Goal: Task Accomplishment & Management: Complete application form

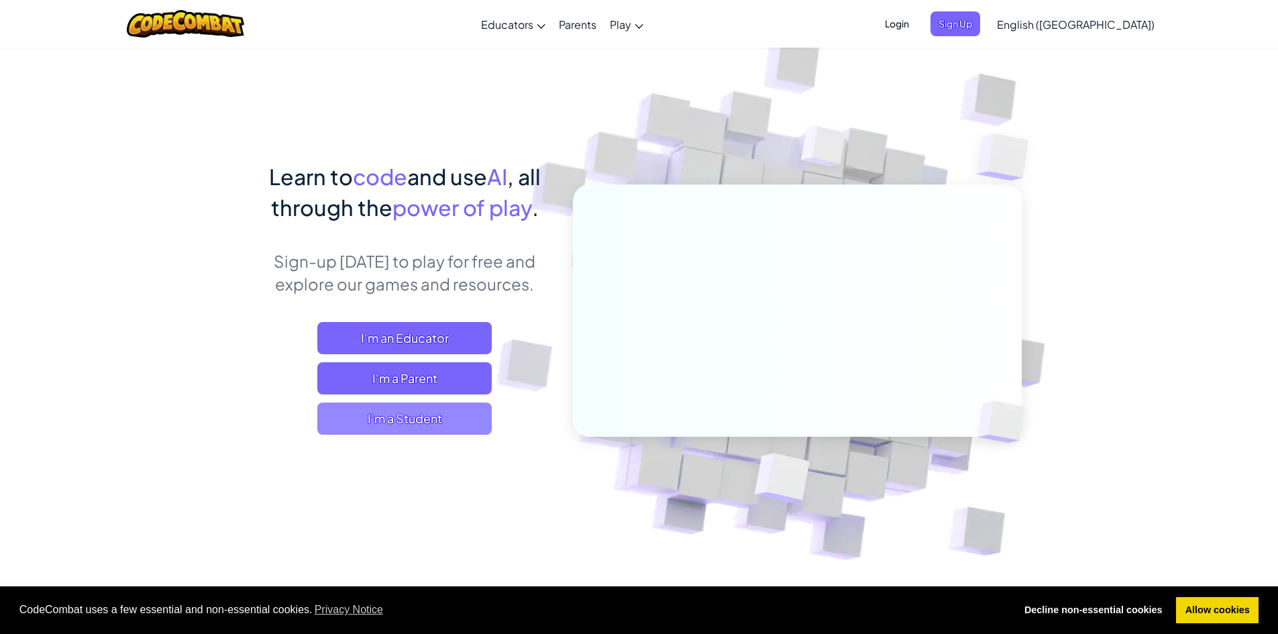
click at [417, 419] on span "I'm a Student" at bounding box center [404, 419] width 174 height 32
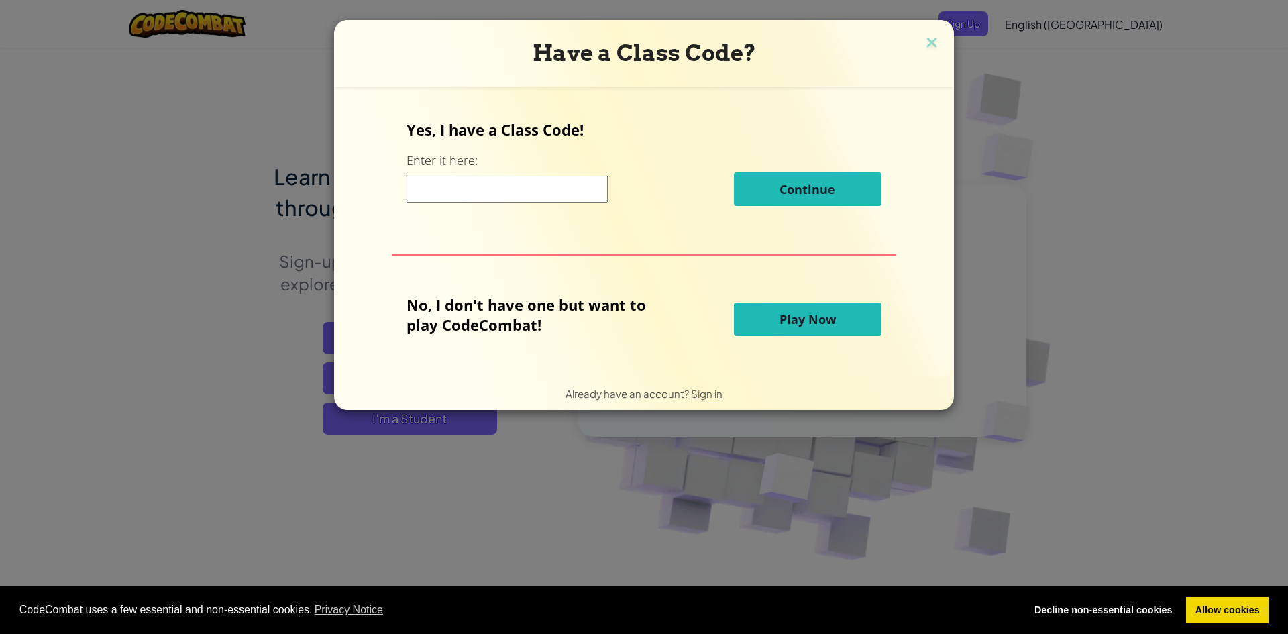
click at [780, 317] on span "Play Now" at bounding box center [808, 319] width 56 height 16
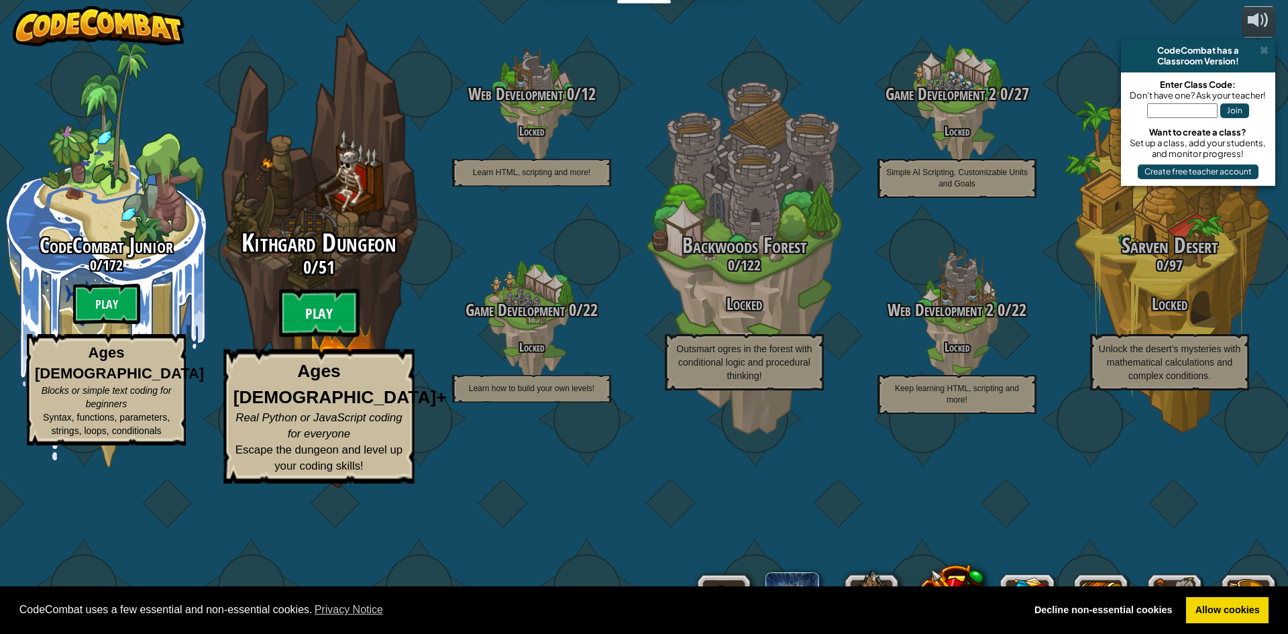
click at [319, 338] on btn "Play" at bounding box center [319, 313] width 81 height 48
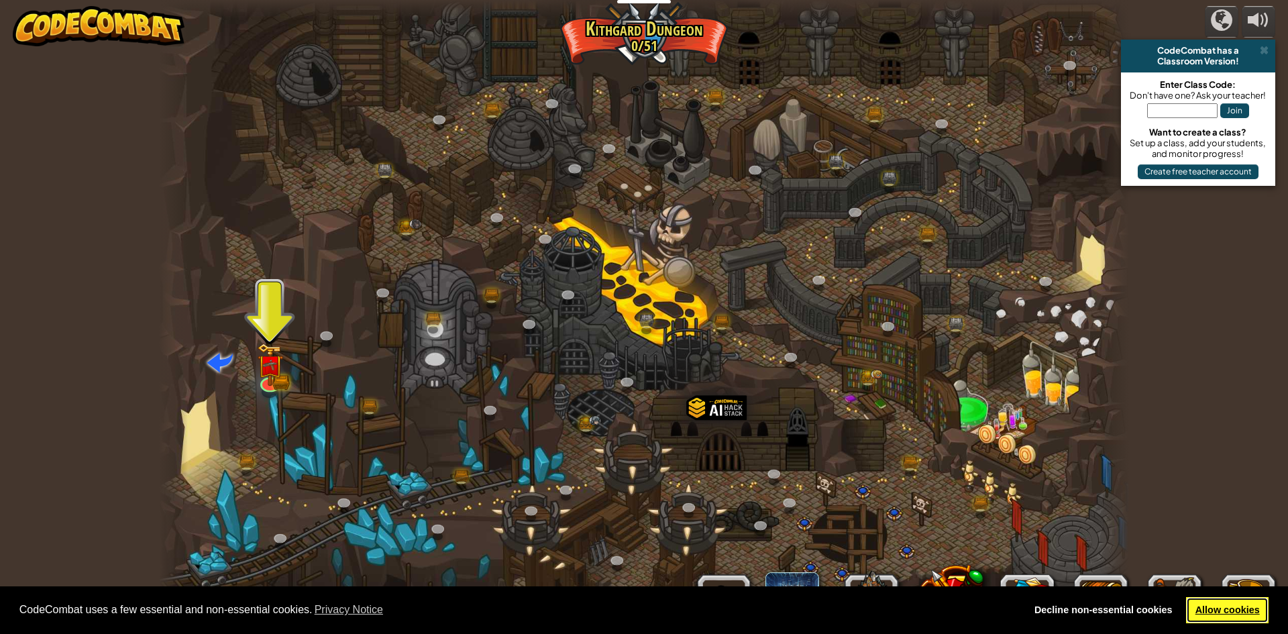
click at [1239, 605] on link "Allow cookies" at bounding box center [1227, 610] width 83 height 27
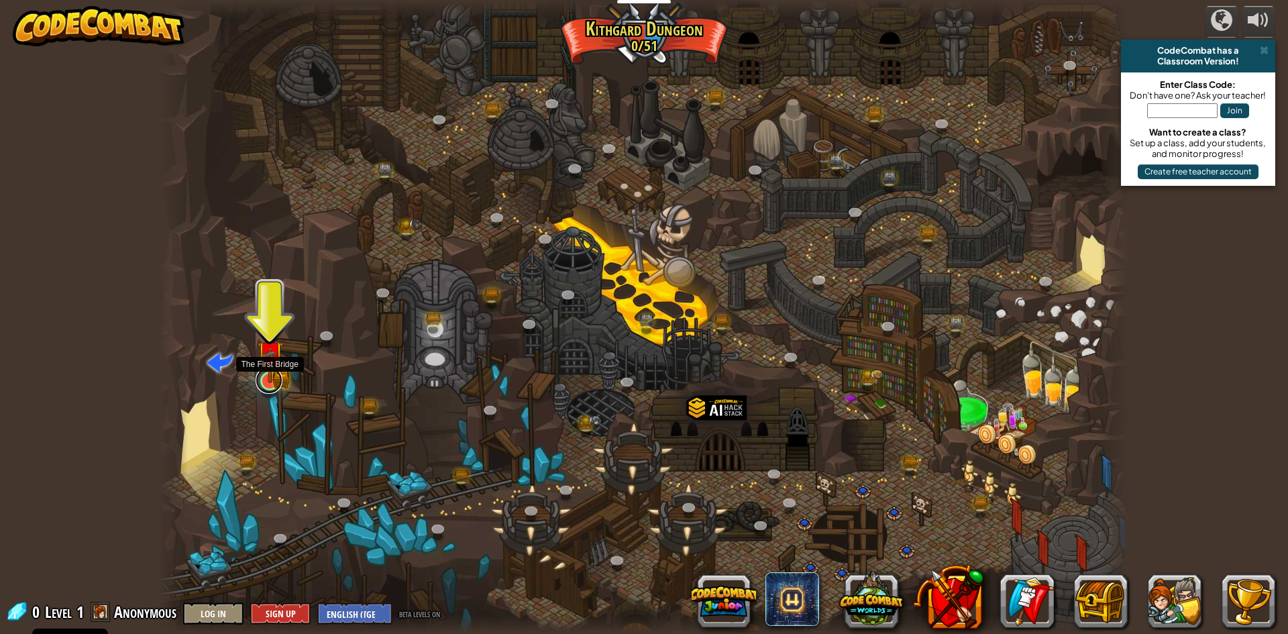
click at [277, 385] on link at bounding box center [269, 380] width 27 height 27
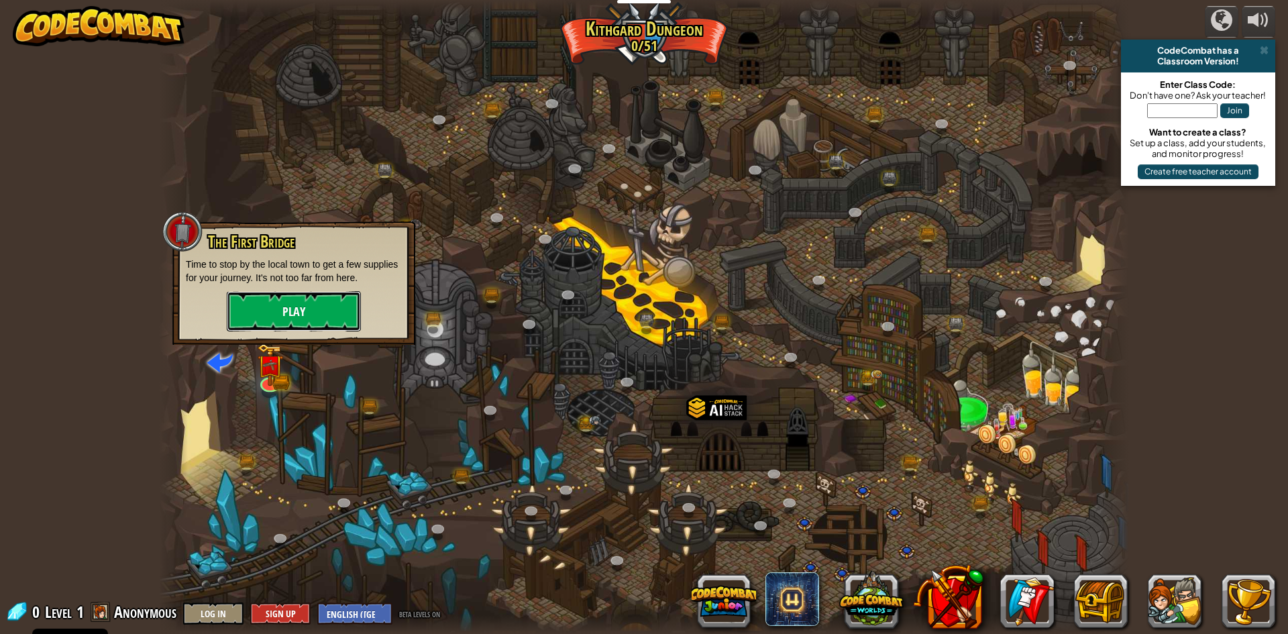
click at [306, 299] on button "Play" at bounding box center [294, 311] width 134 height 40
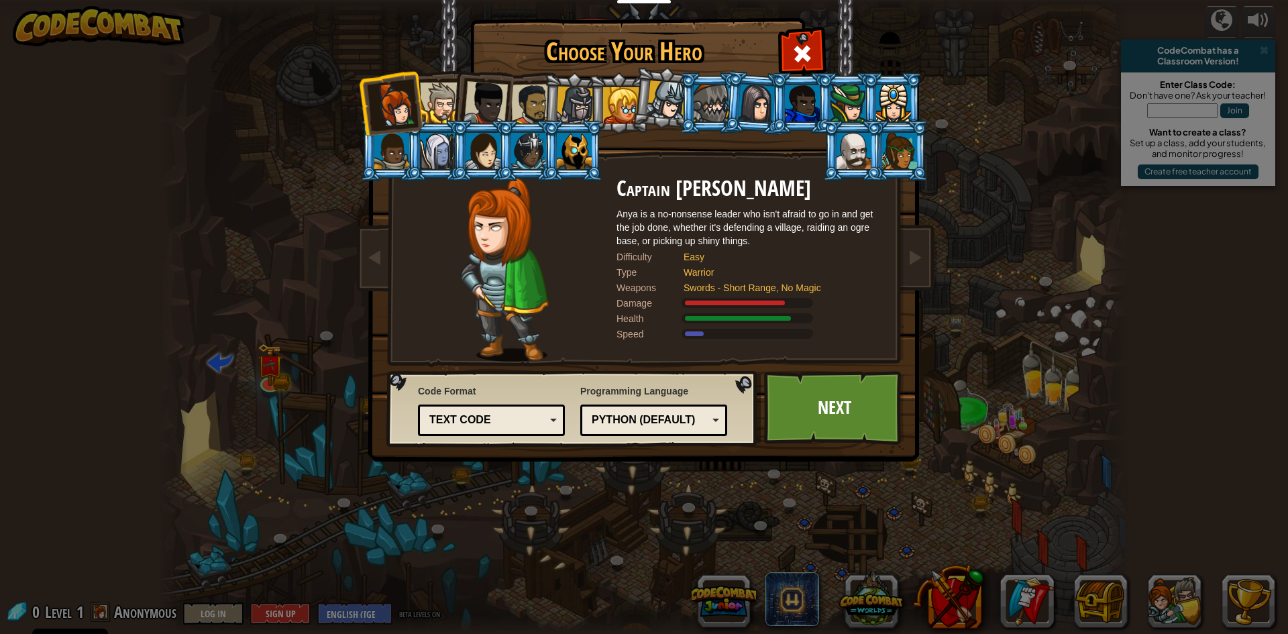
click at [441, 101] on div at bounding box center [440, 103] width 41 height 41
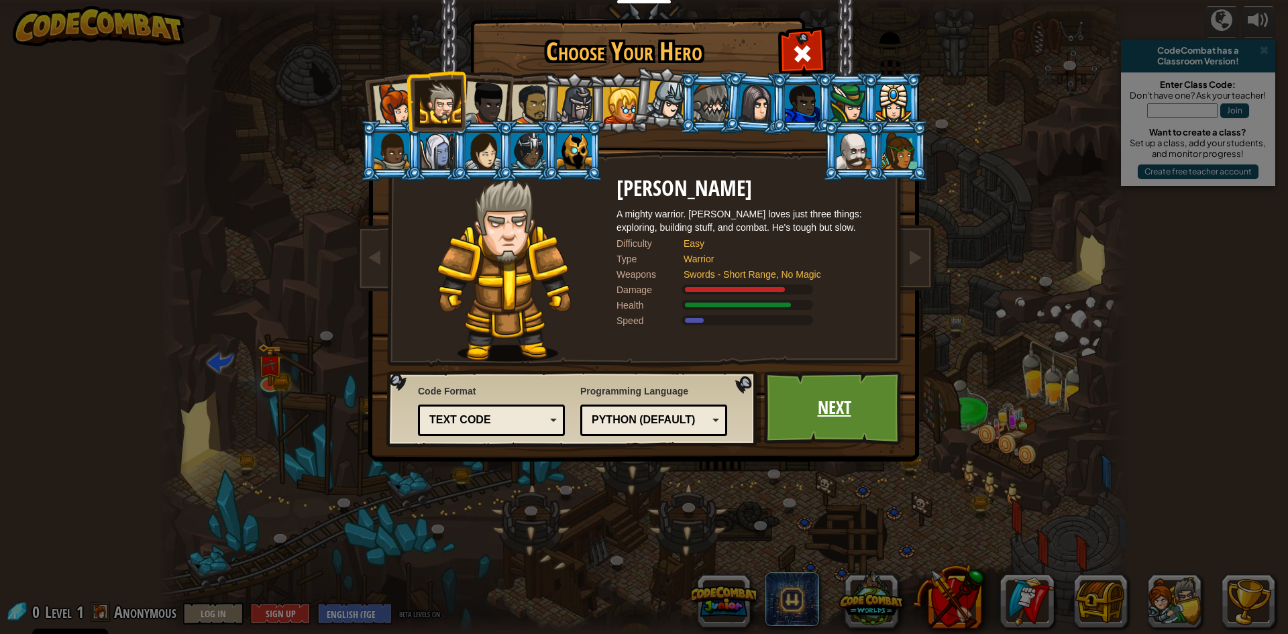
click at [842, 401] on link "Next" at bounding box center [834, 408] width 140 height 74
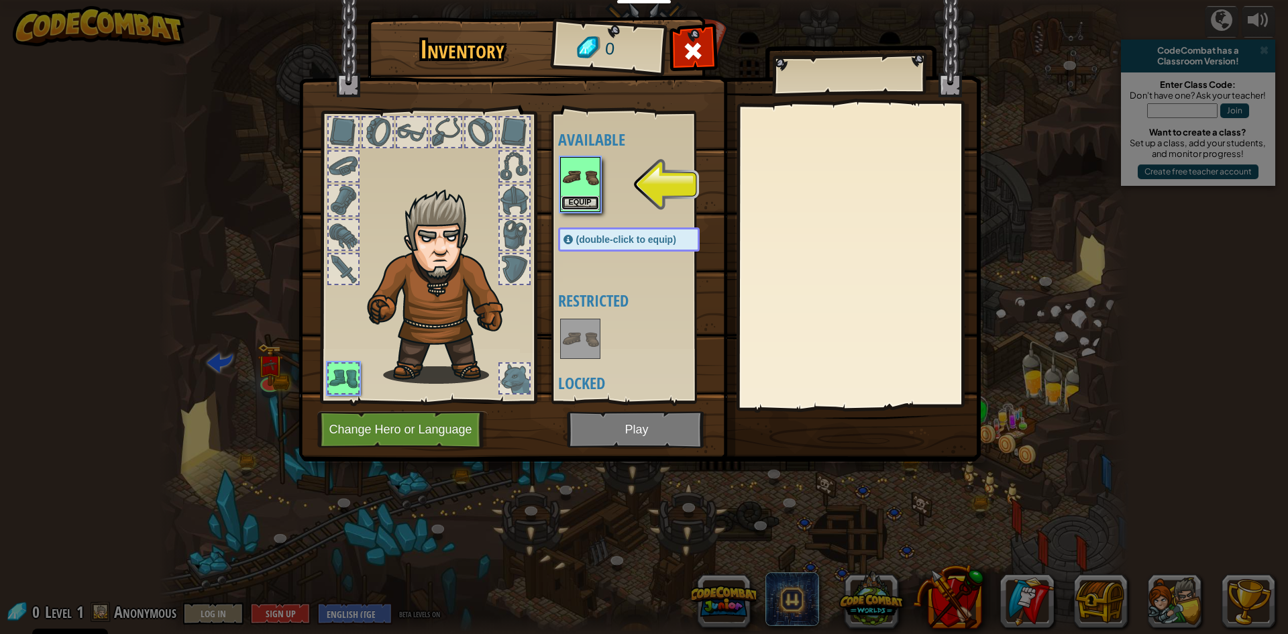
click at [573, 198] on button "Equip" at bounding box center [581, 203] width 38 height 14
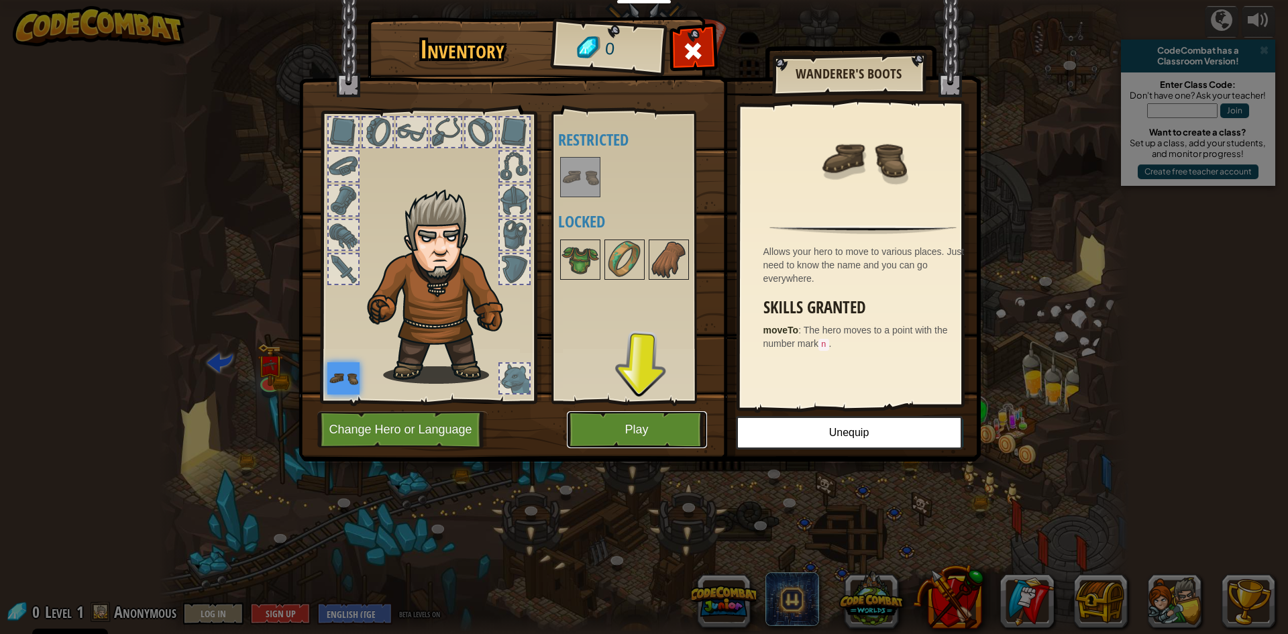
click at [601, 439] on button "Play" at bounding box center [637, 429] width 140 height 37
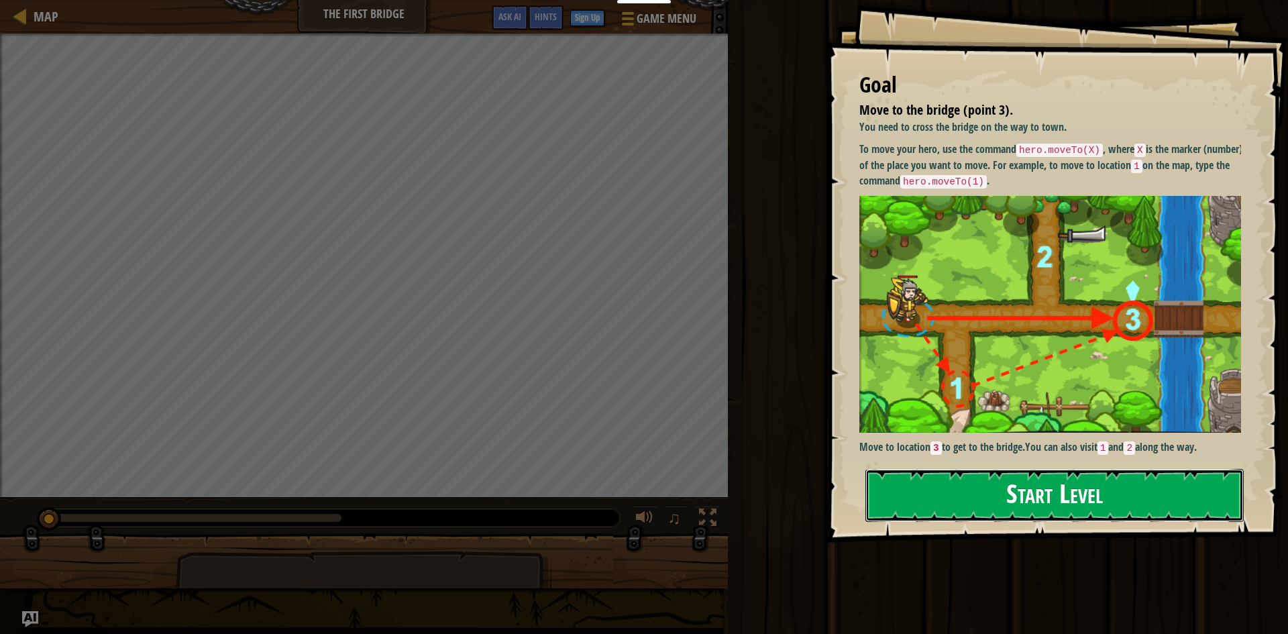
click at [1009, 496] on button "Start Level" at bounding box center [1055, 495] width 378 height 53
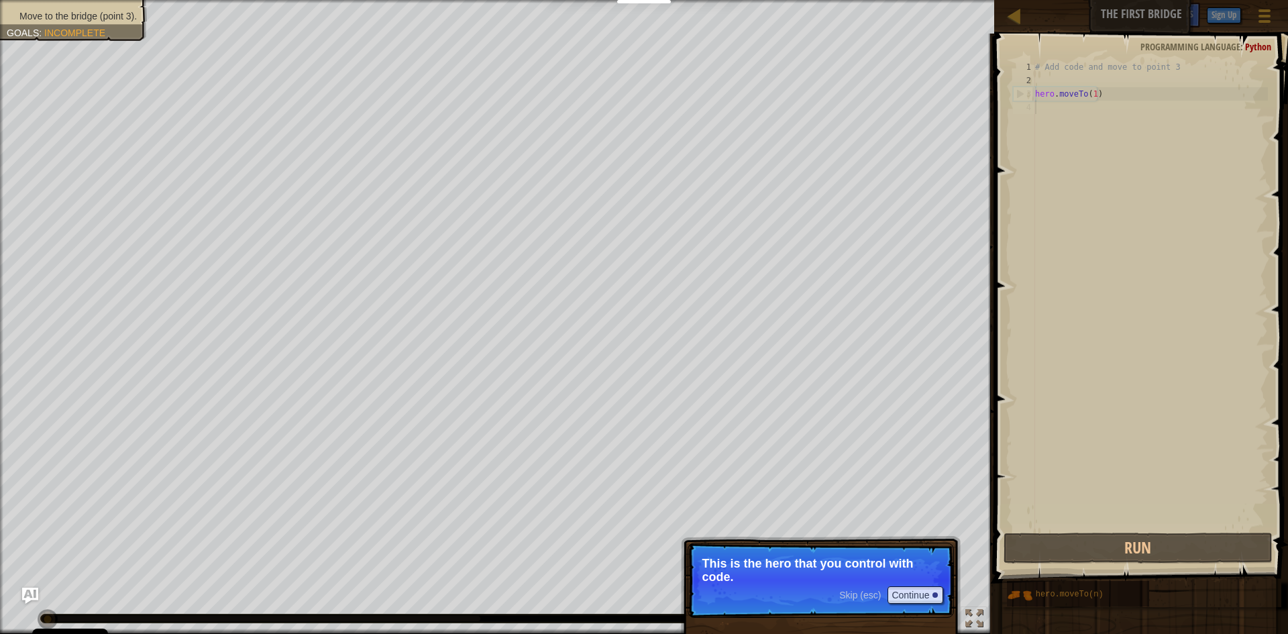
click at [1113, 172] on div "# Add code and move to point 3 hero . moveTo ( 1 )" at bounding box center [1151, 308] width 236 height 497
click at [1122, 120] on div "# Add code and move to point 3 hero . moveTo ( 1 )" at bounding box center [1151, 308] width 236 height 497
click at [907, 597] on button "Continue" at bounding box center [916, 594] width 56 height 17
click at [917, 601] on button "Continue" at bounding box center [916, 596] width 56 height 17
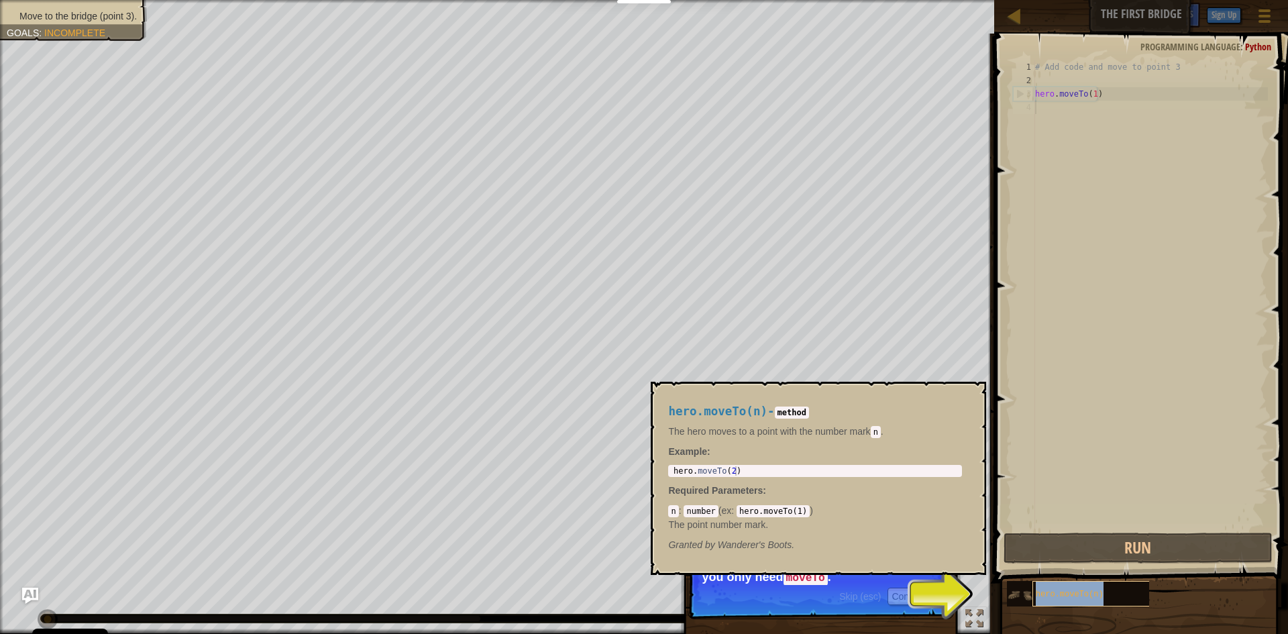
click at [1123, 586] on div "hero.moveTo(n)" at bounding box center [1097, 593] width 129 height 25
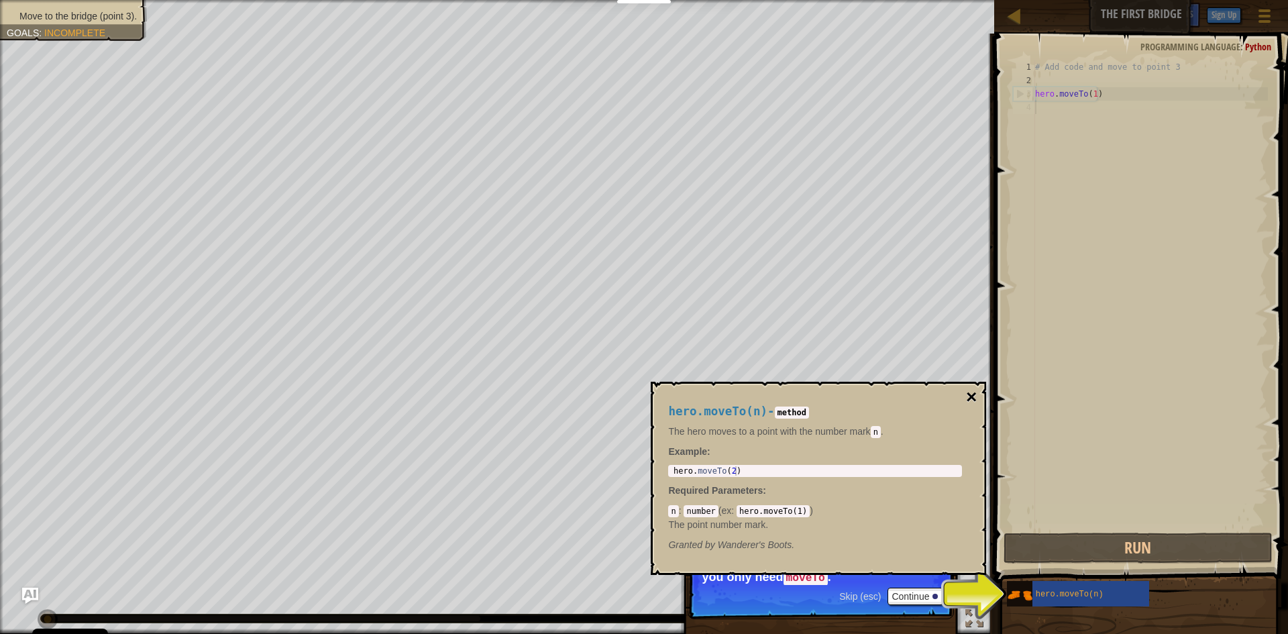
click at [970, 395] on button "×" at bounding box center [971, 397] width 11 height 19
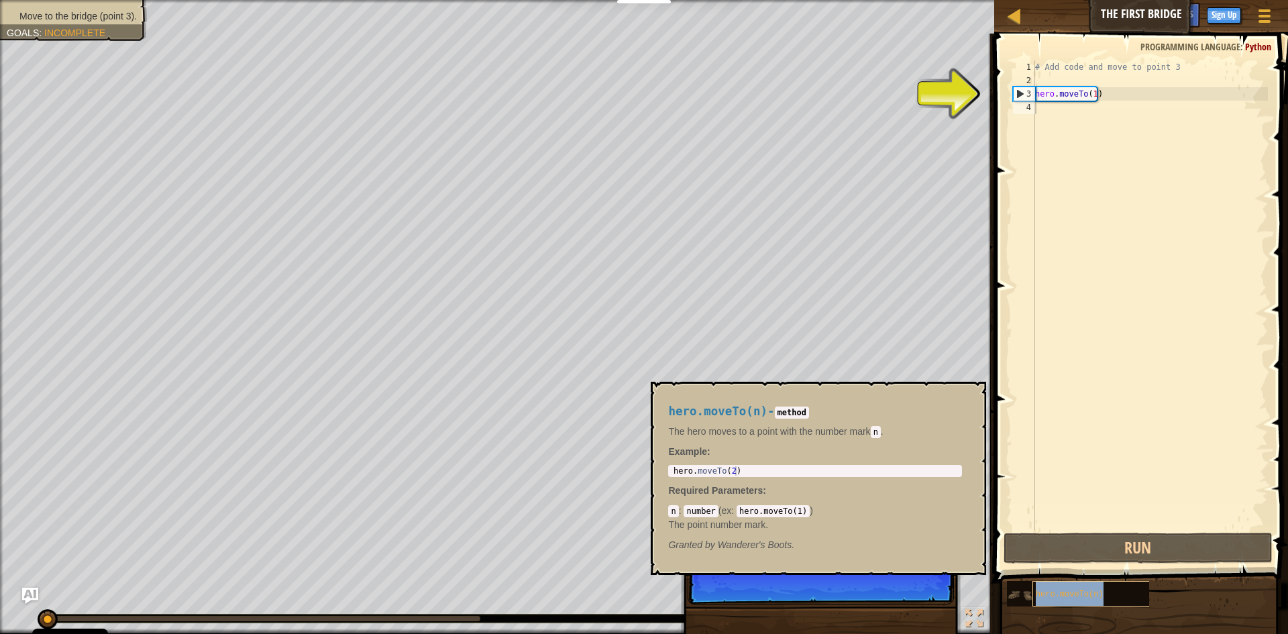
click at [1051, 592] on span "hero.moveTo(n)" at bounding box center [1070, 594] width 68 height 9
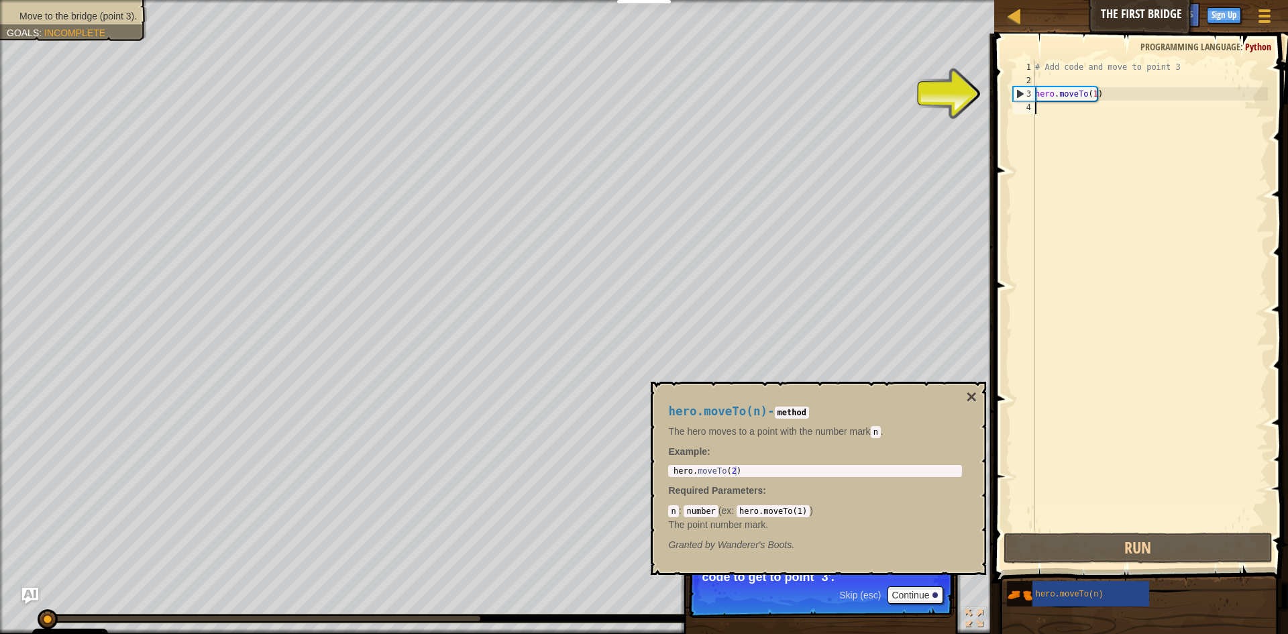
click at [1053, 108] on div "# Add code and move to point 3 hero . moveTo ( 1 )" at bounding box center [1151, 308] width 236 height 497
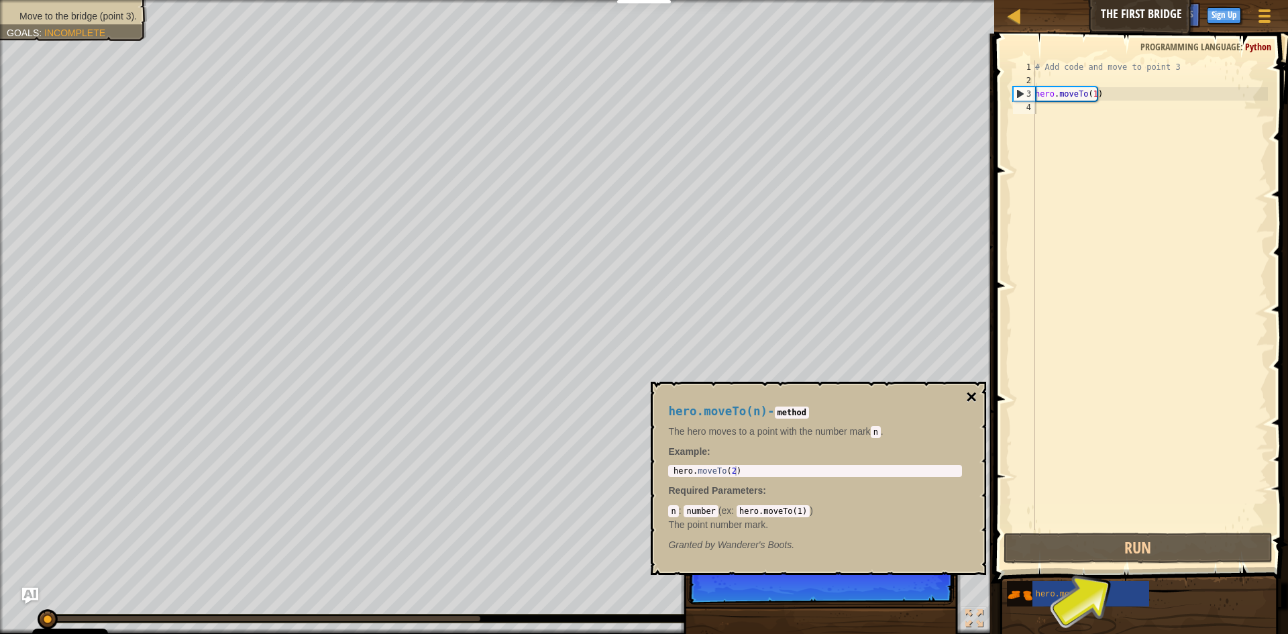
click at [976, 391] on button "×" at bounding box center [971, 397] width 11 height 19
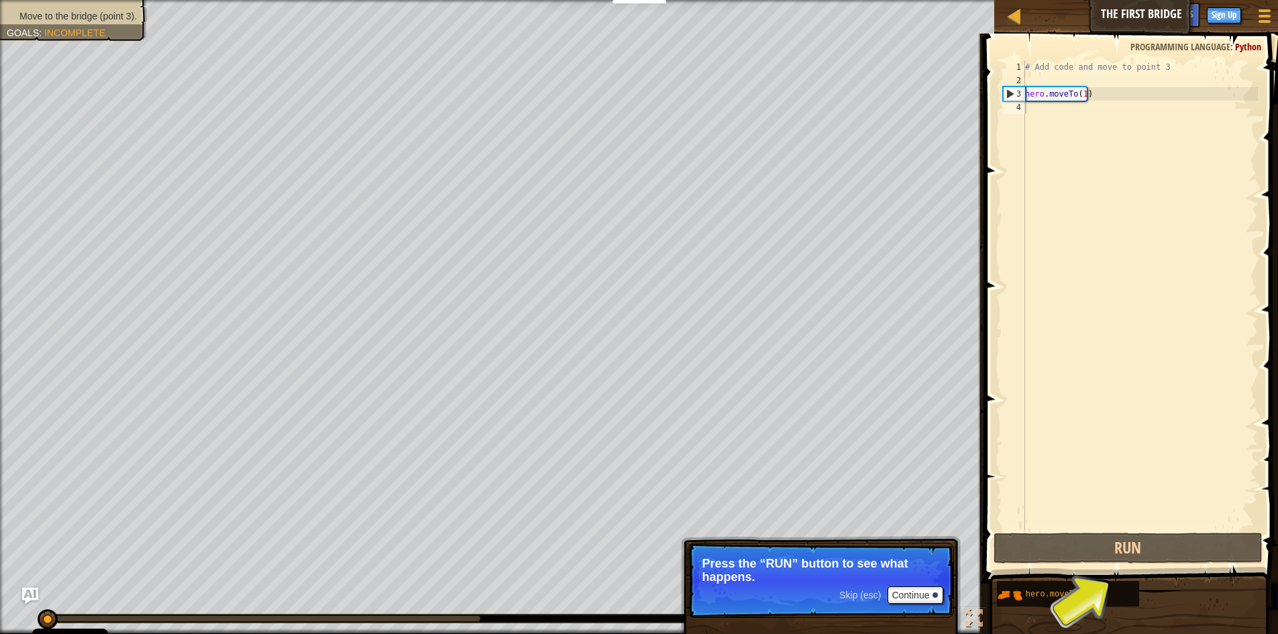
click at [1036, 109] on div "# Add code and move to point 3 hero . moveTo ( 1 )" at bounding box center [1141, 308] width 236 height 497
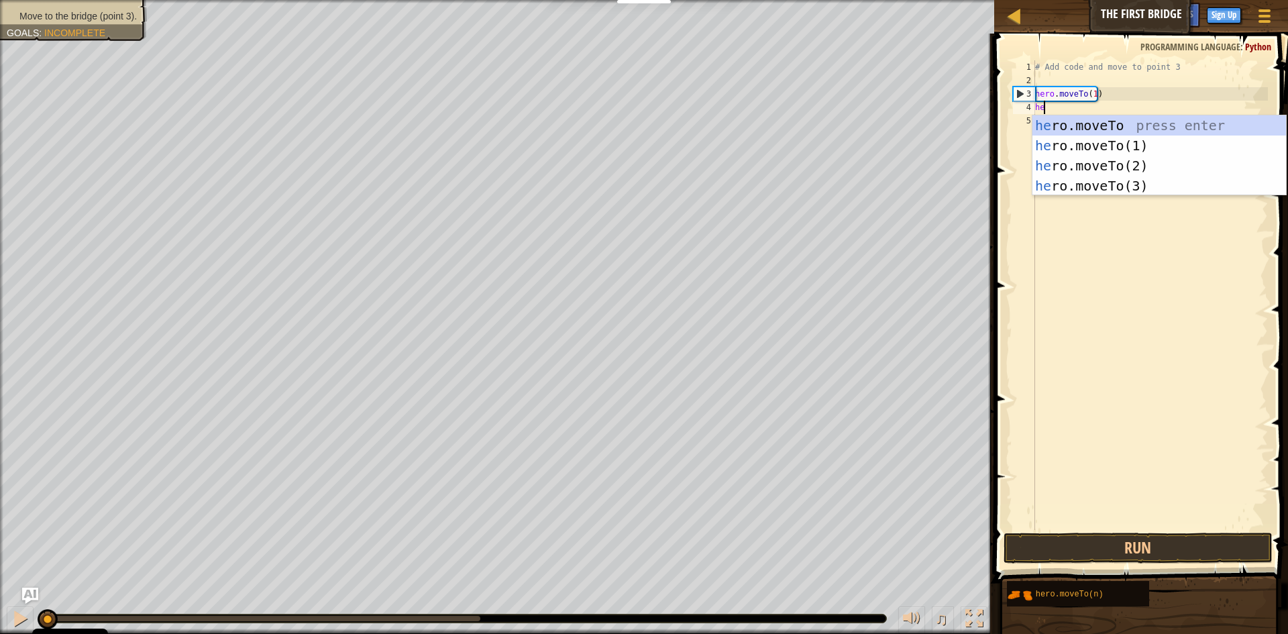
scroll to position [6, 1]
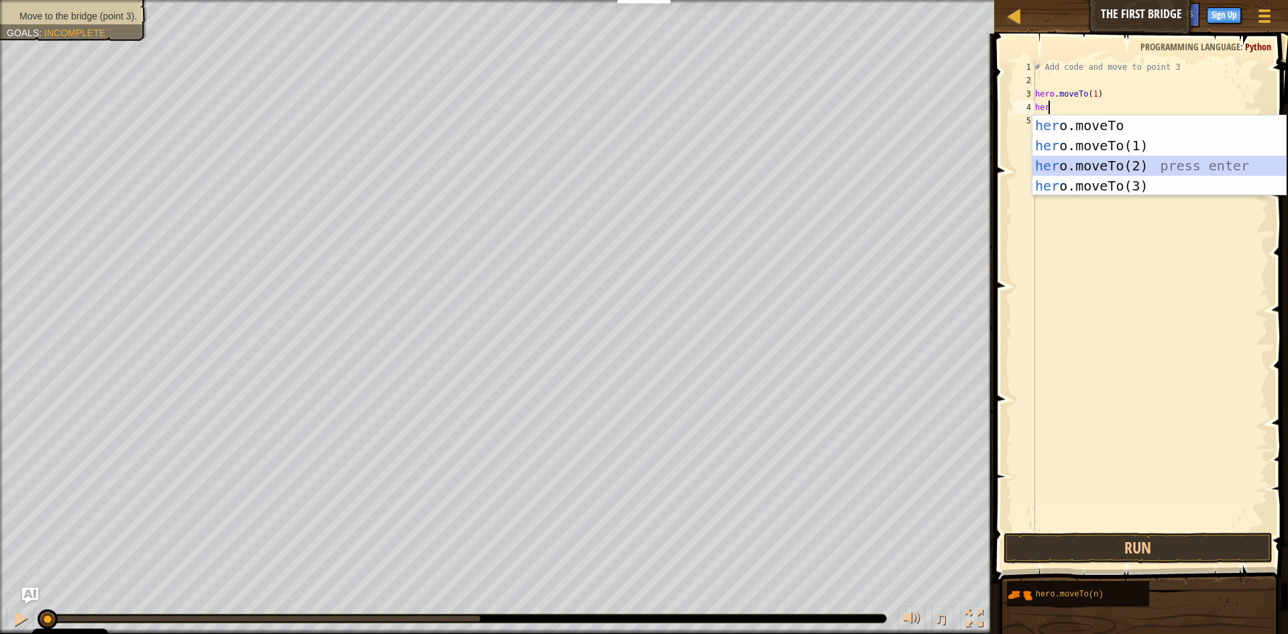
click at [1116, 170] on div "her o.moveTo press enter her o.moveTo(1) press enter her o.moveTo(2) press ente…" at bounding box center [1160, 175] width 254 height 121
type textarea "hero.moveTo(2)"
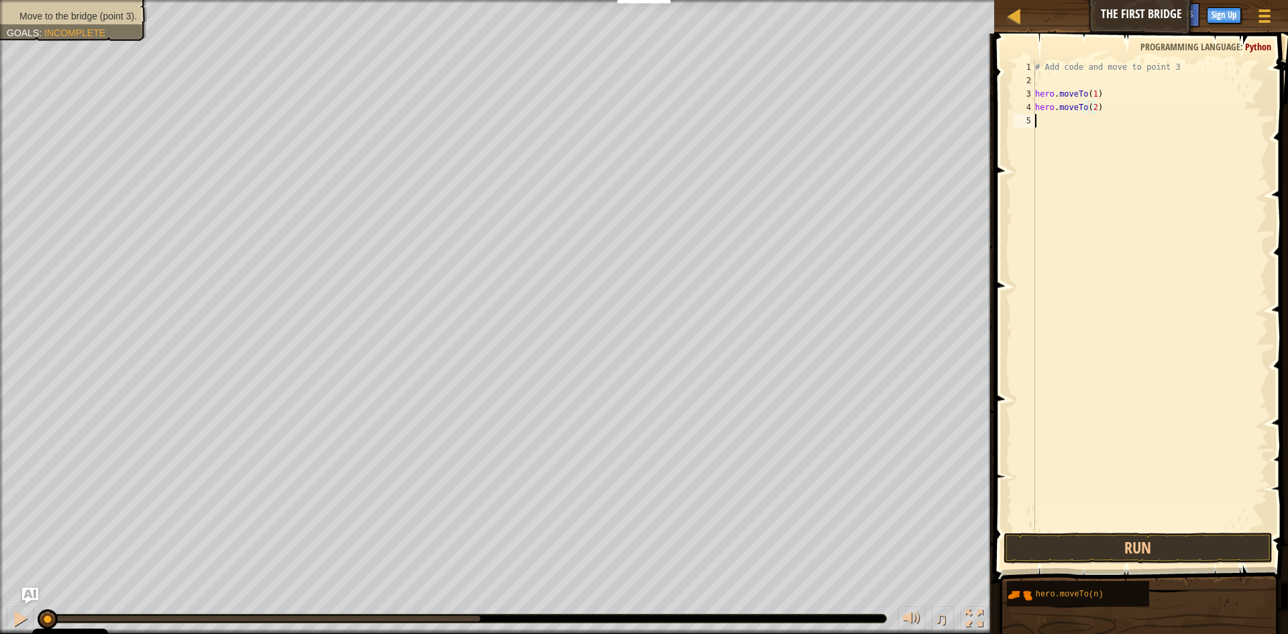
click at [1081, 124] on div "# Add code and move to point 3 hero . moveTo ( 1 ) hero . moveTo ( 2 )" at bounding box center [1151, 308] width 236 height 497
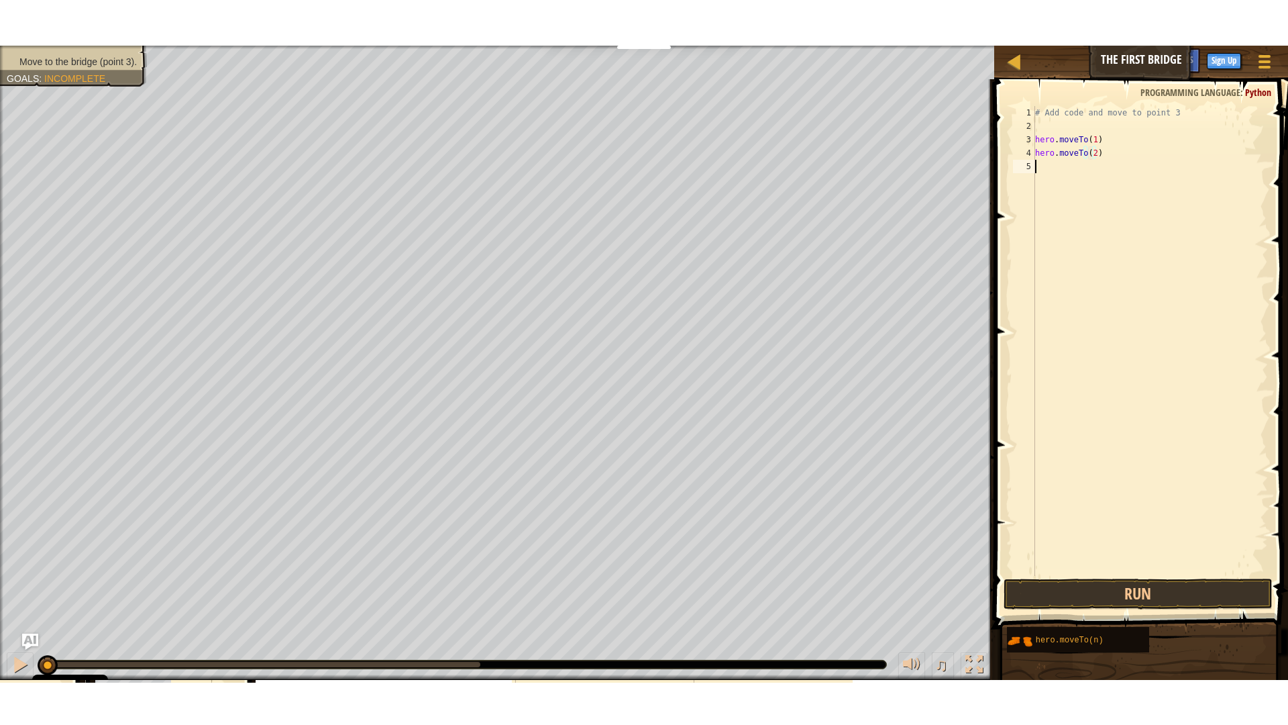
scroll to position [6, 0]
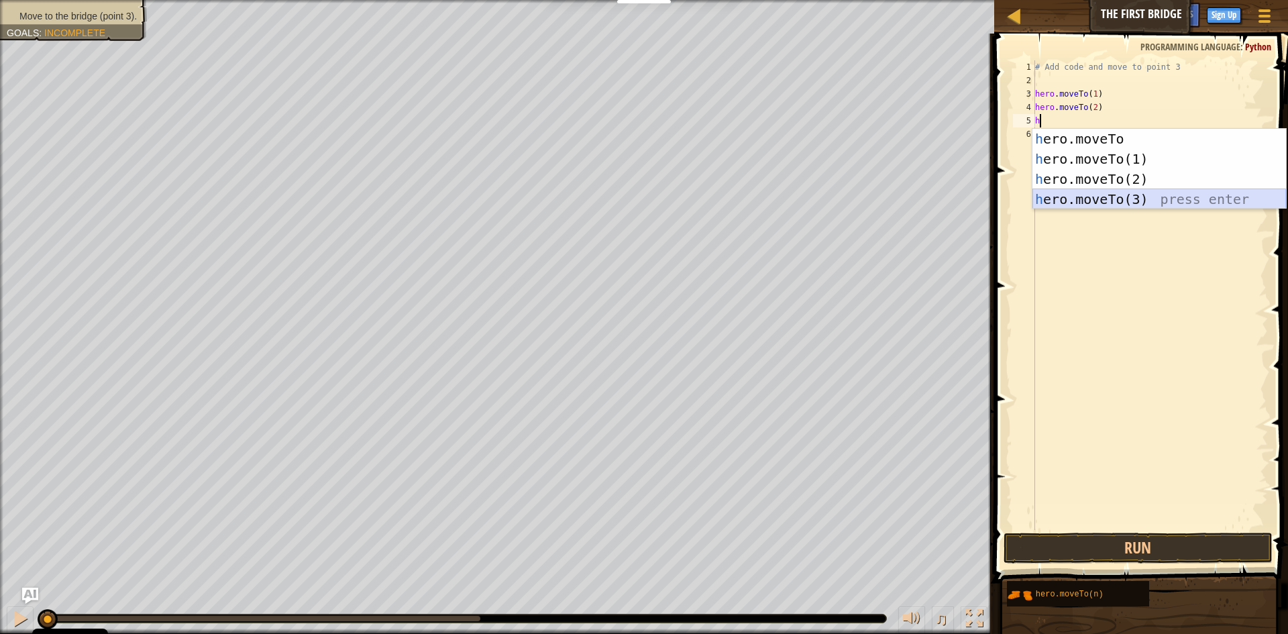
click at [1100, 198] on div "h ero.moveTo press enter h ero.moveTo(1) press enter h ero.moveTo(2) press ente…" at bounding box center [1160, 189] width 254 height 121
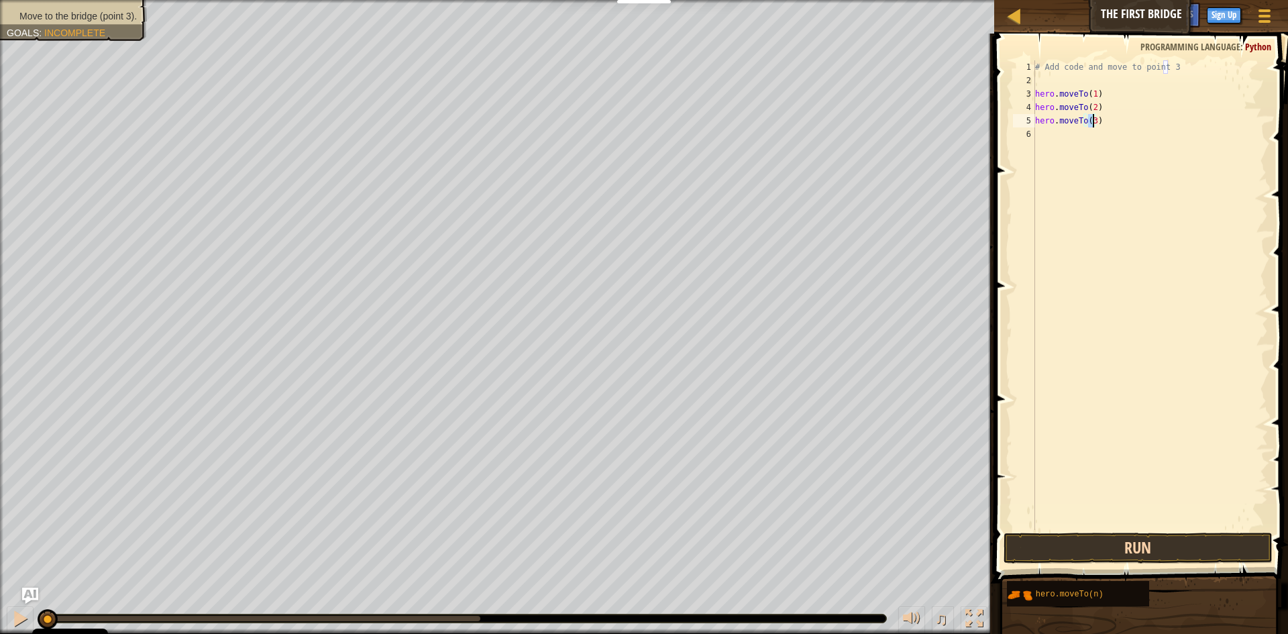
type textarea "hero.moveTo(3)"
click at [1090, 544] on button "Run" at bounding box center [1138, 548] width 269 height 31
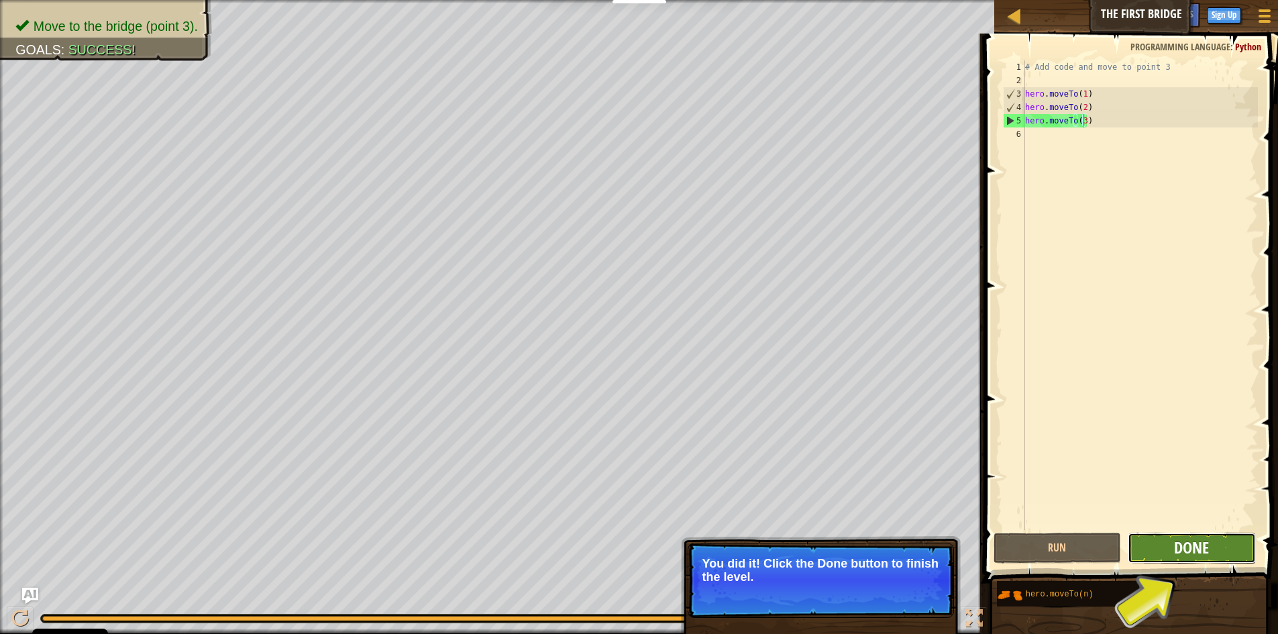
click at [1199, 539] on span "Done" at bounding box center [1191, 547] width 35 height 21
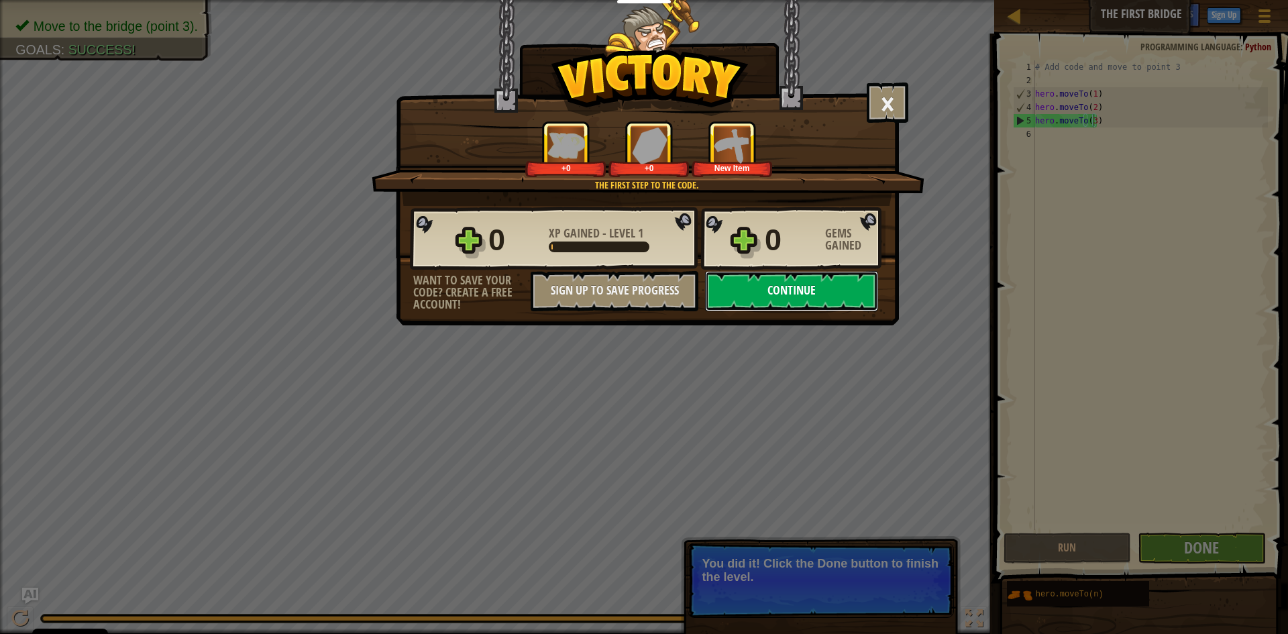
click at [817, 305] on button "Continue" at bounding box center [791, 291] width 173 height 40
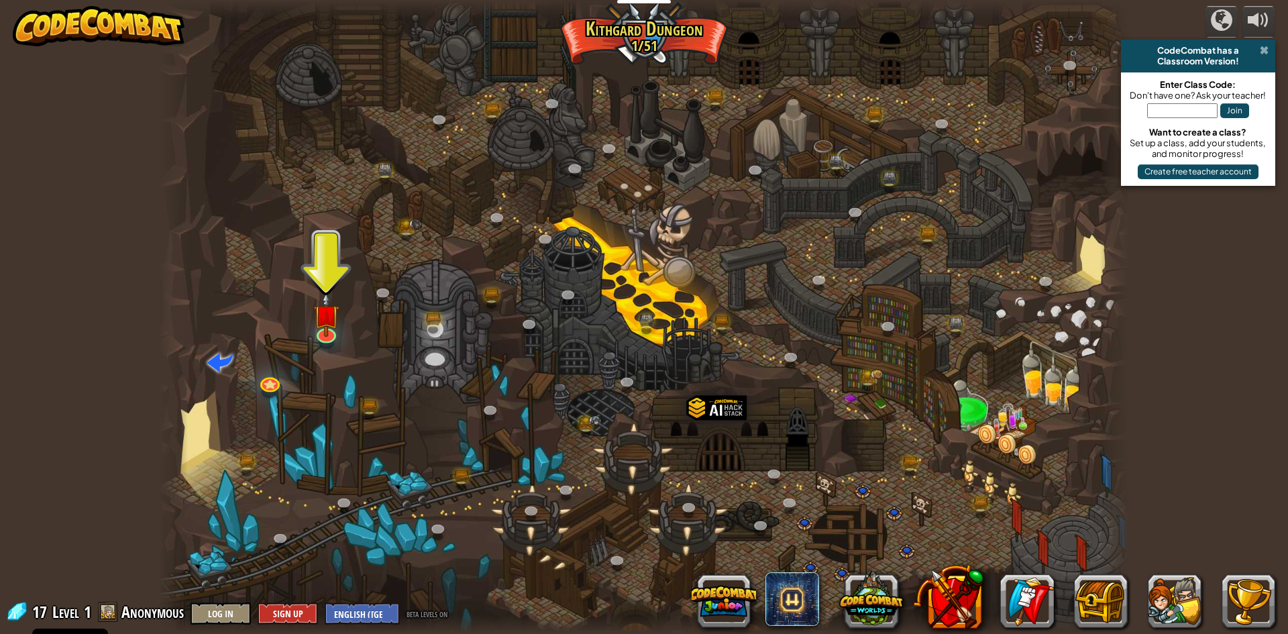
click at [1262, 51] on span at bounding box center [1264, 50] width 9 height 11
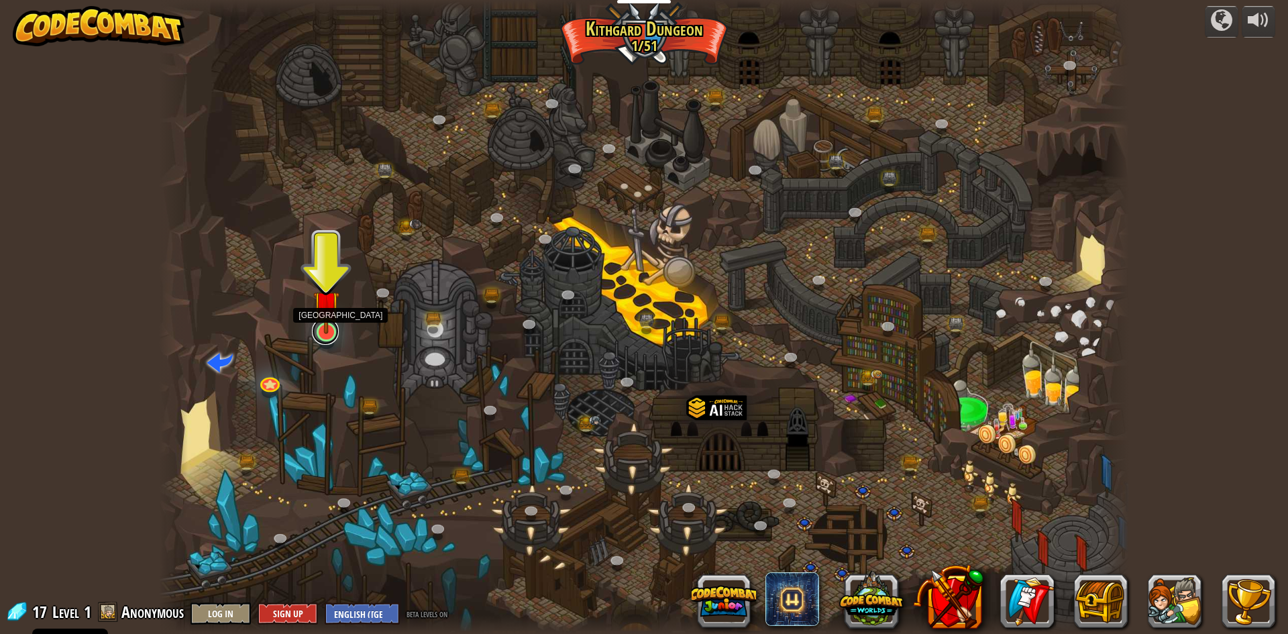
click at [333, 336] on link at bounding box center [325, 331] width 27 height 27
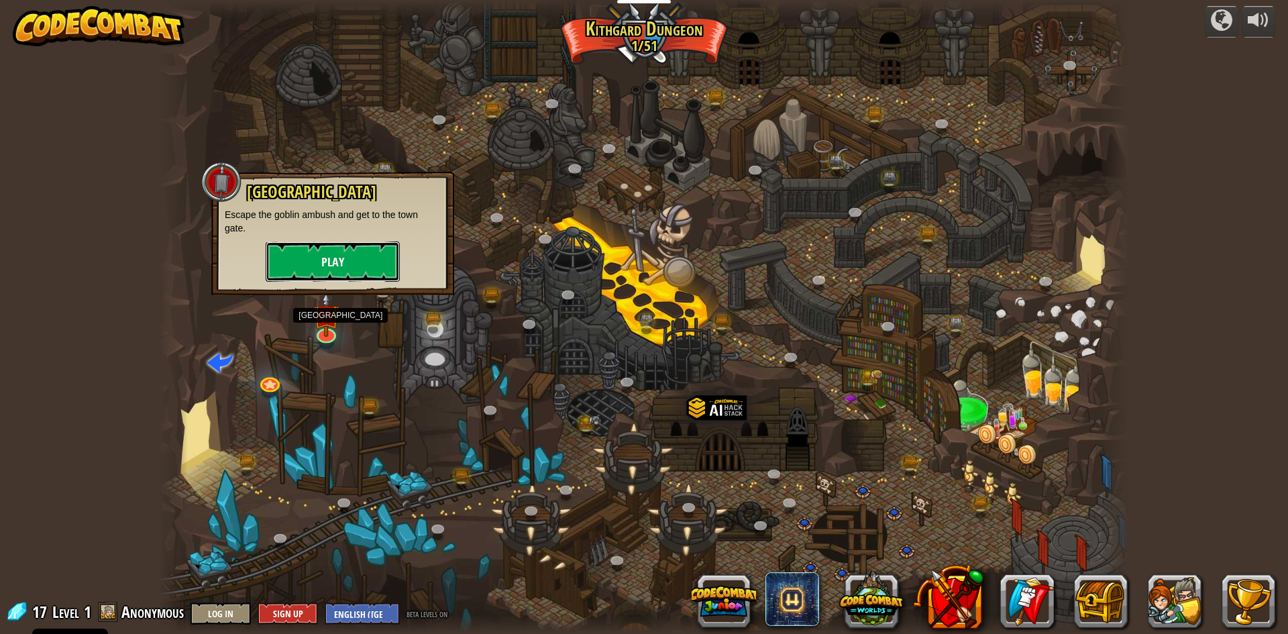
click at [302, 263] on button "Play" at bounding box center [333, 262] width 134 height 40
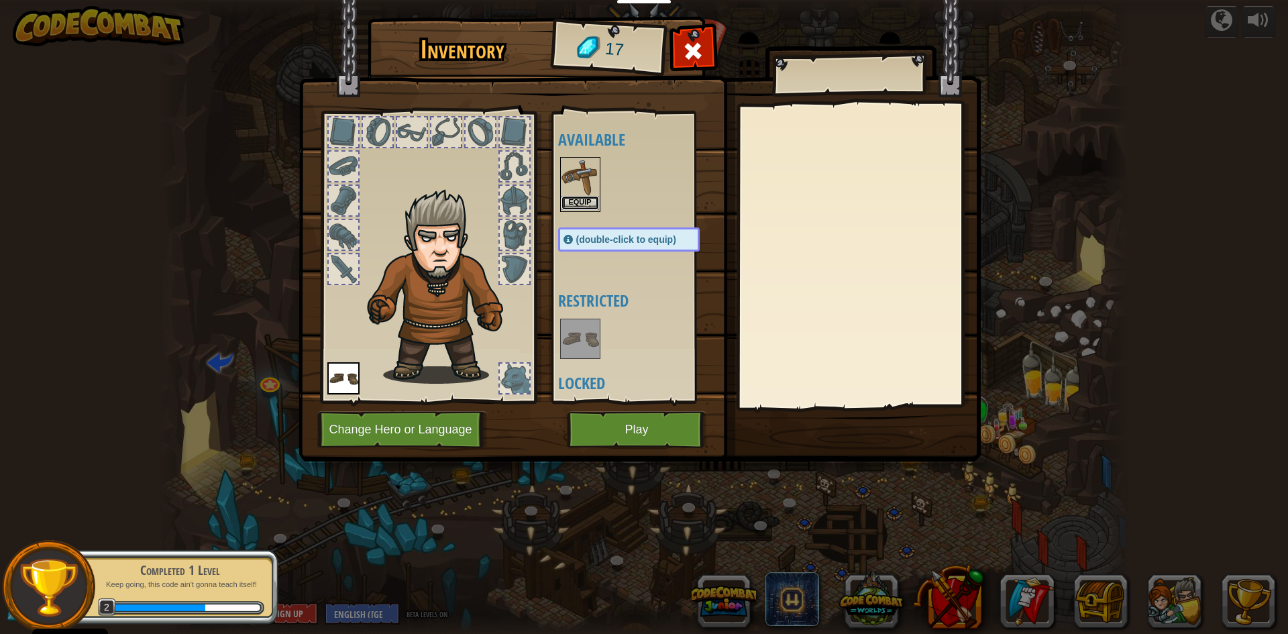
click at [568, 201] on button "Equip" at bounding box center [581, 203] width 38 height 14
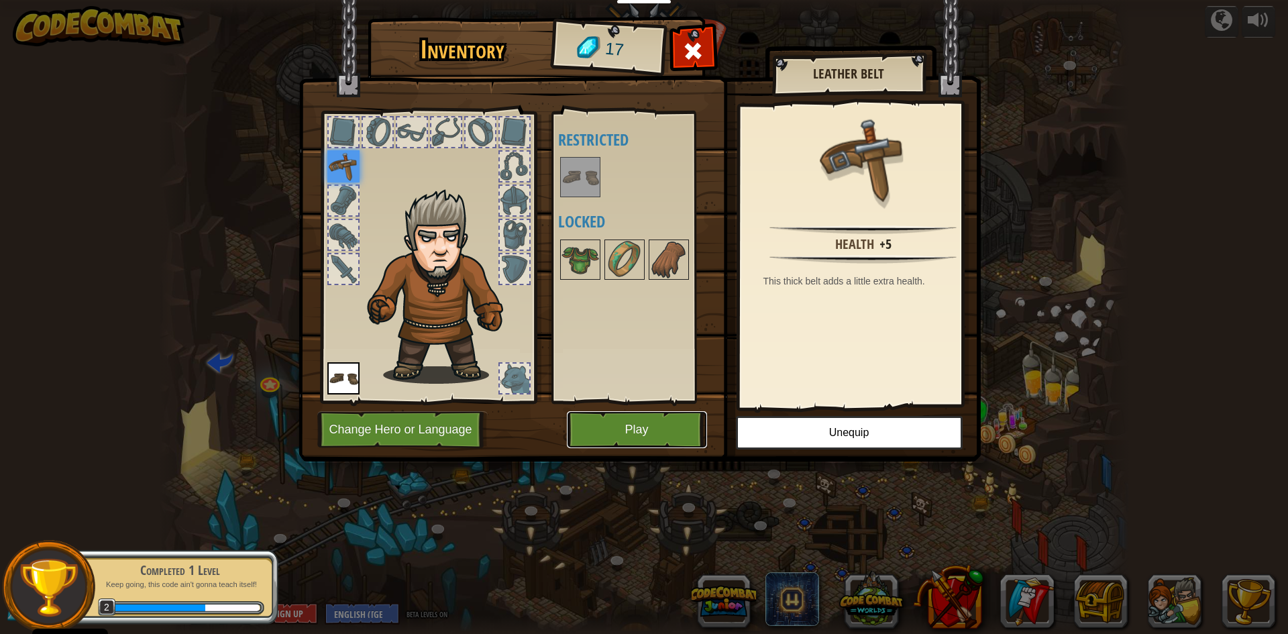
click at [617, 433] on button "Play" at bounding box center [637, 429] width 140 height 37
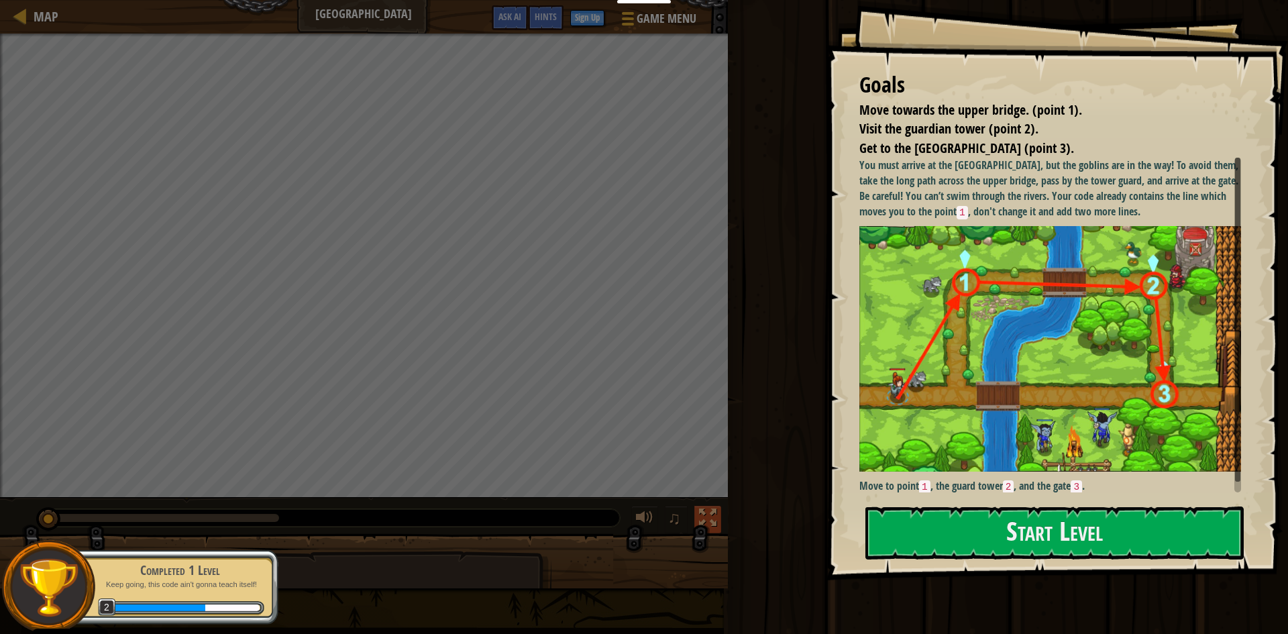
click at [707, 515] on div at bounding box center [707, 517] width 17 height 17
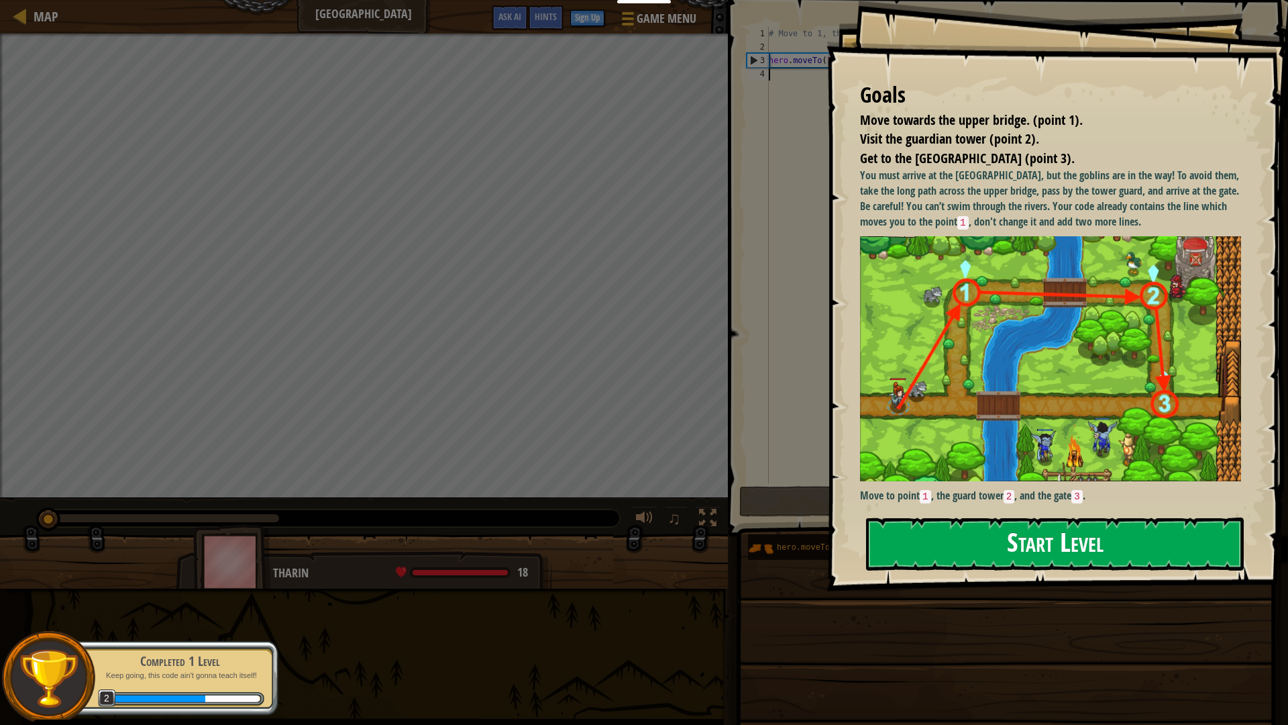
click at [1007, 542] on button "Start Level" at bounding box center [1055, 543] width 378 height 53
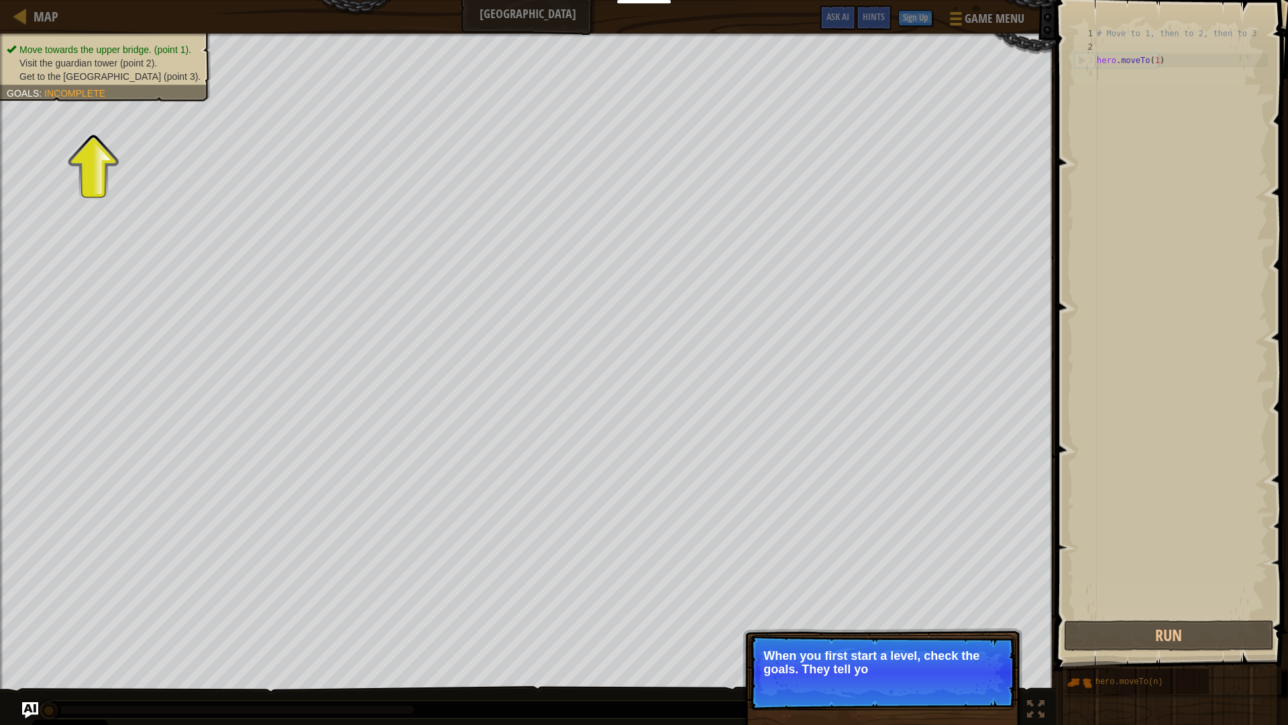
click at [1214, 95] on div "# Move to 1, then to 2, then to 3 hero . moveTo ( 1 )" at bounding box center [1181, 335] width 174 height 617
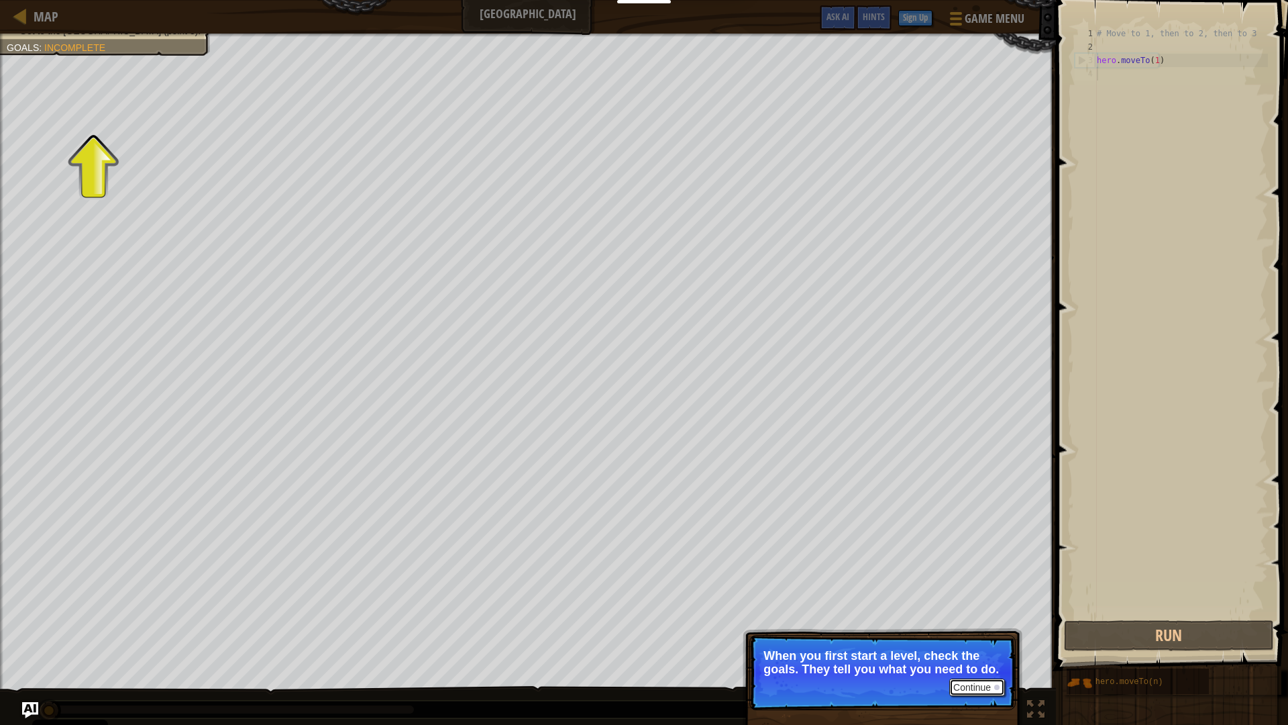
click at [966, 633] on button "Continue" at bounding box center [977, 686] width 56 height 17
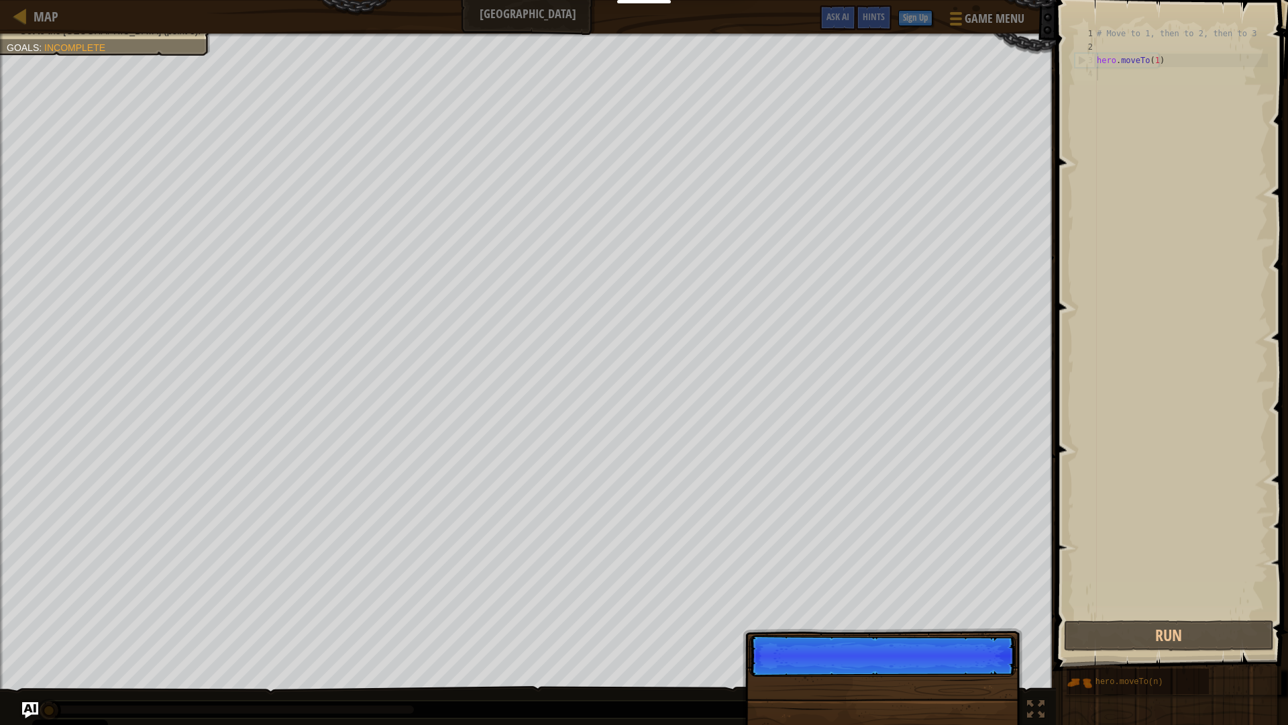
scroll to position [6, 0]
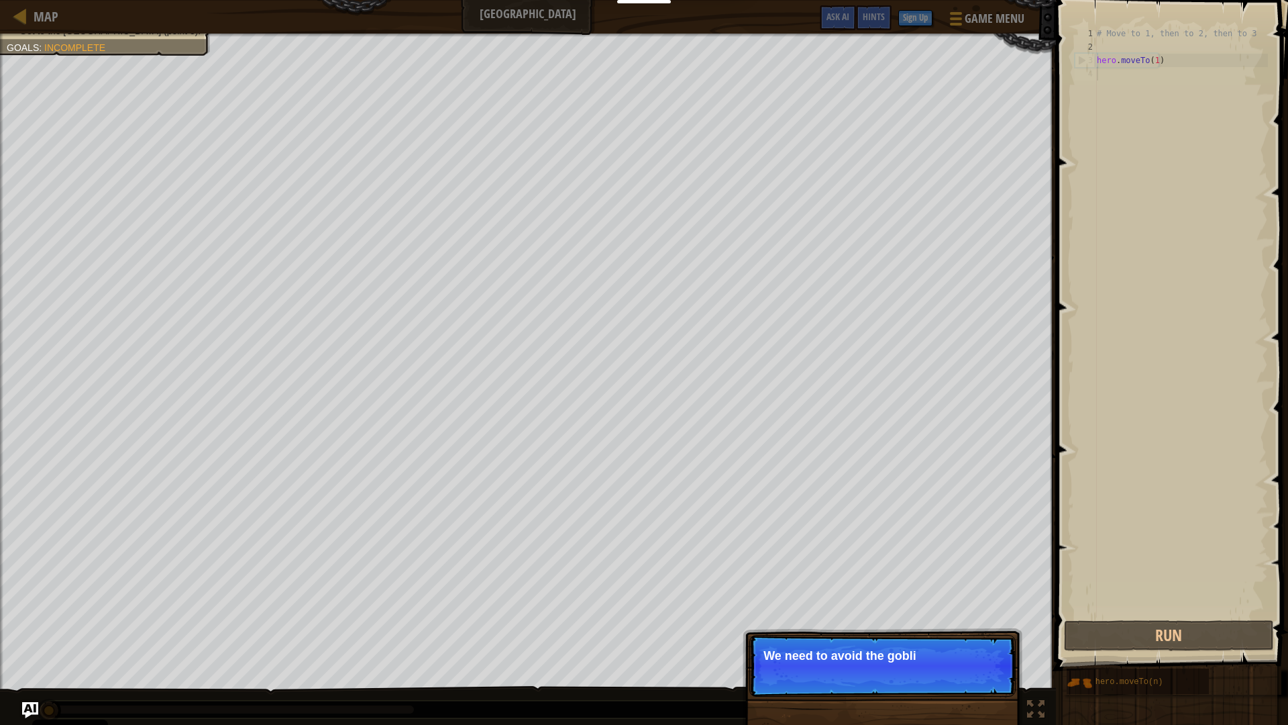
click at [976, 633] on p "Continue We need to avoid the gobli" at bounding box center [883, 666] width 266 height 62
click at [976, 633] on p "Continue We need to avoid the goblins' amb" at bounding box center [883, 666] width 266 height 62
click at [976, 633] on p "Continue We need to avoid the goblins' ambush." at bounding box center [883, 666] width 266 height 62
click at [976, 633] on button "Continue" at bounding box center [977, 673] width 56 height 17
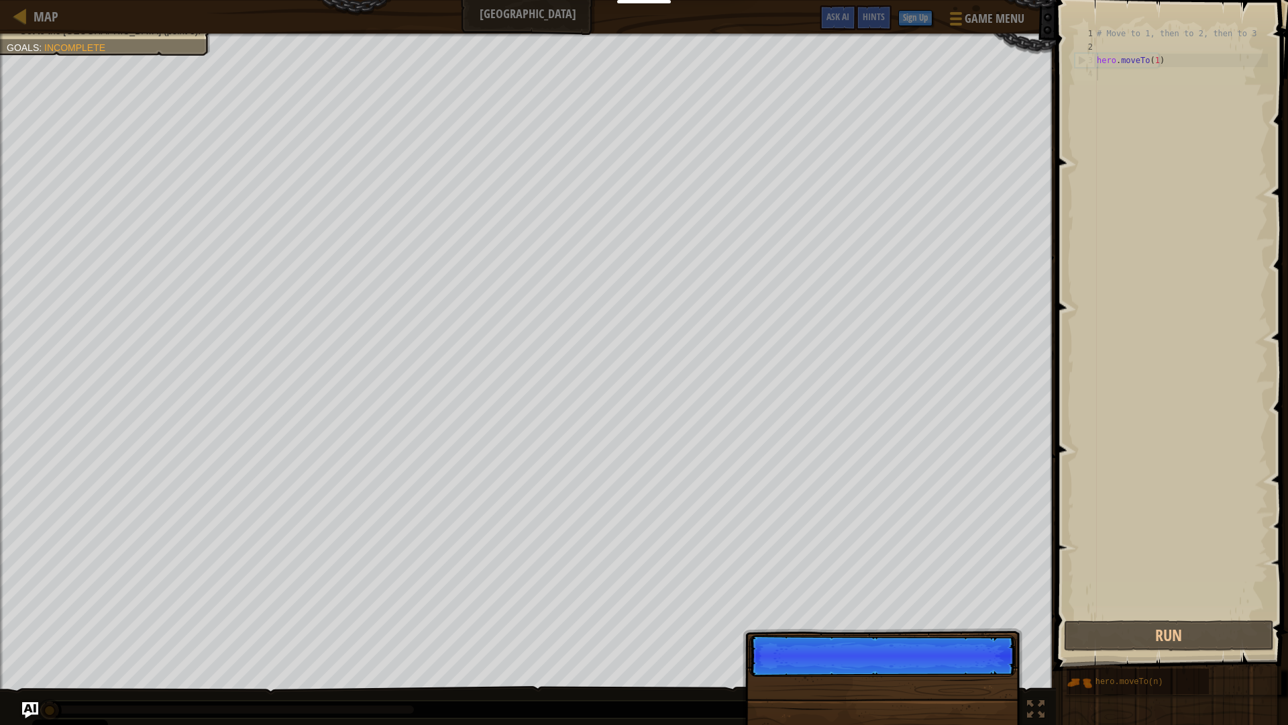
click at [976, 633] on p "Continue" at bounding box center [883, 656] width 266 height 42
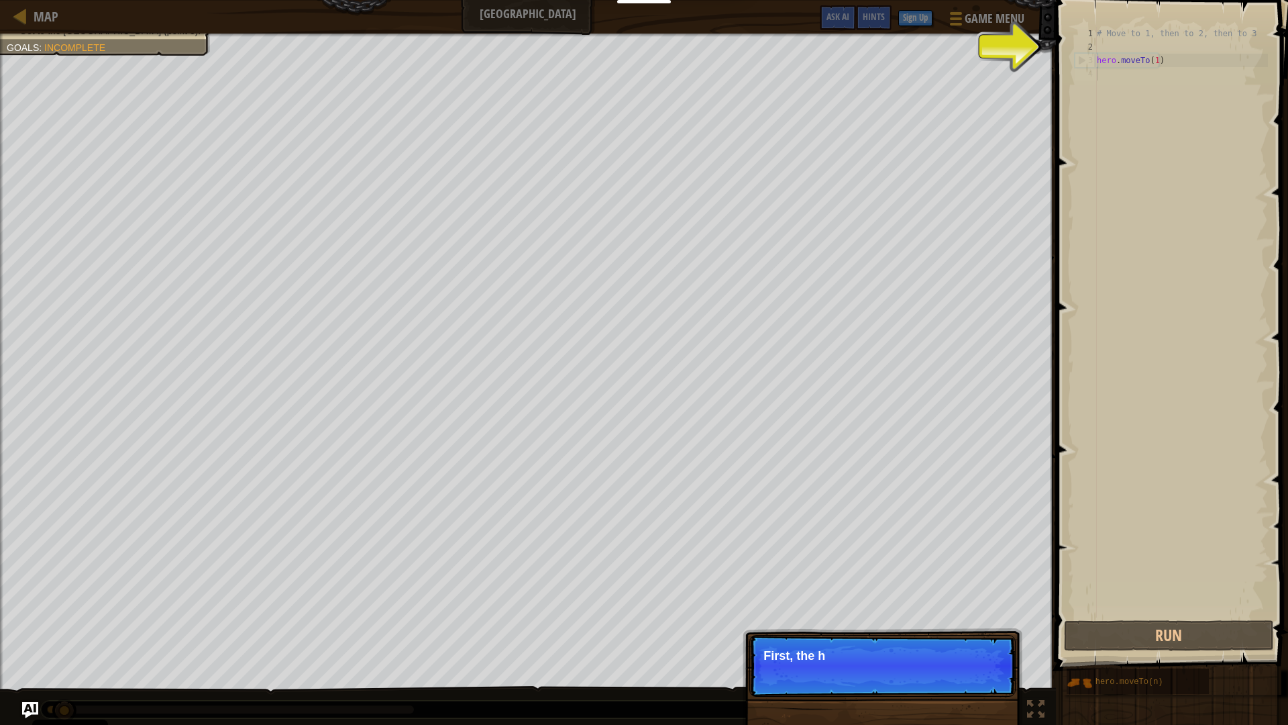
click at [976, 633] on p "Continue First, the h" at bounding box center [883, 666] width 266 height 62
click at [977, 633] on p "Continue First, the hero mo" at bounding box center [883, 666] width 266 height 62
click at [977, 633] on p "Continue First, the hero moves to" at bounding box center [883, 666] width 266 height 62
click at [978, 633] on p "Continue First, the hero moves to" at bounding box center [883, 666] width 266 height 62
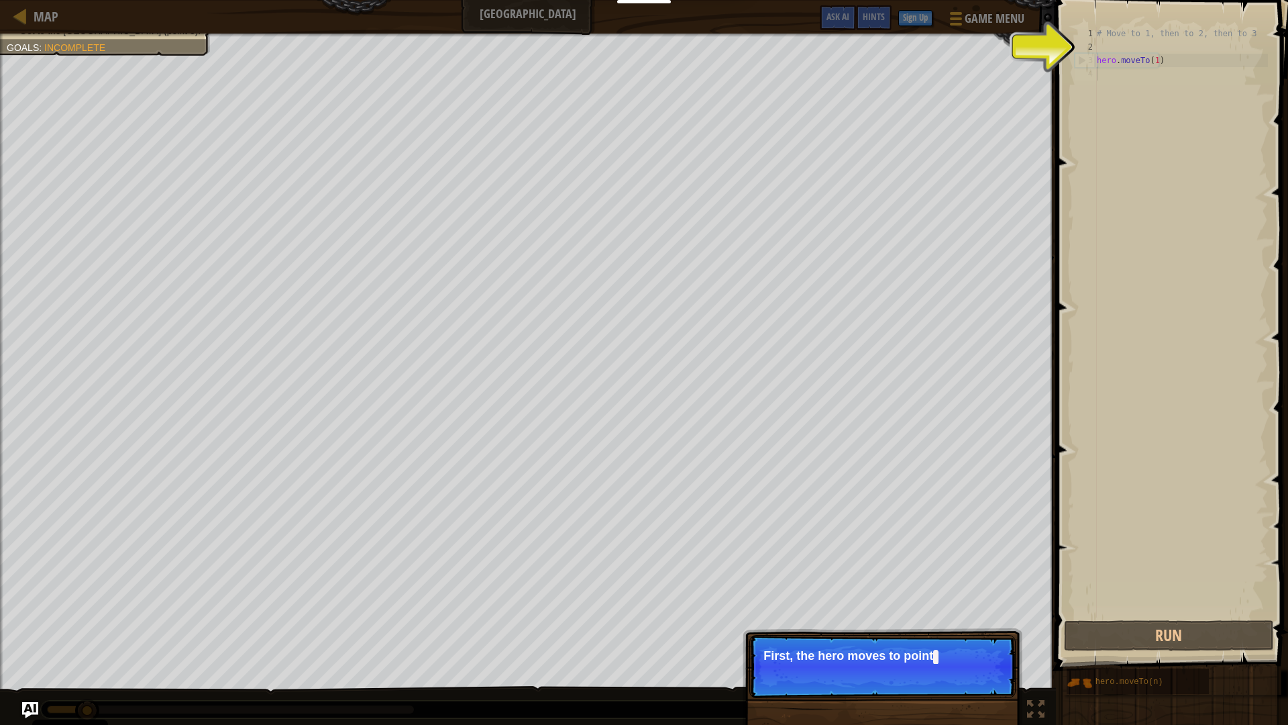
click at [978, 633] on p "Continue First, the hero moves to point" at bounding box center [883, 666] width 266 height 63
click at [978, 633] on p "Continue First, the hero moves to point 1 . It's a" at bounding box center [883, 666] width 266 height 63
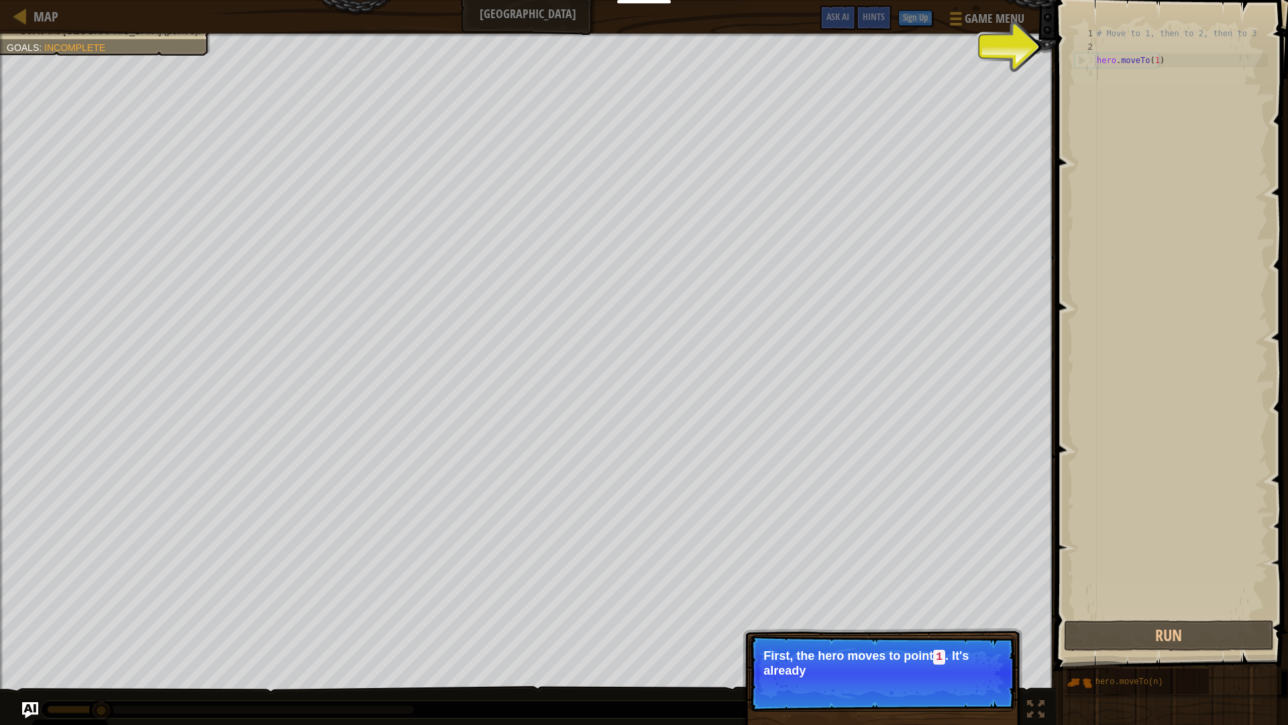
click at [978, 633] on p "First, the hero moves to point 1 . It's already" at bounding box center [883, 663] width 238 height 28
click at [976, 633] on button "Continue" at bounding box center [977, 688] width 56 height 17
click at [974, 633] on p "Continue Then move to the Guard tower (point 2)," at bounding box center [883, 672] width 266 height 75
click at [974, 633] on p "Continue Then move to the Guard tower (point 2), and fi" at bounding box center [883, 672] width 266 height 75
click at [974, 633] on p "Continue Then move to the Guard tower (point 2), and finally t" at bounding box center [883, 672] width 266 height 75
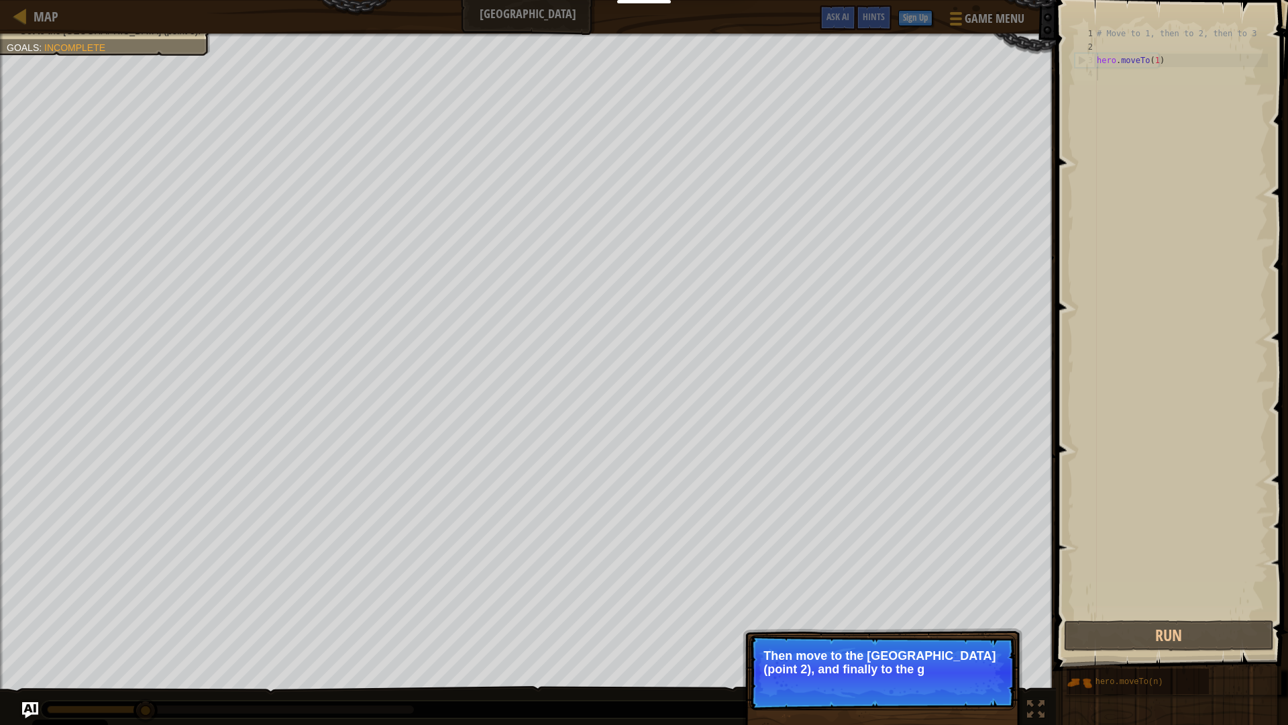
click at [974, 633] on p "Continue Then move to the Guard tower (point 2), and finally to the g" at bounding box center [883, 672] width 266 height 75
click at [974, 633] on p "Continue Then move to the Guard tower (point 2), and finally to the gate (po" at bounding box center [883, 672] width 266 height 75
click at [974, 633] on p "Continue Then move to the Guard tower (point 2), and finally to the gate (point…" at bounding box center [883, 672] width 266 height 75
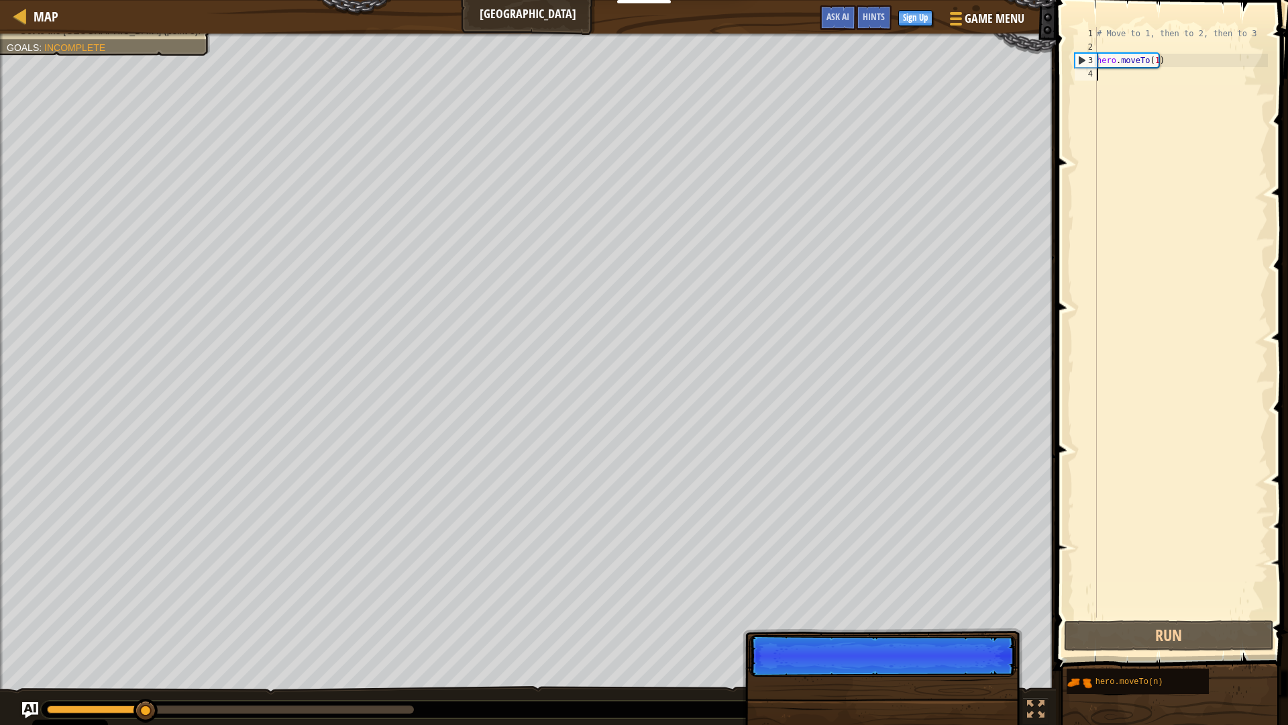
click at [974, 633] on p "Continue" at bounding box center [883, 656] width 266 height 42
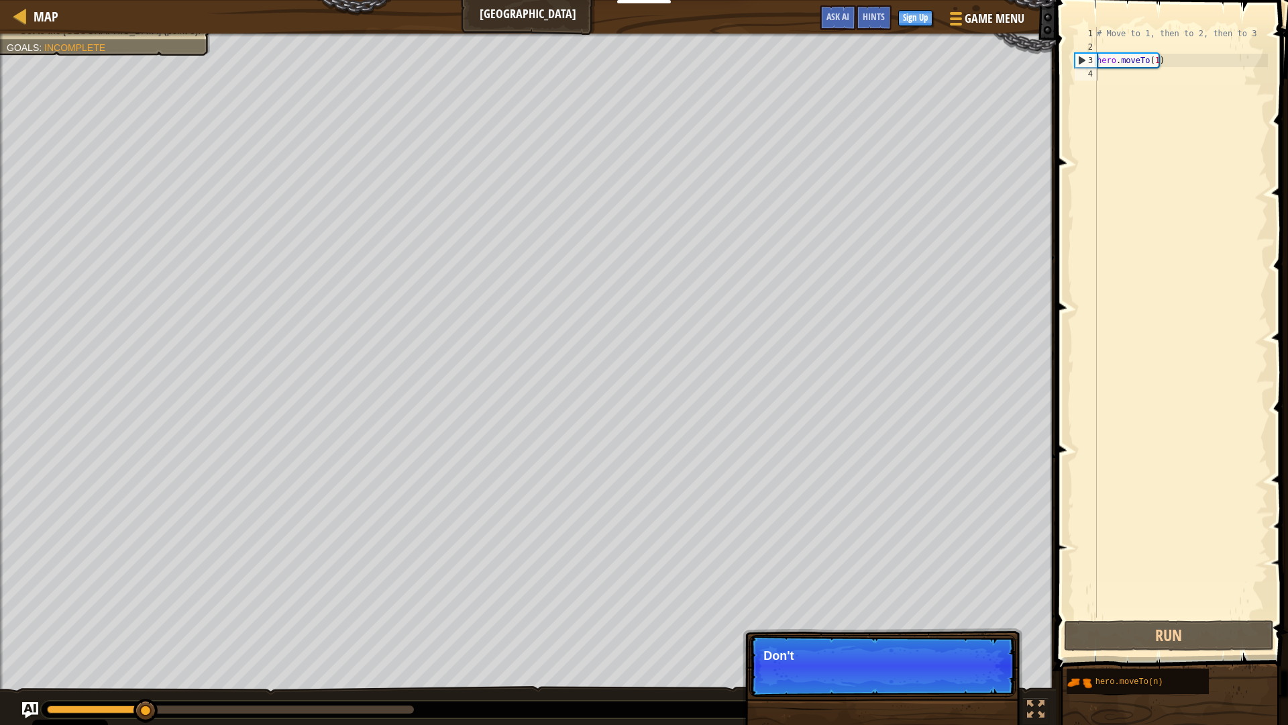
click at [978, 633] on p "Continue Don't" at bounding box center [883, 666] width 266 height 62
click at [978, 633] on p "Continue Don't change" at bounding box center [883, 666] width 266 height 62
click at [976, 633] on p "Continue Don't change the gi" at bounding box center [883, 666] width 266 height 62
click at [976, 633] on p "Continue Don't change the given cod" at bounding box center [883, 666] width 266 height 62
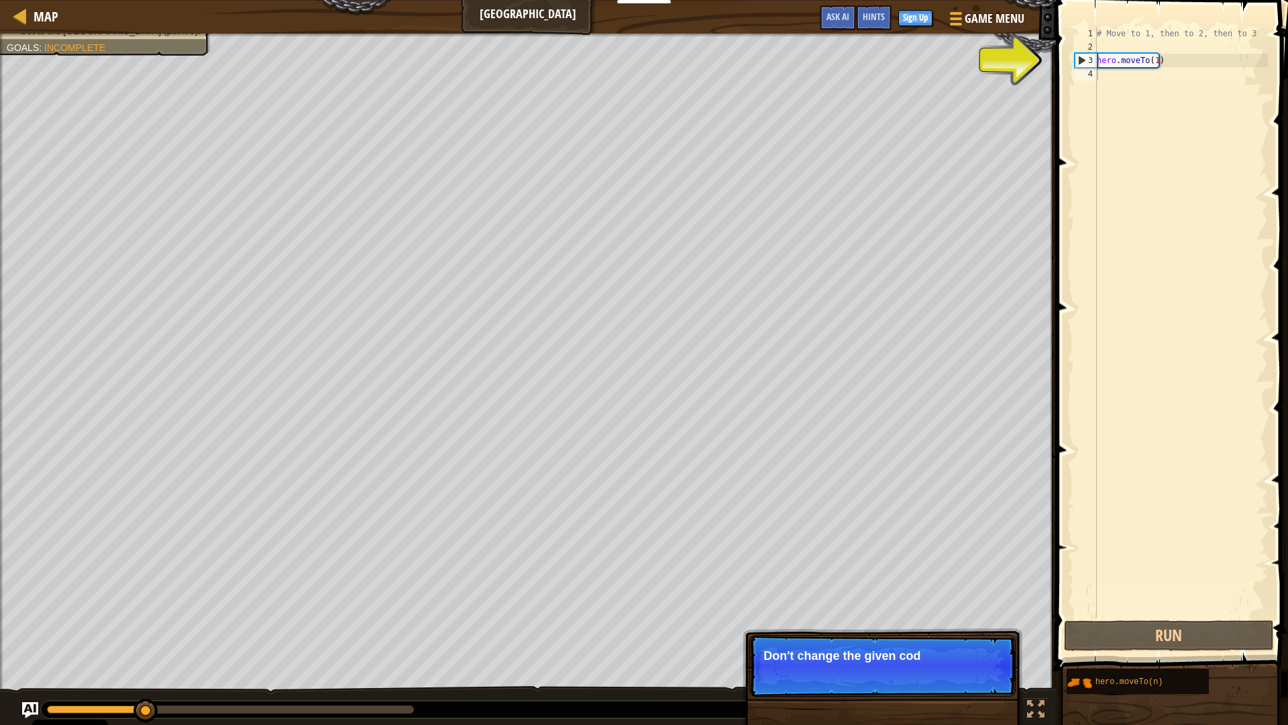
click at [977, 633] on p "Continue Don't change the given cod" at bounding box center [883, 666] width 266 height 62
click at [976, 633] on p "Continue Don't change the given code. Jus" at bounding box center [883, 666] width 266 height 62
click at [976, 633] on p "Don't change the given code. Just type" at bounding box center [883, 655] width 238 height 13
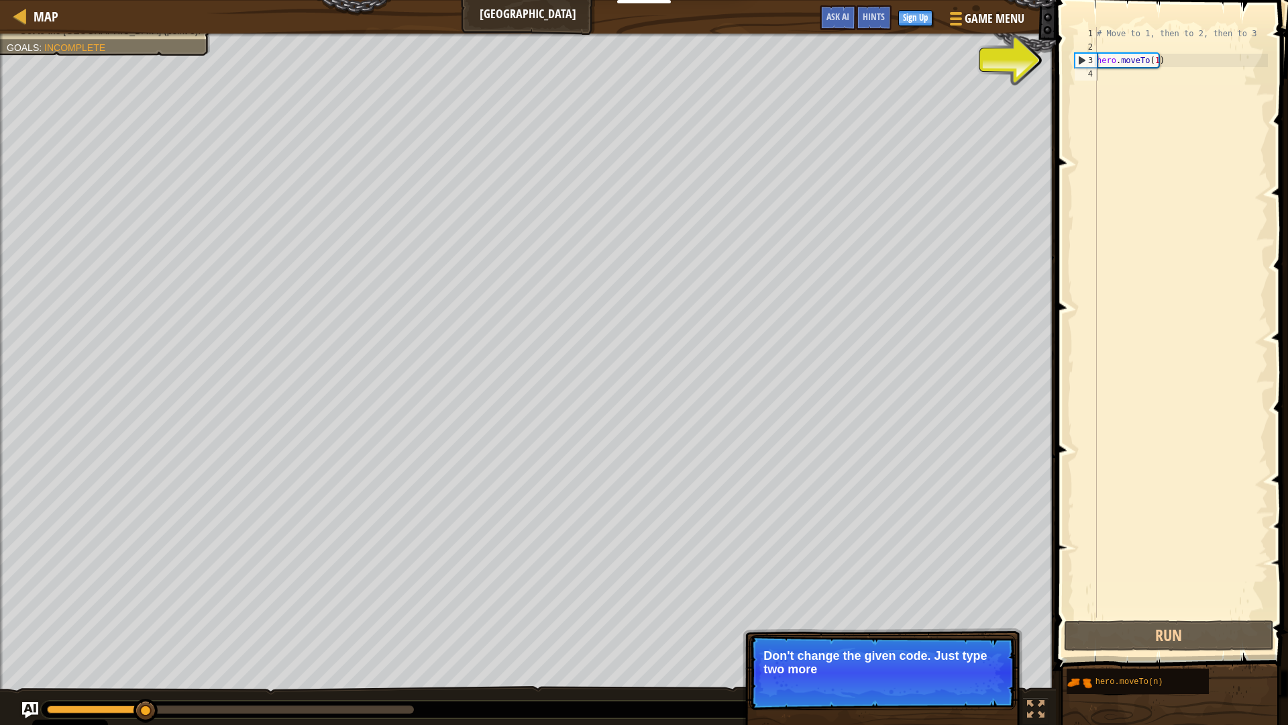
click at [984, 633] on p "Don't change the given code. Just type two more" at bounding box center [883, 662] width 238 height 27
click at [986, 633] on p "Don't change the given code. Just type two more metho" at bounding box center [883, 662] width 238 height 27
click at [985, 633] on p "Don't change the given code. Just type two more metho" at bounding box center [883, 662] width 238 height 27
click at [981, 633] on p "Continue Don't change the given code. Just type two more methods here" at bounding box center [883, 672] width 266 height 75
click at [986, 633] on p "Don't change the given code. Just type two more methods here." at bounding box center [883, 662] width 238 height 27
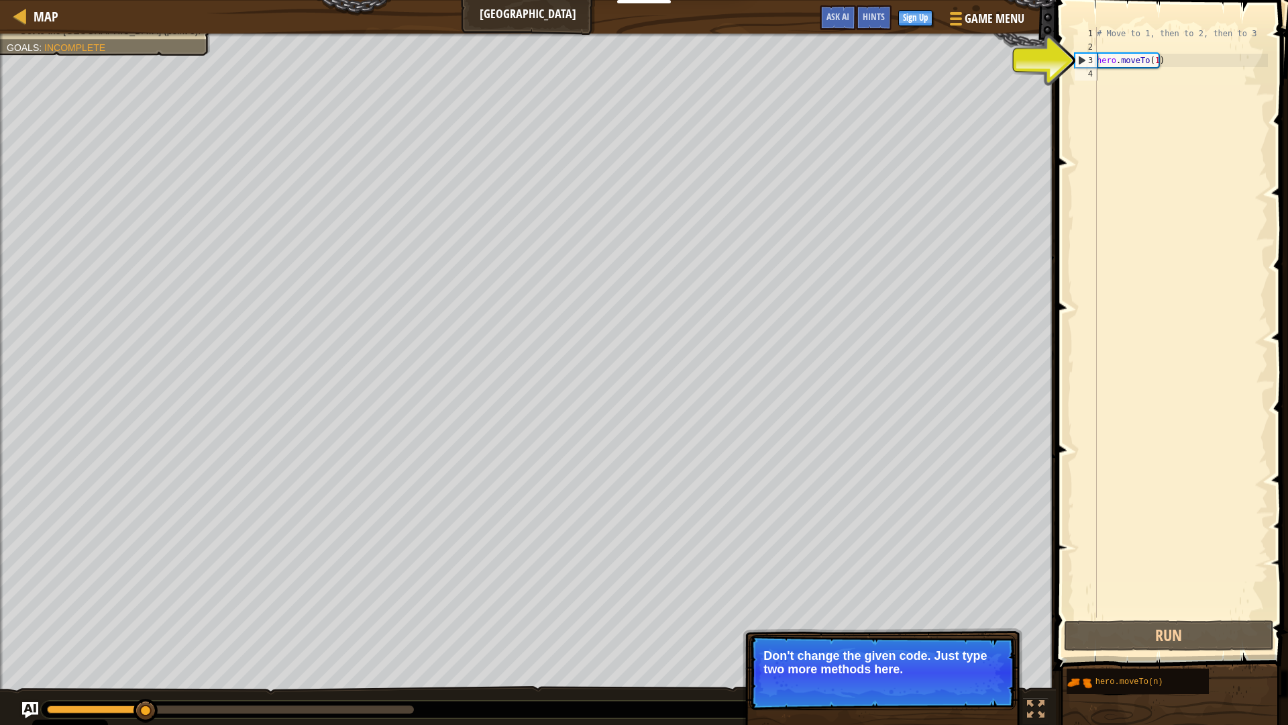
click at [986, 633] on p "Don't change the given code. Just type two more methods here." at bounding box center [883, 662] width 238 height 27
click at [985, 633] on p "Don't change the given code. Just type two more methods here." at bounding box center [883, 662] width 238 height 27
click at [984, 633] on p "Don't change the given code. Just type two more methods here." at bounding box center [883, 662] width 238 height 27
click at [1107, 73] on div "# Move to 1, then to 2, then to 3 hero . moveTo ( 1 )" at bounding box center [1181, 335] width 174 height 617
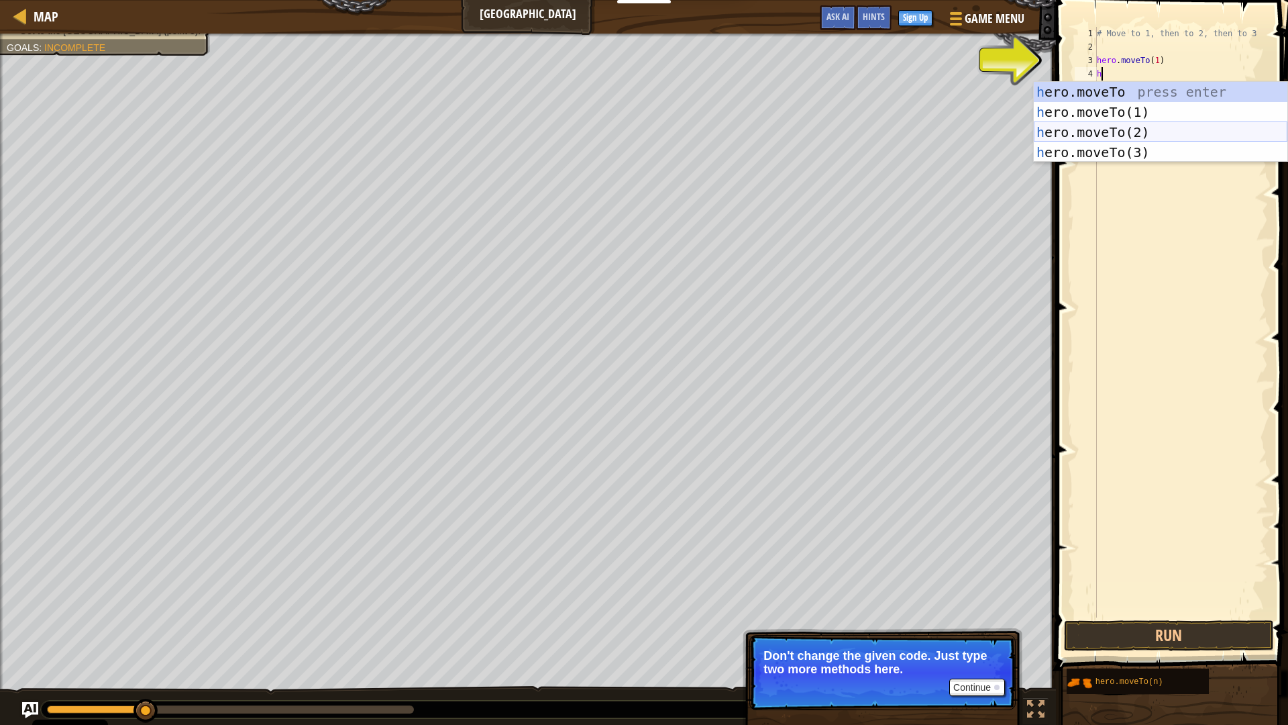
click at [1143, 130] on div "h ero.moveTo press enter h ero.moveTo(1) press enter h ero.moveTo(2) press ente…" at bounding box center [1161, 142] width 254 height 121
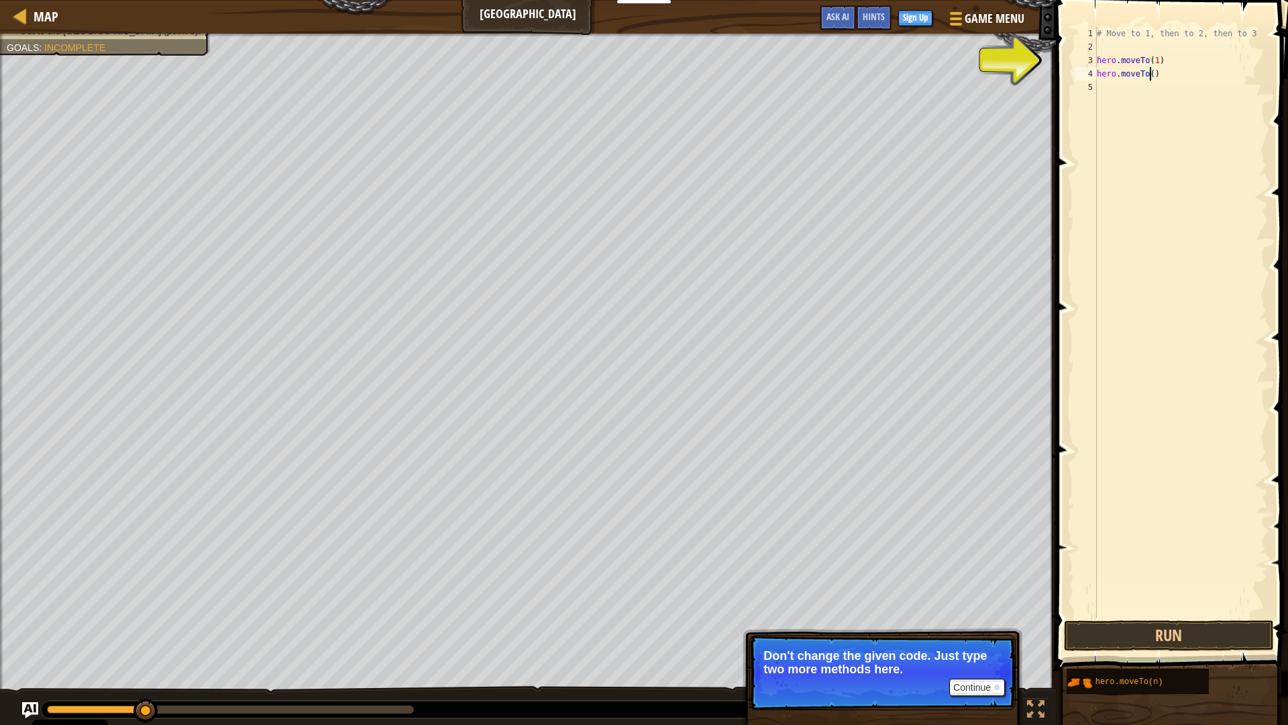
type textarea "hero.moveTo(2)"
drag, startPoint x: 1123, startPoint y: 115, endPoint x: 1125, endPoint y: 107, distance: 9.1
click at [1123, 115] on div "# Move to 1, then to 2, then to 3 hero . moveTo ( 1 ) hero . moveTo ( 2 )" at bounding box center [1181, 335] width 174 height 617
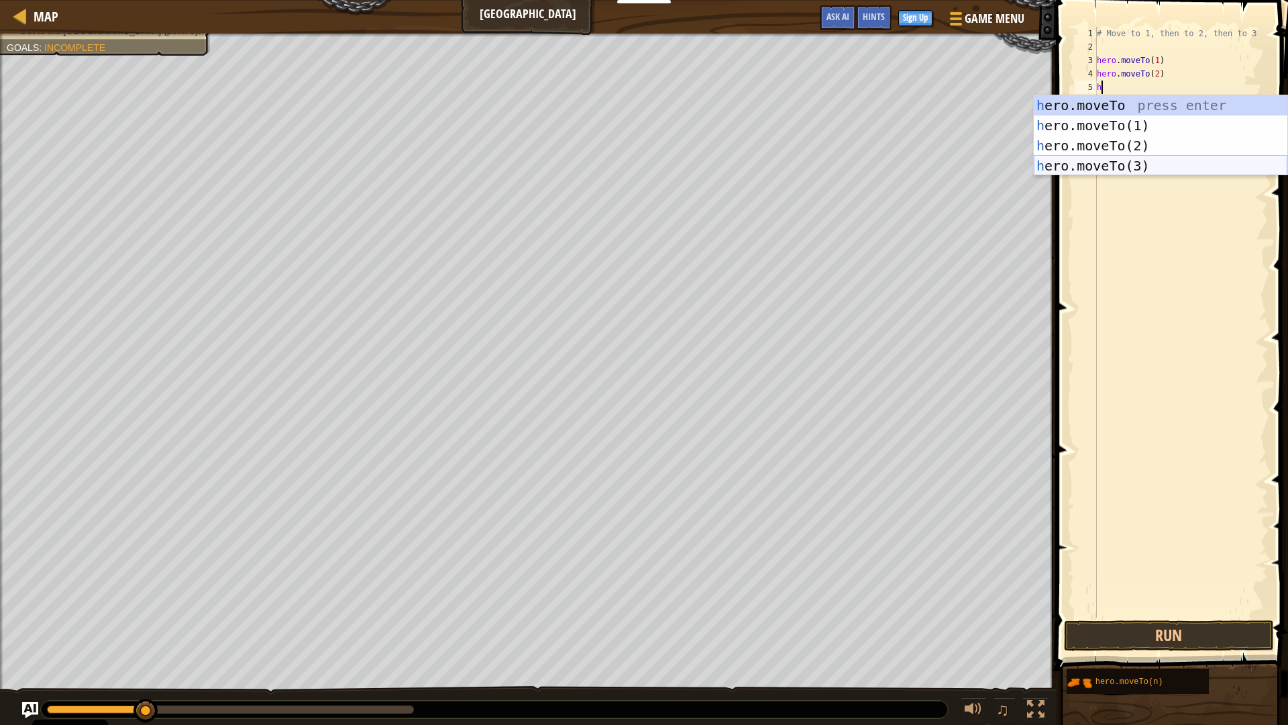
click at [1154, 158] on div "h ero.moveTo press enter h ero.moveTo(1) press enter h ero.moveTo(2) press ente…" at bounding box center [1161, 155] width 254 height 121
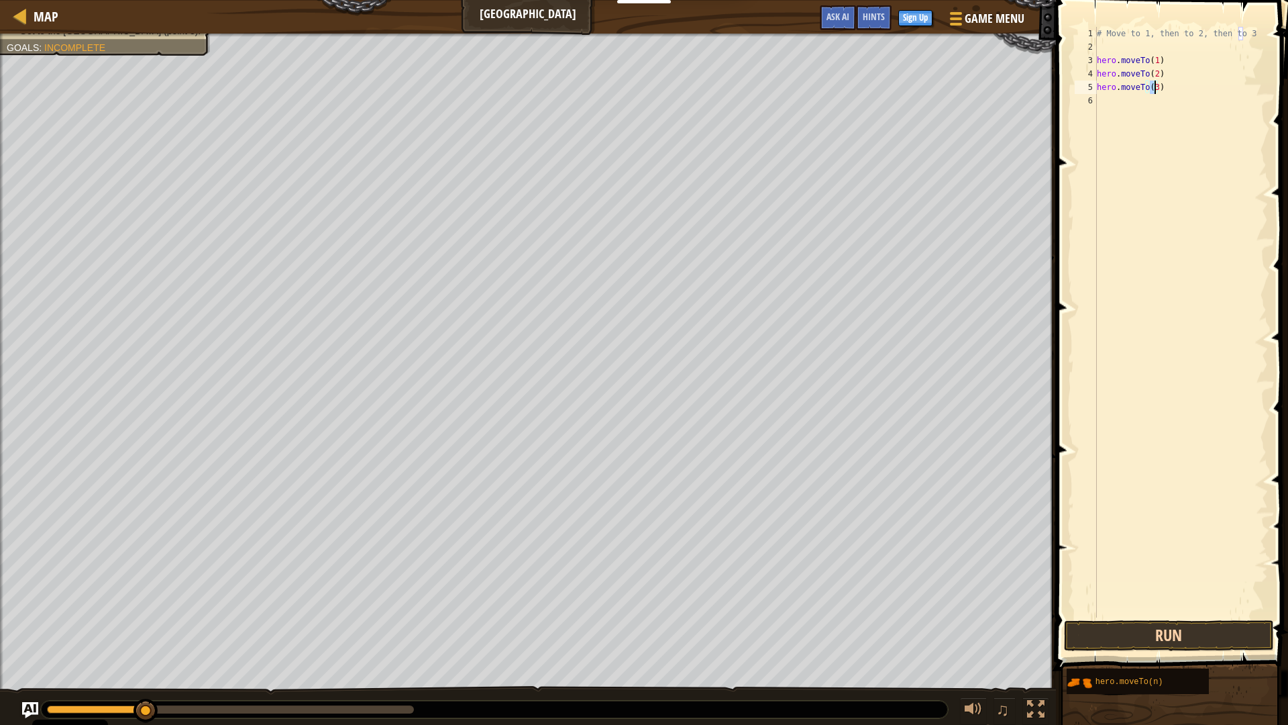
type textarea "hero.moveTo(3)"
click at [1197, 633] on button "Run" at bounding box center [1168, 635] width 209 height 31
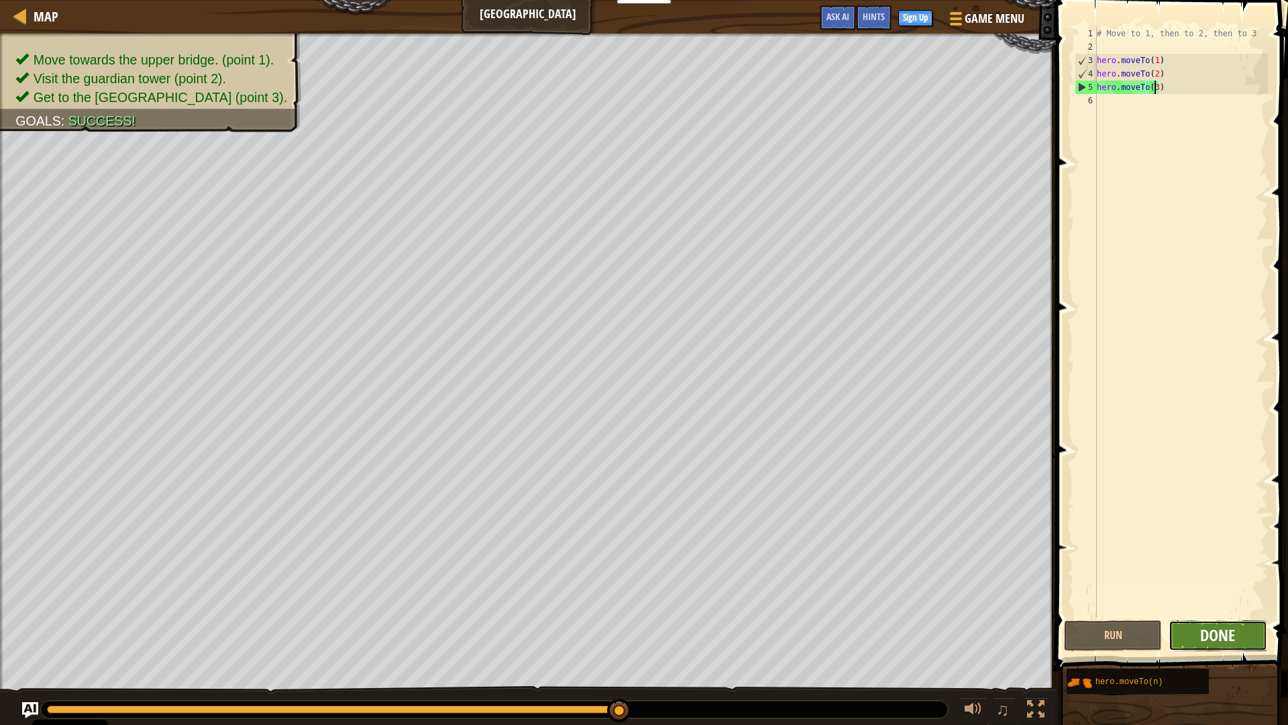
click at [1208, 633] on span "Done" at bounding box center [1217, 634] width 35 height 21
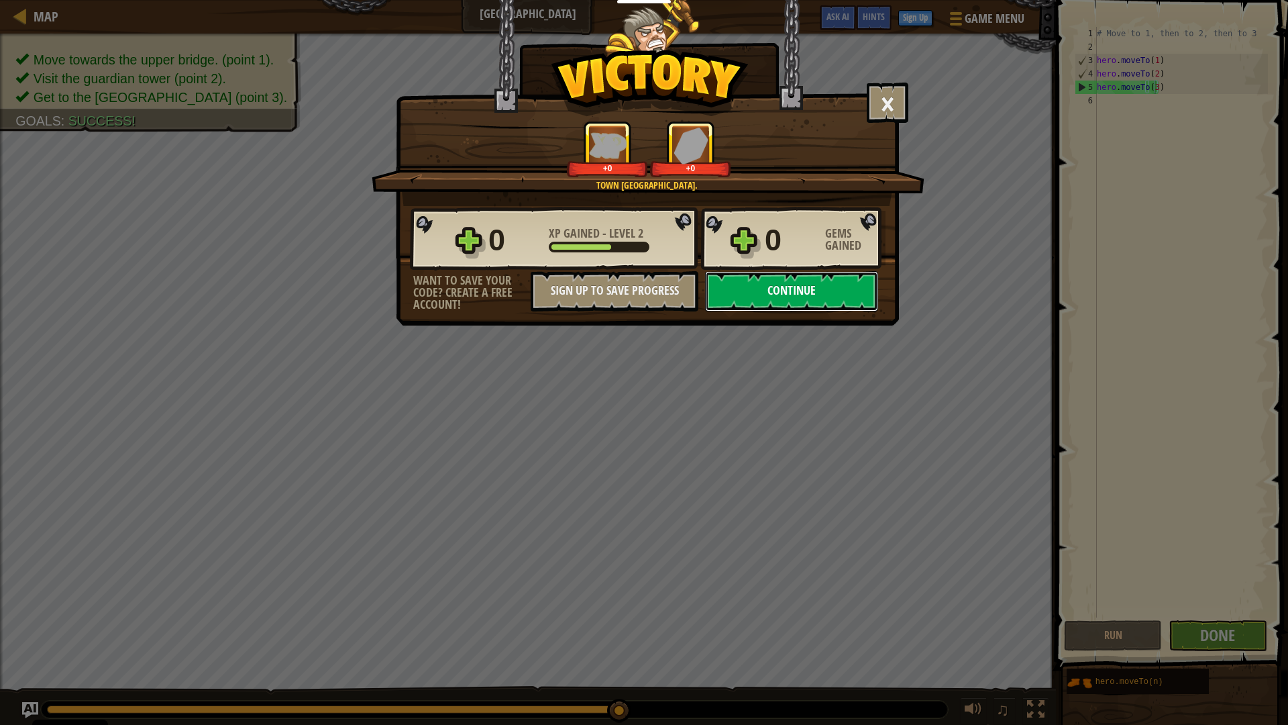
click at [793, 295] on button "Continue" at bounding box center [791, 291] width 173 height 40
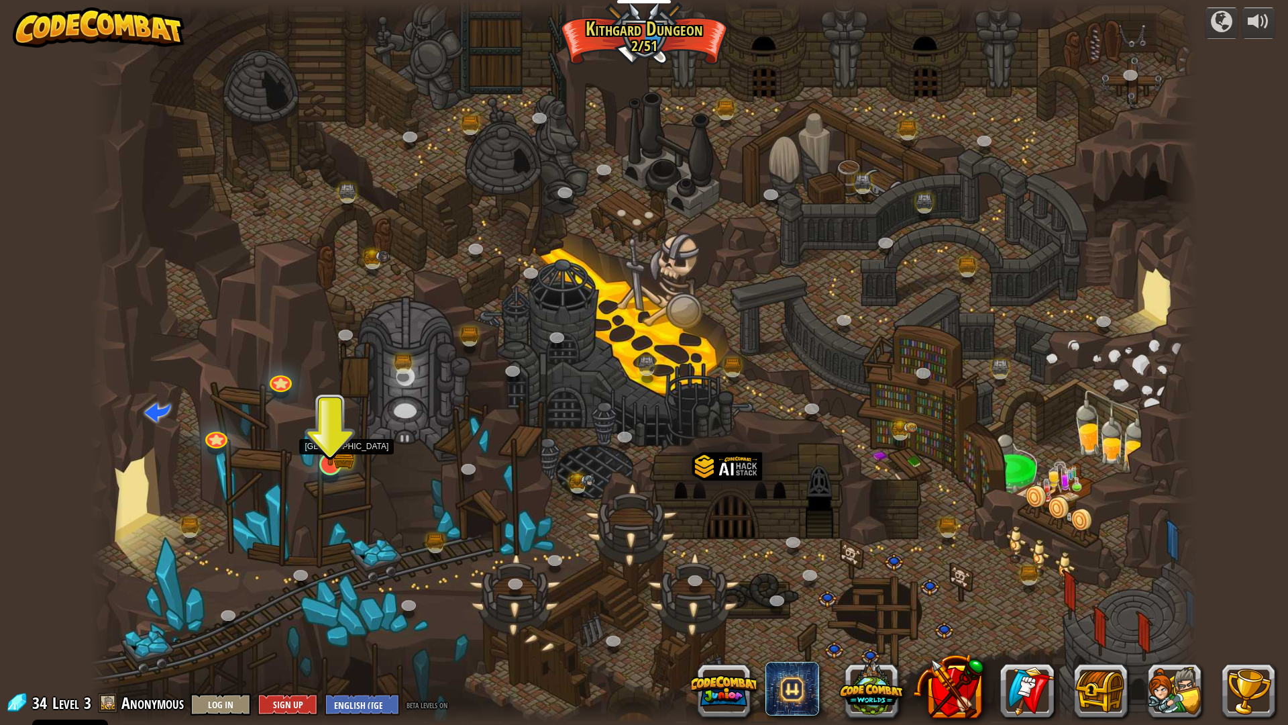
click at [340, 462] on img at bounding box center [330, 433] width 31 height 68
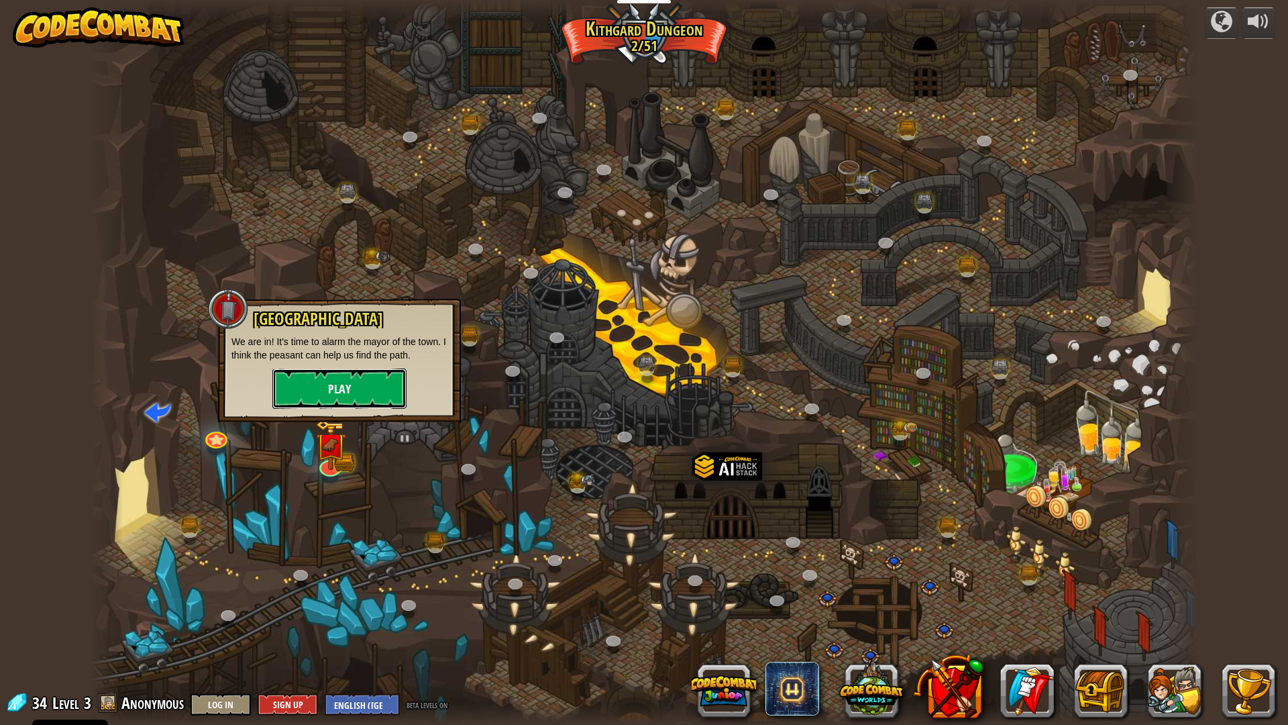
click at [366, 393] on button "Play" at bounding box center [339, 388] width 134 height 40
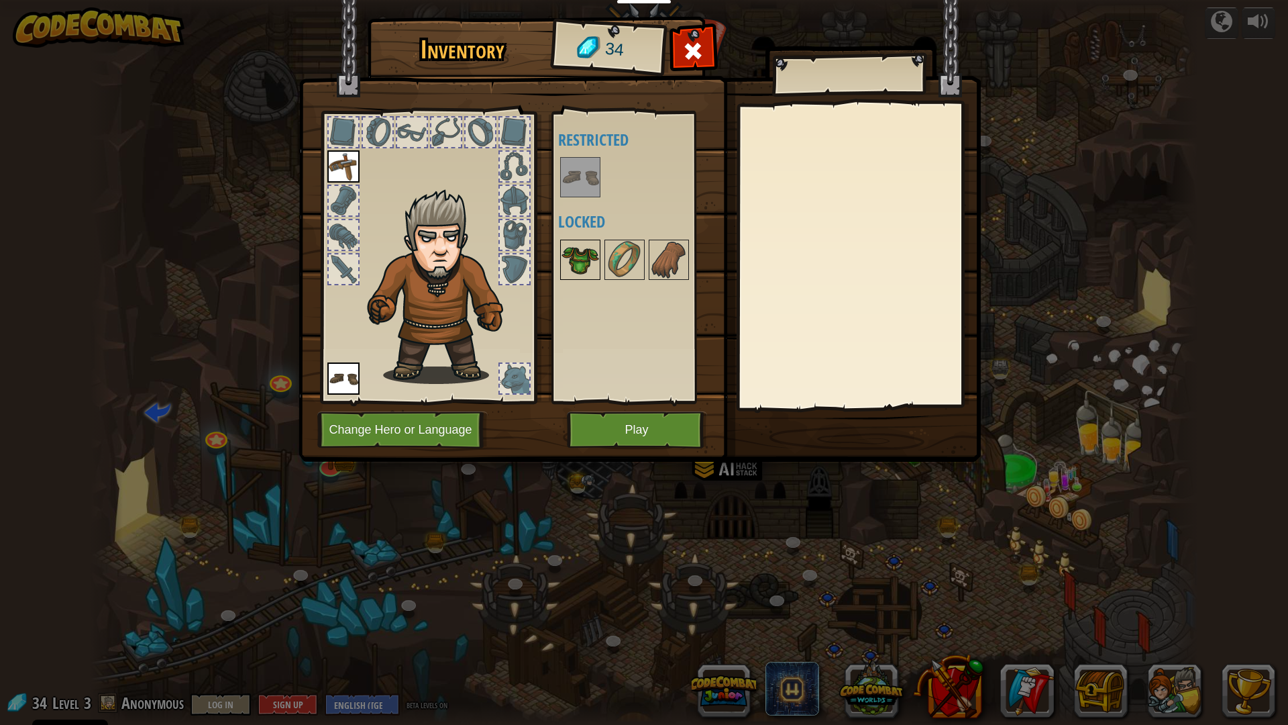
click at [577, 272] on img at bounding box center [581, 260] width 38 height 38
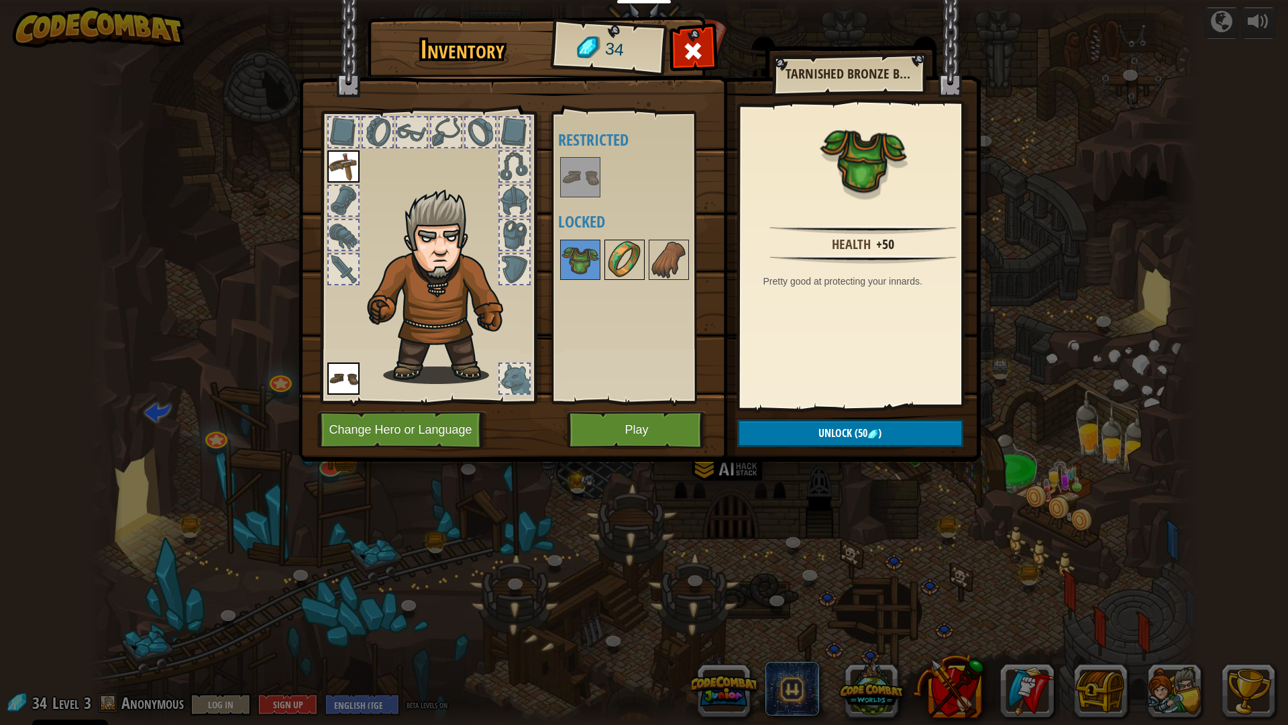
click at [617, 268] on img at bounding box center [625, 260] width 38 height 38
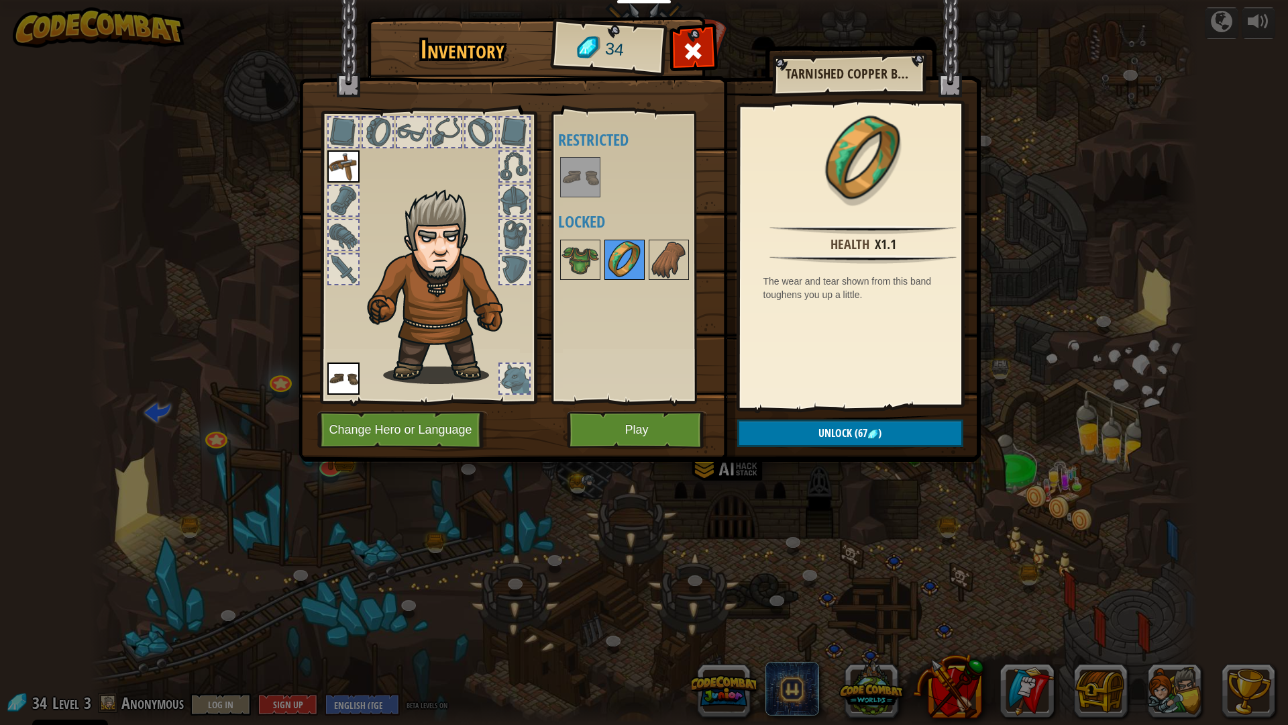
click at [642, 268] on img at bounding box center [625, 260] width 38 height 38
drag, startPoint x: 671, startPoint y: 252, endPoint x: 695, endPoint y: 250, distance: 24.2
click at [670, 252] on img at bounding box center [669, 260] width 38 height 38
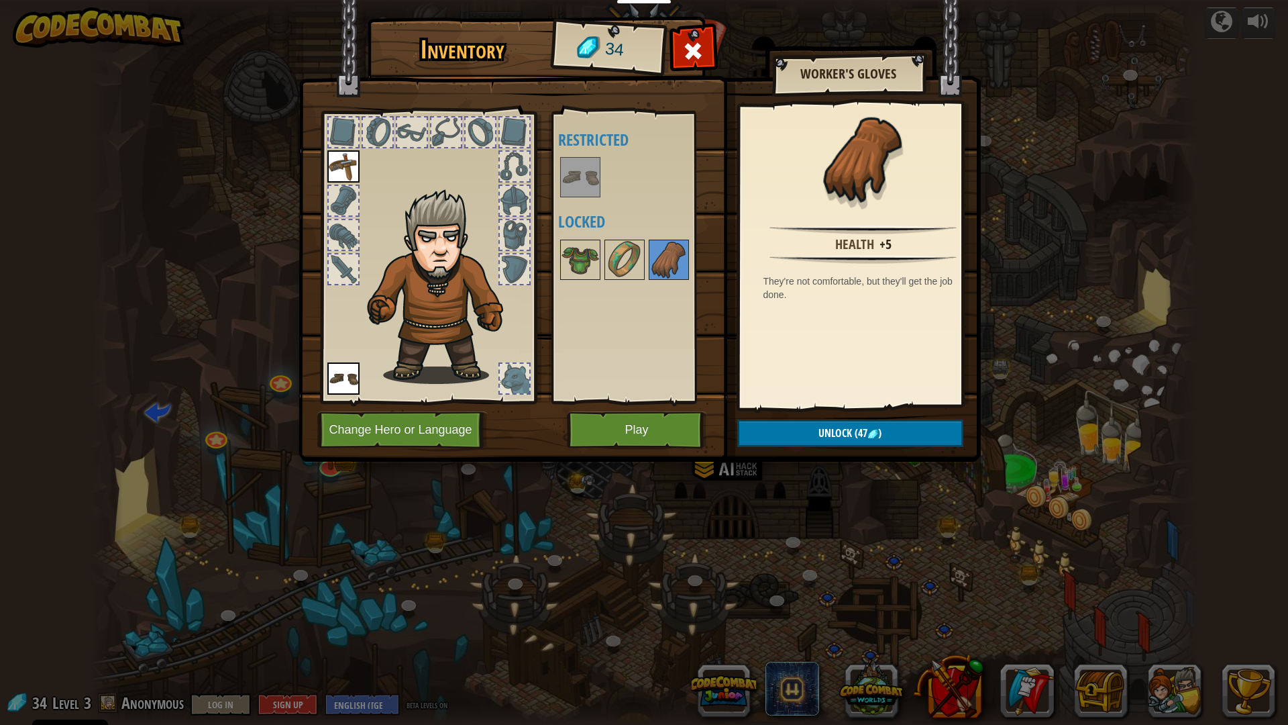
drag, startPoint x: 620, startPoint y: 258, endPoint x: 628, endPoint y: 280, distance: 24.2
click at [621, 258] on img at bounding box center [625, 260] width 38 height 38
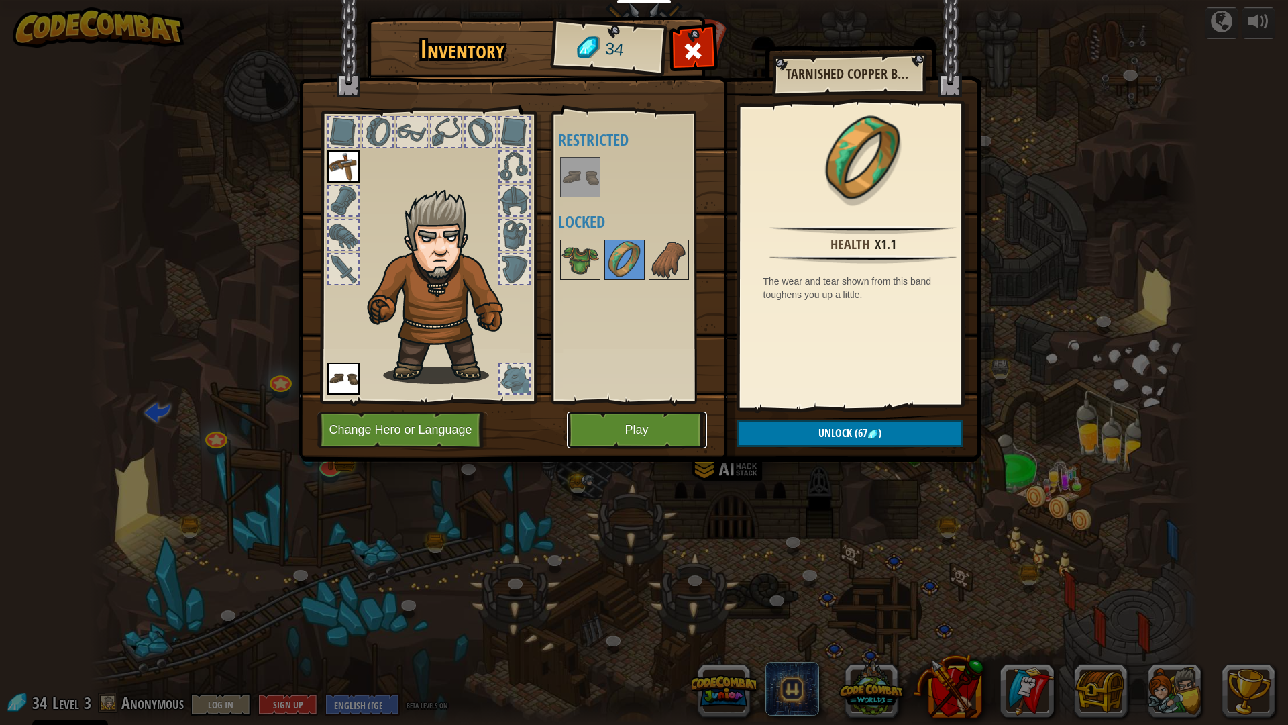
click at [606, 431] on button "Play" at bounding box center [637, 429] width 140 height 37
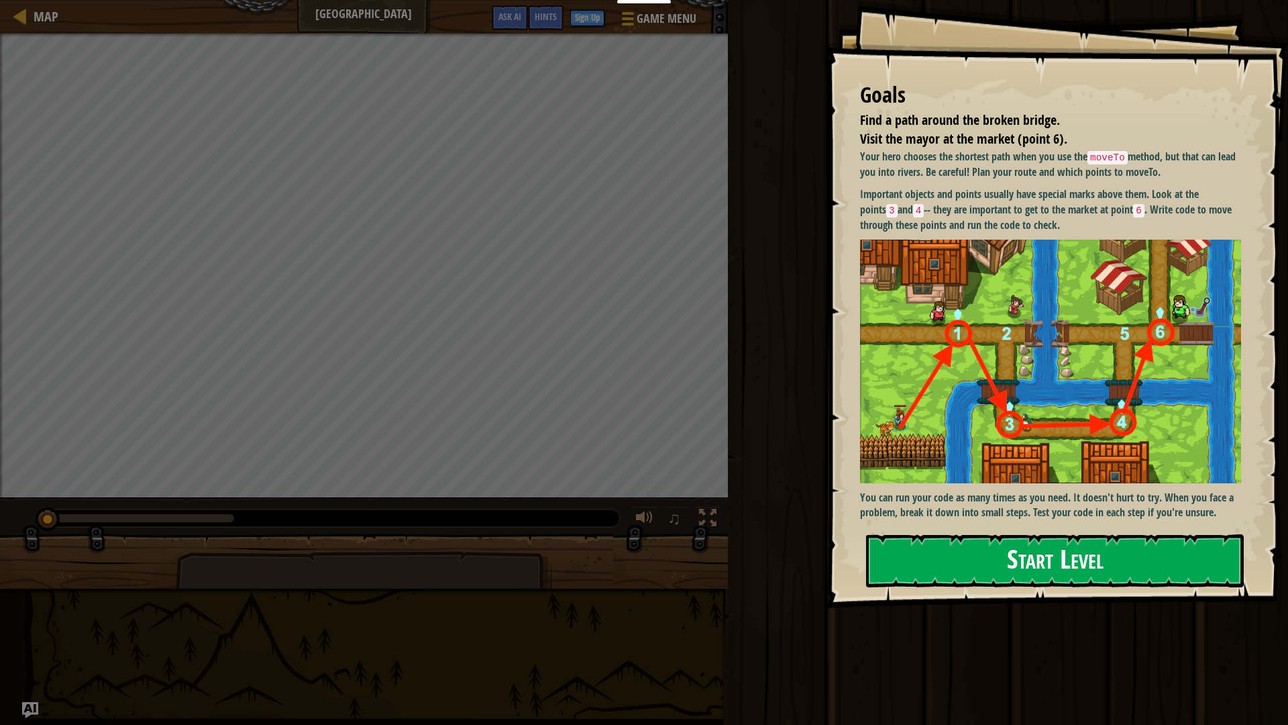
click at [1043, 574] on button "Start Level" at bounding box center [1055, 560] width 378 height 53
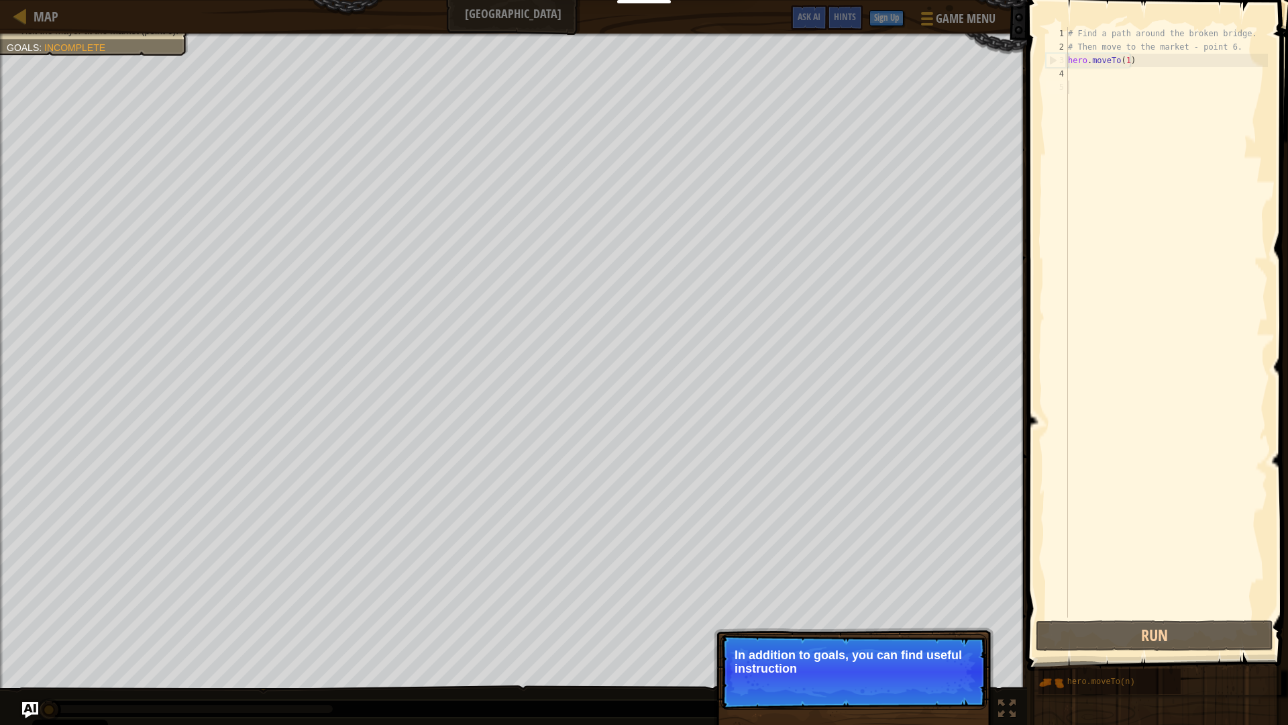
drag, startPoint x: 904, startPoint y: 716, endPoint x: 900, endPoint y: 699, distance: 17.9
click at [902, 633] on div "Continue In addition to goals, you can find useful instruction" at bounding box center [854, 733] width 280 height 199
click at [900, 633] on p "Continue In addition to goals, you can find useful instructions in th" at bounding box center [854, 671] width 266 height 75
drag, startPoint x: 899, startPoint y: 695, endPoint x: 905, endPoint y: 675, distance: 21.0
click at [898, 633] on p "Continue In addition to goals, you can find useful instructions in the comm" at bounding box center [854, 671] width 266 height 75
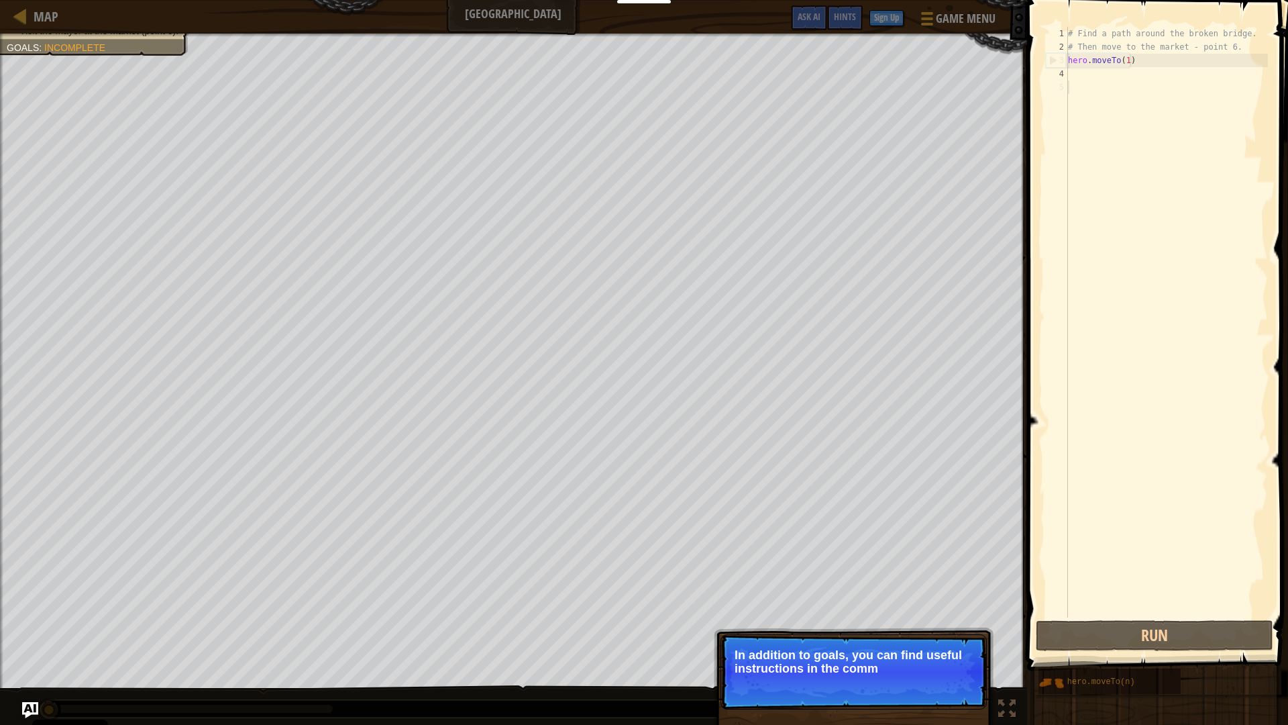
click at [905, 633] on p "Continue In addition to goals, you can find useful instructions in the comm" at bounding box center [854, 671] width 266 height 75
click at [920, 633] on p "Continue In addition to goals, you can find useful instructions in the comments." at bounding box center [854, 671] width 266 height 75
click at [921, 633] on button "Continue" at bounding box center [949, 686] width 56 height 17
click at [922, 633] on div "Continue In addition to goals, you can find useful instructions in the comments." at bounding box center [854, 733] width 280 height 199
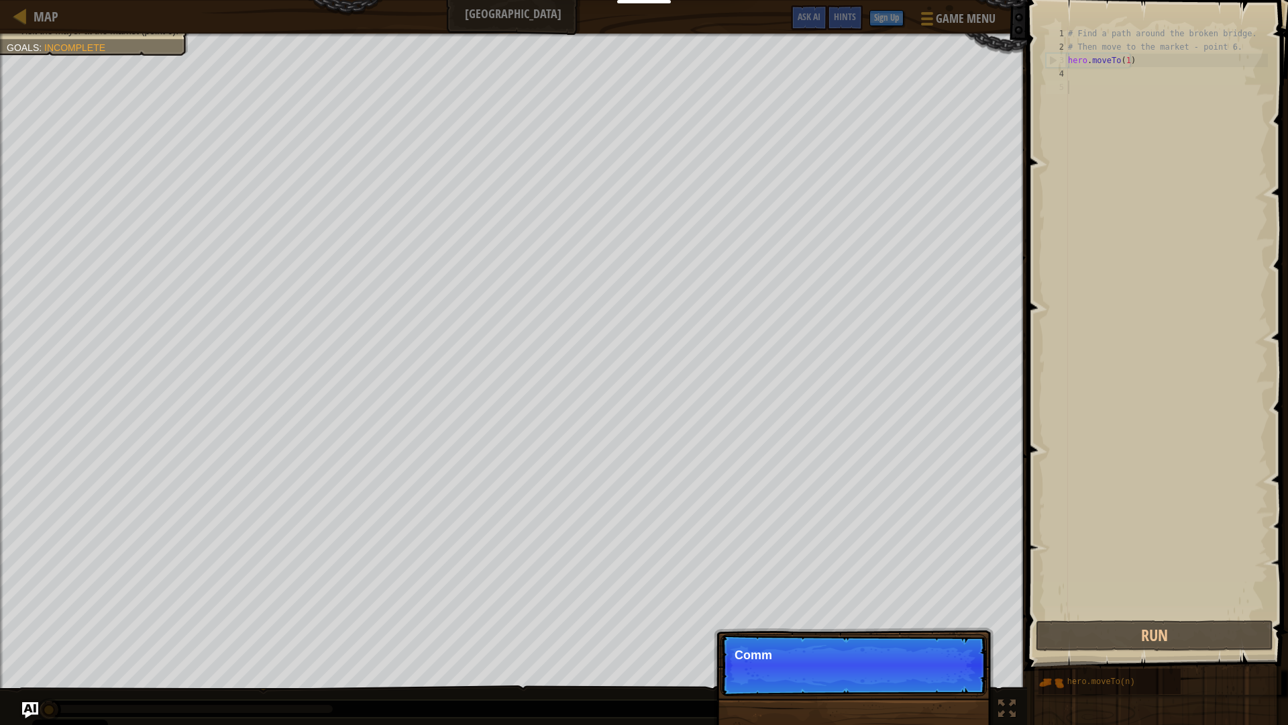
click at [923, 633] on p "Continue Comm" at bounding box center [854, 665] width 266 height 62
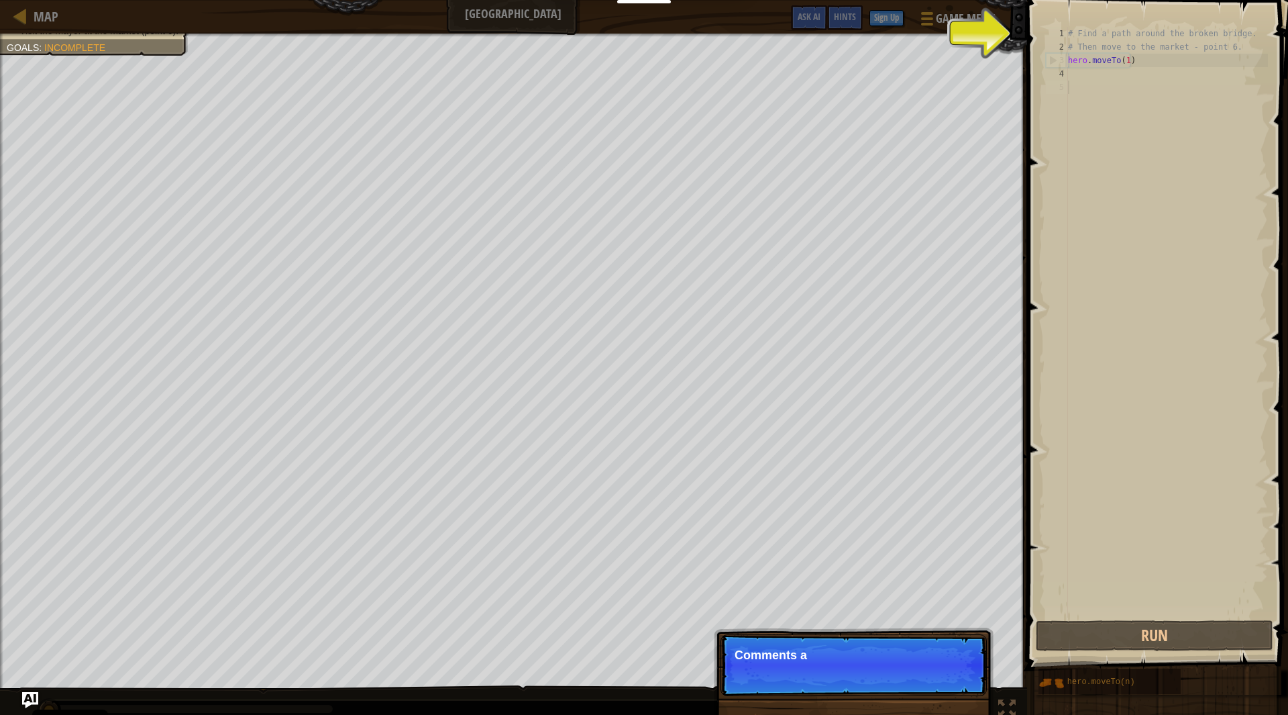
click at [922, 633] on p "Continue Comments a" at bounding box center [854, 665] width 266 height 62
click at [923, 633] on p "Continue Comments a" at bounding box center [854, 665] width 266 height 62
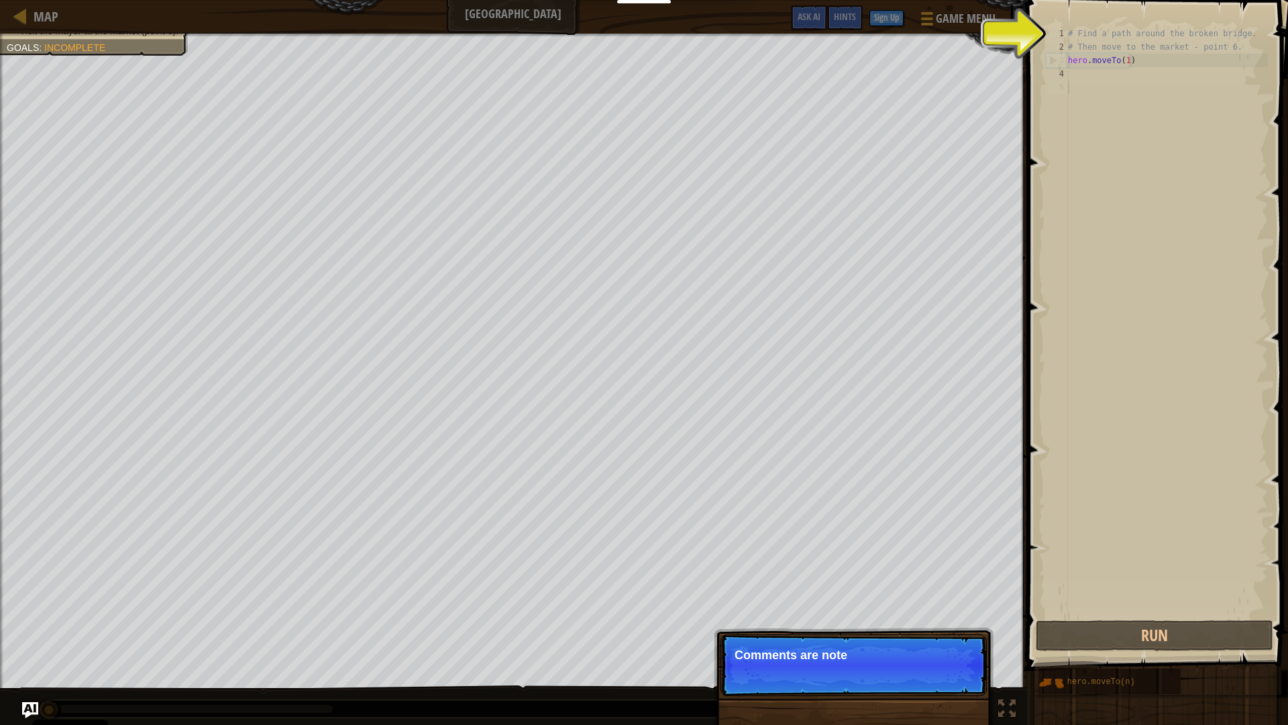
click at [918, 633] on p "Continue Comments are note" at bounding box center [854, 665] width 266 height 62
click at [918, 633] on p "Continue Comments are notes and" at bounding box center [854, 665] width 266 height 62
click at [915, 633] on p "Continue Comments are notes and tips. T" at bounding box center [854, 665] width 266 height 62
click at [915, 633] on p "Continue Comments are notes and tips. They don" at bounding box center [854, 665] width 266 height 62
click at [907, 633] on p "Continue Comments are notes and tips. They don" at bounding box center [854, 665] width 266 height 62
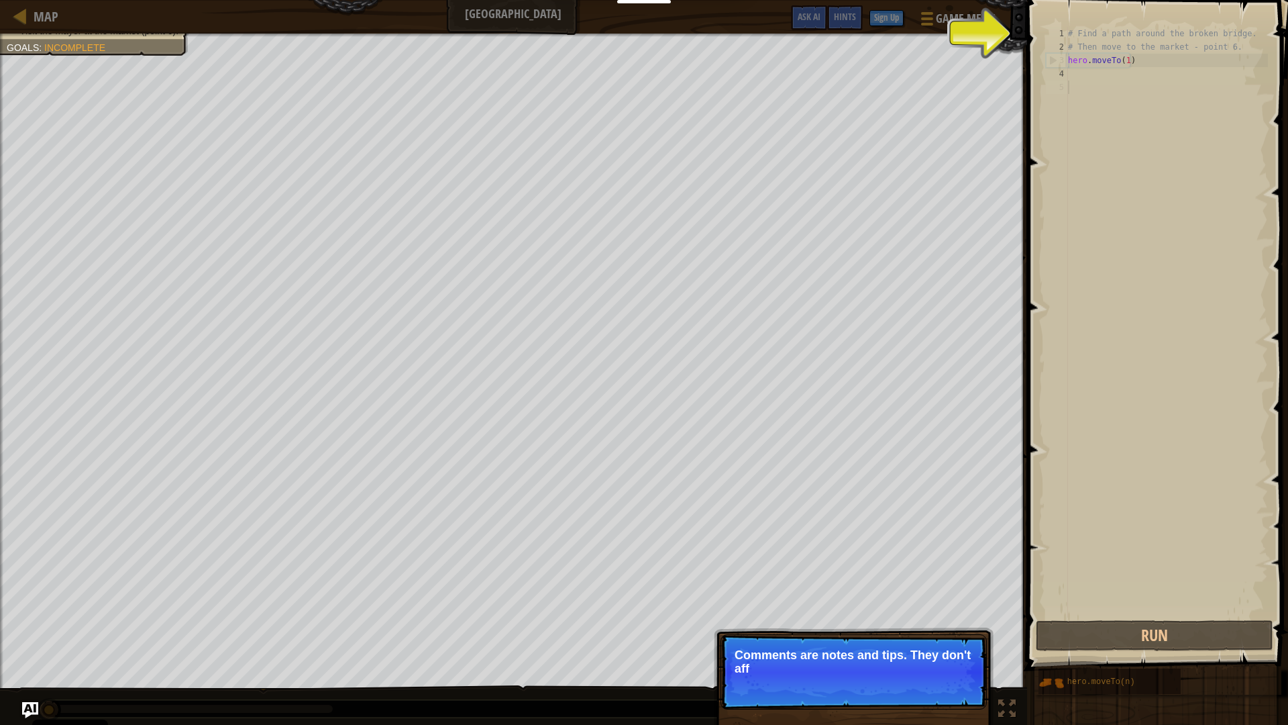
click at [907, 633] on p "Continue Comments are notes and tips. They don't aff" at bounding box center [854, 671] width 266 height 75
click at [907, 633] on p "Continue Comments are notes and tips. They don't affect your" at bounding box center [854, 671] width 266 height 75
click at [907, 633] on p "Comments are notes and tips. They don't affect your hero" at bounding box center [854, 661] width 238 height 27
click at [916, 633] on p "Comments are notes and tips. They don't affect your hero but can" at bounding box center [854, 661] width 238 height 27
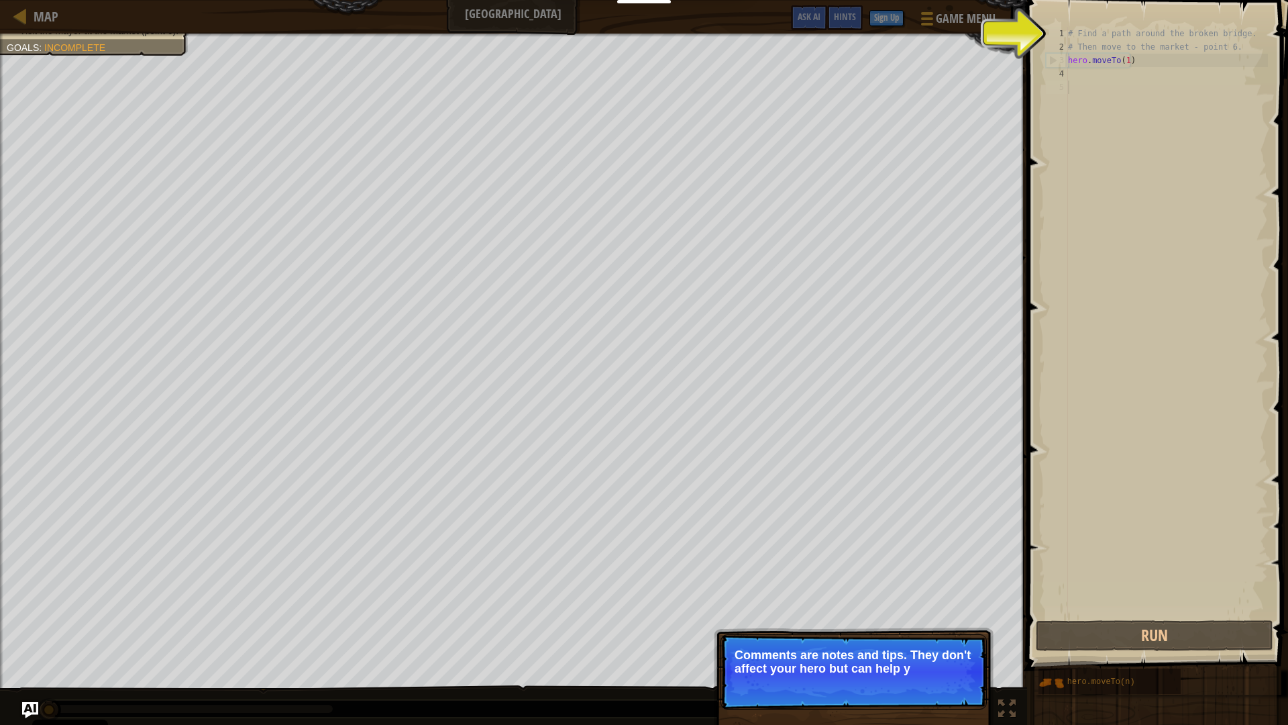
click at [915, 633] on p "Continue Comments are notes and tips. They don't affect your hero but can help y" at bounding box center [854, 671] width 266 height 75
click at [913, 633] on p "Continue Comments are notes and tips. They don't affect your hero but can help …" at bounding box center [854, 671] width 266 height 75
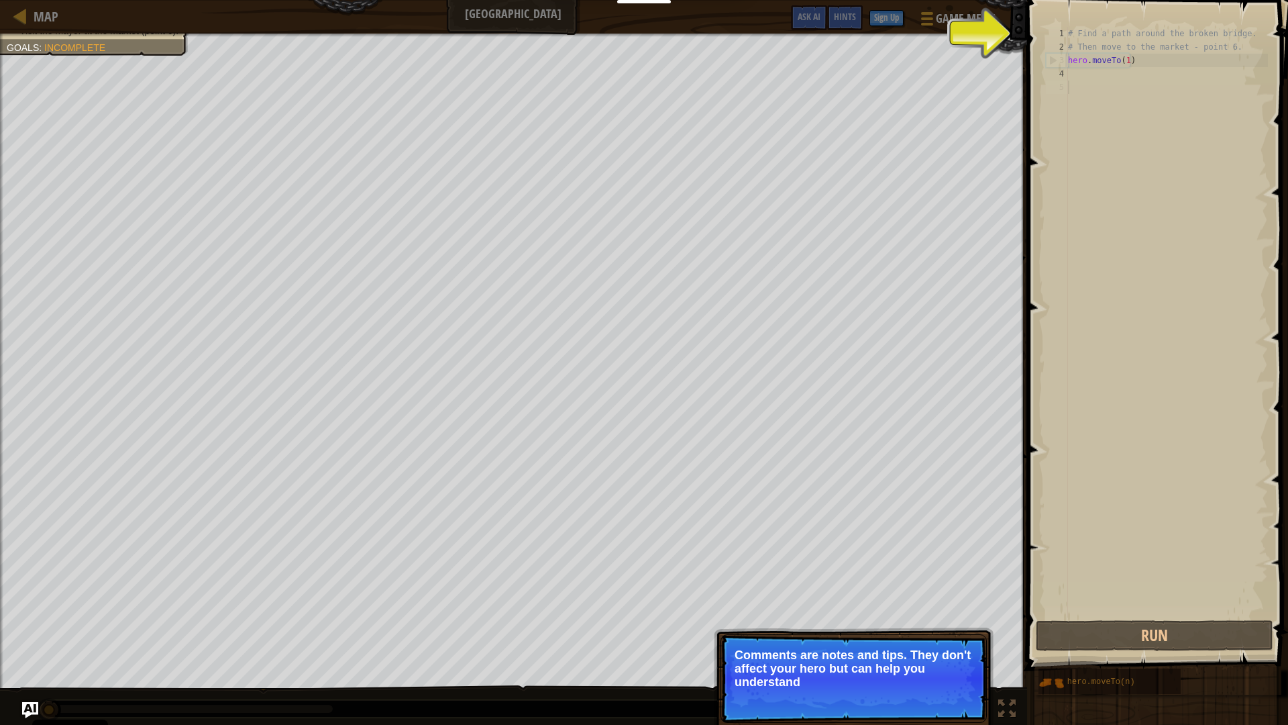
click at [911, 633] on p "Comments are notes and tips. They don't affect your hero but can help you under…" at bounding box center [854, 668] width 238 height 40
drag, startPoint x: 910, startPoint y: 673, endPoint x: 902, endPoint y: 681, distance: 11.4
click at [906, 633] on p "Comments are notes and tips. They don't affect your hero but can help you under…" at bounding box center [854, 668] width 238 height 40
click at [901, 633] on p "Continue Comments are notes and tips. They don't affect your hero but can help …" at bounding box center [854, 678] width 266 height 89
click at [901, 633] on p "Comments are notes and tips. They don't affect your hero but can help you under…" at bounding box center [854, 668] width 238 height 40
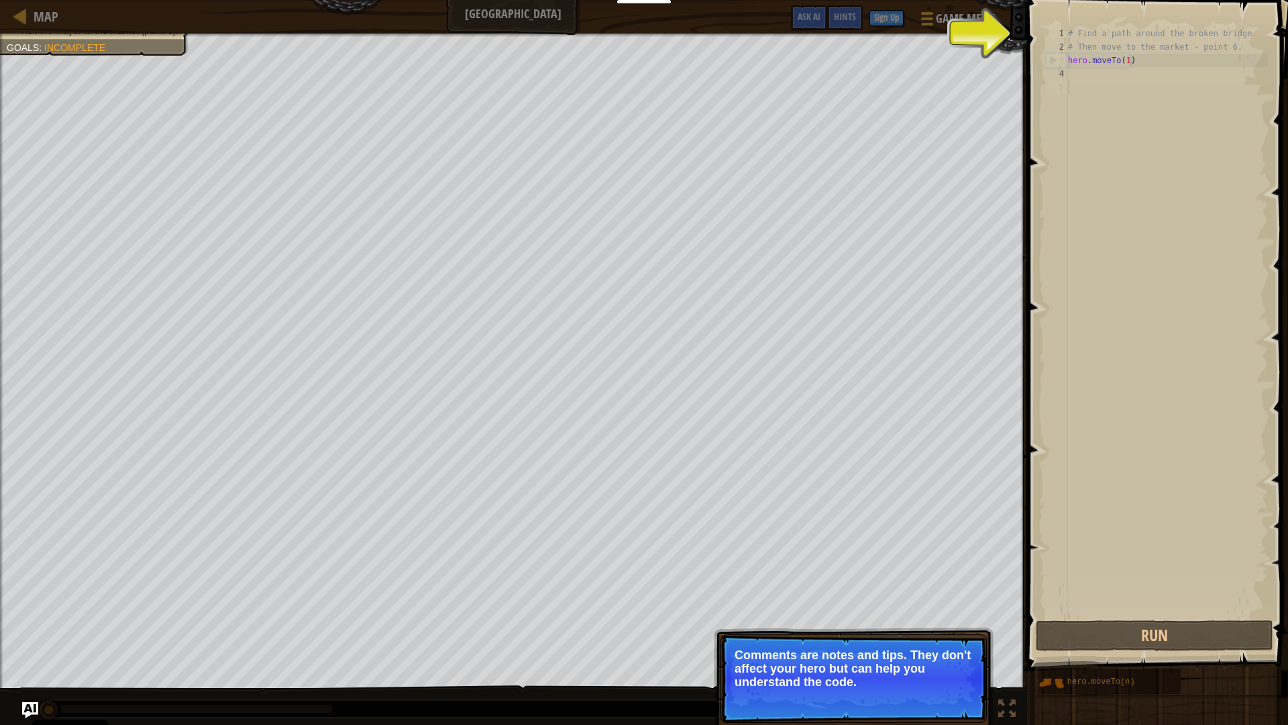
click at [907, 633] on p "Continue Comments are notes and tips. They don't affect your hero but can help …" at bounding box center [854, 678] width 266 height 89
click at [911, 633] on p "Comments are notes and tips. They don't affect your hero but can help you under…" at bounding box center [854, 668] width 238 height 40
click at [913, 633] on p "Comments are notes and tips. They don't affect your hero but can help you under…" at bounding box center [854, 668] width 238 height 40
click at [915, 633] on p "Comments are notes and tips. They don't affect your hero but can help you under…" at bounding box center [854, 668] width 238 height 40
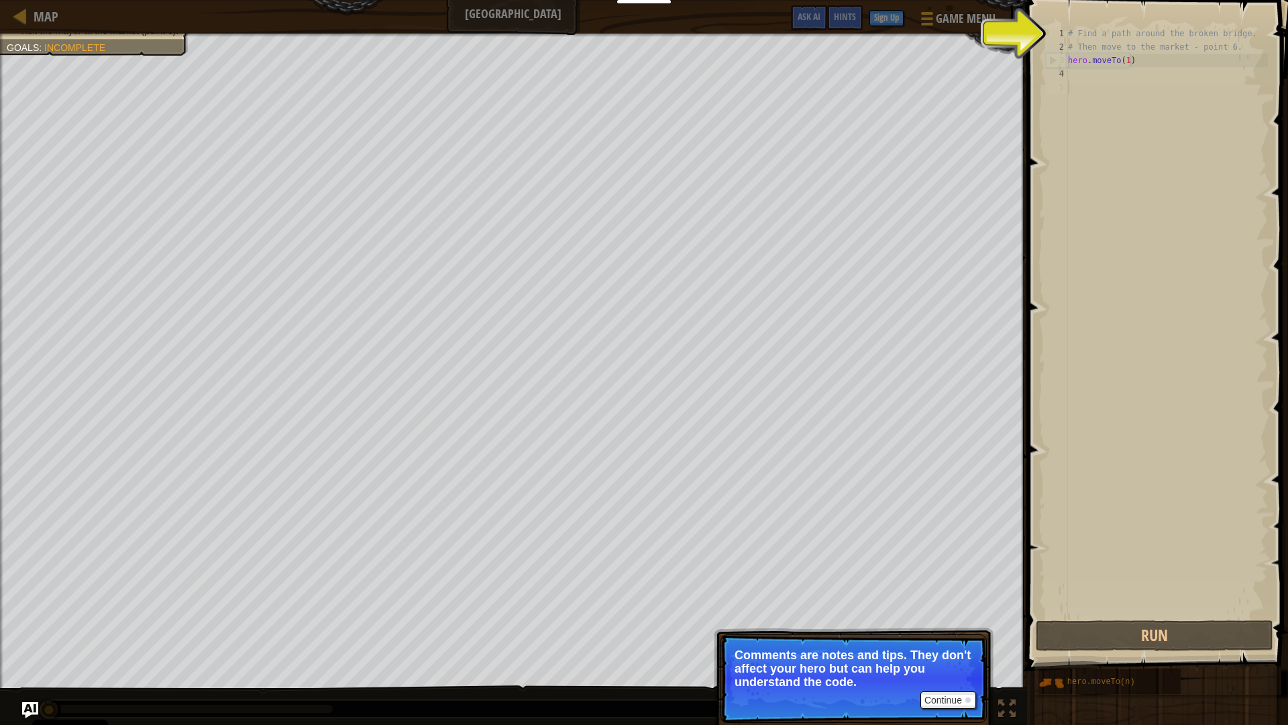
click at [915, 633] on p "Comments are notes and tips. They don't affect your hero but can help you under…" at bounding box center [854, 668] width 238 height 40
drag, startPoint x: 915, startPoint y: 682, endPoint x: 920, endPoint y: 694, distance: 12.6
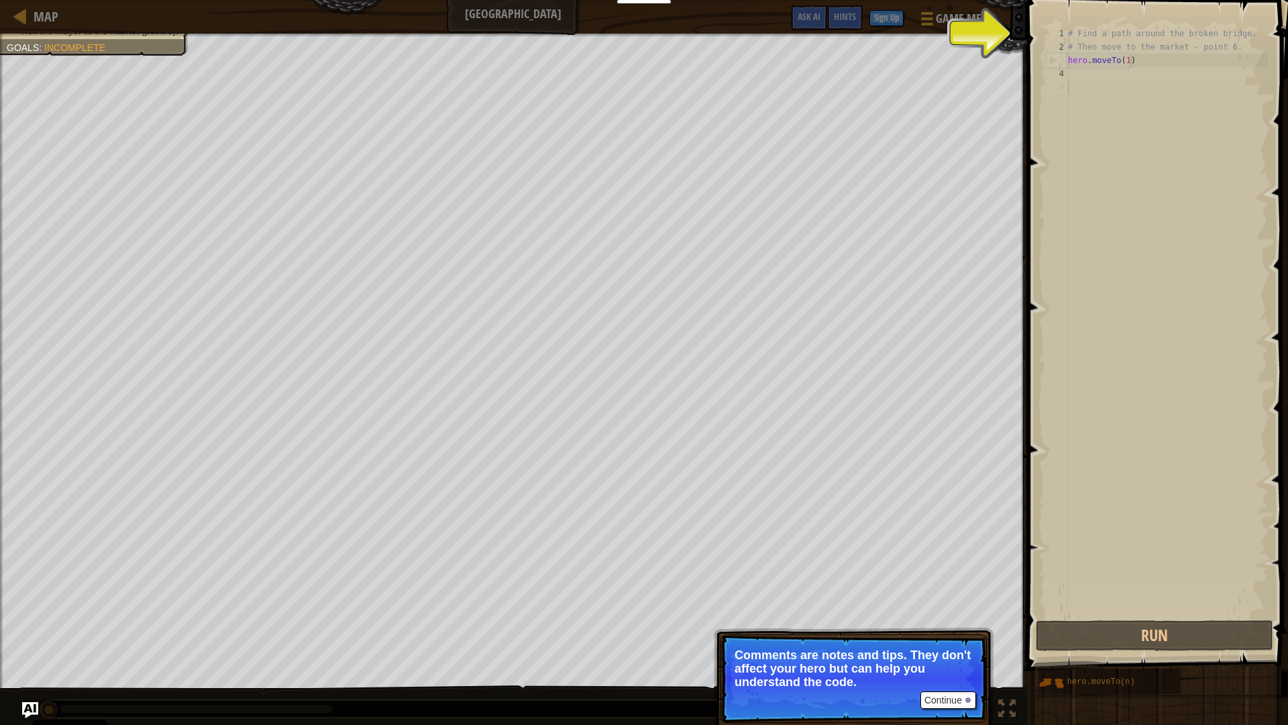
click at [916, 633] on p "Comments are notes and tips. They don't affect your hero but can help you under…" at bounding box center [854, 668] width 238 height 40
click at [930, 633] on button "Continue" at bounding box center [949, 699] width 56 height 17
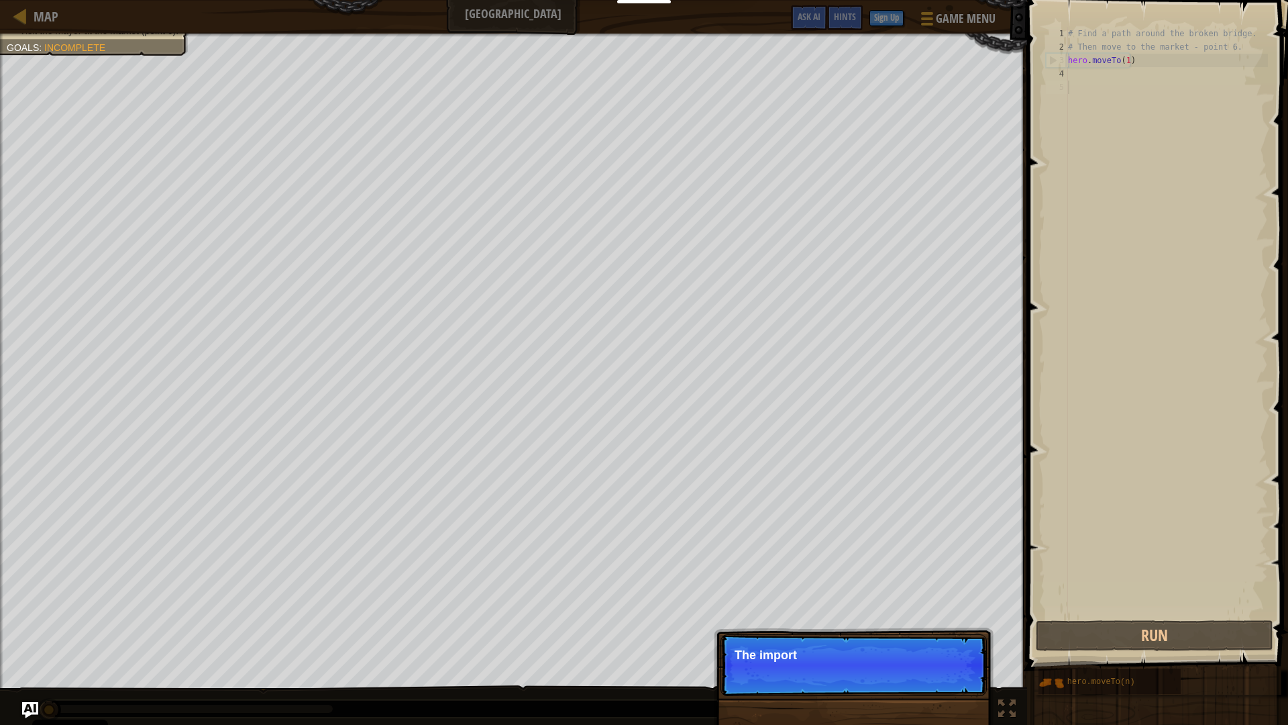
click at [934, 633] on div "Continue The import" at bounding box center [854, 733] width 280 height 199
click at [943, 633] on p "Continue The important obj" at bounding box center [854, 665] width 266 height 62
click at [943, 633] on p "Continue The important objects a" at bounding box center [854, 665] width 266 height 62
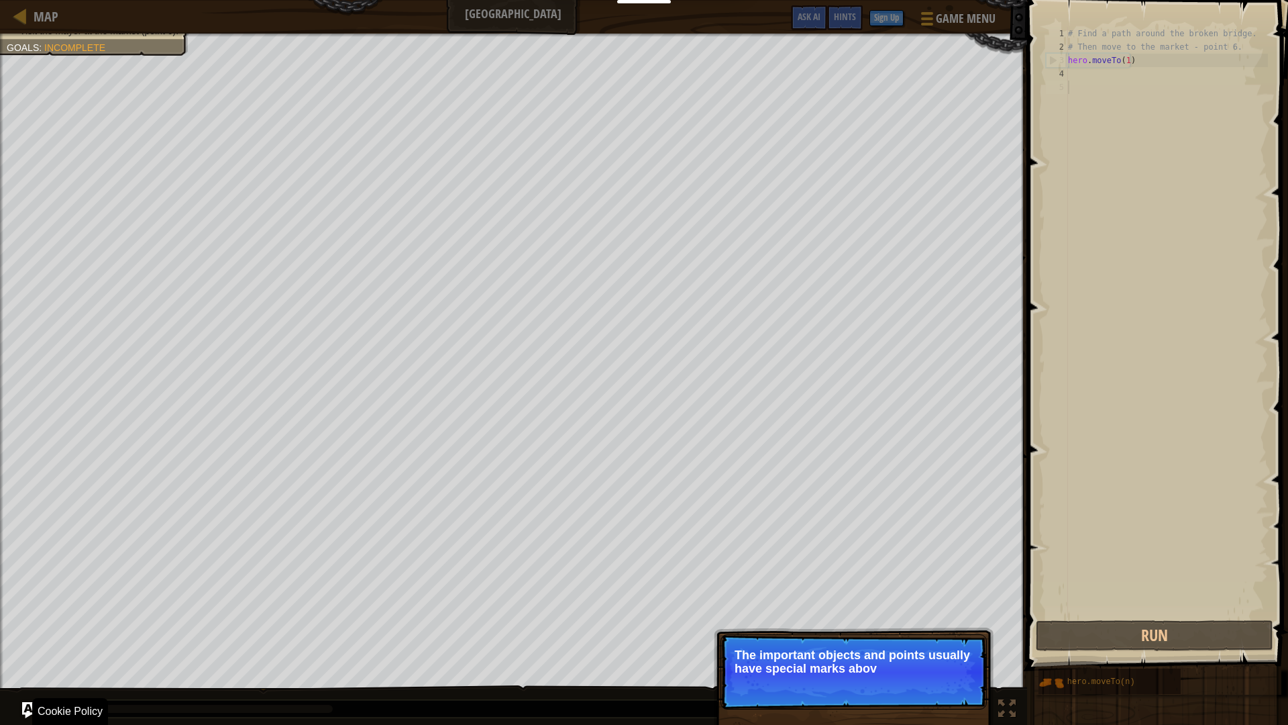
drag, startPoint x: 941, startPoint y: 719, endPoint x: 937, endPoint y: 709, distance: 11.2
click at [937, 633] on div "Continue The important objects and points usually have special marks abov" at bounding box center [854, 733] width 280 height 199
click at [933, 633] on p "Continue The important objects and points usually have special marks above them" at bounding box center [854, 671] width 266 height 75
click at [932, 633] on p "Continue The important objects and points usually have special marks above them" at bounding box center [854, 671] width 266 height 75
drag, startPoint x: 931, startPoint y: 694, endPoint x: 935, endPoint y: 687, distance: 8.2
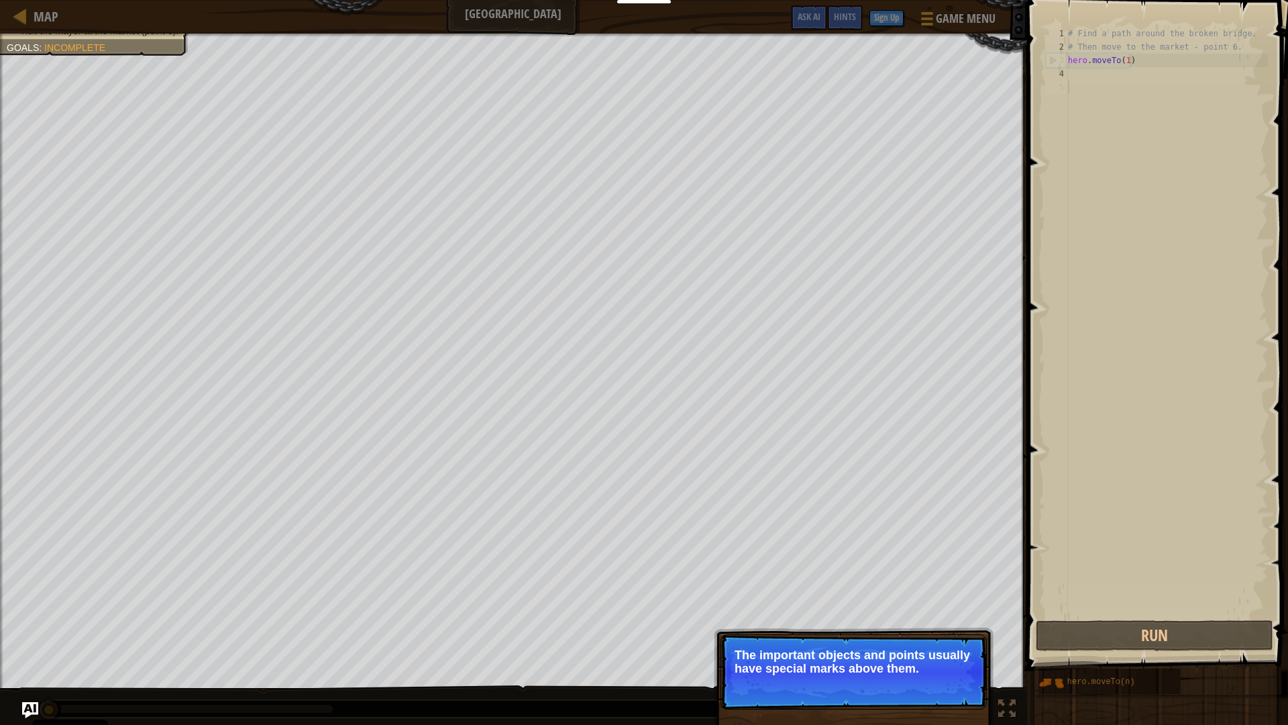
click at [931, 633] on button "Continue" at bounding box center [949, 686] width 56 height 17
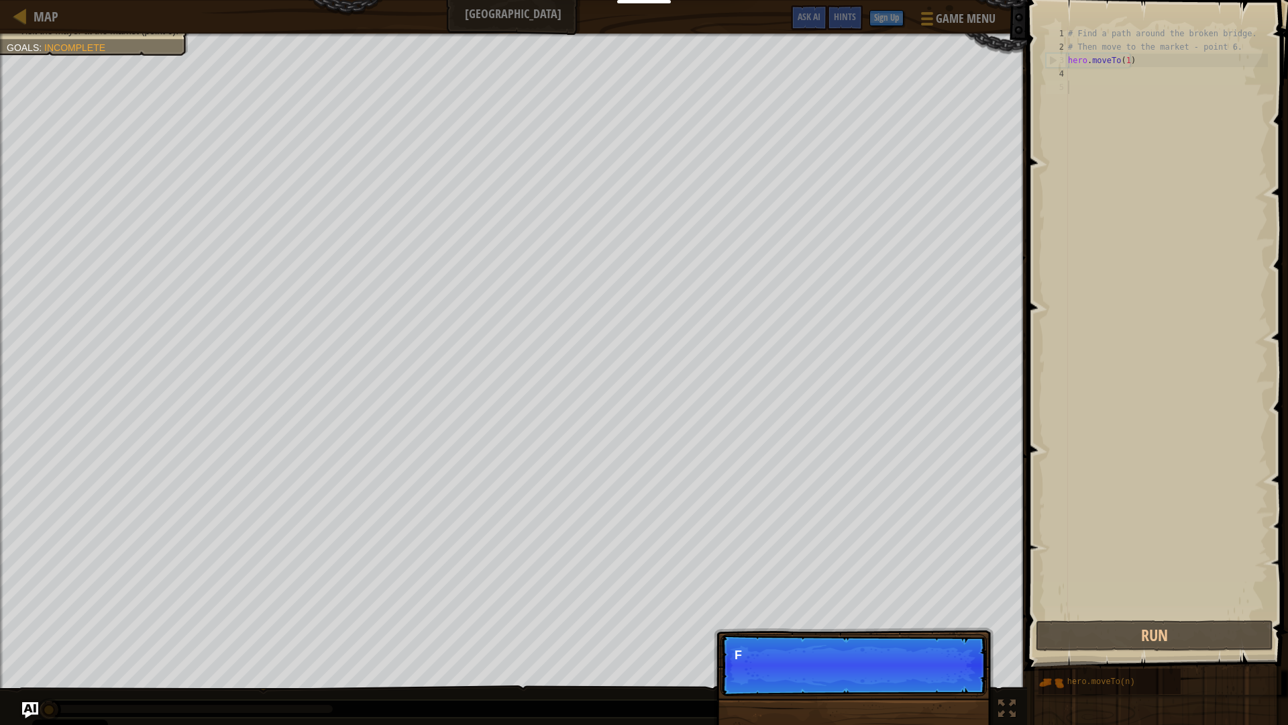
click at [950, 633] on p "Continue F" at bounding box center [854, 665] width 266 height 62
click at [959, 633] on p "Continue For mor" at bounding box center [854, 665] width 266 height 62
click at [958, 633] on p "Continue For mor" at bounding box center [854, 665] width 266 height 62
click at [944, 633] on p "Continue For more infor" at bounding box center [854, 665] width 266 height 62
drag, startPoint x: 947, startPoint y: 678, endPoint x: 971, endPoint y: 661, distance: 29.3
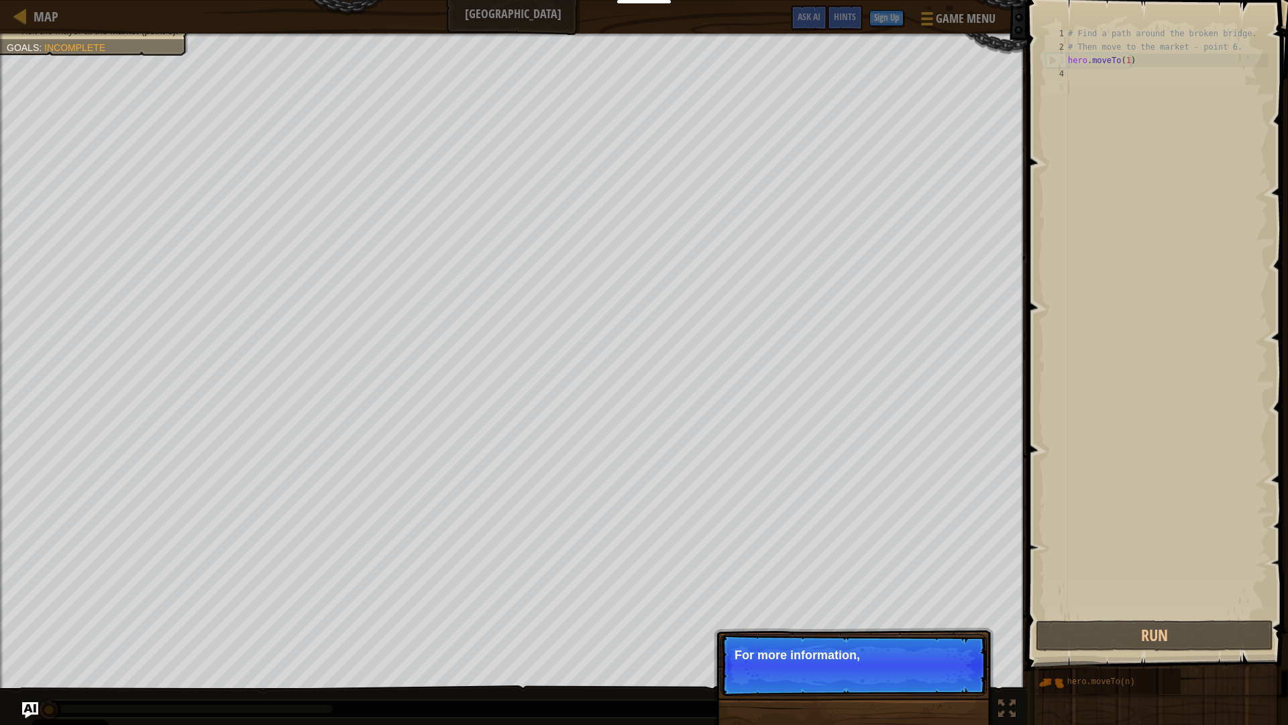
click at [947, 633] on p "Continue For more information," at bounding box center [854, 665] width 266 height 62
click at [973, 633] on p "Continue For more information," at bounding box center [854, 665] width 266 height 62
click at [970, 633] on p "Continue For more information, read" at bounding box center [854, 665] width 266 height 62
click at [965, 633] on p "Continue For more information, read the HIN" at bounding box center [854, 665] width 266 height 62
click at [952, 633] on button "Continue" at bounding box center [949, 672] width 56 height 17
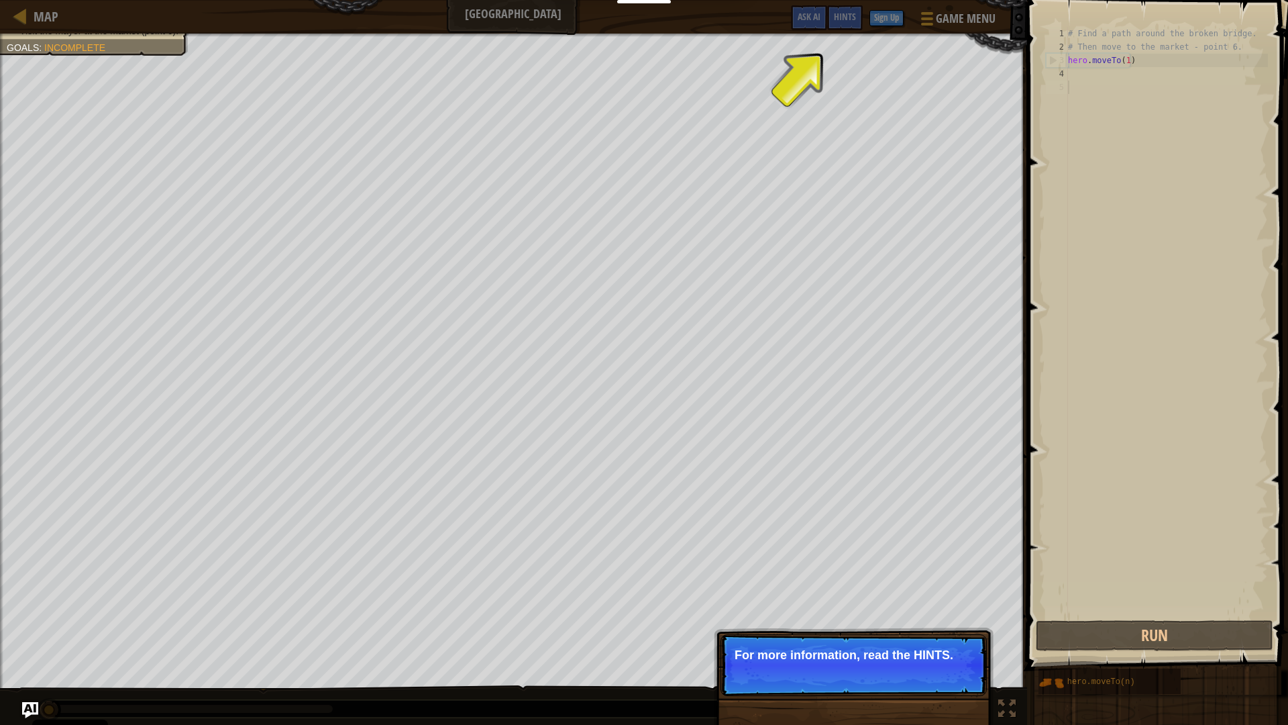
click at [952, 633] on p "Continue For more information, read the HINTS." at bounding box center [854, 665] width 266 height 62
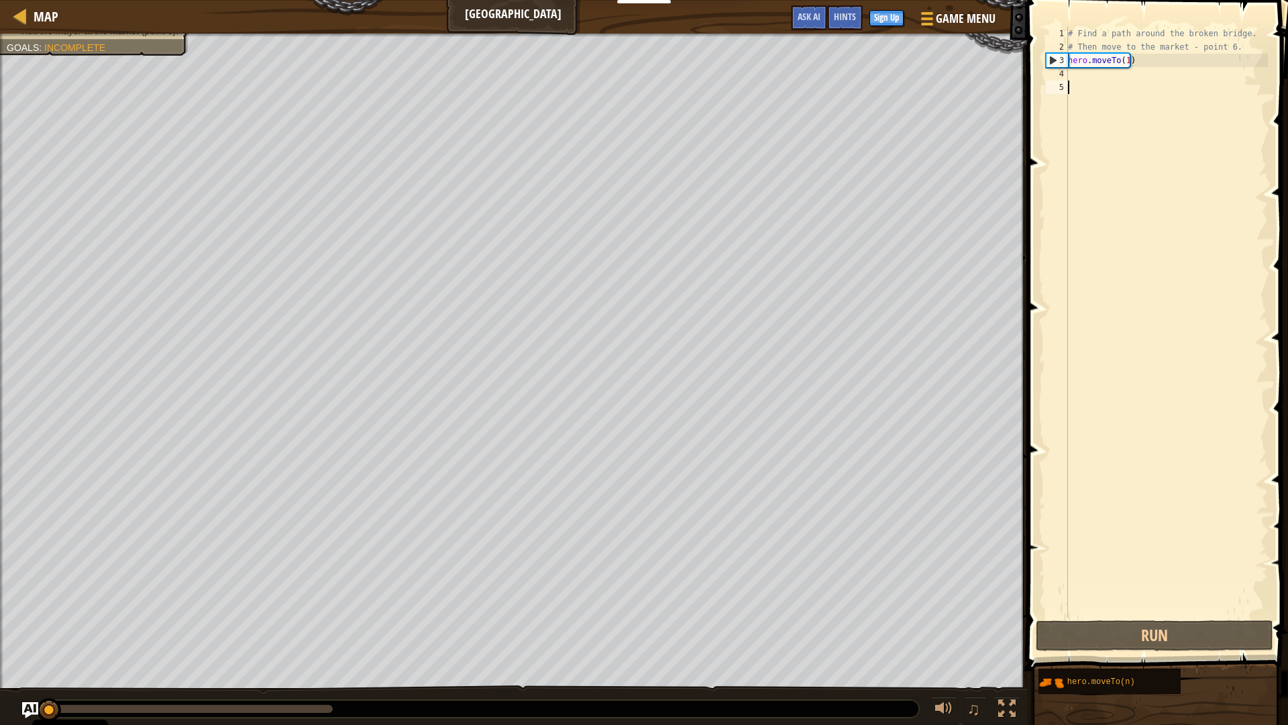
click at [1090, 71] on div "# Find a path around the broken bridge. # Then move to the market - point 6. he…" at bounding box center [1167, 335] width 203 height 617
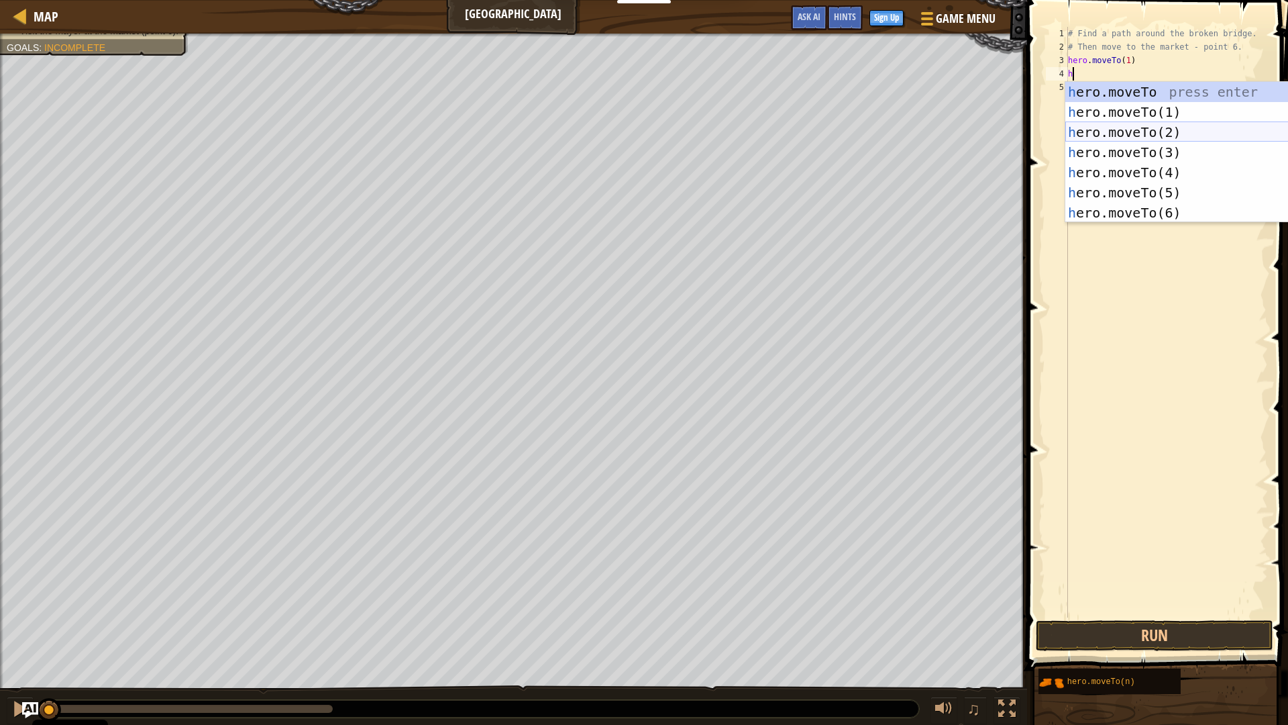
click at [1117, 133] on div "h ero.moveTo press enter h ero.moveTo(1) press enter h ero.moveTo(2) press ente…" at bounding box center [1193, 172] width 254 height 181
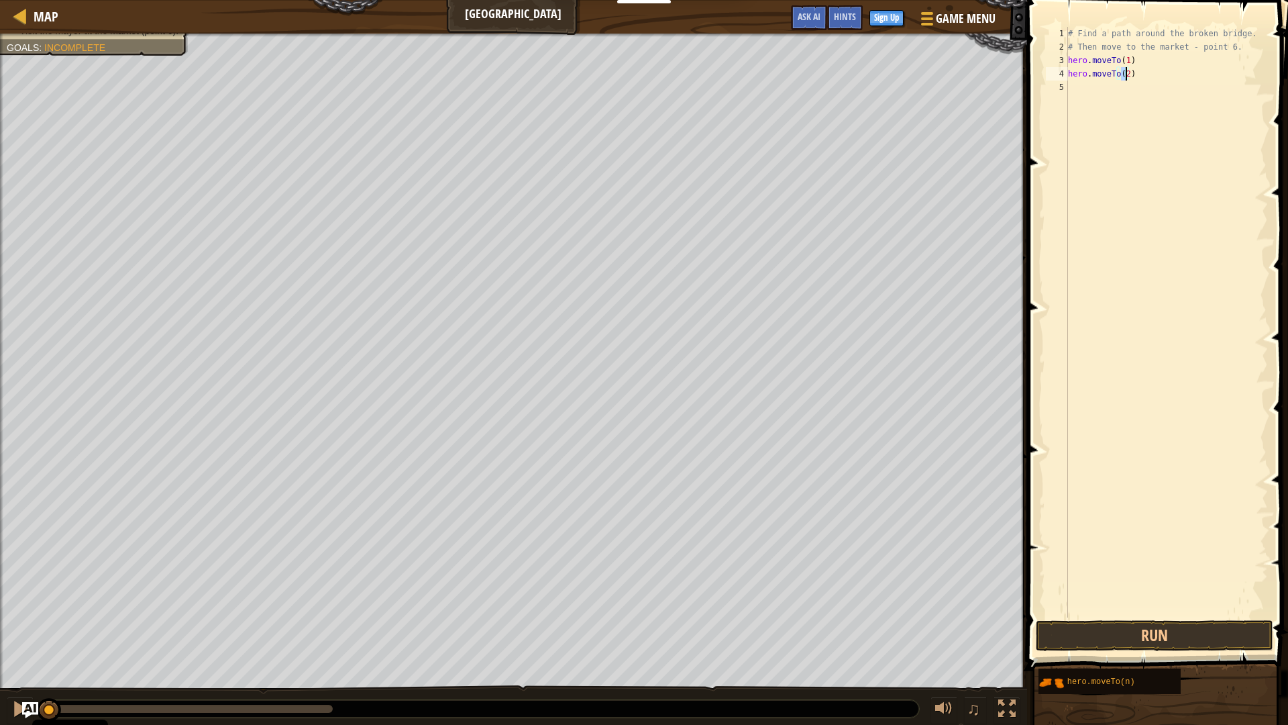
scroll to position [6, 4]
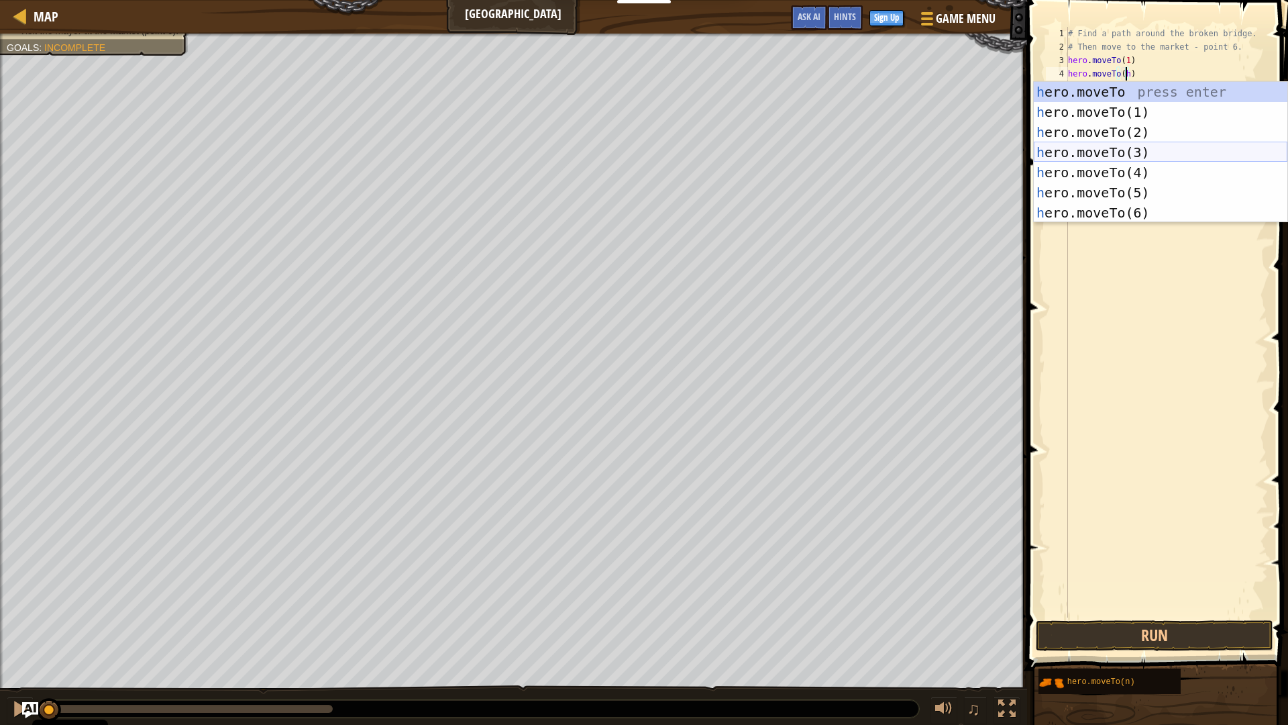
click at [1125, 152] on div "h ero.moveTo press enter h ero.moveTo(1) press enter h ero.moveTo(2) press ente…" at bounding box center [1161, 172] width 254 height 181
click at [1125, 171] on div "h ero.moveTo press enter h ero.moveTo(1) press enter h ero.moveTo(2) press ente…" at bounding box center [1161, 172] width 254 height 181
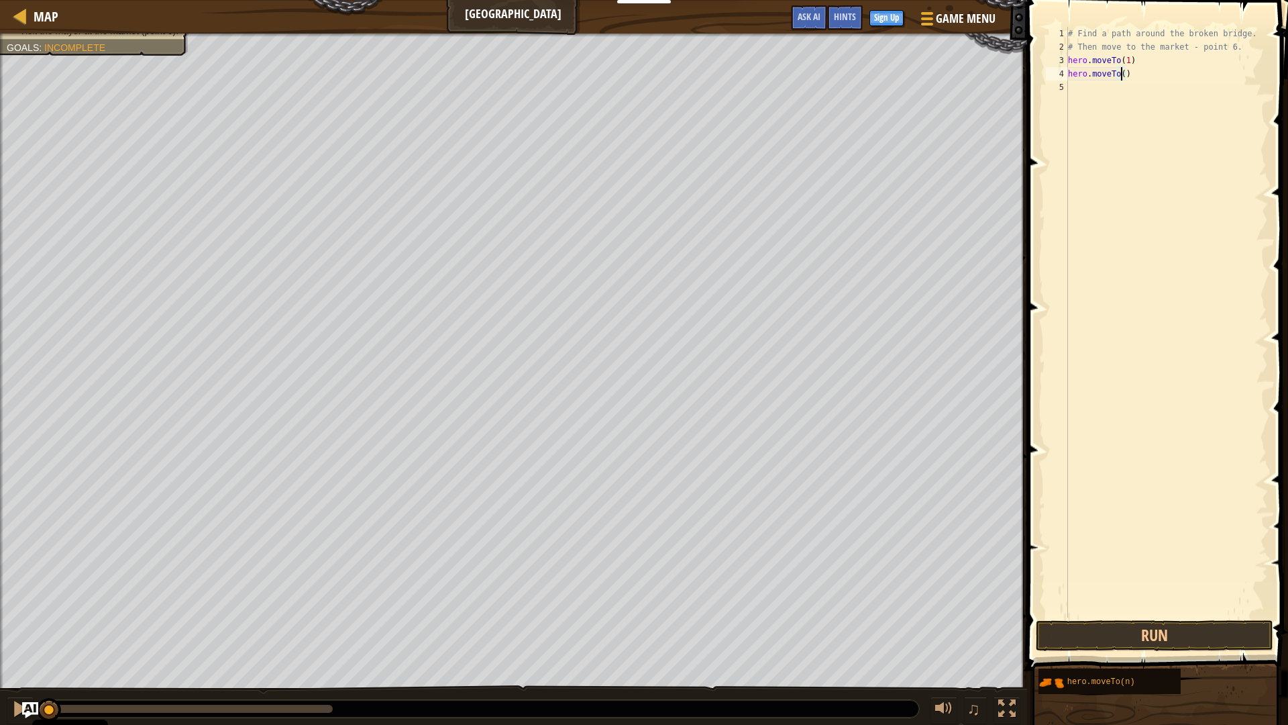
type textarea "hero.moveTo(2)"
click at [1077, 147] on div "# Find a path around the broken bridge. # Then move to the market - point 6. he…" at bounding box center [1167, 335] width 203 height 617
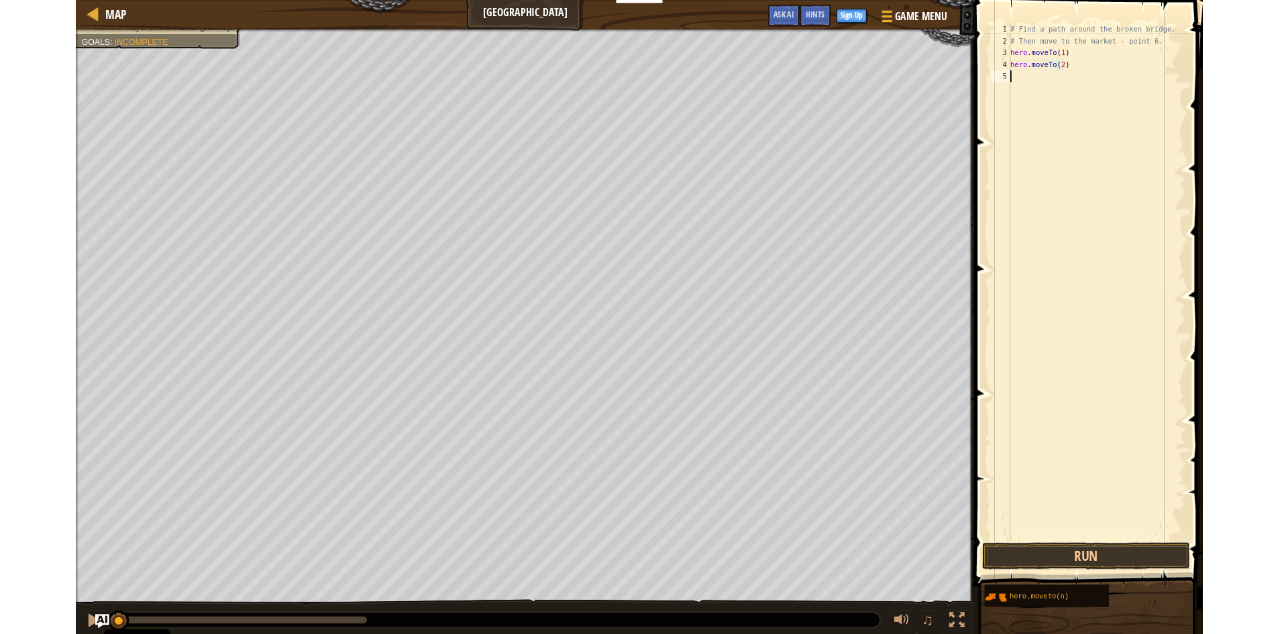
scroll to position [6, 0]
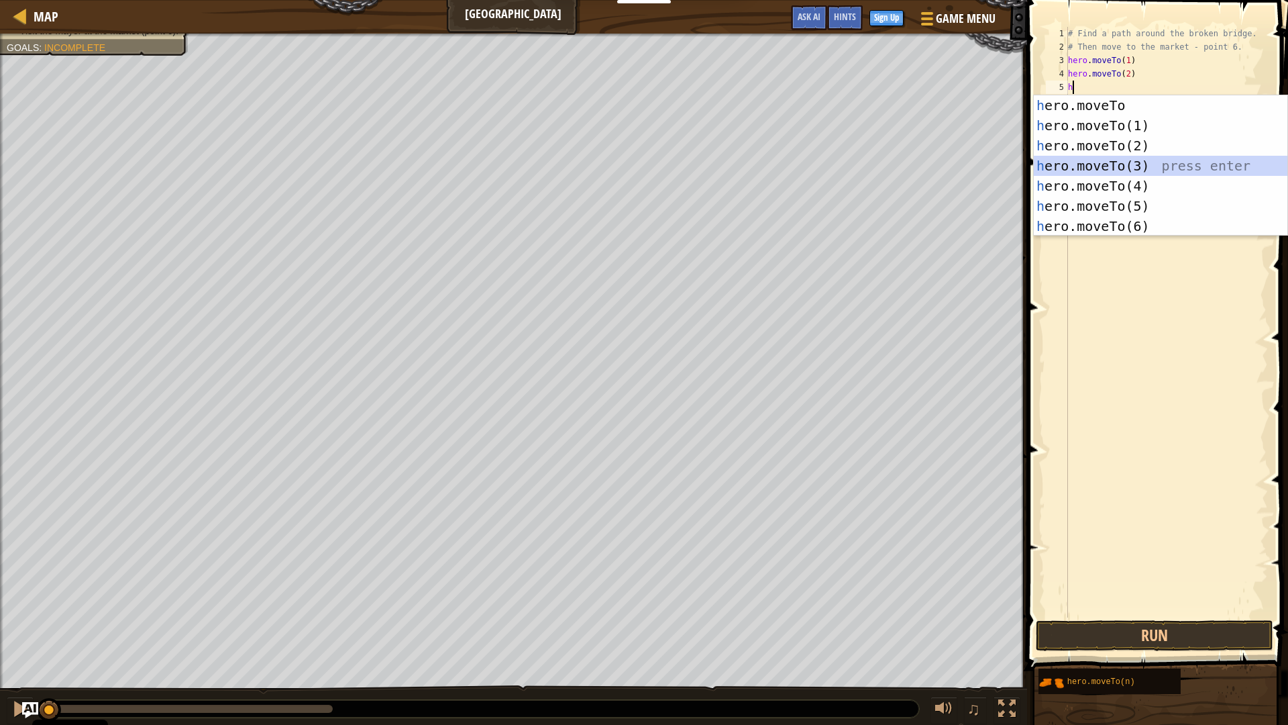
click at [1115, 165] on div "h ero.moveTo press enter h ero.moveTo(1) press enter h ero.moveTo(2) press ente…" at bounding box center [1161, 185] width 254 height 181
type textarea "hero.moveTo(3)"
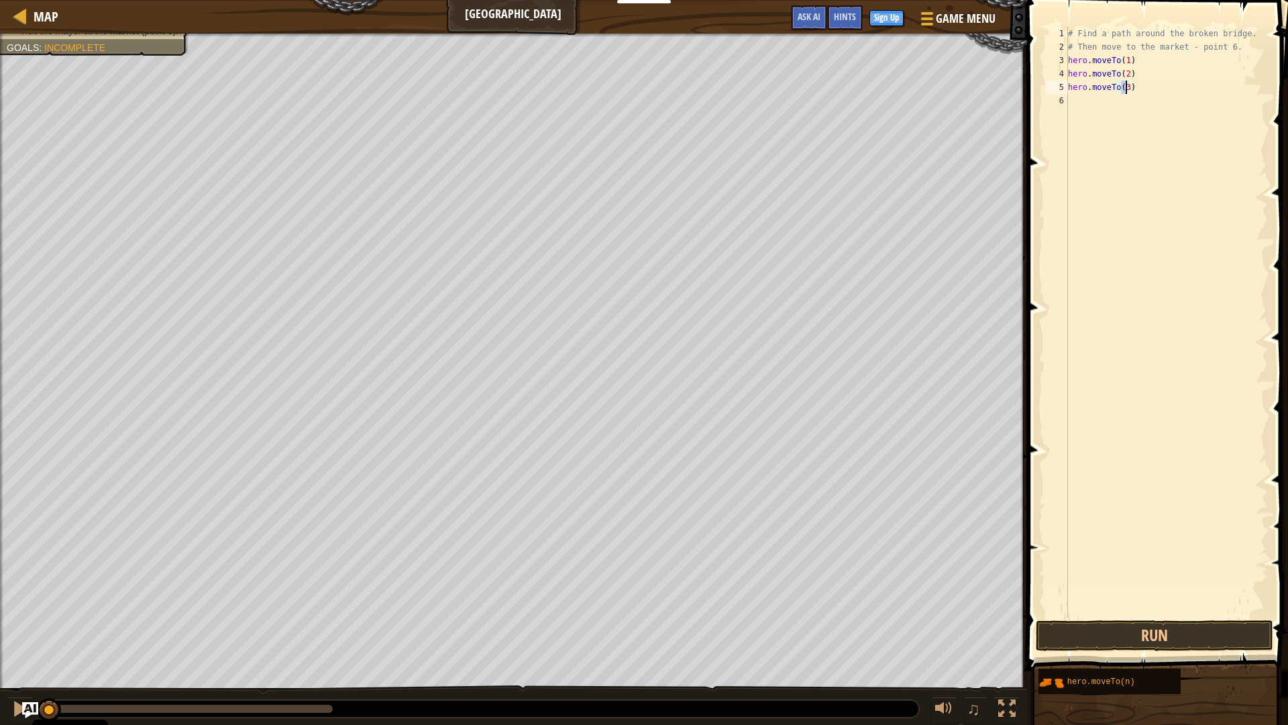
click at [1105, 112] on div "# Find a path around the broken bridge. # Then move to the market - point 6. he…" at bounding box center [1167, 335] width 203 height 617
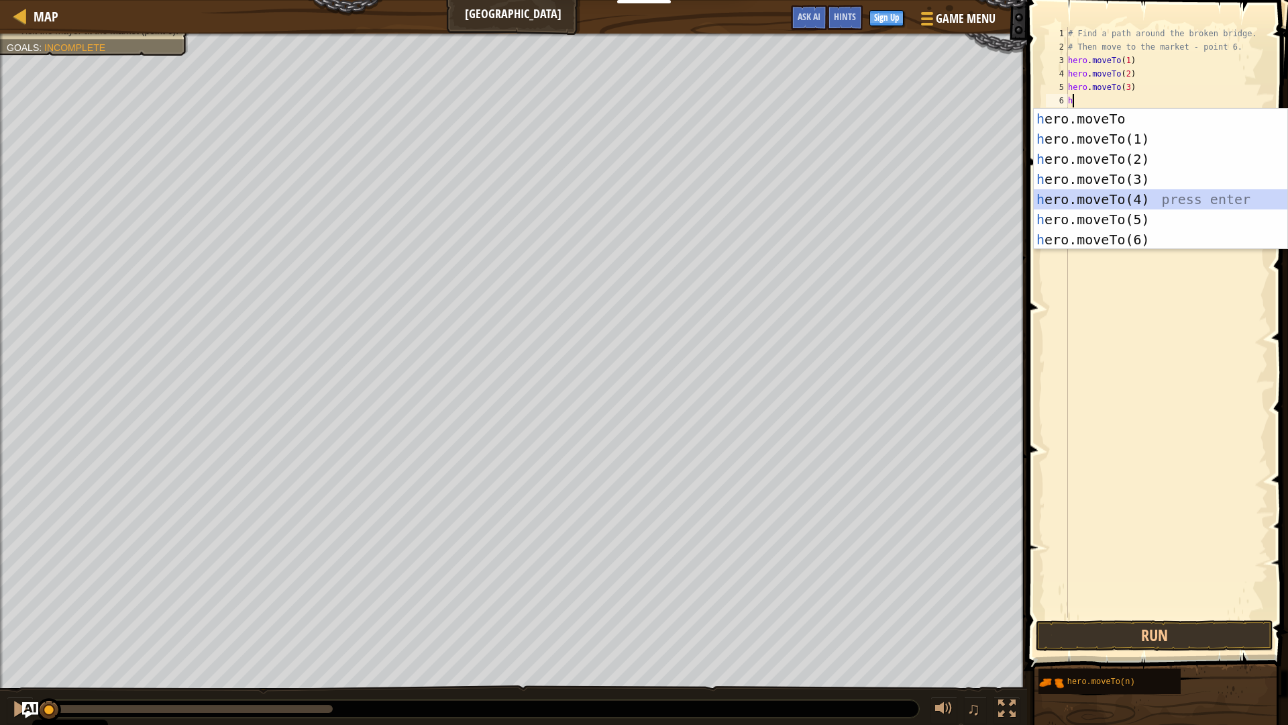
click at [1121, 196] on div "h ero.moveTo press enter h ero.moveTo(1) press enter h ero.moveTo(2) press ente…" at bounding box center [1161, 199] width 254 height 181
type textarea "hero.moveTo(4)"
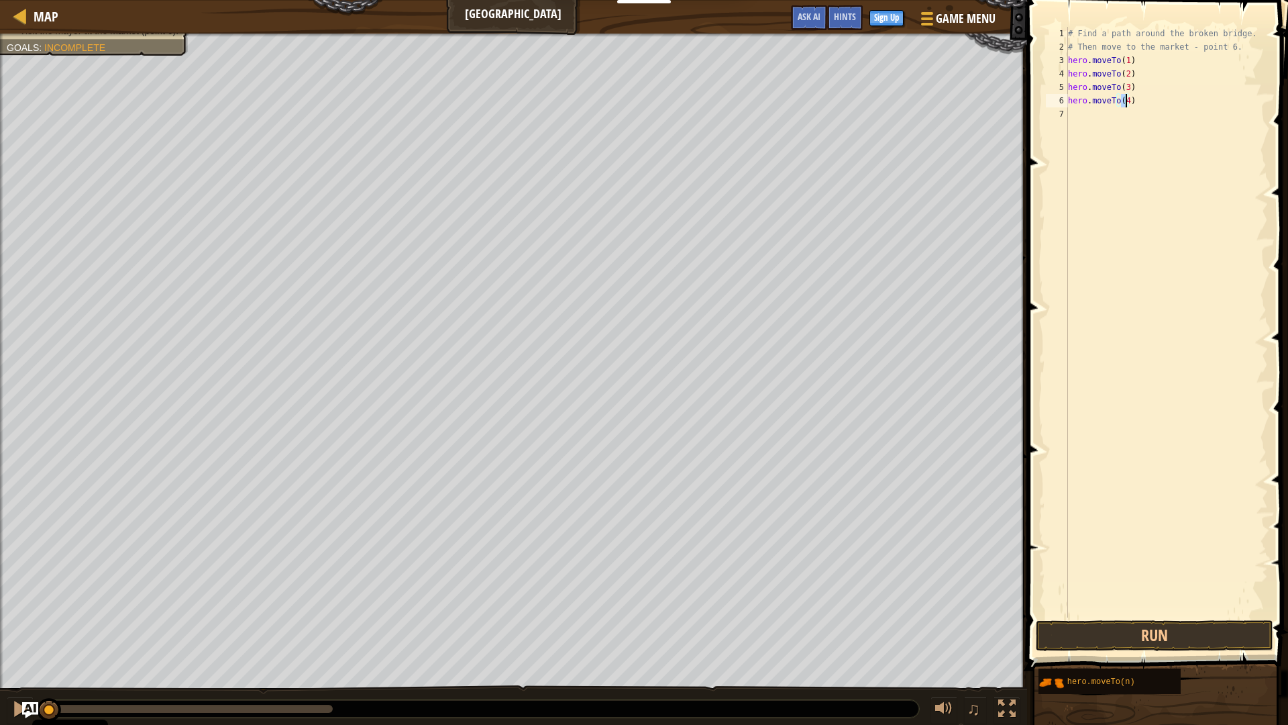
click at [1092, 123] on div "# Find a path around the broken bridge. # Then move to the market - point 6. he…" at bounding box center [1167, 335] width 203 height 617
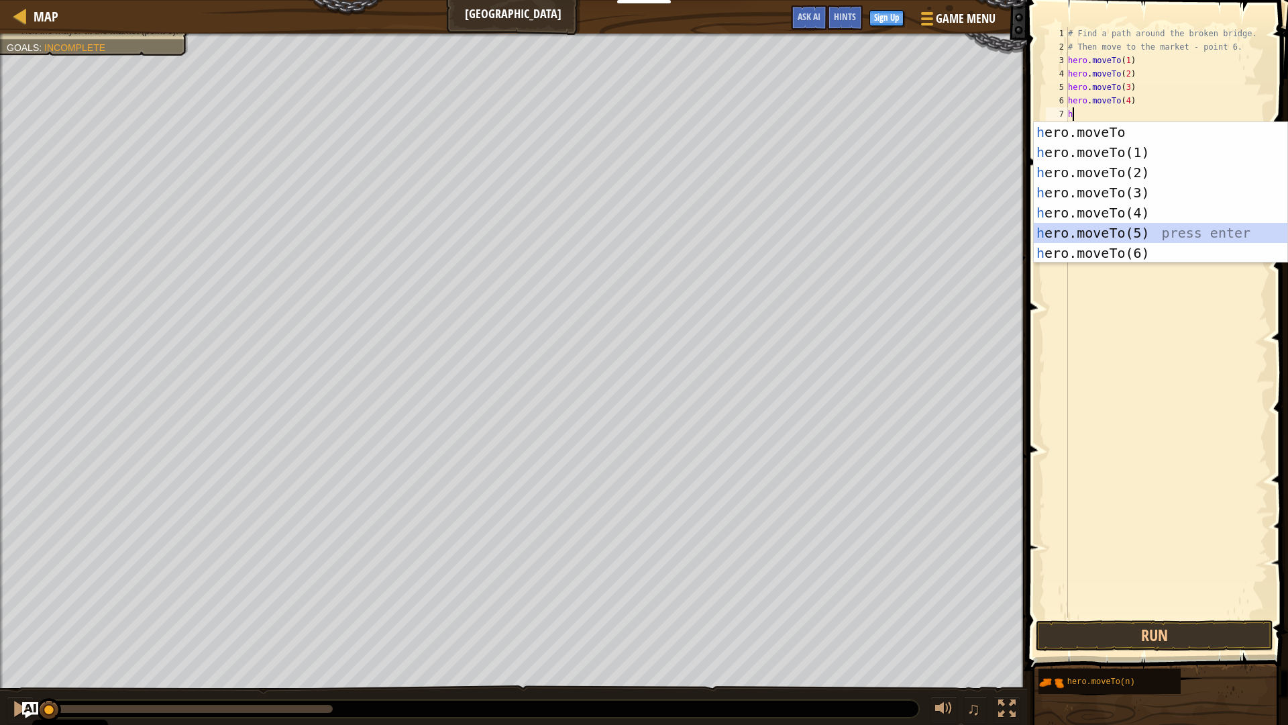
click at [1115, 229] on div "h ero.moveTo press enter h ero.moveTo(1) press enter h ero.moveTo(2) press ente…" at bounding box center [1161, 212] width 254 height 181
type textarea "hero.moveTo(5)"
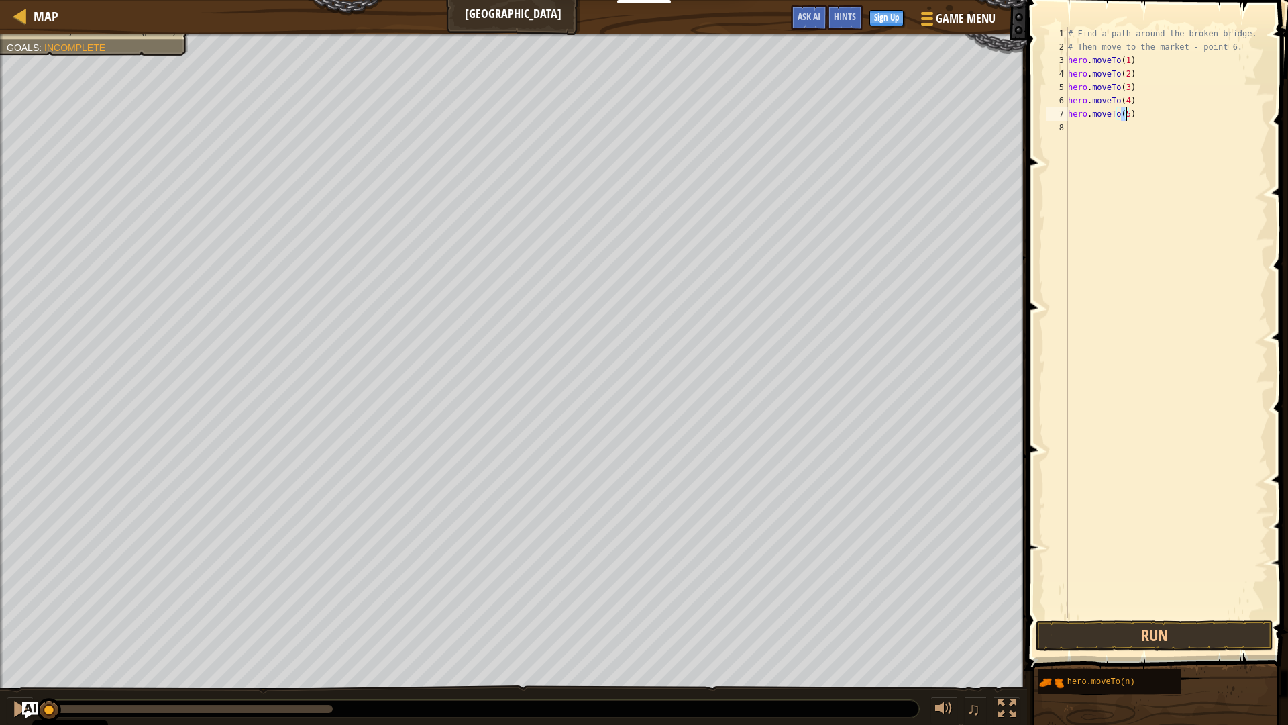
click at [1100, 143] on div "# Find a path around the broken bridge. # Then move to the market - point 6. he…" at bounding box center [1167, 335] width 203 height 617
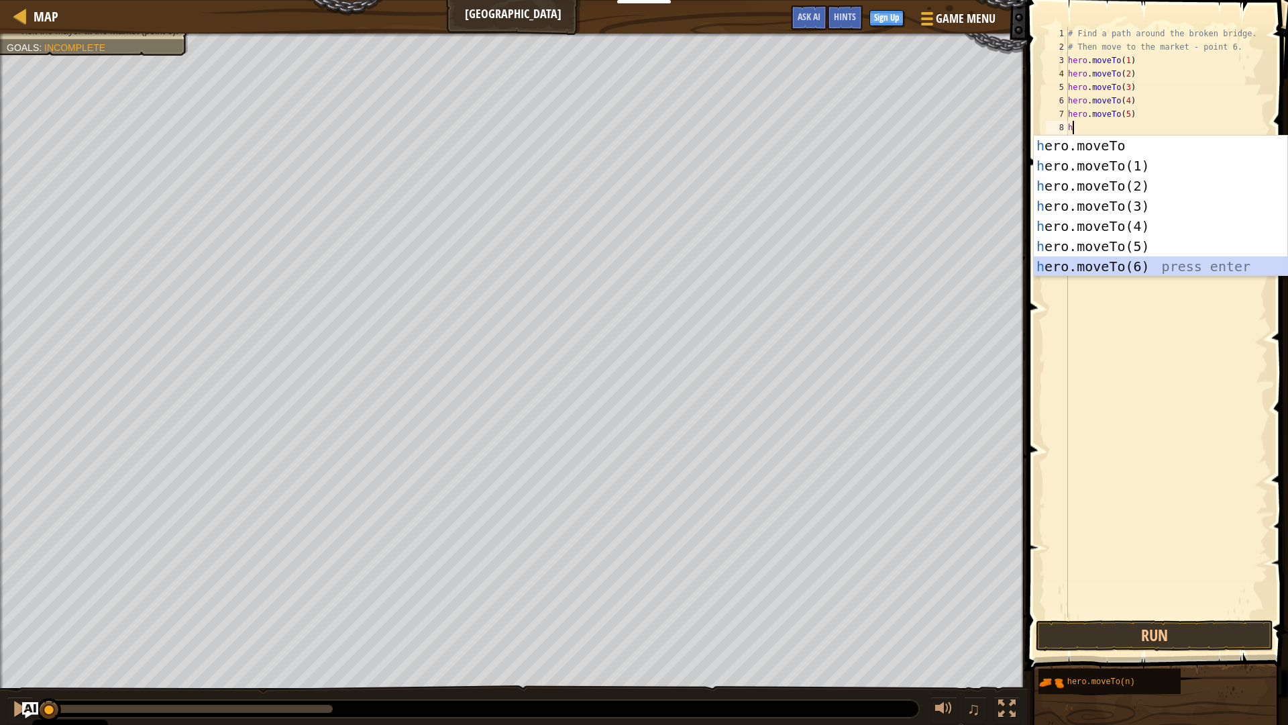
click at [1129, 261] on div "h ero.moveTo press enter h ero.moveTo(1) press enter h ero.moveTo(2) press ente…" at bounding box center [1161, 226] width 254 height 181
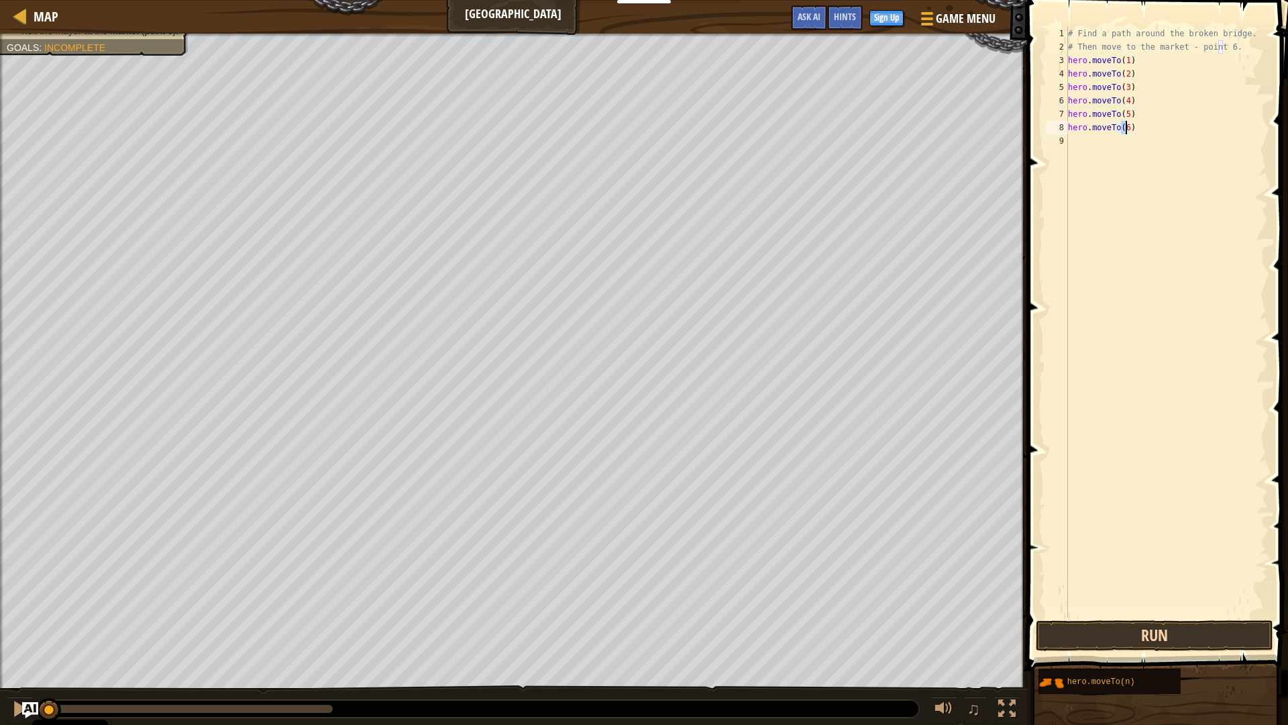
type textarea "hero.moveTo(6)"
click at [1176, 633] on button "Run" at bounding box center [1155, 635] width 238 height 31
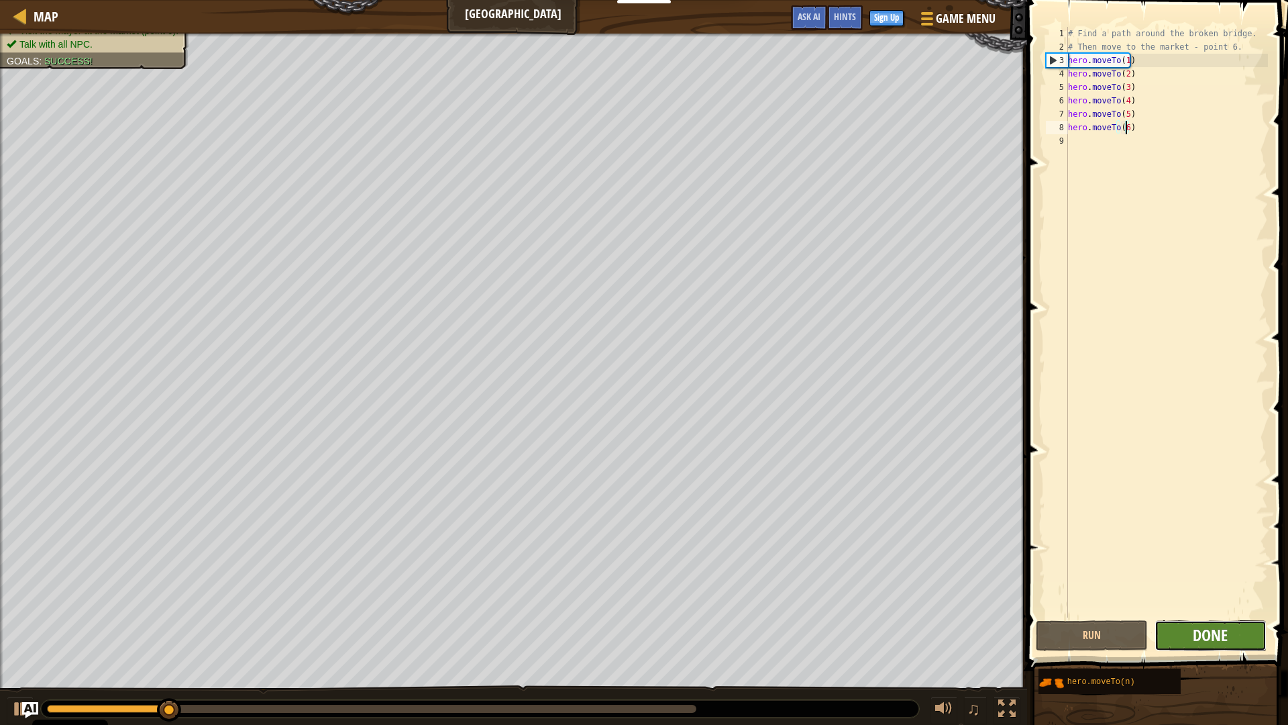
click at [1209, 633] on span "Done" at bounding box center [1210, 634] width 35 height 21
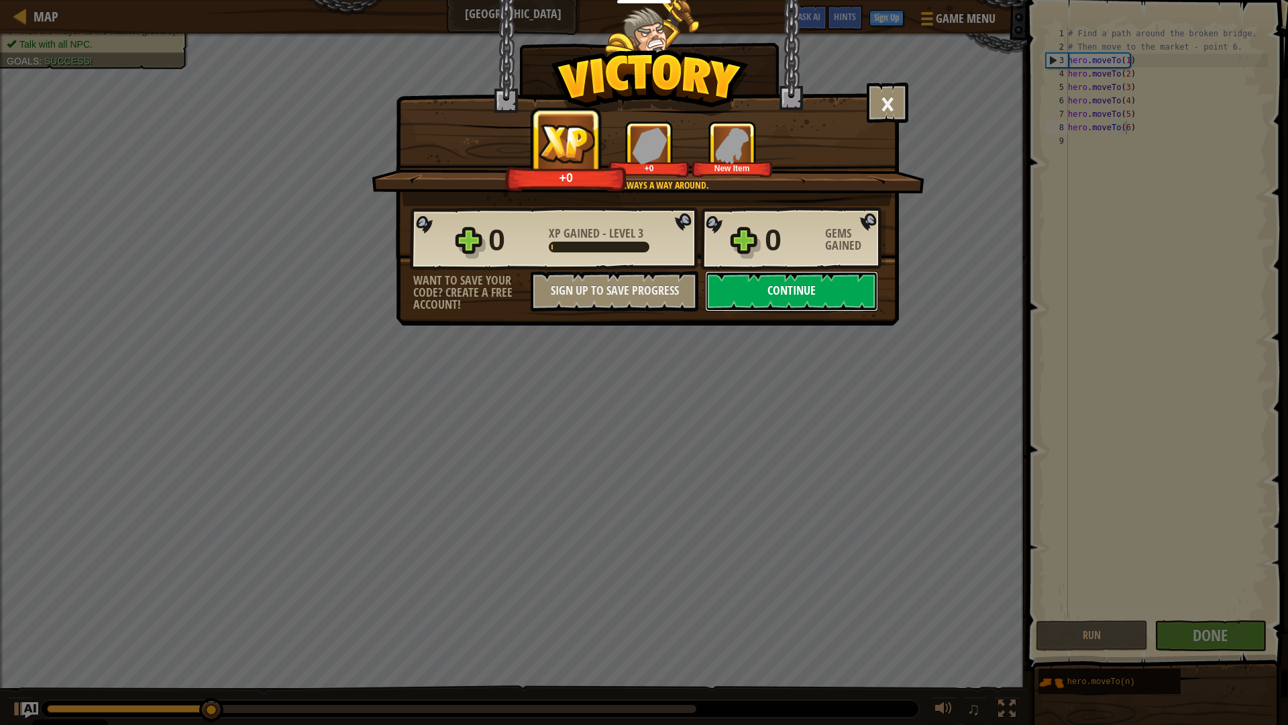
click at [790, 284] on button "Continue" at bounding box center [791, 291] width 173 height 40
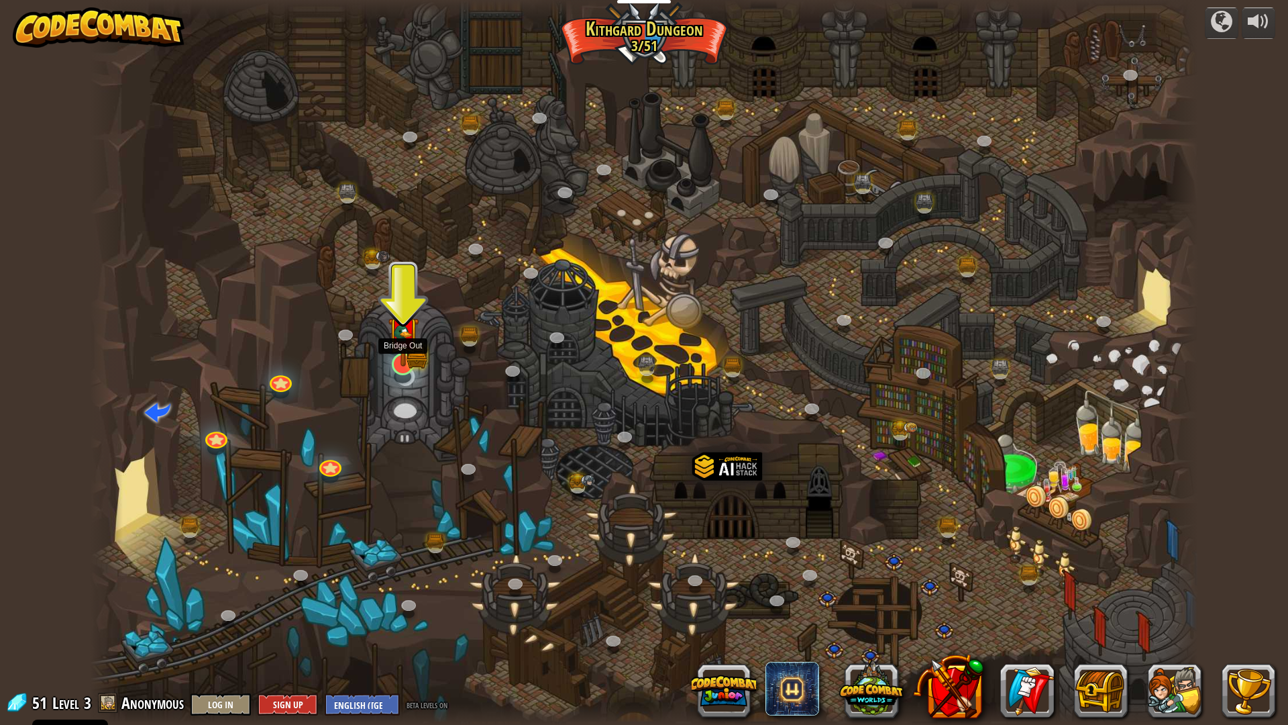
click at [407, 363] on img at bounding box center [403, 333] width 31 height 68
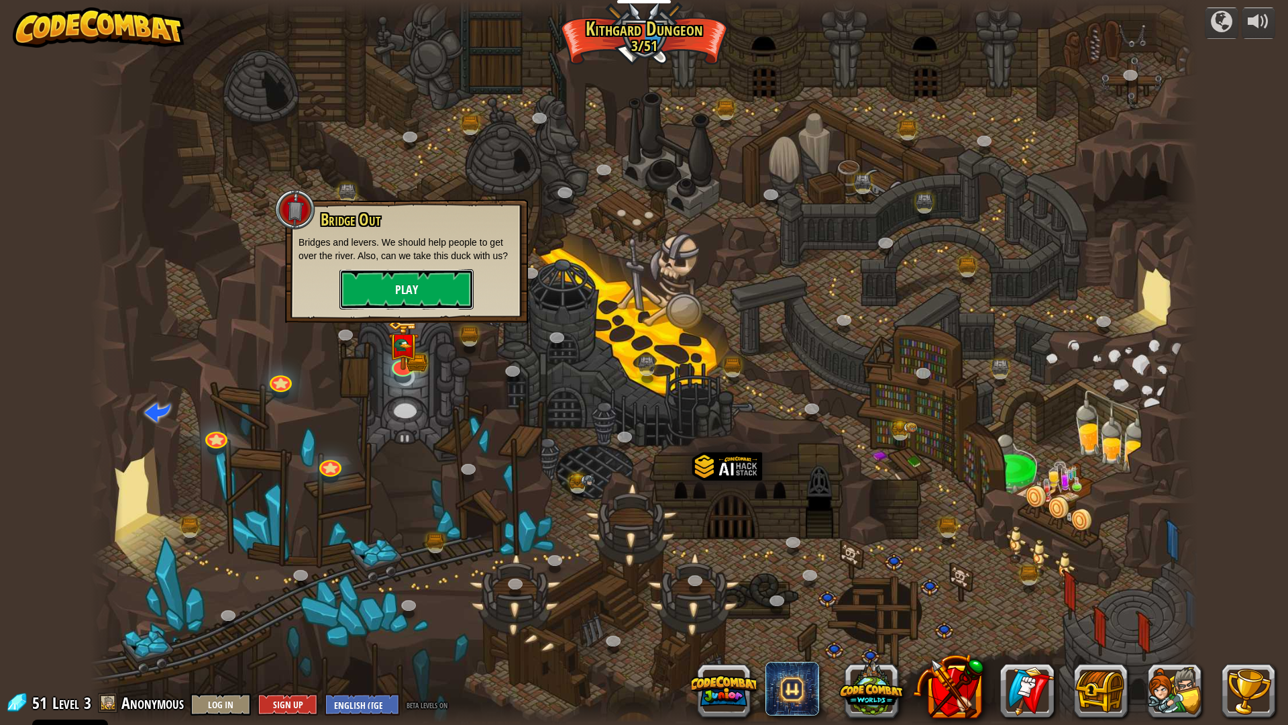
click at [400, 284] on button "Play" at bounding box center [407, 289] width 134 height 40
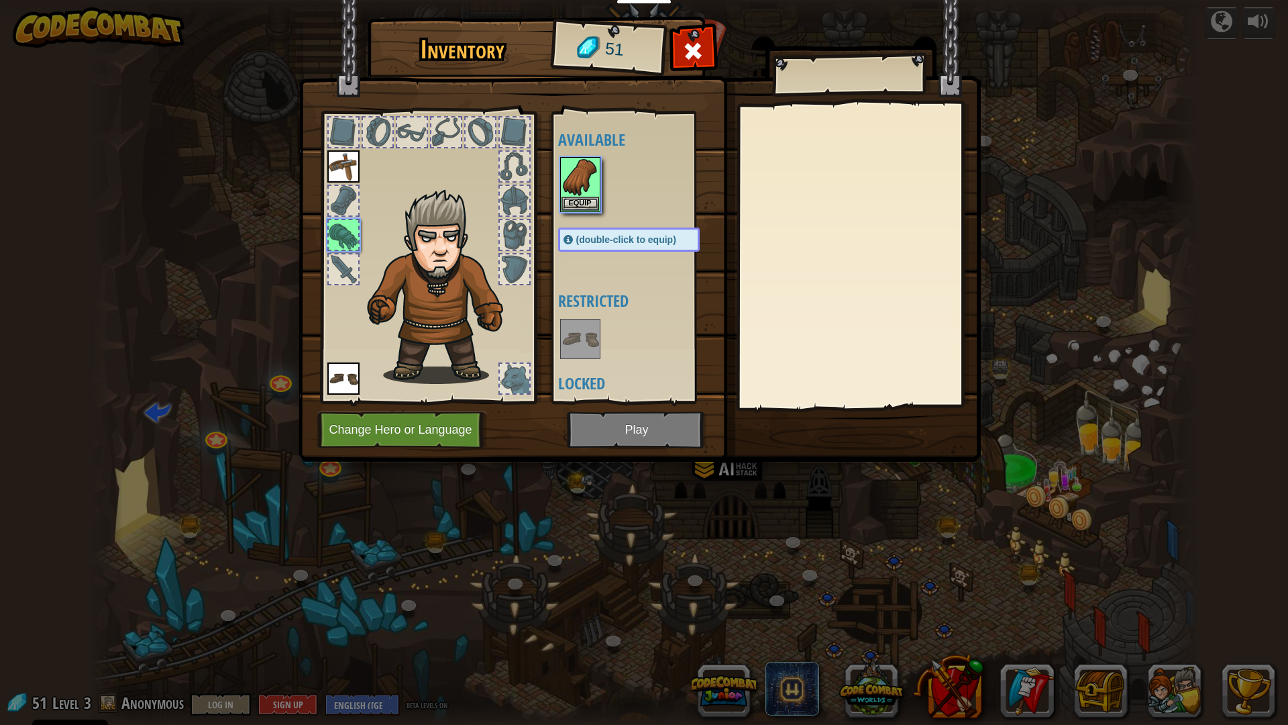
click at [572, 438] on img at bounding box center [640, 218] width 682 height 487
click at [594, 199] on button "Equip" at bounding box center [581, 203] width 38 height 14
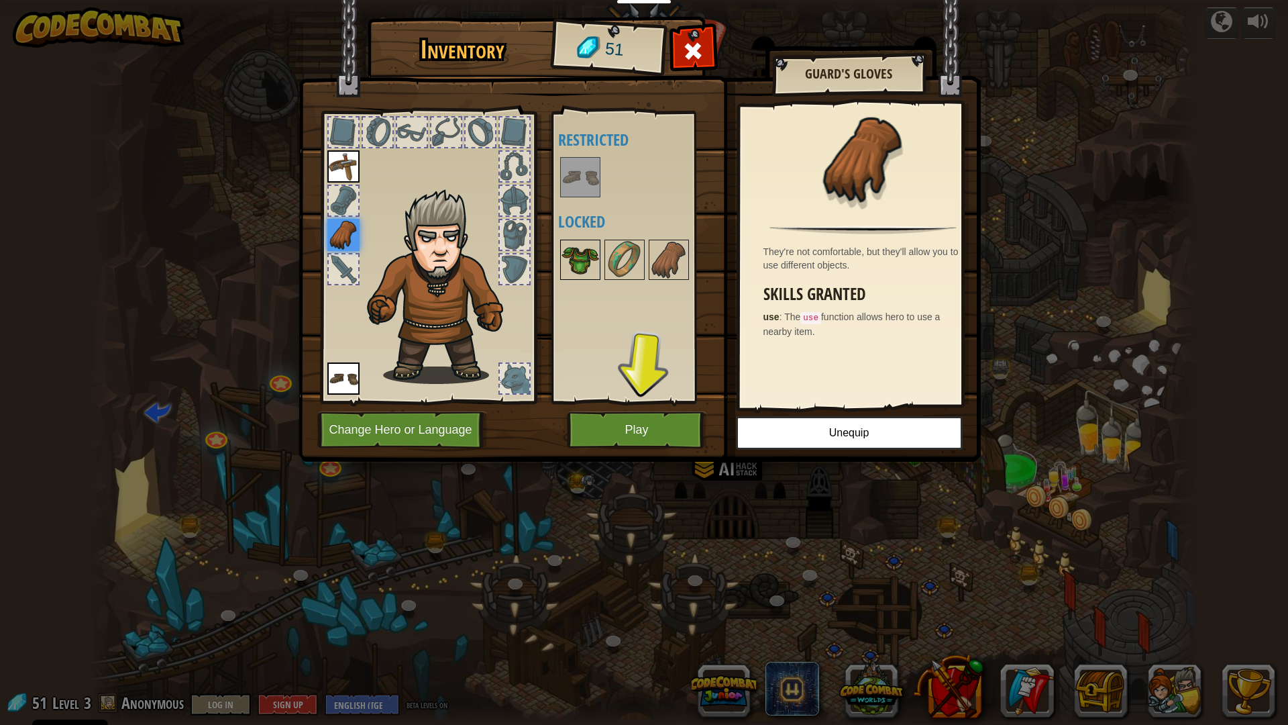
click at [574, 262] on img at bounding box center [581, 260] width 38 height 38
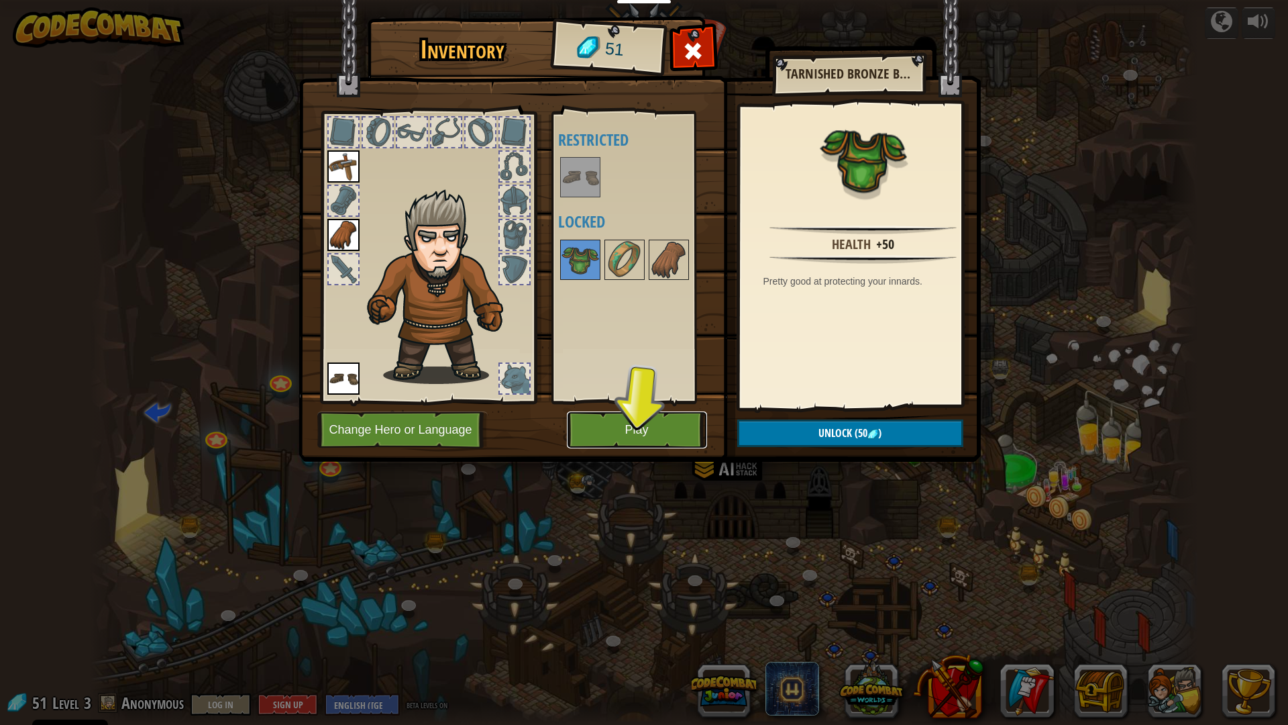
click at [640, 422] on button "Play" at bounding box center [637, 429] width 140 height 37
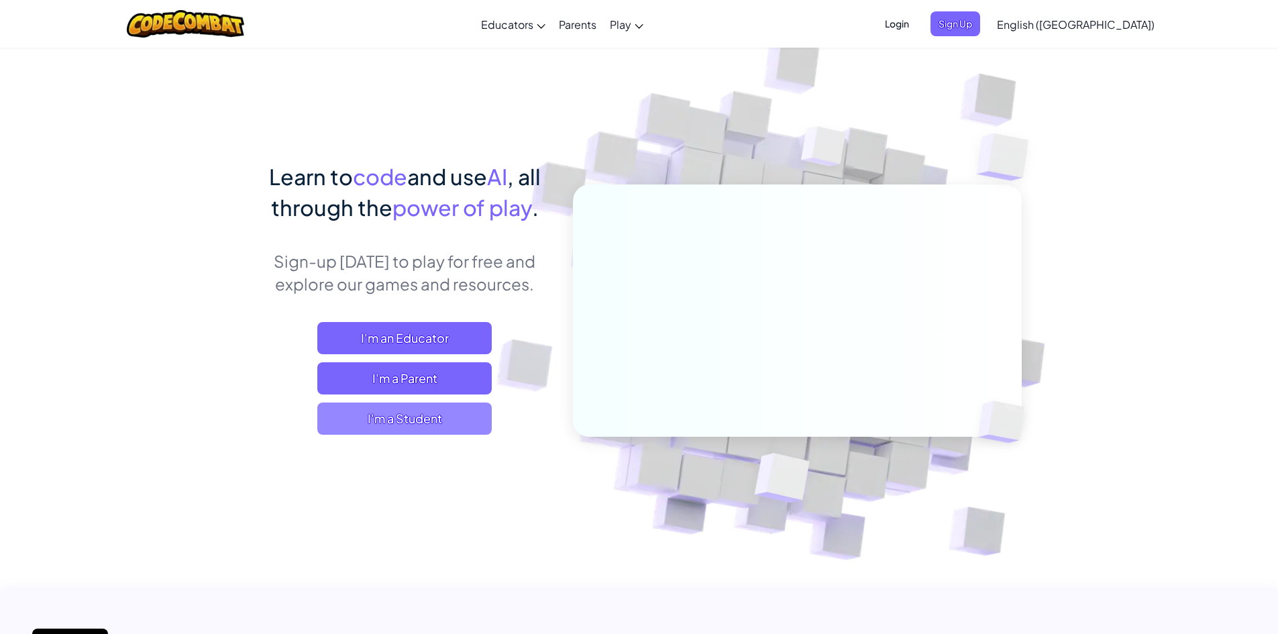
click at [368, 427] on span "I'm a Student" at bounding box center [404, 419] width 174 height 32
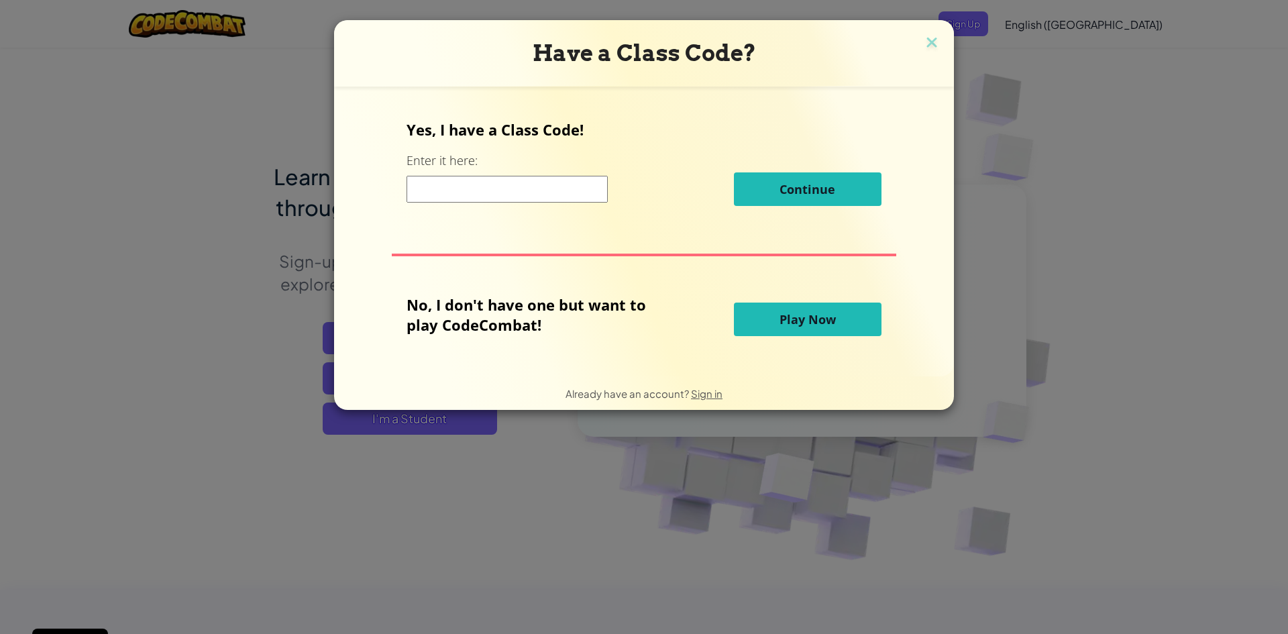
click at [501, 196] on input at bounding box center [507, 189] width 201 height 27
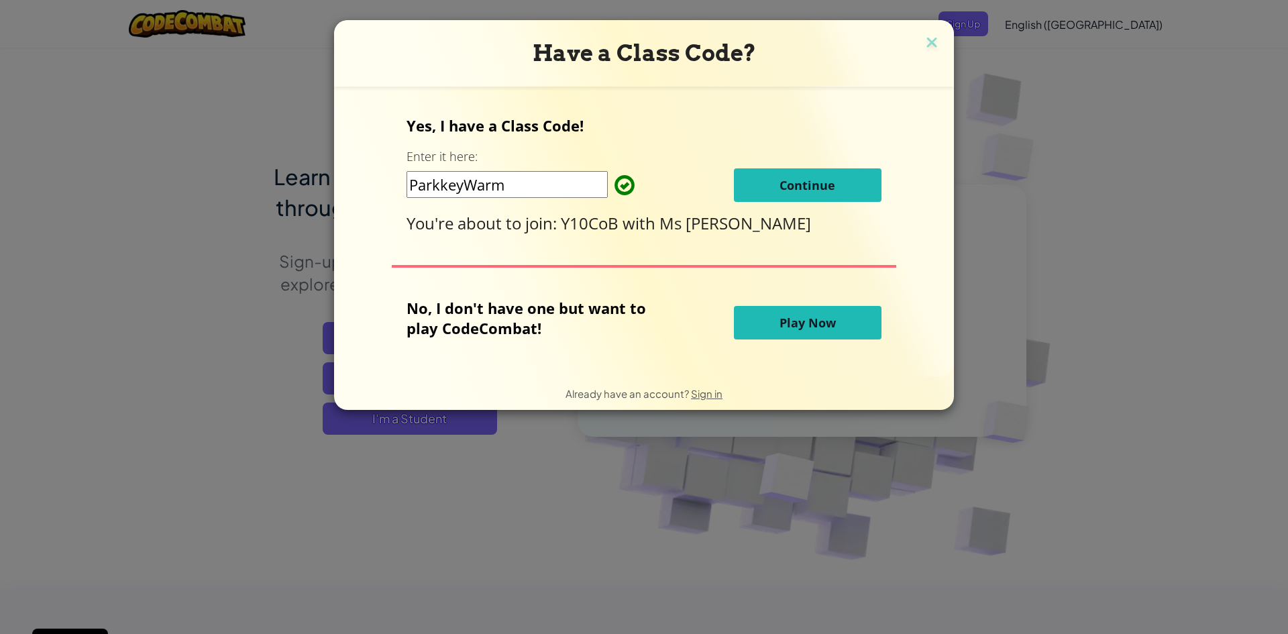
type input "ParkkeyWarm"
click at [813, 183] on span "Continue" at bounding box center [808, 185] width 56 height 16
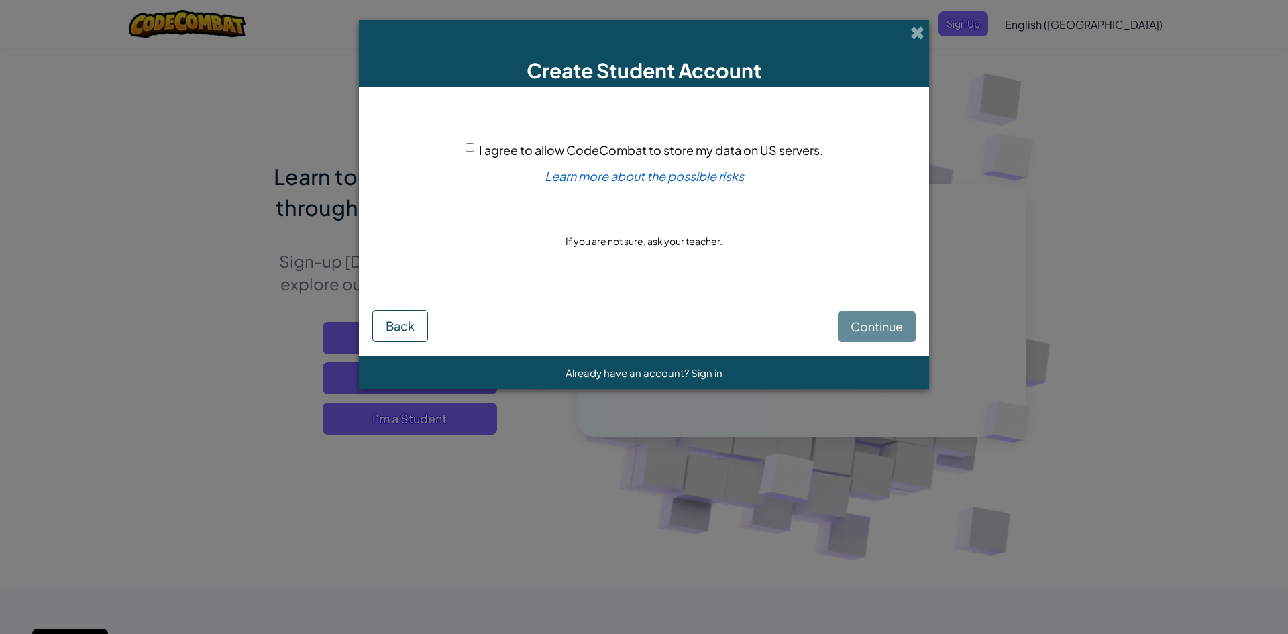
click at [464, 149] on div "I agree to allow CodeCombat to store my data on US servers. Learn more about th…" at bounding box center [644, 195] width 544 height 190
click at [472, 149] on input "I agree to allow CodeCombat to store my data on US servers." at bounding box center [470, 147] width 9 height 9
checkbox input "true"
click at [874, 329] on span "Continue" at bounding box center [877, 326] width 52 height 15
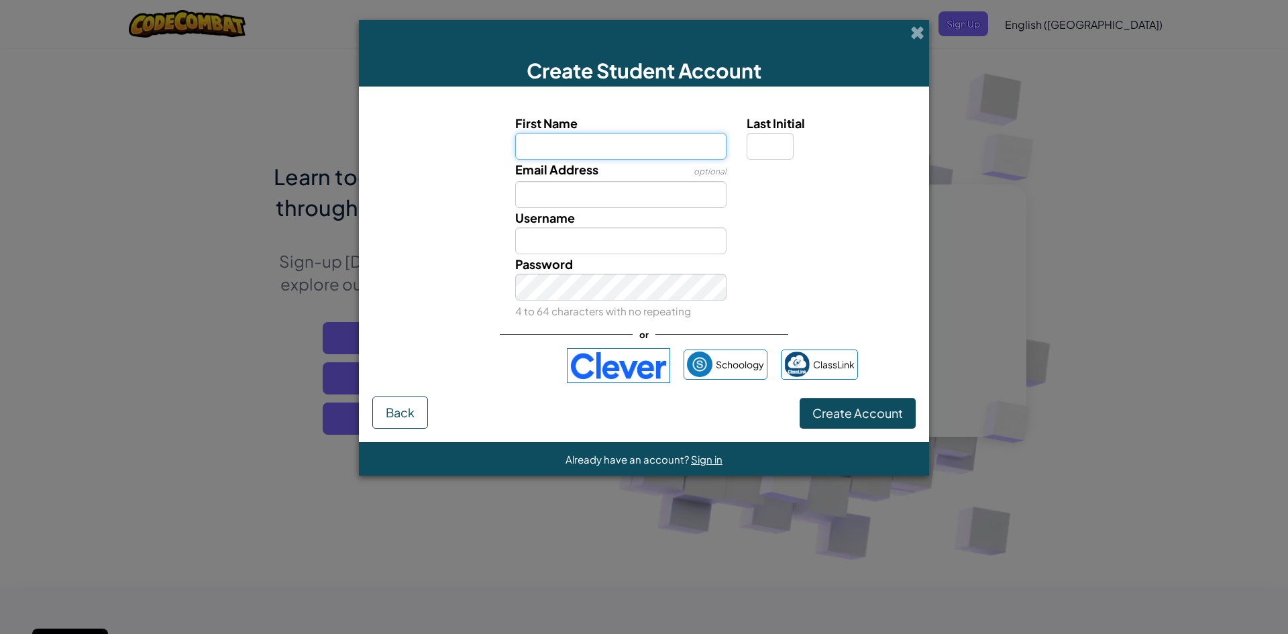
click at [559, 135] on input "First Name" at bounding box center [621, 146] width 212 height 27
type input "Leo"
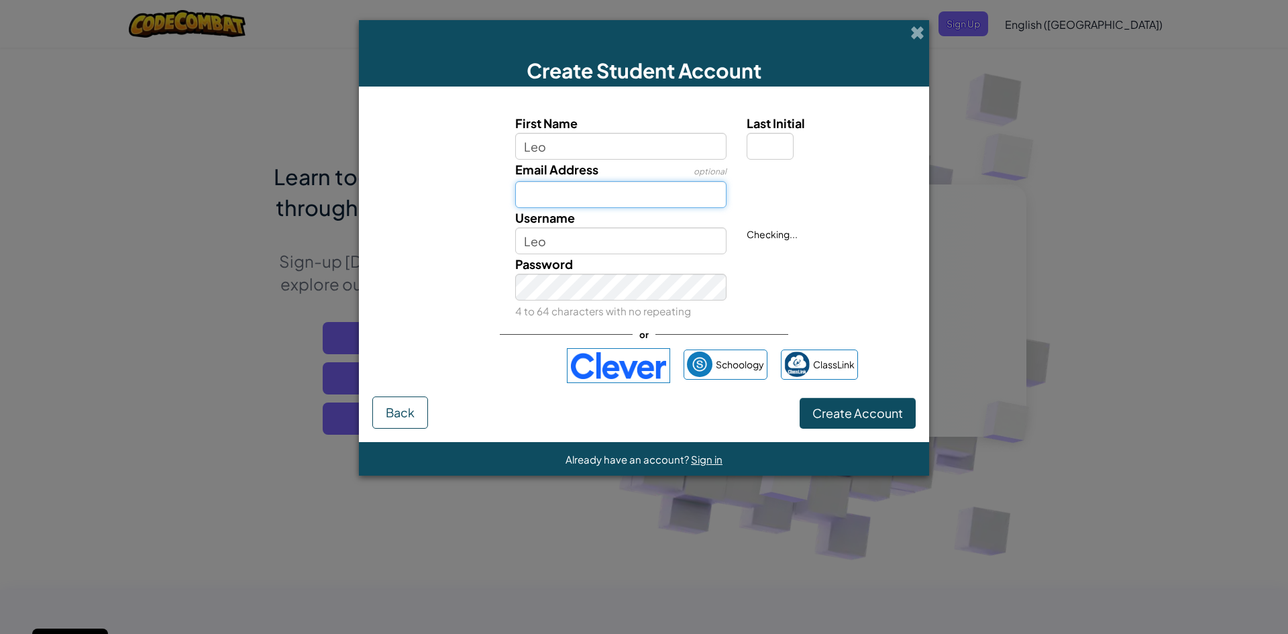
click at [576, 193] on input "Email Address" at bounding box center [621, 194] width 212 height 27
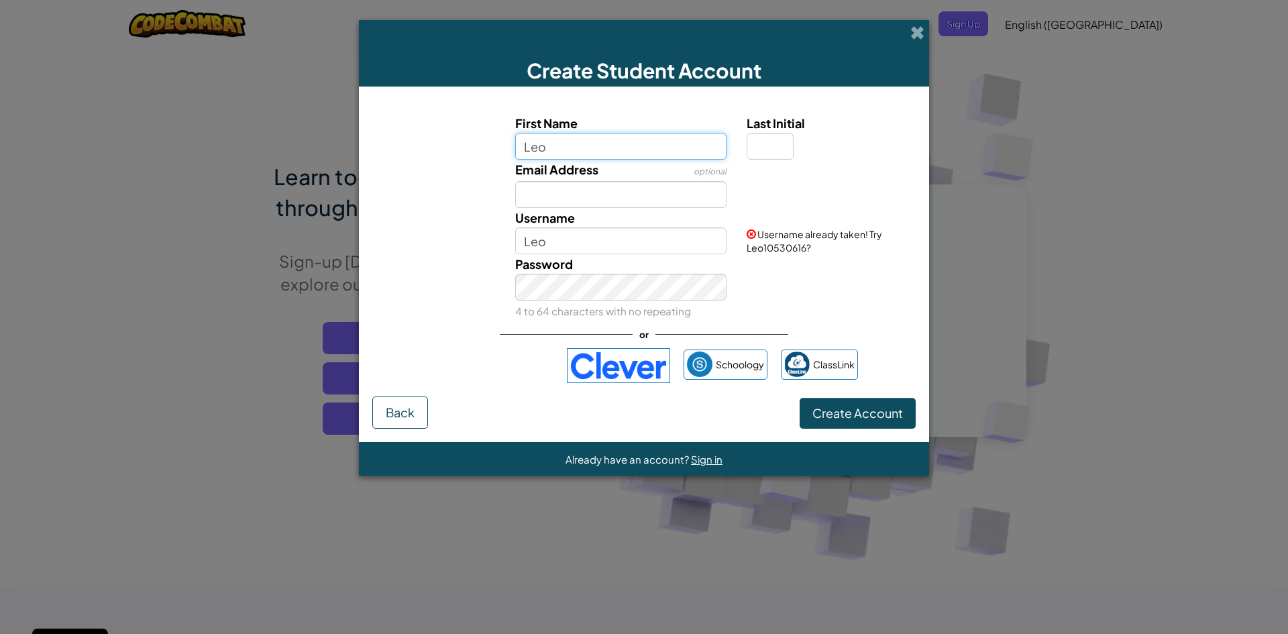
click at [560, 136] on input "Leo" at bounding box center [621, 146] width 212 height 27
type input "Leo67"
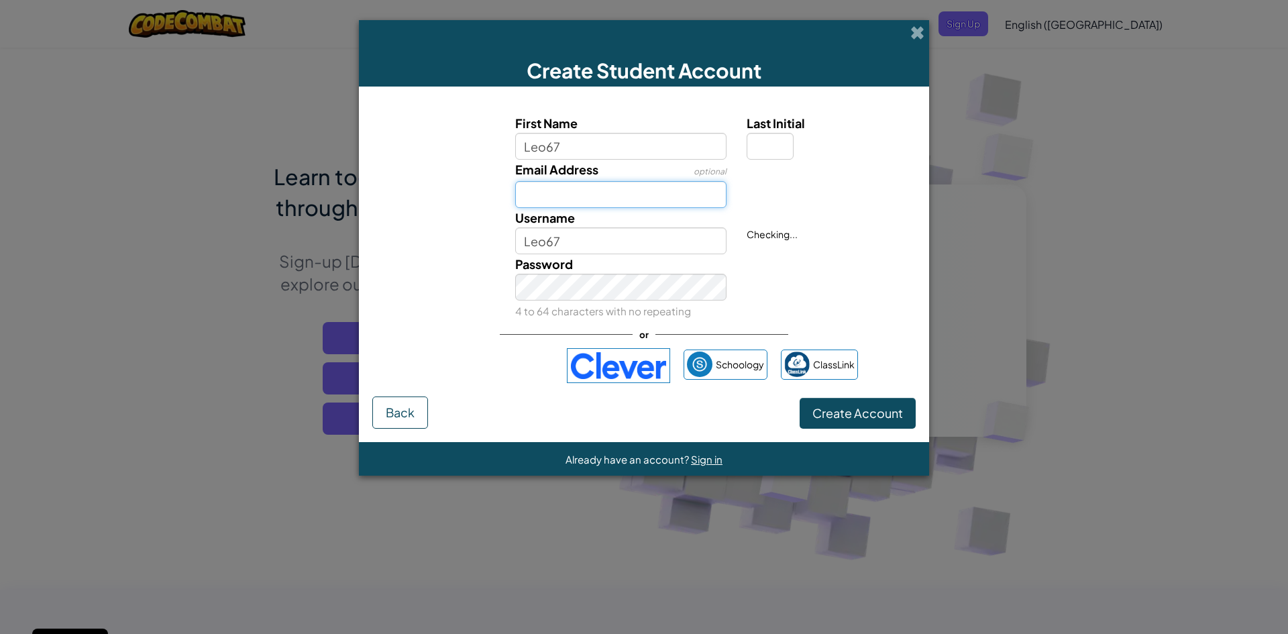
drag, startPoint x: 535, startPoint y: 191, endPoint x: 537, endPoint y: 202, distance: 11.6
click at [535, 189] on input "Email Address" at bounding box center [621, 194] width 212 height 27
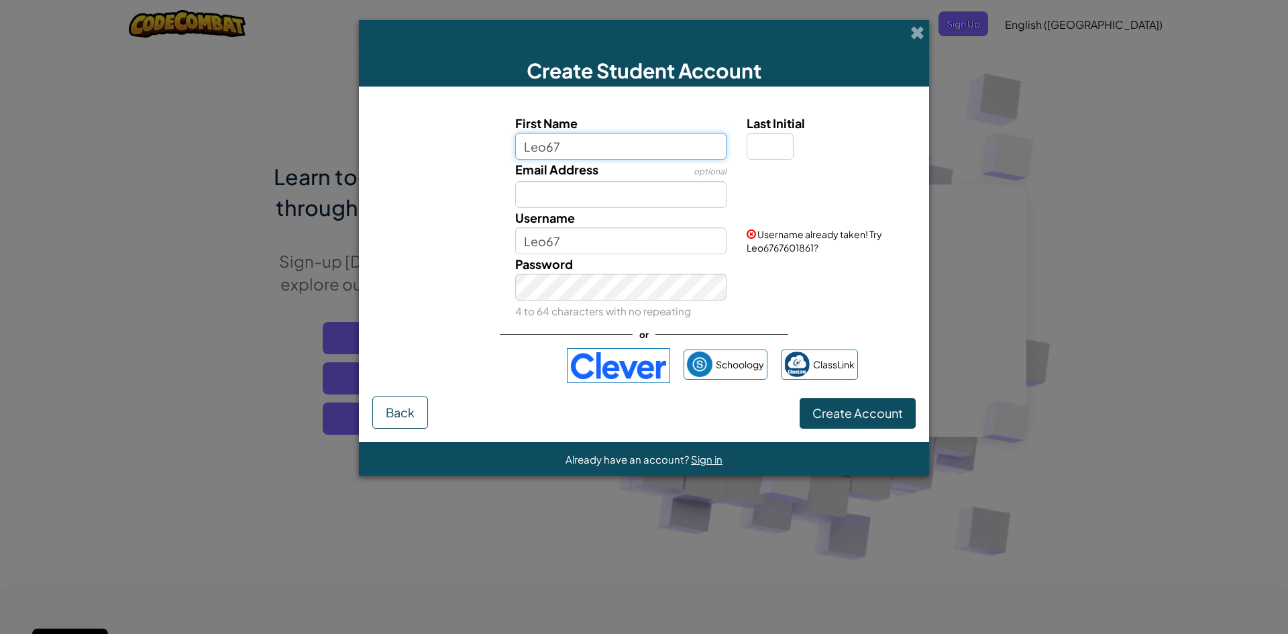
click at [591, 152] on input "Leo67" at bounding box center [621, 146] width 212 height 27
type input "Leo676767676767676767"
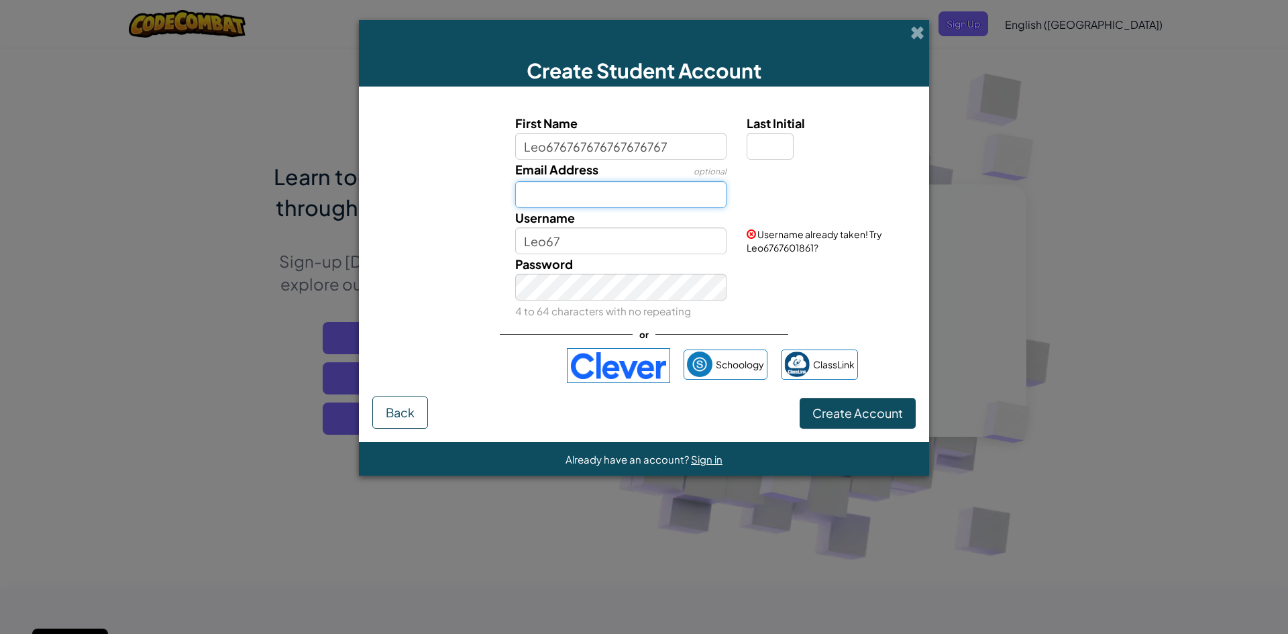
type input "Leo676767676767676767"
click at [658, 191] on input "Email Address" at bounding box center [621, 194] width 212 height 27
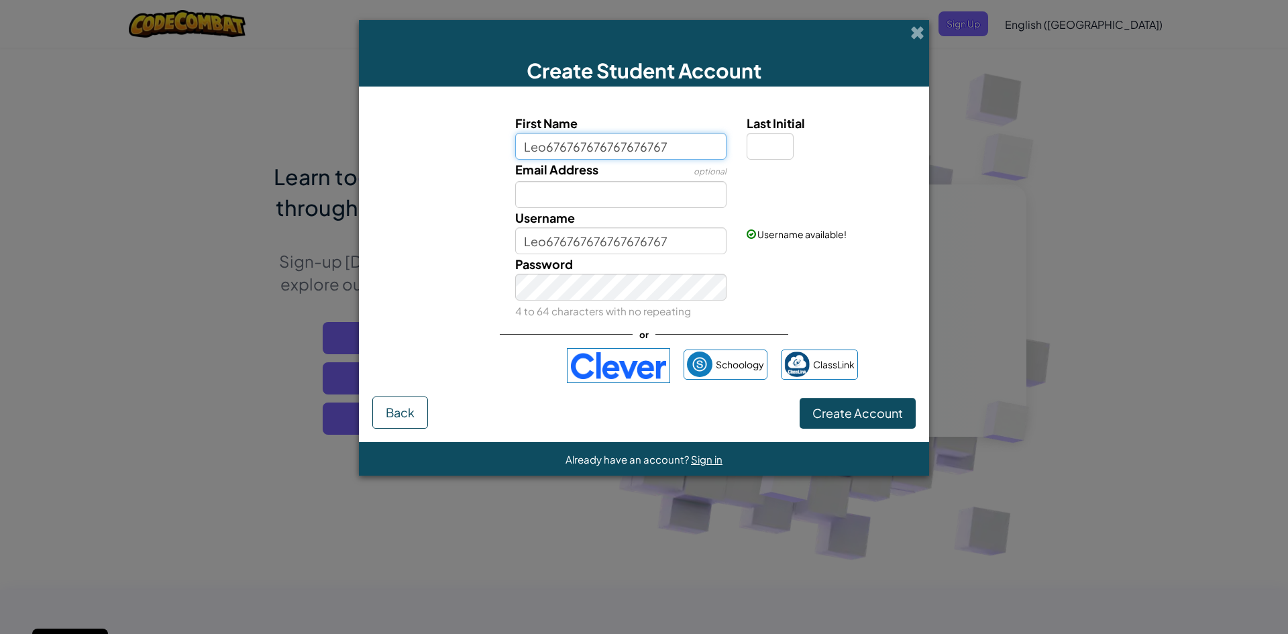
click at [674, 146] on input "Leo676767676767676767" at bounding box center [621, 146] width 212 height 27
type input "Leo6767676767676767"
drag, startPoint x: 519, startPoint y: 256, endPoint x: 513, endPoint y: 247, distance: 11.2
drag, startPoint x: 513, startPoint y: 247, endPoint x: 661, endPoint y: 144, distance: 180.4
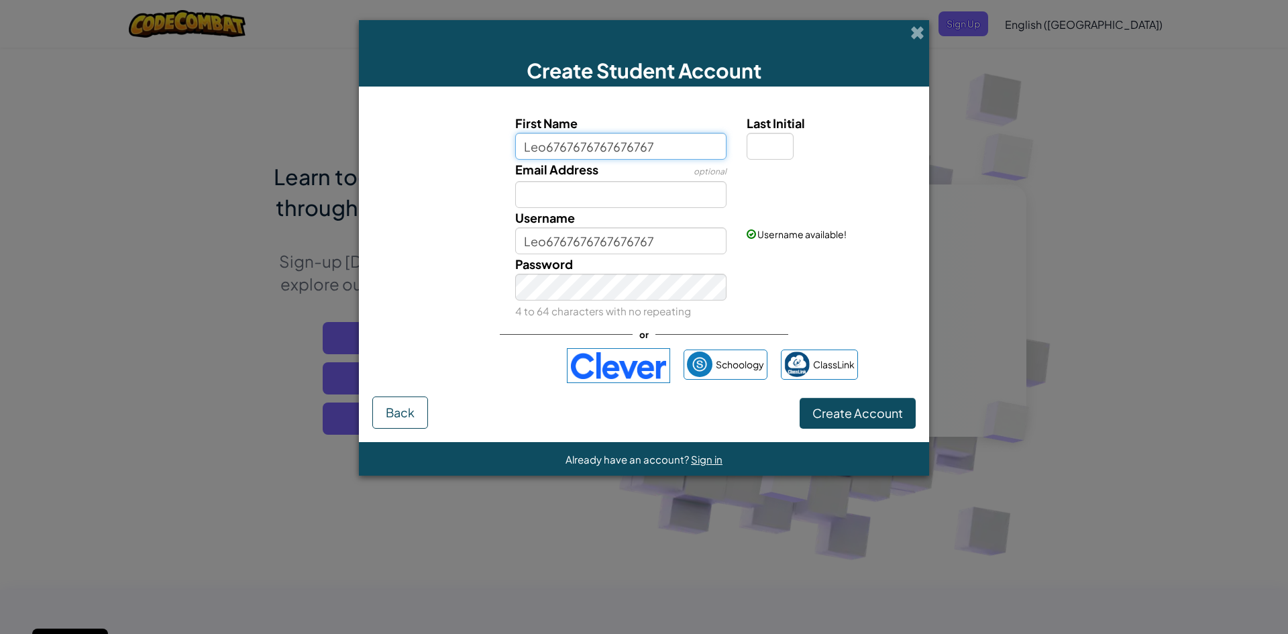
click at [661, 144] on input "Leo6767676767676767" at bounding box center [621, 146] width 212 height 27
type input "Leo67676767676767"
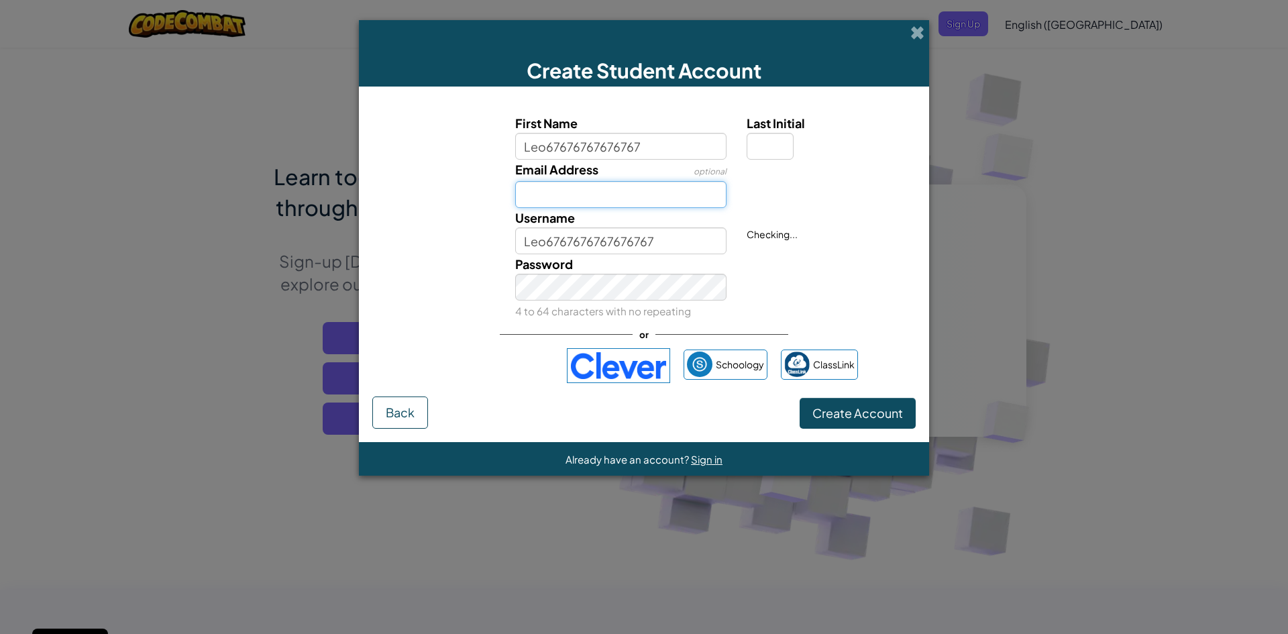
type input "Leo67676767676767"
click at [551, 186] on input "Email Address" at bounding box center [621, 194] width 212 height 27
drag, startPoint x: 679, startPoint y: 196, endPoint x: 548, endPoint y: 223, distance: 134.4
click at [548, 223] on div "First Name Leo67676767676767 Last Initial Email Address optional 4083@christsco…" at bounding box center [644, 216] width 537 height 207
type input "4"
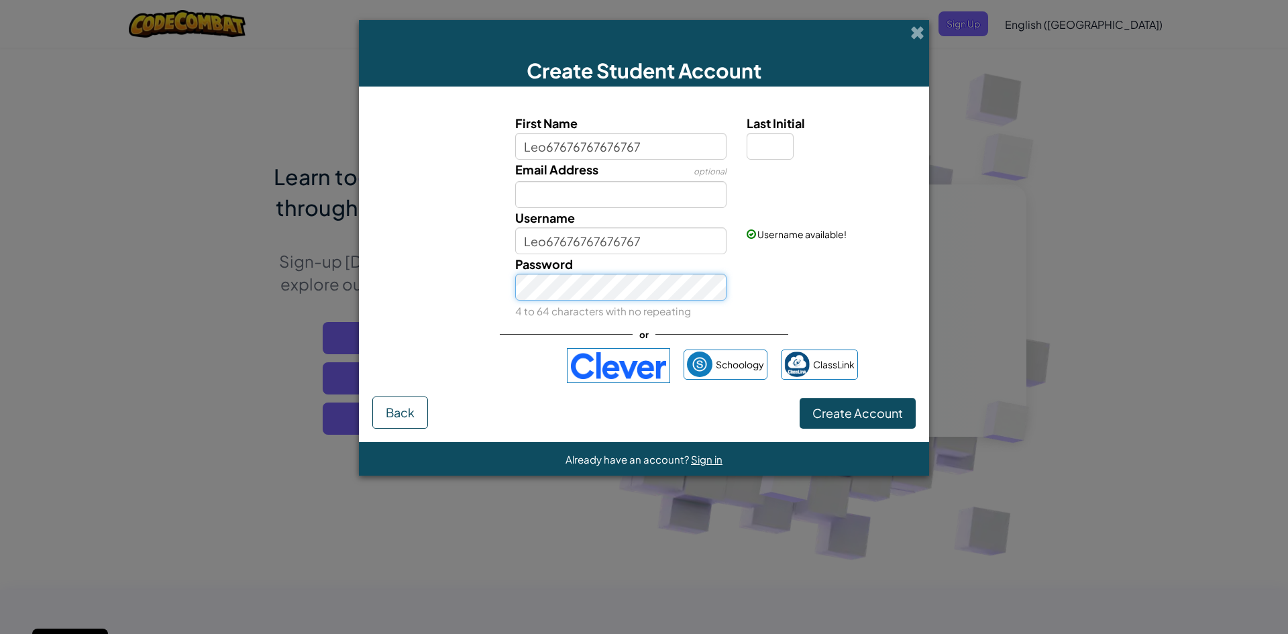
click at [493, 289] on div "Password 4 to 64 characters with no repeating" at bounding box center [644, 287] width 557 height 66
click at [778, 136] on input "Last Initial" at bounding box center [770, 146] width 47 height 27
type input "W"
type input "Leo67676767676767W"
click at [828, 407] on span "Create Account" at bounding box center [858, 412] width 91 height 15
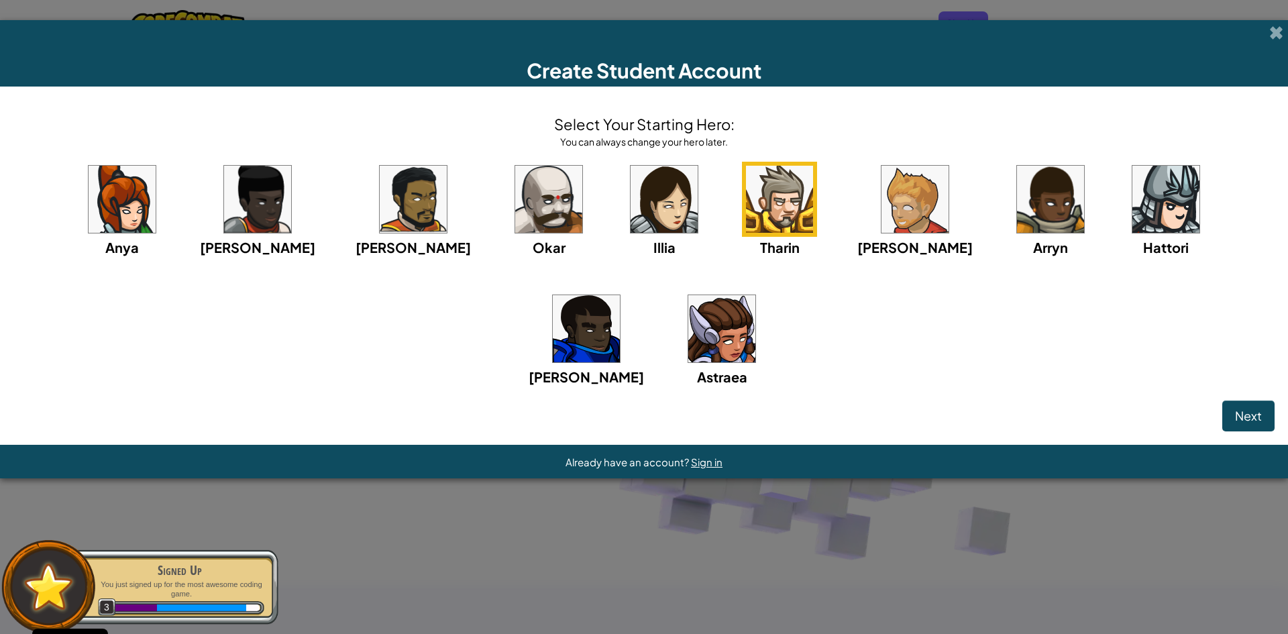
click at [515, 204] on img at bounding box center [548, 199] width 67 height 67
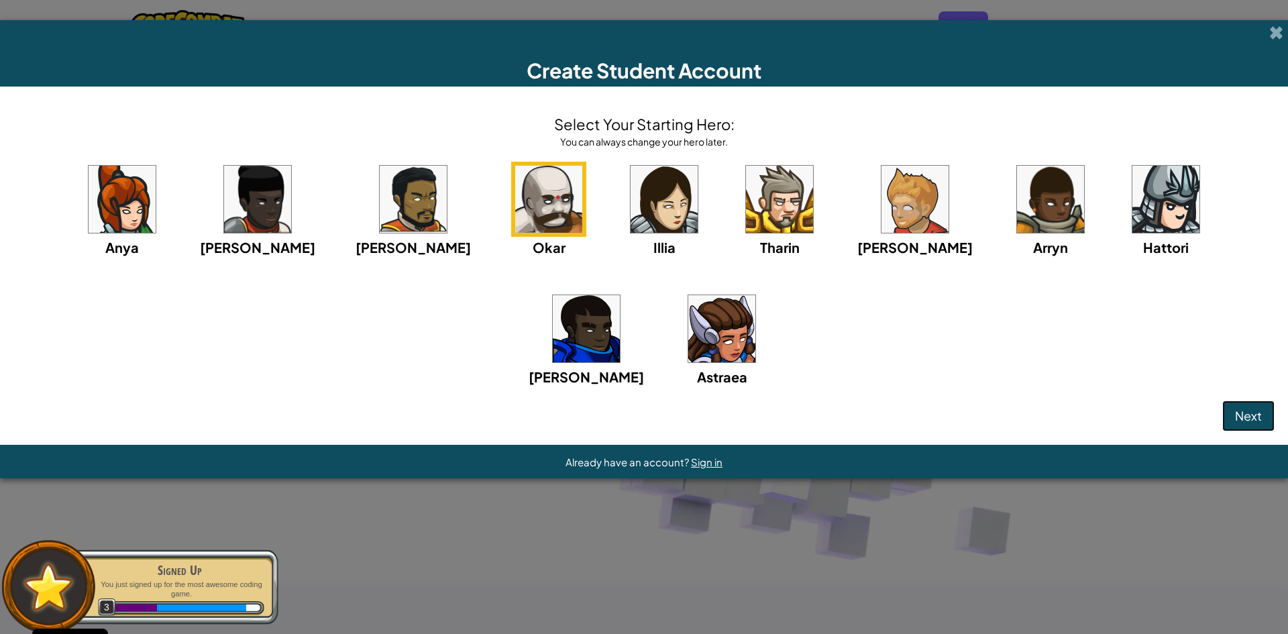
click at [1234, 418] on button "Next" at bounding box center [1249, 416] width 52 height 31
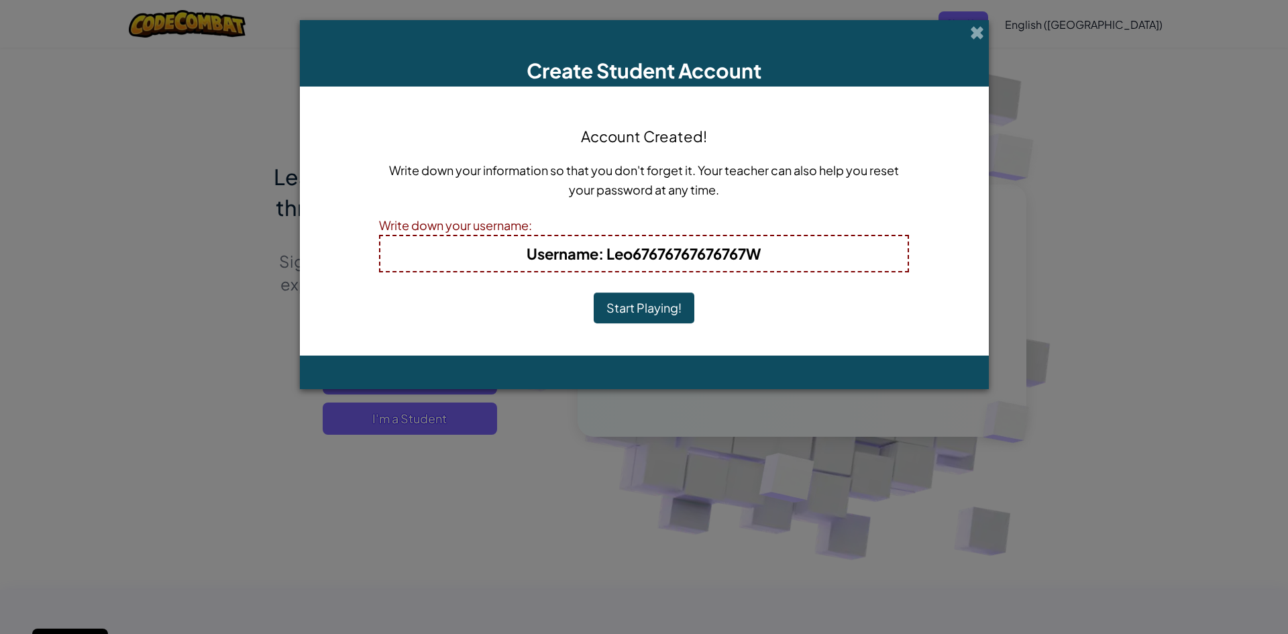
click at [658, 310] on button "Start Playing!" at bounding box center [644, 308] width 101 height 31
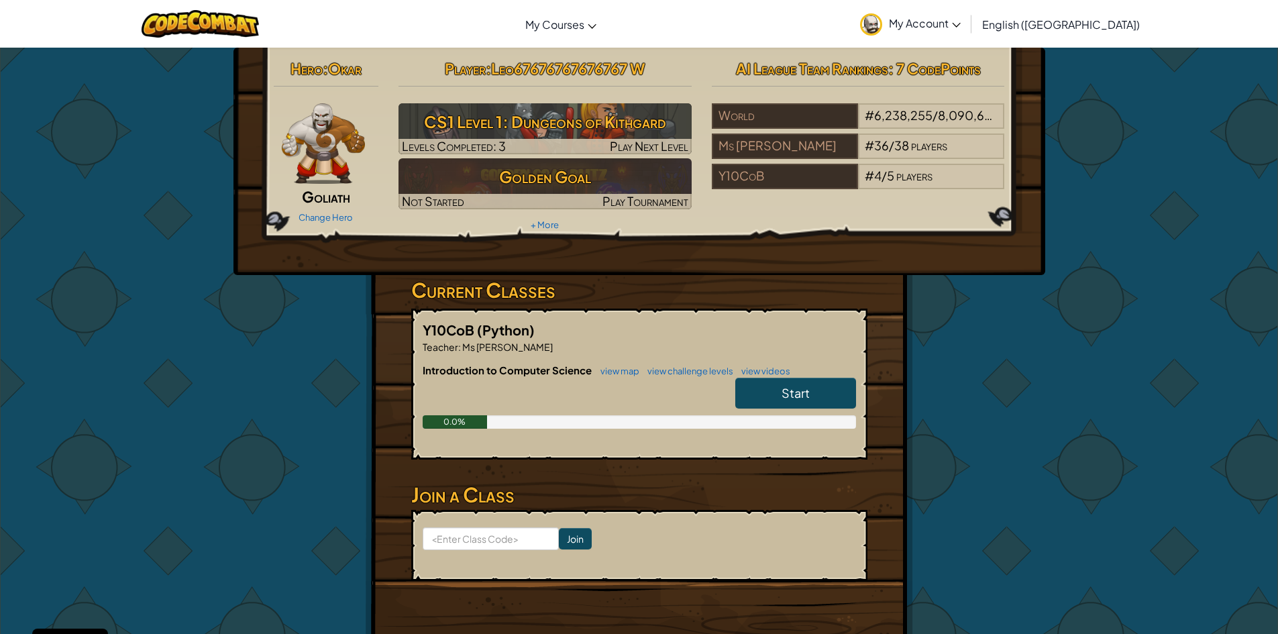
click at [839, 396] on link "Start" at bounding box center [795, 393] width 121 height 31
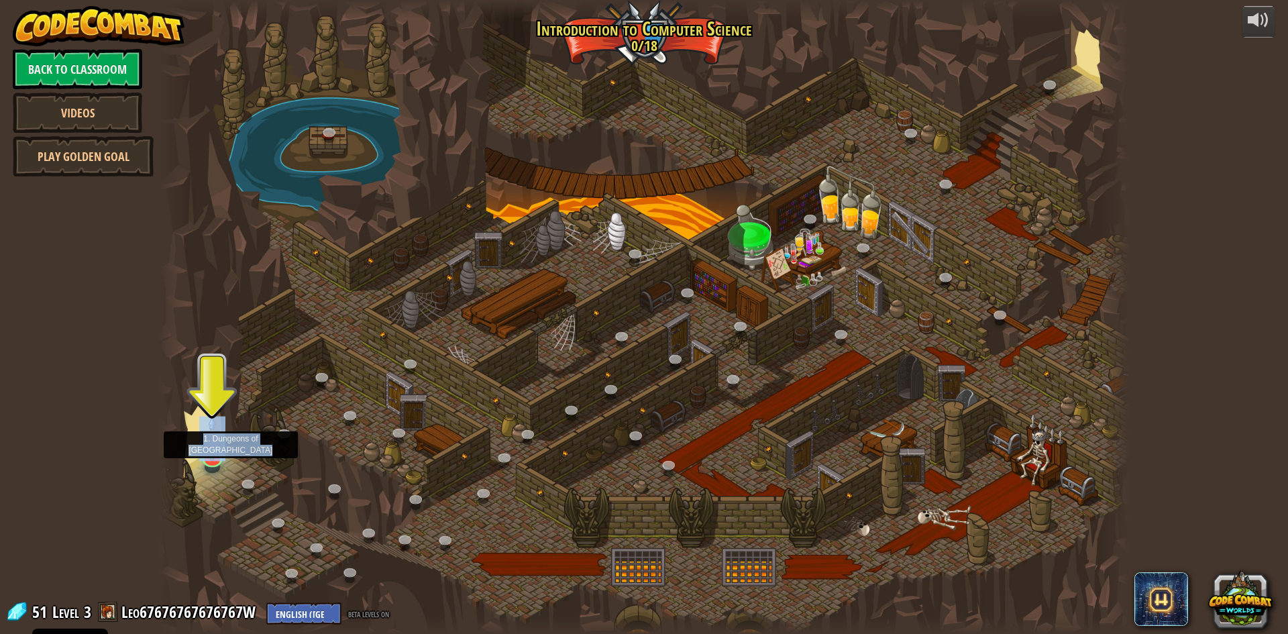
click at [213, 466] on div at bounding box center [212, 466] width 15 height 11
click at [207, 465] on link at bounding box center [211, 455] width 27 height 27
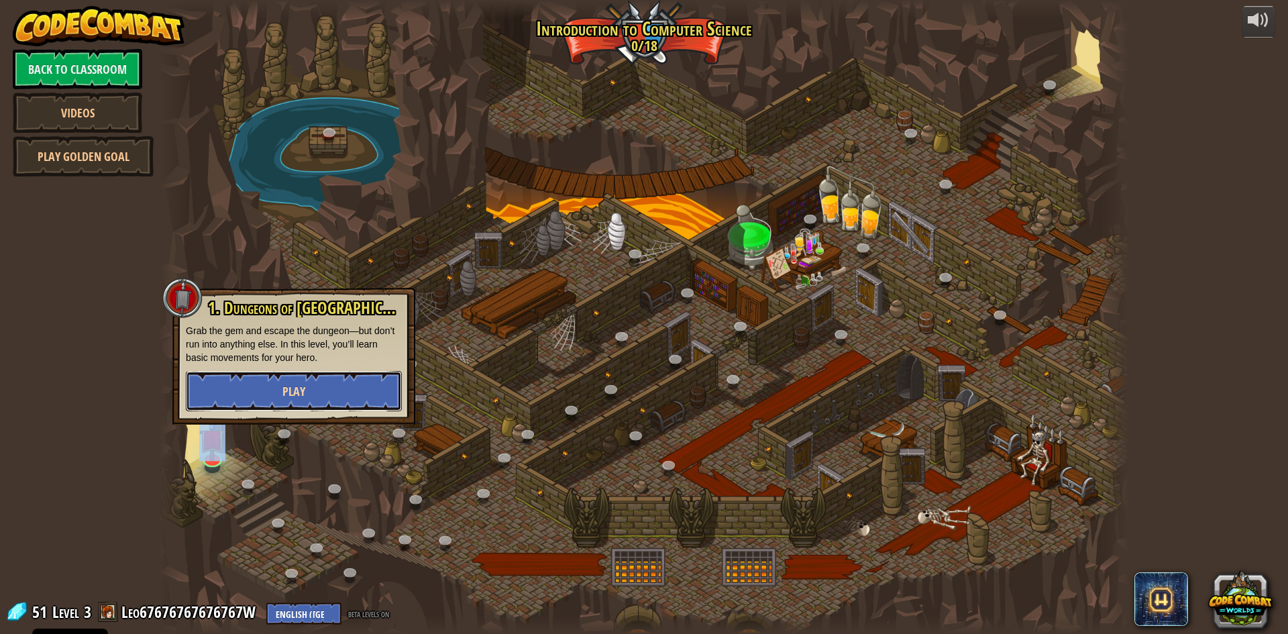
click at [263, 403] on button "Play" at bounding box center [294, 391] width 216 height 40
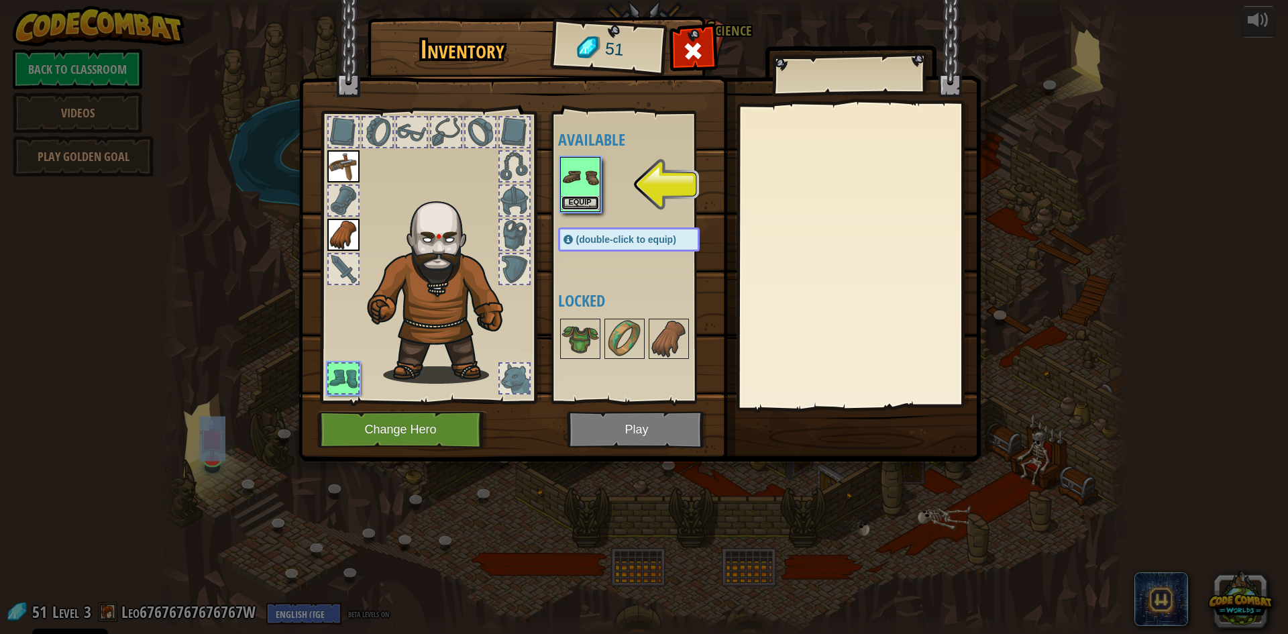
click at [594, 205] on button "Equip" at bounding box center [581, 203] width 38 height 14
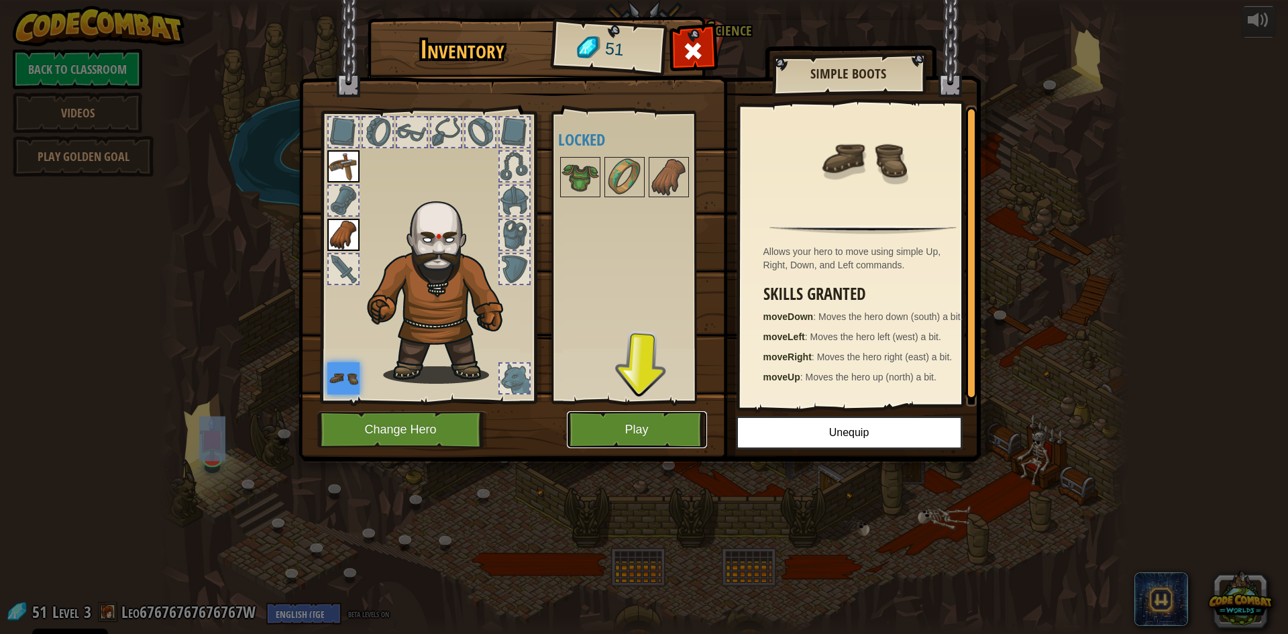
click at [639, 429] on button "Play" at bounding box center [637, 429] width 140 height 37
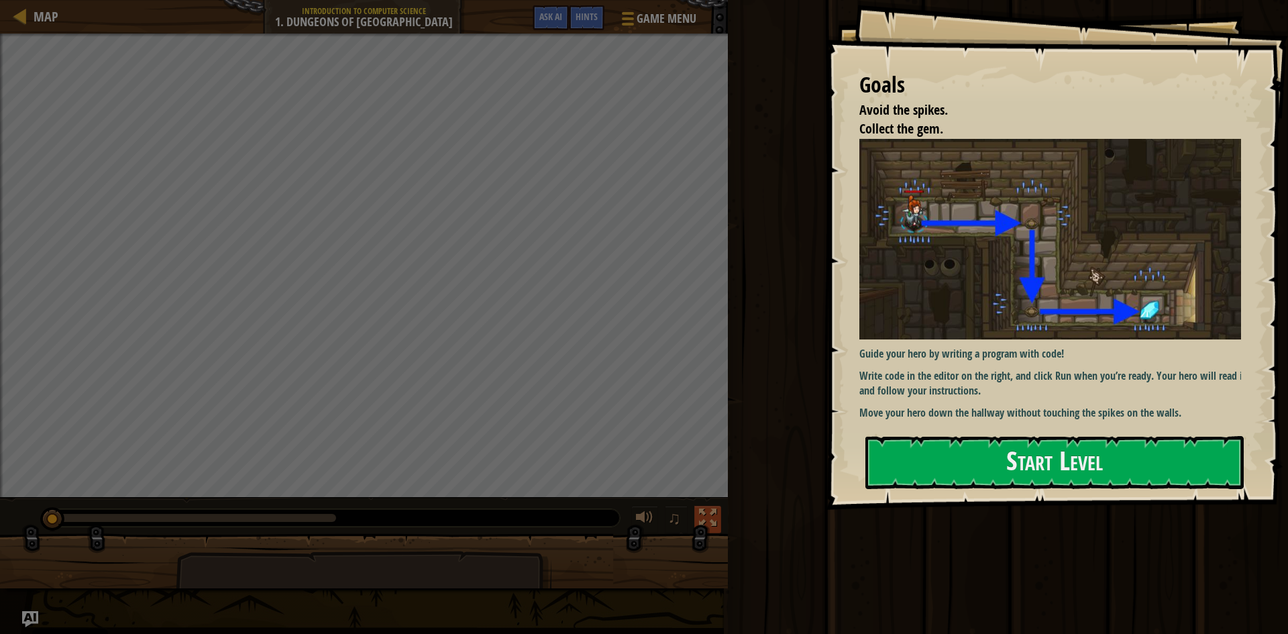
click at [704, 509] on div at bounding box center [707, 517] width 17 height 17
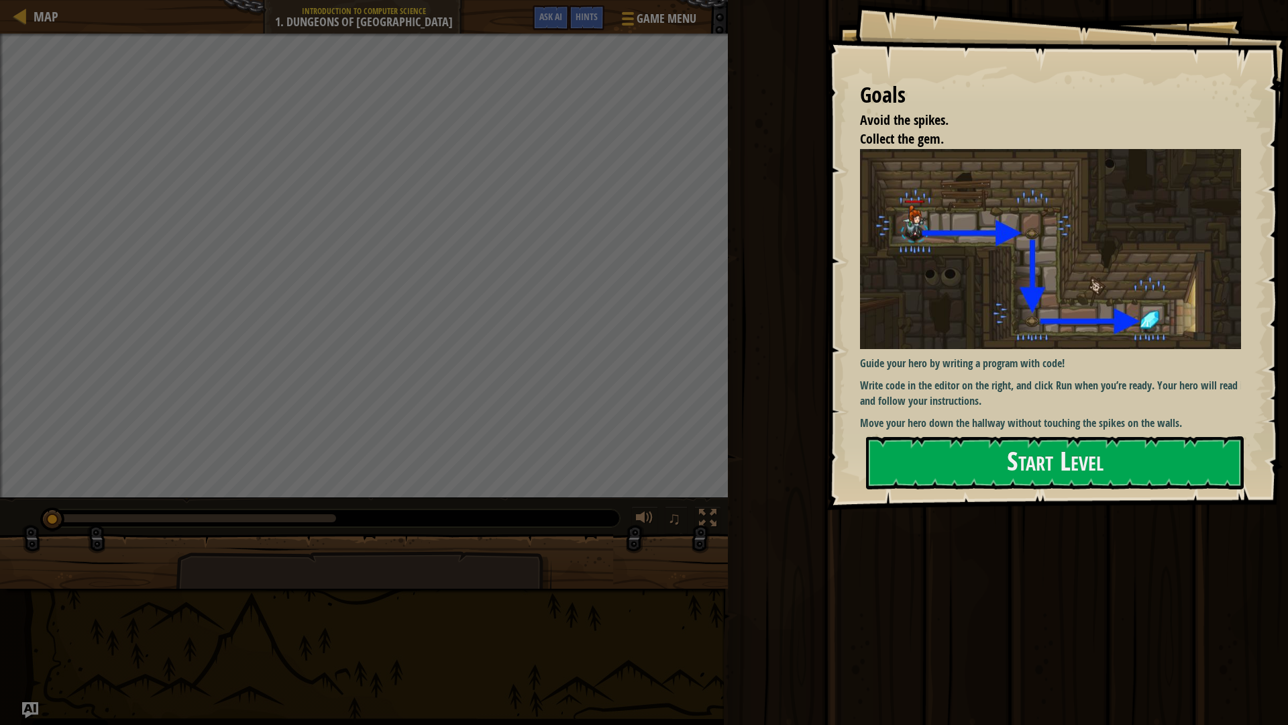
click at [1009, 443] on div "Goals Avoid the spikes. Collect the gem. Guide your hero by writing a program w…" at bounding box center [1058, 255] width 462 height 510
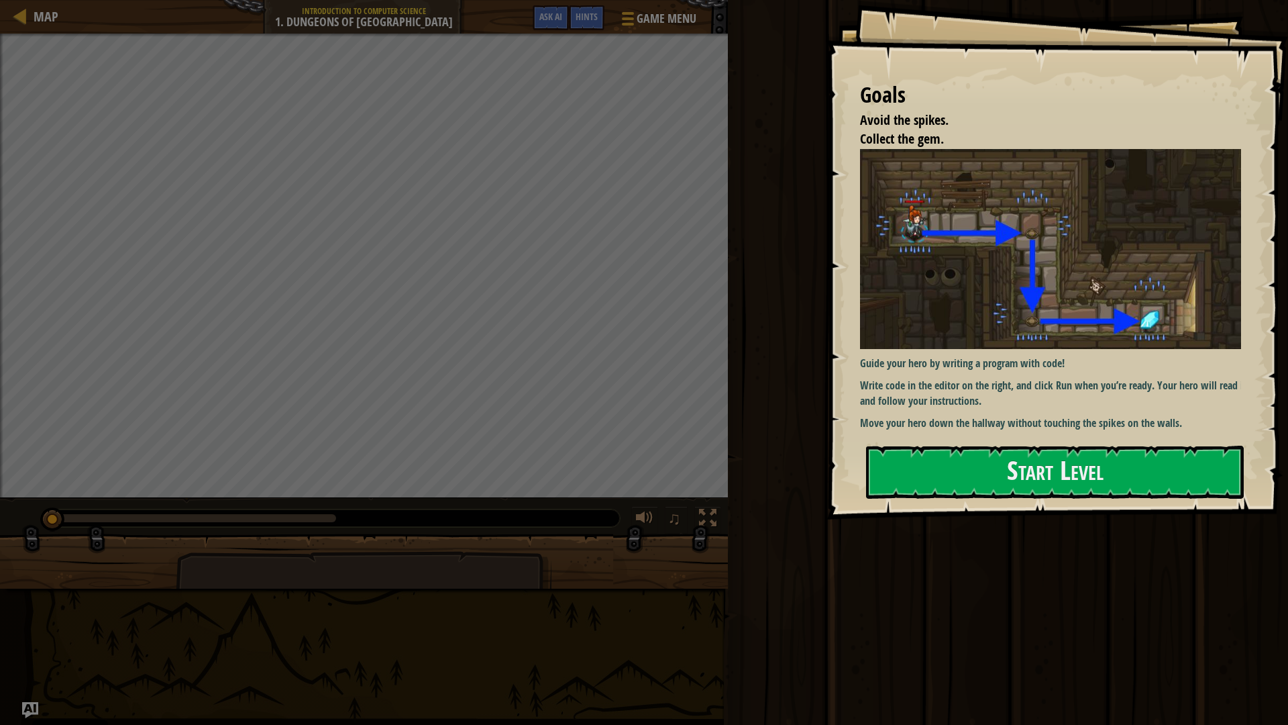
click at [1003, 460] on button "Start Level" at bounding box center [1055, 472] width 378 height 53
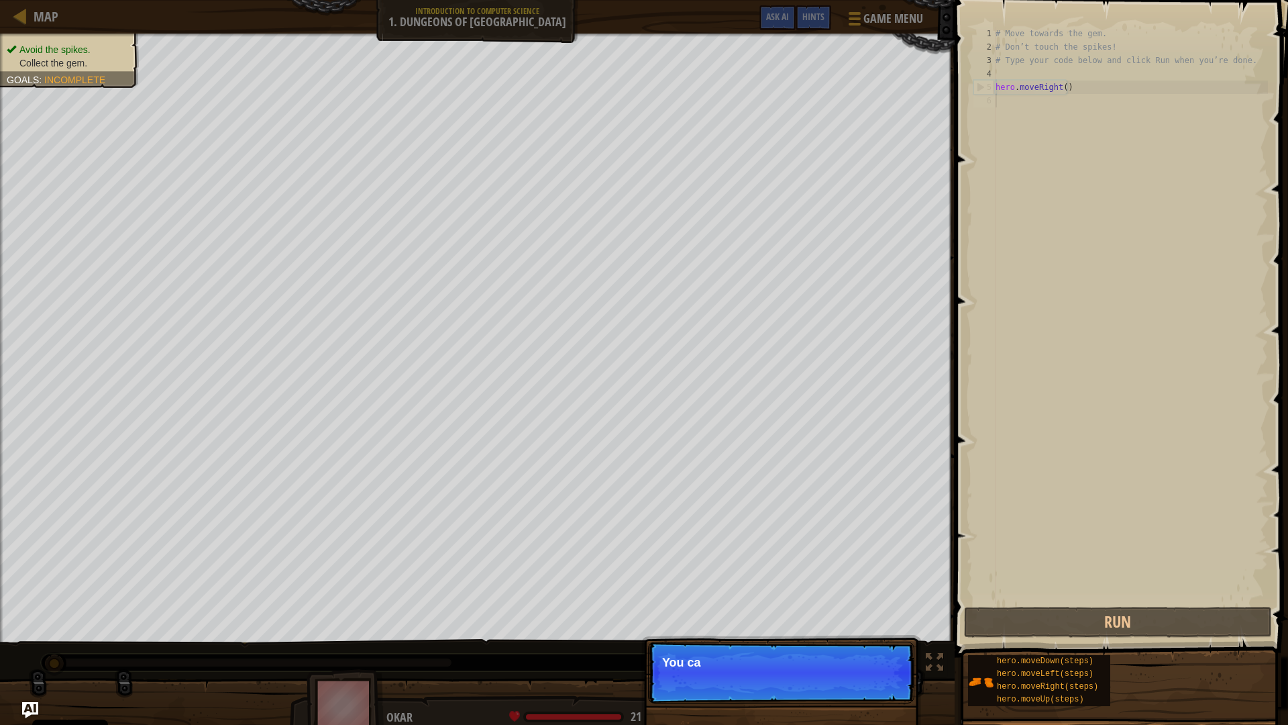
click at [870, 633] on p "Continue You ca" at bounding box center [781, 672] width 266 height 62
click at [1009, 106] on div "# Move towards the gem. # Don’t touch the spikes! # Type your code below and cl…" at bounding box center [1130, 329] width 275 height 604
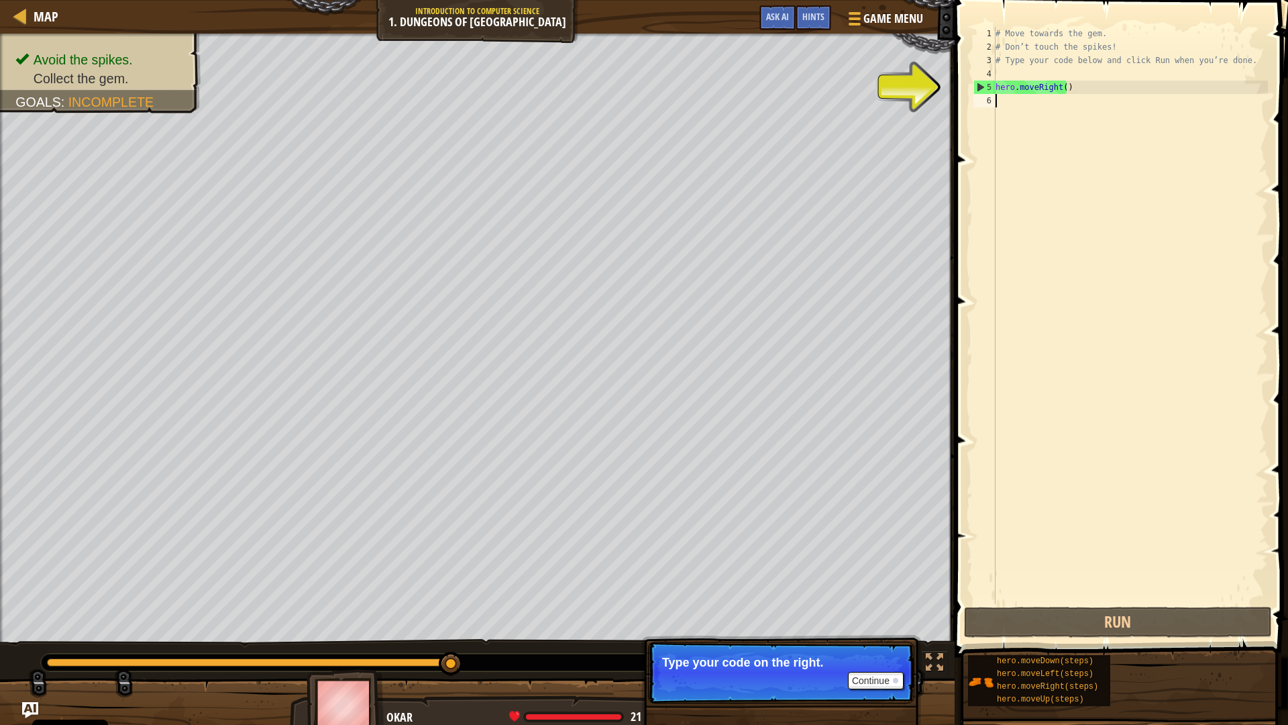
type textarea "h"
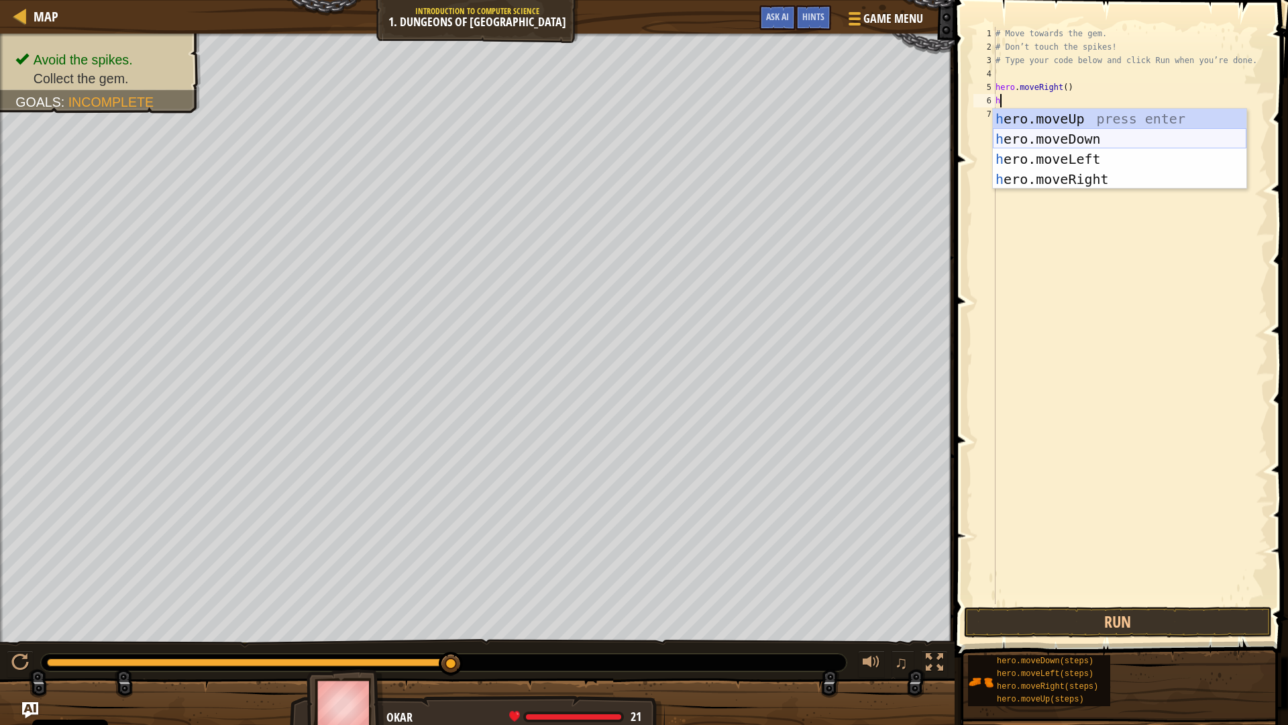
click at [1116, 137] on div "h ero.moveUp press enter h ero.moveDown press enter h ero.moveLeft press enter …" at bounding box center [1120, 169] width 254 height 121
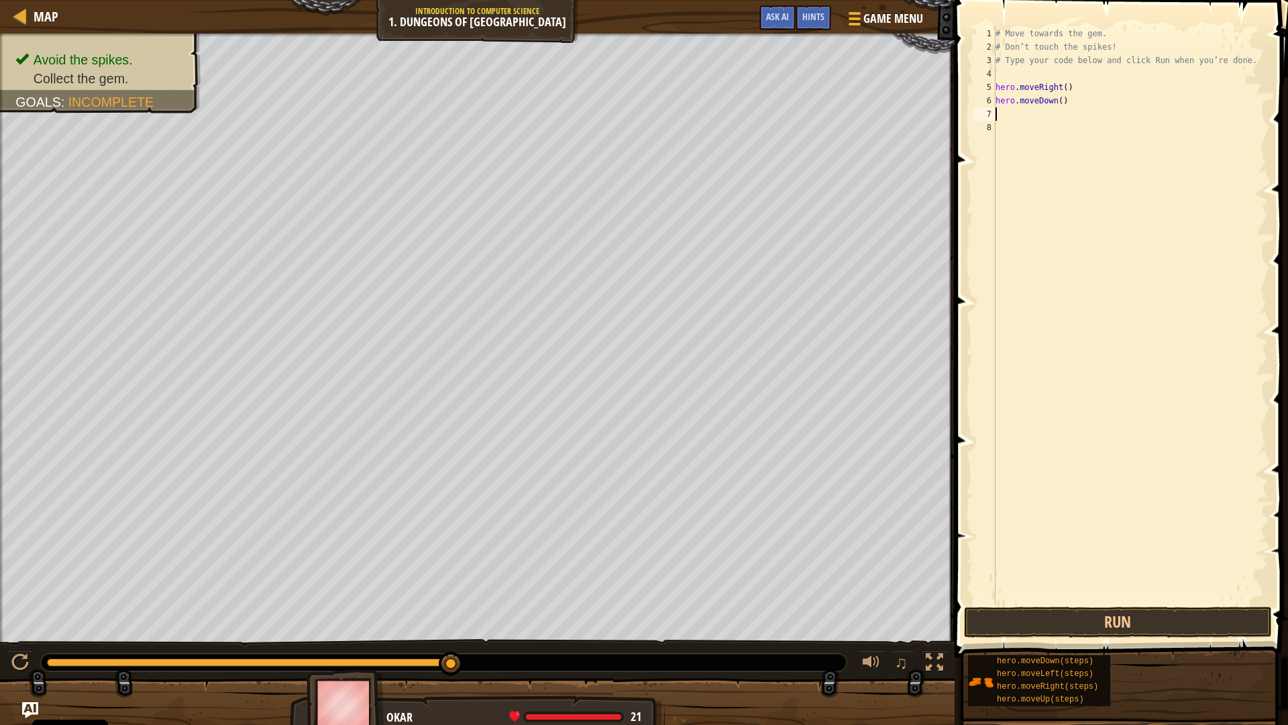
type textarea "h"
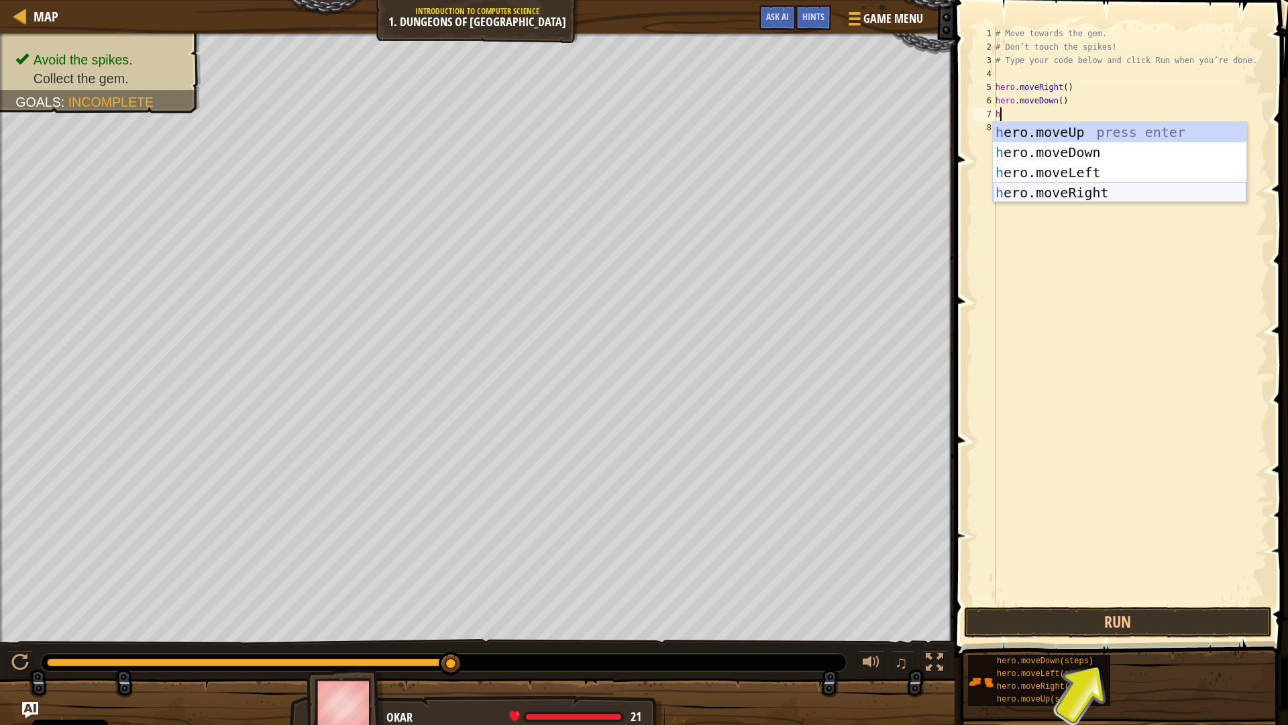
click at [1130, 190] on div "h ero.moveUp press enter h ero.moveDown press enter h ero.moveLeft press enter …" at bounding box center [1120, 182] width 254 height 121
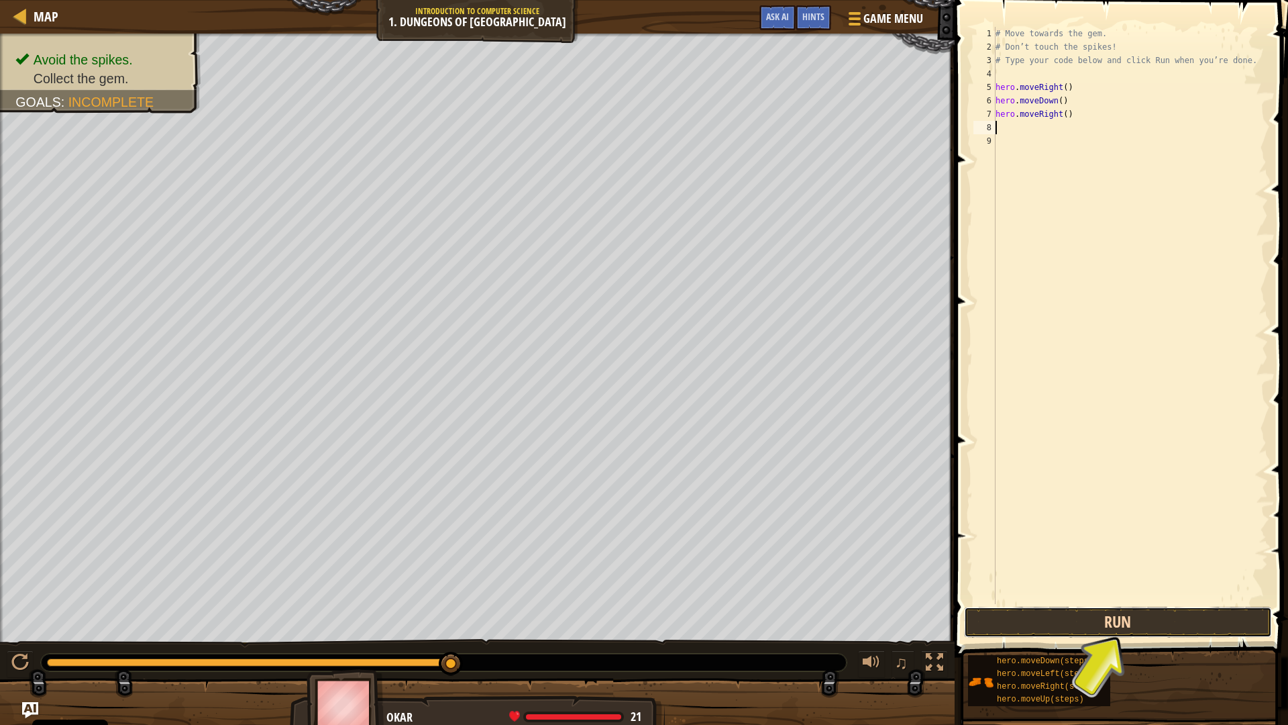
click at [1084, 616] on button "Run" at bounding box center [1118, 622] width 308 height 31
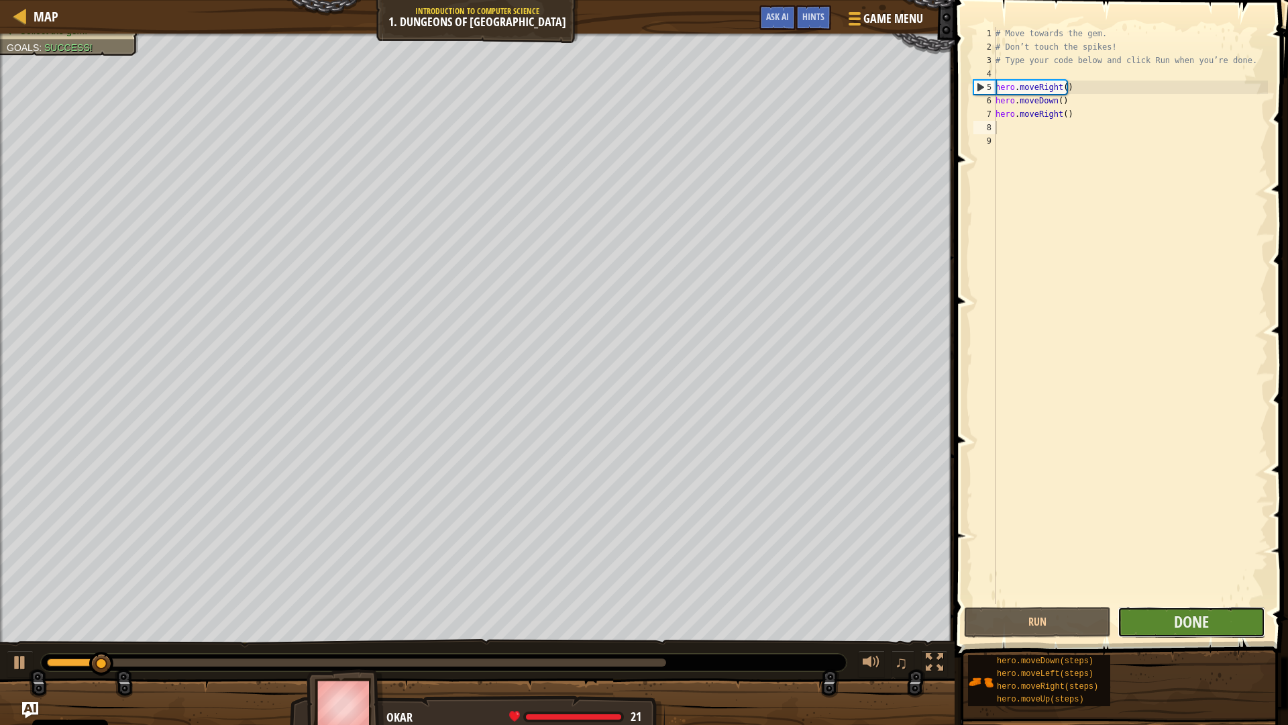
click at [1170, 620] on button "Done" at bounding box center [1191, 622] width 147 height 31
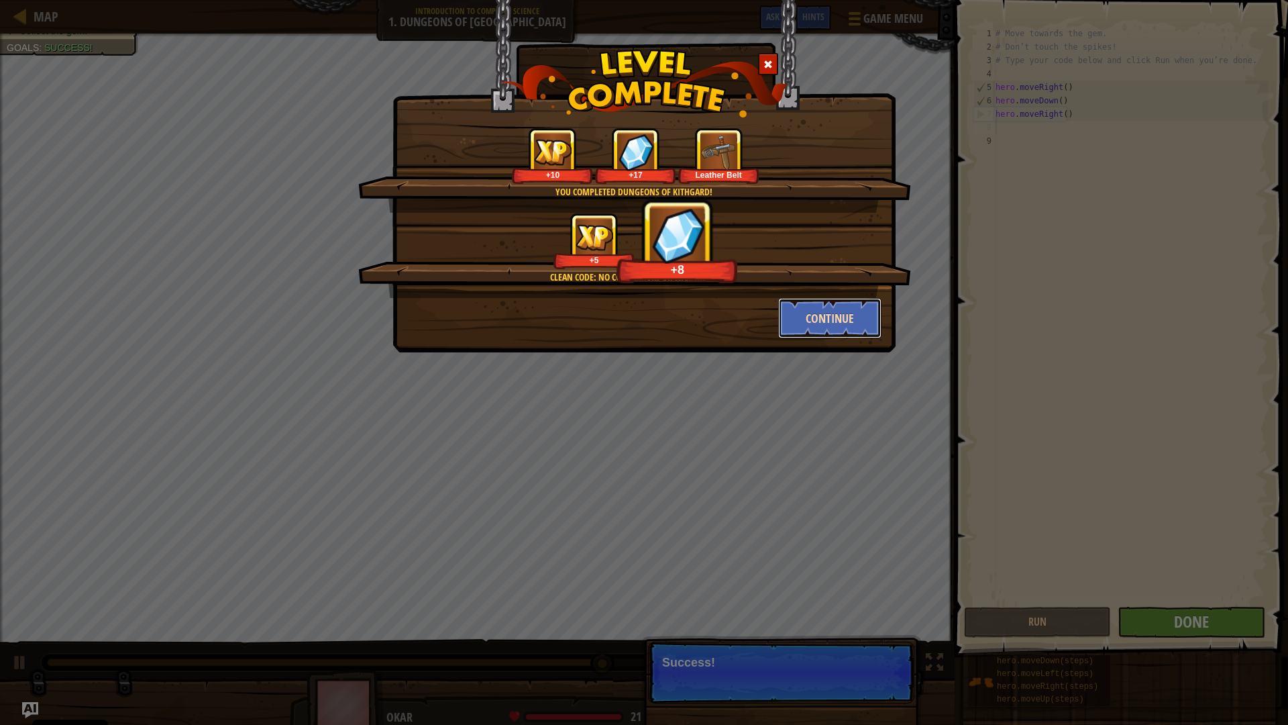
click at [827, 317] on button "Continue" at bounding box center [830, 318] width 104 height 40
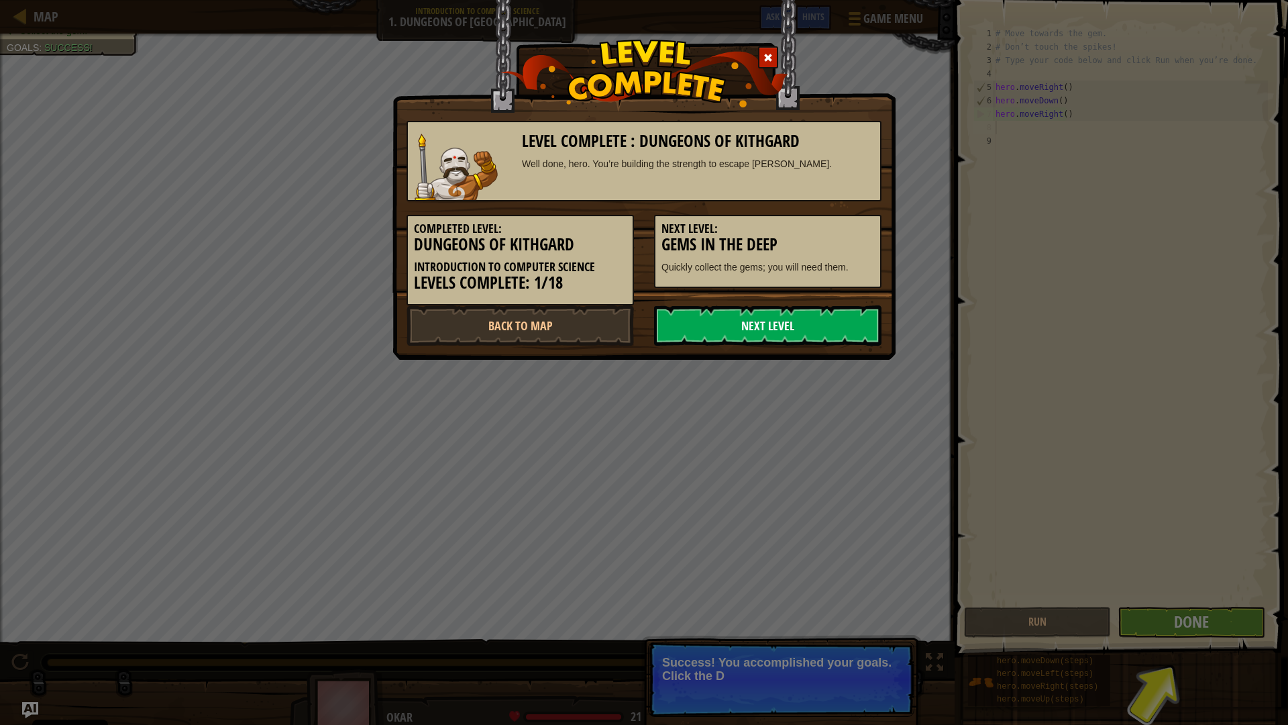
click at [773, 325] on link "Next Level" at bounding box center [767, 325] width 227 height 40
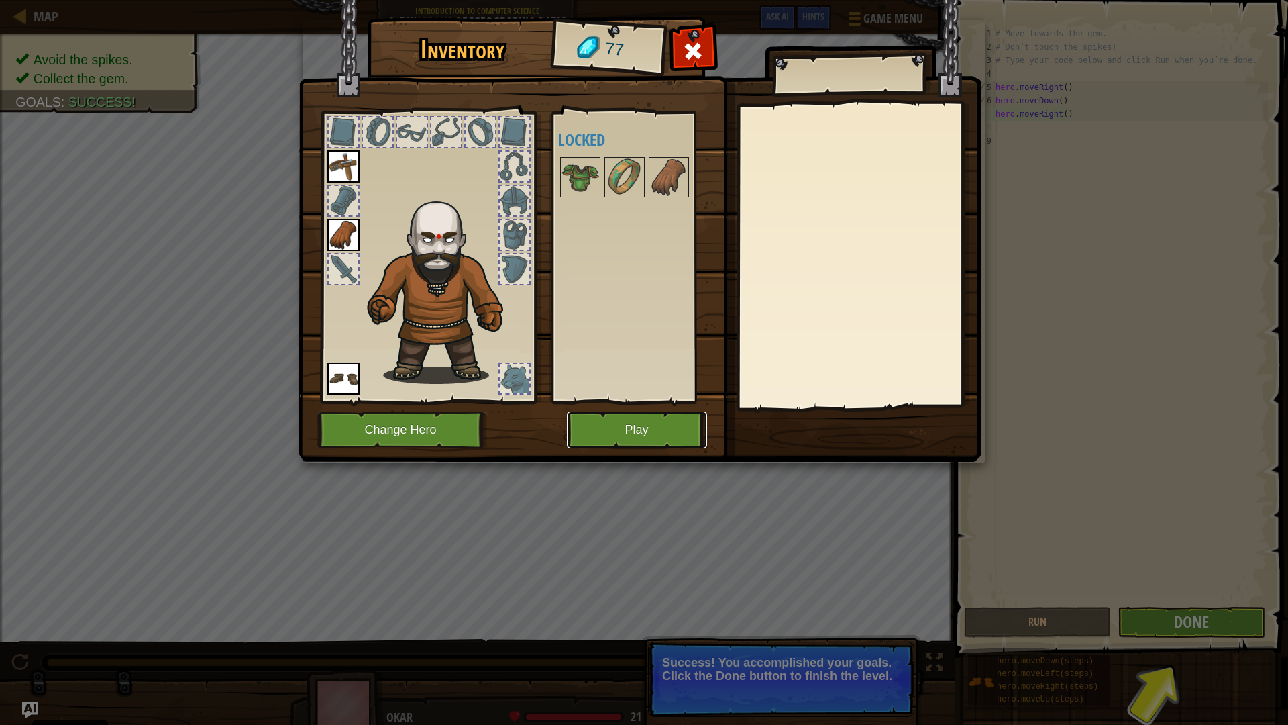
click at [608, 425] on button "Play" at bounding box center [637, 429] width 140 height 37
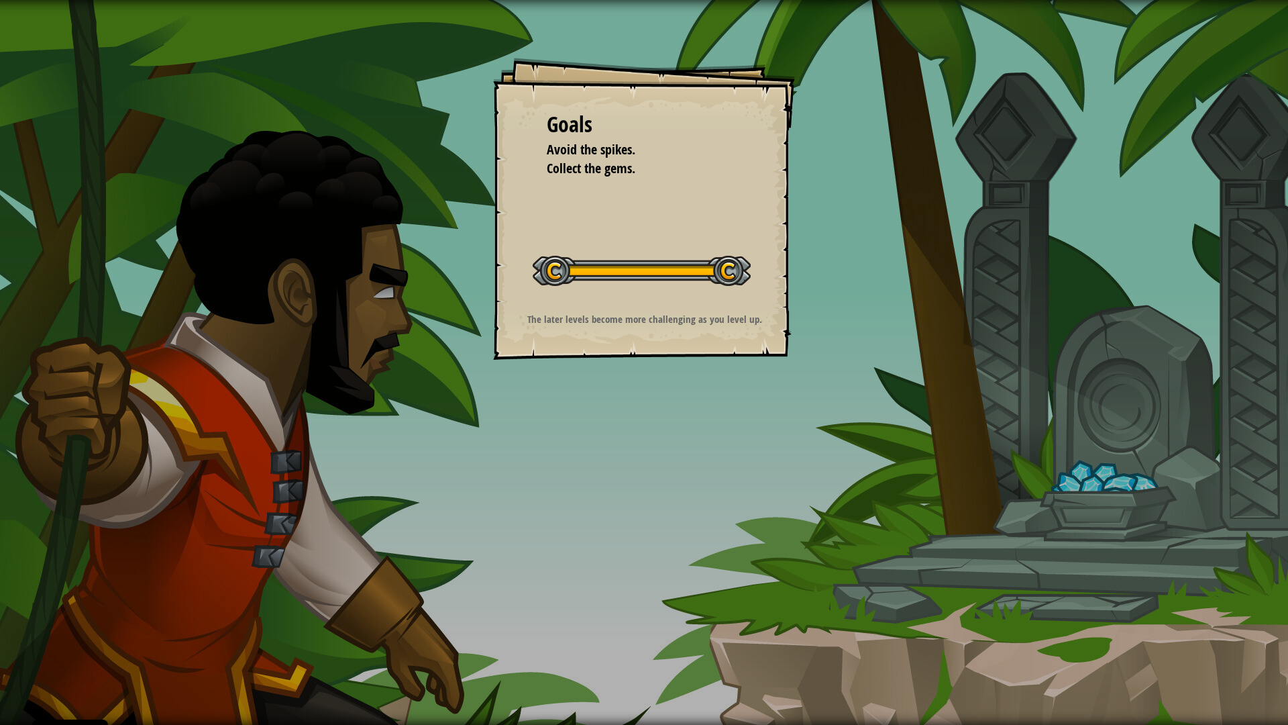
drag, startPoint x: 885, startPoint y: 593, endPoint x: 915, endPoint y: 679, distance: 91.5
drag, startPoint x: 915, startPoint y: 679, endPoint x: 664, endPoint y: 352, distance: 412.6
click at [666, 346] on div "Goals Avoid the spikes. Collect the gems. Start Level Error loading from server…" at bounding box center [644, 209] width 302 height 302
click at [656, 340] on div "Goals Avoid the spikes. Collect the gems. Start Level Error loading from server…" at bounding box center [644, 209] width 302 height 302
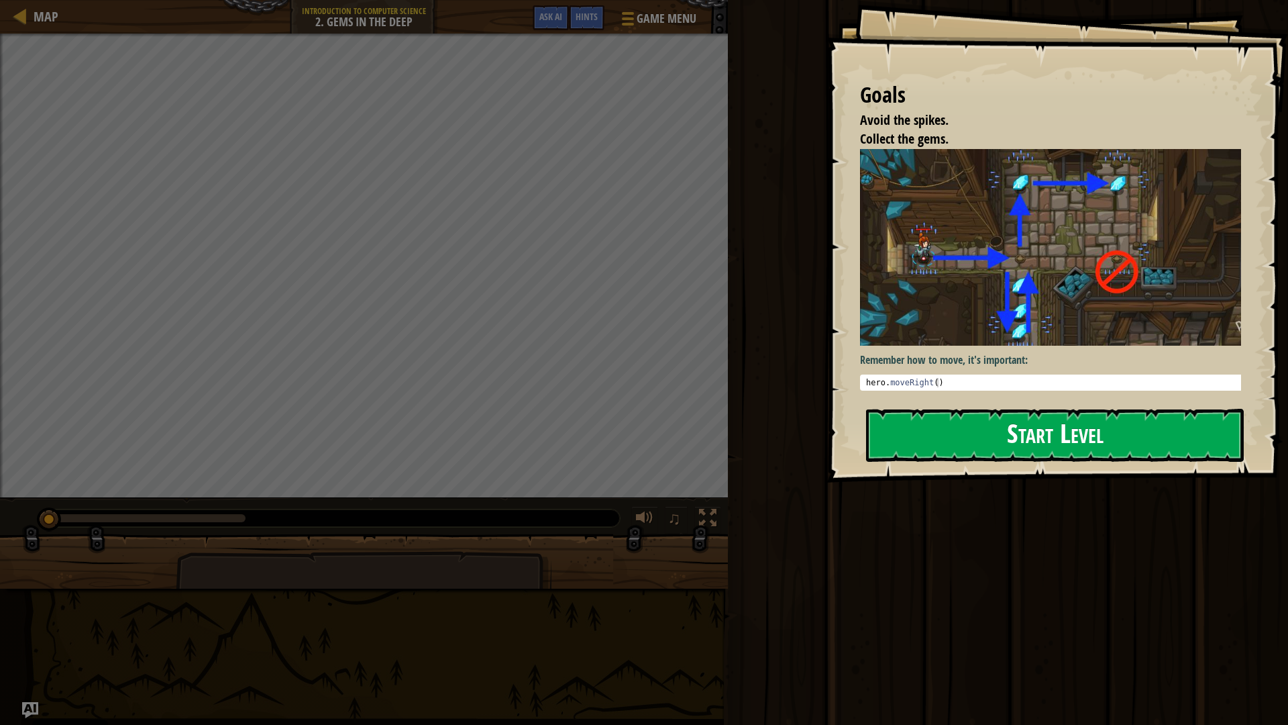
drag, startPoint x: 971, startPoint y: 429, endPoint x: 951, endPoint y: 430, distance: 20.2
click at [968, 423] on button "Start Level" at bounding box center [1055, 435] width 378 height 53
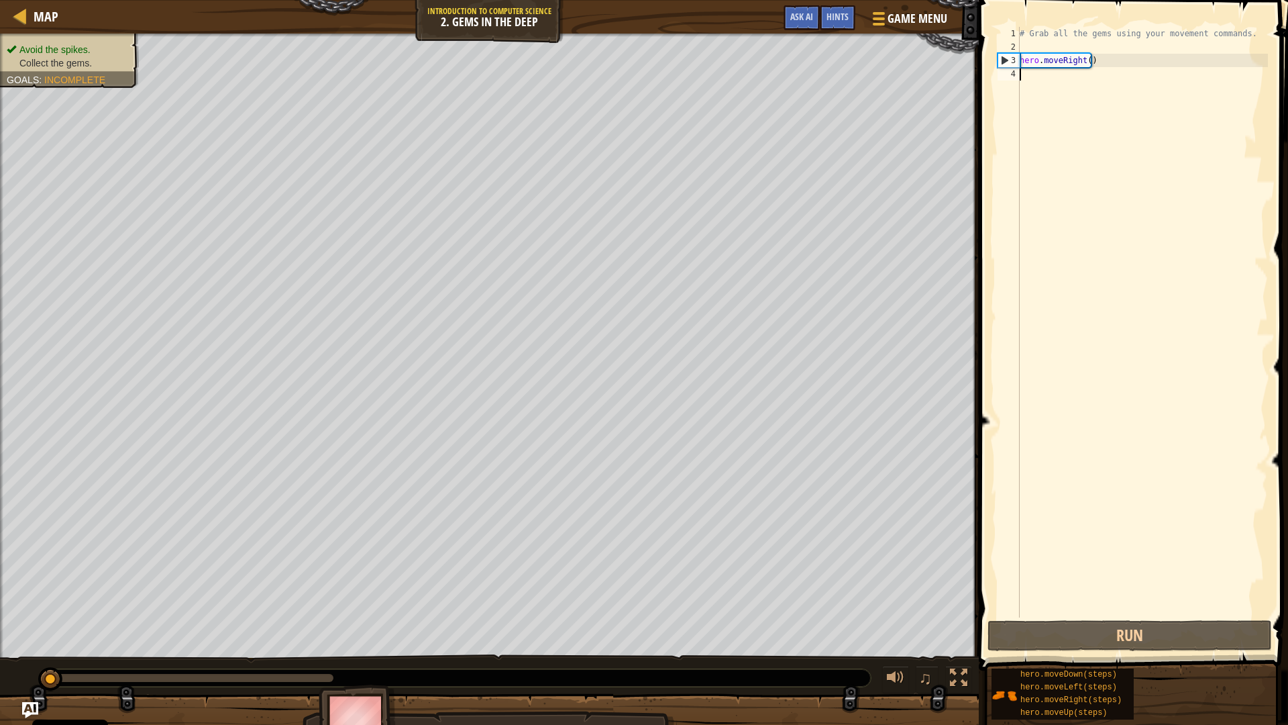
type textarea "h"
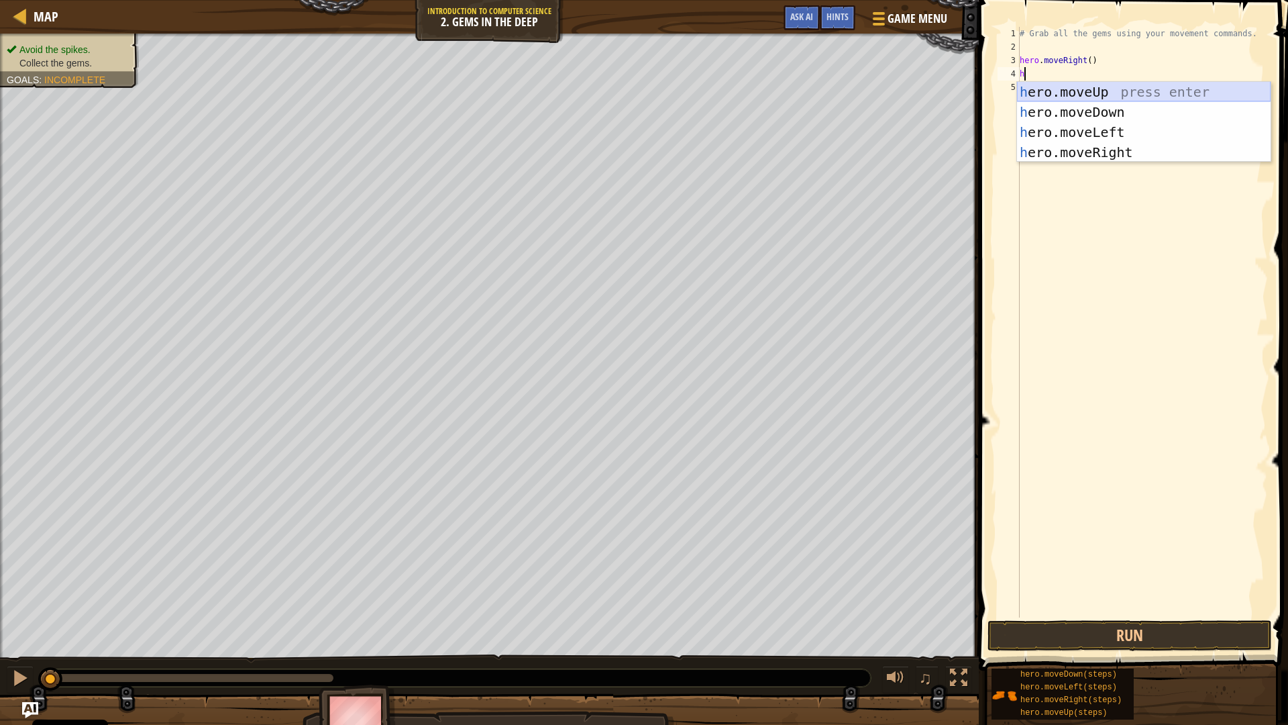
click at [1099, 93] on div "h ero.moveUp press enter h ero.moveDown press enter h ero.moveLeft press enter …" at bounding box center [1144, 142] width 254 height 121
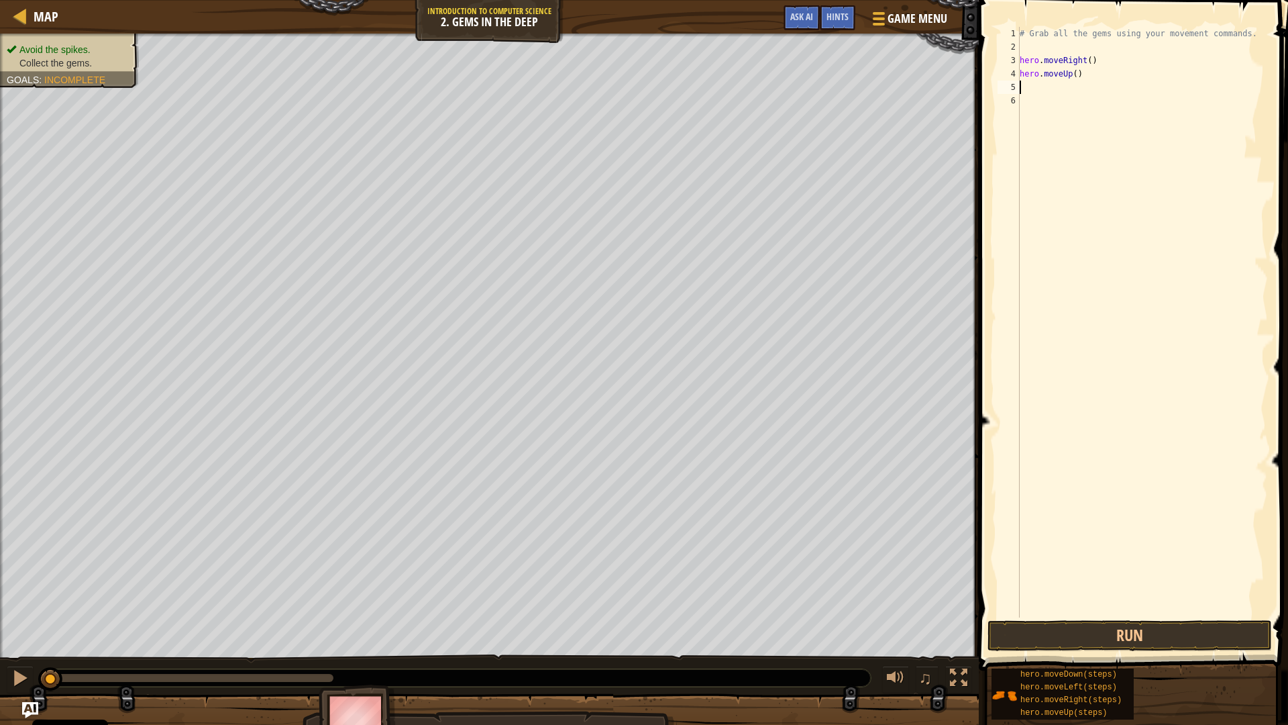
type textarea "h"
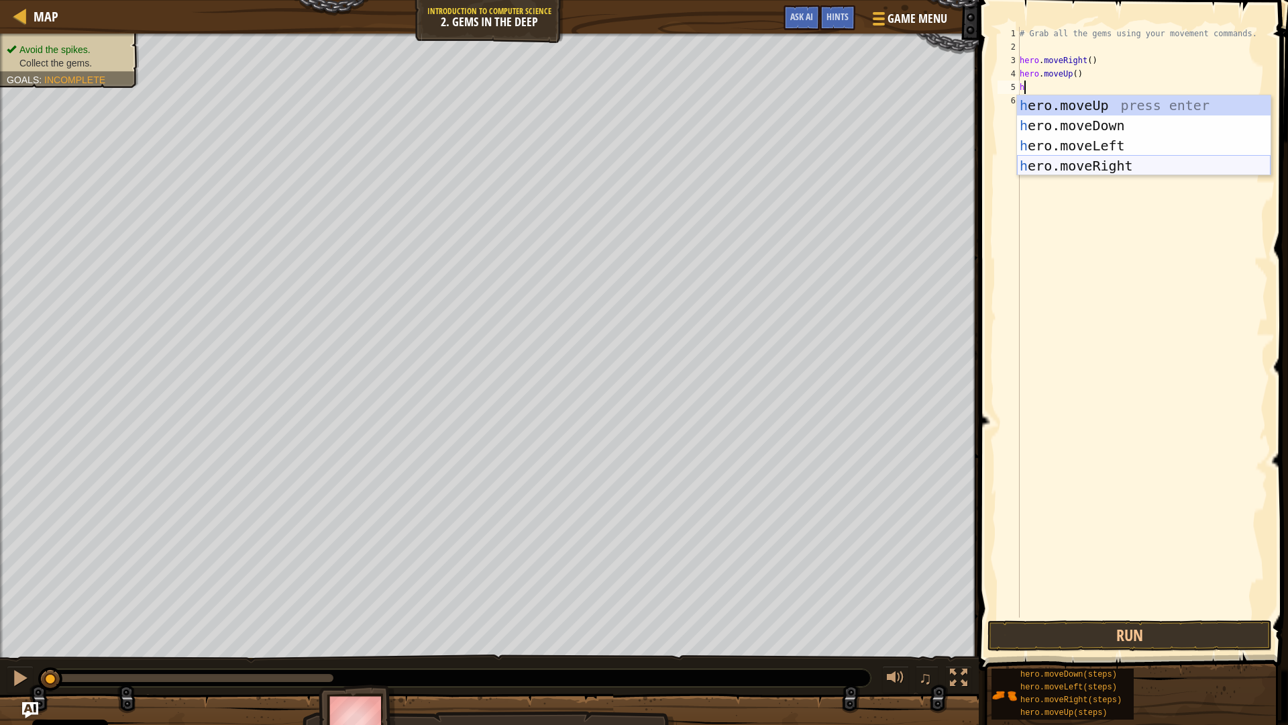
click at [1083, 159] on div "h ero.moveUp press enter h ero.moveDown press enter h ero.moveLeft press enter …" at bounding box center [1144, 155] width 254 height 121
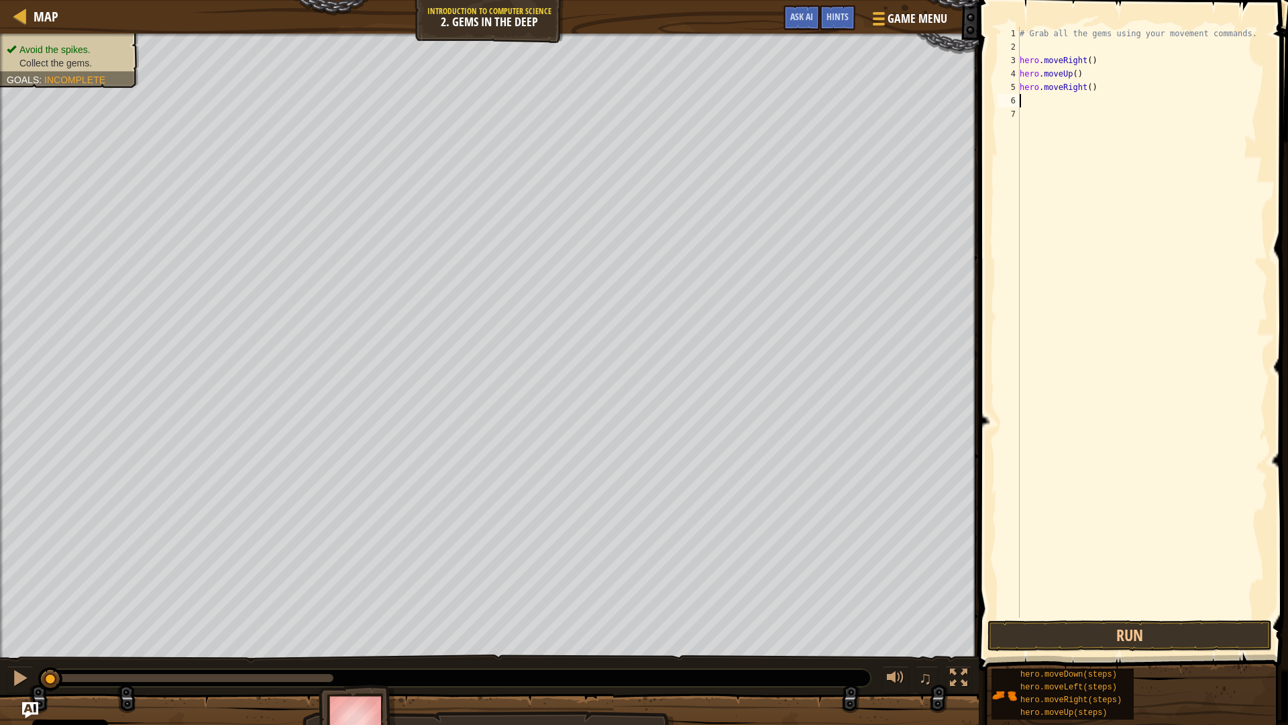
type textarea "h"
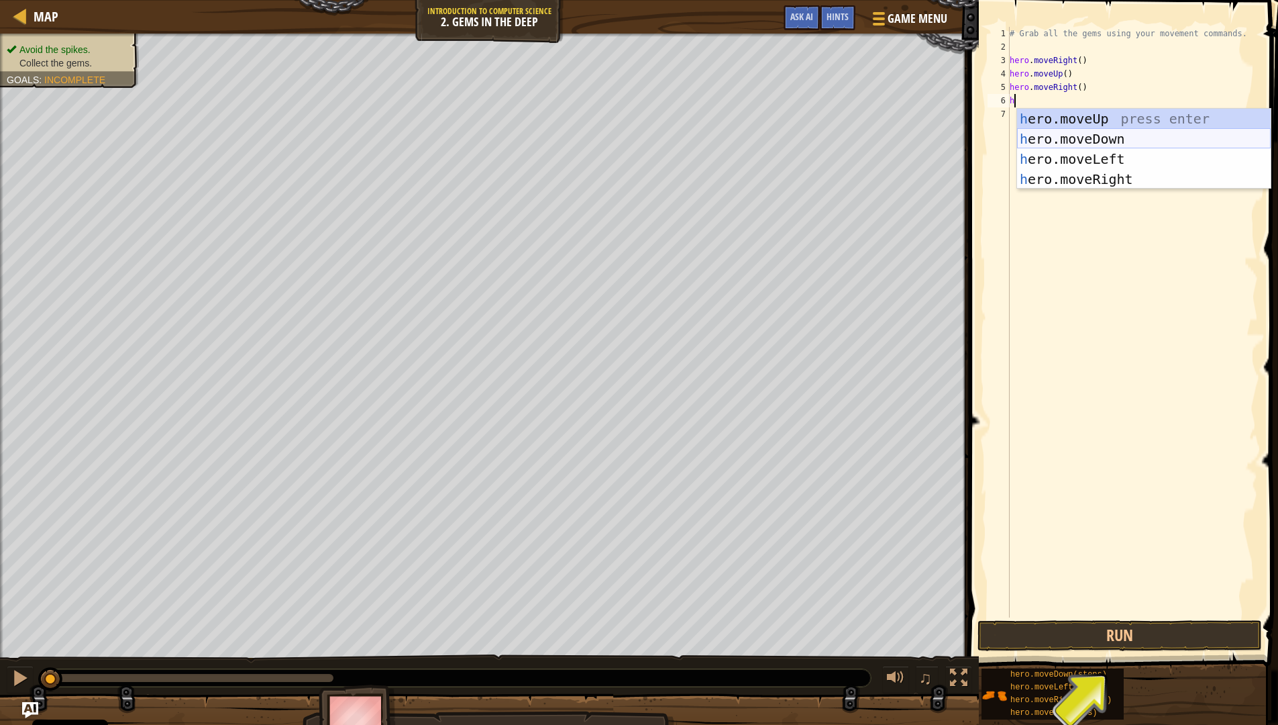
click at [1070, 142] on div "h ero.moveUp press enter h ero.moveDown press enter h ero.moveLeft press enter …" at bounding box center [1144, 169] width 254 height 121
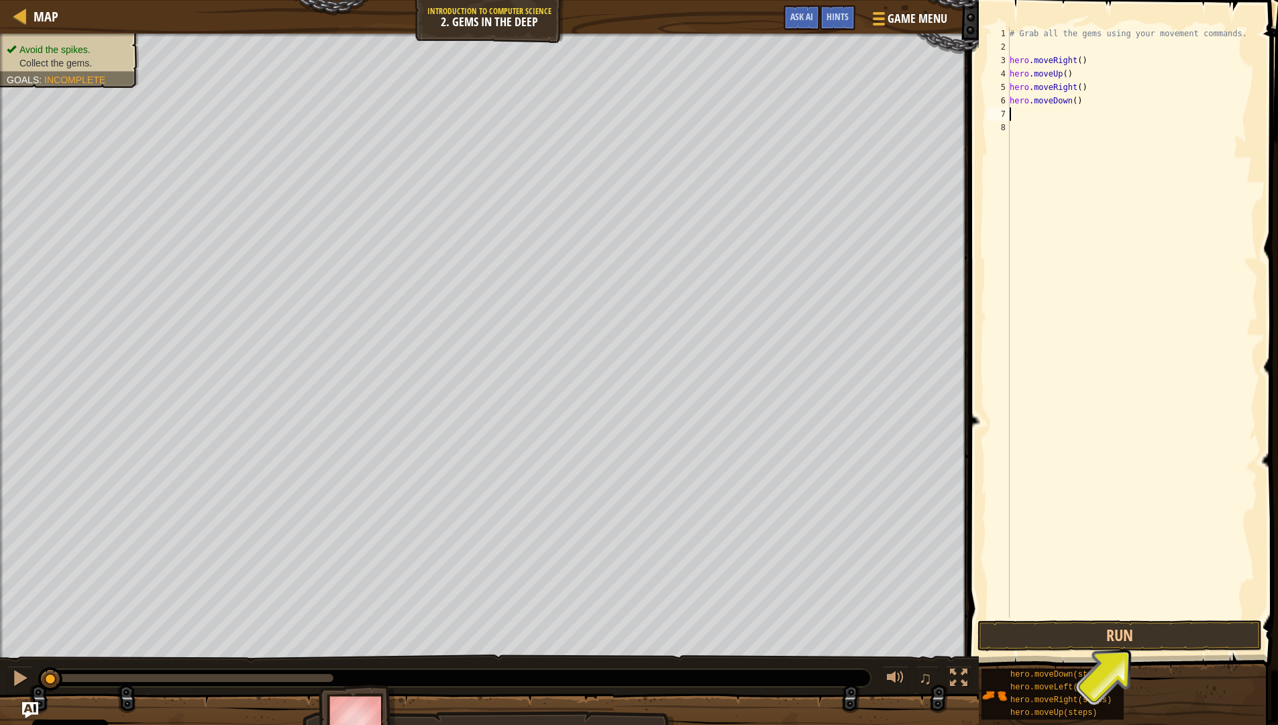
type textarea "h"
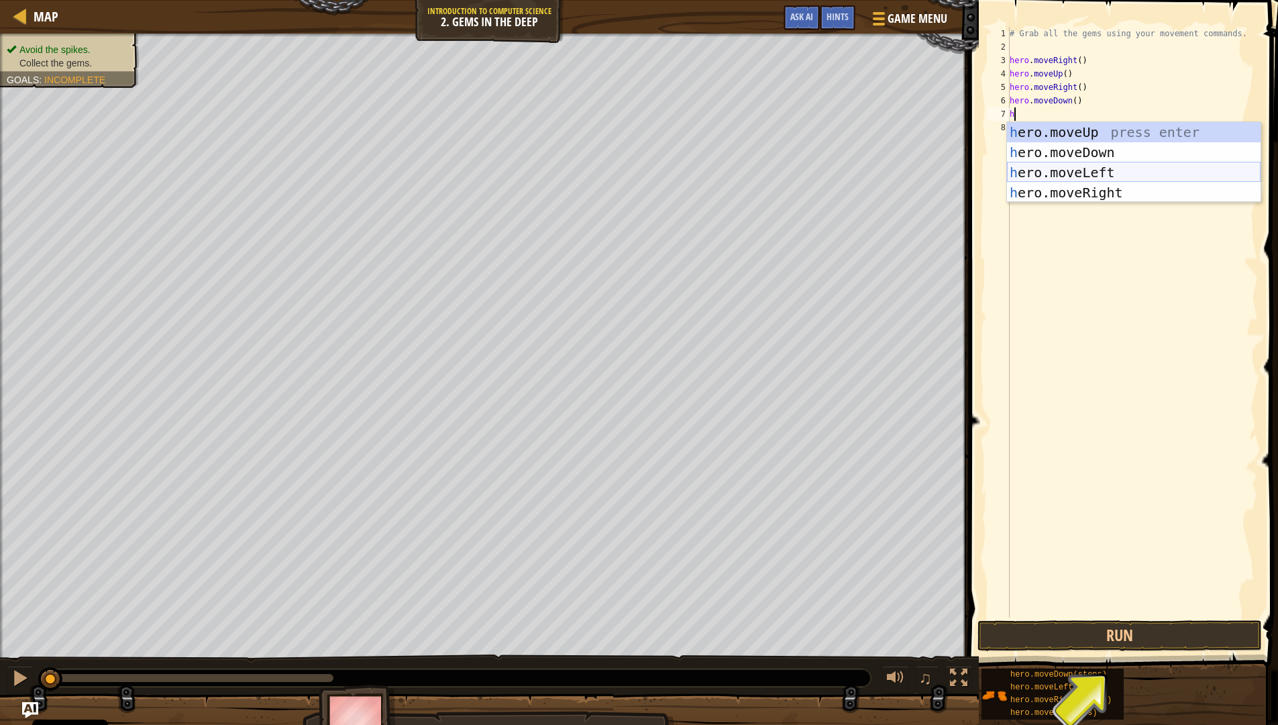
click at [1139, 170] on div "h ero.moveUp press enter h ero.moveDown press enter h ero.moveLeft press enter …" at bounding box center [1134, 182] width 254 height 121
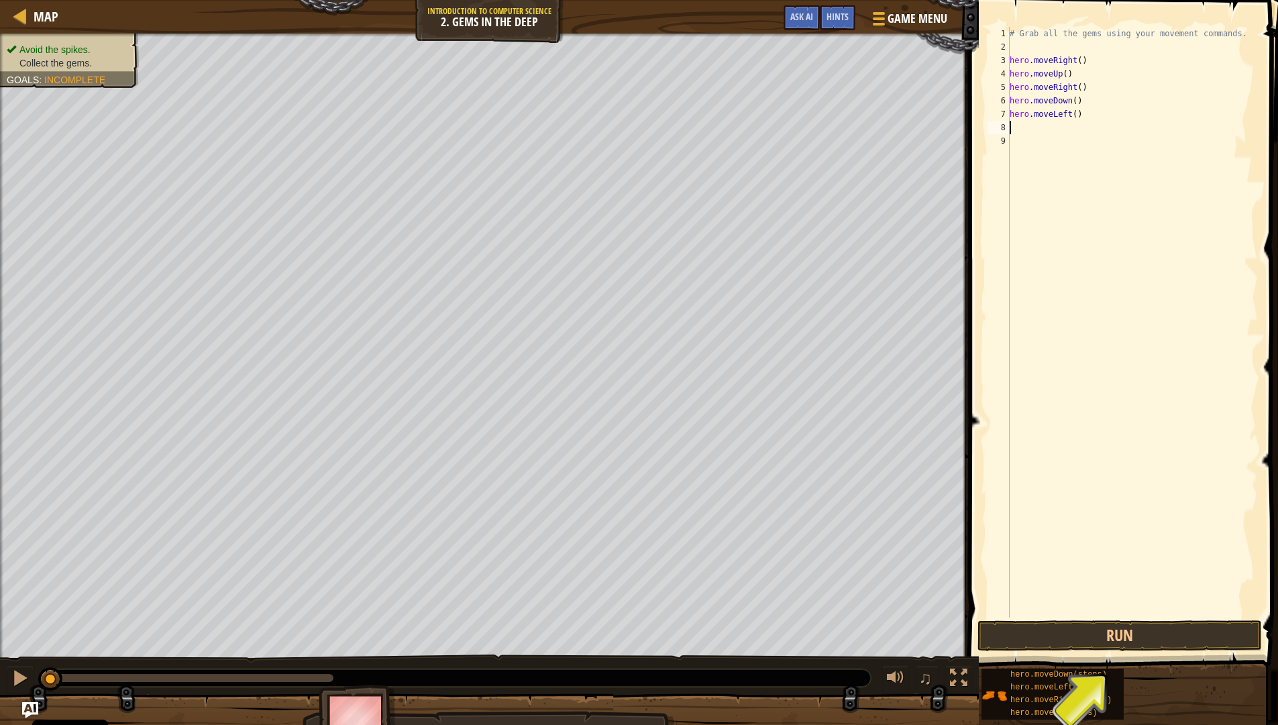
type textarea "h"
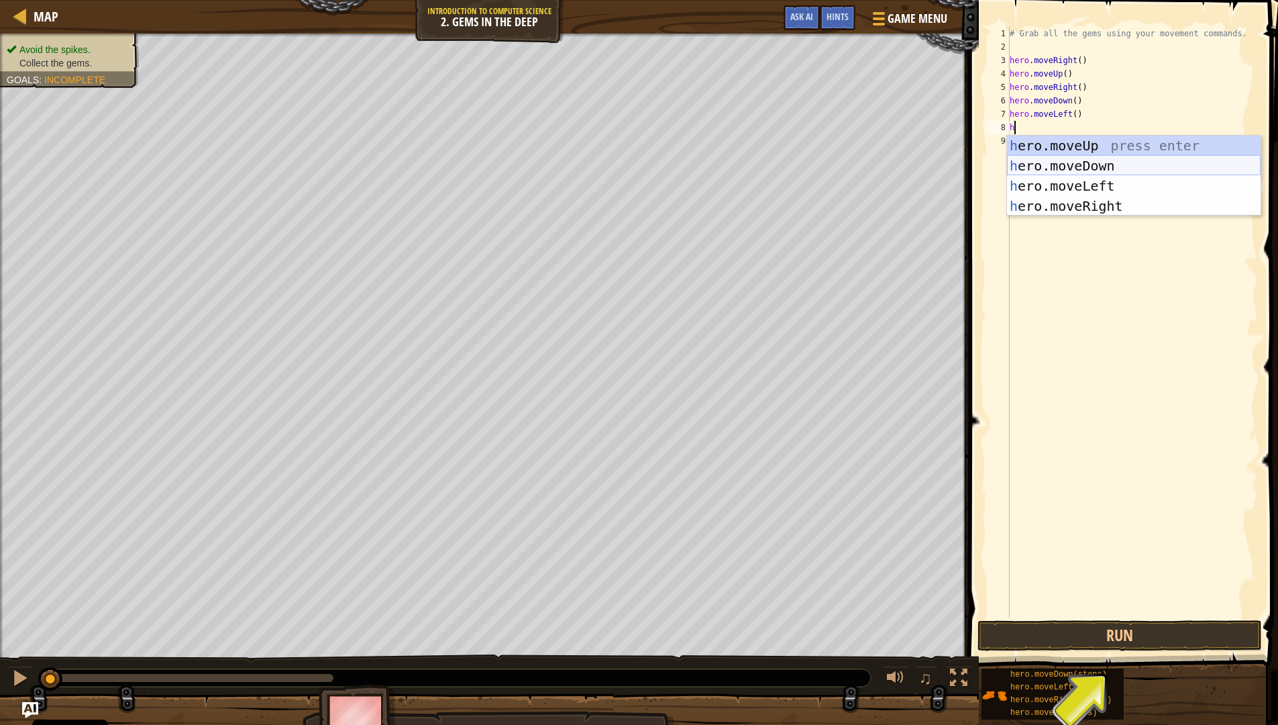
click at [1091, 158] on div "h ero.moveUp press enter h ero.moveDown press enter h ero.moveLeft press enter …" at bounding box center [1134, 196] width 254 height 121
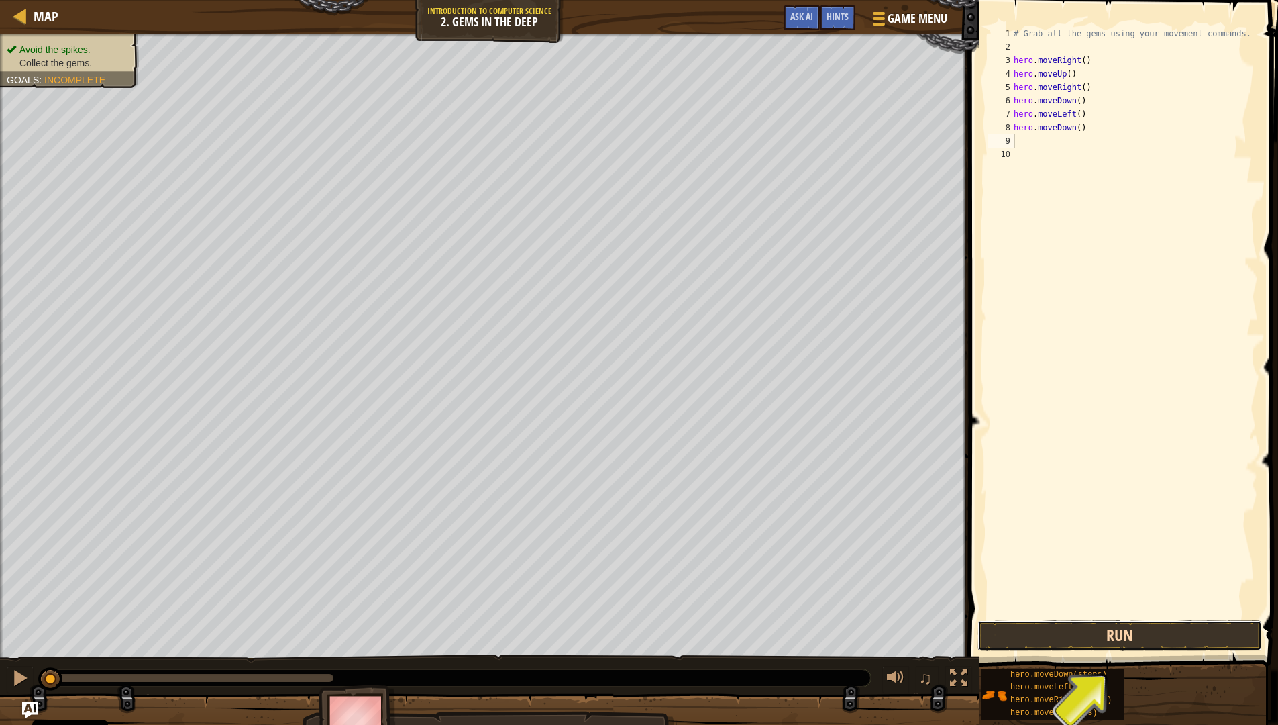
drag, startPoint x: 1100, startPoint y: 633, endPoint x: 1107, endPoint y: 637, distance: 6.9
click at [1100, 633] on button "Run" at bounding box center [1120, 635] width 285 height 31
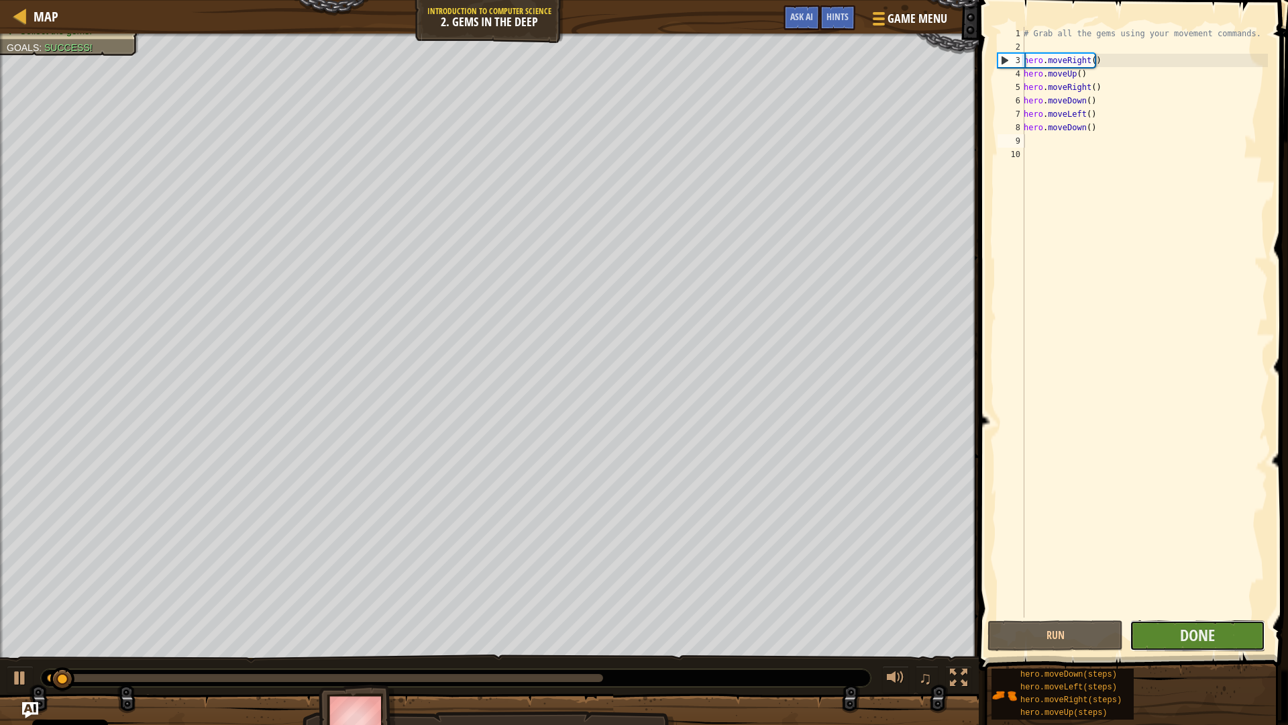
click at [1180, 628] on button "Done" at bounding box center [1198, 635] width 136 height 31
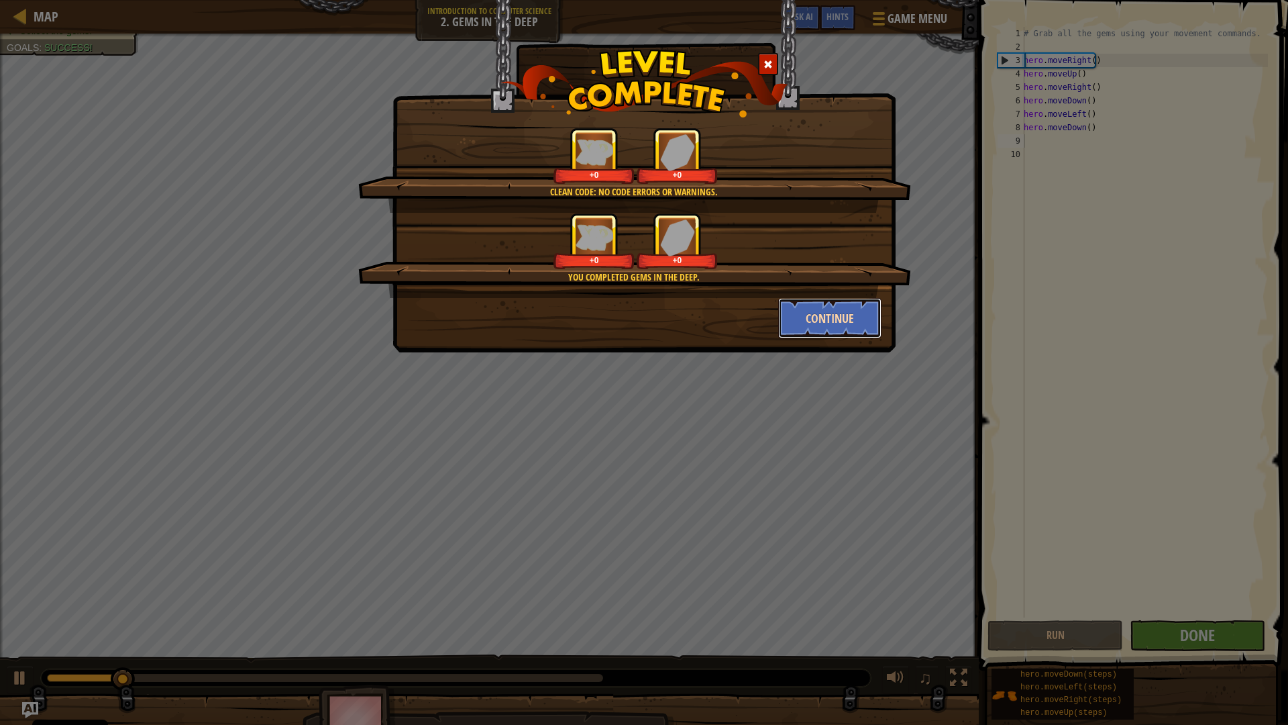
click at [828, 324] on button "Continue" at bounding box center [830, 318] width 104 height 40
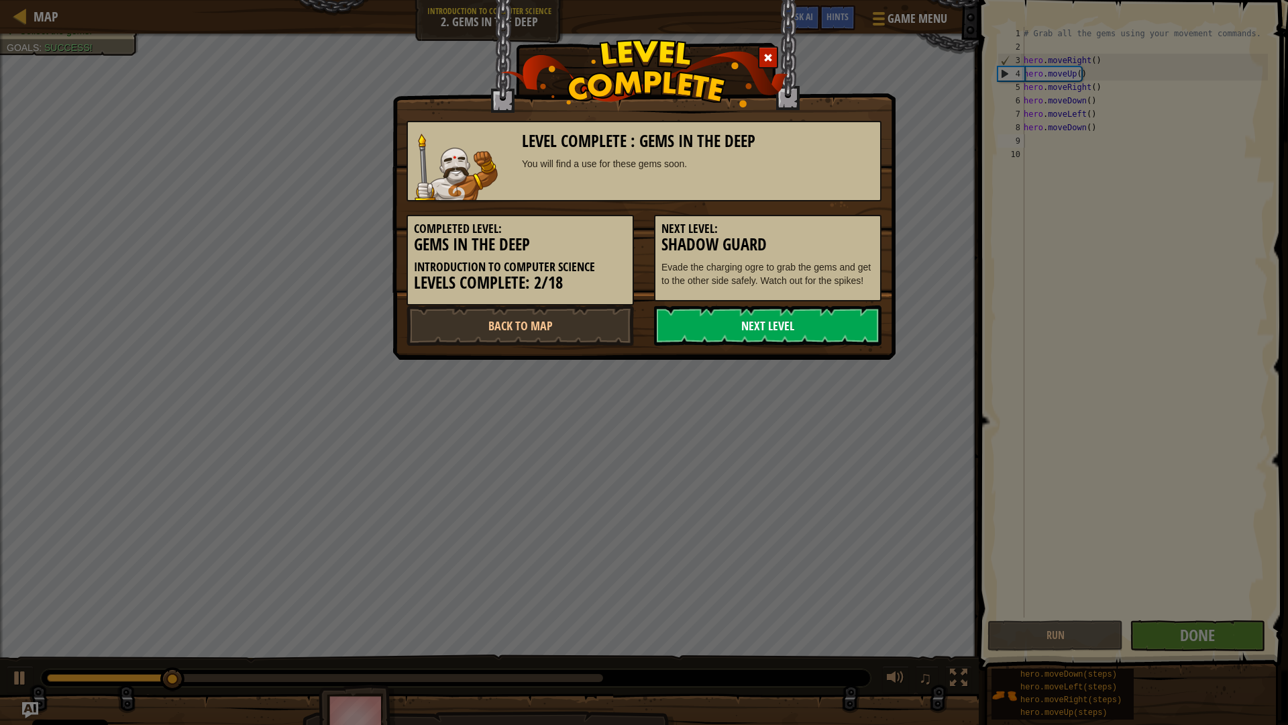
click at [746, 318] on link "Next Level" at bounding box center [767, 325] width 227 height 40
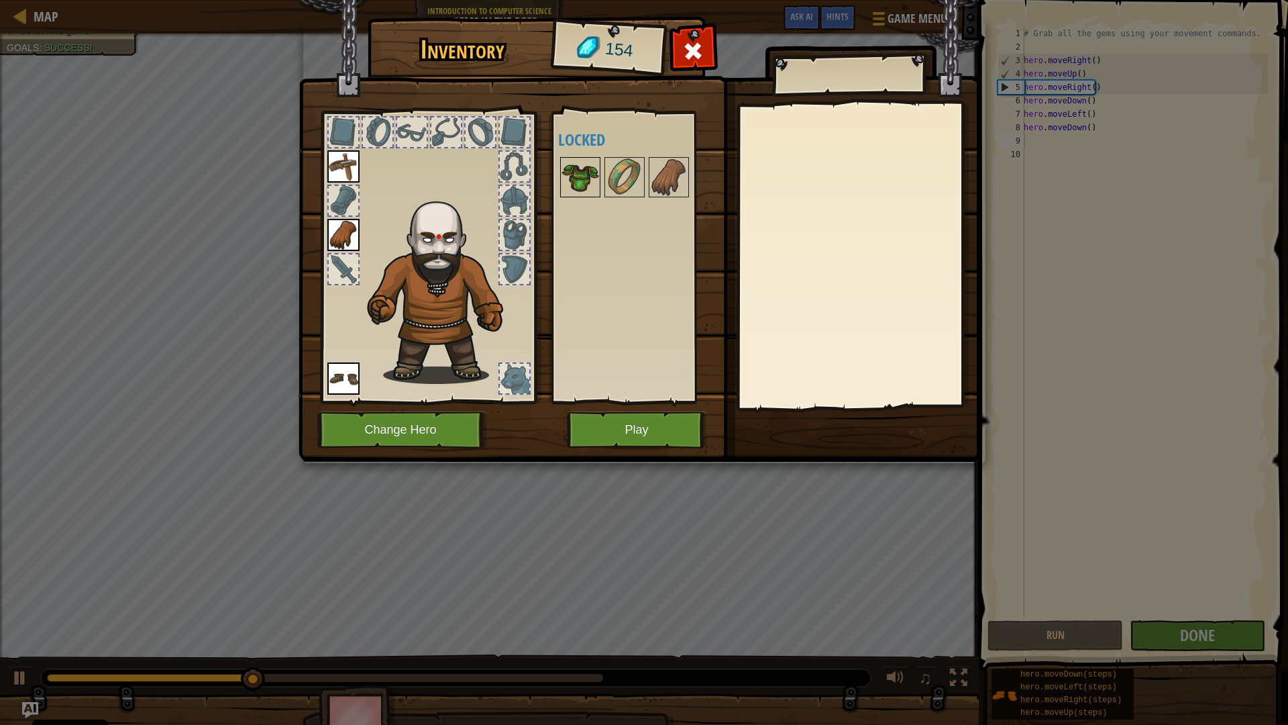
click at [582, 170] on img at bounding box center [581, 177] width 38 height 38
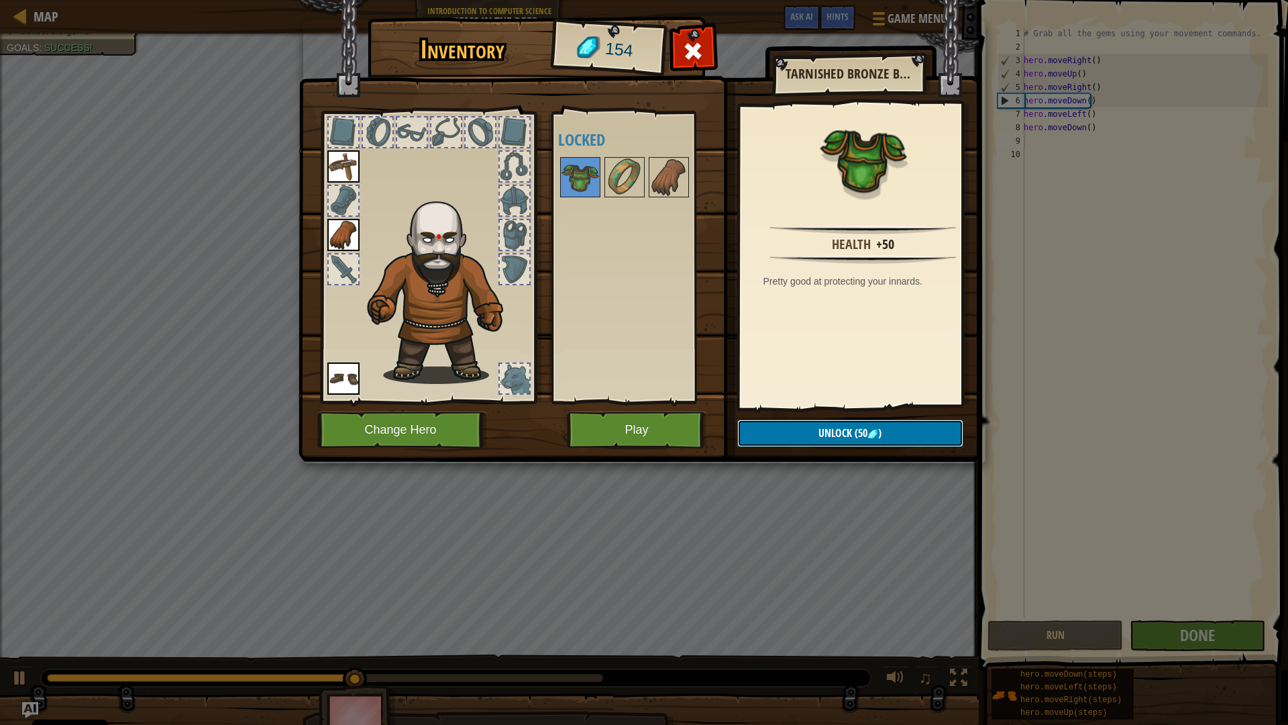
click at [850, 431] on span "Unlock" at bounding box center [836, 432] width 34 height 15
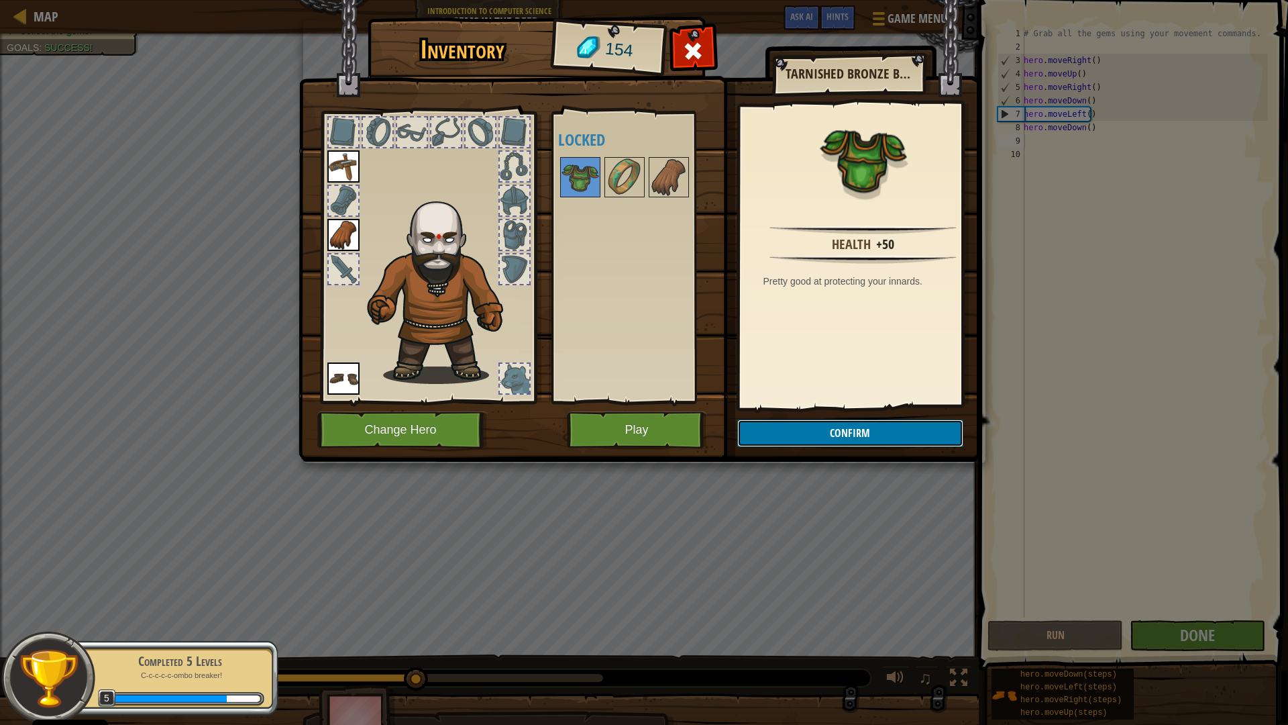
click at [837, 429] on button "Confirm" at bounding box center [850, 433] width 226 height 28
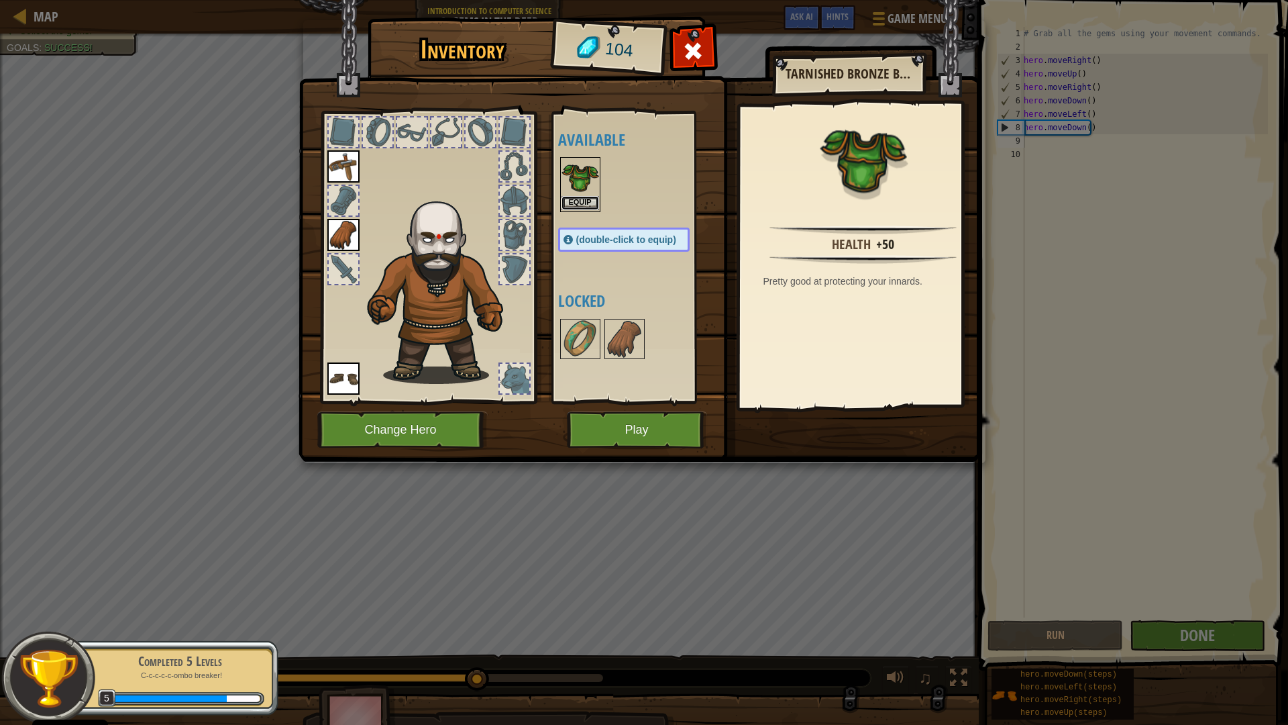
click at [588, 200] on button "Equip" at bounding box center [581, 203] width 38 height 14
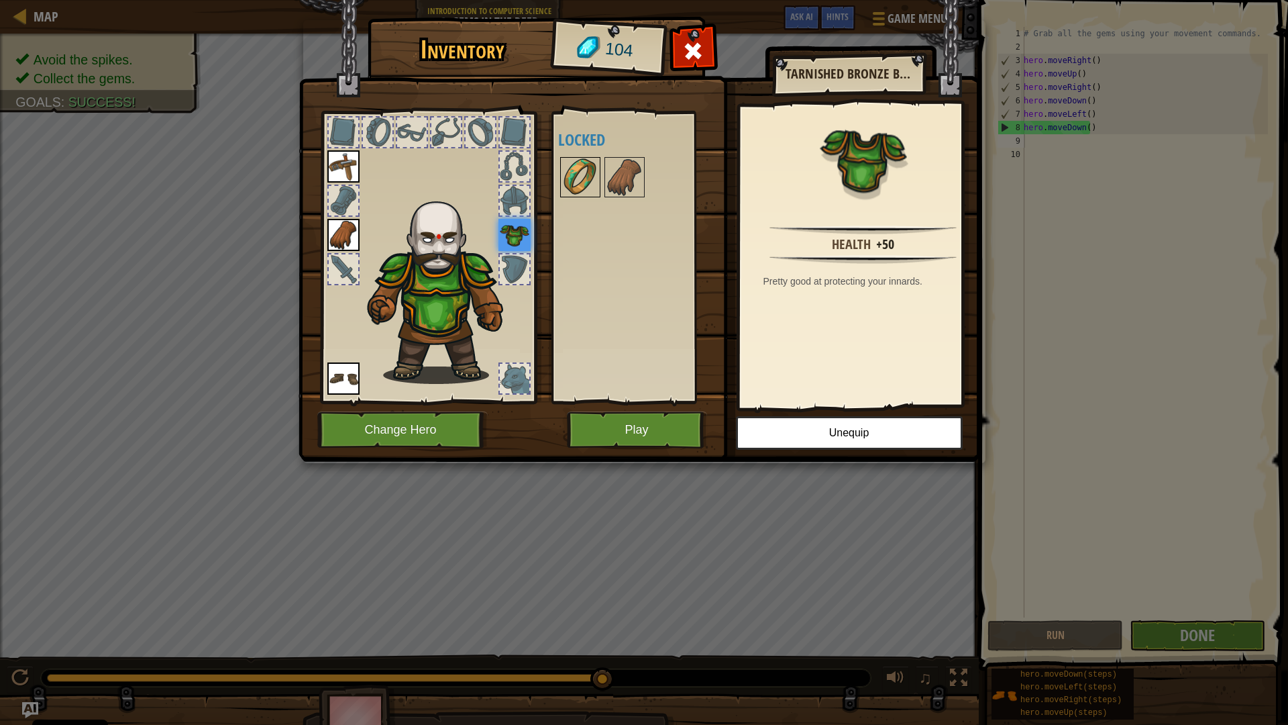
click at [574, 187] on img at bounding box center [581, 177] width 38 height 38
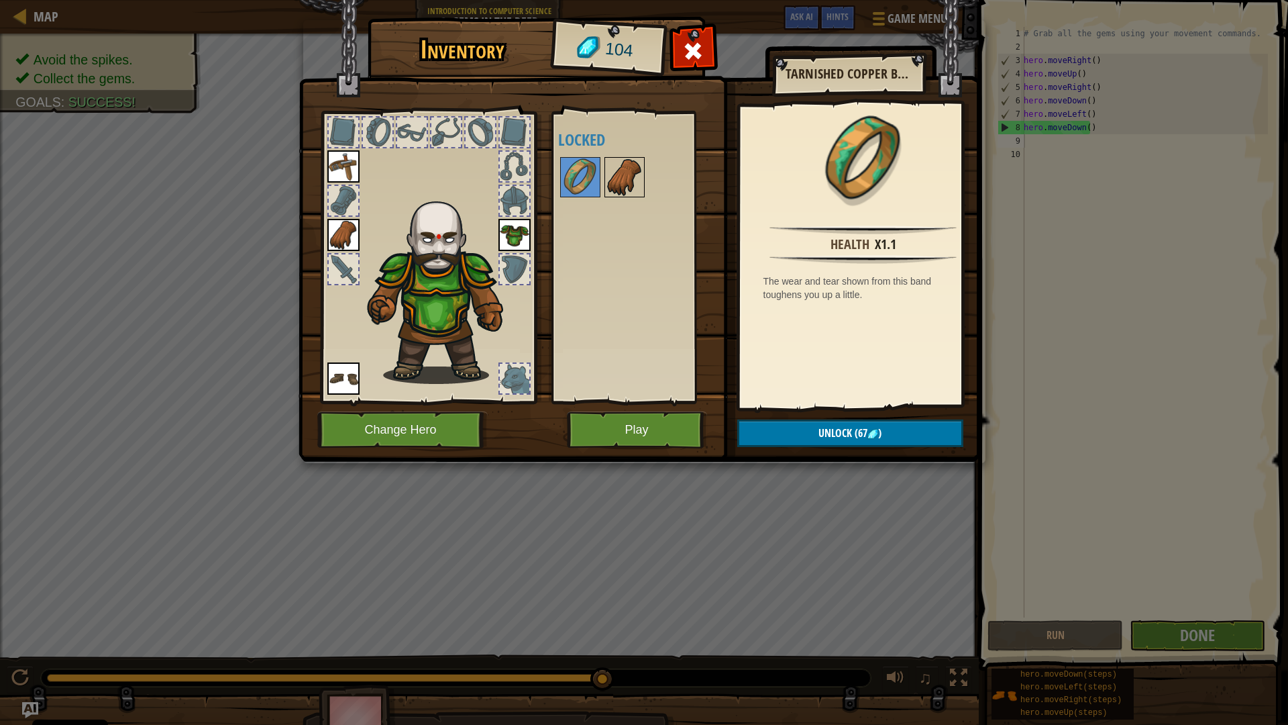
click at [625, 177] on img at bounding box center [625, 177] width 38 height 38
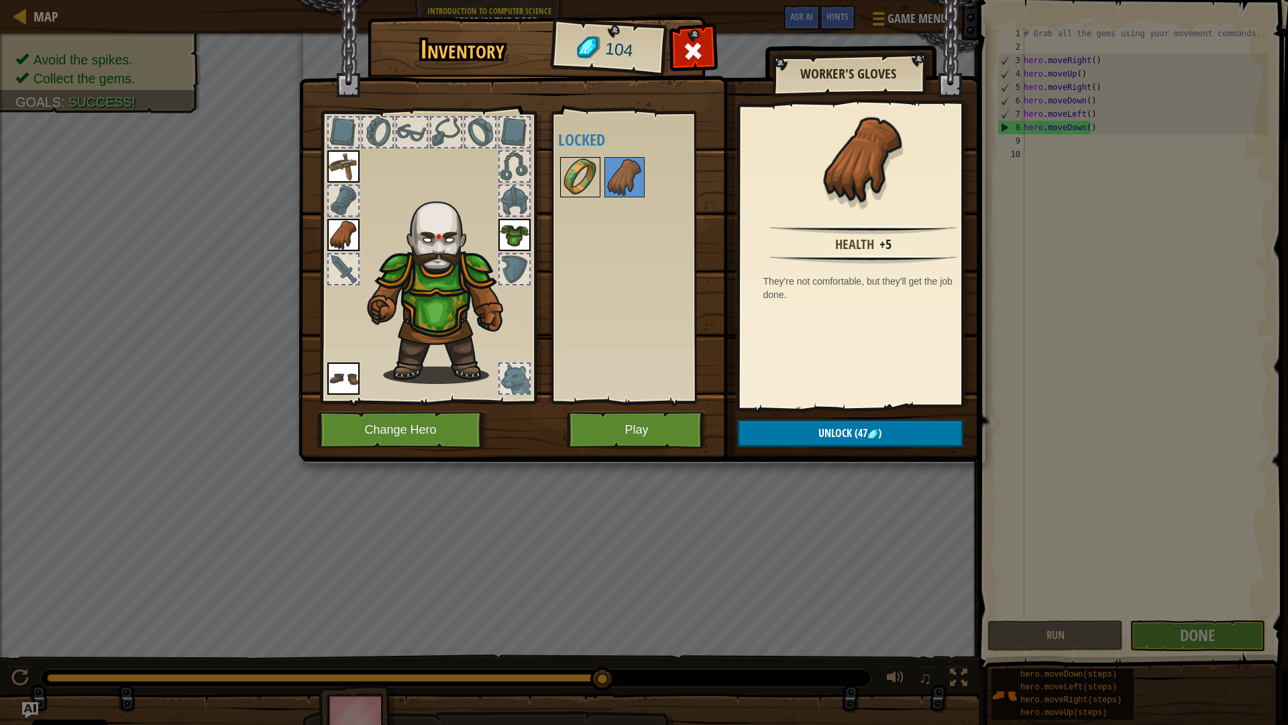
click at [584, 175] on img at bounding box center [581, 177] width 38 height 38
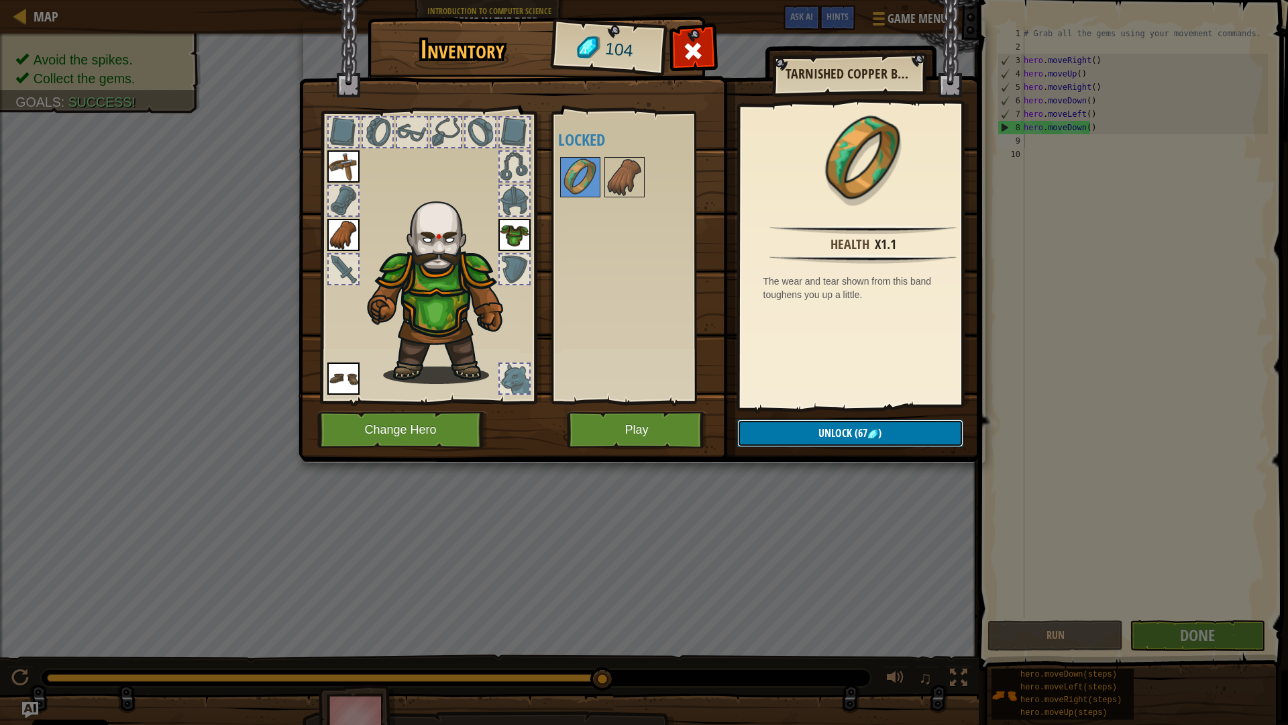
click at [834, 433] on span "Unlock" at bounding box center [836, 432] width 34 height 15
click at [810, 424] on button "Confirm" at bounding box center [850, 433] width 226 height 28
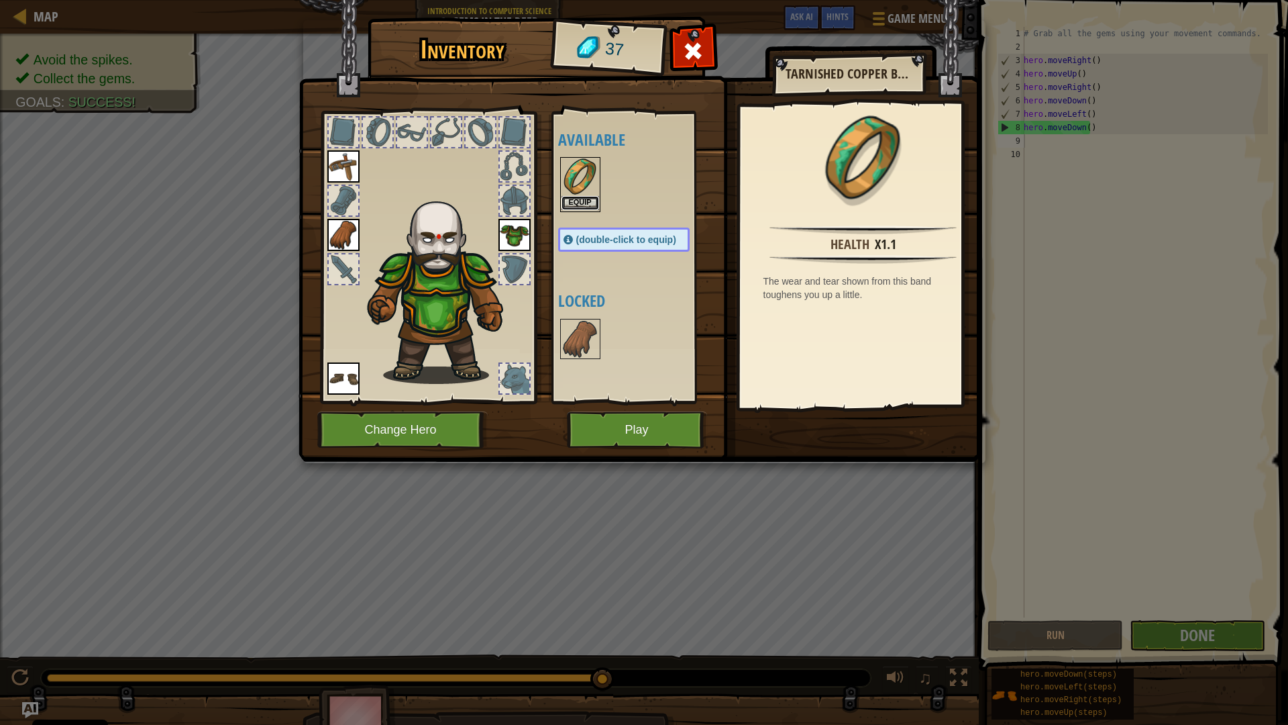
click at [588, 206] on button "Equip" at bounding box center [581, 203] width 38 height 14
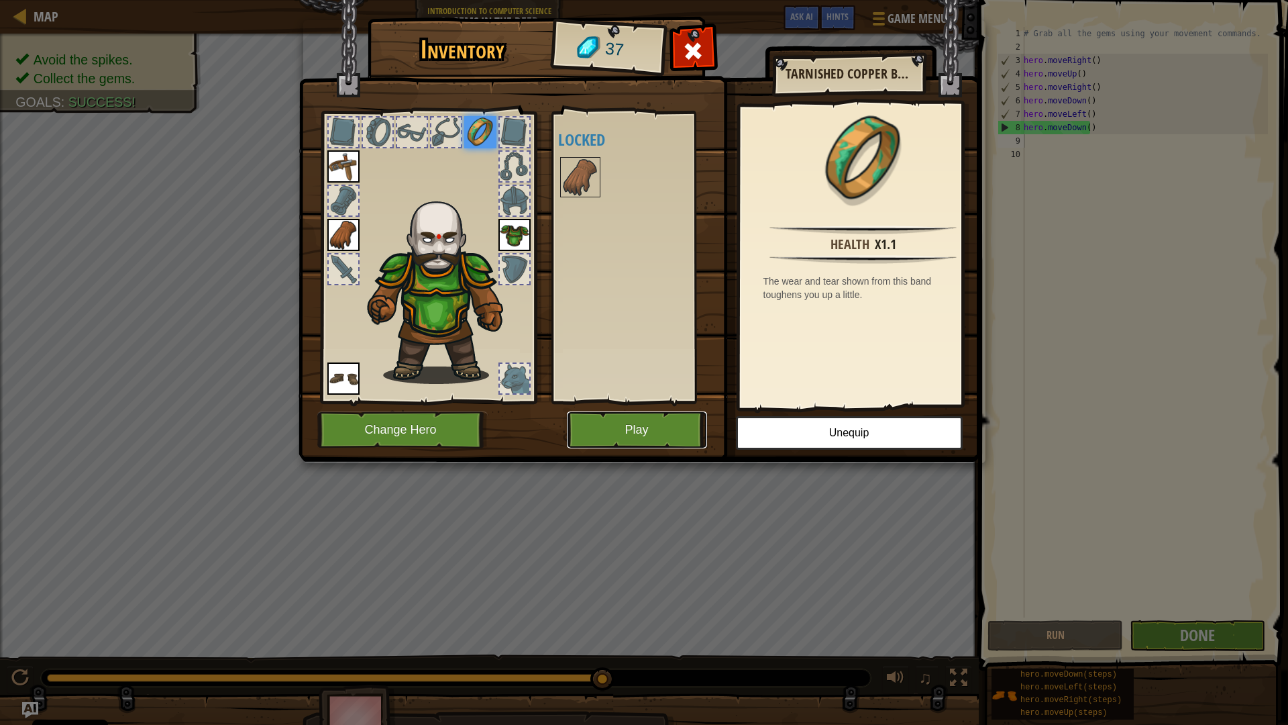
click at [607, 416] on button "Play" at bounding box center [637, 429] width 140 height 37
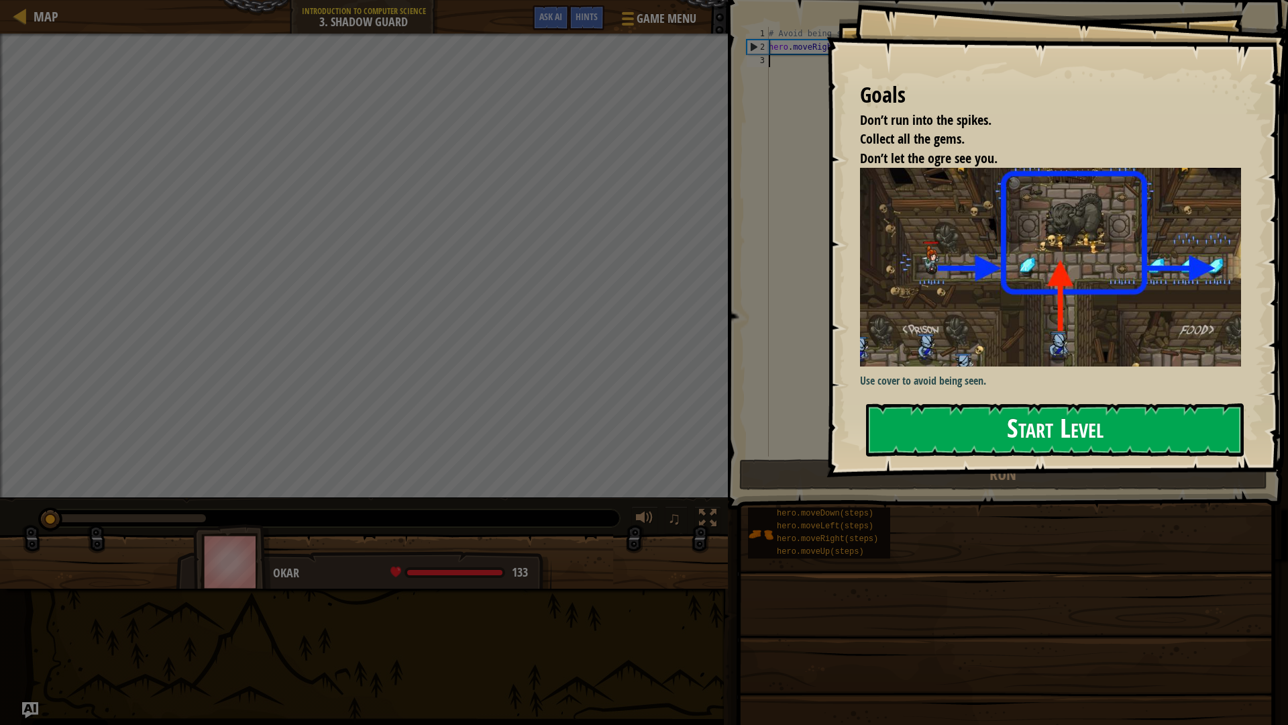
click at [1137, 409] on button "Start Level" at bounding box center [1055, 429] width 378 height 53
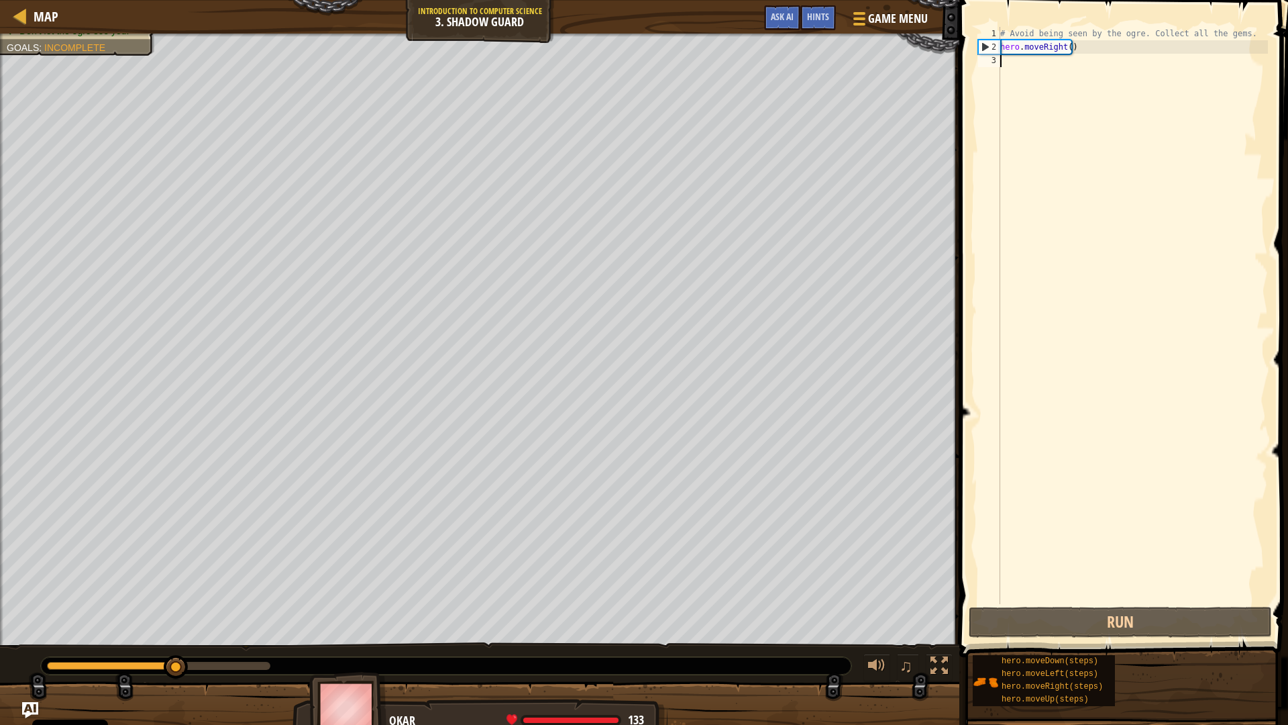
type textarea "h"
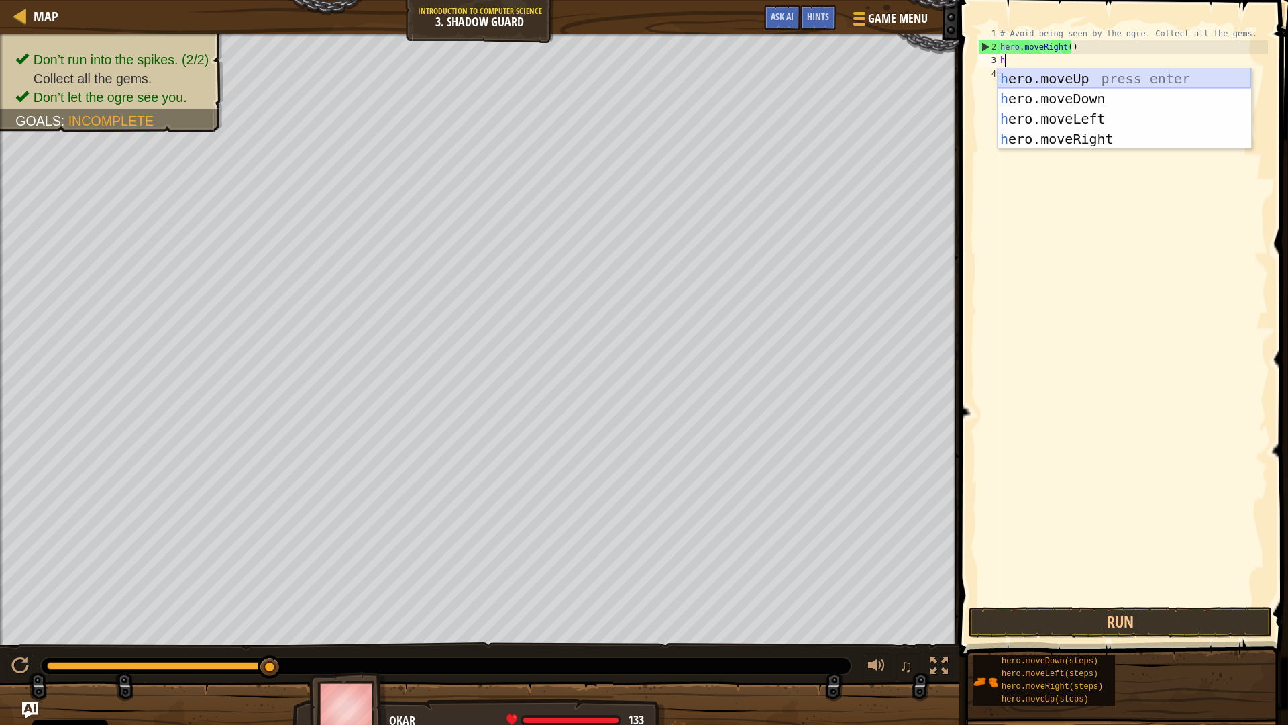
click at [1073, 80] on div "h ero.moveUp press enter h ero.moveDown press enter h ero.moveLeft press enter …" at bounding box center [1125, 128] width 254 height 121
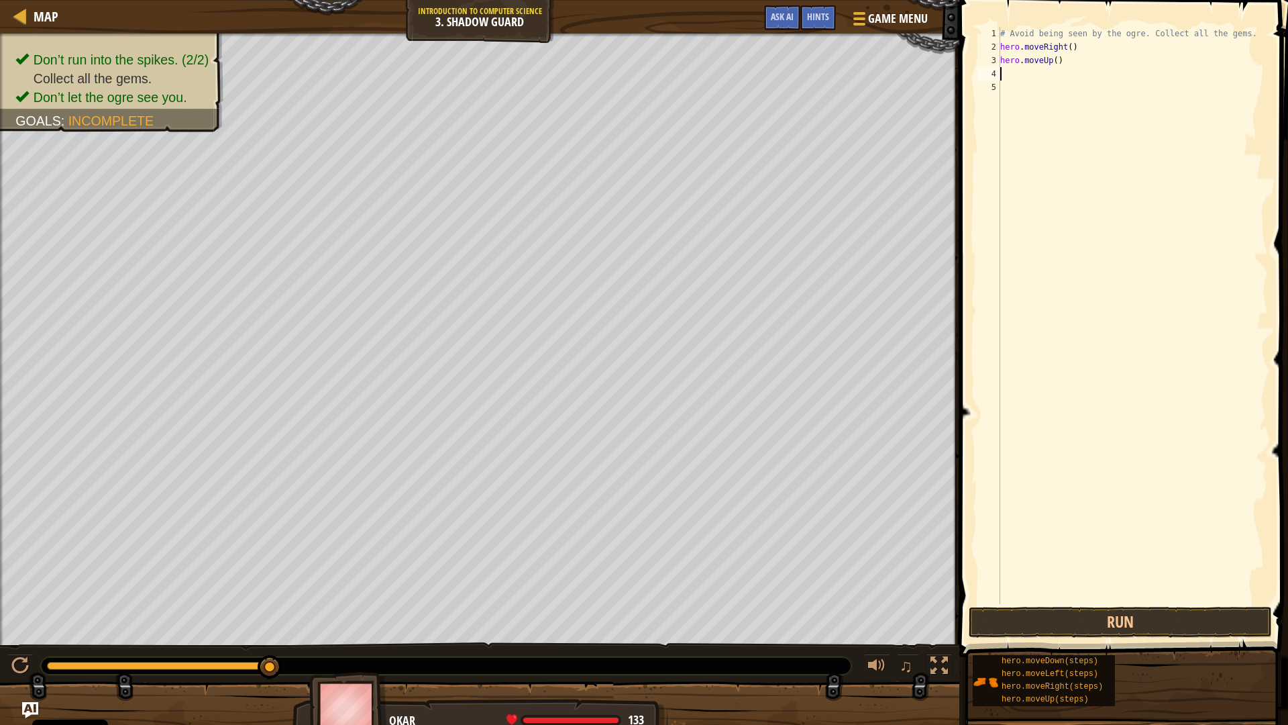
type textarea "h"
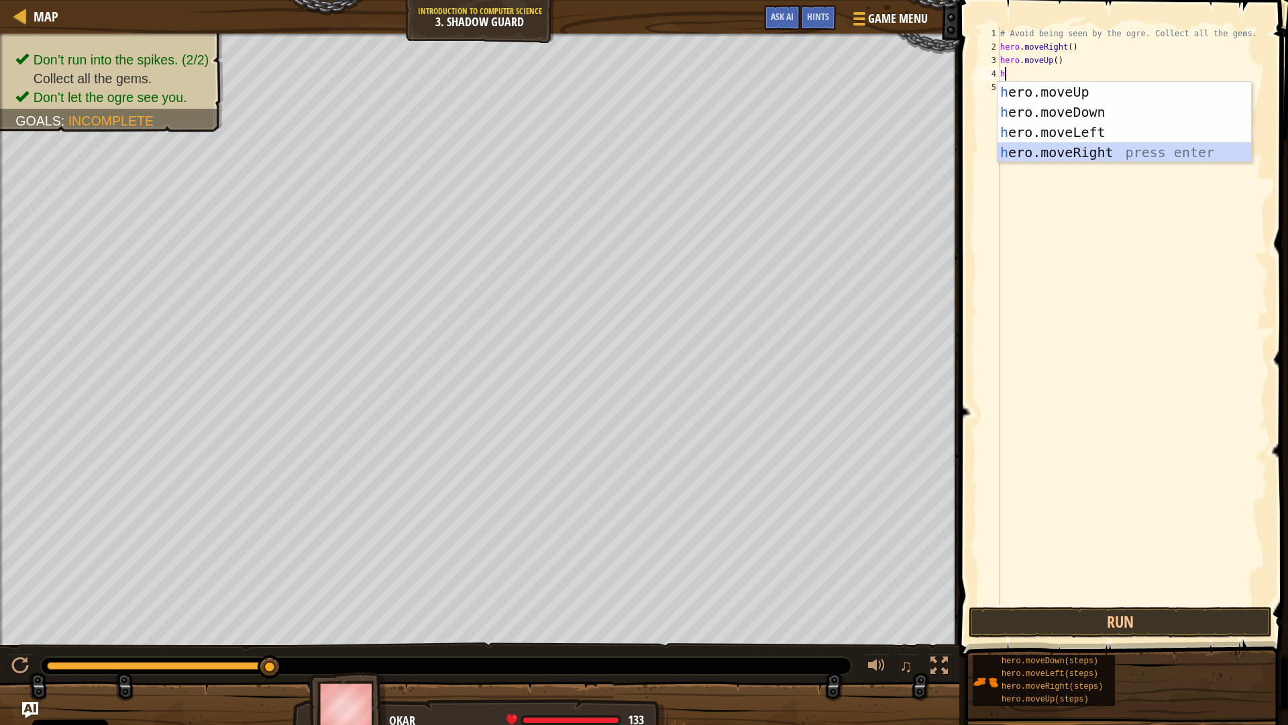
click at [1121, 152] on div "h ero.moveUp press enter h ero.moveDown press enter h ero.moveLeft press enter …" at bounding box center [1125, 142] width 254 height 121
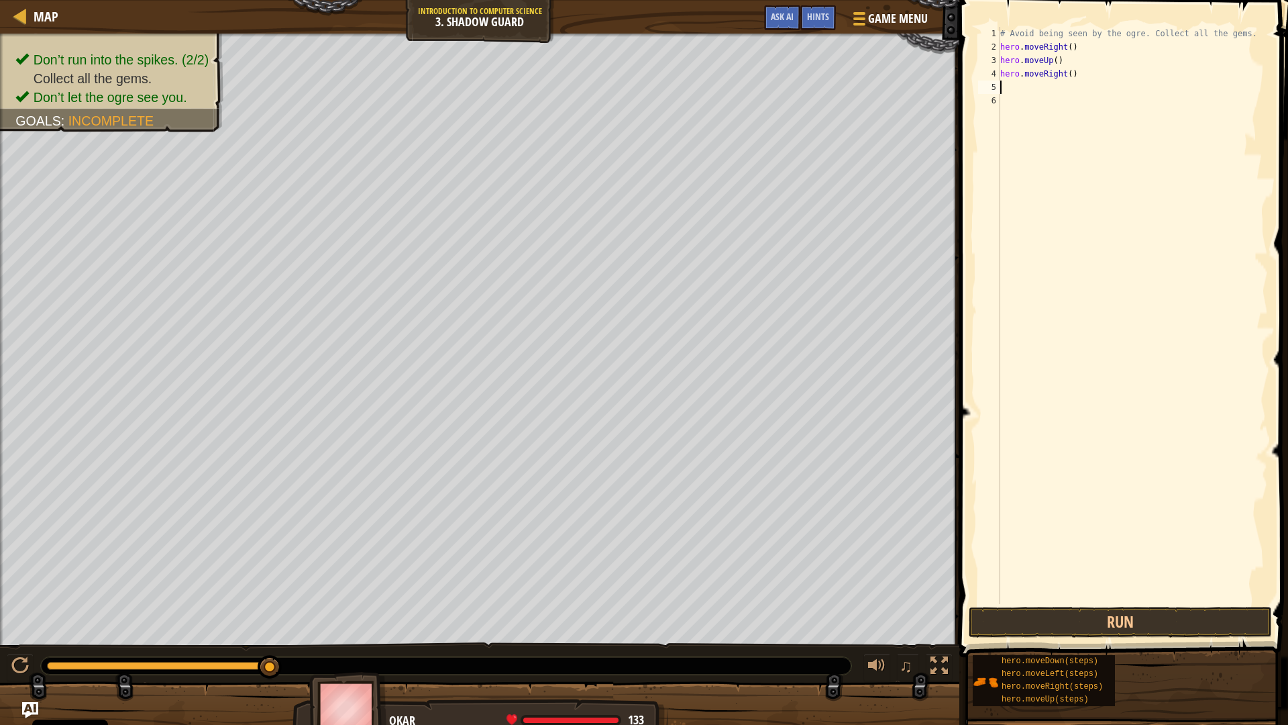
type textarea "h"
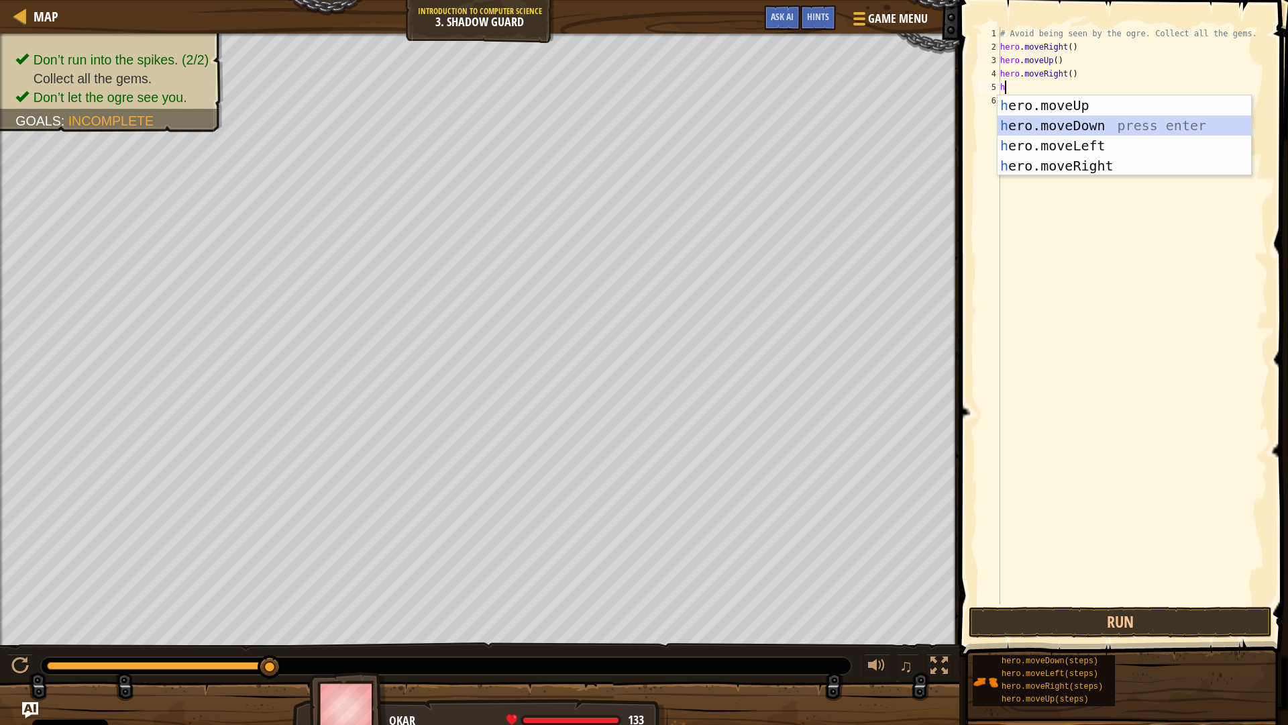
click at [1075, 125] on div "h ero.moveUp press enter h ero.moveDown press enter h ero.moveLeft press enter …" at bounding box center [1125, 155] width 254 height 121
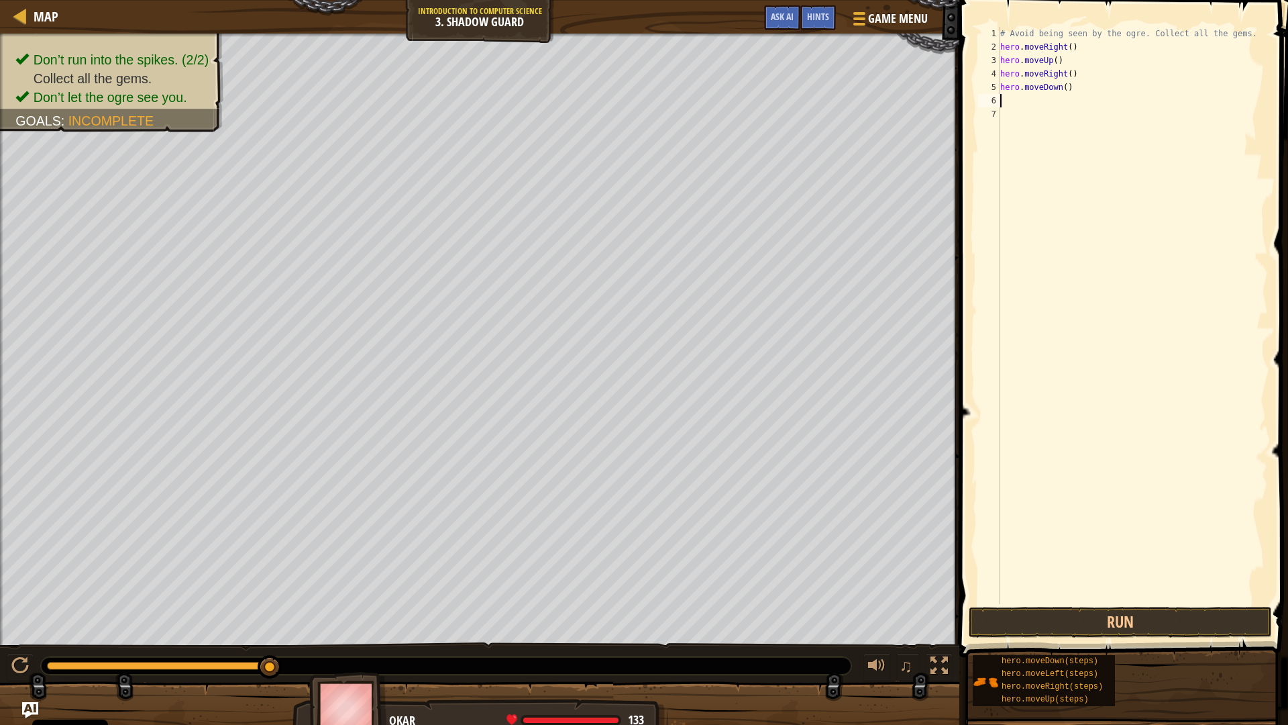
type textarea "h"
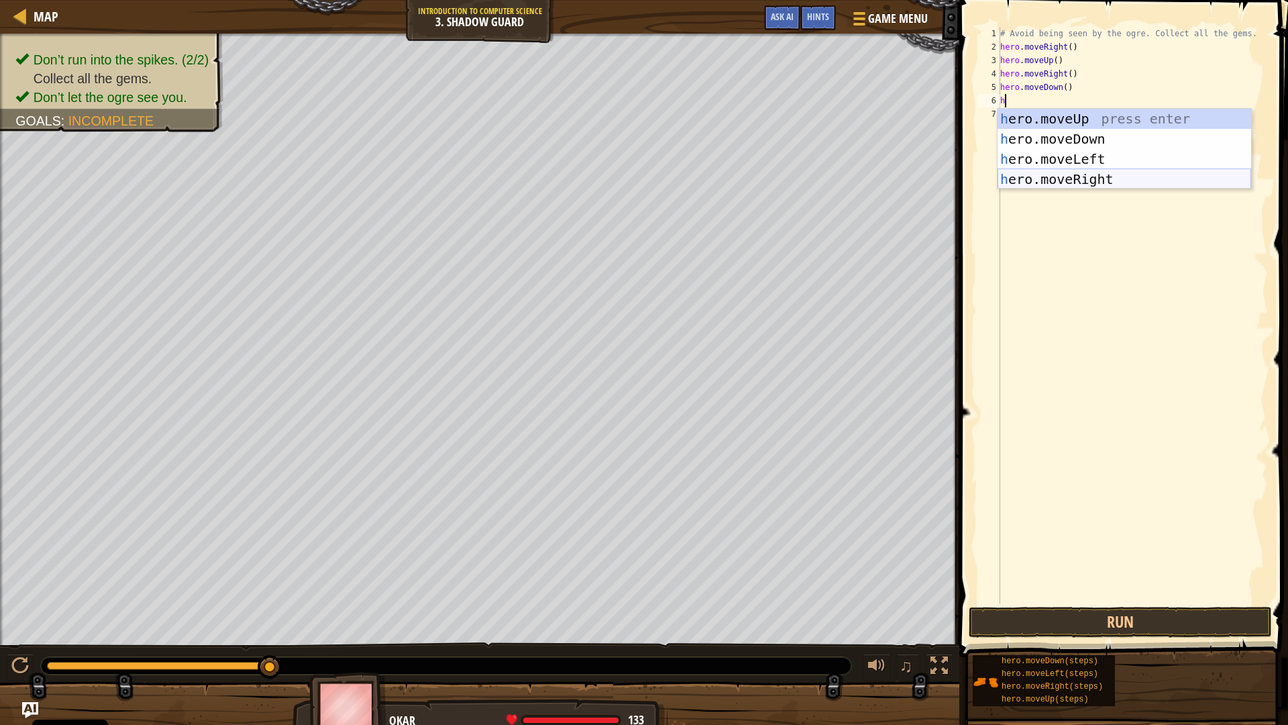
click at [1113, 185] on div "h ero.moveUp press enter h ero.moveDown press enter h ero.moveLeft press enter …" at bounding box center [1125, 169] width 254 height 121
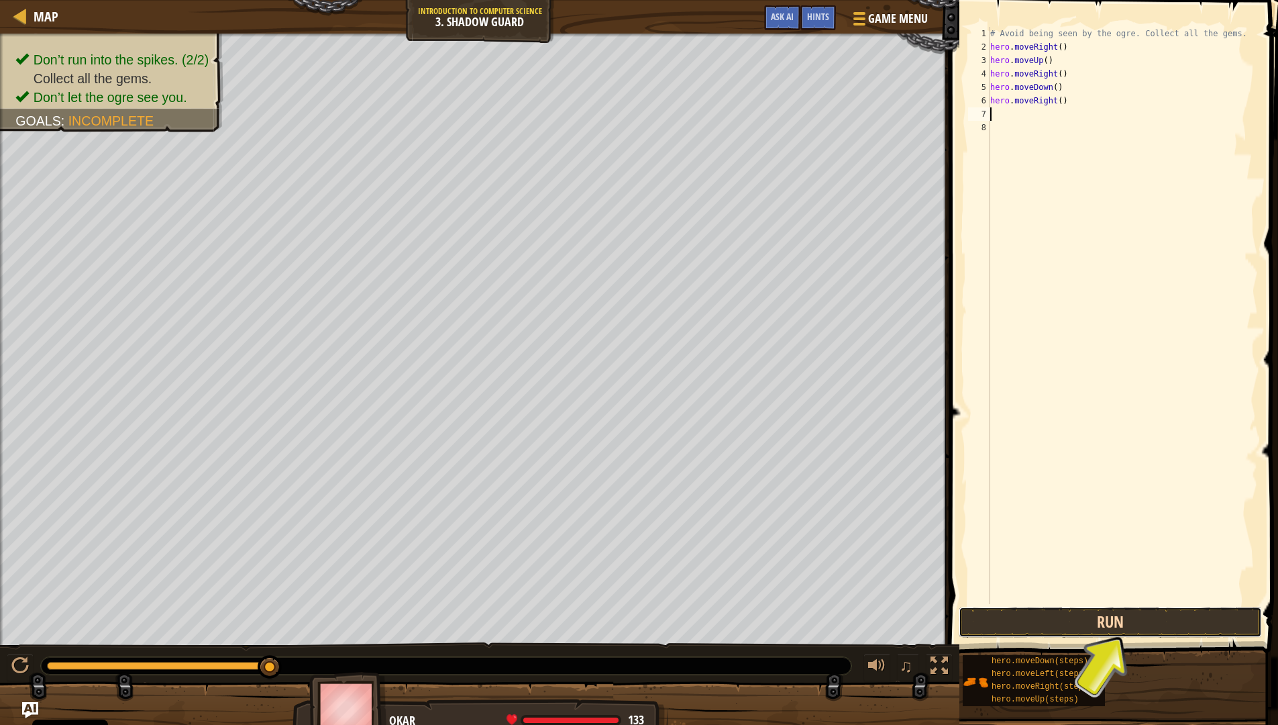
click at [1049, 618] on button "Run" at bounding box center [1110, 622] width 303 height 31
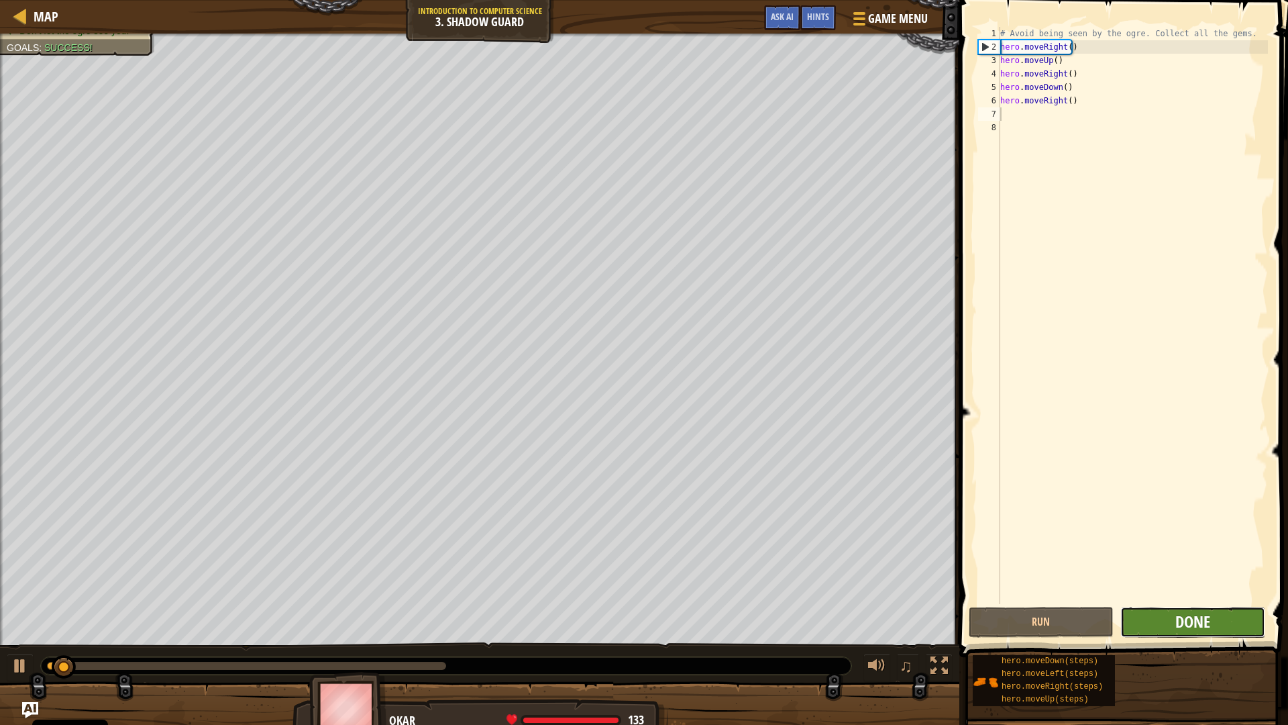
click at [1200, 627] on span "Done" at bounding box center [1193, 621] width 35 height 21
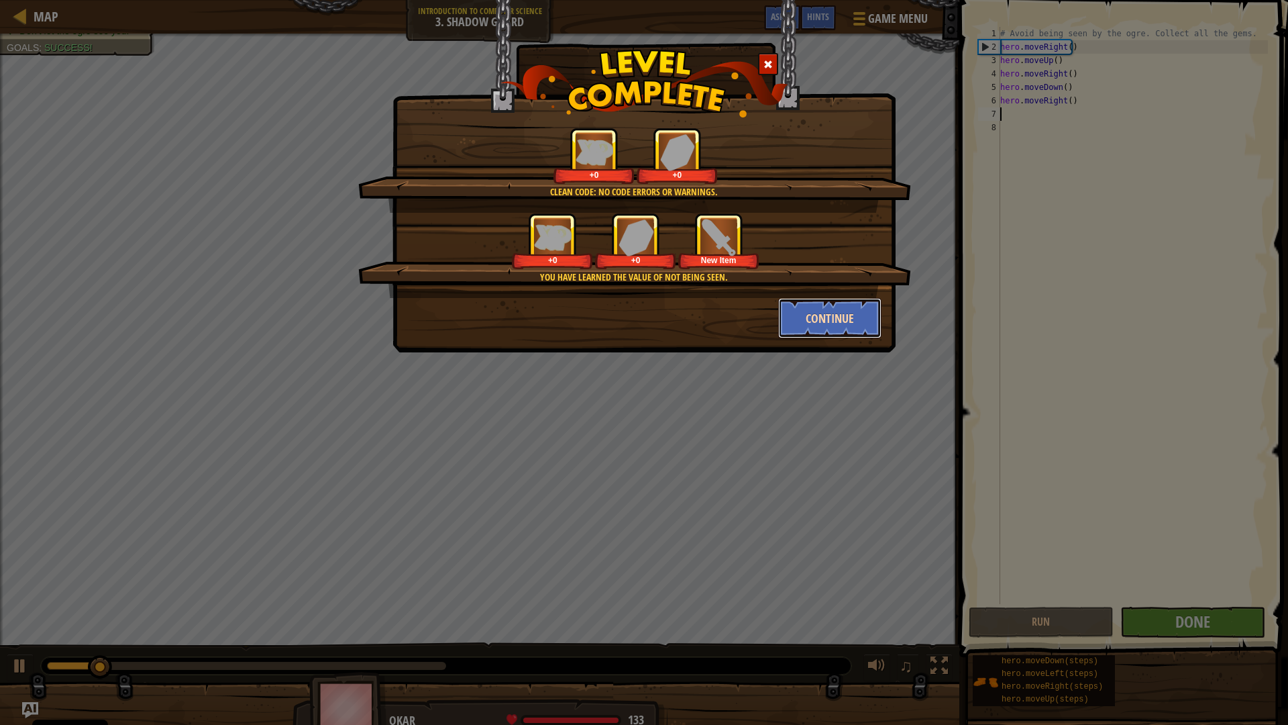
click at [834, 321] on button "Continue" at bounding box center [830, 318] width 104 height 40
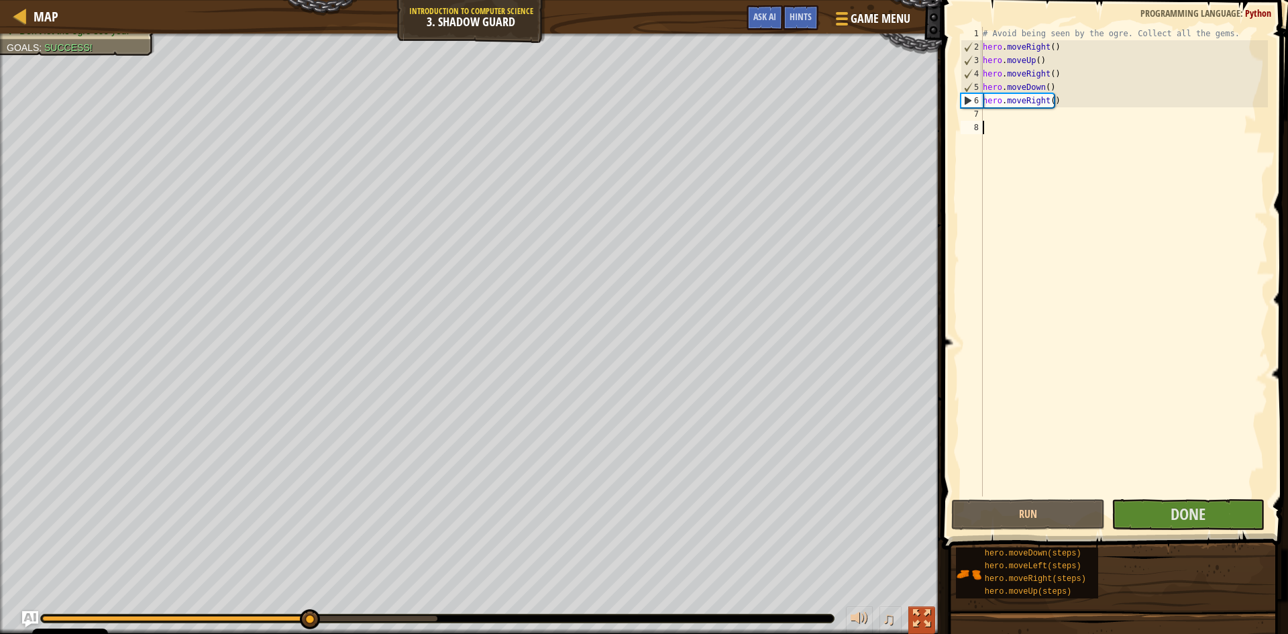
click at [924, 619] on div at bounding box center [921, 618] width 17 height 17
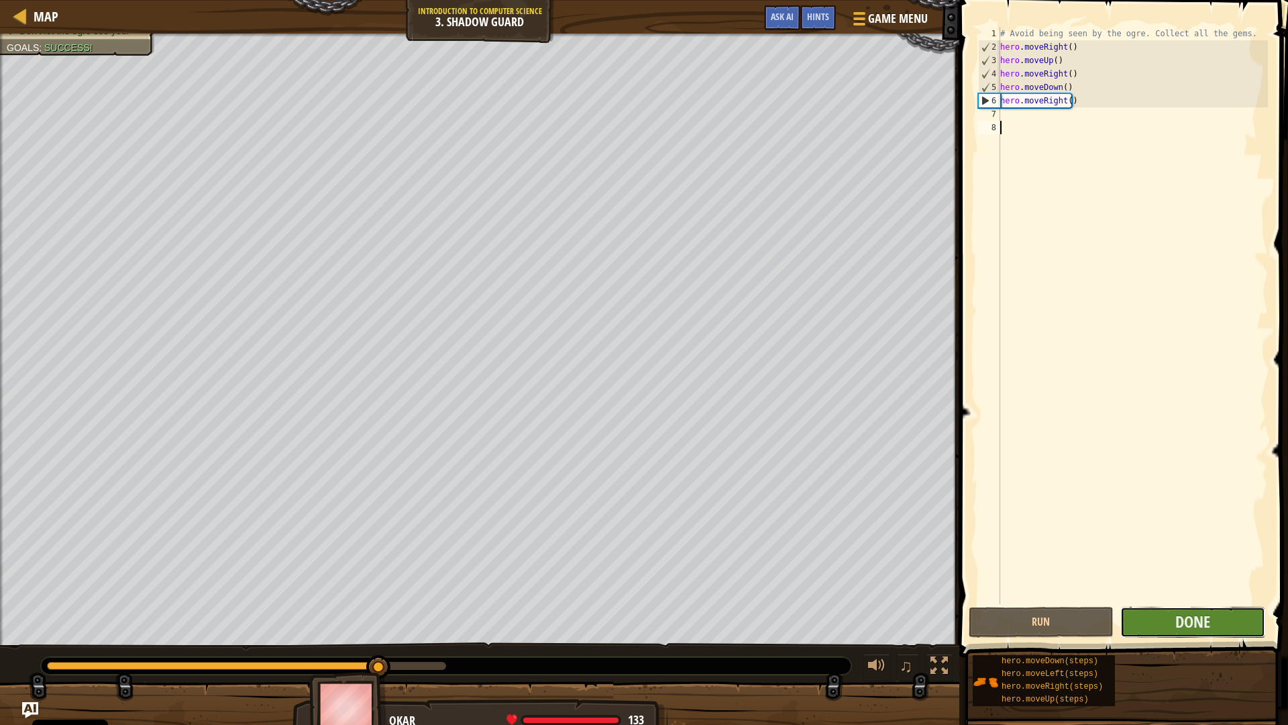
click at [1164, 615] on button "Done" at bounding box center [1193, 622] width 145 height 31
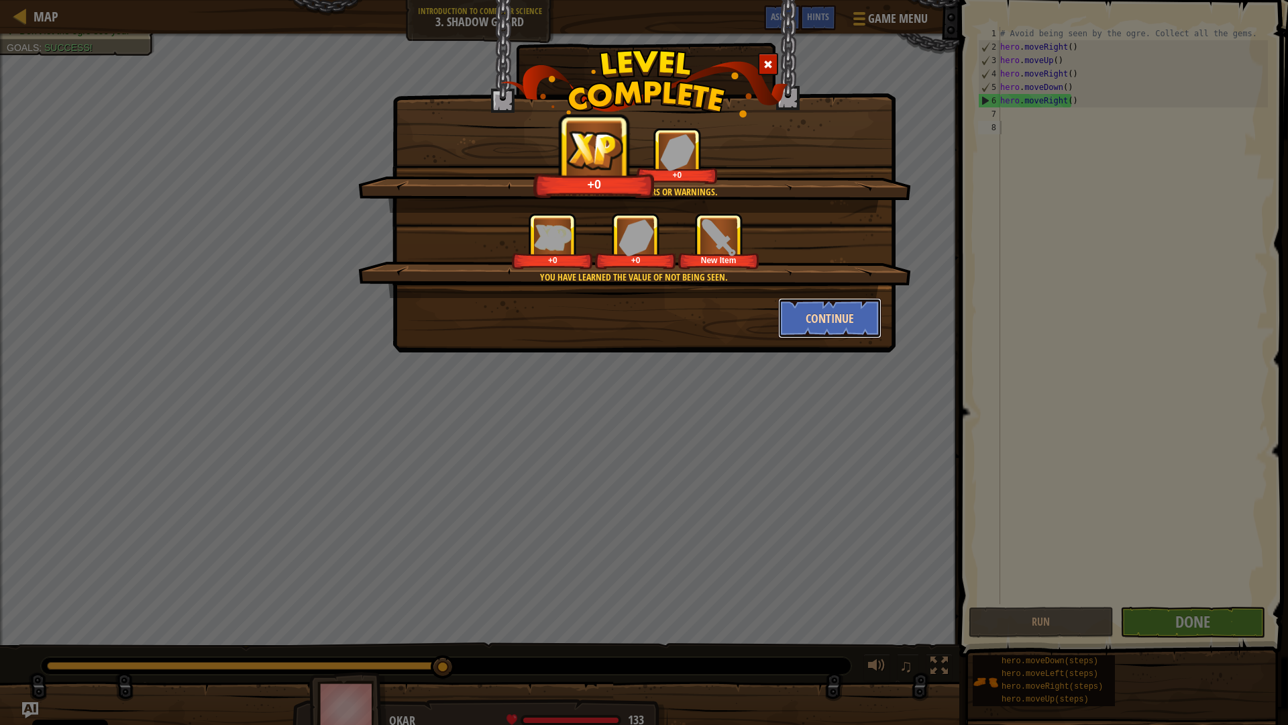
drag, startPoint x: 823, startPoint y: 323, endPoint x: 434, endPoint y: 404, distance: 396.9
click at [821, 319] on button "Continue" at bounding box center [830, 318] width 104 height 40
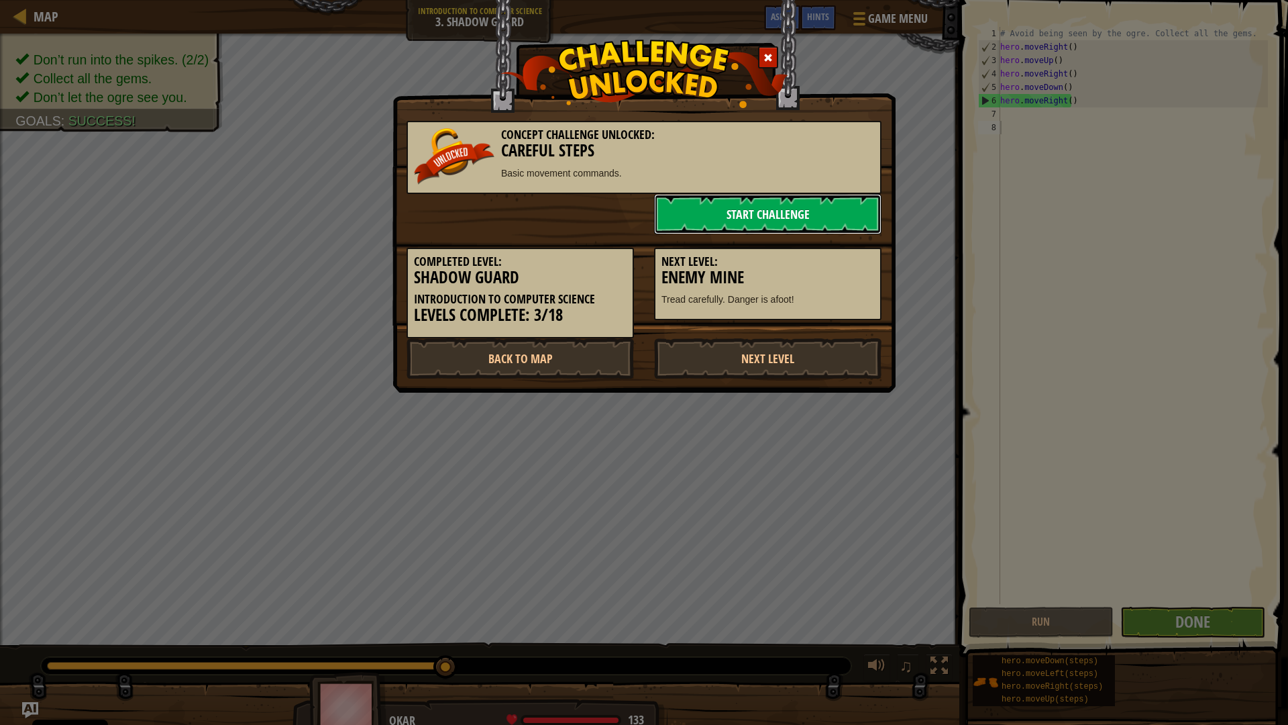
click at [774, 209] on link "Start Challenge" at bounding box center [767, 214] width 227 height 40
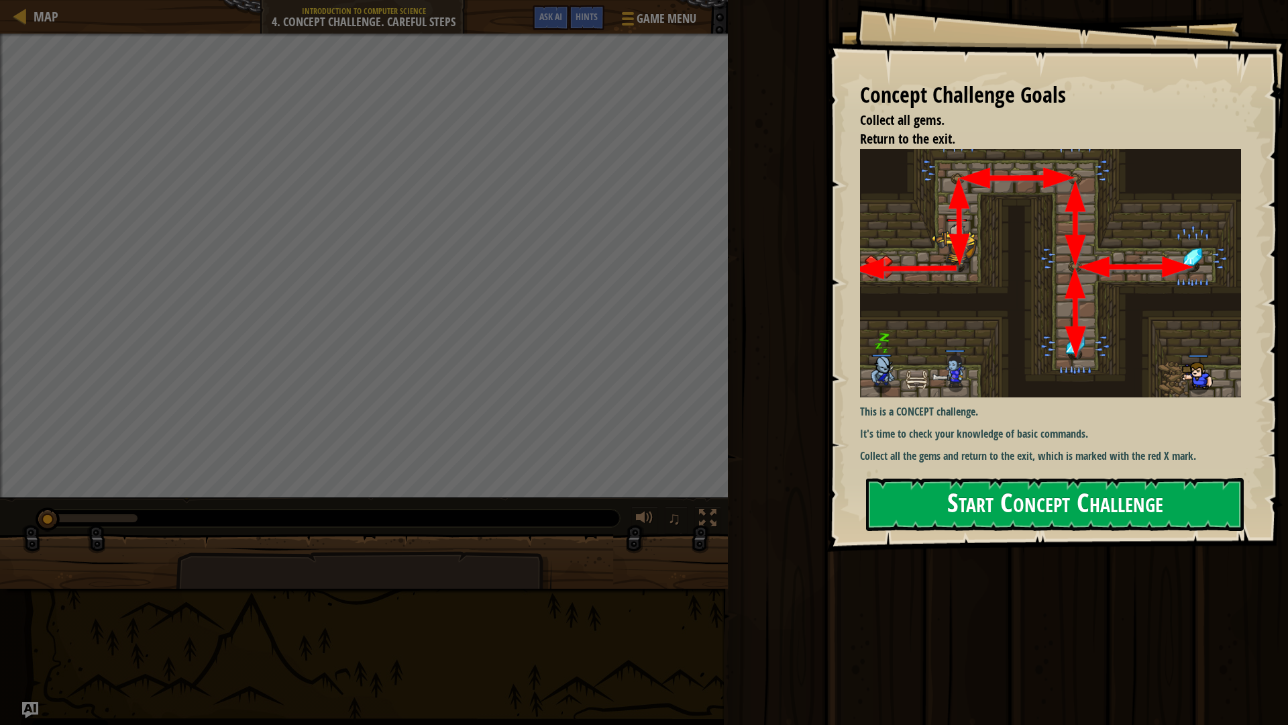
drag, startPoint x: 981, startPoint y: 501, endPoint x: 980, endPoint y: 494, distance: 7.4
click at [981, 497] on button "Start Concept Challenge" at bounding box center [1055, 504] width 378 height 53
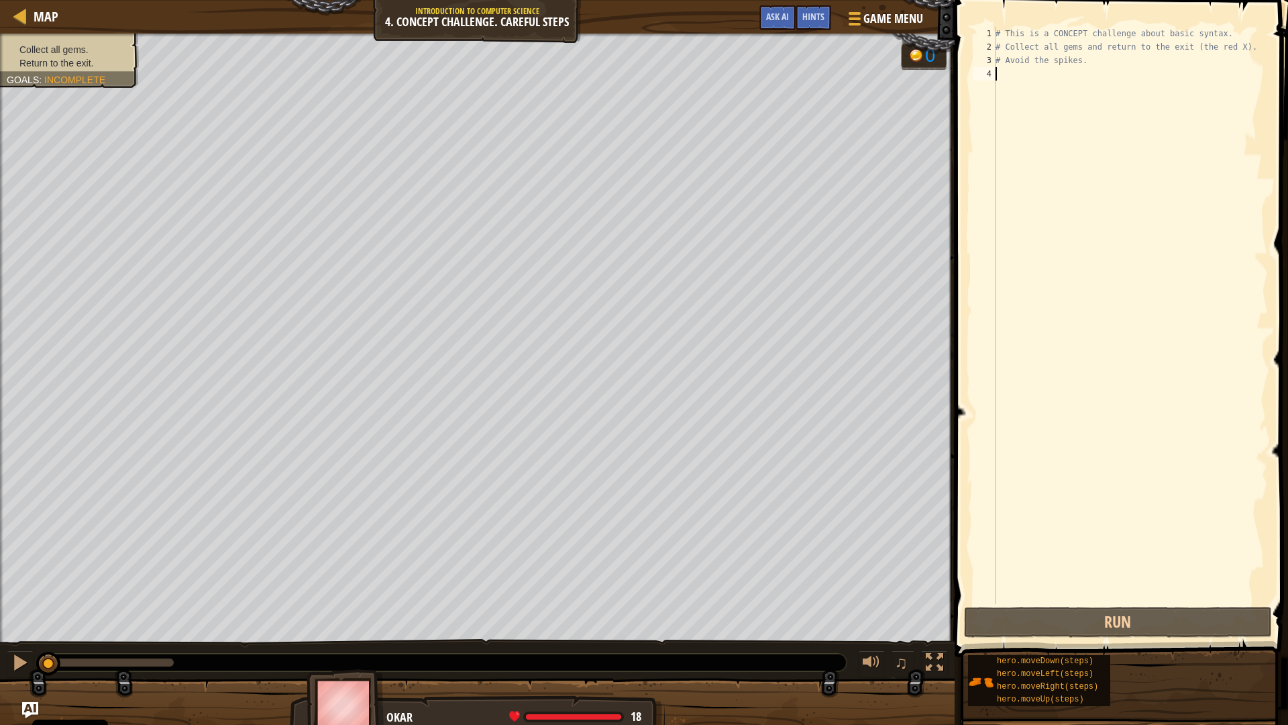
type textarea "h"
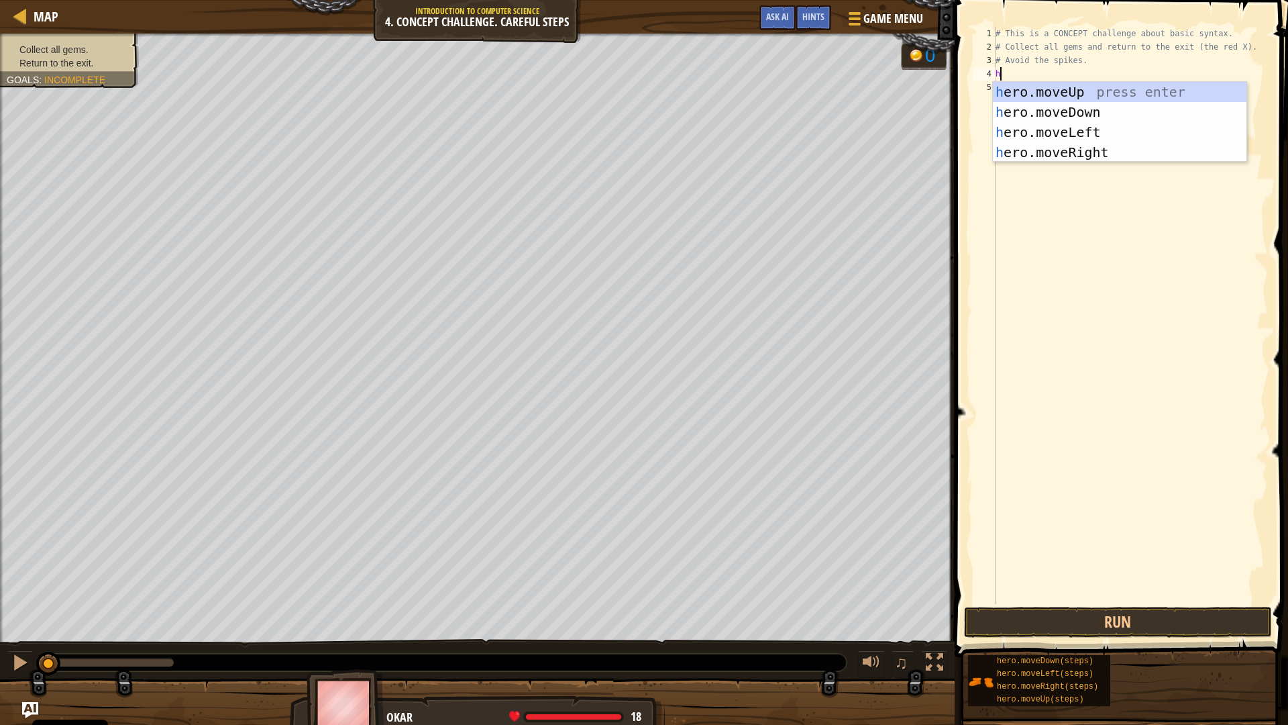
scroll to position [6, 0]
click at [1068, 84] on div "h ero.moveUp press enter h ero.moveDown press enter h ero.moveLeft press enter …" at bounding box center [1120, 142] width 254 height 121
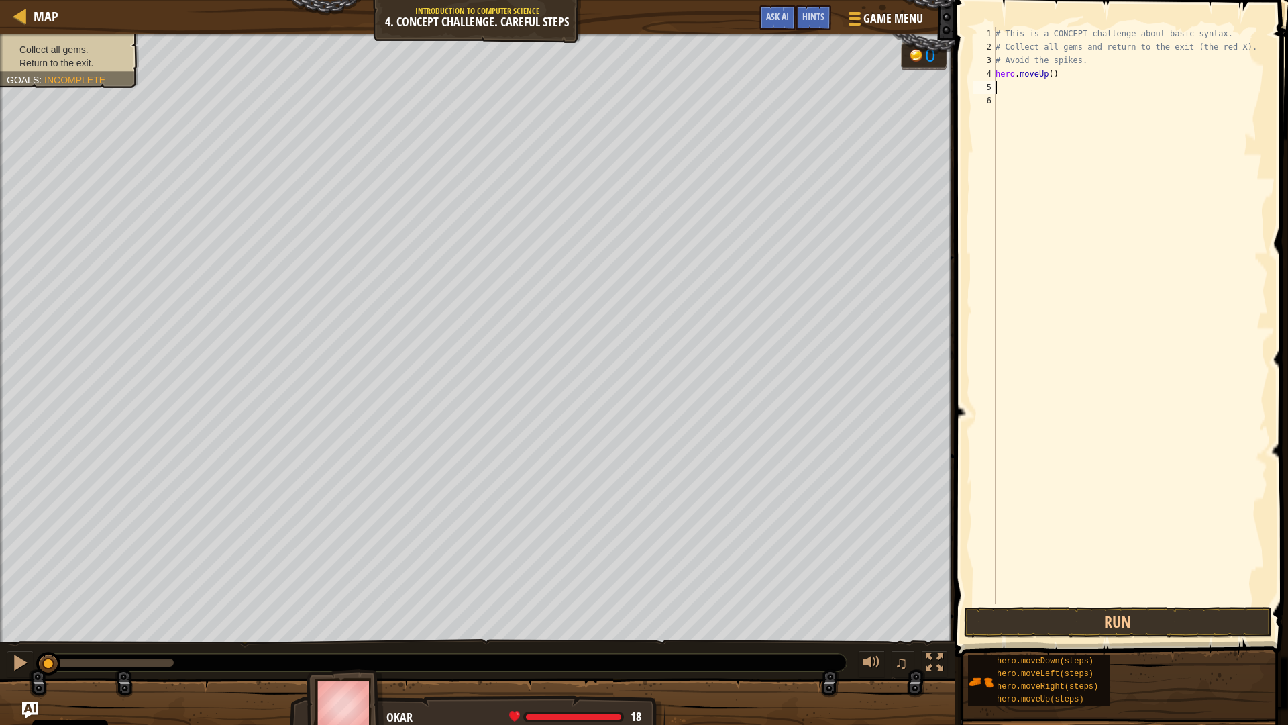
type textarea "h"
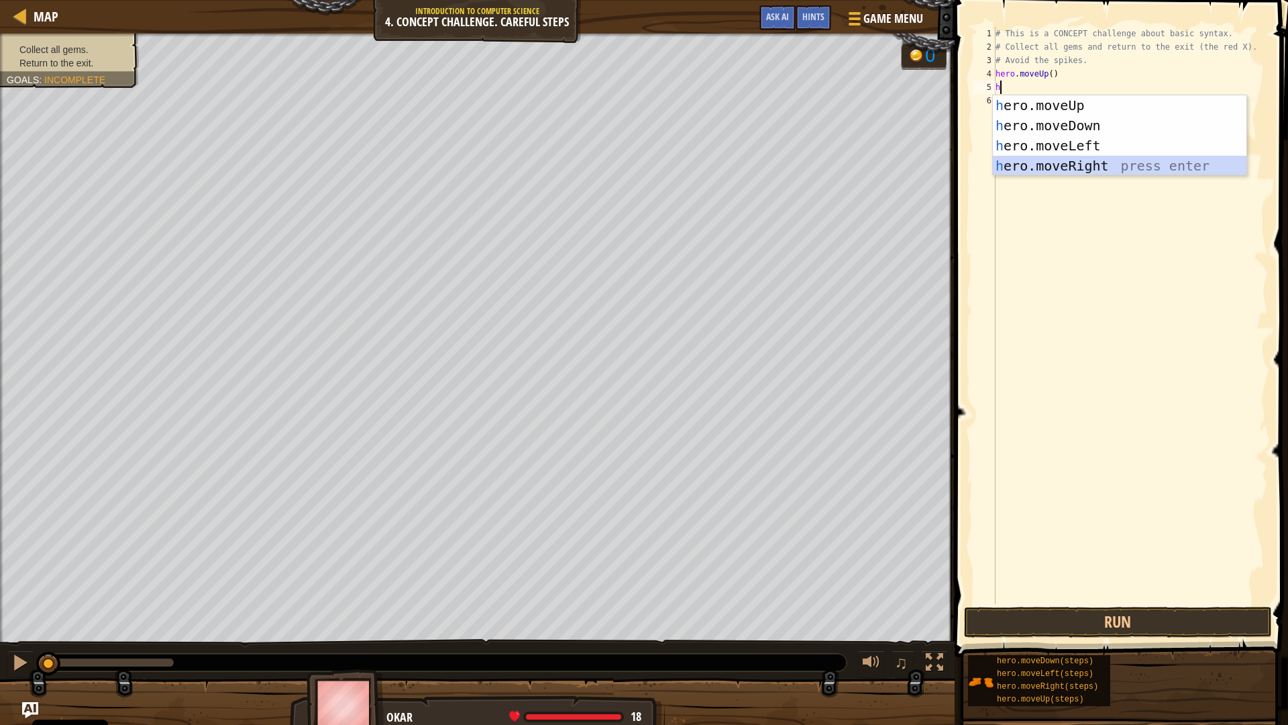
click at [1082, 164] on div "h ero.moveUp press enter h ero.moveDown press enter h ero.moveLeft press enter …" at bounding box center [1120, 155] width 254 height 121
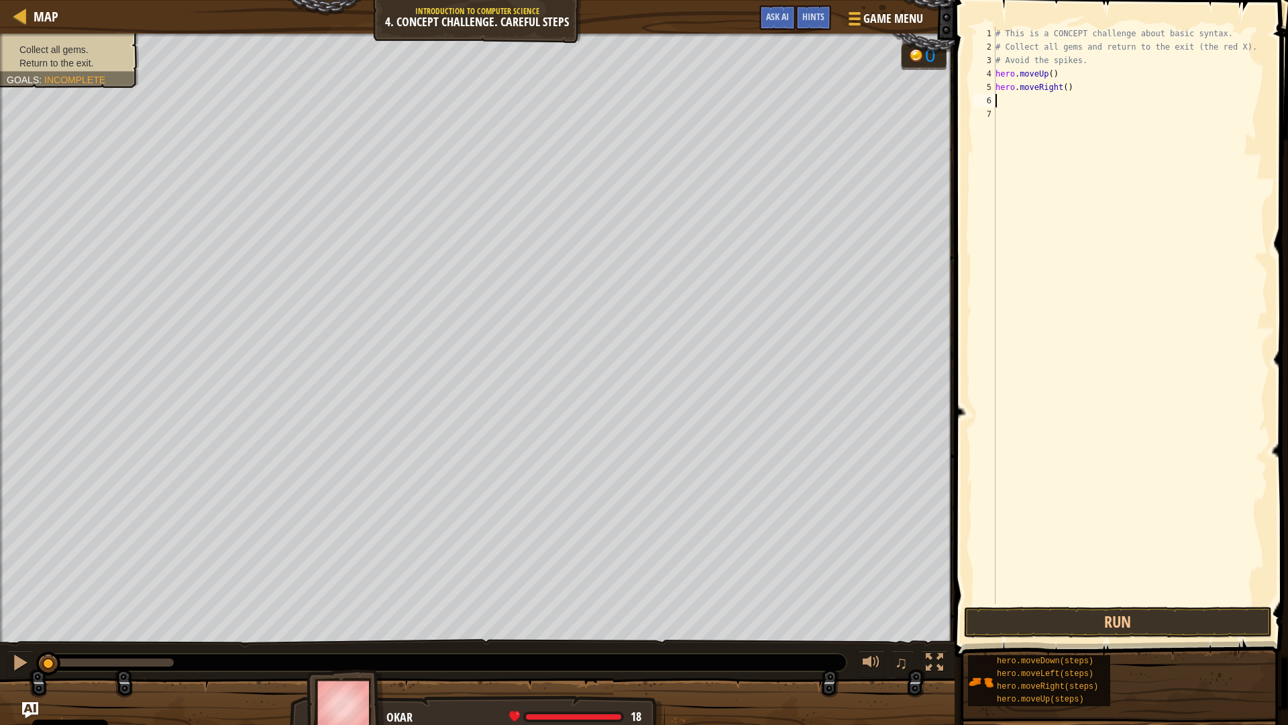
type textarea "h"
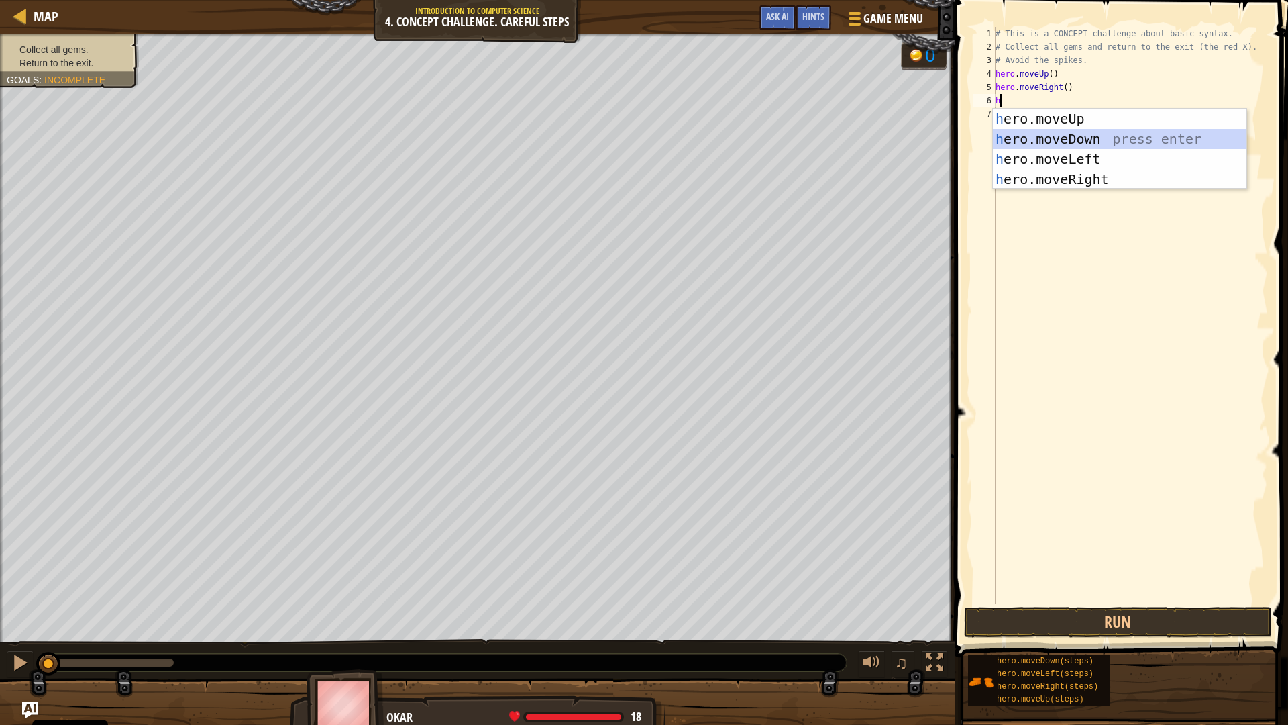
click at [1074, 144] on div "h ero.moveUp press enter h ero.moveDown press enter h ero.moveLeft press enter …" at bounding box center [1120, 169] width 254 height 121
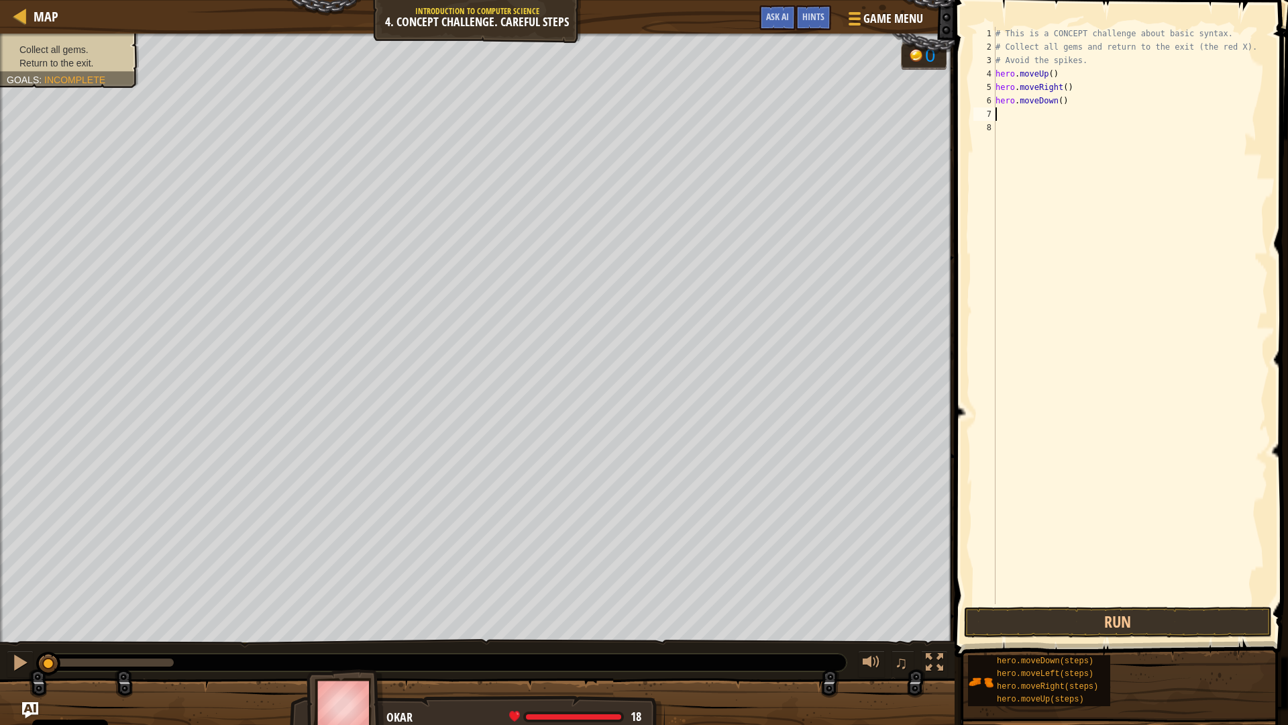
type textarea "h"
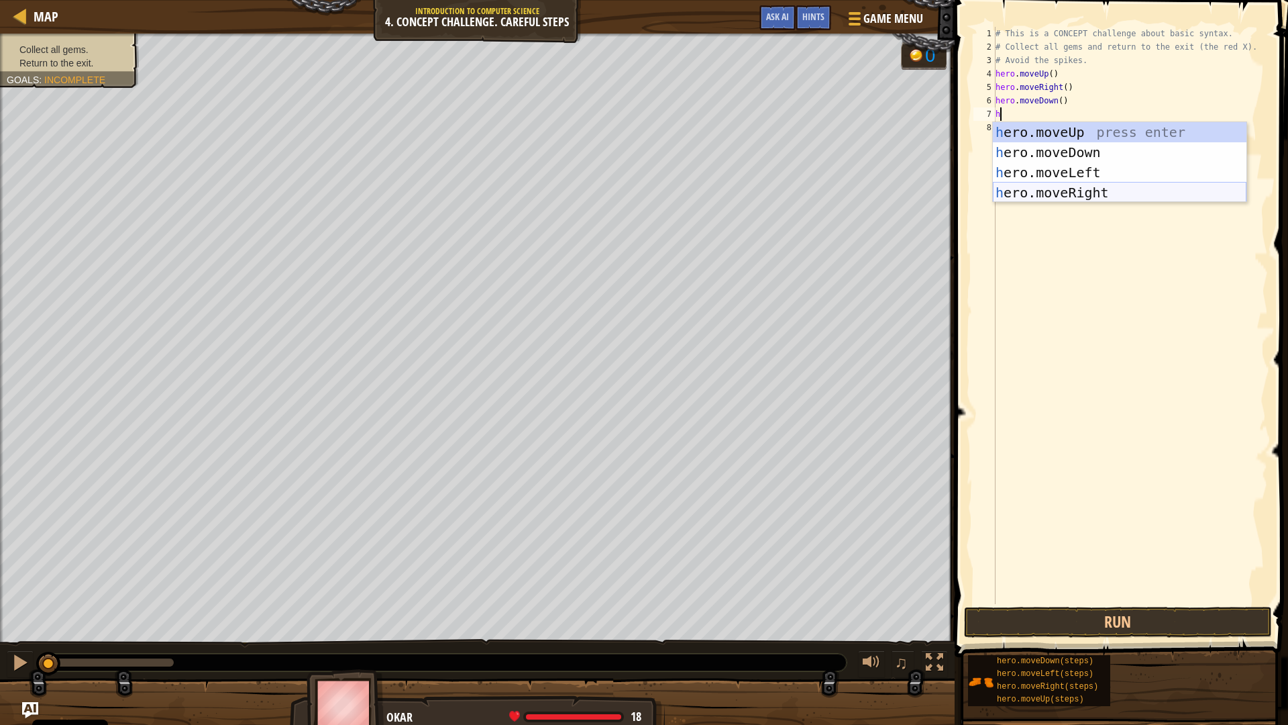
click at [1073, 196] on div "h ero.moveUp press enter h ero.moveDown press enter h ero.moveLeft press enter …" at bounding box center [1120, 182] width 254 height 121
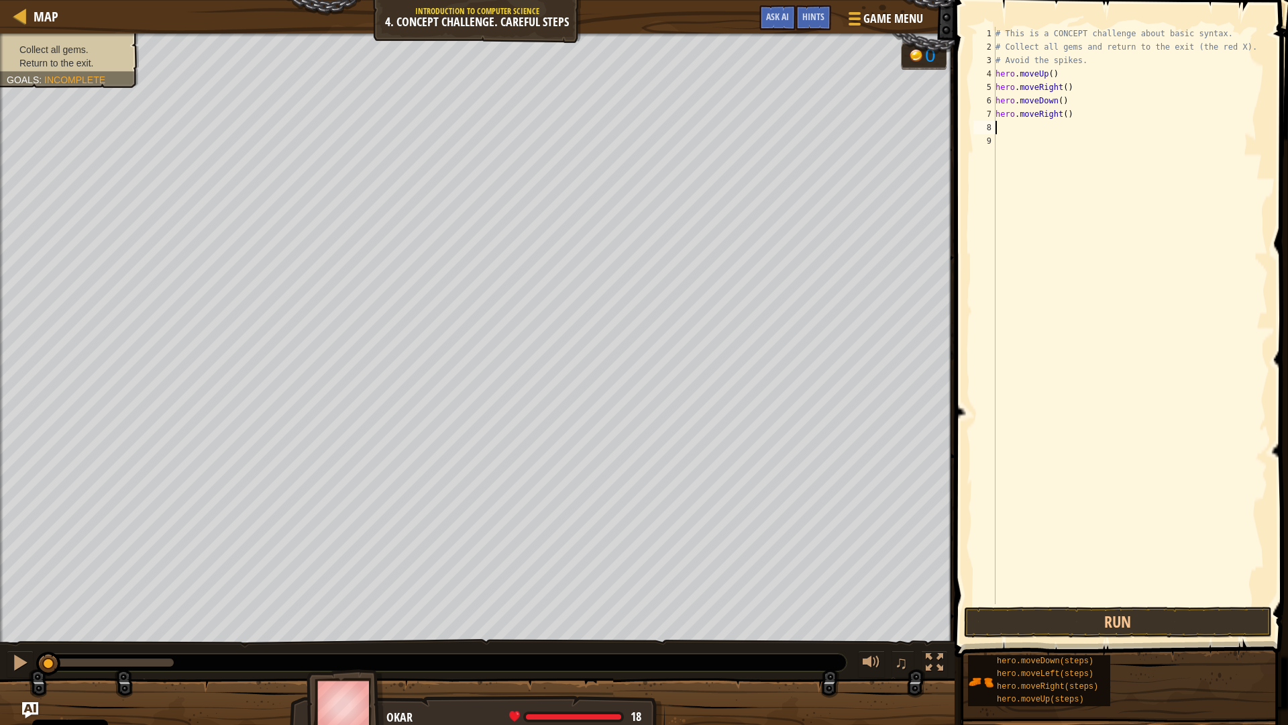
type textarea "h"
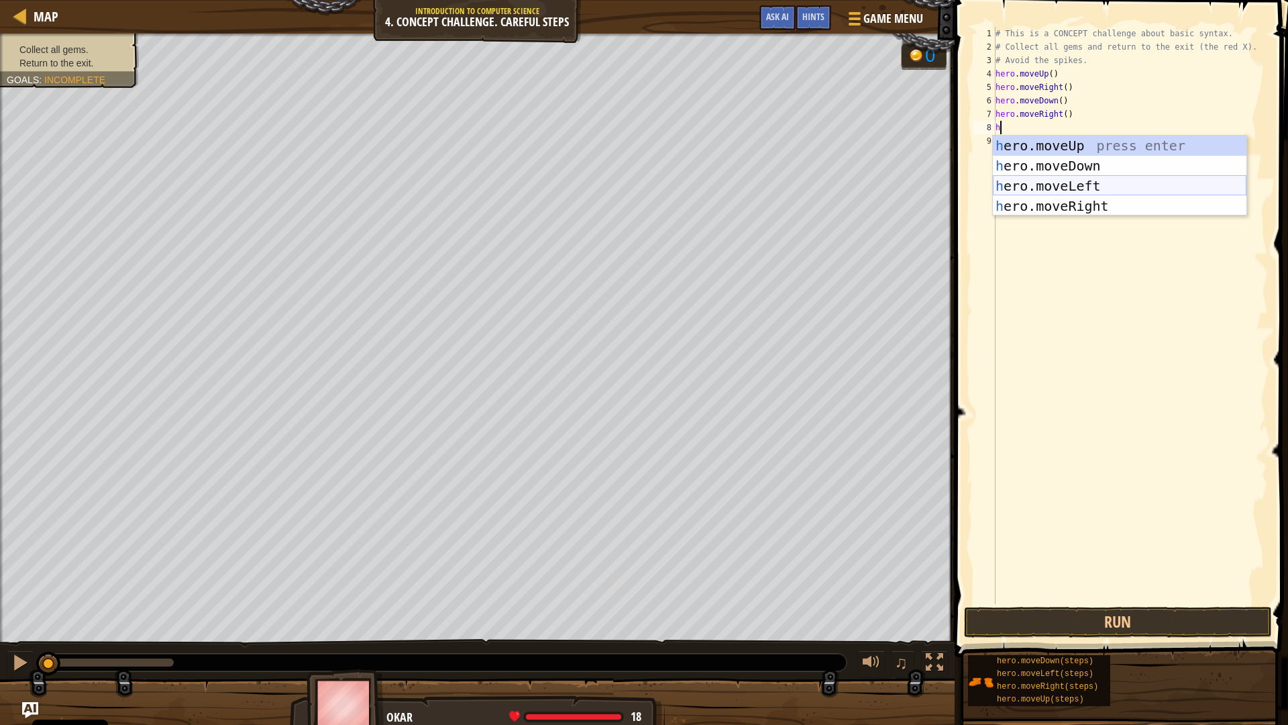
click at [1061, 187] on div "h ero.moveUp press enter h ero.moveDown press enter h ero.moveLeft press enter …" at bounding box center [1120, 196] width 254 height 121
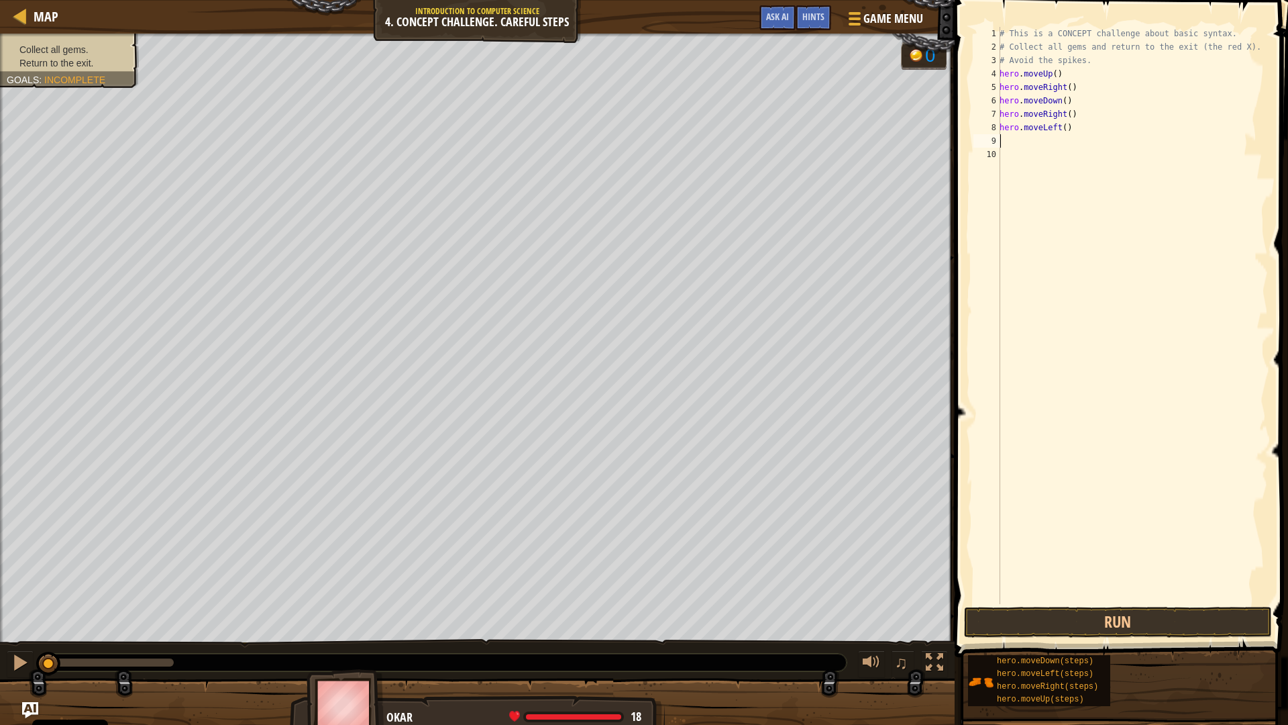
type textarea "h"
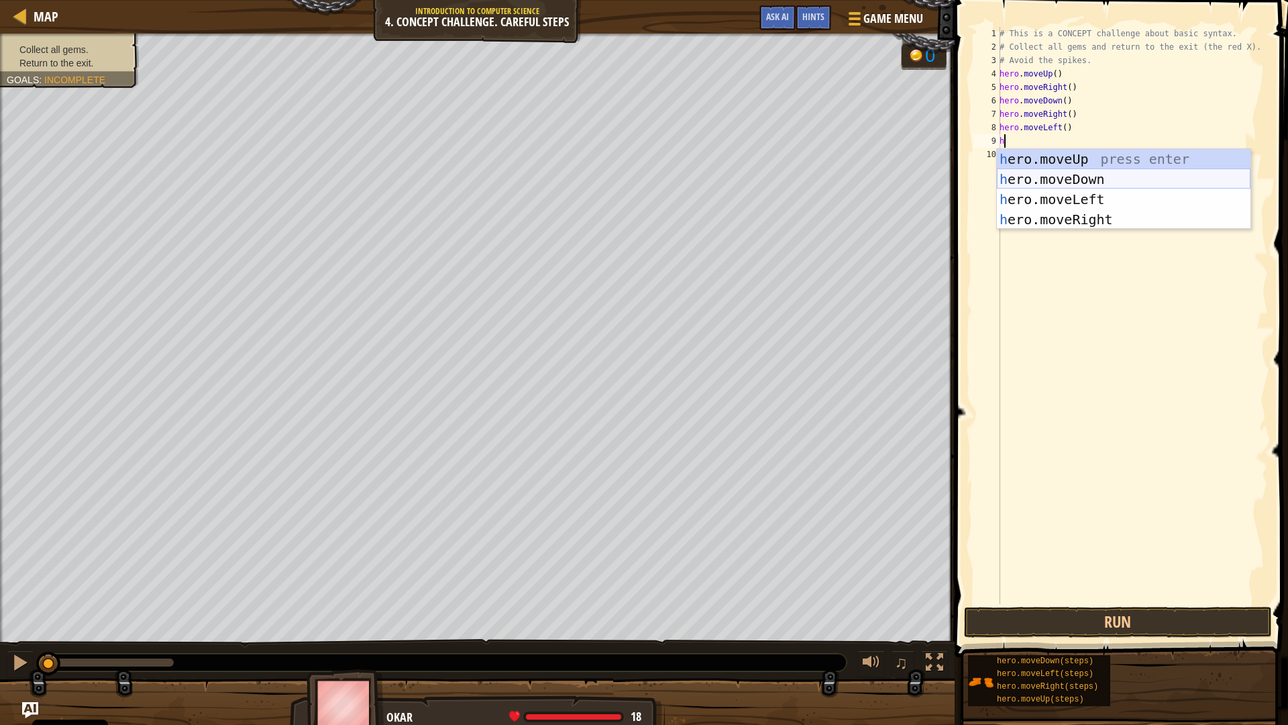
click at [1063, 182] on div "h ero.moveUp press enter h ero.moveDown press enter h ero.moveLeft press enter …" at bounding box center [1124, 209] width 254 height 121
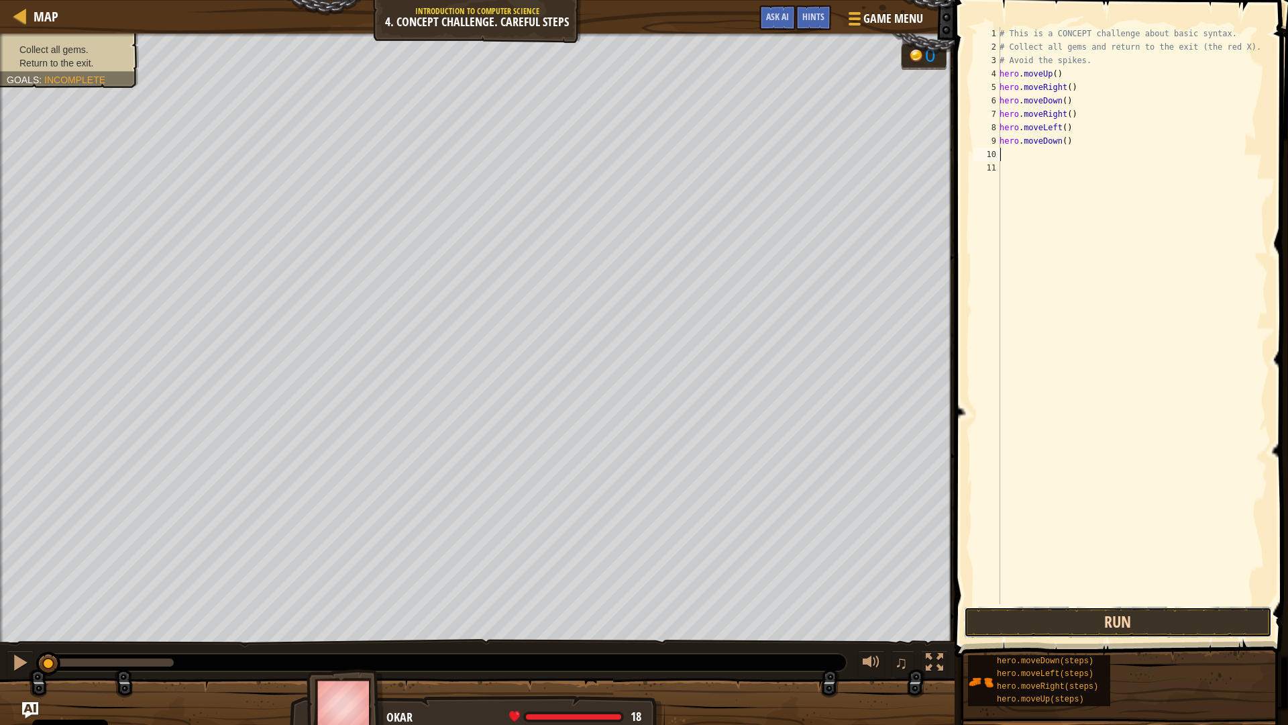
click at [1209, 628] on button "Run" at bounding box center [1118, 622] width 308 height 31
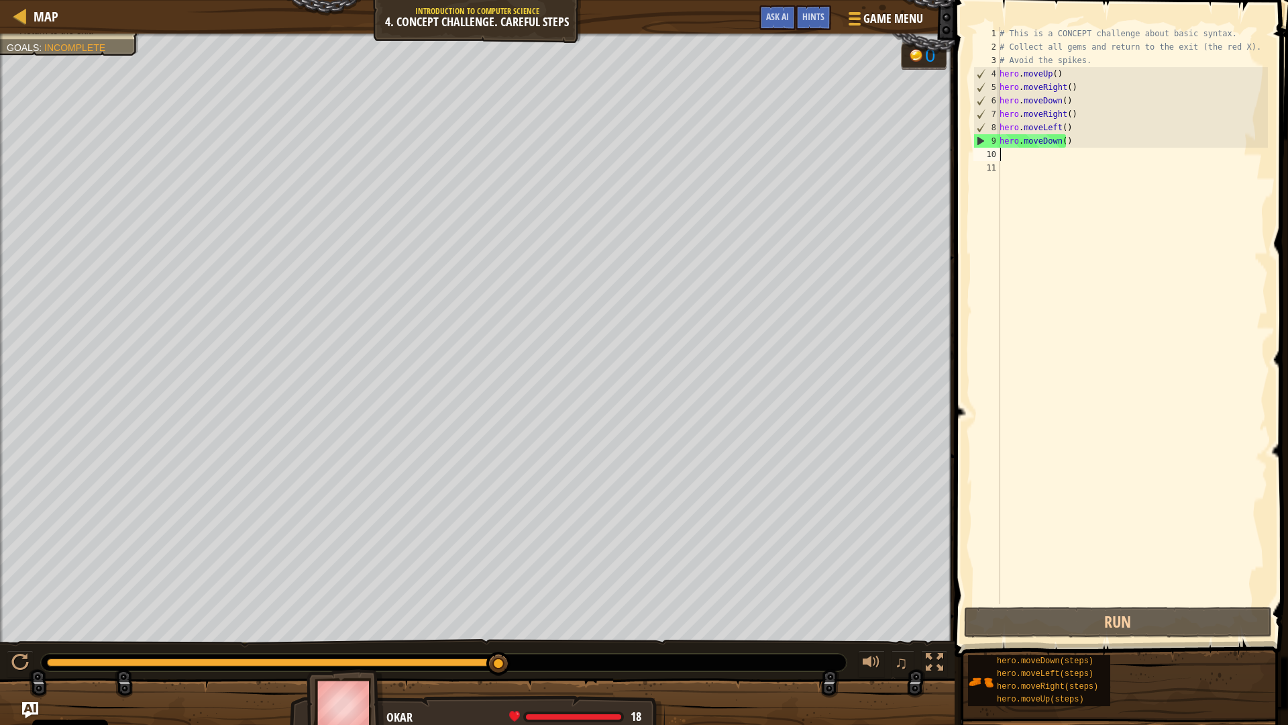
type textarea "h"
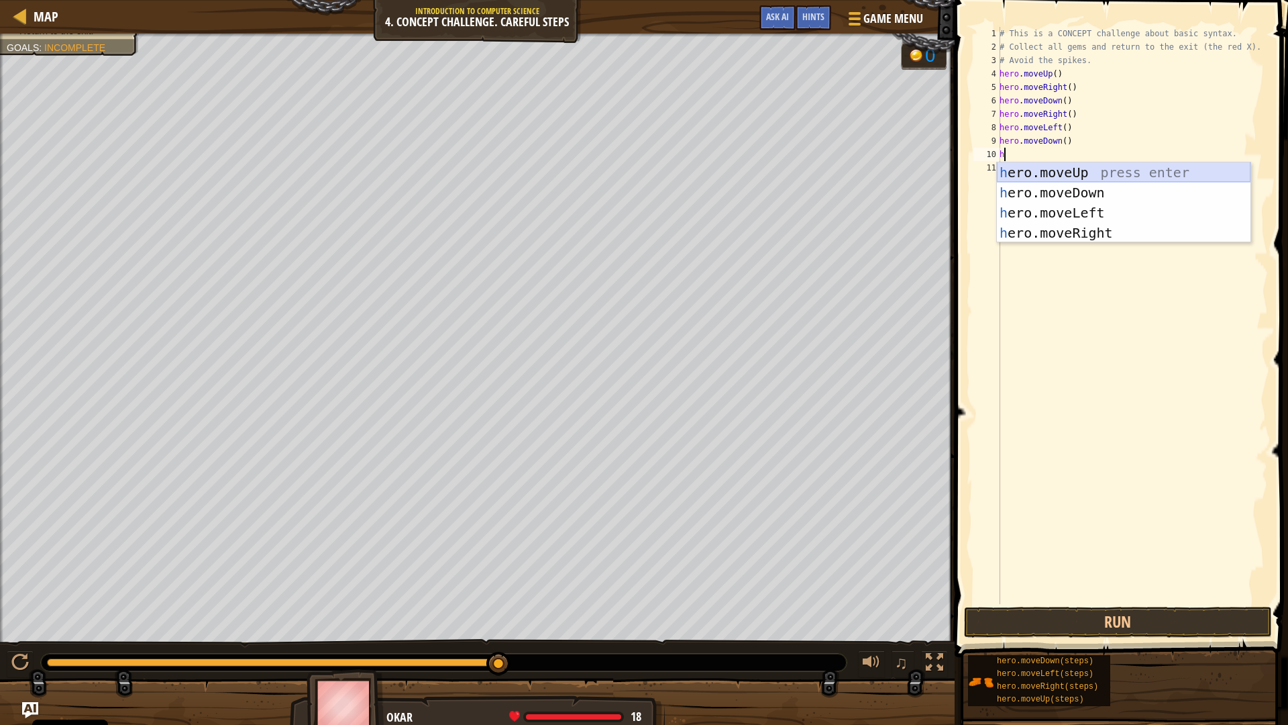
click at [1098, 170] on div "h ero.moveUp press enter h ero.moveDown press enter h ero.moveLeft press enter …" at bounding box center [1124, 222] width 254 height 121
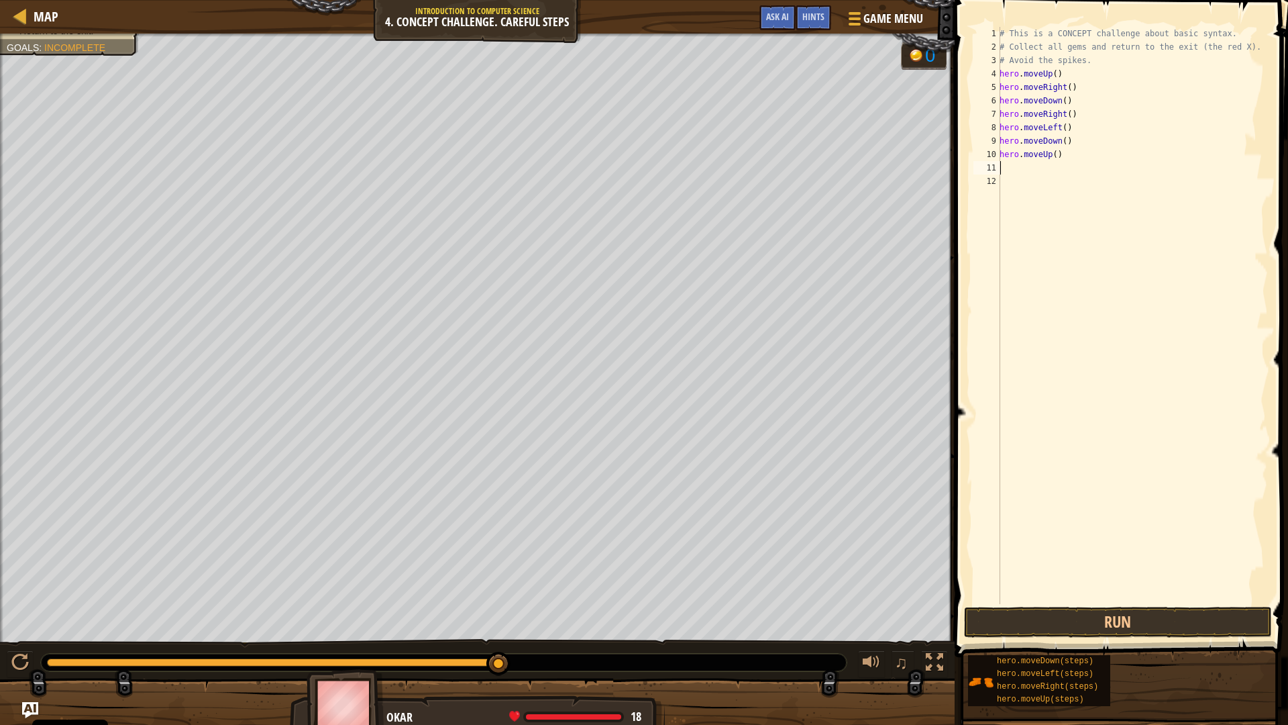
type textarea "h"
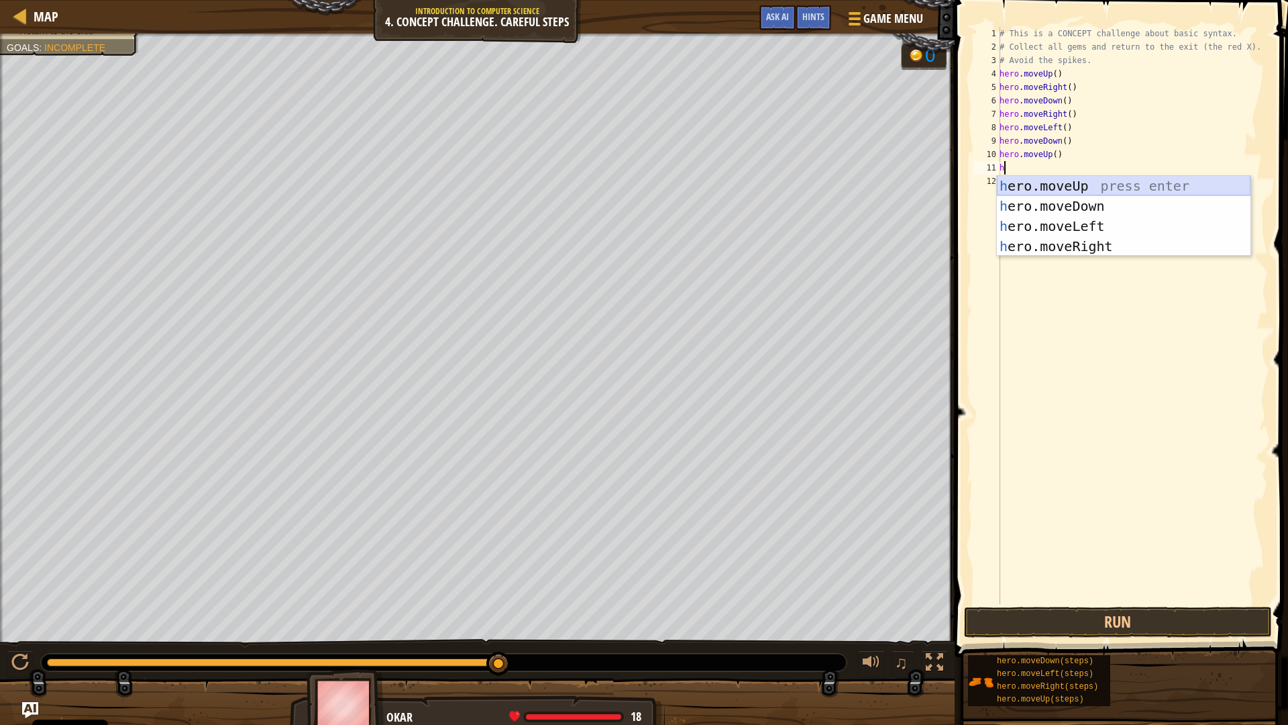
click at [1089, 184] on div "h ero.moveUp press enter h ero.moveDown press enter h ero.moveLeft press enter …" at bounding box center [1124, 236] width 254 height 121
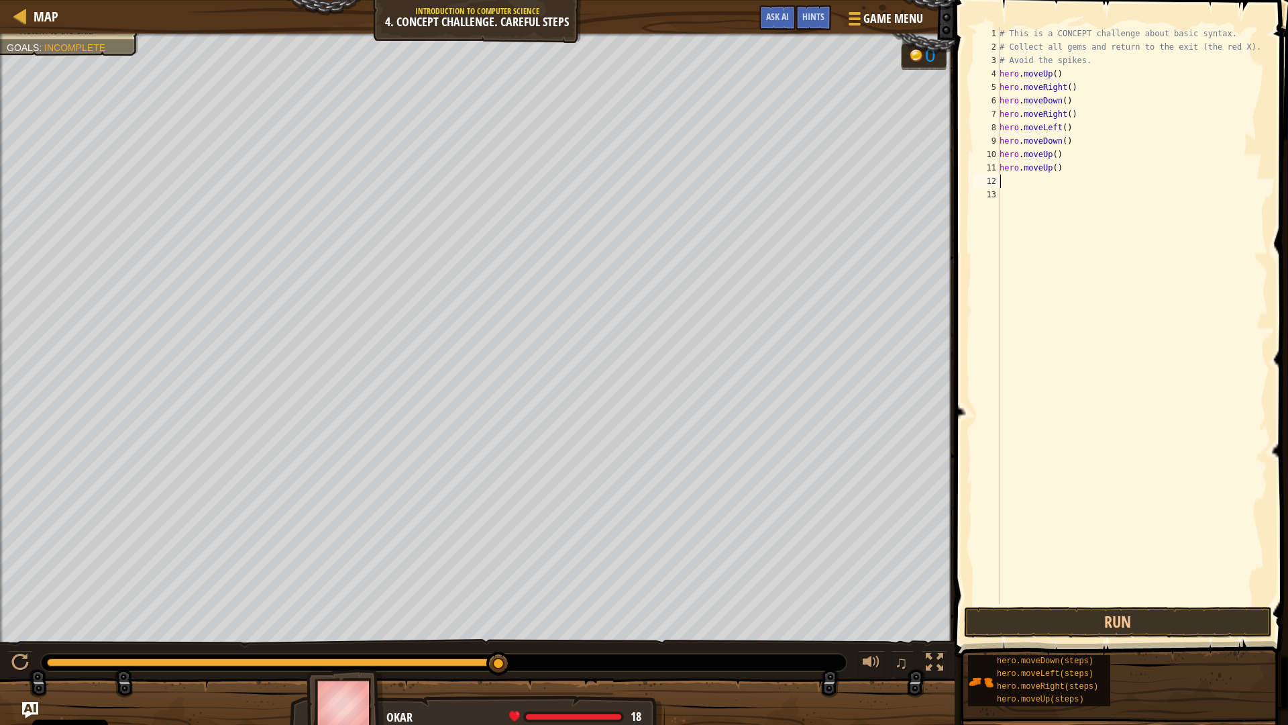
type textarea "h"
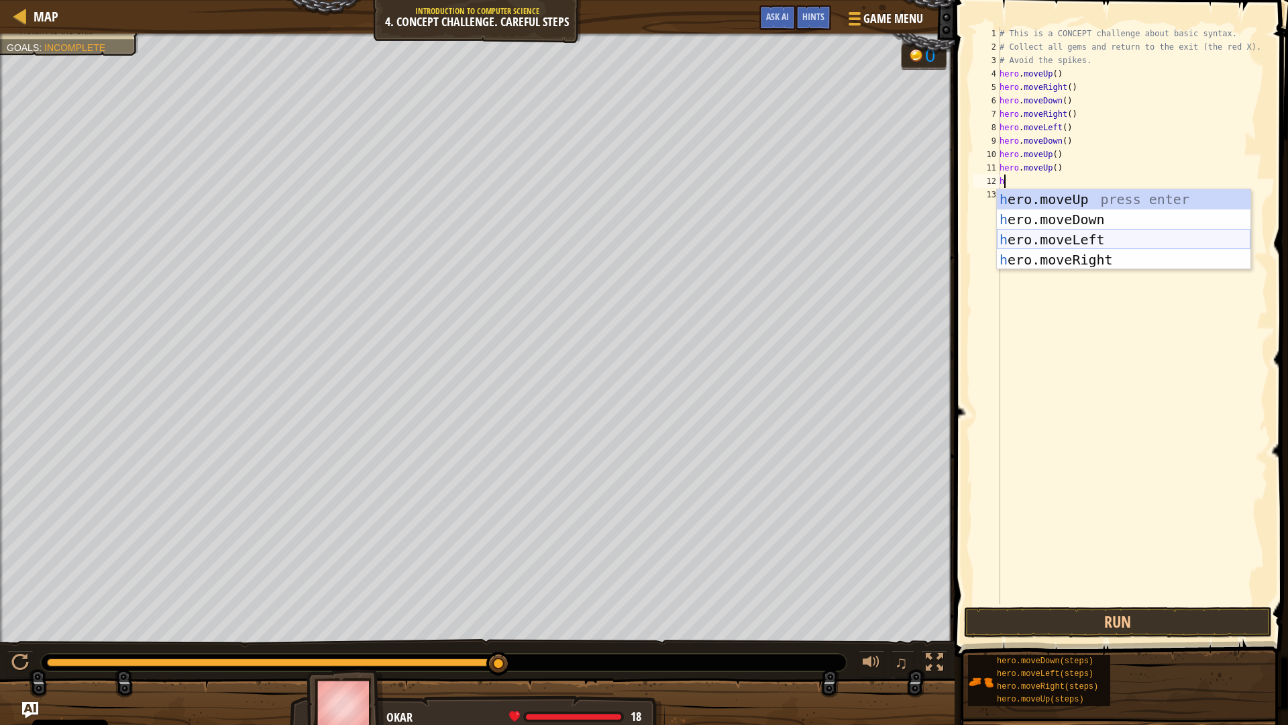
click at [1070, 242] on div "h ero.moveUp press enter h ero.moveDown press enter h ero.moveLeft press enter …" at bounding box center [1124, 249] width 254 height 121
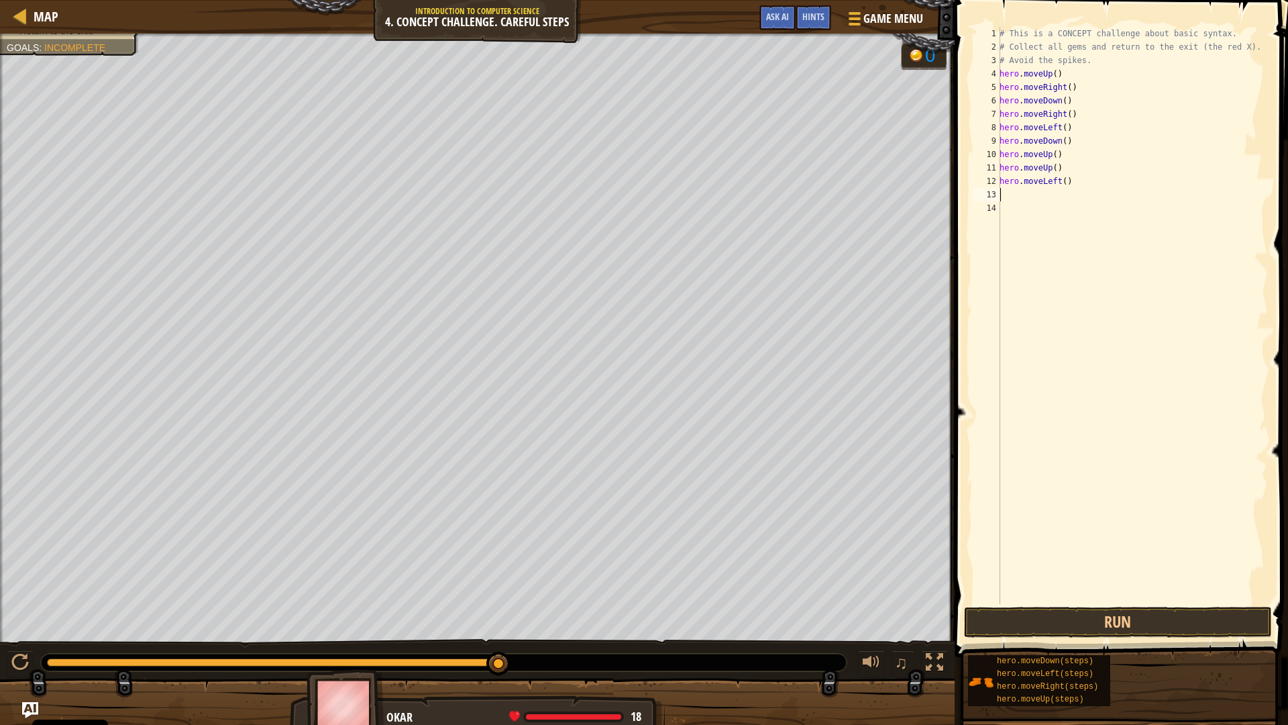
type textarea "h"
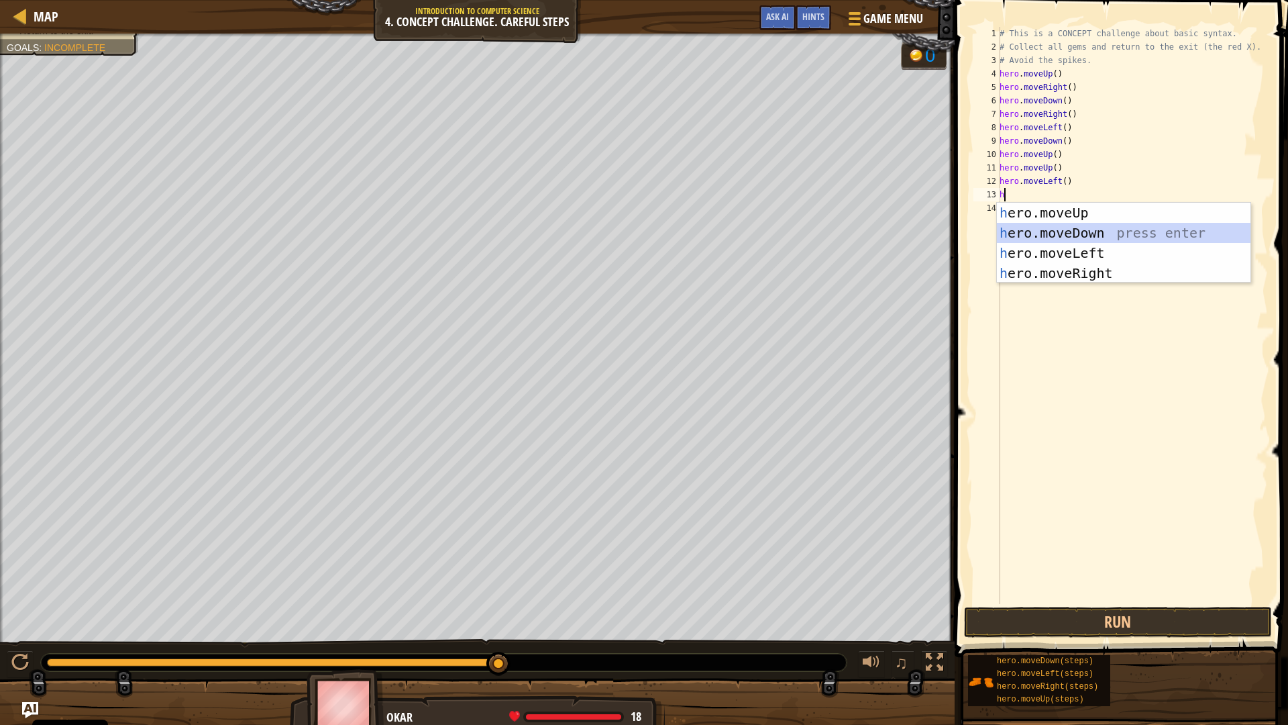
click at [1081, 239] on div "h ero.moveUp press enter h ero.moveDown press enter h ero.moveLeft press enter …" at bounding box center [1124, 263] width 254 height 121
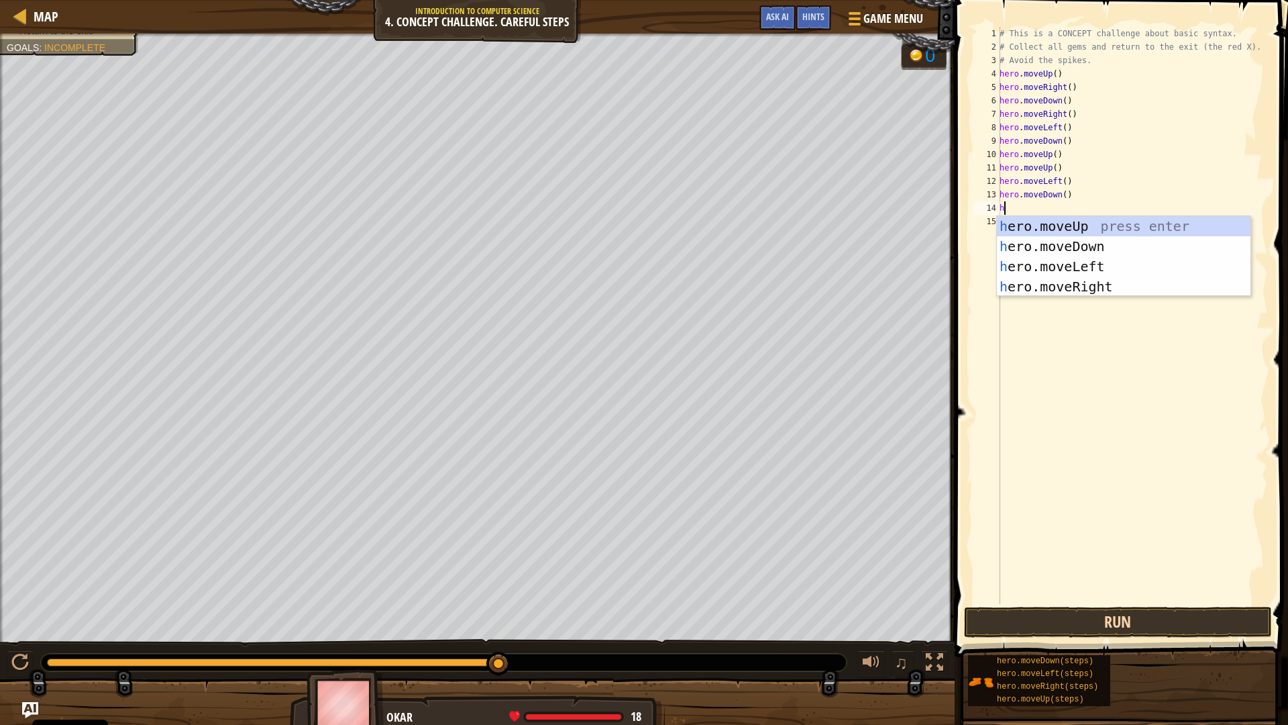
type textarea "h"
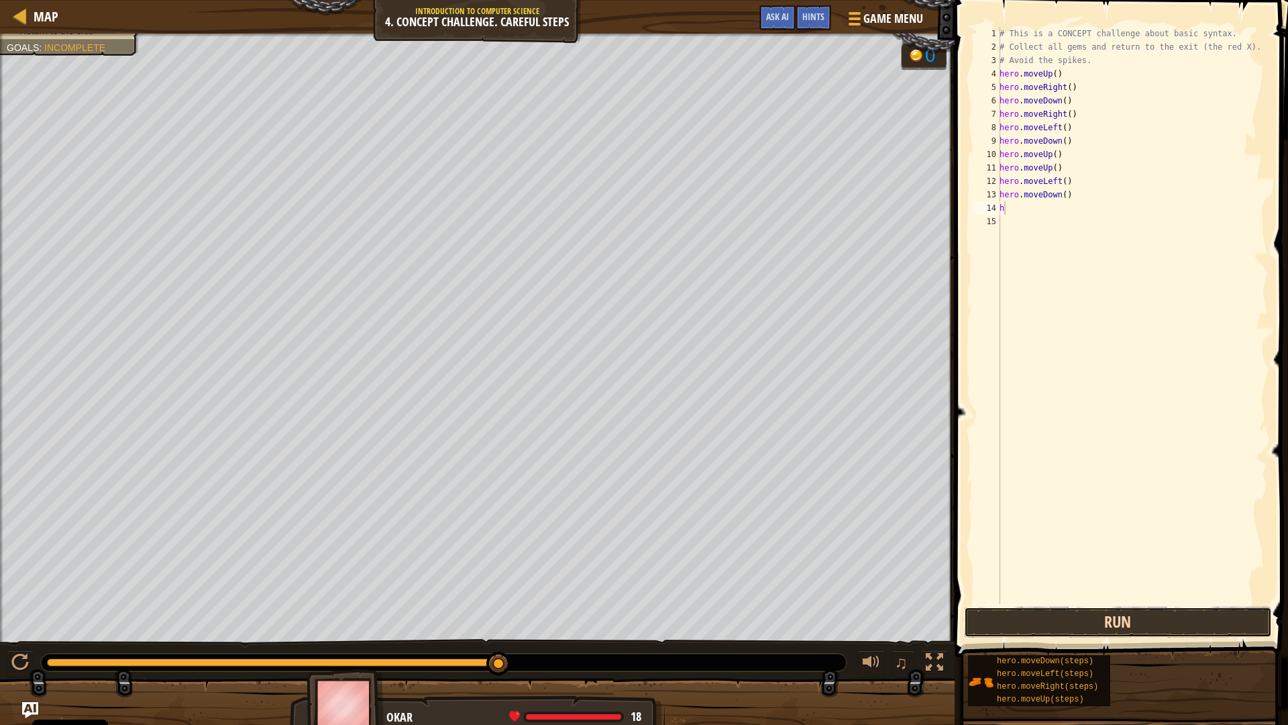
click at [1163, 617] on button "Run" at bounding box center [1118, 622] width 308 height 31
click at [1090, 621] on button "Run" at bounding box center [1118, 622] width 308 height 31
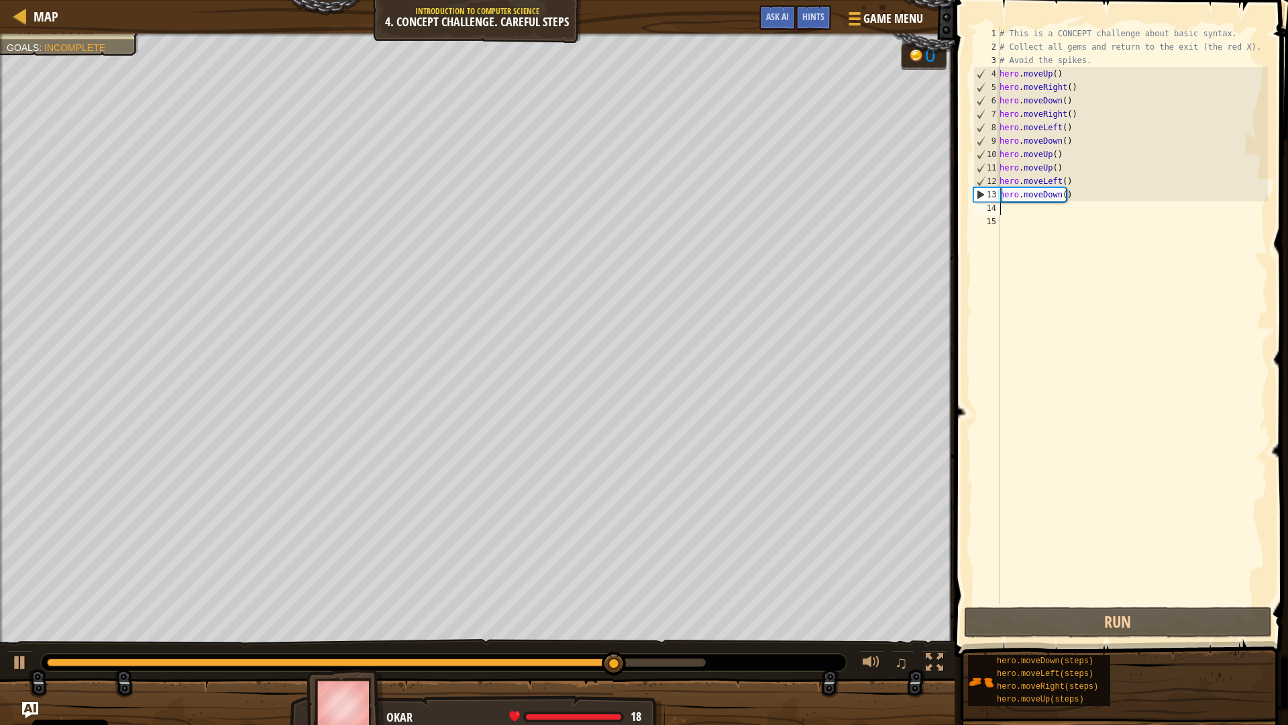
type textarea "h"
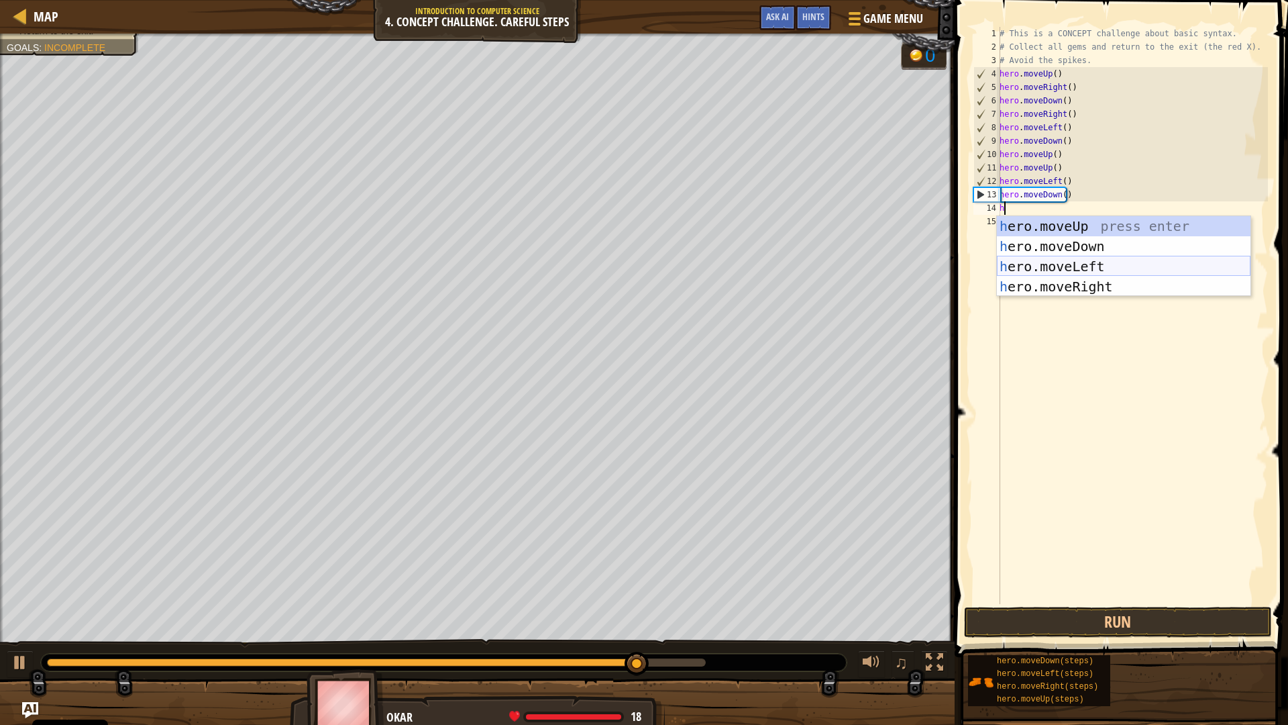
click at [1138, 268] on div "h ero.moveUp press enter h ero.moveDown press enter h ero.moveLeft press enter …" at bounding box center [1124, 276] width 254 height 121
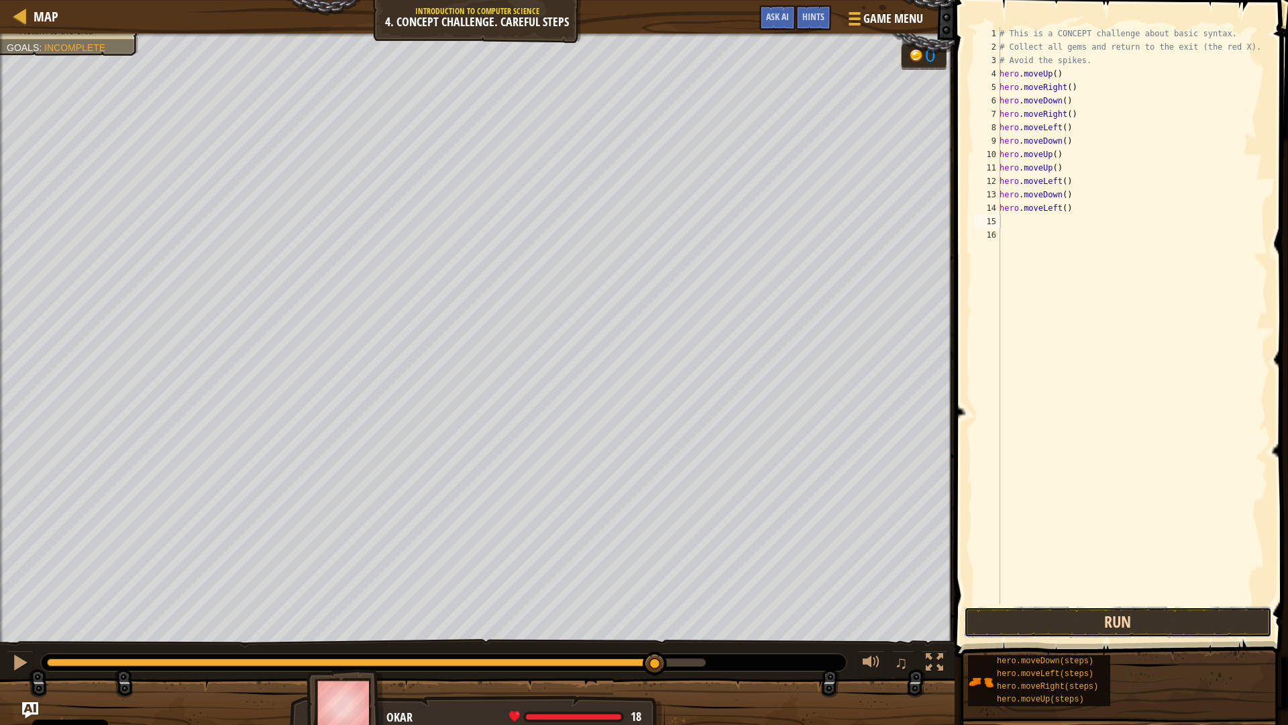
click at [1129, 620] on button "Run" at bounding box center [1118, 622] width 308 height 31
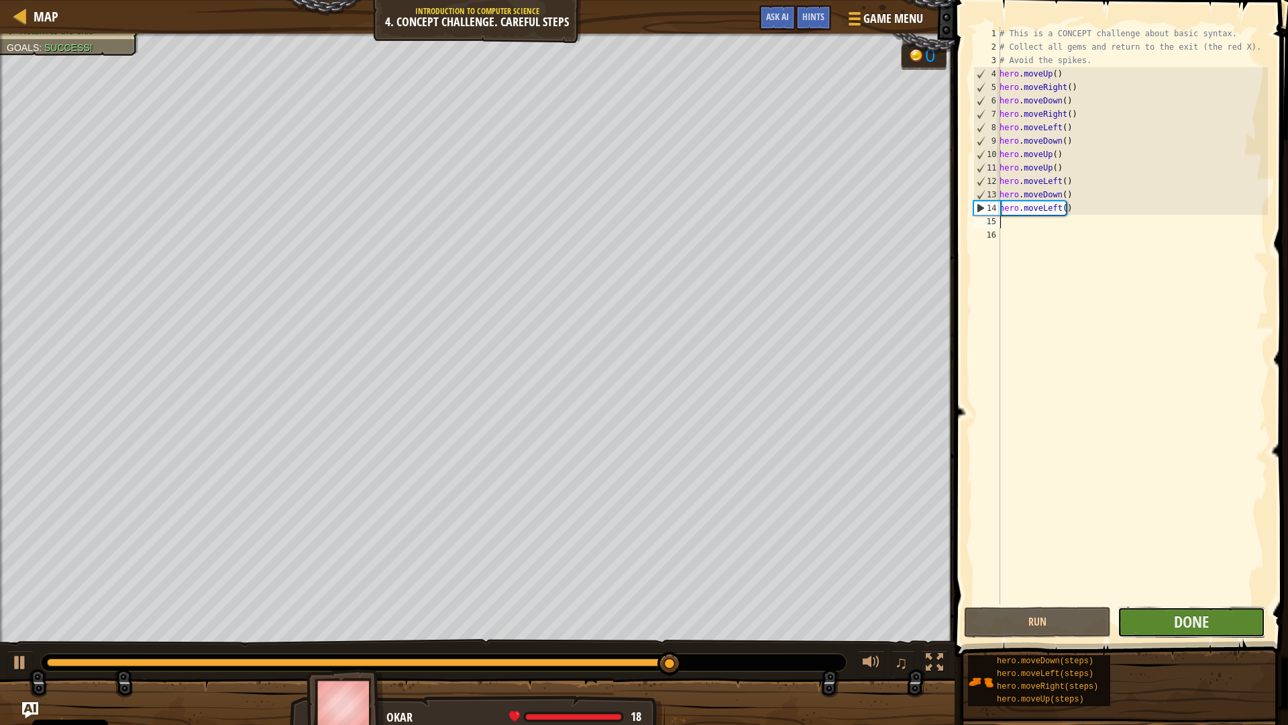
click at [1167, 621] on button "Done" at bounding box center [1191, 622] width 147 height 31
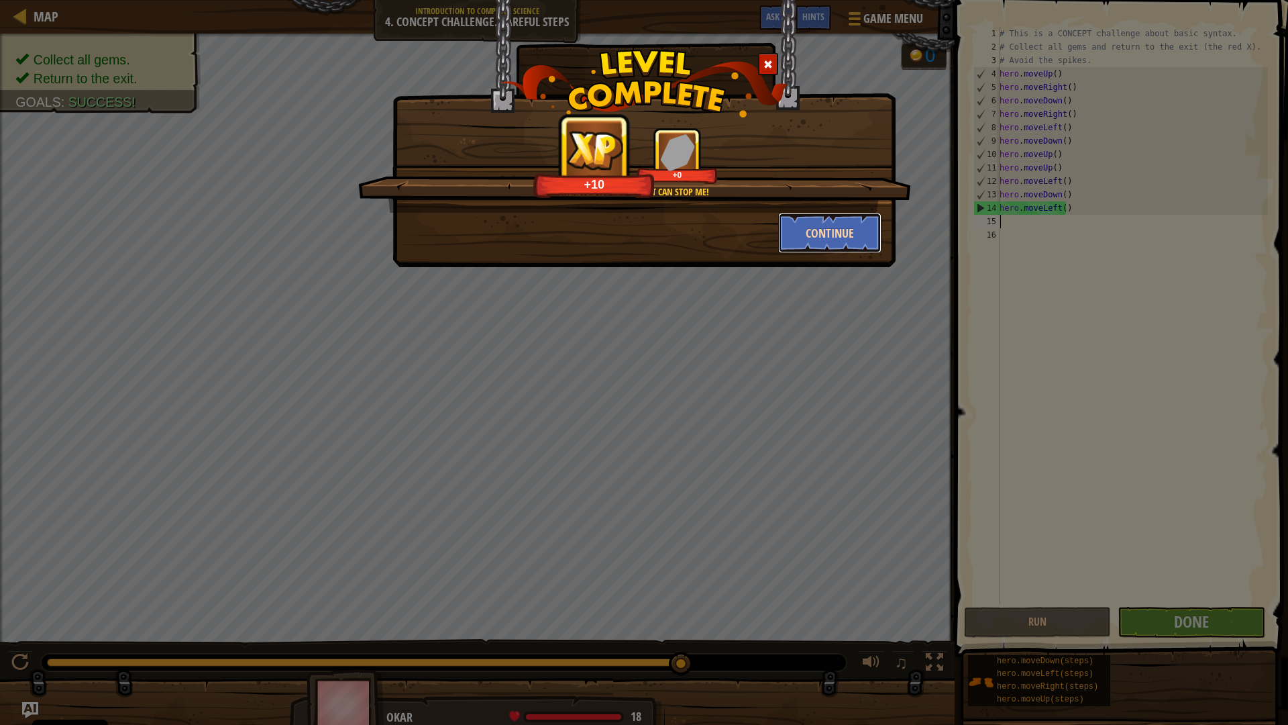
click at [841, 241] on button "Continue" at bounding box center [830, 233] width 104 height 40
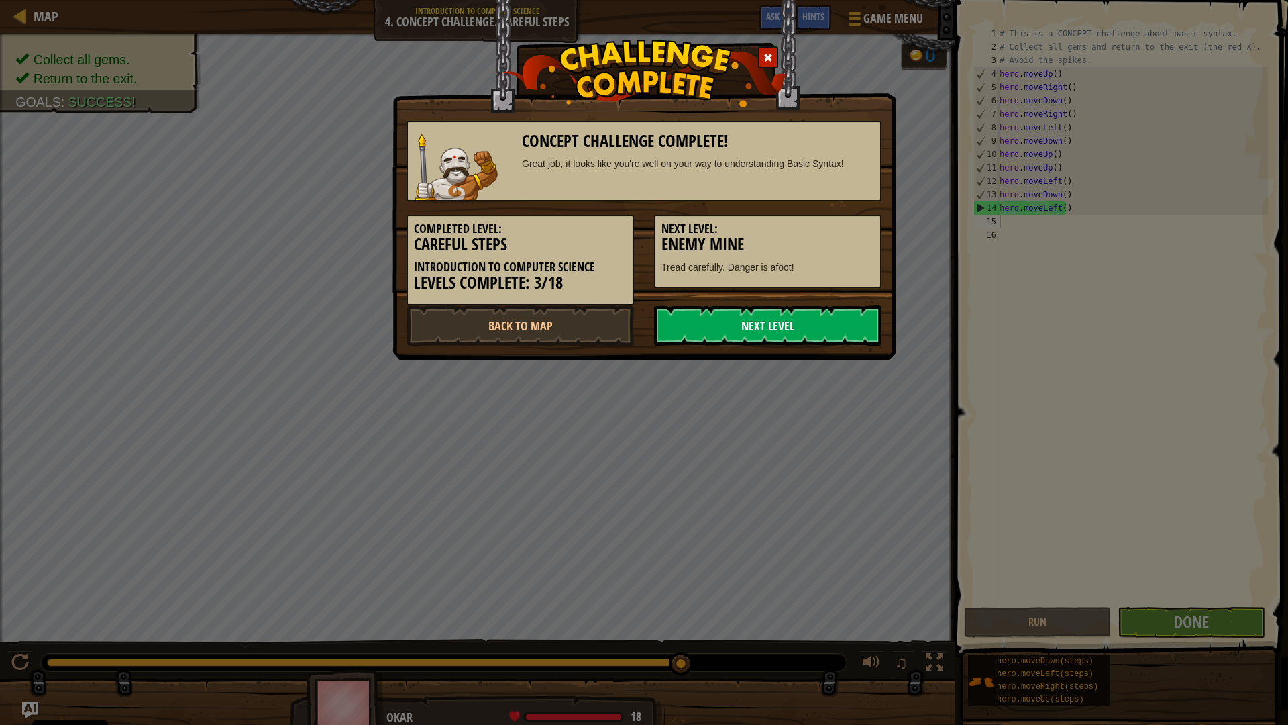
click at [866, 320] on link "Next Level" at bounding box center [767, 325] width 227 height 40
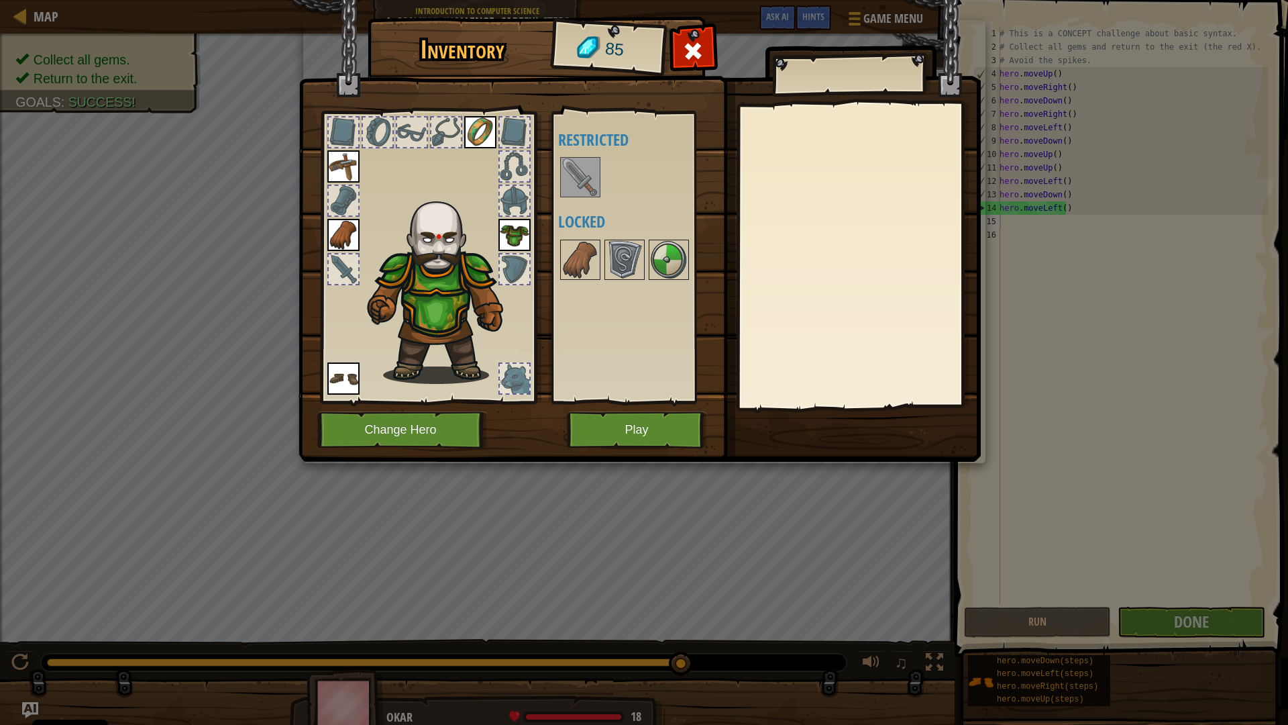
click at [580, 173] on img at bounding box center [581, 177] width 38 height 38
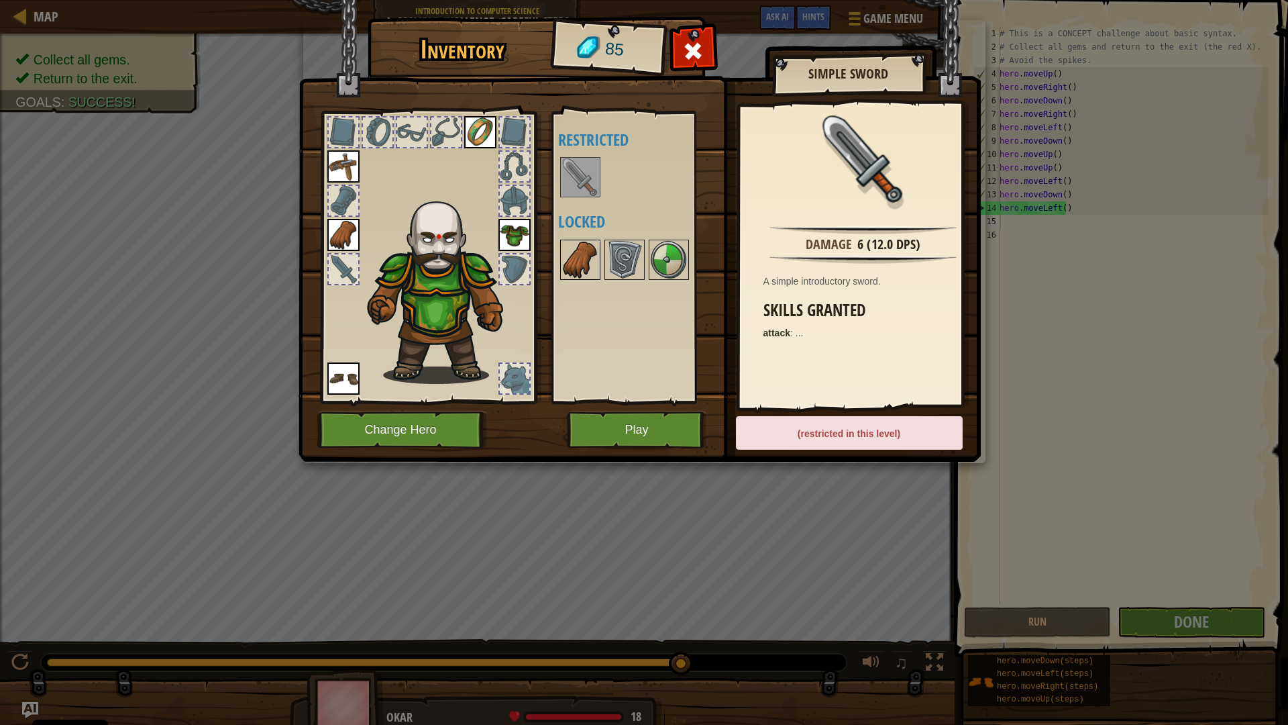
click at [577, 266] on img at bounding box center [581, 260] width 38 height 38
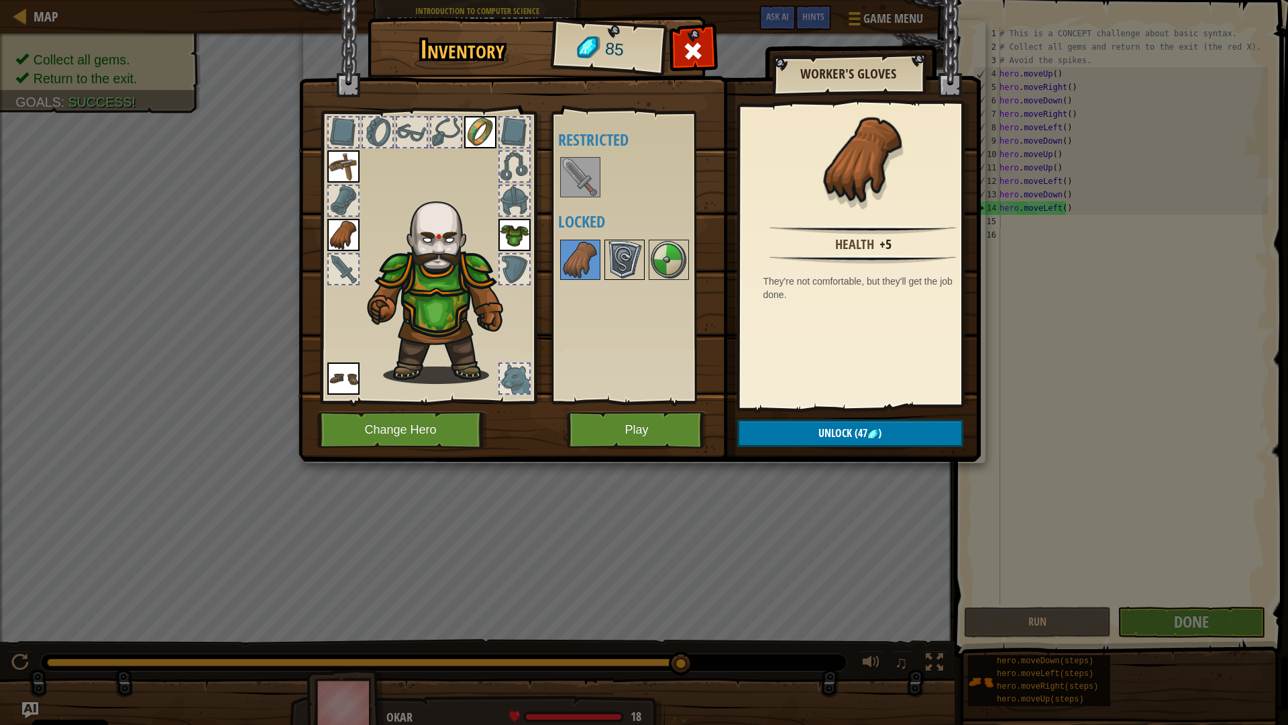
click at [629, 264] on img at bounding box center [625, 260] width 38 height 38
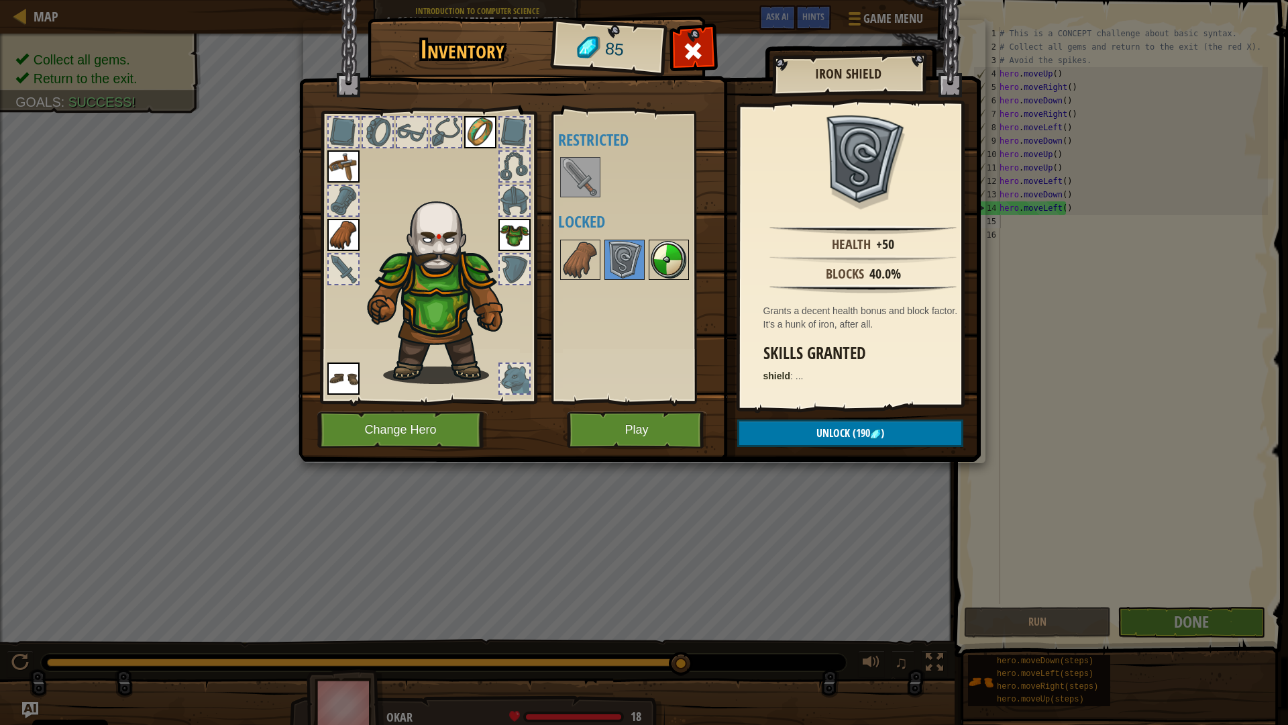
click at [674, 262] on img at bounding box center [669, 260] width 38 height 38
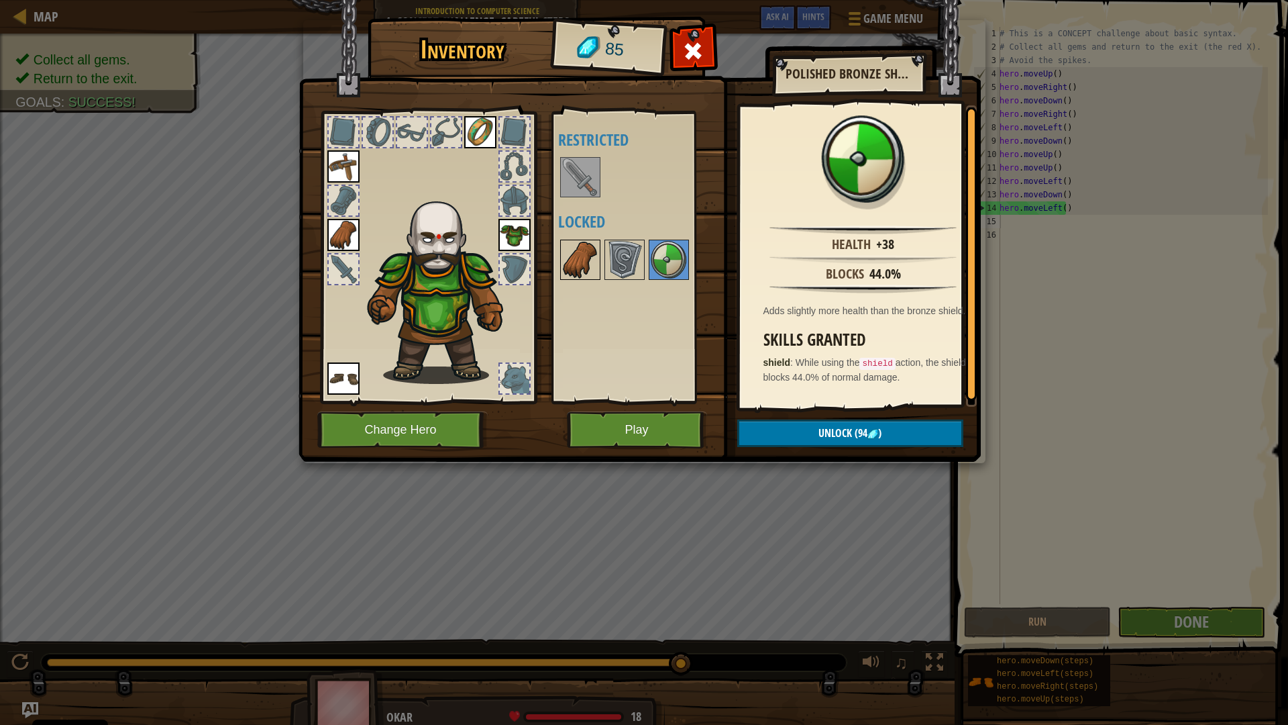
click at [590, 264] on img at bounding box center [581, 260] width 38 height 38
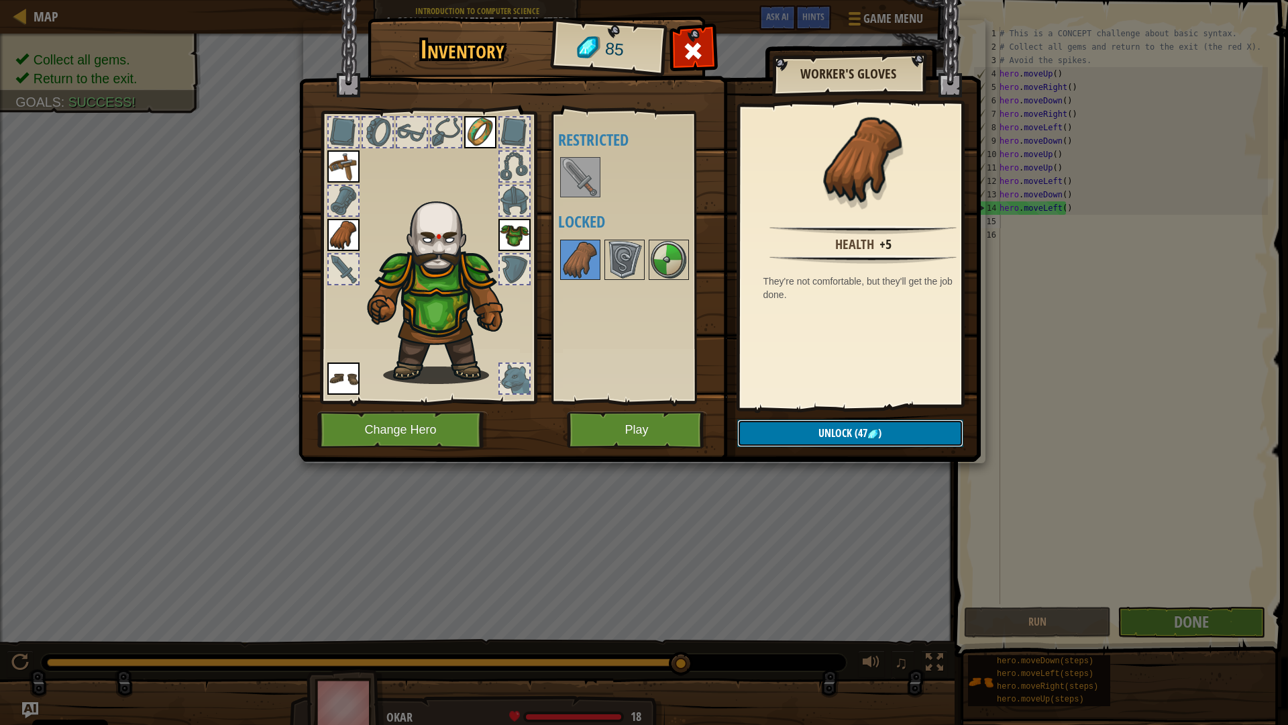
click at [872, 435] on img at bounding box center [873, 434] width 11 height 11
click at [890, 427] on button "Confirm" at bounding box center [850, 433] width 226 height 28
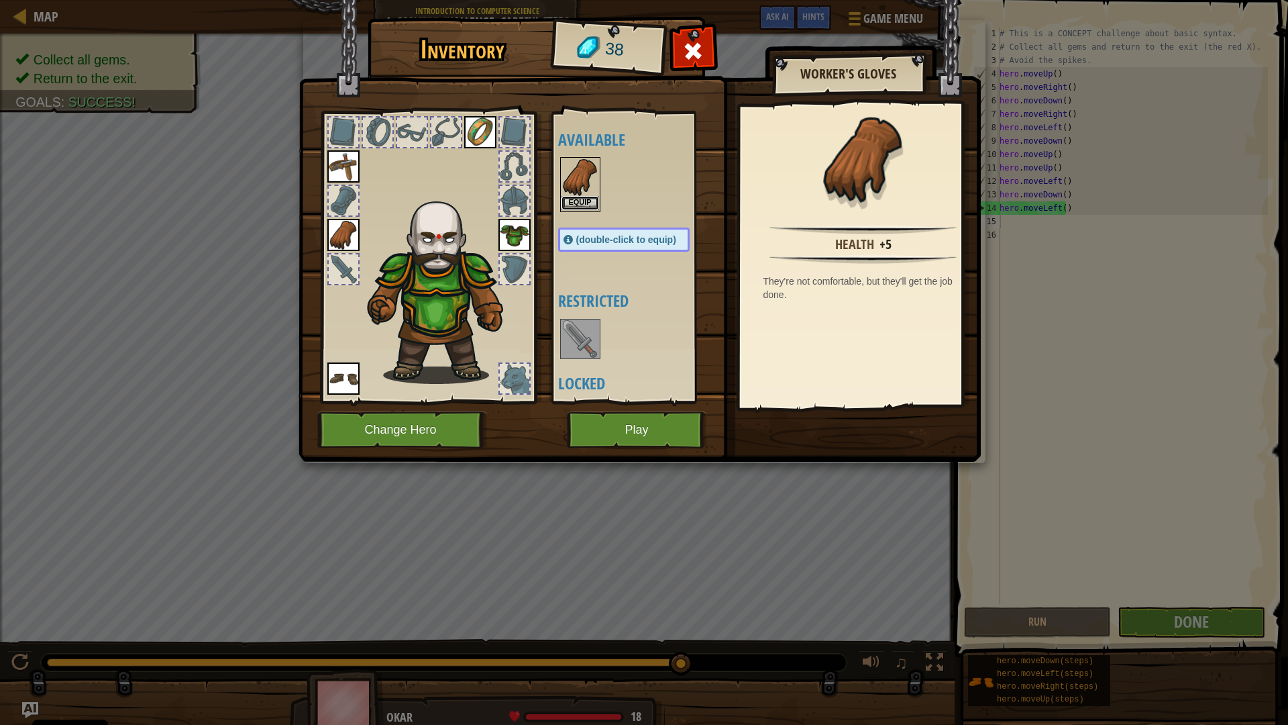
click at [576, 199] on button "Equip" at bounding box center [581, 203] width 38 height 14
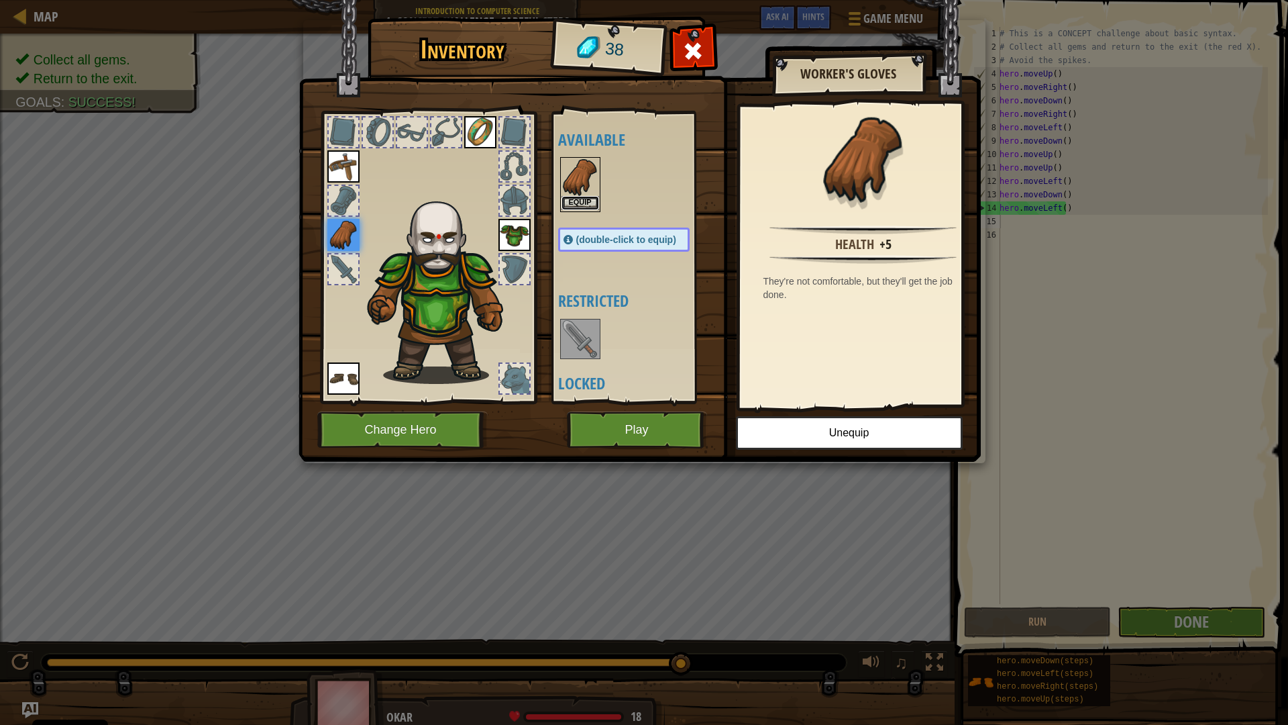
click at [567, 201] on button "Equip" at bounding box center [581, 203] width 38 height 14
click at [578, 180] on img at bounding box center [581, 177] width 38 height 38
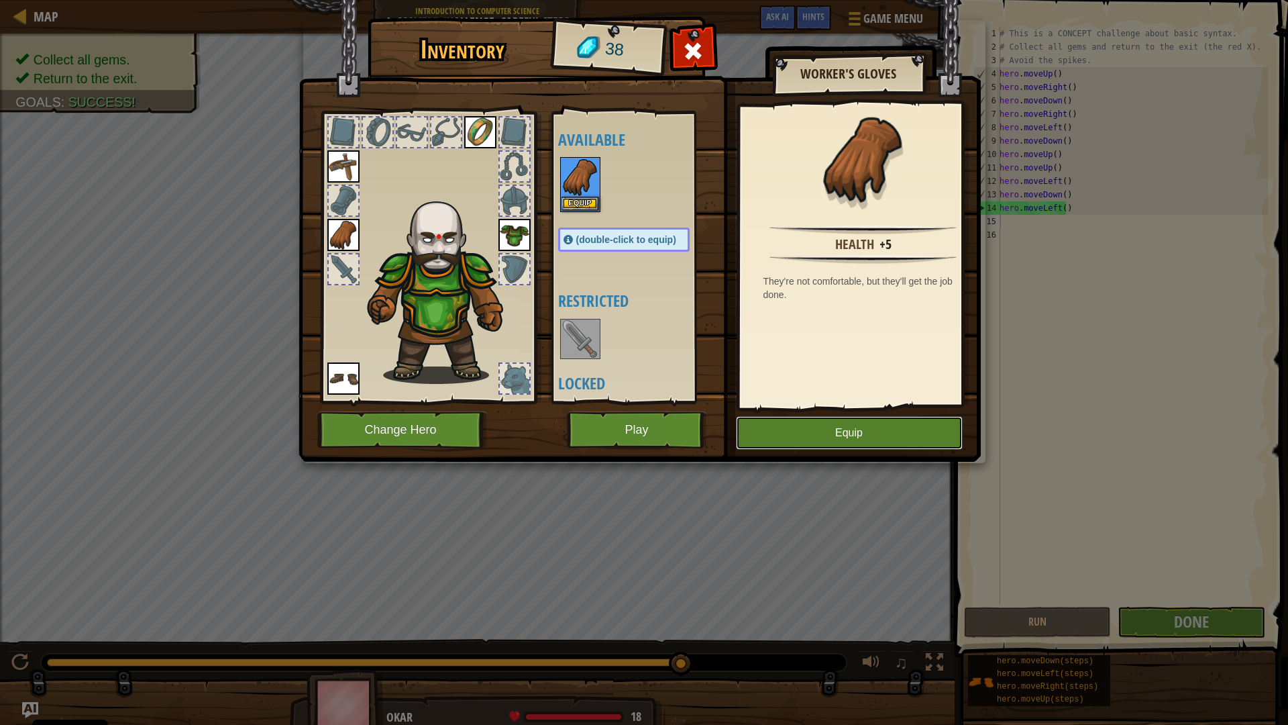
click at [906, 433] on button "Equip" at bounding box center [849, 433] width 227 height 34
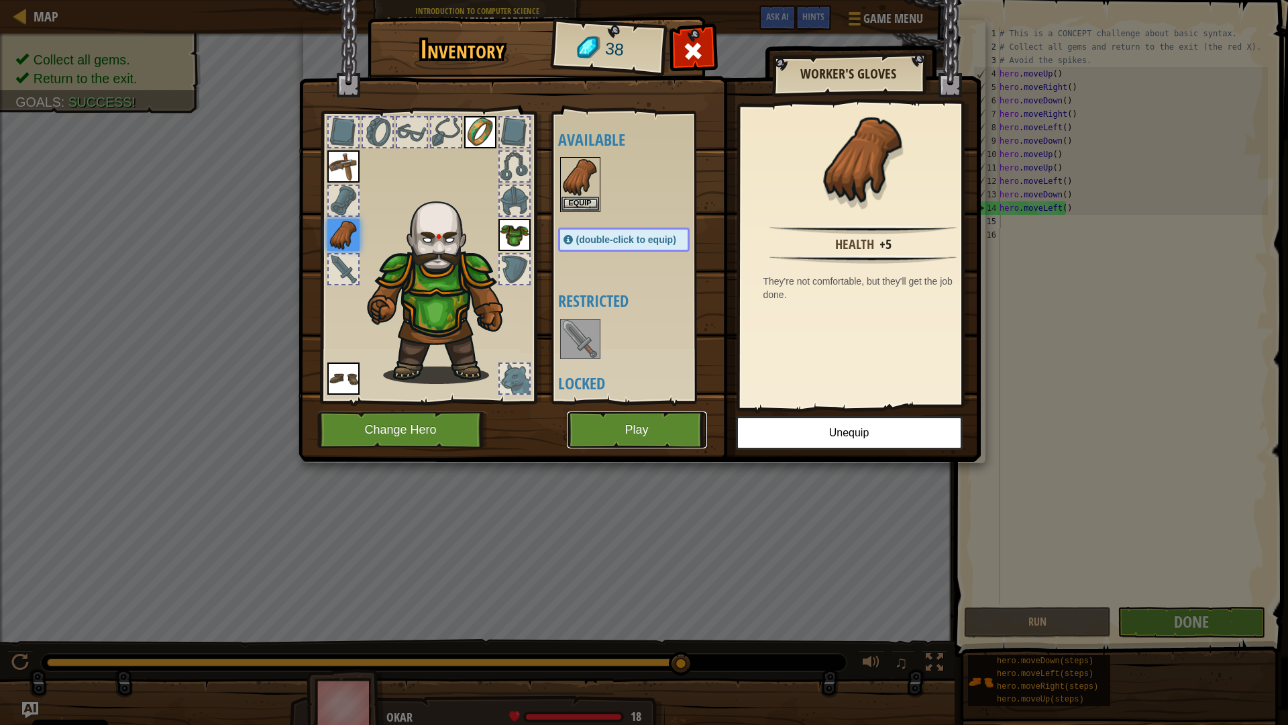
click at [672, 437] on button "Play" at bounding box center [637, 429] width 140 height 37
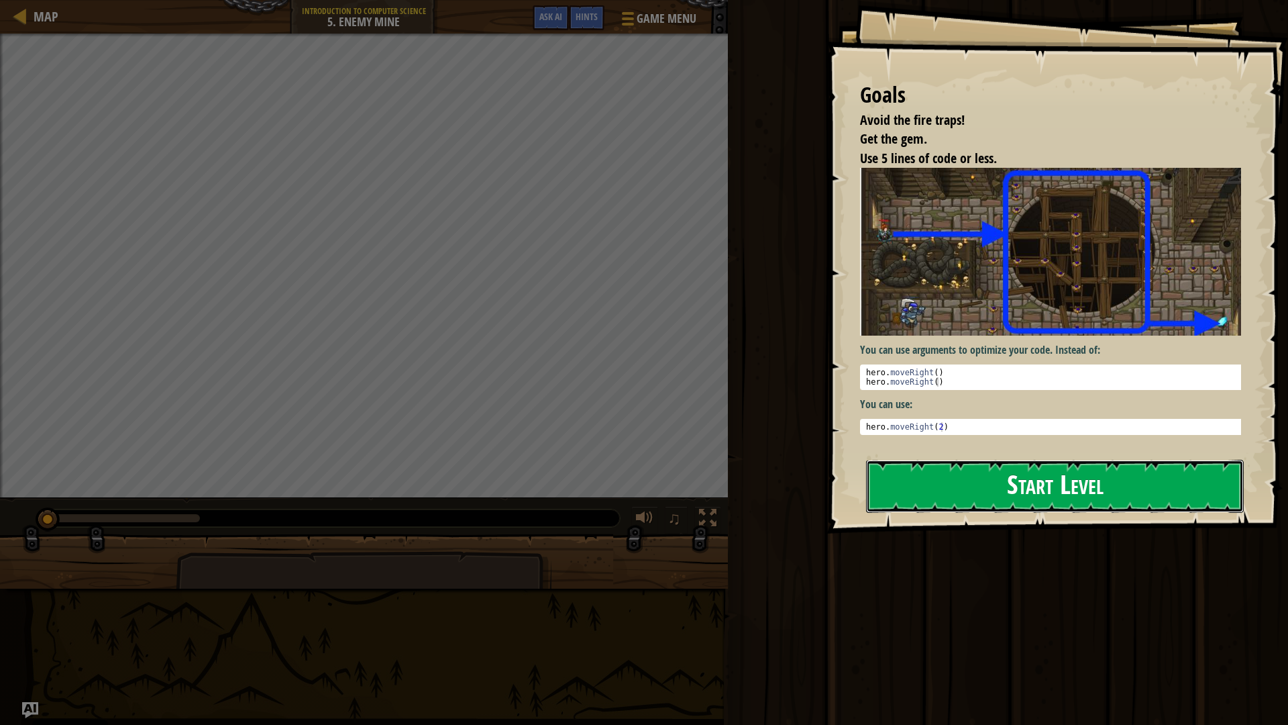
click at [1045, 495] on button "Start Level" at bounding box center [1055, 486] width 378 height 53
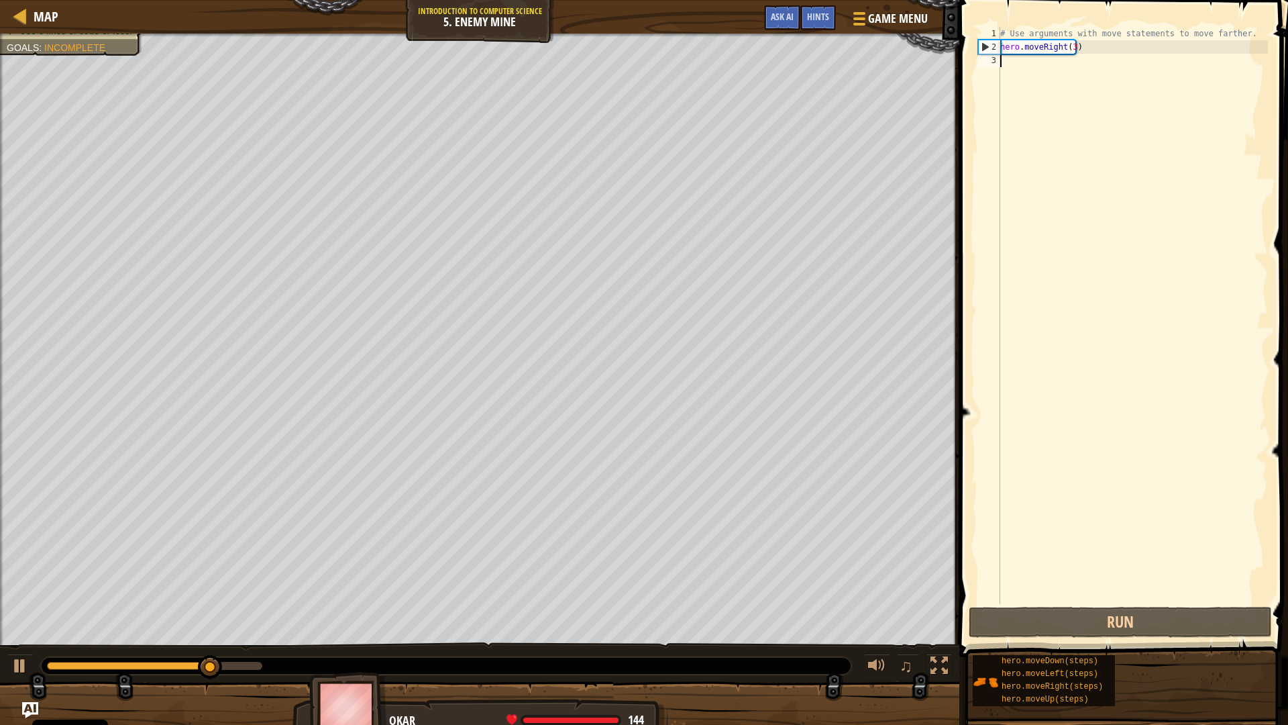
type textarea "h"
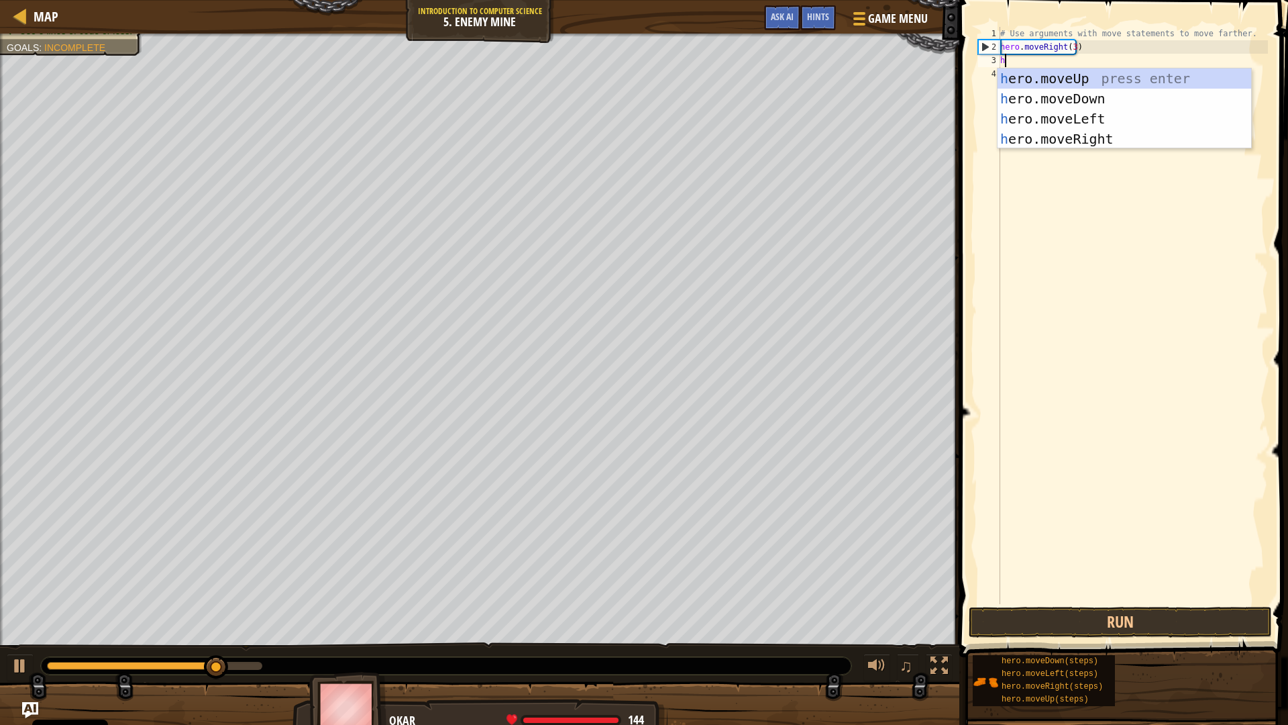
scroll to position [6, 0]
click at [1074, 74] on div "h ero.moveUp press enter h ero.moveDown press enter h ero.moveLeft press enter …" at bounding box center [1125, 128] width 254 height 121
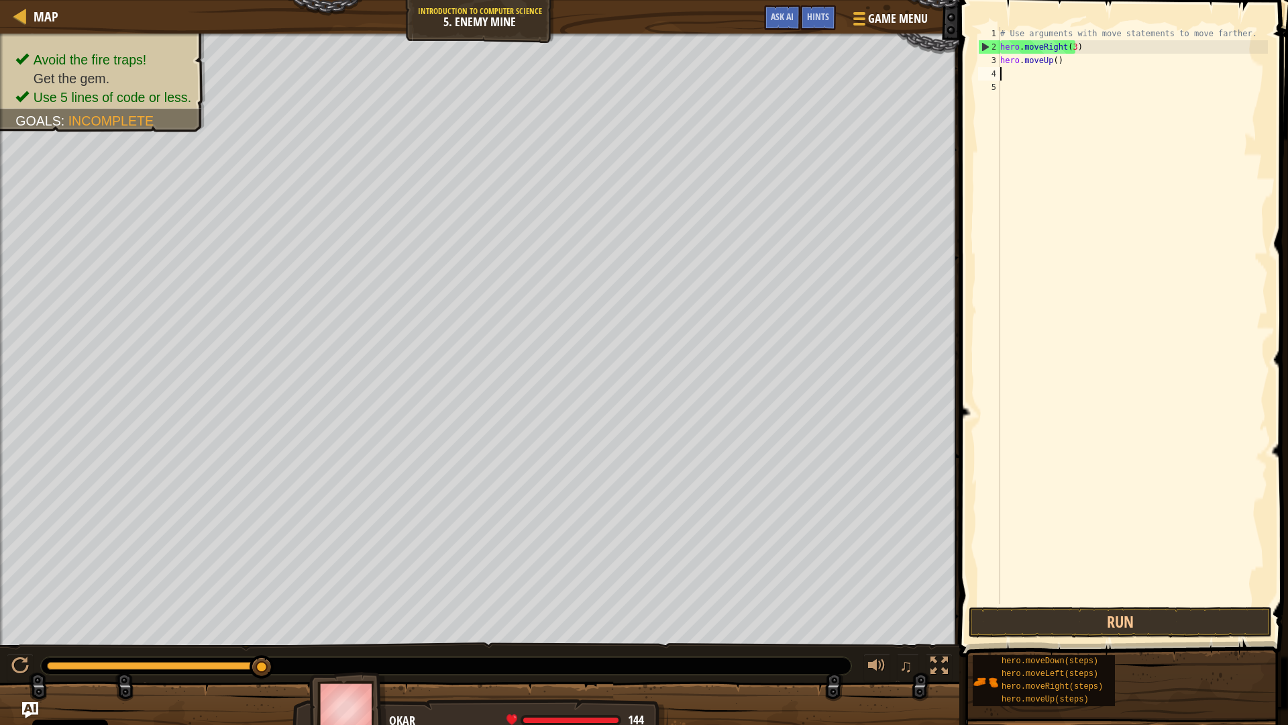
type textarea "h"
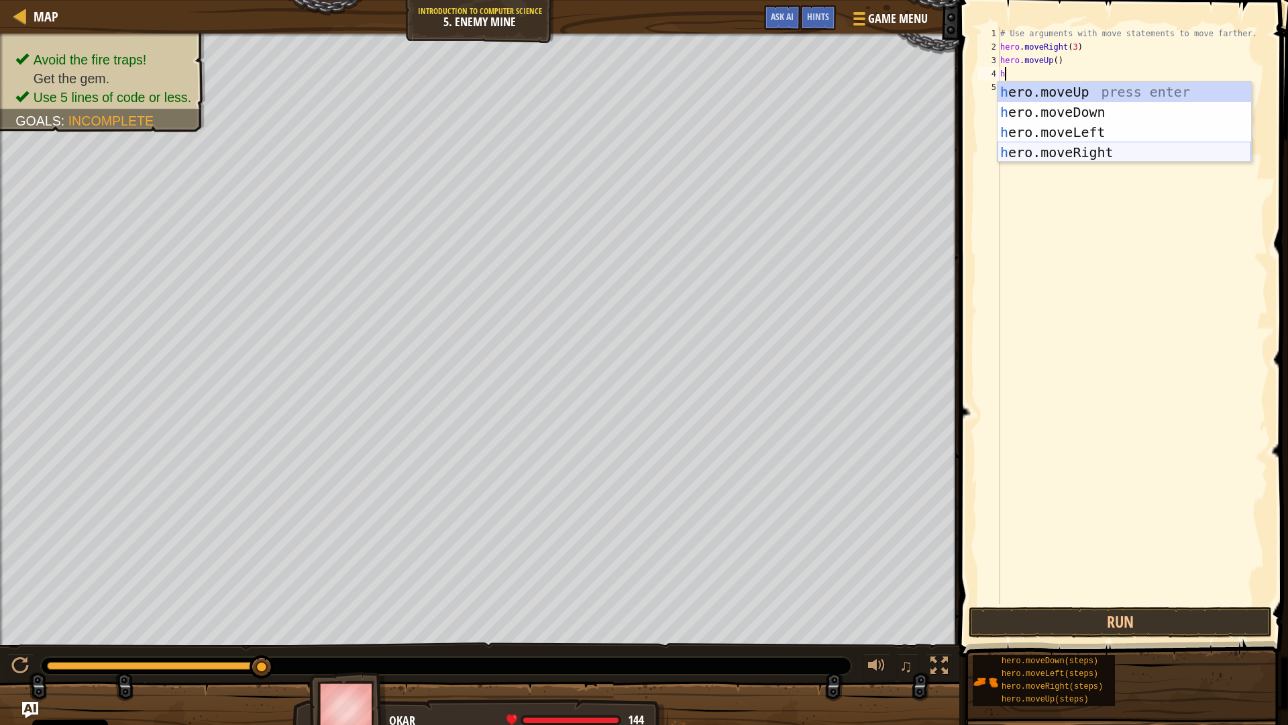
click at [1113, 146] on div "h ero.moveUp press enter h ero.moveDown press enter h ero.moveLeft press enter …" at bounding box center [1125, 142] width 254 height 121
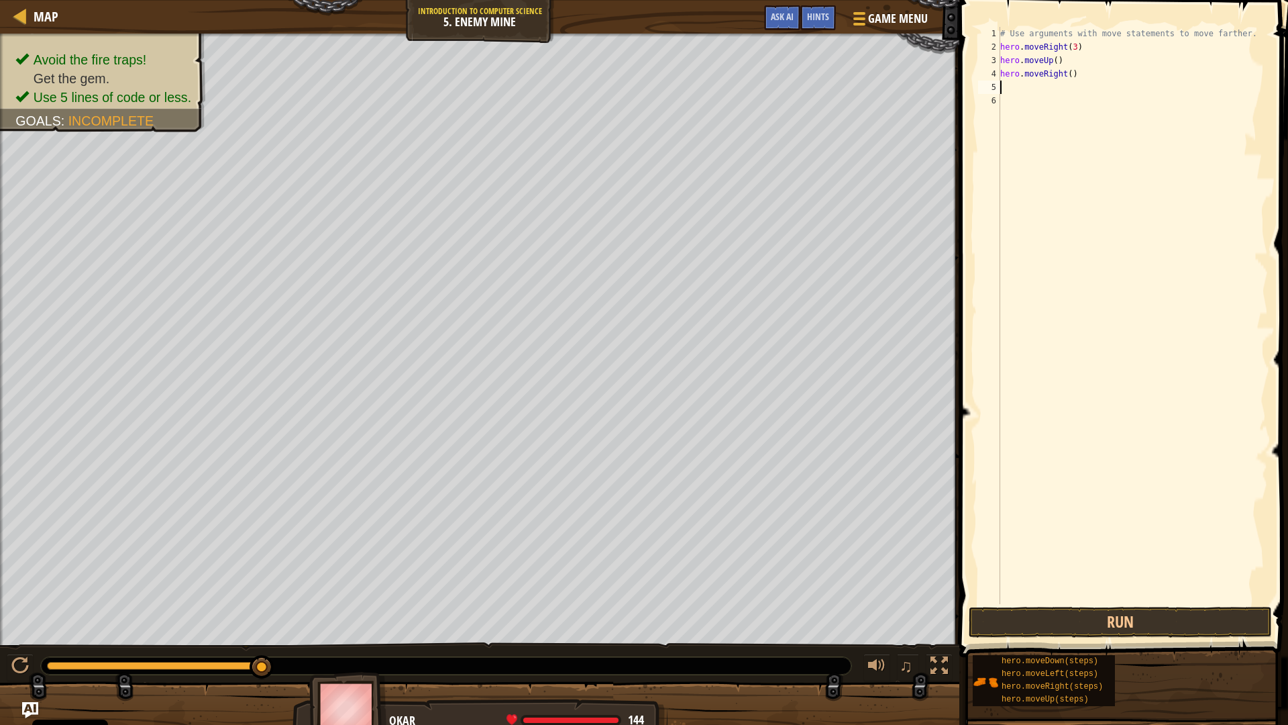
type textarea "h"
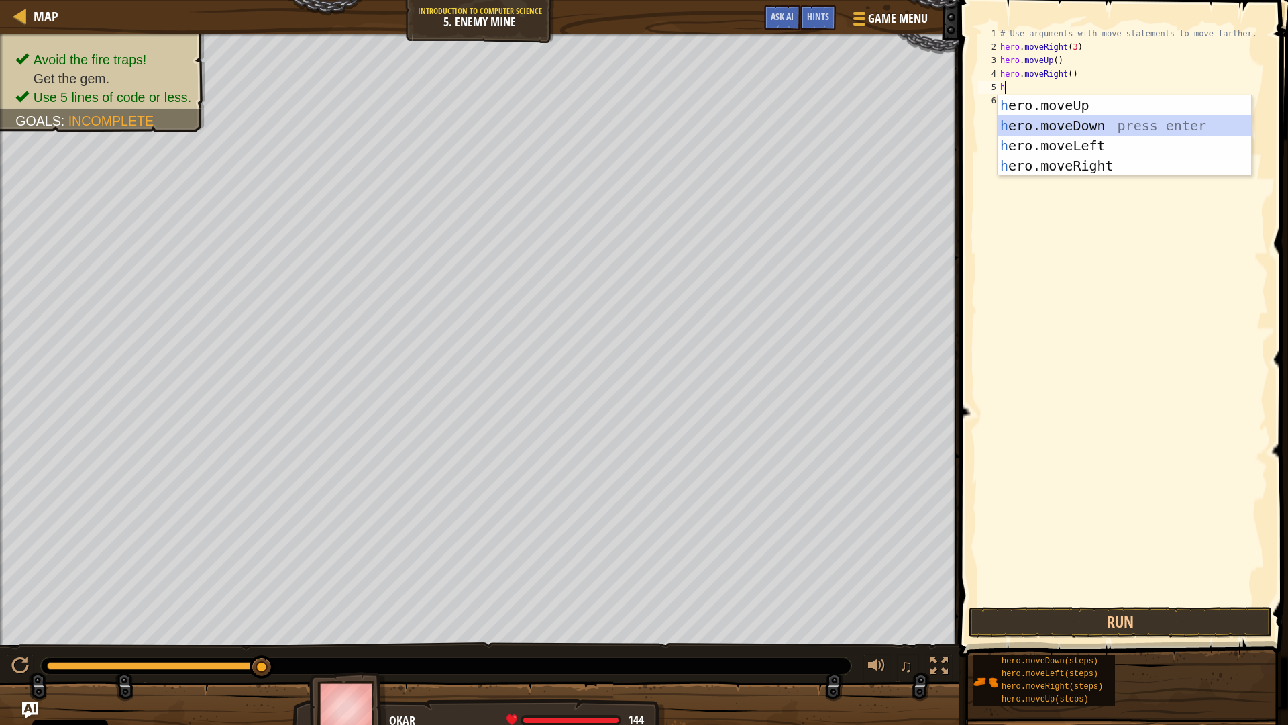
click at [1094, 123] on div "h ero.moveUp press enter h ero.moveDown press enter h ero.moveLeft press enter …" at bounding box center [1125, 155] width 254 height 121
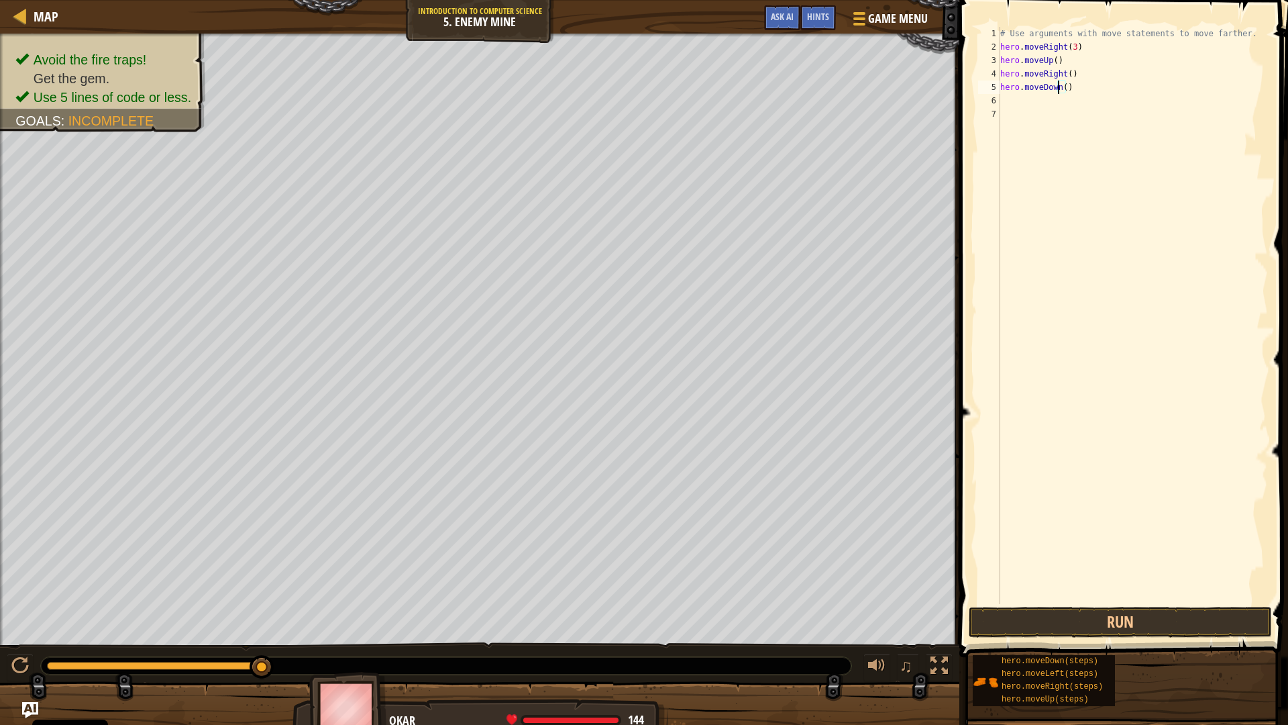
click at [1060, 87] on div "# Use arguments with move statements to move farther. hero . moveRight ( 3 ) he…" at bounding box center [1133, 329] width 270 height 604
click at [1064, 87] on div "# Use arguments with move statements to move farther. hero . moveRight ( 3 ) he…" at bounding box center [1133, 329] width 270 height 604
type textarea "hero.moveDown(3)"
click at [1081, 102] on div "# Use arguments with move statements to move farther. hero . moveRight ( 3 ) he…" at bounding box center [1133, 329] width 270 height 604
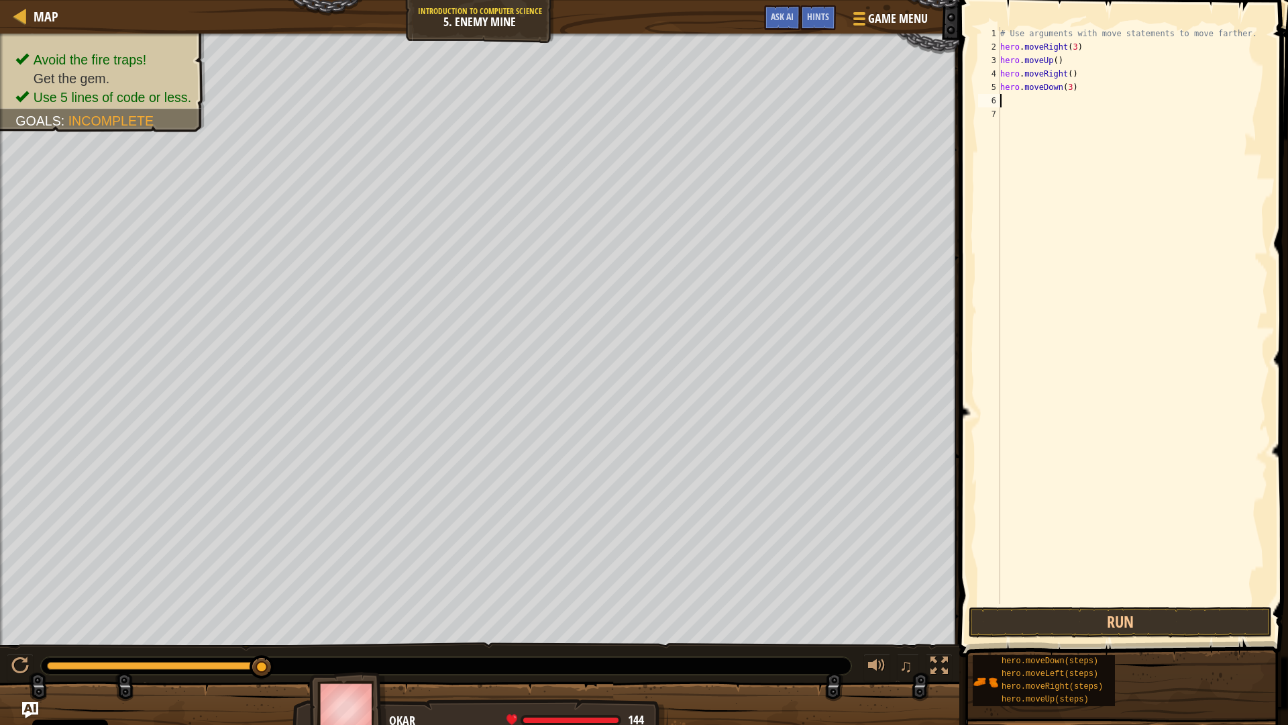
scroll to position [6, 0]
type textarea "h"
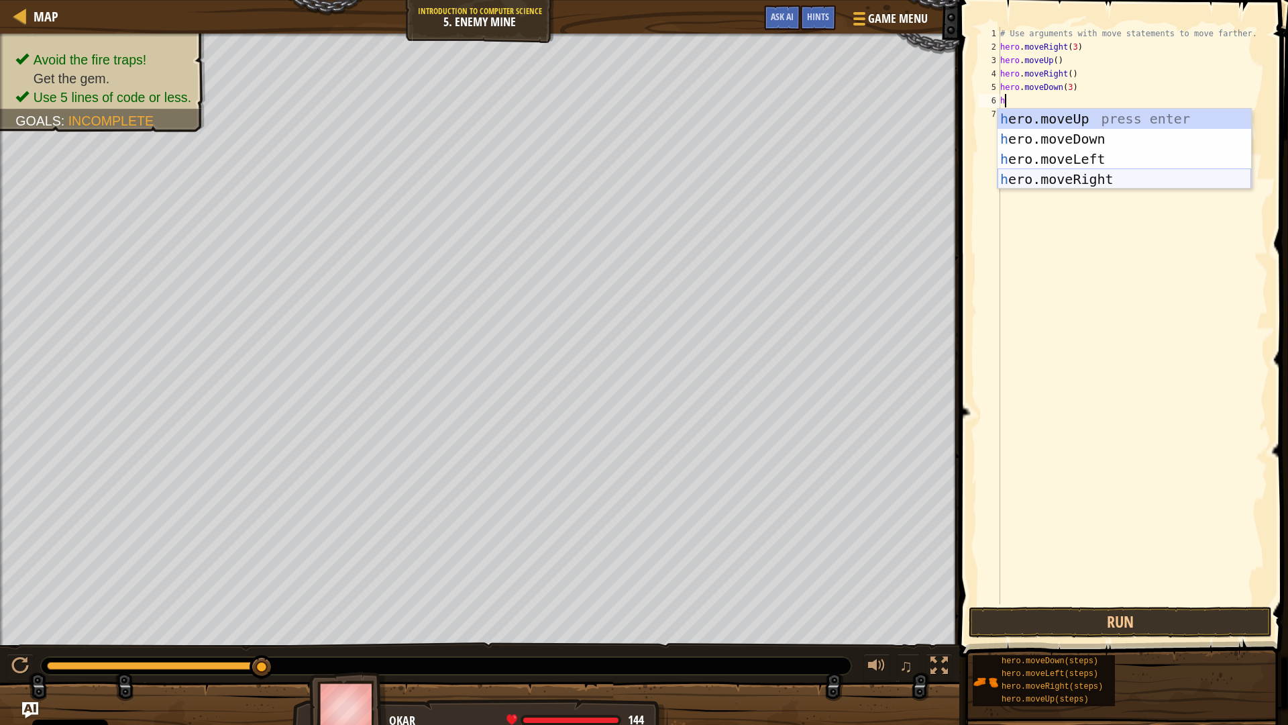
click at [1108, 177] on div "h ero.moveUp press enter h ero.moveDown press enter h ero.moveLeft press enter …" at bounding box center [1125, 169] width 254 height 121
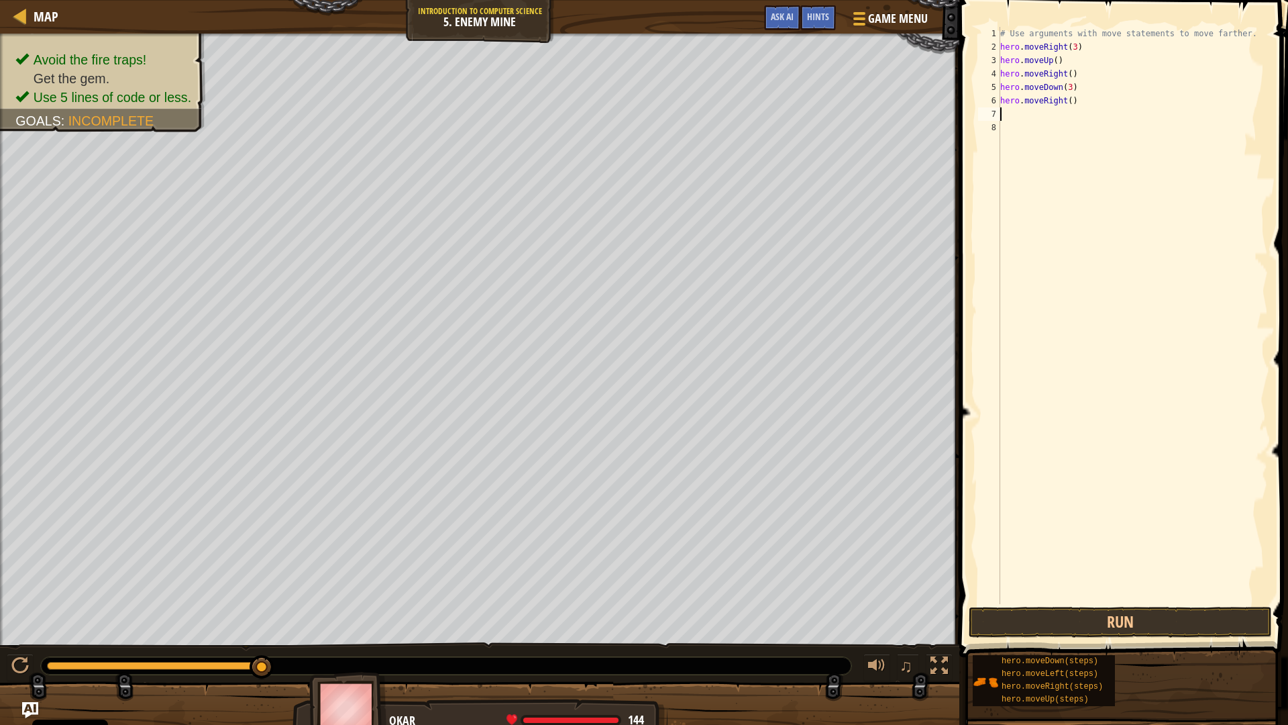
click at [1065, 101] on div "# Use arguments with move statements to move farther. hero . moveRight ( 3 ) he…" at bounding box center [1133, 329] width 270 height 604
type textarea "hero.moveRight(2)"
click at [1135, 619] on button "Run" at bounding box center [1120, 622] width 303 height 31
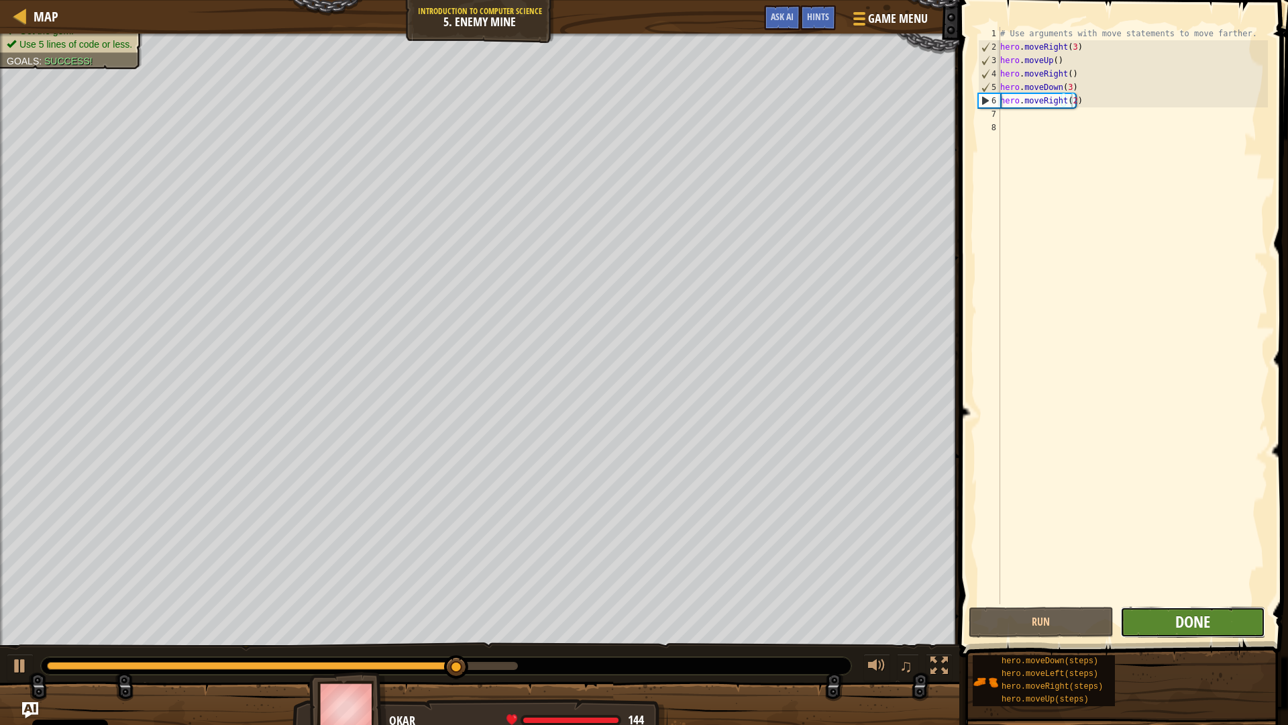
click at [1189, 627] on span "Done" at bounding box center [1193, 621] width 35 height 21
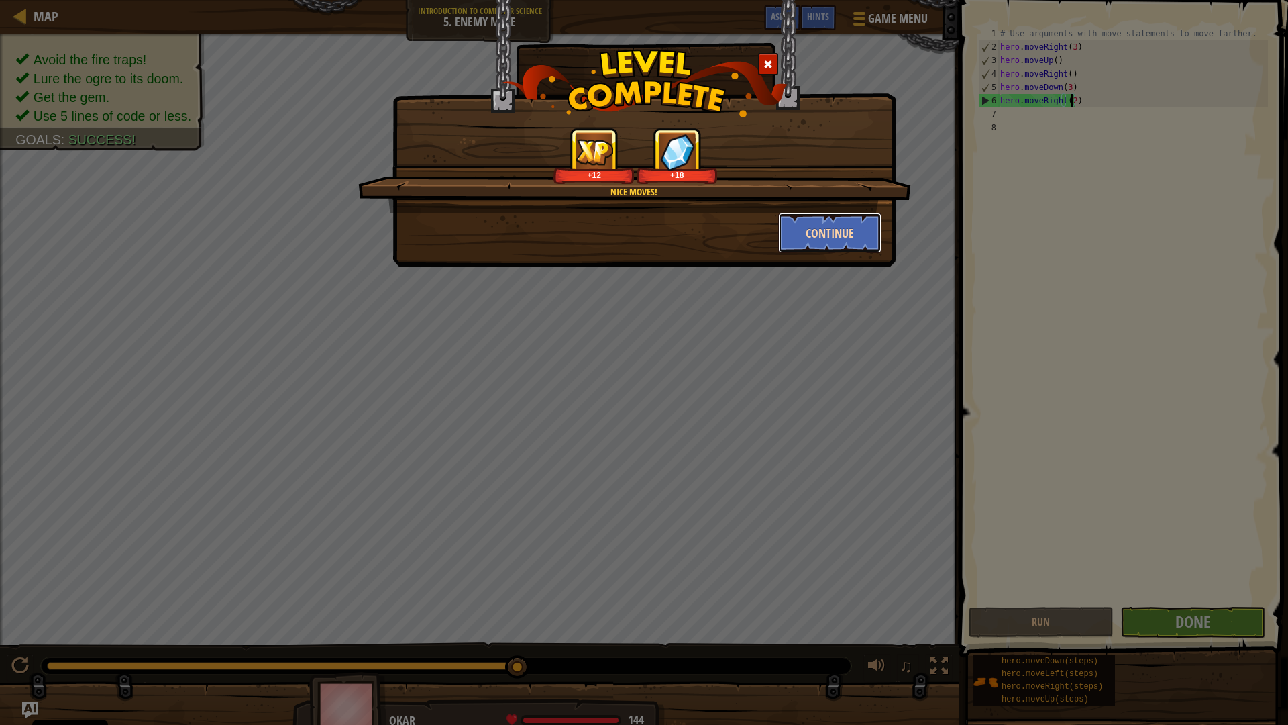
click at [829, 222] on button "Continue" at bounding box center [830, 233] width 104 height 40
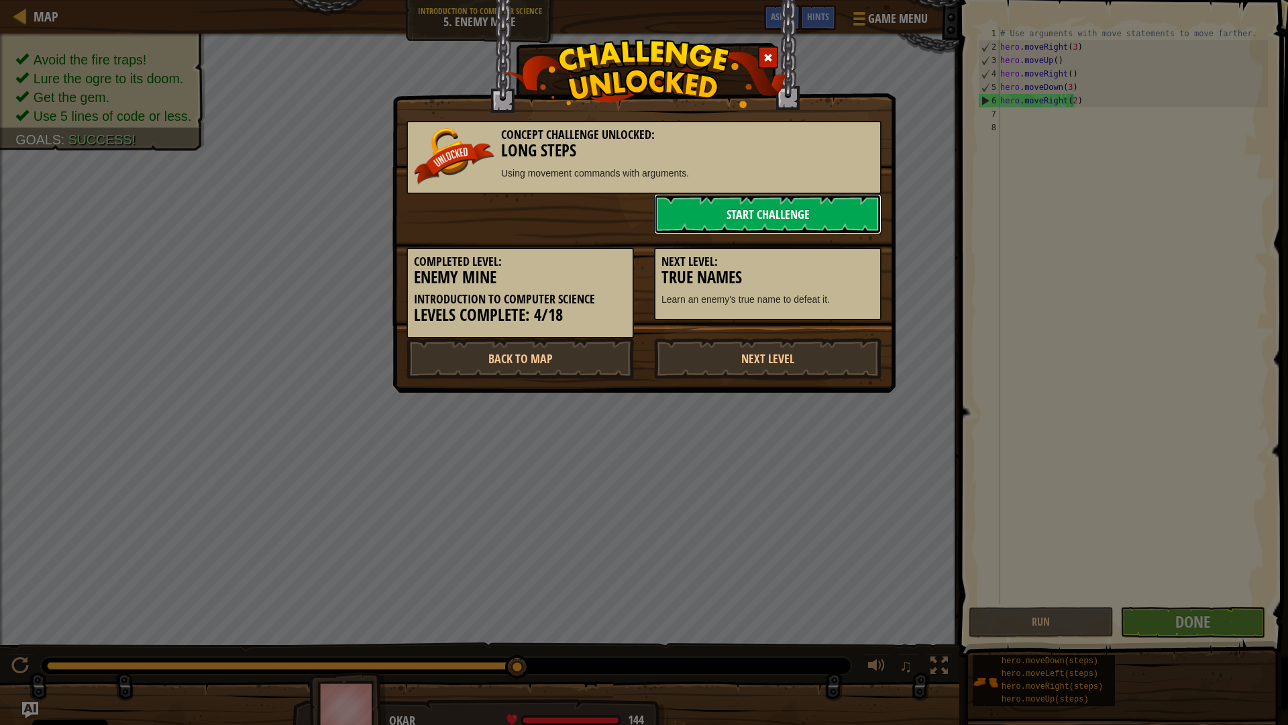
click at [747, 215] on link "Start Challenge" at bounding box center [767, 214] width 227 height 40
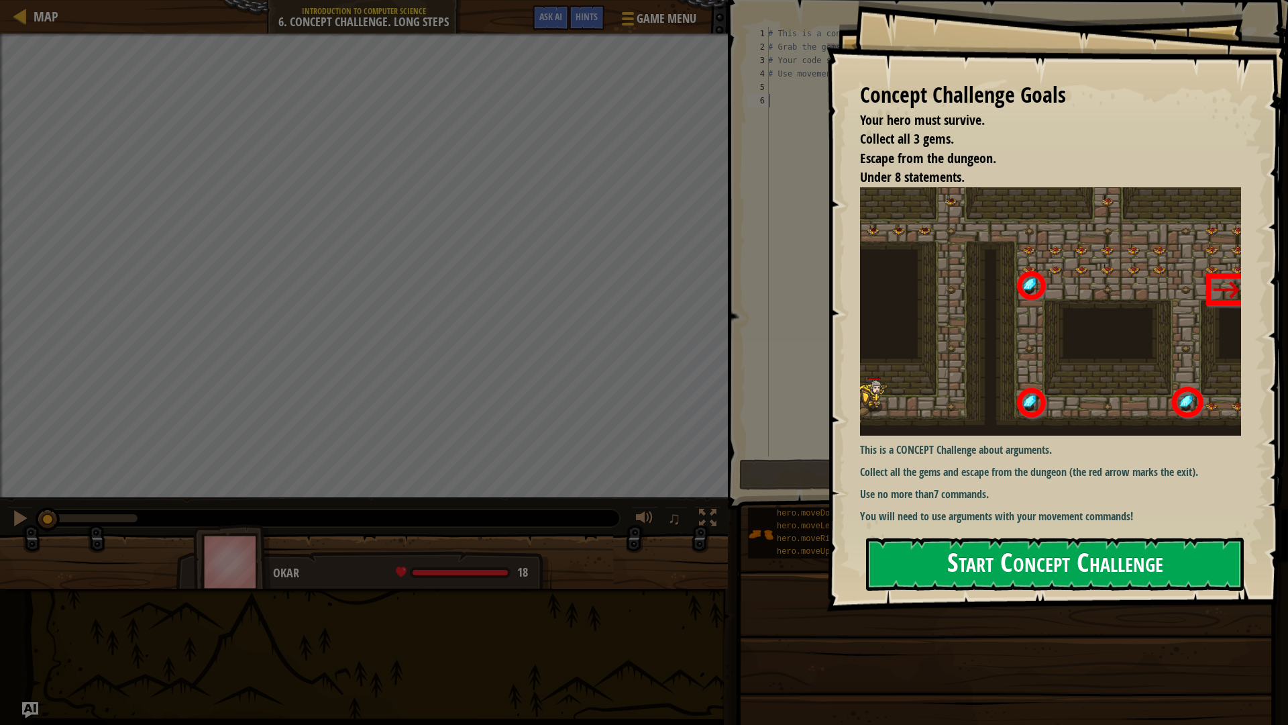
click at [1035, 548] on button "Start Concept Challenge" at bounding box center [1055, 563] width 378 height 53
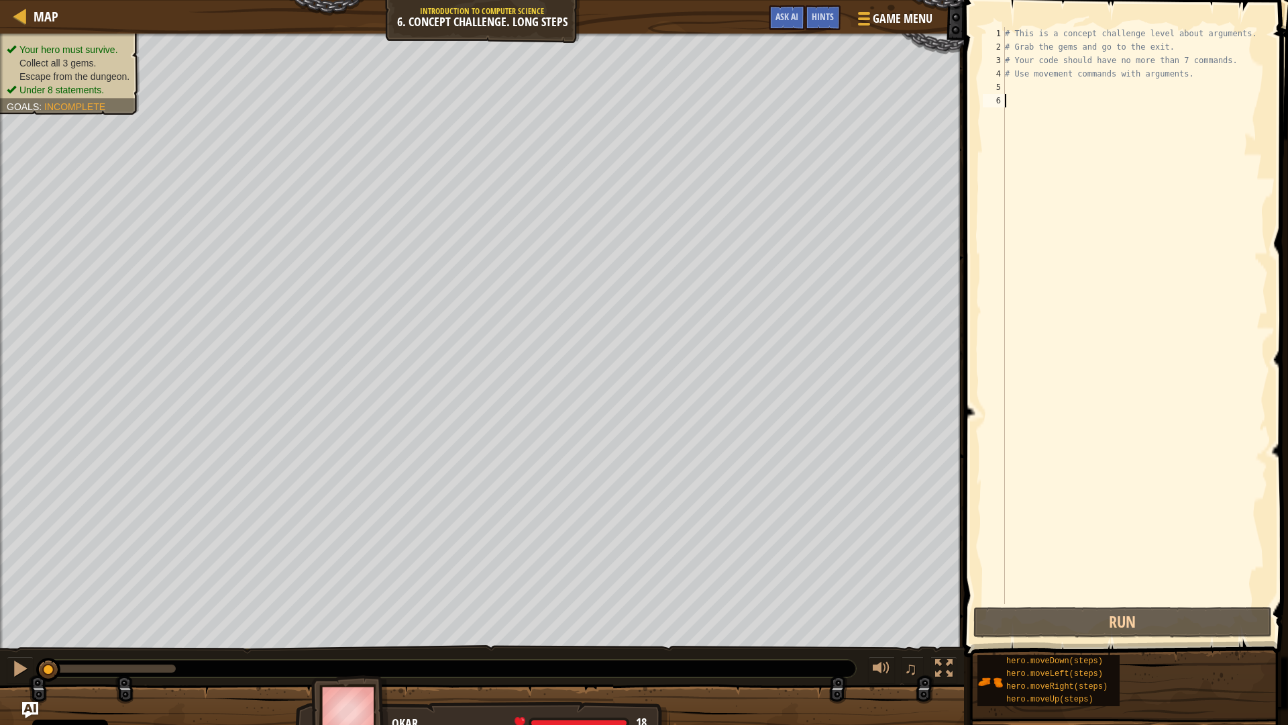
click at [1032, 90] on div "# This is a concept challenge level about arguments. # Grab the gems and go to …" at bounding box center [1136, 329] width 266 height 604
type textarea "h"
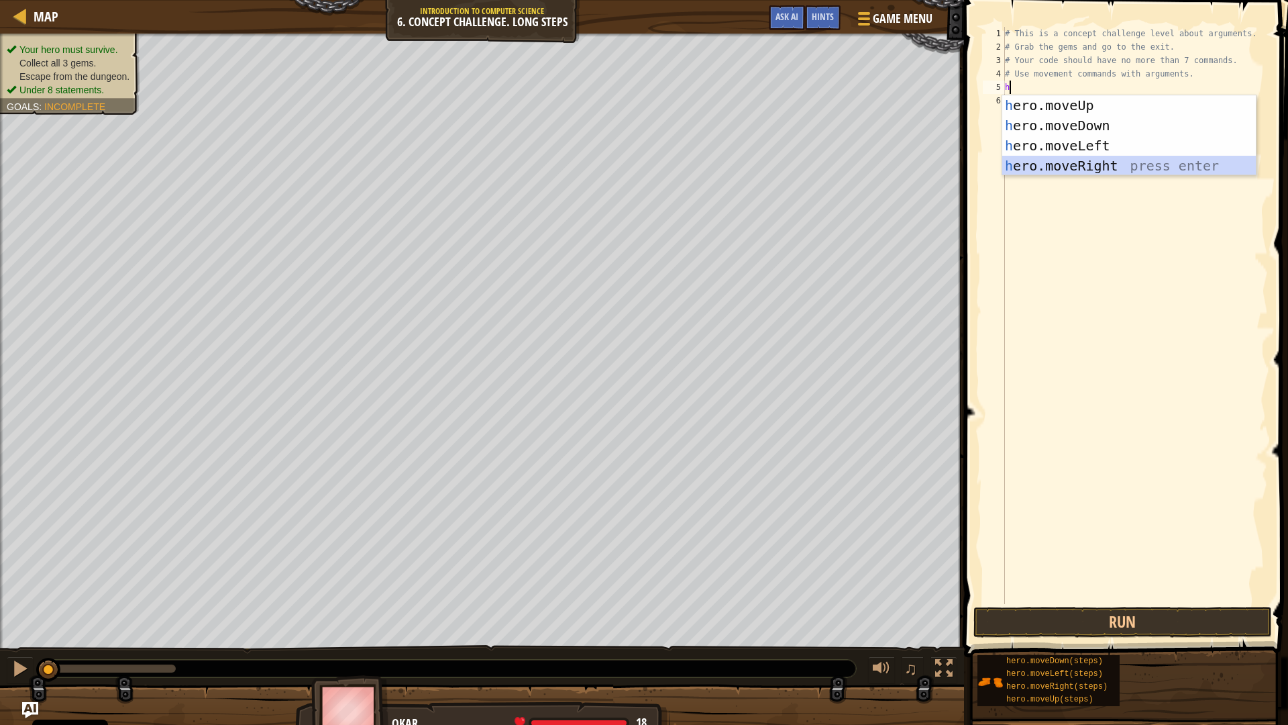
click at [1107, 159] on div "h ero.moveUp press enter h ero.moveDown press enter h ero.moveLeft press enter …" at bounding box center [1130, 155] width 254 height 121
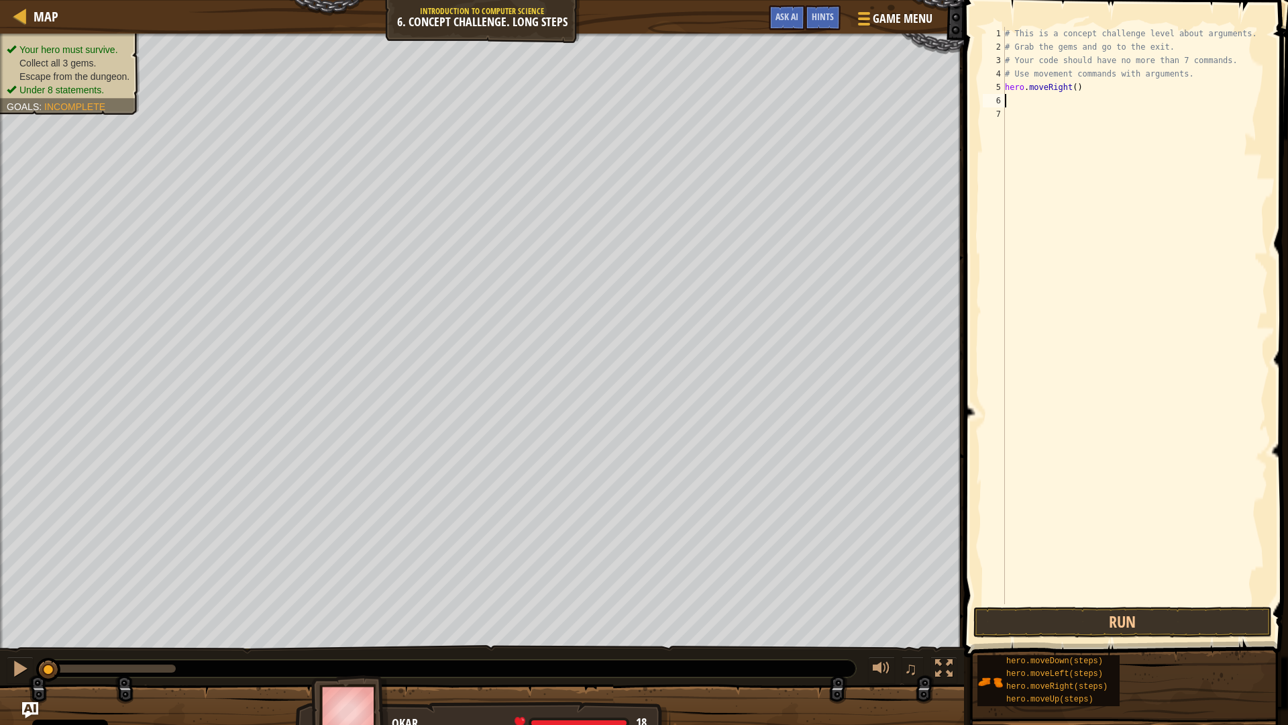
type textarea "h"
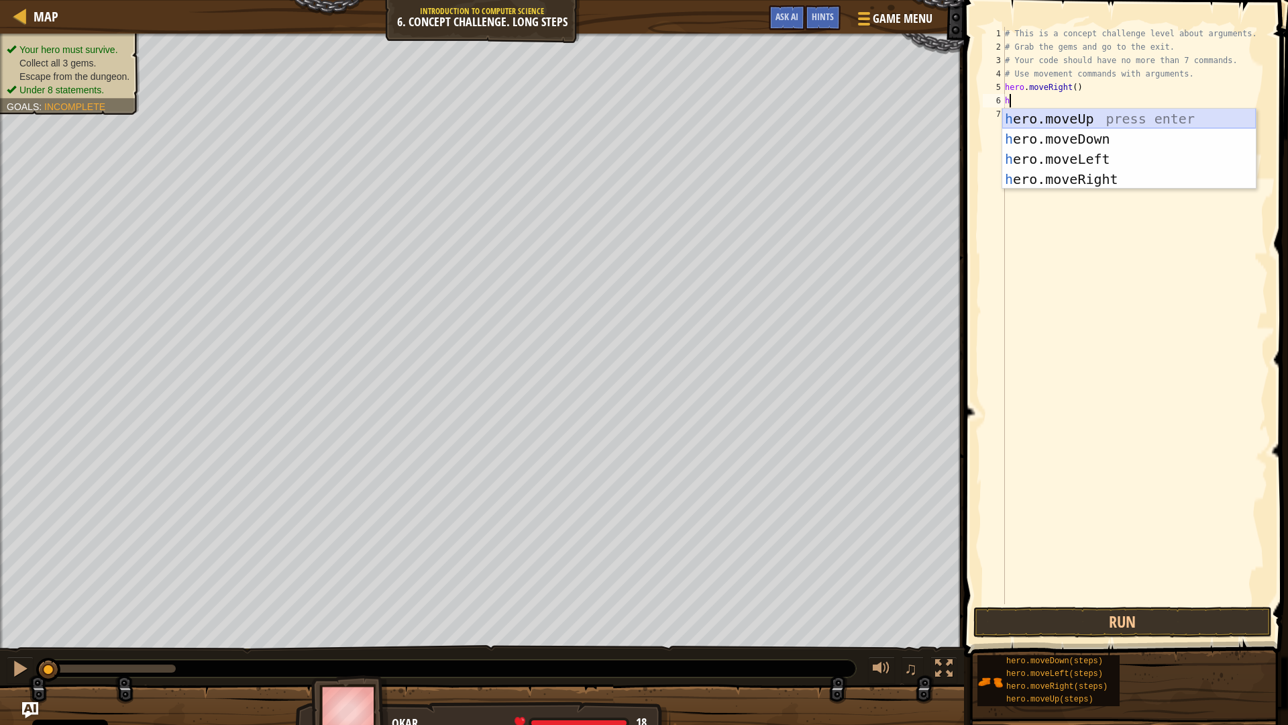
click at [1080, 121] on div "h ero.moveUp press enter h ero.moveDown press enter h ero.moveLeft press enter …" at bounding box center [1130, 169] width 254 height 121
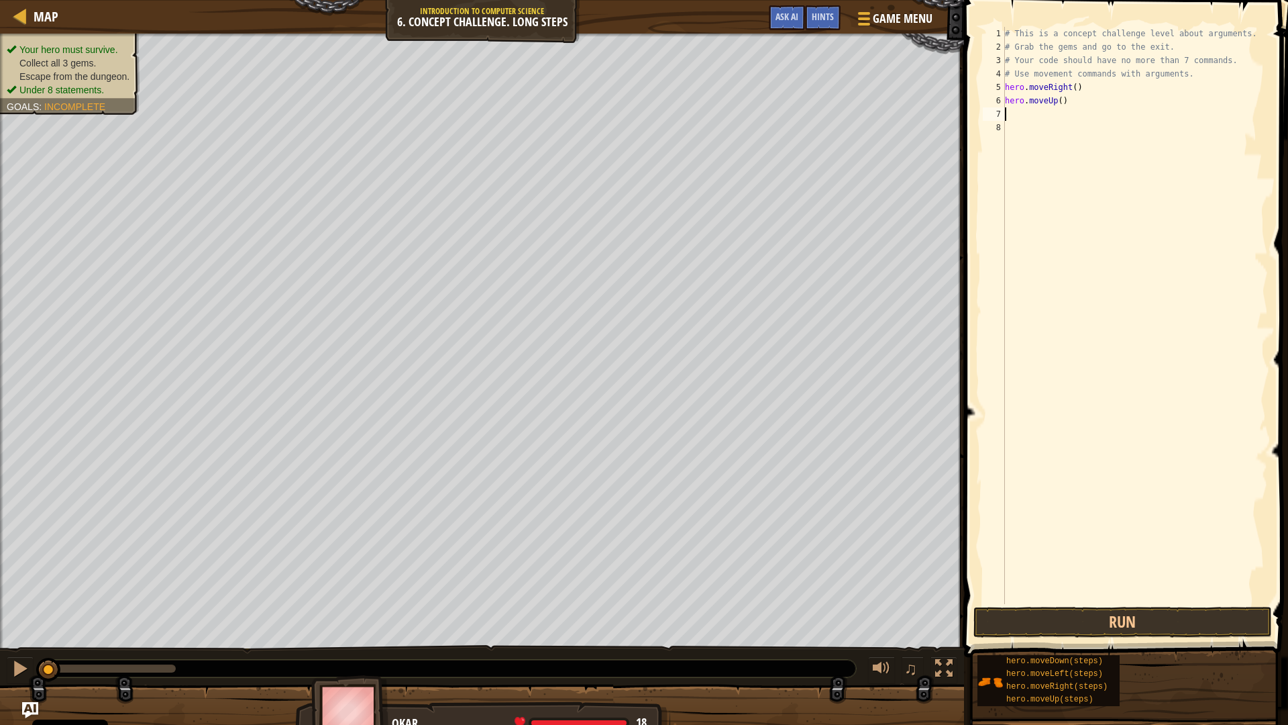
click at [1058, 103] on div "# This is a concept challenge level about arguments. # Grab the gems and go to …" at bounding box center [1136, 329] width 266 height 604
type textarea "hero.moveUp(3)"
click at [1046, 112] on div "# This is a concept challenge level about arguments. # Grab the gems and go to …" at bounding box center [1136, 329] width 266 height 604
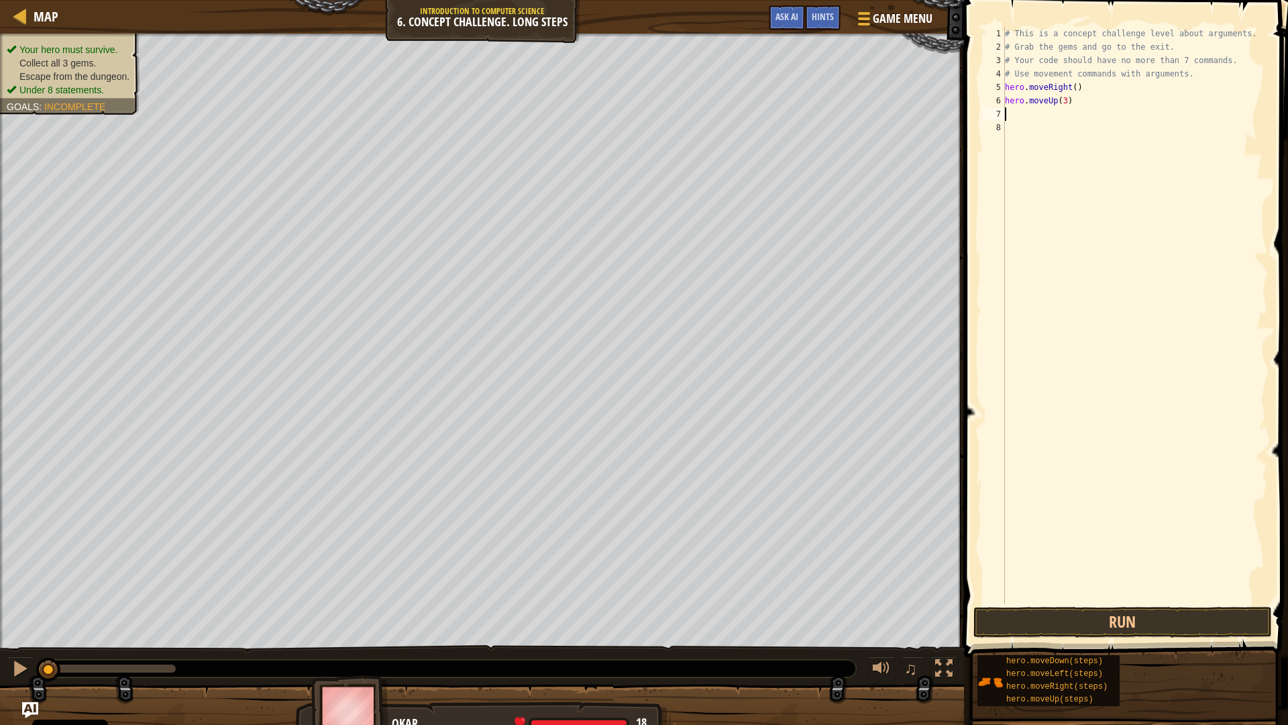
type textarea "h"
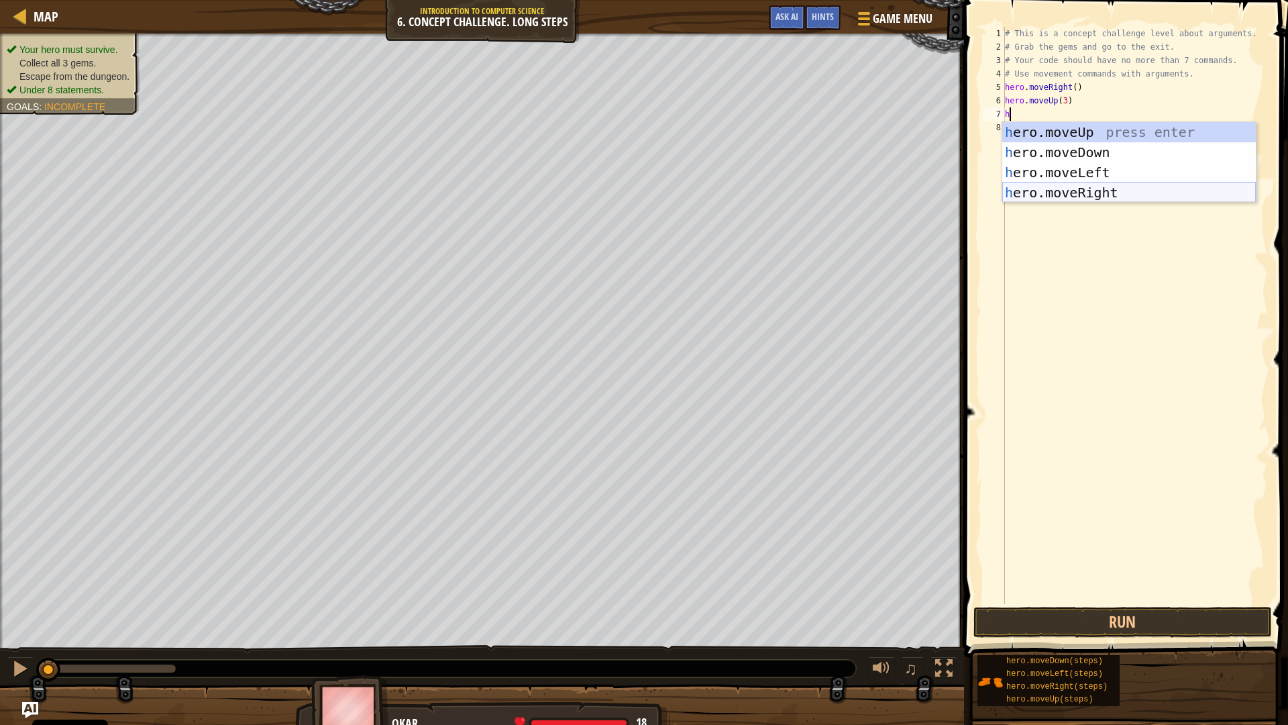
click at [1099, 193] on div "h ero.moveUp press enter h ero.moveDown press enter h ero.moveLeft press enter …" at bounding box center [1130, 182] width 254 height 121
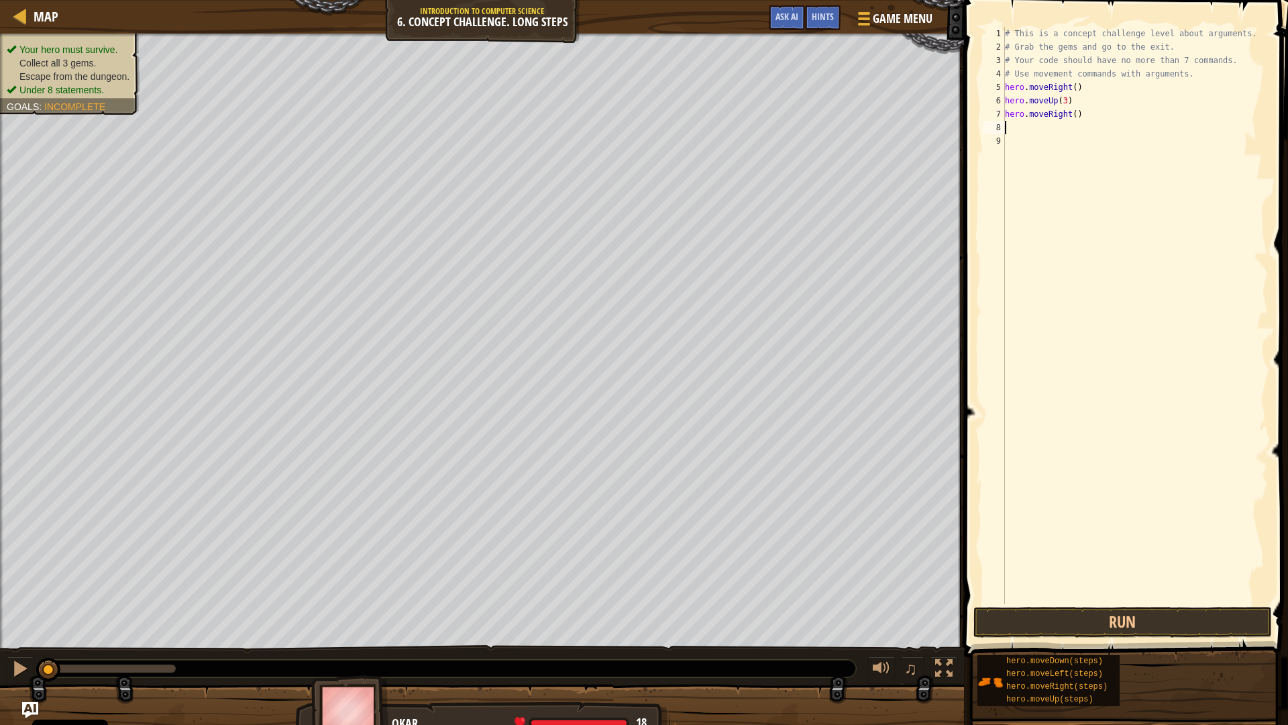
click at [1070, 113] on div "# This is a concept challenge level about arguments. # Grab the gems and go to …" at bounding box center [1136, 329] width 266 height 604
click at [1070, 115] on div "# This is a concept challenge level about arguments. # Grab the gems and go to …" at bounding box center [1136, 329] width 266 height 604
type textarea "hero.moveRight(2)"
click at [1060, 124] on div "# This is a concept challenge level about arguments. # Grab the gems and go to …" at bounding box center [1136, 329] width 266 height 604
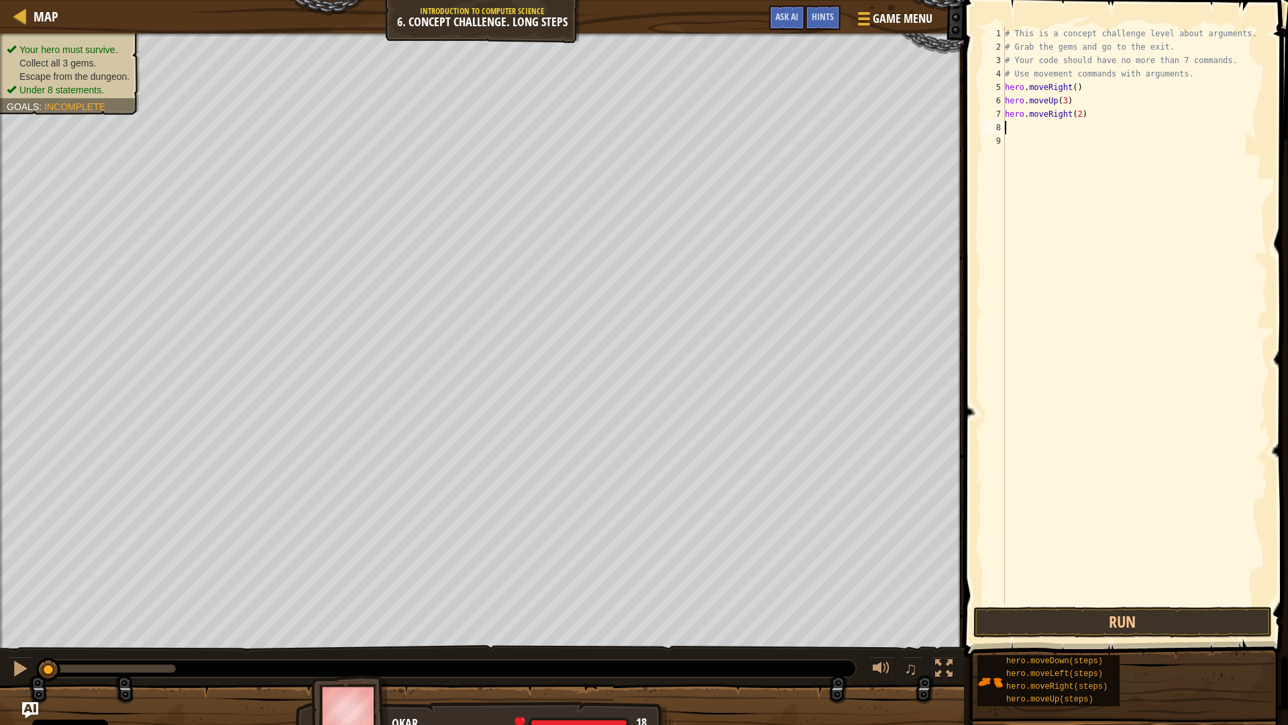
scroll to position [6, 0]
type textarea "h"
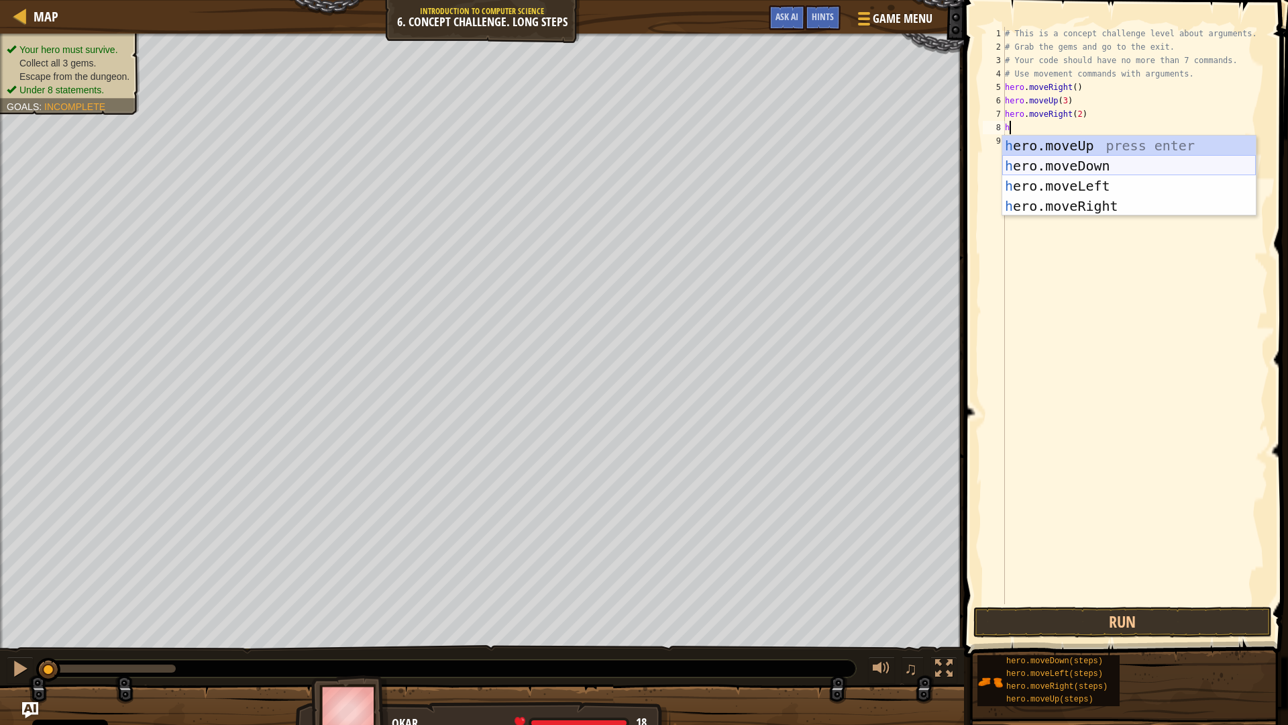
click at [1092, 162] on div "h ero.moveUp press enter h ero.moveDown press enter h ero.moveLeft press enter …" at bounding box center [1130, 196] width 254 height 121
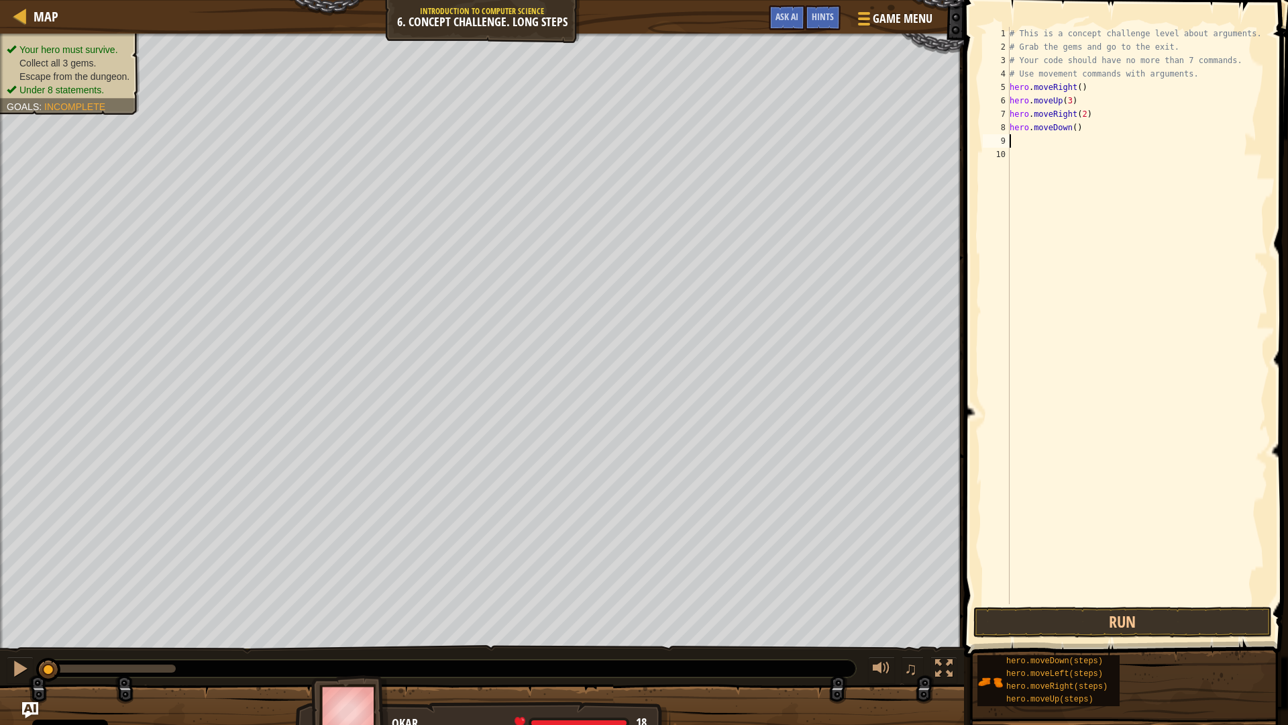
type textarea "h"
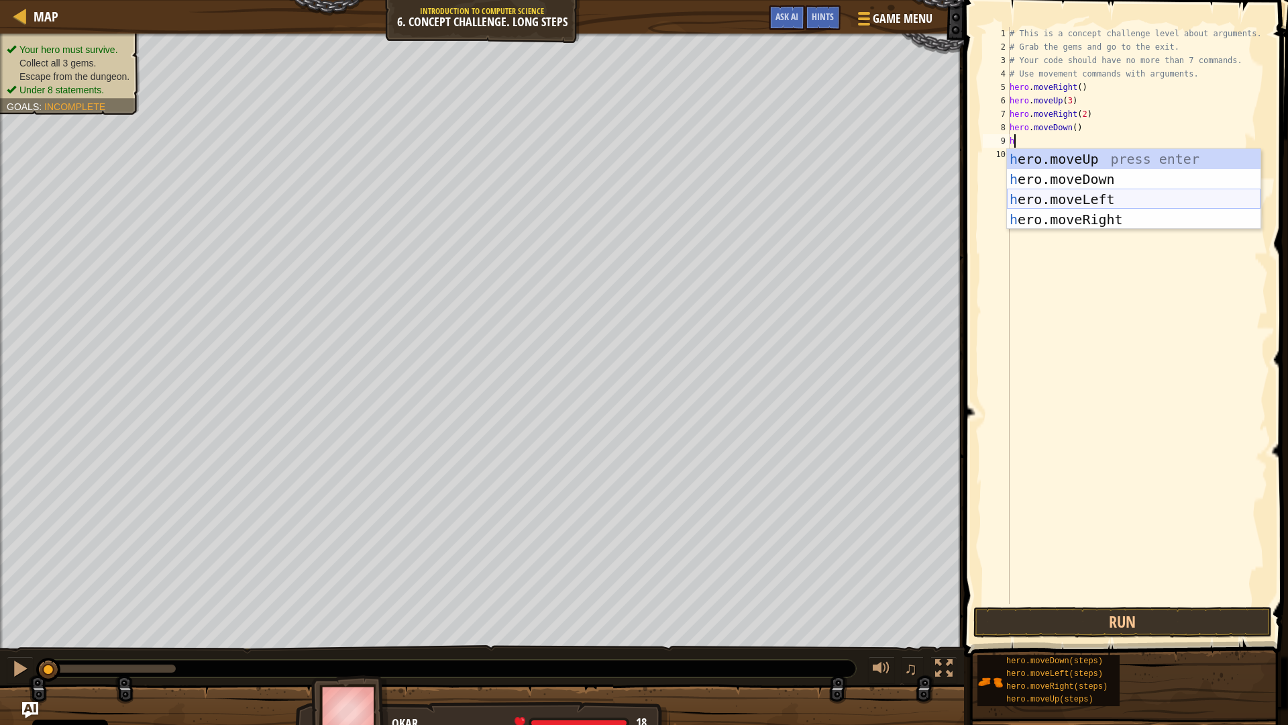
click at [1092, 193] on div "h ero.moveUp press enter h ero.moveDown press enter h ero.moveLeft press enter …" at bounding box center [1134, 209] width 254 height 121
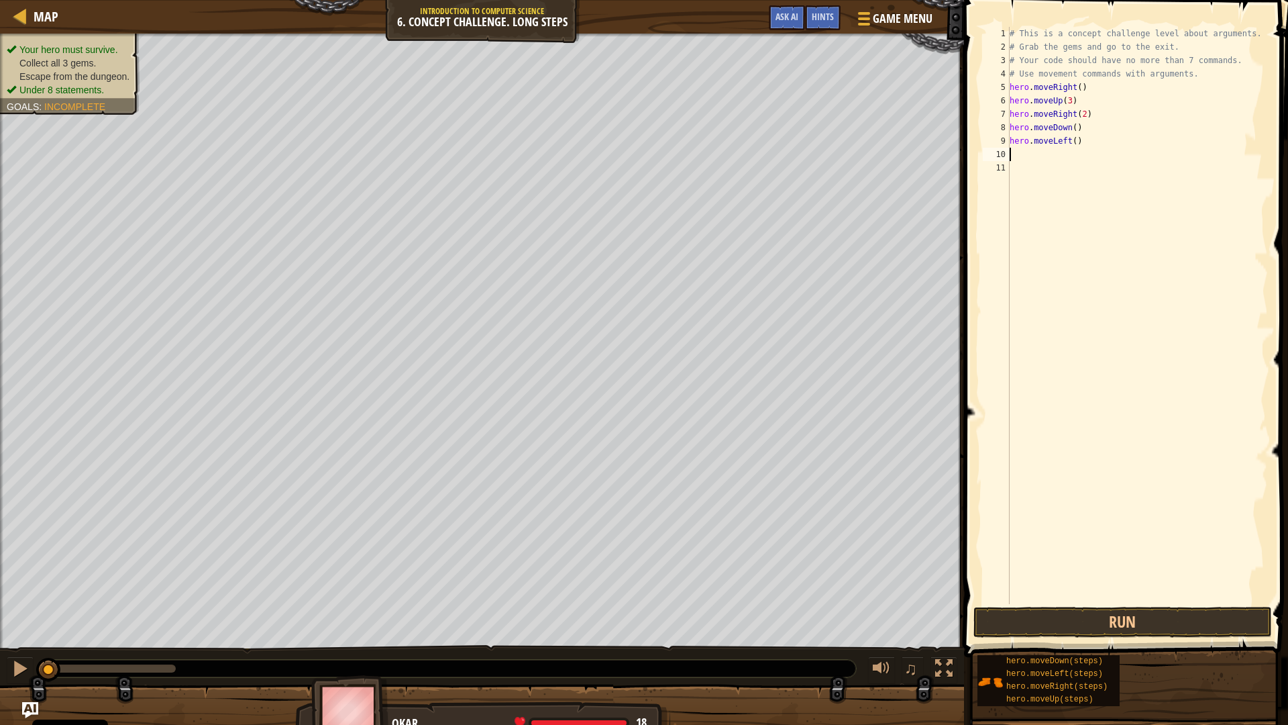
type textarea "h"
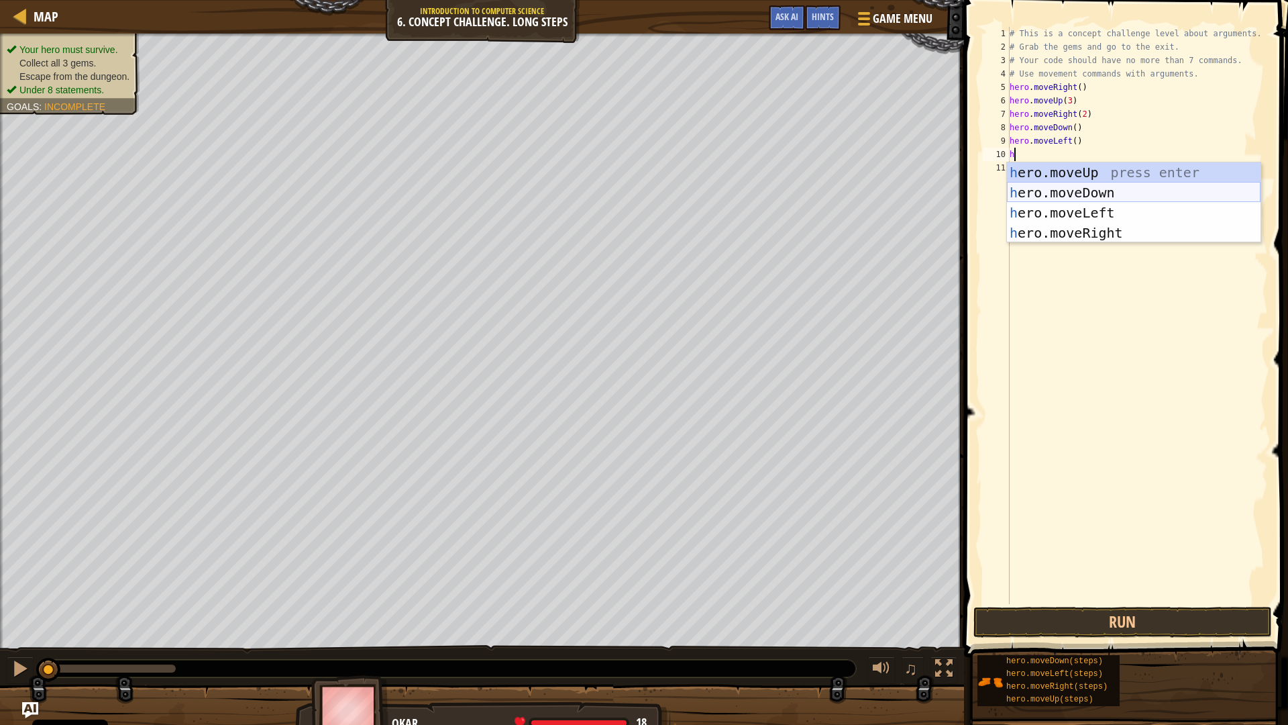
click at [1098, 195] on div "h ero.moveUp press enter h ero.moveDown press enter h ero.moveLeft press enter …" at bounding box center [1134, 222] width 254 height 121
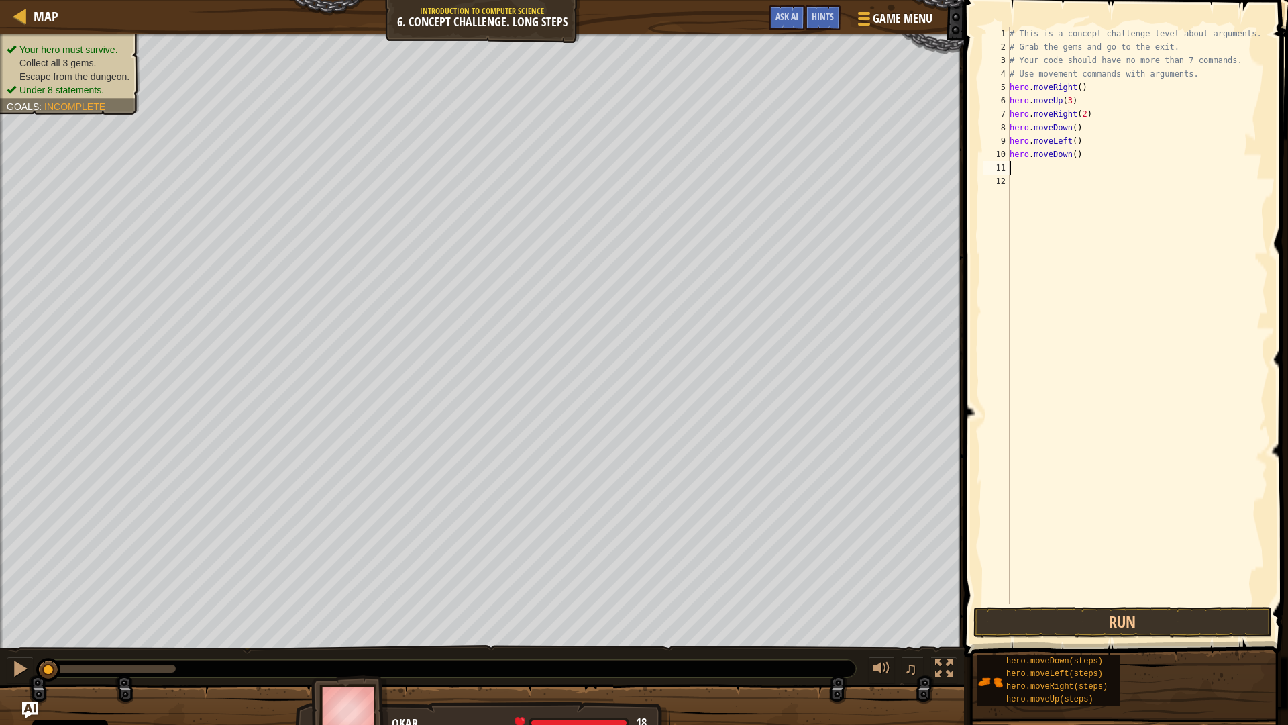
click at [1072, 161] on div "# This is a concept challenge level about arguments. # Grab the gems and go to …" at bounding box center [1138, 329] width 262 height 604
click at [1070, 152] on div "# This is a concept challenge level about arguments. # Grab the gems and go to …" at bounding box center [1138, 329] width 262 height 604
type textarea "hero.moveDown(2)"
click at [1060, 171] on div "# This is a concept challenge level about arguments. # Grab the gems and go to …" at bounding box center [1138, 329] width 262 height 604
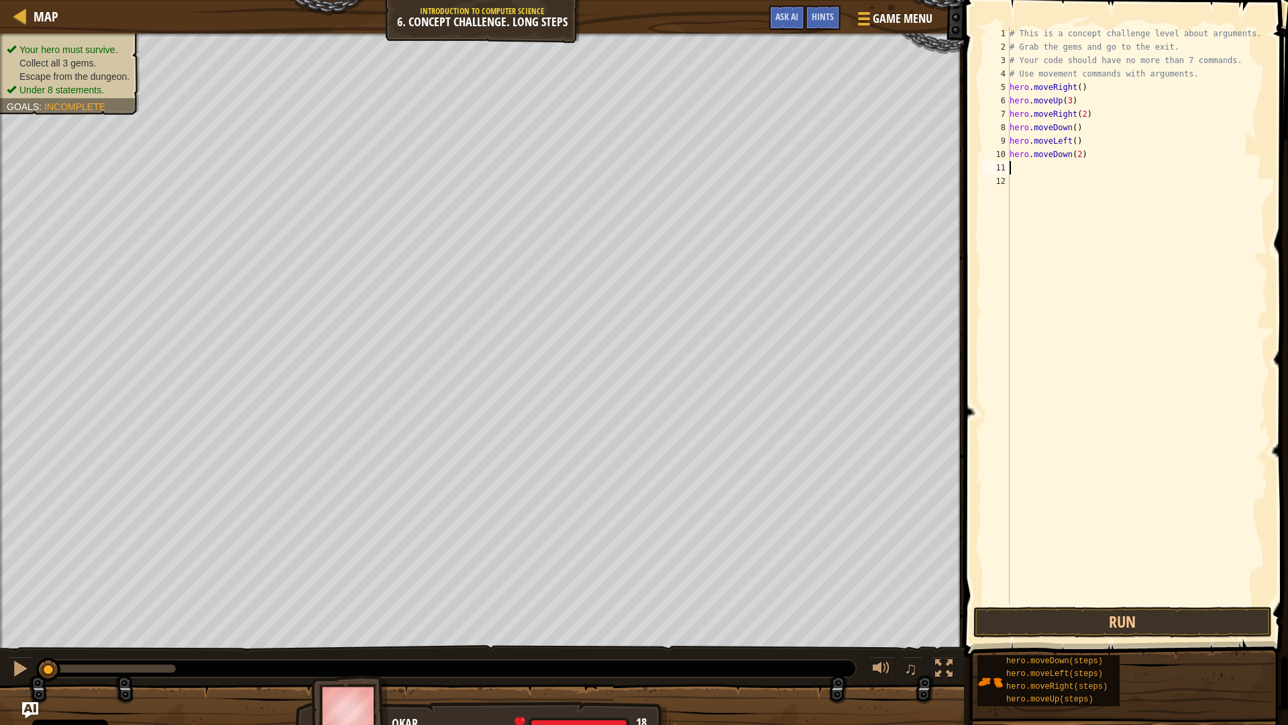
scroll to position [6, 0]
type textarea "h"
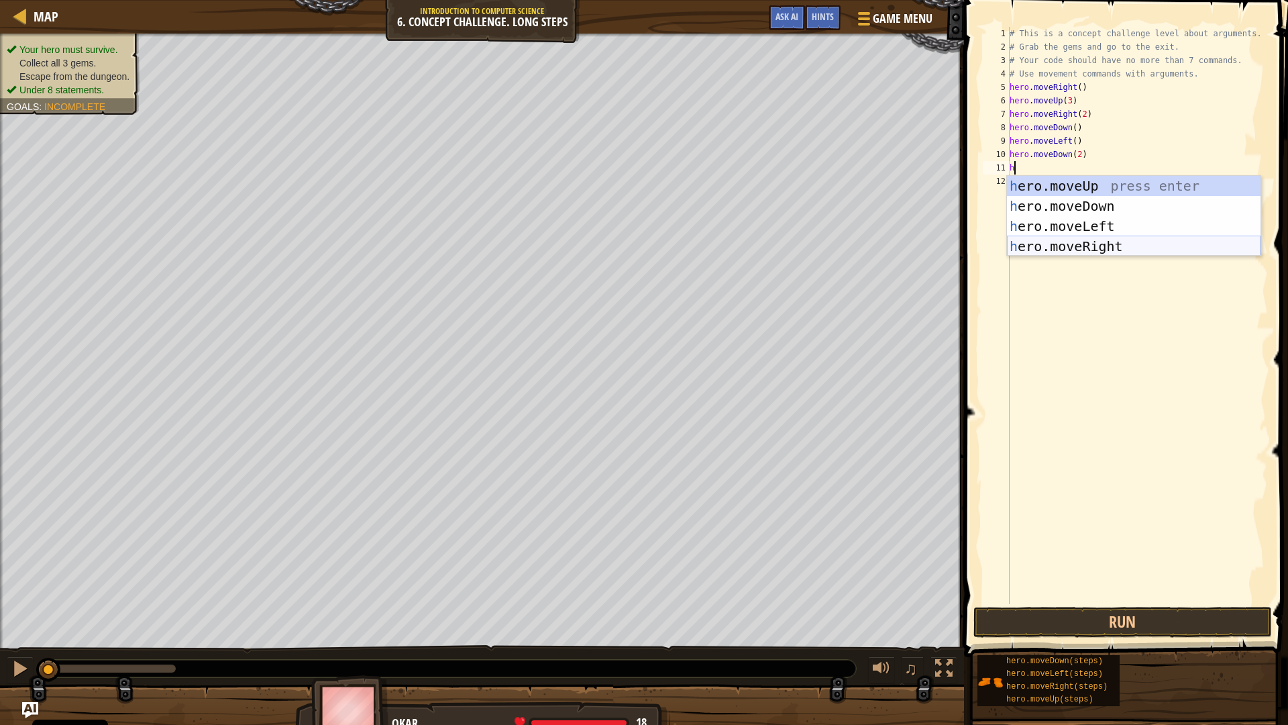
click at [1100, 245] on div "h ero.moveUp press enter h ero.moveDown press enter h ero.moveLeft press enter …" at bounding box center [1134, 236] width 254 height 121
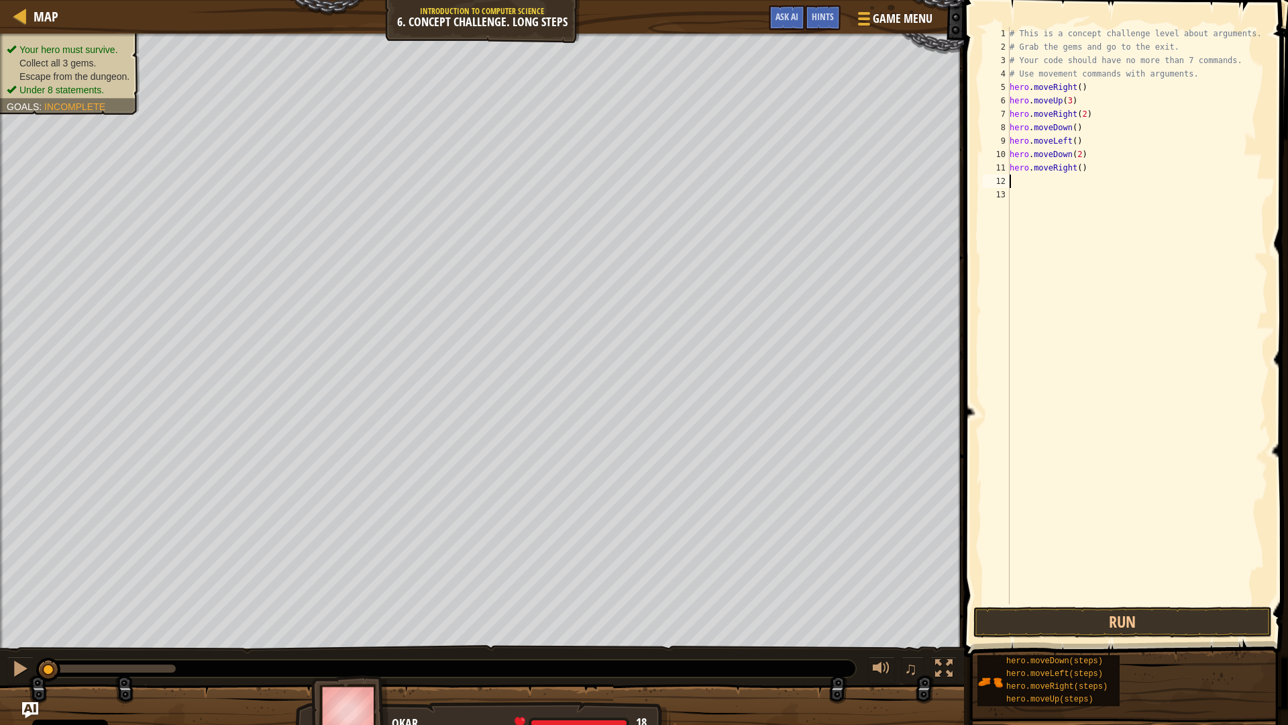
click at [1074, 168] on div "# This is a concept challenge level about arguments. # Grab the gems and go to …" at bounding box center [1138, 329] width 262 height 604
type textarea "hero.moveRight(2)"
click at [1065, 180] on div "# This is a concept challenge level about arguments. # Grab the gems and go to …" at bounding box center [1138, 329] width 262 height 604
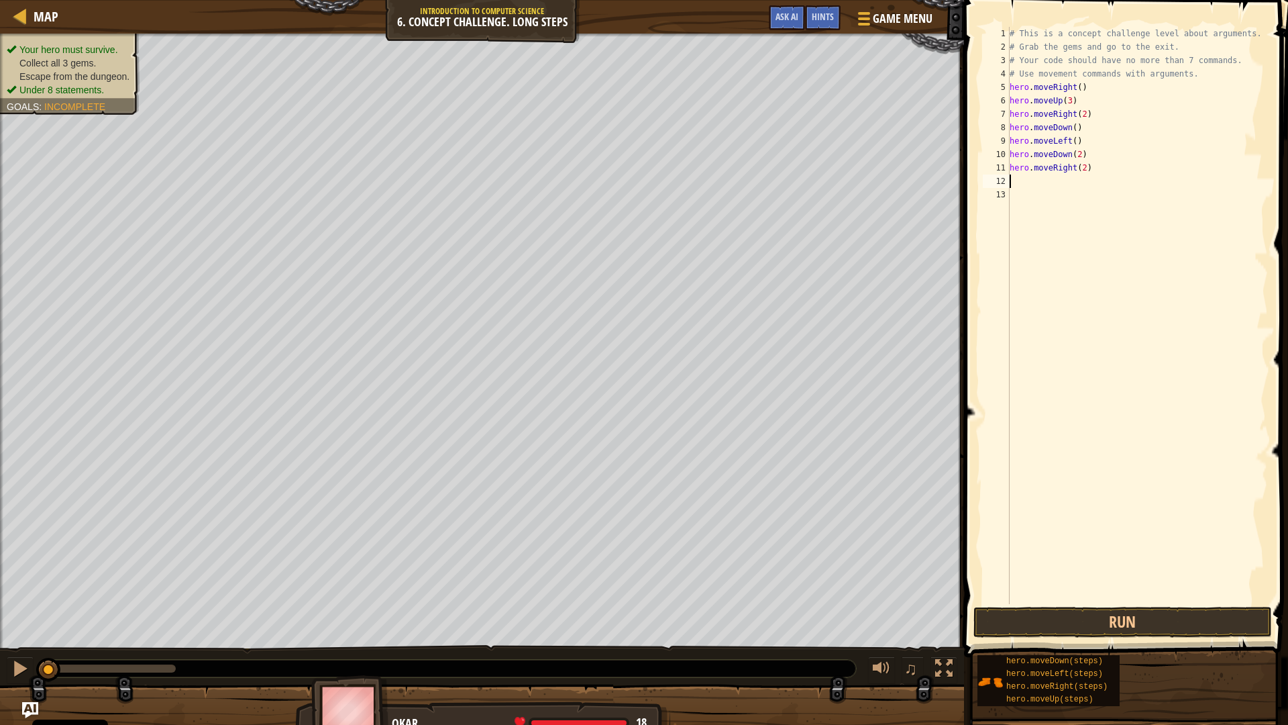
type textarea "h"
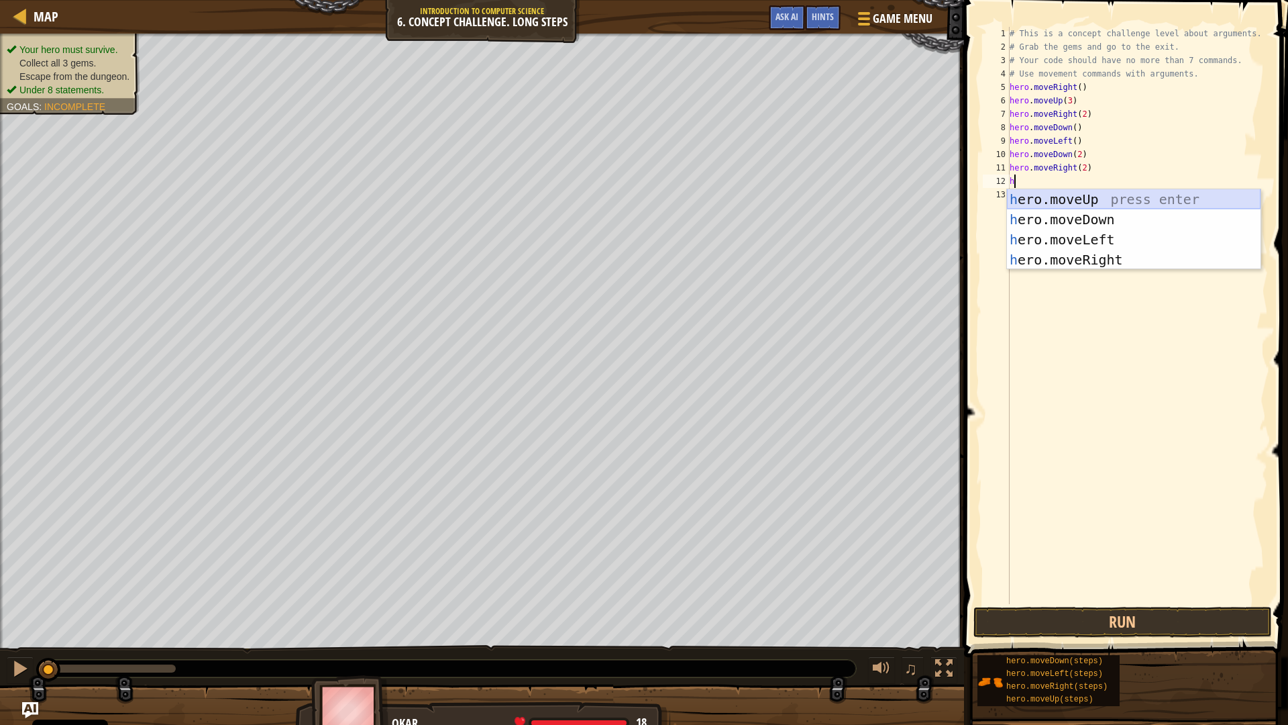
click at [1078, 204] on div "h ero.moveUp press enter h ero.moveDown press enter h ero.moveLeft press enter …" at bounding box center [1134, 249] width 254 height 121
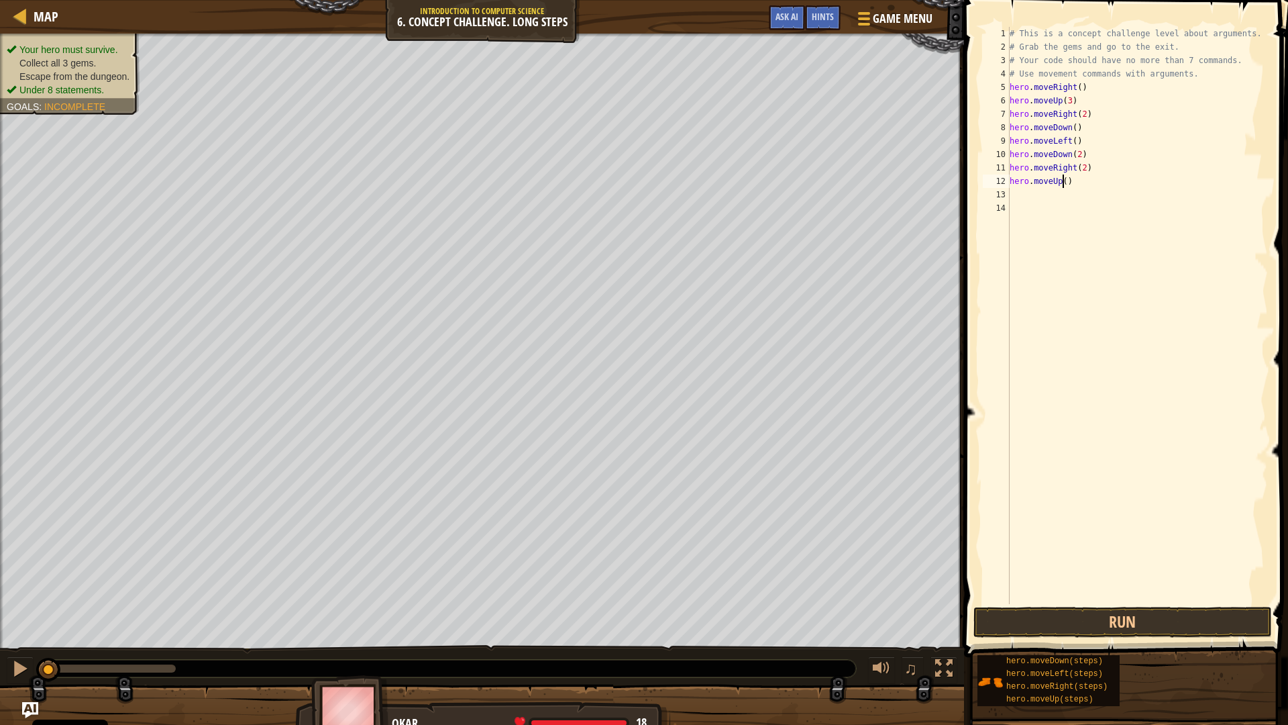
click at [1065, 184] on div "# This is a concept challenge level about arguments. # Grab the gems and go to …" at bounding box center [1138, 329] width 262 height 604
type textarea "hero.moveUp(2)"
click at [1071, 201] on div "# This is a concept challenge level about arguments. # Grab the gems and go to …" at bounding box center [1138, 329] width 262 height 604
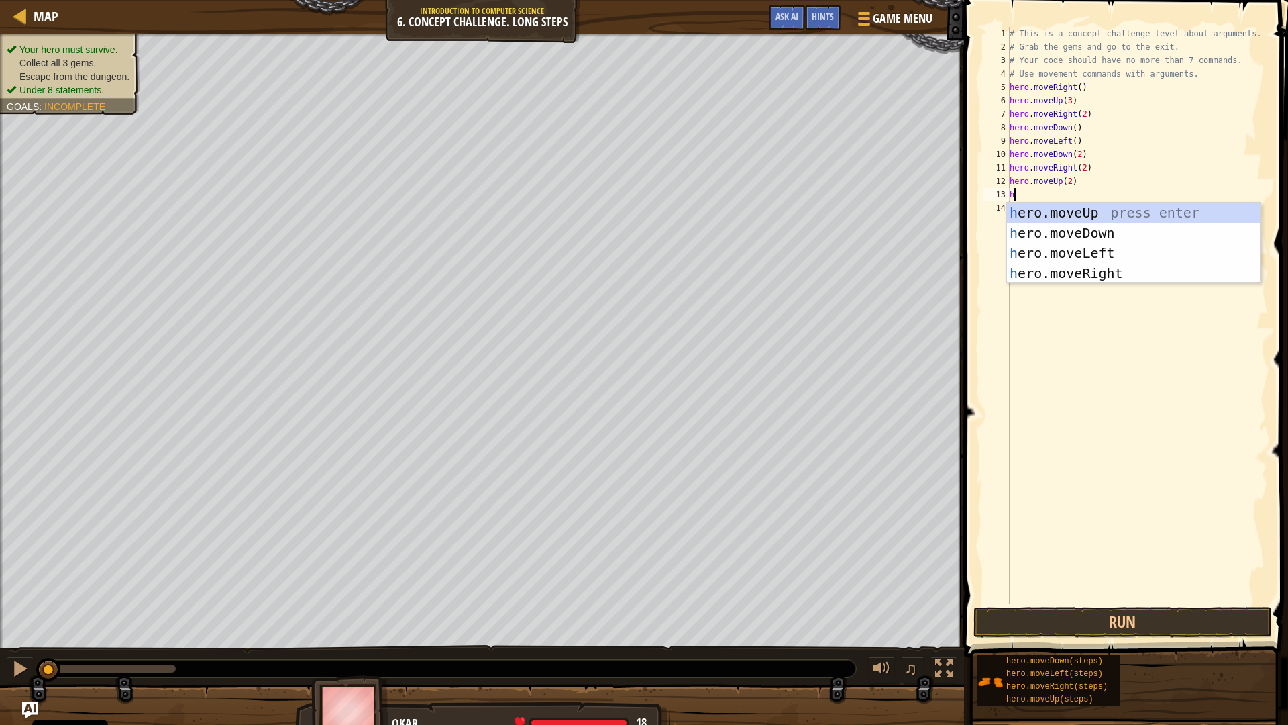
type textarea "h"
click at [1080, 267] on div "h ero.moveUp press enter h ero.moveDown press enter h ero.moveLeft press enter …" at bounding box center [1134, 263] width 254 height 121
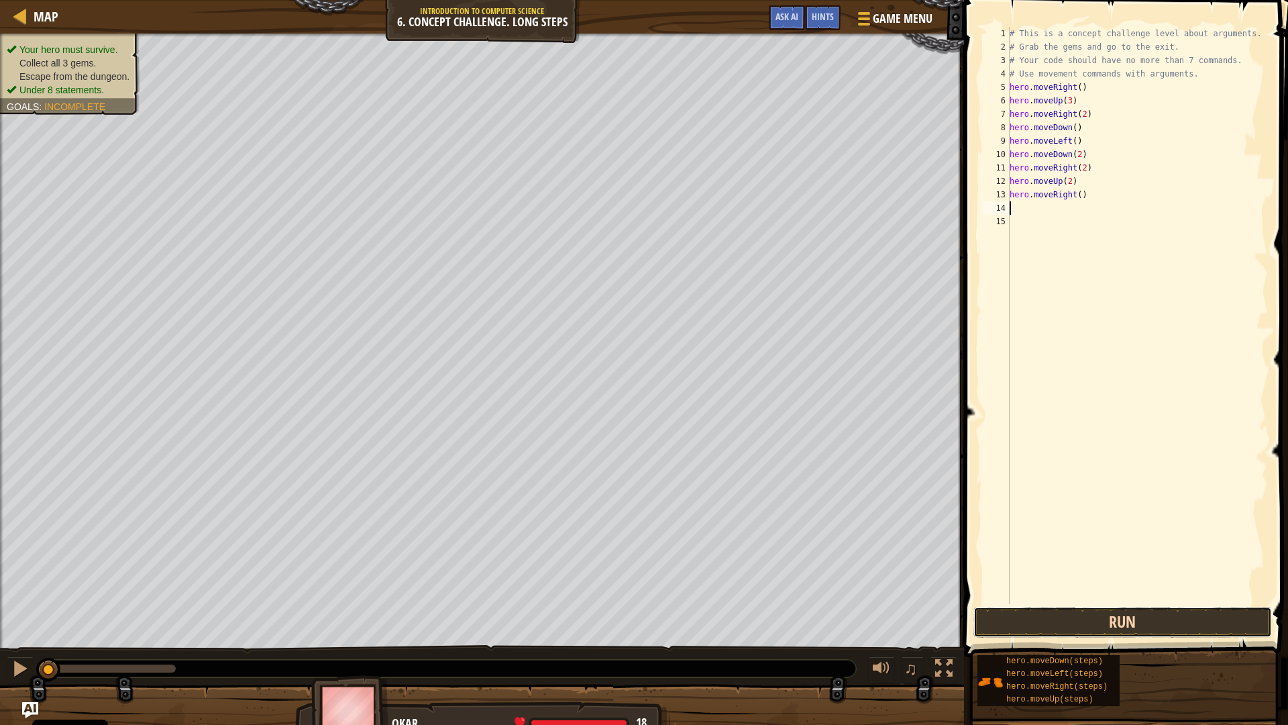
click at [1093, 625] on button "Run" at bounding box center [1123, 622] width 299 height 31
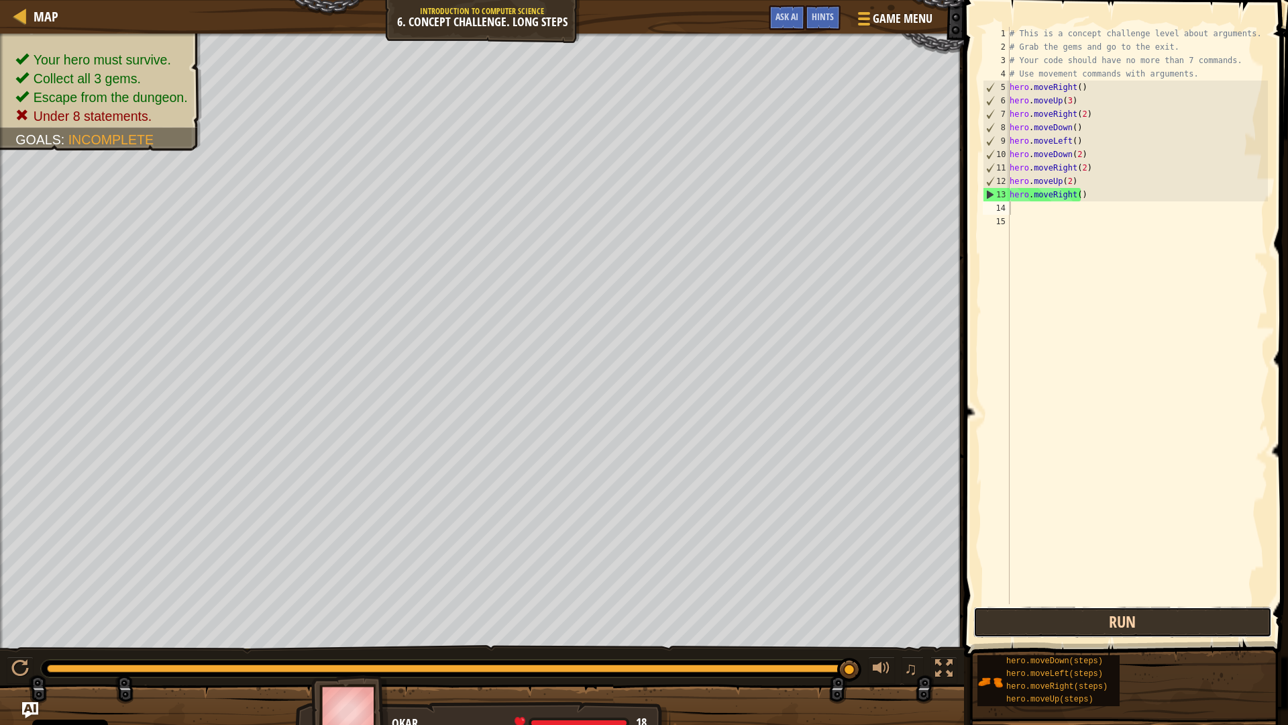
click at [1121, 619] on button "Run" at bounding box center [1123, 622] width 299 height 31
click at [1074, 126] on div "# This is a concept challenge level about arguments. # Grab the gems and go to …" at bounding box center [1138, 329] width 262 height 604
click at [1076, 130] on div "# This is a concept challenge level about arguments. # Grab the gems and go to …" at bounding box center [1138, 329] width 262 height 604
click at [1162, 633] on button "Run" at bounding box center [1123, 622] width 299 height 31
drag, startPoint x: 1094, startPoint y: 198, endPoint x: 1004, endPoint y: 125, distance: 116.0
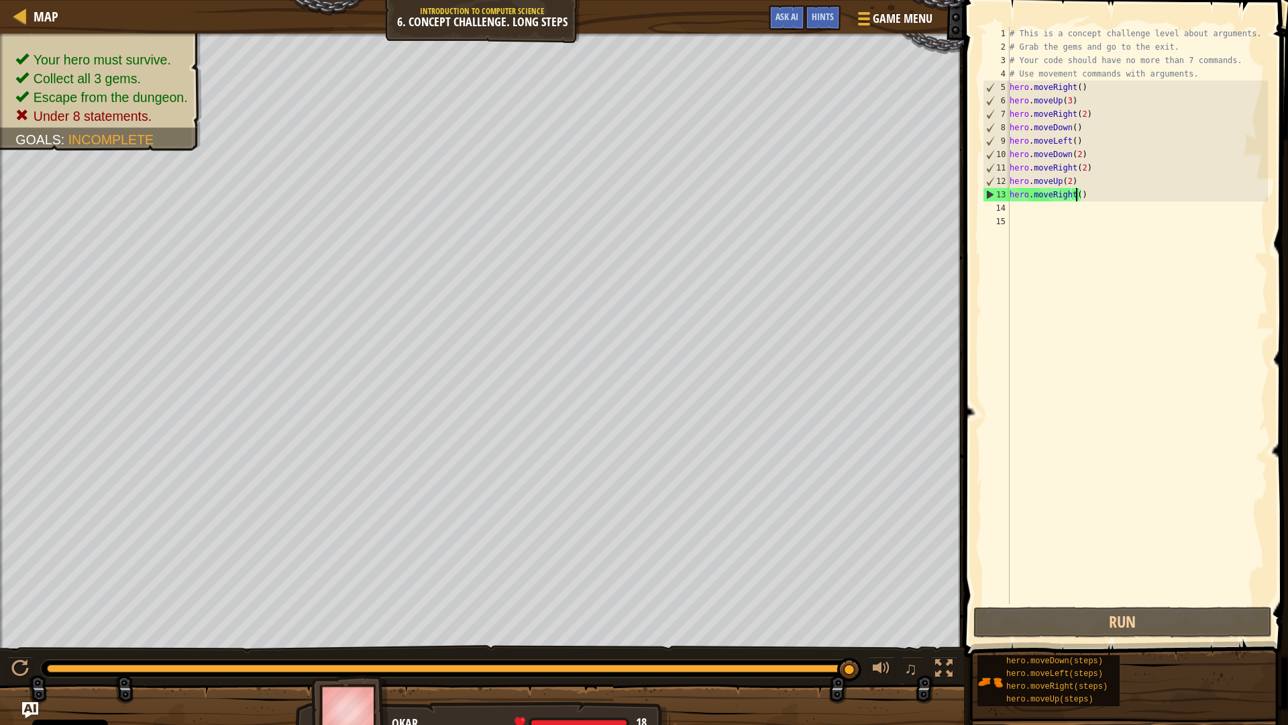
click at [1004, 125] on div "hero.moveRight() 1 2 3 4 5 6 7 8 9 10 11 12 13 14 15 # This is a concept challe…" at bounding box center [1124, 315] width 288 height 577
click at [1071, 127] on div "# This is a concept challenge level about arguments. # Grab the gems and go to …" at bounding box center [1138, 329] width 262 height 604
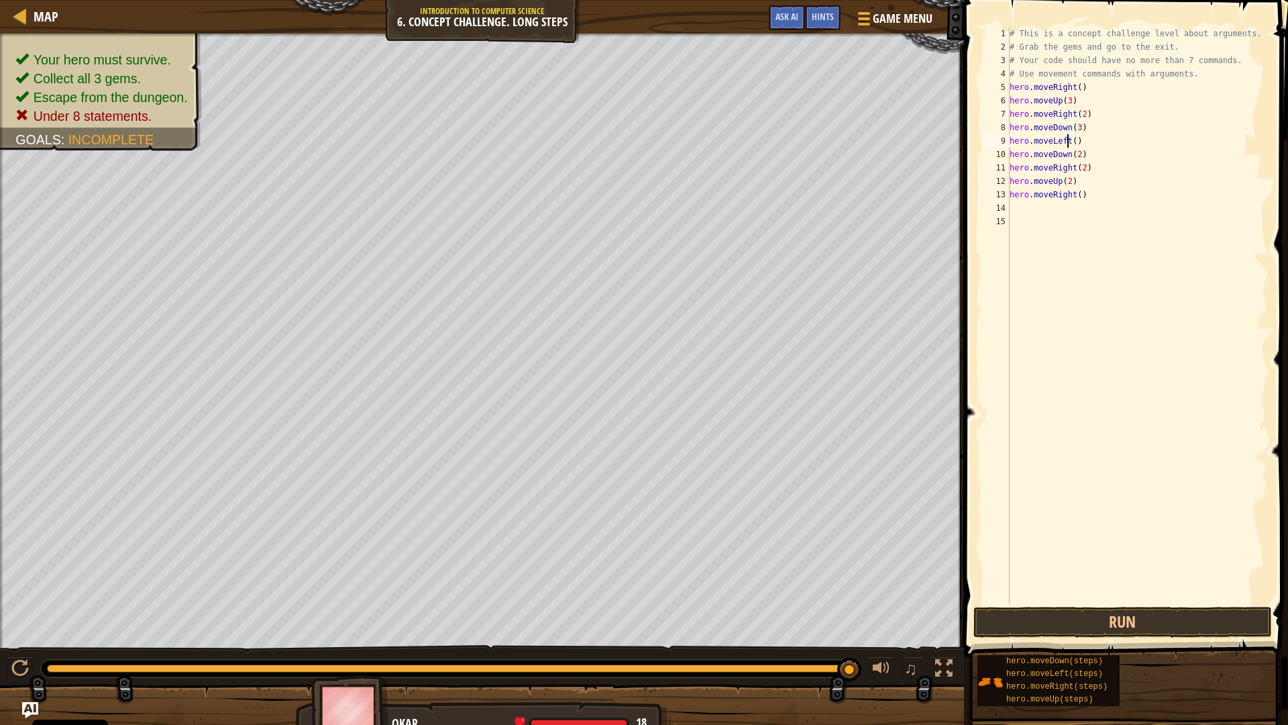
click at [1066, 137] on div "# This is a concept challenge level about arguments. # Grab the gems and go to …" at bounding box center [1138, 329] width 262 height 604
type textarea "hero.moveLeft()"
drag, startPoint x: 1148, startPoint y: 244, endPoint x: 1117, endPoint y: 192, distance: 60.5
click at [1148, 244] on div "# This is a concept challenge level about arguments. # Grab the gems and go to …" at bounding box center [1138, 329] width 262 height 604
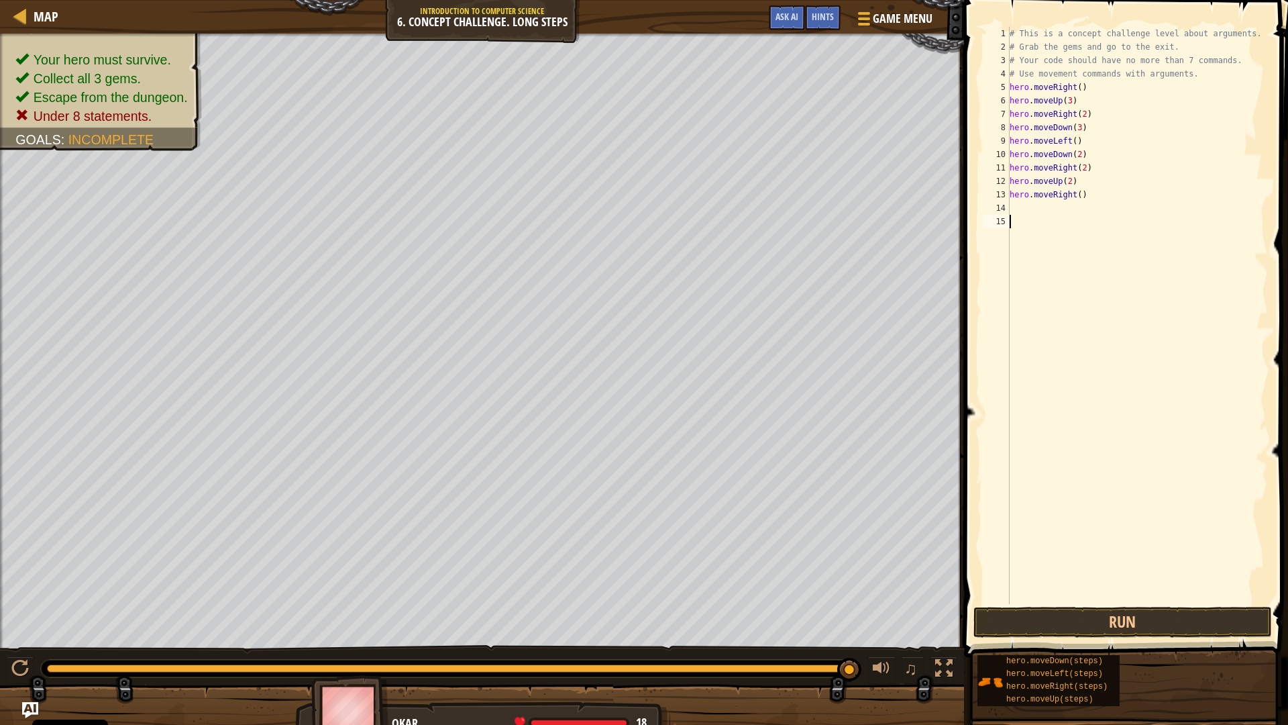
scroll to position [6, 0]
click at [1062, 154] on div "# This is a concept challenge level about arguments. # Grab the gems and go to …" at bounding box center [1138, 329] width 262 height 604
click at [1068, 154] on div "# This is a concept challenge level about arguments. # Grab the gems and go to …" at bounding box center [1138, 329] width 262 height 604
click at [1086, 143] on div "# This is a concept challenge level about arguments. # Grab the gems and go to …" at bounding box center [1138, 329] width 262 height 604
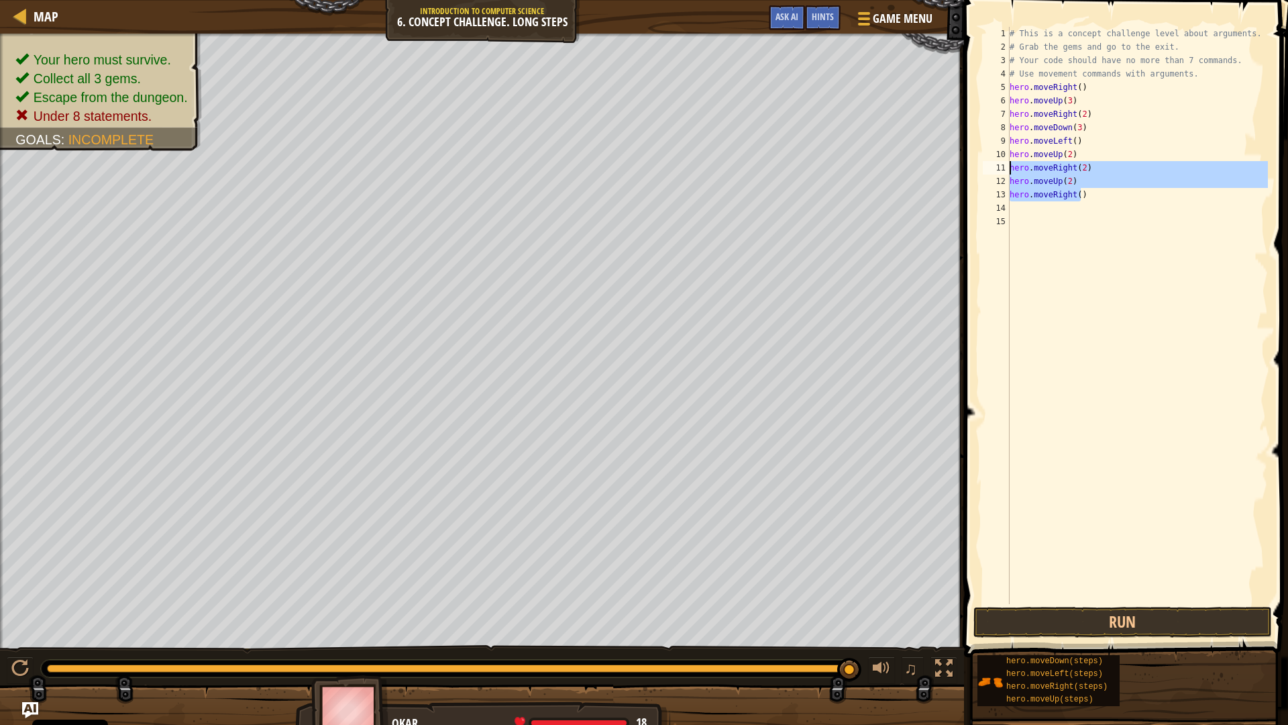
drag, startPoint x: 1082, startPoint y: 190, endPoint x: 1010, endPoint y: 168, distance: 74.9
click at [1010, 168] on div "# This is a concept challenge level about arguments. # Grab the gems and go to …" at bounding box center [1138, 329] width 262 height 604
click at [1067, 185] on div "# This is a concept challenge level about arguments. # Grab the gems and go to …" at bounding box center [1137, 315] width 261 height 577
drag, startPoint x: 1087, startPoint y: 180, endPoint x: 1009, endPoint y: 164, distance: 80.0
click at [1009, 164] on div "hero.moveUp(2) 1 2 3 4 5 6 7 8 9 10 11 12 13 14 15 # This is a concept challeng…" at bounding box center [1124, 315] width 288 height 577
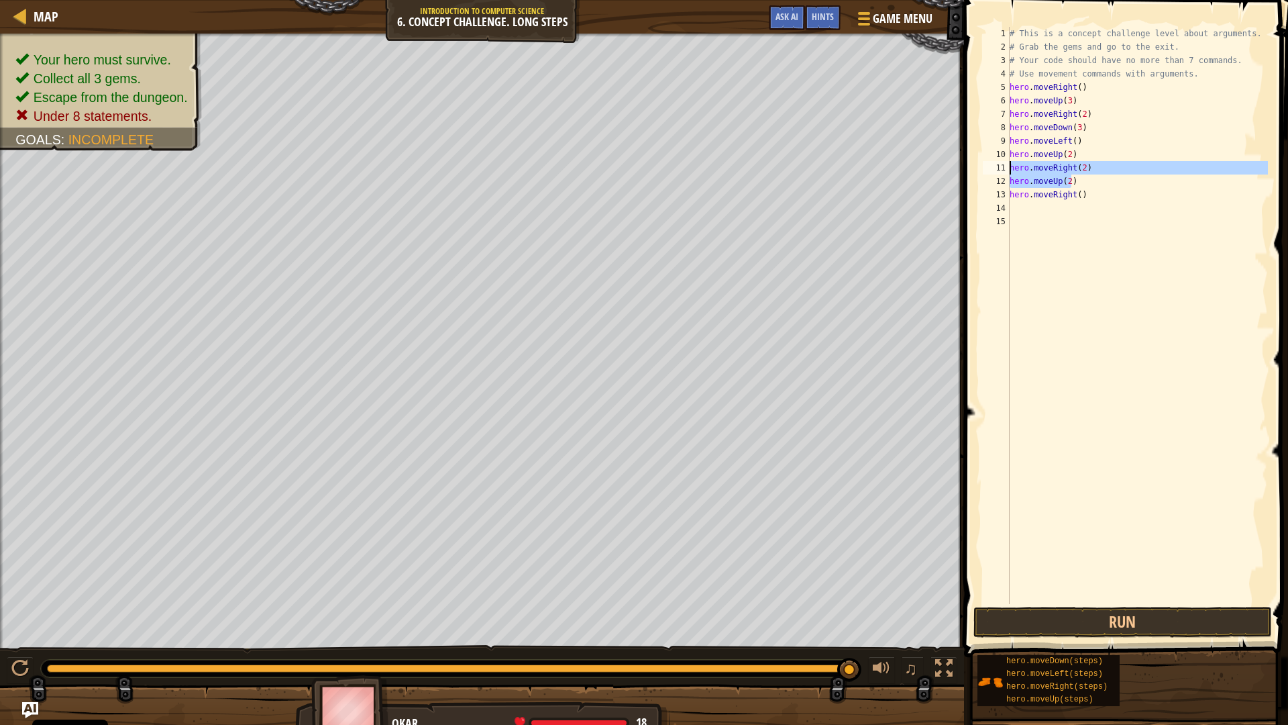
type textarea "hero.moveRight(2) hero.moveUp(2)"
click at [1076, 169] on div "# This is a concept challenge level about arguments. # Grab the gems and go to …" at bounding box center [1138, 329] width 262 height 604
type textarea "hero.moveRight(3)"
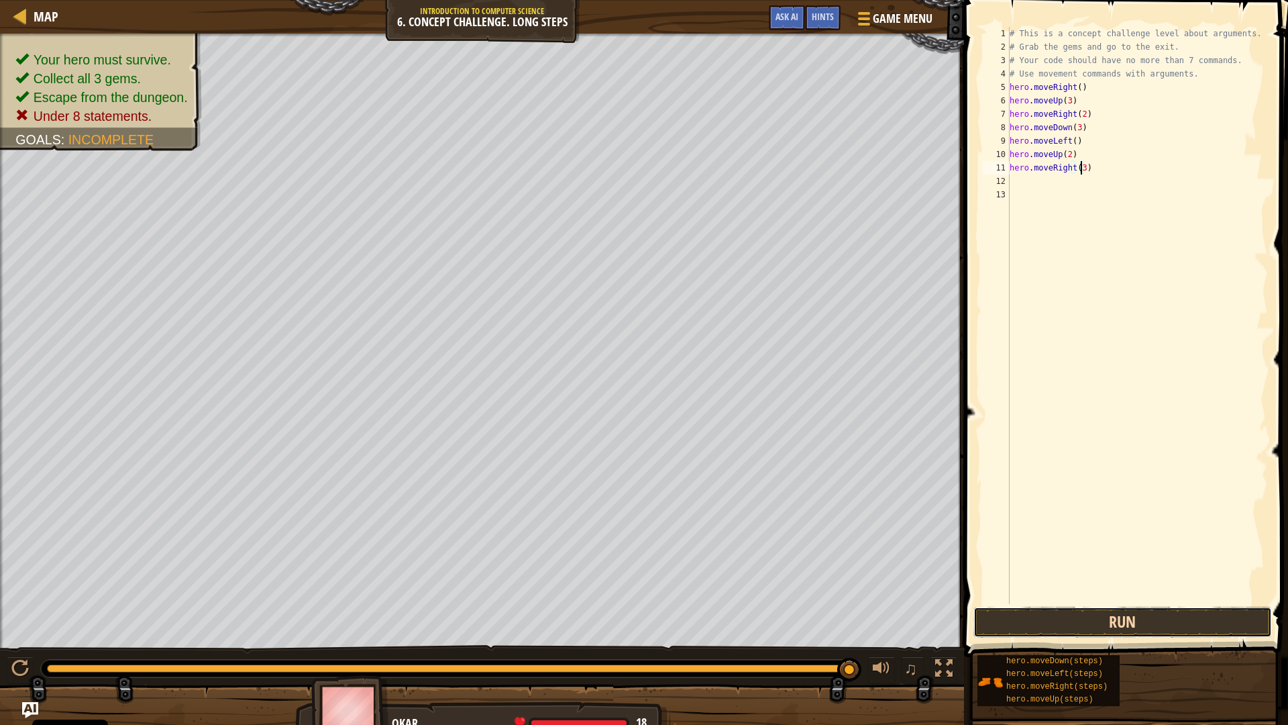
click at [1121, 615] on button "Run" at bounding box center [1123, 622] width 299 height 31
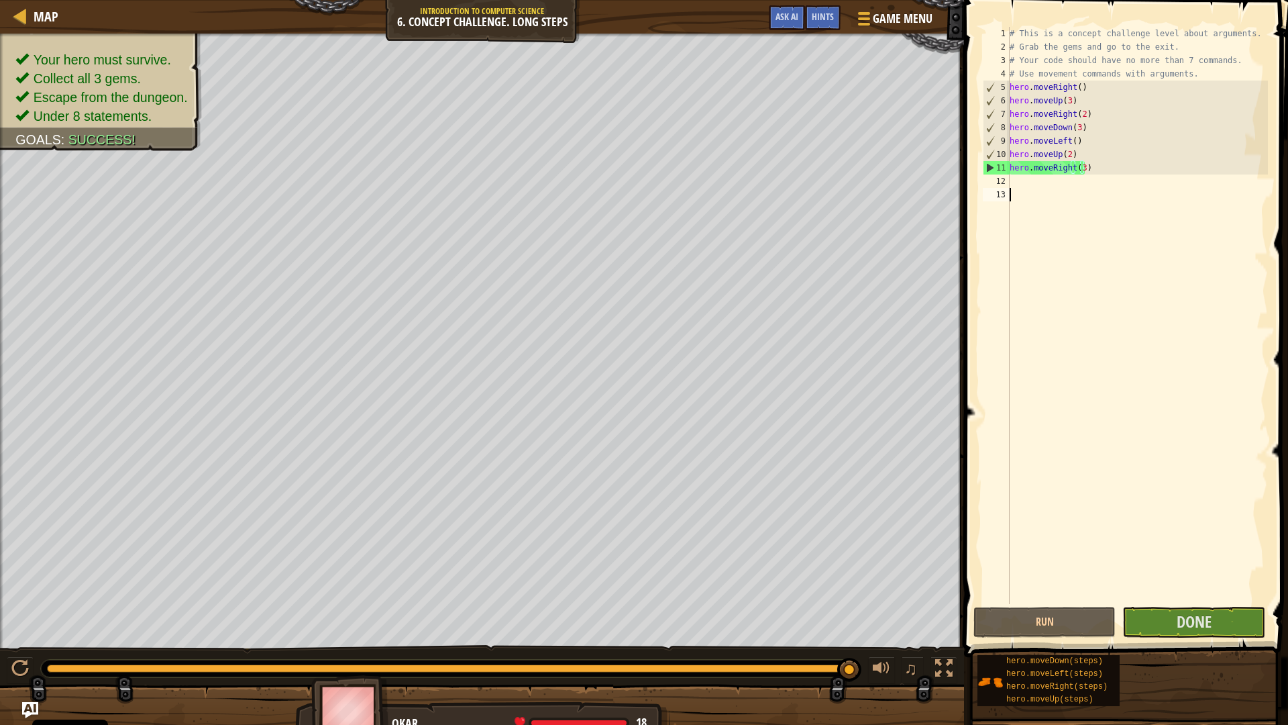
click at [1178, 603] on div "# This is a concept challenge level about arguments. # Grab the gems and go to …" at bounding box center [1138, 329] width 262 height 604
click at [1188, 621] on span "Done" at bounding box center [1194, 621] width 35 height 21
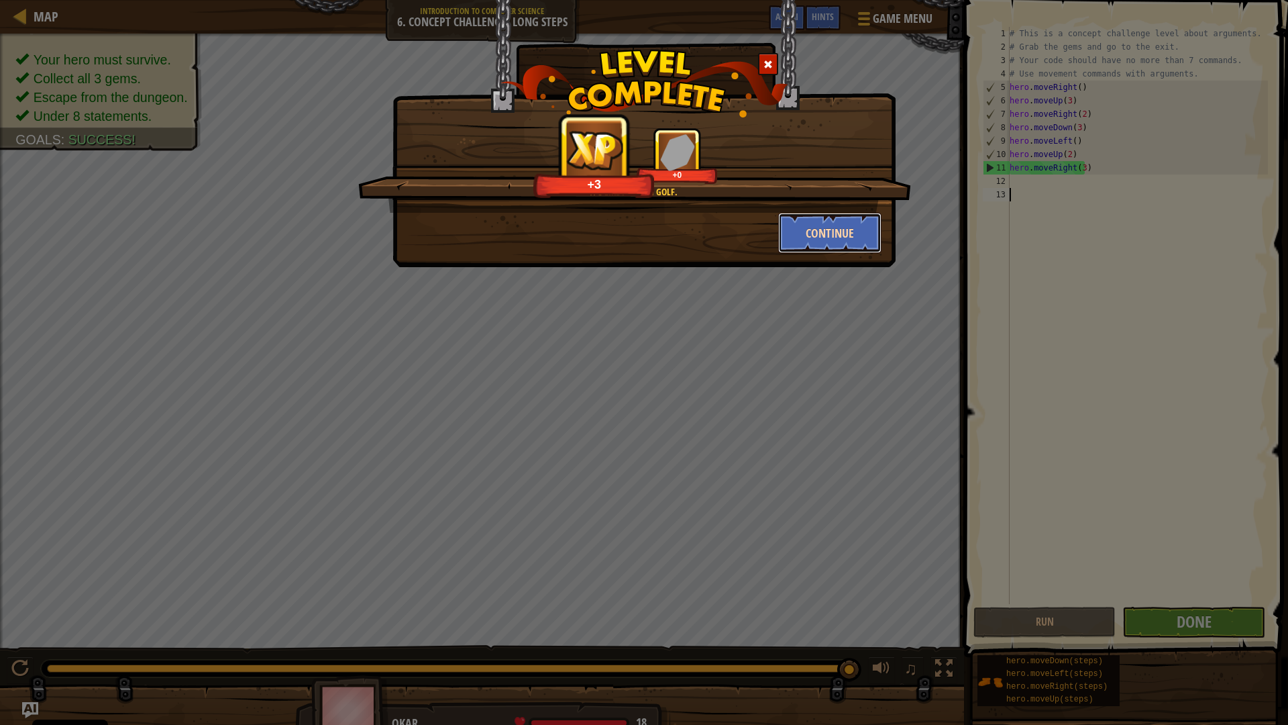
click at [843, 248] on button "Continue" at bounding box center [830, 233] width 104 height 40
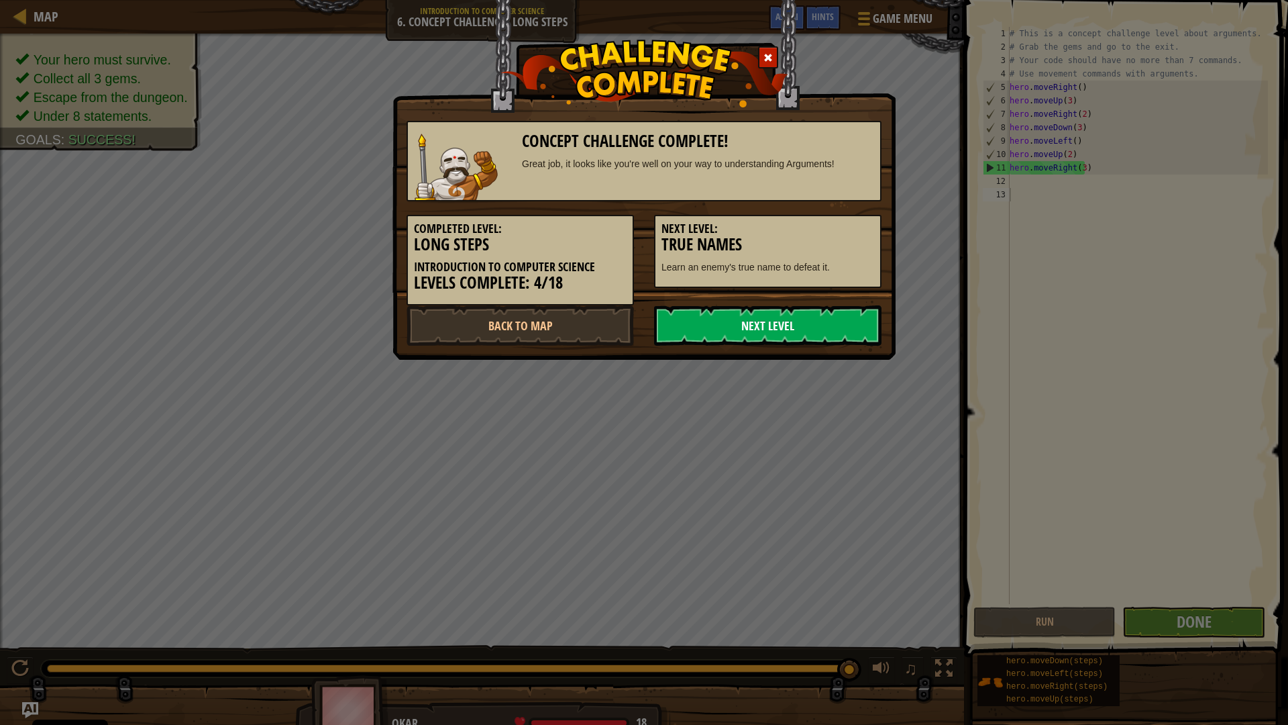
click at [758, 329] on link "Next Level" at bounding box center [767, 325] width 227 height 40
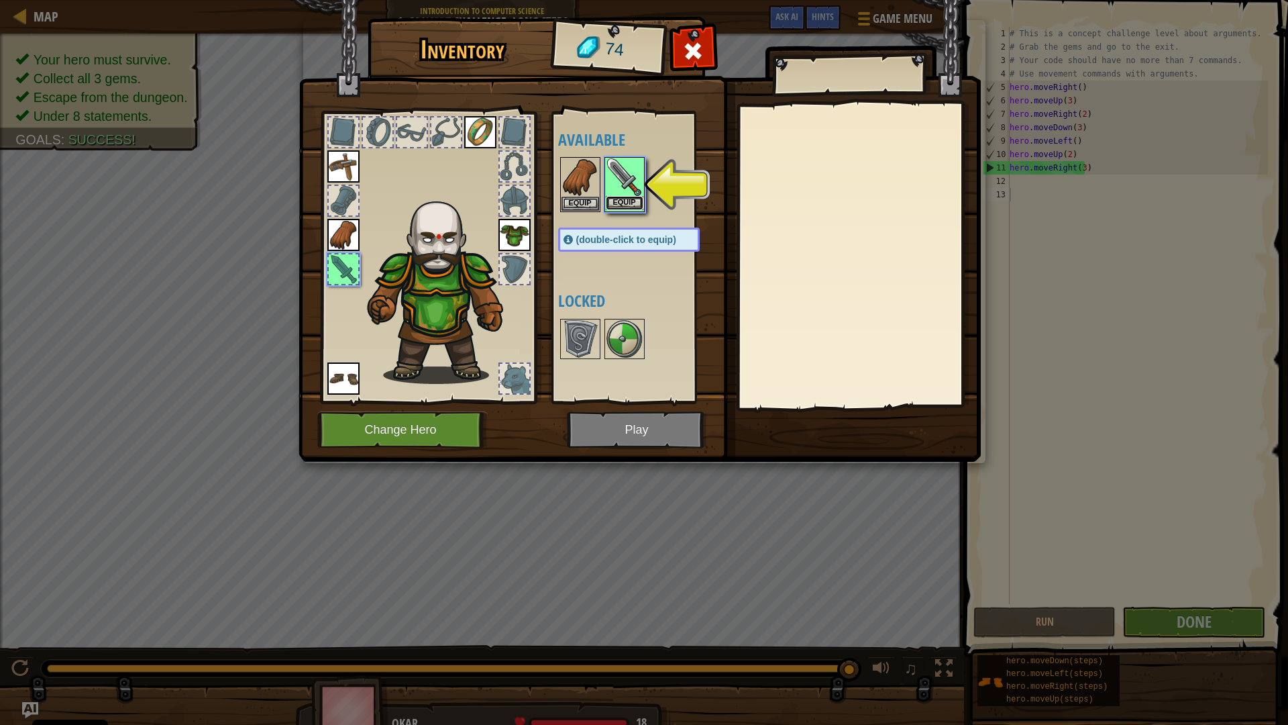
click at [633, 197] on button "Equip" at bounding box center [625, 203] width 38 height 14
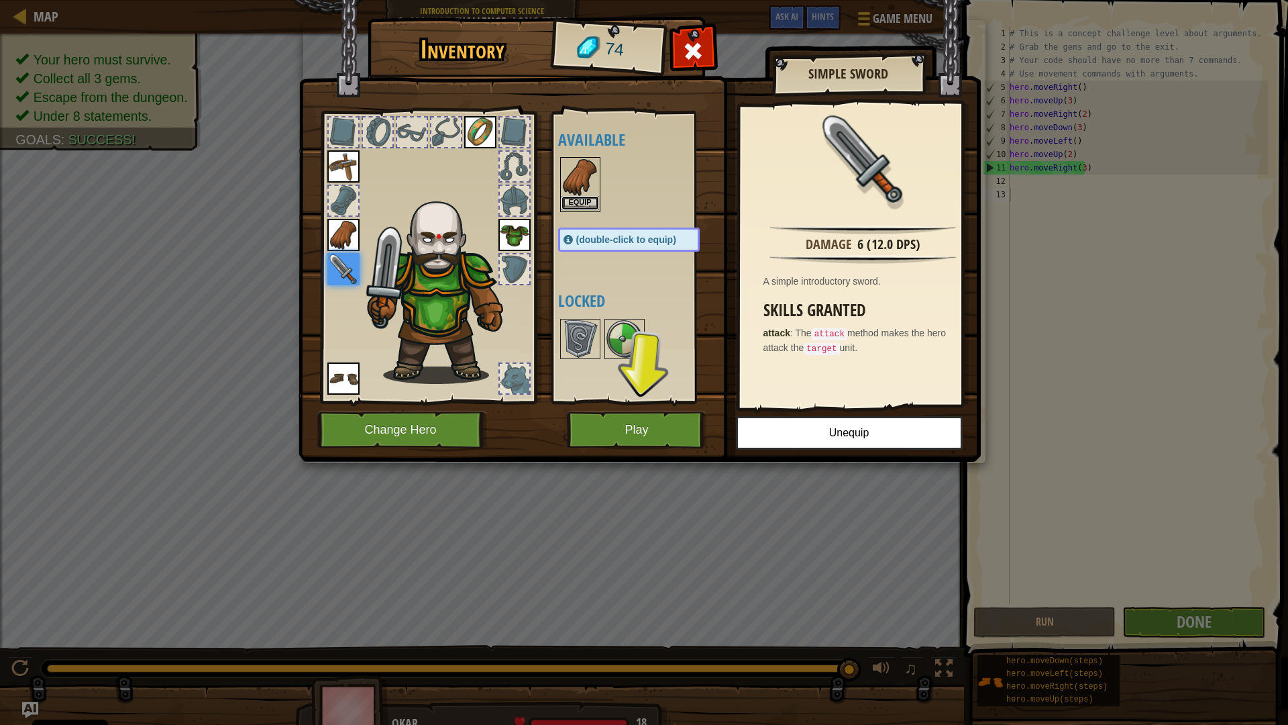
click at [583, 205] on button "Equip" at bounding box center [581, 203] width 38 height 14
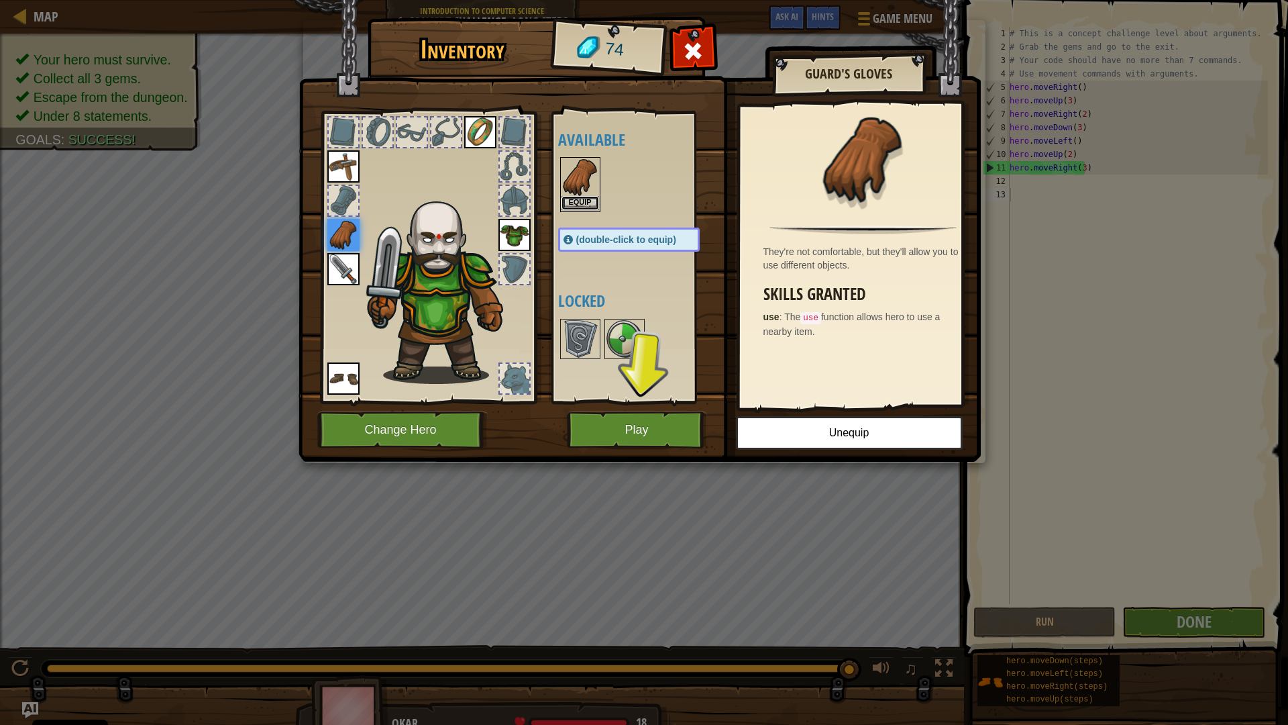
click at [586, 205] on button "Equip" at bounding box center [581, 203] width 38 height 14
click at [589, 323] on img at bounding box center [581, 339] width 38 height 38
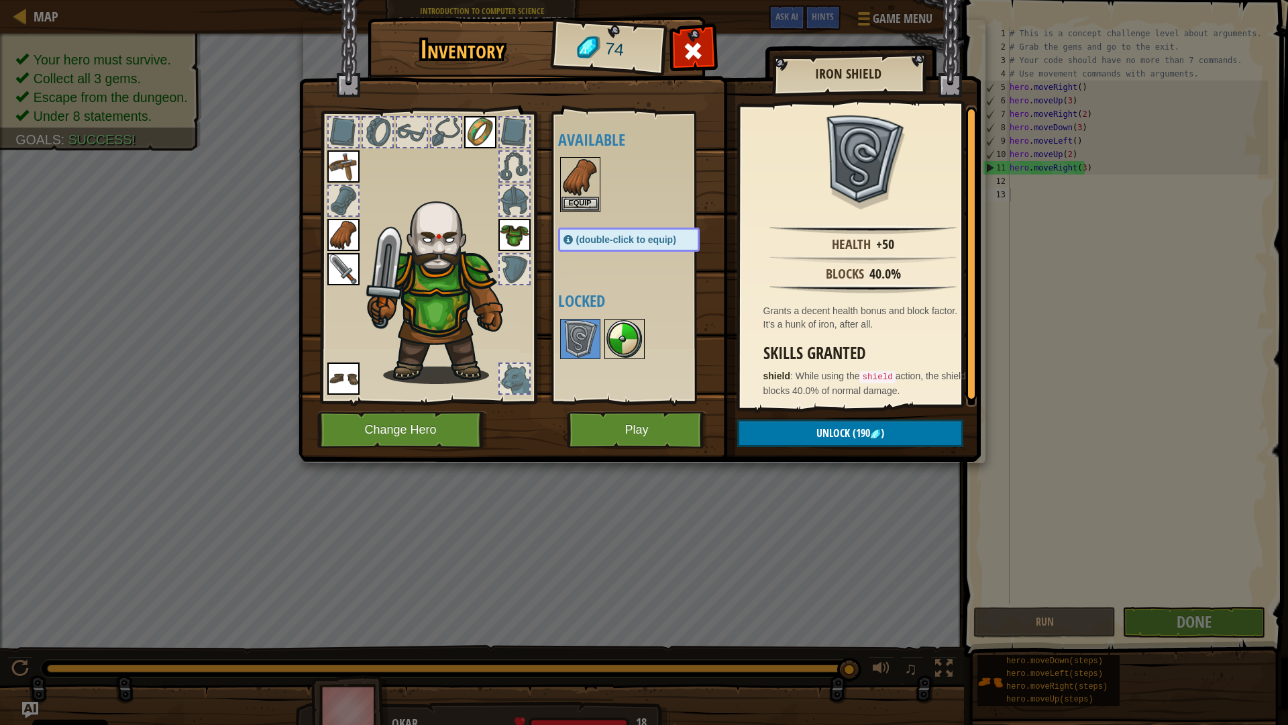
click at [619, 327] on img at bounding box center [625, 339] width 38 height 38
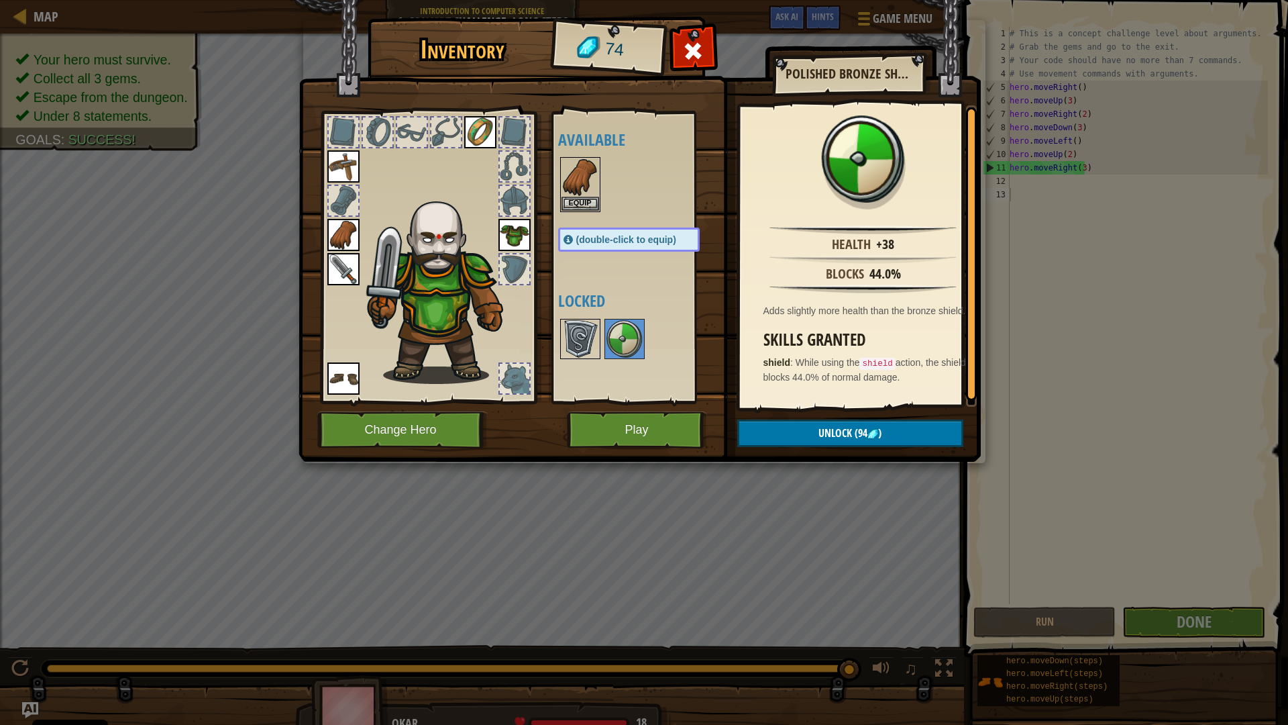
click at [577, 331] on img at bounding box center [581, 339] width 38 height 38
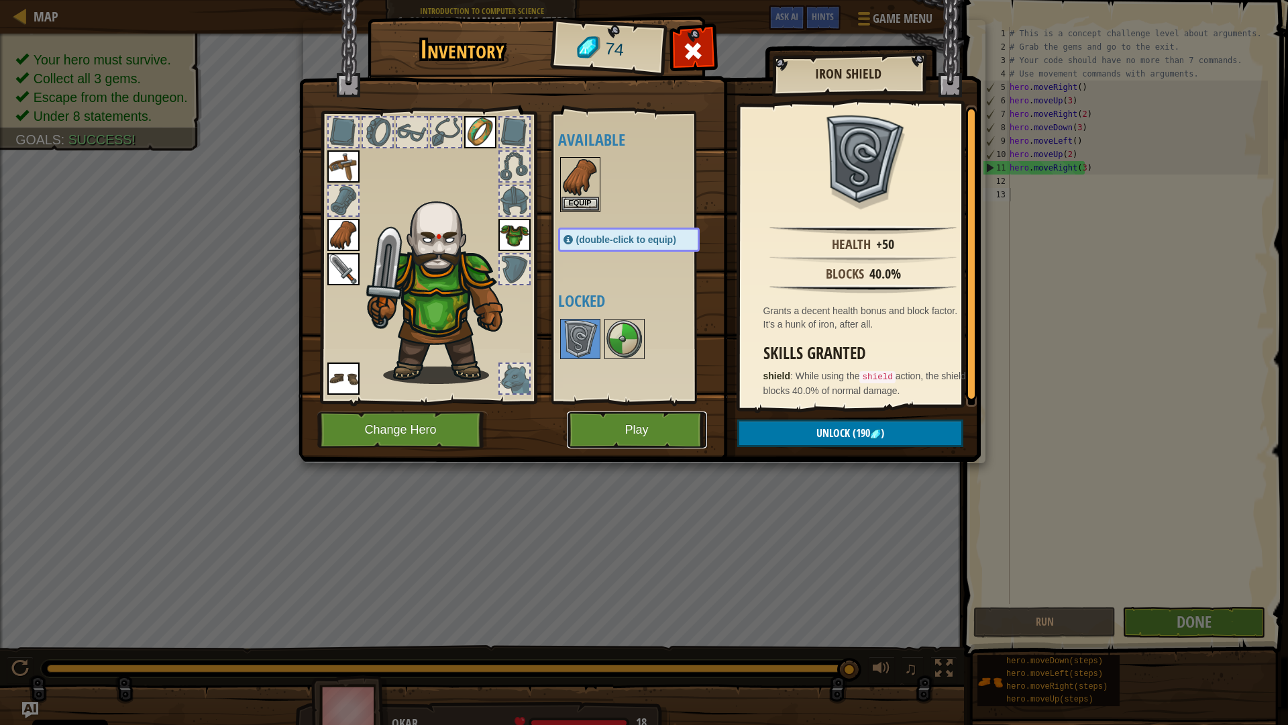
click at [623, 418] on button "Play" at bounding box center [637, 429] width 140 height 37
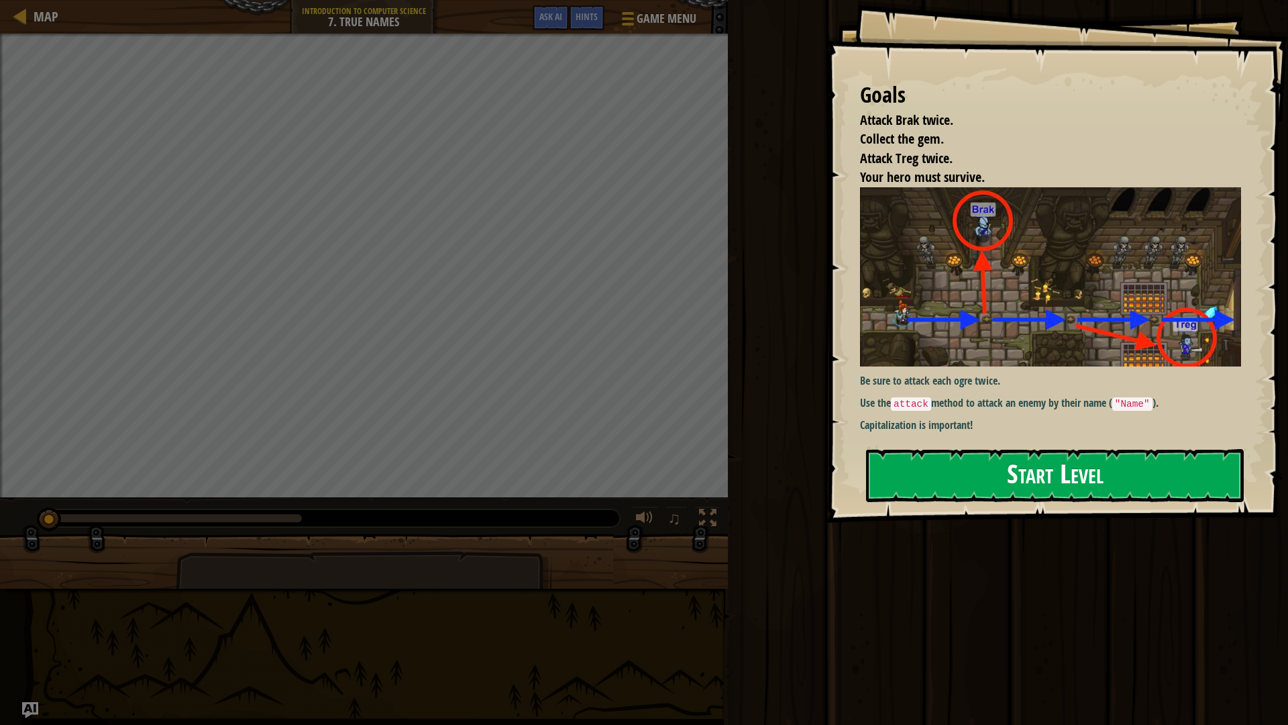
click at [1011, 479] on button "Start Level" at bounding box center [1055, 475] width 378 height 53
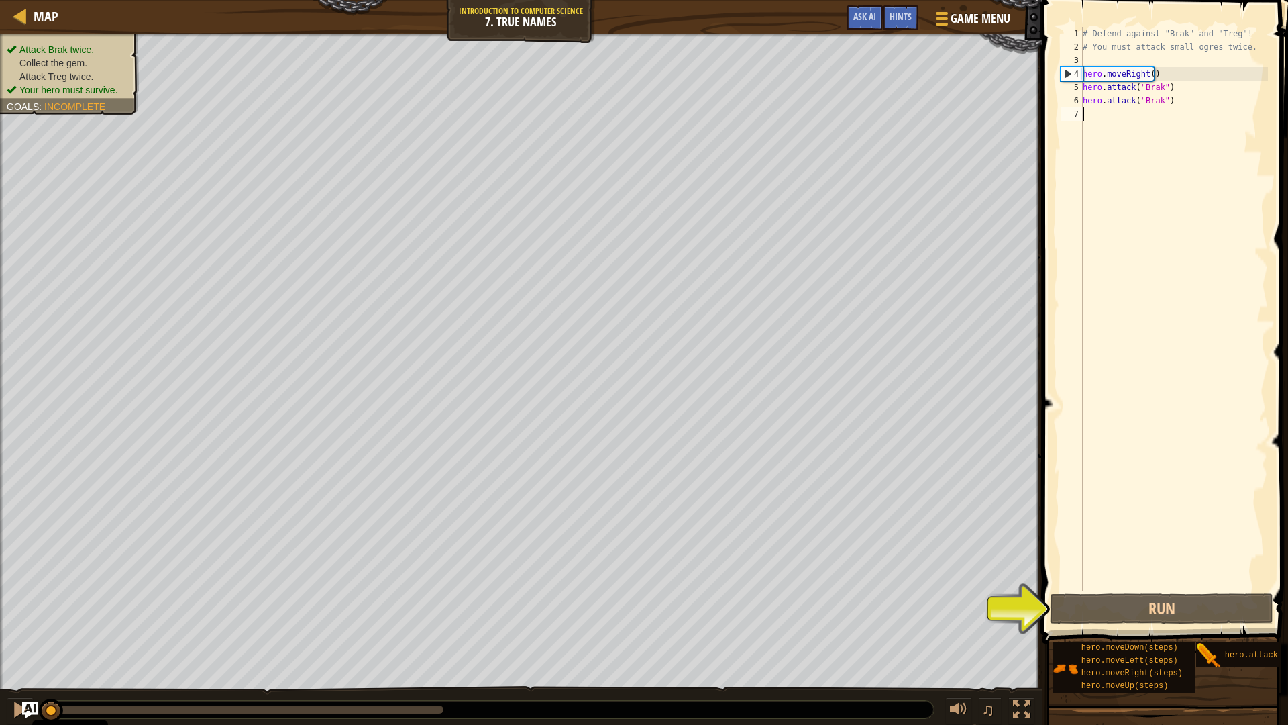
type textarea "h"
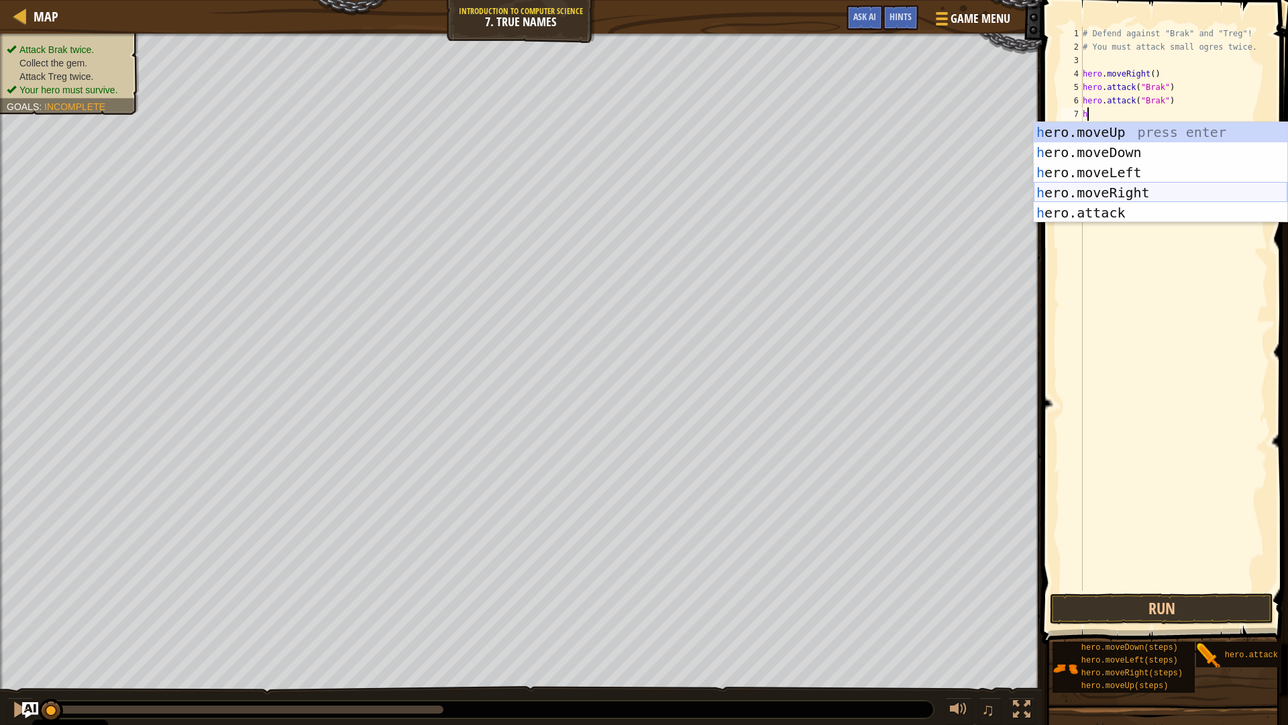
click at [1125, 196] on div "h ero.moveUp press enter h ero.moveDown press enter h ero.moveLeft press enter …" at bounding box center [1161, 192] width 254 height 141
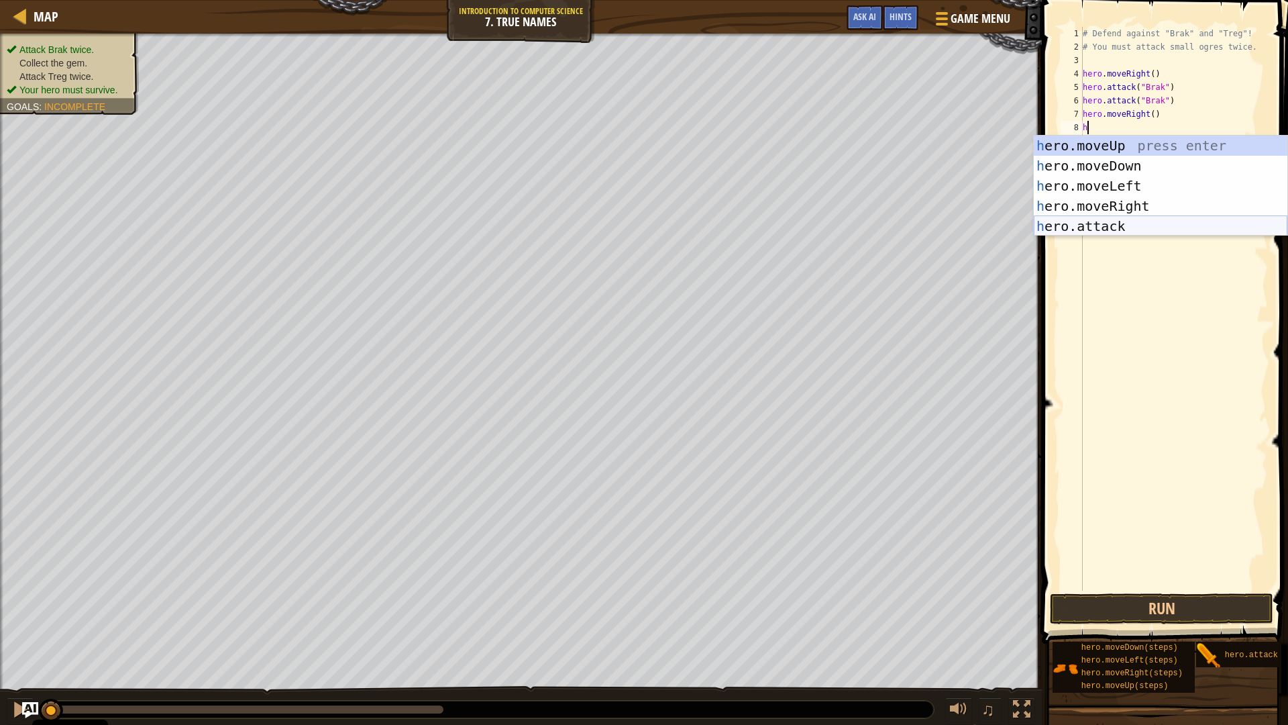
click at [1143, 225] on div "h ero.moveUp press enter h ero.moveDown press enter h ero.moveLeft press enter …" at bounding box center [1161, 206] width 254 height 141
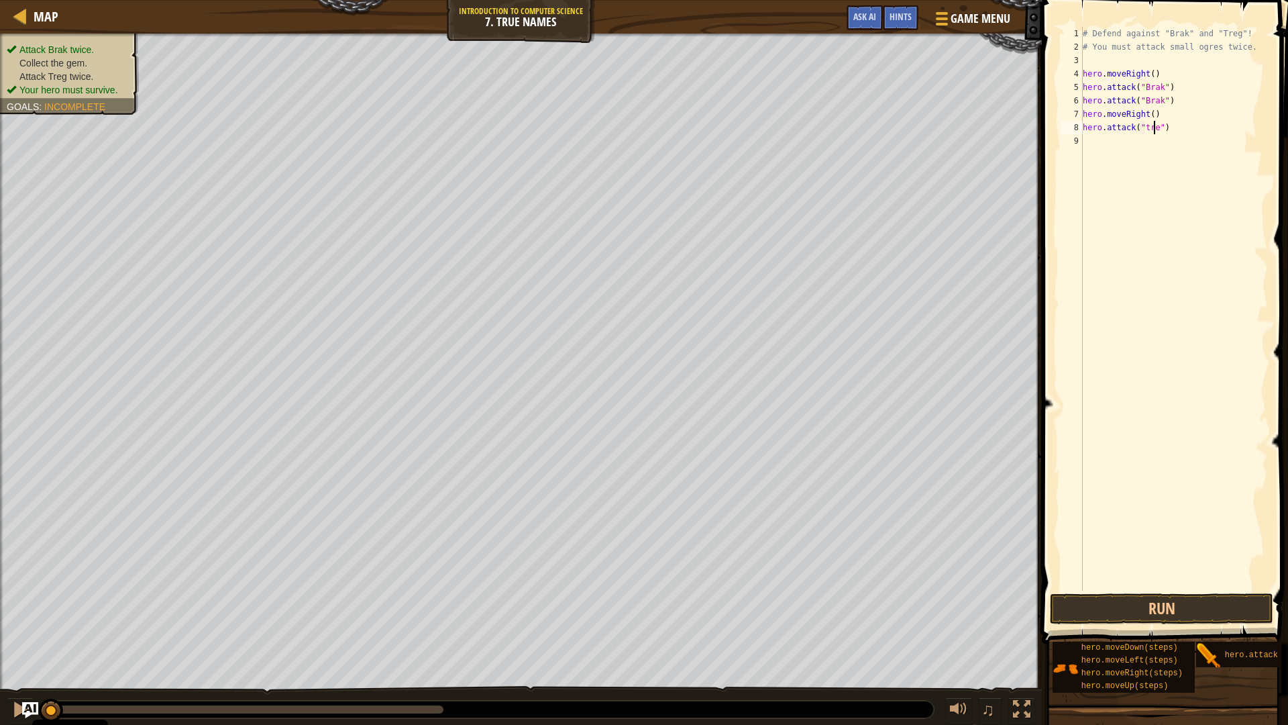
type textarea "hero.attack("treg")"
click at [1120, 144] on div "# Defend against "Brak" and "Treg"! # You must attack small ogres twice. hero .…" at bounding box center [1174, 322] width 188 height 590
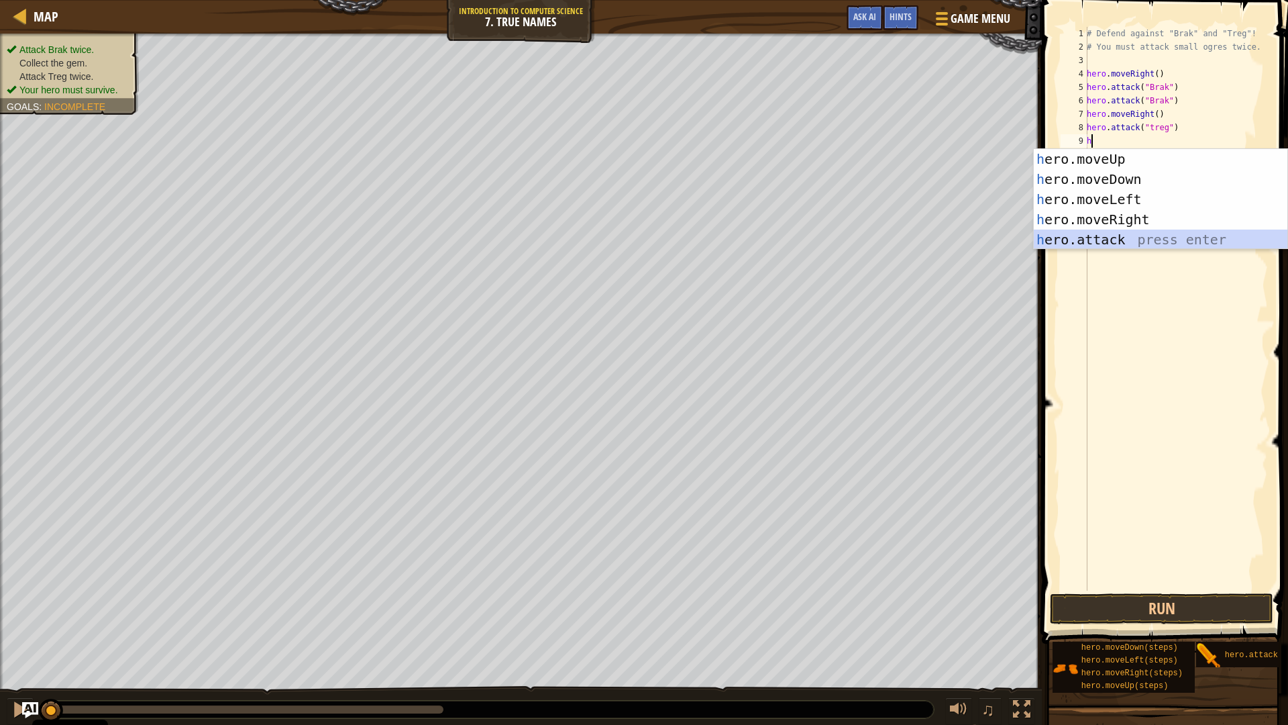
click at [1152, 236] on div "h ero.moveUp press enter h ero.moveDown press enter h ero.moveLeft press enter …" at bounding box center [1161, 219] width 254 height 141
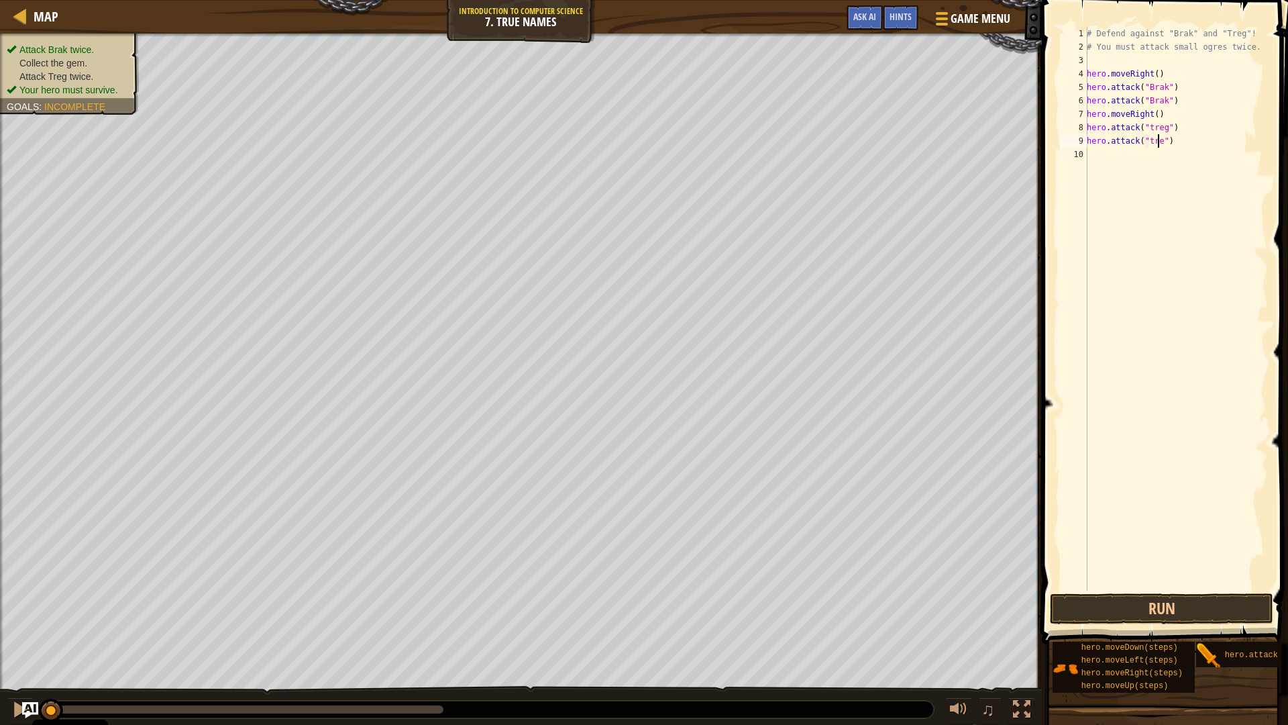
scroll to position [6, 6]
click at [1193, 605] on button "Run" at bounding box center [1161, 608] width 223 height 31
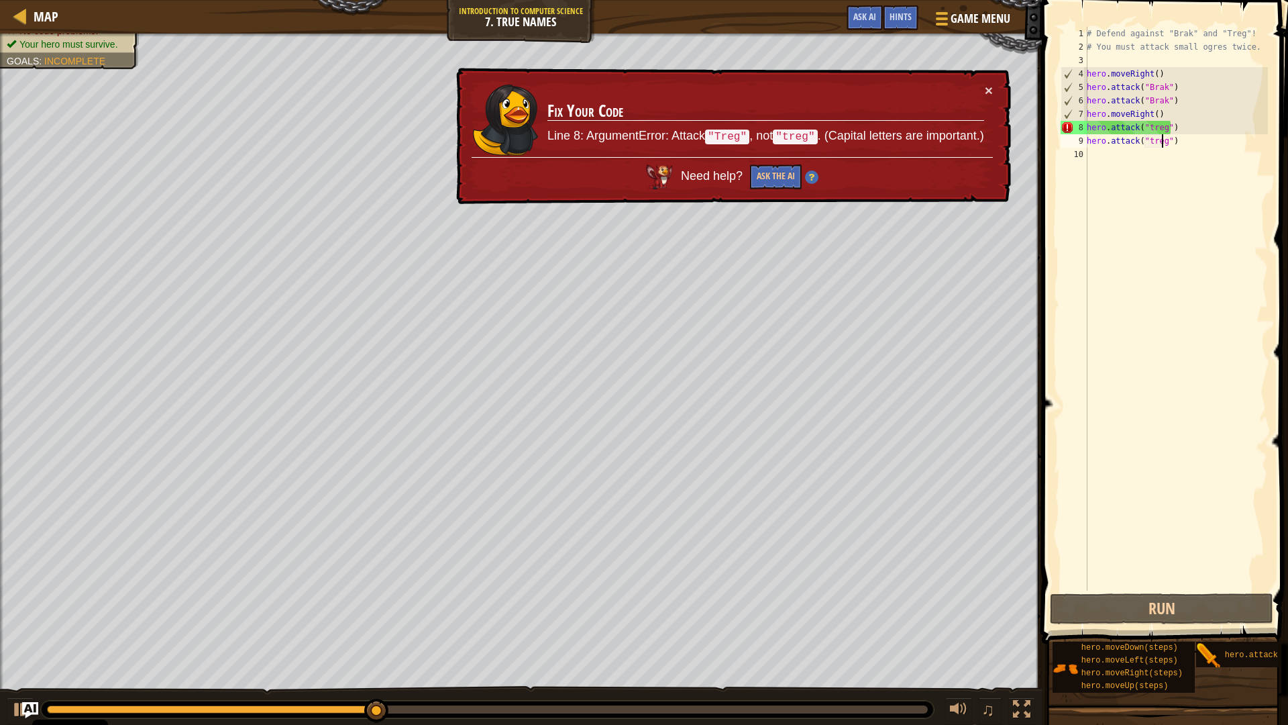
click at [1145, 124] on div "# Defend against "Brak" and "Treg"! # You must attack small ogres twice. hero .…" at bounding box center [1176, 322] width 184 height 590
click at [1147, 124] on div "# Defend against "Brak" and "Treg"! # You must attack small ogres twice. hero .…" at bounding box center [1176, 322] width 184 height 590
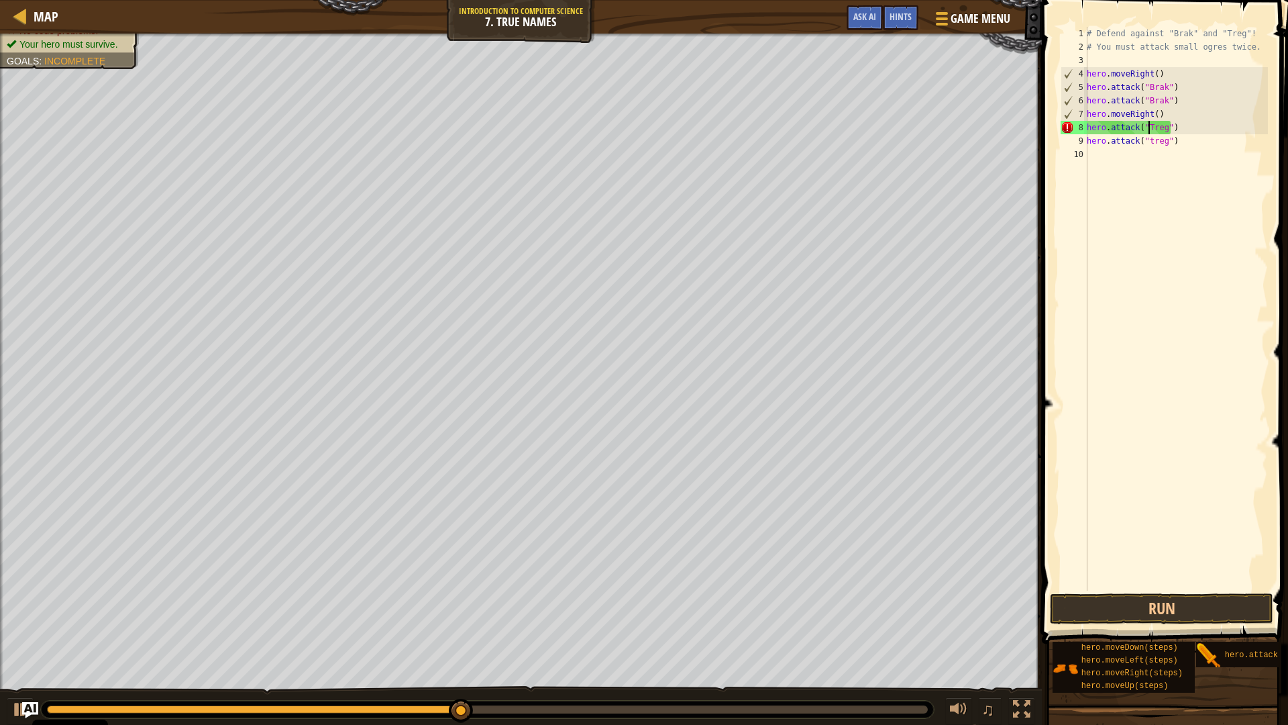
scroll to position [6, 5]
click at [1143, 138] on div "# Defend against "Brak" and "Treg"! # You must attack small ogres twice. hero .…" at bounding box center [1176, 322] width 184 height 590
click at [1146, 138] on div "# Defend against "Brak" and "Treg"! # You must attack small ogres twice. hero .…" at bounding box center [1176, 322] width 184 height 590
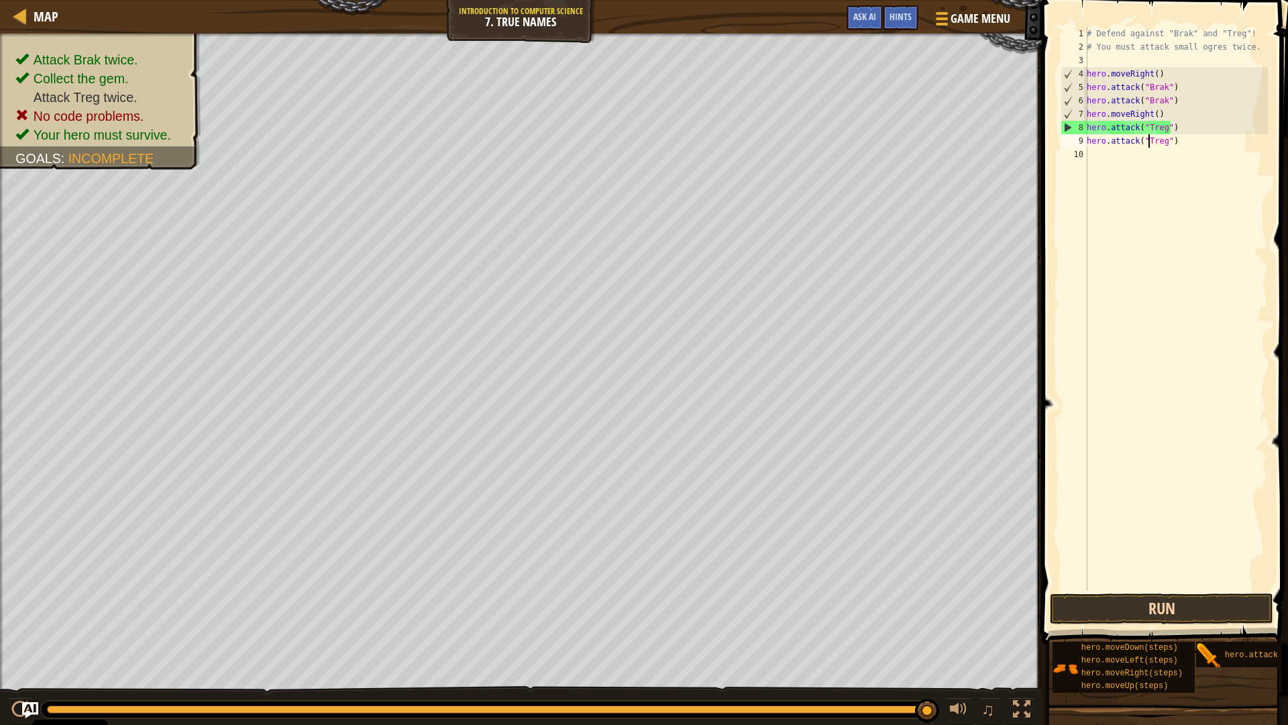
type textarea "hero.attack("Treg")"
click at [1120, 600] on button "Run" at bounding box center [1161, 608] width 223 height 31
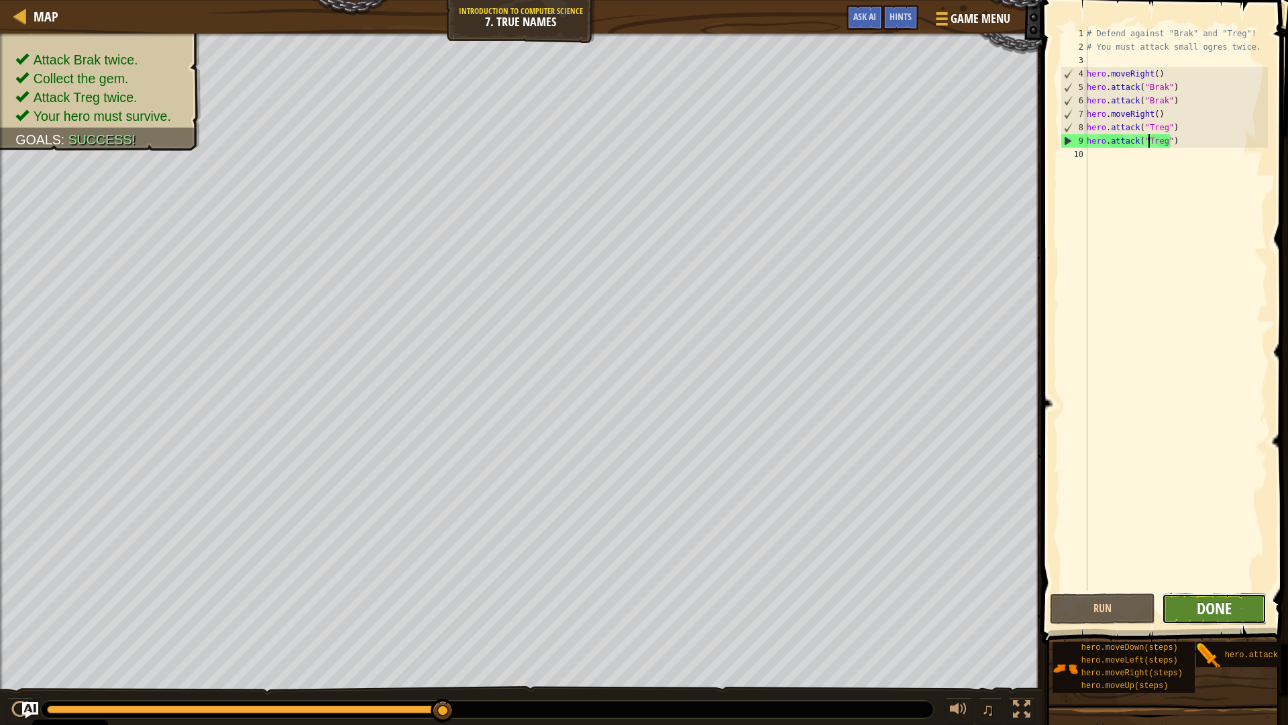
click at [1205, 609] on span "Done" at bounding box center [1214, 607] width 35 height 21
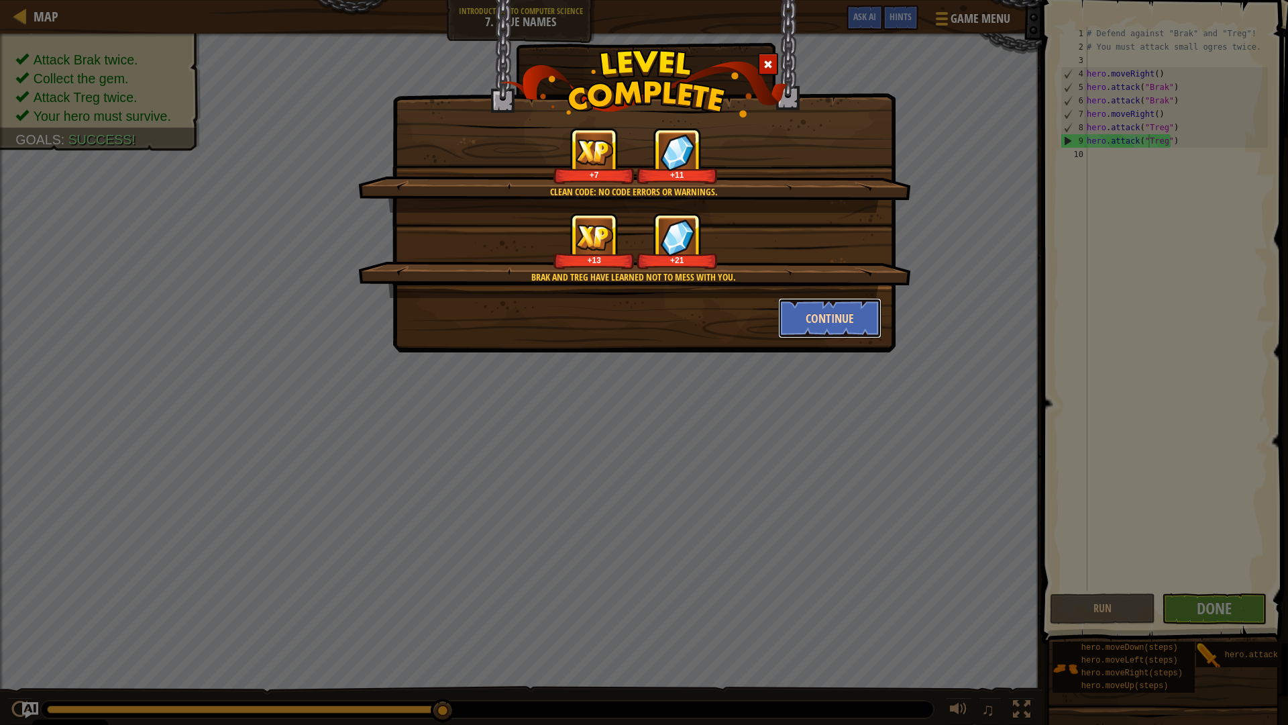
click at [845, 315] on button "Continue" at bounding box center [830, 318] width 104 height 40
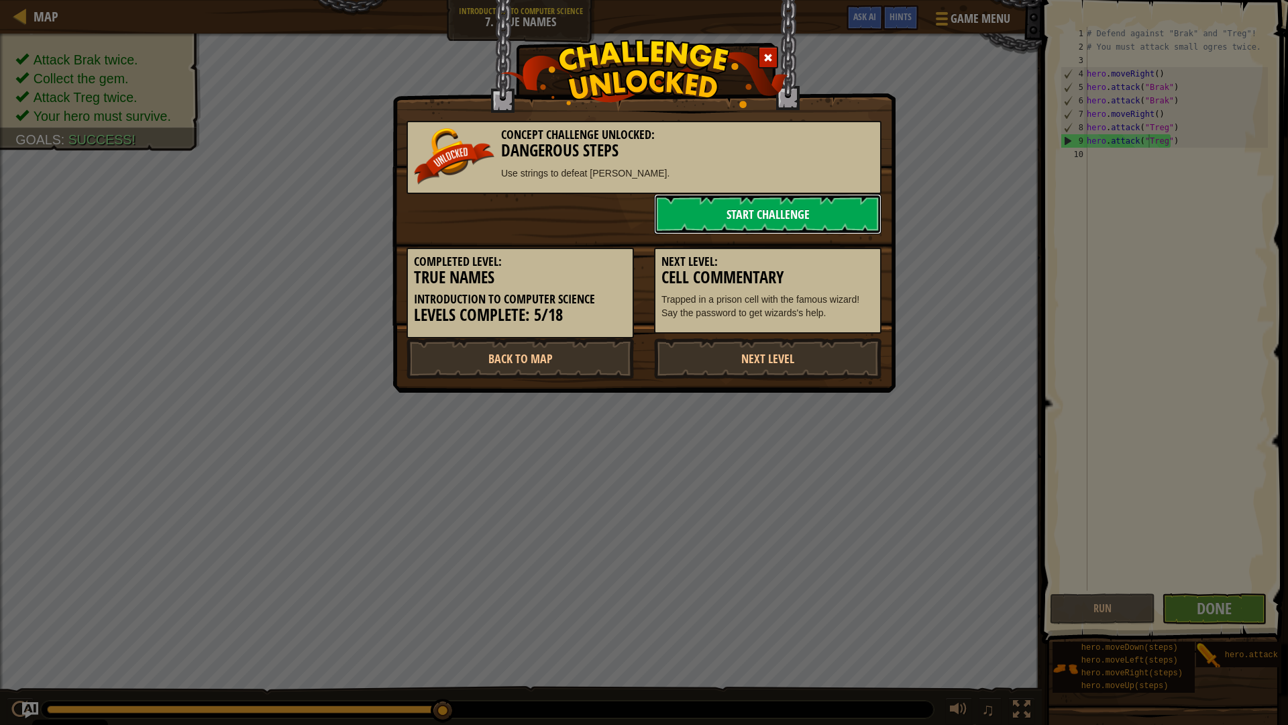
click at [770, 215] on link "Start Challenge" at bounding box center [767, 214] width 227 height 40
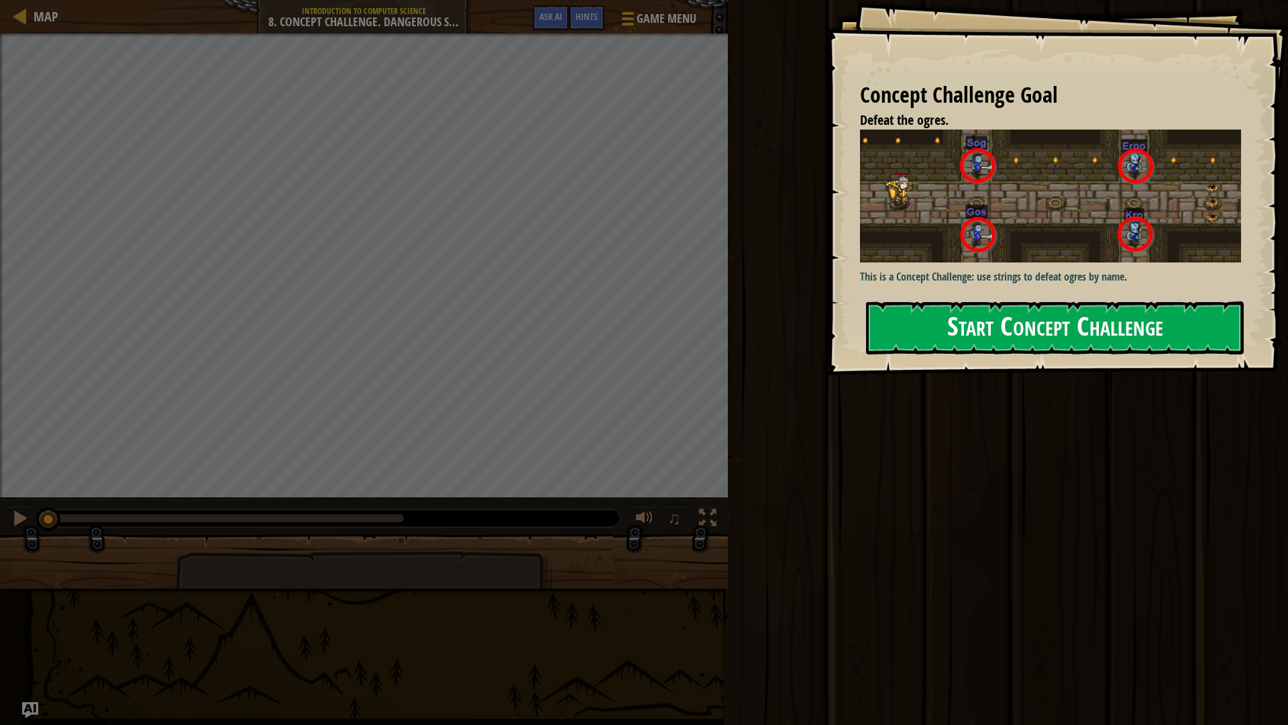
click at [1020, 313] on button "Start Concept Challenge" at bounding box center [1055, 327] width 378 height 53
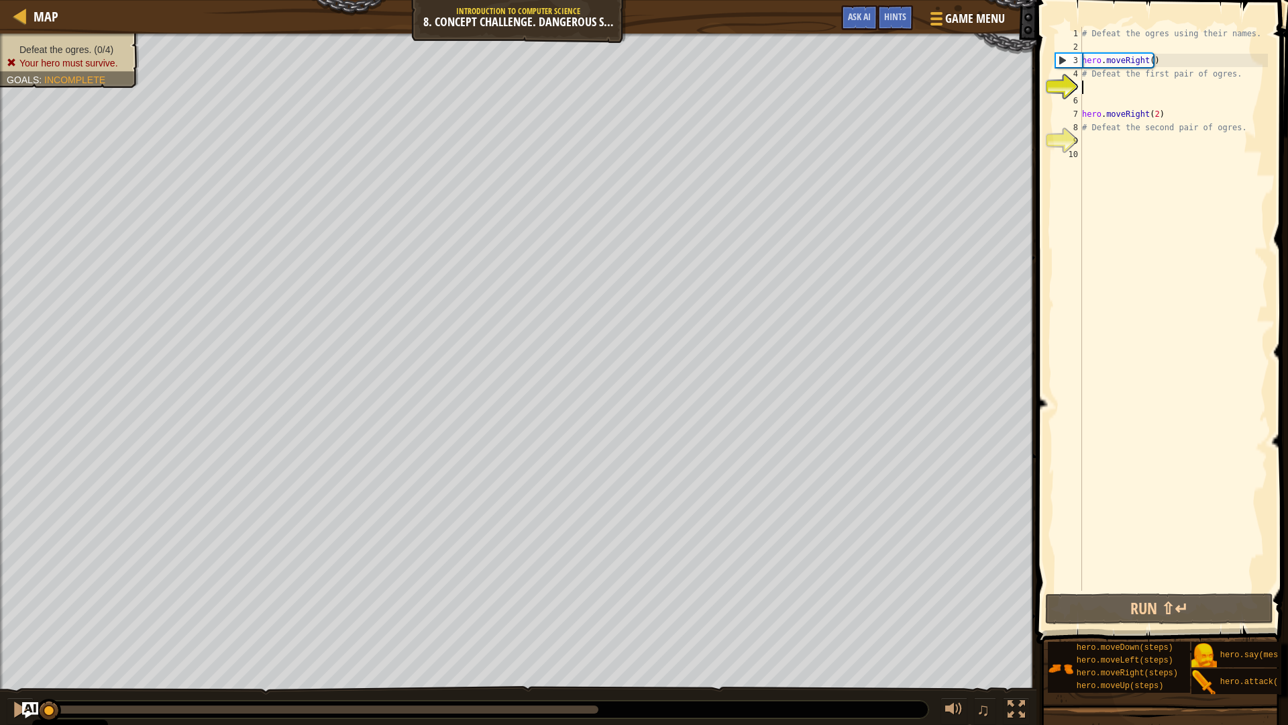
scroll to position [6, 0]
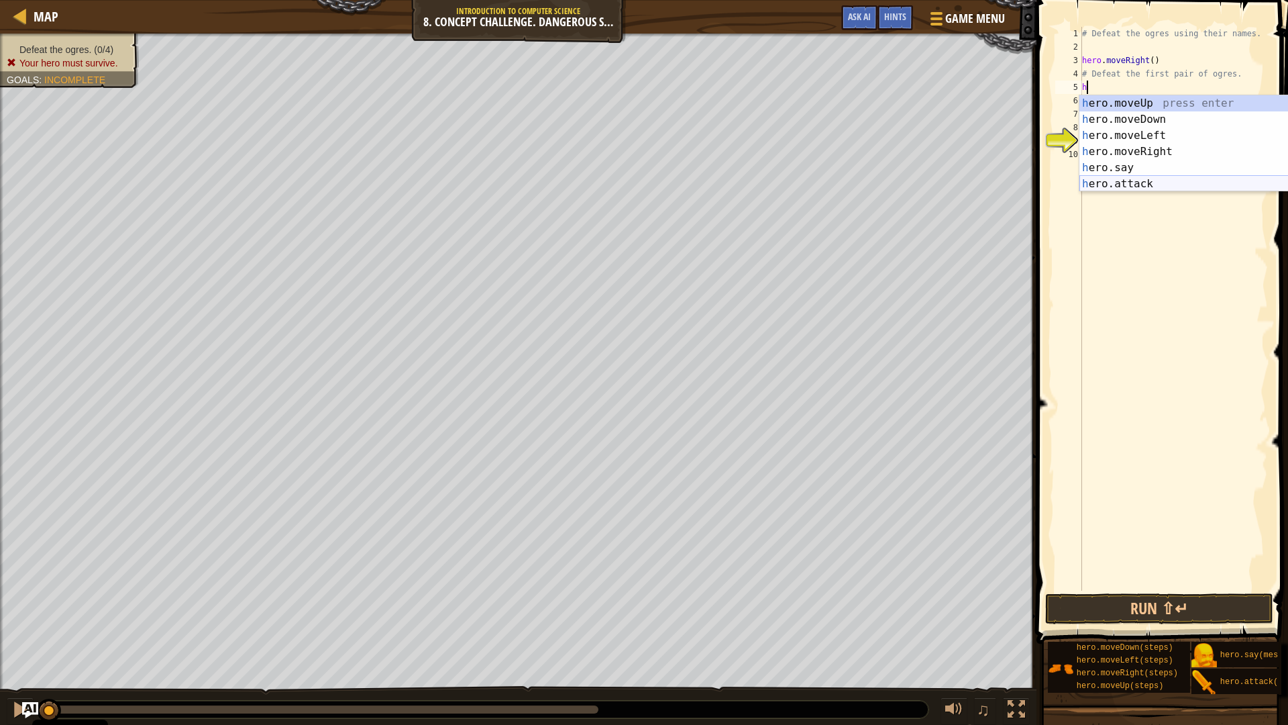
click at [1137, 182] on div "h ero.moveUp press enter h ero.moveDown press enter h ero.moveLeft press enter …" at bounding box center [1207, 159] width 254 height 129
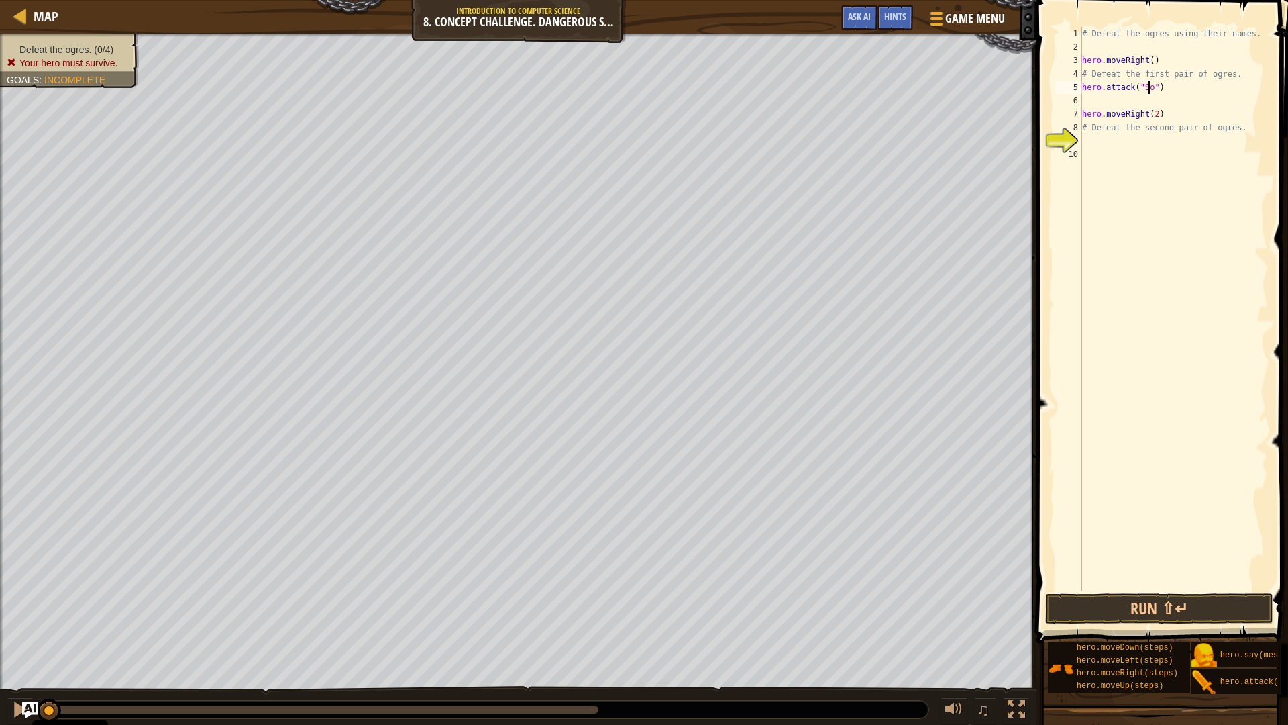
type textarea "hero.attack("Sog")"
click at [1123, 101] on div "# Defeat the ogres using their names. hero . moveRight ( ) # Defeat the first p…" at bounding box center [1174, 322] width 189 height 590
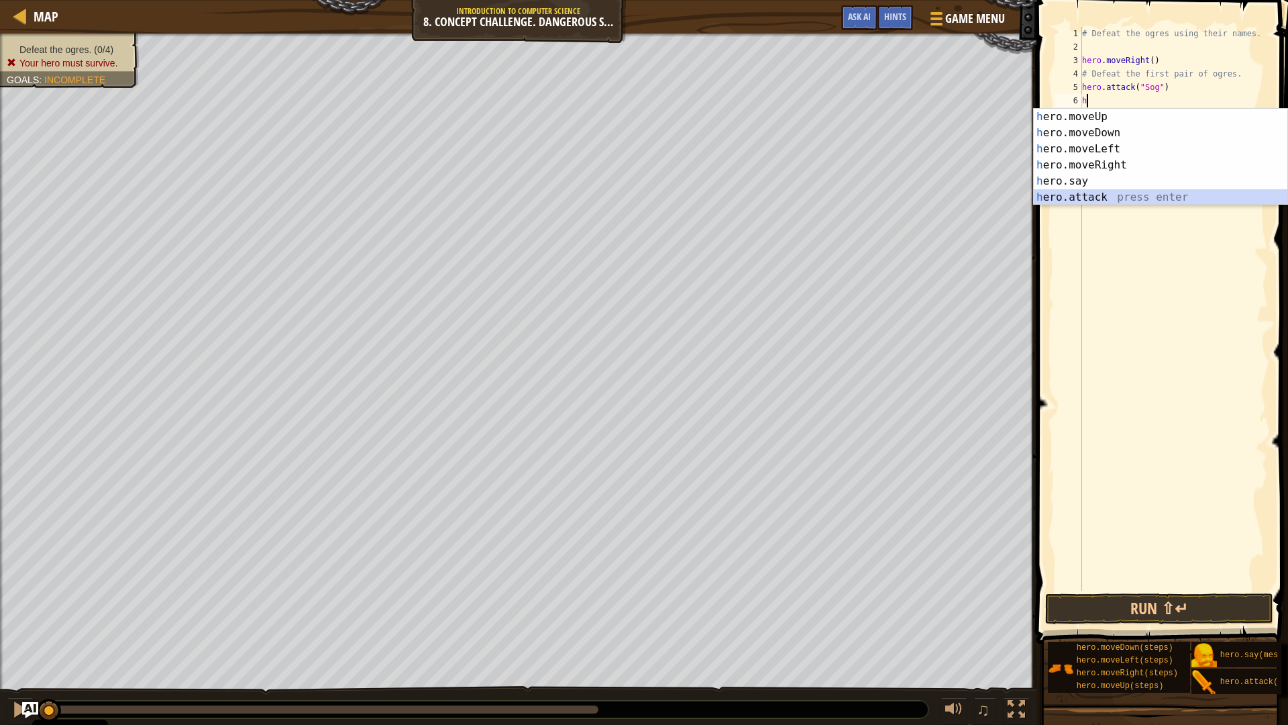
click at [1107, 194] on div "h ero.moveUp press enter h ero.moveDown press enter h ero.moveLeft press enter …" at bounding box center [1161, 173] width 254 height 129
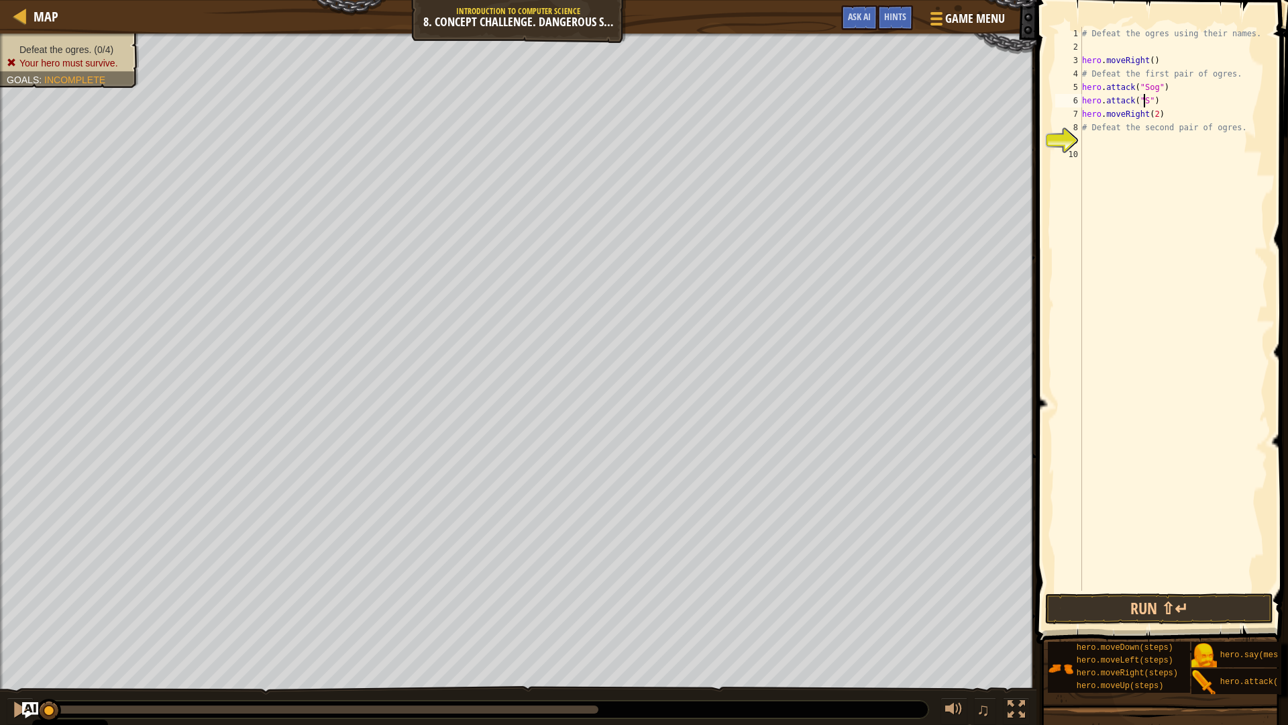
type textarea "hero.attack("Sog")"
click at [1193, 99] on div "# Defeat the ogres using their names. hero . moveRight ( ) # Defeat the first p…" at bounding box center [1174, 322] width 189 height 590
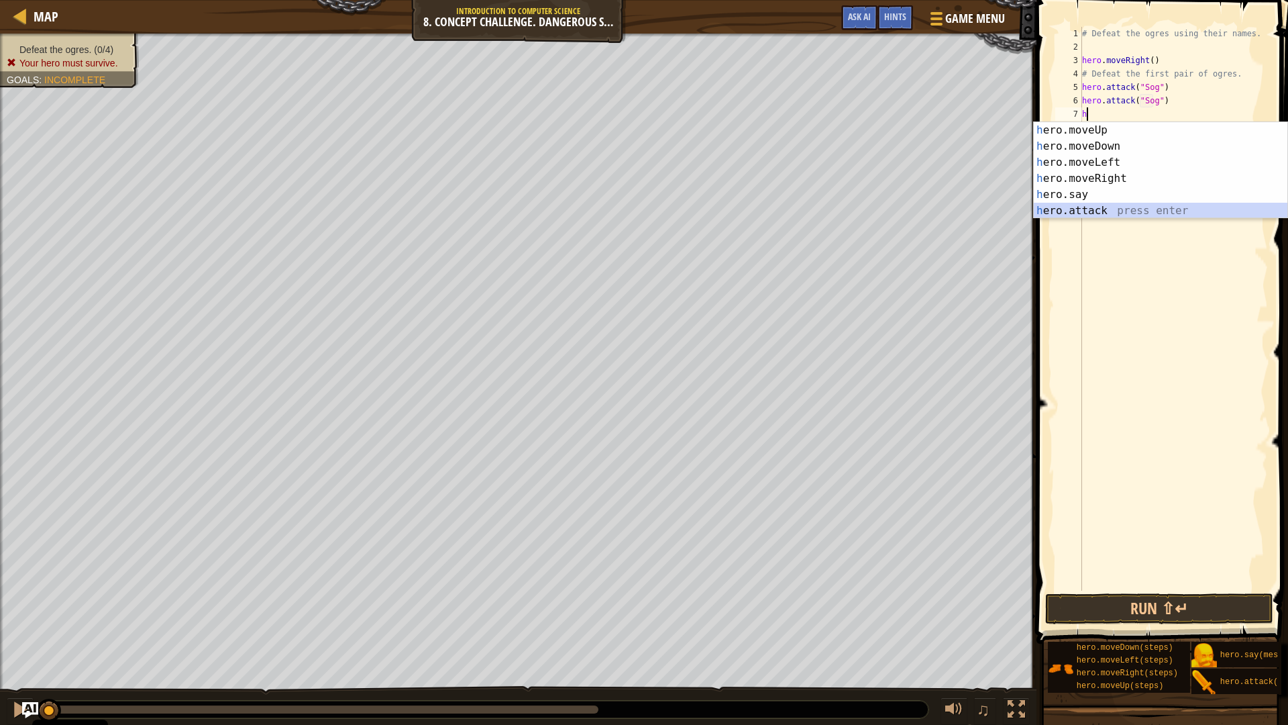
click at [1112, 207] on div "h ero.moveUp press enter h ero.moveDown press enter h ero.moveLeft press enter …" at bounding box center [1161, 186] width 254 height 129
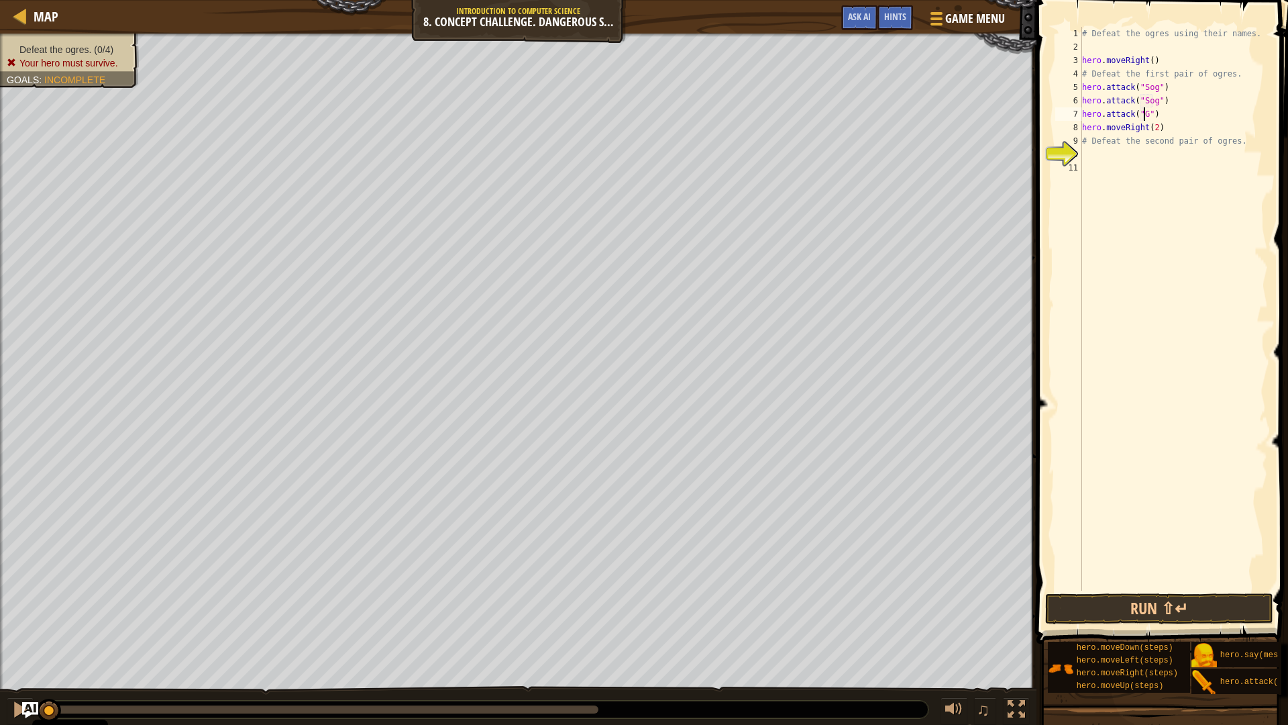
type textarea "hero.attack("Gos")"
click at [1169, 119] on div "# Defeat the ogres using their names. hero . moveRight ( ) # Defeat the first p…" at bounding box center [1174, 322] width 189 height 590
type textarea "h"
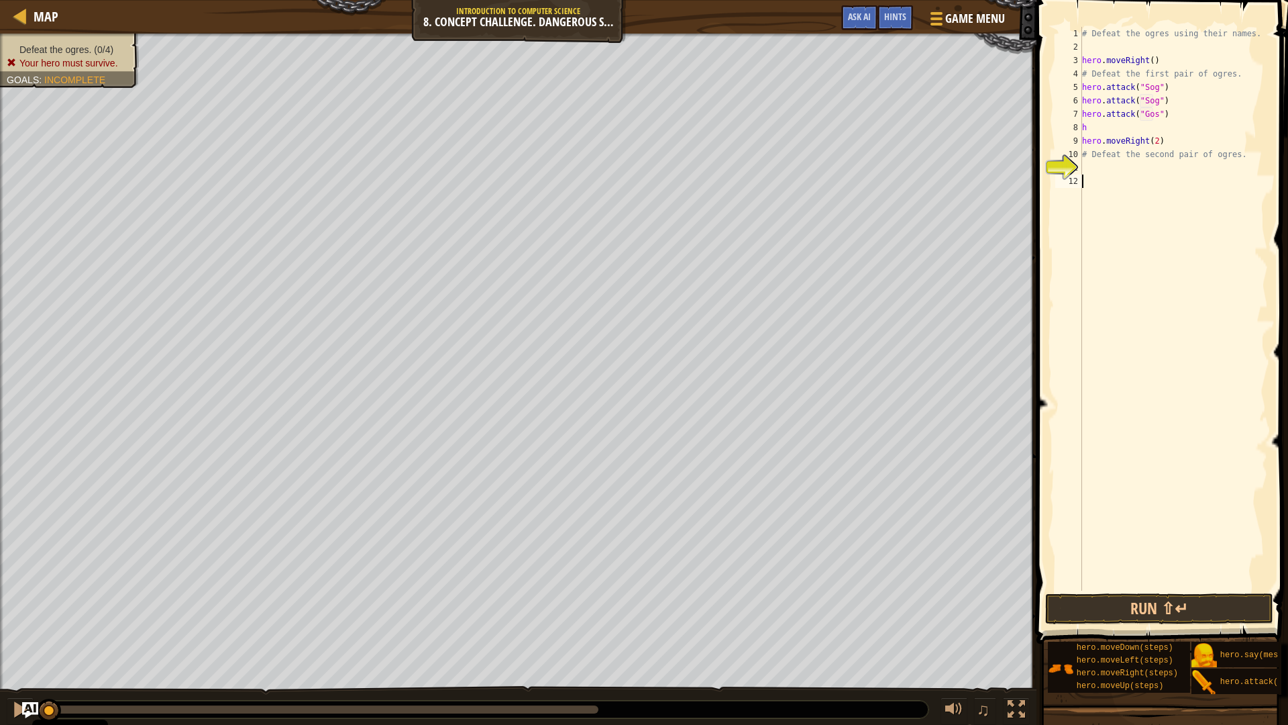
click at [1084, 232] on div "# Defeat the ogres using their names. hero . moveRight ( ) # Defeat the first p…" at bounding box center [1174, 322] width 189 height 590
click at [1115, 130] on div "# Defeat the ogres using their names. hero . moveRight ( ) # Defeat the first p…" at bounding box center [1174, 322] width 189 height 590
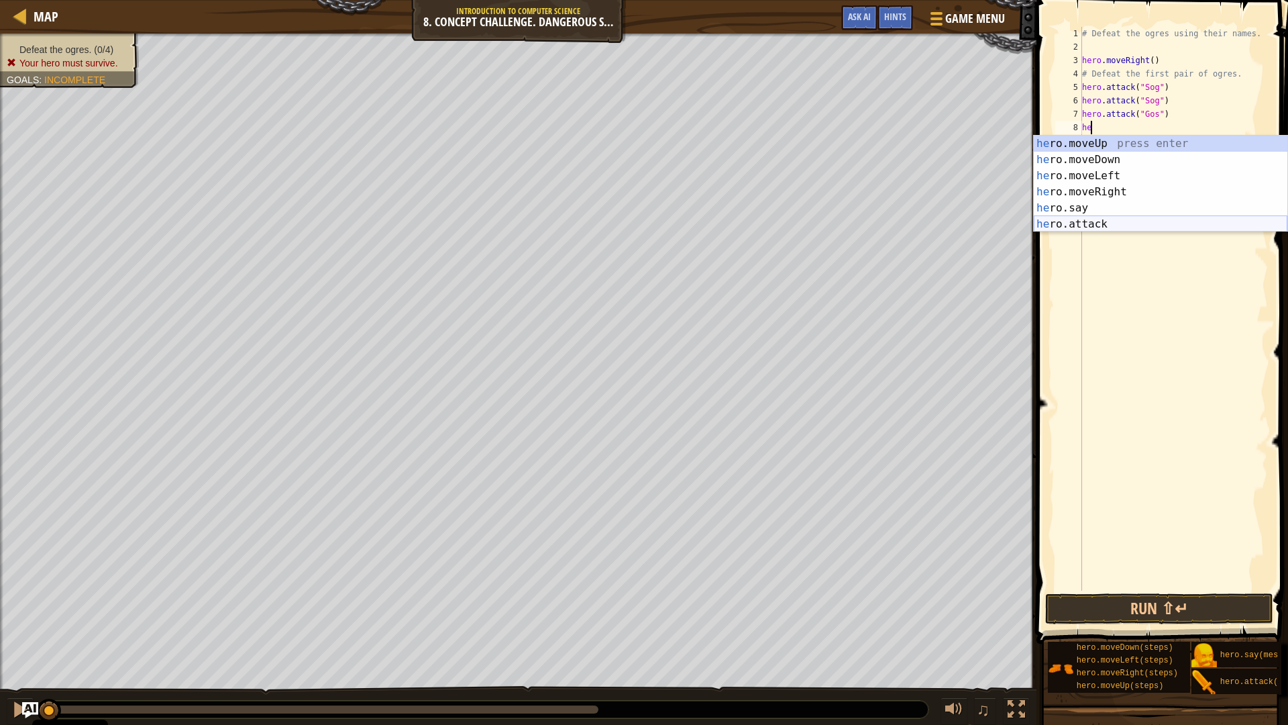
click at [1107, 216] on div "he ro.moveUp press enter he ro.moveDown press enter he ro.moveLeft press enter …" at bounding box center [1161, 200] width 254 height 129
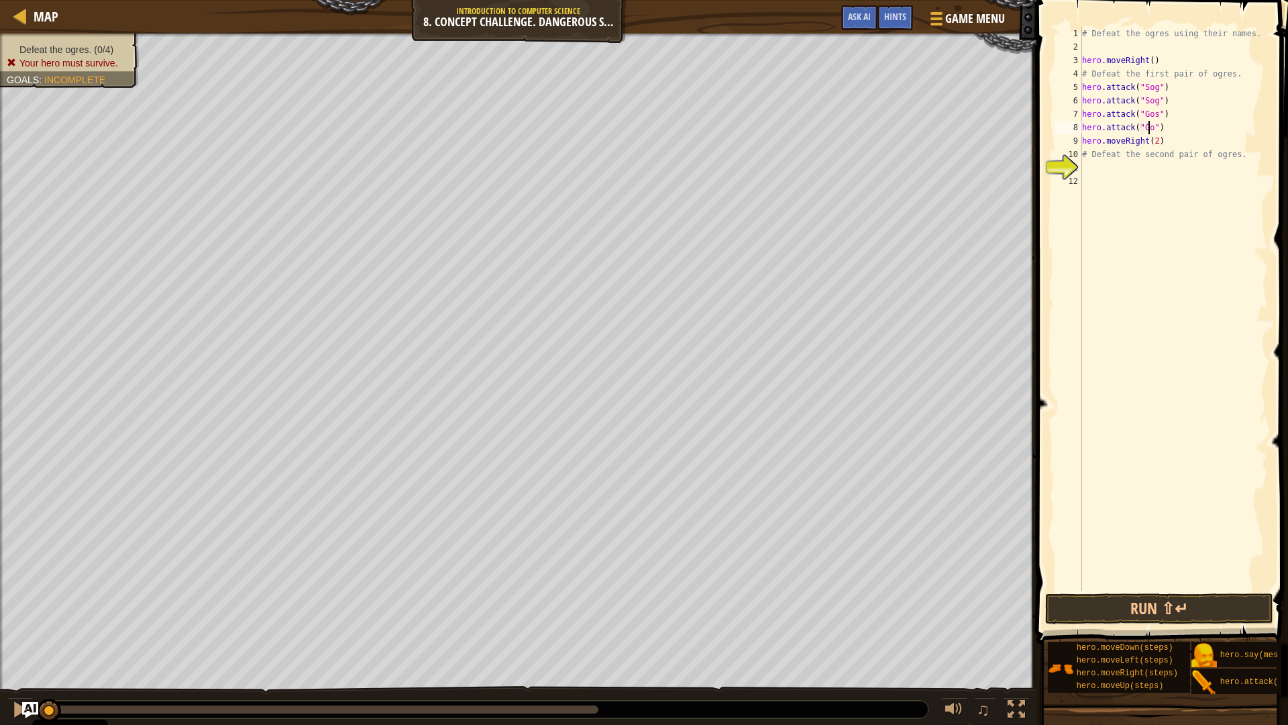
scroll to position [6, 6]
click at [1166, 144] on div "# Defeat the ogres using their names. hero . moveRight ( ) # Defeat the first p…" at bounding box center [1174, 322] width 189 height 590
type textarea "hero.moveRight(2)"
click at [1186, 607] on button "Run ⇧↵" at bounding box center [1159, 608] width 228 height 31
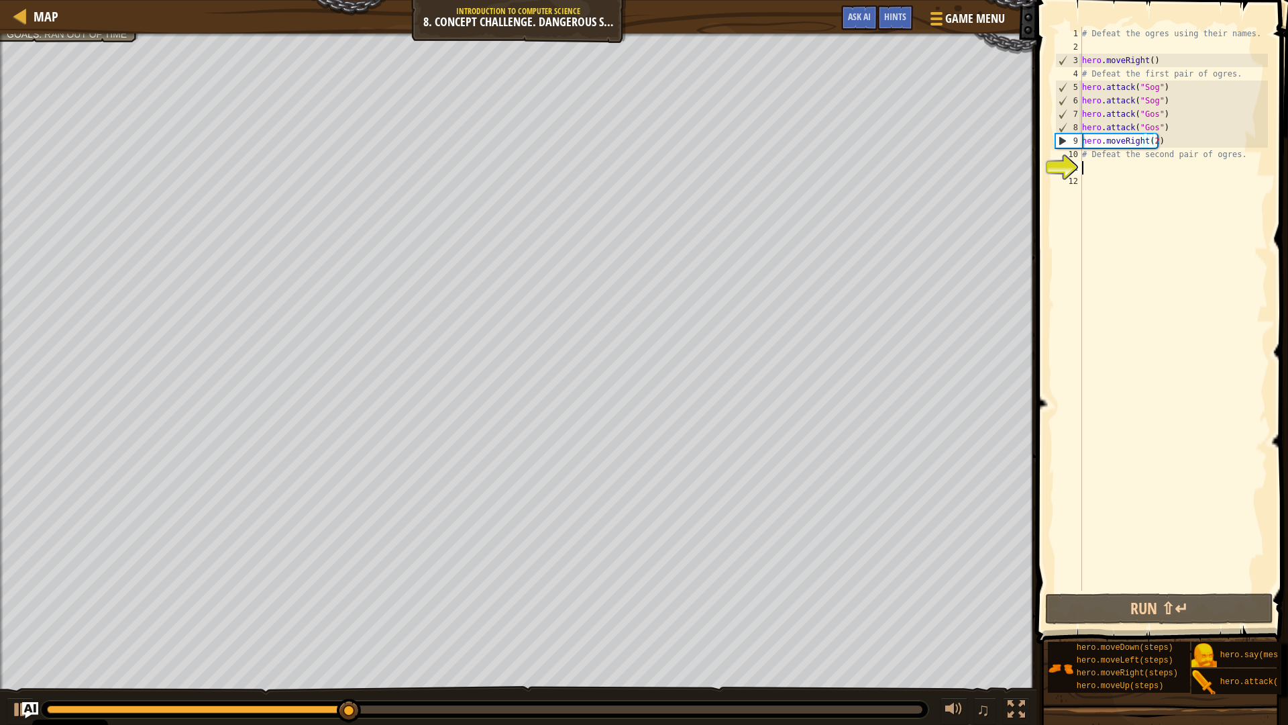
click at [1114, 167] on div "# Defeat the ogres using their names. hero . moveRight ( ) # Defeat the first p…" at bounding box center [1174, 322] width 189 height 590
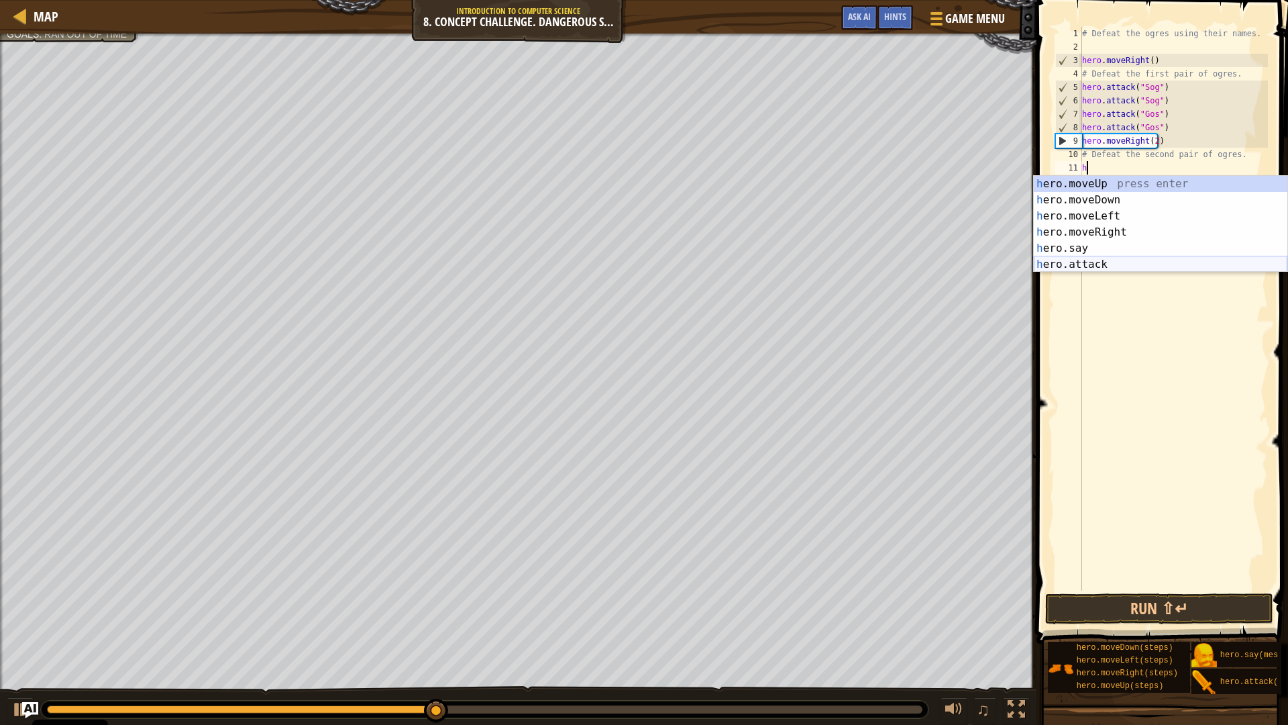
click at [1131, 268] on div "h ero.moveUp press enter h ero.moveDown press enter h ero.moveLeft press enter …" at bounding box center [1161, 240] width 254 height 129
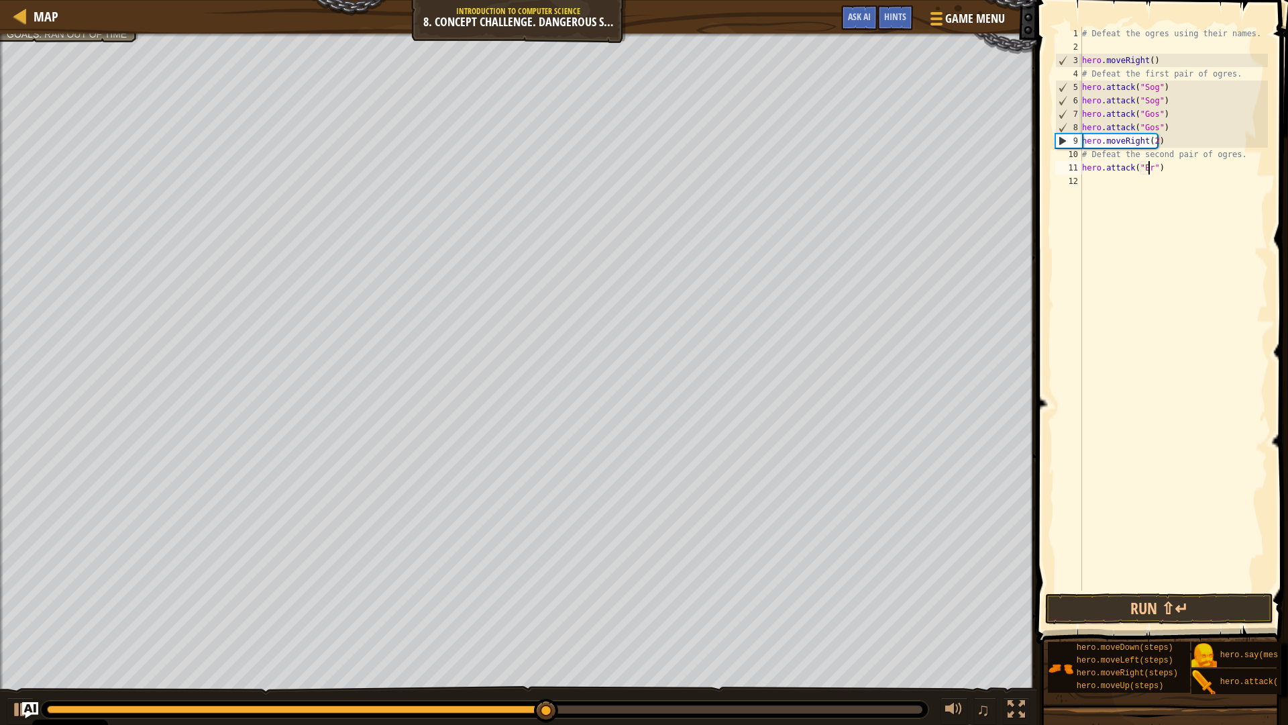
scroll to position [6, 6]
type textarea "hero.attack("Ergo")"
click at [1125, 183] on div "# Defeat the ogres using their names. hero . moveRight ( ) # Defeat the first p…" at bounding box center [1174, 322] width 189 height 590
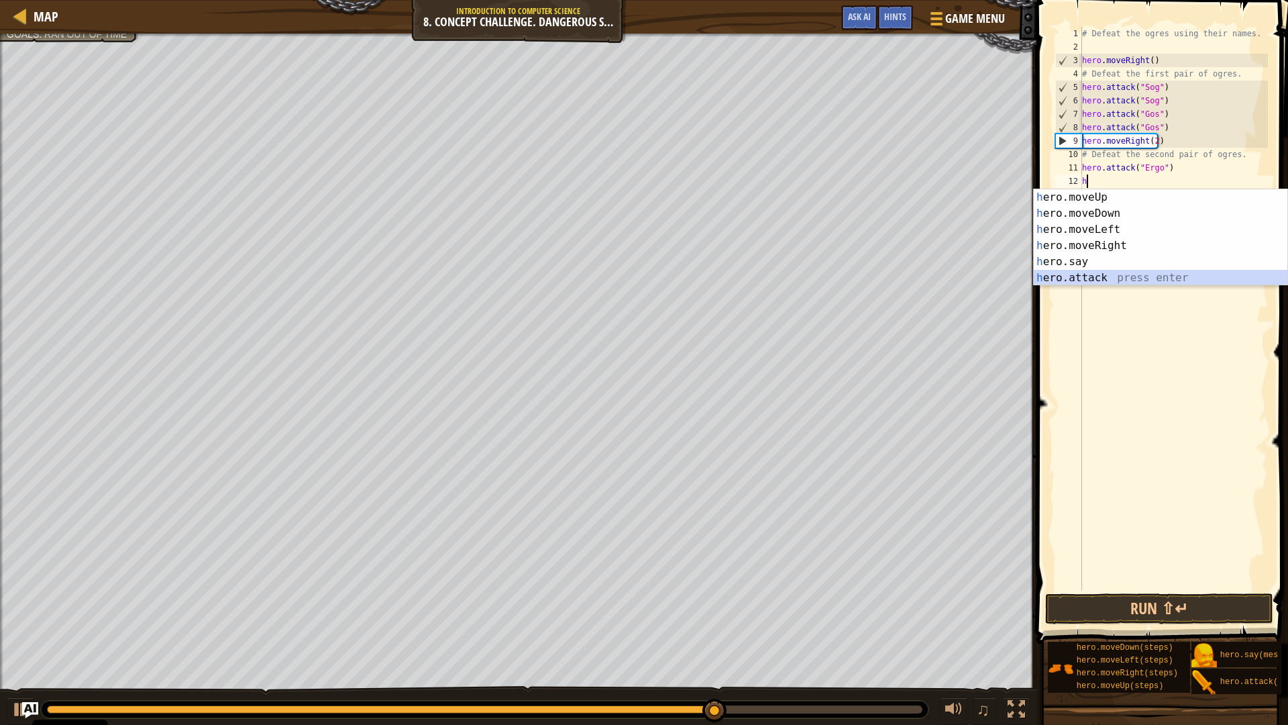
click at [1112, 272] on div "h ero.moveUp press enter h ero.moveDown press enter h ero.moveLeft press enter …" at bounding box center [1161, 253] width 254 height 129
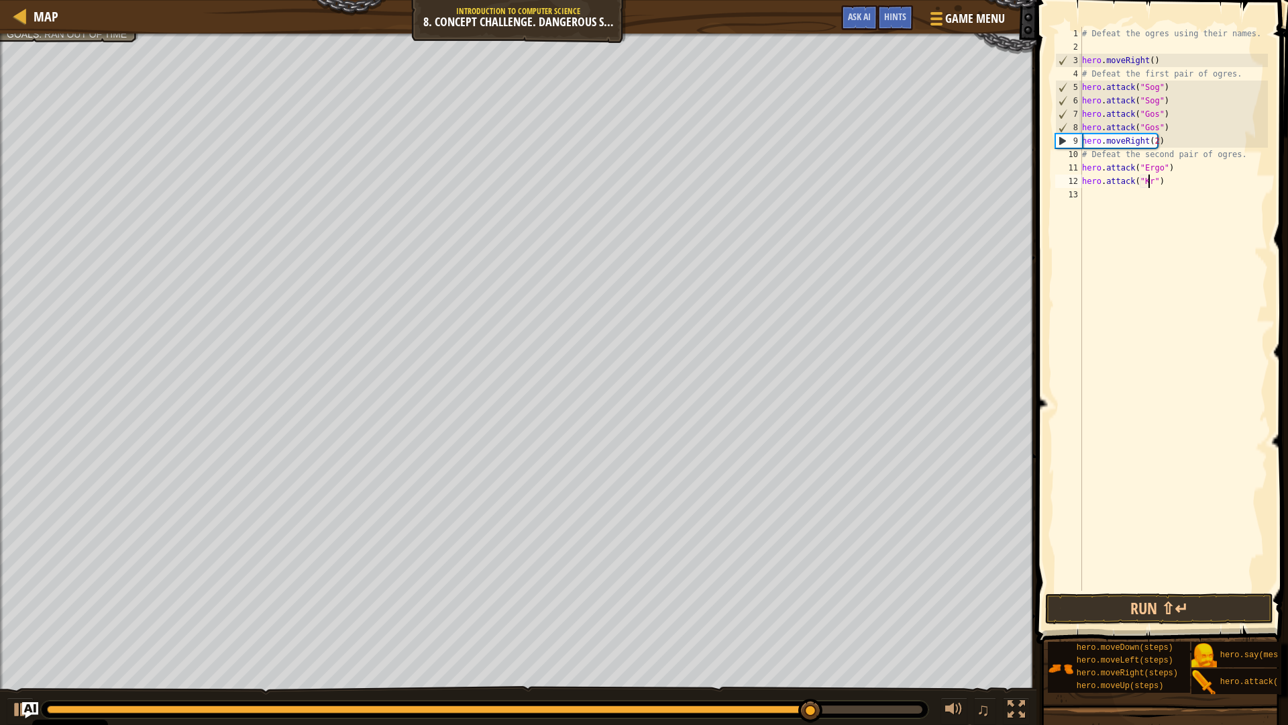
type textarea "hero.attack("Kro")"
click at [1137, 195] on div "# Defeat the ogres using their names. hero . moveRight ( ) # Defeat the first p…" at bounding box center [1174, 322] width 189 height 590
click at [1104, 612] on button "Run ⇧↵" at bounding box center [1159, 608] width 228 height 31
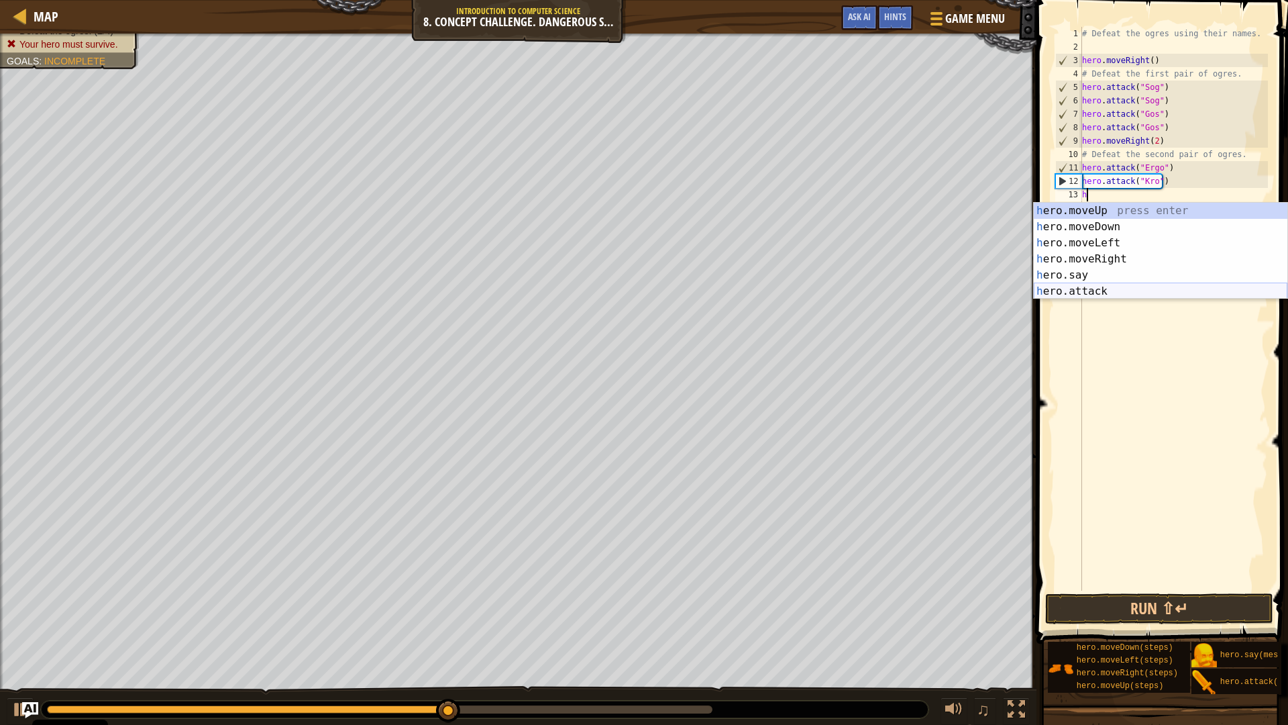
click at [1117, 287] on div "h ero.moveUp press enter h ero.moveDown press enter h ero.moveLeft press enter …" at bounding box center [1161, 267] width 254 height 129
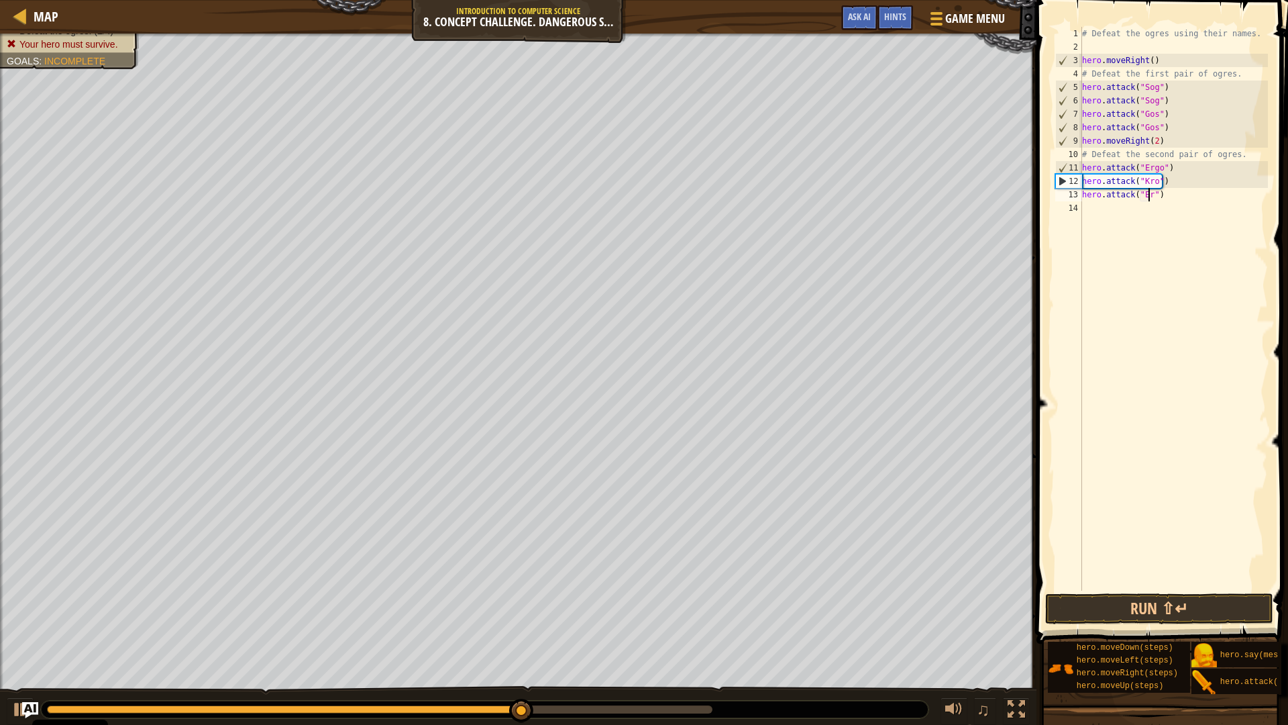
scroll to position [6, 6]
type textarea "hero.attack("Ergo")"
click at [1156, 210] on div "# Defeat the ogres using their names. hero . moveRight ( ) # Defeat the first p…" at bounding box center [1174, 322] width 189 height 590
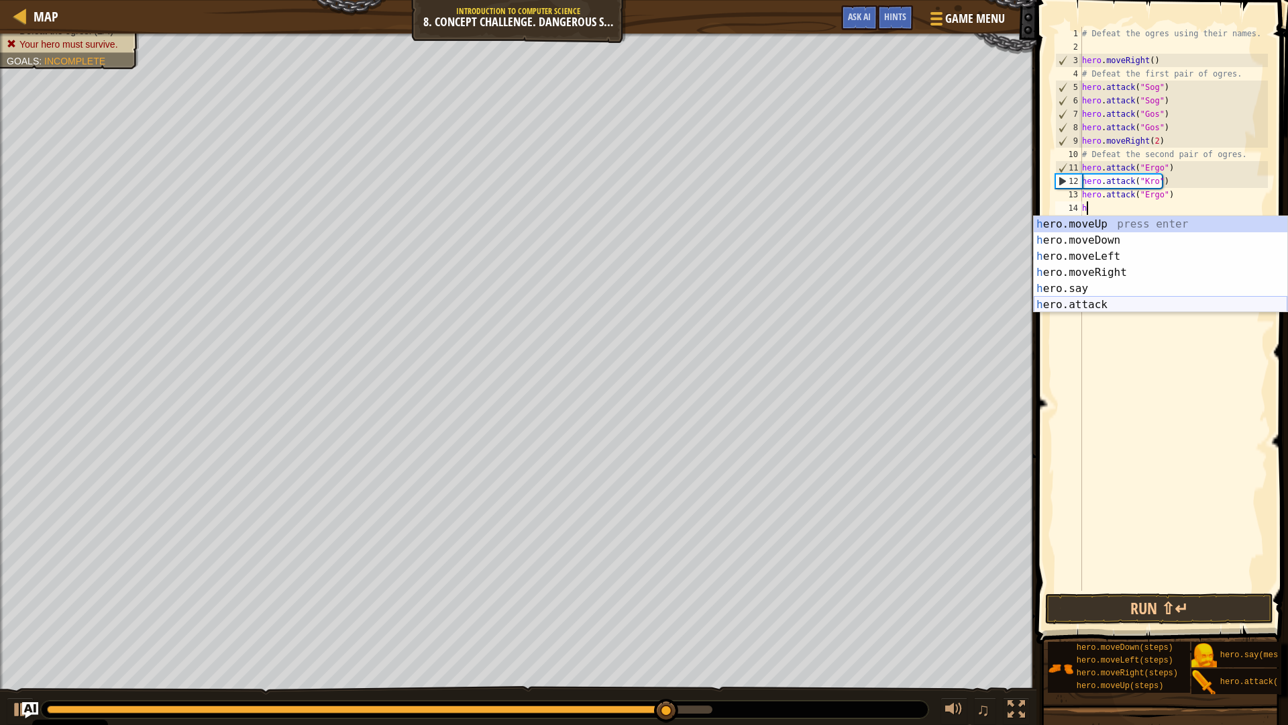
click at [1119, 304] on div "h ero.moveUp press enter h ero.moveDown press enter h ero.moveLeft press enter …" at bounding box center [1161, 280] width 254 height 129
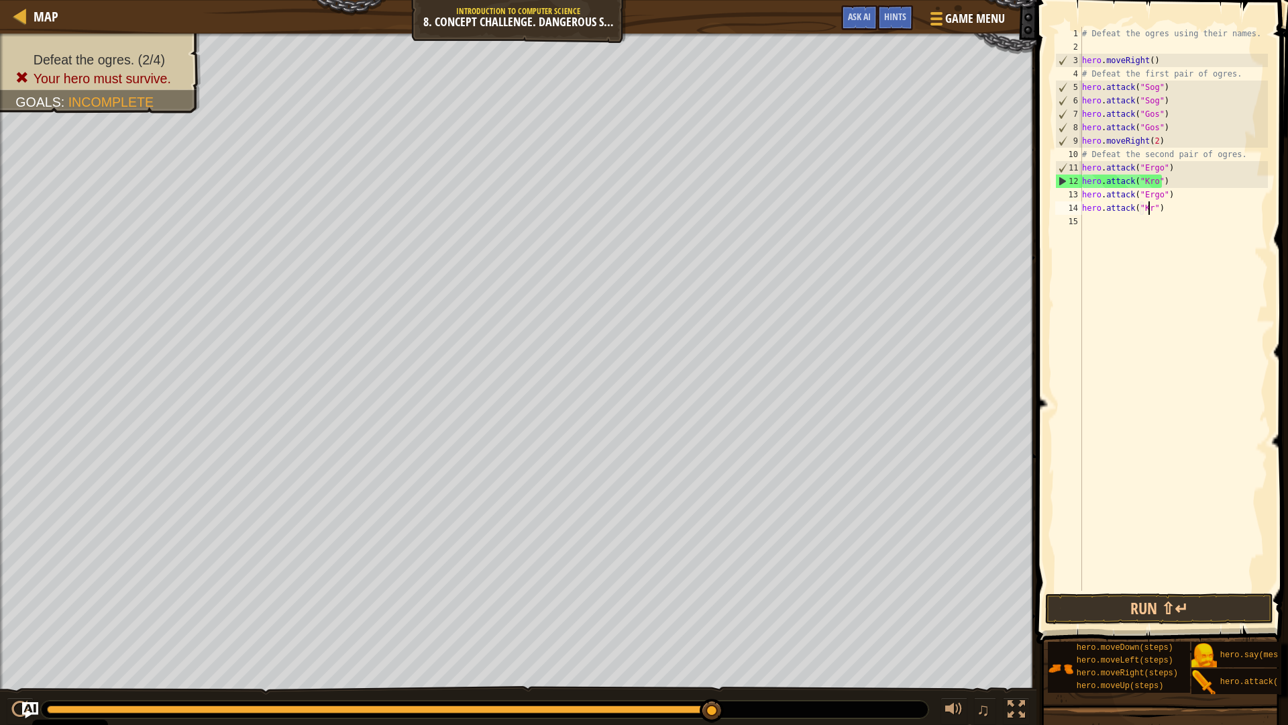
scroll to position [6, 6]
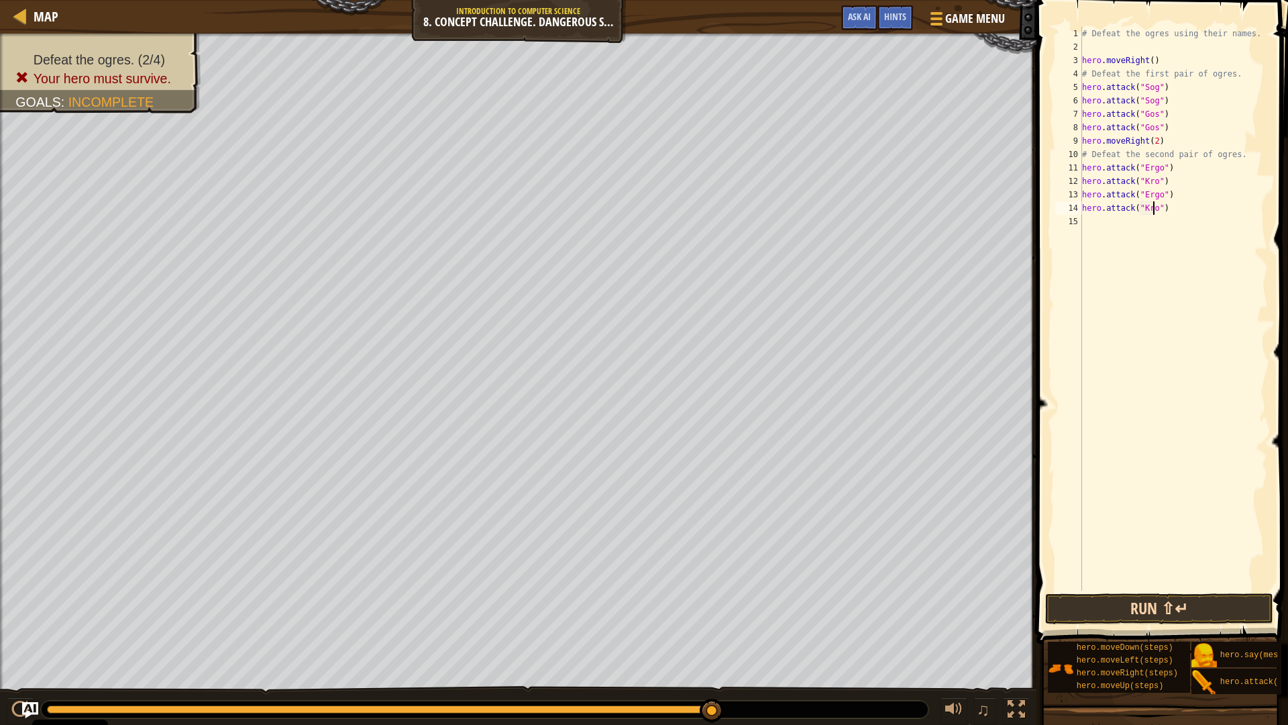
type textarea "hero.attack("Kro")"
click at [1138, 609] on button "Run ⇧↵" at bounding box center [1159, 608] width 228 height 31
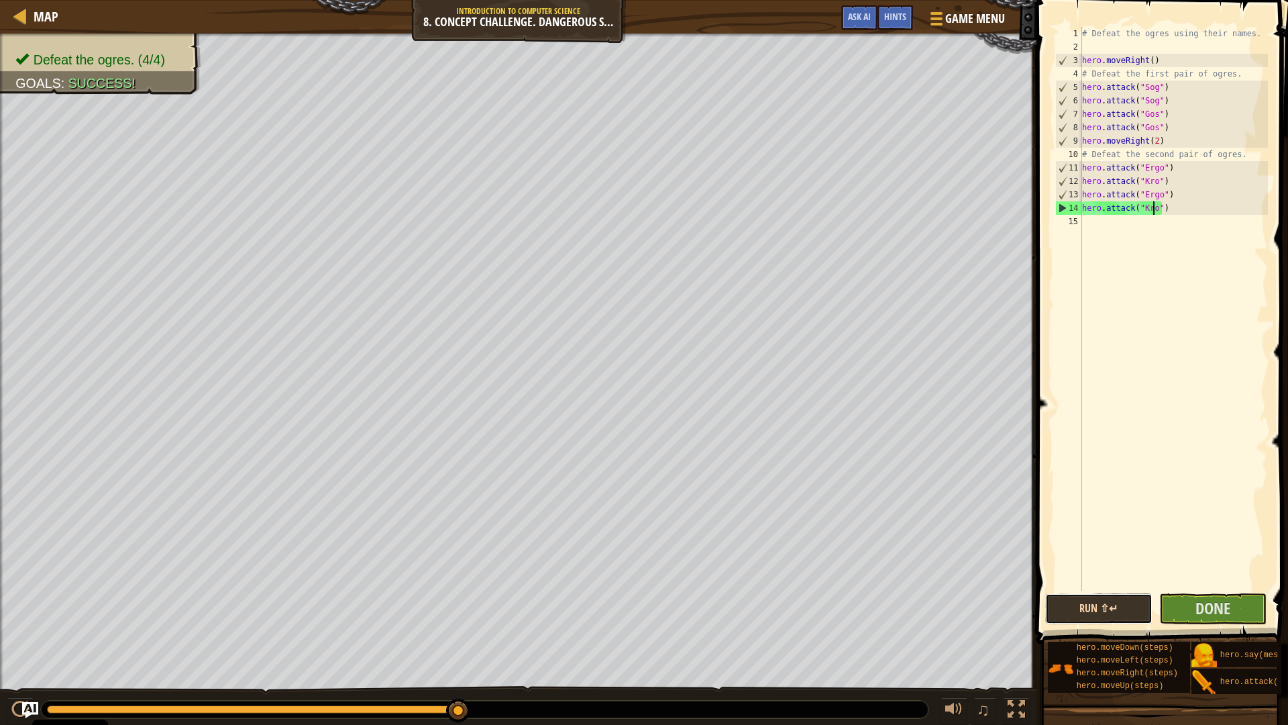
click at [1115, 613] on button "Run ⇧↵" at bounding box center [1098, 608] width 107 height 31
click at [1226, 603] on span "Done" at bounding box center [1213, 607] width 35 height 21
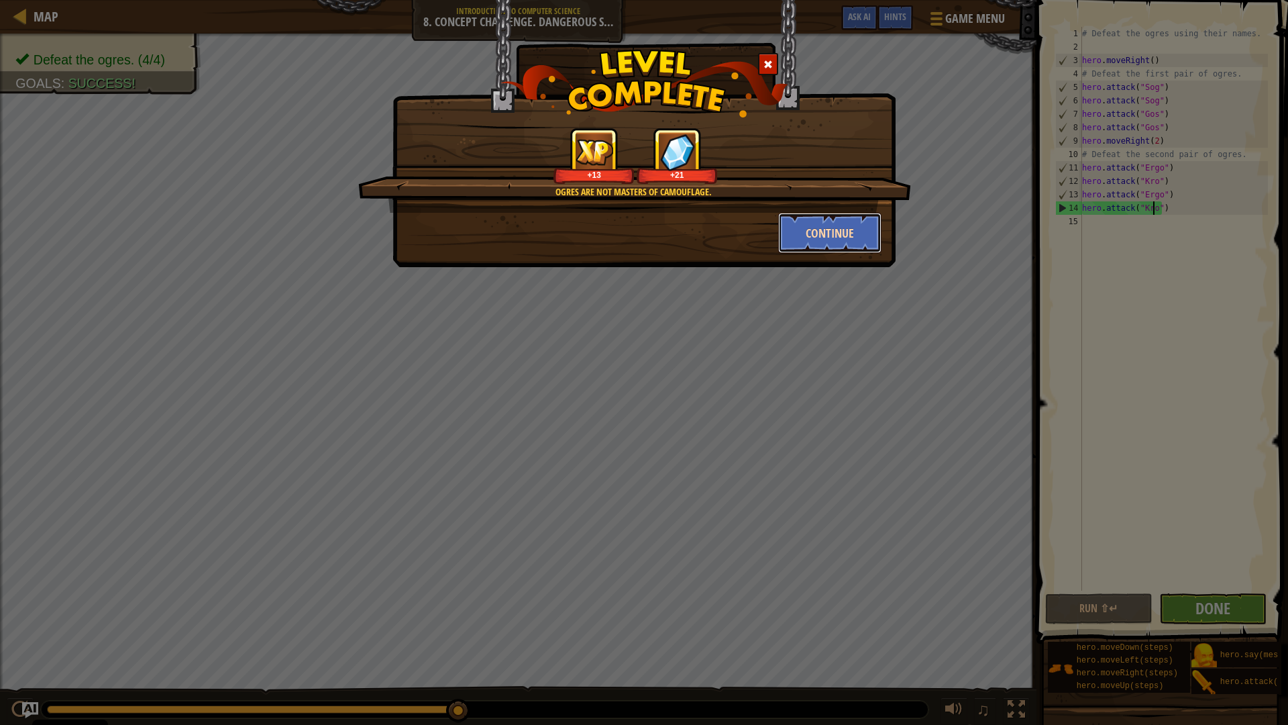
click at [836, 234] on button "Continue" at bounding box center [830, 233] width 104 height 40
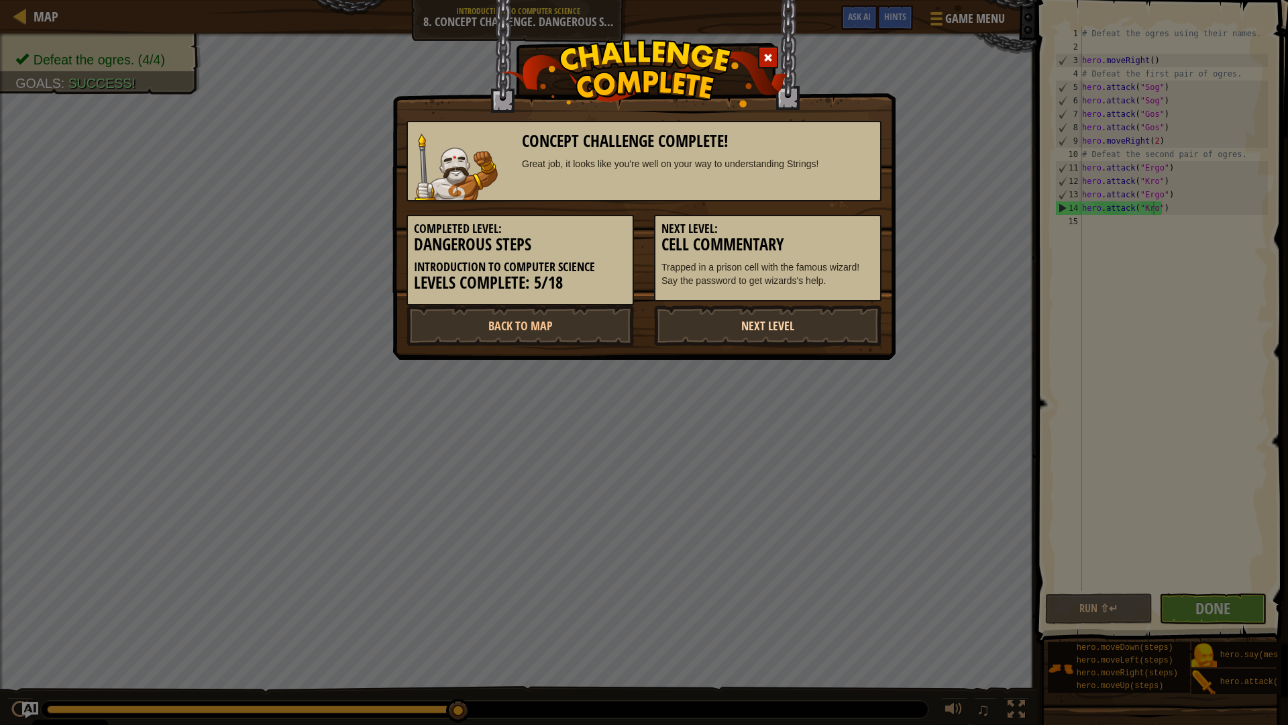
click at [813, 321] on link "Next Level" at bounding box center [767, 325] width 227 height 40
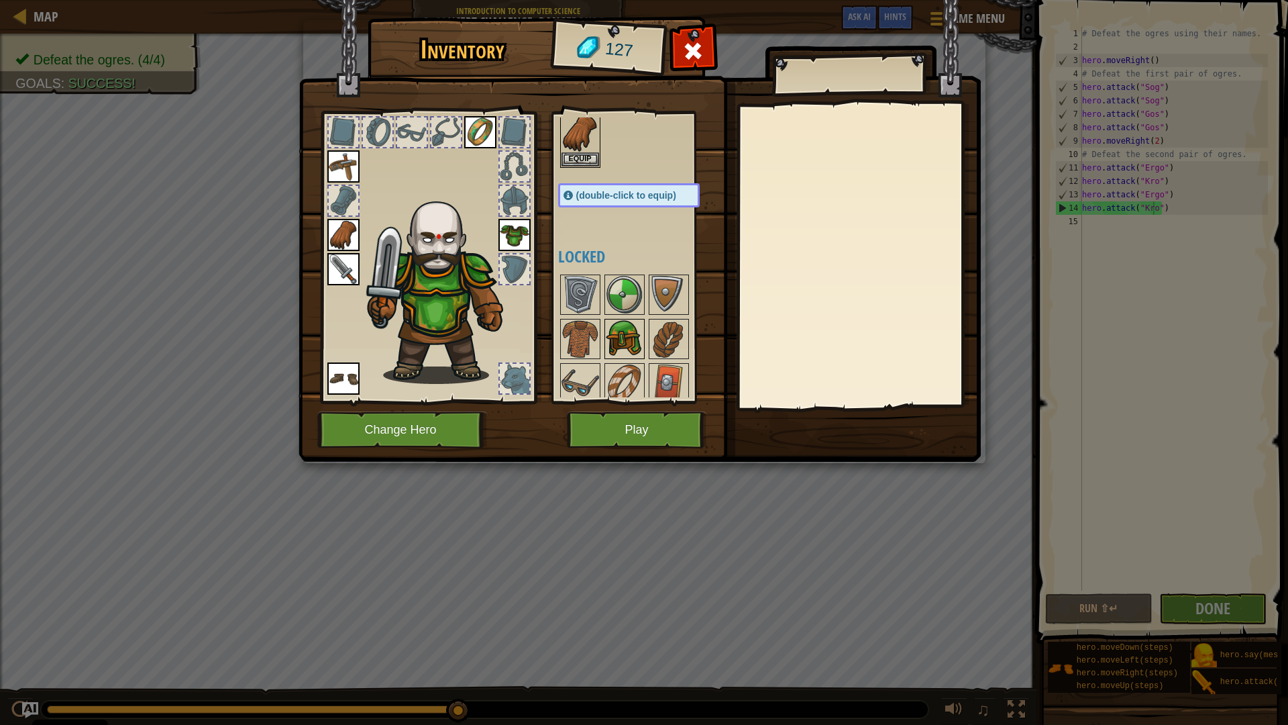
scroll to position [67, 0]
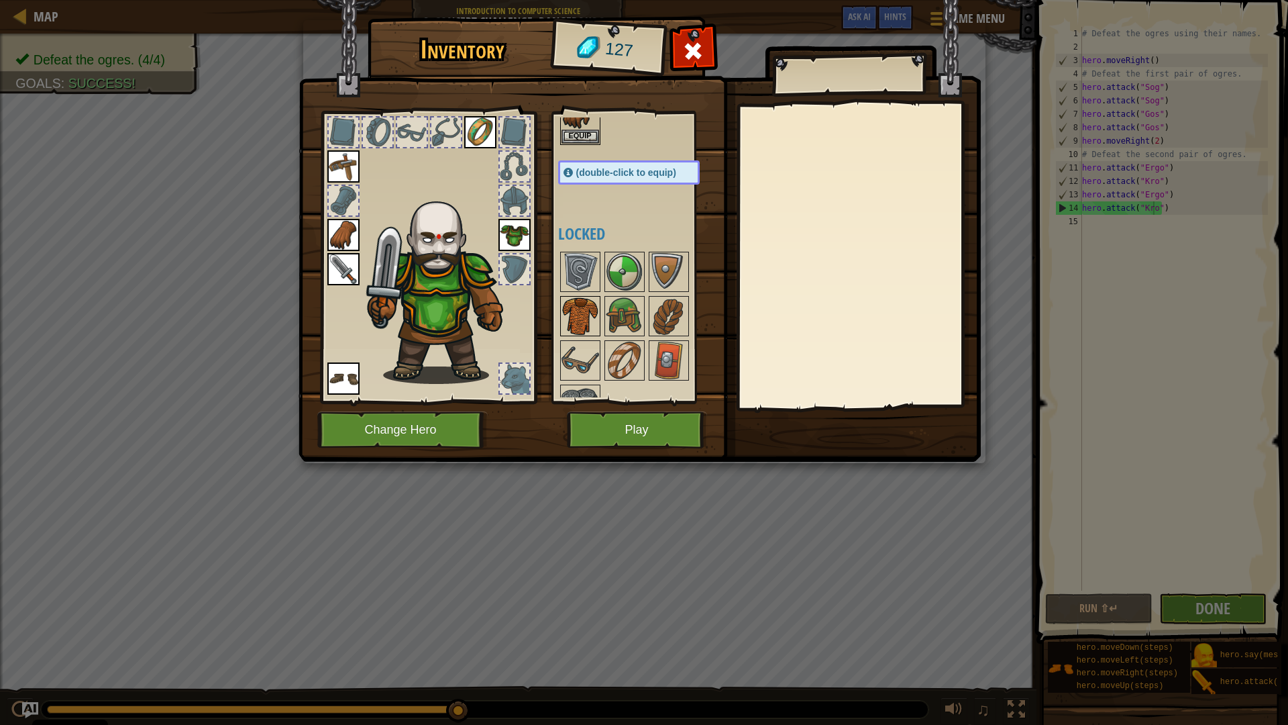
click at [572, 317] on img at bounding box center [581, 316] width 38 height 38
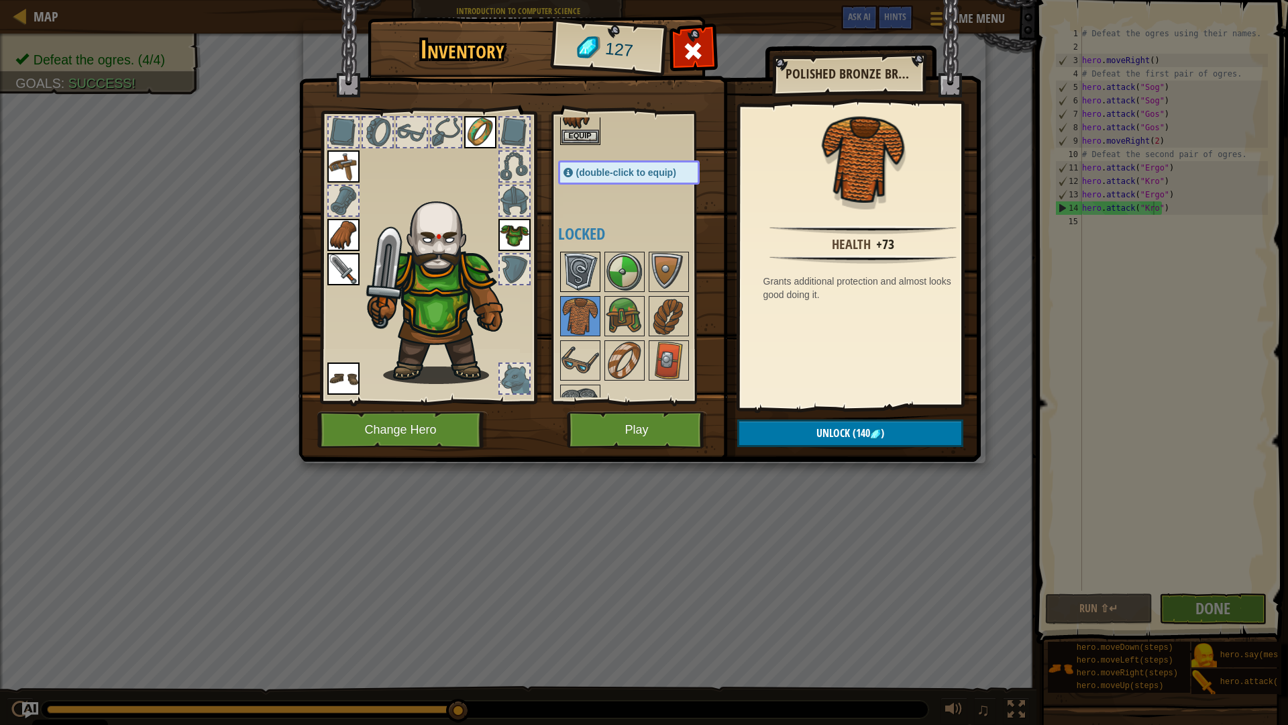
click at [588, 270] on img at bounding box center [581, 272] width 38 height 38
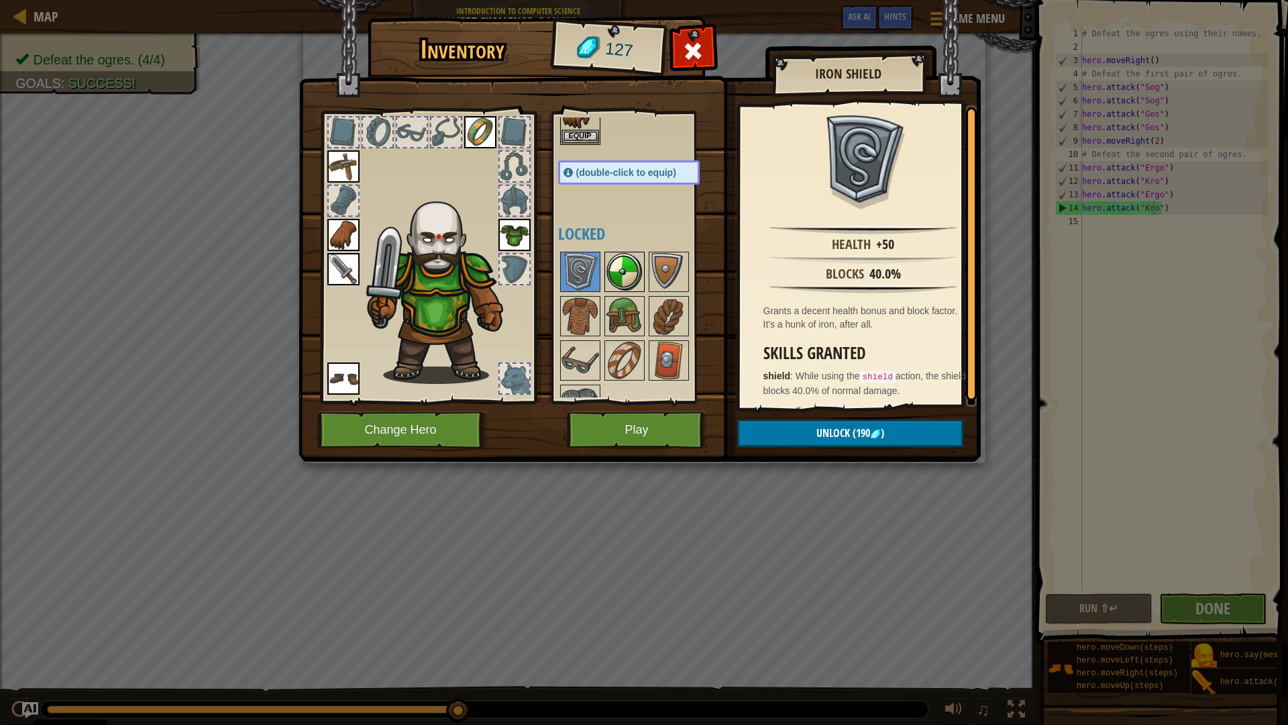
click at [625, 276] on img at bounding box center [625, 272] width 38 height 38
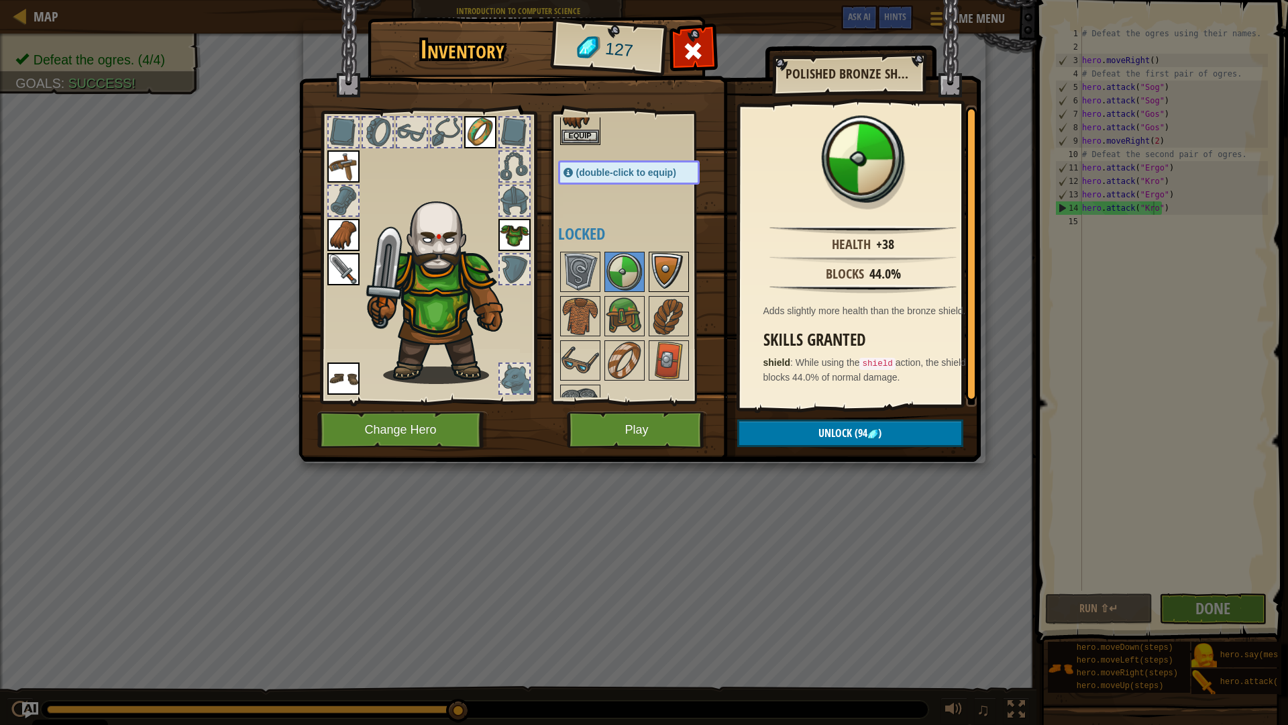
click at [669, 277] on img at bounding box center [669, 272] width 38 height 38
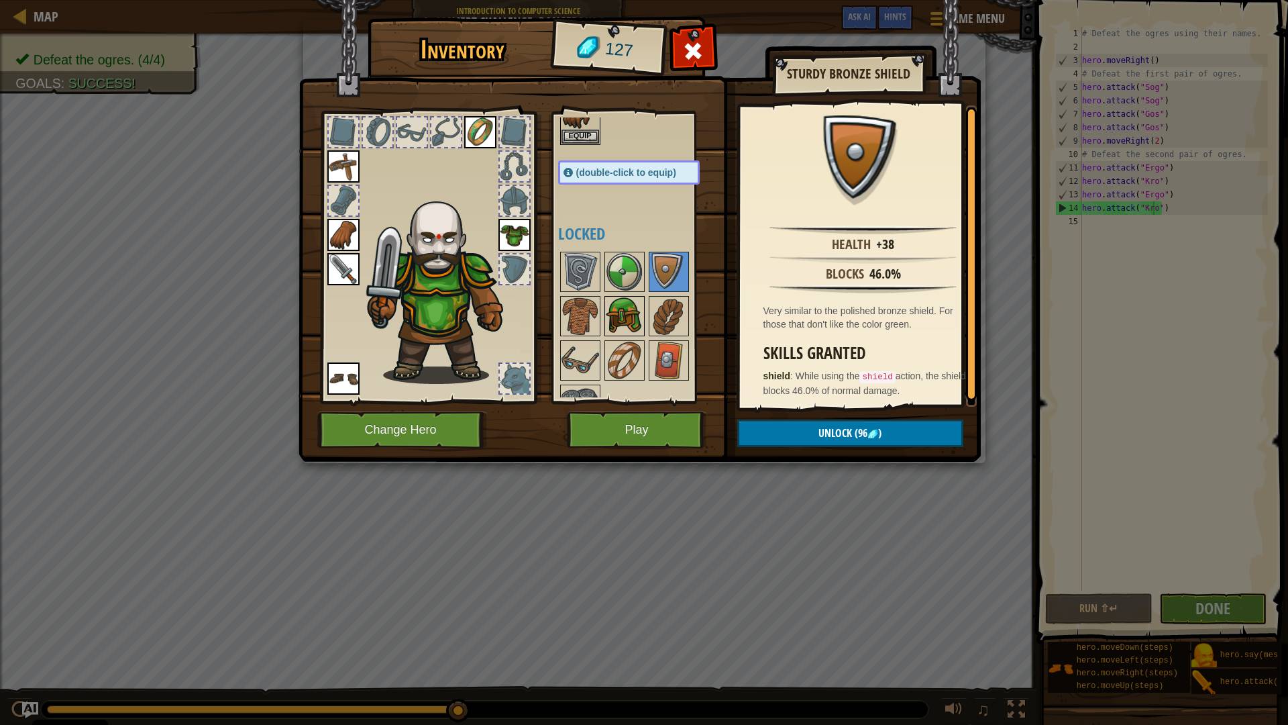
click at [637, 303] on img at bounding box center [625, 316] width 38 height 38
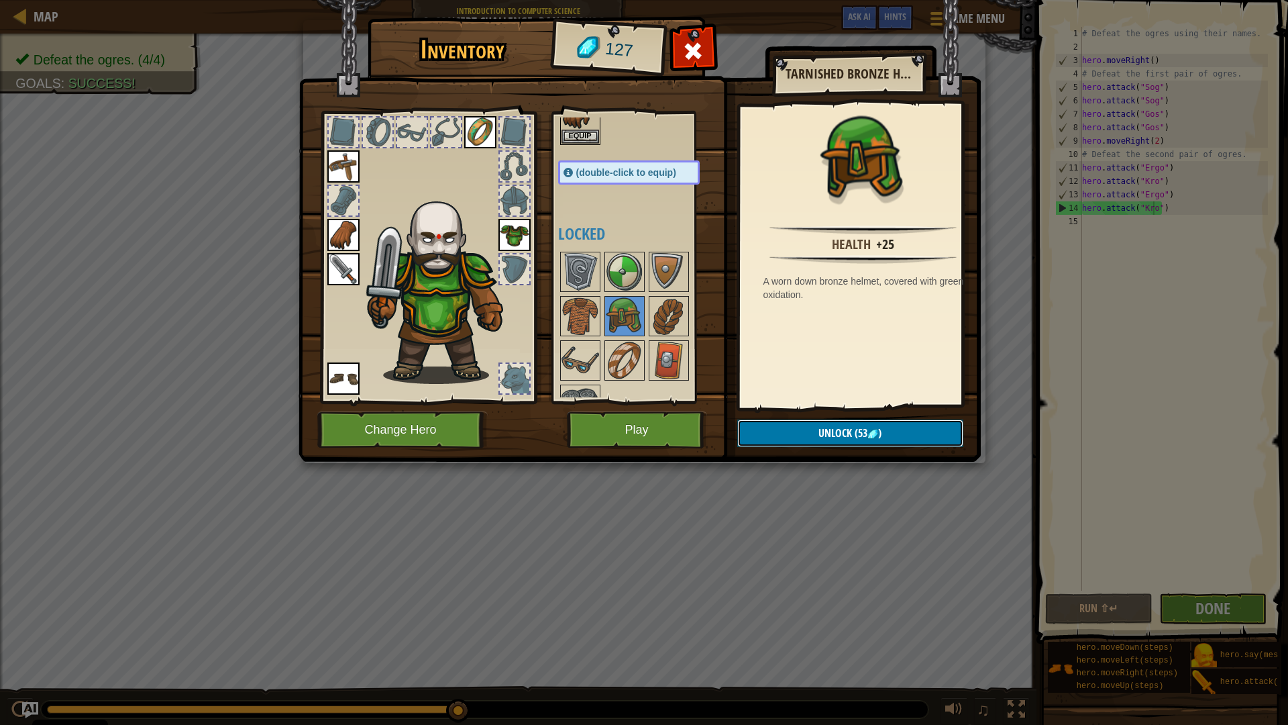
click at [824, 425] on button "Unlock (53 )" at bounding box center [850, 433] width 226 height 28
click at [827, 431] on button "Confirm" at bounding box center [850, 433] width 226 height 28
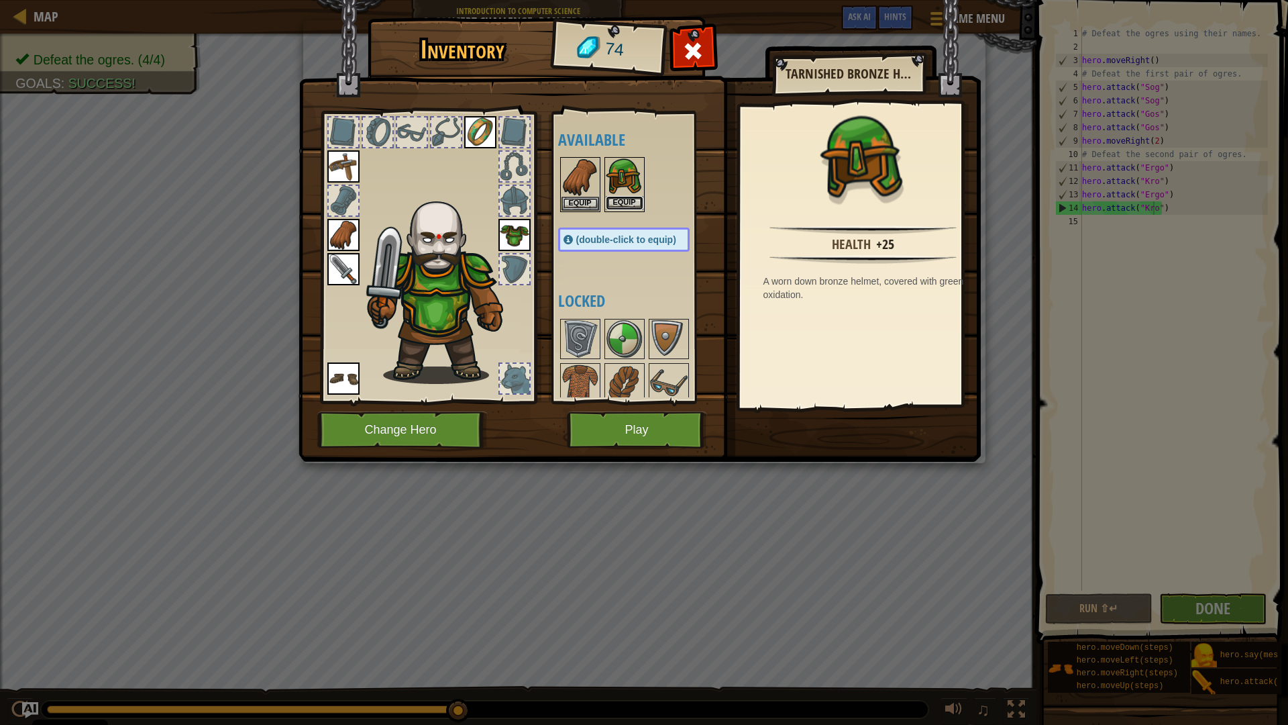
click at [611, 199] on button "Equip" at bounding box center [625, 203] width 38 height 14
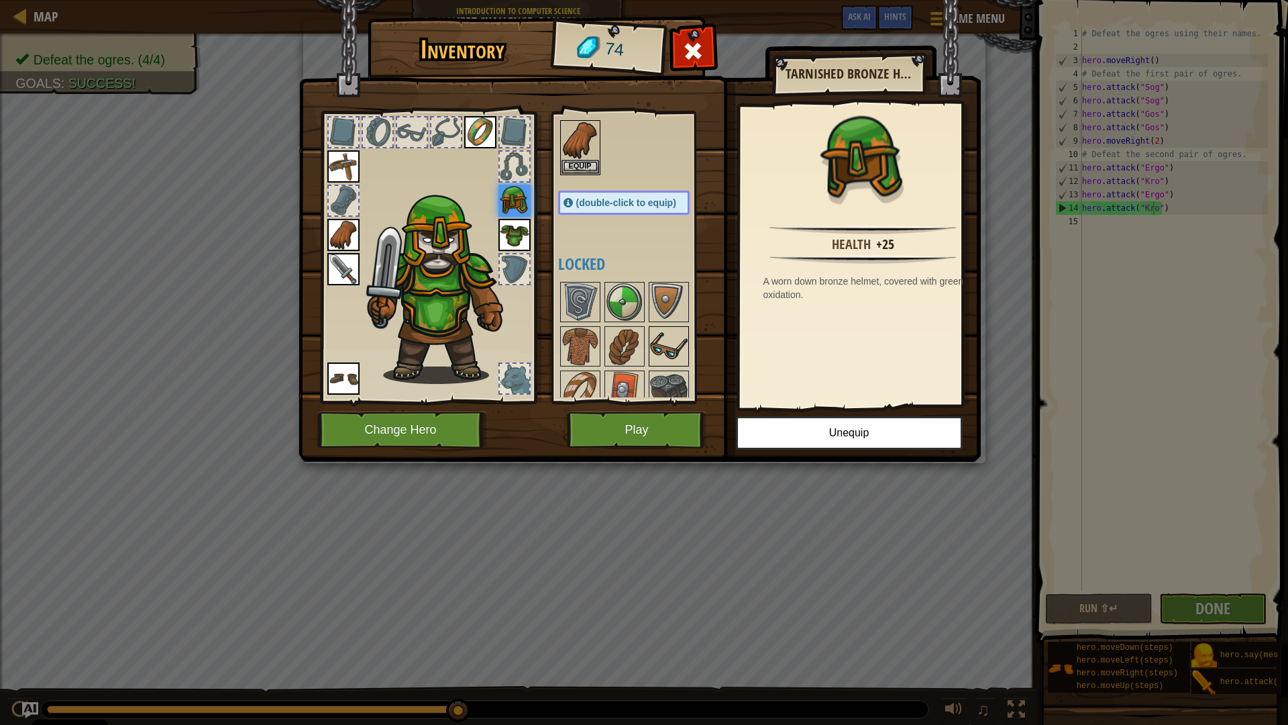
scroll to position [52, 0]
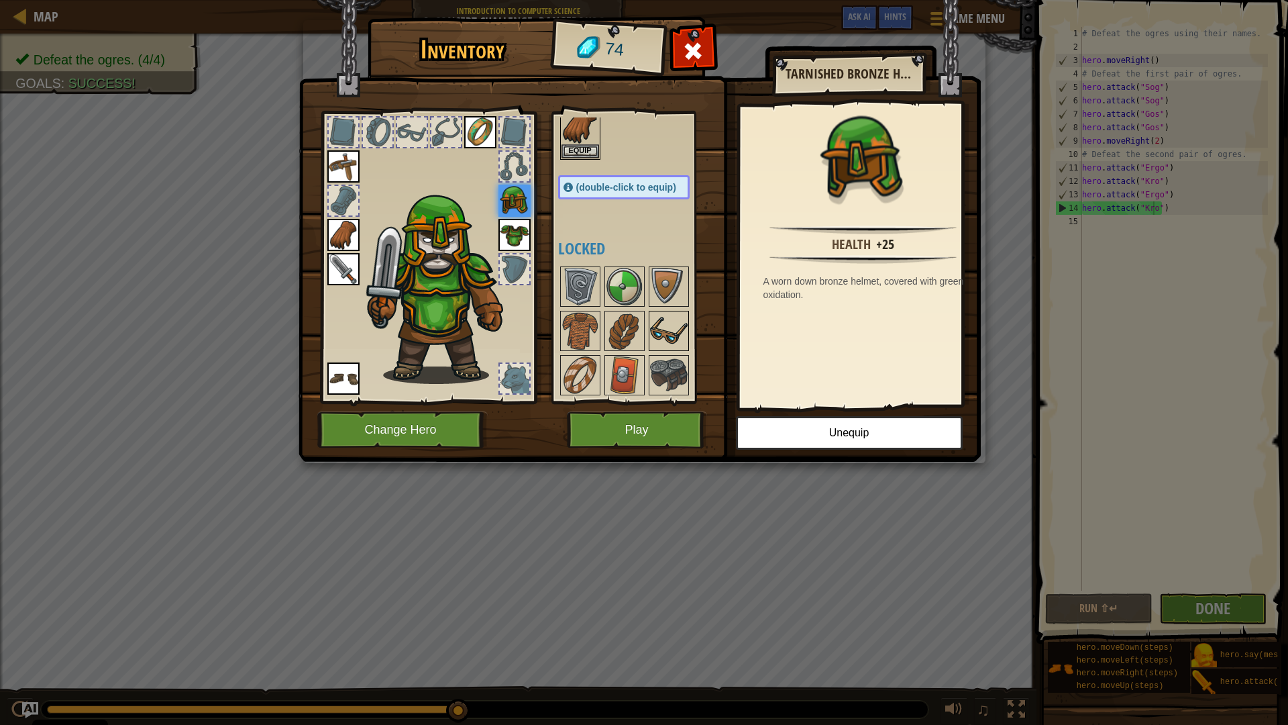
click at [664, 327] on img at bounding box center [669, 331] width 38 height 38
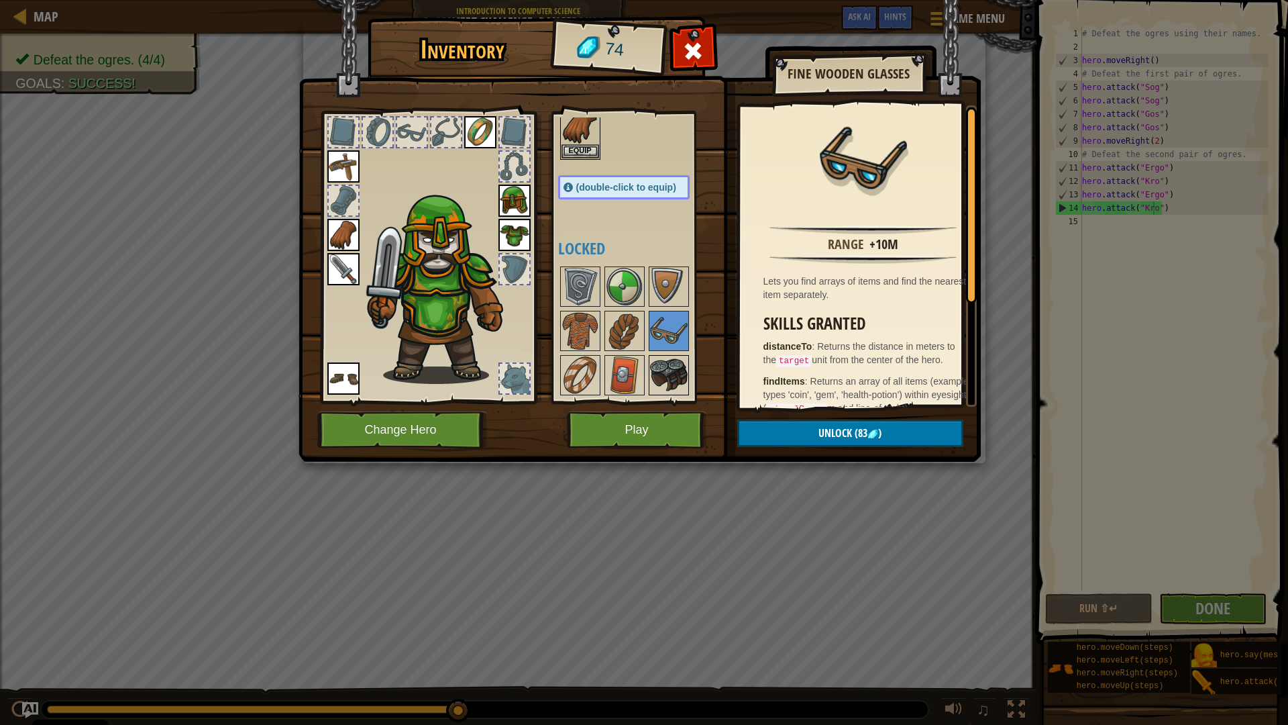
click at [656, 368] on img at bounding box center [669, 375] width 38 height 38
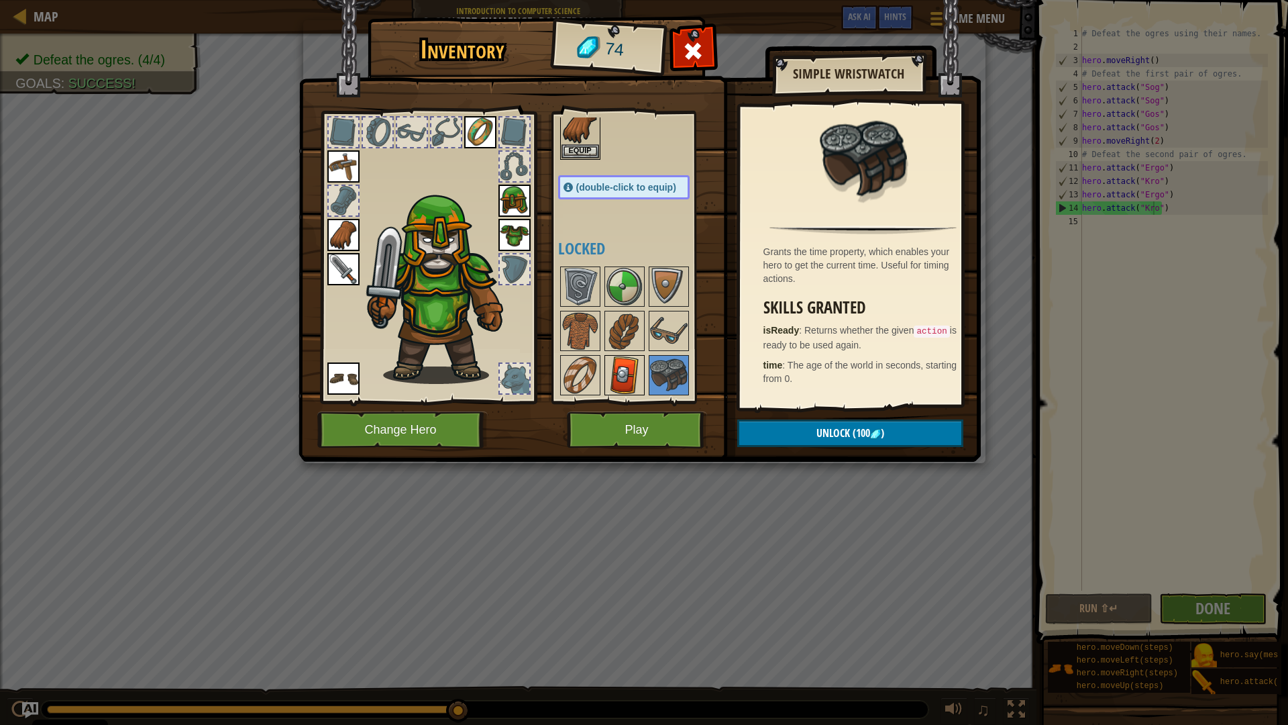
click at [631, 366] on img at bounding box center [625, 375] width 38 height 38
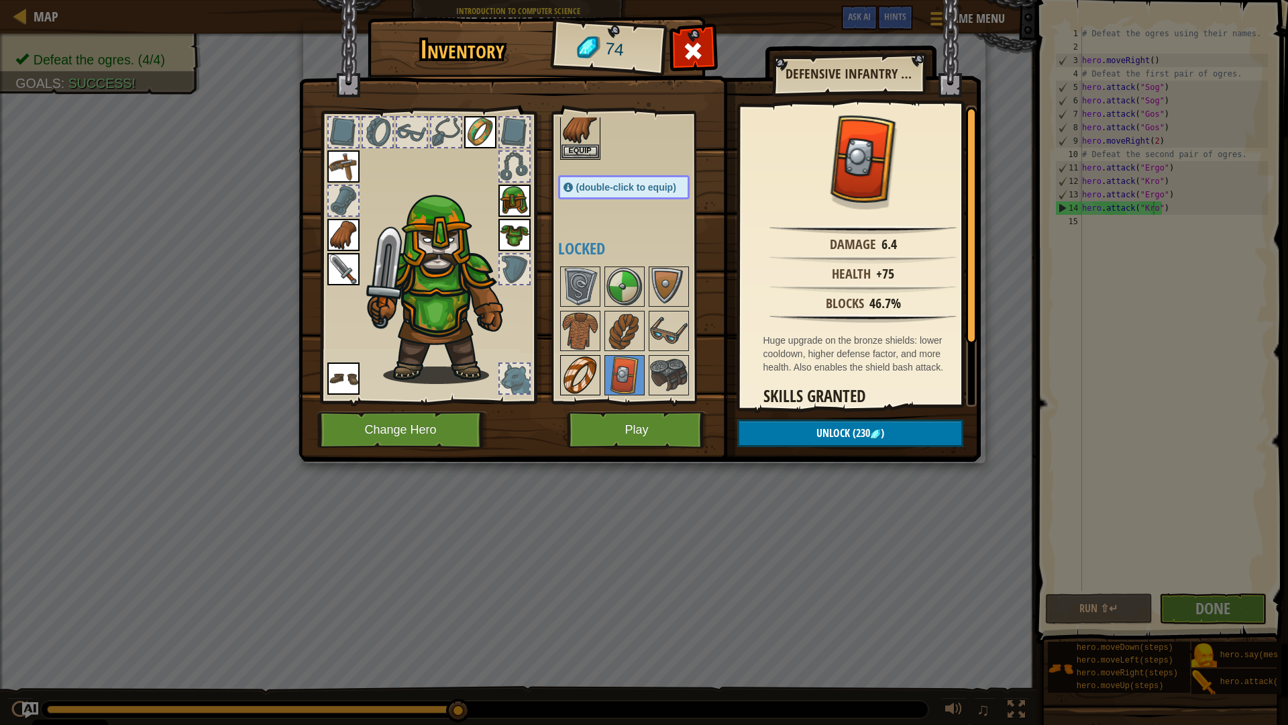
click at [580, 376] on img at bounding box center [581, 375] width 38 height 38
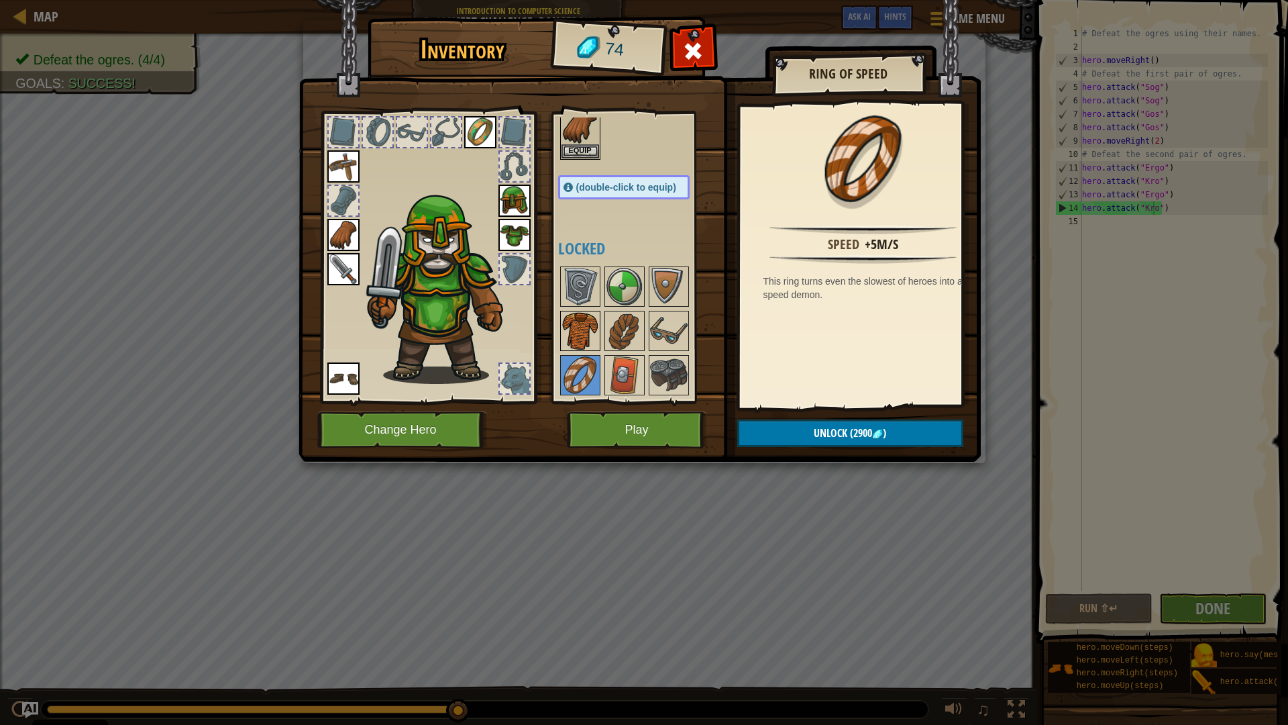
click at [584, 337] on img at bounding box center [581, 331] width 38 height 38
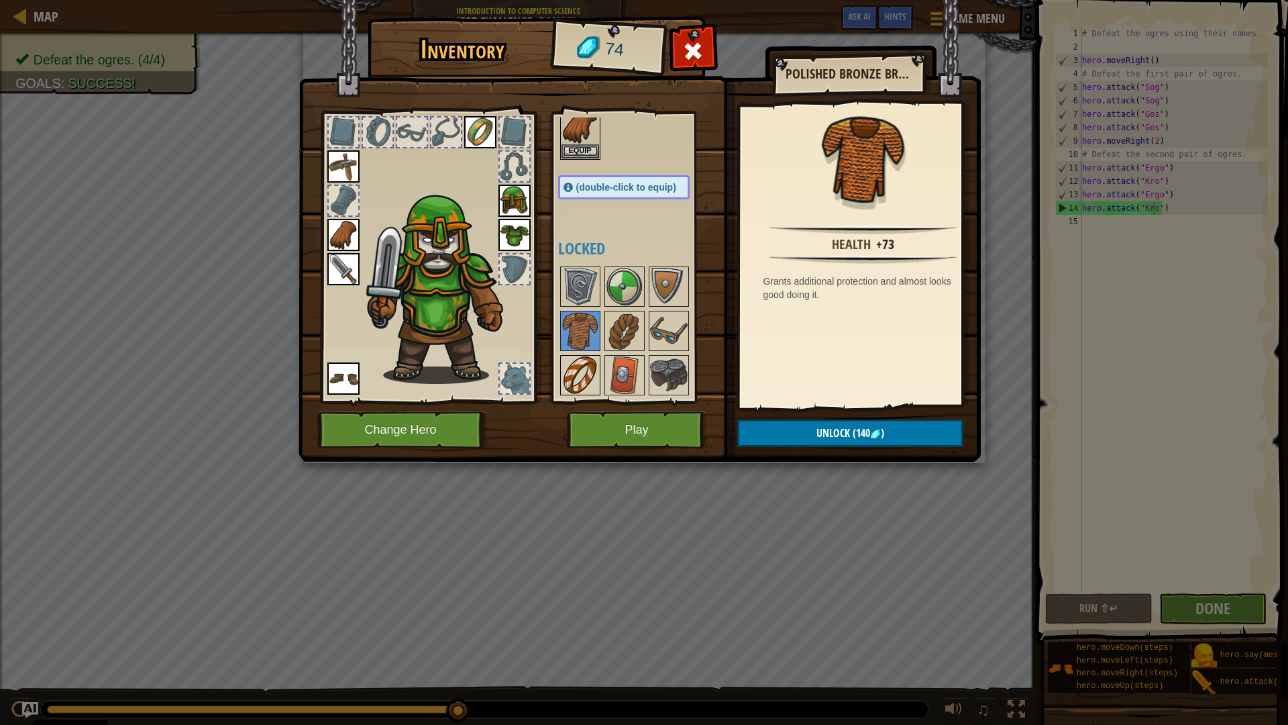
click at [584, 382] on img at bounding box center [581, 375] width 38 height 38
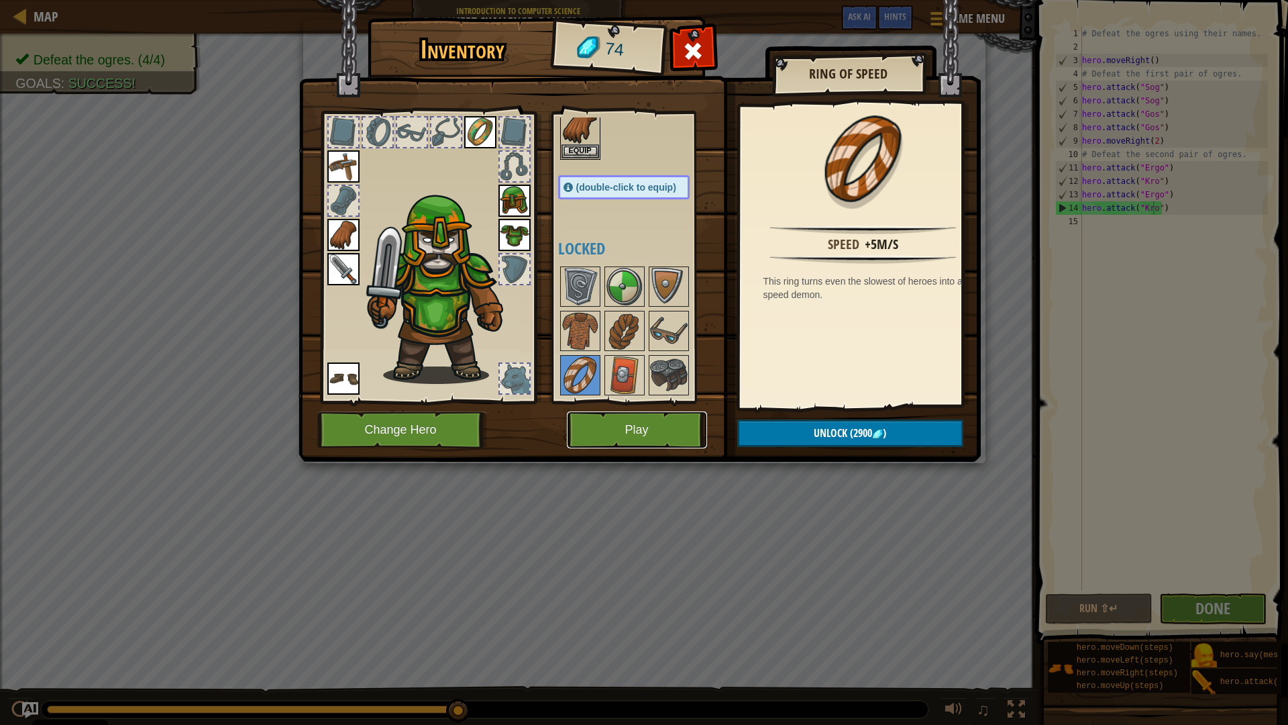
click at [645, 433] on button "Play" at bounding box center [637, 429] width 140 height 37
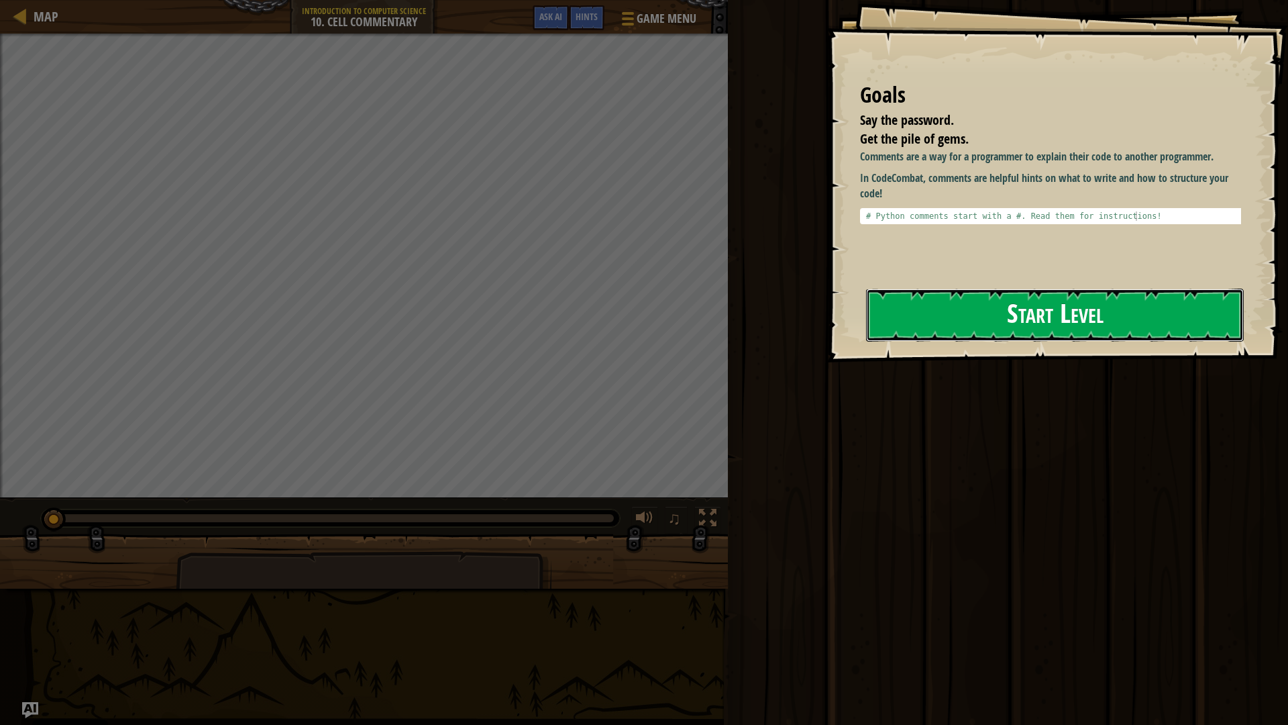
click at [996, 326] on button "Start Level" at bounding box center [1055, 315] width 378 height 53
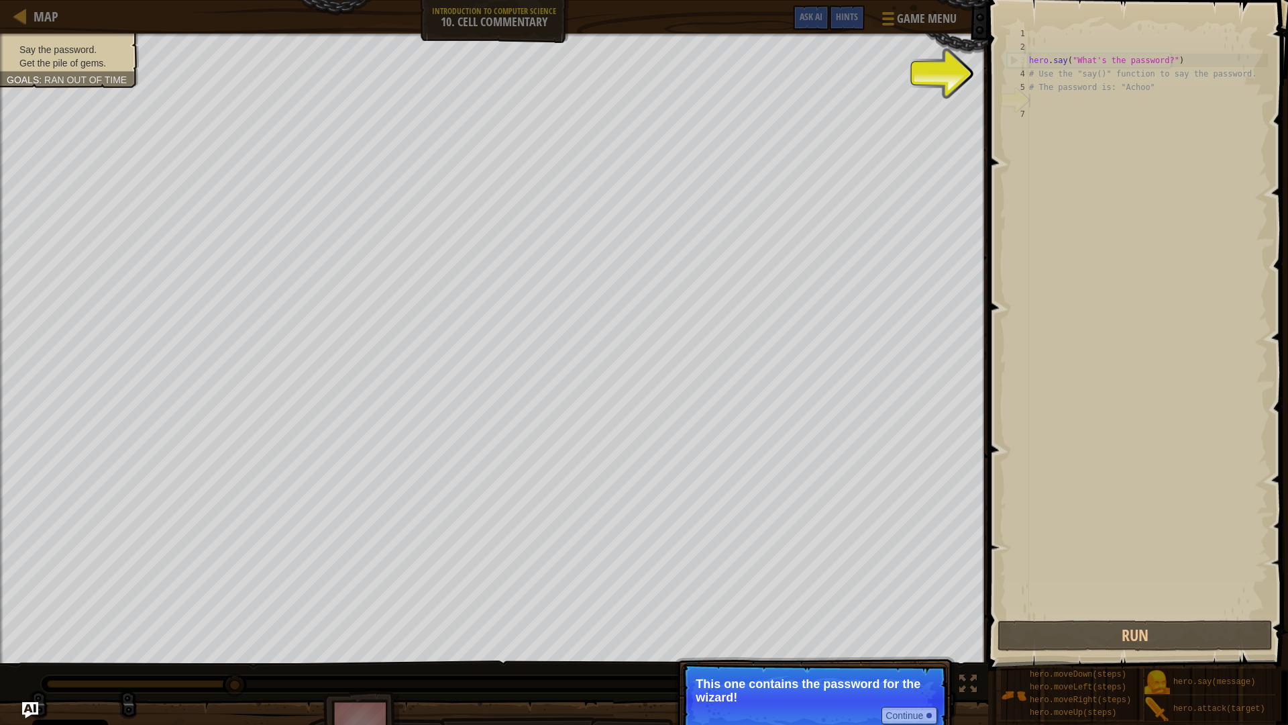
click at [915, 633] on p "This one contains the password for the wizard!" at bounding box center [815, 690] width 238 height 27
click at [913, 633] on button "Continue" at bounding box center [910, 715] width 56 height 17
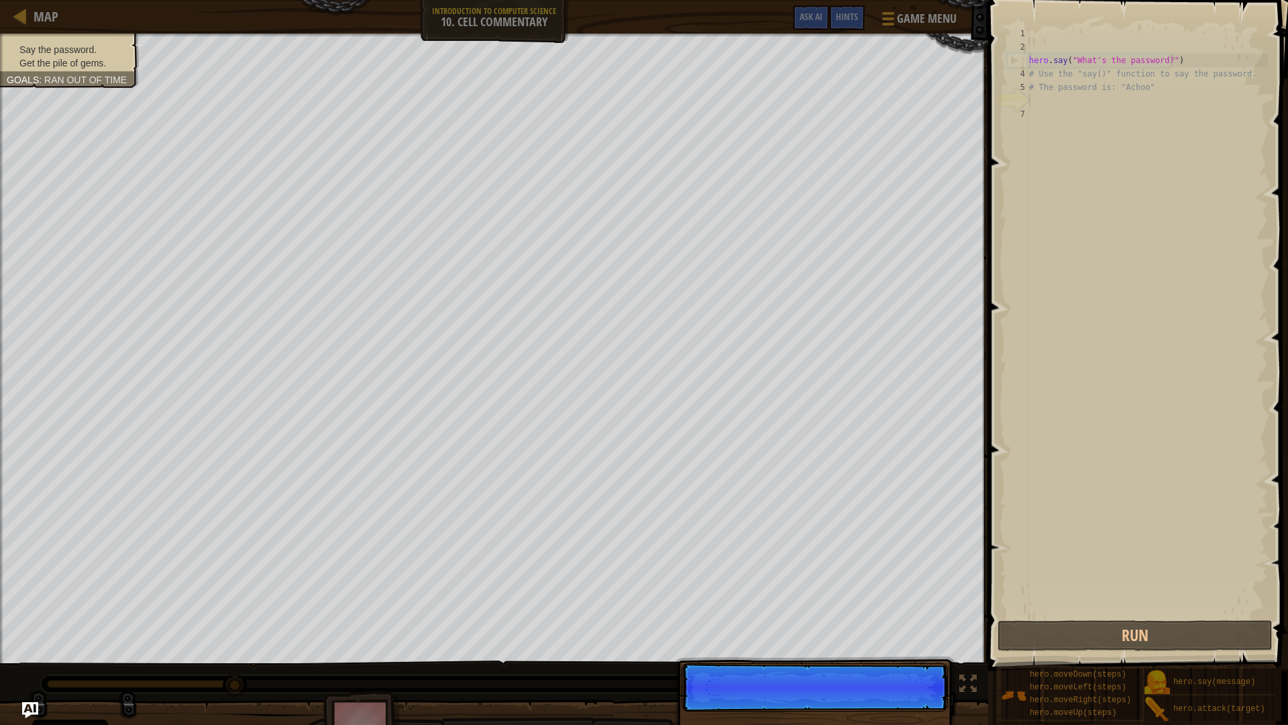
scroll to position [6, 0]
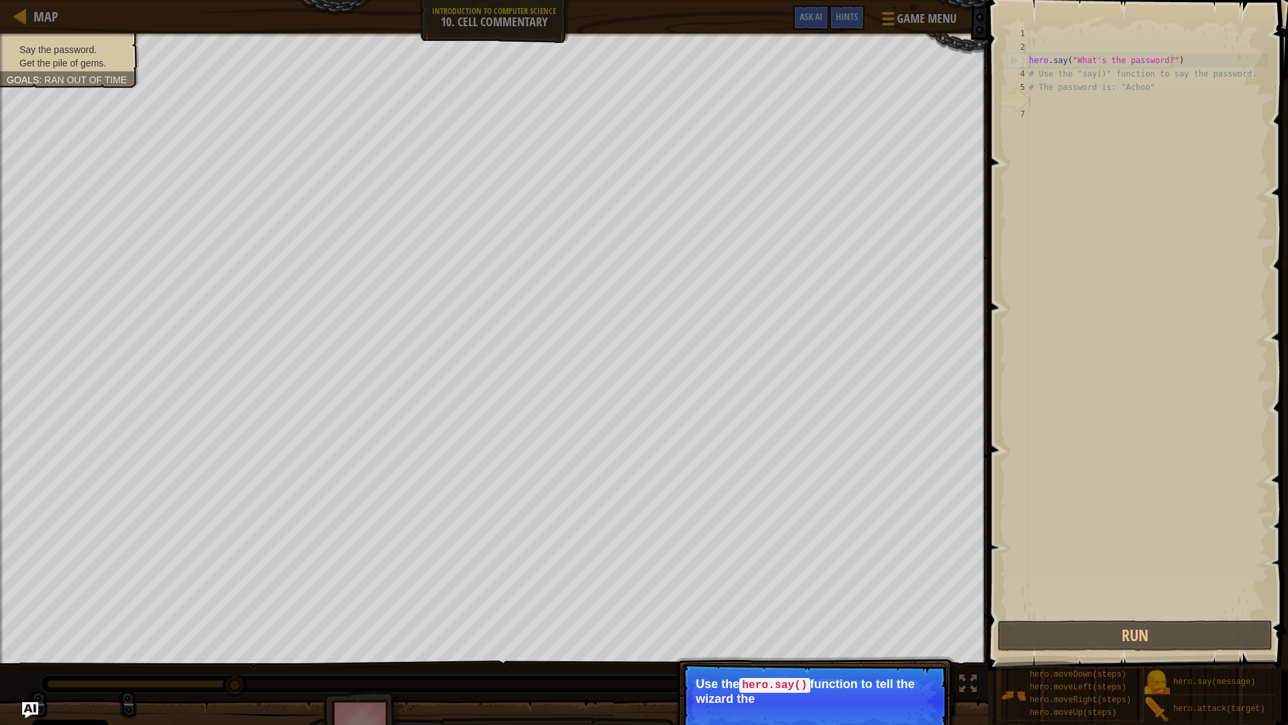
click at [895, 633] on p "Use the hero.say() function to tell the wizard the" at bounding box center [815, 691] width 238 height 28
click at [901, 633] on p "Continue Use the hero.say() function to tell the wizard the password here." at bounding box center [815, 701] width 266 height 76
click at [909, 633] on button "Continue" at bounding box center [910, 716] width 56 height 17
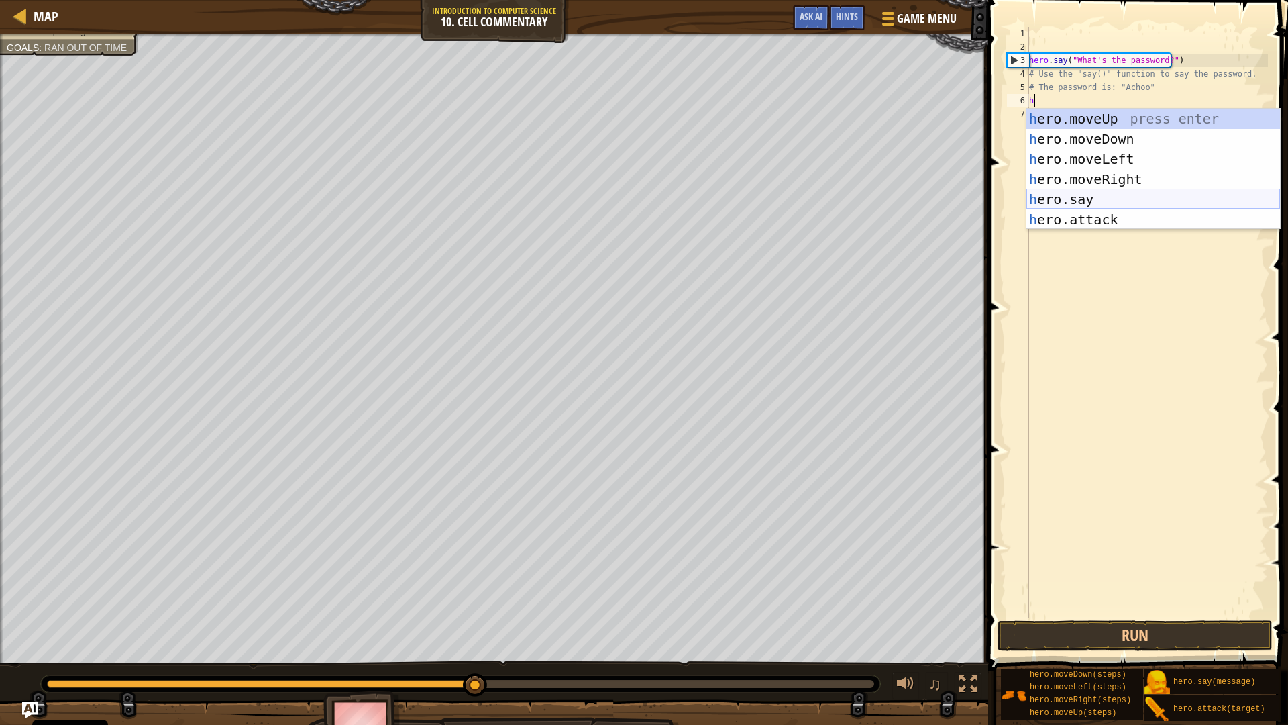
click at [1094, 201] on div "h ero.moveUp press enter h ero.moveDown press enter h ero.moveLeft press enter …" at bounding box center [1154, 189] width 254 height 161
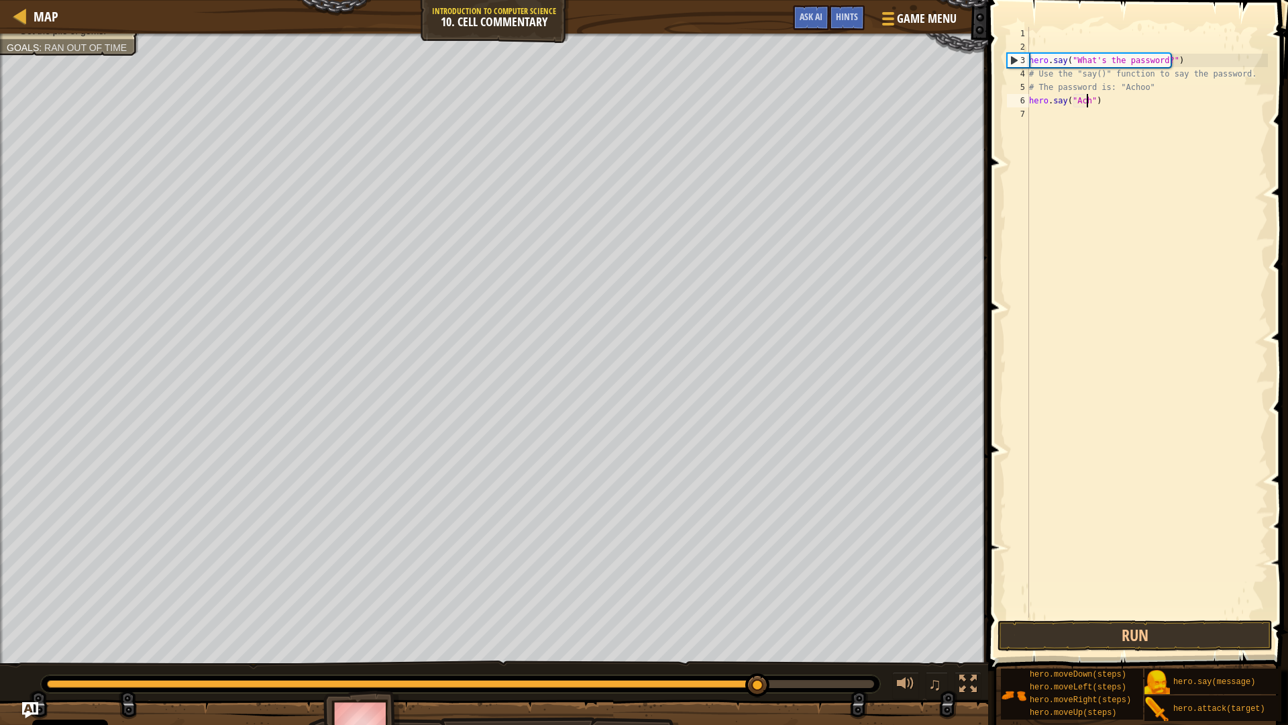
scroll to position [6, 5]
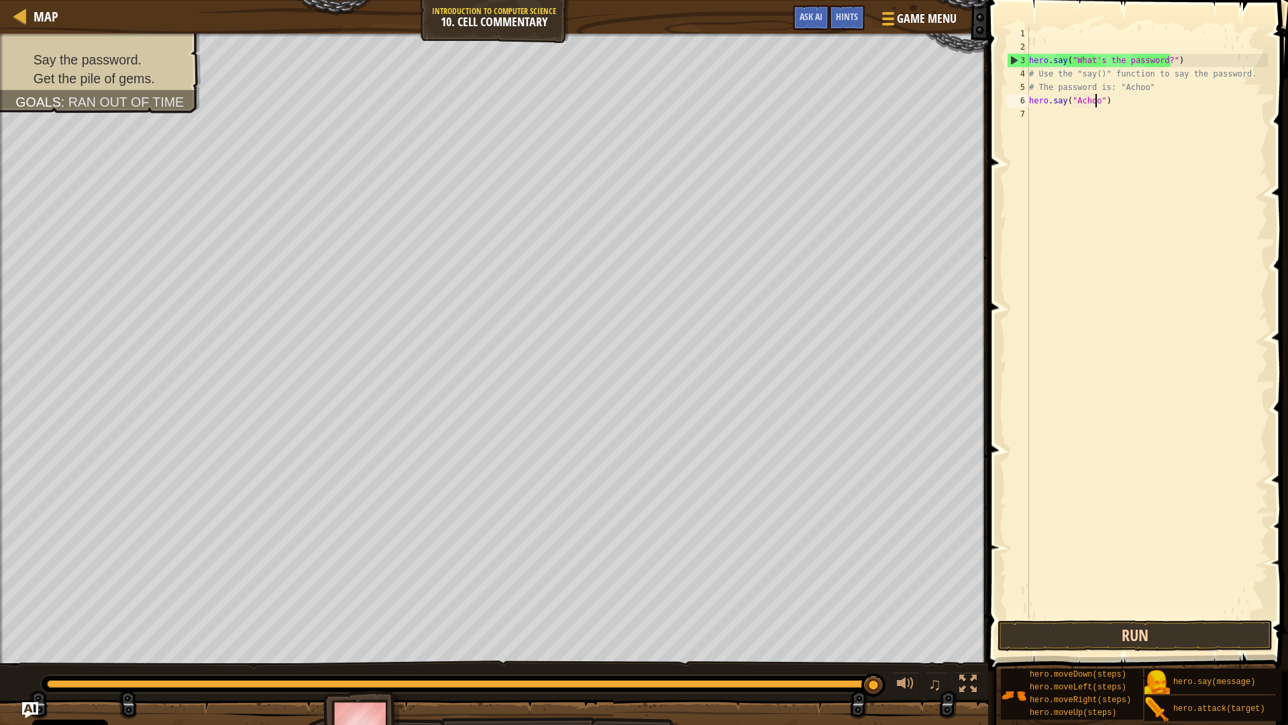
type textarea "hero.say("Achoo")"
click at [1127, 633] on button "Run" at bounding box center [1135, 635] width 275 height 31
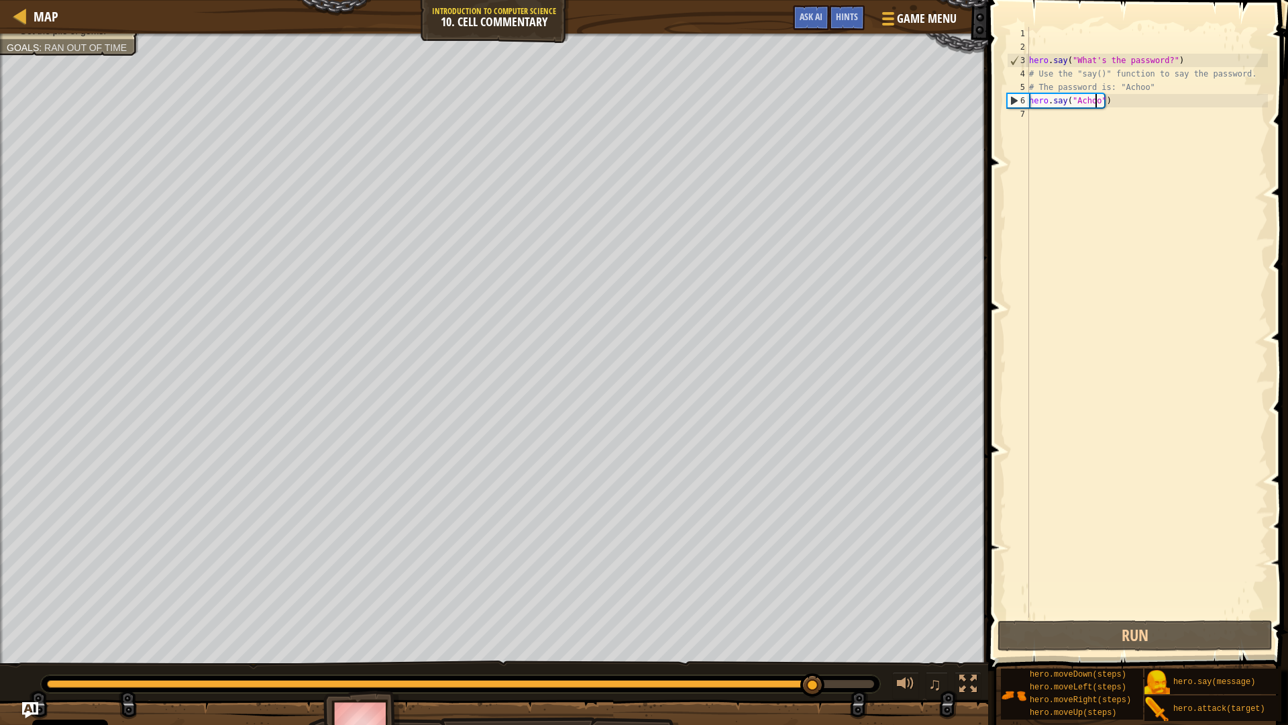
click at [1035, 119] on div "hero . say ( "What's the password?" ) # Use the "say()" function to say the pas…" at bounding box center [1148, 335] width 242 height 617
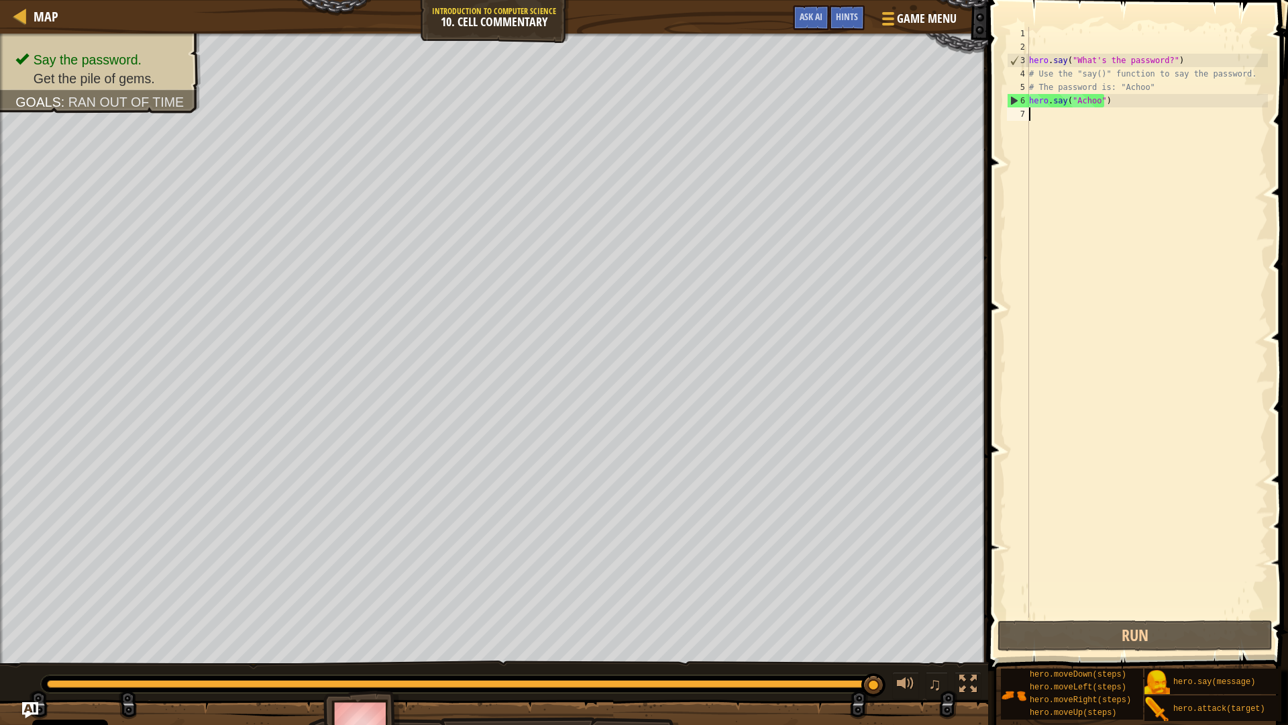
type textarea "h"
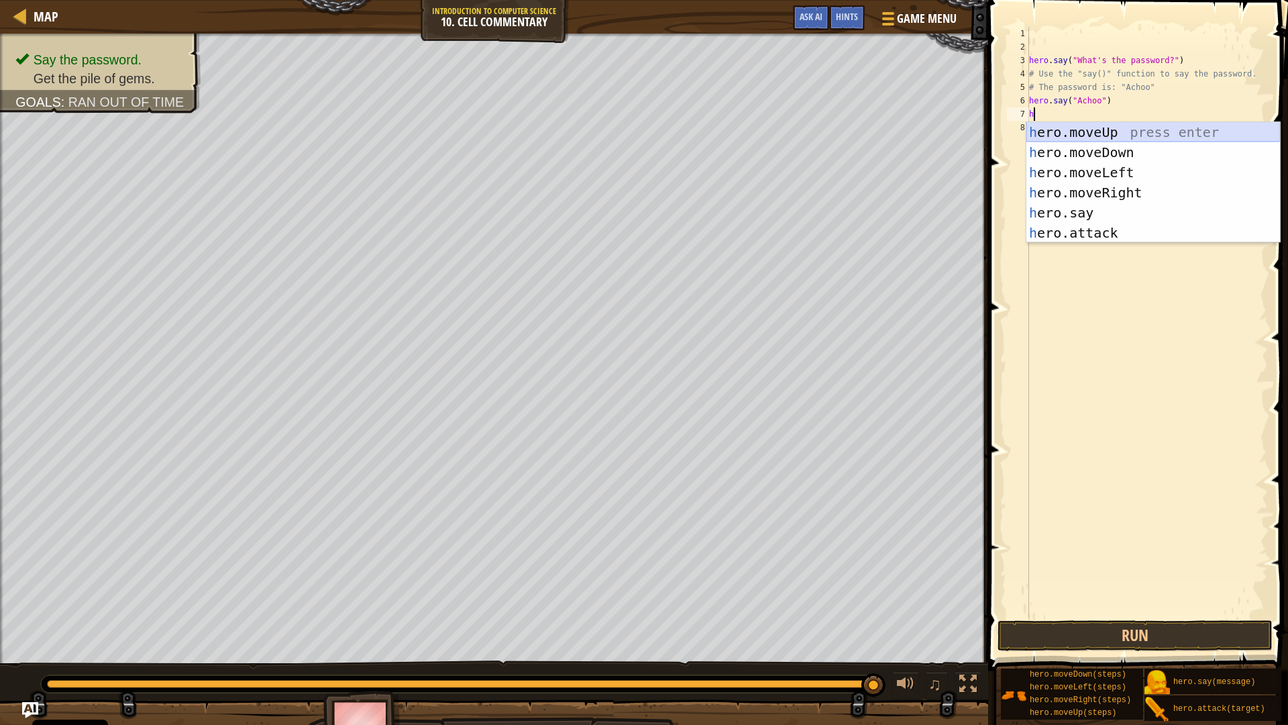
click at [1117, 136] on div "h ero.moveUp press enter h ero.moveDown press enter h ero.moveLeft press enter …" at bounding box center [1154, 202] width 254 height 161
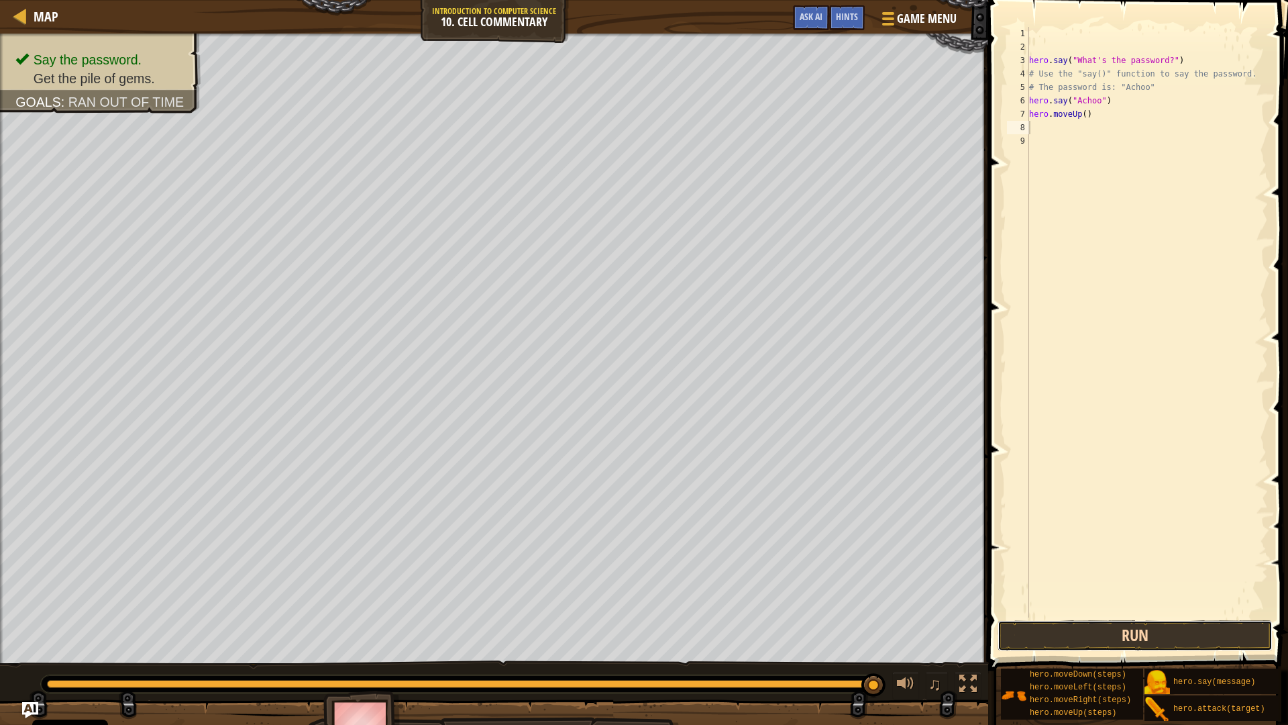
drag, startPoint x: 1113, startPoint y: 636, endPoint x: 1114, endPoint y: 649, distance: 12.8
click at [1114, 633] on button "Run" at bounding box center [1135, 635] width 275 height 31
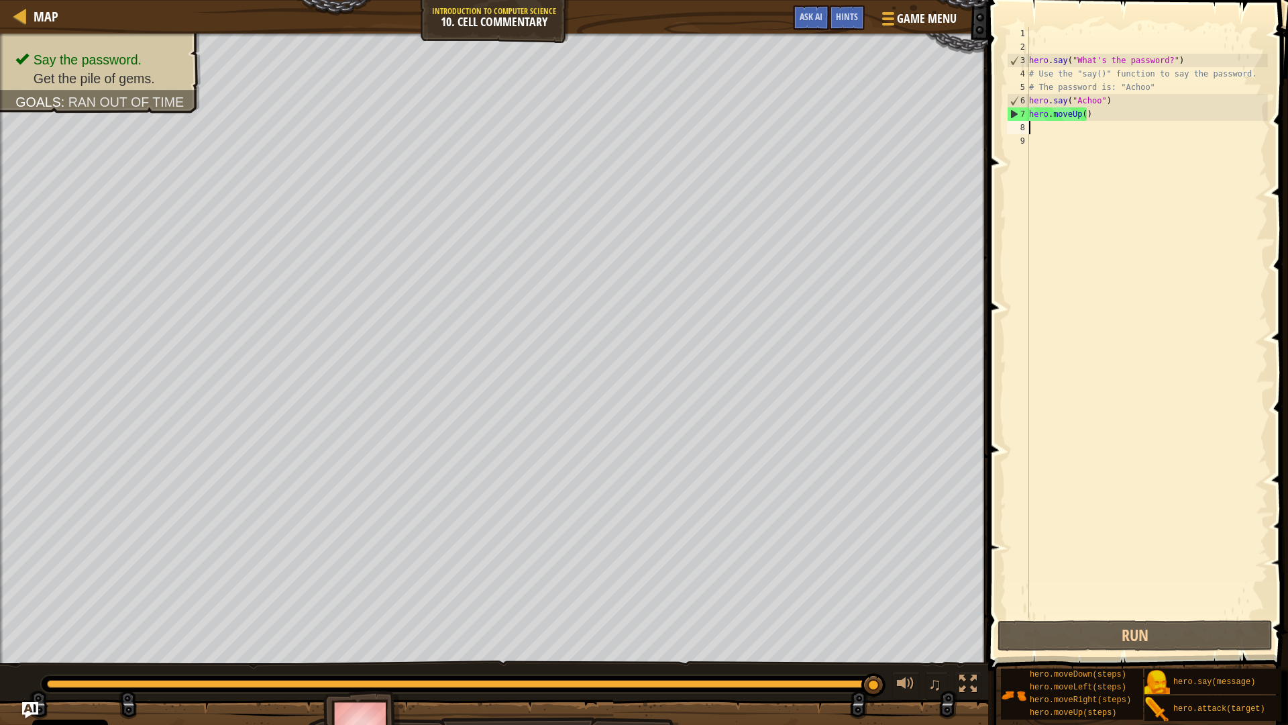
click at [1081, 113] on div "hero . say ( "What's the password?" ) # Use the "say()" function to say the pas…" at bounding box center [1148, 335] width 242 height 617
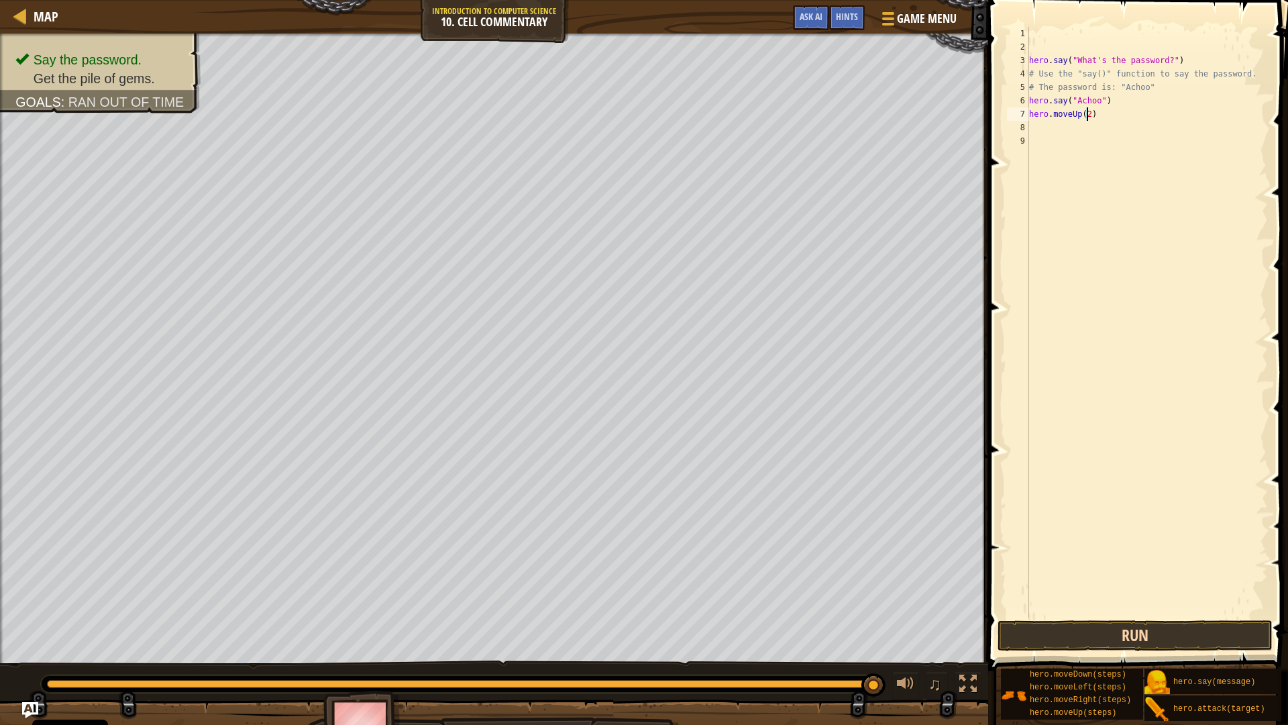
type textarea "hero.moveUp(2)"
click at [1106, 621] on button "Run" at bounding box center [1135, 635] width 275 height 31
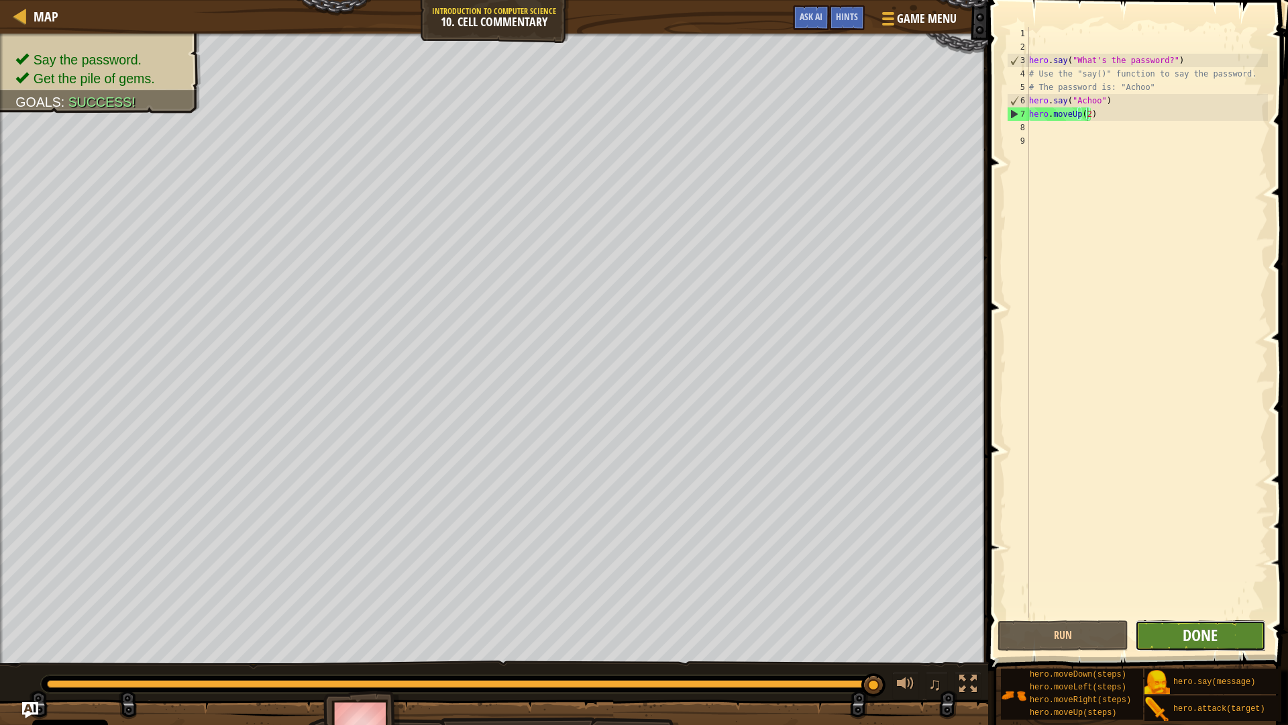
click at [1211, 633] on span "Done" at bounding box center [1200, 634] width 35 height 21
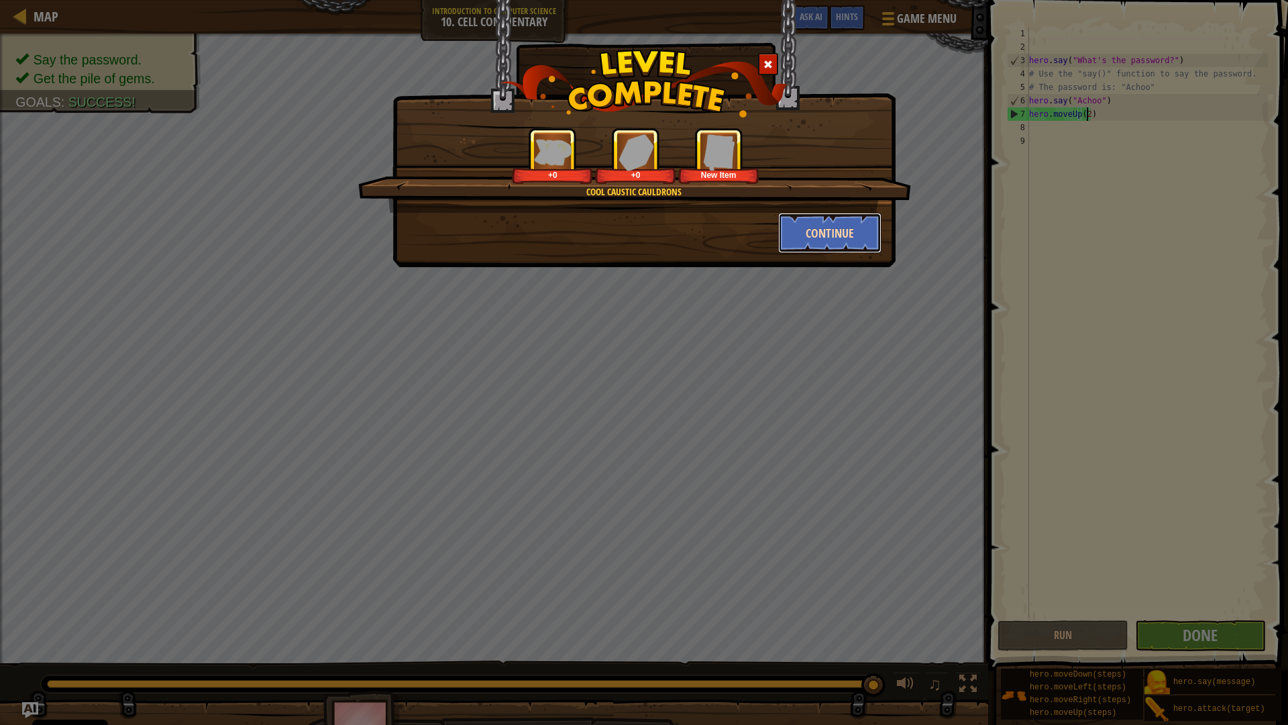
click at [793, 219] on button "Continue" at bounding box center [830, 233] width 104 height 40
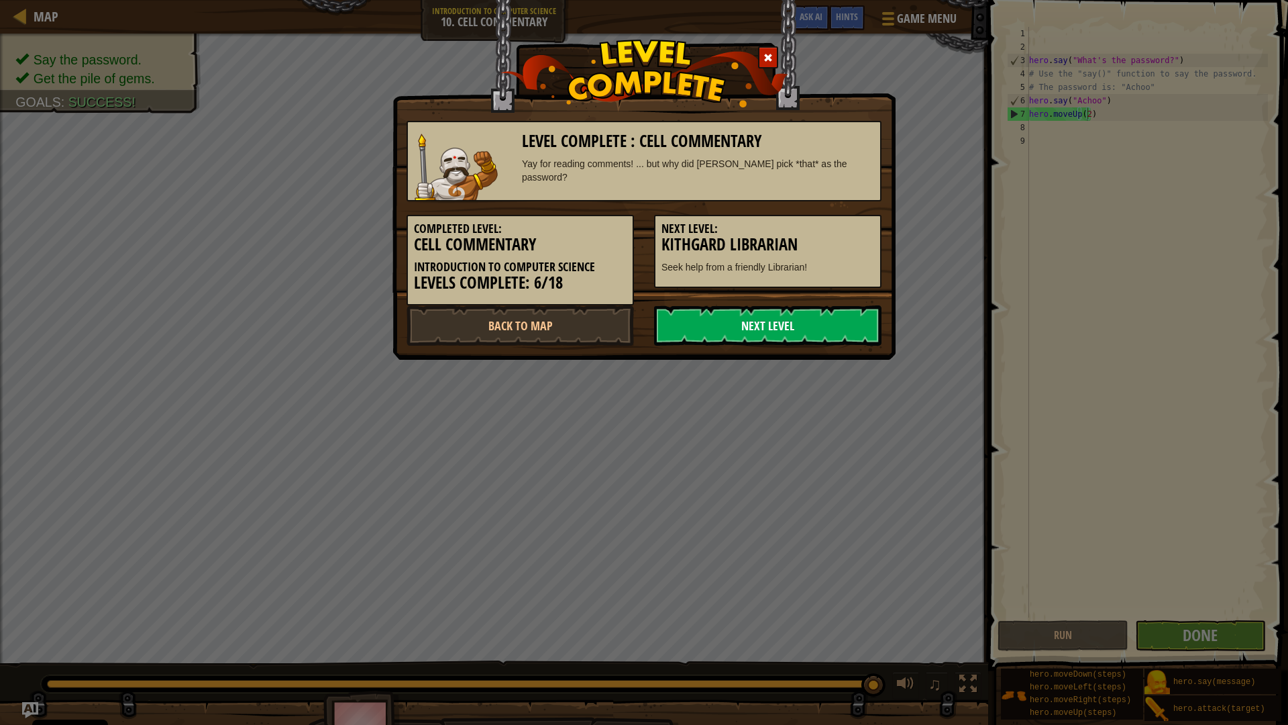
click at [705, 333] on link "Next Level" at bounding box center [767, 325] width 227 height 40
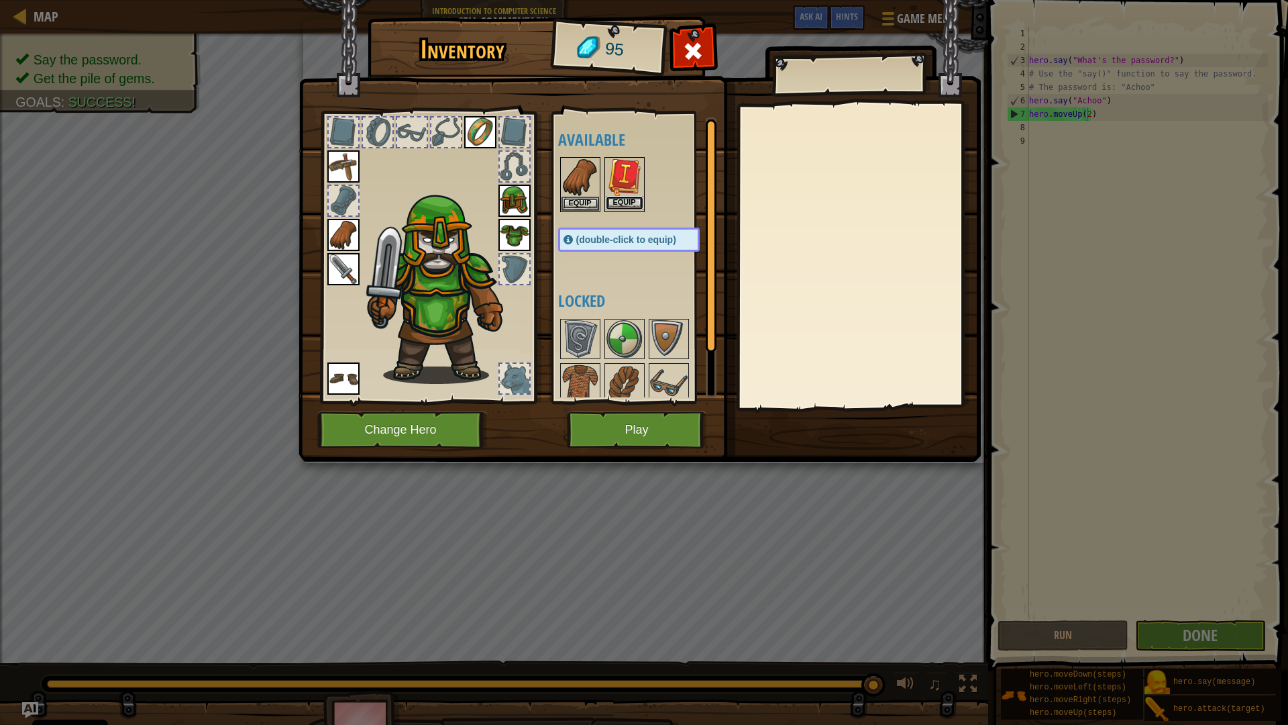
click at [621, 199] on button "Equip" at bounding box center [625, 203] width 38 height 14
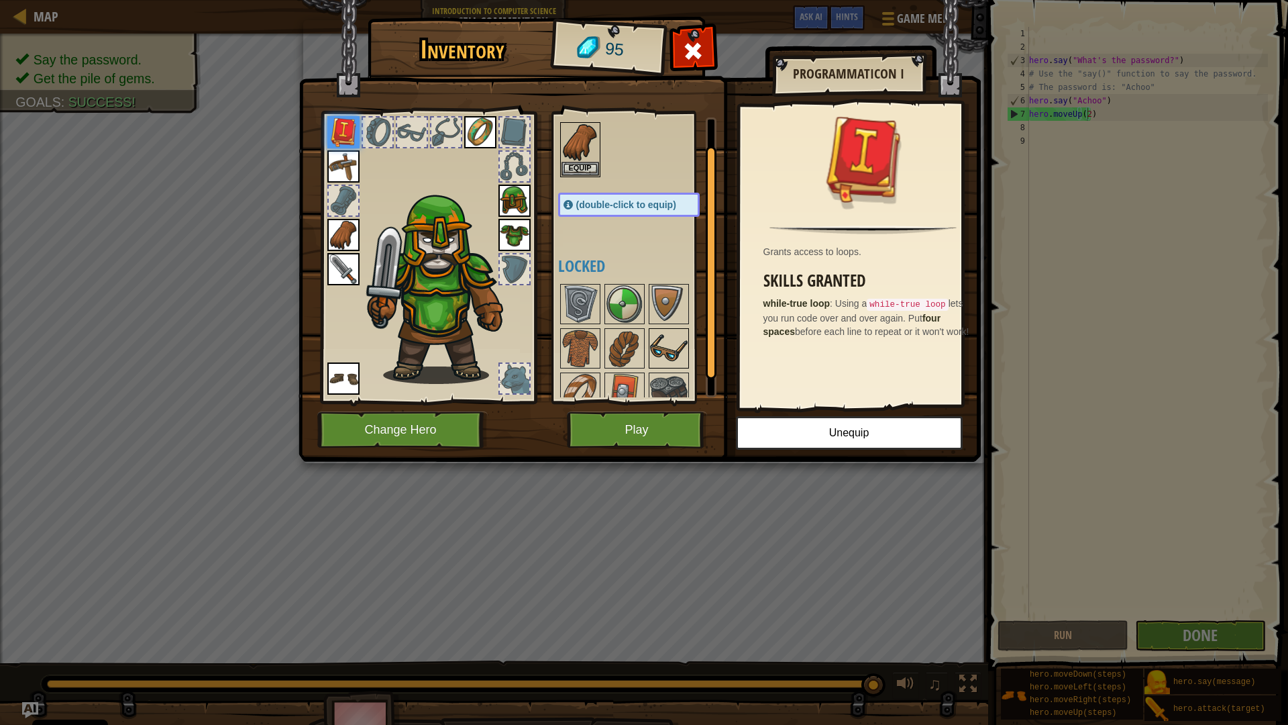
scroll to position [52, 0]
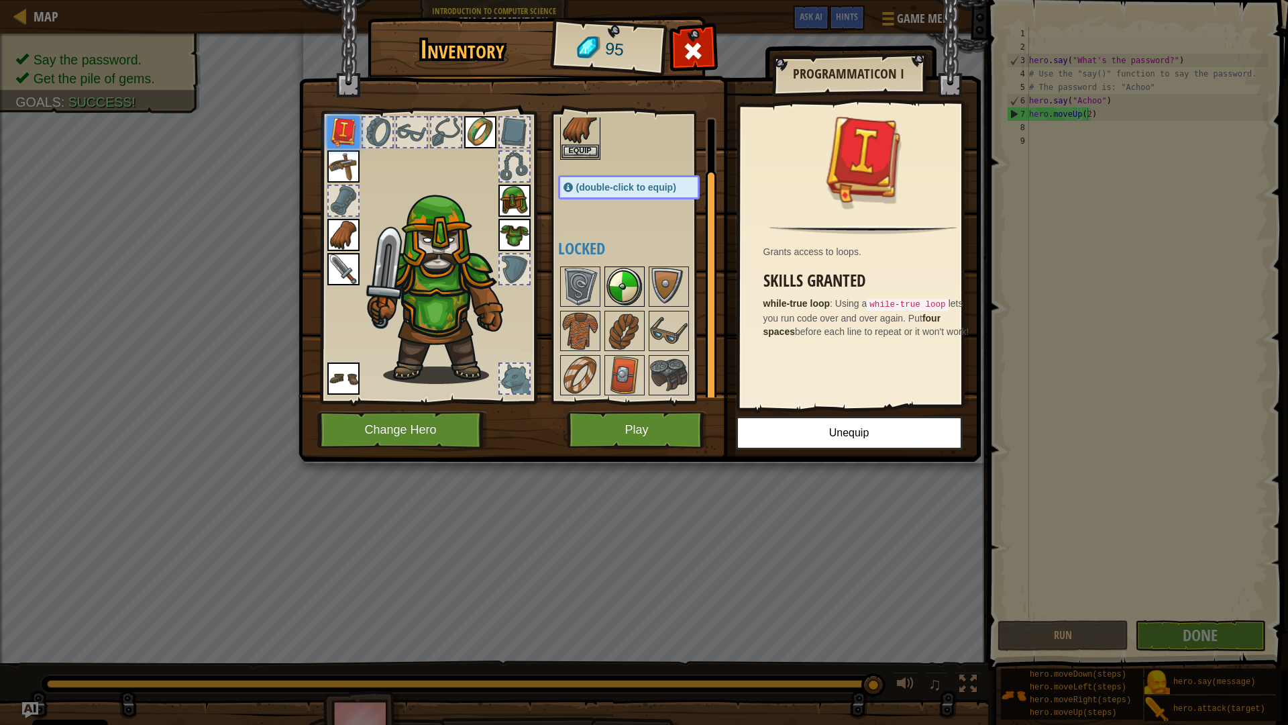
click at [624, 282] on img at bounding box center [625, 287] width 38 height 38
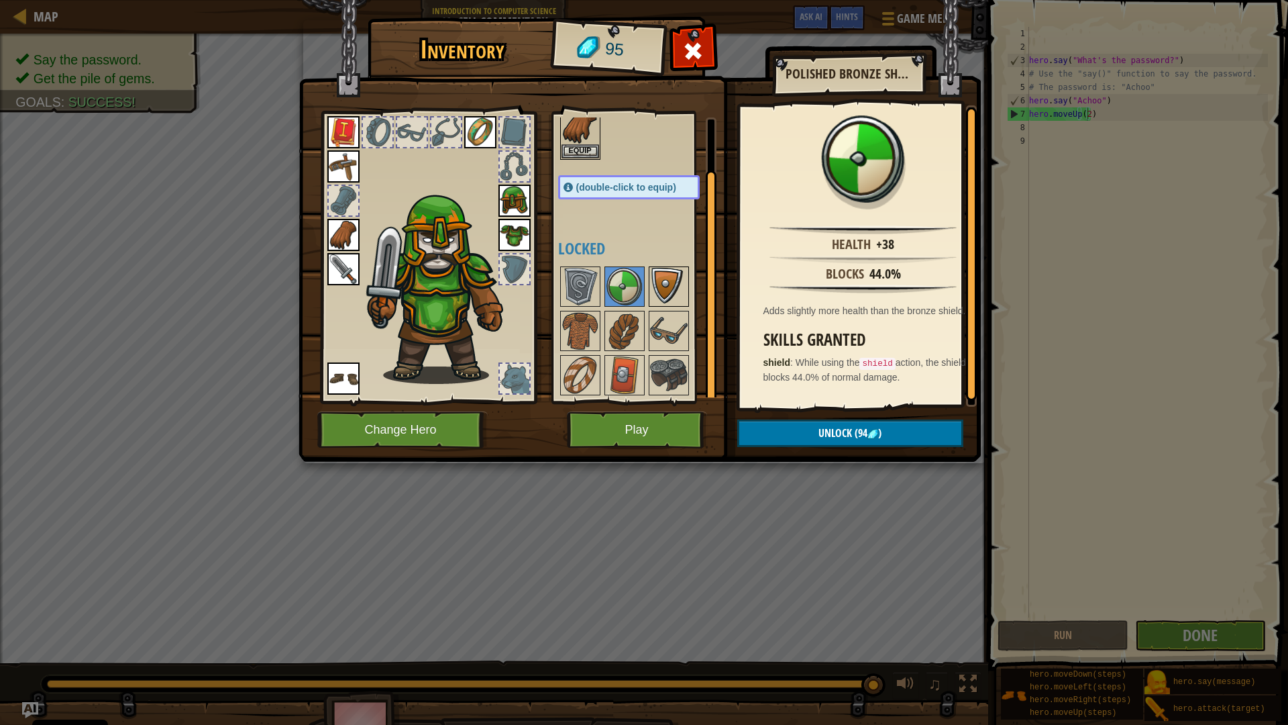
click at [674, 294] on img at bounding box center [669, 287] width 38 height 38
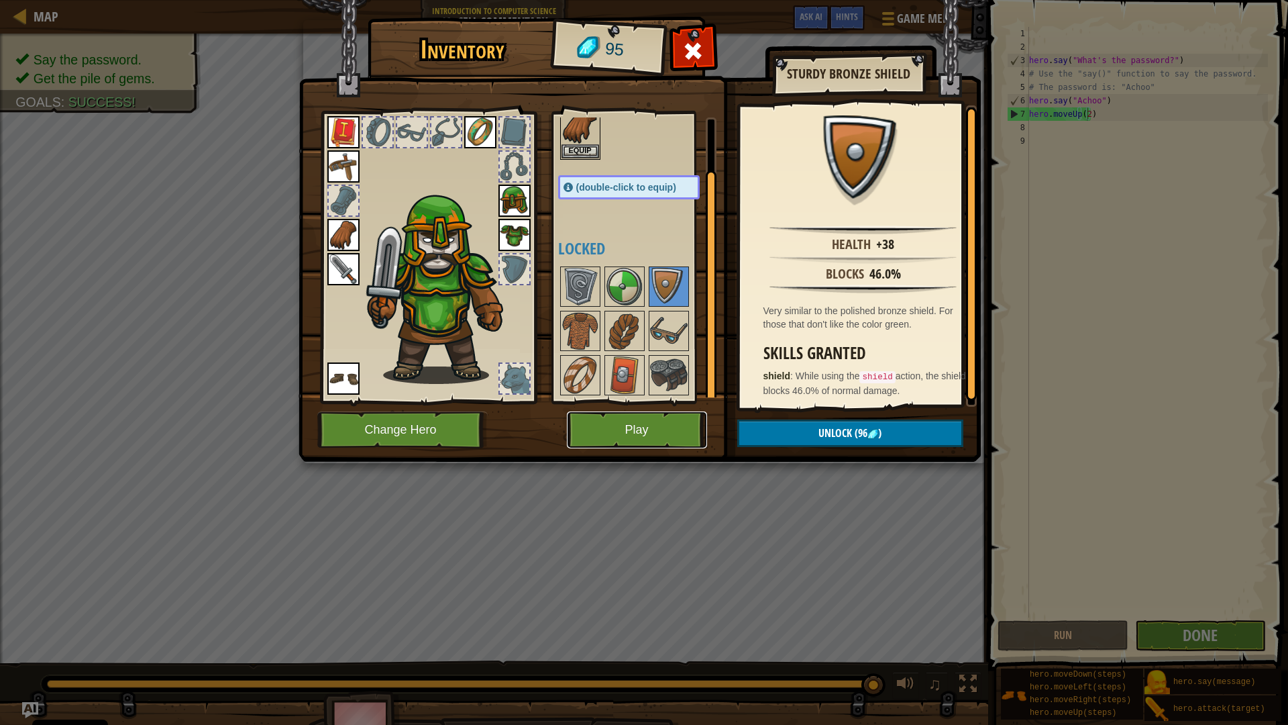
click at [664, 425] on button "Play" at bounding box center [637, 429] width 140 height 37
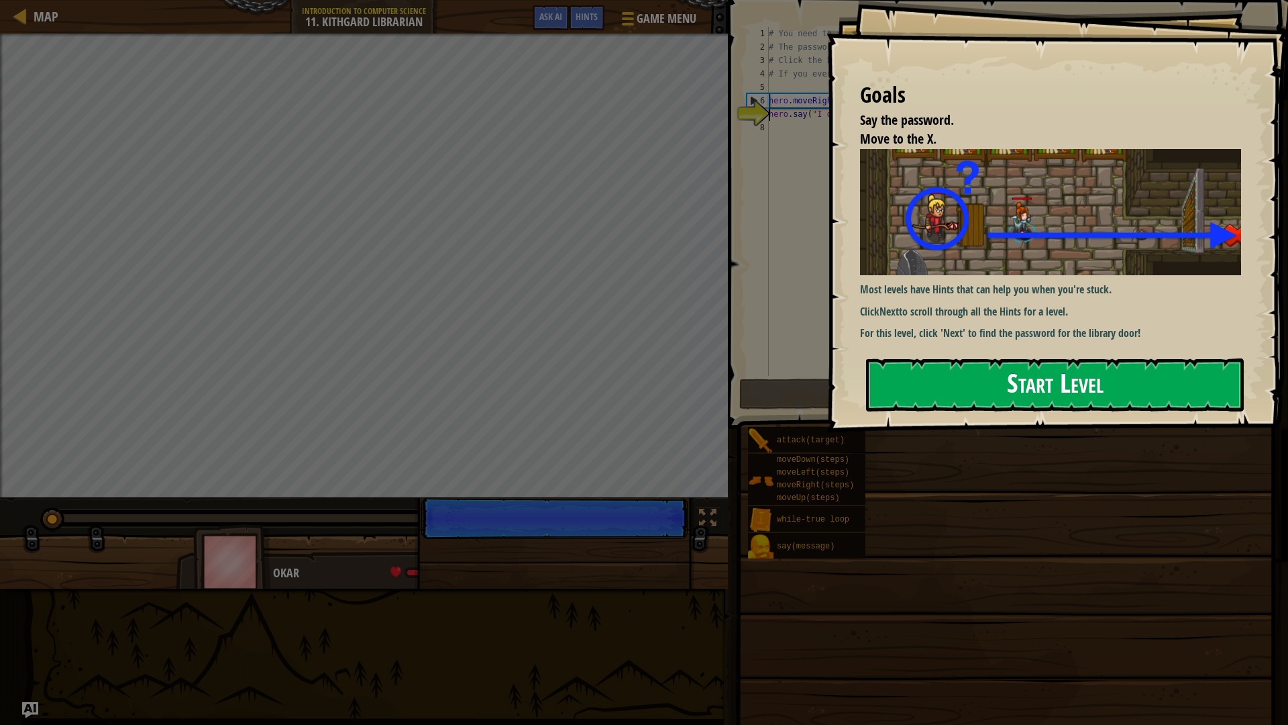
drag, startPoint x: 966, startPoint y: 383, endPoint x: 959, endPoint y: 367, distance: 17.4
click at [965, 383] on button "Start Level" at bounding box center [1055, 384] width 378 height 53
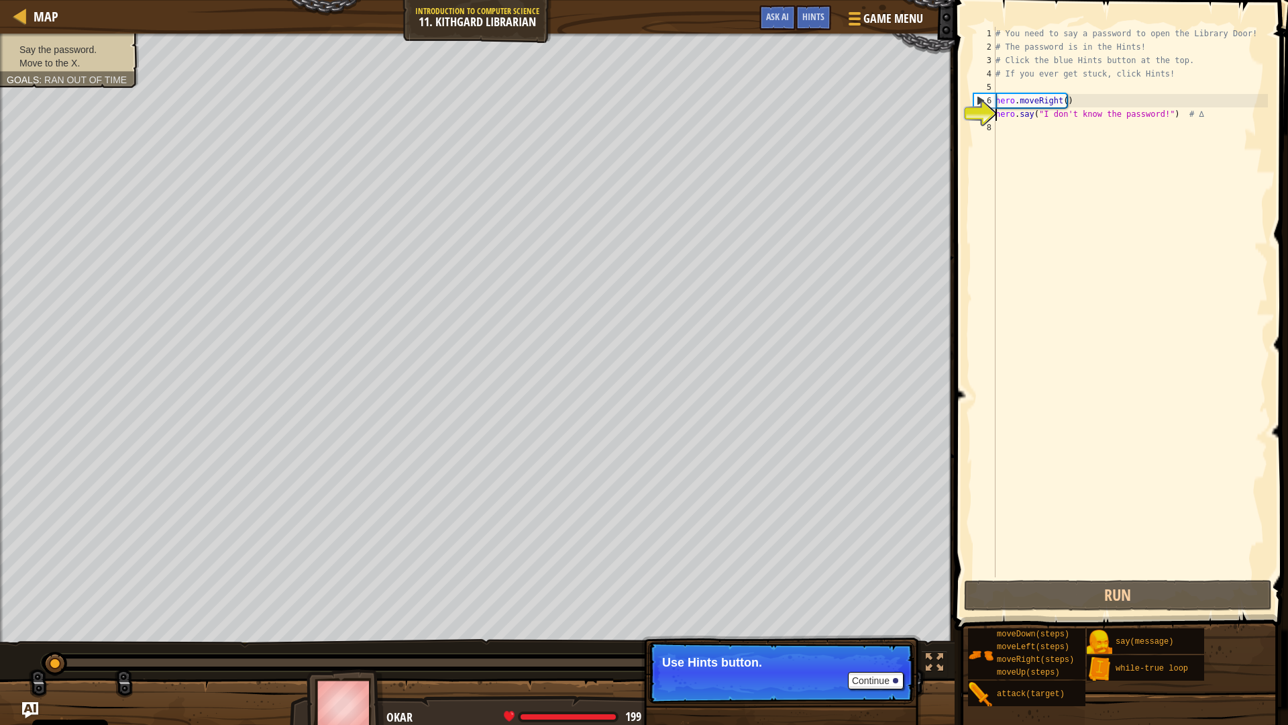
click at [1123, 607] on button "Run" at bounding box center [1118, 595] width 308 height 31
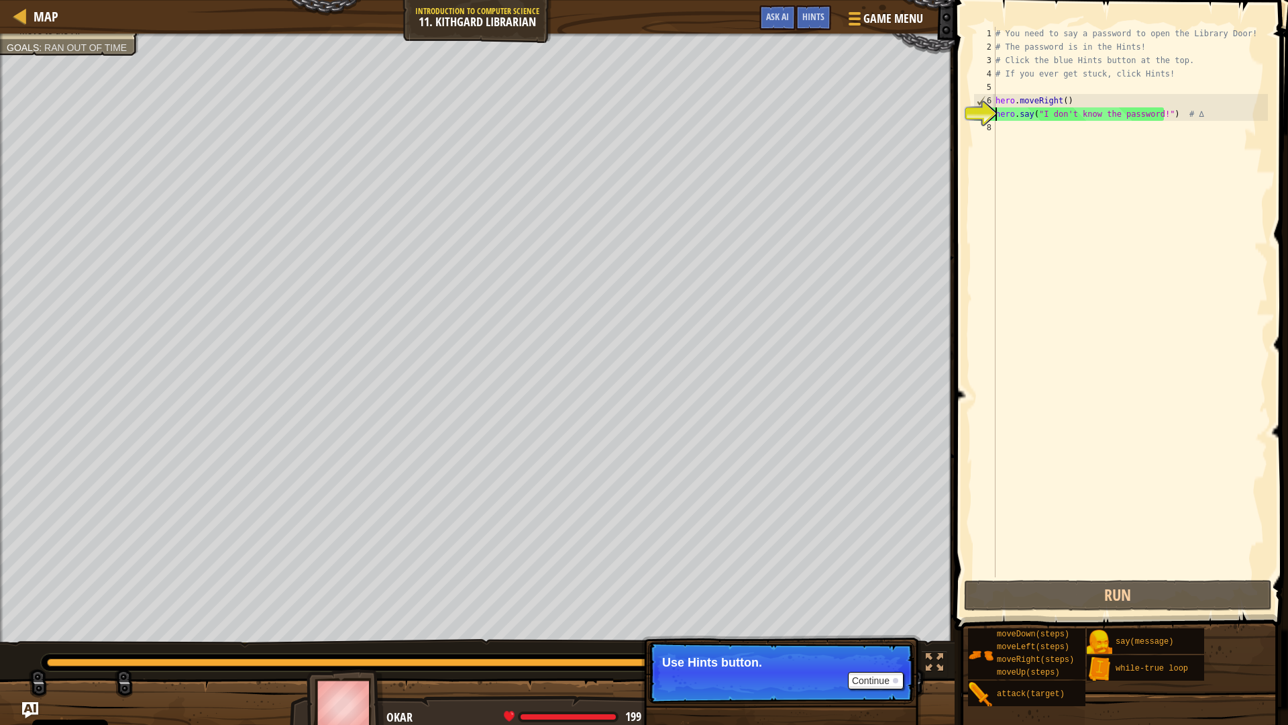
click at [1023, 125] on div "# You need to say a password to open the Library Door! # The password is in the…" at bounding box center [1130, 315] width 275 height 577
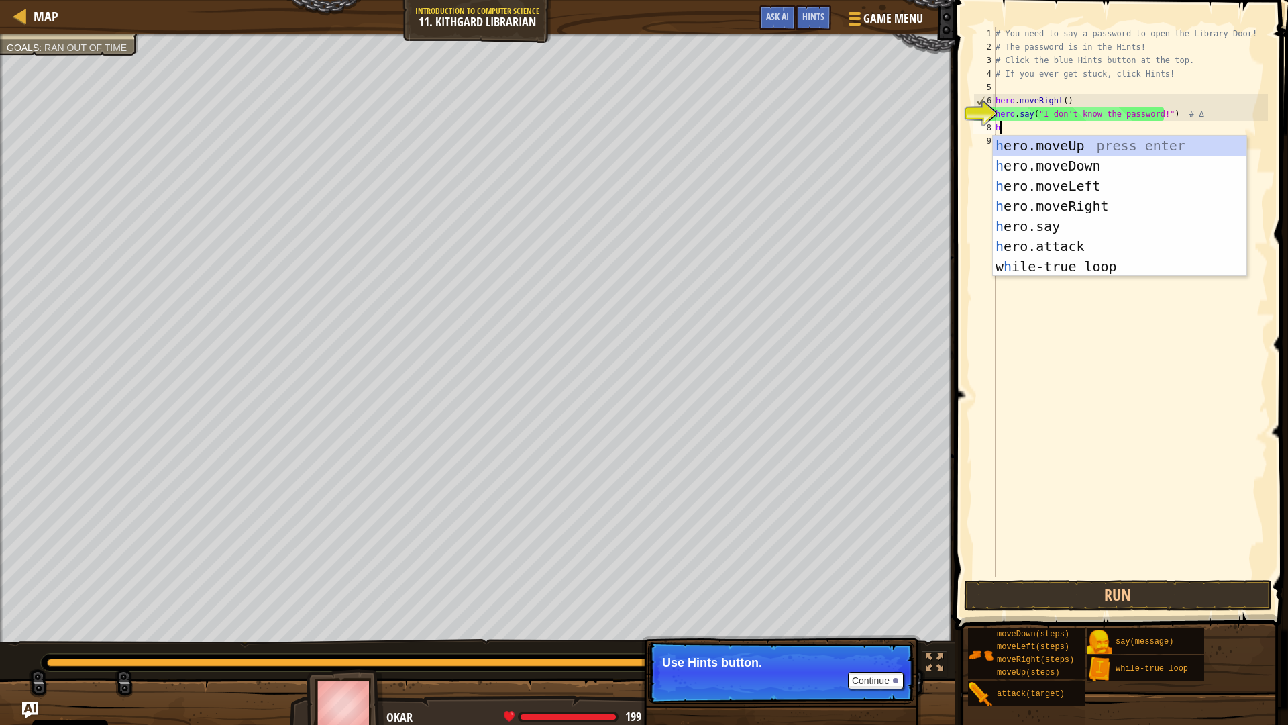
scroll to position [6, 0]
click at [1055, 227] on div "h ero.moveUp press enter h ero.moveDown press enter h ero.moveLeft press enter …" at bounding box center [1120, 226] width 254 height 181
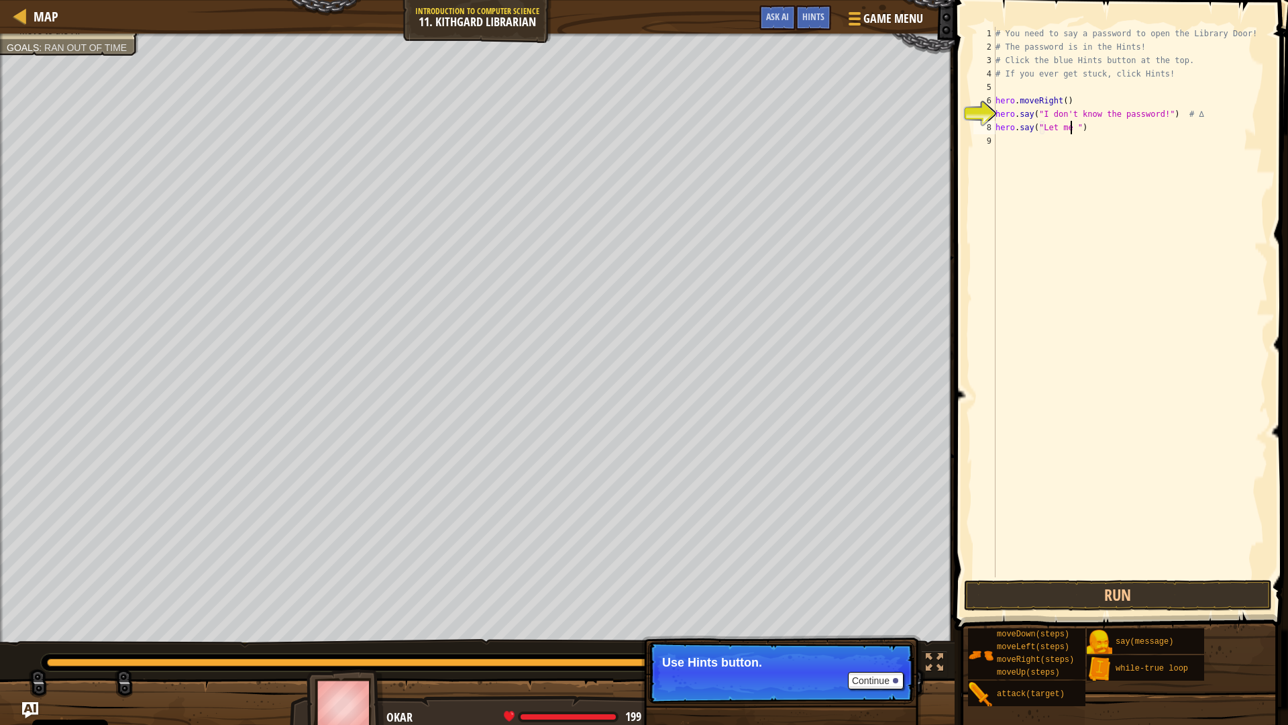
scroll to position [6, 7]
click at [1041, 597] on button "Run" at bounding box center [1118, 595] width 308 height 31
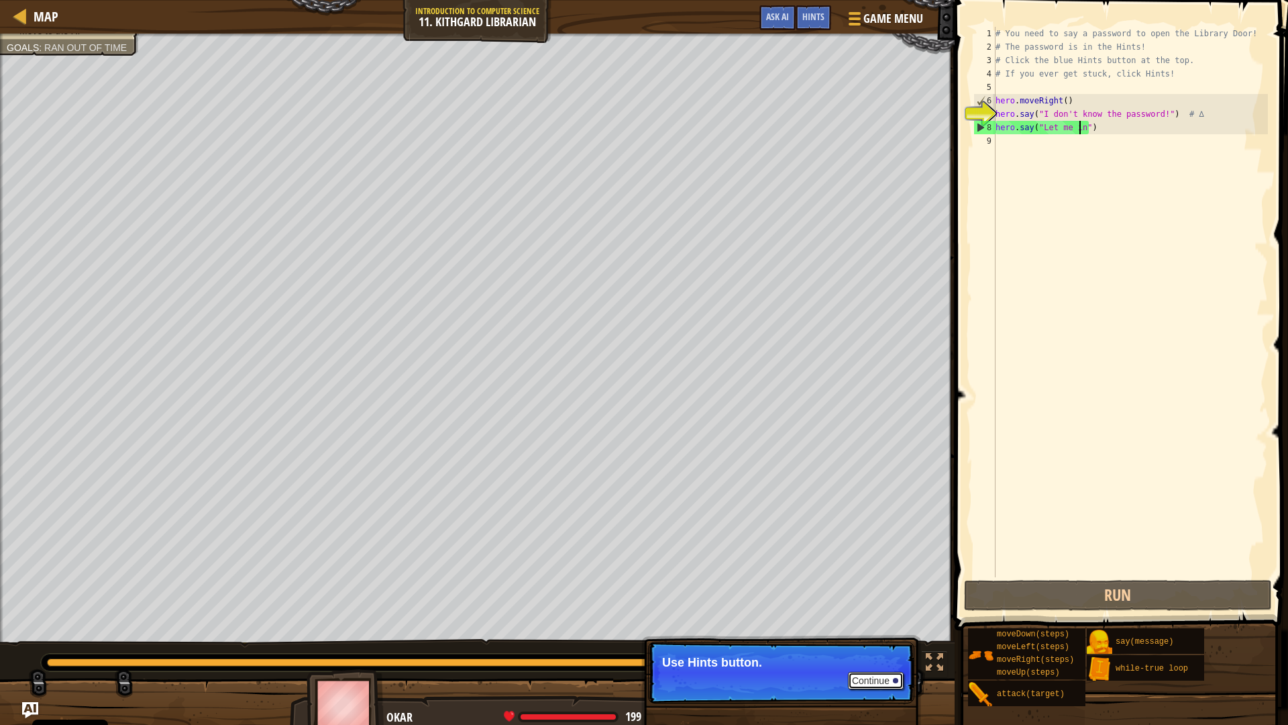
click at [874, 633] on button "Continue" at bounding box center [876, 680] width 56 height 17
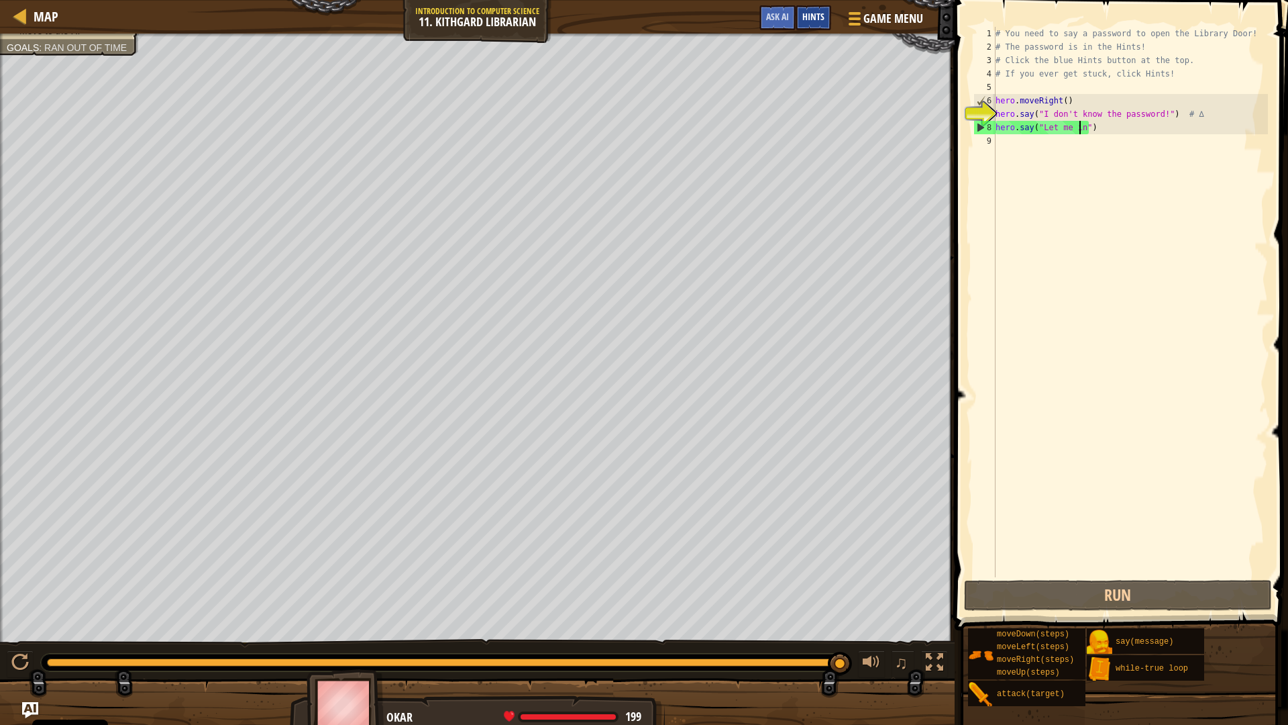
click at [813, 23] on div "Hints" at bounding box center [814, 17] width 36 height 25
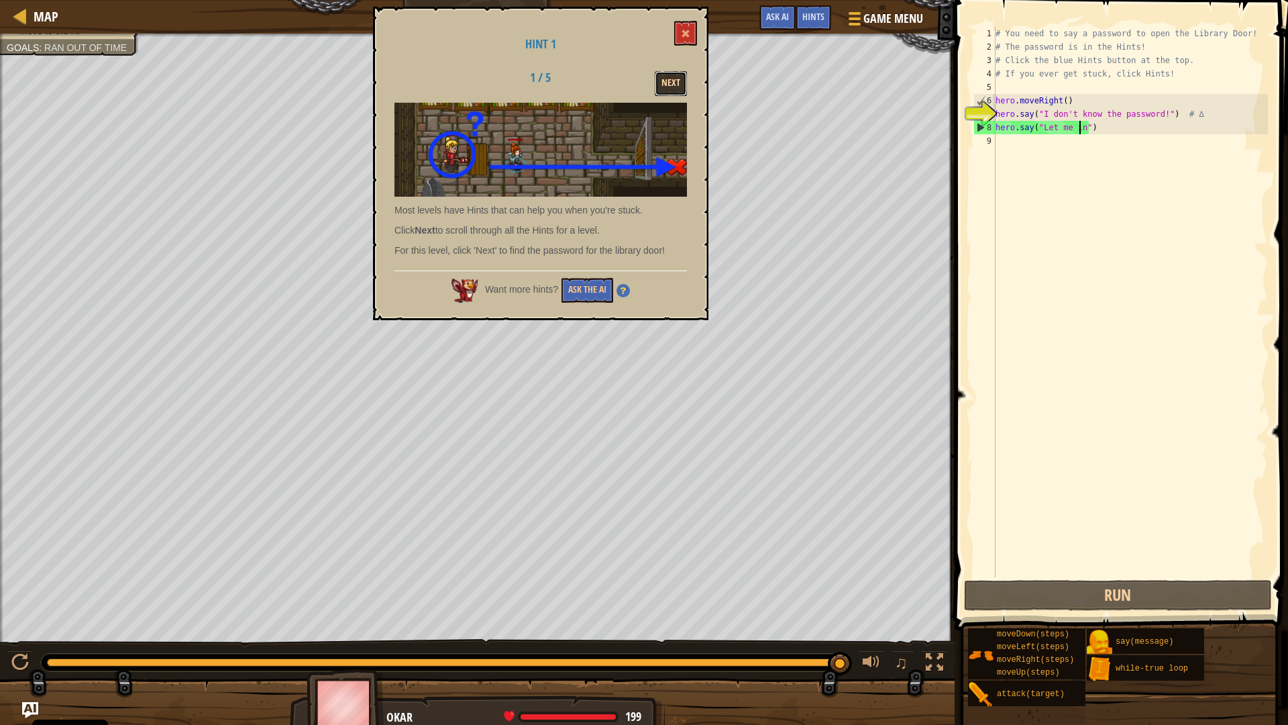
click at [675, 86] on button "Next" at bounding box center [671, 83] width 32 height 25
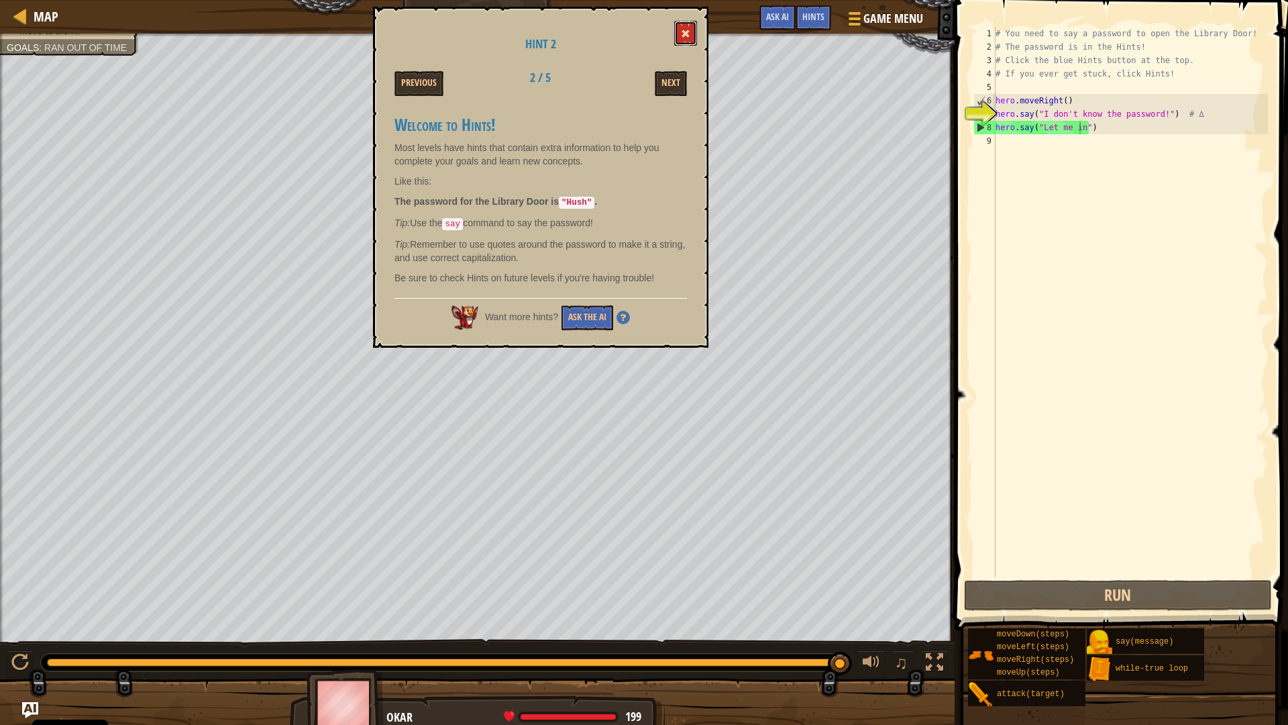
click at [694, 32] on button at bounding box center [685, 33] width 23 height 25
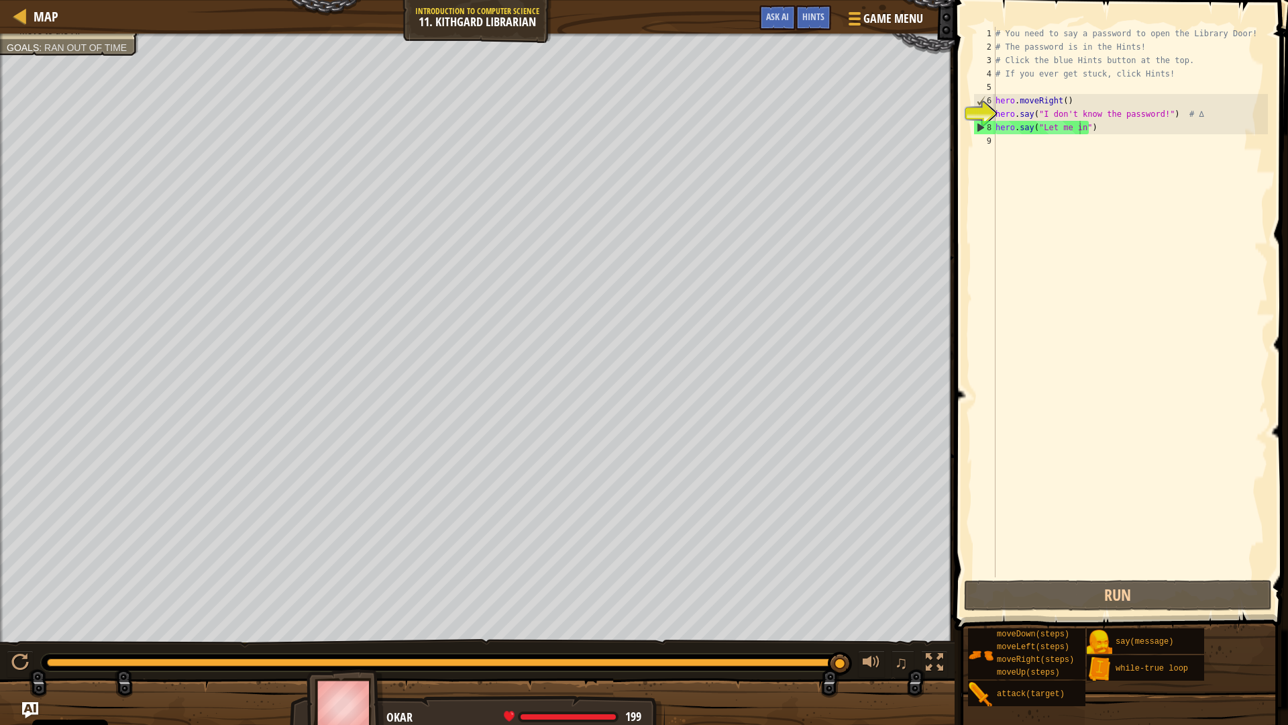
click at [1082, 126] on div "# You need to say a password to open the Library Door! # The password is in the…" at bounding box center [1130, 315] width 275 height 577
click at [1077, 131] on div "# You need to say a password to open the Library Door! # The password is in the…" at bounding box center [1130, 315] width 275 height 577
click at [1078, 128] on div "# You need to say a password to open the Library Door! # The password is in the…" at bounding box center [1130, 315] width 275 height 577
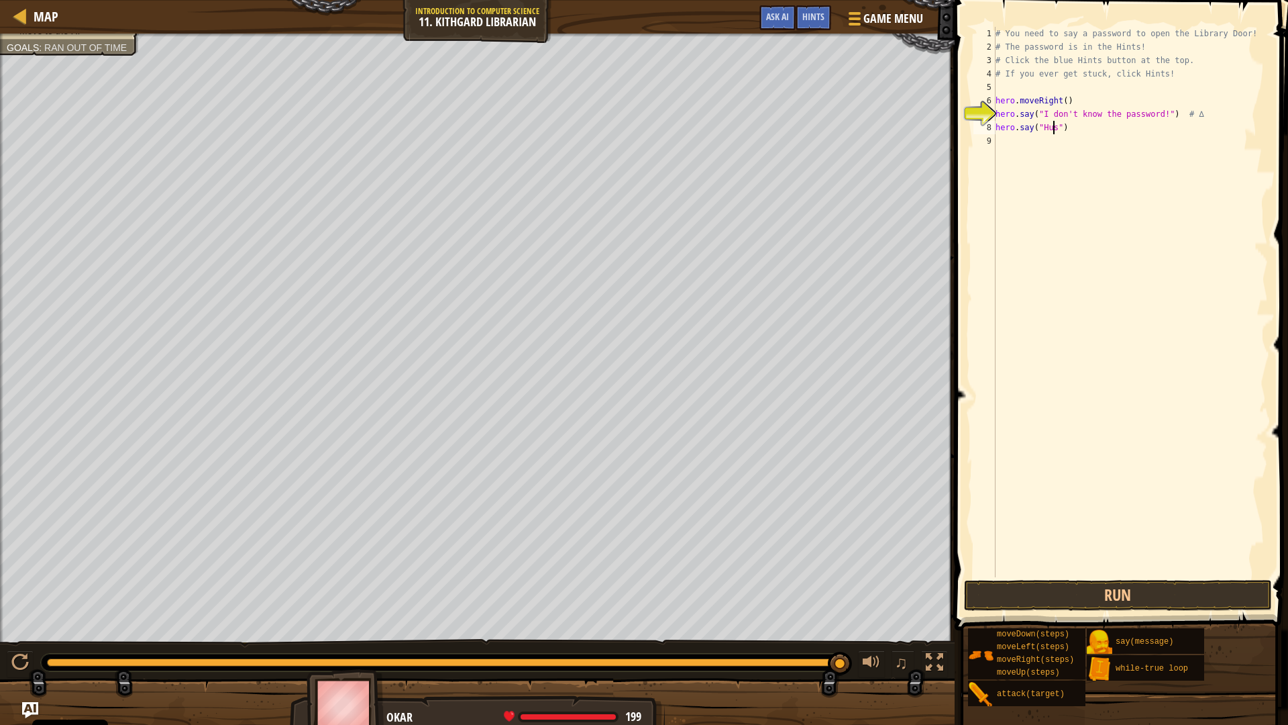
scroll to position [6, 5]
type textarea "hero.say("Hush")"
click at [1084, 605] on button "Run" at bounding box center [1118, 595] width 308 height 31
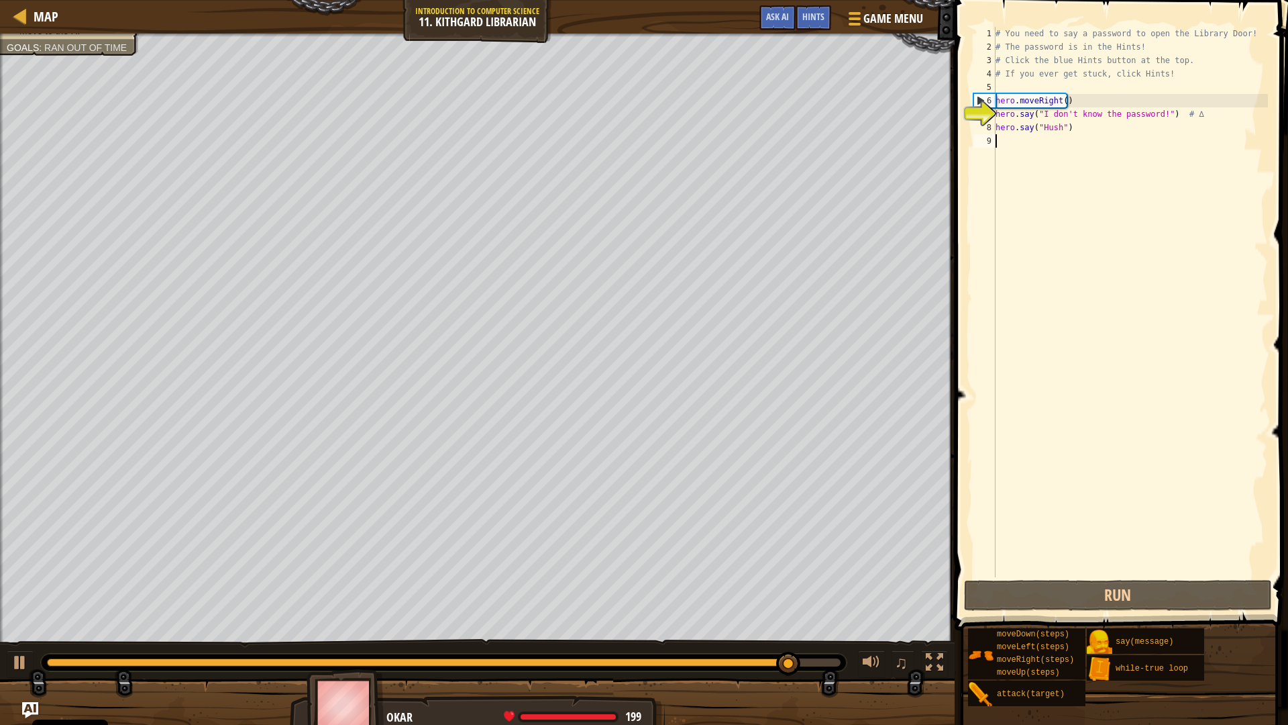
click at [1037, 138] on div "# You need to say a password to open the Library Door! # The password is in the…" at bounding box center [1130, 315] width 275 height 577
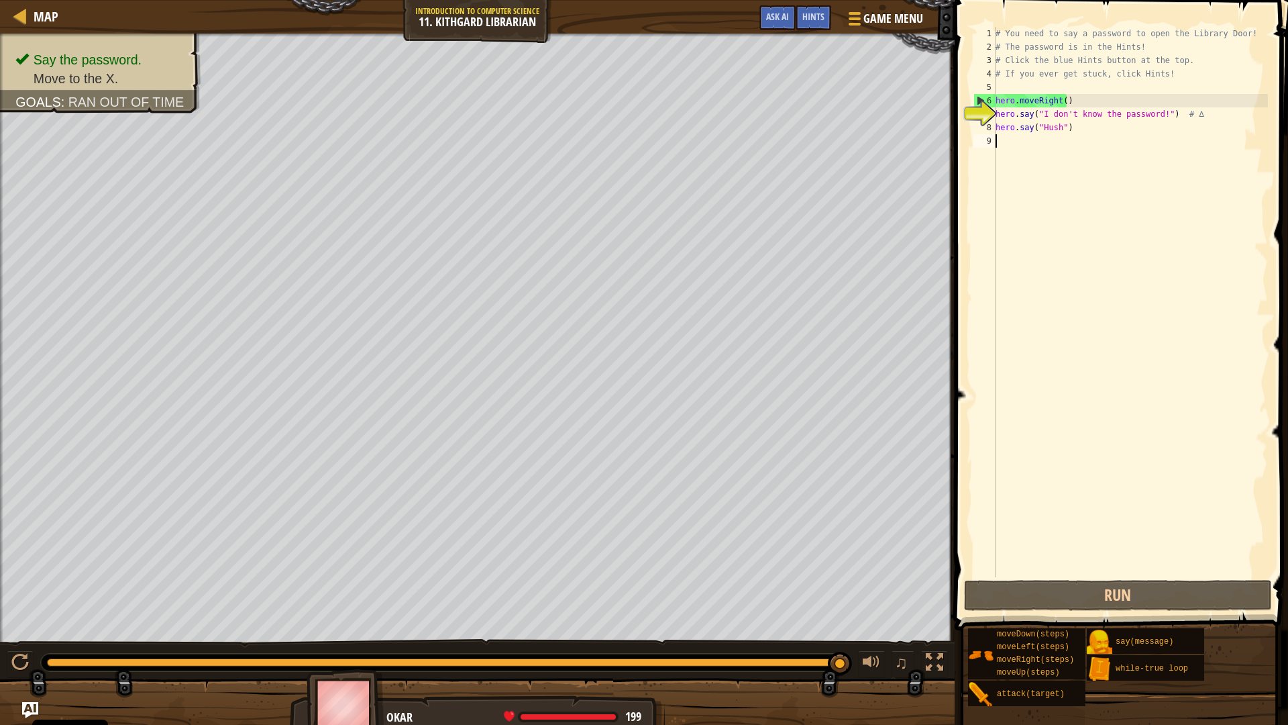
type textarea "h"
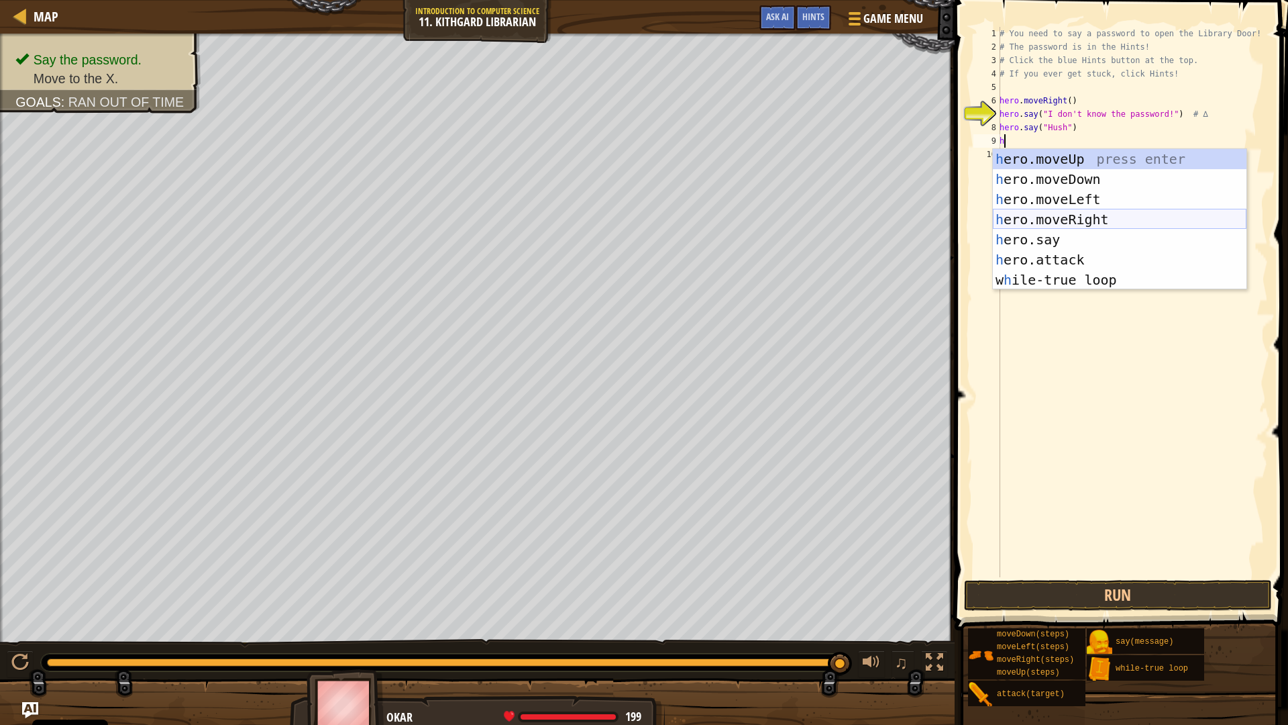
click at [1058, 225] on div "h ero.moveUp press enter h ero.moveDown press enter h ero.moveLeft press enter …" at bounding box center [1120, 239] width 254 height 181
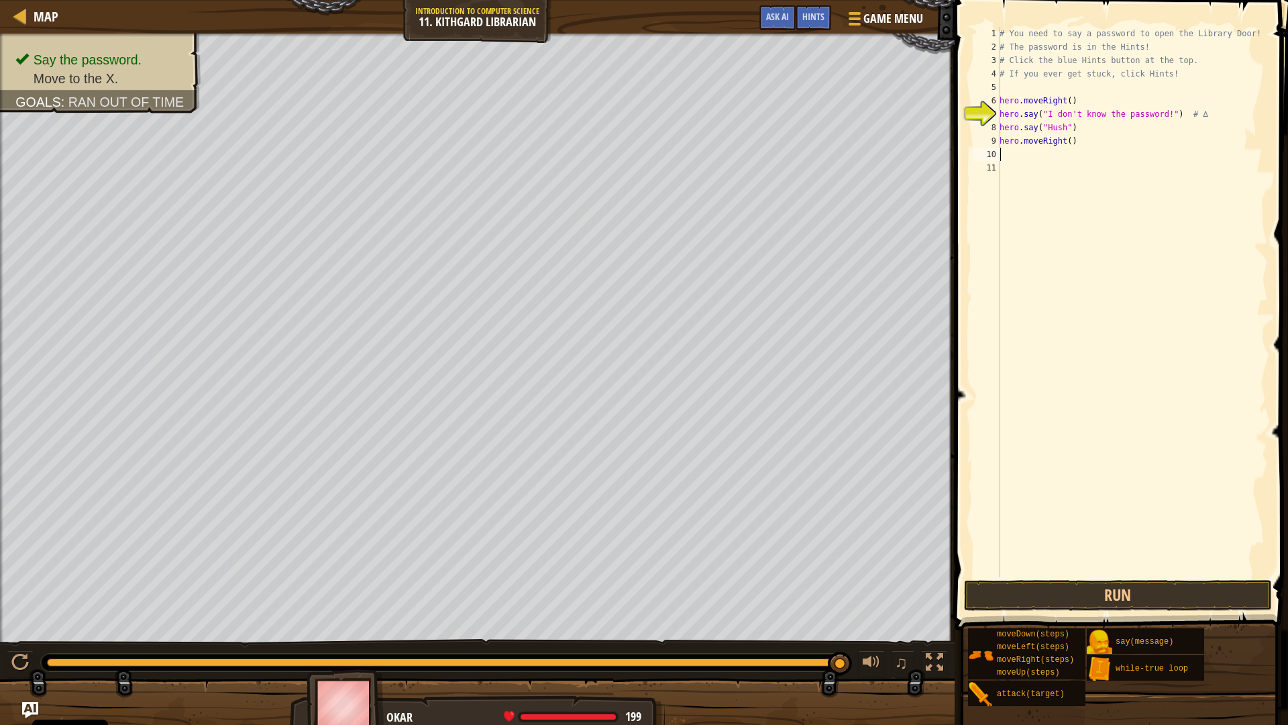
click at [1126, 577] on span at bounding box center [1123, 296] width 344 height 670
click at [1144, 611] on span at bounding box center [1123, 296] width 344 height 670
click at [1135, 601] on button "Run" at bounding box center [1118, 595] width 308 height 31
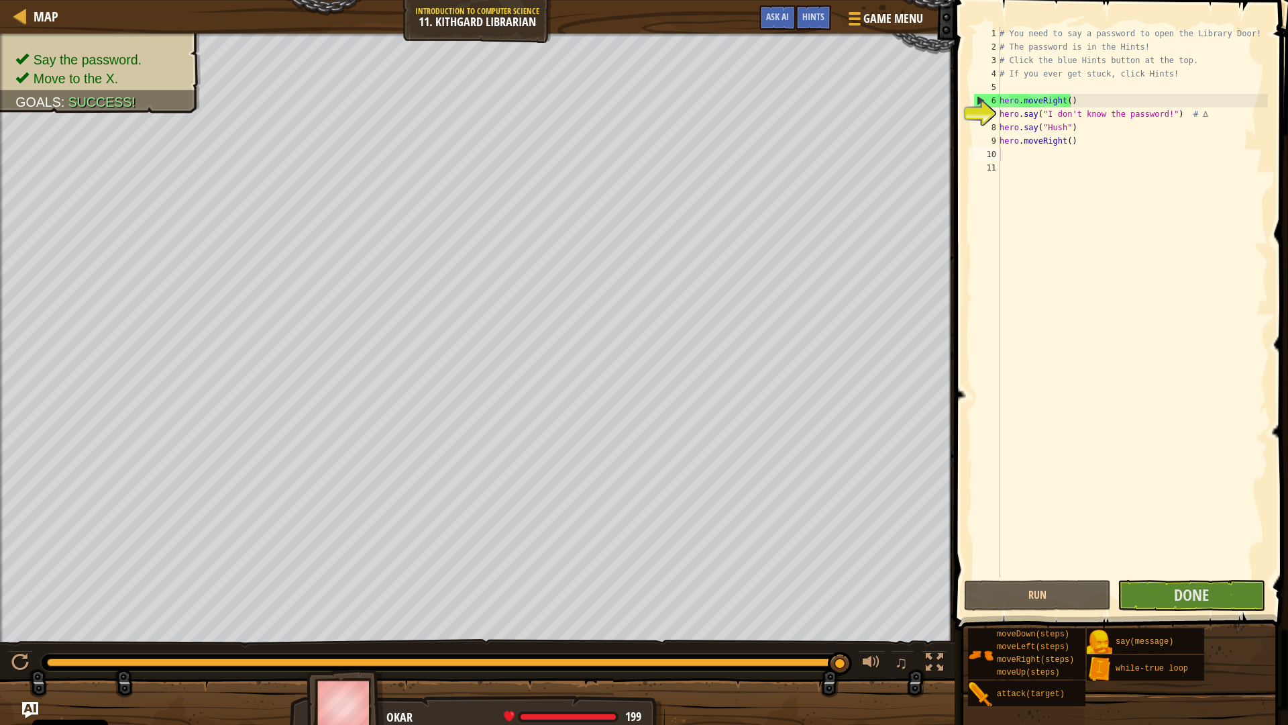
click at [1196, 579] on span at bounding box center [1123, 296] width 344 height 670
click at [1190, 588] on span "Done" at bounding box center [1191, 594] width 35 height 21
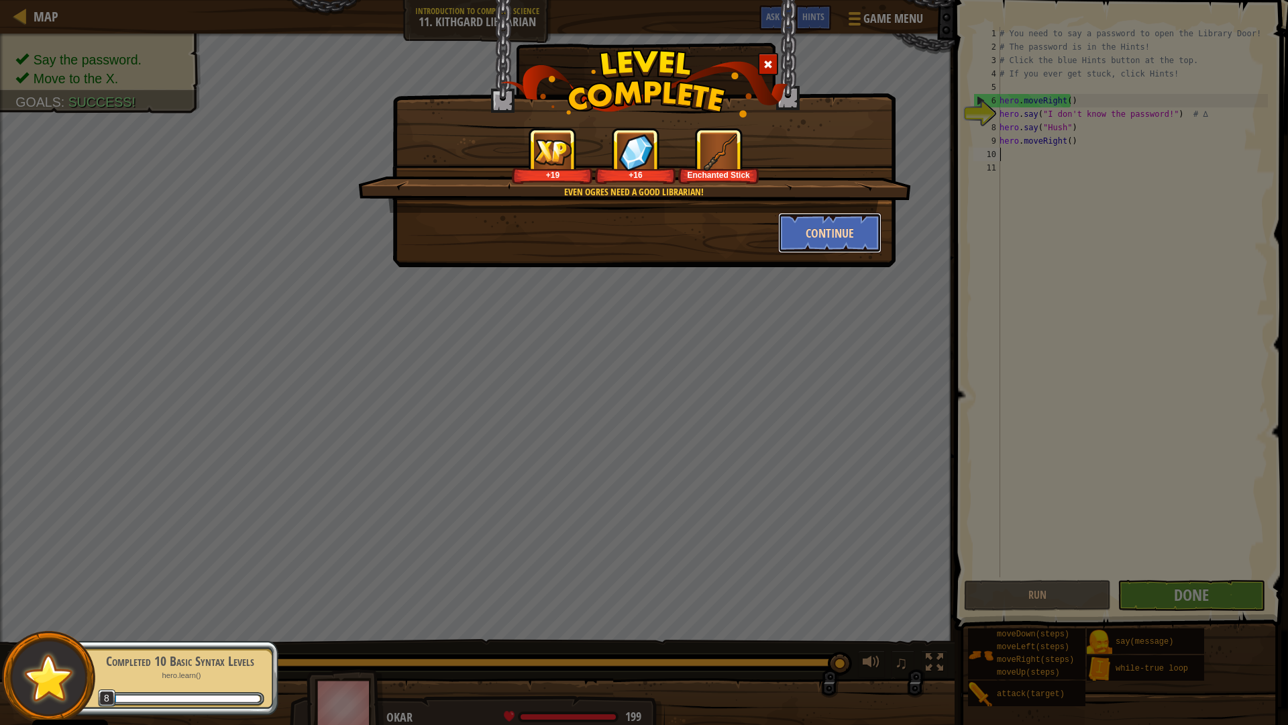
click at [805, 234] on button "Continue" at bounding box center [830, 233] width 104 height 40
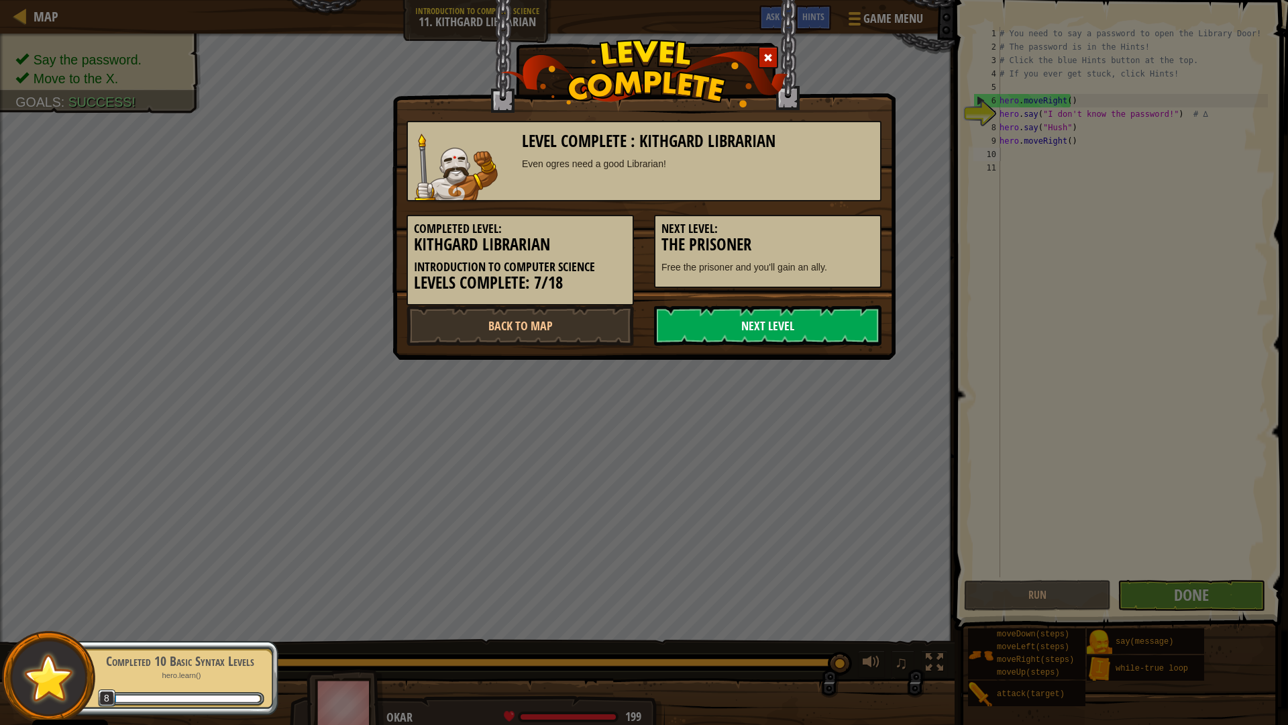
click at [679, 314] on link "Next Level" at bounding box center [767, 325] width 227 height 40
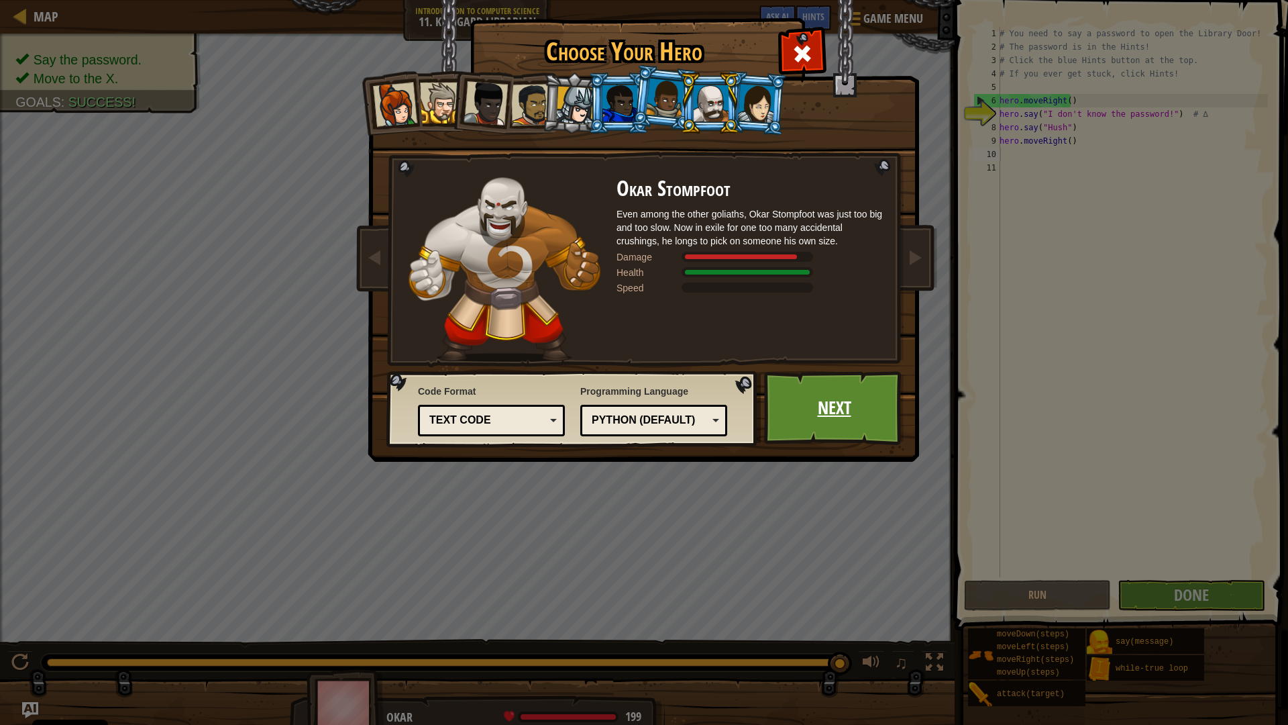
click at [826, 400] on link "Next" at bounding box center [834, 408] width 140 height 74
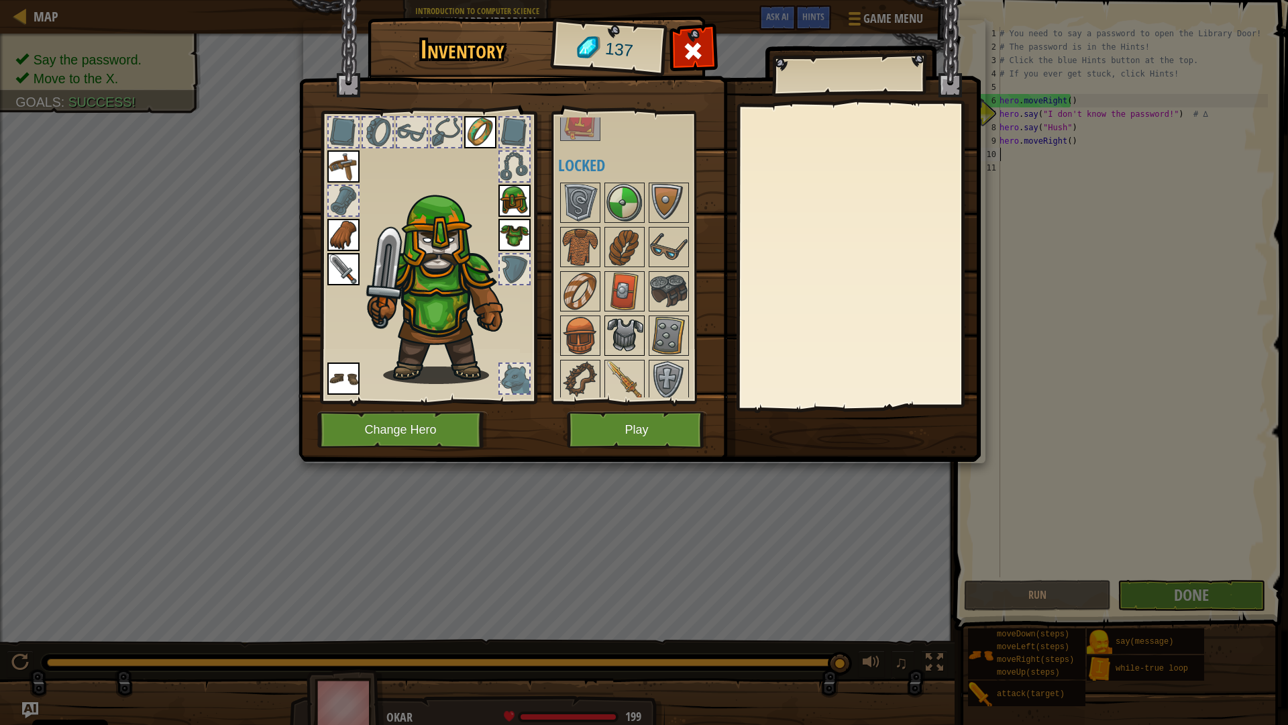
scroll to position [223, 0]
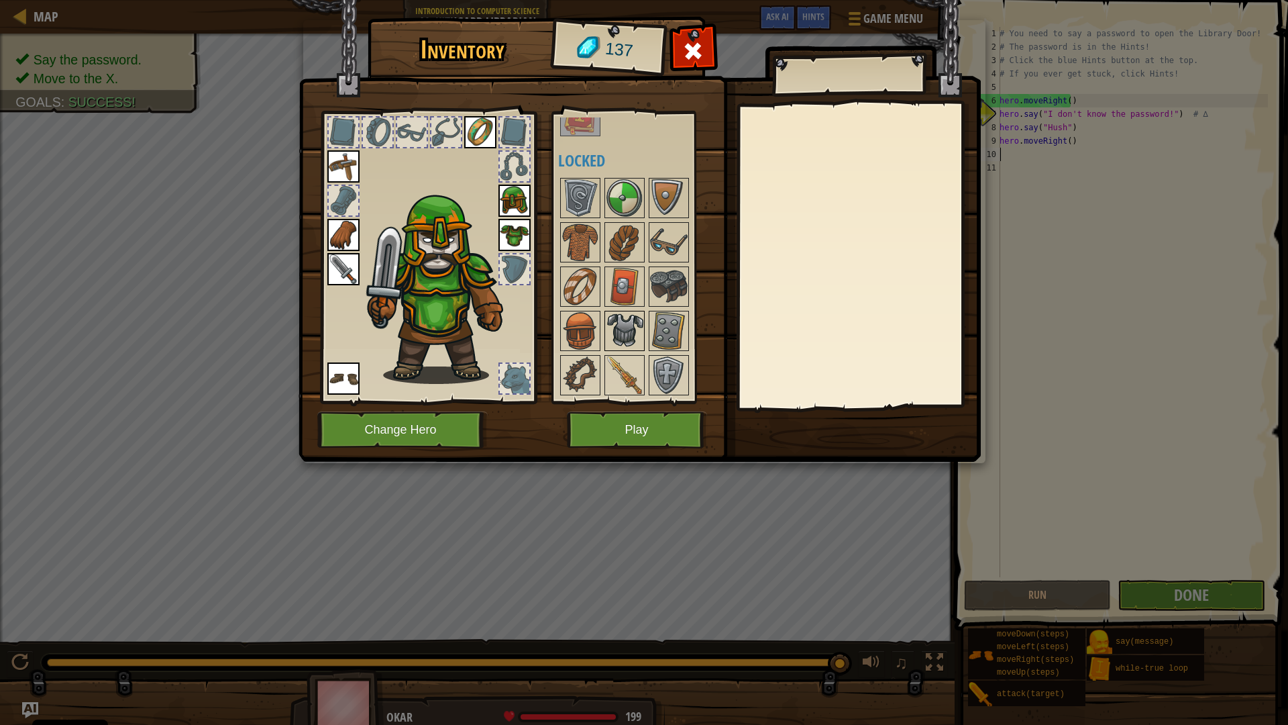
click at [633, 325] on img at bounding box center [625, 331] width 38 height 38
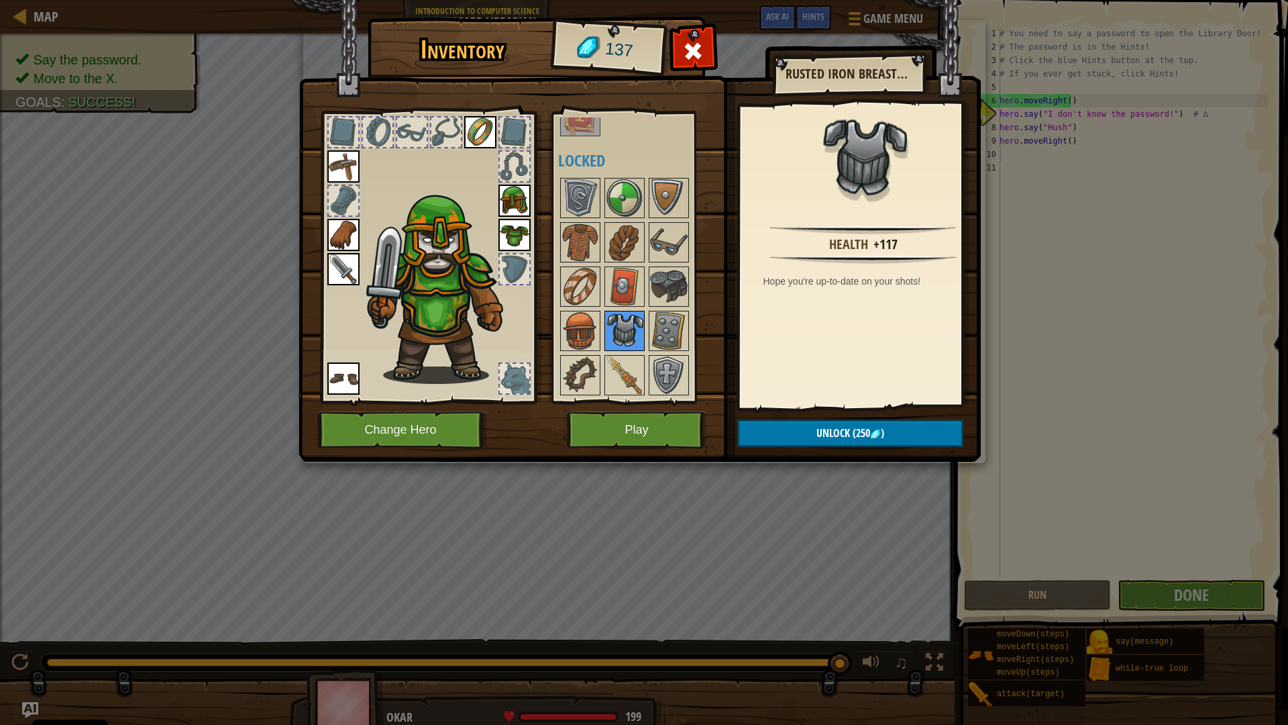
drag, startPoint x: 619, startPoint y: 363, endPoint x: 630, endPoint y: 348, distance: 18.3
click at [621, 355] on div at bounding box center [625, 375] width 40 height 40
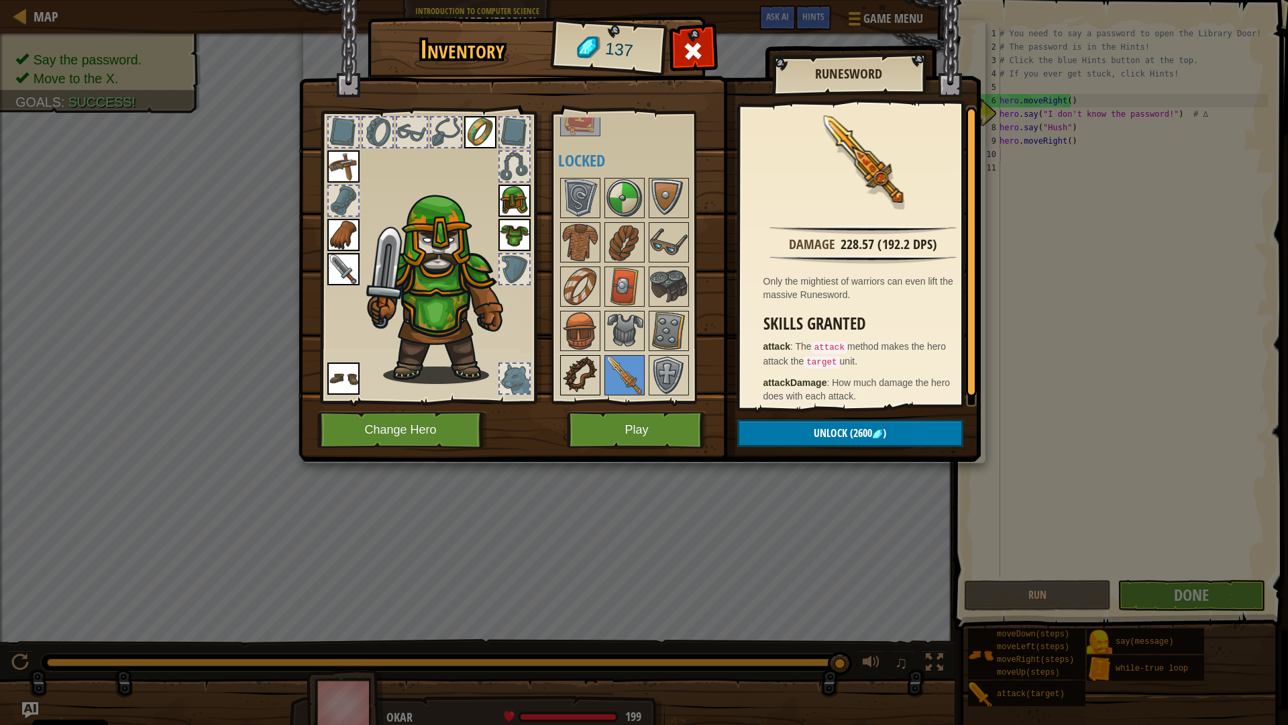
click at [566, 382] on img at bounding box center [581, 375] width 38 height 38
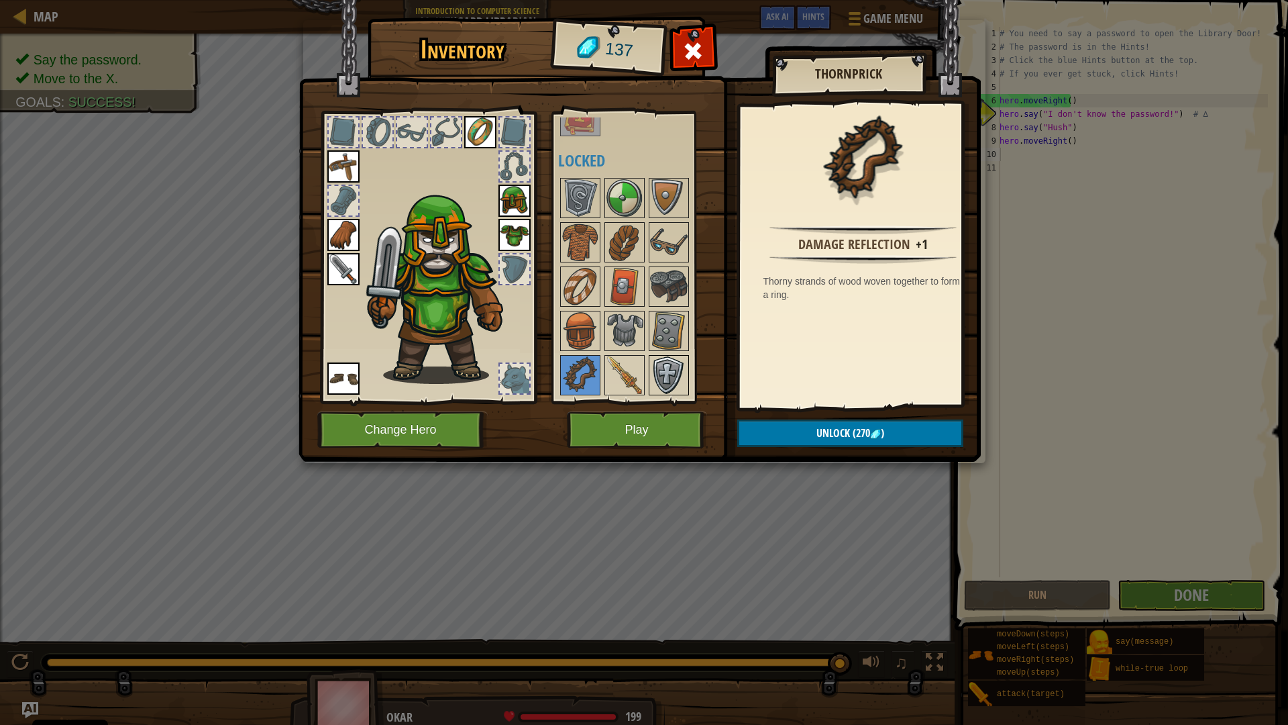
click at [668, 374] on img at bounding box center [669, 375] width 38 height 38
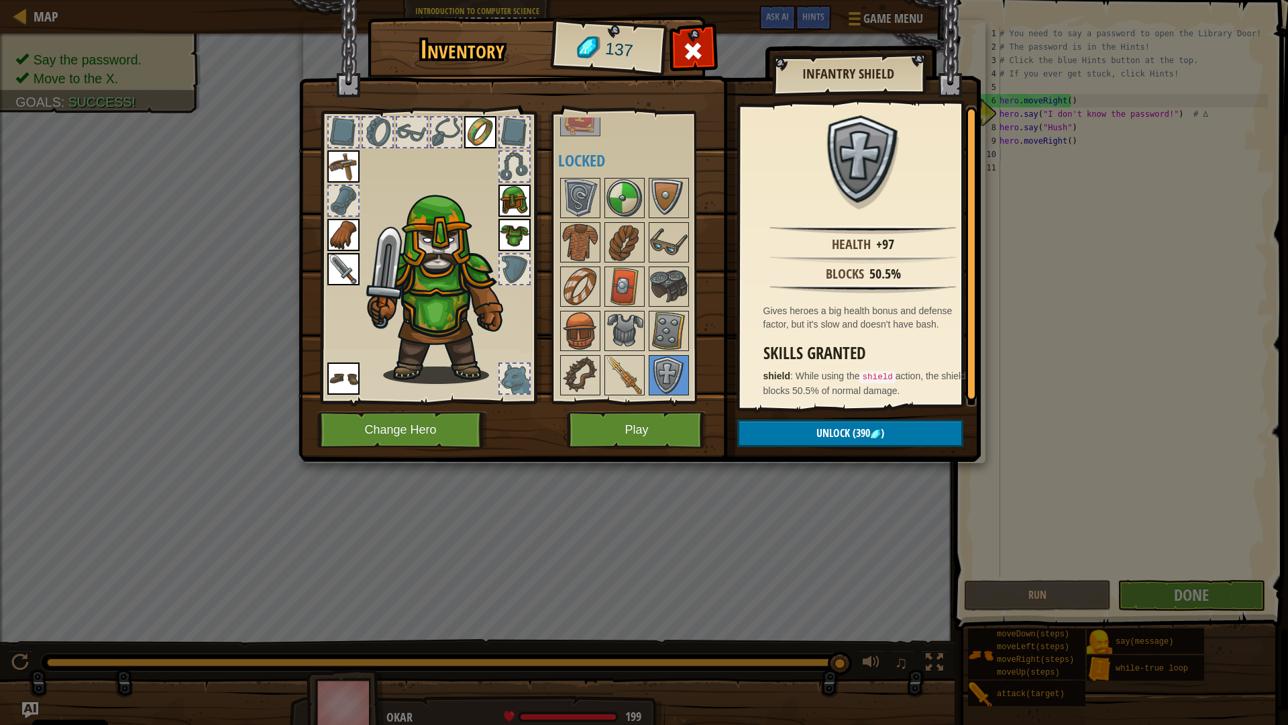
click at [500, 380] on div at bounding box center [515, 379] width 30 height 30
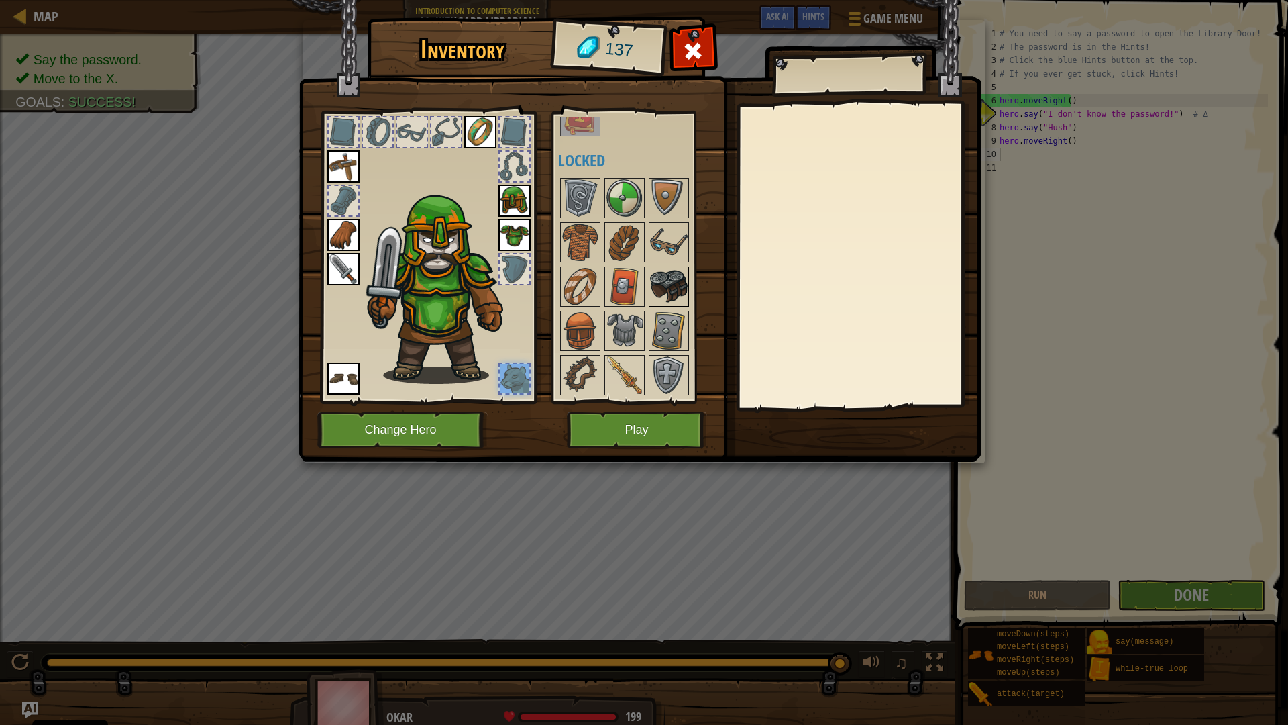
click at [668, 277] on img at bounding box center [669, 287] width 38 height 38
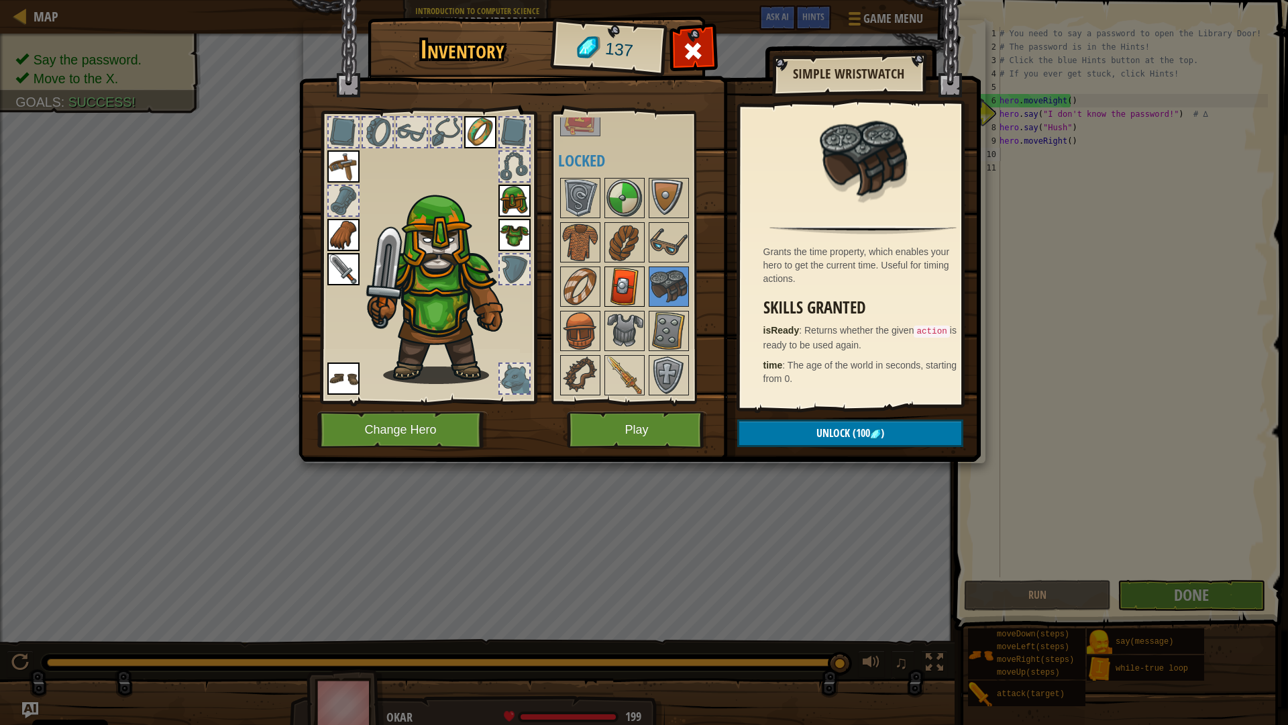
click at [621, 292] on img at bounding box center [625, 287] width 38 height 38
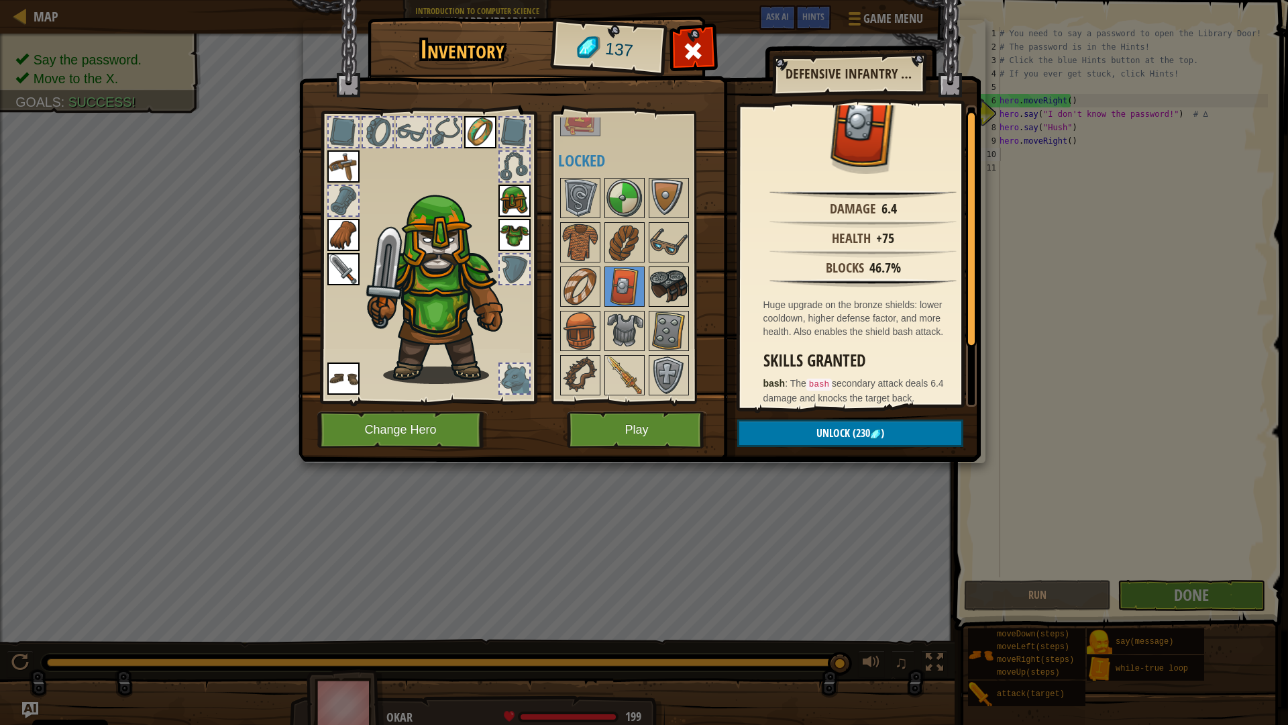
scroll to position [0, 0]
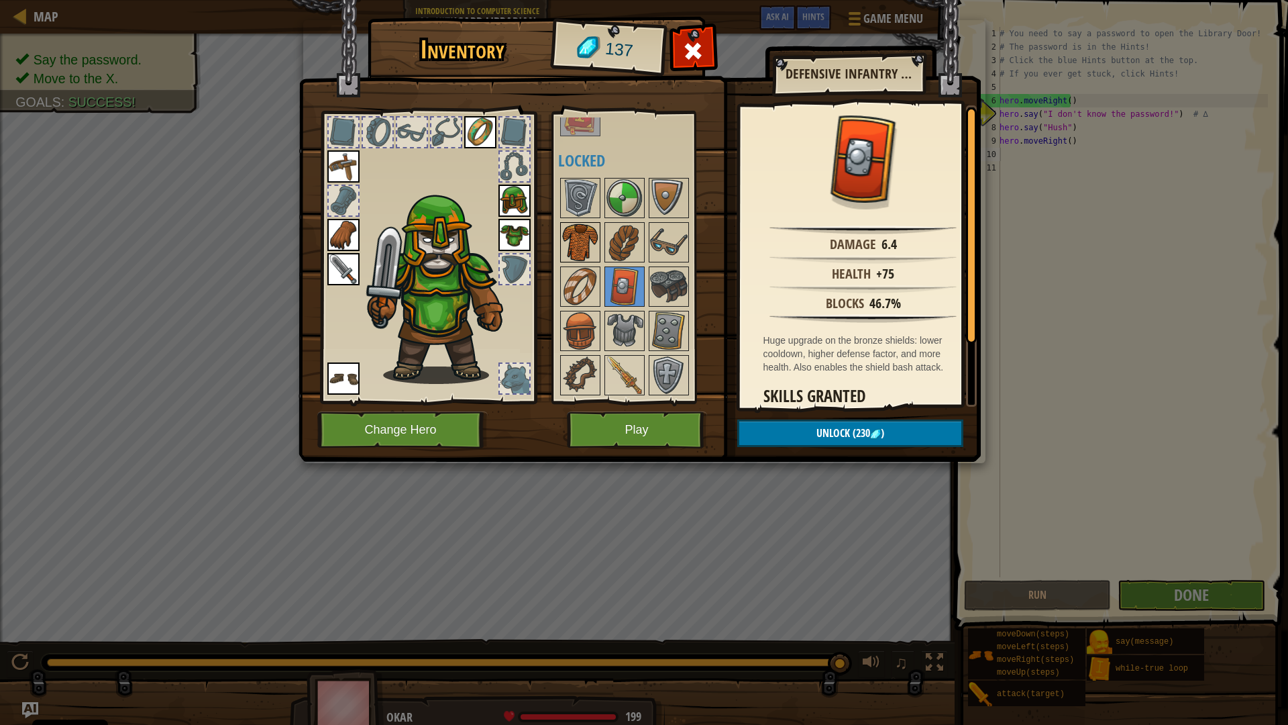
click at [566, 238] on img at bounding box center [581, 242] width 38 height 38
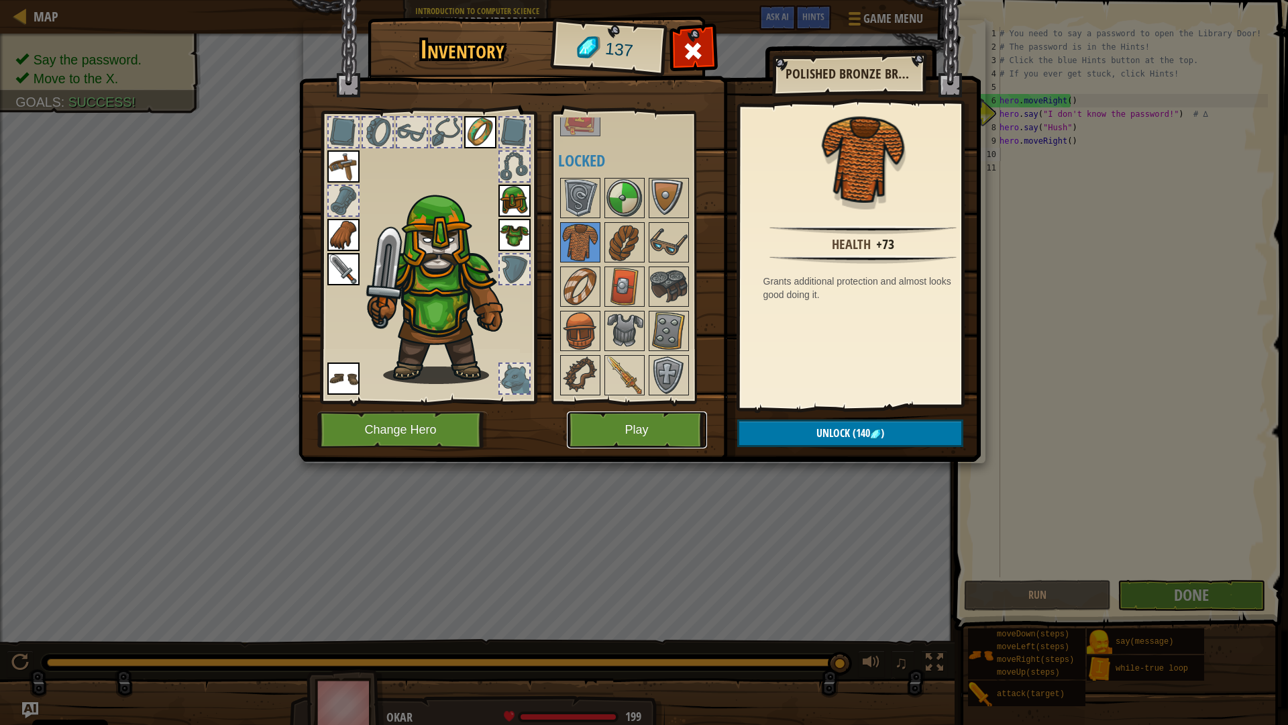
click at [664, 429] on button "Play" at bounding box center [637, 429] width 140 height 37
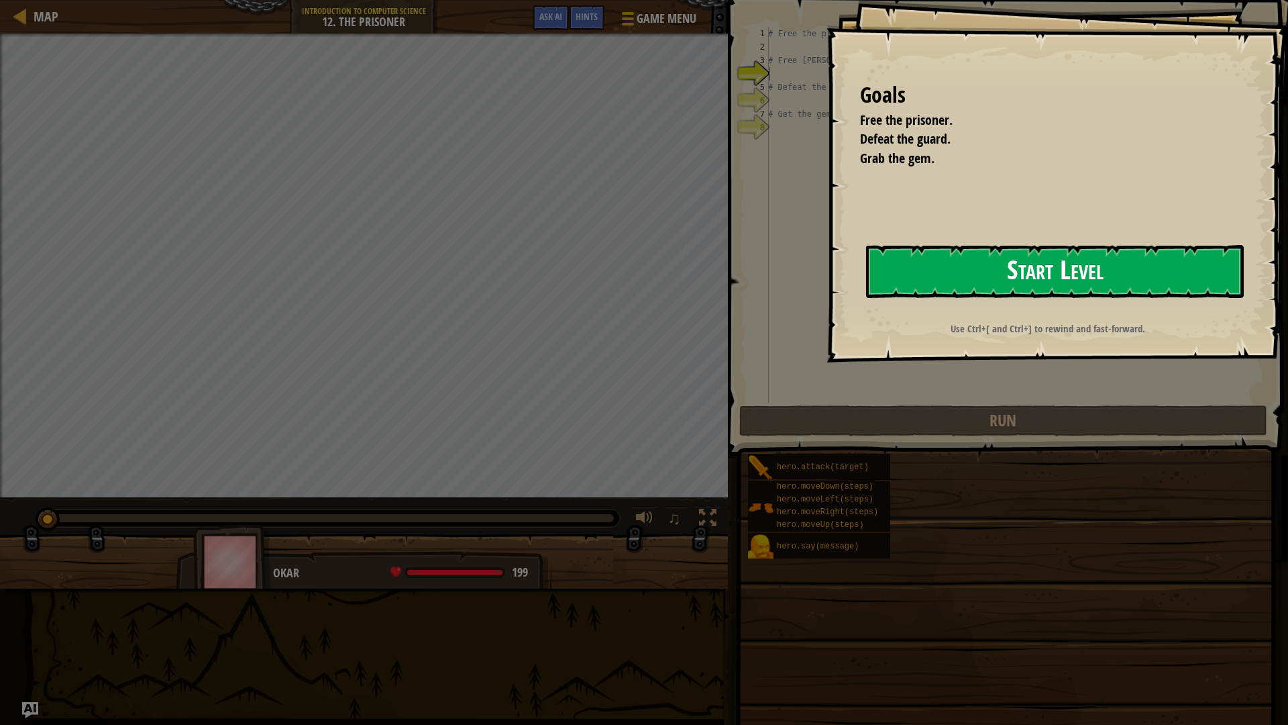
click at [992, 266] on button "Start Level" at bounding box center [1055, 271] width 378 height 53
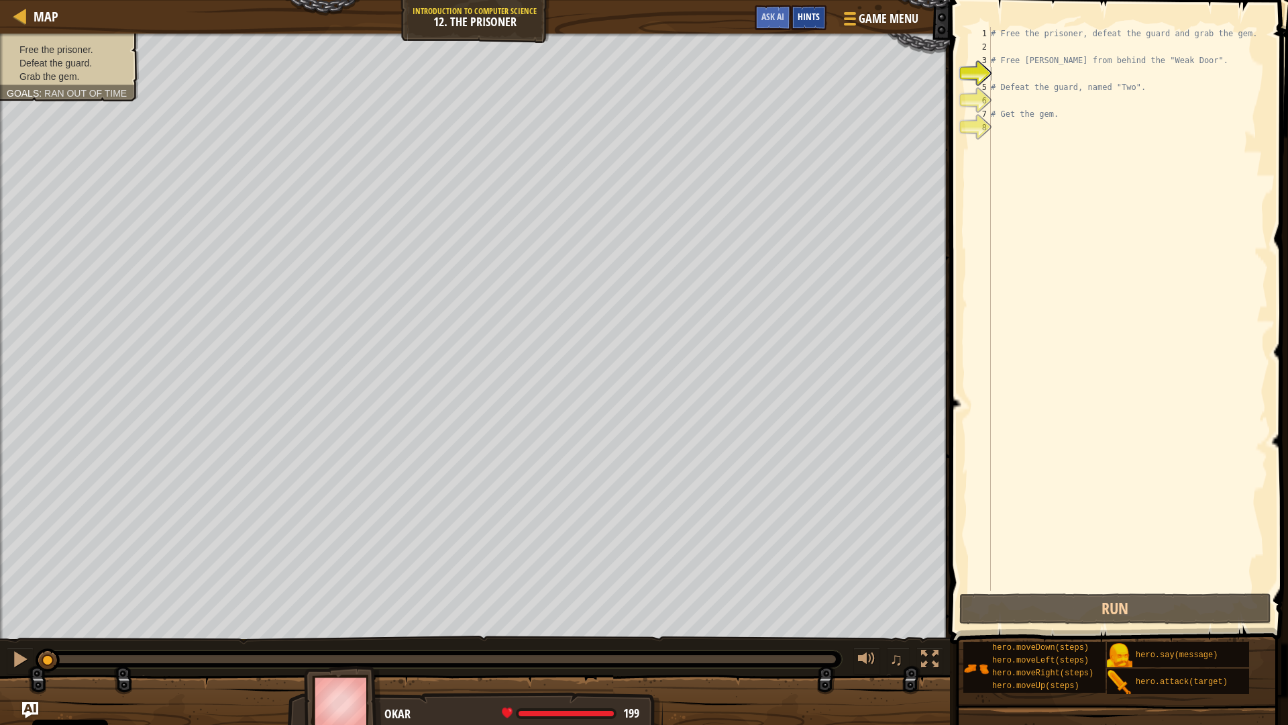
click at [807, 15] on span "Hints" at bounding box center [809, 16] width 22 height 13
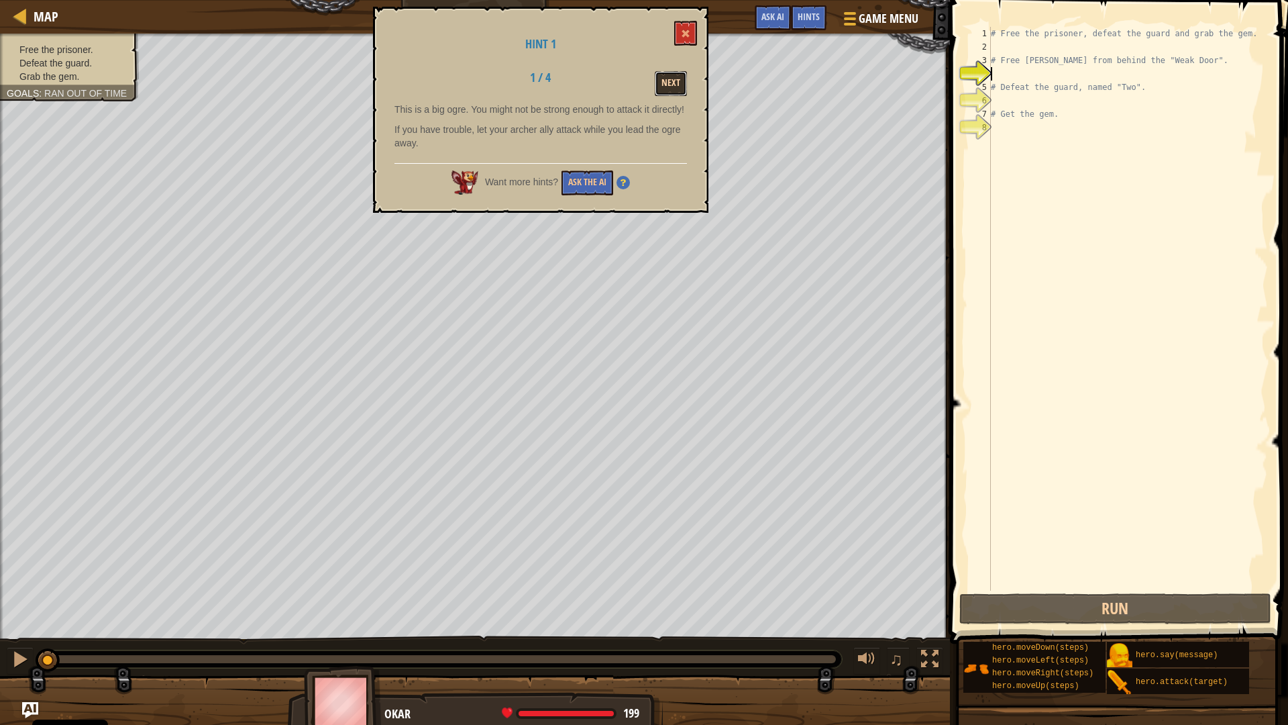
click at [662, 85] on button "Next" at bounding box center [671, 83] width 32 height 25
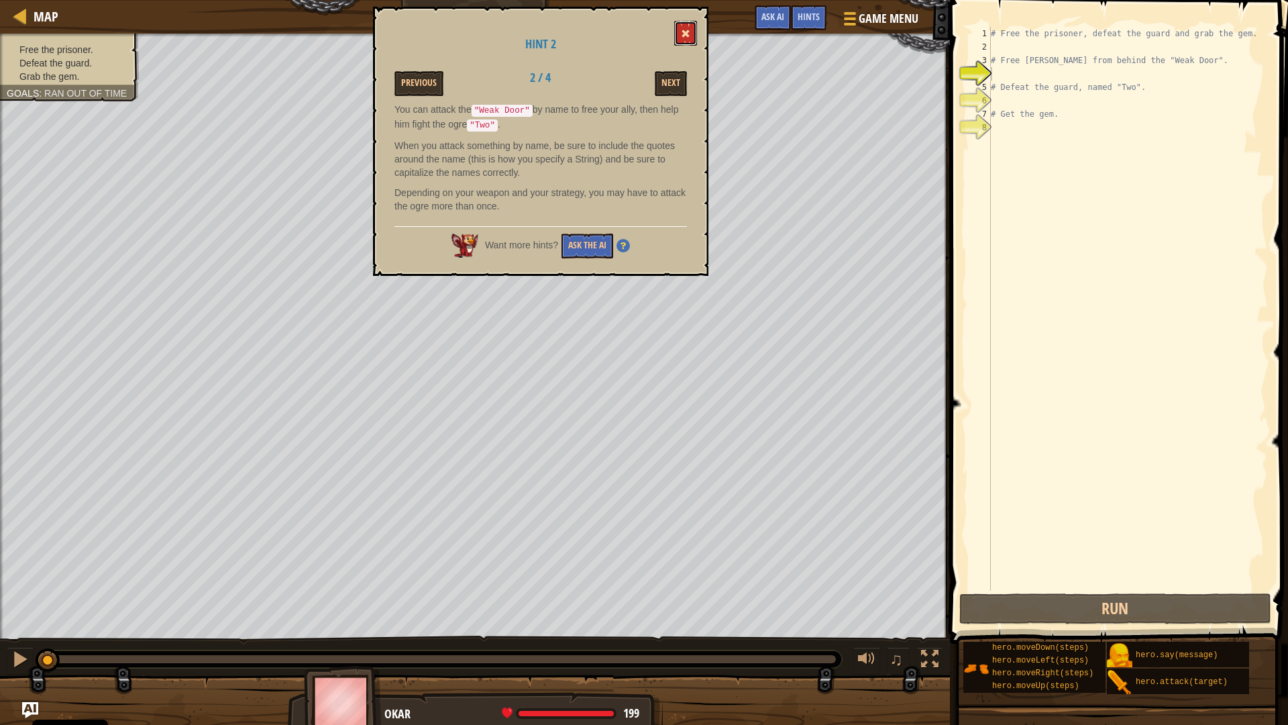
click at [689, 39] on button at bounding box center [685, 33] width 23 height 25
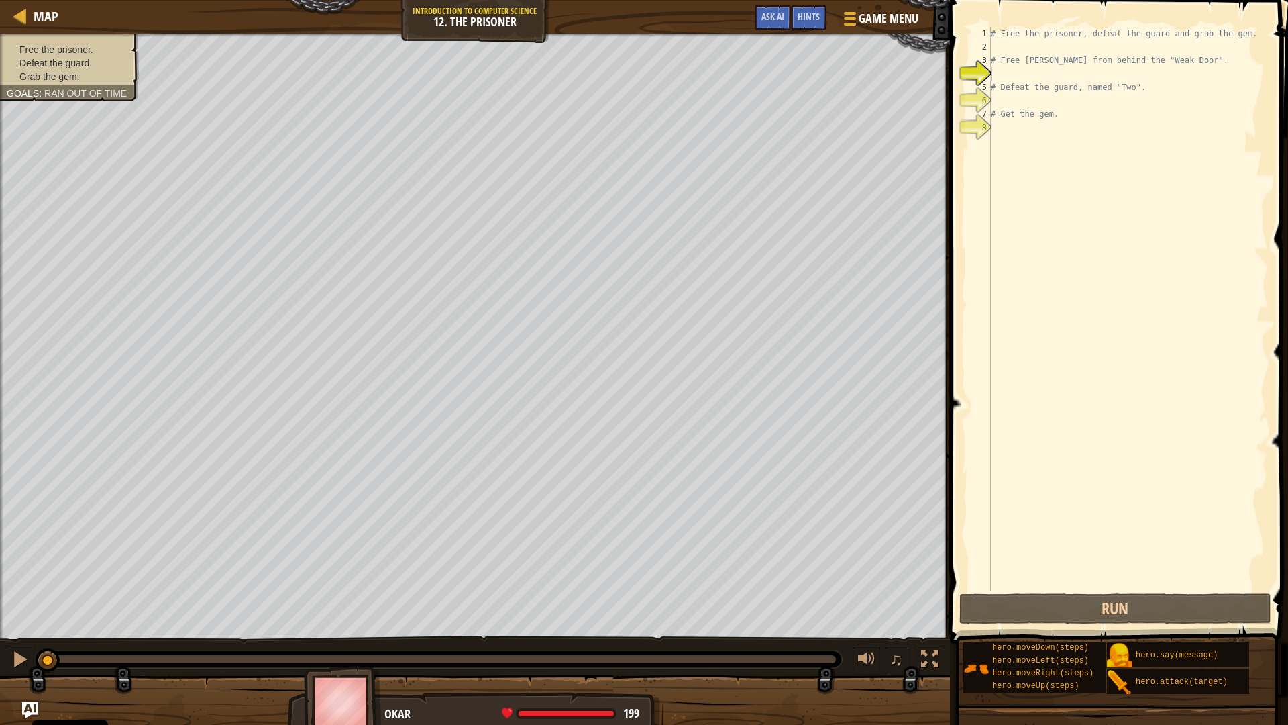
click at [1011, 79] on div "# Free the prisoner, defeat the guard and grab the gem. # Free Patrick from beh…" at bounding box center [1128, 322] width 280 height 590
type textarea "h"
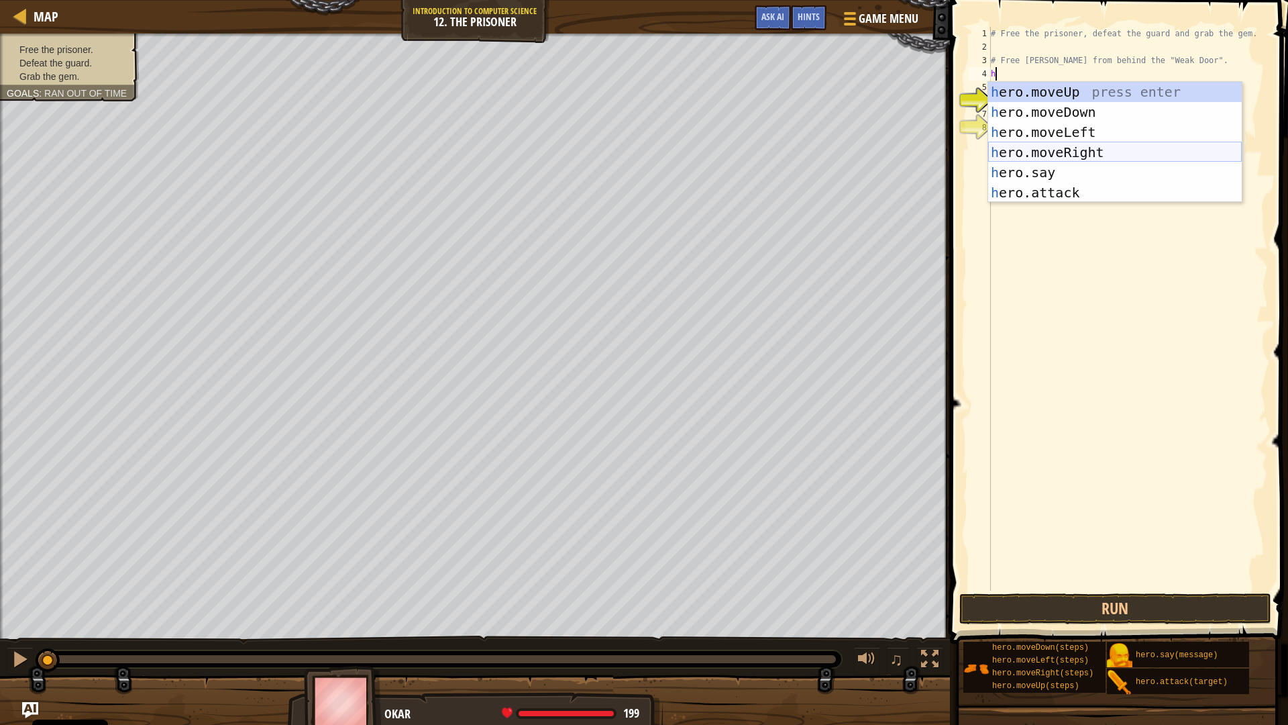
click at [1081, 153] on div "h ero.moveUp press enter h ero.moveDown press enter h ero.moveLeft press enter …" at bounding box center [1115, 162] width 254 height 161
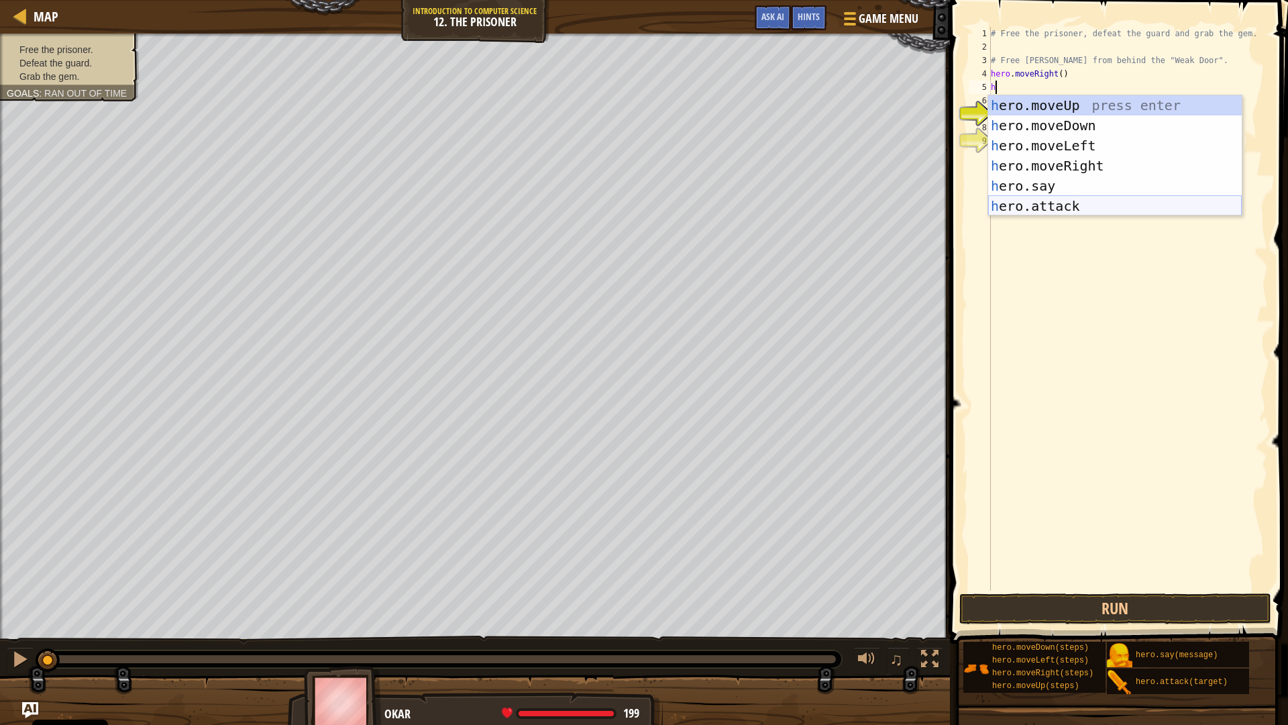
click at [1078, 198] on div "h ero.moveUp press enter h ero.moveDown press enter h ero.moveLeft press enter …" at bounding box center [1115, 175] width 254 height 161
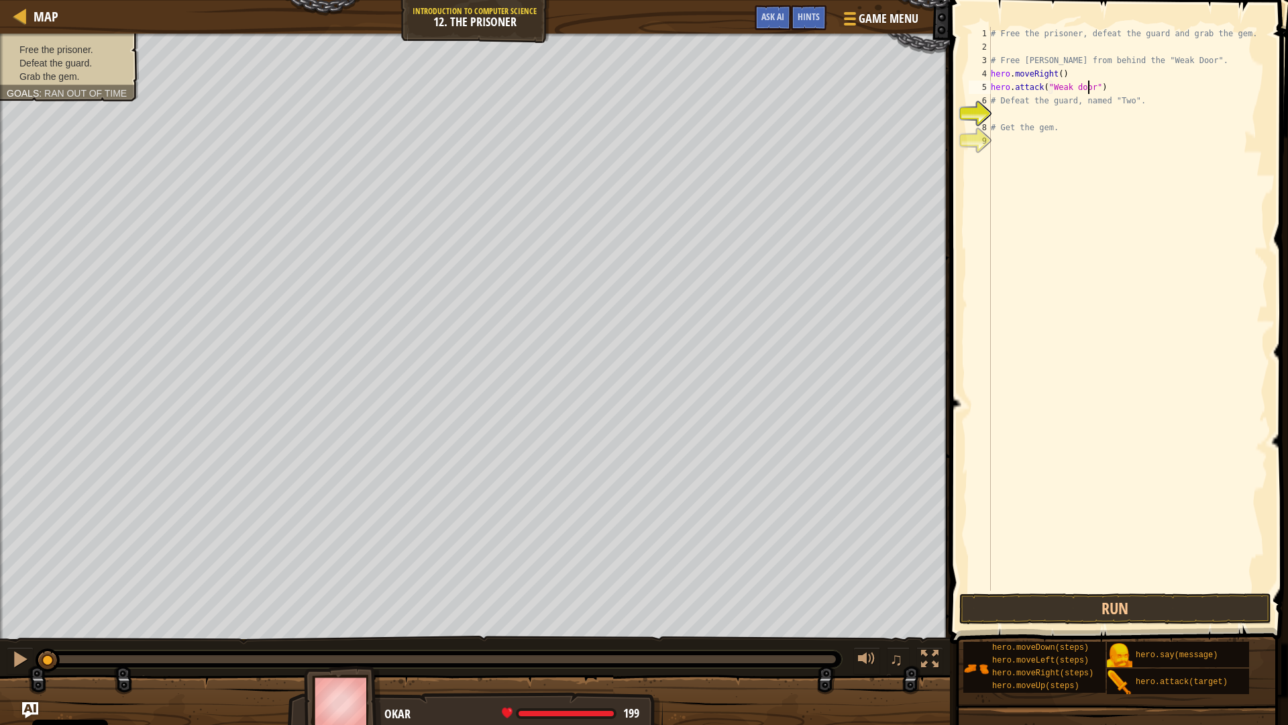
scroll to position [6, 8]
click at [1076, 86] on div "# Free the prisoner, defeat the guard and grab the gem. # Free Patrick from beh…" at bounding box center [1128, 322] width 280 height 590
type textarea "hero.attack("Weak Door")"
click at [1085, 597] on button "Run" at bounding box center [1116, 608] width 313 height 31
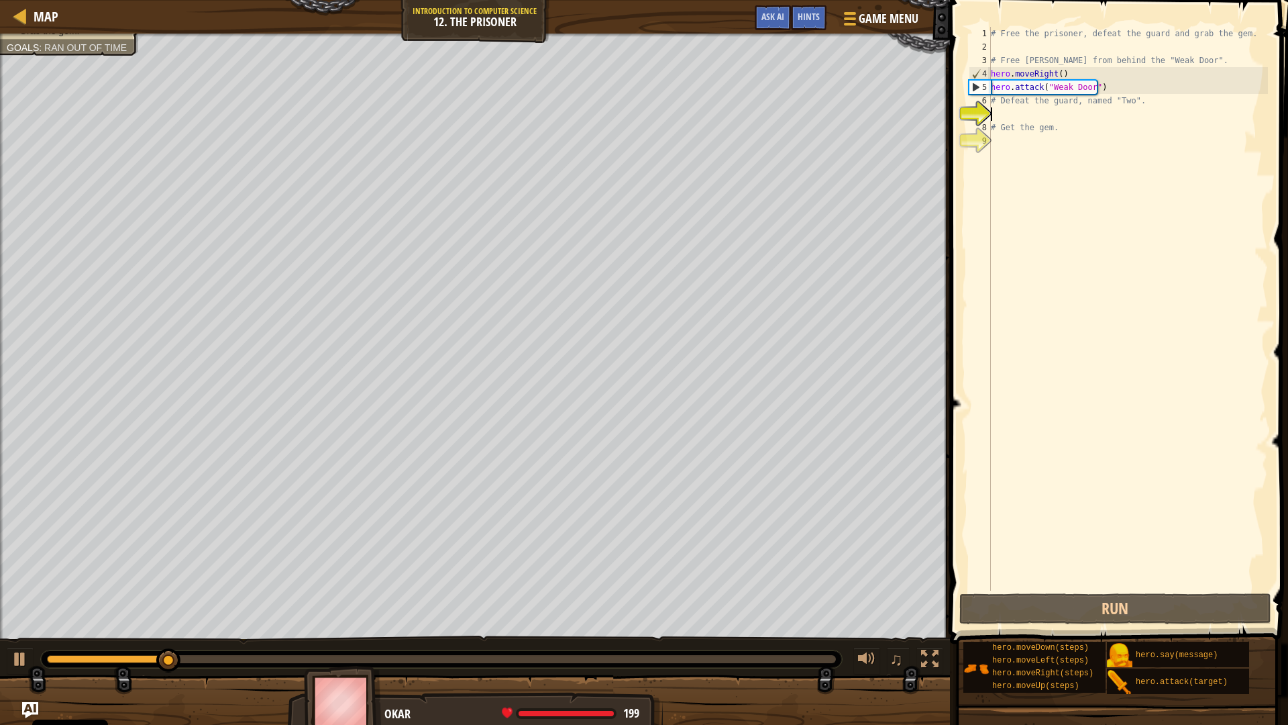
click at [1015, 117] on div "# Free the prisoner, defeat the guard and grab the gem. # Free Patrick from beh…" at bounding box center [1128, 322] width 280 height 590
type textarea "h"
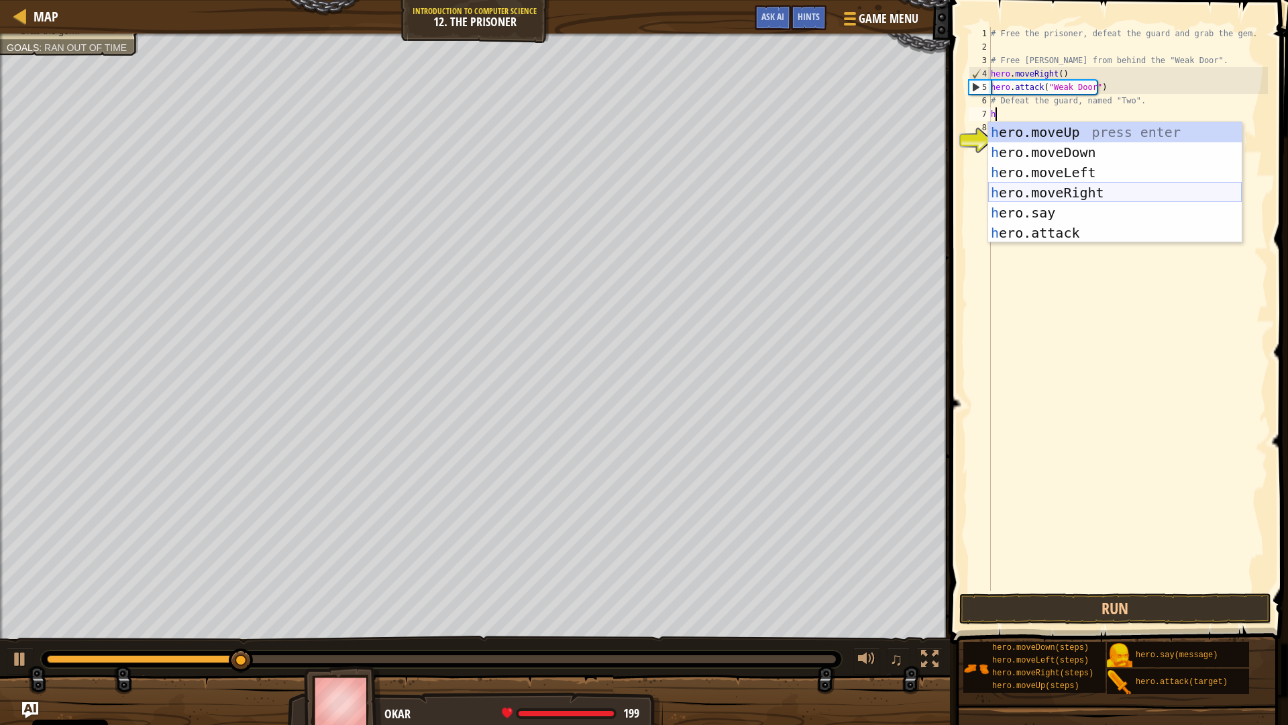
click at [1096, 192] on div "h ero.moveUp press enter h ero.moveDown press enter h ero.moveLeft press enter …" at bounding box center [1115, 202] width 254 height 161
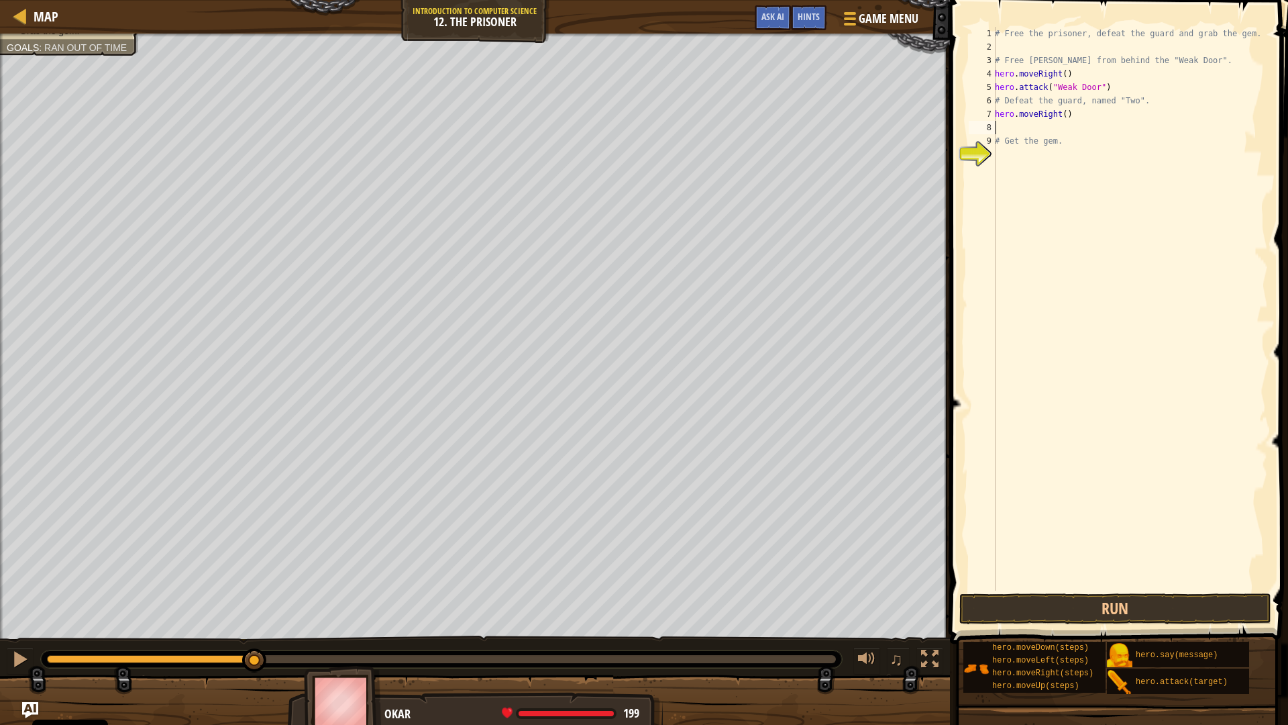
click at [1061, 117] on div "# Free the prisoner, defeat the guard and grab the gem. # Free Patrick from beh…" at bounding box center [1130, 322] width 276 height 590
type textarea "hero.moveRight(2)"
click at [1058, 130] on div "# Free the prisoner, defeat the guard and grab the gem. # Free Patrick from beh…" at bounding box center [1130, 322] width 276 height 590
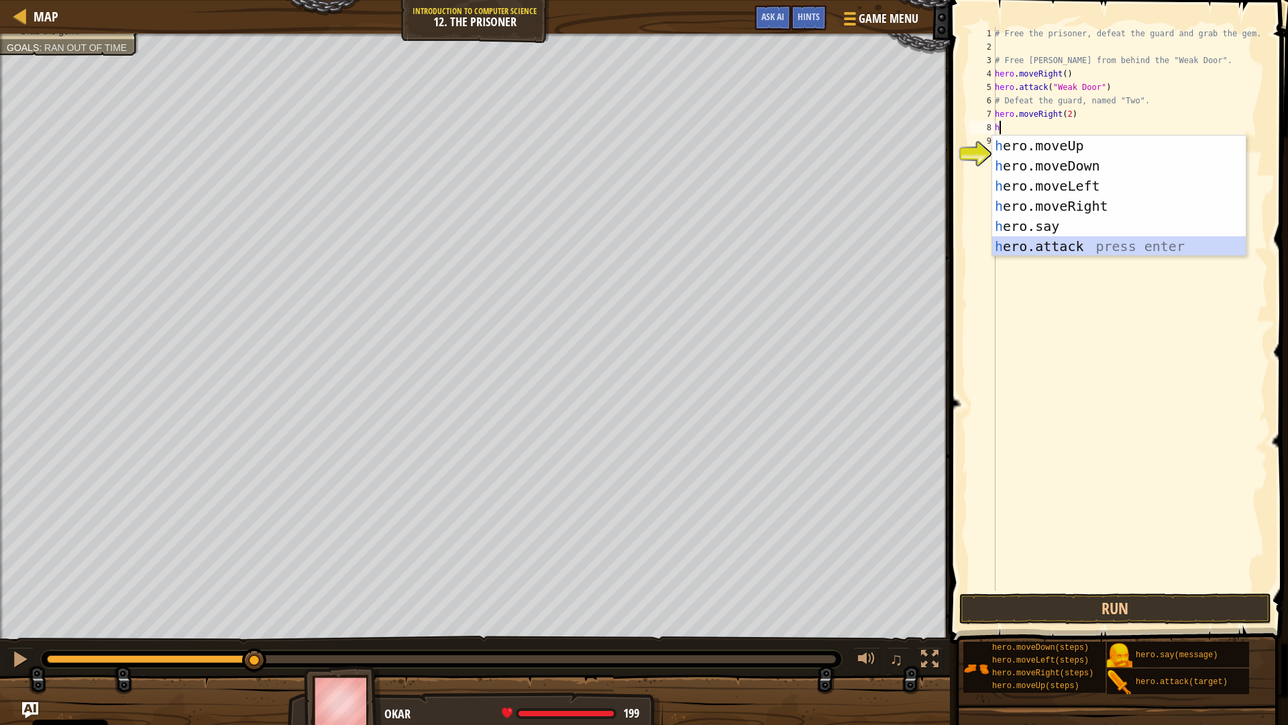
click at [1068, 240] on div "h ero.moveUp press enter h ero.moveDown press enter h ero.moveLeft press enter …" at bounding box center [1119, 216] width 254 height 161
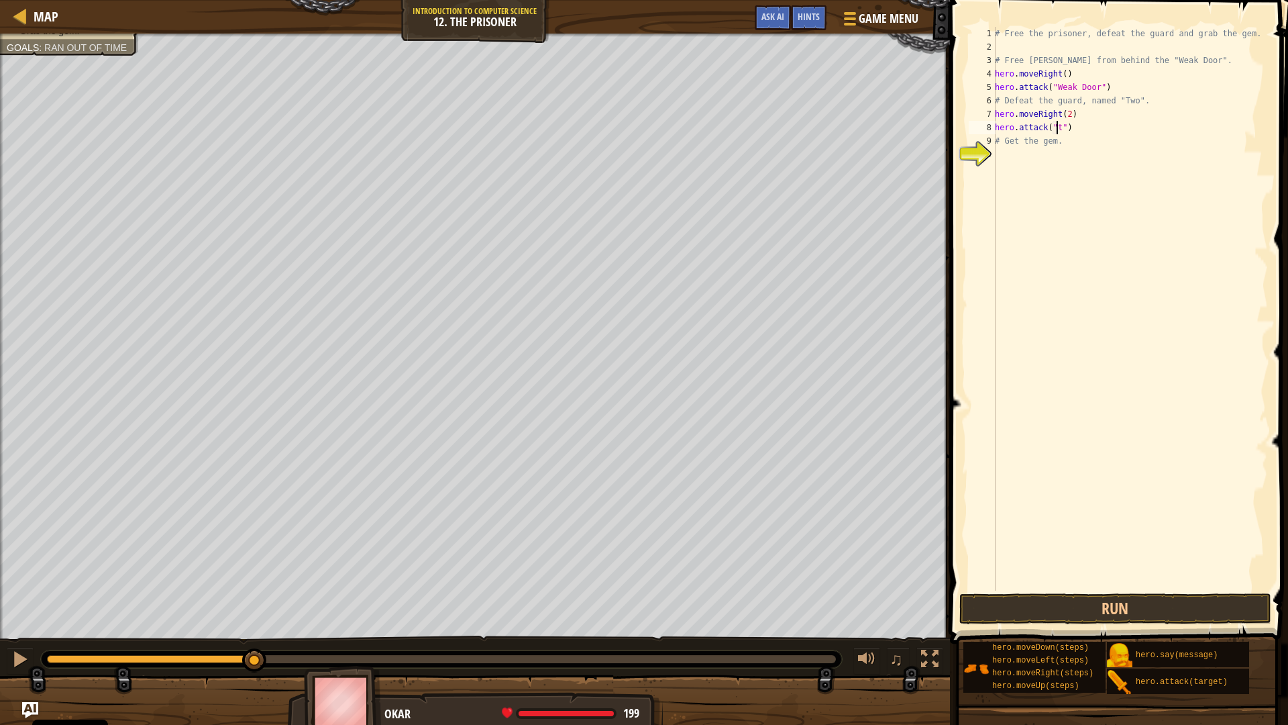
scroll to position [6, 5]
type textarea "hero.attack("Two")"
click at [1078, 128] on div "# Free the prisoner, defeat the guard and grab the gem. # Free Patrick from beh…" at bounding box center [1130, 322] width 276 height 590
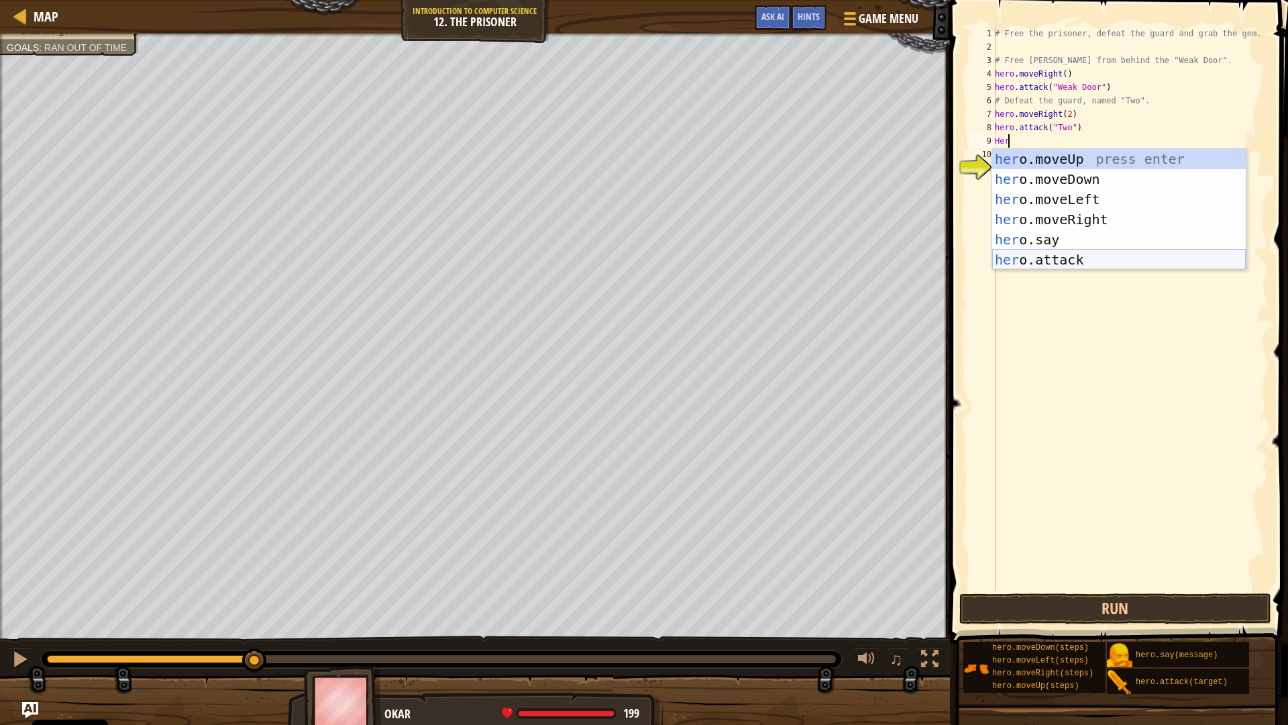
click at [1067, 258] on div "her o.moveUp press enter her o.moveDown press enter her o.moveLeft press enter …" at bounding box center [1119, 229] width 254 height 161
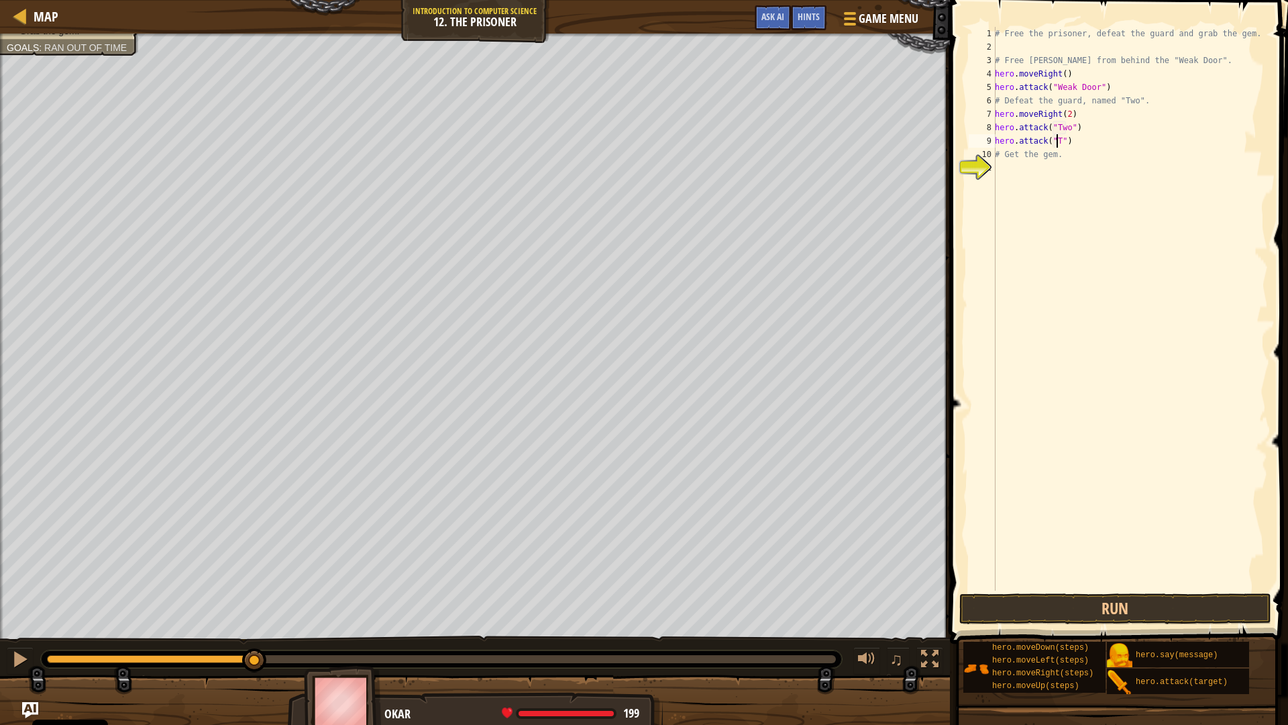
scroll to position [6, 5]
type textarea "hero.attack("Two")"
click at [1015, 607] on button "Run" at bounding box center [1116, 608] width 313 height 31
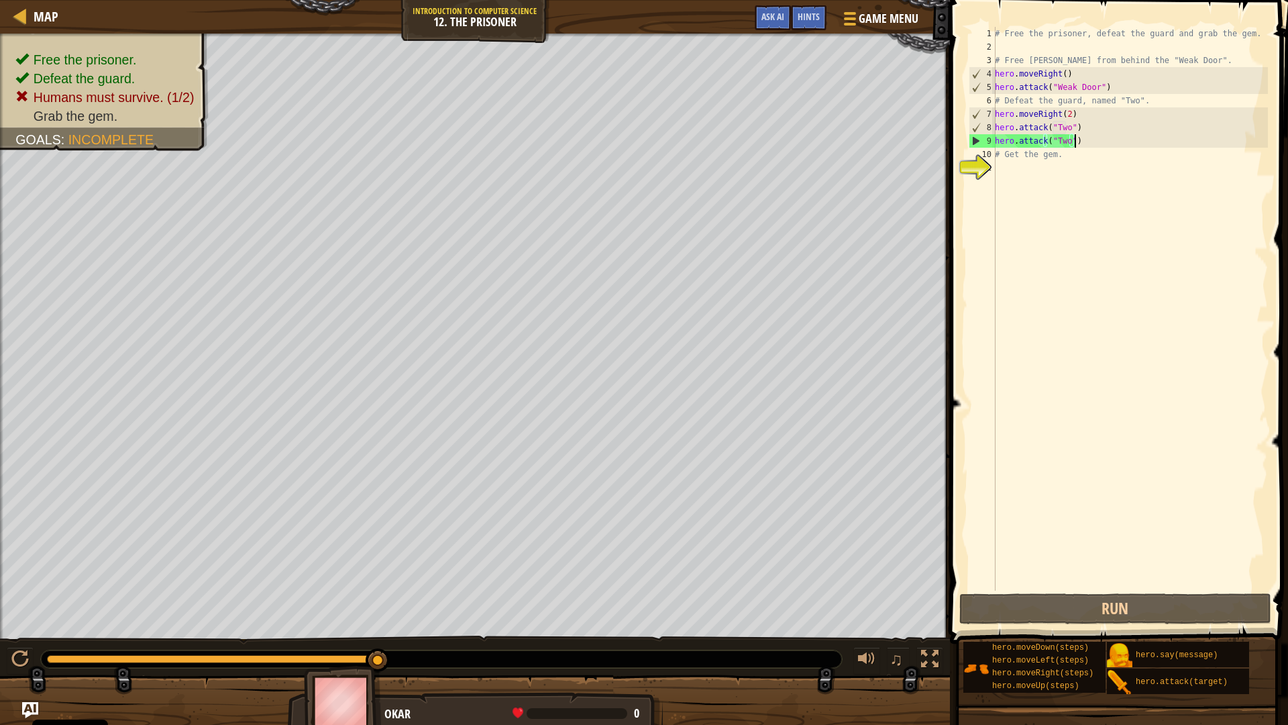
click at [1084, 144] on div "# Free the prisoner, defeat the guard and grab the gem. # Free Patrick from beh…" at bounding box center [1130, 322] width 276 height 590
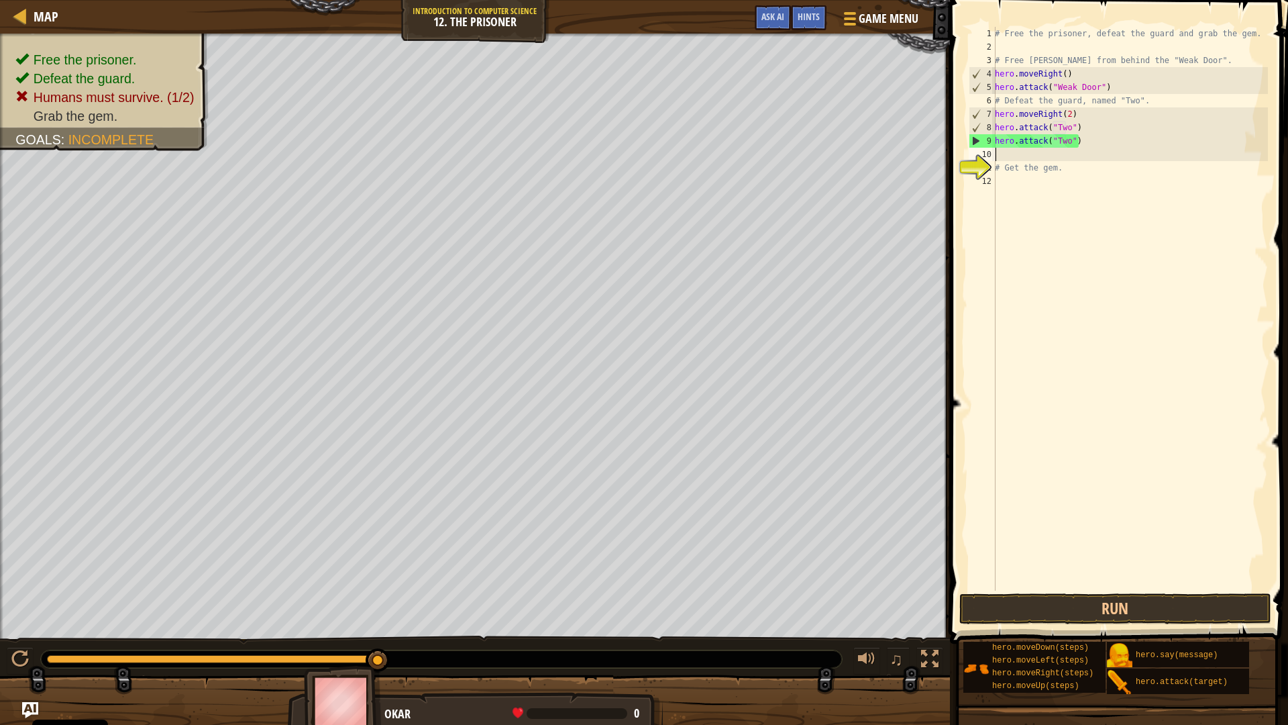
scroll to position [6, 0]
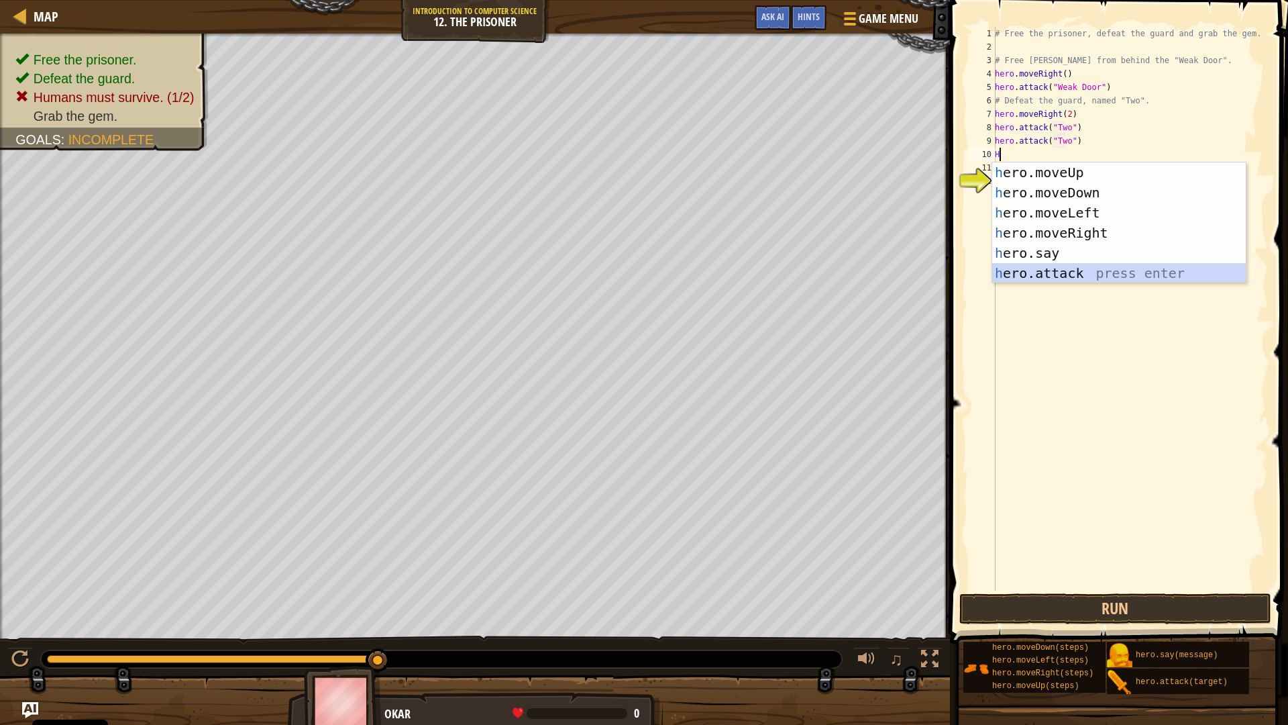
click at [1041, 276] on div "h ero.moveUp press enter h ero.moveDown press enter h ero.moveLeft press enter …" at bounding box center [1119, 242] width 254 height 161
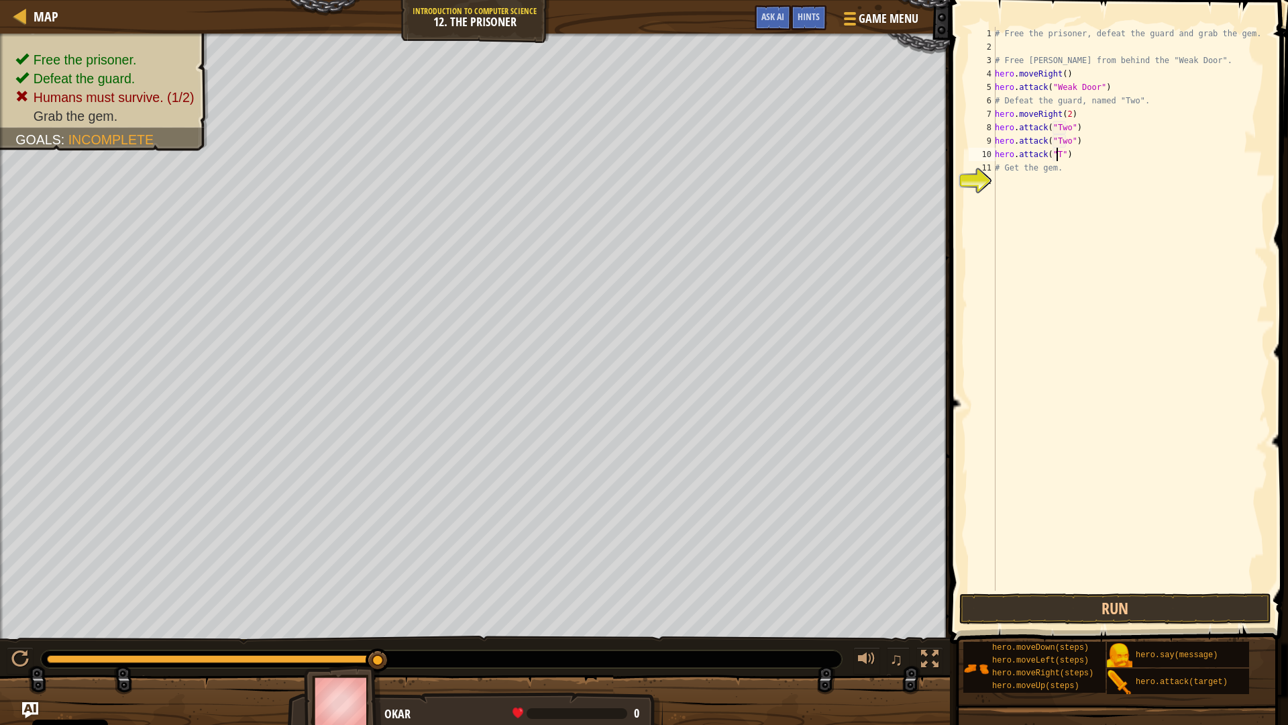
type textarea "hero.attack("Two")"
click at [1084, 153] on div "# Free the prisoner, defeat the guard and grab the gem. # Free Patrick from beh…" at bounding box center [1130, 322] width 276 height 590
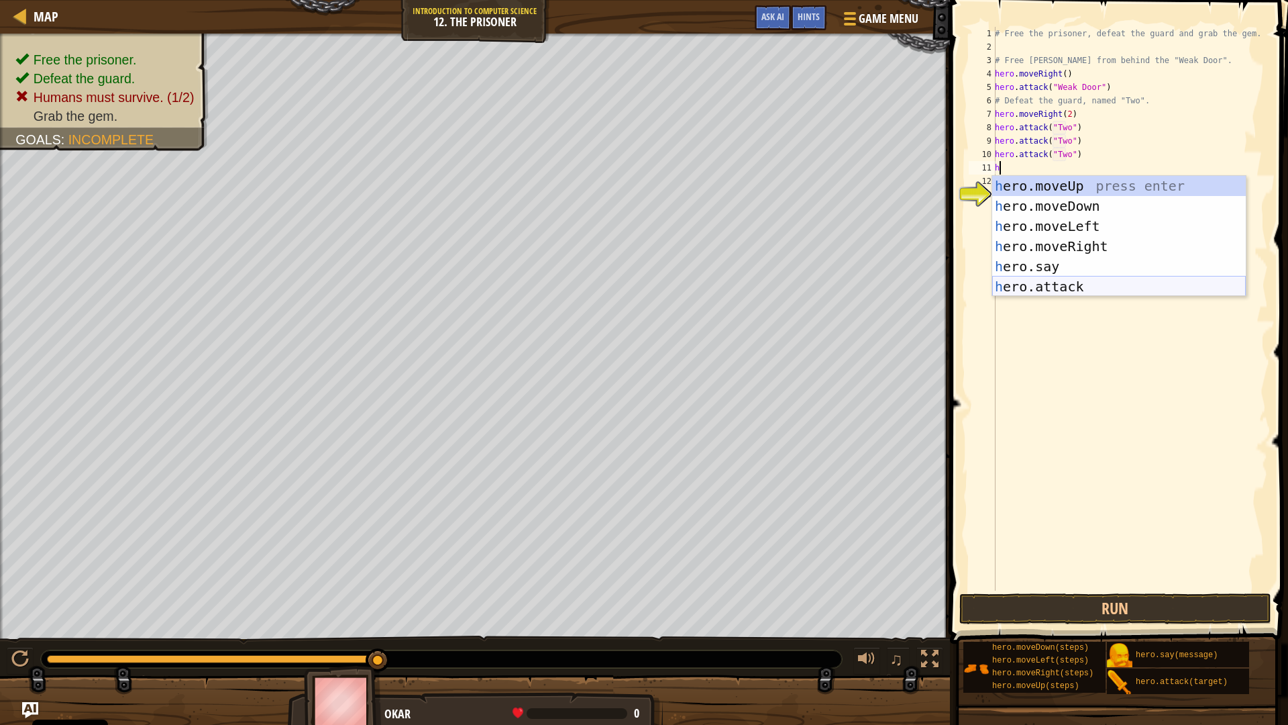
click at [1086, 291] on div "h ero.moveUp press enter h ero.moveDown press enter h ero.moveLeft press enter …" at bounding box center [1119, 256] width 254 height 161
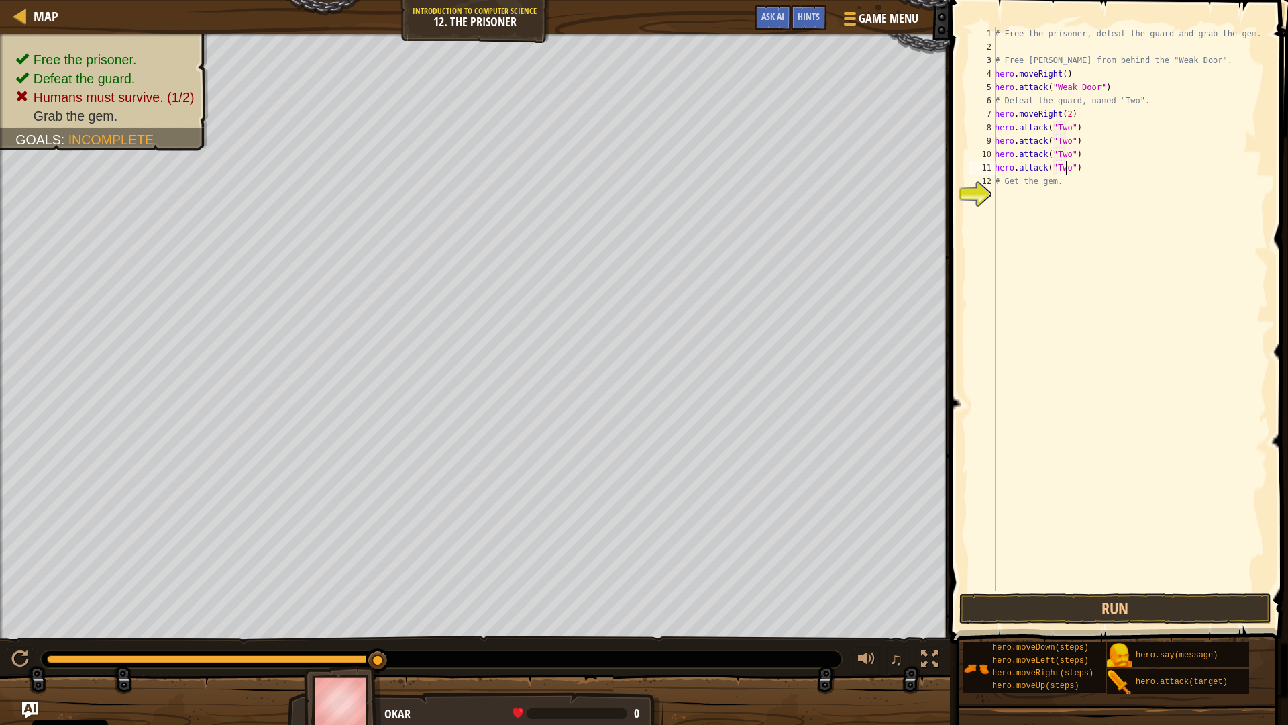
scroll to position [6, 5]
click at [1013, 603] on button "Run" at bounding box center [1116, 608] width 313 height 31
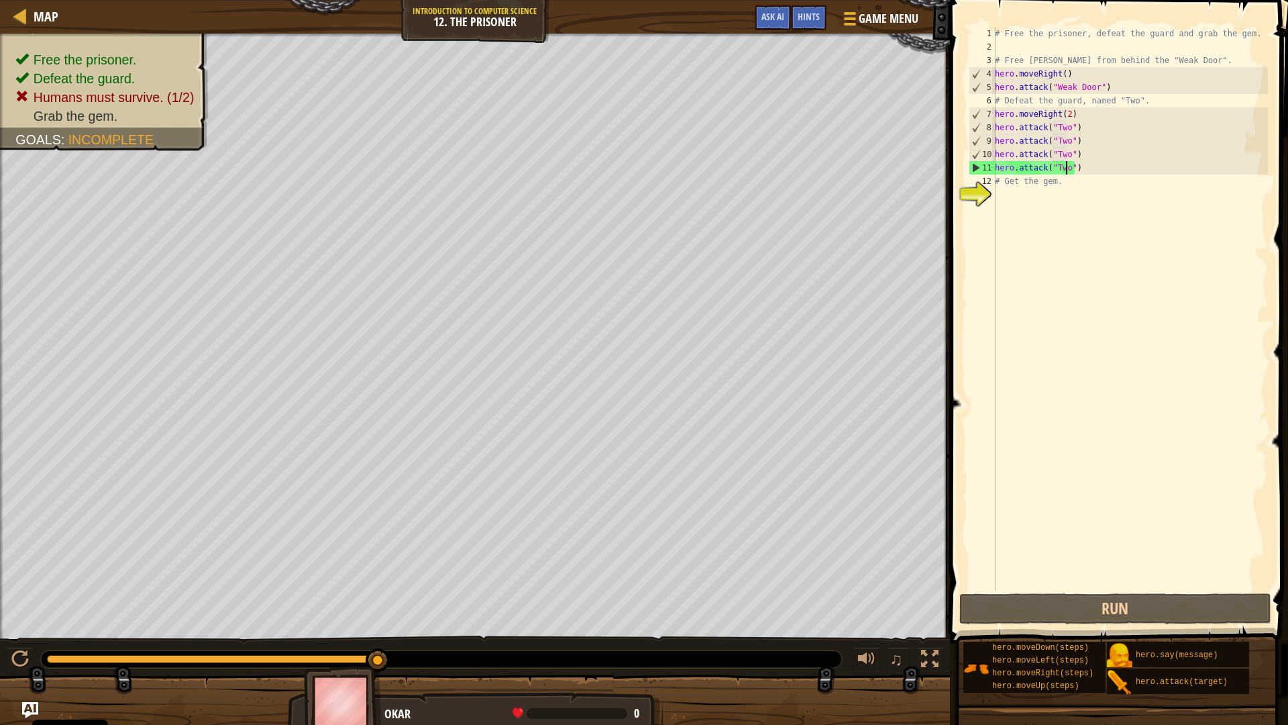
click at [1122, 176] on div "# Free the prisoner, defeat the guard and grab the gem. # Free Patrick from beh…" at bounding box center [1130, 322] width 276 height 590
click at [1120, 175] on div "# Free the prisoner, defeat the guard and grab the gem. # Free Patrick from beh…" at bounding box center [1130, 322] width 276 height 590
click at [1107, 169] on div "# Free the prisoner, defeat the guard and grab the gem. # Free Patrick from beh…" at bounding box center [1130, 322] width 276 height 590
type textarea "hero.attack("Two")"
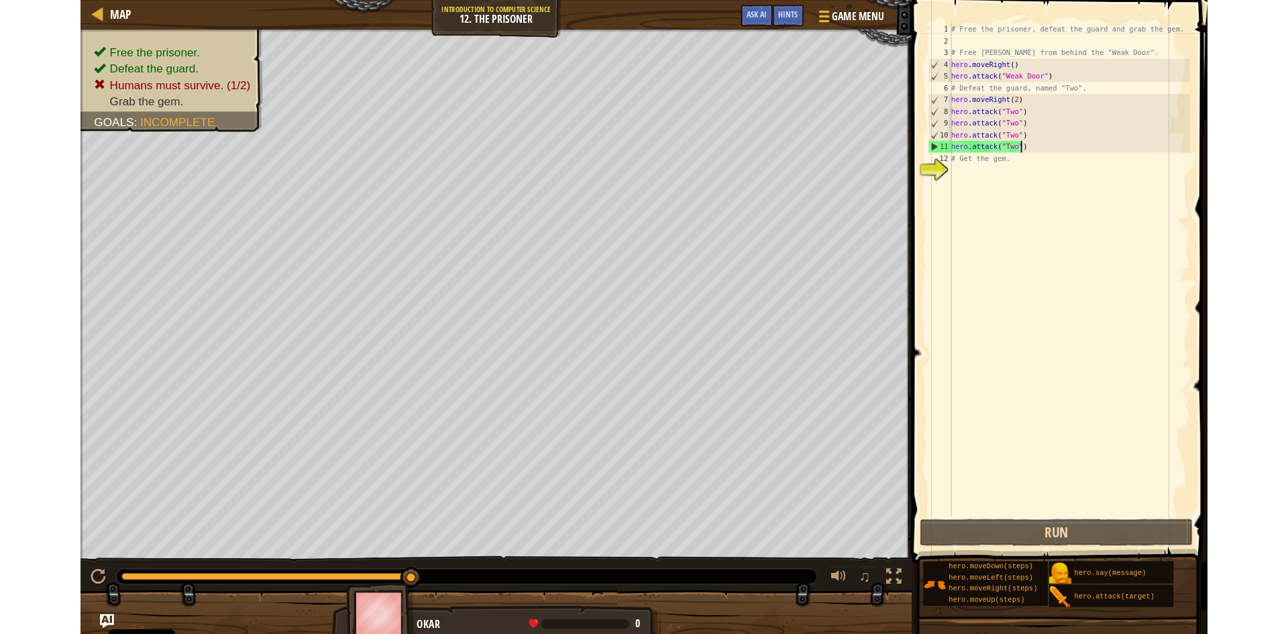
scroll to position [6, 0]
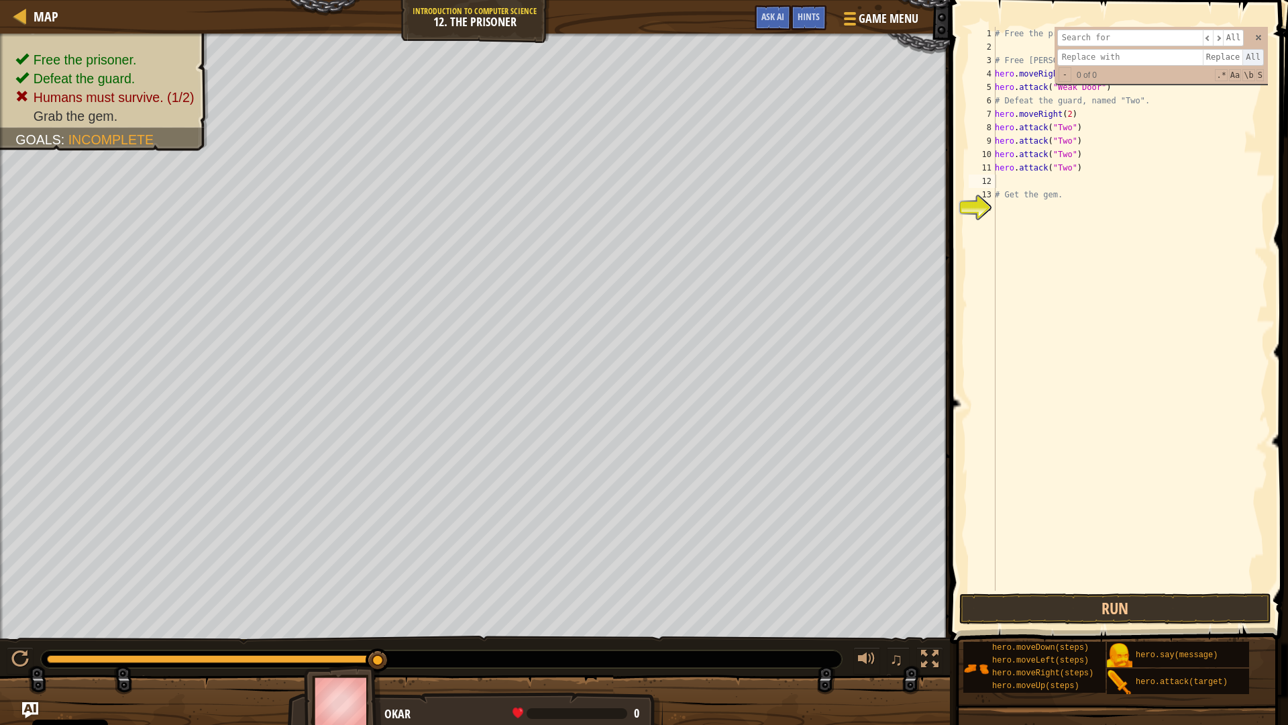
drag, startPoint x: 1257, startPoint y: 42, endPoint x: 1258, endPoint y: 51, distance: 8.7
click at [1257, 42] on div "​ ​ All Replace All - 0 of 0 .* Aa \b S" at bounding box center [1161, 55] width 213 height 57
click at [1257, 44] on div "​ ​ All Replace All - 0 of 0 .* Aa \b S" at bounding box center [1161, 55] width 213 height 57
click at [1257, 40] on span at bounding box center [1258, 37] width 9 height 9
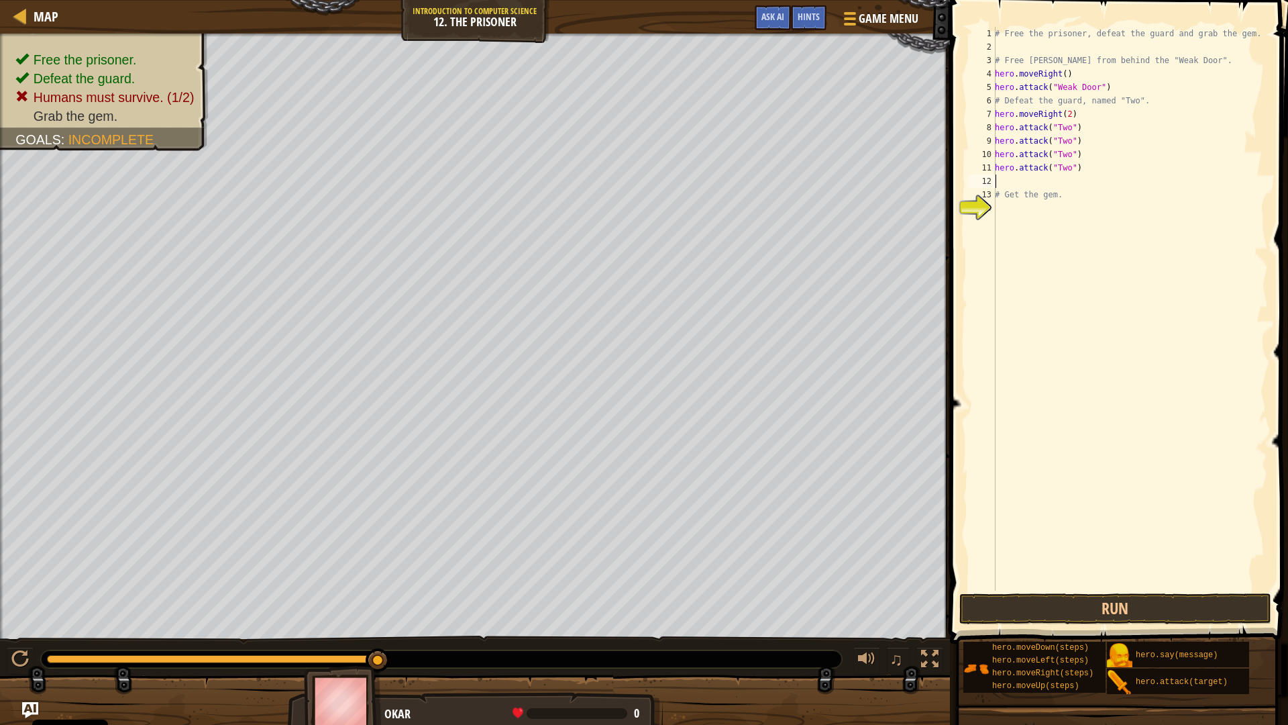
type textarea "g"
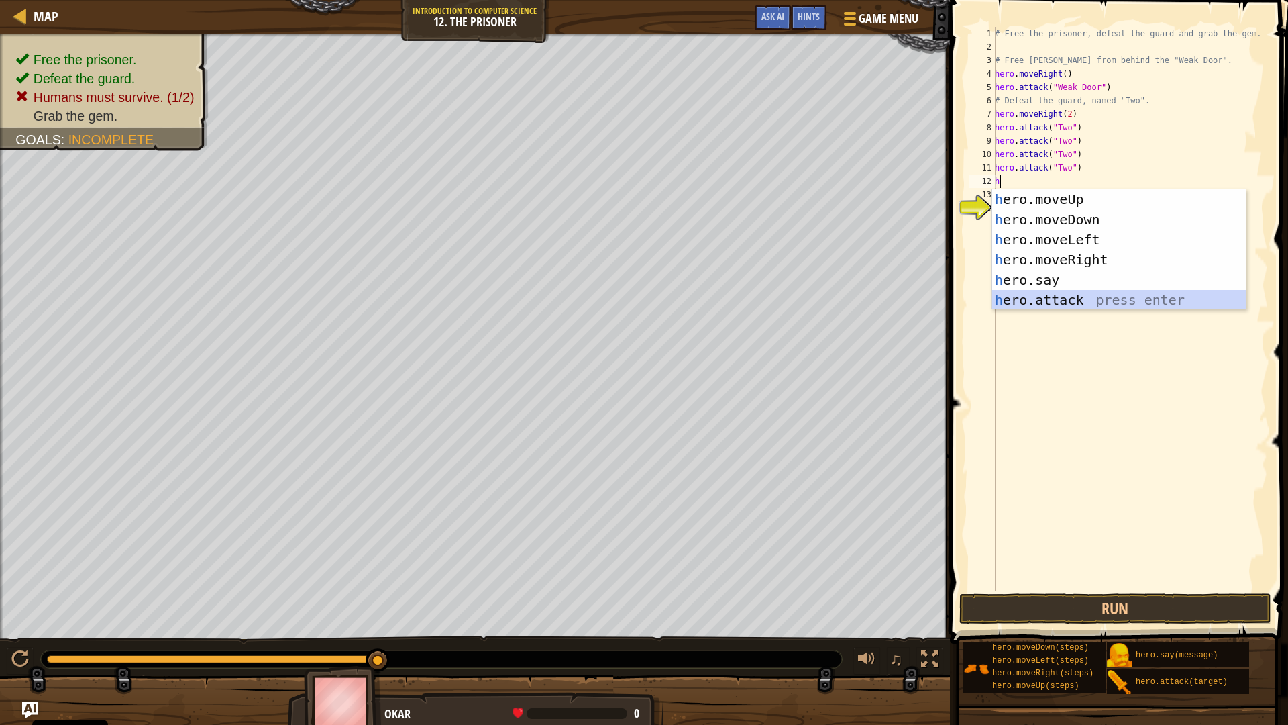
click at [1050, 303] on div "h ero.moveUp press enter h ero.moveDown press enter h ero.moveLeft press enter …" at bounding box center [1119, 269] width 254 height 161
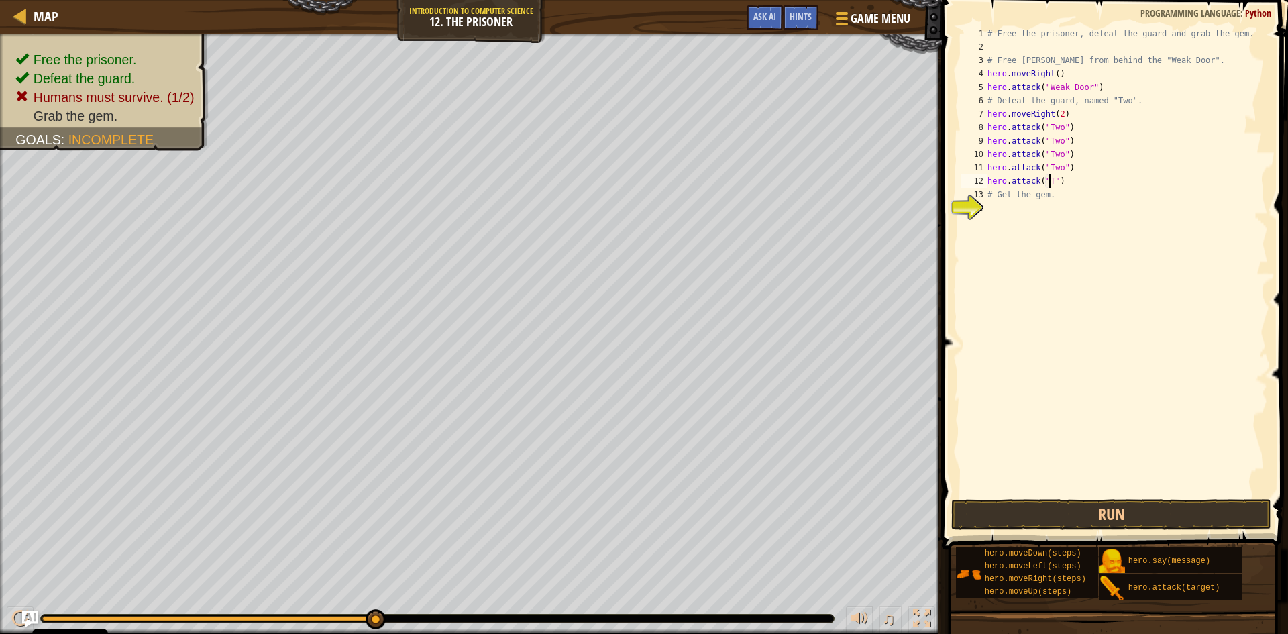
type textarea "hero.attack("Two")"
click at [1085, 187] on div "# Free the prisoner, defeat the guard and grab the gem. # Free Patrick from beh…" at bounding box center [1126, 275] width 283 height 497
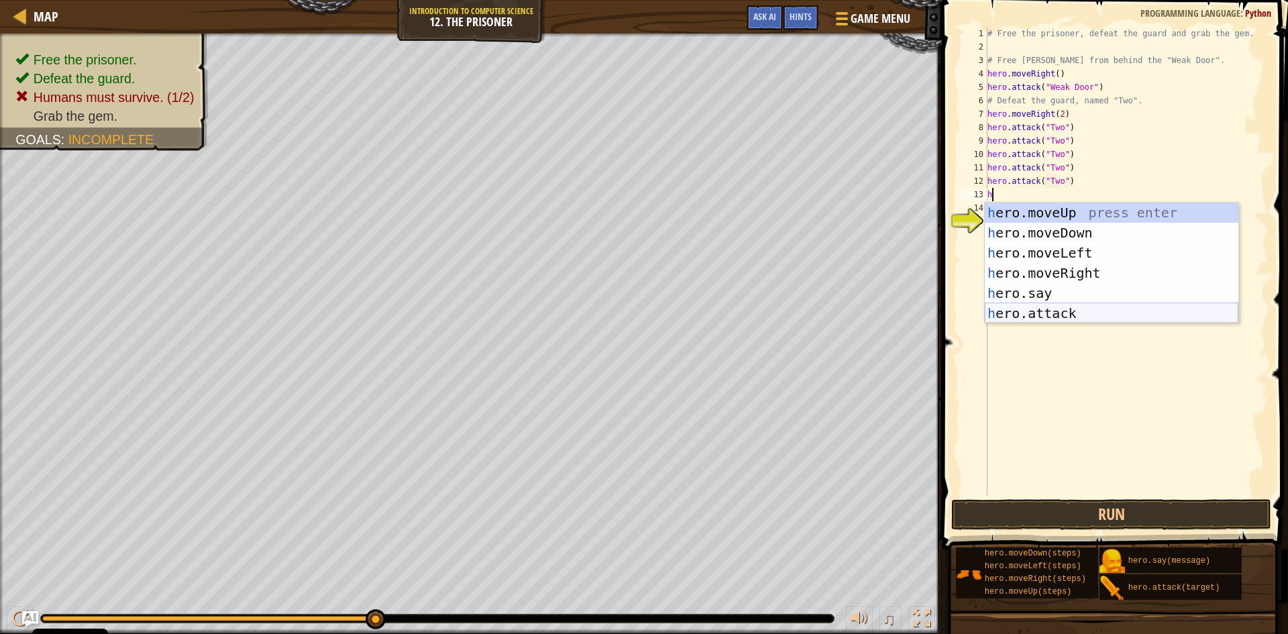
click at [1037, 313] on div "h ero.moveUp press enter h ero.moveDown press enter h ero.moveLeft press enter …" at bounding box center [1112, 283] width 254 height 161
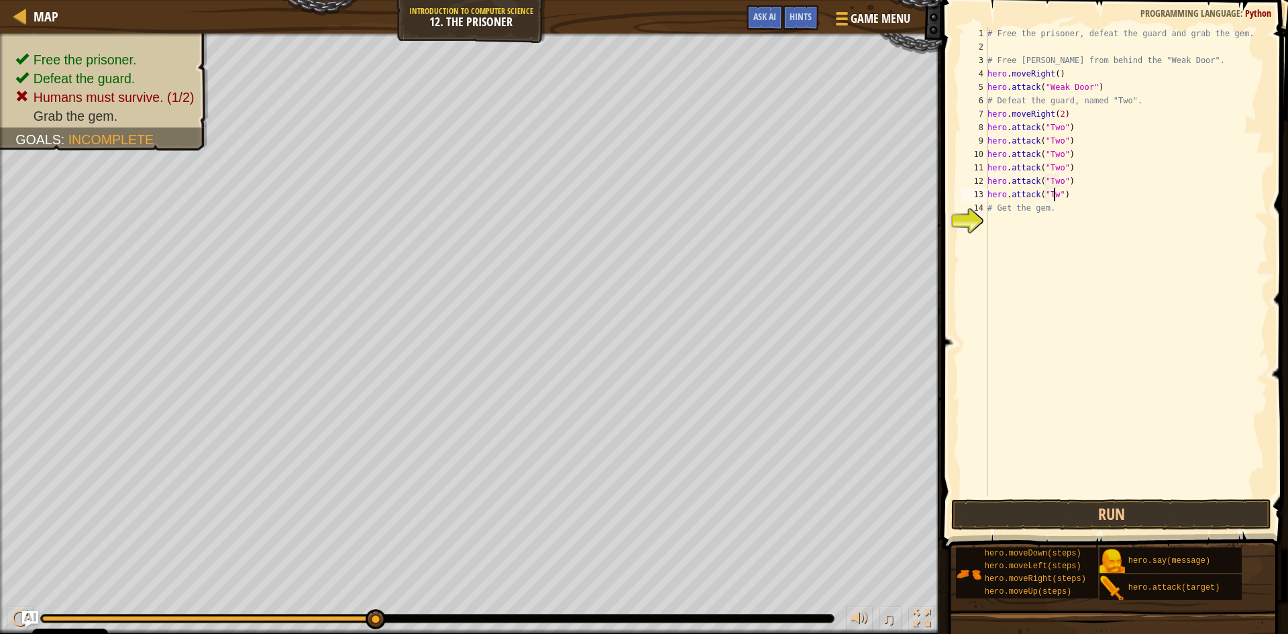
scroll to position [6, 6]
type textarea "hero.attack("Two")"
click at [1109, 511] on button "Run" at bounding box center [1112, 514] width 320 height 31
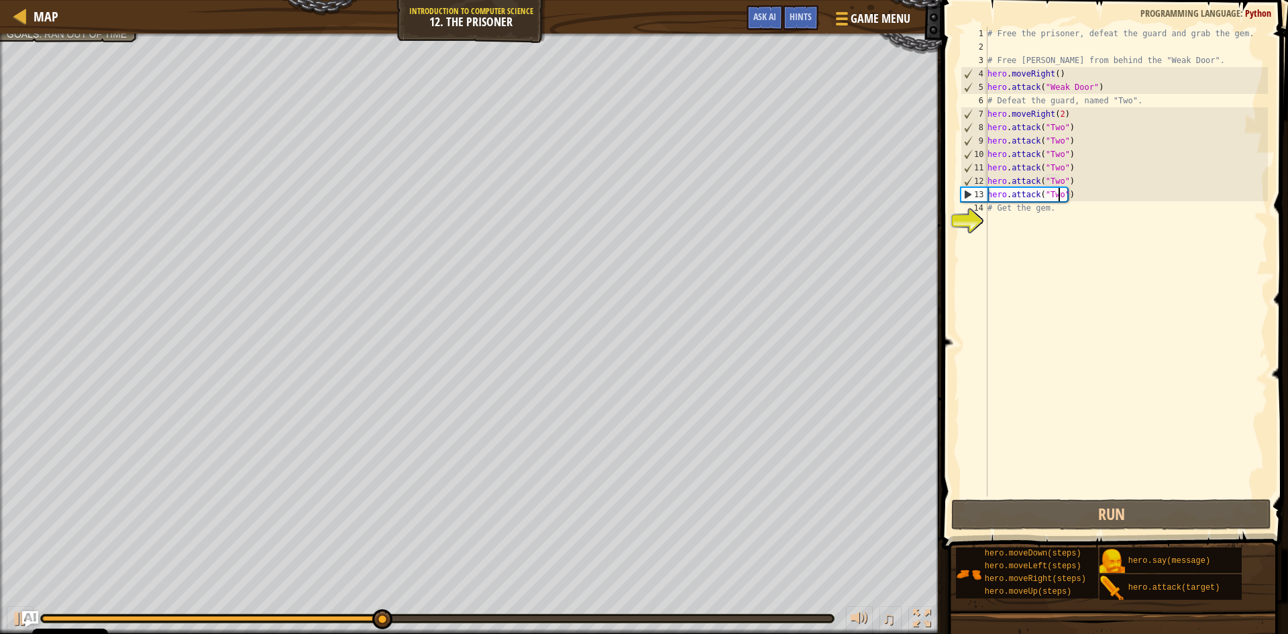
click at [1053, 224] on div "# Free the prisoner, defeat the guard and grab the gem. # Free Patrick from beh…" at bounding box center [1126, 275] width 283 height 497
type textarea "h"
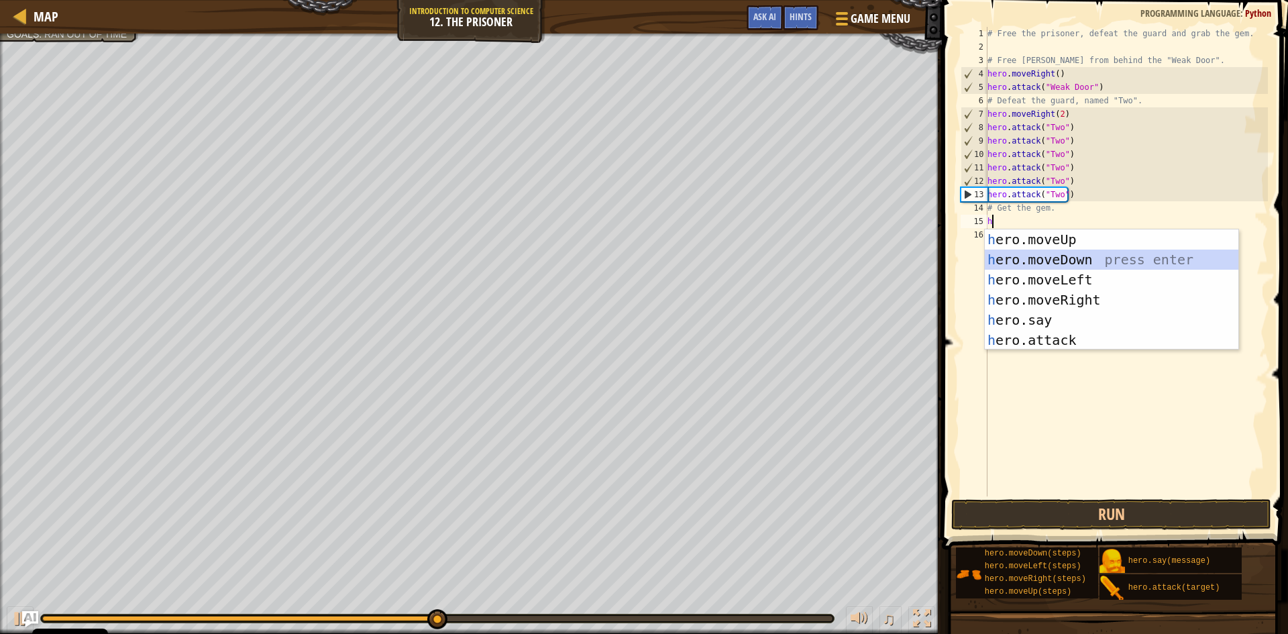
click at [1029, 251] on div "h ero.moveUp press enter h ero.moveDown press enter h ero.moveLeft press enter …" at bounding box center [1112, 309] width 254 height 161
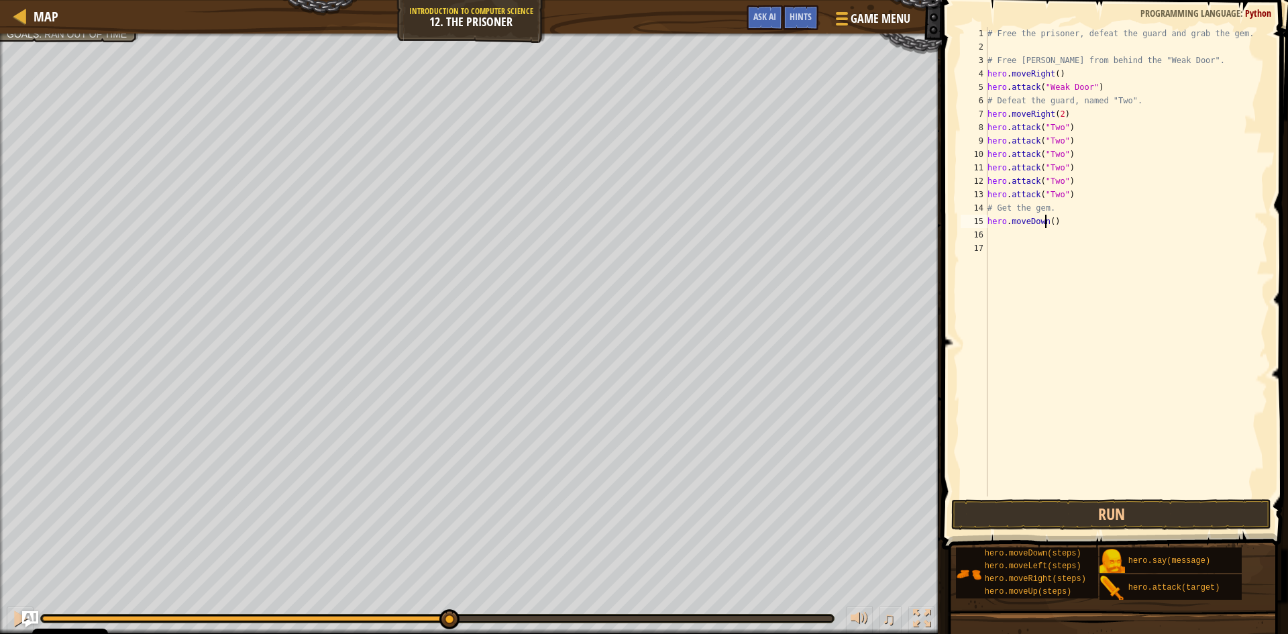
click at [1047, 221] on div "# Free the prisoner, defeat the guard and grab the gem. # Free Patrick from beh…" at bounding box center [1126, 275] width 283 height 497
click at [1047, 219] on div "# Free the prisoner, defeat the guard and grab the gem. # Free Patrick from beh…" at bounding box center [1126, 275] width 283 height 497
click at [1048, 219] on div "# Free the prisoner, defeat the guard and grab the gem. # Free Patrick from beh…" at bounding box center [1126, 262] width 283 height 470
type textarea "hero.moveDown(2)"
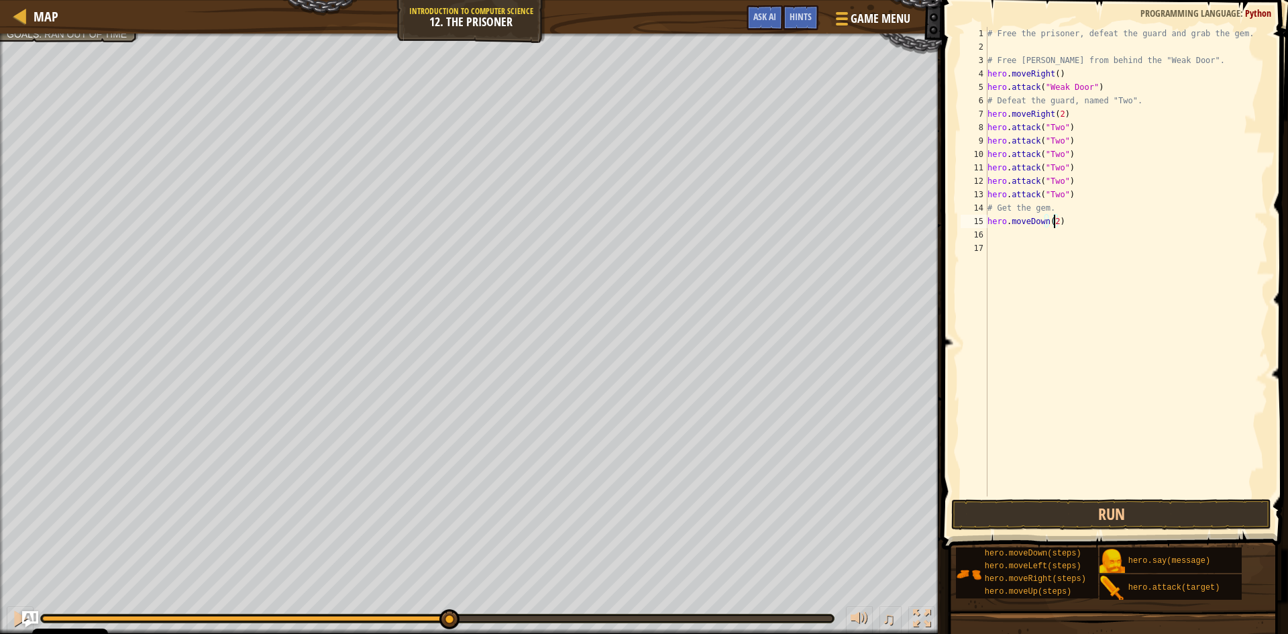
scroll to position [6, 5]
click at [1020, 232] on div "# Free the prisoner, defeat the guard and grab the gem. # Free Patrick from beh…" at bounding box center [1126, 275] width 283 height 497
type textarea "h"
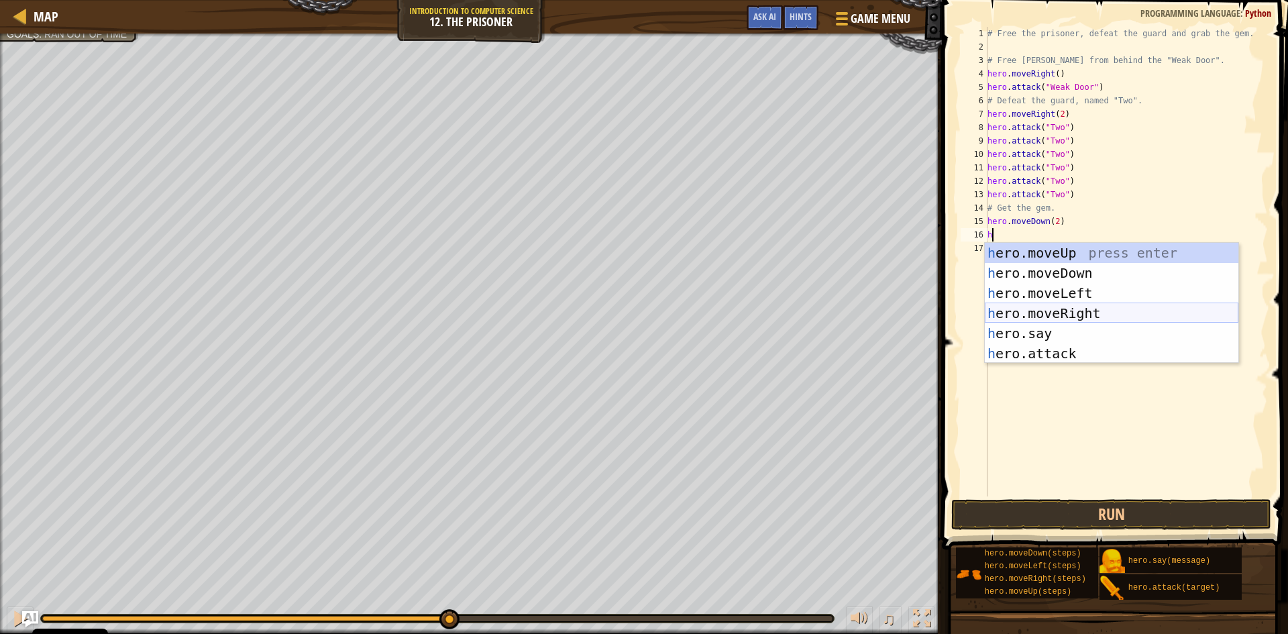
click at [1064, 308] on div "h ero.moveUp press enter h ero.moveDown press enter h ero.moveLeft press enter …" at bounding box center [1112, 323] width 254 height 161
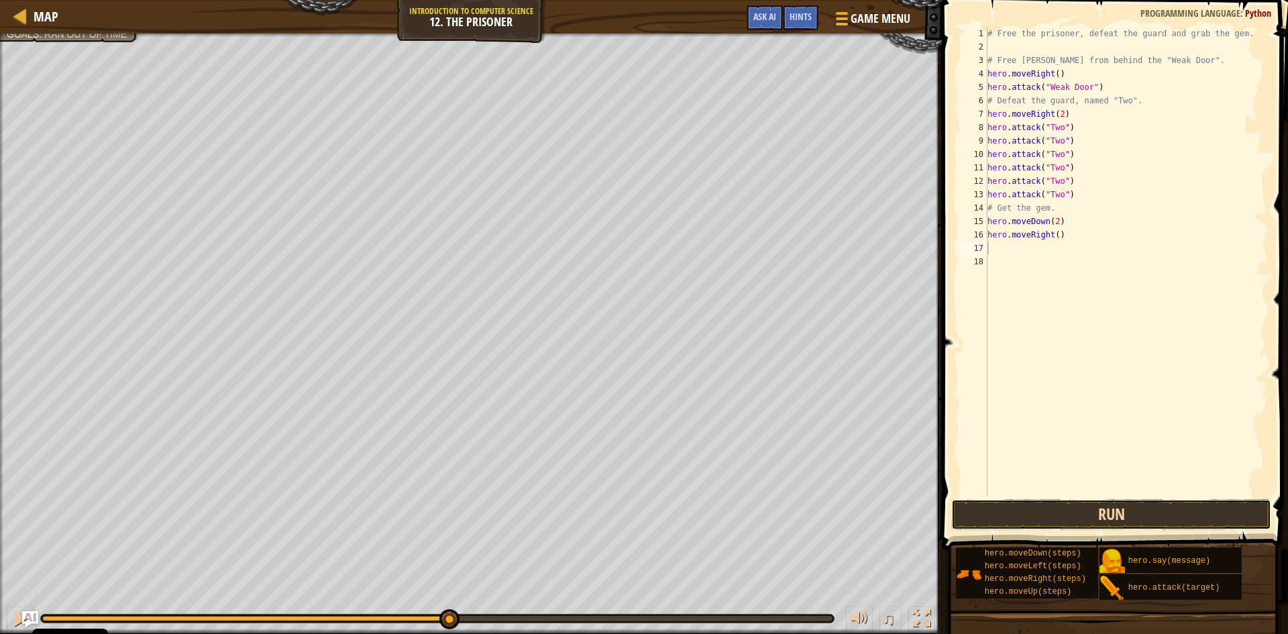
click at [1024, 516] on button "Run" at bounding box center [1112, 514] width 320 height 31
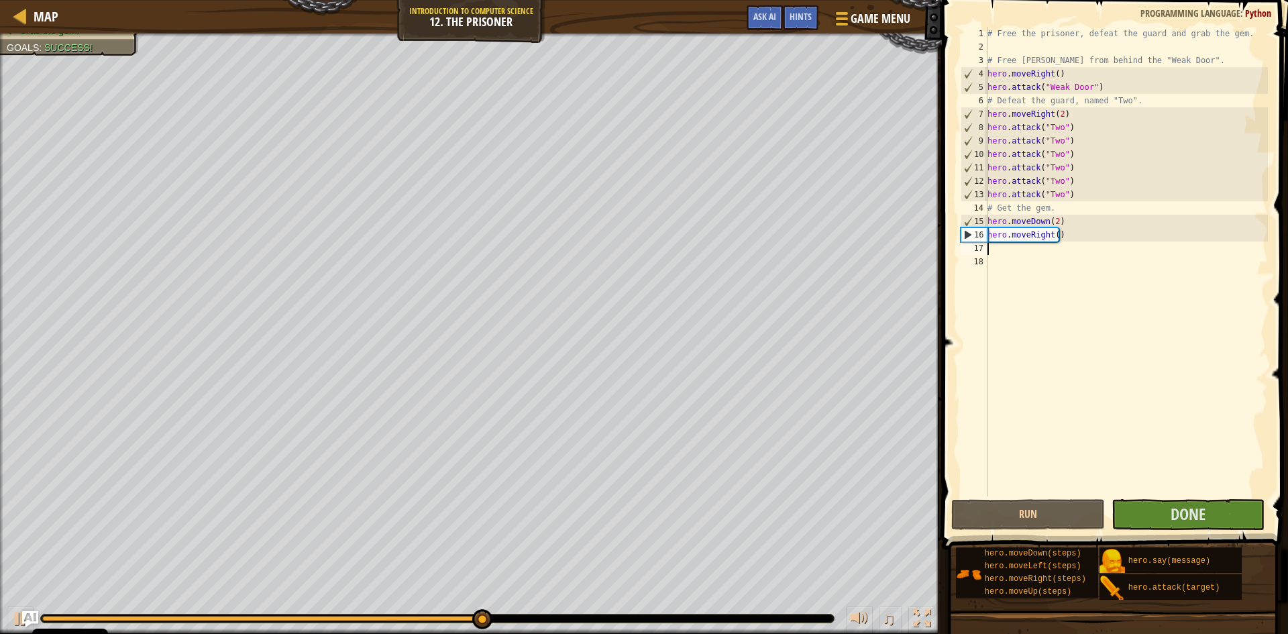
click at [1154, 499] on span at bounding box center [1116, 255] width 357 height 589
click at [1154, 509] on button "Done" at bounding box center [1189, 514] width 154 height 31
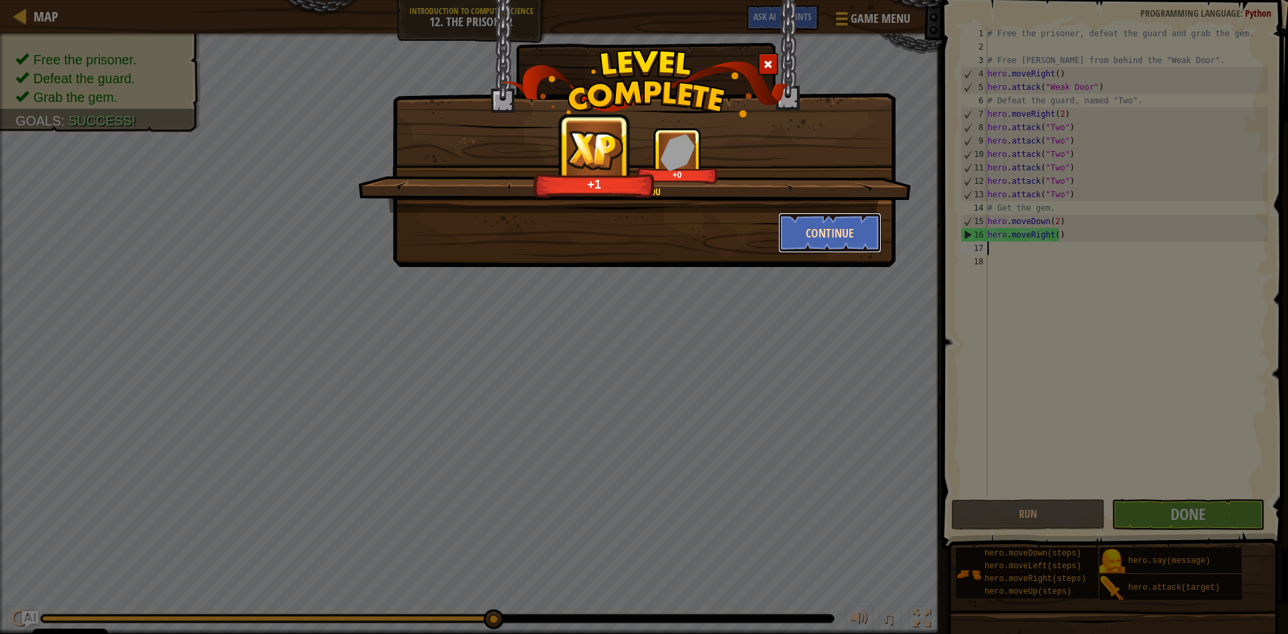
click at [799, 241] on button "Continue" at bounding box center [830, 233] width 104 height 40
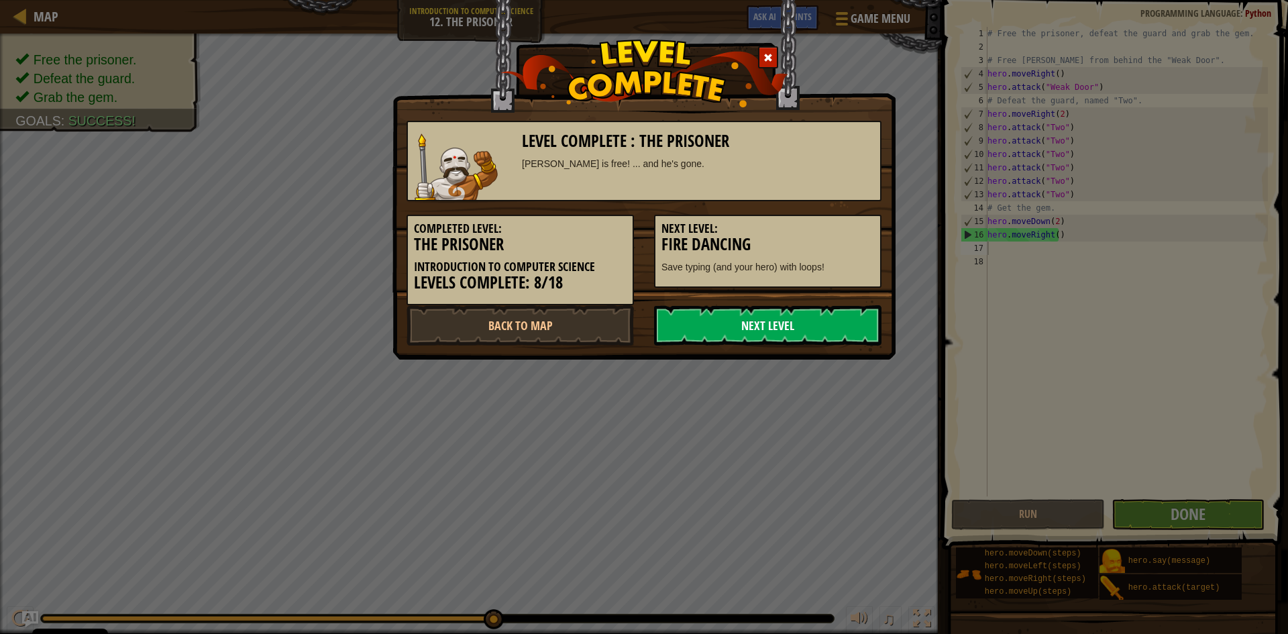
click at [821, 325] on link "Next Level" at bounding box center [767, 325] width 227 height 40
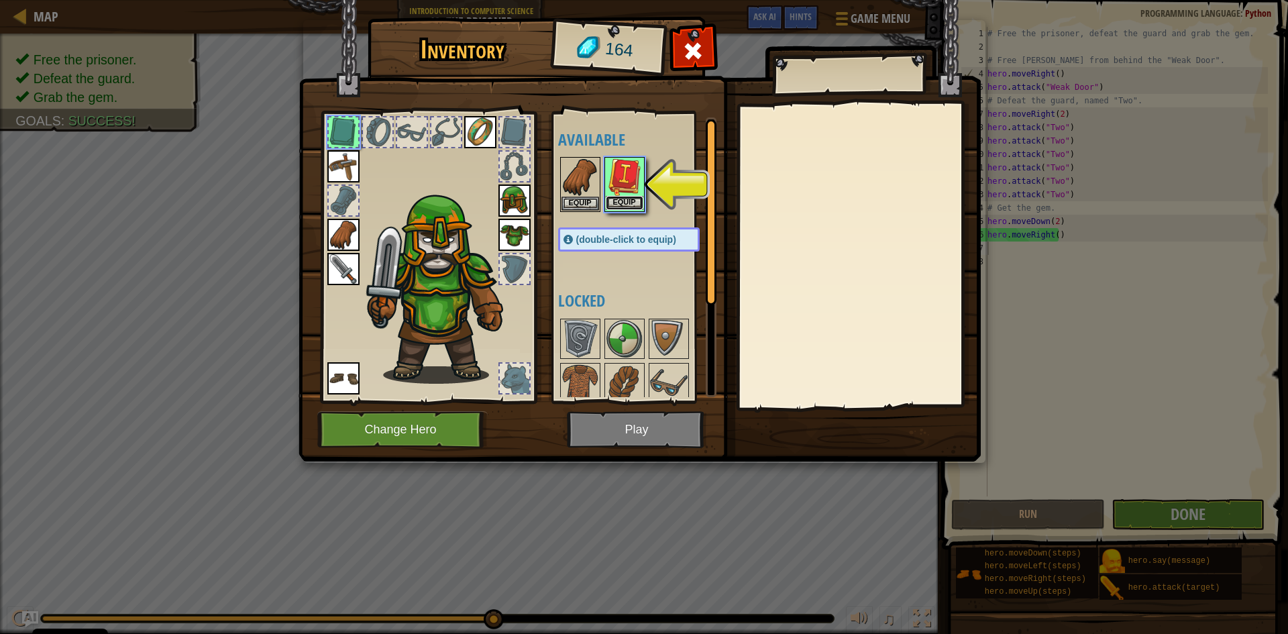
click at [625, 199] on button "Equip" at bounding box center [625, 203] width 38 height 14
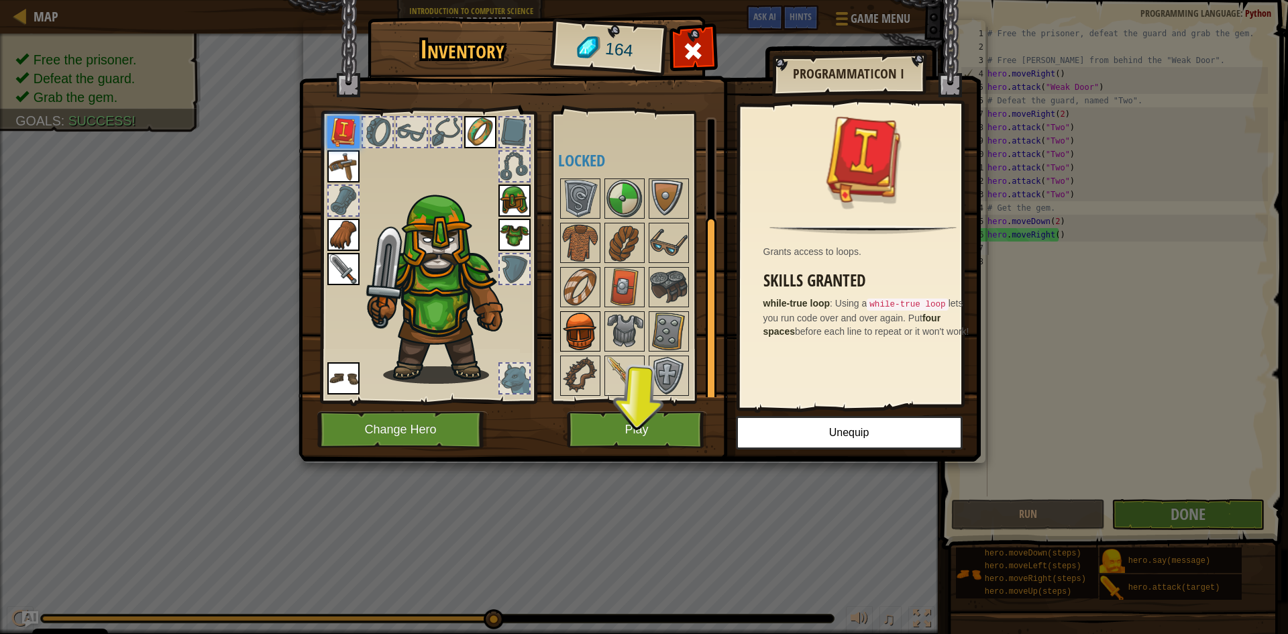
scroll to position [141, 0]
click at [575, 202] on img at bounding box center [581, 198] width 38 height 38
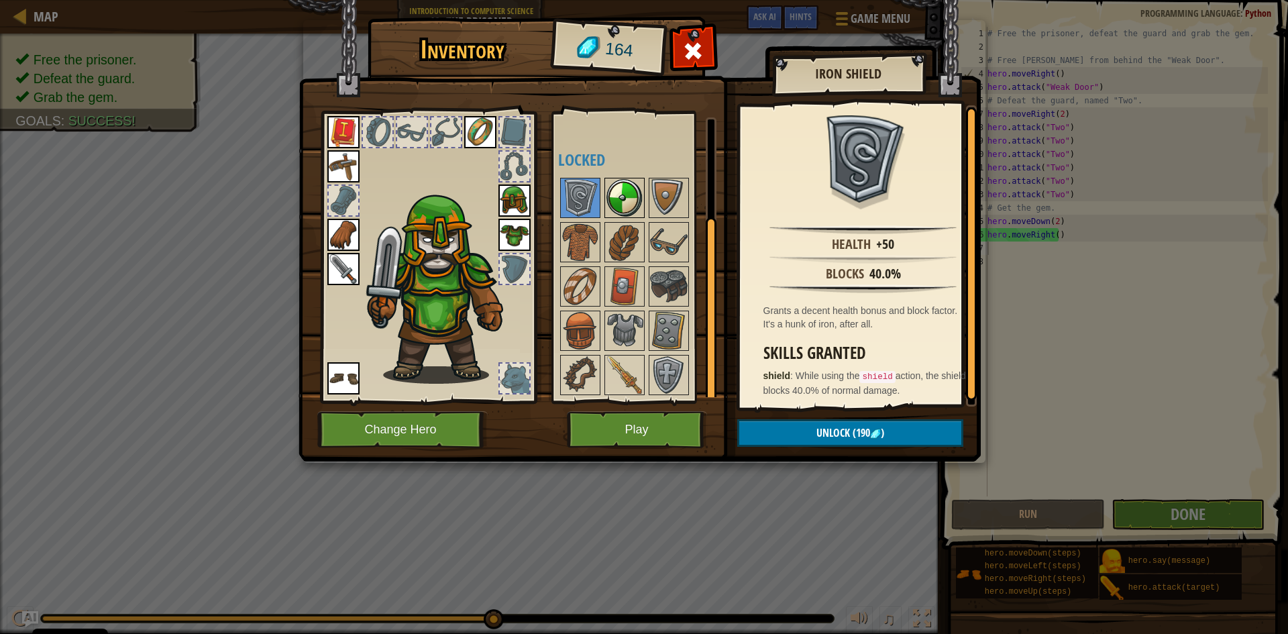
click at [637, 207] on img at bounding box center [625, 198] width 38 height 38
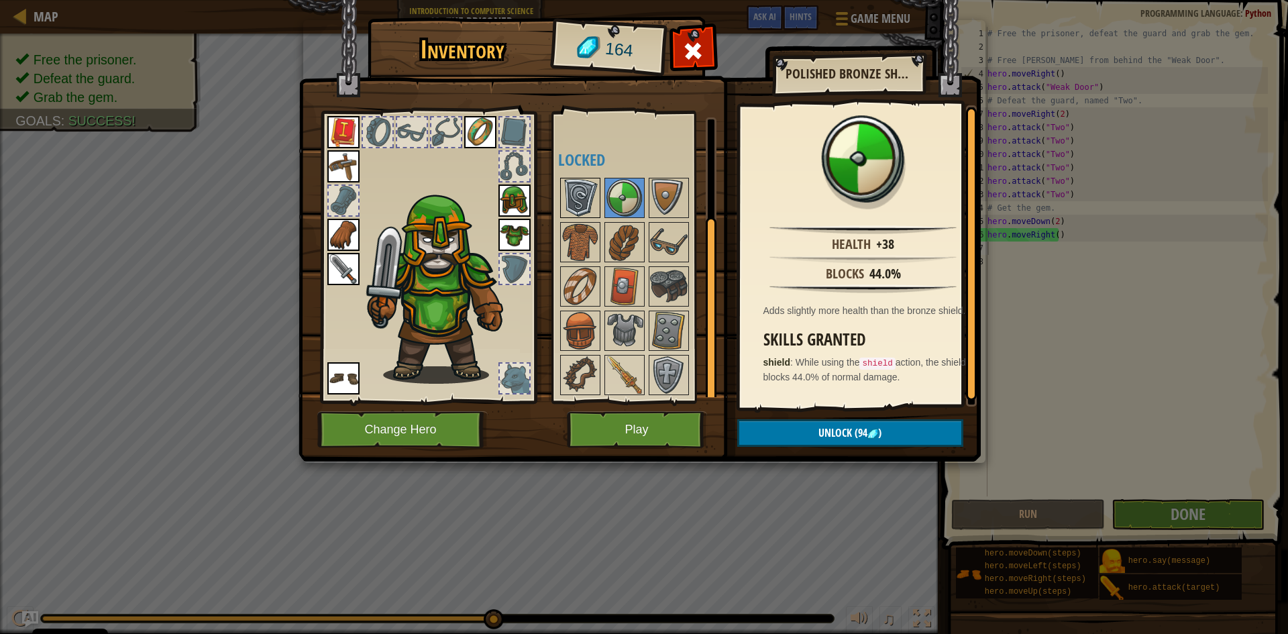
click at [595, 205] on img at bounding box center [581, 198] width 38 height 38
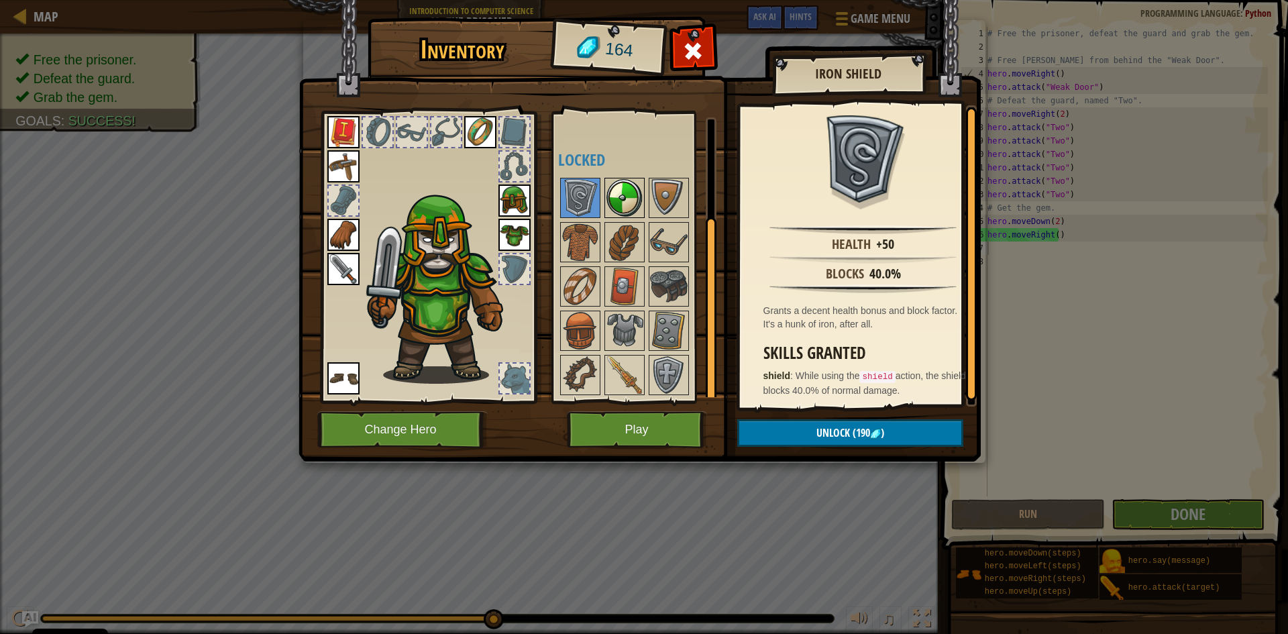
click at [614, 196] on img at bounding box center [625, 198] width 38 height 38
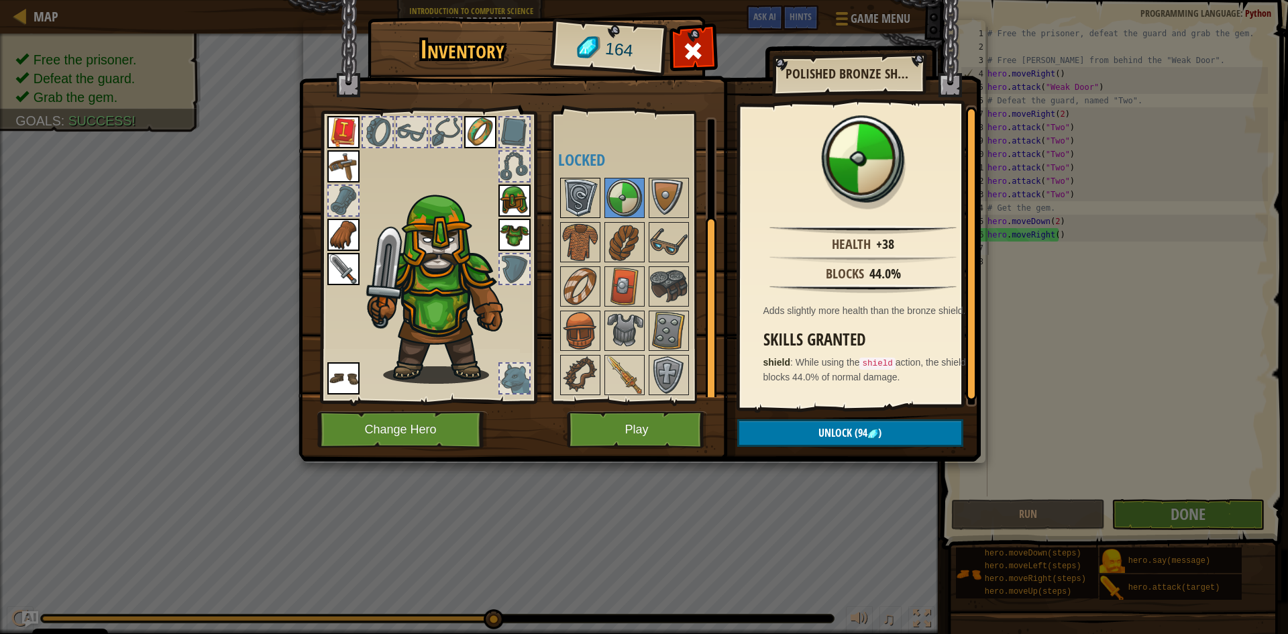
click at [588, 202] on img at bounding box center [581, 198] width 38 height 38
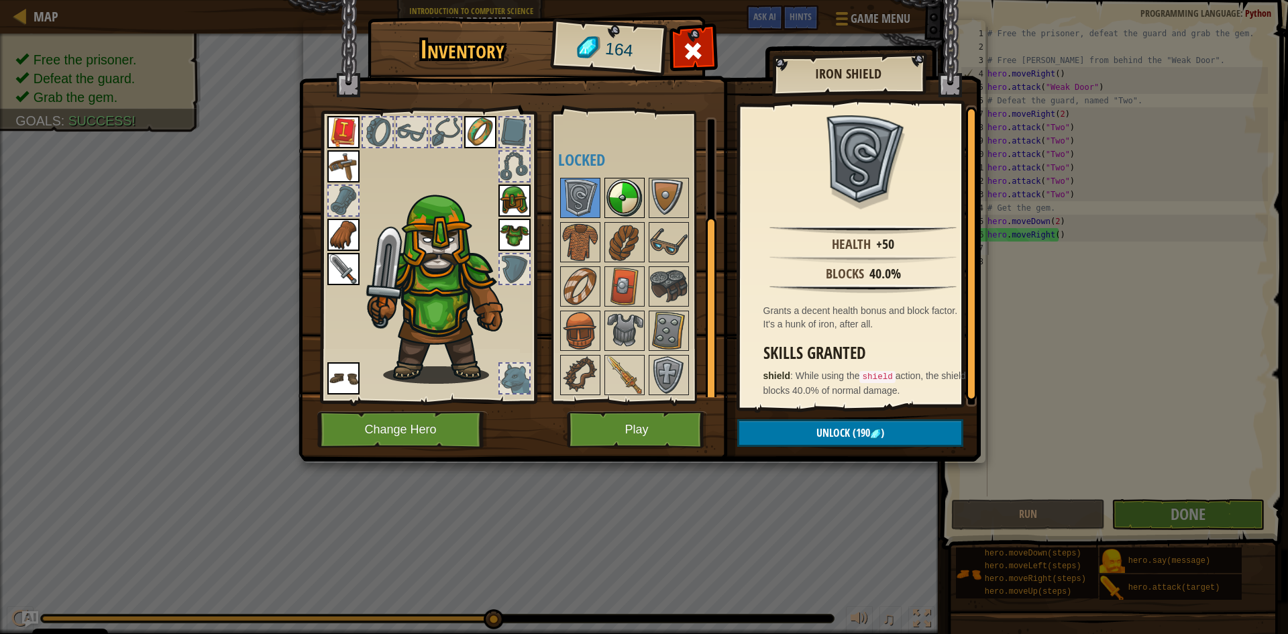
click at [615, 198] on img at bounding box center [625, 198] width 38 height 38
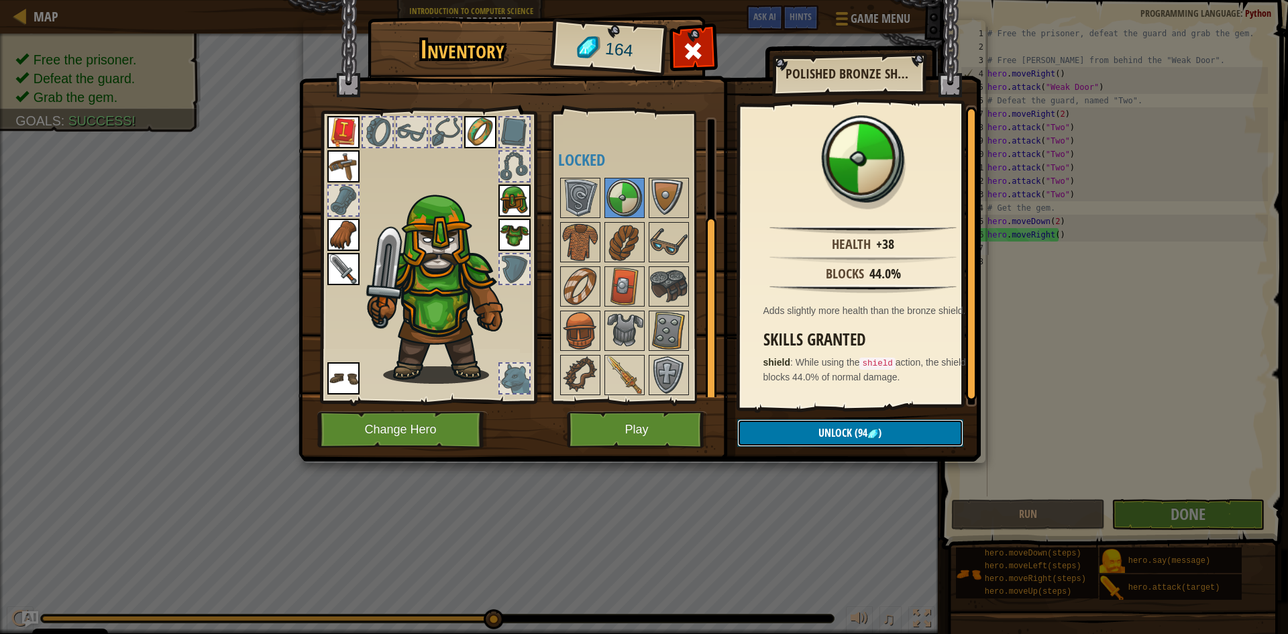
click at [802, 438] on button "Unlock (94 )" at bounding box center [850, 433] width 226 height 28
click at [847, 430] on button "Confirm" at bounding box center [850, 433] width 226 height 28
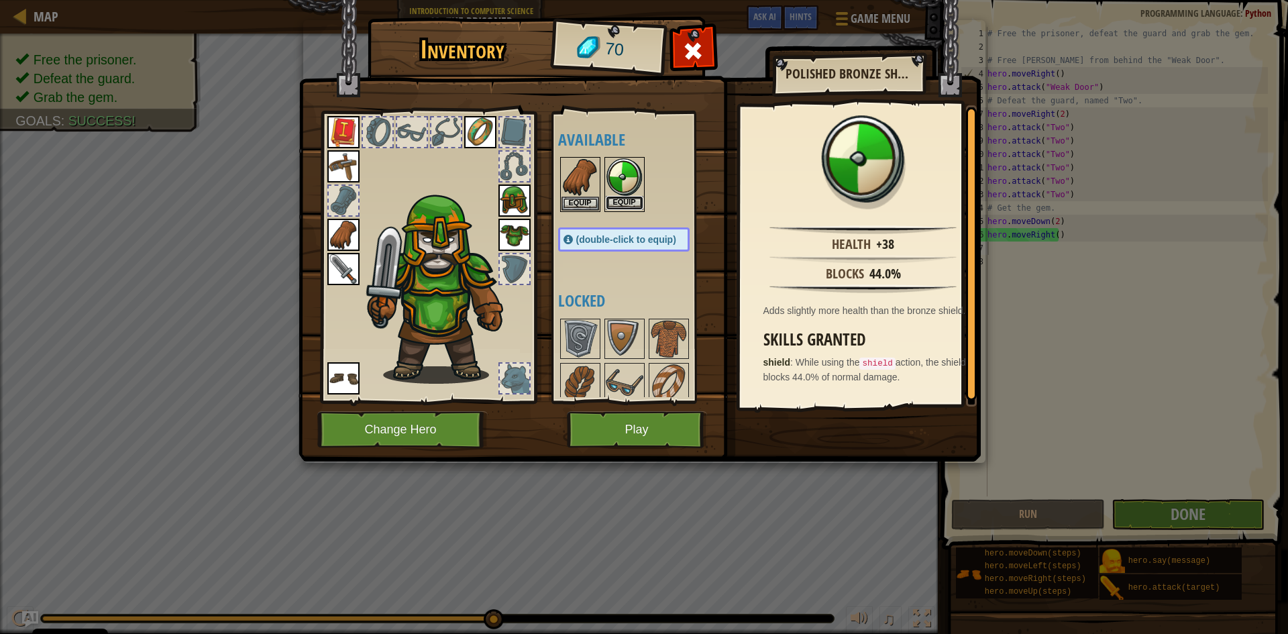
click at [623, 201] on button "Equip" at bounding box center [625, 203] width 38 height 14
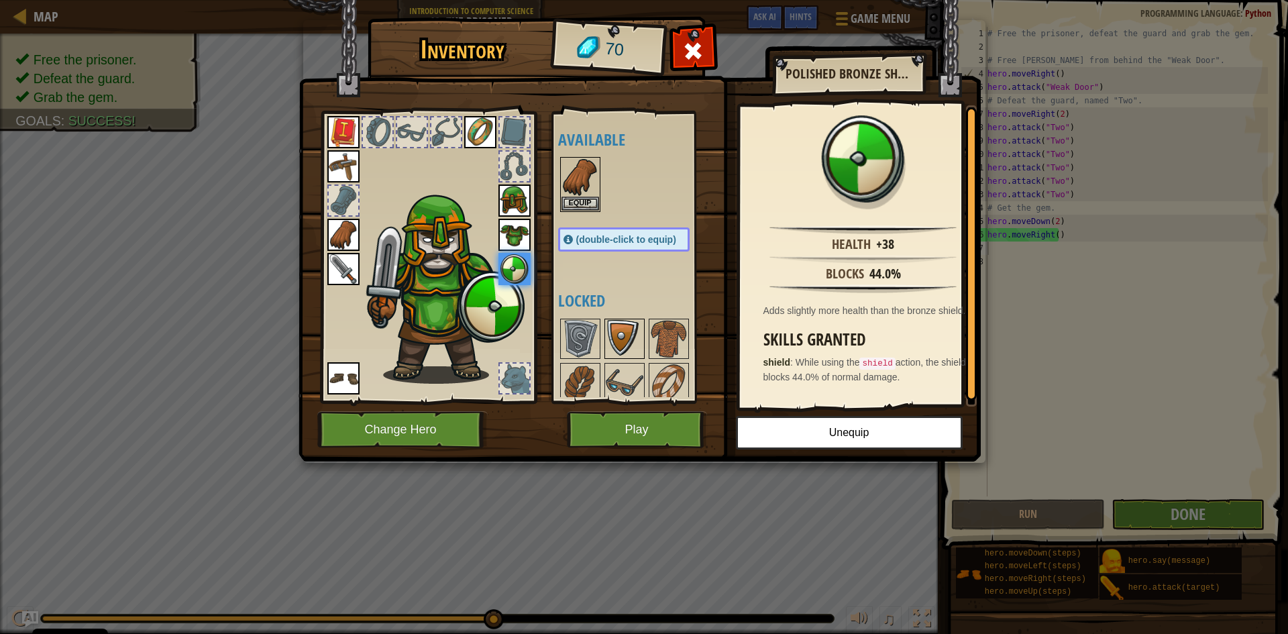
drag, startPoint x: 619, startPoint y: 333, endPoint x: 625, endPoint y: 348, distance: 15.1
click at [620, 333] on img at bounding box center [625, 339] width 38 height 38
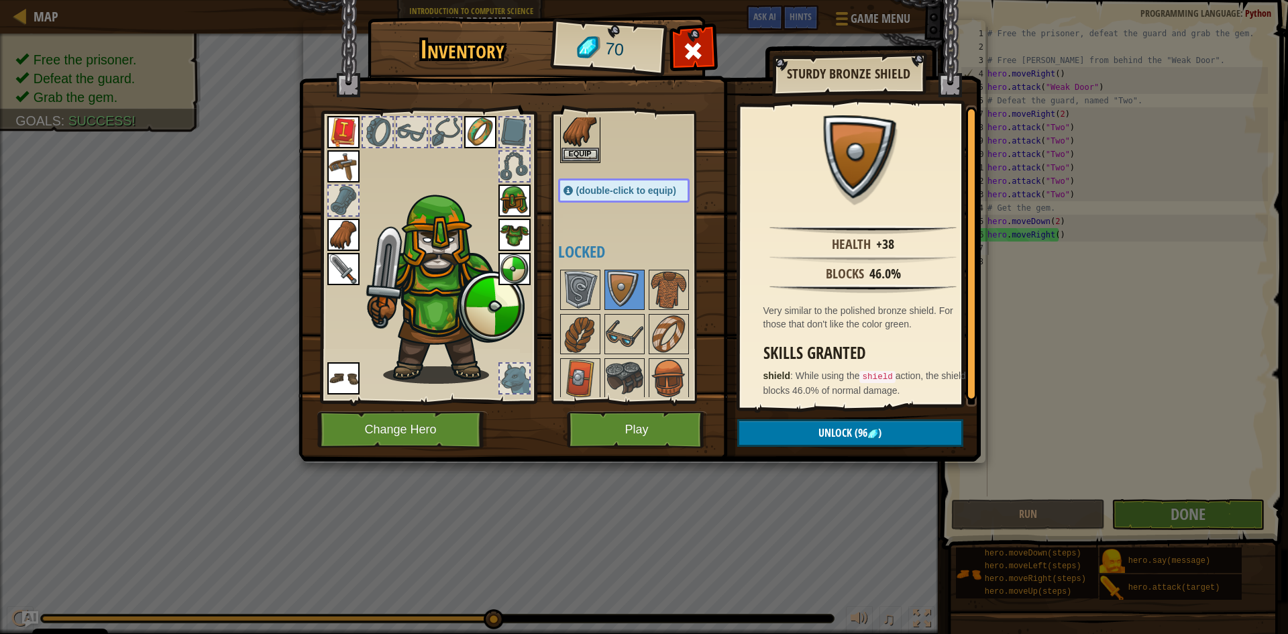
scroll to position [67, 0]
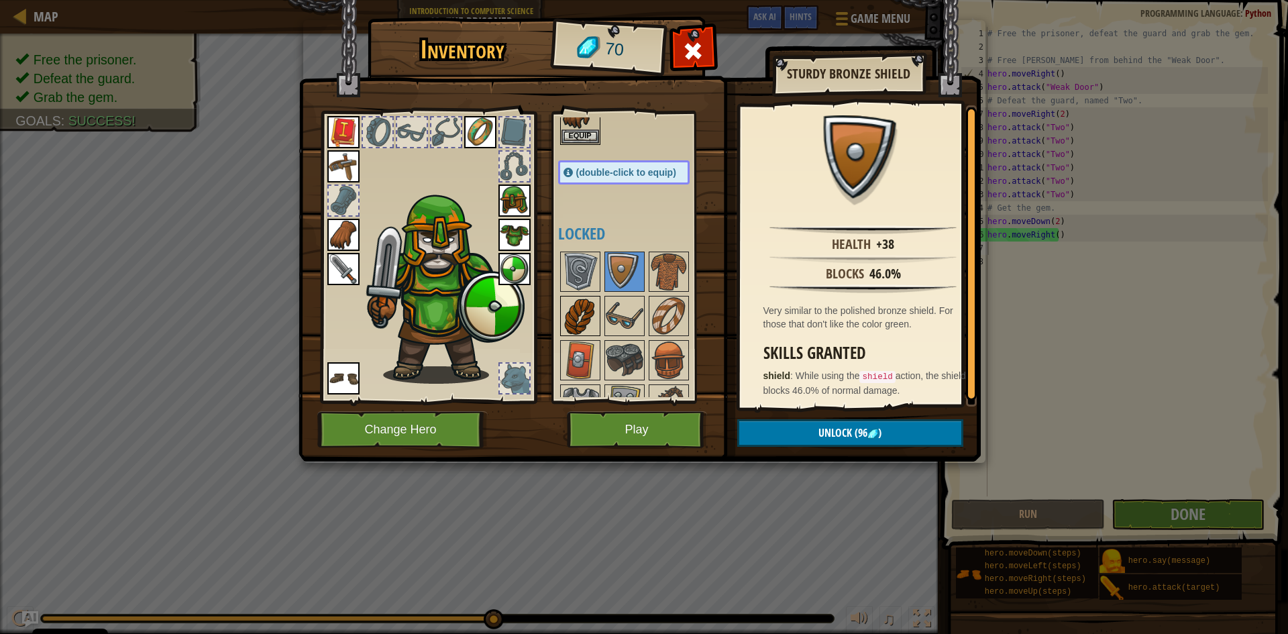
click at [566, 311] on img at bounding box center [581, 316] width 38 height 38
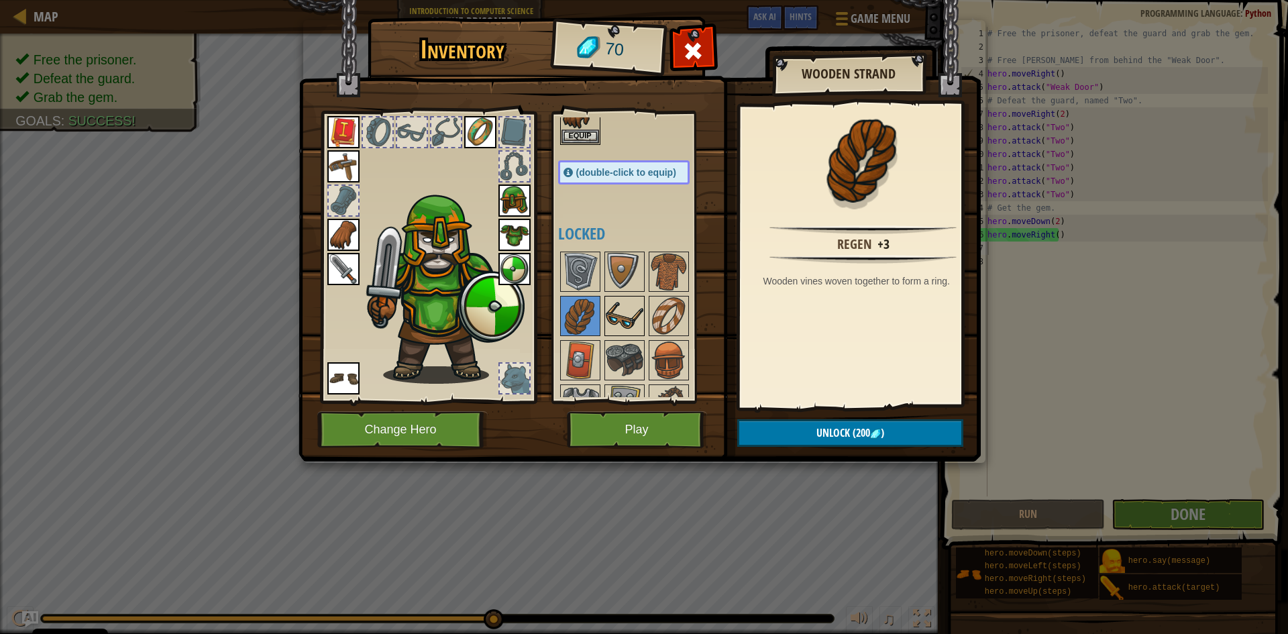
click at [615, 314] on img at bounding box center [625, 316] width 38 height 38
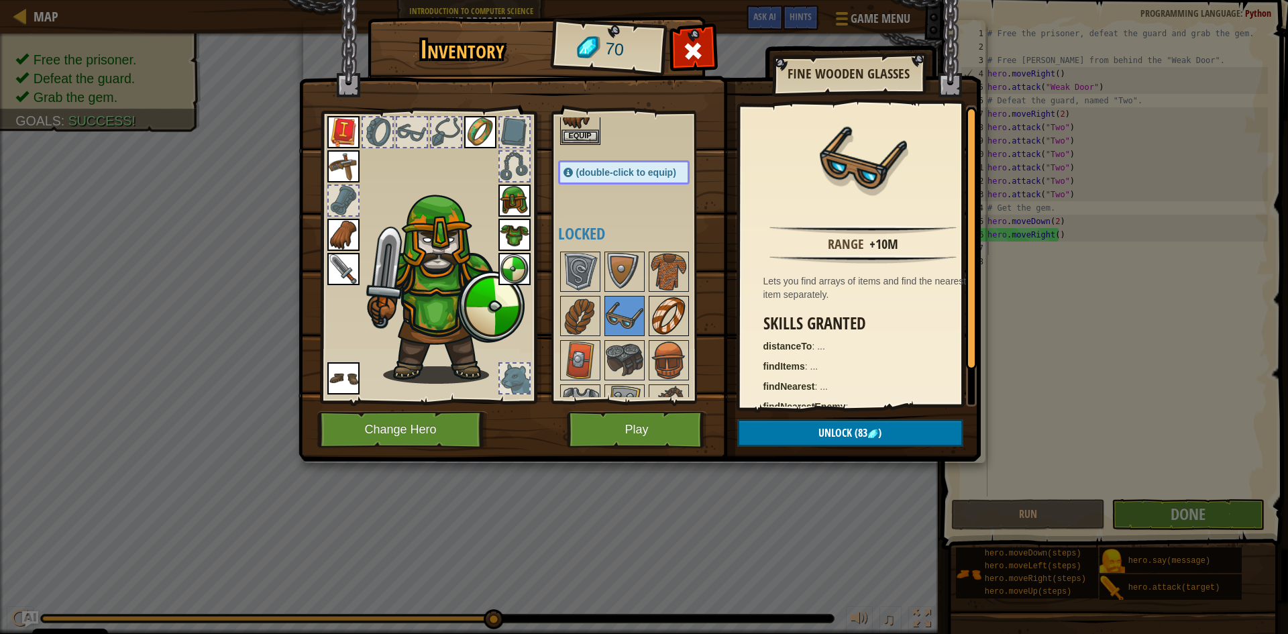
click at [669, 321] on img at bounding box center [669, 316] width 38 height 38
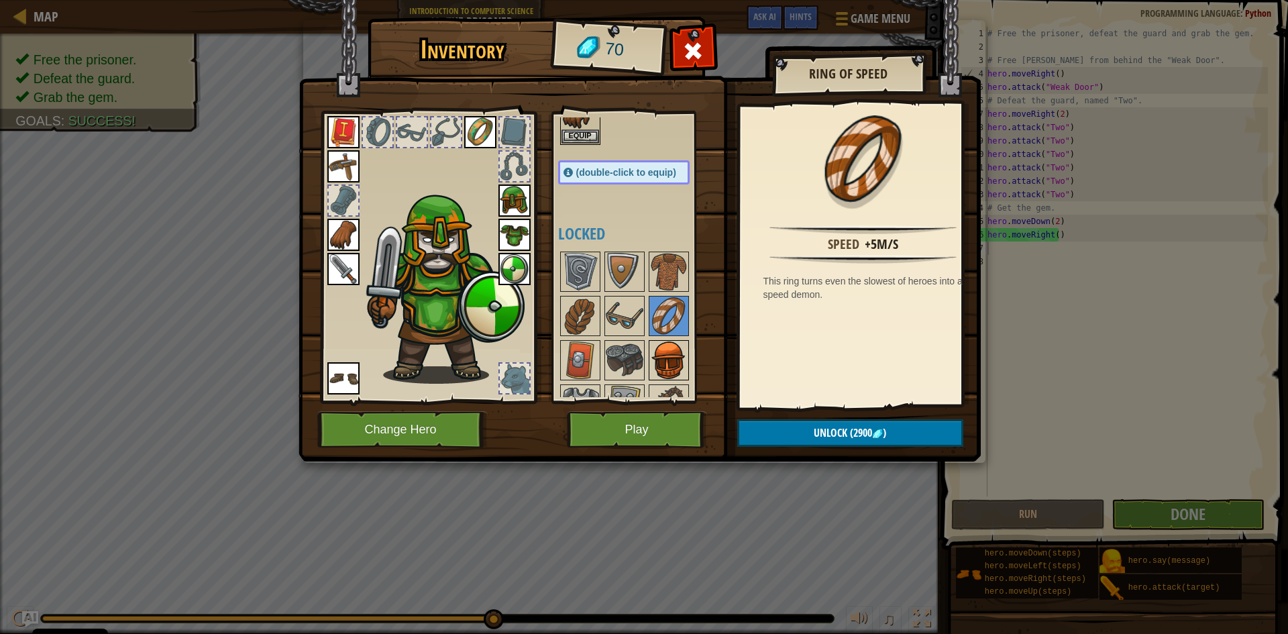
click at [674, 348] on img at bounding box center [669, 361] width 38 height 38
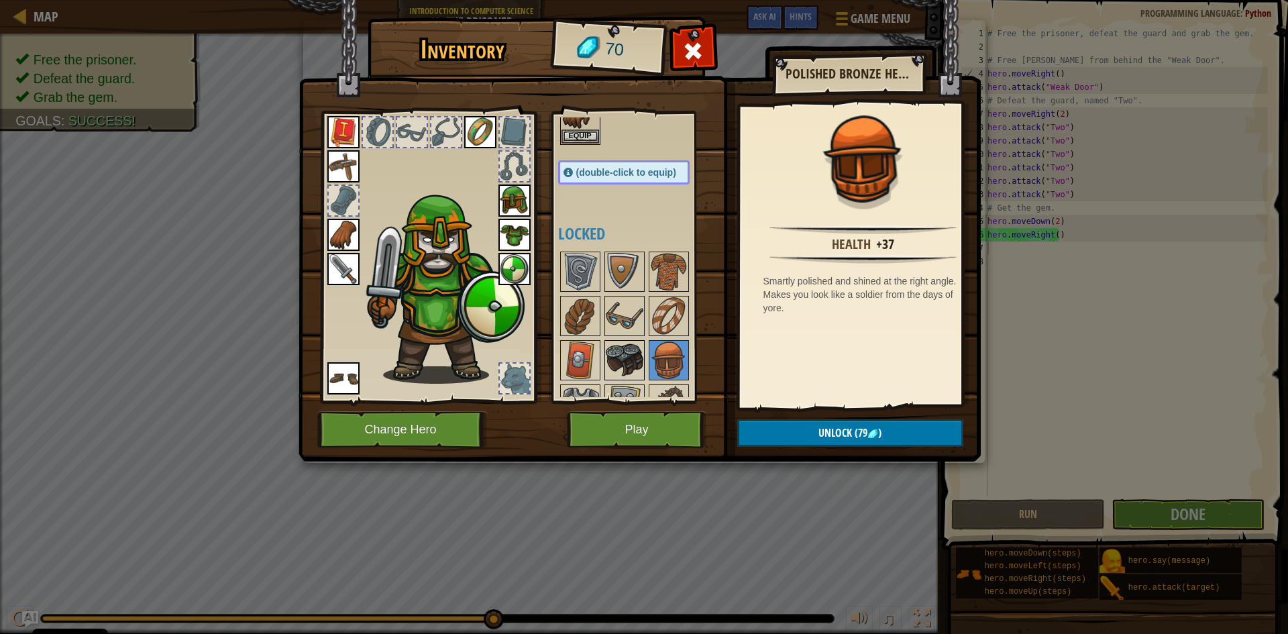
click at [633, 354] on img at bounding box center [625, 361] width 38 height 38
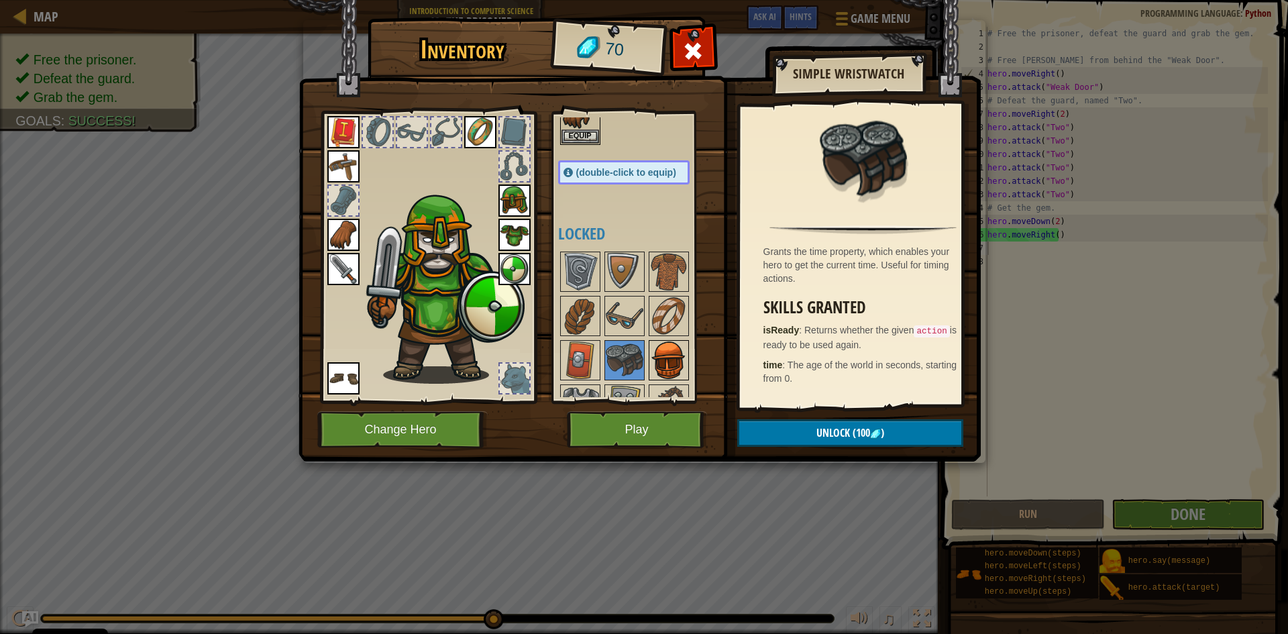
click at [672, 361] on img at bounding box center [669, 361] width 38 height 38
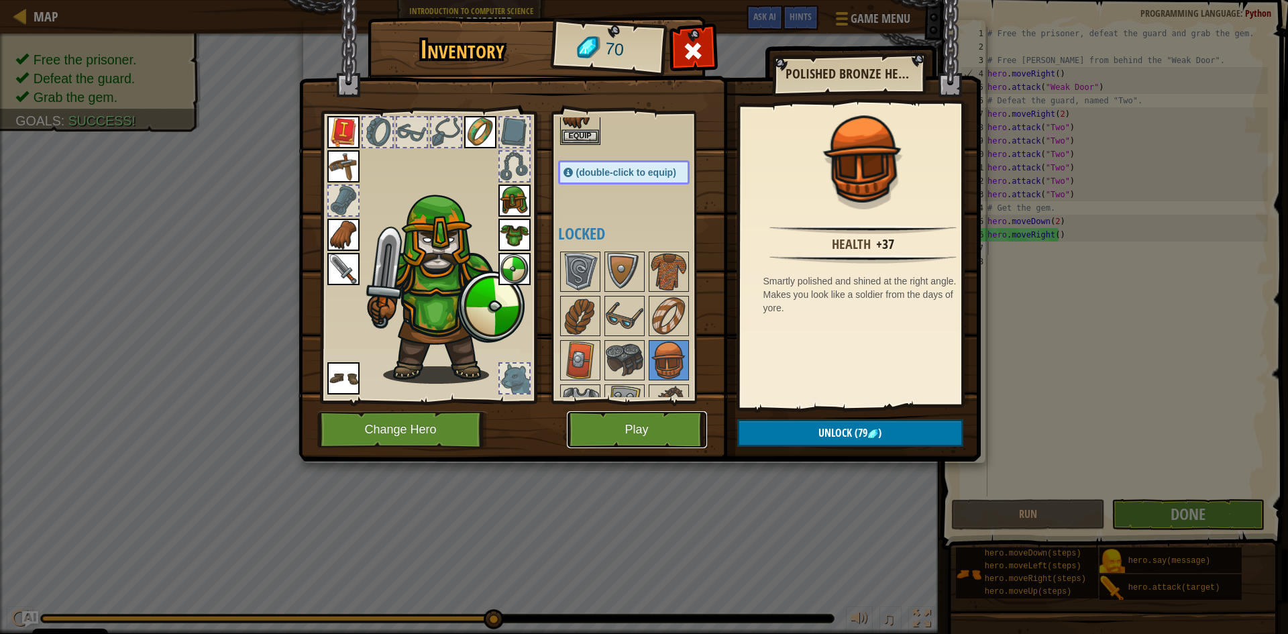
click at [652, 440] on button "Play" at bounding box center [637, 429] width 140 height 37
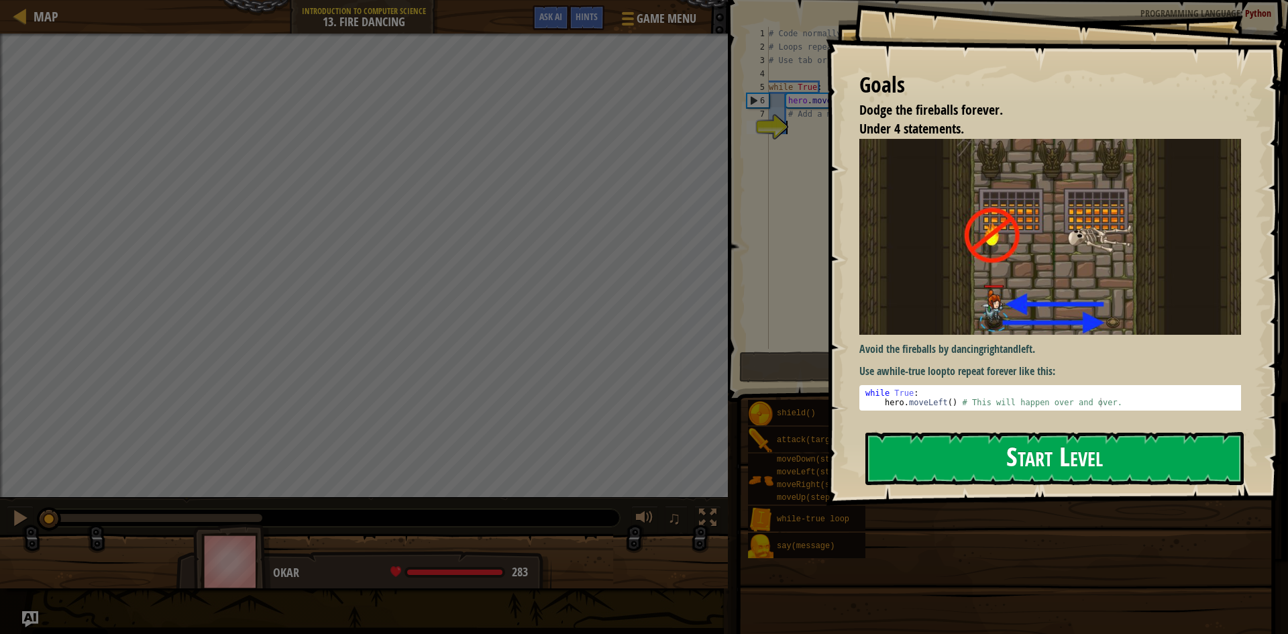
click at [1072, 463] on button "Start Level" at bounding box center [1055, 458] width 378 height 53
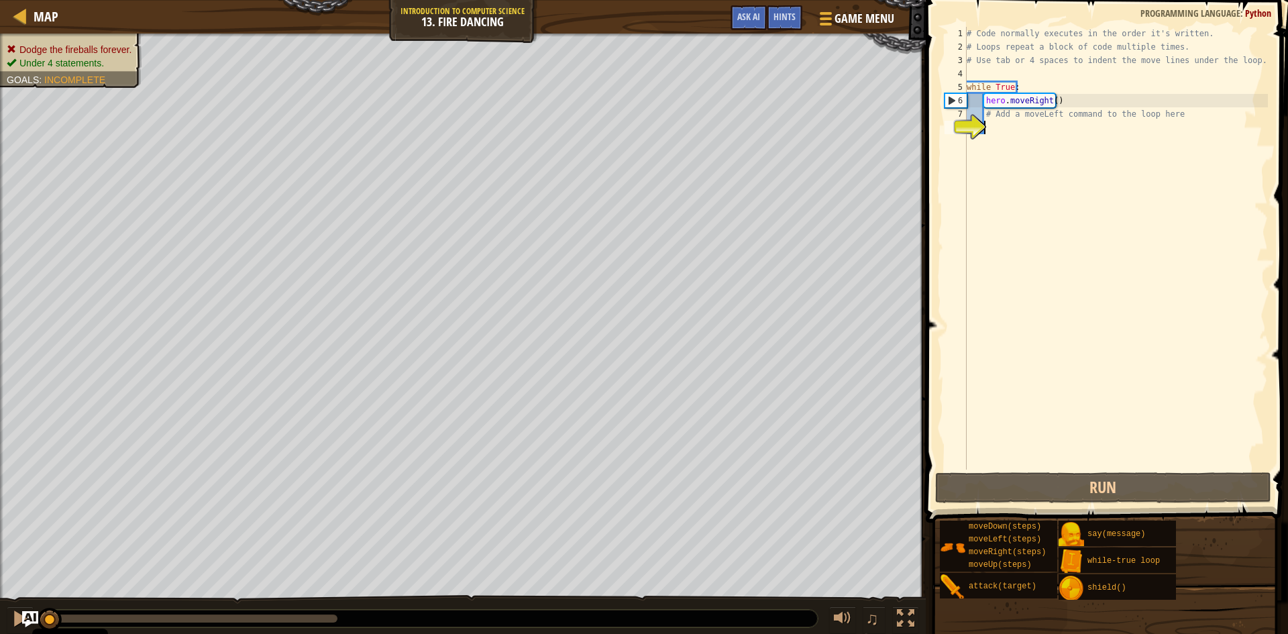
click at [999, 130] on div "# Code normally executes in the order it's written. # Loops repeat a block of c…" at bounding box center [1116, 262] width 304 height 470
type textarea "h"
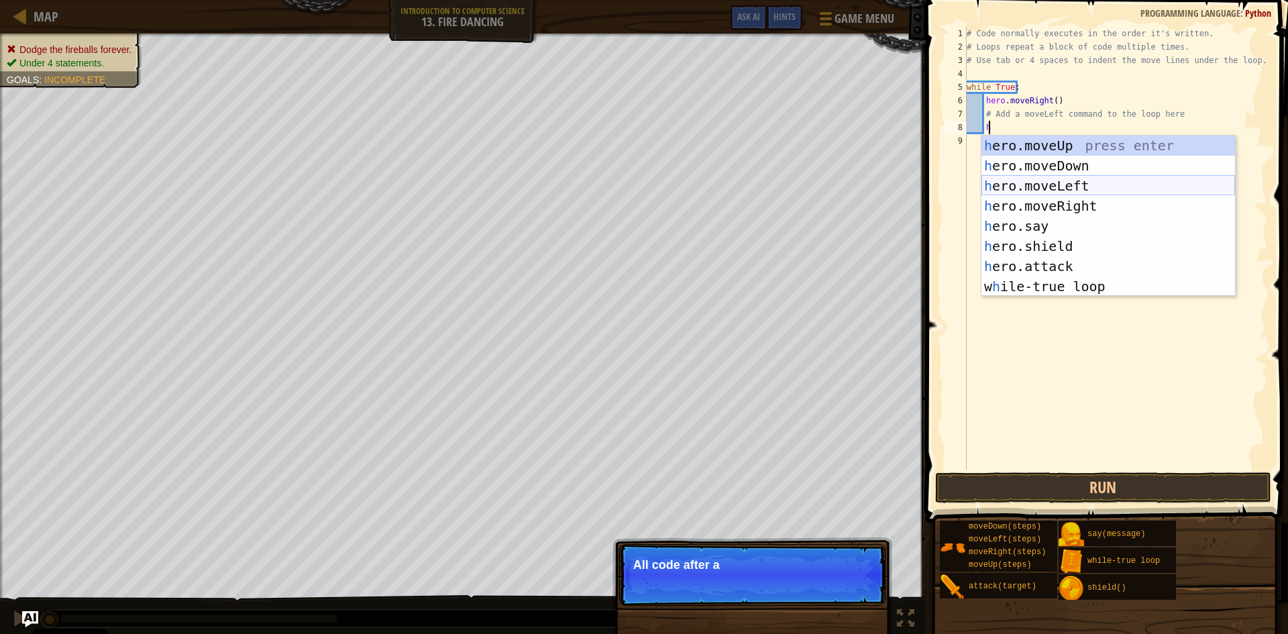
click at [1069, 181] on div "h ero.moveUp press enter h ero.moveDown press enter h ero.moveLeft press enter …" at bounding box center [1109, 236] width 254 height 201
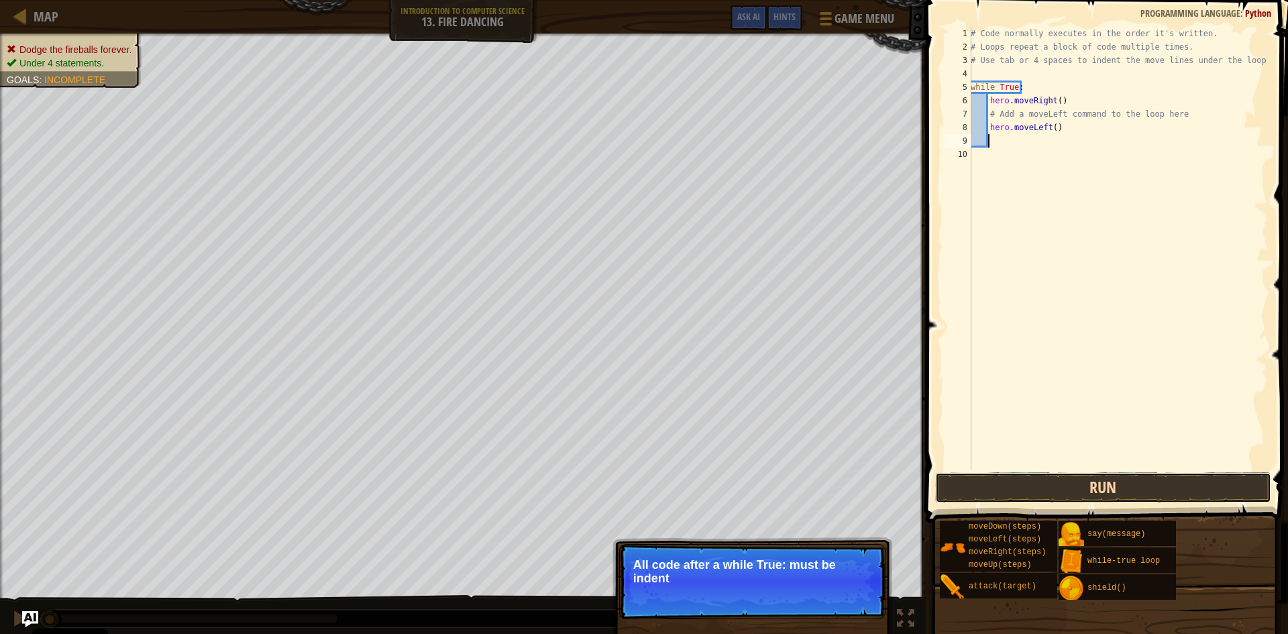
click at [1047, 488] on button "Run" at bounding box center [1103, 487] width 336 height 31
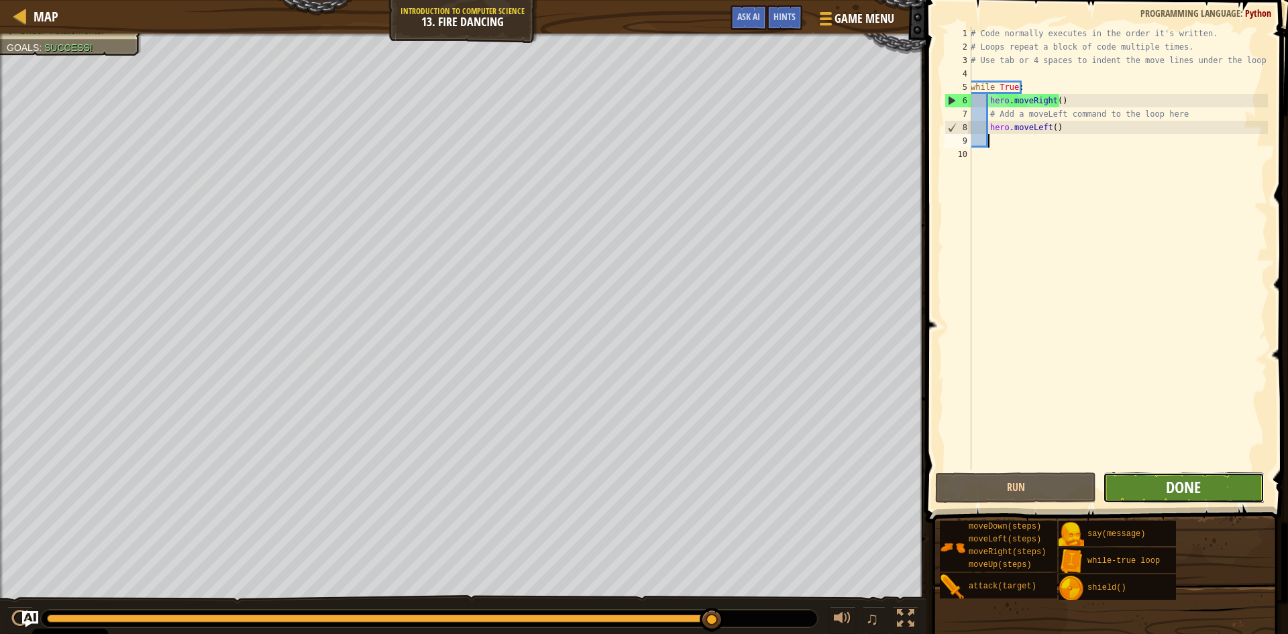
click at [1171, 486] on span "Done" at bounding box center [1183, 486] width 35 height 21
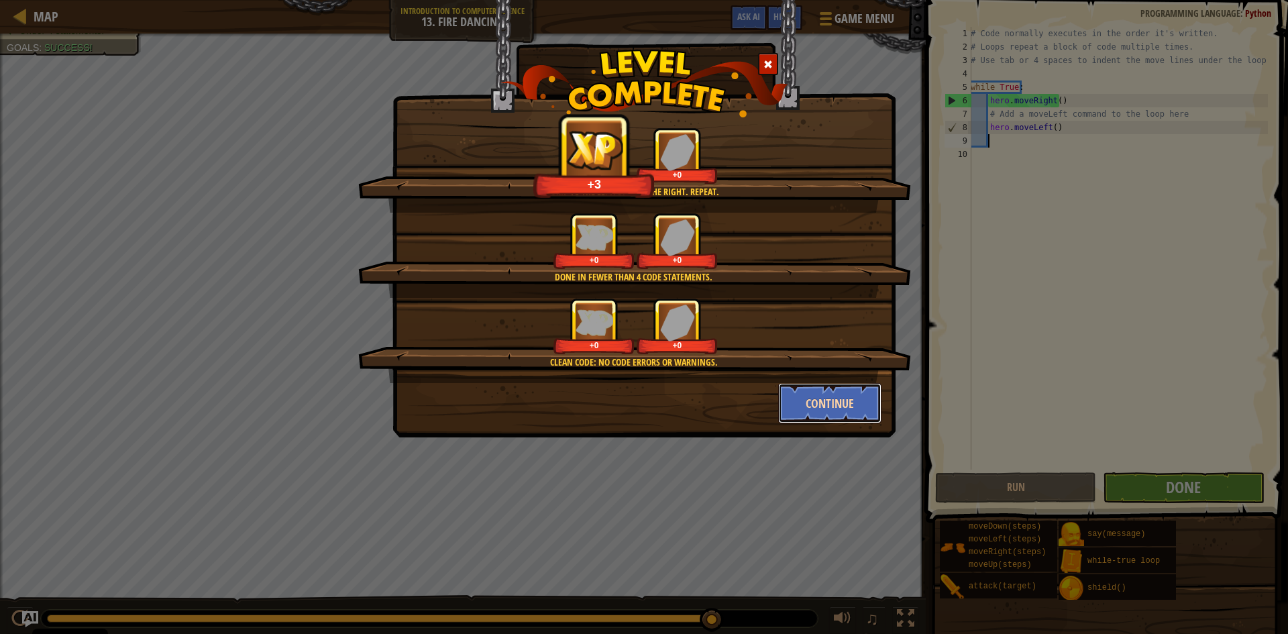
click at [784, 405] on button "Continue" at bounding box center [830, 403] width 104 height 40
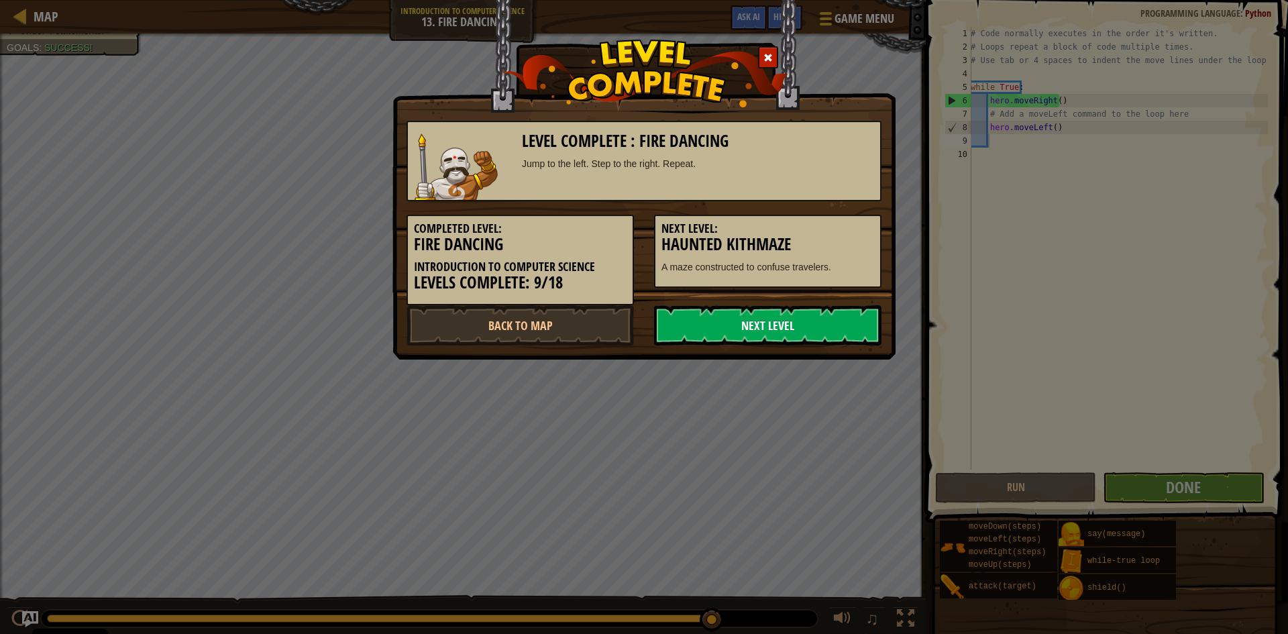
click at [722, 333] on link "Next Level" at bounding box center [767, 325] width 227 height 40
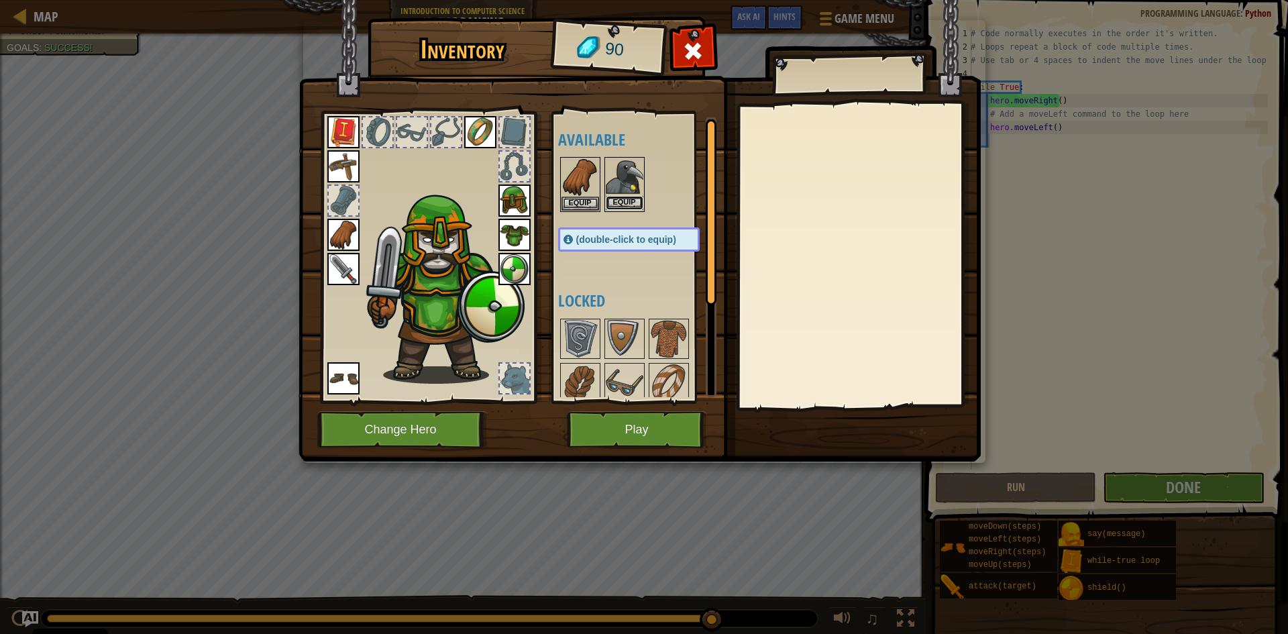
click at [628, 205] on button "Equip" at bounding box center [625, 203] width 38 height 14
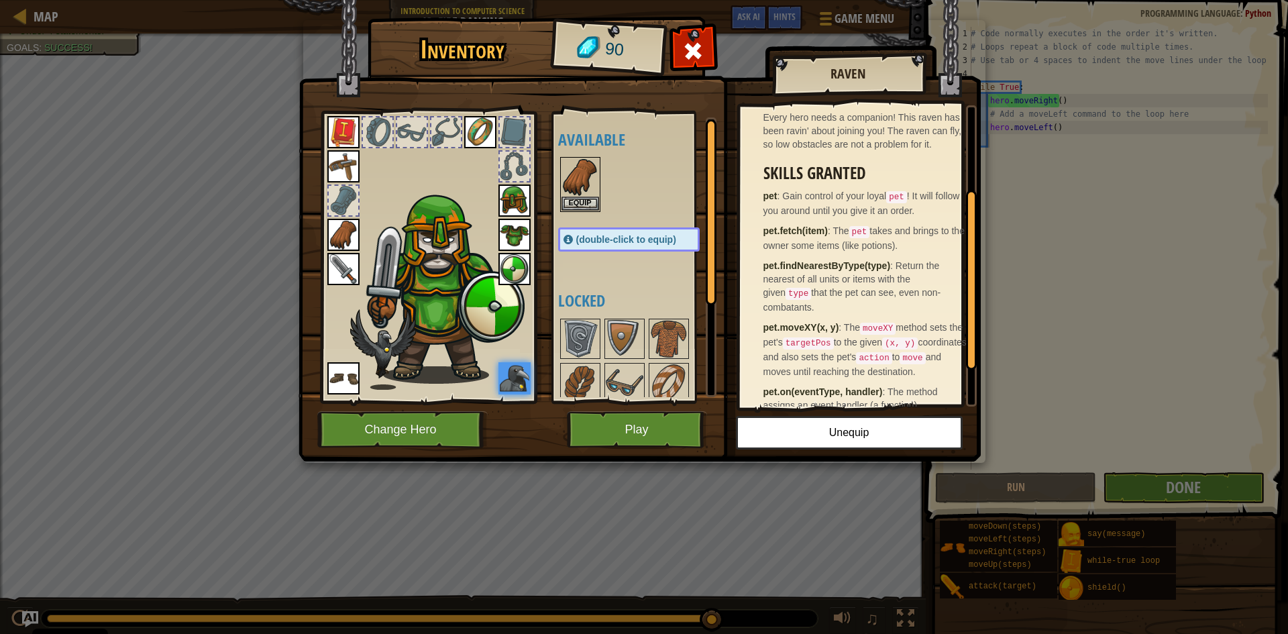
scroll to position [201, 0]
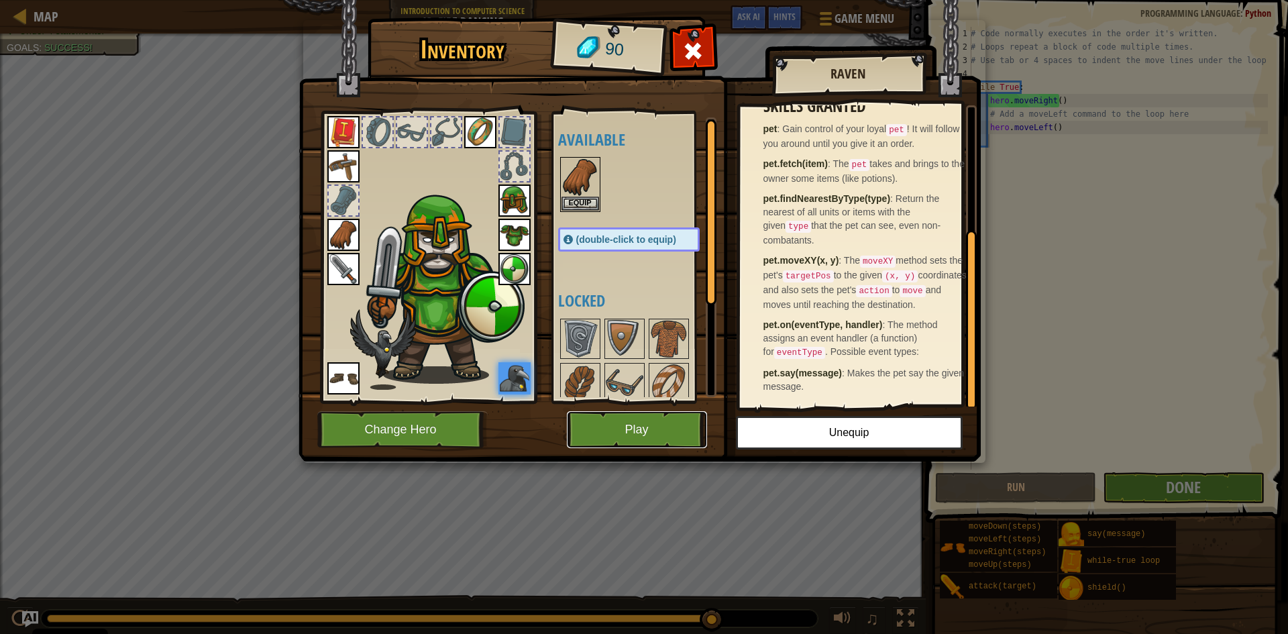
click at [632, 425] on button "Play" at bounding box center [637, 429] width 140 height 37
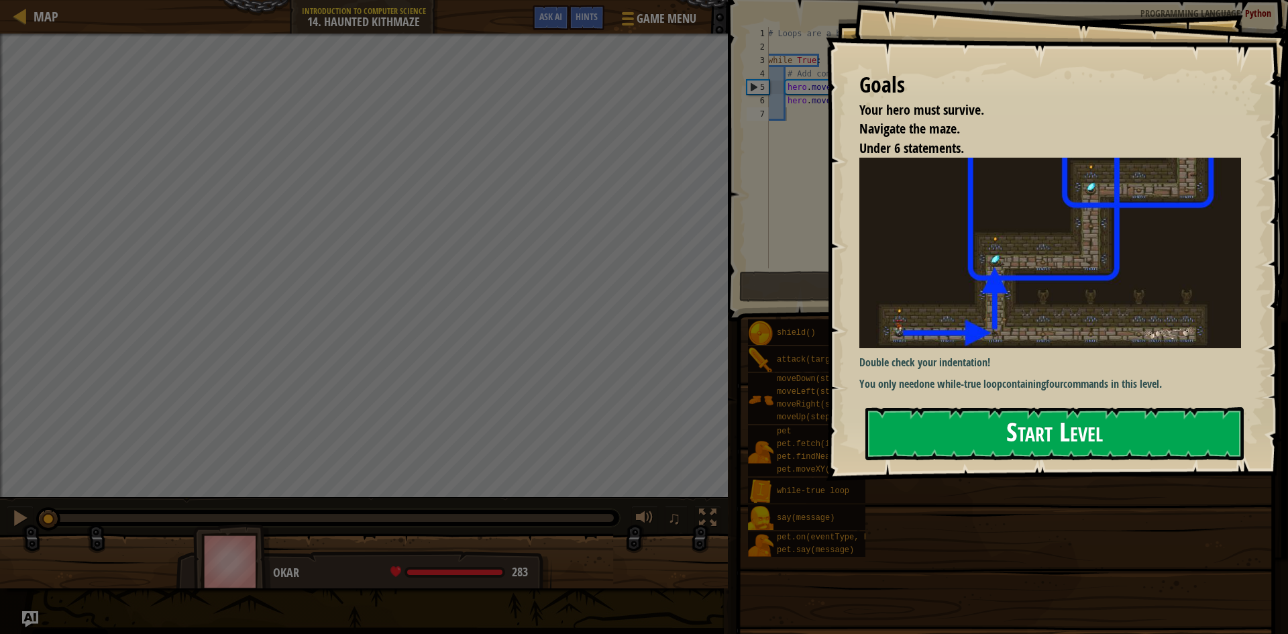
click at [991, 437] on button "Start Level" at bounding box center [1055, 433] width 378 height 53
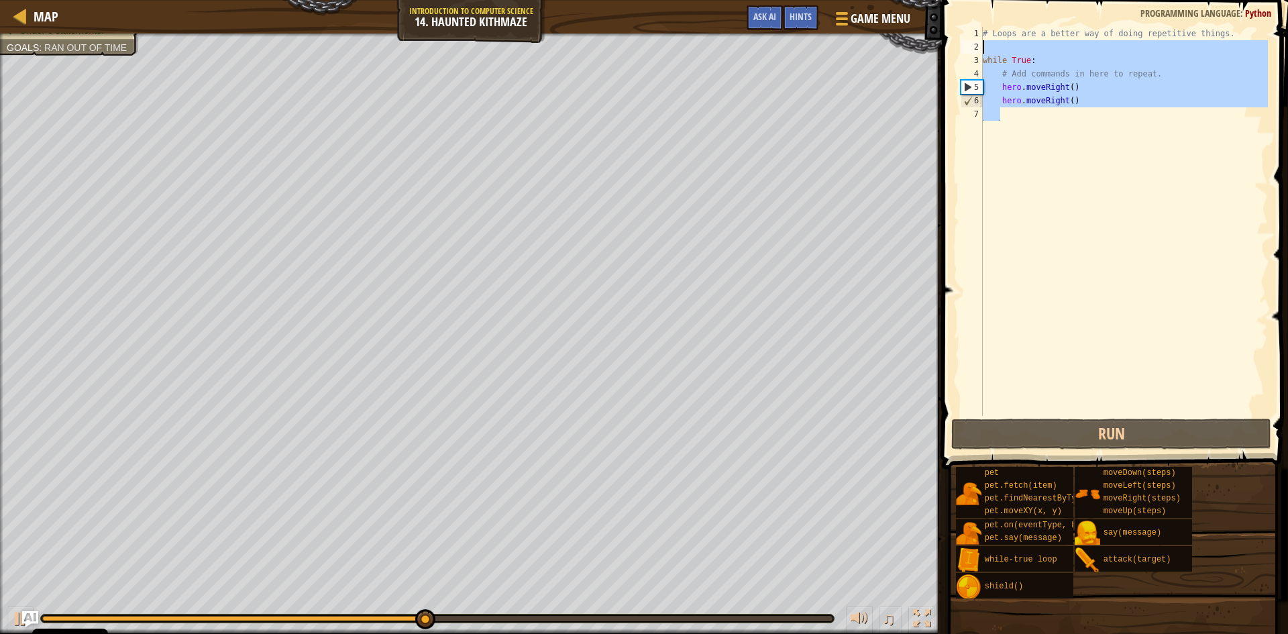
drag, startPoint x: 1045, startPoint y: 115, endPoint x: 961, endPoint y: 28, distance: 122.0
click at [961, 28] on div "1 2 3 4 5 6 7 # Loops are a better way of doing repetitive things. while True :…" at bounding box center [1113, 221] width 310 height 389
type textarea "# Loops are a better way of doing repetitive things."
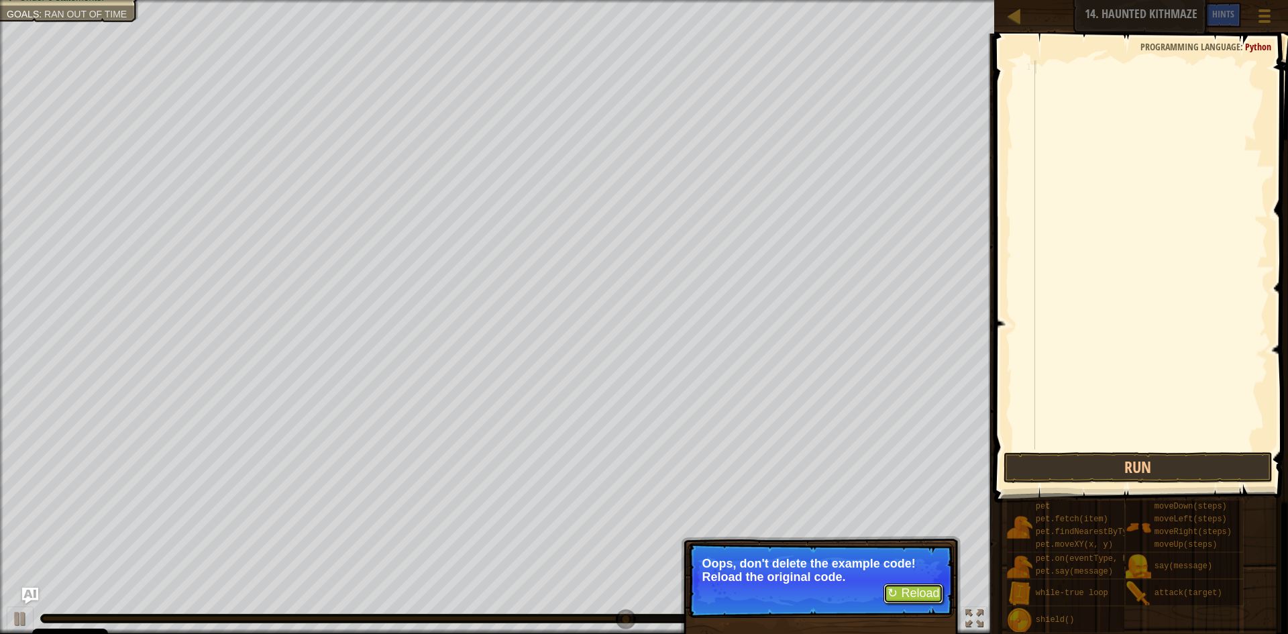
click at [907, 595] on button "↻ Reload" at bounding box center [914, 594] width 60 height 20
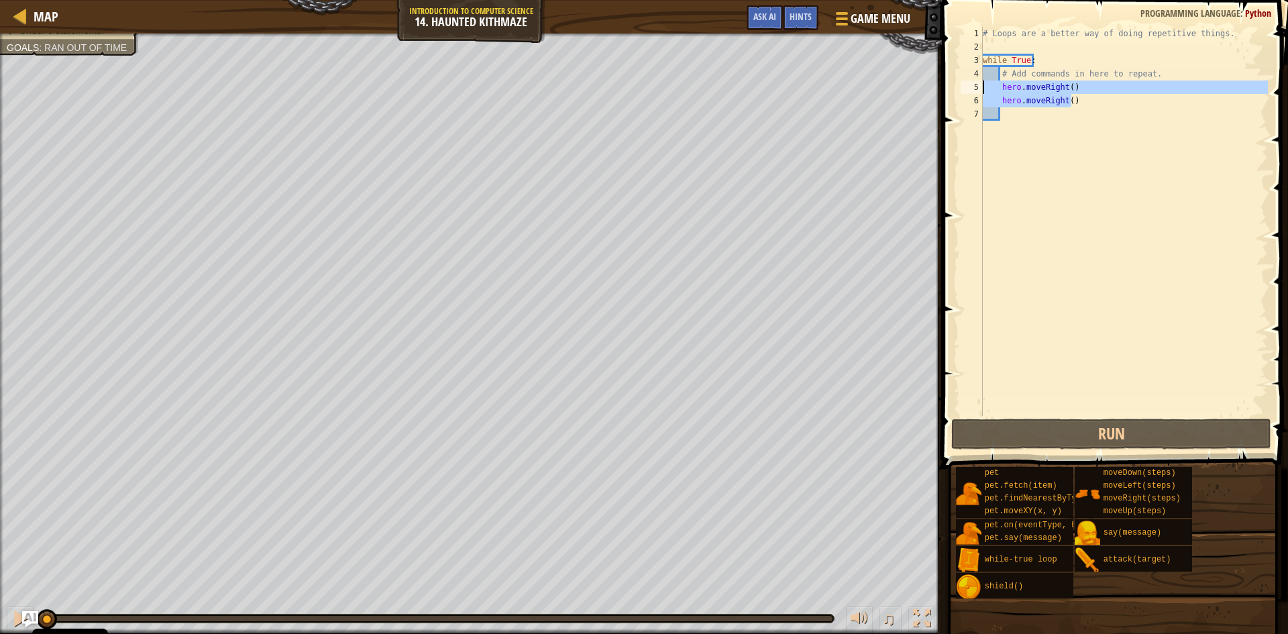
drag, startPoint x: 1050, startPoint y: 96, endPoint x: 978, endPoint y: 87, distance: 72.4
click at [978, 87] on div "1 2 3 4 5 6 7 # Loops are a better way of doing repetitive things. while True :…" at bounding box center [1113, 221] width 310 height 389
type textarea "hero.moveRight() hero.moveRight()"
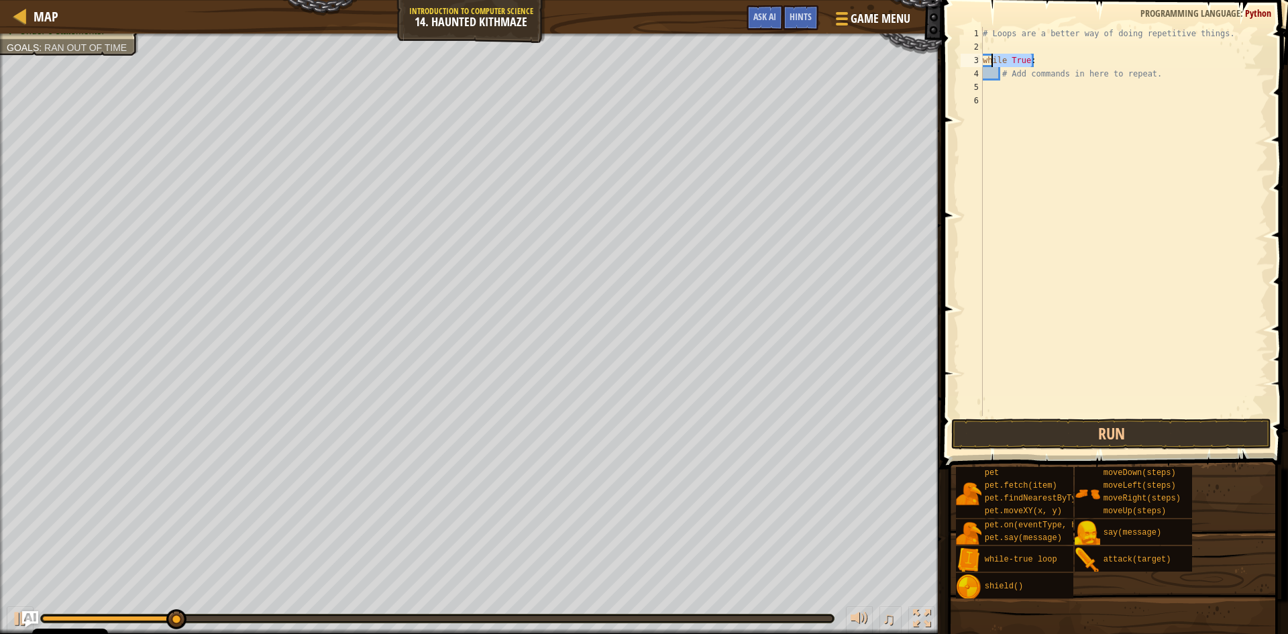
drag, startPoint x: 1041, startPoint y: 63, endPoint x: 978, endPoint y: 61, distance: 63.8
click at [978, 61] on div "1 2 3 4 5 6 # Loops are a better way of doing repetitive things. while True : #…" at bounding box center [1113, 221] width 310 height 389
type textarea "while True:"
type textarea "h"
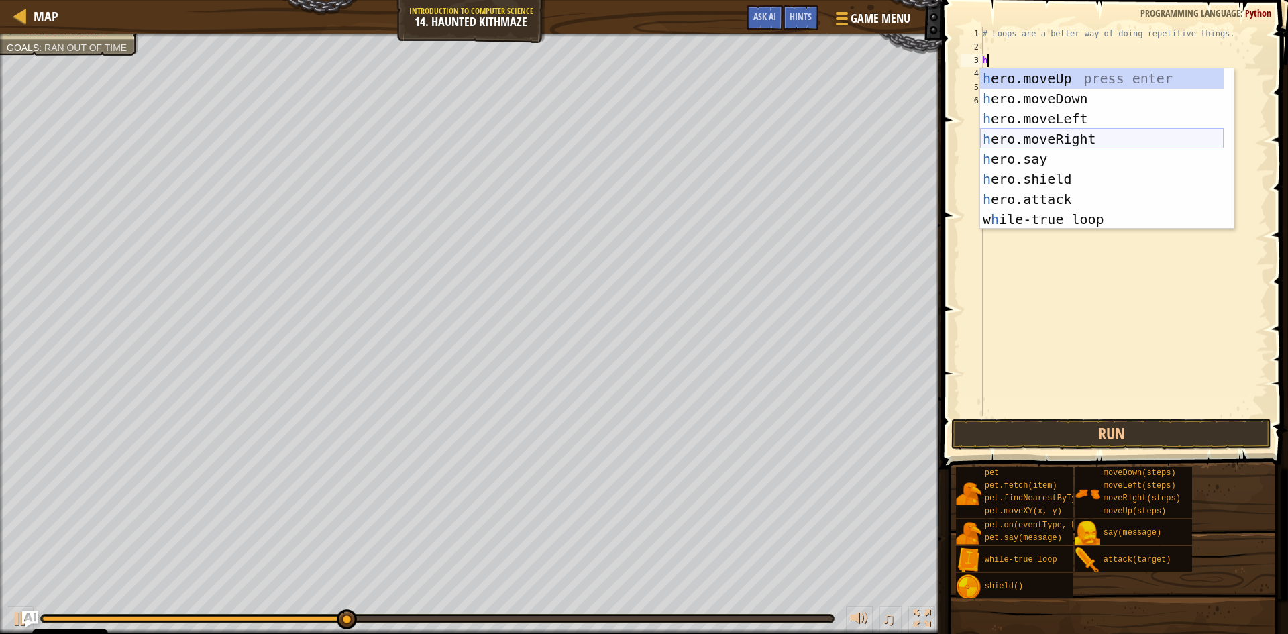
click at [1077, 137] on div "h ero.moveUp press enter h ero.moveDown press enter h ero.moveLeft press enter …" at bounding box center [1102, 168] width 244 height 201
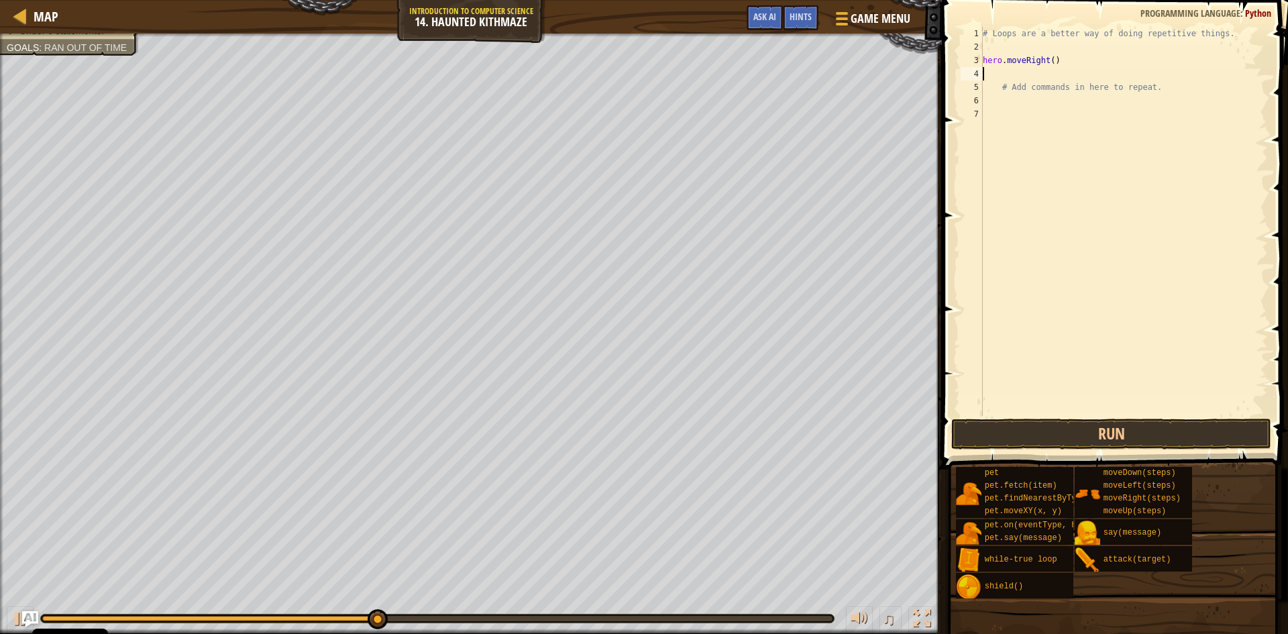
click at [1049, 64] on div "# Loops are a better way of doing repetitive things. hero . moveRight ( ) # Add…" at bounding box center [1124, 235] width 288 height 416
type textarea "hero.moveRight(2)"
click at [1100, 435] on button "Run" at bounding box center [1112, 434] width 320 height 31
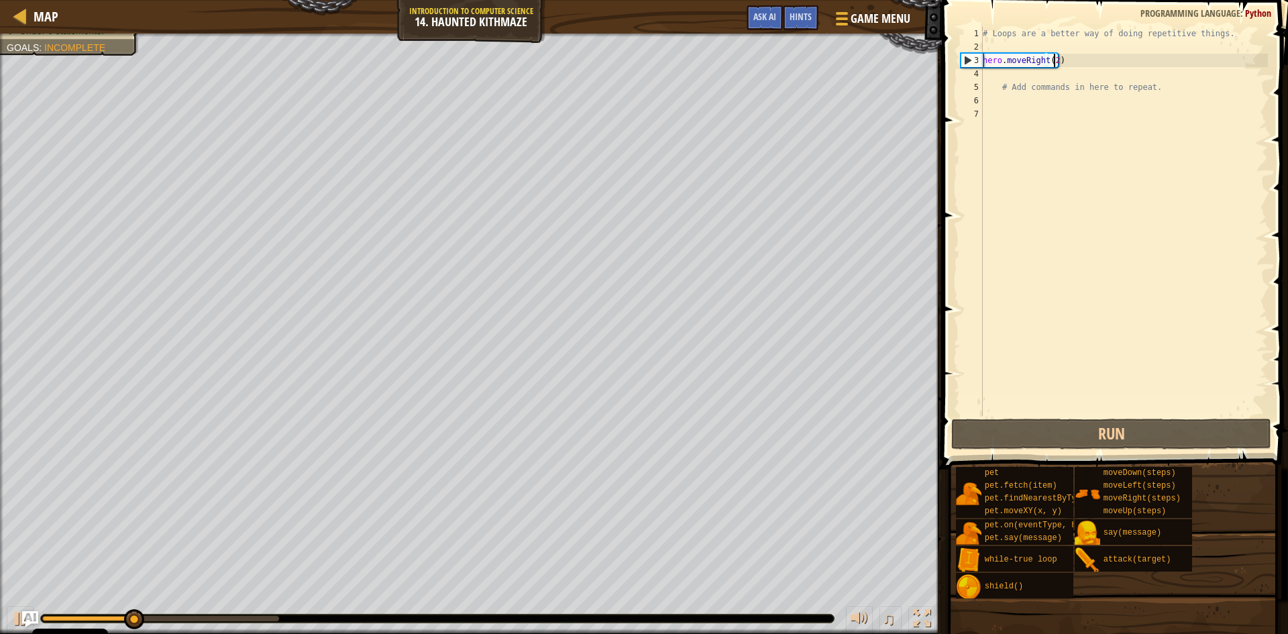
click at [1084, 75] on div "# Loops are a better way of doing repetitive things. hero . moveRight ( 2 ) # A…" at bounding box center [1124, 235] width 288 height 416
type textarea "h"
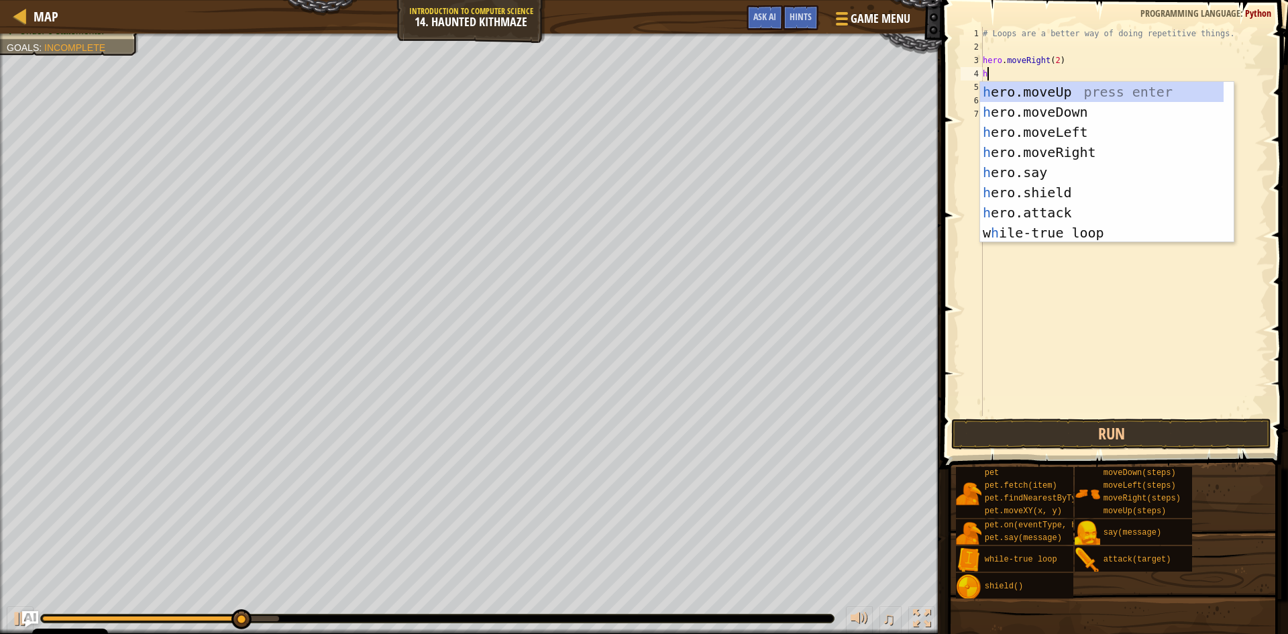
click at [1011, 50] on div "# Loops are a better way of doing repetitive things. hero . moveRight ( 2 ) h #…" at bounding box center [1124, 235] width 288 height 416
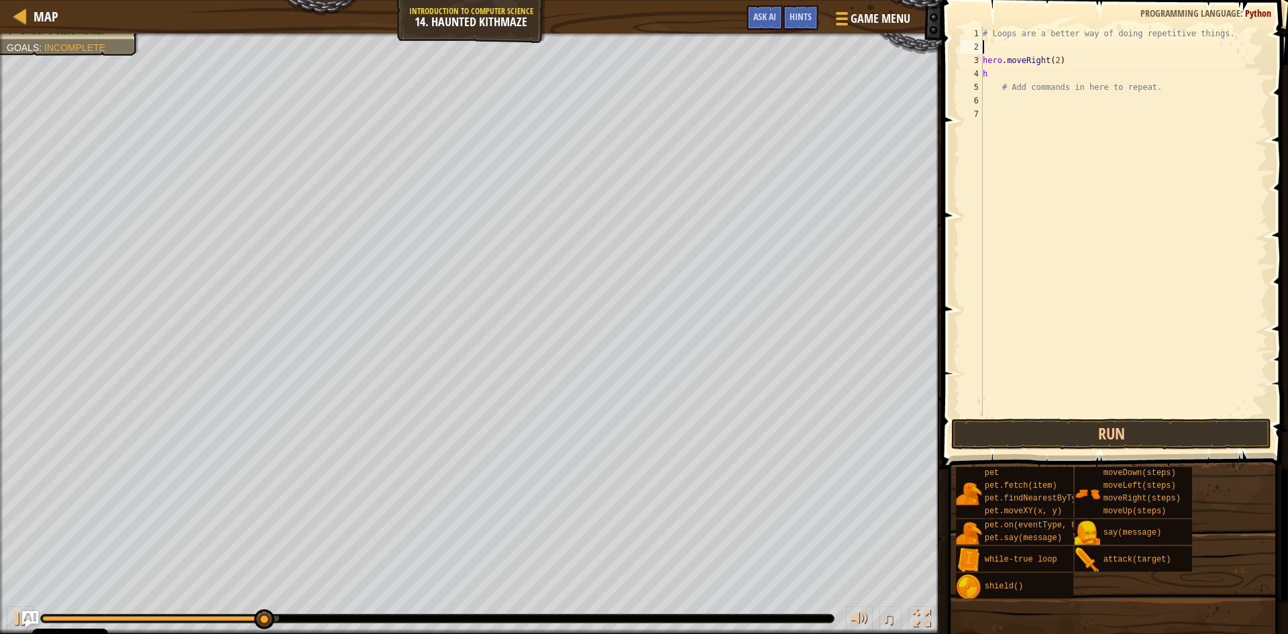
type textarea "w"
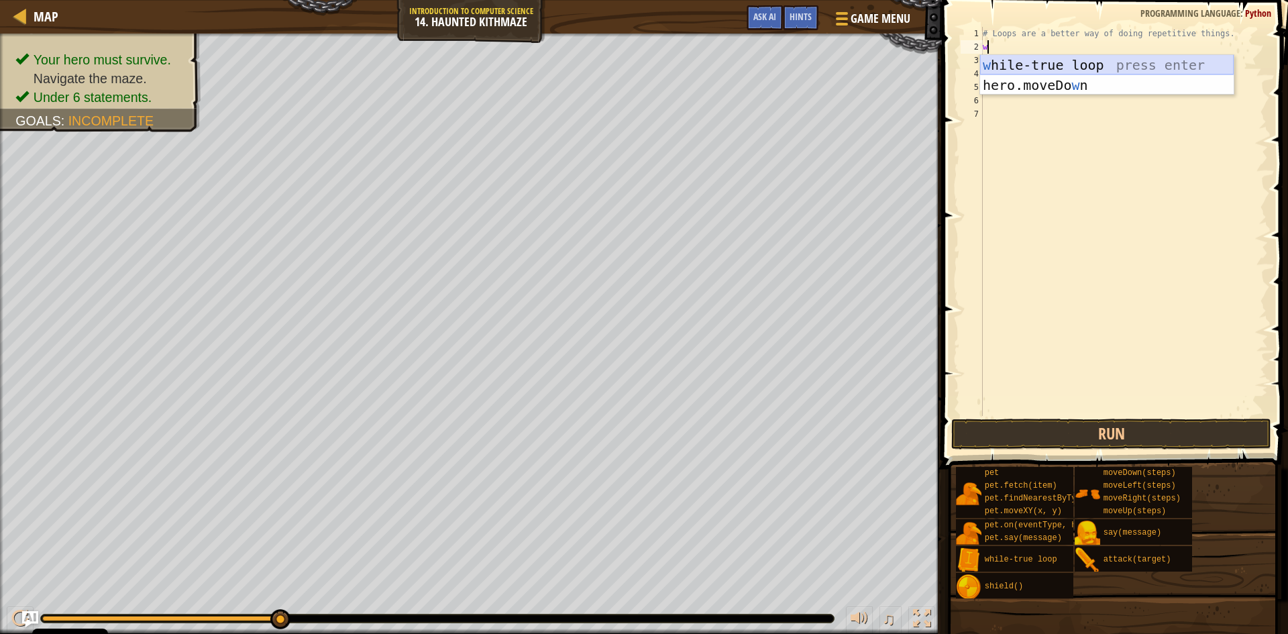
click at [1026, 68] on div "w [PERSON_NAME]-true loop press enter hero.moveDo w n press enter" at bounding box center [1107, 95] width 254 height 81
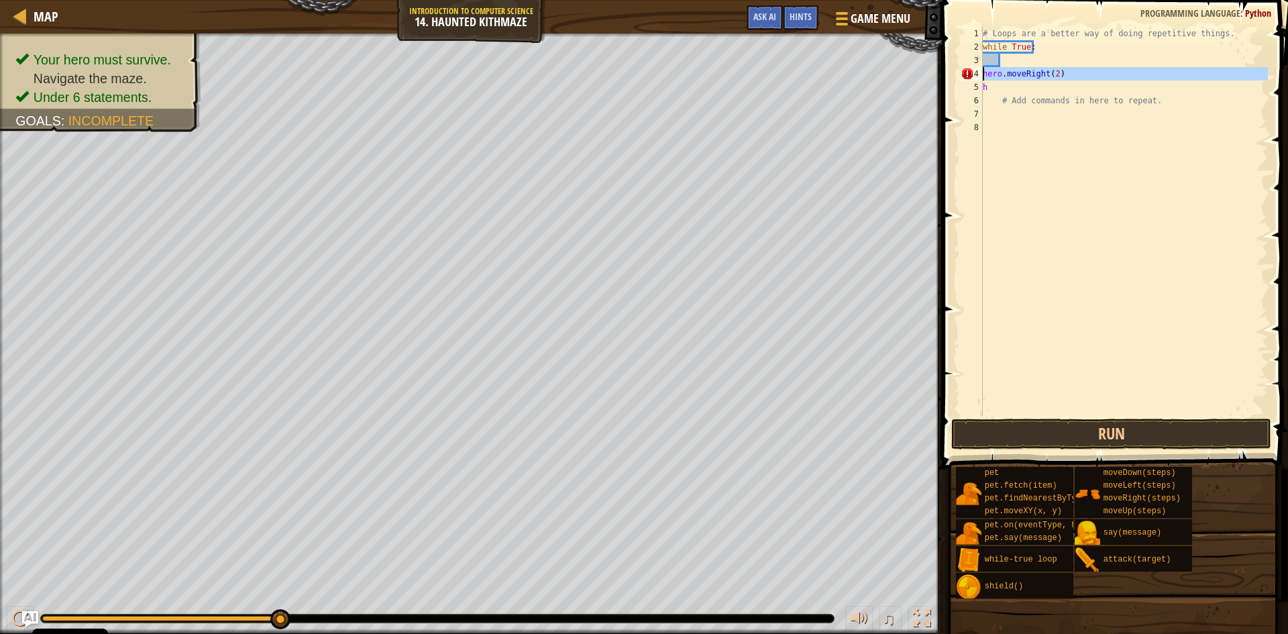
click at [982, 72] on div "4" at bounding box center [972, 73] width 22 height 13
type textarea "hero.moveRight(2)"
click at [1003, 74] on div "# Loops are a better way of doing repetitive things. while True : hero . moveRi…" at bounding box center [1124, 235] width 288 height 416
drag, startPoint x: 985, startPoint y: 74, endPoint x: 1073, endPoint y: 76, distance: 87.9
click at [1073, 76] on div "# Loops are a better way of doing repetitive things. while True : hero . moveRi…" at bounding box center [1124, 235] width 288 height 416
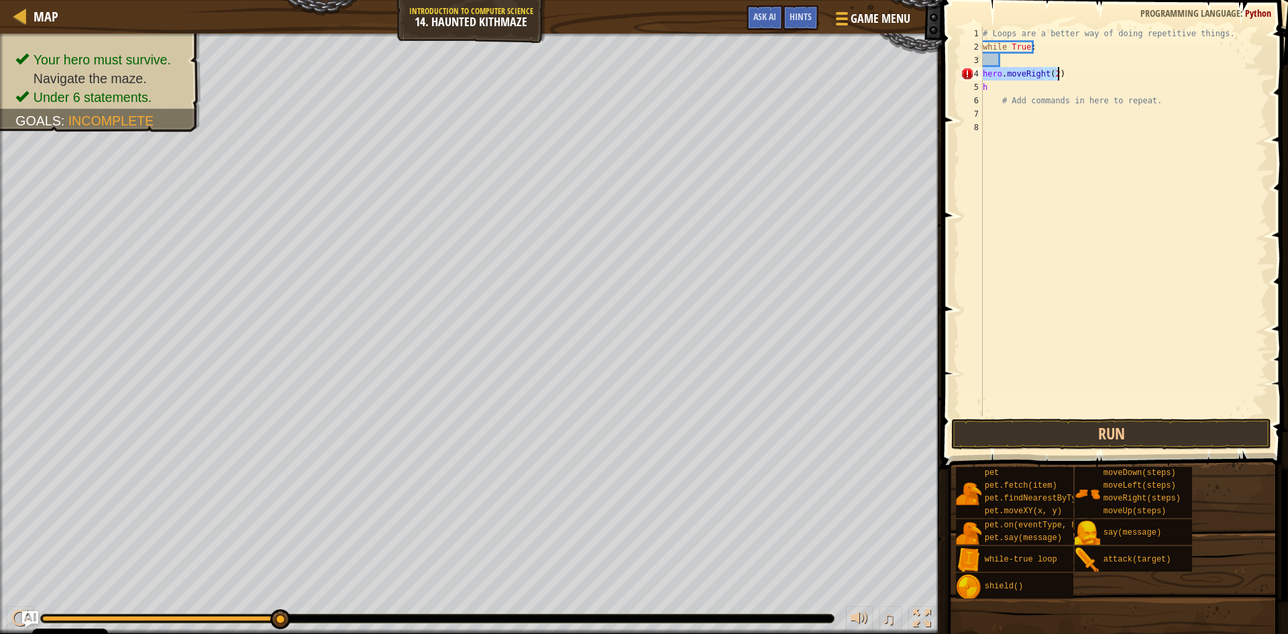
click at [1027, 58] on div "# Loops are a better way of doing repetitive things. while True : hero . moveRi…" at bounding box center [1124, 235] width 288 height 416
paste textarea "hero.moveRight(2)"
drag, startPoint x: 1060, startPoint y: 74, endPoint x: 964, endPoint y: 76, distance: 95.3
click at [964, 76] on div "hero.moveRight(2) 1 2 3 4 5 6 7 8 # Loops are a better way of doing repetitive …" at bounding box center [1113, 221] width 310 height 389
type textarea "hero.moveRight(2)"
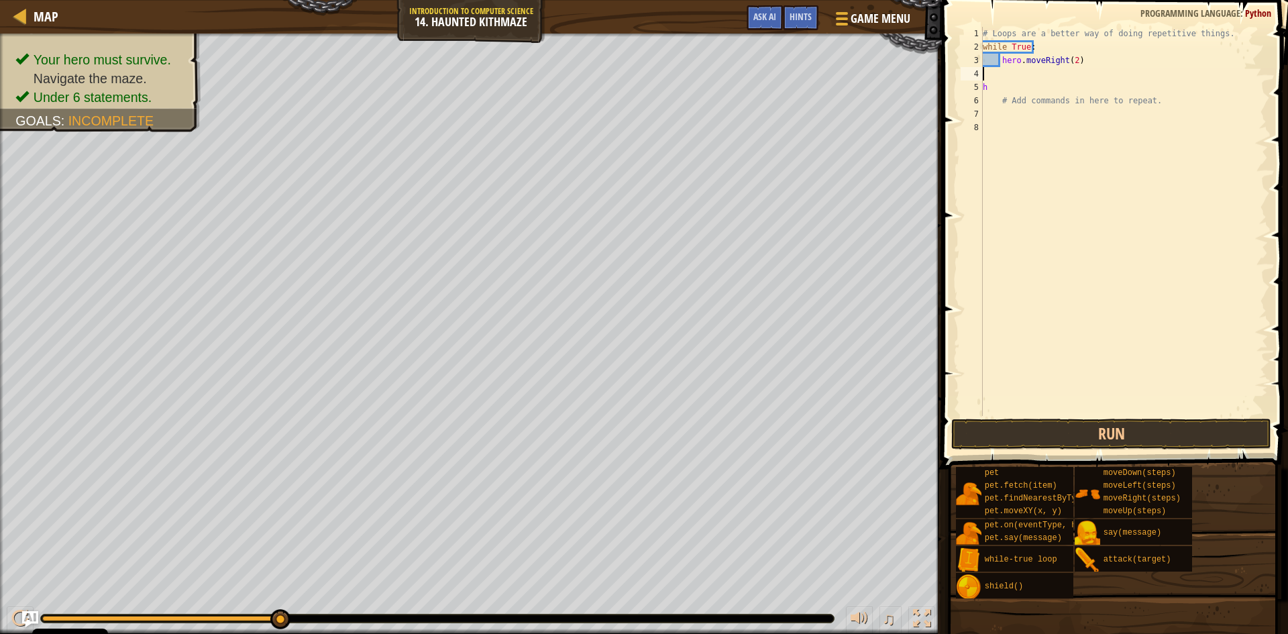
click at [1098, 59] on div "# Loops are a better way of doing repetitive things. while True : hero . moveRi…" at bounding box center [1124, 235] width 288 height 416
type textarea "hero.moveRight(2)"
type textarea "h"
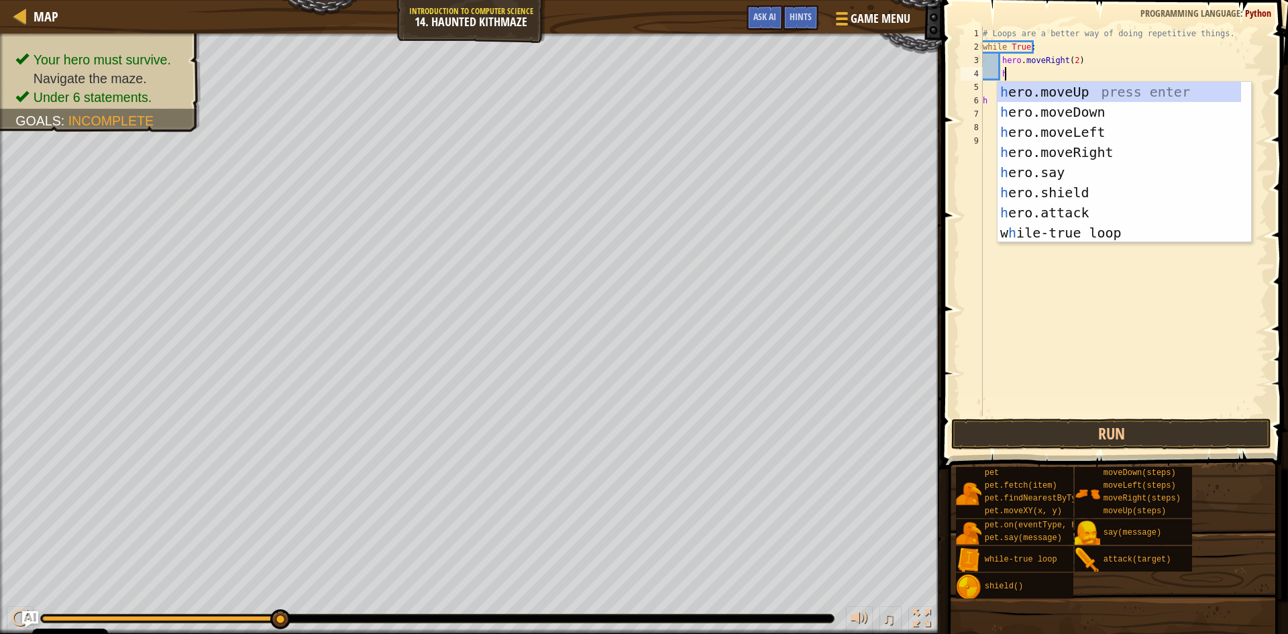
scroll to position [6, 1]
click at [1095, 96] on div "h ero.moveUp press enter h ero.moveDown press enter h ero.moveLeft press enter …" at bounding box center [1125, 182] width 254 height 201
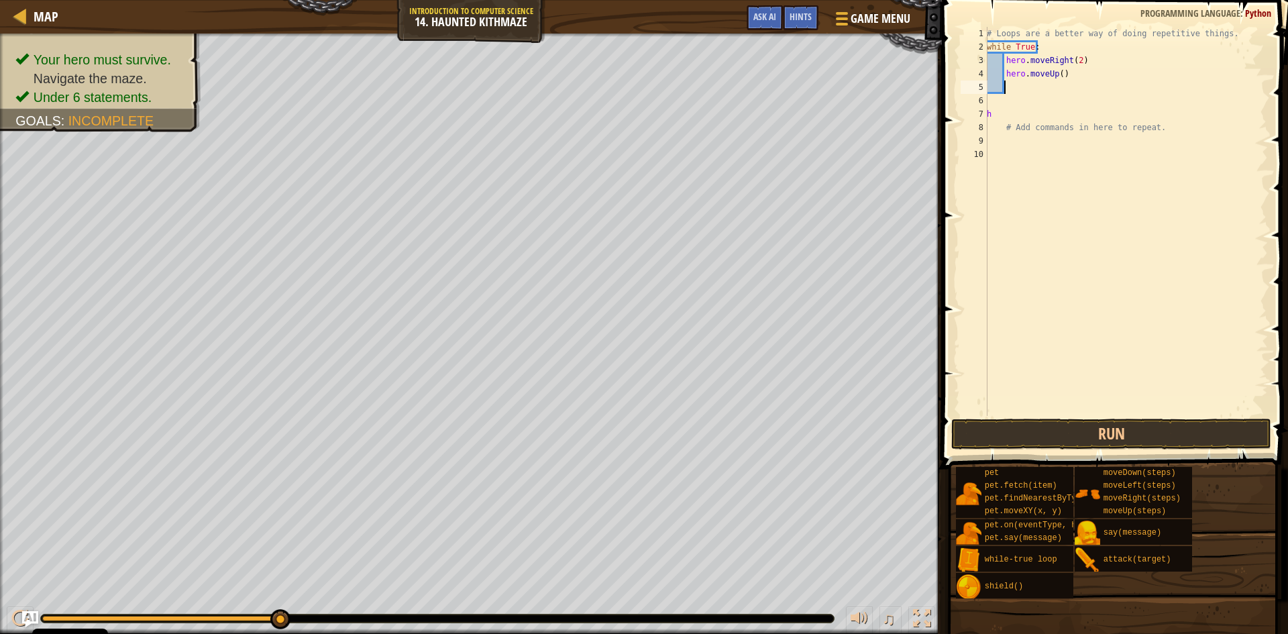
click at [1058, 76] on div "# Loops are a better way of doing repetitive things. while True : hero . moveRi…" at bounding box center [1126, 235] width 284 height 416
click at [1017, 115] on div "# Loops are a better way of doing repetitive things. while True : hero . moveRi…" at bounding box center [1126, 235] width 284 height 416
type textarea "h"
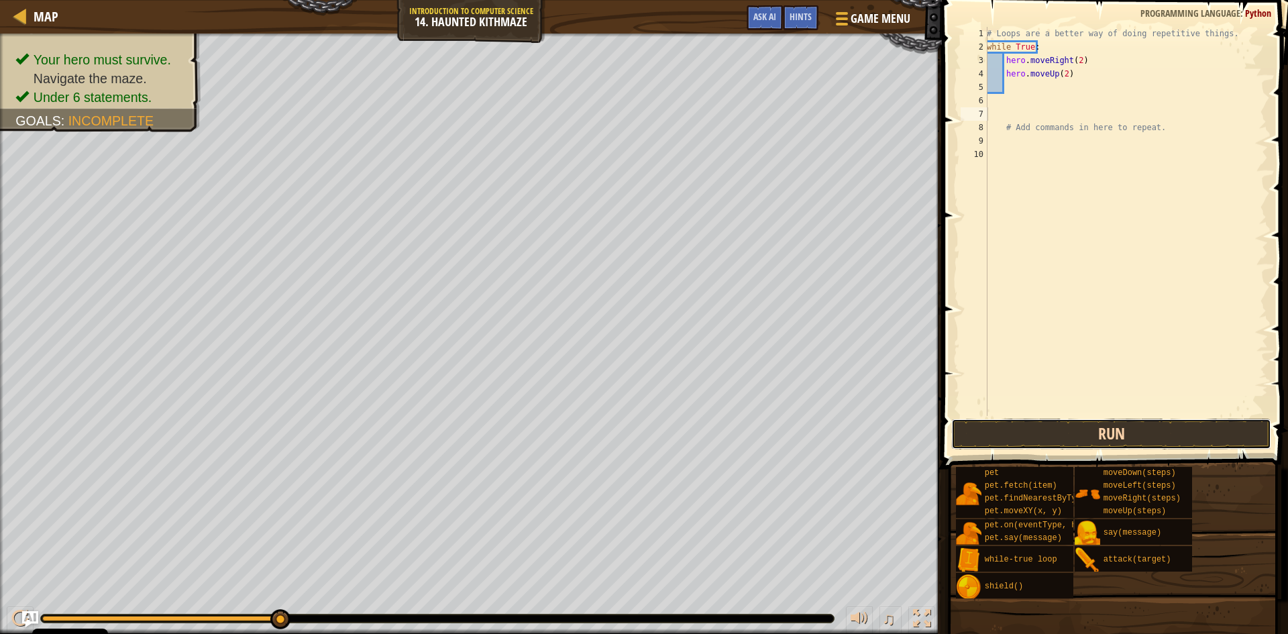
click at [1121, 428] on button "Run" at bounding box center [1112, 434] width 320 height 31
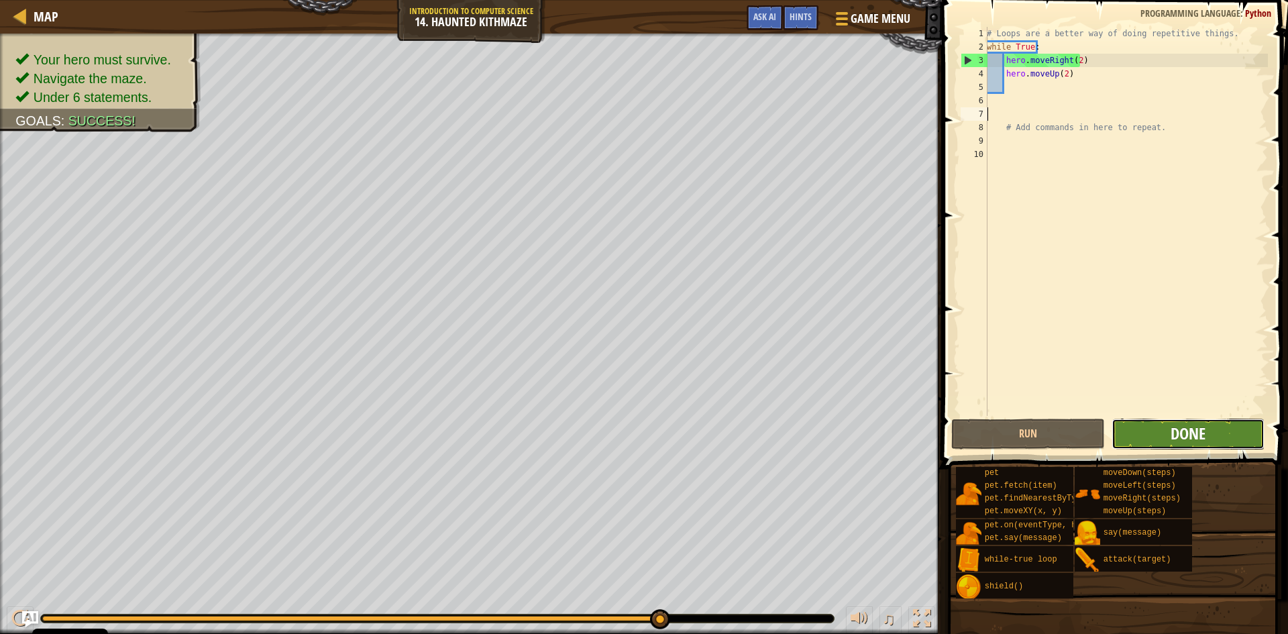
drag, startPoint x: 1182, startPoint y: 433, endPoint x: 1180, endPoint y: 425, distance: 8.5
click at [1180, 425] on span "Done" at bounding box center [1188, 433] width 35 height 21
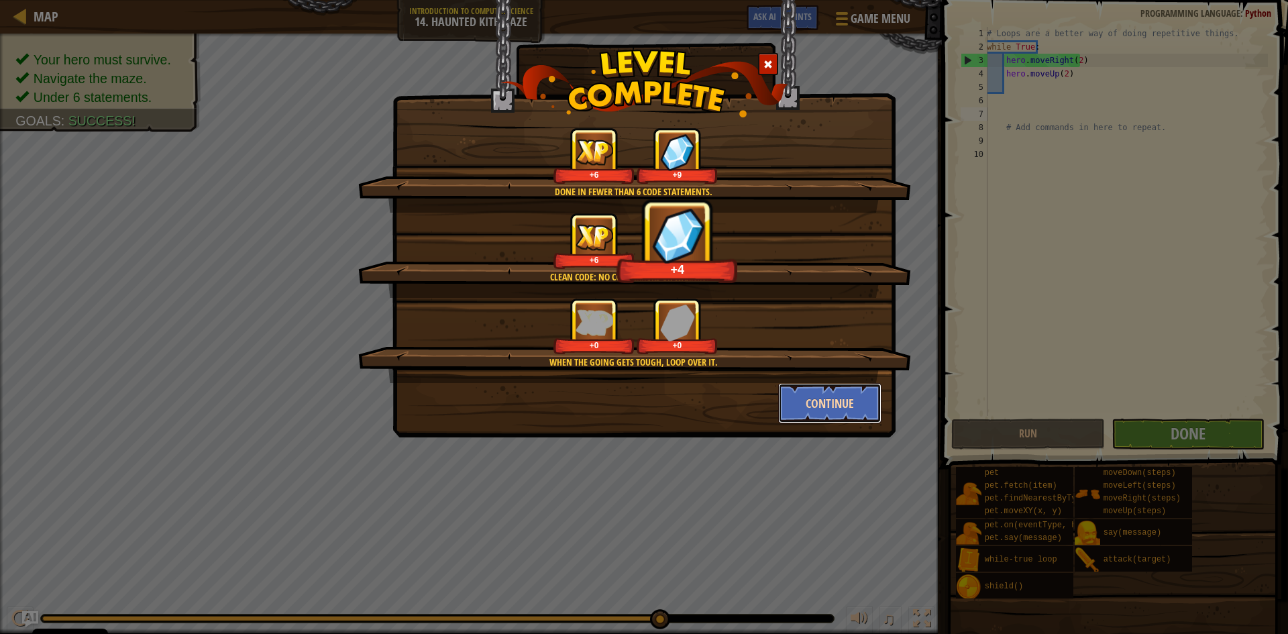
click at [811, 396] on button "Continue" at bounding box center [830, 403] width 104 height 40
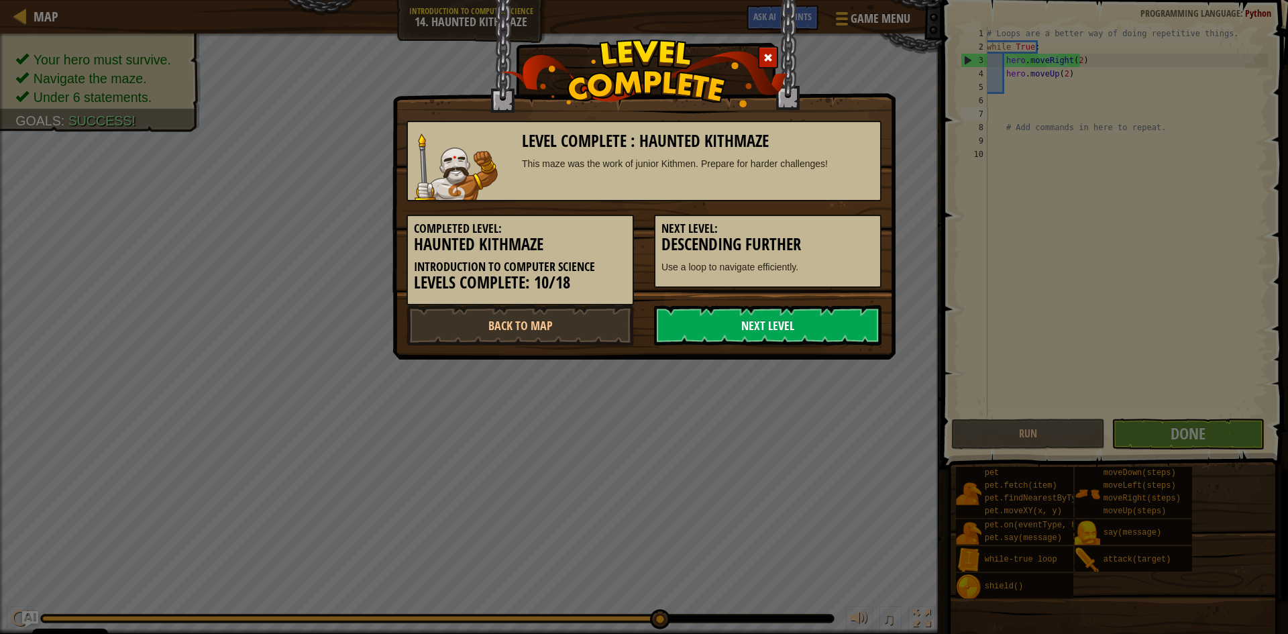
click at [800, 323] on link "Next Level" at bounding box center [767, 325] width 227 height 40
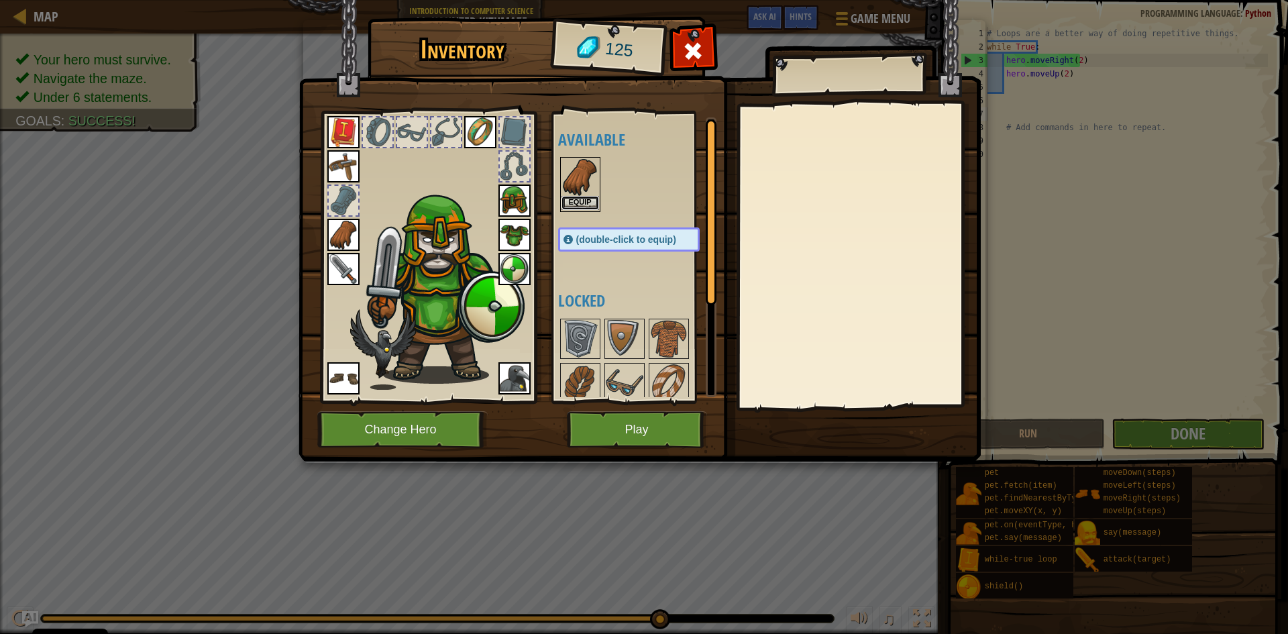
click at [582, 201] on button "Equip" at bounding box center [581, 203] width 38 height 14
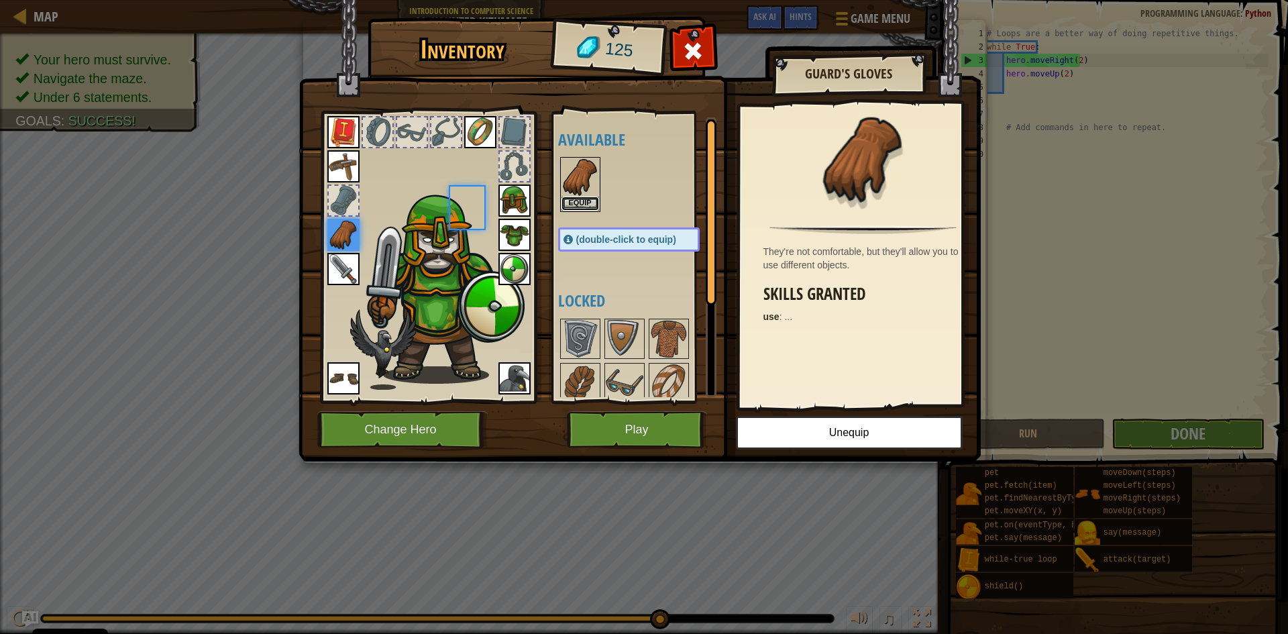
click at [582, 201] on button "Equip" at bounding box center [581, 204] width 38 height 14
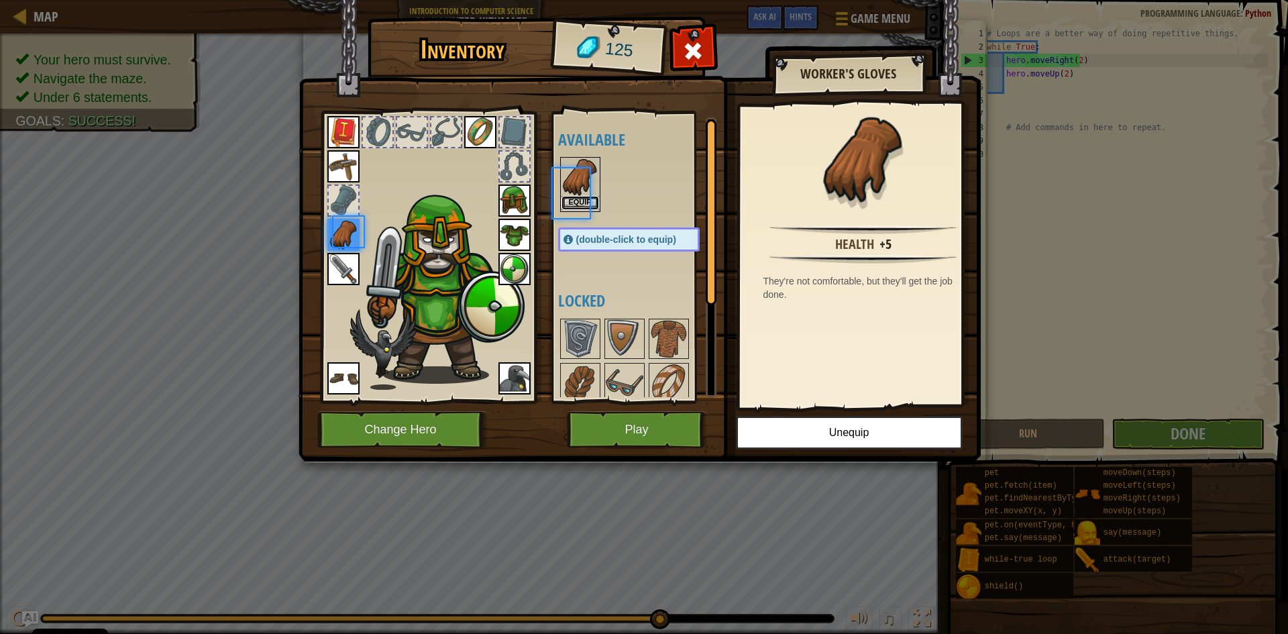
click at [582, 201] on button "Equip" at bounding box center [581, 203] width 38 height 14
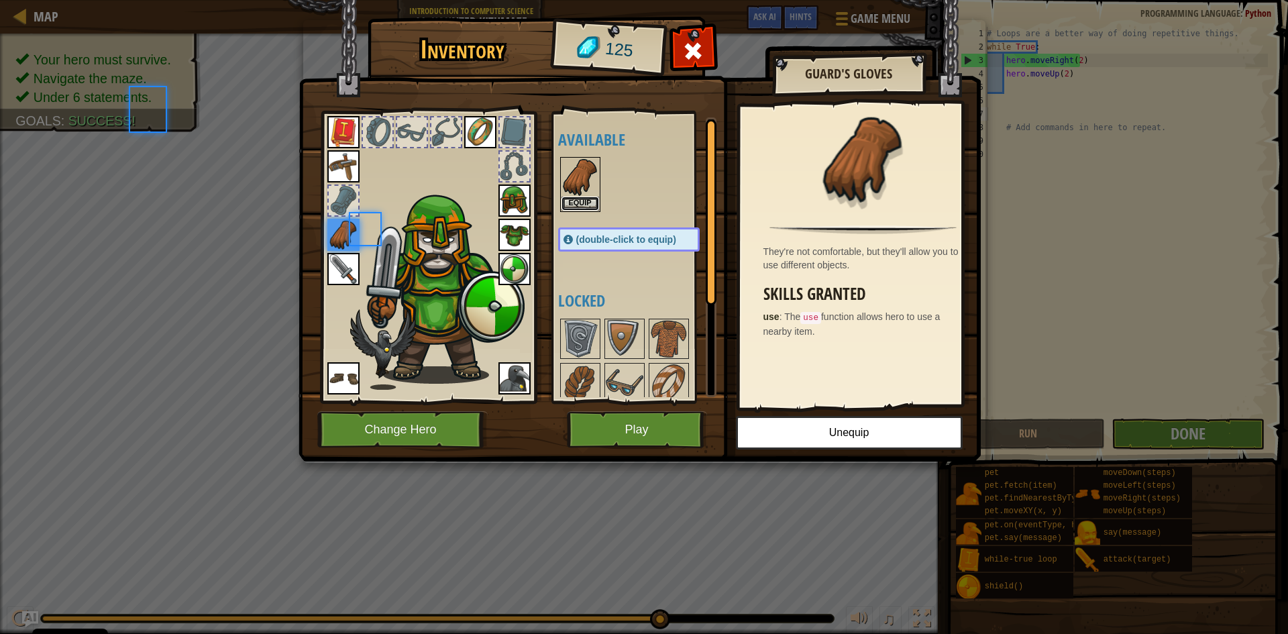
click at [582, 201] on button "Equip" at bounding box center [581, 204] width 38 height 14
click at [0, 0] on button "Equip" at bounding box center [0, 0] width 0 height 0
click at [582, 201] on button "Equip" at bounding box center [581, 204] width 38 height 14
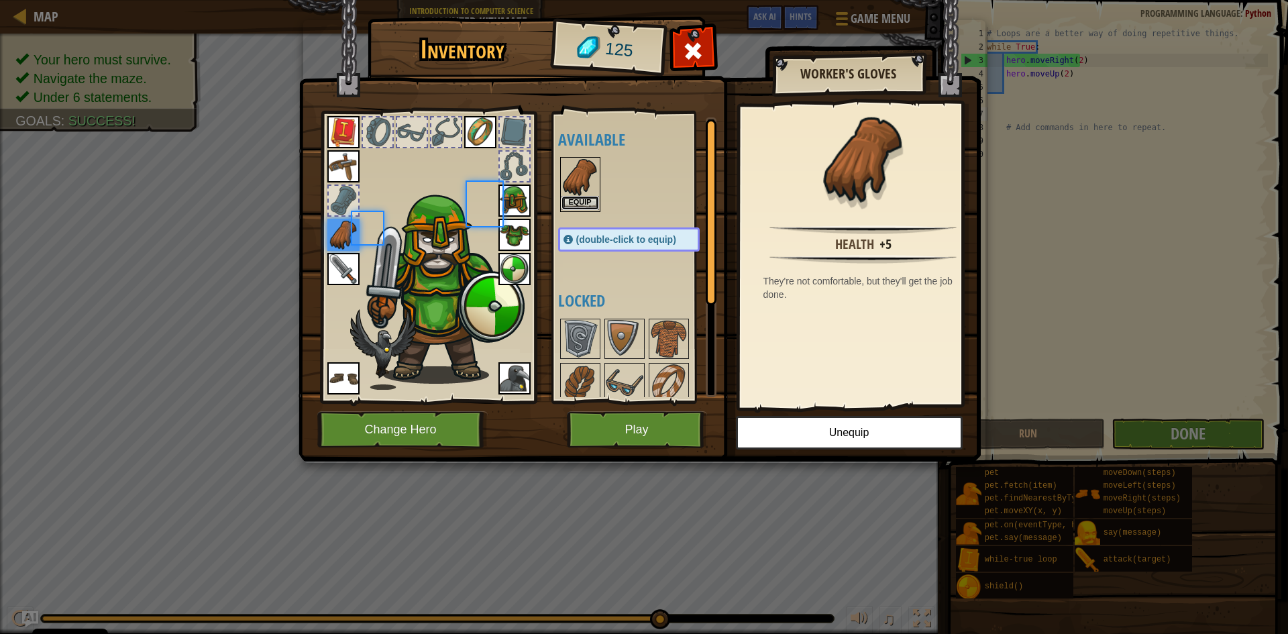
click at [582, 201] on button "Equip" at bounding box center [581, 203] width 38 height 14
click at [0, 0] on button "Equip" at bounding box center [0, 0] width 0 height 0
click at [582, 201] on button "Equip" at bounding box center [581, 203] width 38 height 14
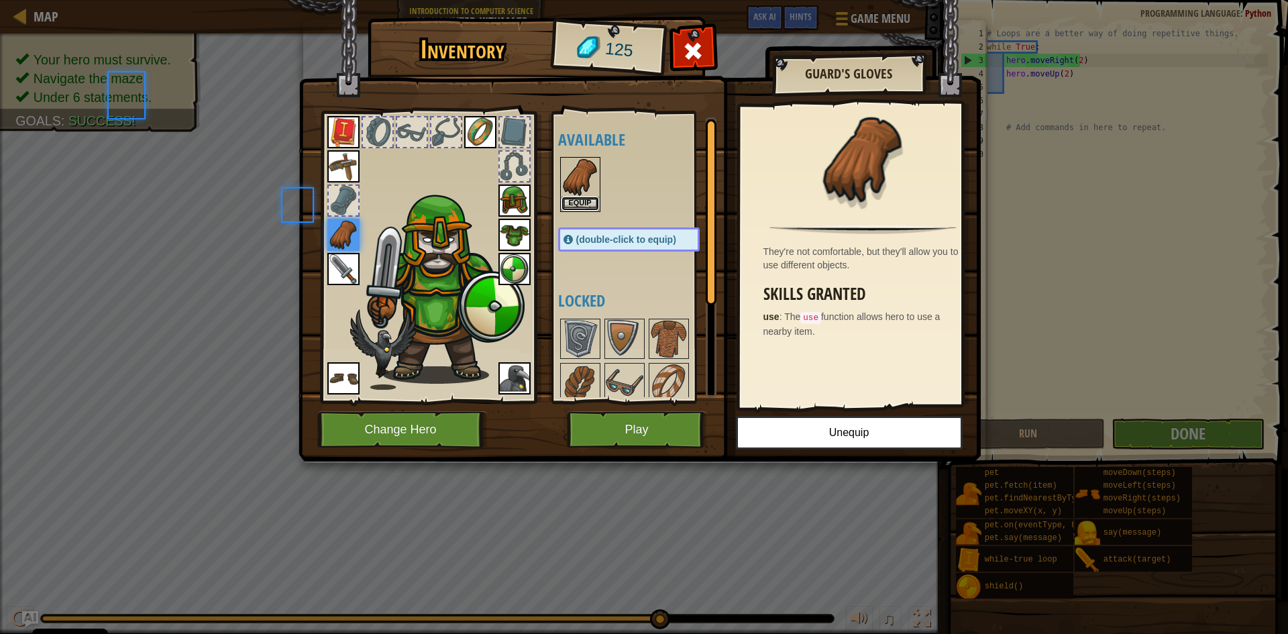
click at [582, 201] on button "Equip" at bounding box center [581, 204] width 38 height 14
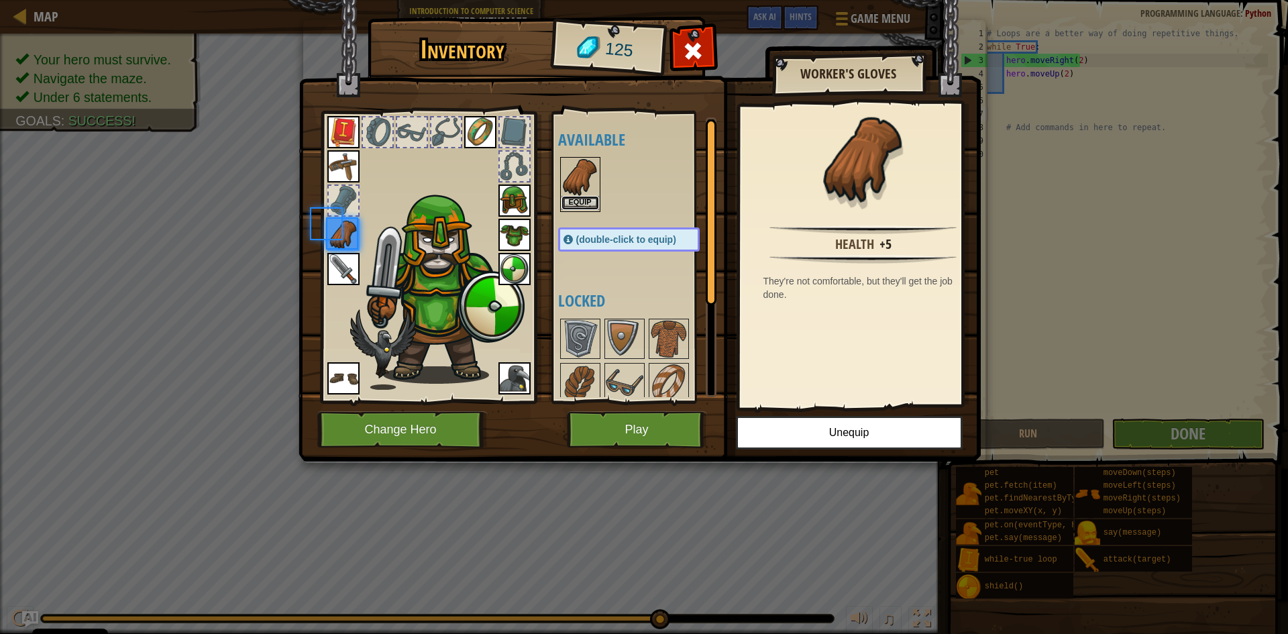
click at [582, 201] on button "Equip" at bounding box center [581, 203] width 38 height 14
click at [0, 0] on button "Equip" at bounding box center [0, 0] width 0 height 0
click at [580, 201] on button "Equip" at bounding box center [581, 204] width 38 height 14
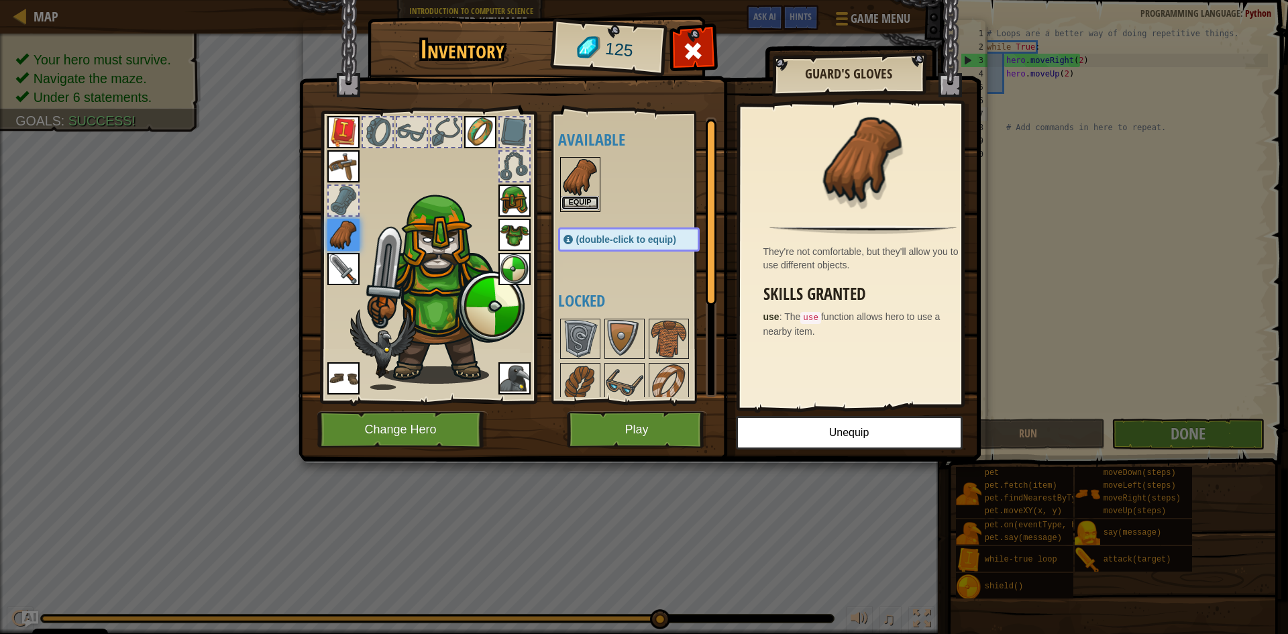
click at [578, 204] on button "Equip" at bounding box center [581, 203] width 38 height 14
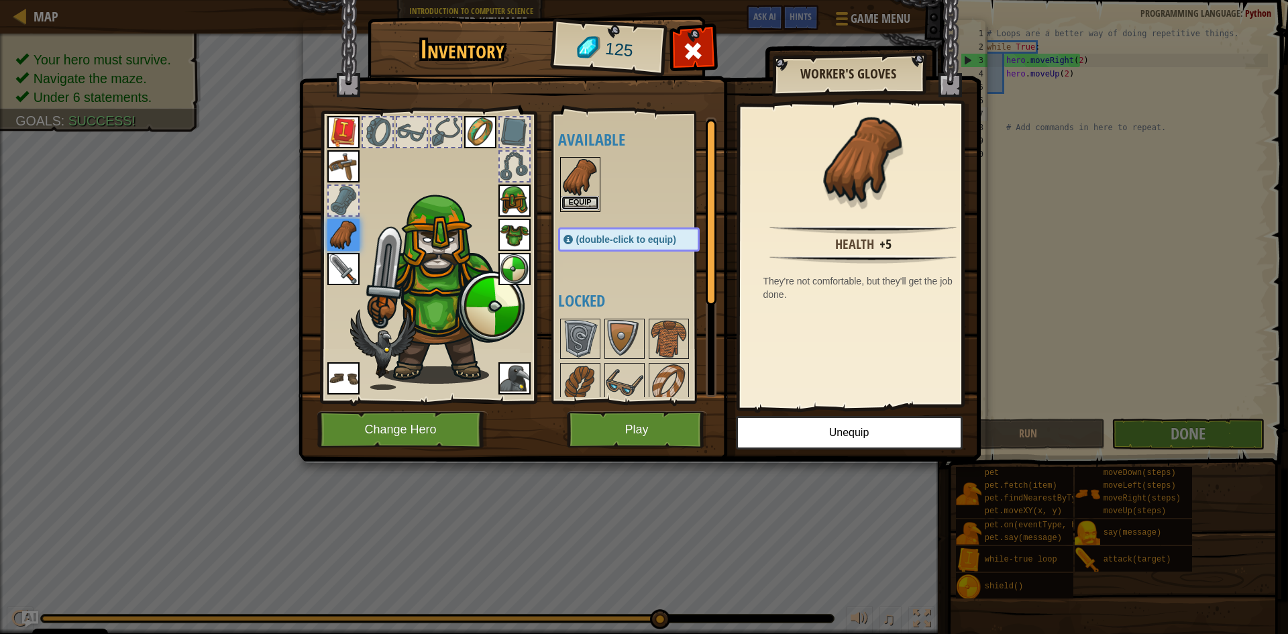
click at [578, 200] on button "Equip" at bounding box center [581, 203] width 38 height 14
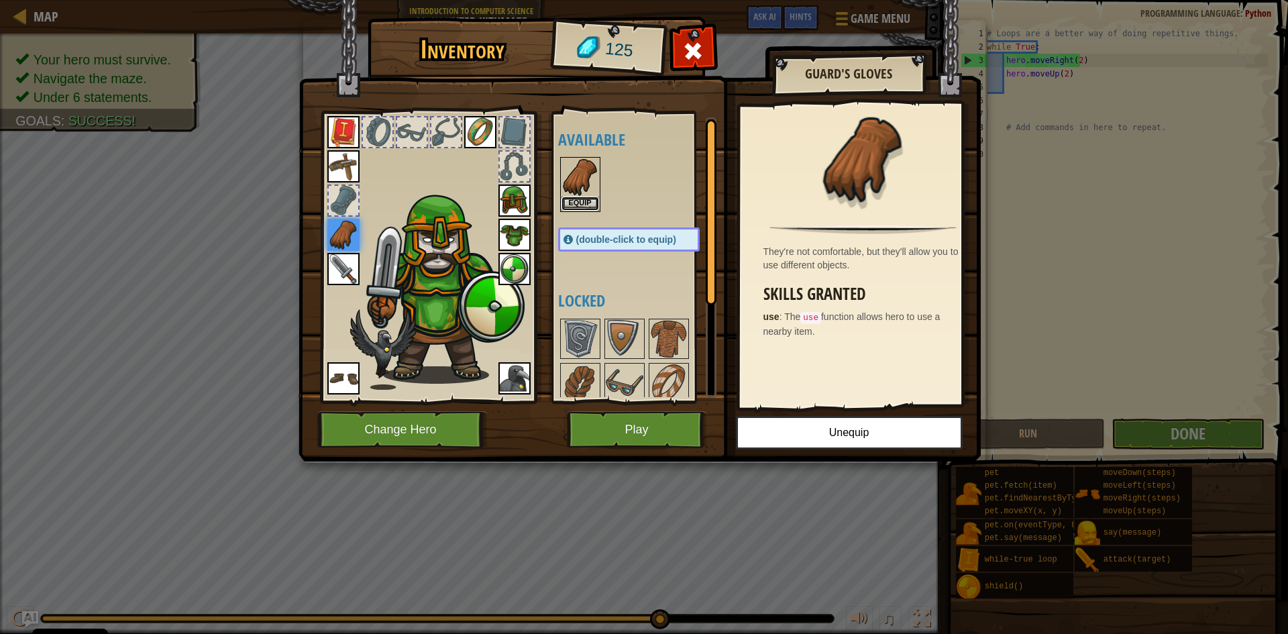
click at [578, 200] on button "Equip" at bounding box center [581, 204] width 38 height 14
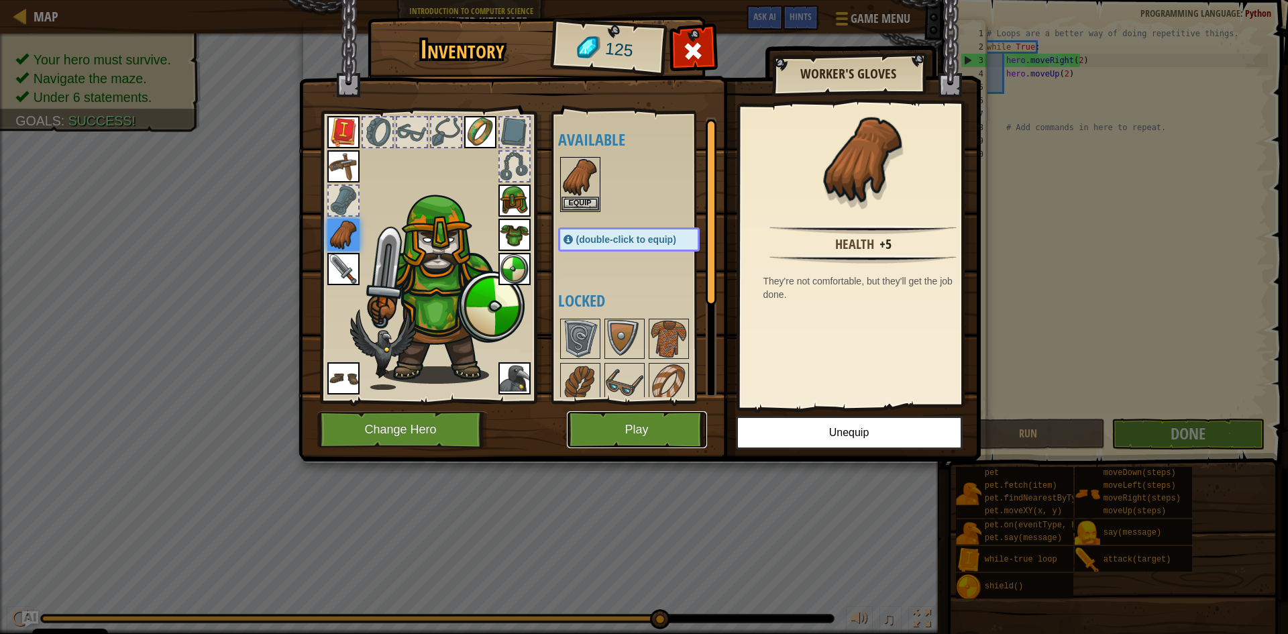
click at [643, 431] on button "Play" at bounding box center [637, 429] width 140 height 37
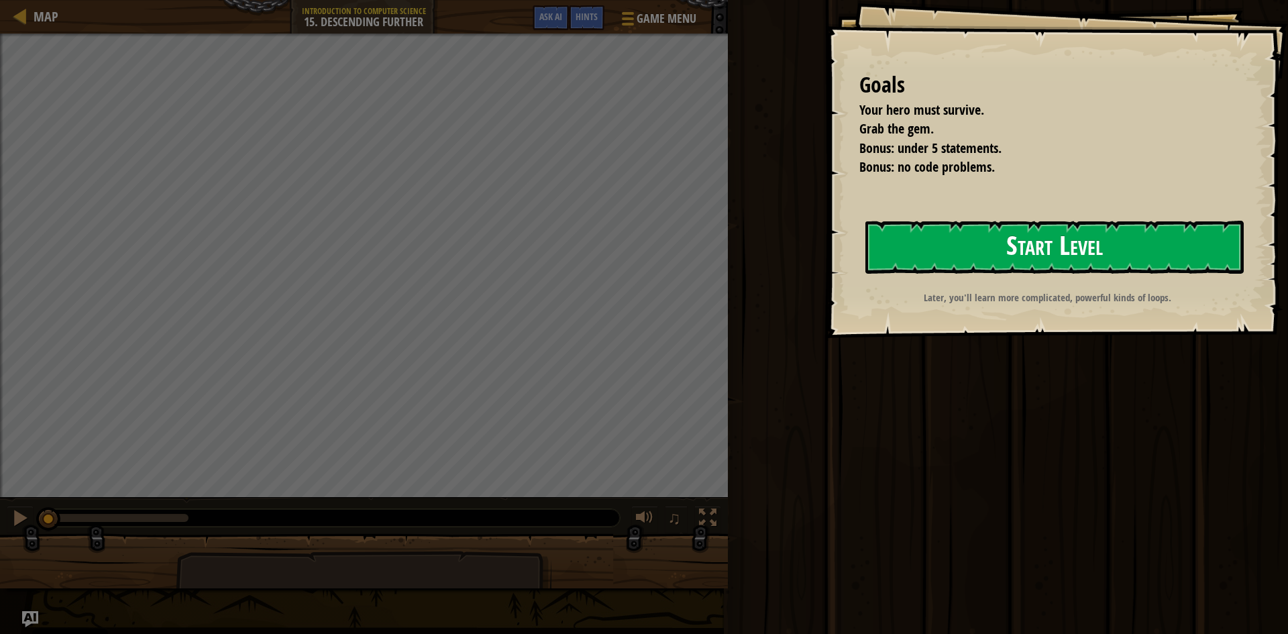
click at [1124, 264] on button "Start Level" at bounding box center [1055, 247] width 378 height 53
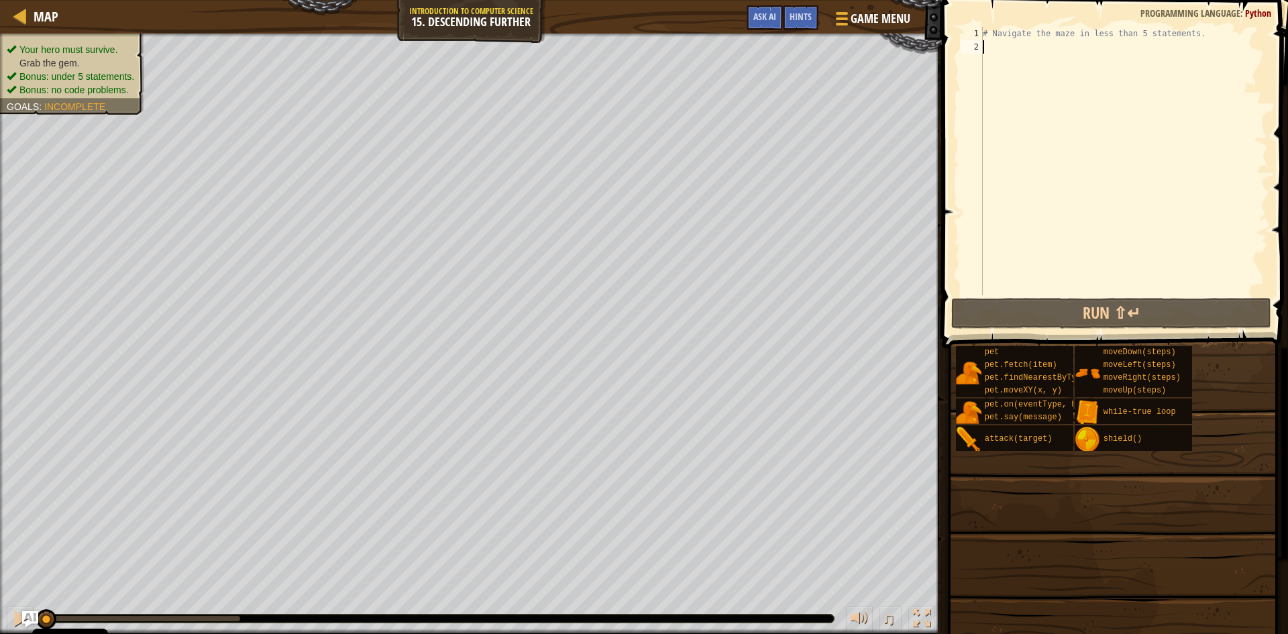
type textarea "w"
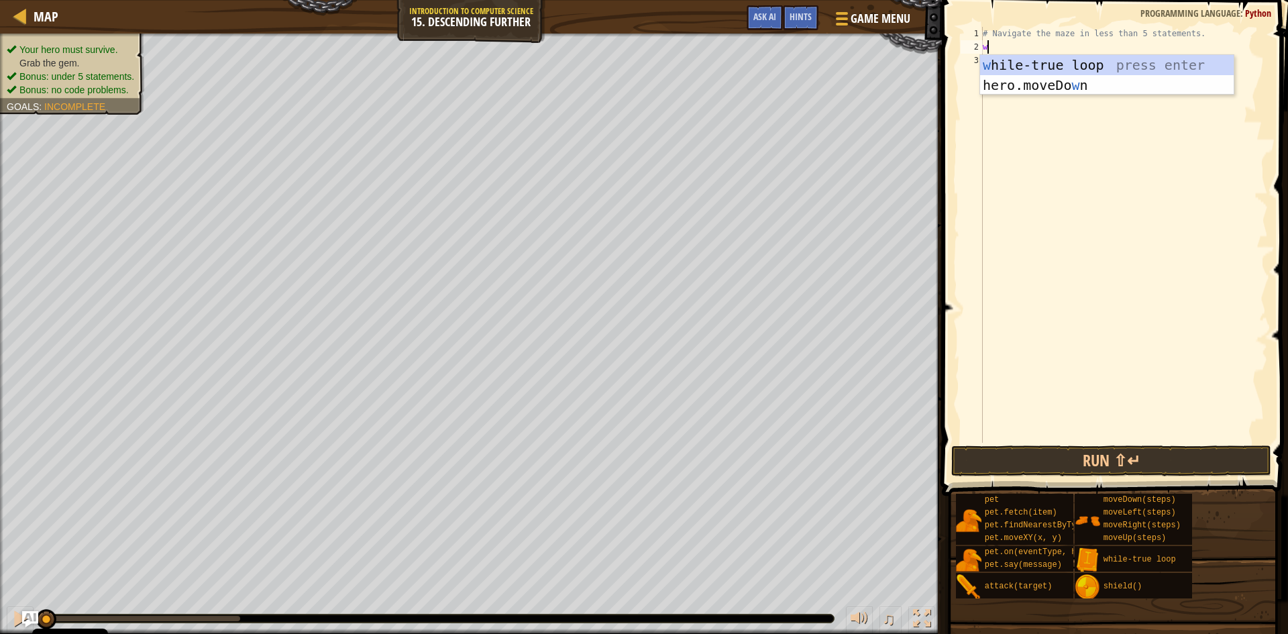
scroll to position [6, 0]
click at [1049, 66] on div "w [PERSON_NAME]-true loop press enter hero.moveDo w n press enter" at bounding box center [1107, 95] width 254 height 81
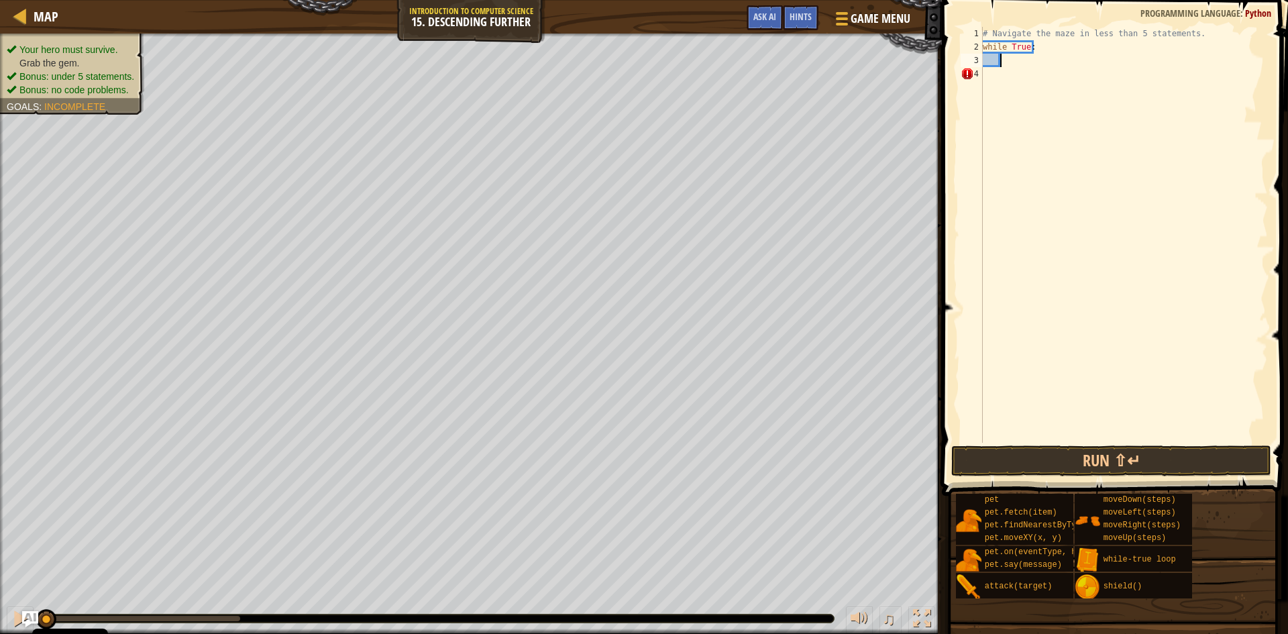
type textarea "h"
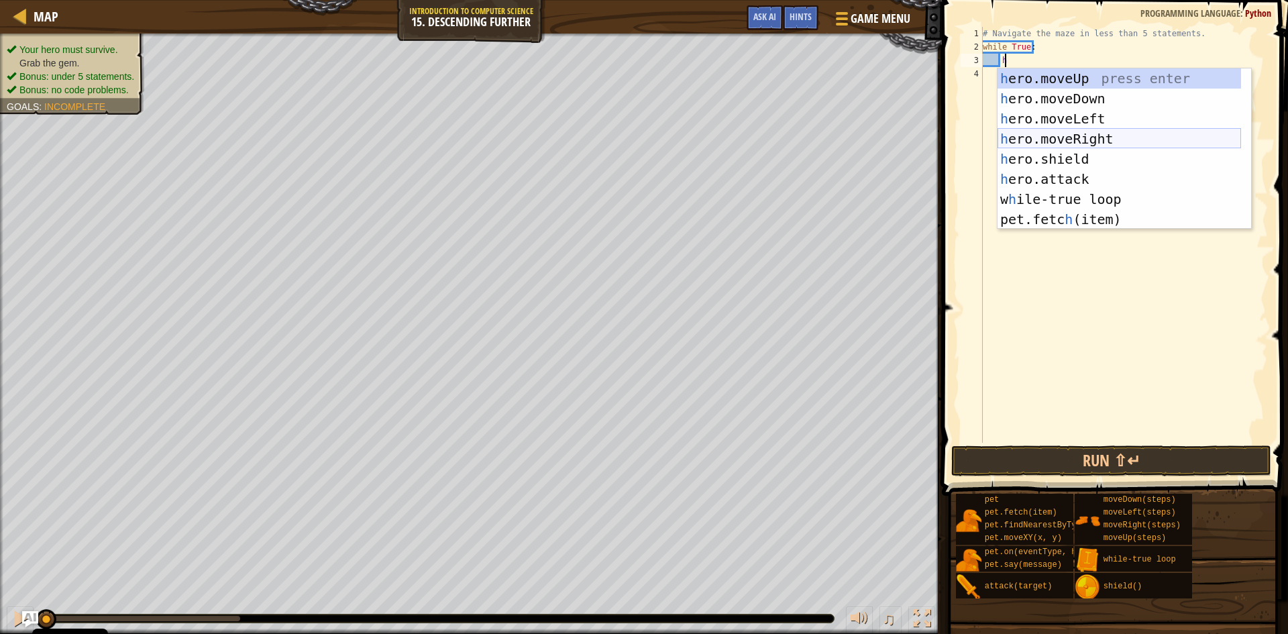
click at [1105, 134] on div "h ero.moveUp press enter h ero.moveDown press enter h ero.moveLeft press enter …" at bounding box center [1120, 168] width 244 height 201
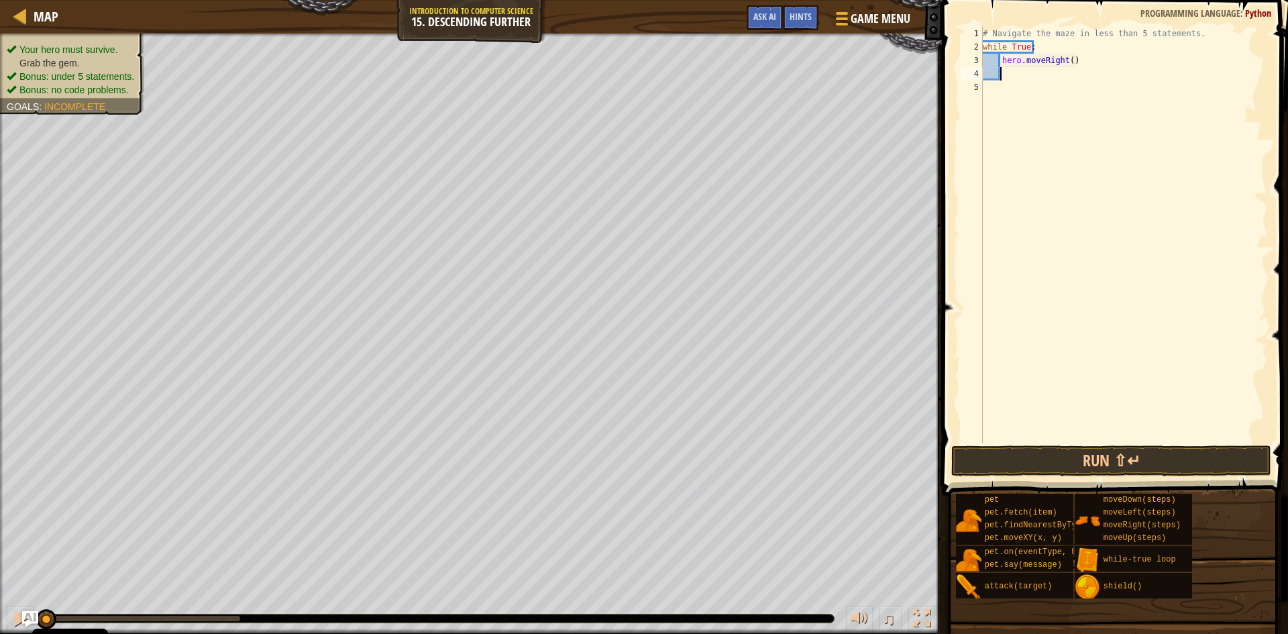
scroll to position [6, 1]
click at [1068, 60] on div "# Navigate the maze in less than 5 statements. while True : hero . moveRight ( )" at bounding box center [1124, 248] width 288 height 443
type textarea "hero.moveRight(2)"
click at [1047, 83] on div "# Navigate the maze in less than 5 statements. while True : hero . moveRight ( …" at bounding box center [1124, 248] width 288 height 443
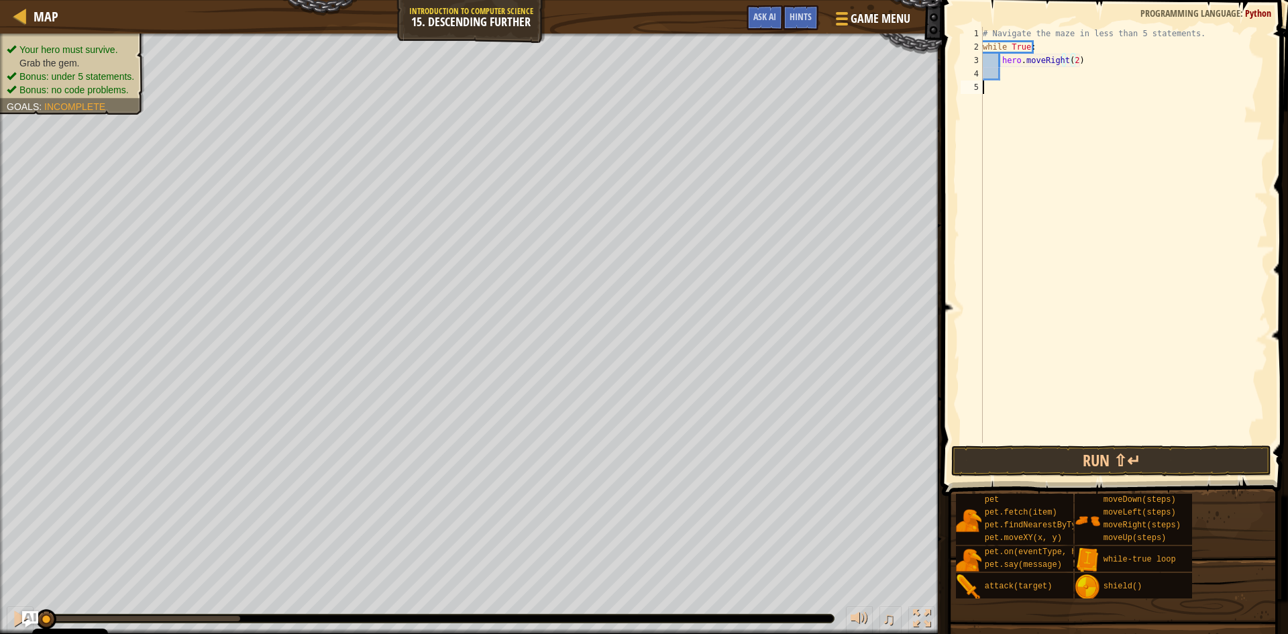
scroll to position [6, 0]
click at [1039, 71] on div "# Navigate the maze in less than 5 statements. while True : hero . moveRight ( …" at bounding box center [1124, 248] width 288 height 443
type textarea "h"
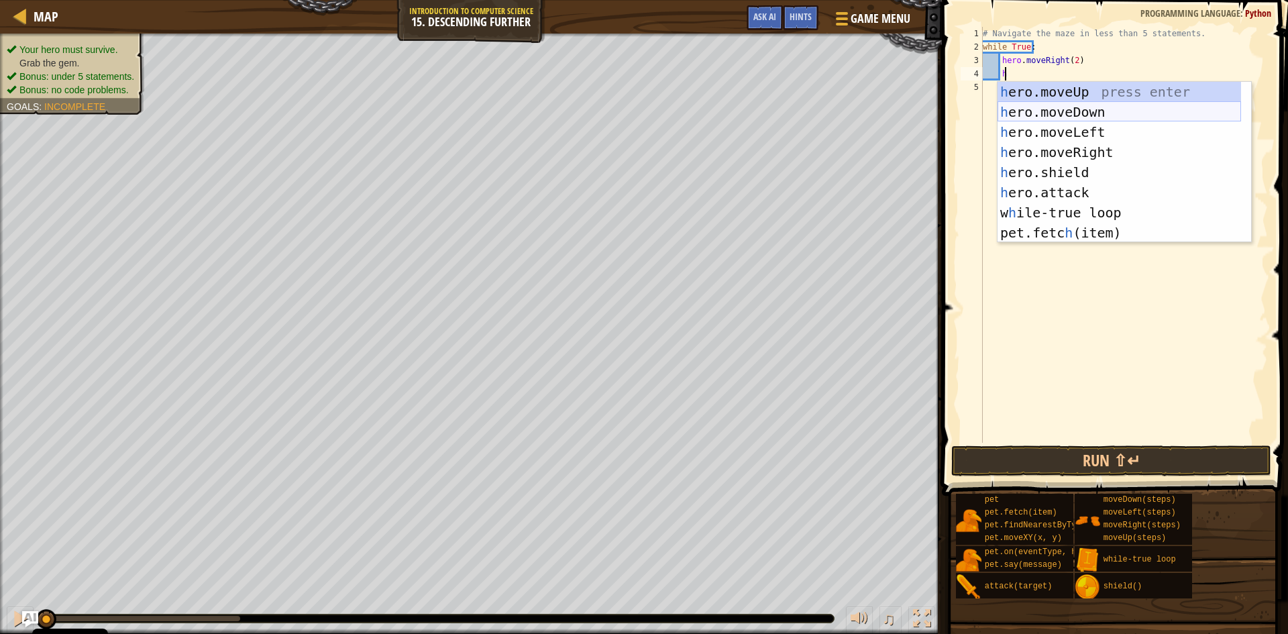
click at [1091, 105] on div "h ero.moveUp press enter h ero.moveDown press enter h ero.moveLeft press enter …" at bounding box center [1120, 182] width 244 height 201
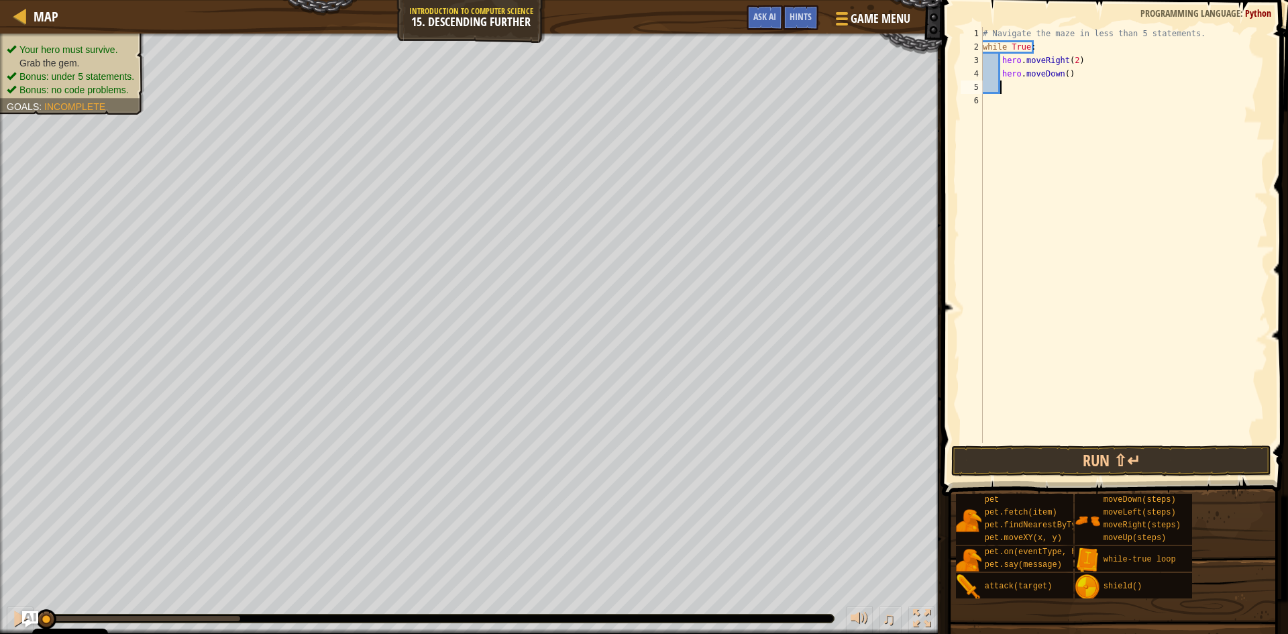
scroll to position [6, 1]
click at [1036, 459] on button "Run ⇧↵" at bounding box center [1112, 461] width 320 height 31
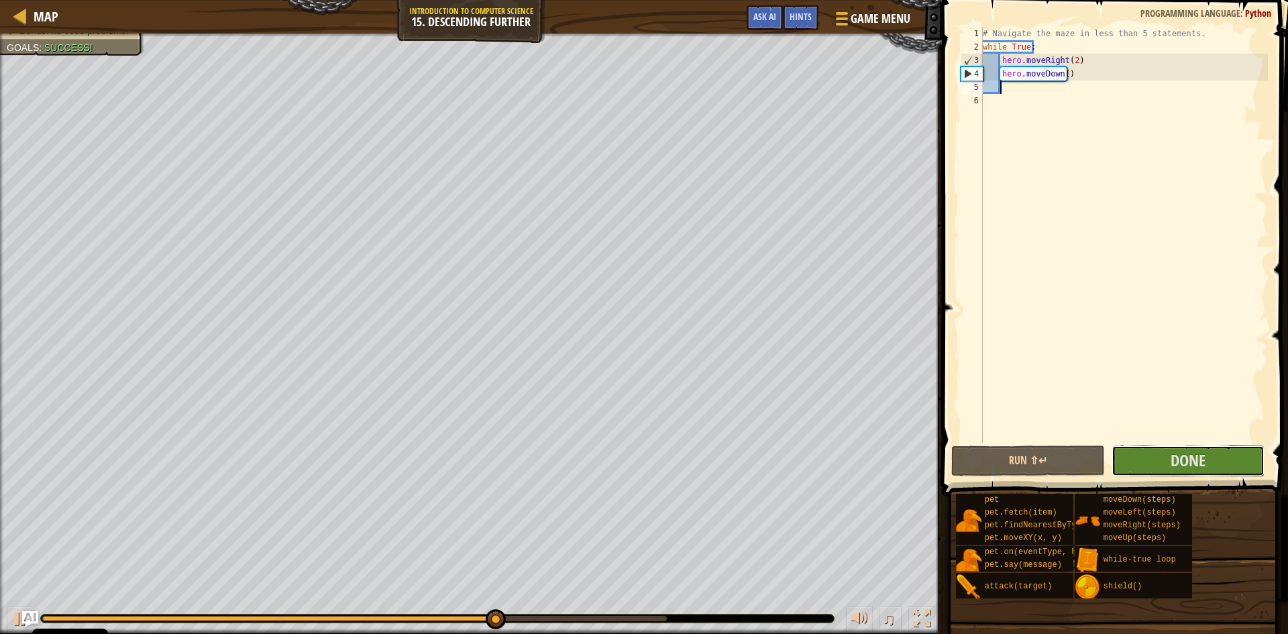
drag, startPoint x: 1224, startPoint y: 458, endPoint x: 1220, endPoint y: 445, distance: 14.0
click at [1220, 445] on div "1 2 3 4 5 6 # Navigate the maze in less than 5 statements. while True : hero . …" at bounding box center [1113, 274] width 350 height 535
click at [1223, 465] on button "Done" at bounding box center [1189, 461] width 154 height 31
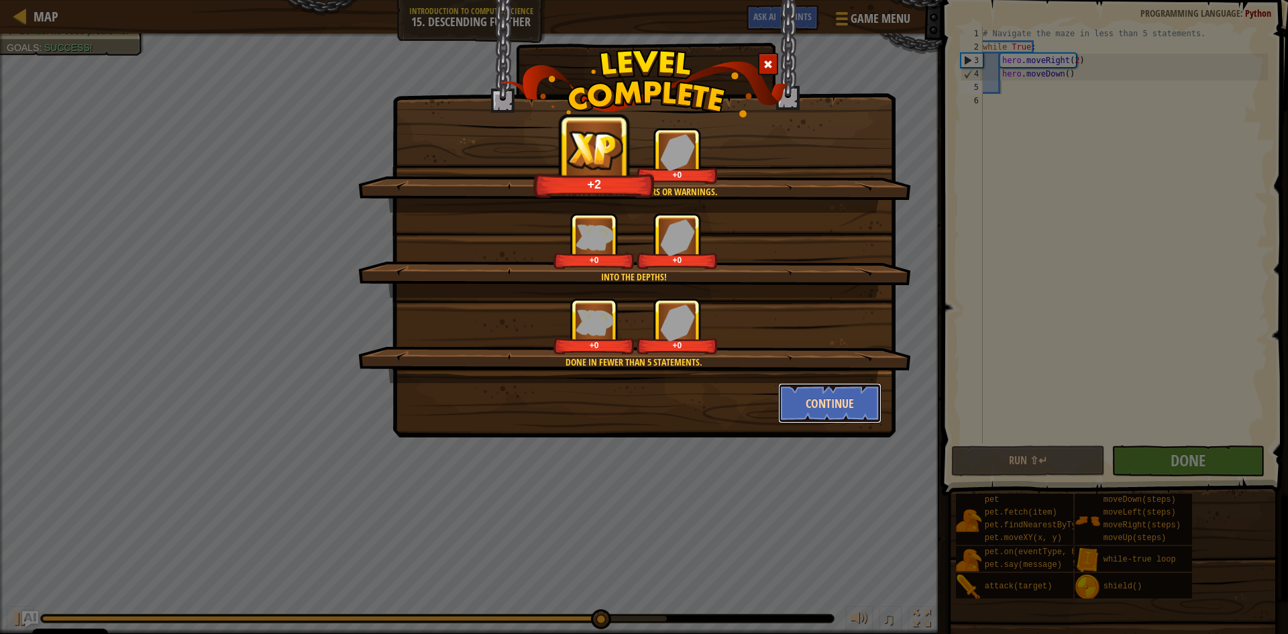
click at [841, 415] on button "Continue" at bounding box center [830, 403] width 104 height 40
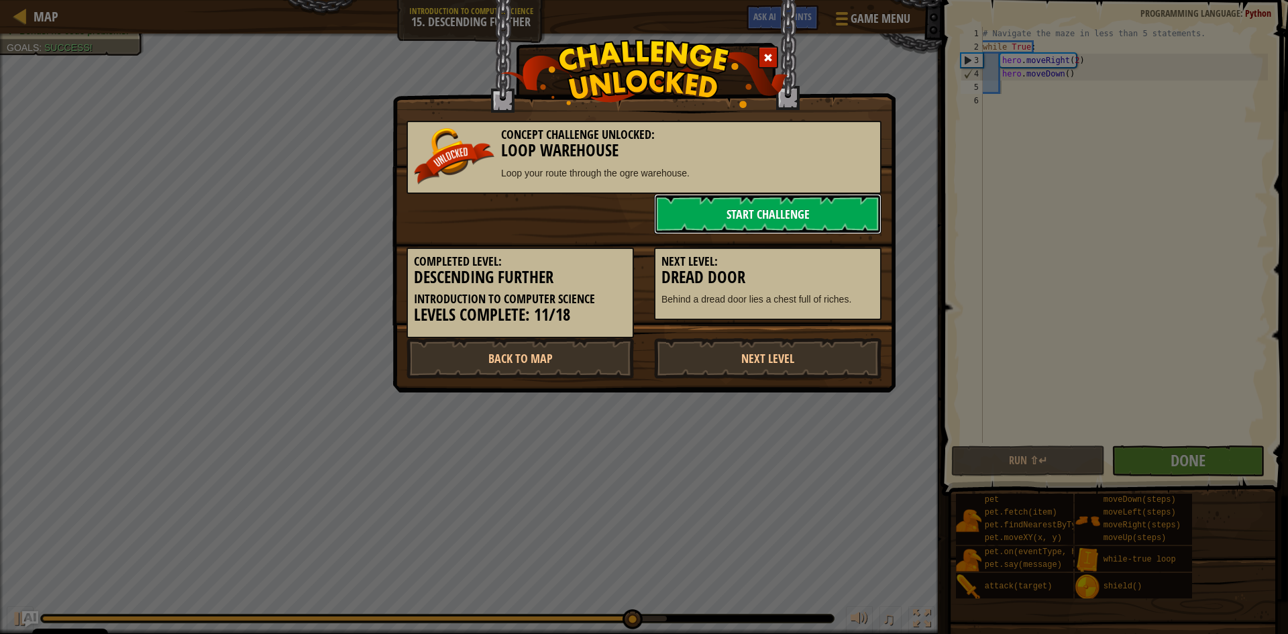
click at [797, 219] on link "Start Challenge" at bounding box center [767, 214] width 227 height 40
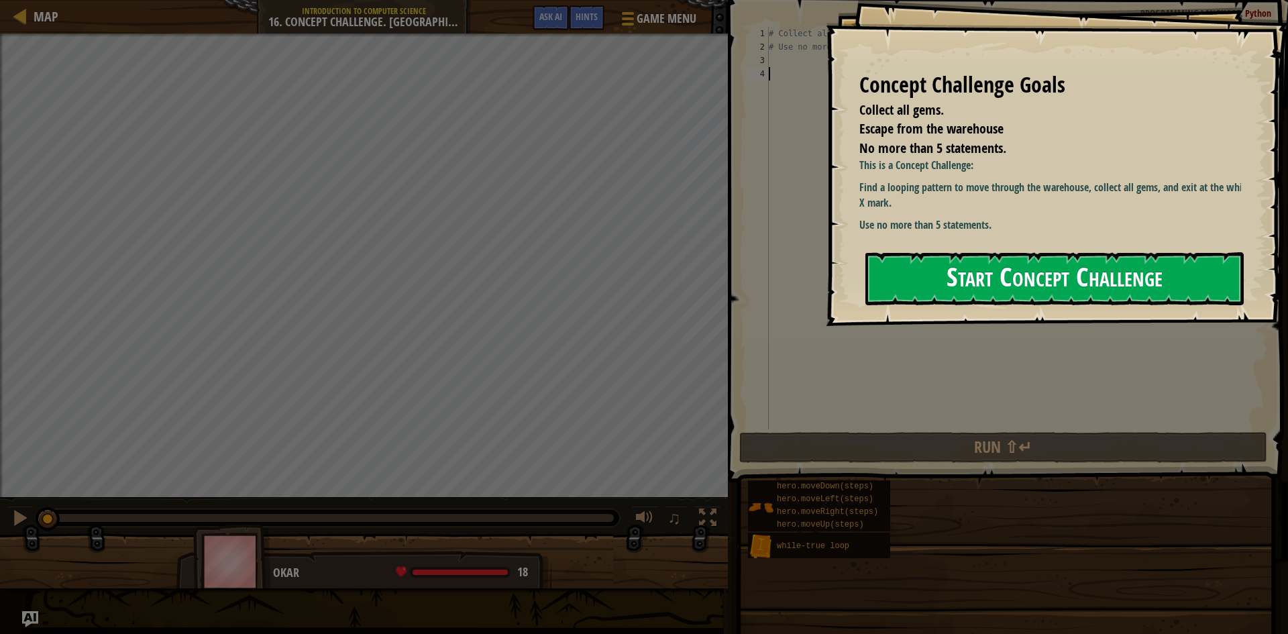
click at [1007, 265] on button "Start Concept Challenge" at bounding box center [1055, 278] width 378 height 53
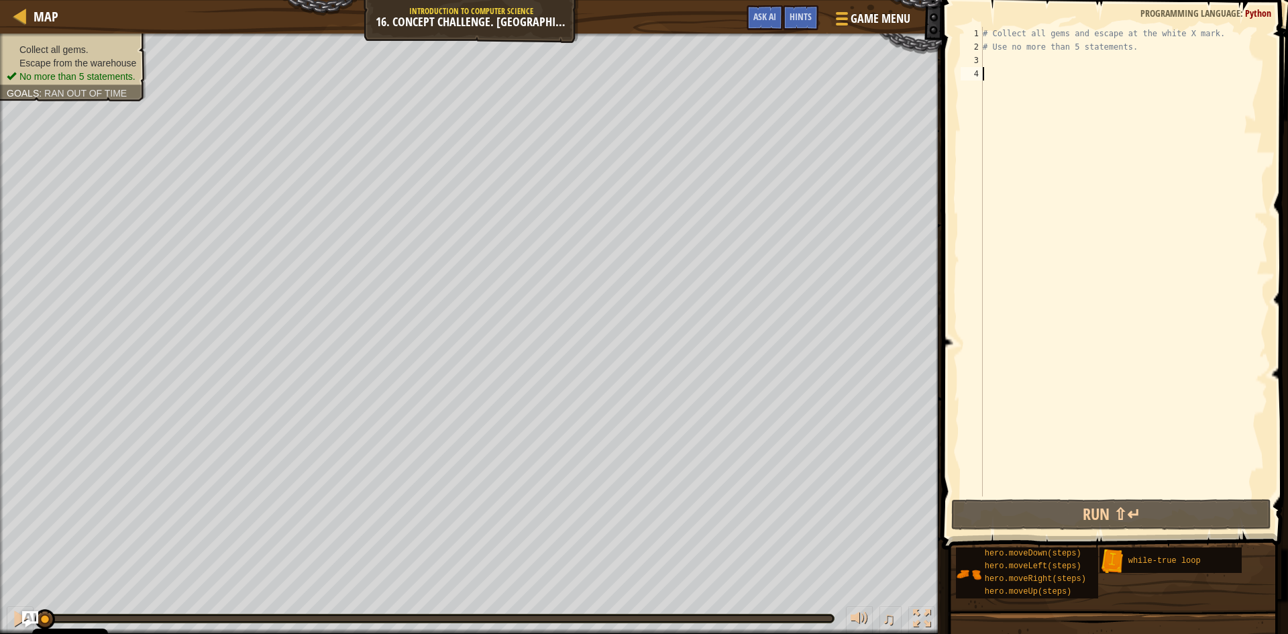
type textarea "h"
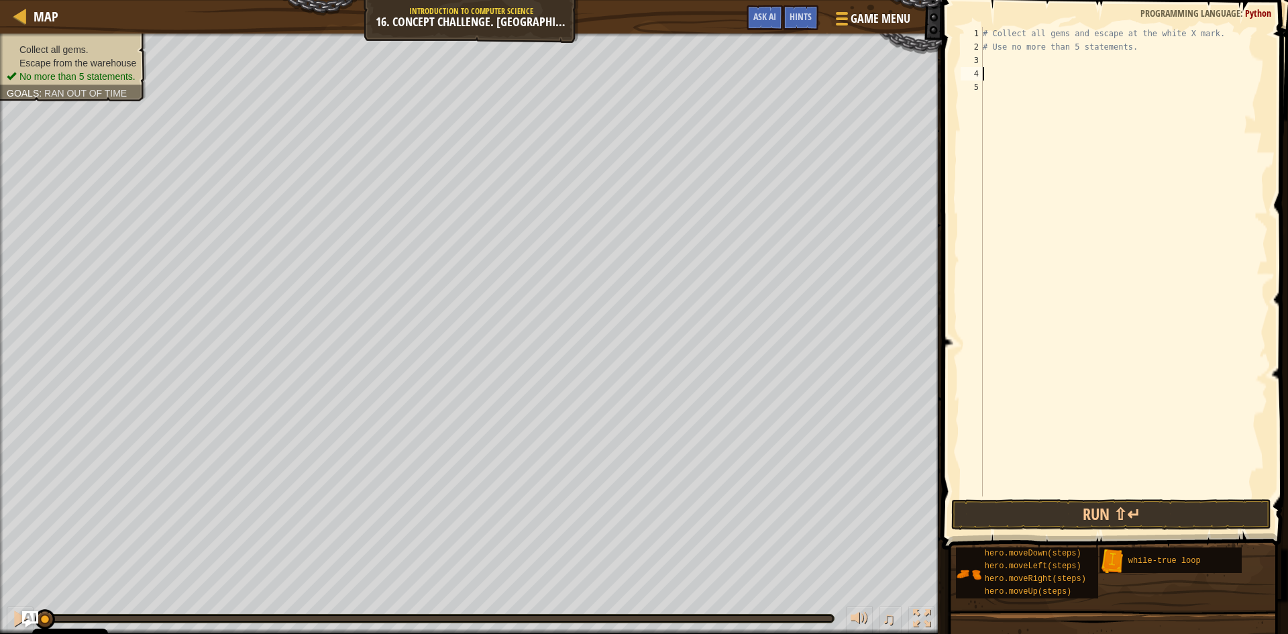
type textarea "p"
type textarea "h"
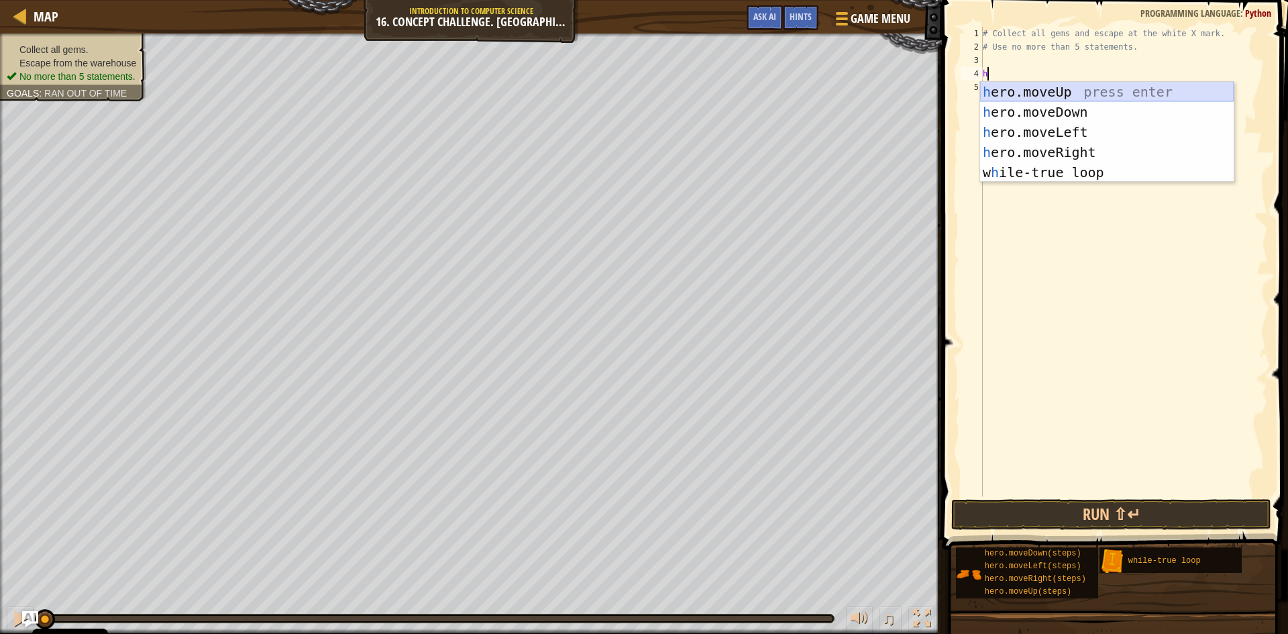
click at [1072, 96] on div "h ero.moveUp press enter h ero.moveDown press enter h ero.moveLeft press enter …" at bounding box center [1107, 152] width 254 height 141
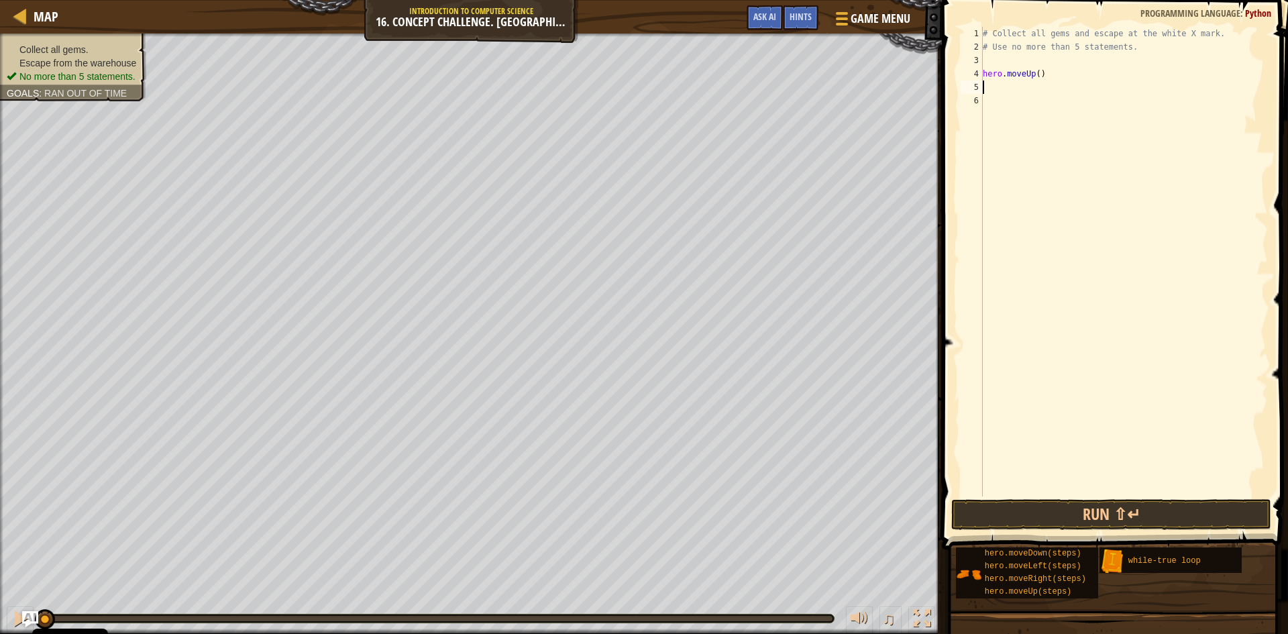
click at [1034, 75] on div "# Collect all gems and escape at the white X mark. # Use no more than 5 stateme…" at bounding box center [1124, 275] width 288 height 497
type textarea "hero.moveUp(2)"
click at [1137, 509] on button "Run ⇧↵" at bounding box center [1112, 514] width 320 height 31
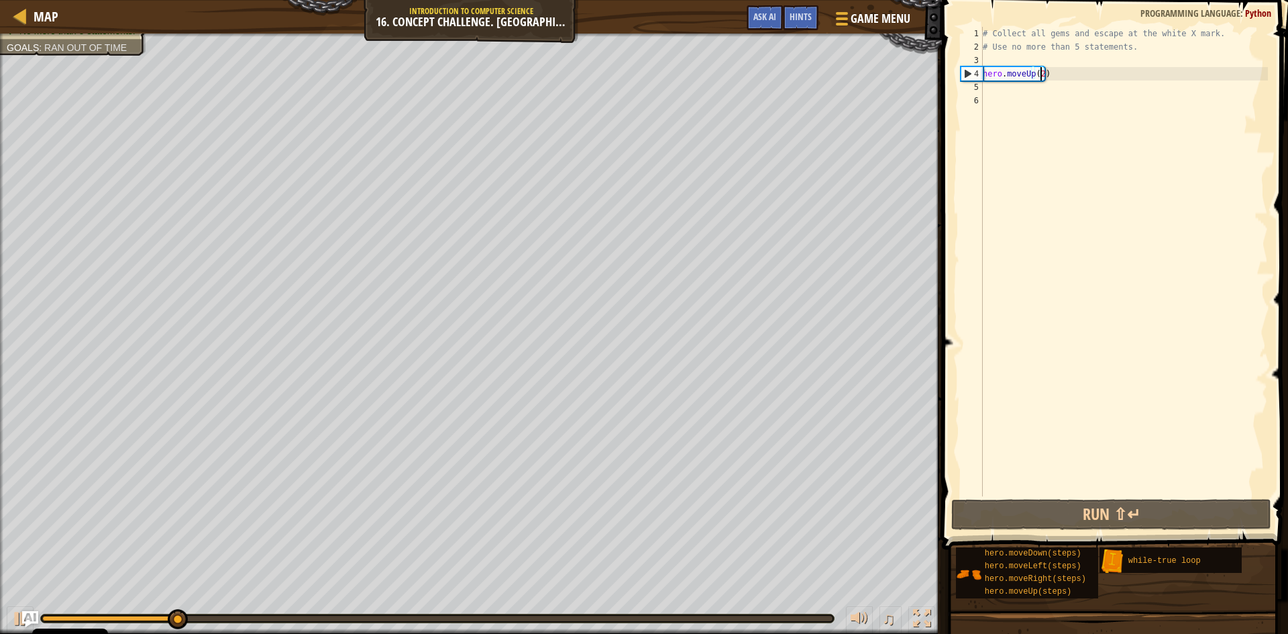
click at [1037, 97] on div "# Collect all gems and escape at the white X mark. # Use no more than 5 stateme…" at bounding box center [1124, 275] width 288 height 497
click at [1001, 89] on div "# Collect all gems and escape at the white X mark. # Use no more than 5 stateme…" at bounding box center [1124, 275] width 288 height 497
type textarea "h"
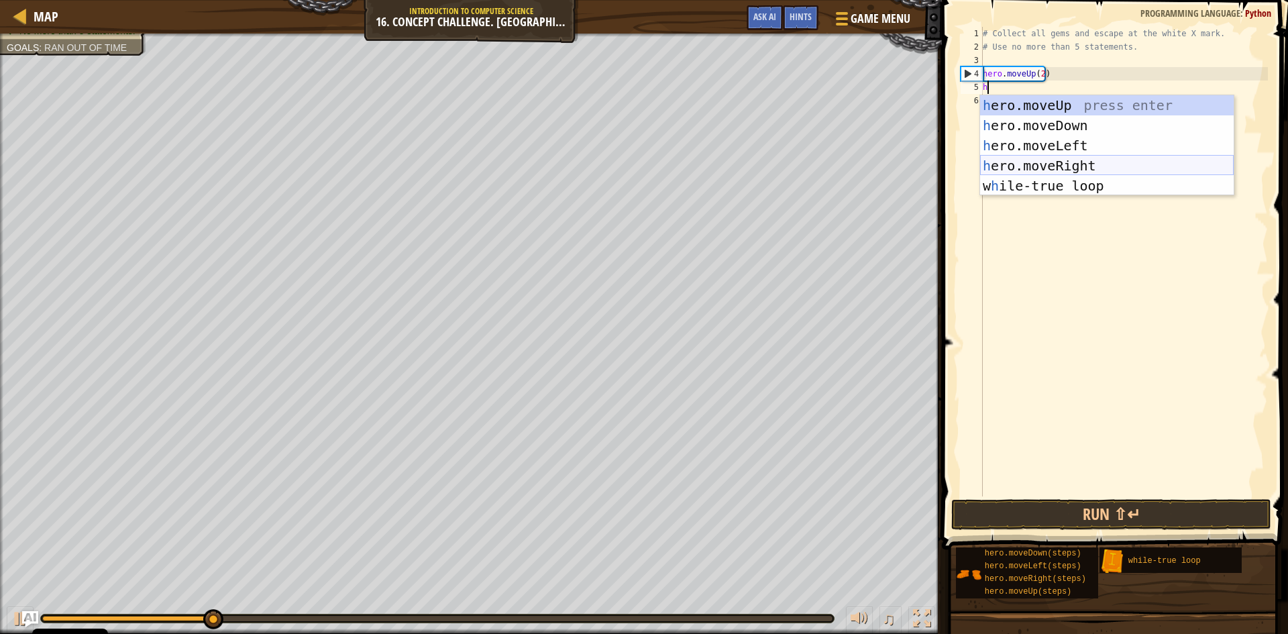
click at [1132, 161] on div "h ero.moveUp press enter h ero.moveDown press enter h ero.moveLeft press enter …" at bounding box center [1107, 165] width 254 height 141
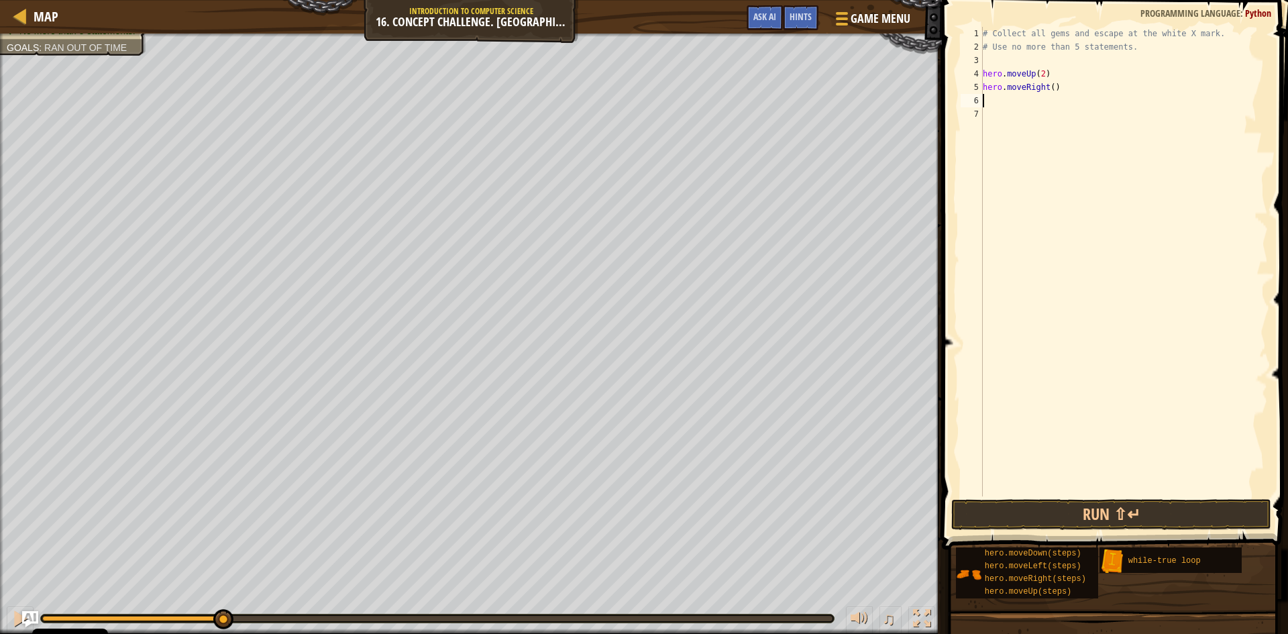
click at [1047, 92] on div "# Collect all gems and escape at the white X mark. # Use no more than 5 stateme…" at bounding box center [1124, 275] width 288 height 497
type textarea "hero.moveRight(1.5)"
click at [1100, 505] on button "Run ⇧↵" at bounding box center [1112, 514] width 320 height 31
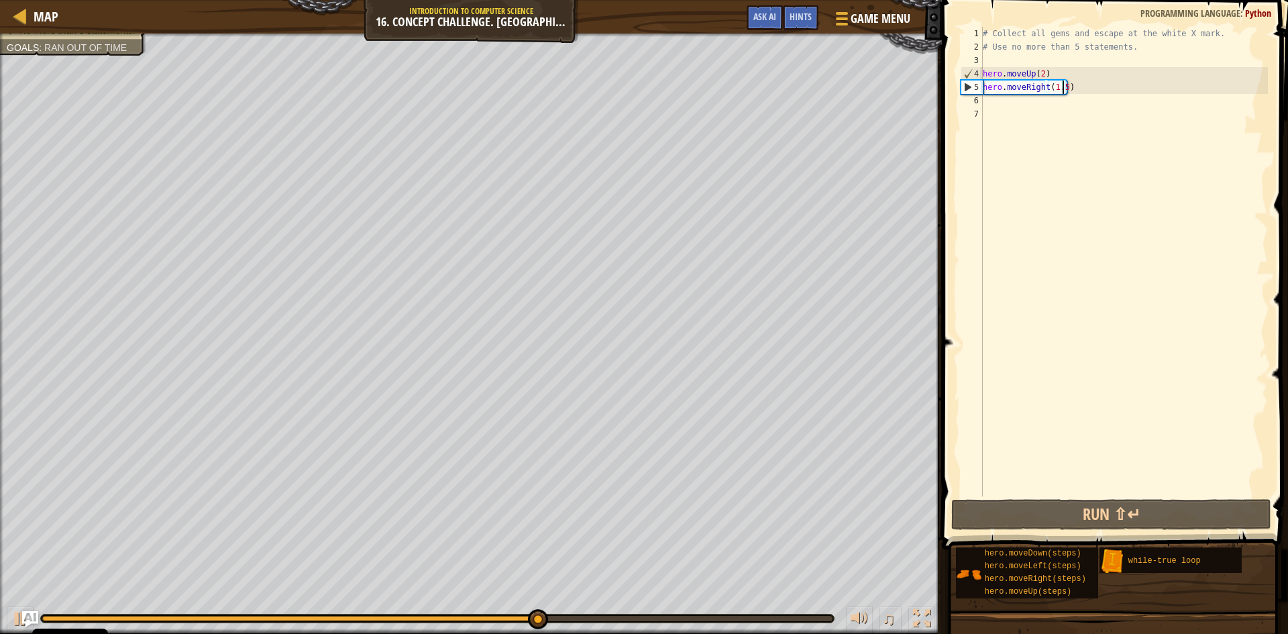
click at [9, 13] on div "Map Introduction to Computer Science 16. Concept Challenge. Loop Warehouse Game…" at bounding box center [471, 17] width 942 height 34
click at [32, 14] on link "Map" at bounding box center [43, 16] width 32 height 18
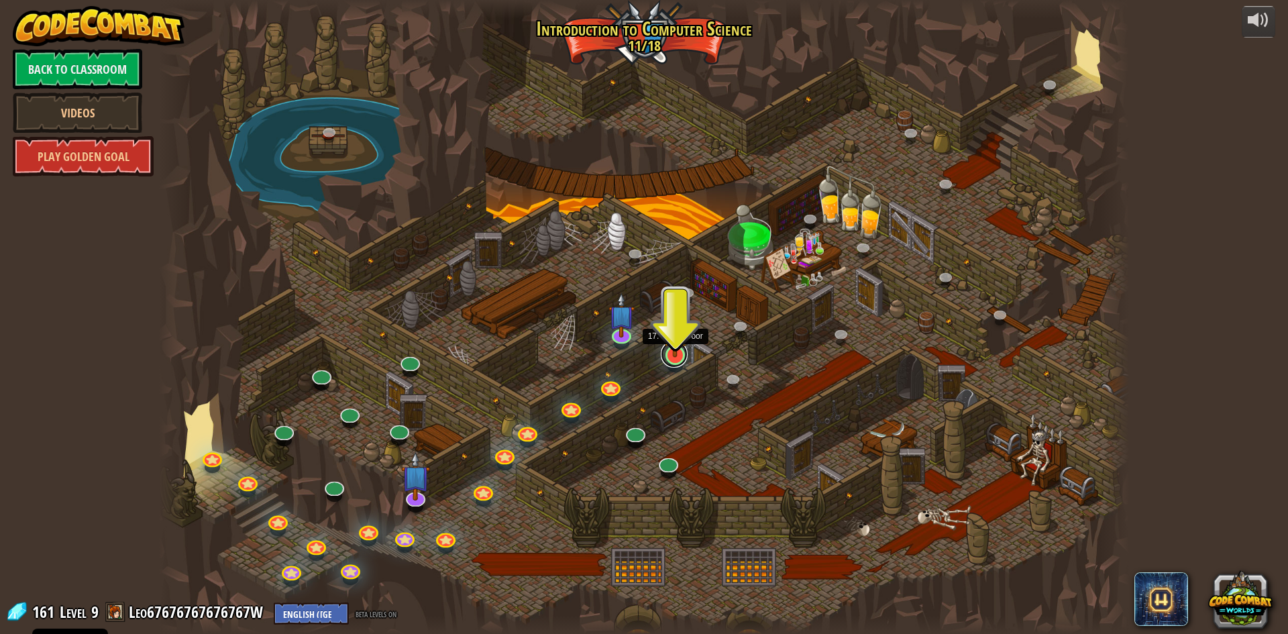
click at [675, 364] on link at bounding box center [674, 354] width 27 height 27
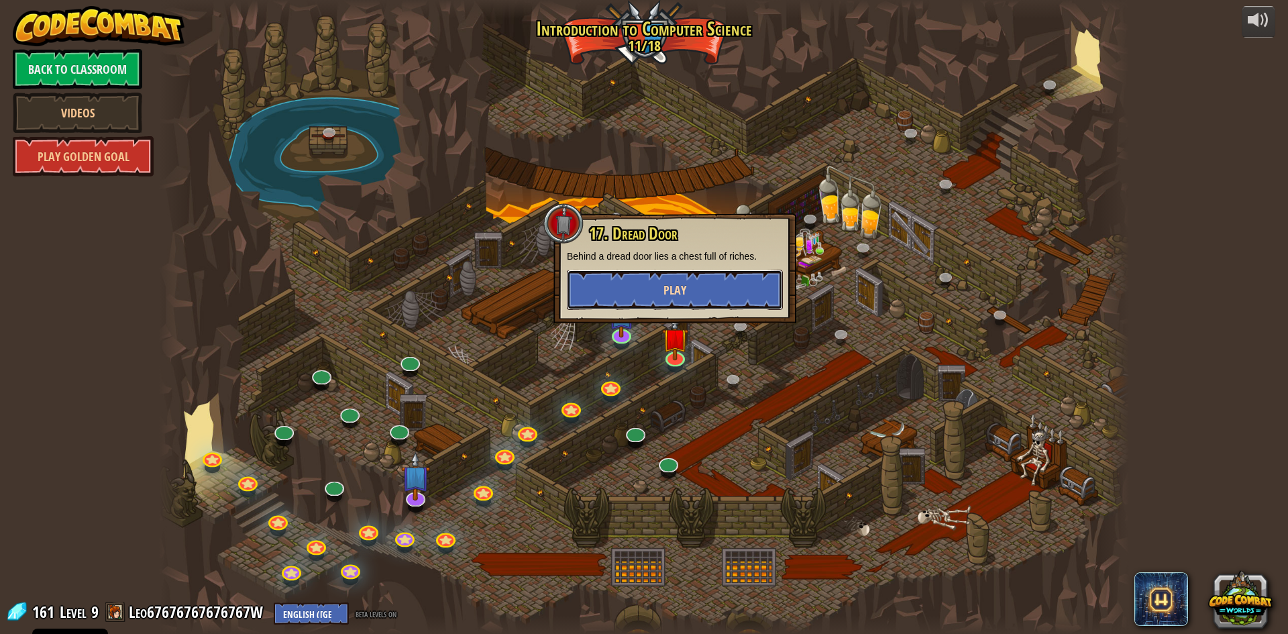
click at [653, 302] on button "Play" at bounding box center [675, 290] width 216 height 40
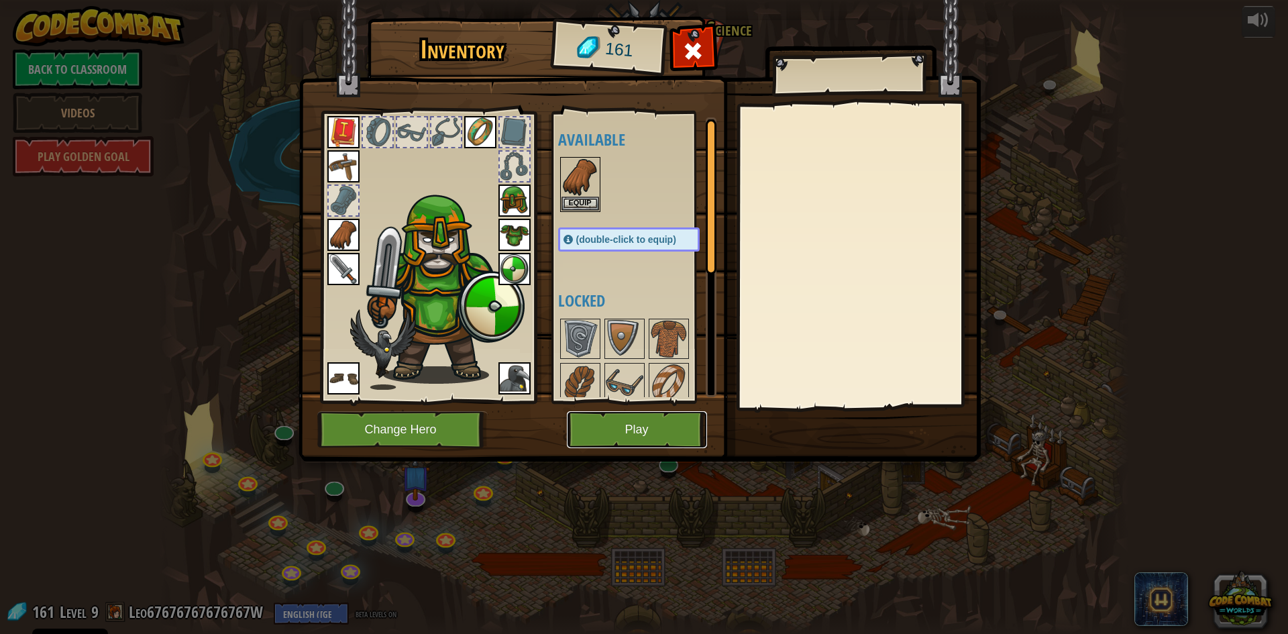
click at [666, 426] on button "Play" at bounding box center [637, 429] width 140 height 37
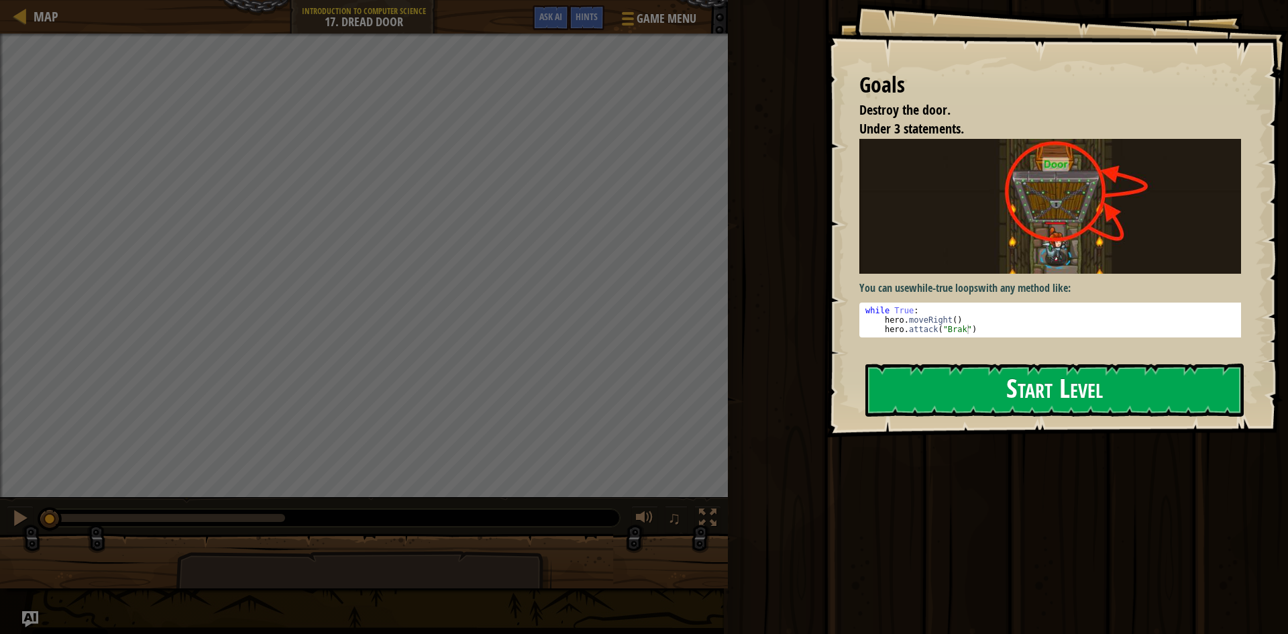
click at [1051, 378] on button "Start Level" at bounding box center [1055, 390] width 378 height 53
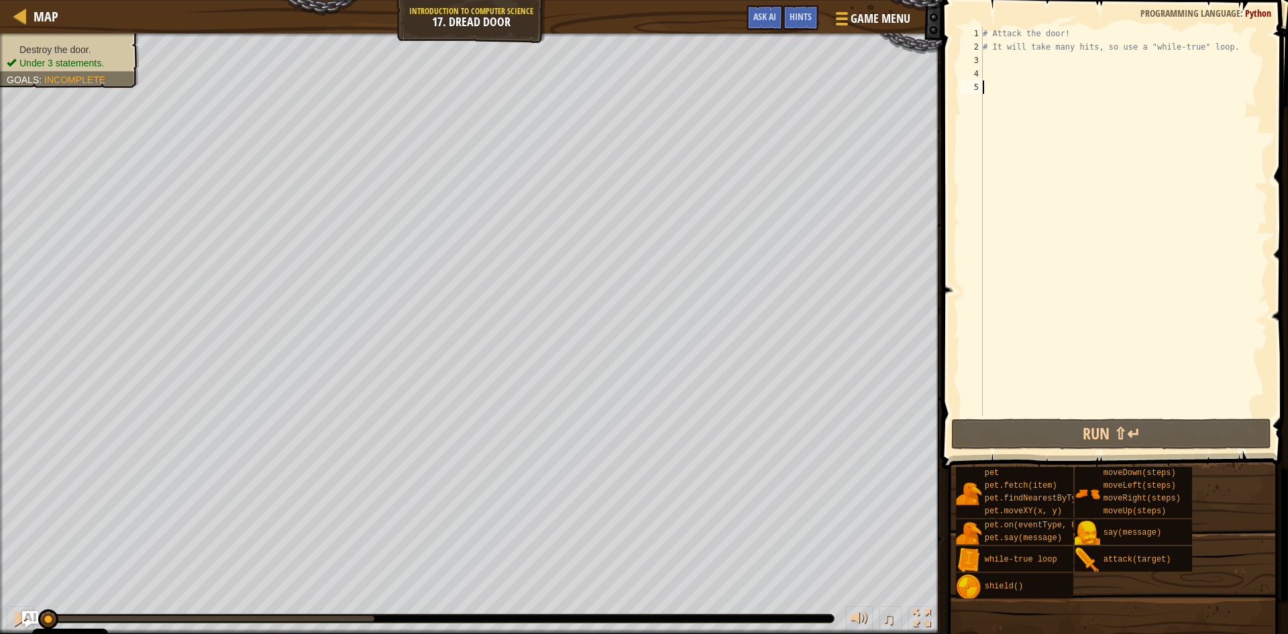
click at [1011, 65] on div "# Attack the door! # It will take many hits, so use a "while-true" loop." at bounding box center [1124, 235] width 288 height 416
type textarea "w"
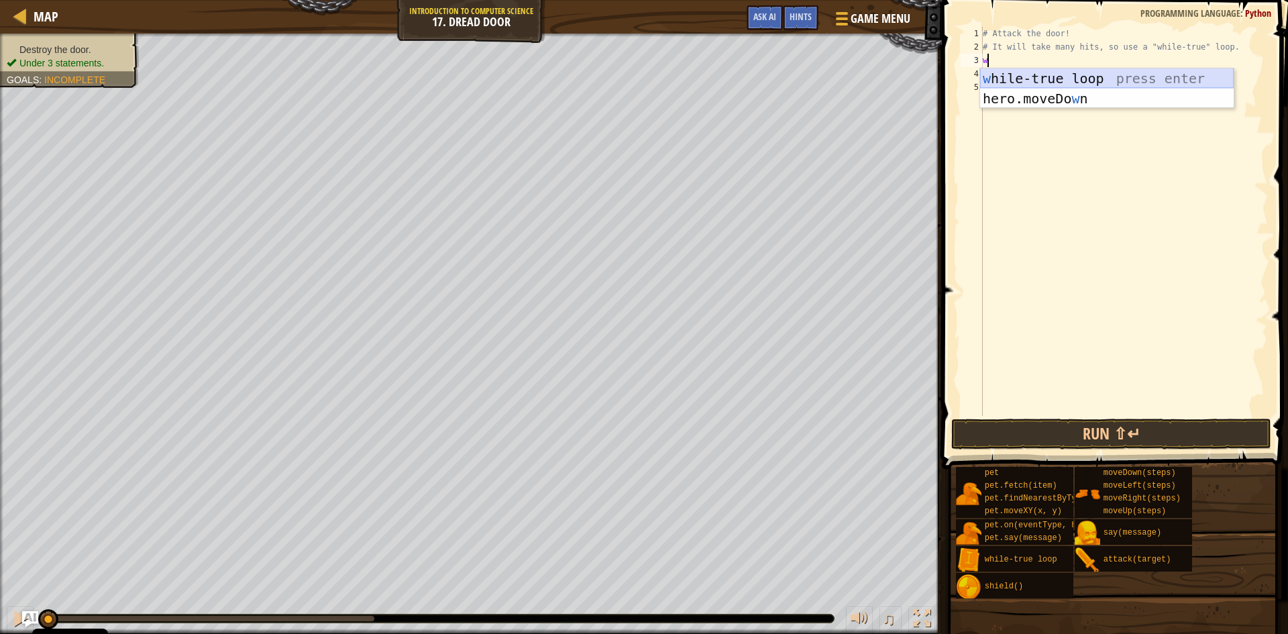
click at [1058, 78] on div "w [PERSON_NAME]-true loop press enter hero.moveDo w n press enter" at bounding box center [1107, 108] width 254 height 81
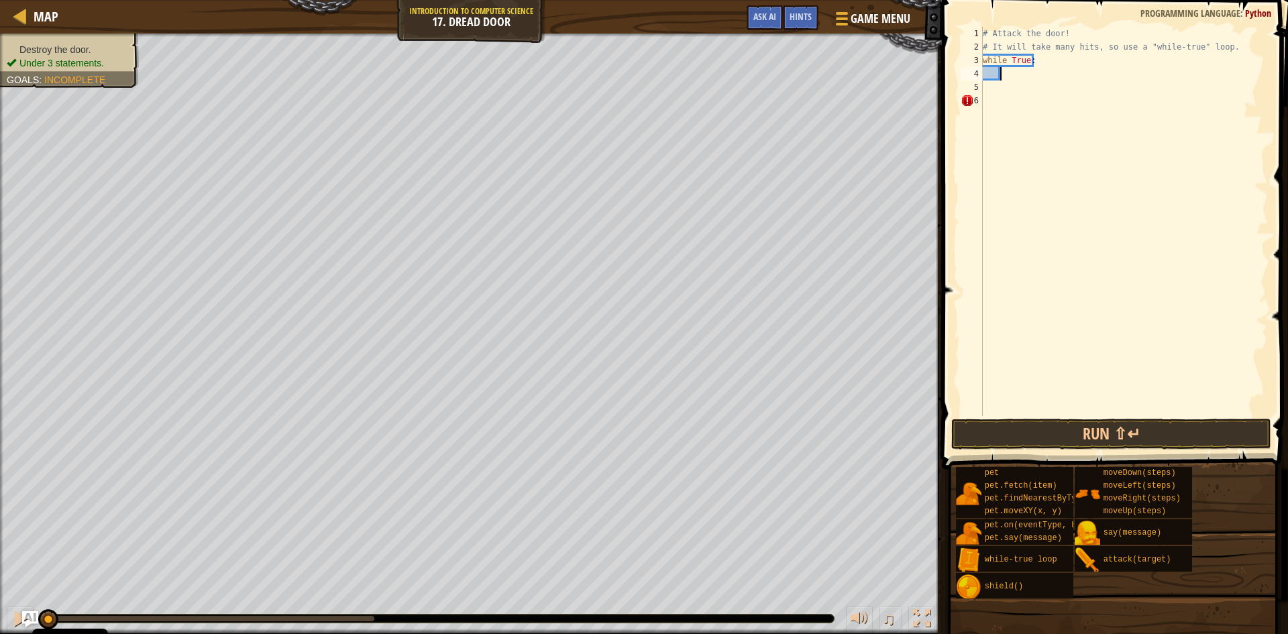
scroll to position [6, 1]
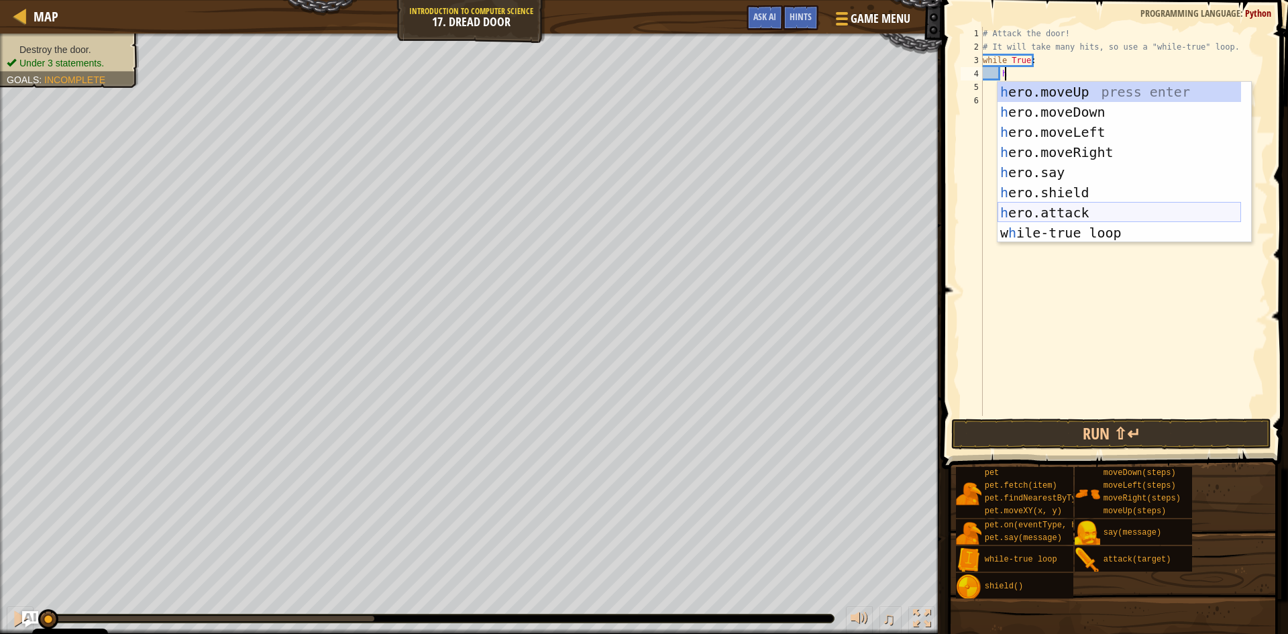
click at [1081, 209] on div "h ero.moveUp press enter h ero.moveDown press enter h ero.moveLeft press enter …" at bounding box center [1120, 182] width 244 height 201
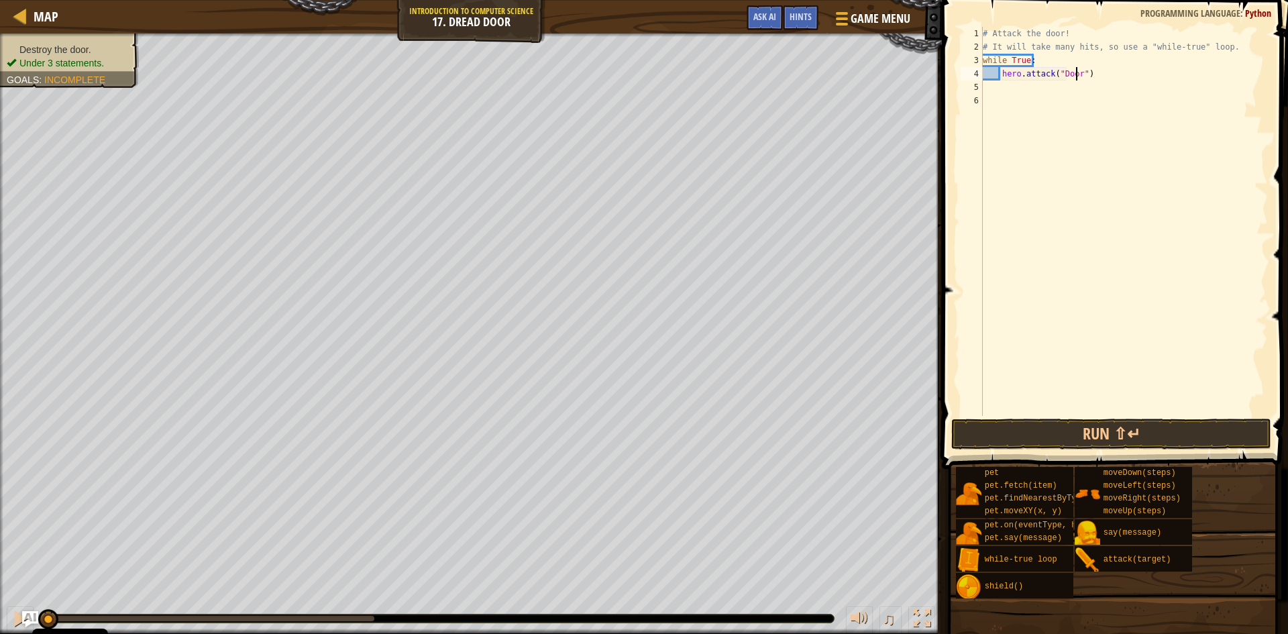
scroll to position [6, 8]
type textarea "hero.attack("Door")"
click at [1113, 442] on button "Run ⇧↵" at bounding box center [1112, 434] width 320 height 31
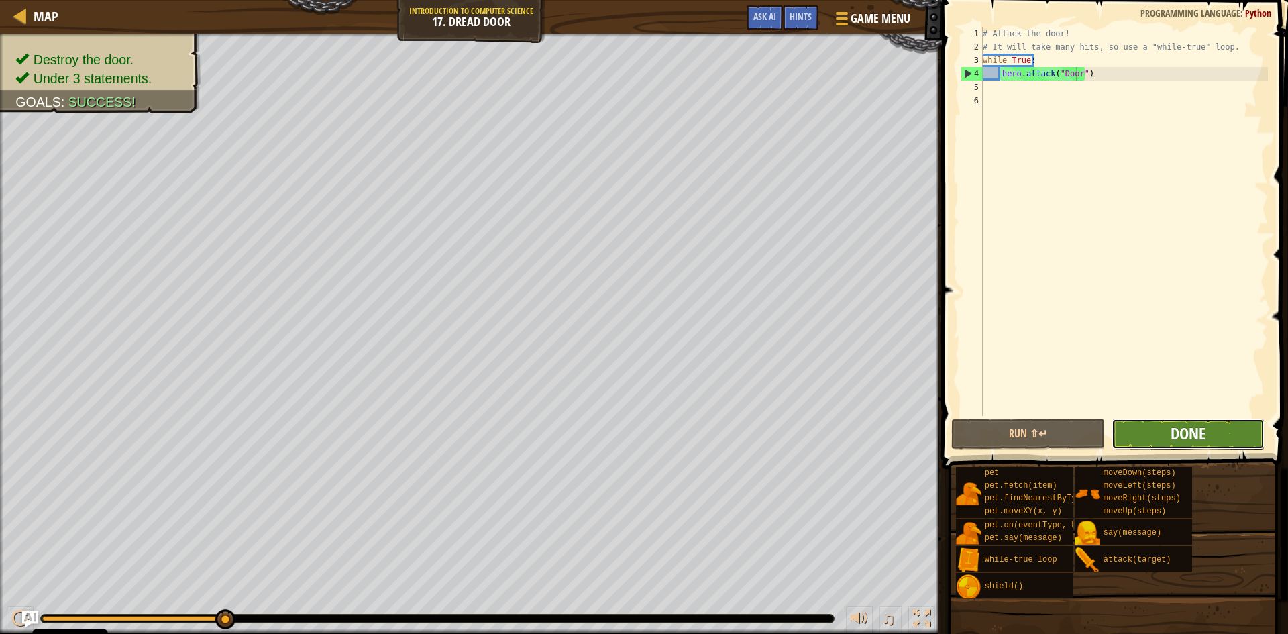
click at [1186, 426] on span "Done" at bounding box center [1188, 433] width 35 height 21
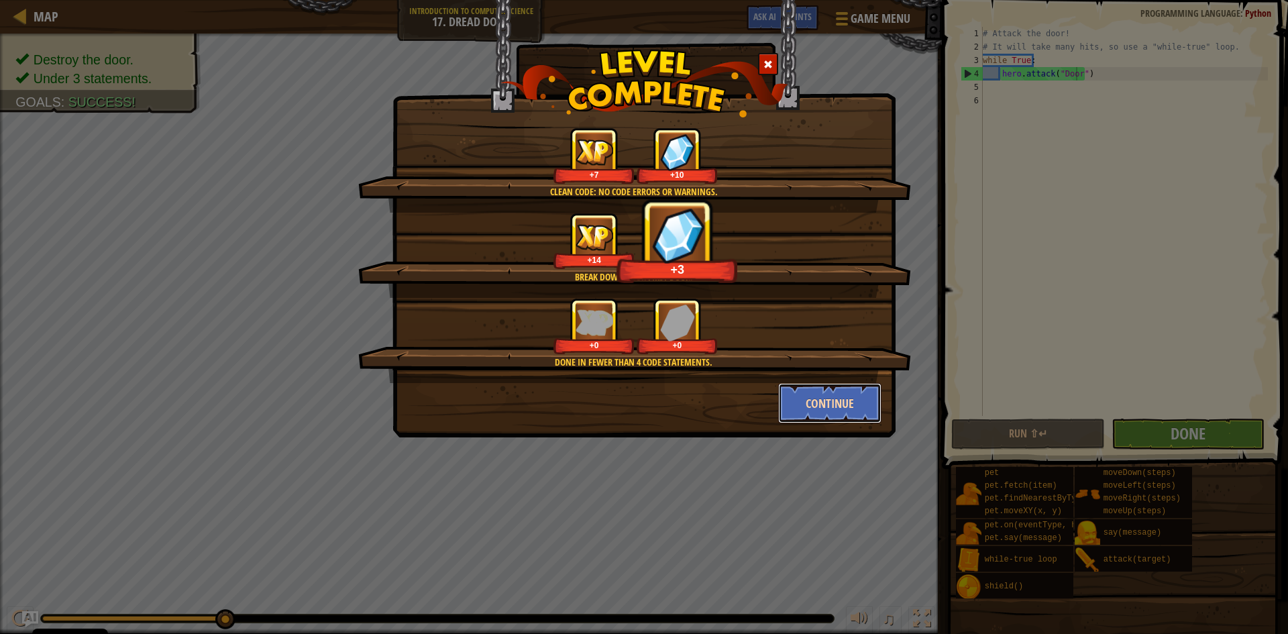
click at [841, 401] on button "Continue" at bounding box center [830, 403] width 104 height 40
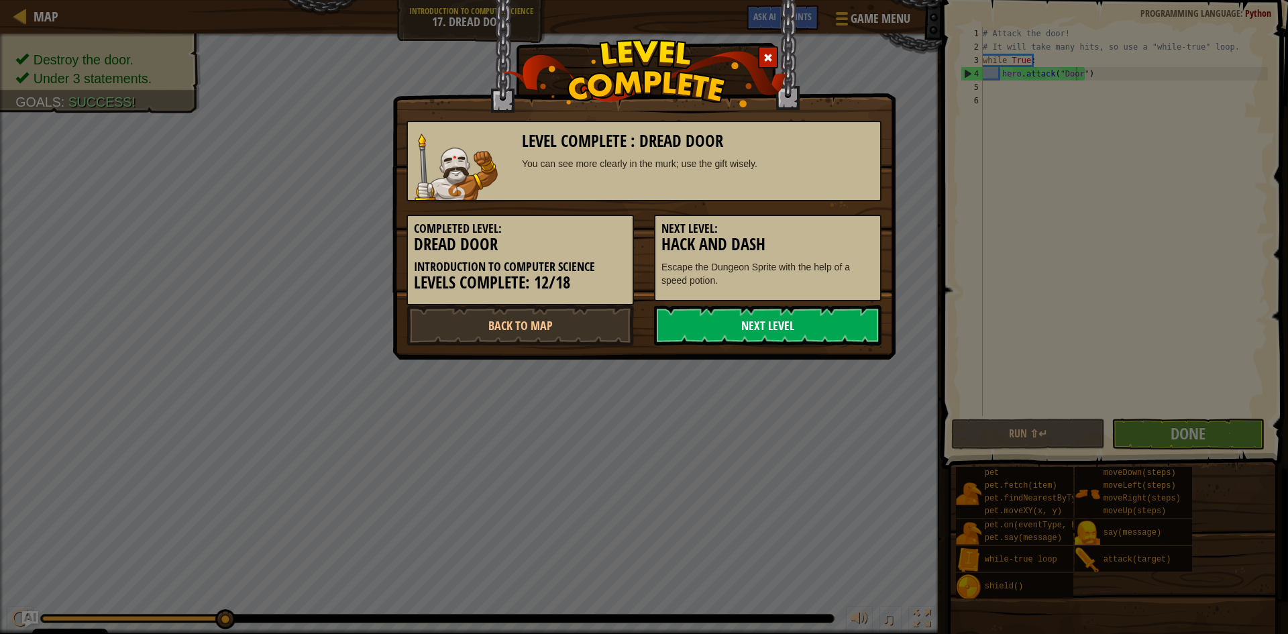
click at [778, 332] on link "Next Level" at bounding box center [767, 325] width 227 height 40
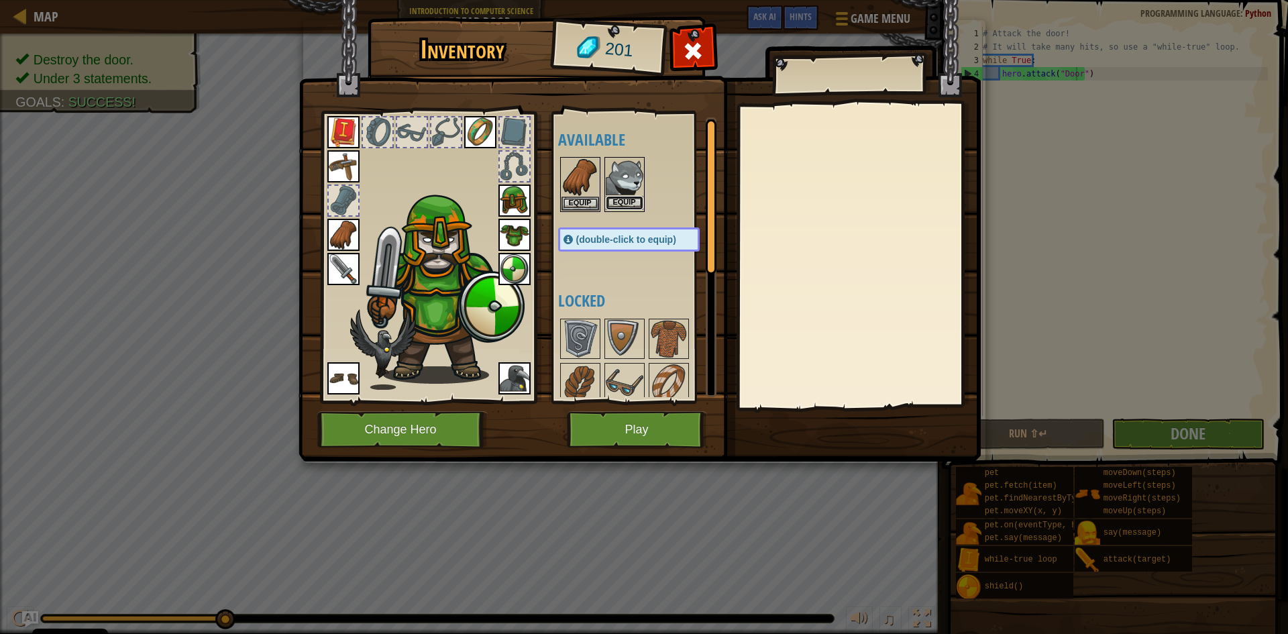
click at [623, 200] on button "Equip" at bounding box center [625, 203] width 38 height 14
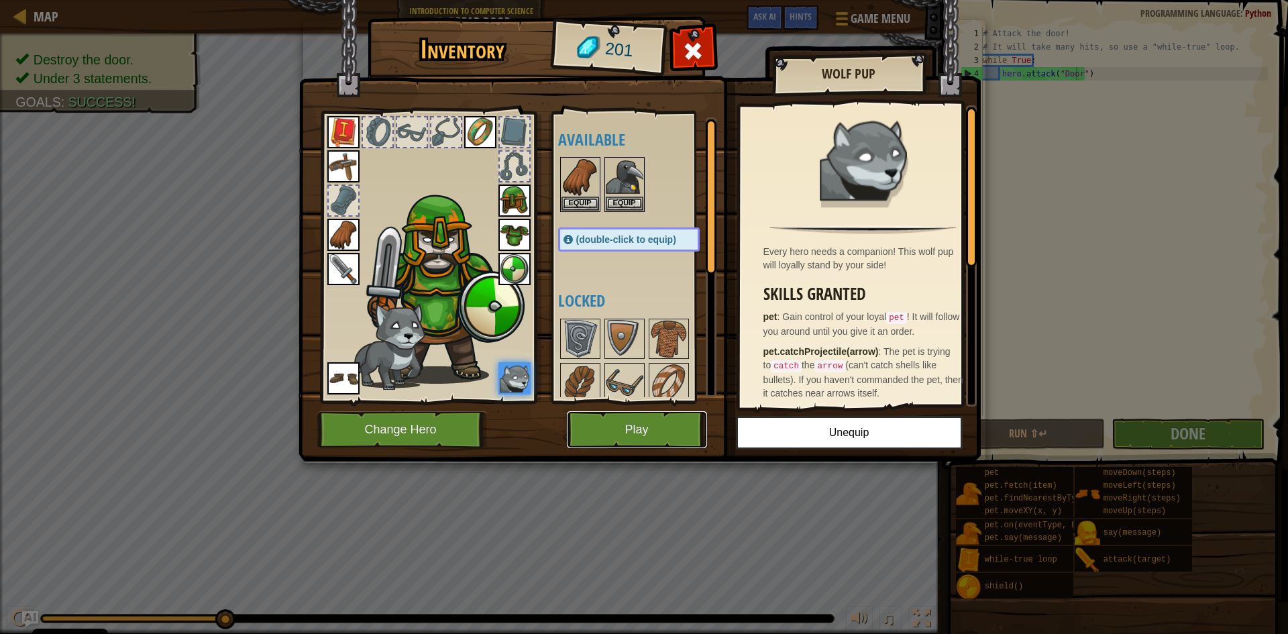
click at [607, 422] on button "Play" at bounding box center [637, 429] width 140 height 37
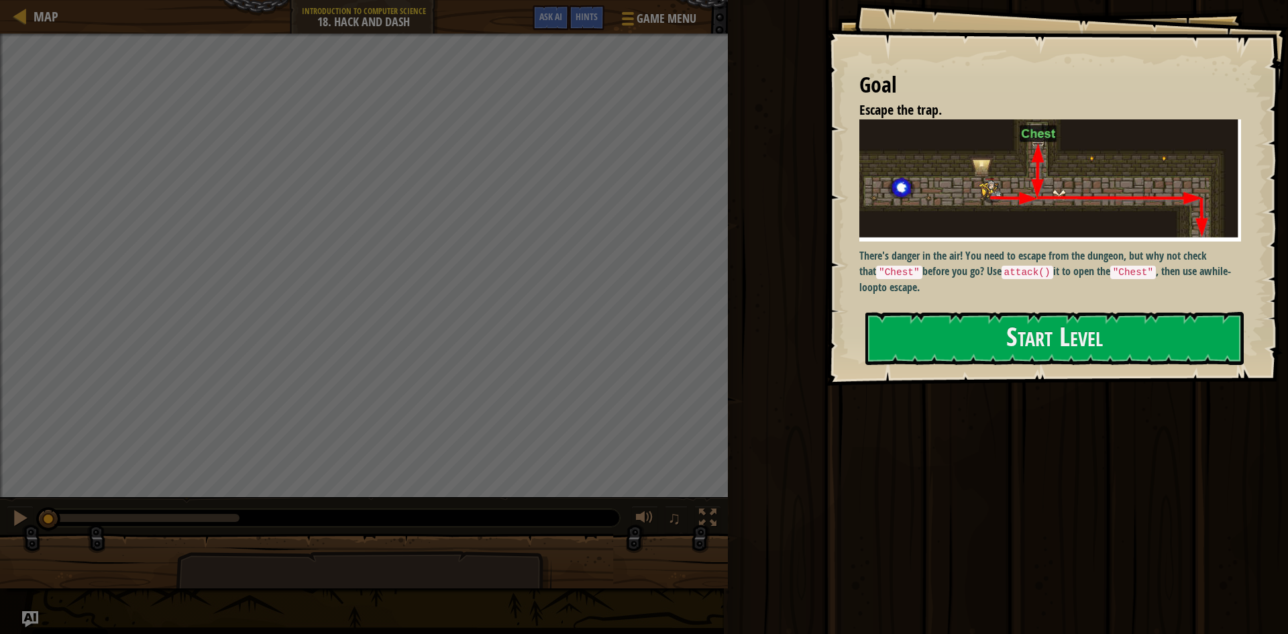
click at [999, 367] on div "Goal Escape the trap. There's danger in the air! You need to escape from the du…" at bounding box center [1057, 193] width 462 height 386
click at [972, 344] on button "Start Level" at bounding box center [1055, 338] width 378 height 53
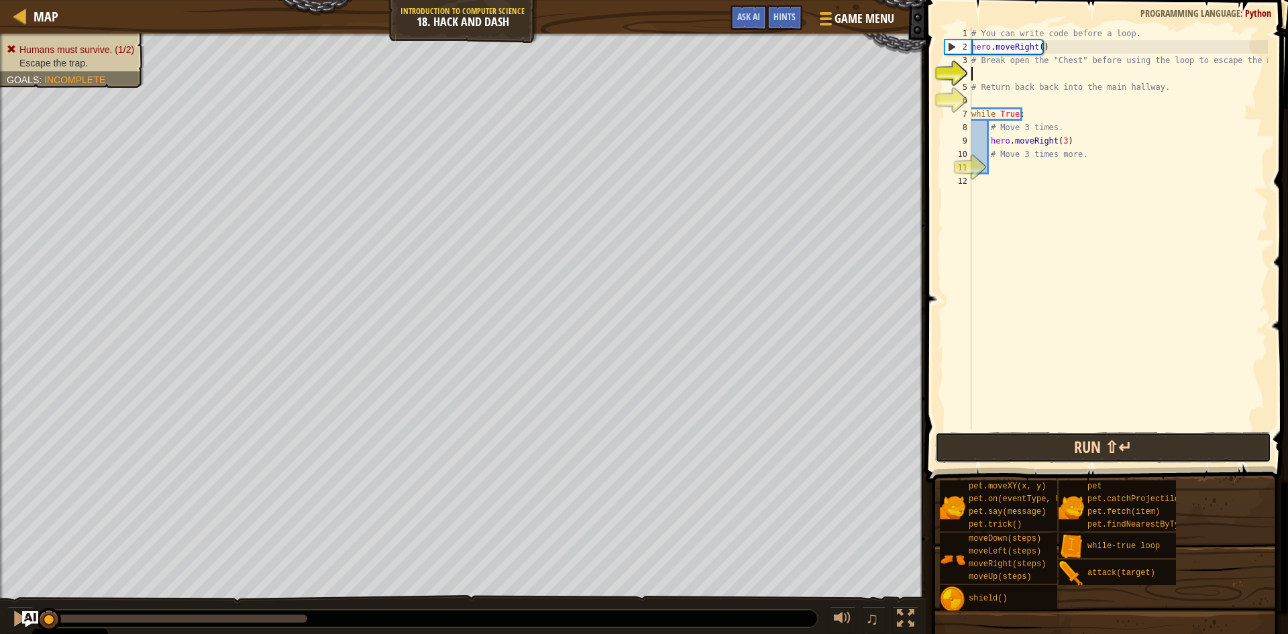
click at [1029, 450] on button "Run ⇧↵" at bounding box center [1103, 447] width 336 height 31
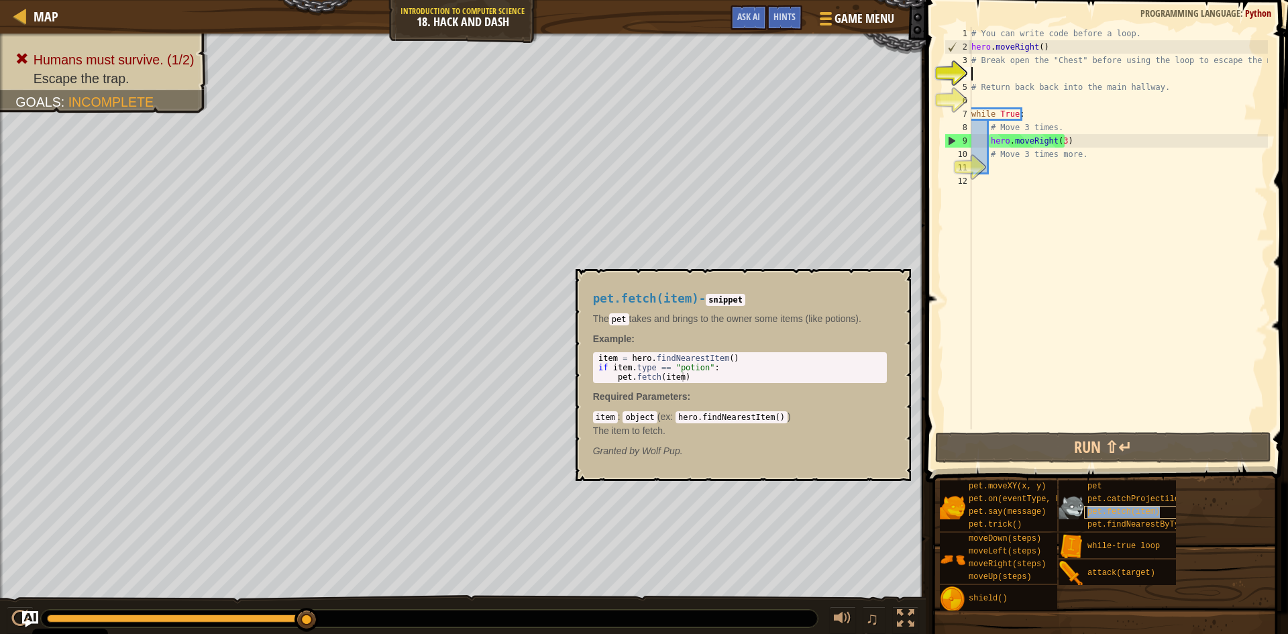
click at [1150, 514] on span "pet.fetch(item)" at bounding box center [1124, 511] width 72 height 9
click at [986, 352] on div "# You can write code before a loop. hero . moveRight ( ) # Break open the "Ches…" at bounding box center [1118, 241] width 299 height 429
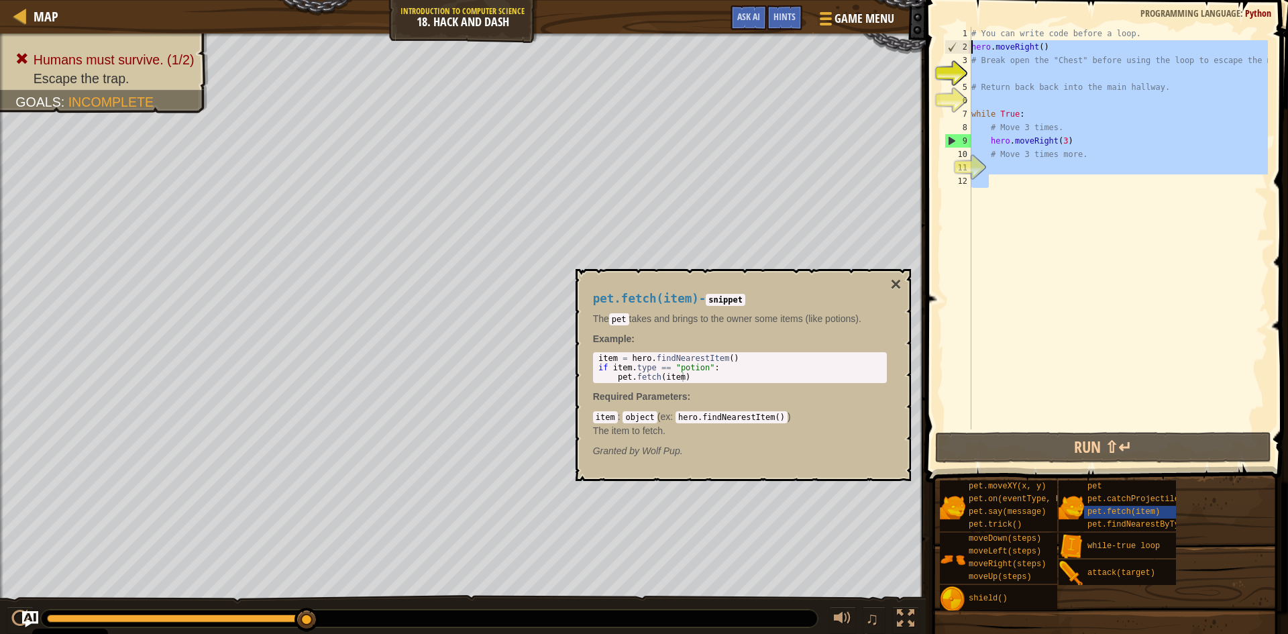
drag, startPoint x: 1079, startPoint y: 176, endPoint x: 968, endPoint y: 27, distance: 186.1
click at [968, 27] on div "1 2 3 4 5 6 7 8 9 10 11 12 # You can write code before a loop. hero . moveRight…" at bounding box center [1105, 228] width 326 height 403
click at [1006, 62] on div "# You can write code before a loop. hero . moveRight ( ) # Break open the "Ches…" at bounding box center [1118, 228] width 299 height 403
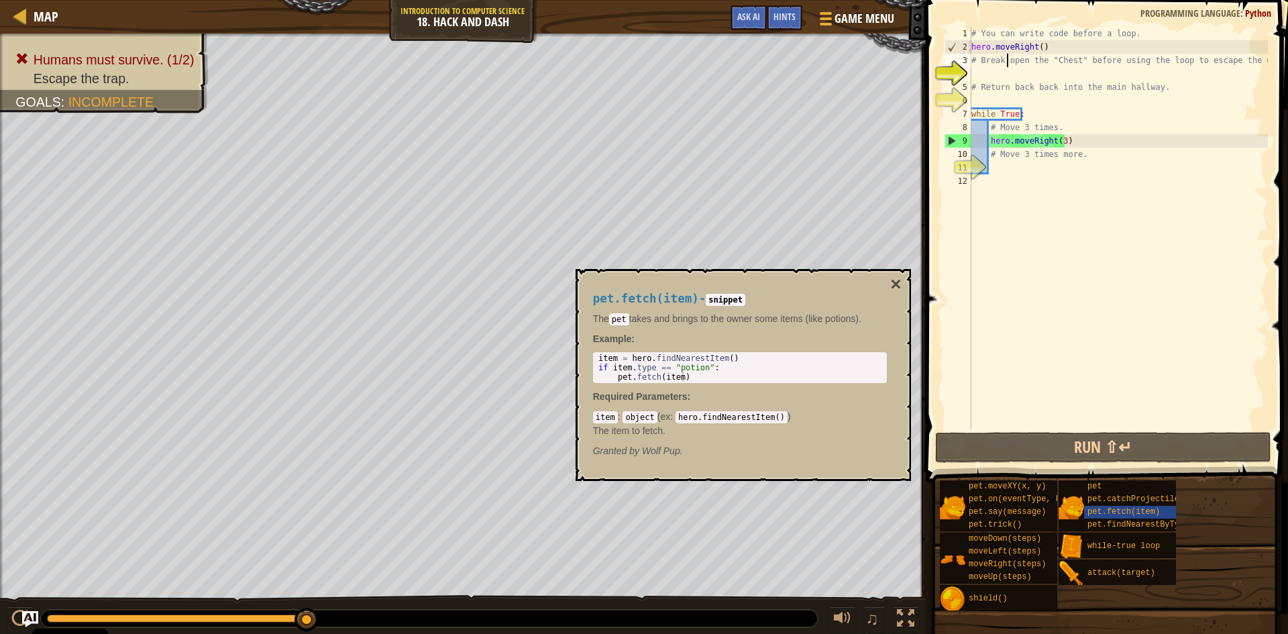
click at [793, 0] on body "Cookie Policy CodeCombat uses a few essential and non-essential cookies. Privac…" at bounding box center [644, 0] width 1288 height 0
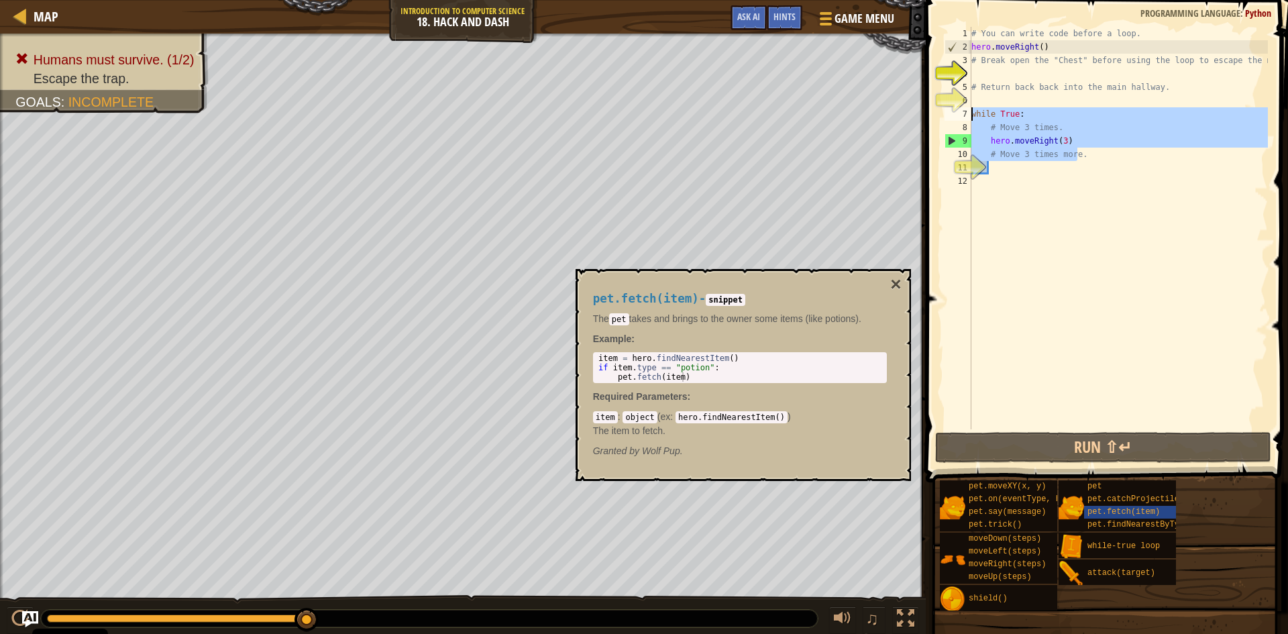
drag, startPoint x: 1092, startPoint y: 156, endPoint x: 943, endPoint y: 113, distance: 154.4
click at [943, 113] on div "# Break open the "Chest" before using the loop to escape the maze! 1 2 3 4 5 6 …" at bounding box center [1105, 228] width 326 height 403
type textarea "while True: # Move 3 times."
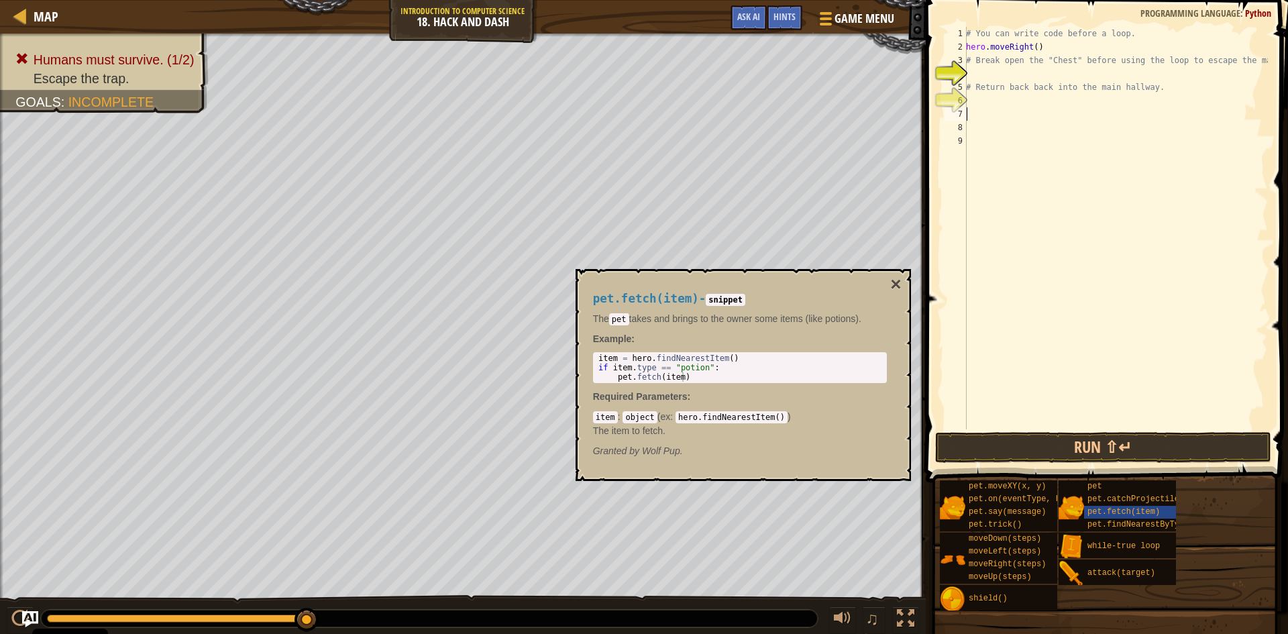
scroll to position [6, 0]
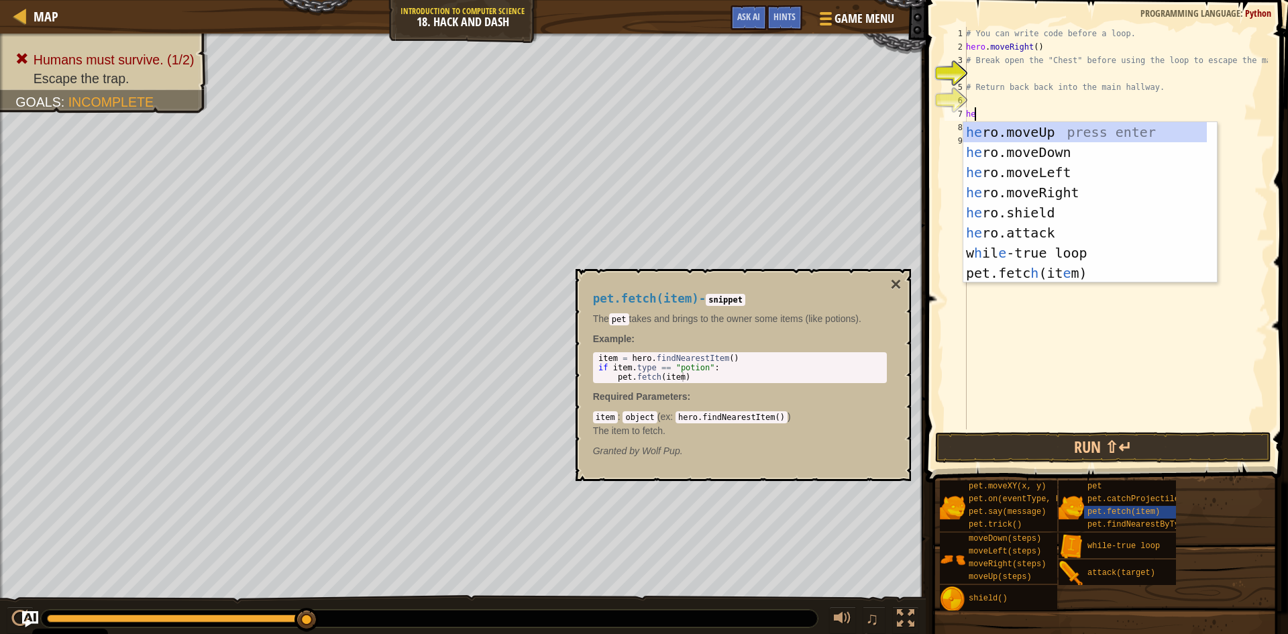
type textarea "her"
click at [1059, 188] on div "her o.moveUp press enter her o.moveDown press enter her o.moveLeft press enter …" at bounding box center [1086, 222] width 244 height 201
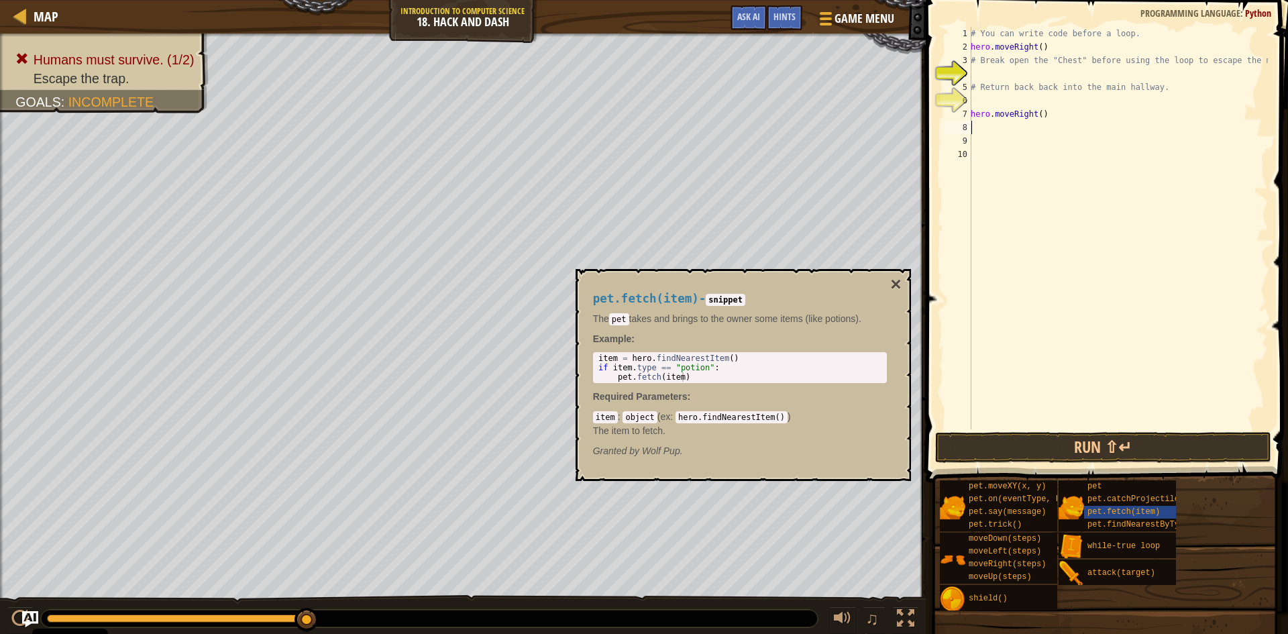
type textarea "h"
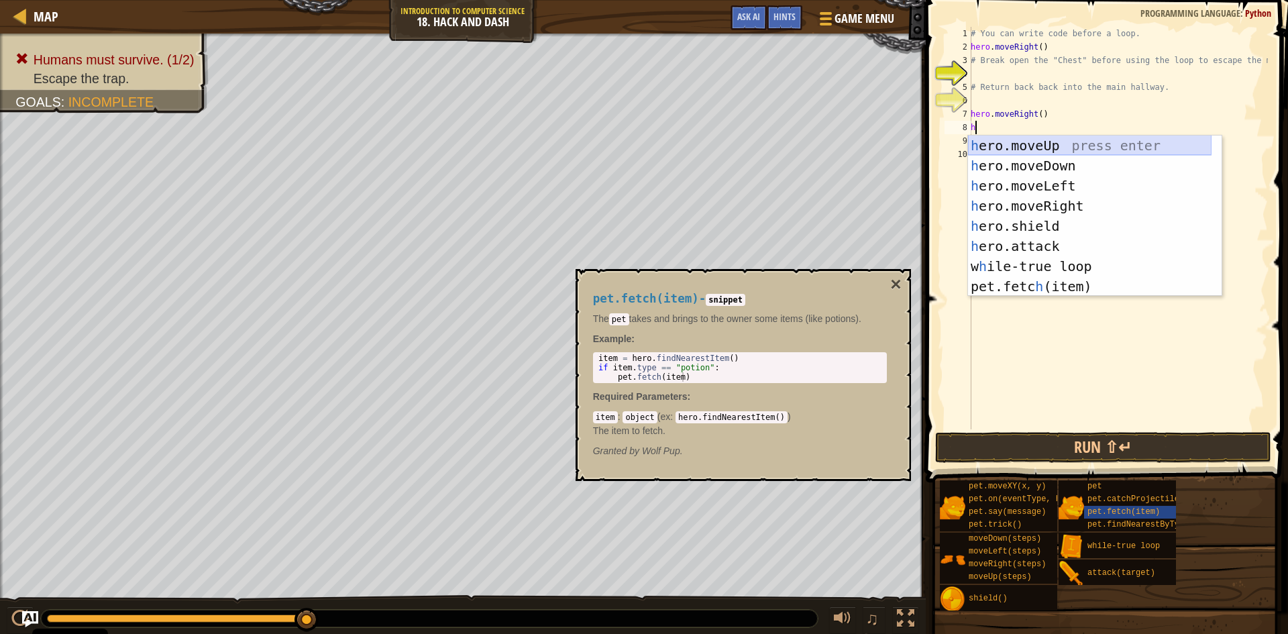
click at [1072, 140] on div "h ero.moveUp press enter h ero.moveDown press enter h ero.moveLeft press enter …" at bounding box center [1090, 236] width 244 height 201
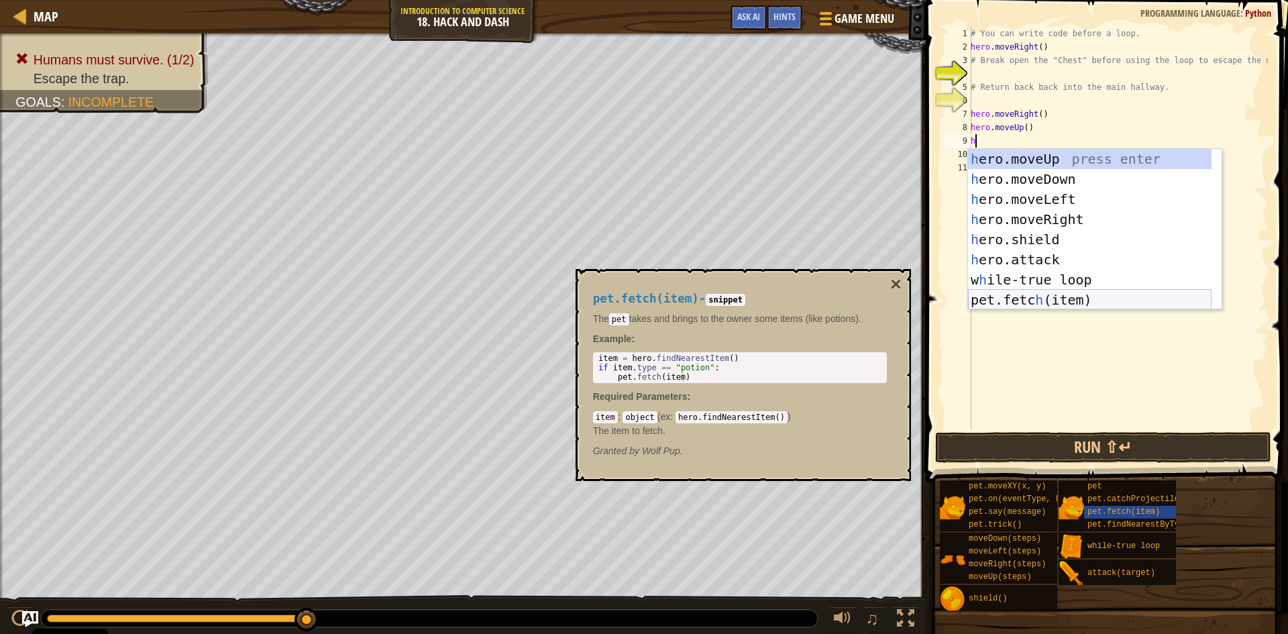
click at [1056, 298] on div "h ero.moveUp press enter h ero.moveDown press enter h ero.moveLeft press enter …" at bounding box center [1090, 249] width 244 height 201
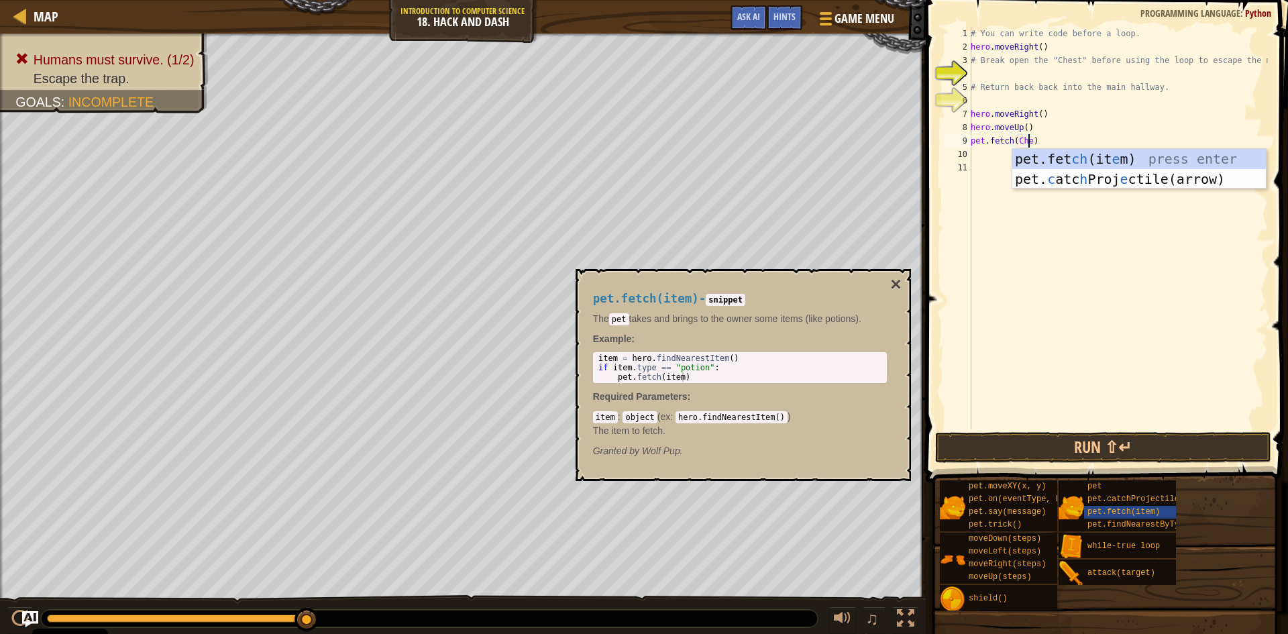
scroll to position [6, 5]
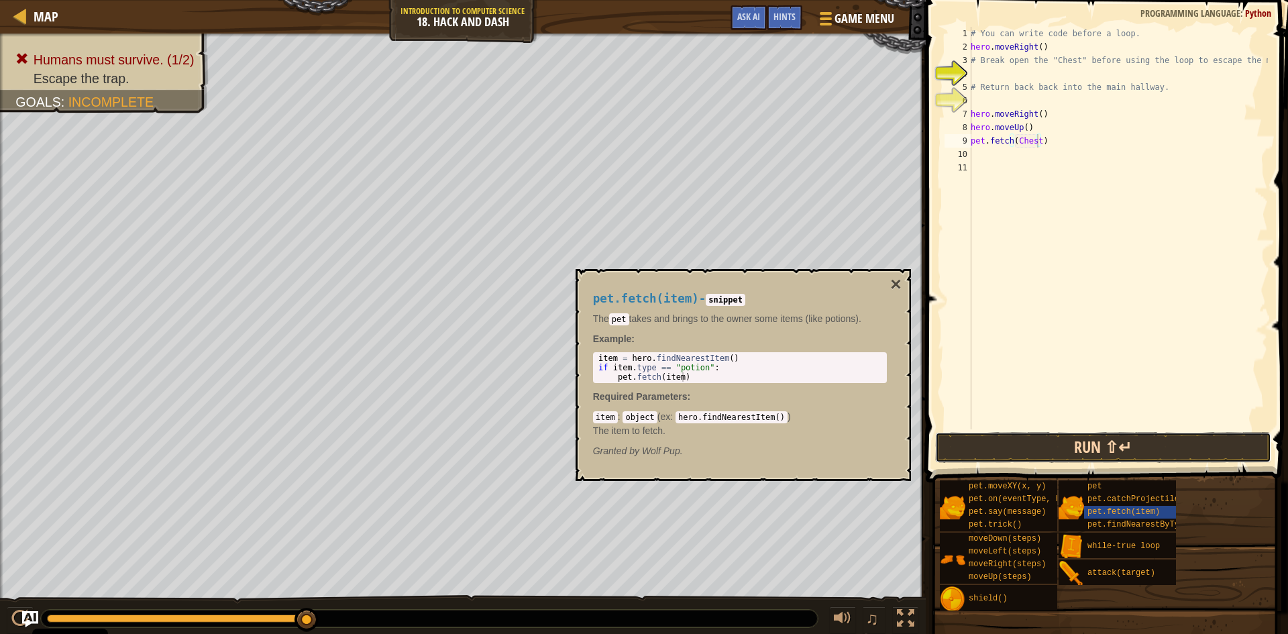
click at [1114, 456] on button "Run ⇧↵" at bounding box center [1103, 447] width 336 height 31
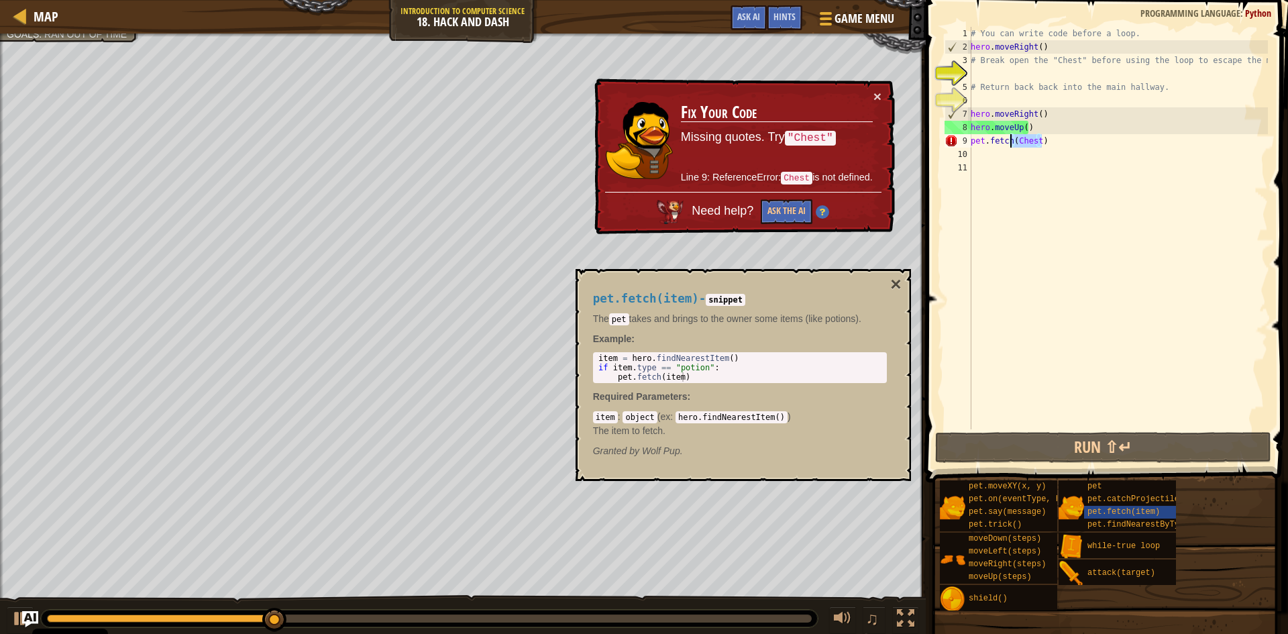
drag, startPoint x: 1054, startPoint y: 141, endPoint x: 1011, endPoint y: 141, distance: 42.9
click at [1011, 141] on div "# You can write code before a loop. hero . moveRight ( ) # Break open the "Ches…" at bounding box center [1118, 241] width 300 height 429
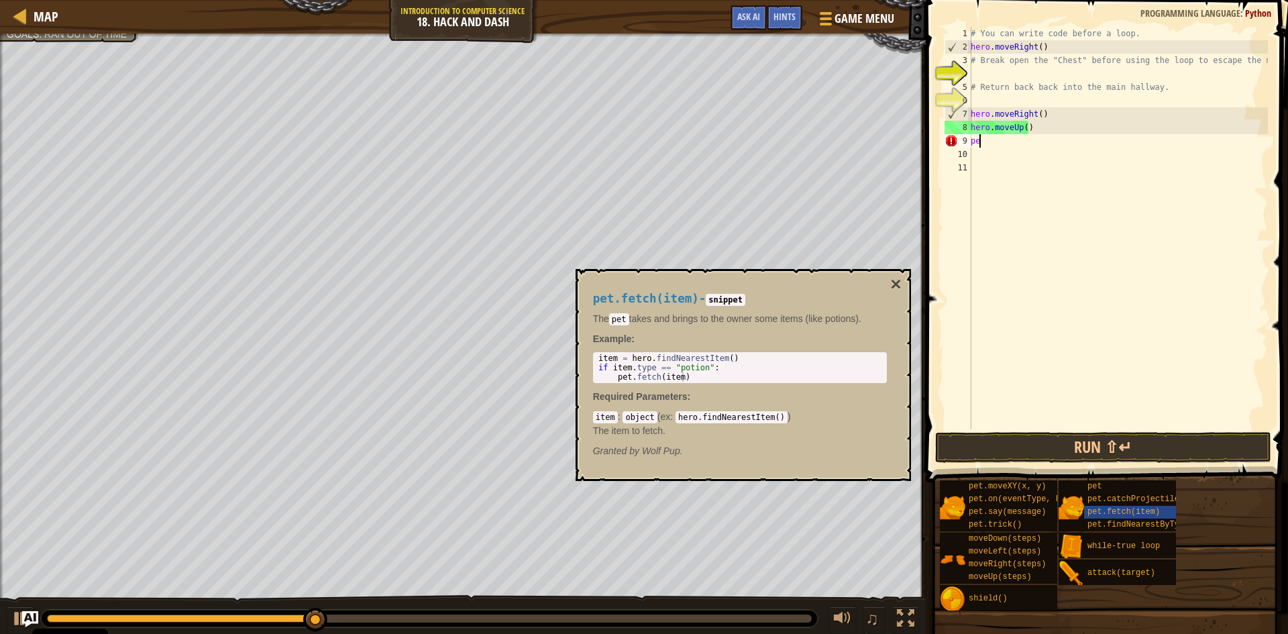
scroll to position [6, 0]
type textarea "p"
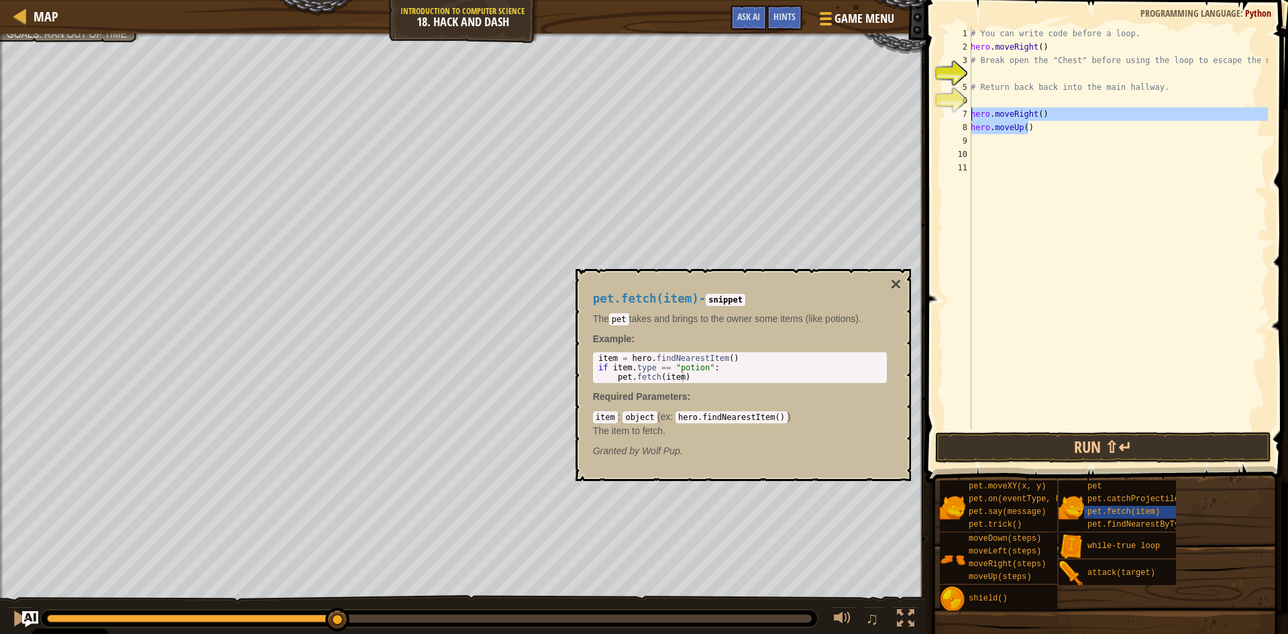
drag, startPoint x: 1045, startPoint y: 134, endPoint x: 961, endPoint y: 111, distance: 86.9
click at [961, 111] on div "1 2 3 4 5 6 7 8 9 10 11 # You can write code before a loop. hero . moveRight ( …" at bounding box center [1105, 228] width 326 height 403
type textarea "hero.moveRight() hero.moveUp()"
type textarea "h"
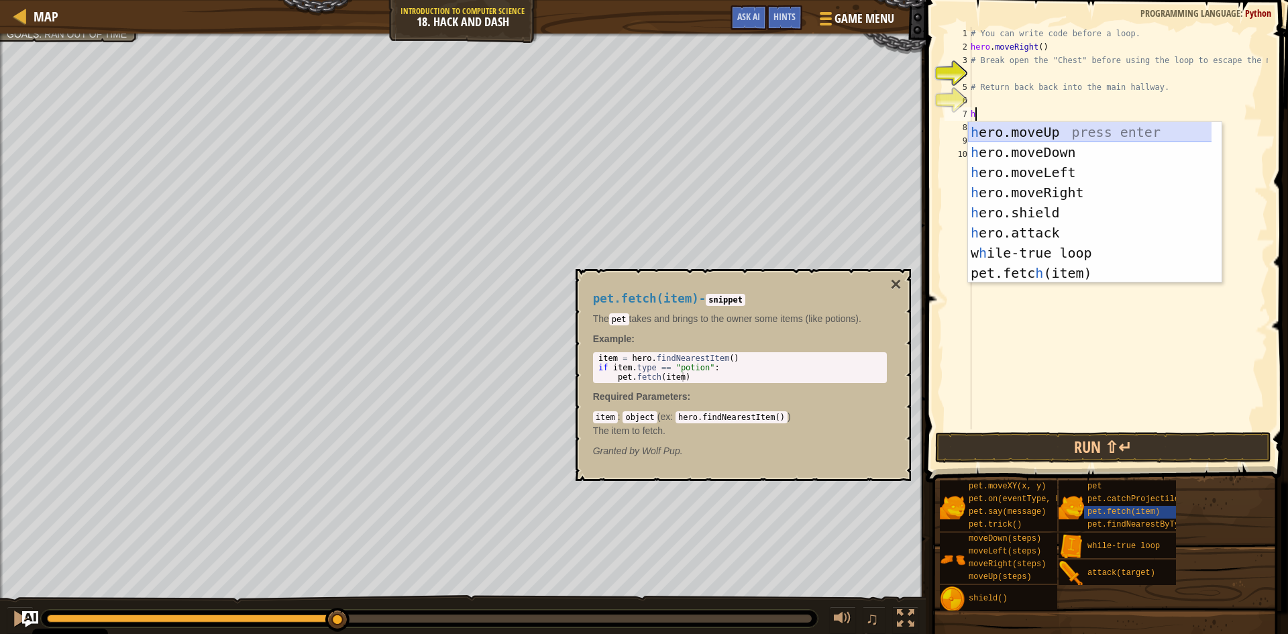
click at [1100, 126] on div "h ero.moveUp press enter h ero.moveDown press enter h ero.moveLeft press enter …" at bounding box center [1095, 222] width 254 height 201
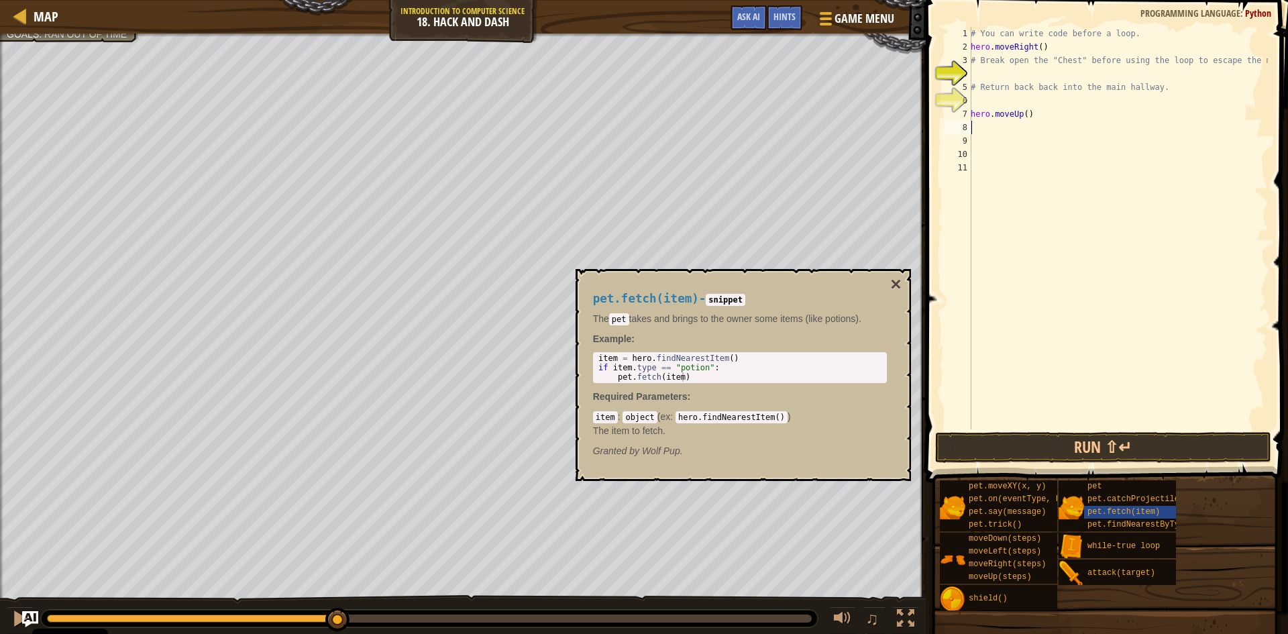
click at [1015, 124] on div "# You can write code before a loop. hero . moveRight ( ) # Break open the "Ches…" at bounding box center [1118, 241] width 300 height 429
type textarea "h"
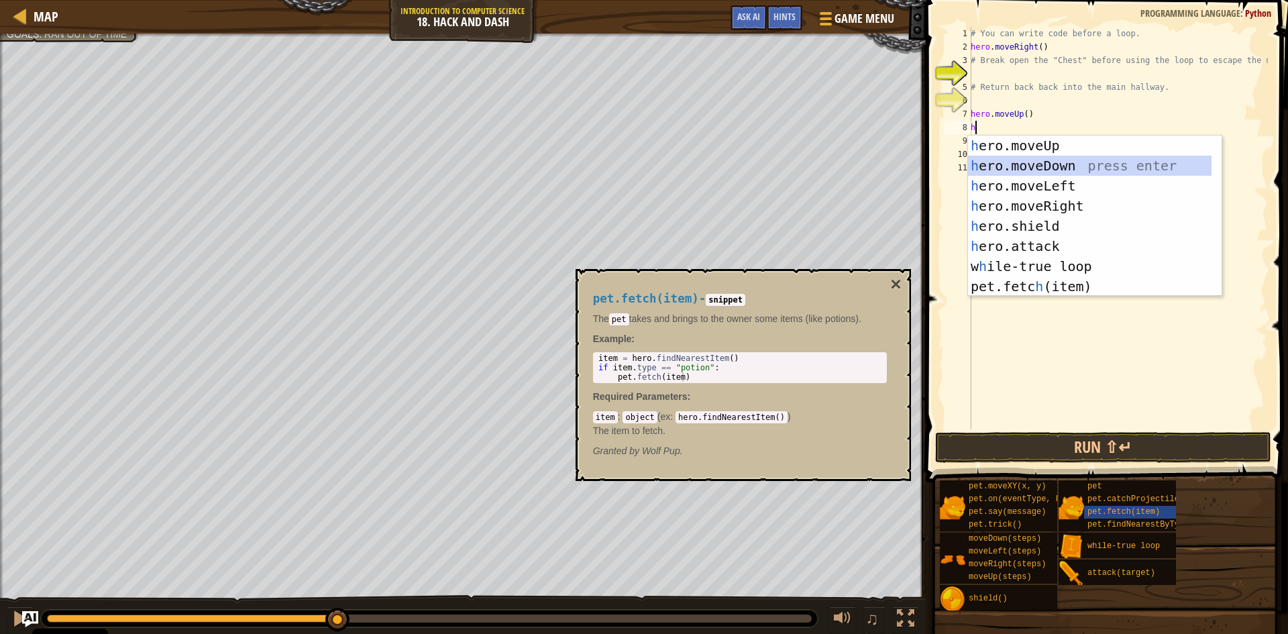
click at [1037, 162] on div "h ero.moveUp press enter h ero.moveDown press enter h ero.moveLeft press enter …" at bounding box center [1090, 236] width 244 height 201
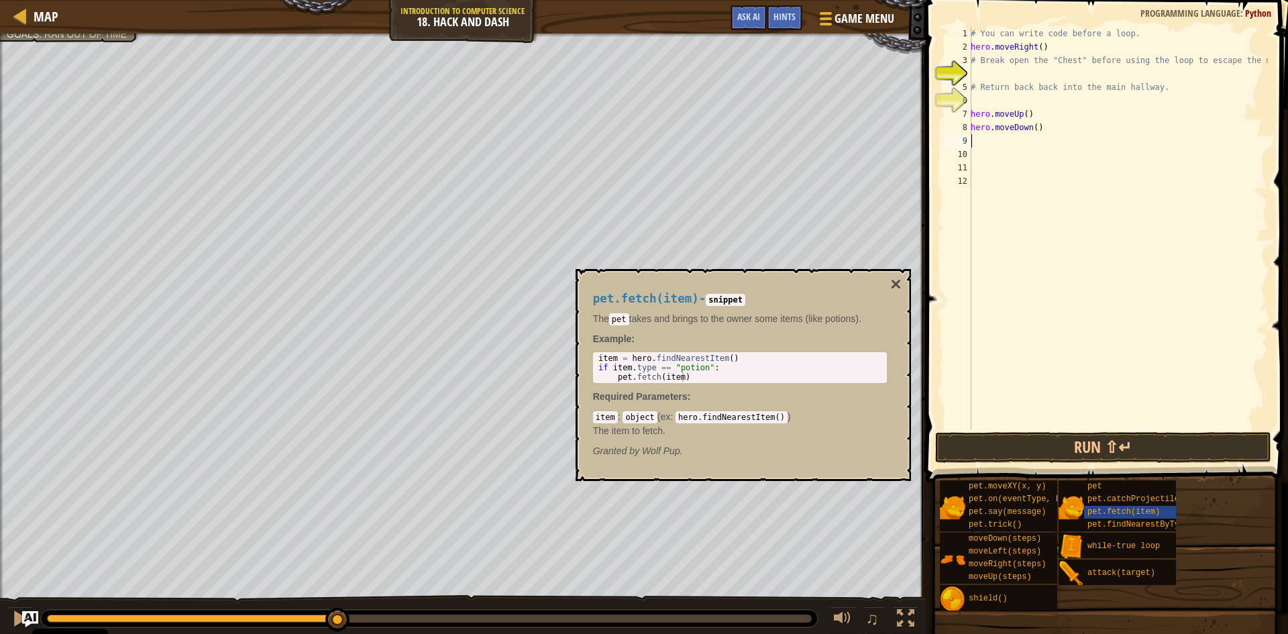
type textarea "h"
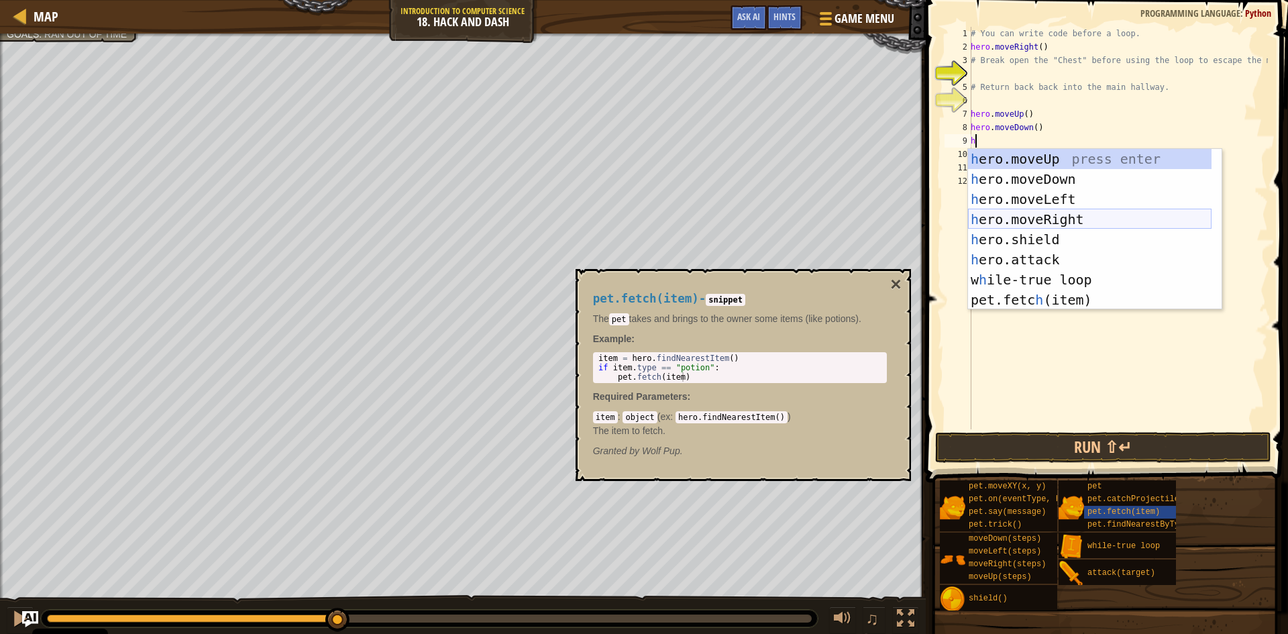
click at [1060, 219] on div "h ero.moveUp press enter h ero.moveDown press enter h ero.moveLeft press enter …" at bounding box center [1090, 249] width 244 height 201
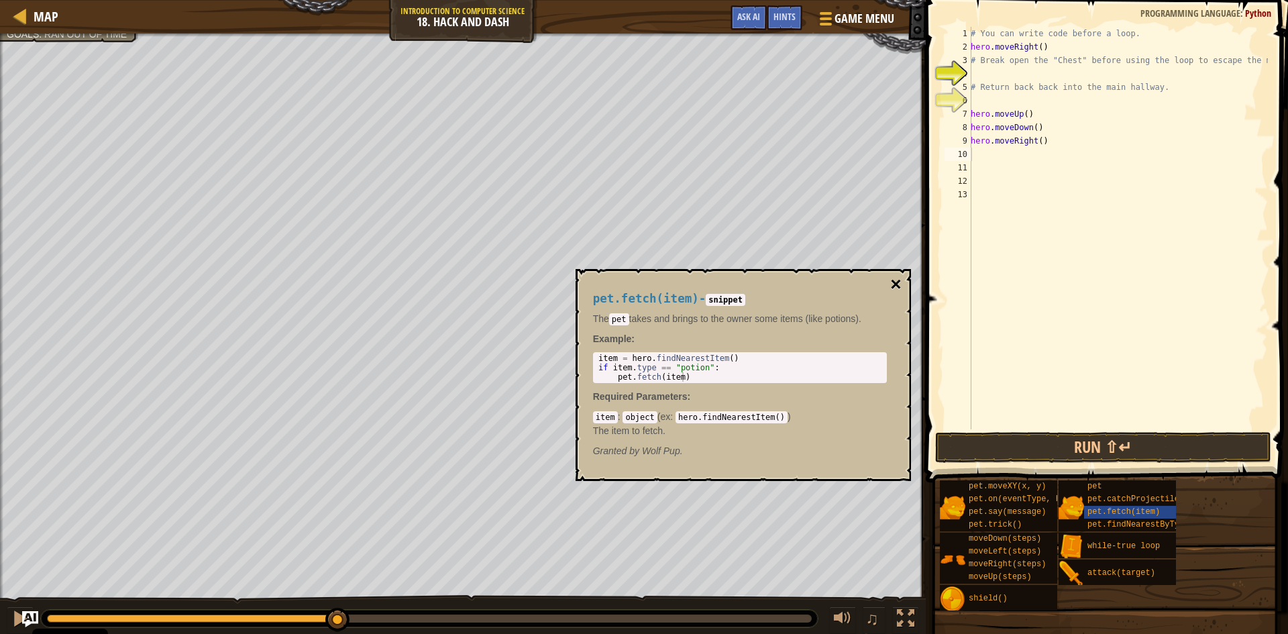
click at [901, 283] on button "×" at bounding box center [895, 284] width 11 height 19
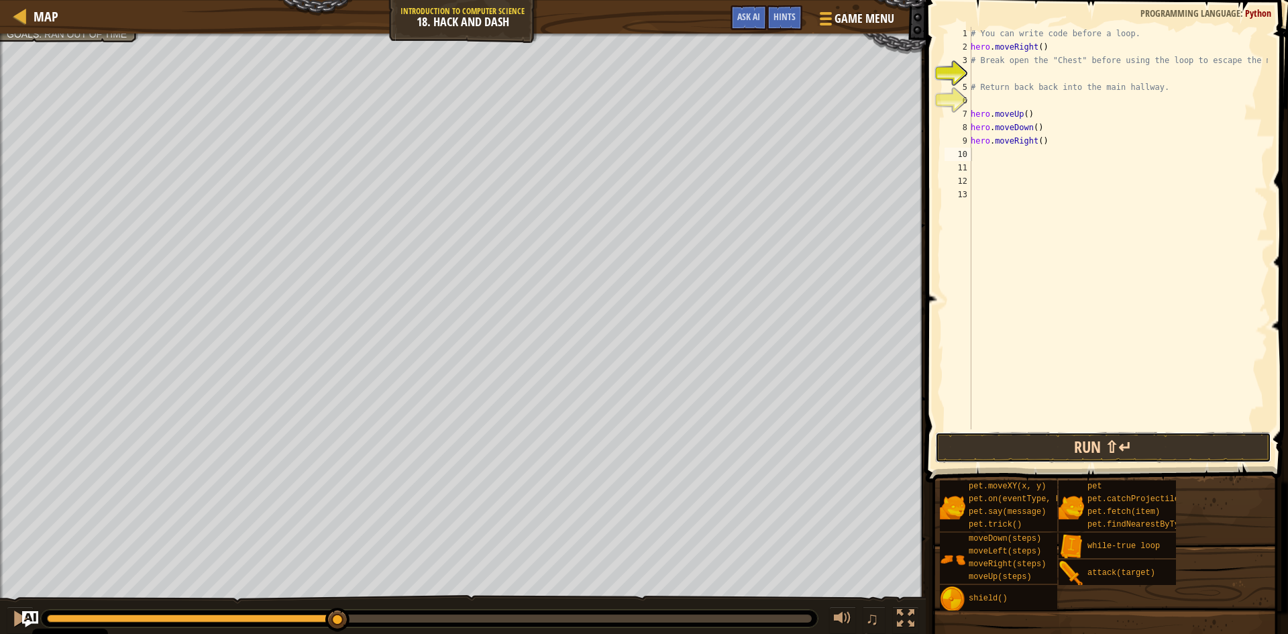
click at [1076, 441] on button "Run ⇧↵" at bounding box center [1103, 447] width 336 height 31
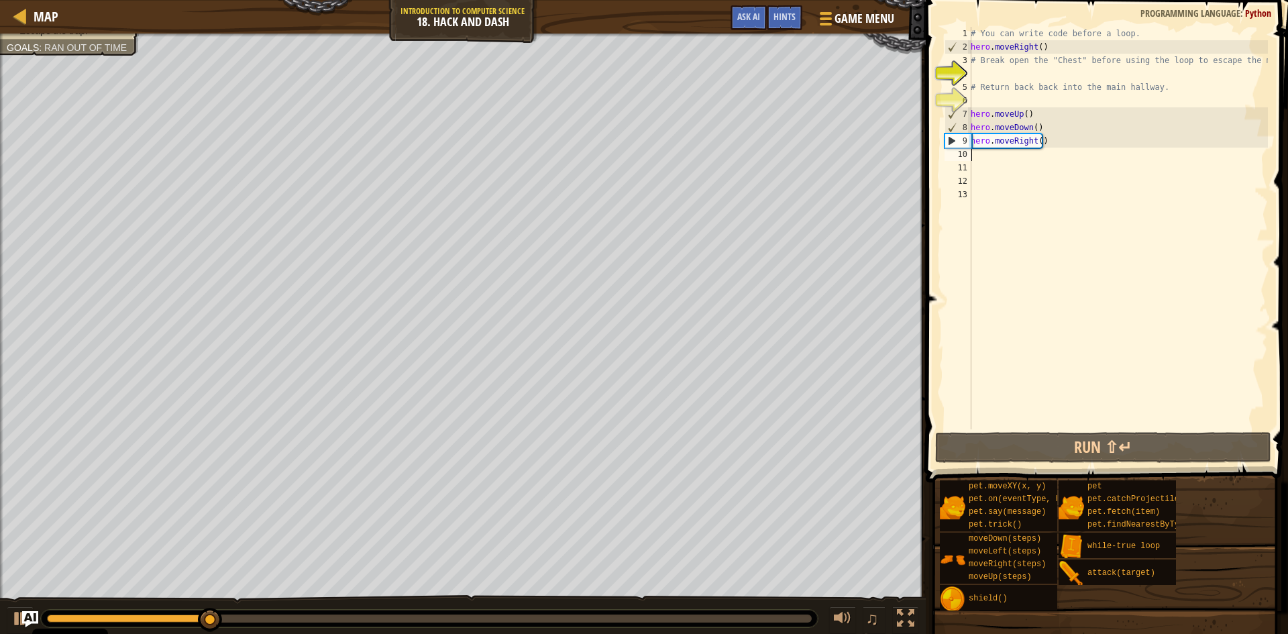
click at [1043, 115] on div "# You can write code before a loop. hero . moveRight ( ) # Break open the "Ches…" at bounding box center [1118, 241] width 300 height 429
type textarea "hero.moveUp()"
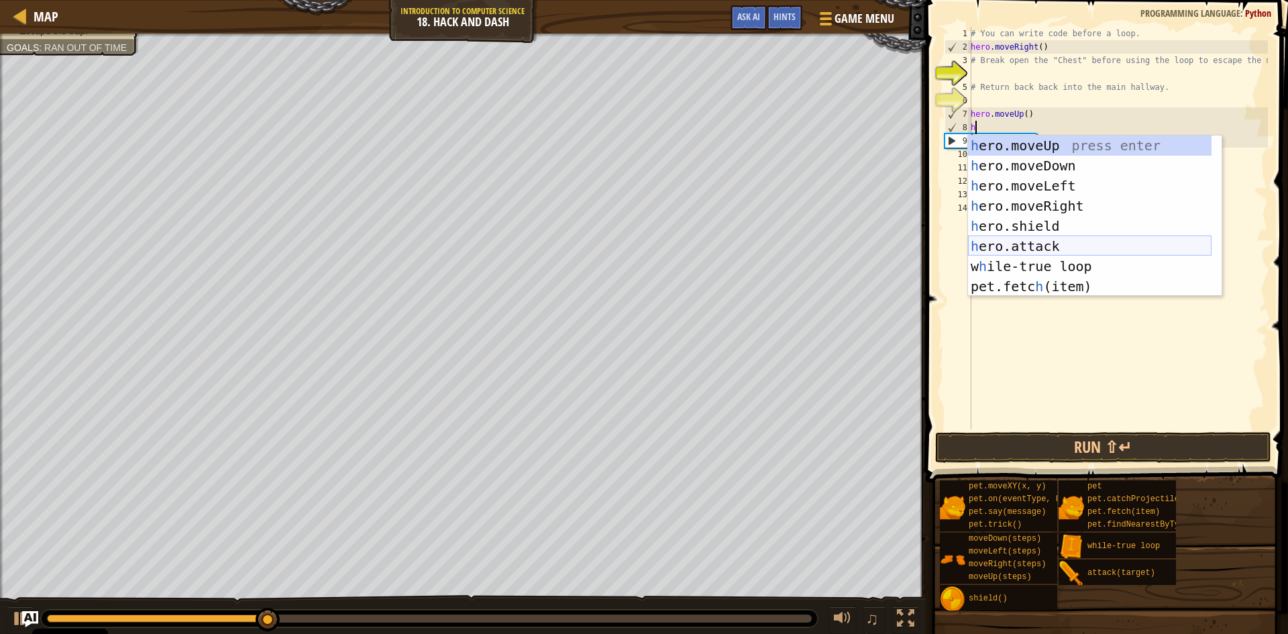
click at [1015, 242] on div "h ero.moveUp press enter h ero.moveDown press enter h ero.moveLeft press enter …" at bounding box center [1090, 236] width 244 height 201
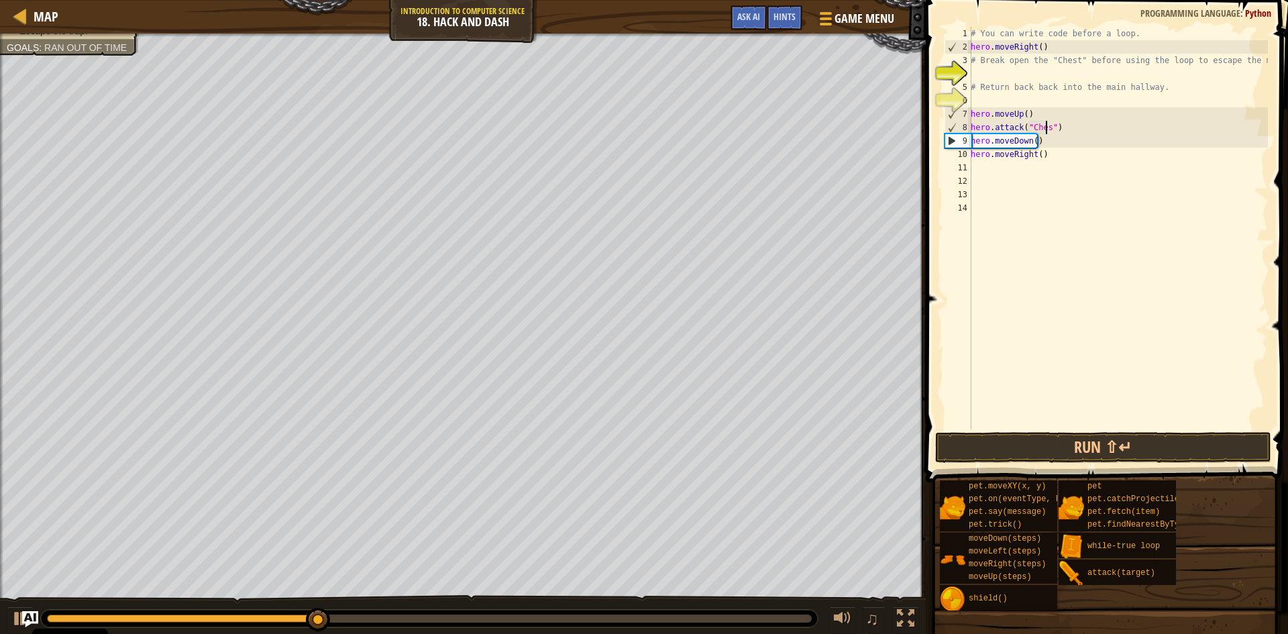
scroll to position [6, 6]
click at [1084, 440] on button "Run ⇧↵" at bounding box center [1103, 447] width 336 height 31
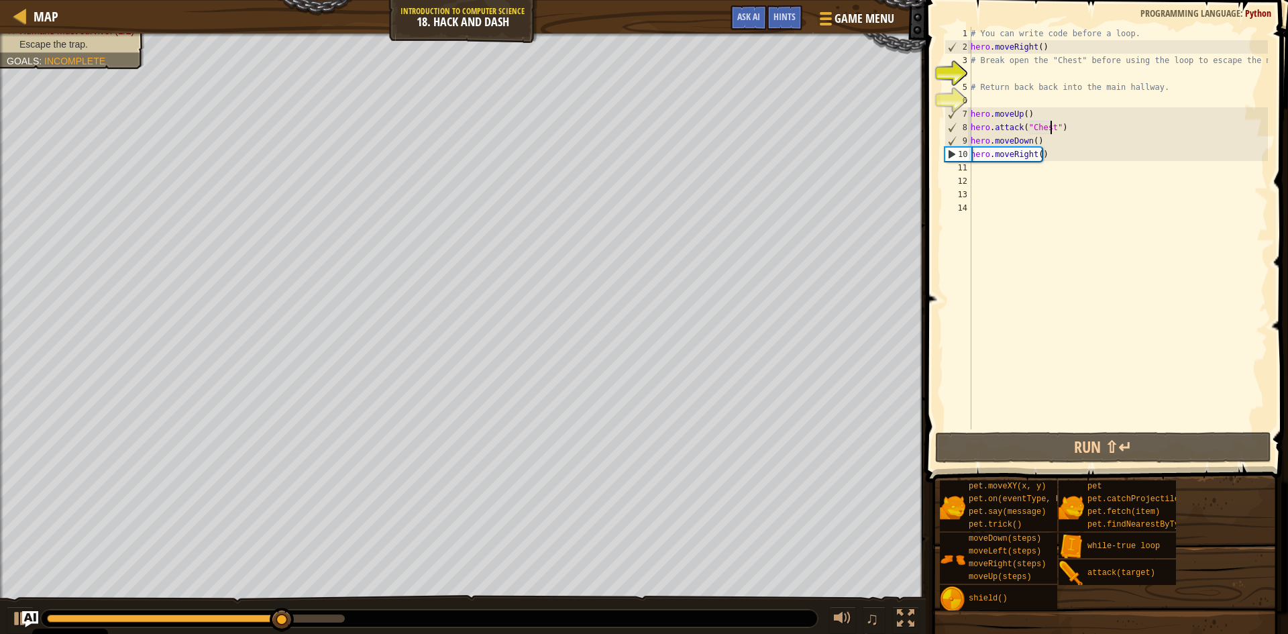
click at [1034, 155] on div "# You can write code before a loop. hero . moveRight ( ) # Break open the "Ches…" at bounding box center [1118, 241] width 300 height 429
click at [1035, 155] on div "# You can write code before a loop. hero . moveRight ( ) # Break open the "Ches…" at bounding box center [1118, 241] width 300 height 429
click at [1037, 159] on div "# You can write code before a loop. hero . moveRight ( ) # Break open the "Ches…" at bounding box center [1118, 228] width 300 height 403
click at [1037, 154] on div "# You can write code before a loop. hero . moveRight ( ) # Break open the "Ches…" at bounding box center [1118, 241] width 300 height 429
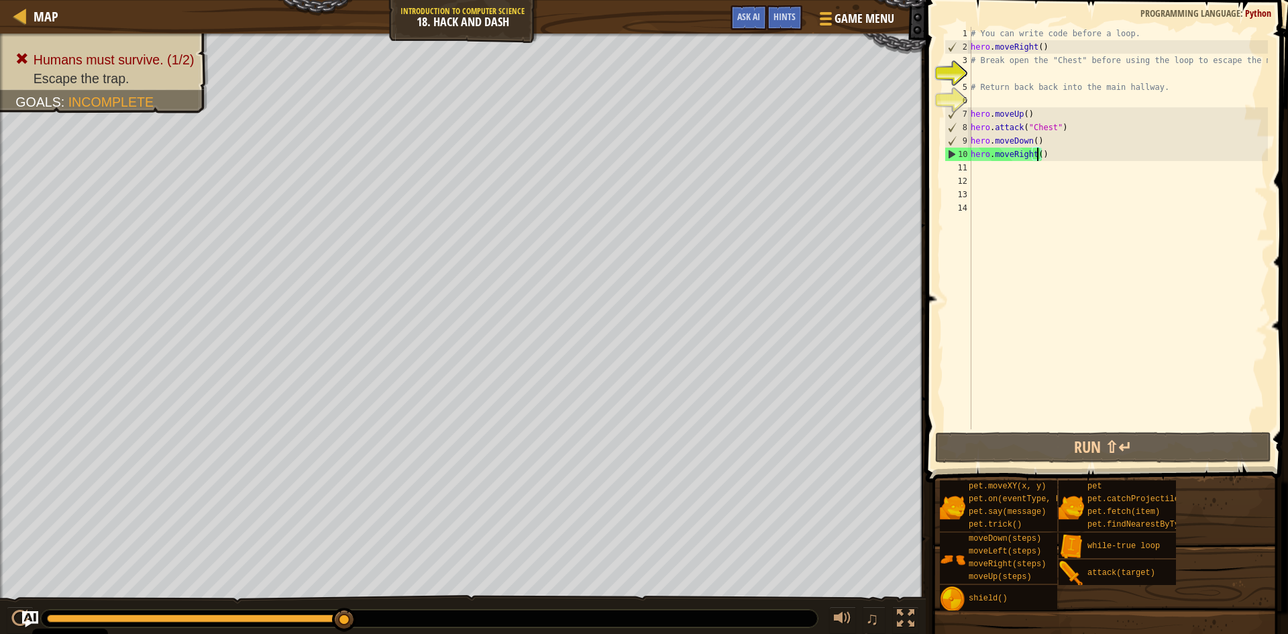
type textarea "hero.moveRight(3)"
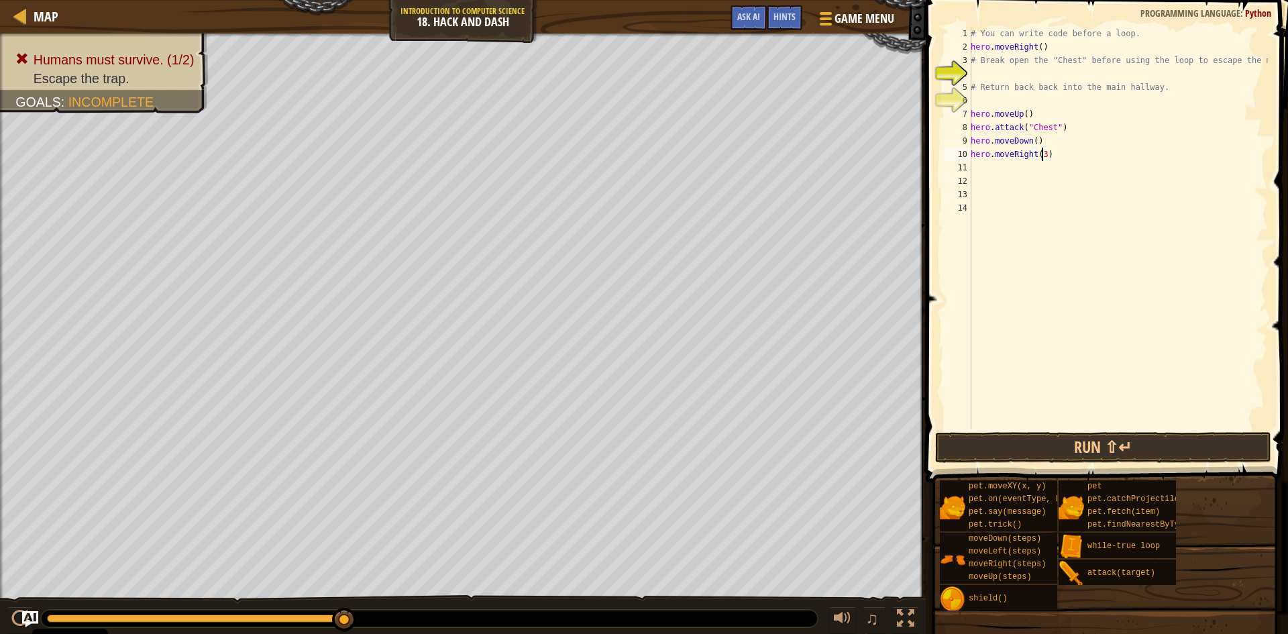
click at [1048, 160] on div "# You can write code before a loop. hero . moveRight ( ) # Break open the "Ches…" at bounding box center [1118, 241] width 300 height 429
type textarea "h"
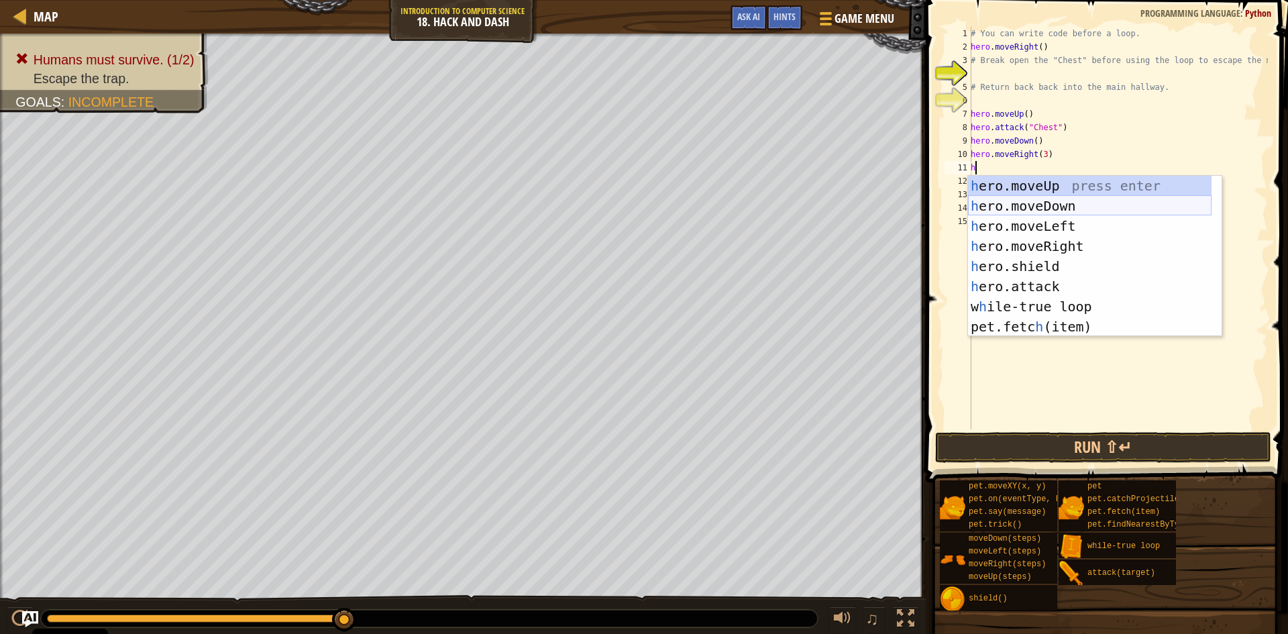
click at [1094, 207] on div "h ero.moveUp press enter h ero.moveDown press enter h ero.moveLeft press enter …" at bounding box center [1090, 276] width 244 height 201
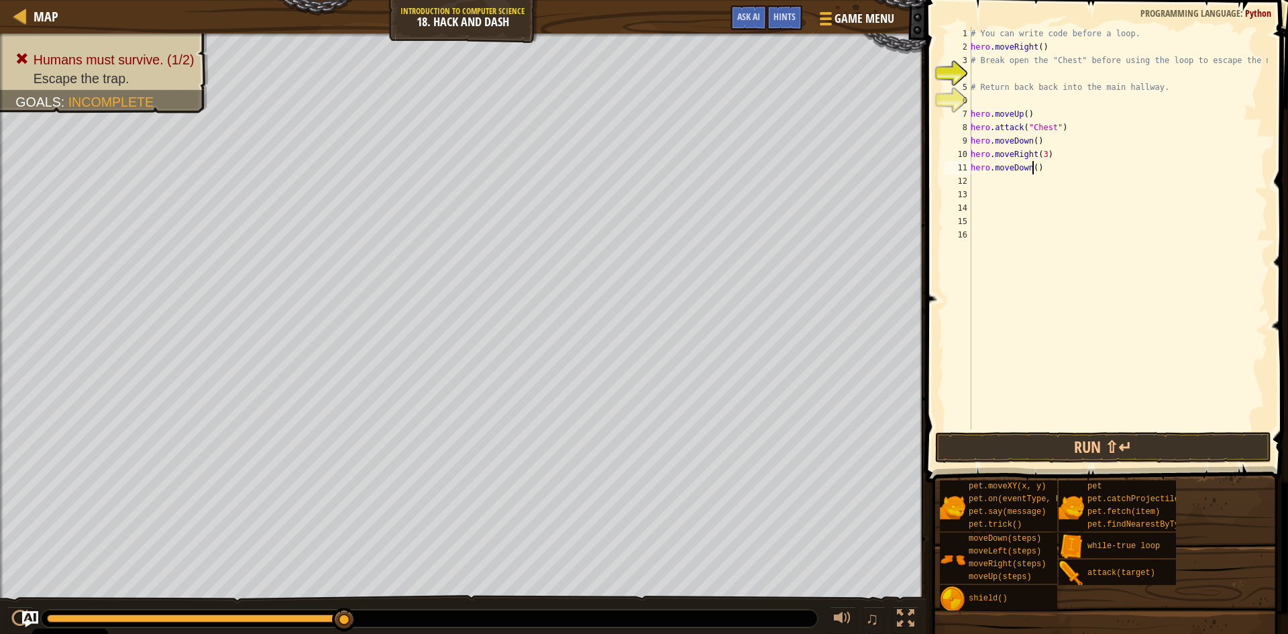
click at [1031, 168] on div "# You can write code before a loop. hero . moveRight ( ) # Break open the "Ches…" at bounding box center [1118, 241] width 300 height 429
type textarea "hero.moveDown(3)"
click at [992, 181] on div "# You can write code before a loop. hero . moveRight ( ) # Break open the "Ches…" at bounding box center [1118, 241] width 300 height 429
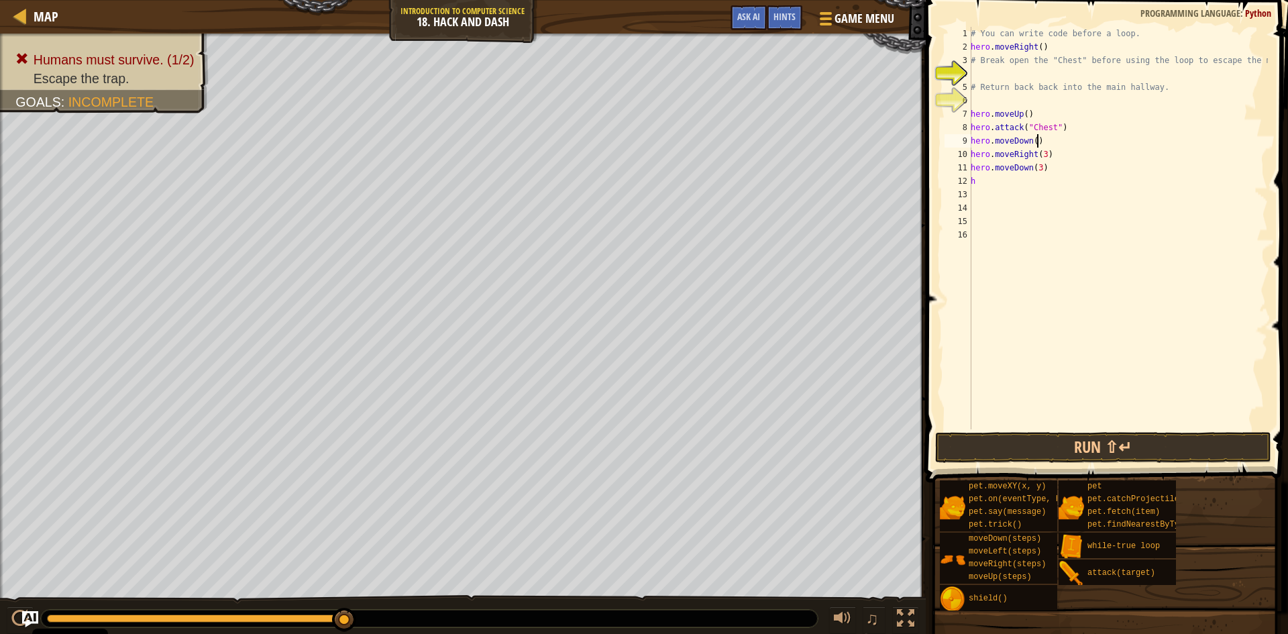
click at [1036, 142] on div "# You can write code before a loop. hero . moveRight ( ) # Break open the "Ches…" at bounding box center [1118, 241] width 300 height 429
type textarea "hero.moveDown()"
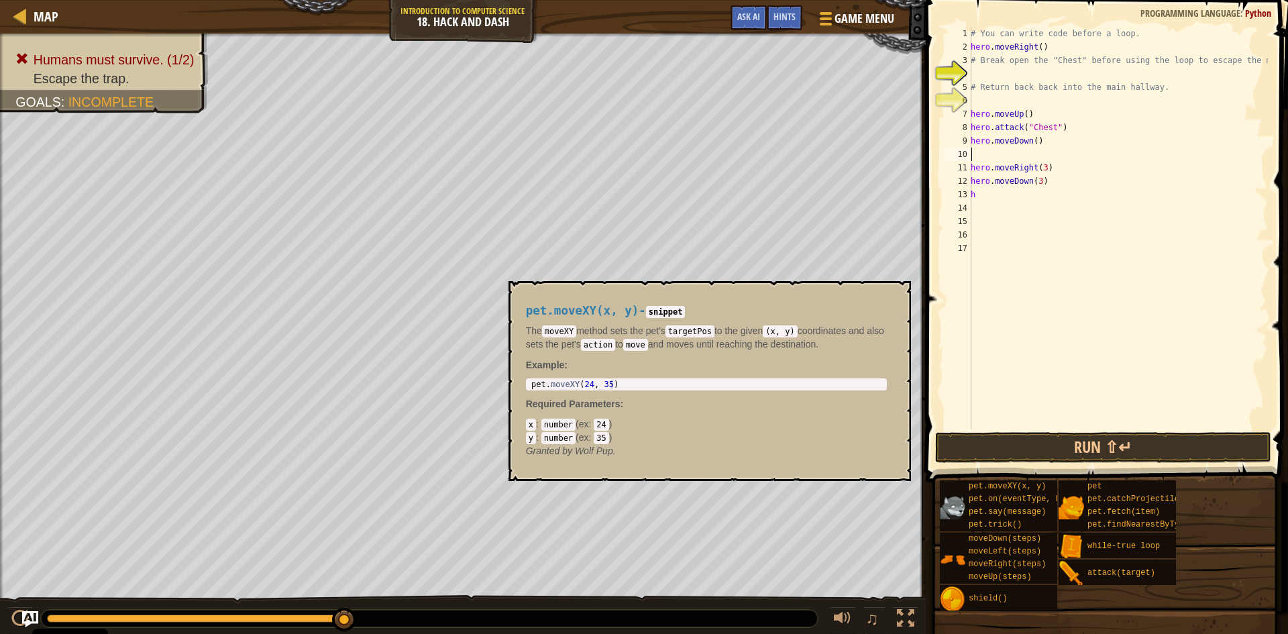
type textarea "w"
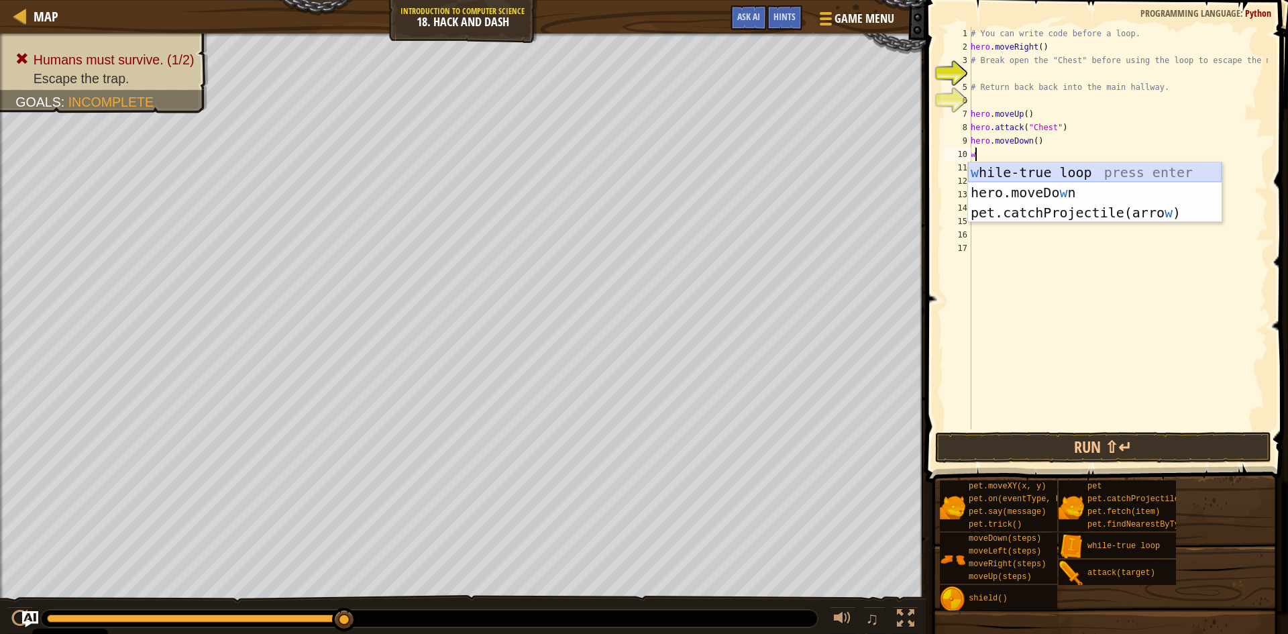
click at [1058, 172] on div "w hile-true loop press enter hero.moveDo w n press enter pet.catchProjectile(ar…" at bounding box center [1095, 212] width 254 height 101
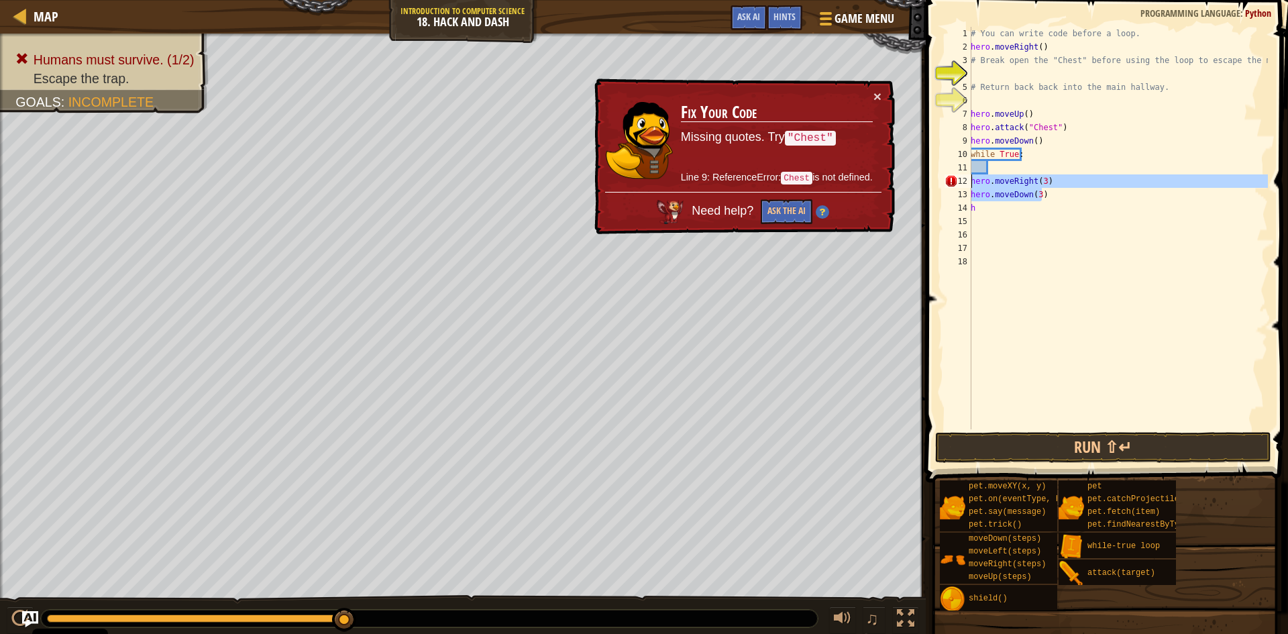
drag, startPoint x: 1053, startPoint y: 198, endPoint x: 970, endPoint y: 186, distance: 83.4
click at [970, 186] on div "1 2 3 4 5 6 7 8 9 10 11 12 13 14 15 16 17 18 # You can write code before a loop…" at bounding box center [1105, 228] width 326 height 403
type textarea "hero.moveRight(3) hero.moveDown(3)"
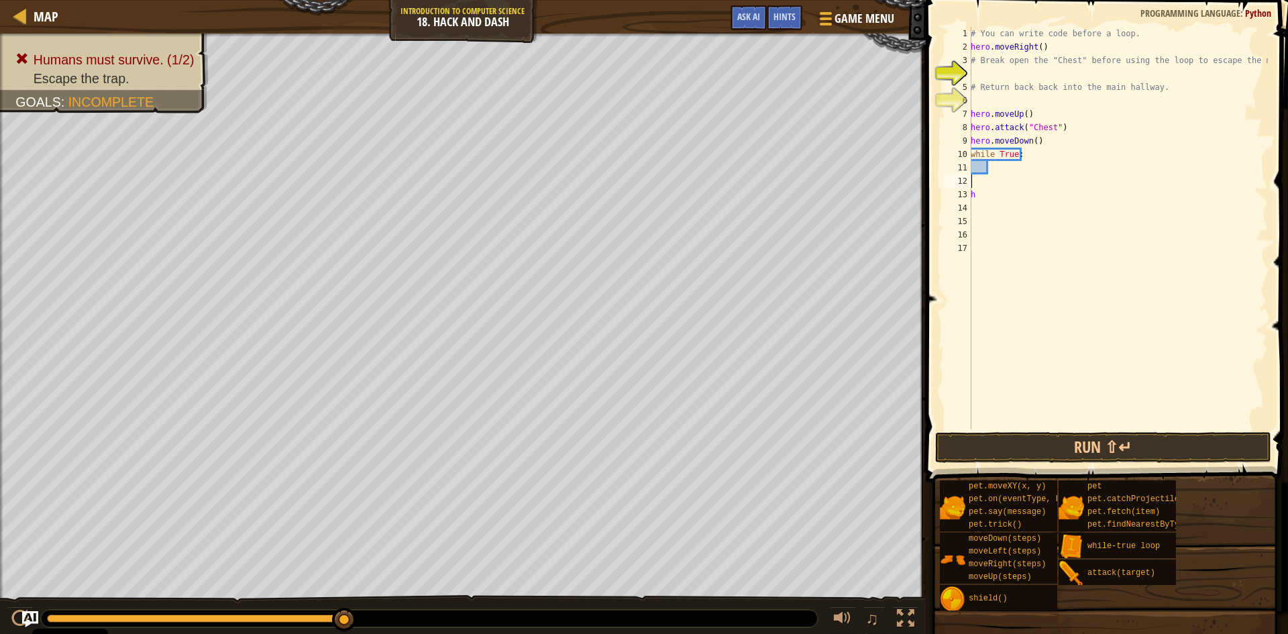
click at [1007, 169] on div "# You can write code before a loop. hero . moveRight ( ) # Break open the "Ches…" at bounding box center [1118, 241] width 300 height 429
paste textarea "hero.moveDown(3)"
type textarea "hero.moveDown(3)"
drag, startPoint x: 1073, startPoint y: 186, endPoint x: 968, endPoint y: 185, distance: 104.7
click at [968, 185] on div "hero.moveDown(3) 1 2 3 4 5 6 7 8 9 10 11 12 13 14 15 16 17 18 # You can write c…" at bounding box center [1105, 228] width 326 height 403
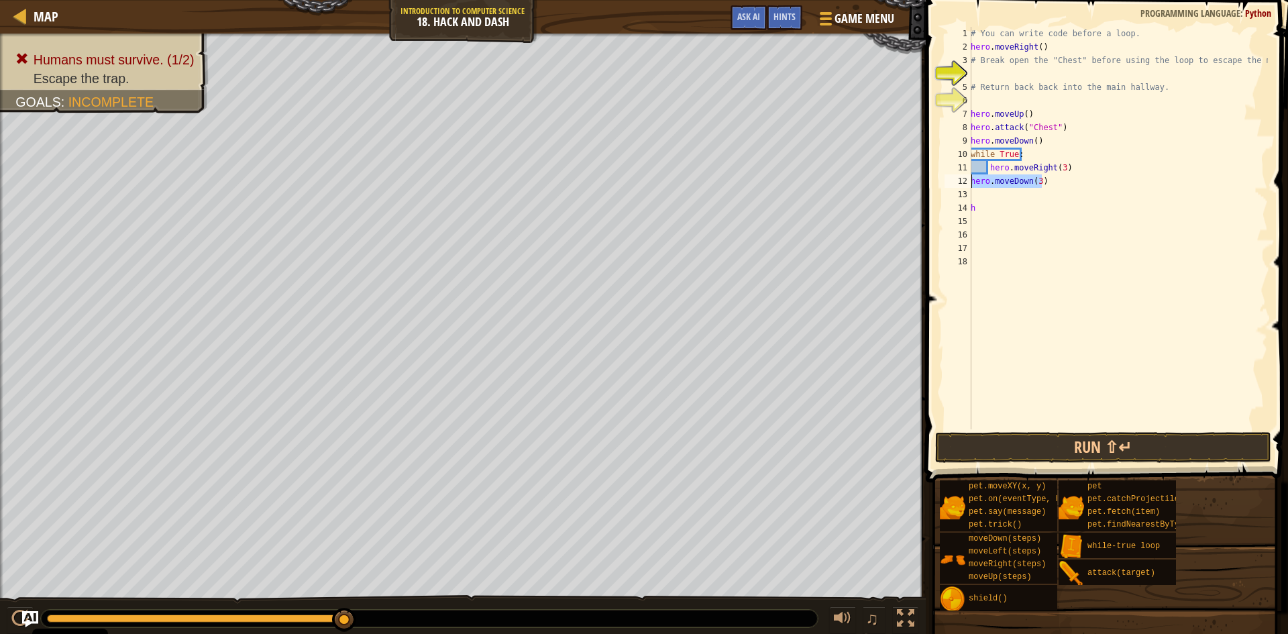
drag, startPoint x: 1045, startPoint y: 178, endPoint x: 965, endPoint y: 183, distance: 80.7
click at [965, 183] on div "hero.moveDown(3) 1 2 3 4 5 6 7 8 9 10 11 12 13 14 15 16 17 18 # You can write c…" at bounding box center [1105, 228] width 326 height 403
click at [1091, 176] on div "# You can write code before a loop. hero . moveRight ( ) # Break open the "Ches…" at bounding box center [1118, 241] width 300 height 429
click at [1090, 173] on div "# You can write code before a loop. hero . moveRight ( ) # Break open the "Ches…" at bounding box center [1118, 241] width 300 height 429
type textarea "hero.moveRight(3)"
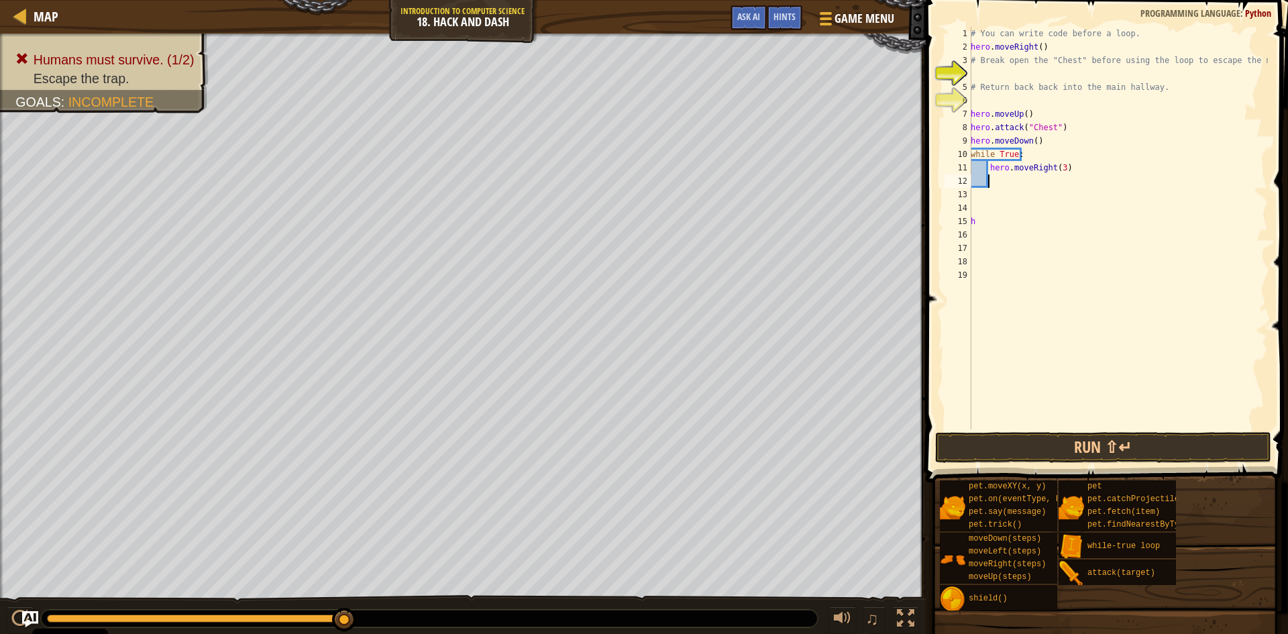
paste textarea "hero.moveDown(3)"
type textarea "hero.moveDown(3)"
click at [1086, 440] on button "Run ⇧↵" at bounding box center [1103, 447] width 336 height 31
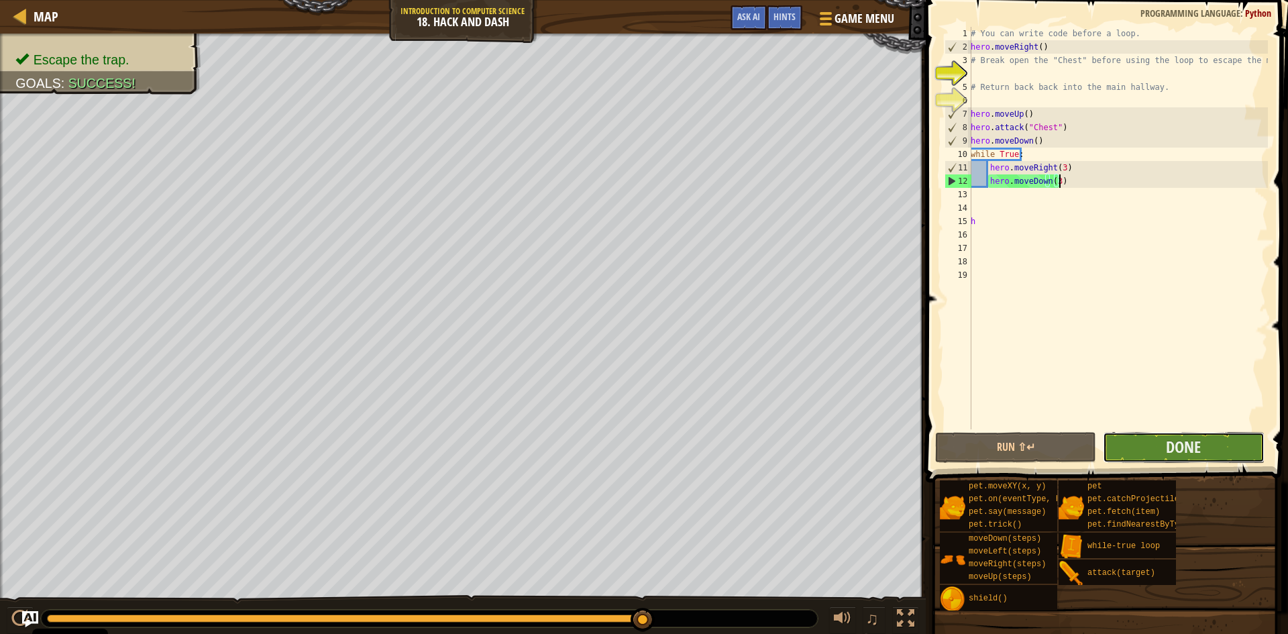
click at [1233, 442] on button "Done" at bounding box center [1183, 447] width 161 height 31
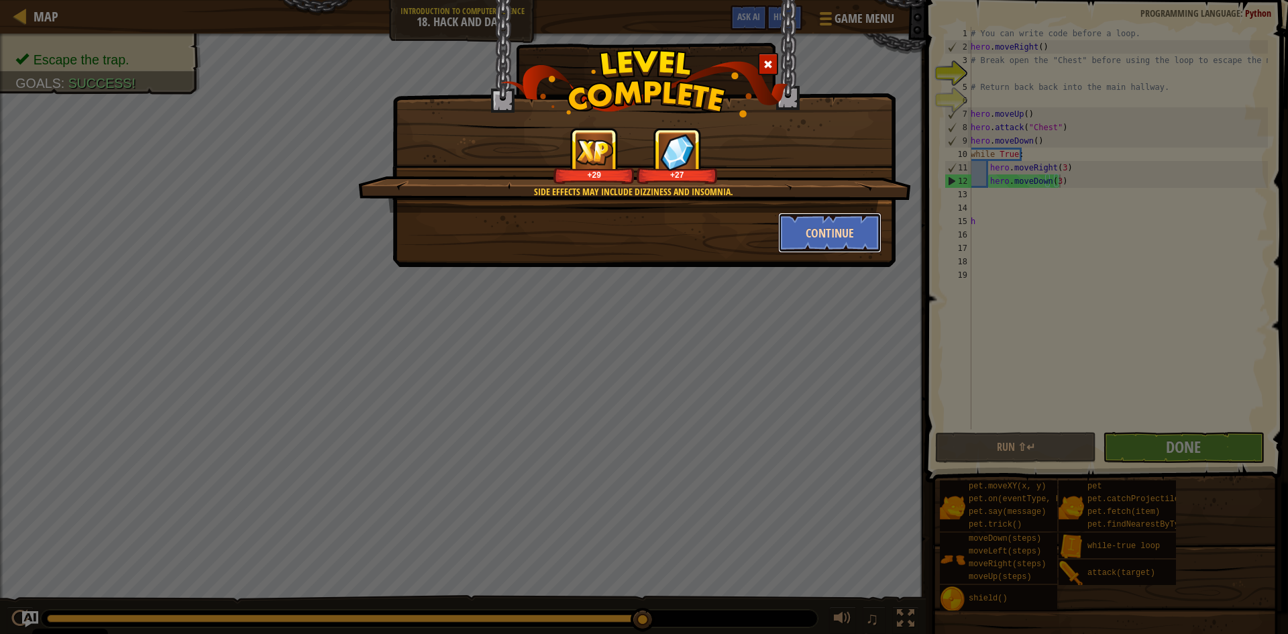
click at [825, 232] on button "Continue" at bounding box center [830, 233] width 104 height 40
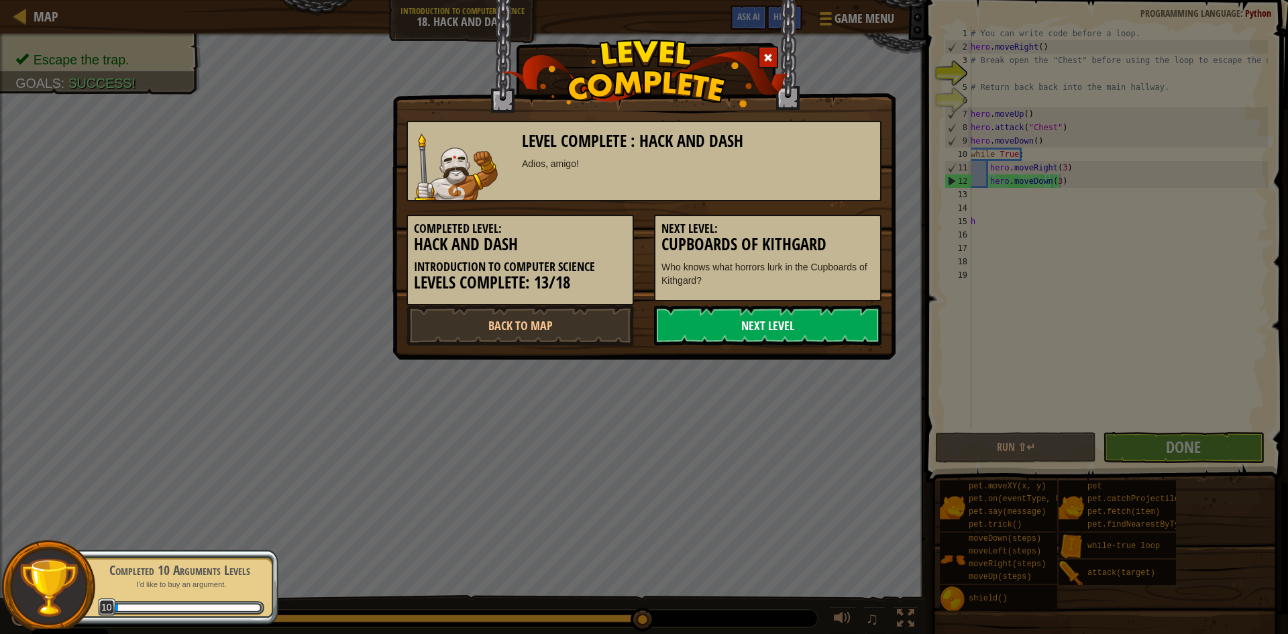
click at [817, 321] on link "Next Level" at bounding box center [767, 325] width 227 height 40
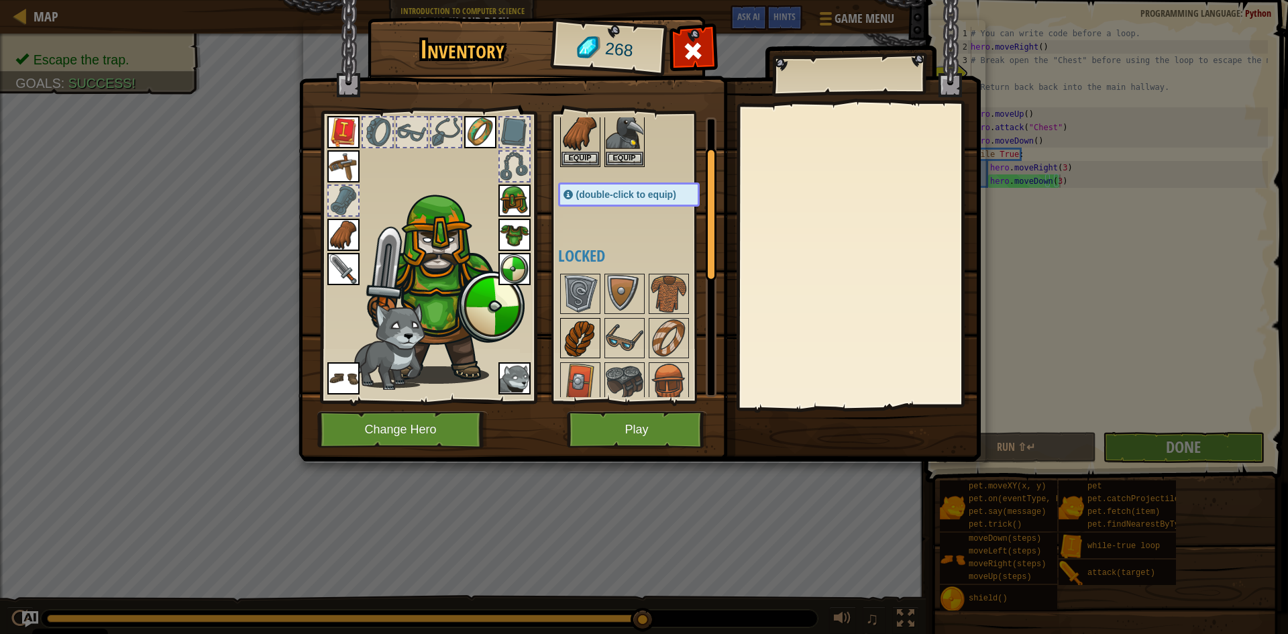
scroll to position [67, 0]
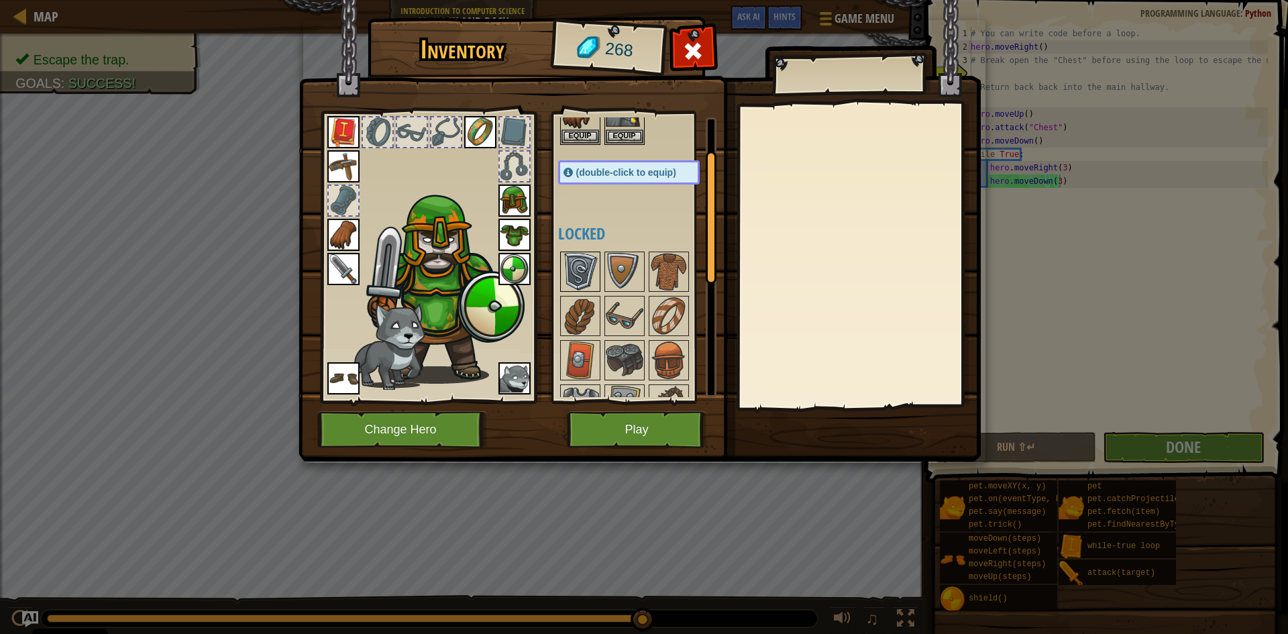
click at [575, 272] on img at bounding box center [581, 272] width 38 height 38
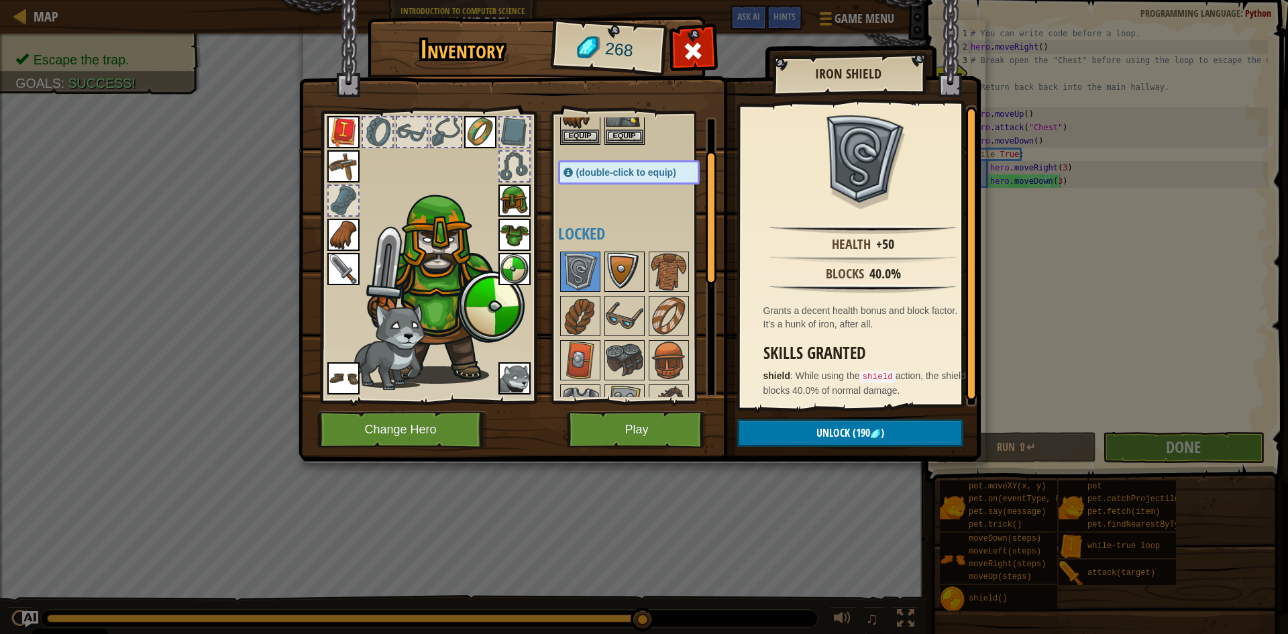
click at [606, 270] on img at bounding box center [625, 272] width 38 height 38
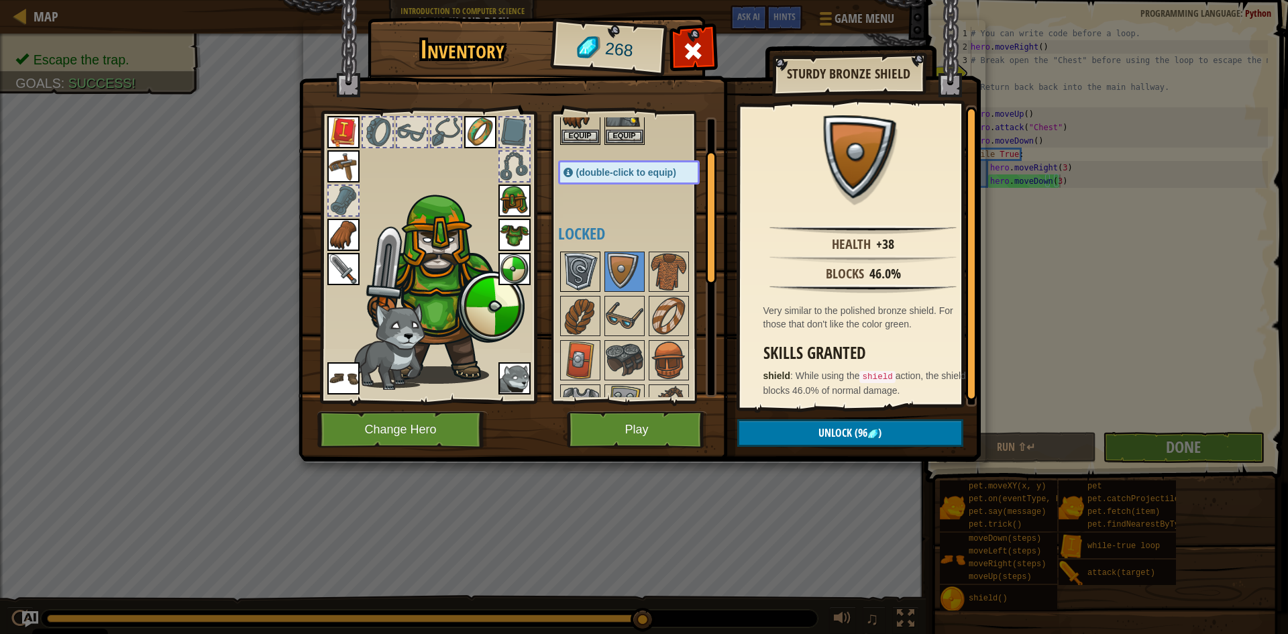
click at [582, 275] on img at bounding box center [581, 272] width 38 height 38
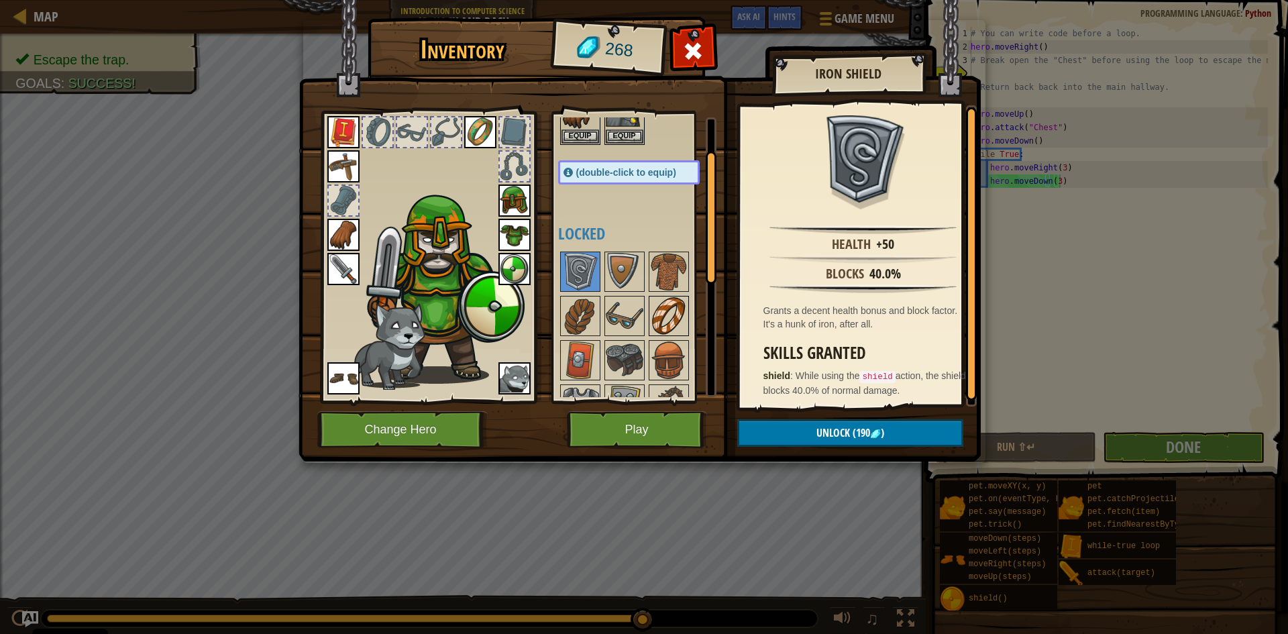
click at [672, 315] on img at bounding box center [669, 316] width 38 height 38
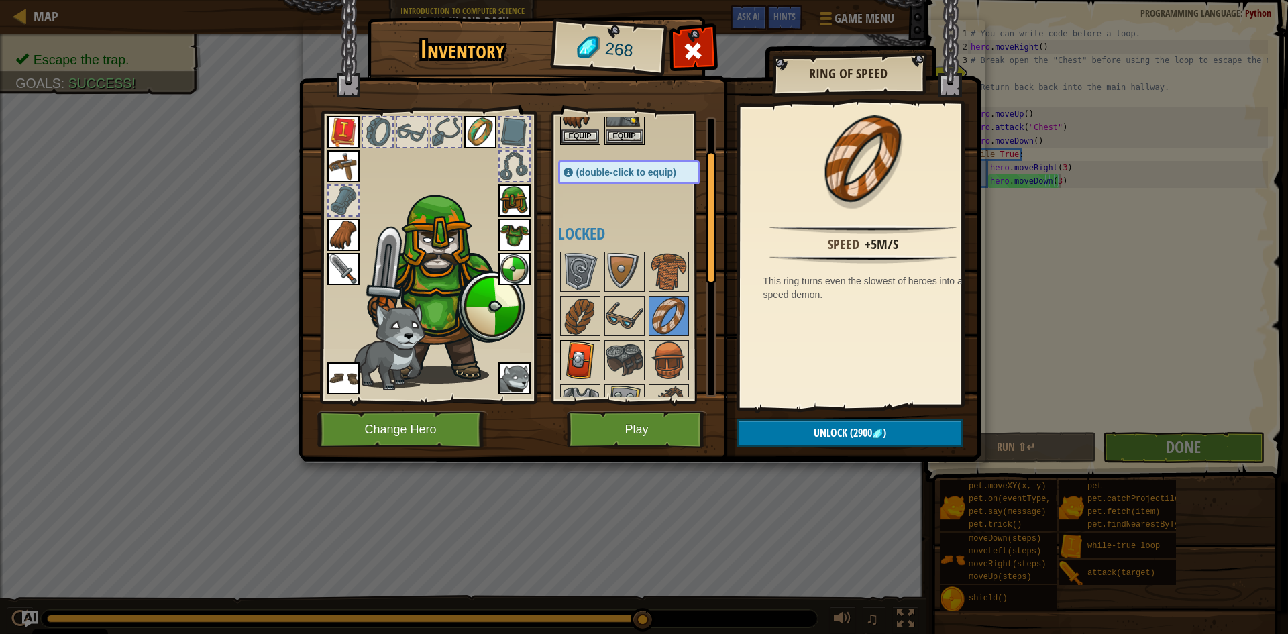
click at [572, 362] on img at bounding box center [581, 361] width 38 height 38
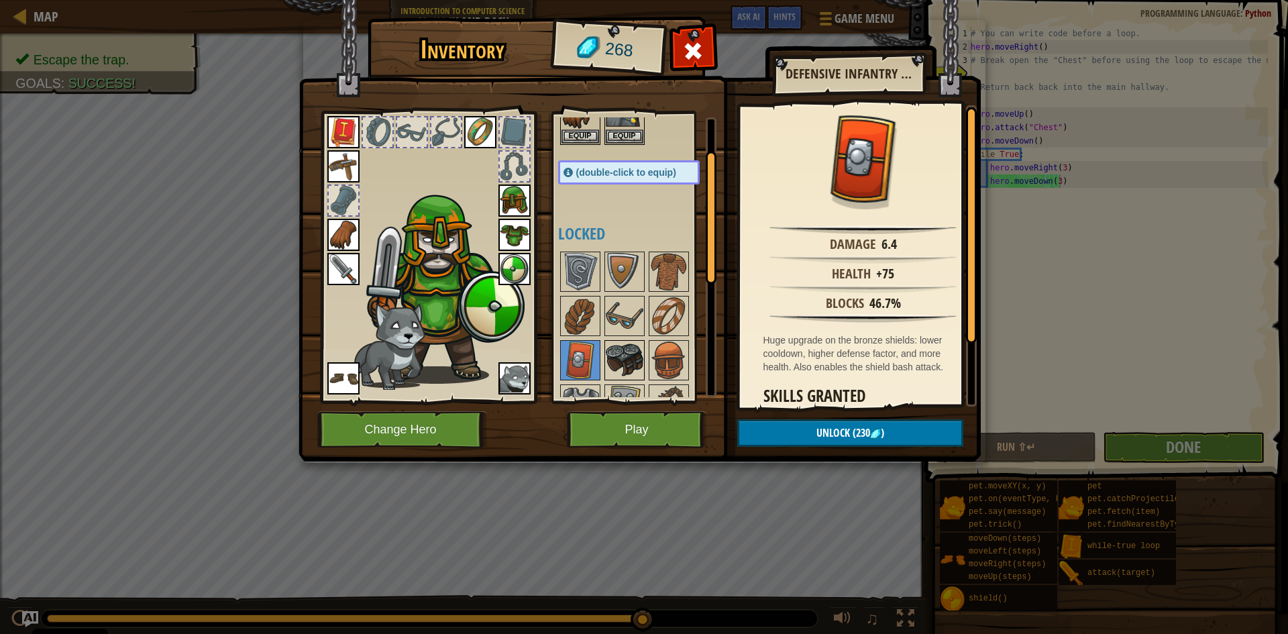
click at [606, 357] on img at bounding box center [625, 361] width 38 height 38
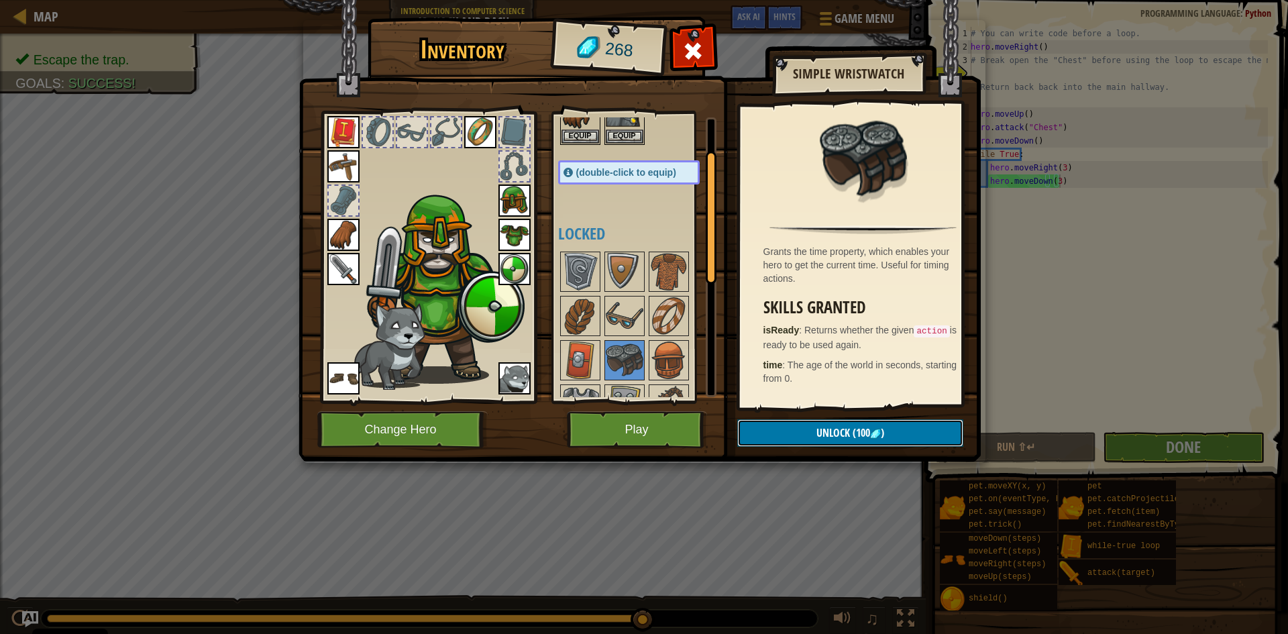
click at [843, 438] on span "Unlock" at bounding box center [834, 432] width 34 height 15
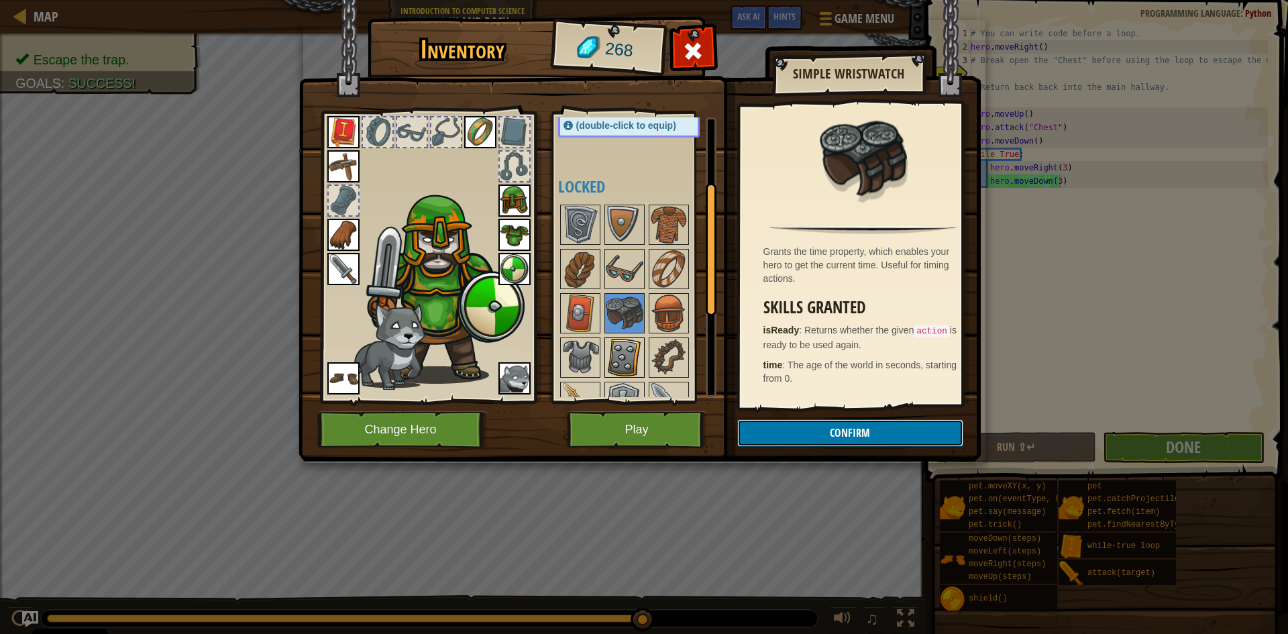
scroll to position [134, 0]
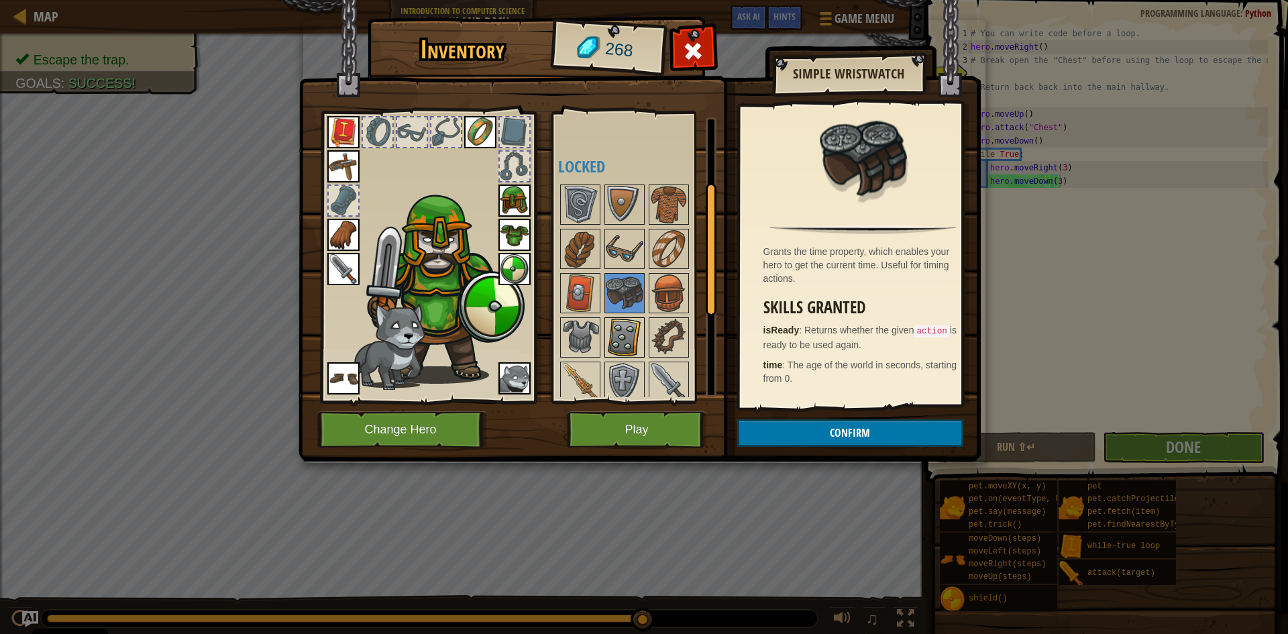
click at [631, 346] on img at bounding box center [625, 338] width 38 height 38
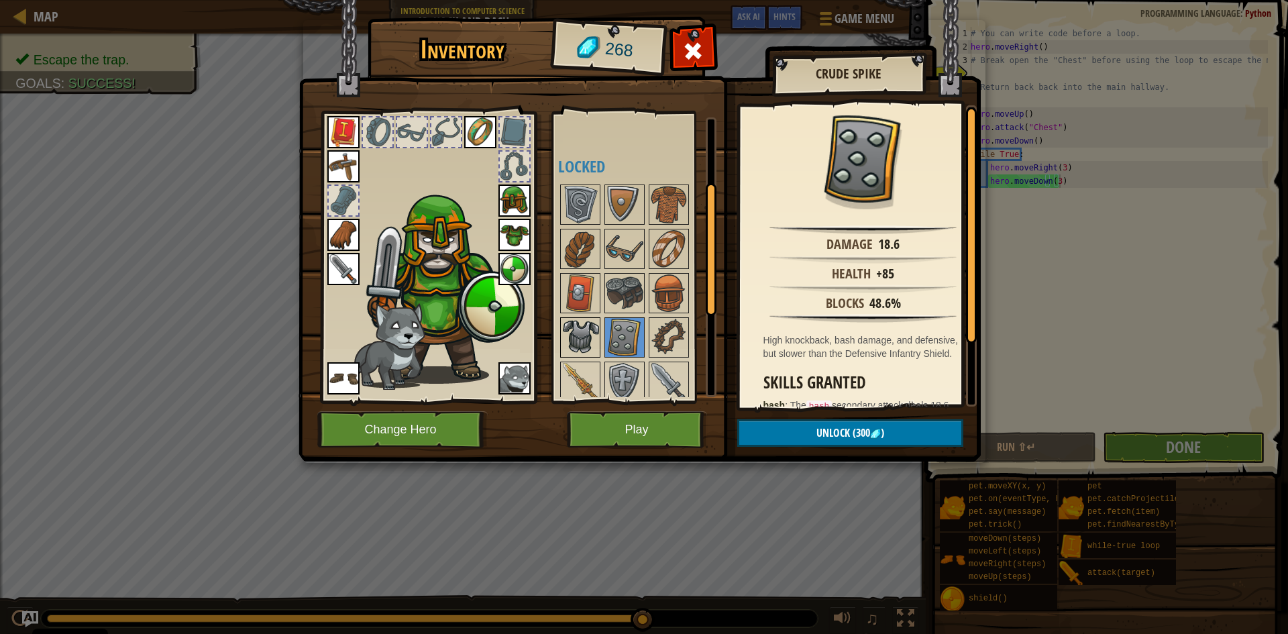
click at [592, 339] on img at bounding box center [581, 338] width 38 height 38
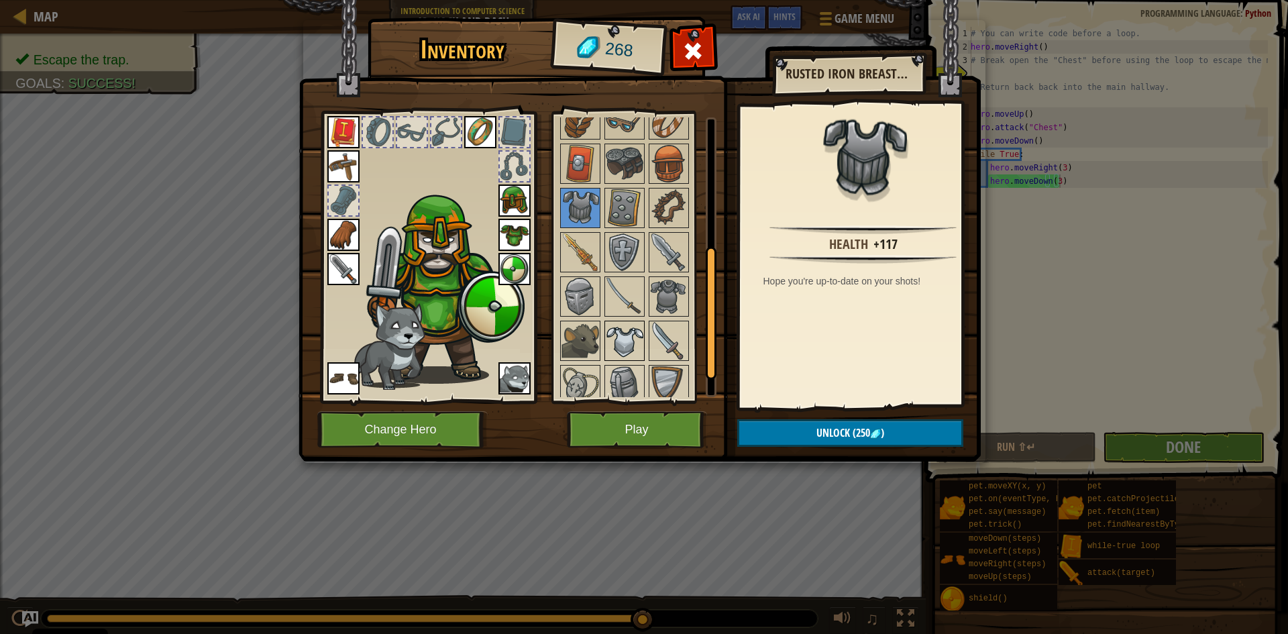
scroll to position [268, 0]
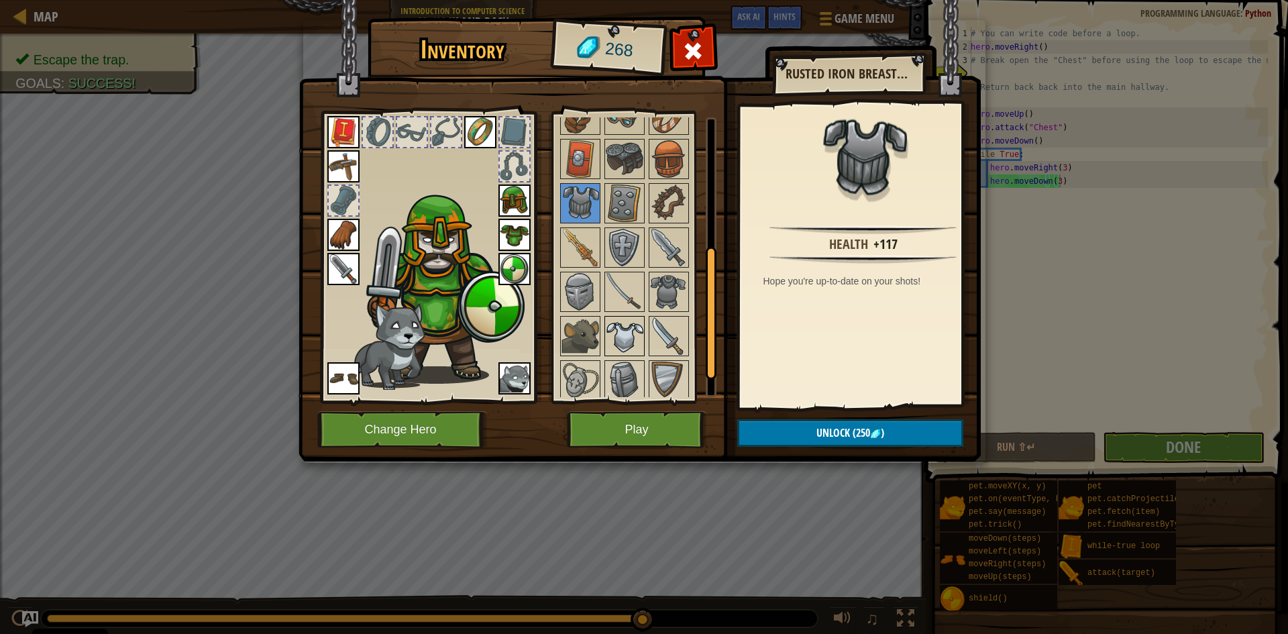
click at [606, 342] on img at bounding box center [625, 336] width 38 height 38
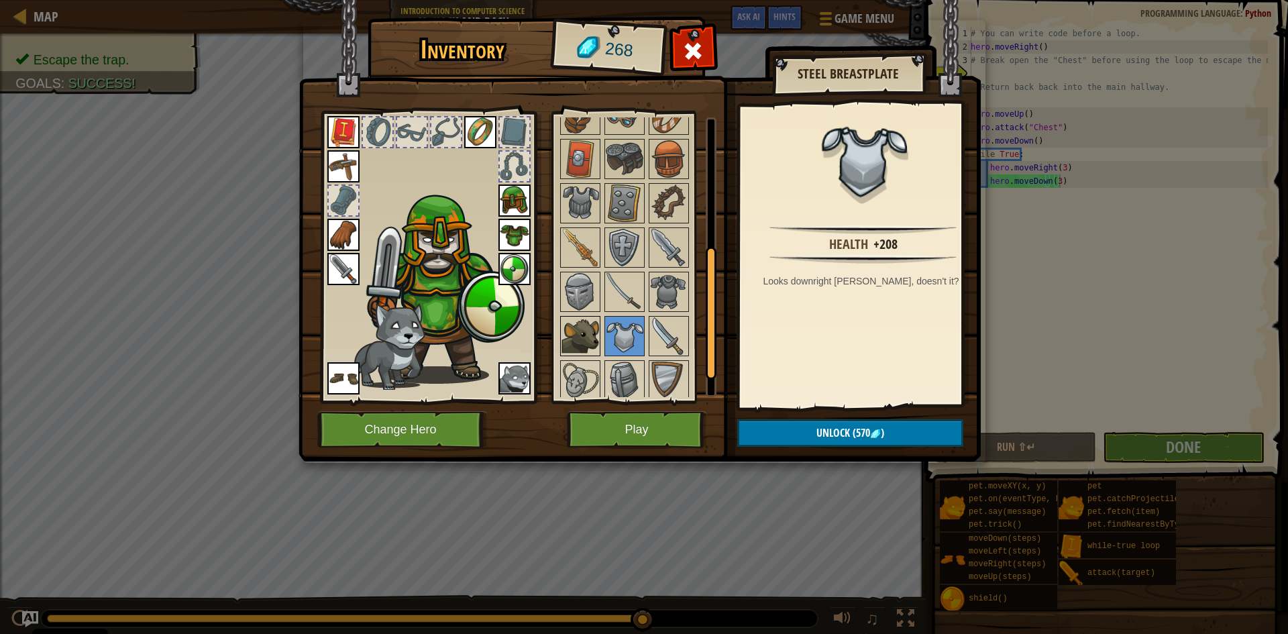
click at [595, 340] on img at bounding box center [581, 336] width 38 height 38
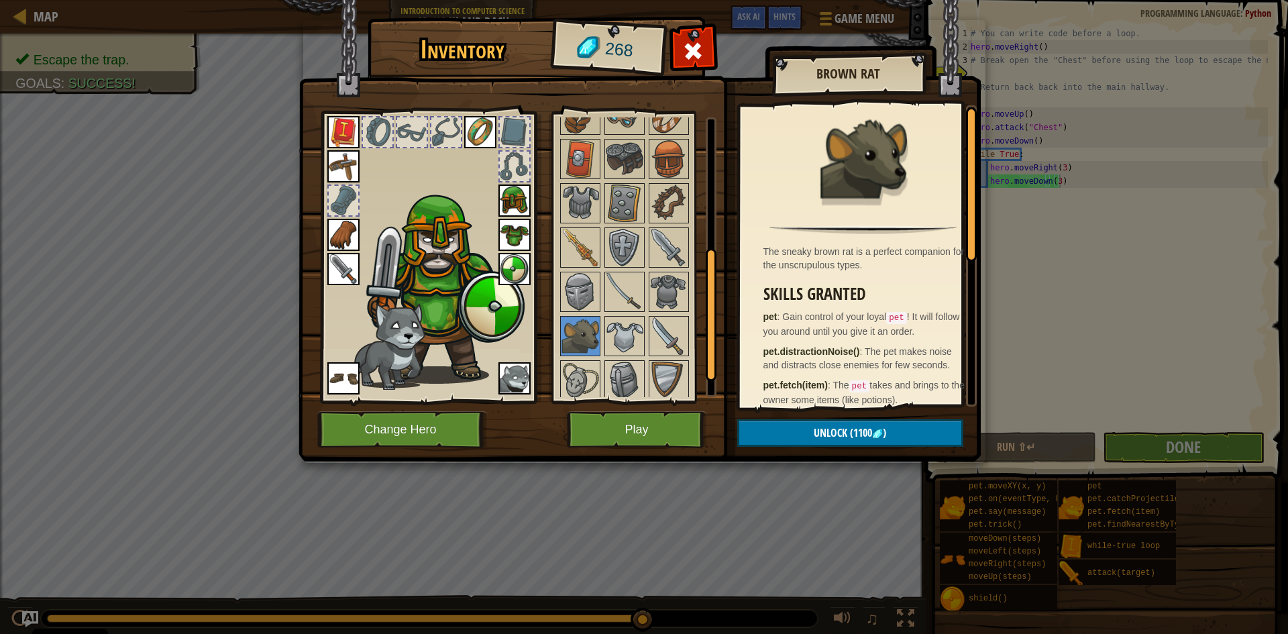
scroll to position [318, 0]
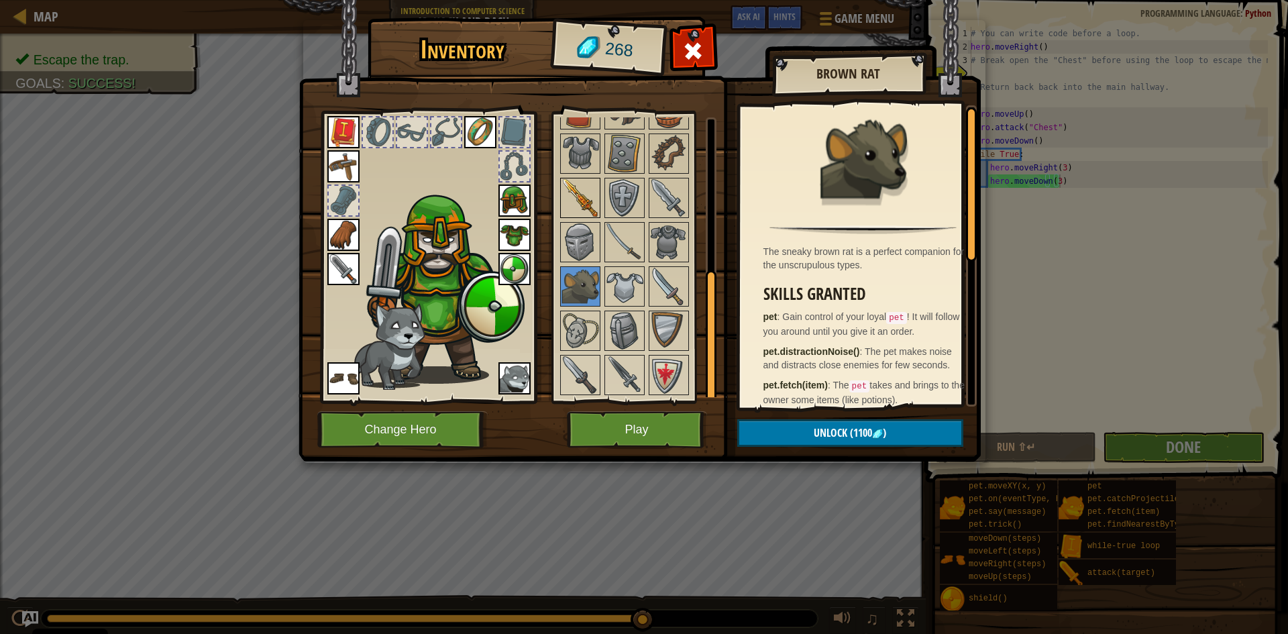
click at [586, 183] on img at bounding box center [581, 198] width 38 height 38
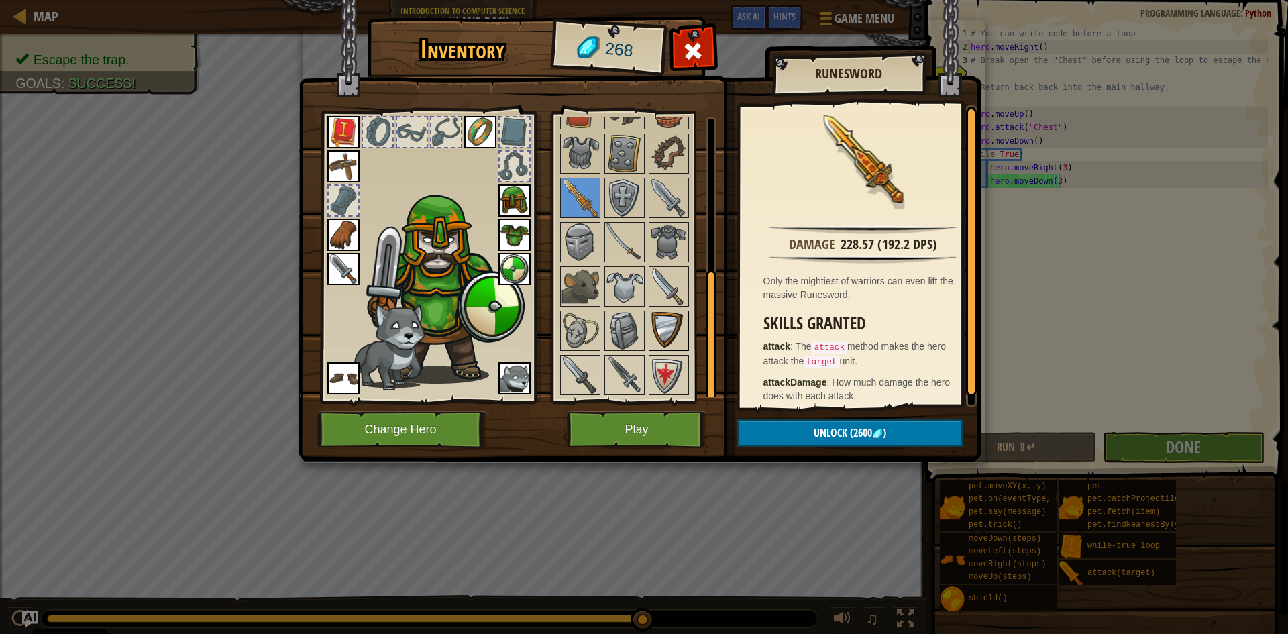
click at [654, 322] on img at bounding box center [669, 331] width 38 height 38
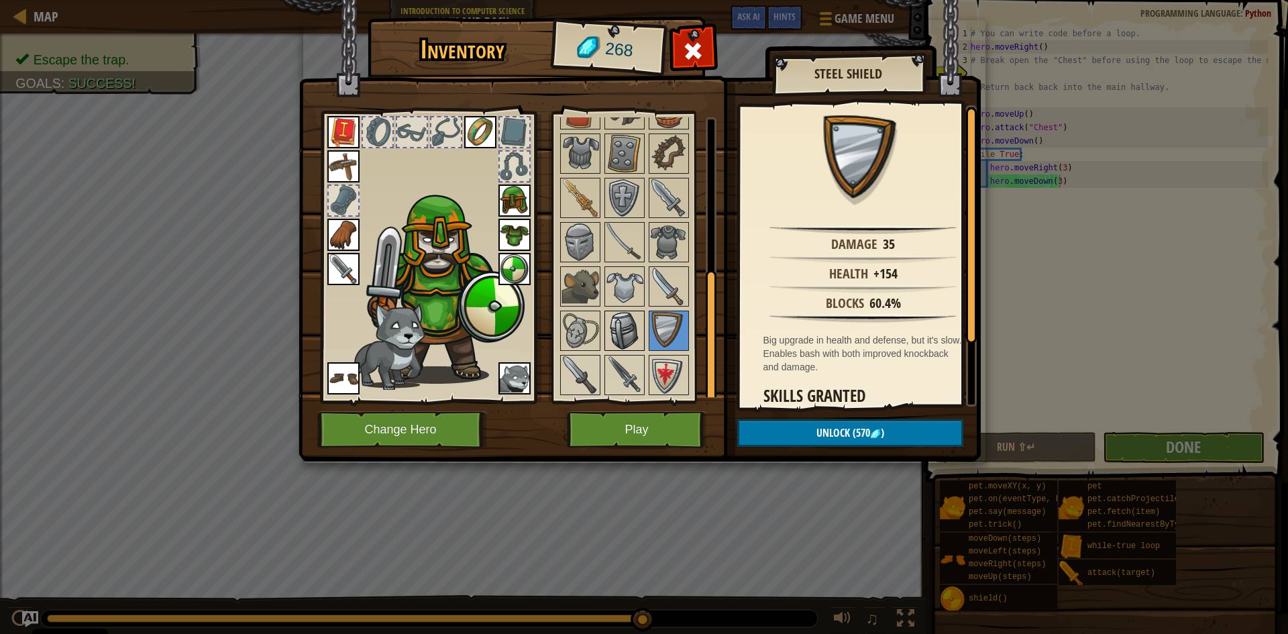
click at [623, 329] on img at bounding box center [625, 331] width 38 height 38
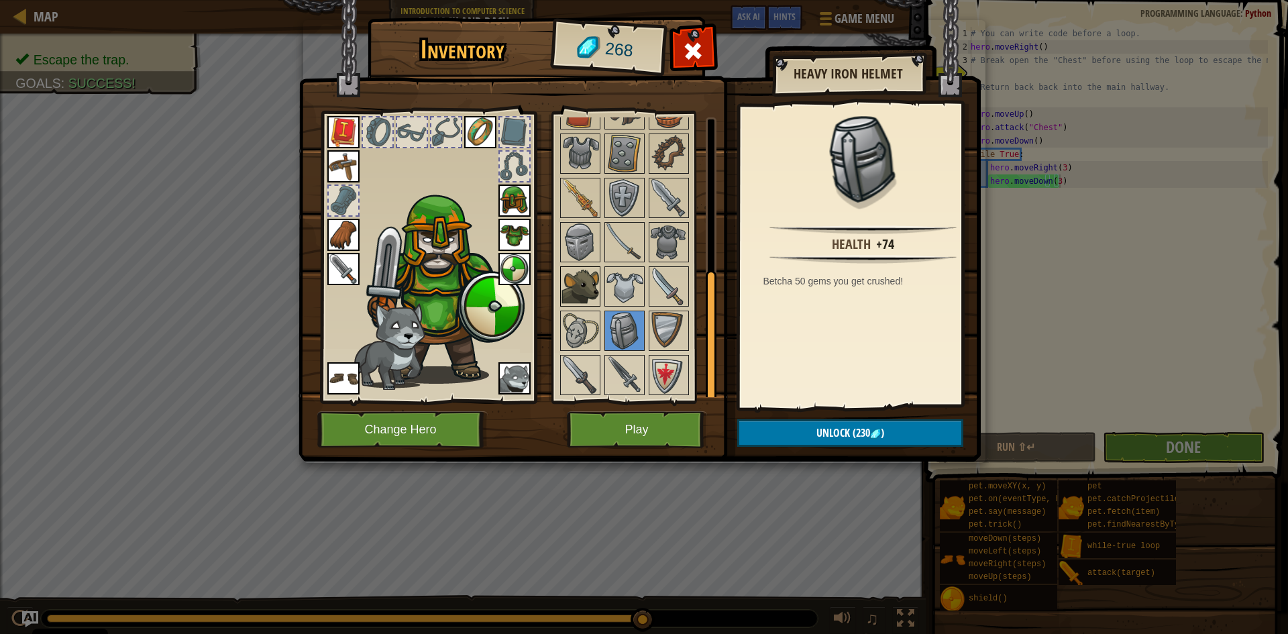
click at [597, 288] on img at bounding box center [581, 287] width 38 height 38
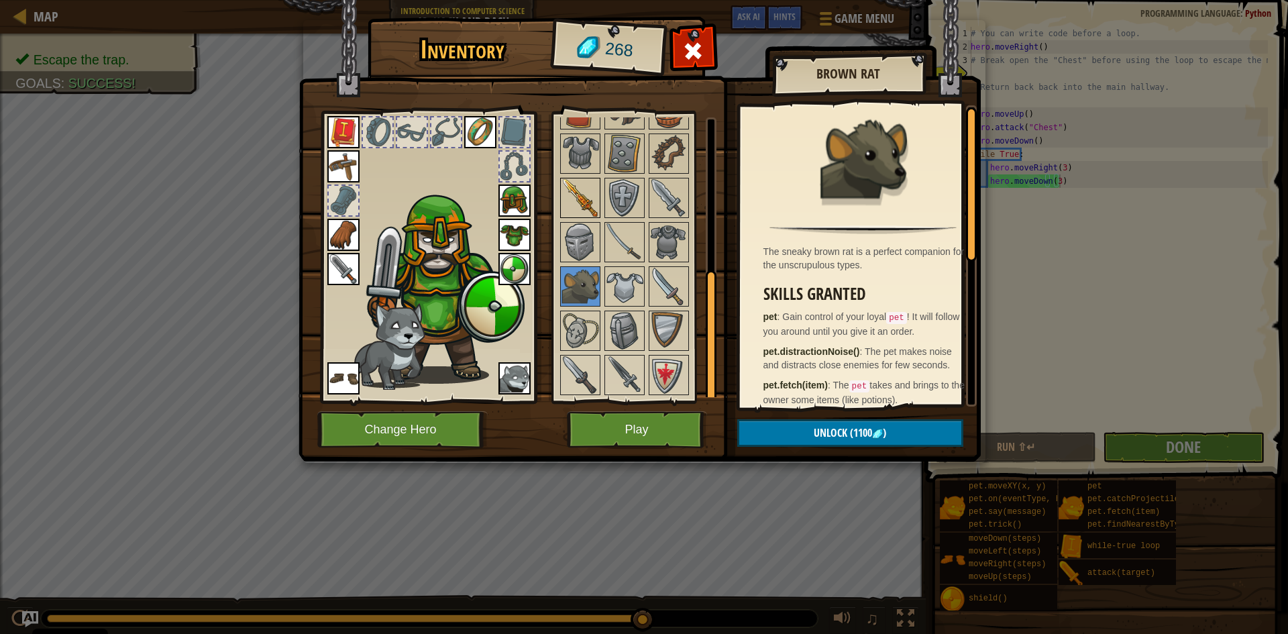
click at [564, 217] on div at bounding box center [580, 198] width 40 height 40
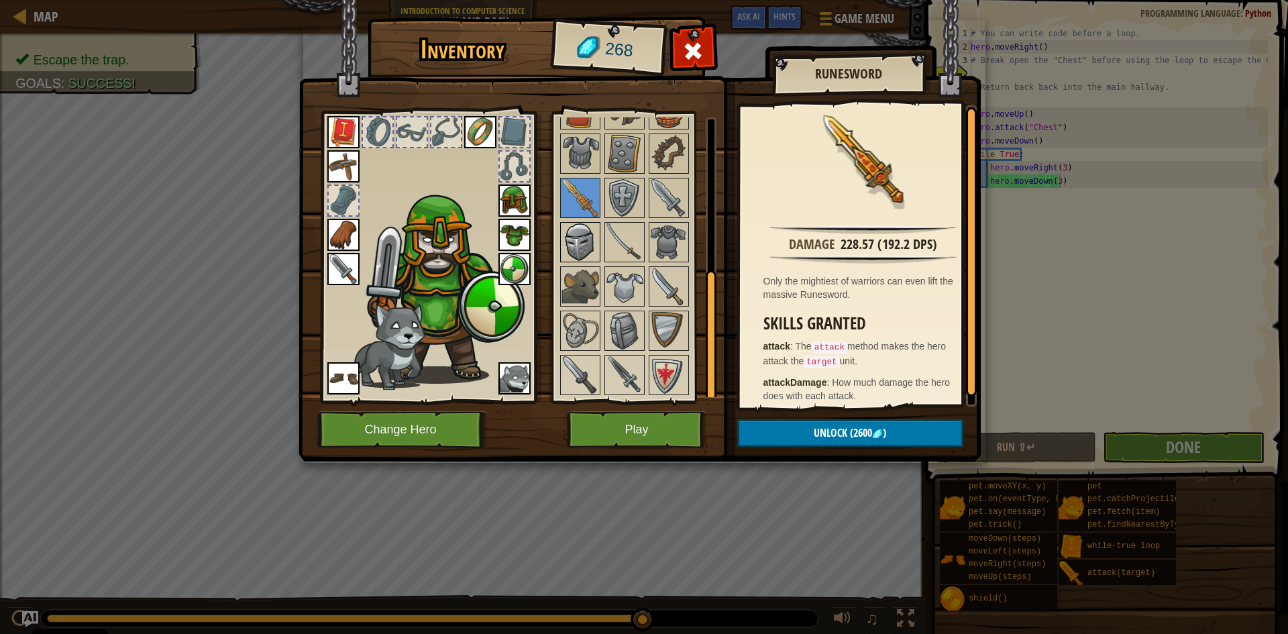
click at [565, 244] on img at bounding box center [581, 242] width 38 height 38
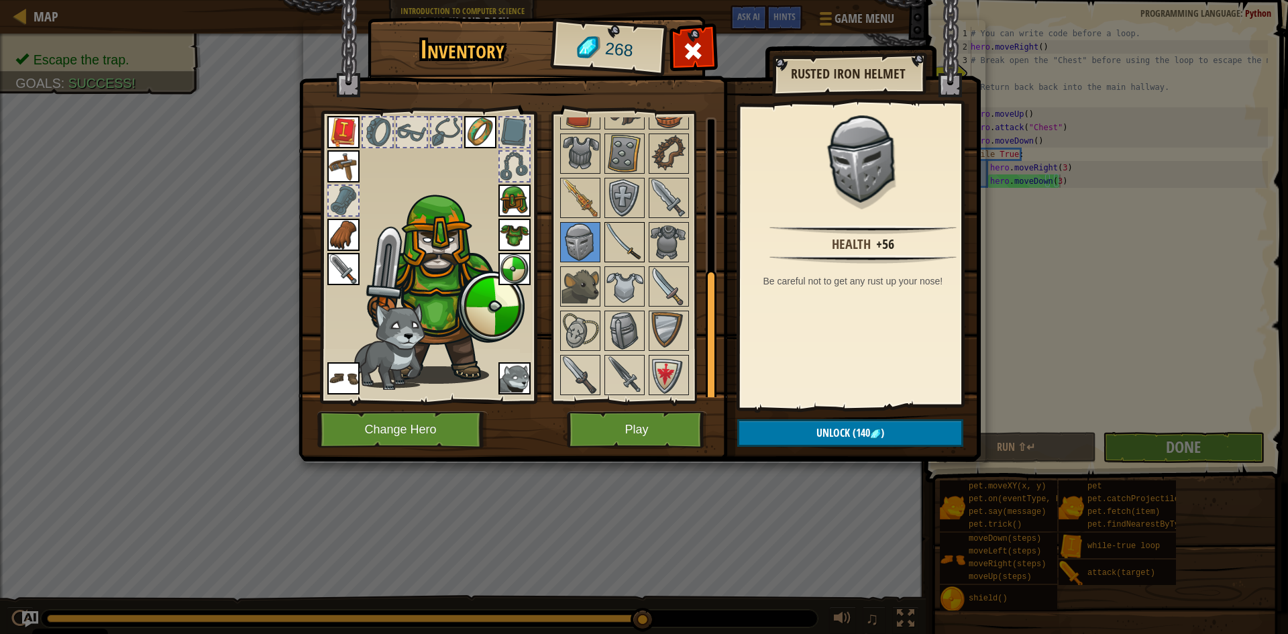
click at [612, 236] on img at bounding box center [625, 242] width 38 height 38
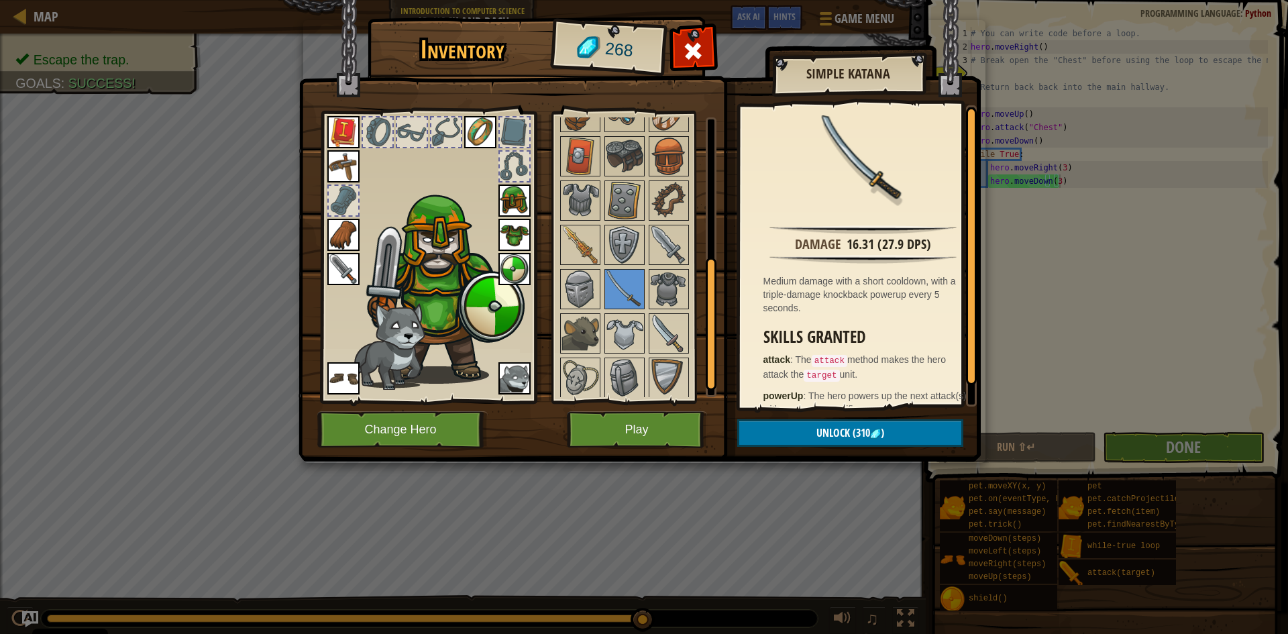
scroll to position [251, 0]
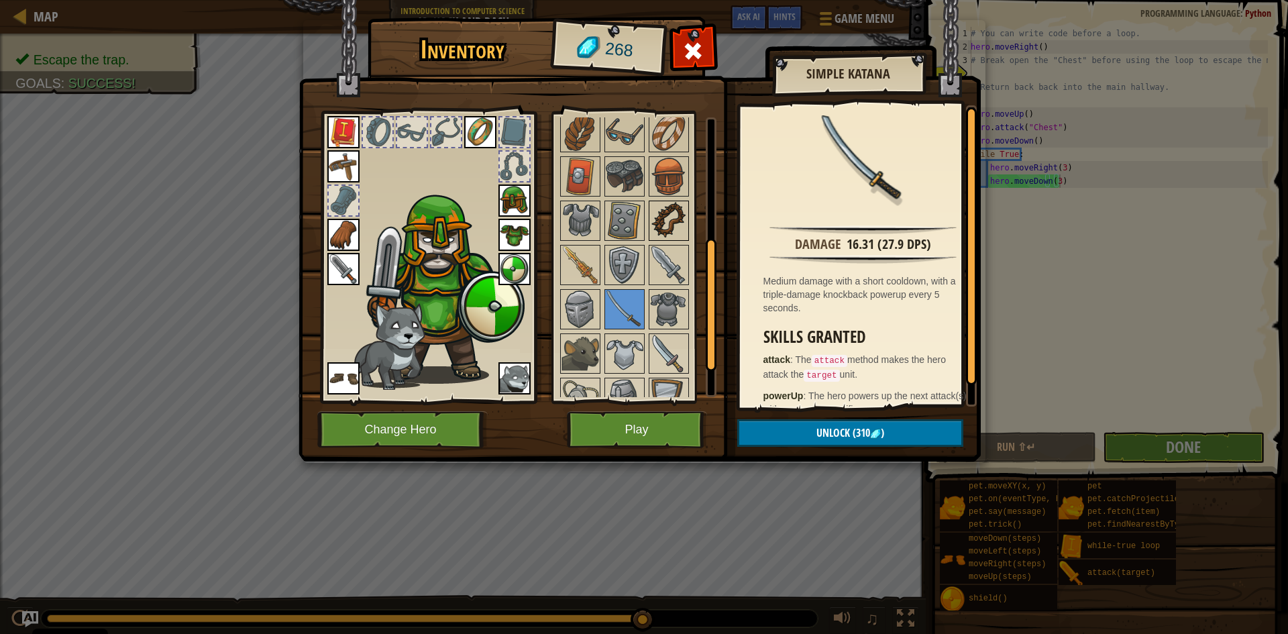
click at [672, 220] on img at bounding box center [669, 221] width 38 height 38
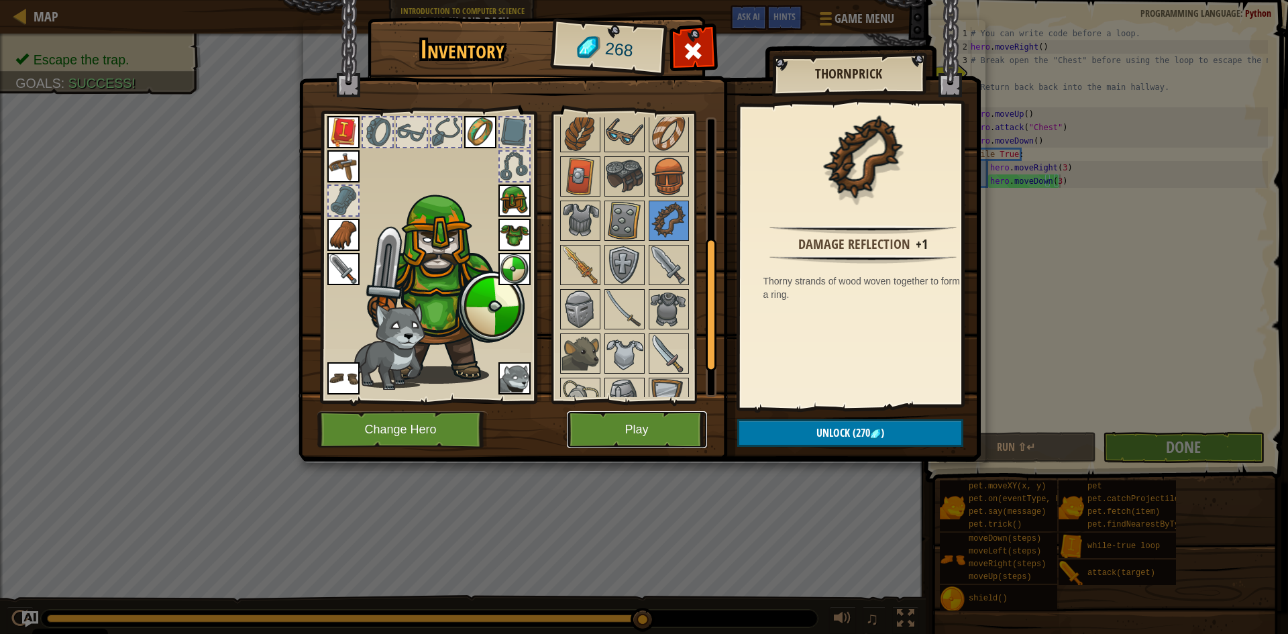
click at [662, 428] on button "Play" at bounding box center [637, 429] width 140 height 37
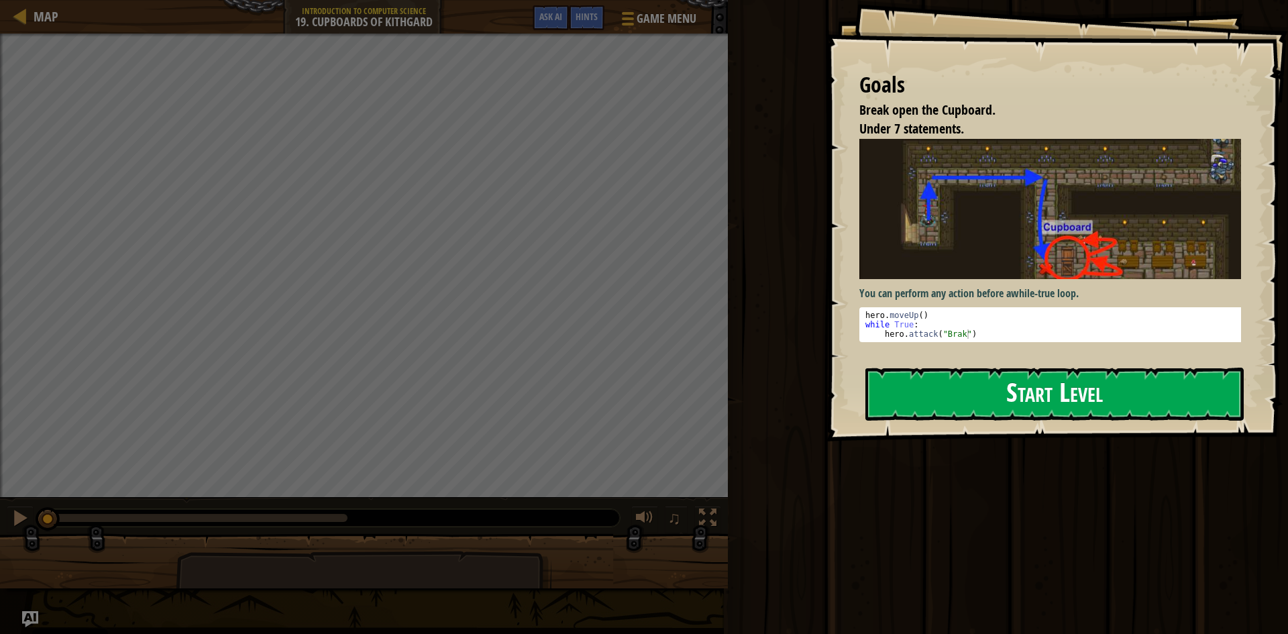
click at [954, 388] on button "Start Level" at bounding box center [1055, 394] width 378 height 53
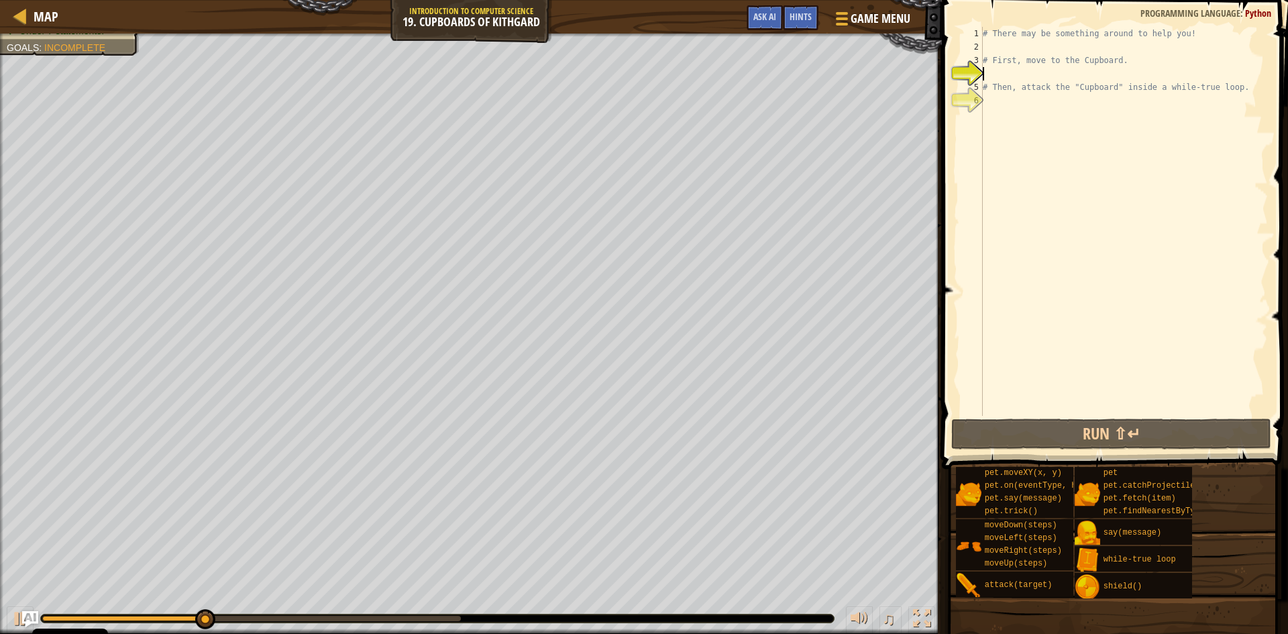
click at [1044, 50] on div "# There may be something around to help you! # First, move to the Cupboard. # T…" at bounding box center [1124, 235] width 288 height 416
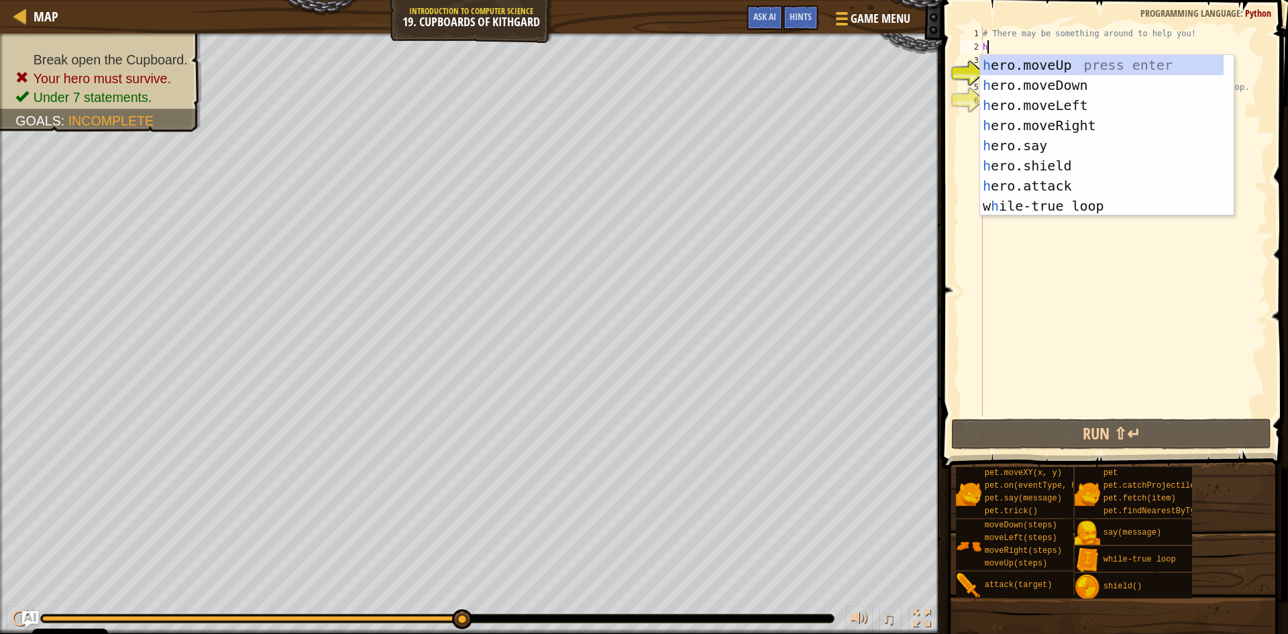
scroll to position [6, 0]
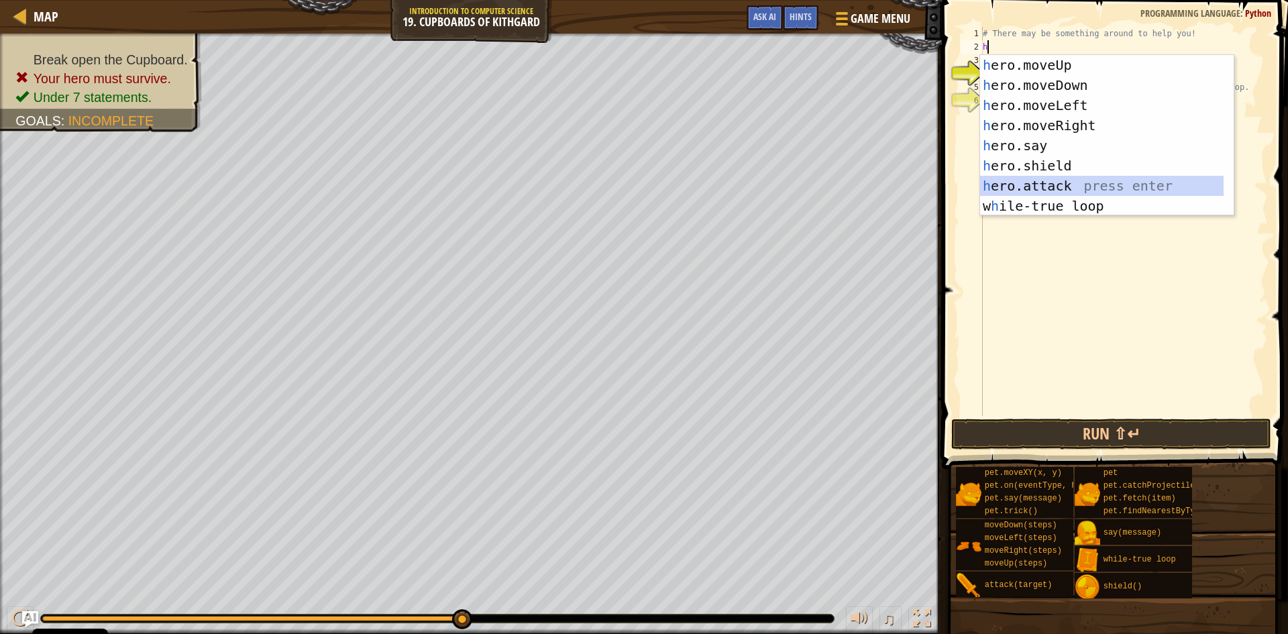
click at [1069, 178] on div "h ero.moveUp press enter h ero.moveDown press enter h ero.moveLeft press enter …" at bounding box center [1102, 155] width 244 height 201
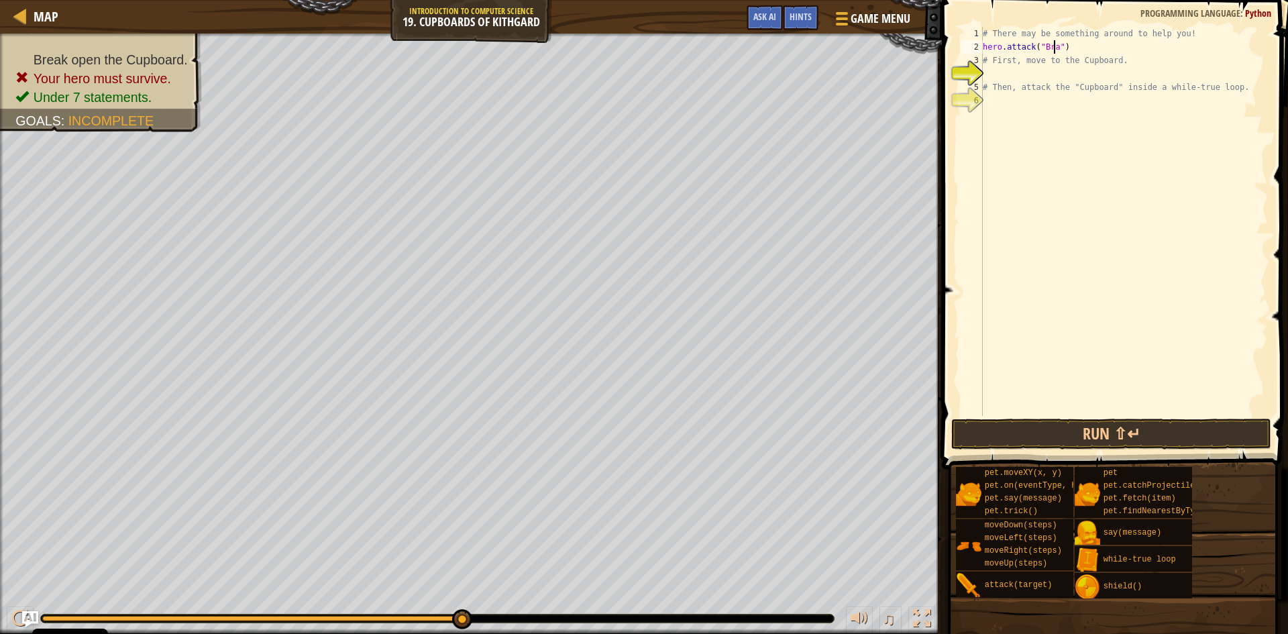
scroll to position [6, 6]
type textarea "hero.attack("Brak")"
click at [1079, 45] on div "# There may be something around to help you! hero . attack ( "Brak" ) # First, …" at bounding box center [1124, 235] width 288 height 416
drag, startPoint x: 1076, startPoint y: 48, endPoint x: 983, endPoint y: 48, distance: 93.3
click at [983, 48] on div "# There may be something around to help you! hero . attack ( "Brak" ) # First, …" at bounding box center [1124, 235] width 288 height 416
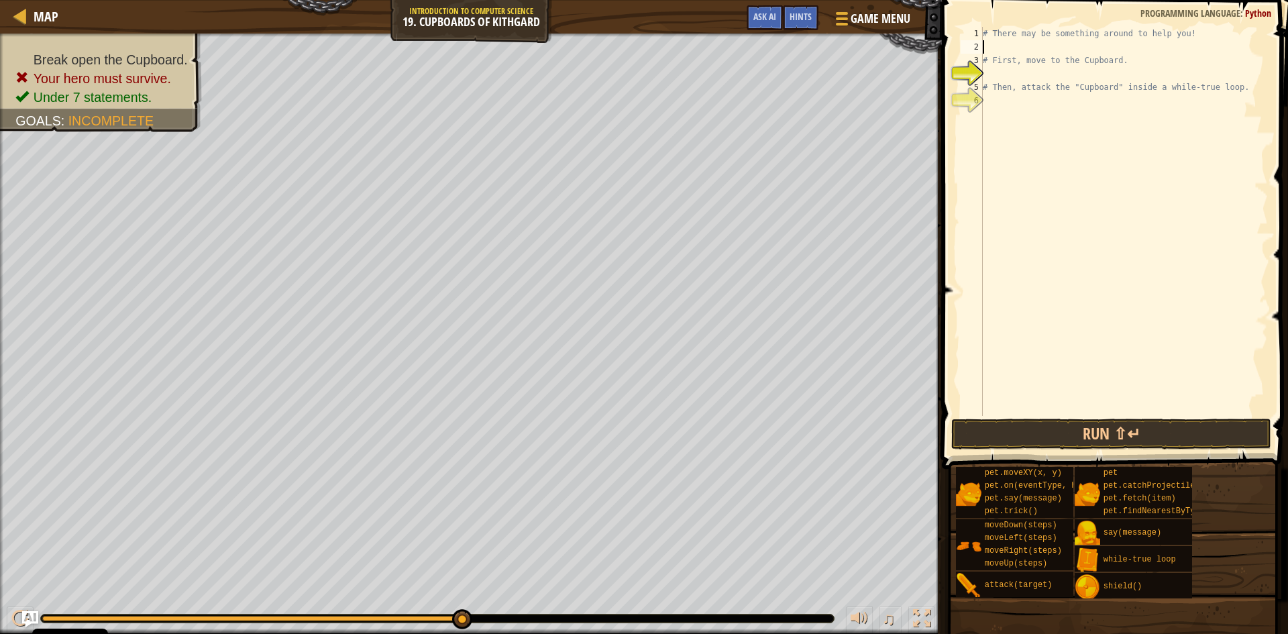
scroll to position [6, 0]
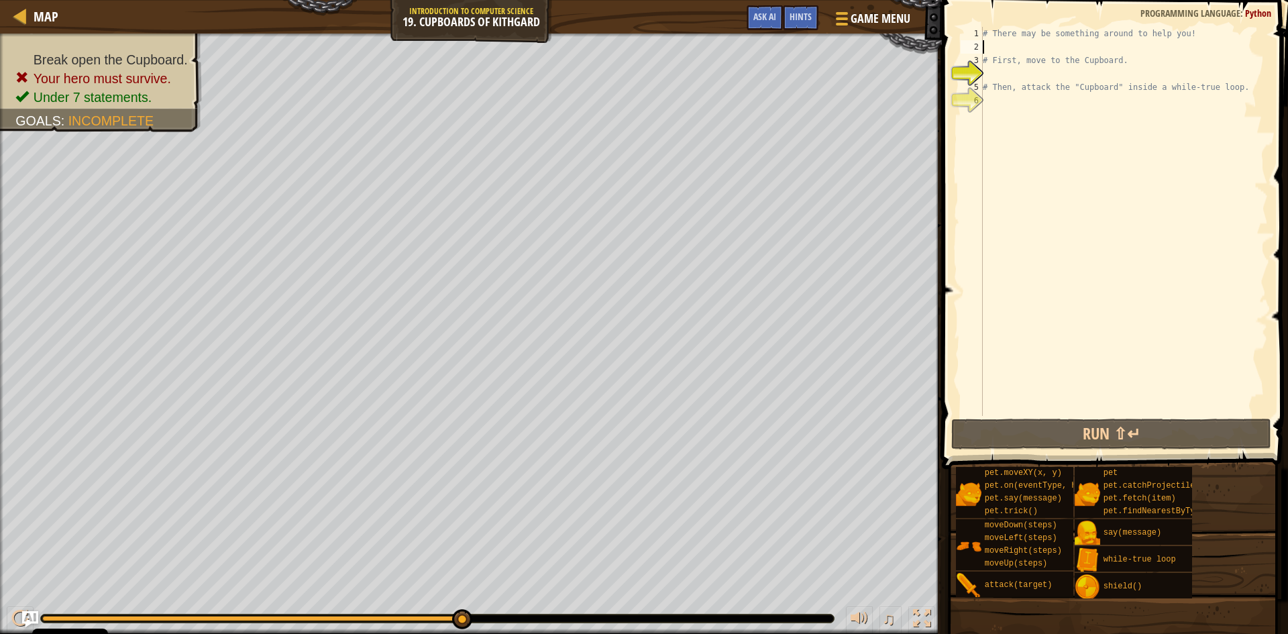
type textarea "w"
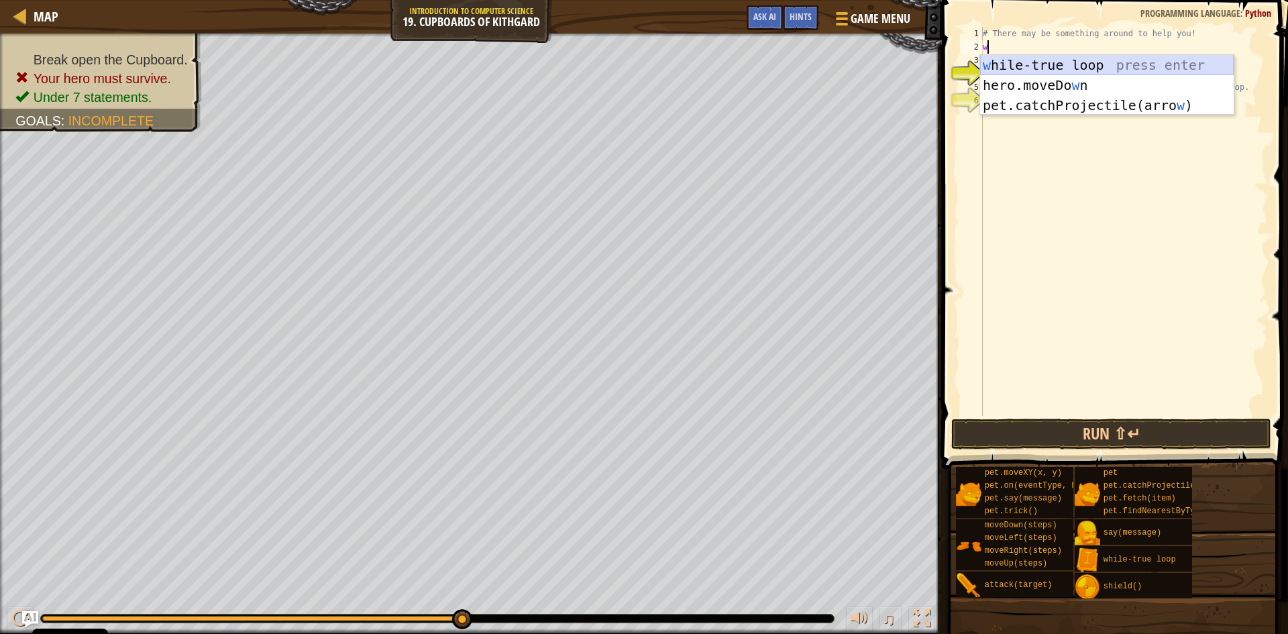
click at [1036, 58] on div "w hile-true loop press enter hero.moveDo w n press enter pet.catchProjectile(ar…" at bounding box center [1107, 105] width 254 height 101
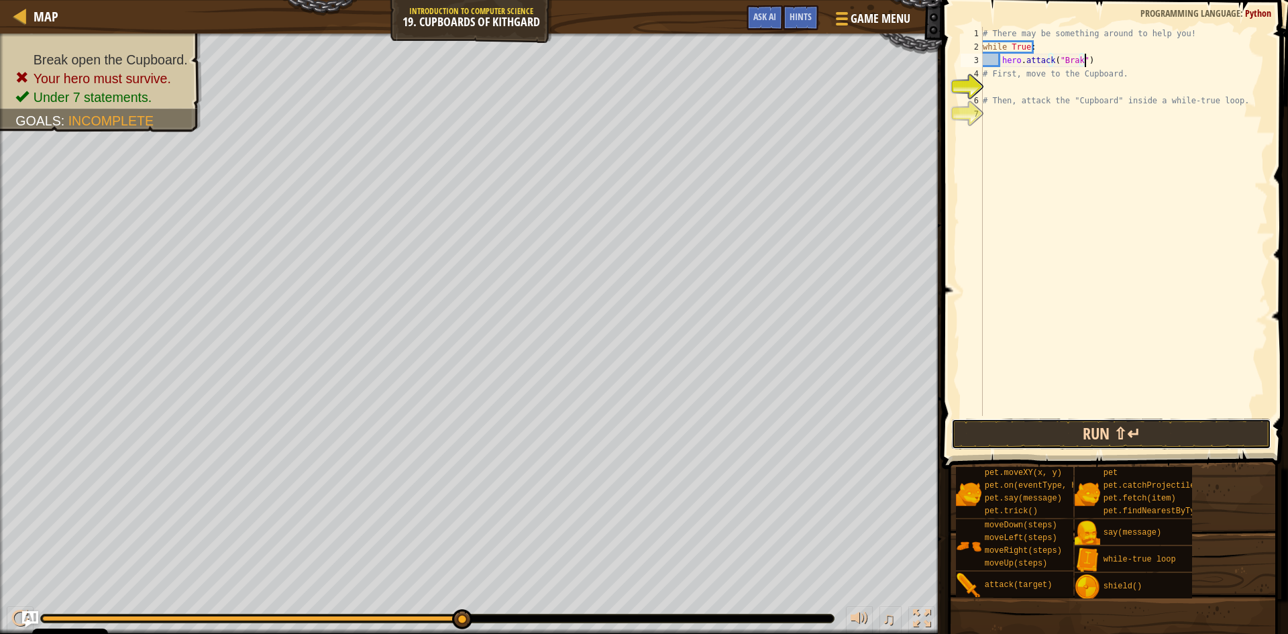
click at [1160, 426] on button "Run ⇧↵" at bounding box center [1112, 434] width 320 height 31
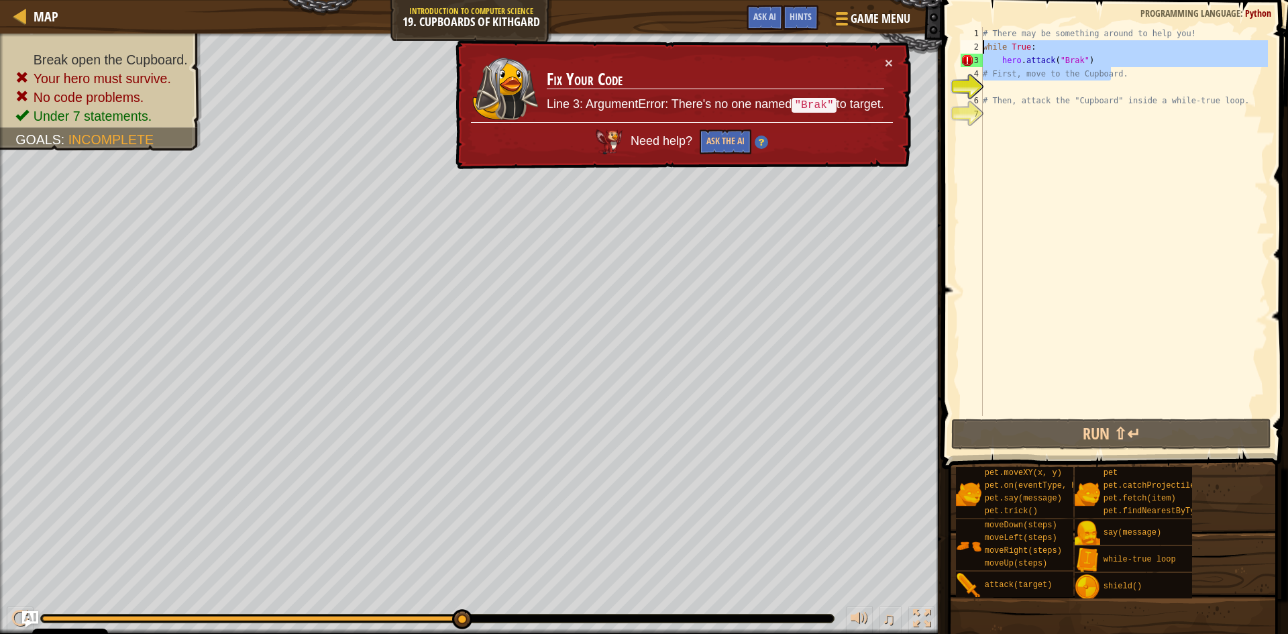
drag, startPoint x: 1111, startPoint y: 68, endPoint x: 955, endPoint y: 46, distance: 157.9
click at [955, 46] on div "hero.attack("Brak") 1 2 3 4 5 6 7 # There may be something around to help you! …" at bounding box center [1113, 261] width 350 height 509
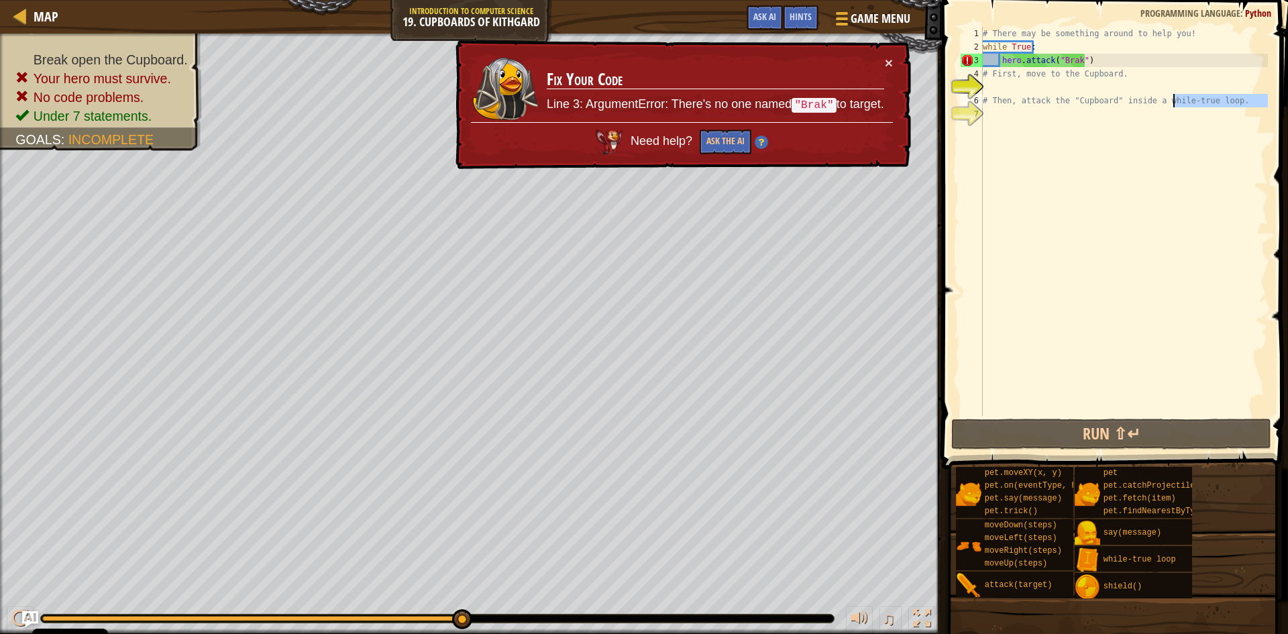
drag, startPoint x: 1262, startPoint y: 113, endPoint x: 1175, endPoint y: 96, distance: 89.0
click at [1175, 96] on div "# There may be something around to help you! while True : hero . attack ( "Brak…" at bounding box center [1124, 235] width 288 height 416
type textarea "# Then, attack the "Cupboard" inside a while-true loop."
click at [1228, 109] on div "# There may be something around to help you! while True : hero . attack ( "Brak…" at bounding box center [1124, 221] width 288 height 389
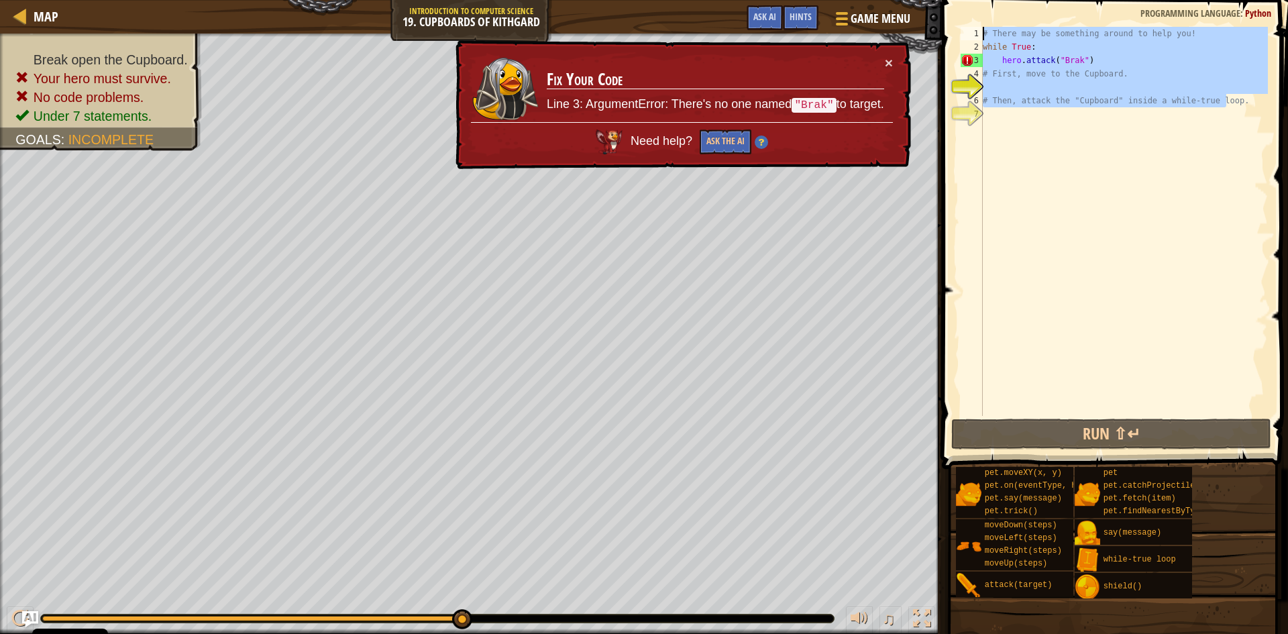
drag, startPoint x: 1207, startPoint y: 95, endPoint x: 979, endPoint y: 22, distance: 239.6
click at [970, 30] on div "1 2 3 4 5 6 7 # There may be something around to help you! while True : hero . …" at bounding box center [1113, 221] width 310 height 389
type textarea "# There may be something around to help you! while True:"
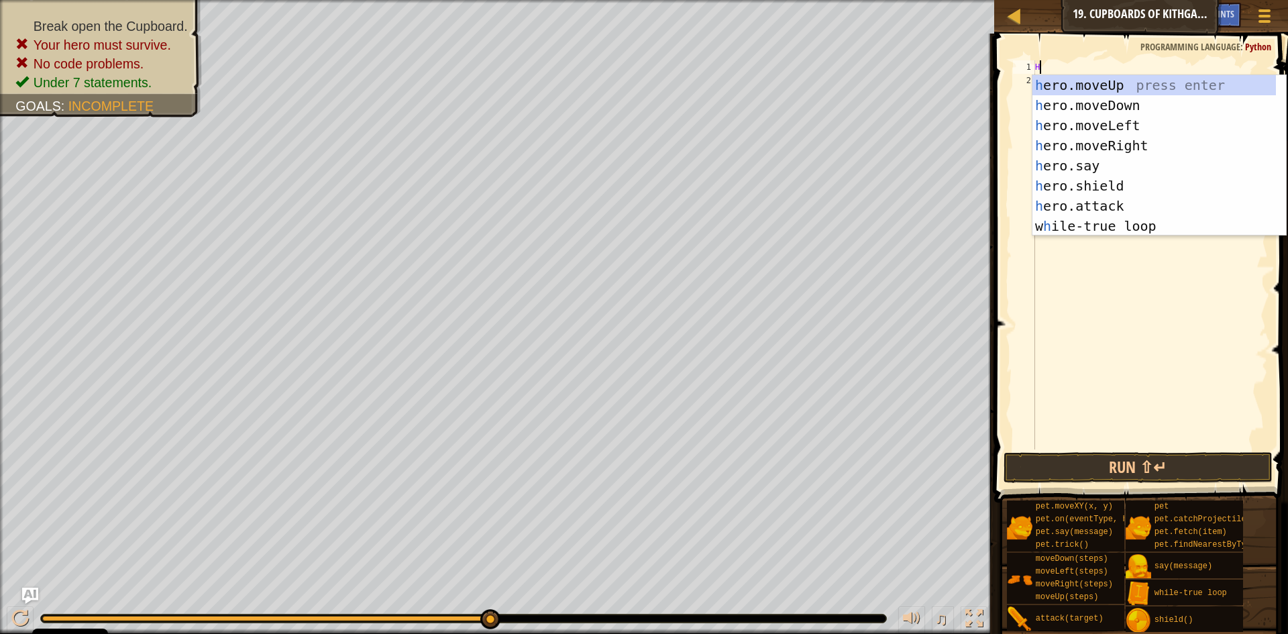
type textarea "Her"
click at [1168, 84] on div "her o.moveUp press enter her o.moveDown press enter her o.moveLeft press enter …" at bounding box center [1155, 175] width 244 height 201
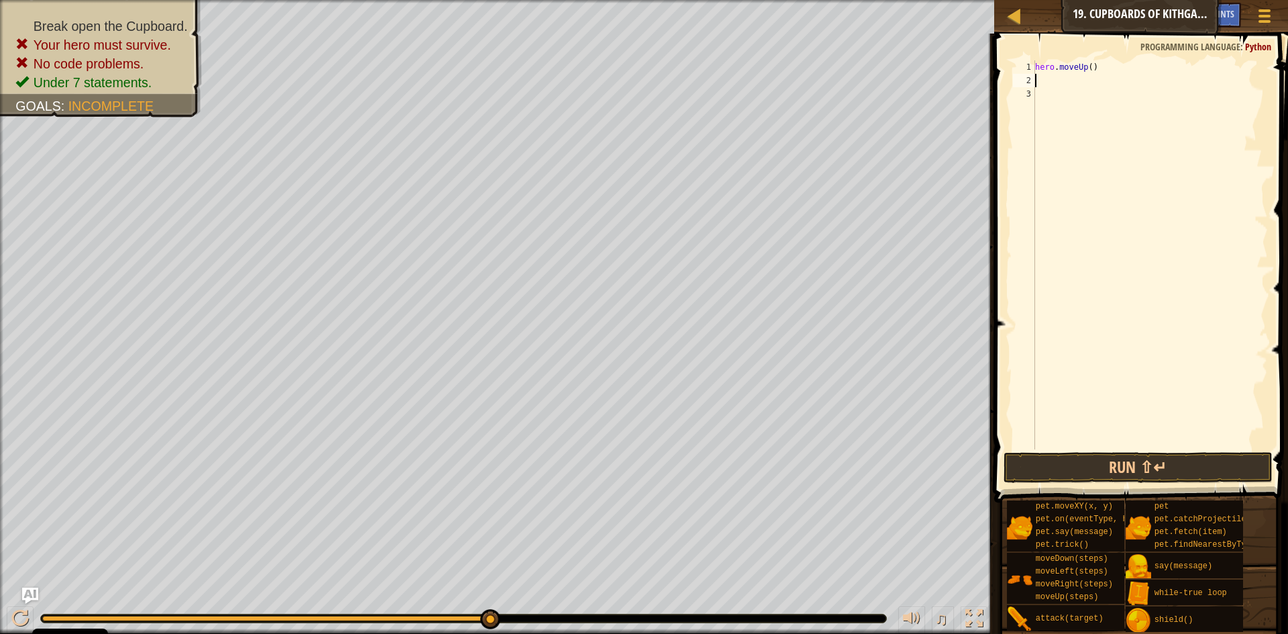
type textarea "h"
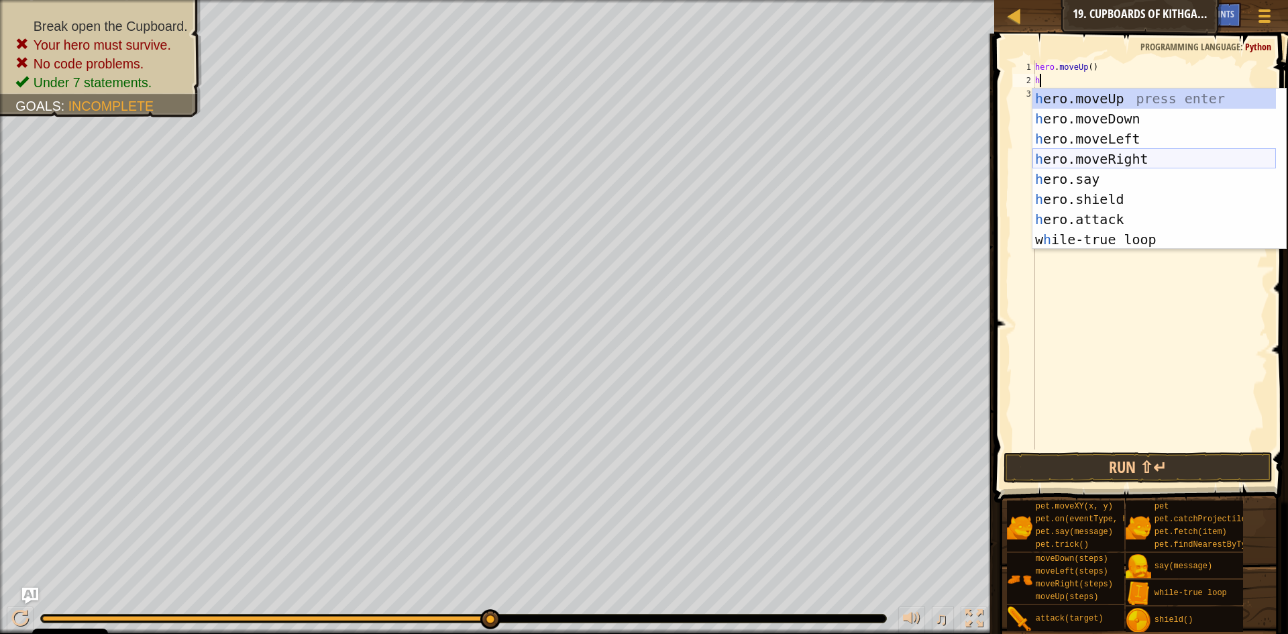
click at [1133, 154] on div "h ero.moveUp press enter h ero.moveDown press enter h ero.moveLeft press enter …" at bounding box center [1155, 189] width 244 height 201
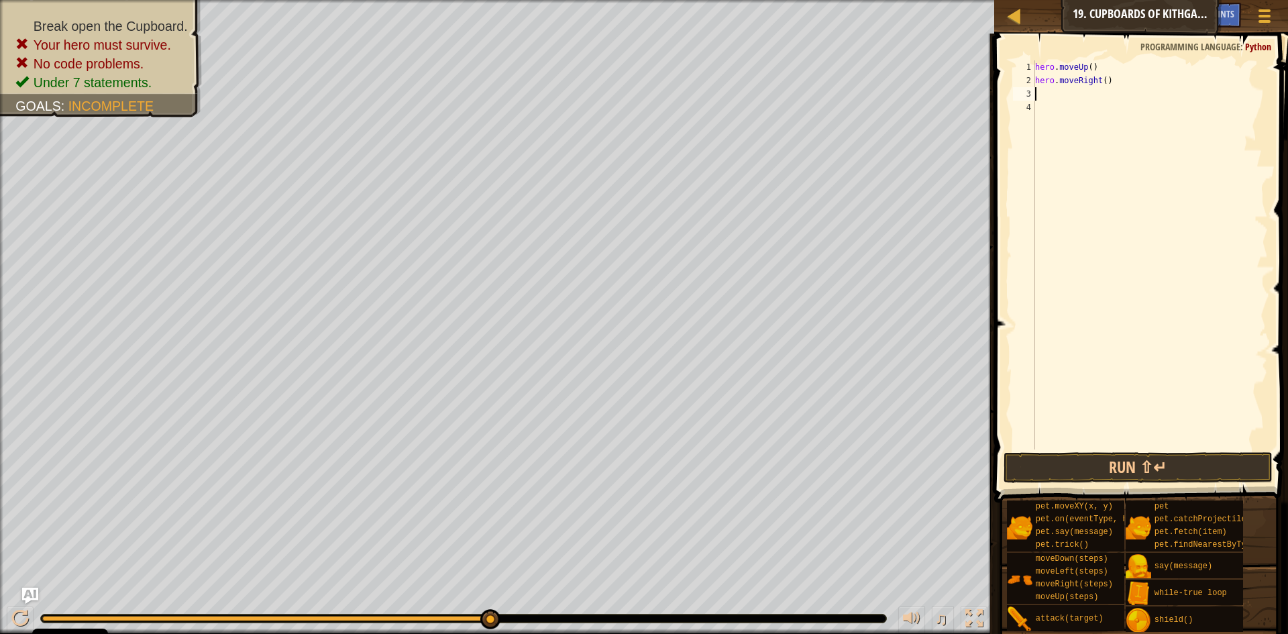
click at [1100, 80] on div "hero . moveUp ( ) hero . moveRight ( )" at bounding box center [1151, 268] width 236 height 416
click at [1104, 81] on div "hero . moveUp ( ) hero . moveRight ( )" at bounding box center [1151, 268] width 236 height 416
click at [1100, 81] on div "hero . moveUp ( ) hero . moveRight ( )" at bounding box center [1151, 268] width 236 height 416
type textarea "hero.moveRight(2)"
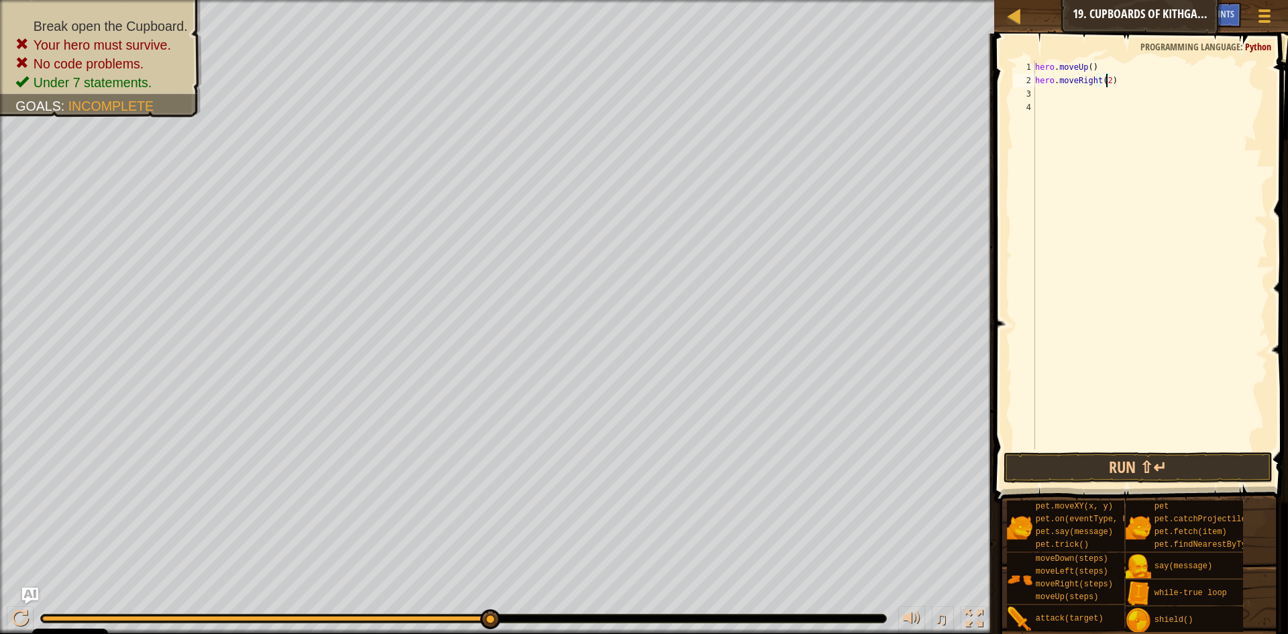
click at [1099, 103] on div "hero . moveUp ( ) hero . moveRight ( 2 )" at bounding box center [1151, 268] width 236 height 416
click at [1090, 90] on div "hero . moveUp ( ) hero . moveRight ( 2 )" at bounding box center [1151, 268] width 236 height 416
type textarea "h"
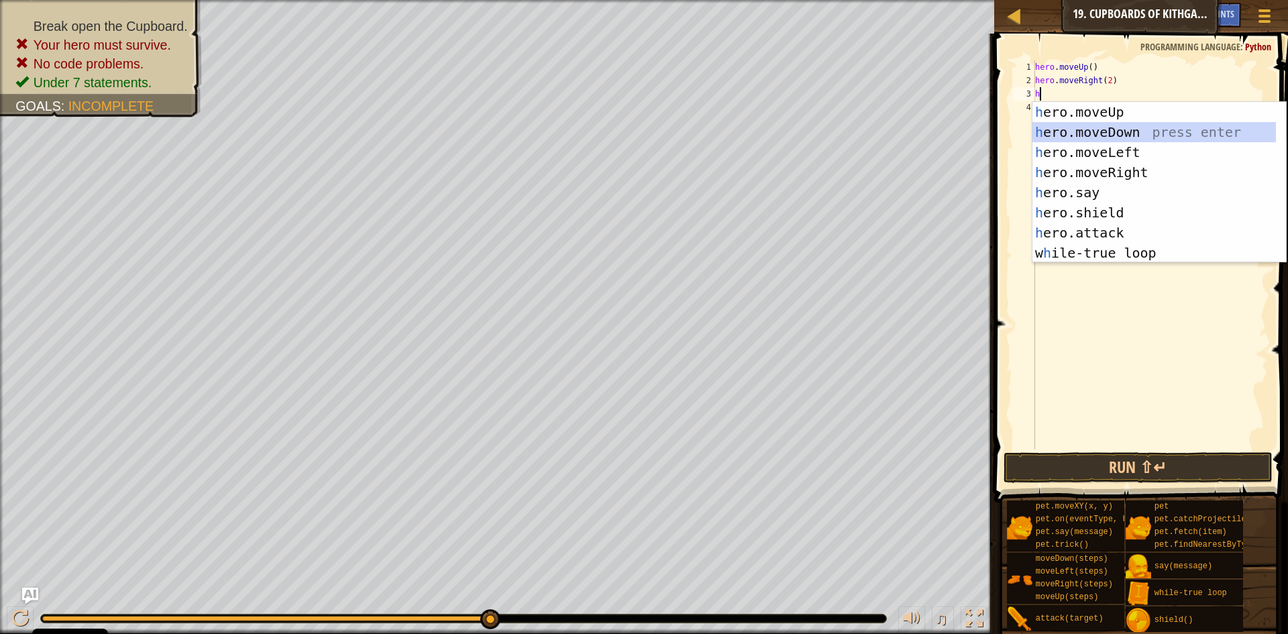
click at [1112, 135] on div "h ero.moveUp press enter h ero.moveDown press enter h ero.moveLeft press enter …" at bounding box center [1155, 202] width 244 height 201
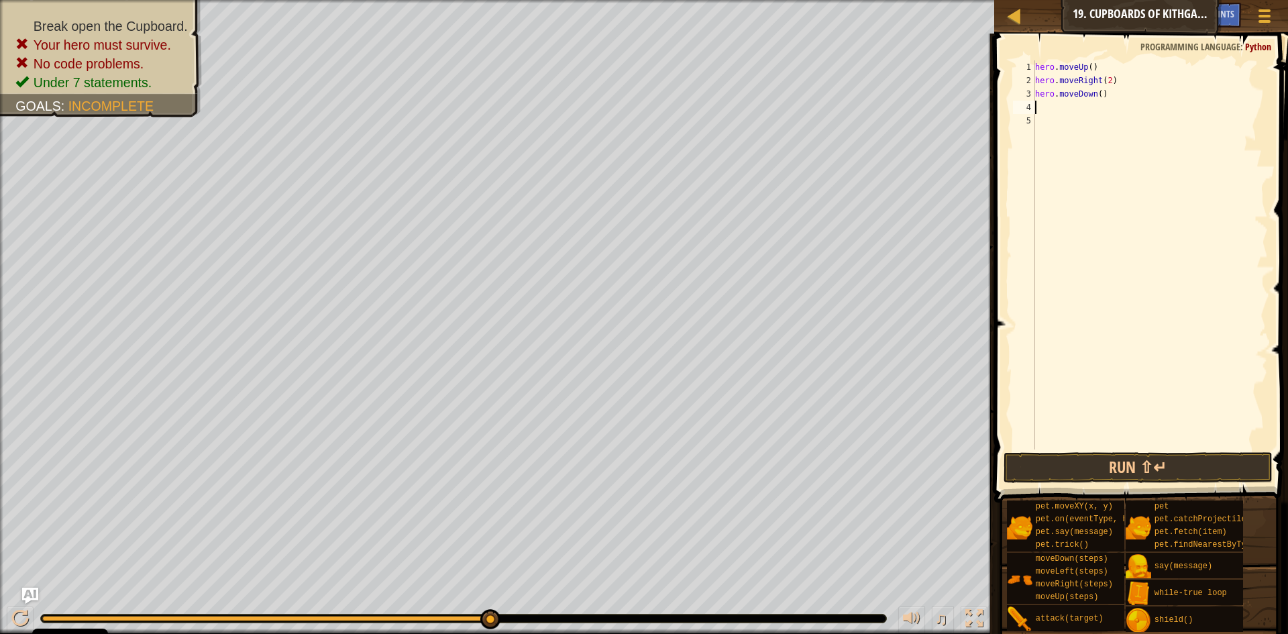
click at [1096, 94] on div "hero . moveUp ( ) hero . moveRight ( 2 ) hero . moveDown ( )" at bounding box center [1151, 268] width 236 height 416
type textarea "hero.moveDown(2)"
click at [1098, 117] on div "hero . moveUp ( ) hero . moveRight ( 2 ) hero . moveDown ( 2 )" at bounding box center [1151, 268] width 236 height 416
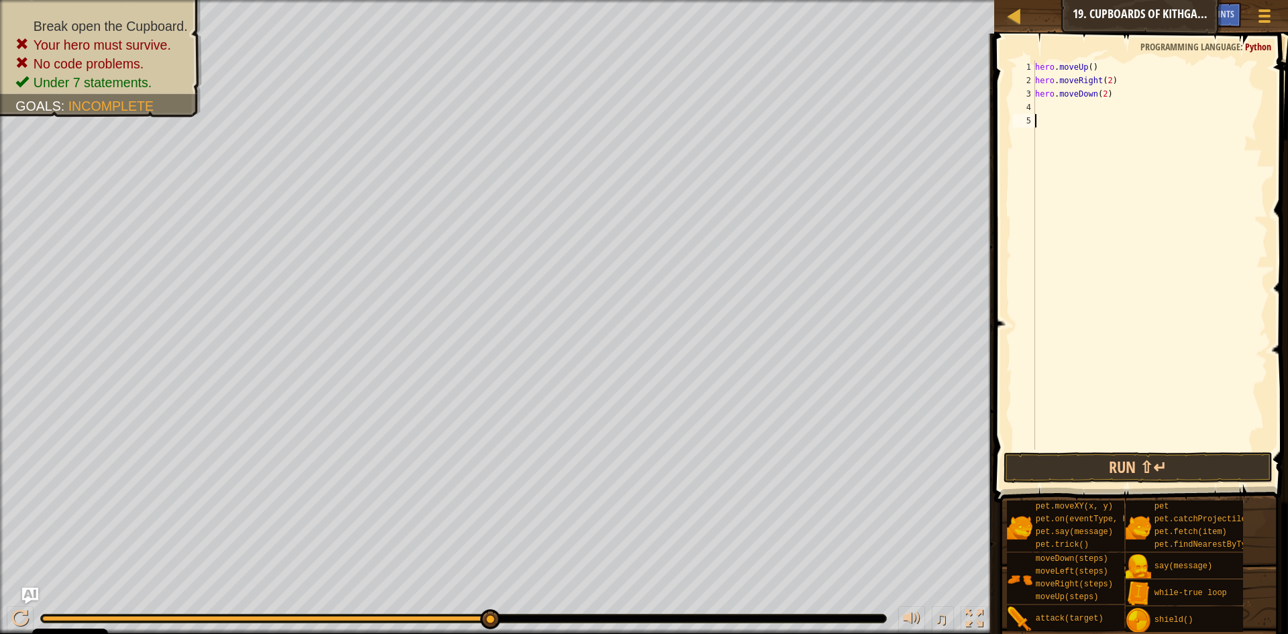
click at [1092, 111] on div "hero . moveUp ( ) hero . moveRight ( 2 ) hero . moveDown ( 2 )" at bounding box center [1151, 268] width 236 height 416
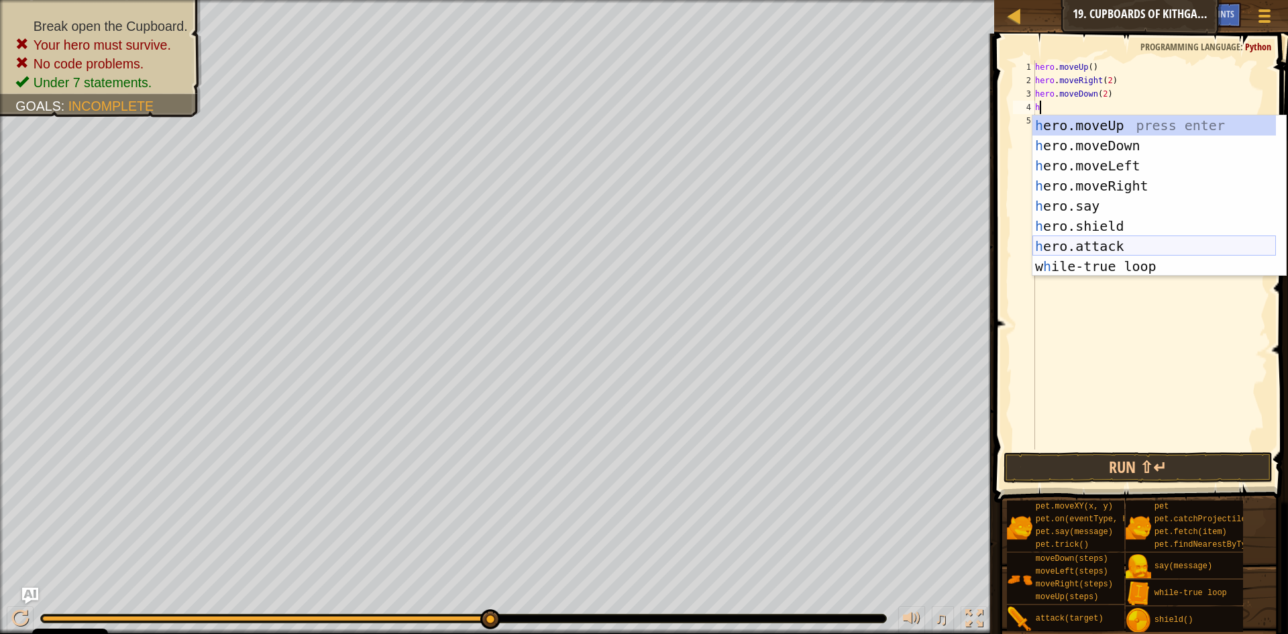
click at [1110, 250] on div "h ero.moveUp press enter h ero.moveDown press enter h ero.moveLeft press enter …" at bounding box center [1155, 215] width 244 height 201
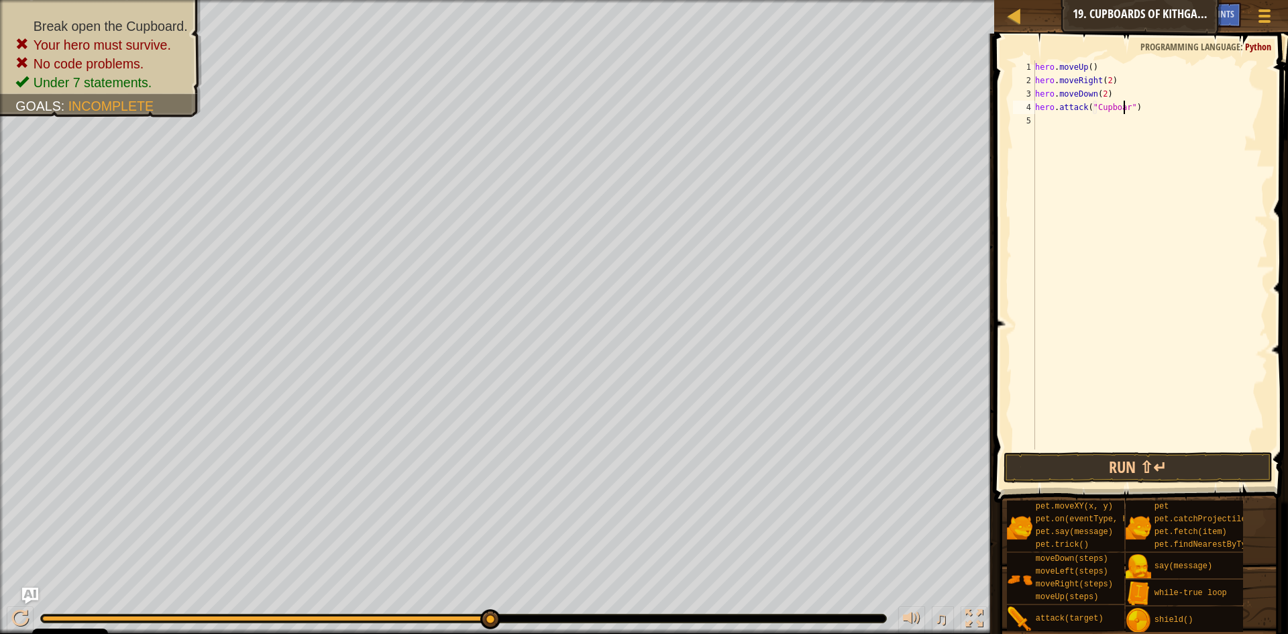
scroll to position [6, 8]
type textarea "hero.attack("Cupboard")"
click at [1207, 464] on button "Run ⇧↵" at bounding box center [1138, 467] width 269 height 31
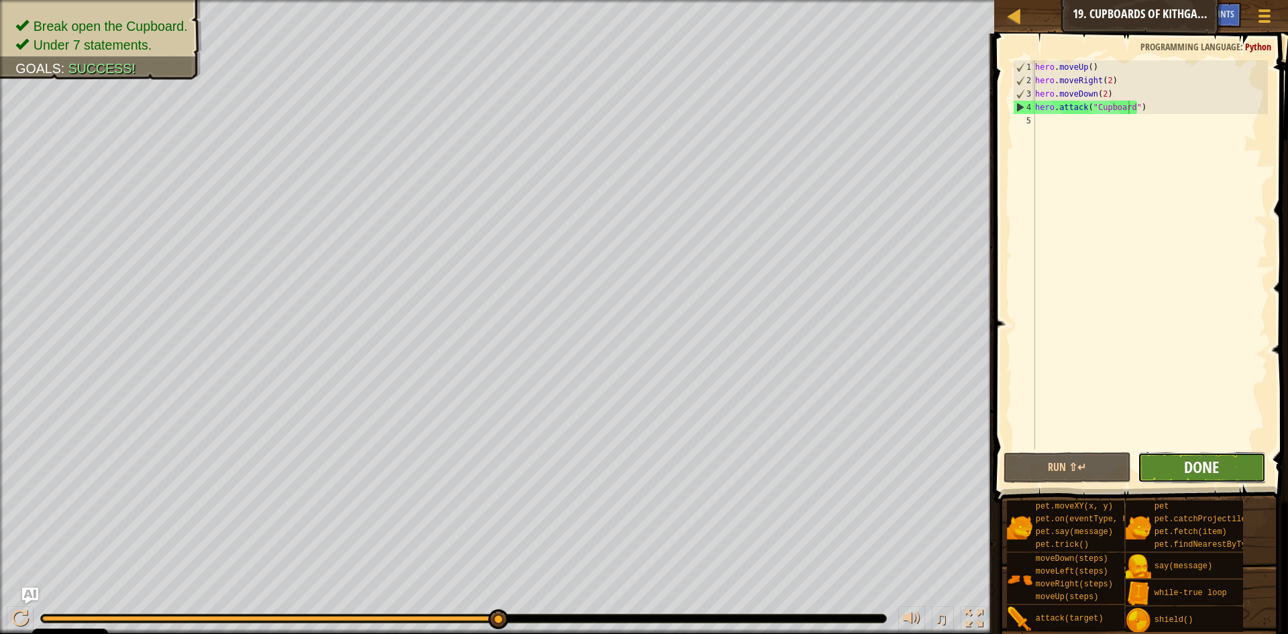
click at [1192, 468] on span "Done" at bounding box center [1201, 466] width 35 height 21
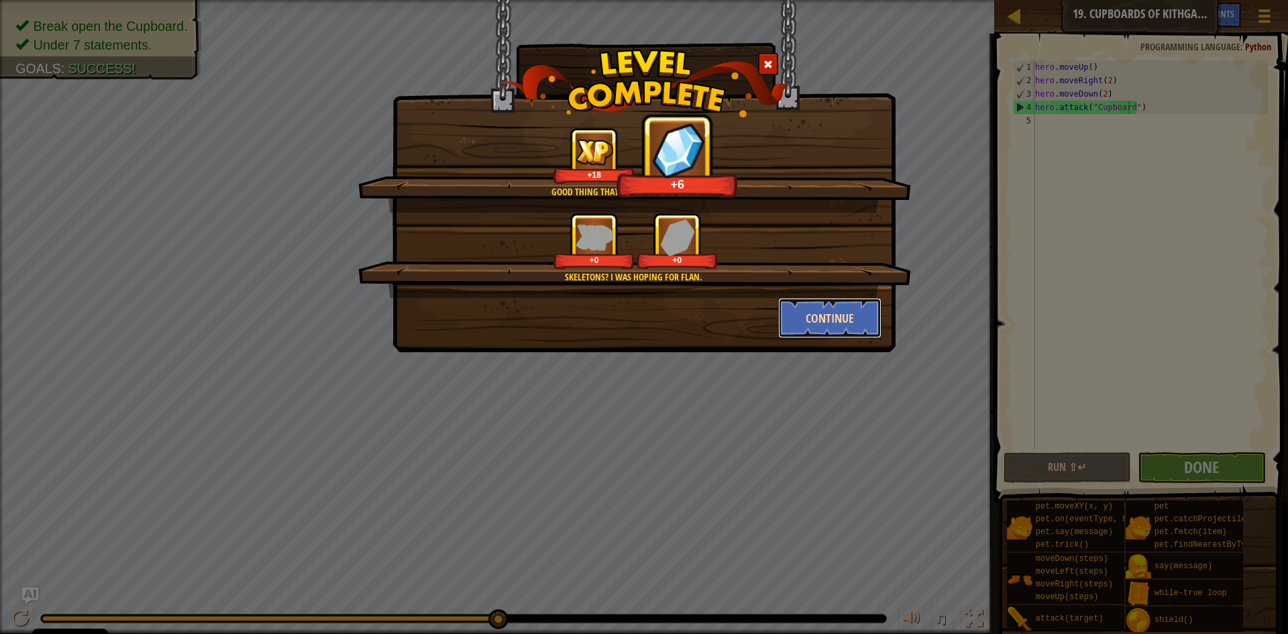
click at [855, 319] on button "Continue" at bounding box center [830, 318] width 104 height 40
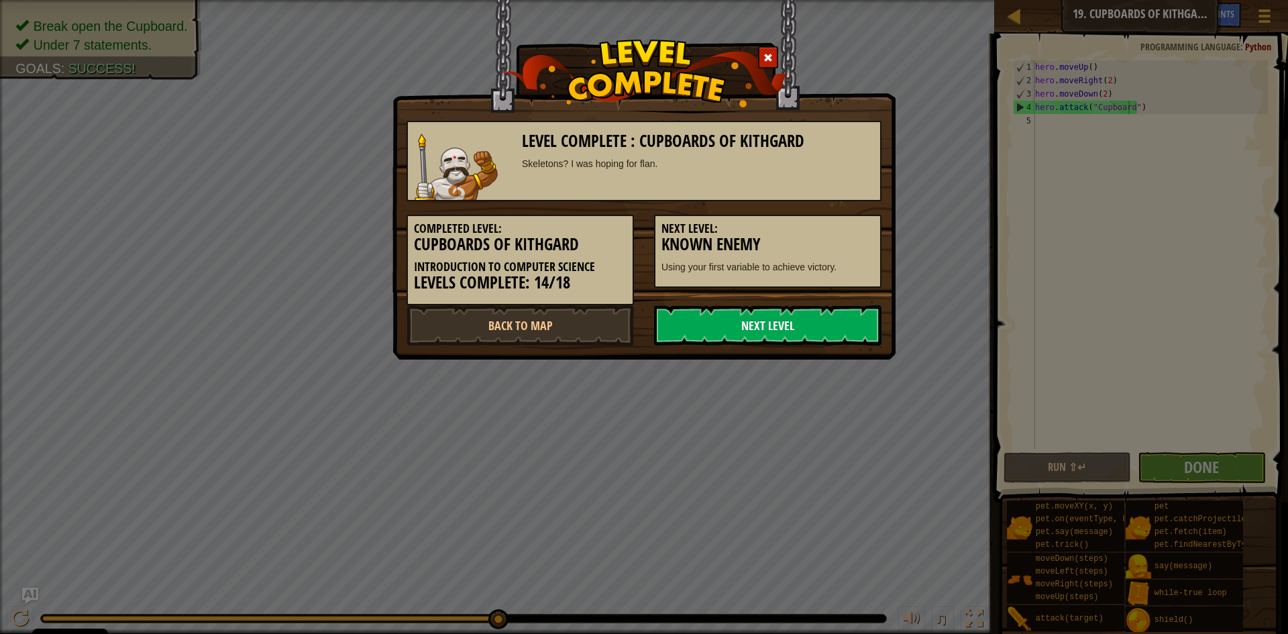
click at [785, 333] on link "Next Level" at bounding box center [767, 325] width 227 height 40
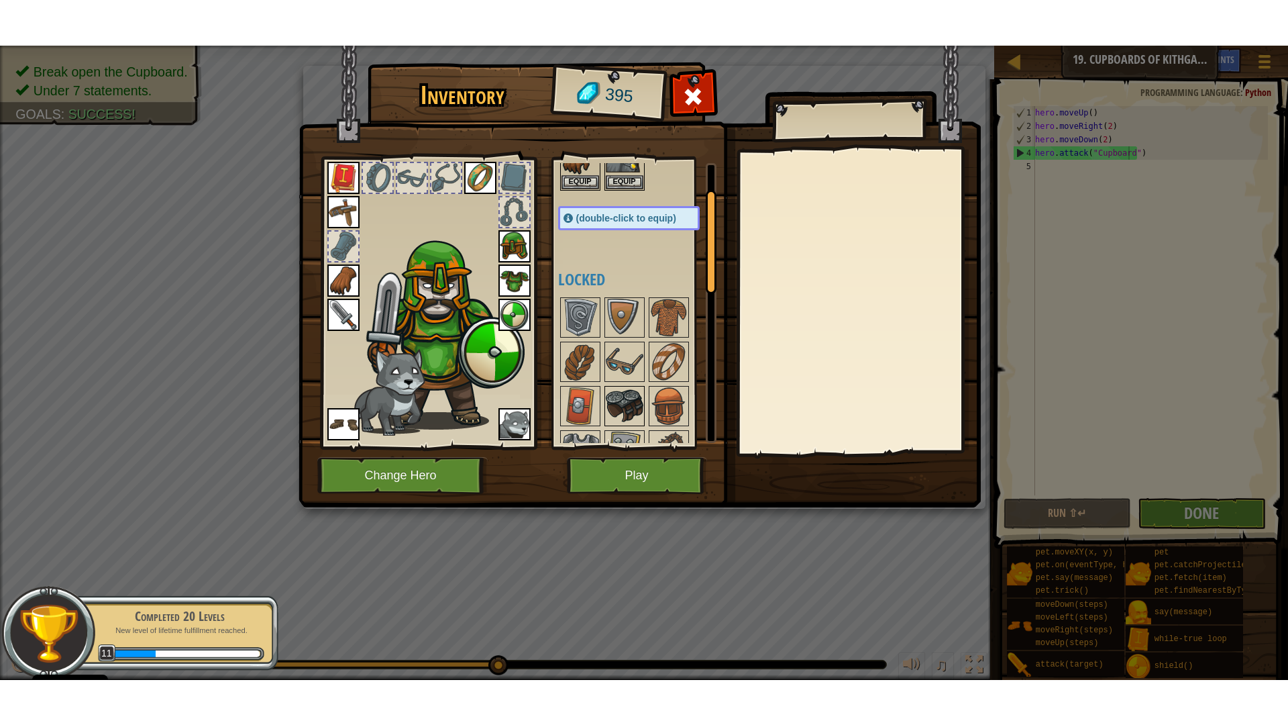
scroll to position [134, 0]
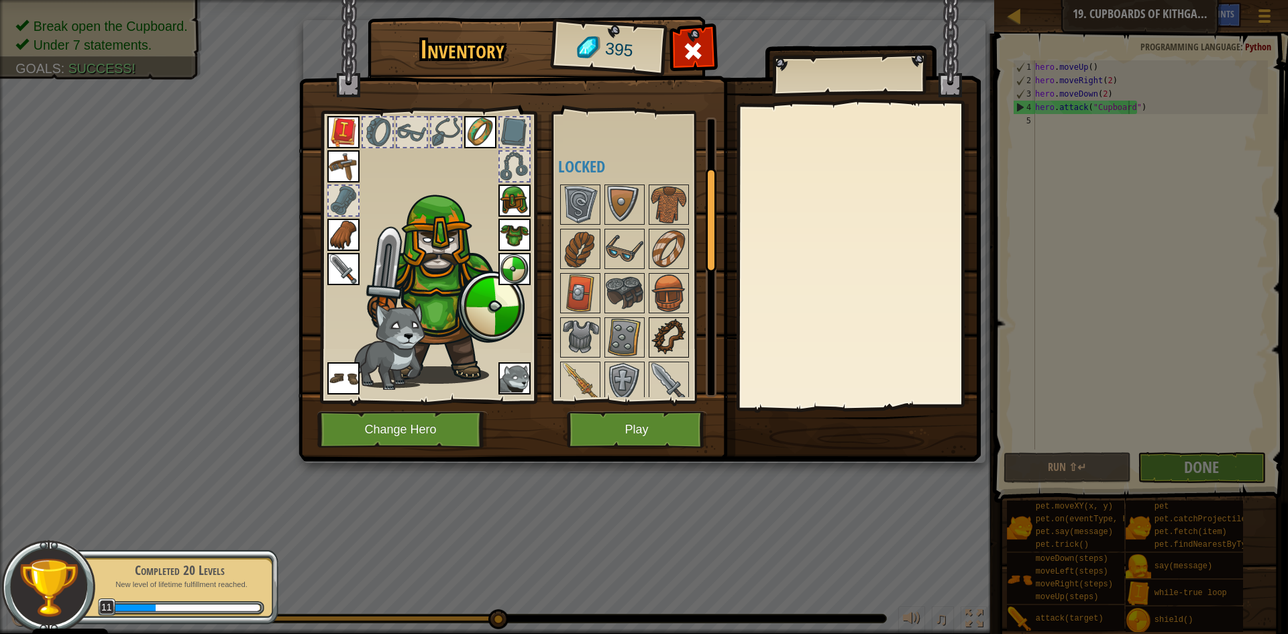
click at [674, 343] on img at bounding box center [669, 338] width 38 height 38
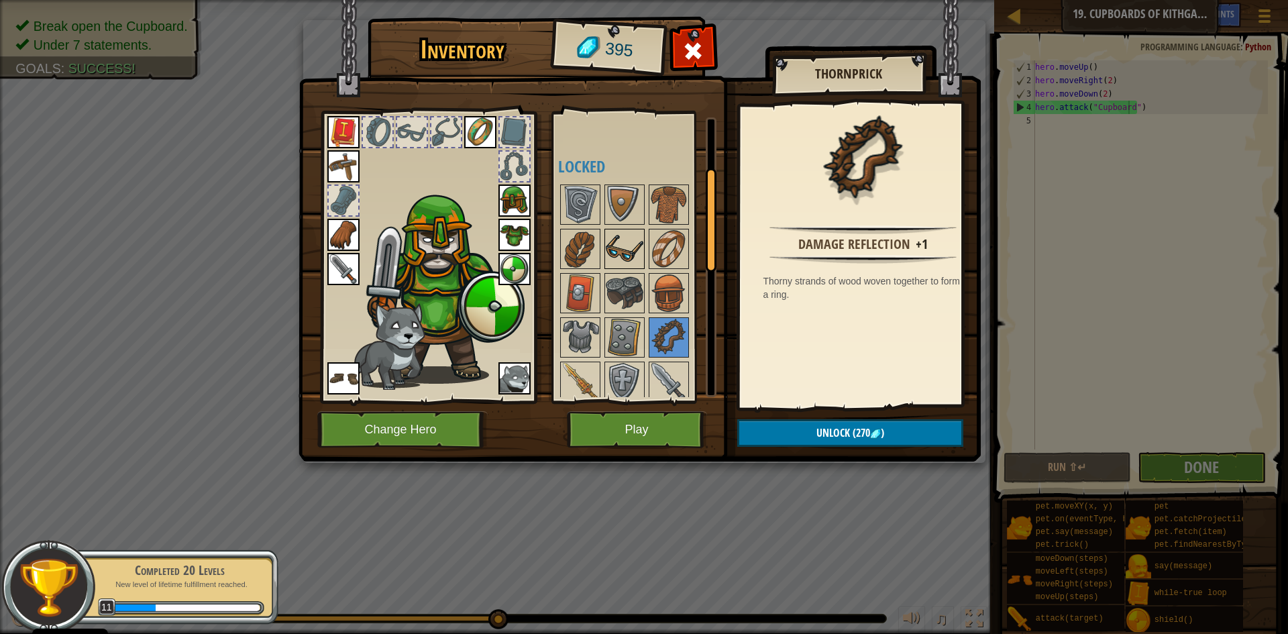
click at [625, 253] on img at bounding box center [625, 249] width 38 height 38
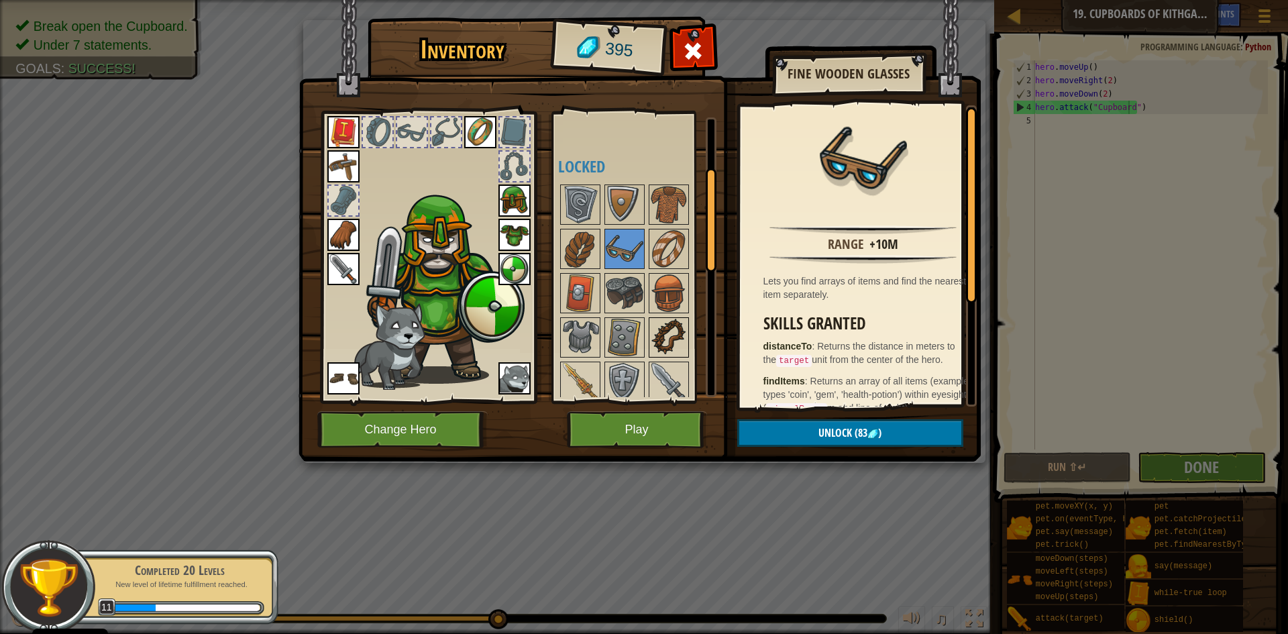
click at [662, 329] on img at bounding box center [669, 338] width 38 height 38
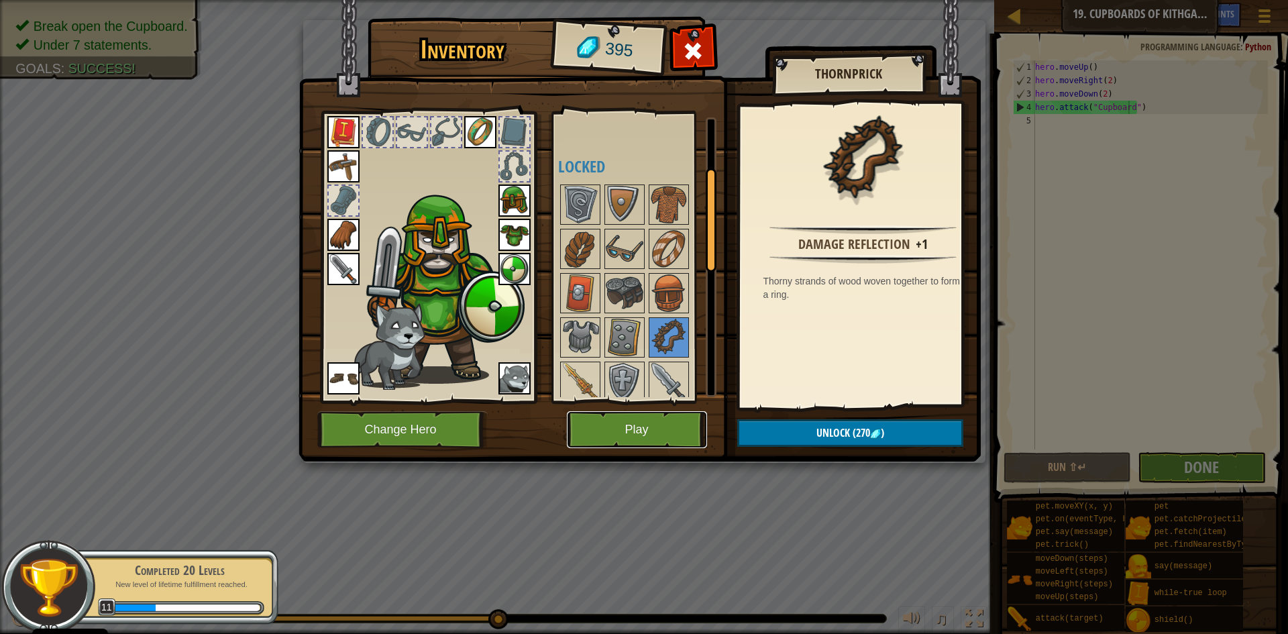
click at [657, 413] on button "Play" at bounding box center [637, 429] width 140 height 37
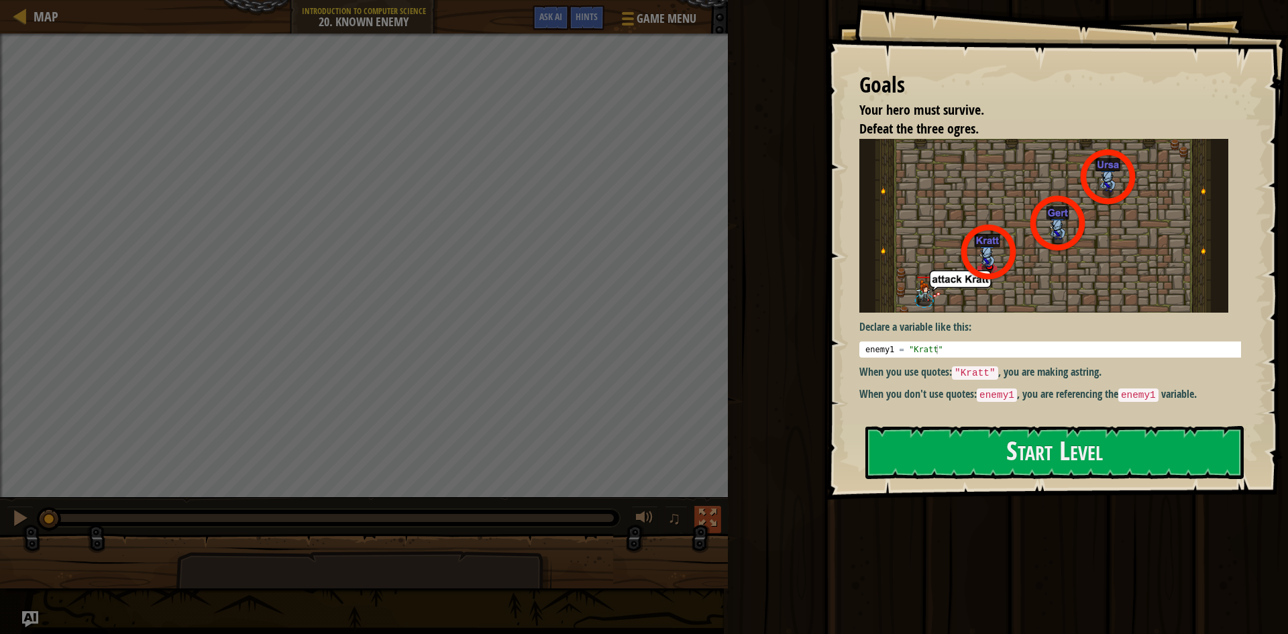
click at [717, 514] on button at bounding box center [708, 520] width 27 height 28
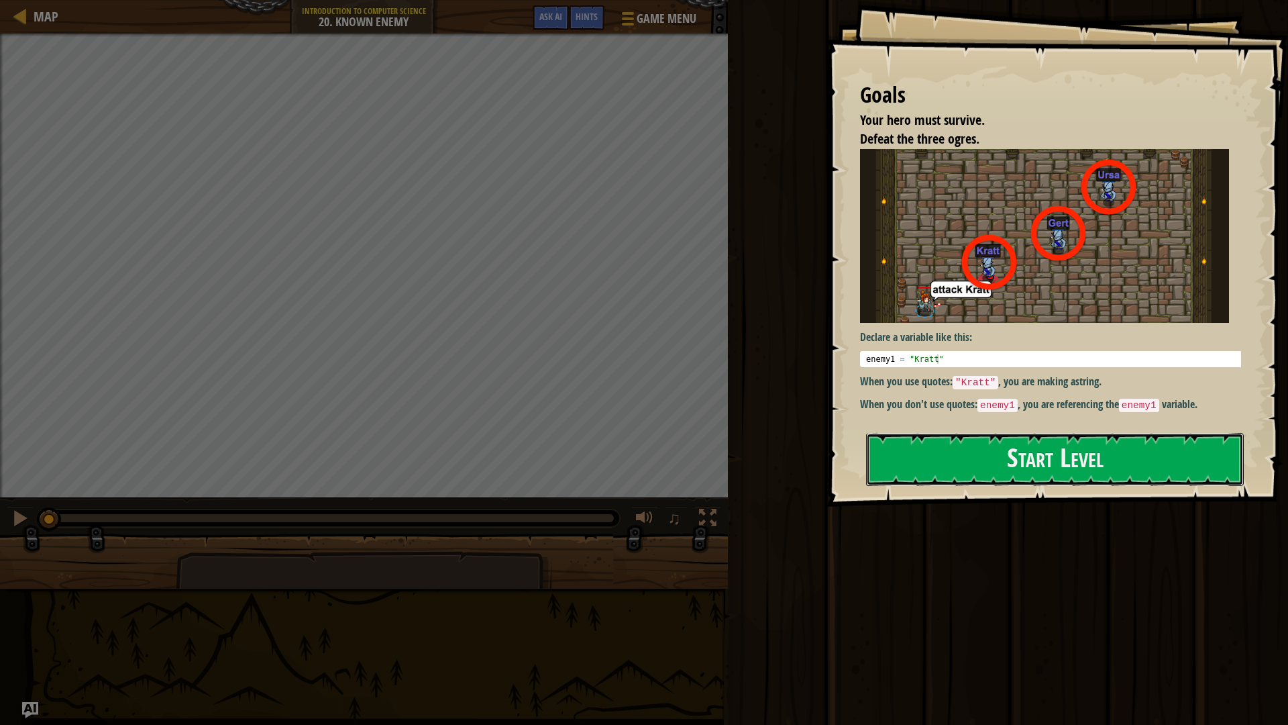
drag, startPoint x: 951, startPoint y: 449, endPoint x: 945, endPoint y: 439, distance: 11.4
click at [949, 440] on button "Start Level" at bounding box center [1055, 459] width 378 height 53
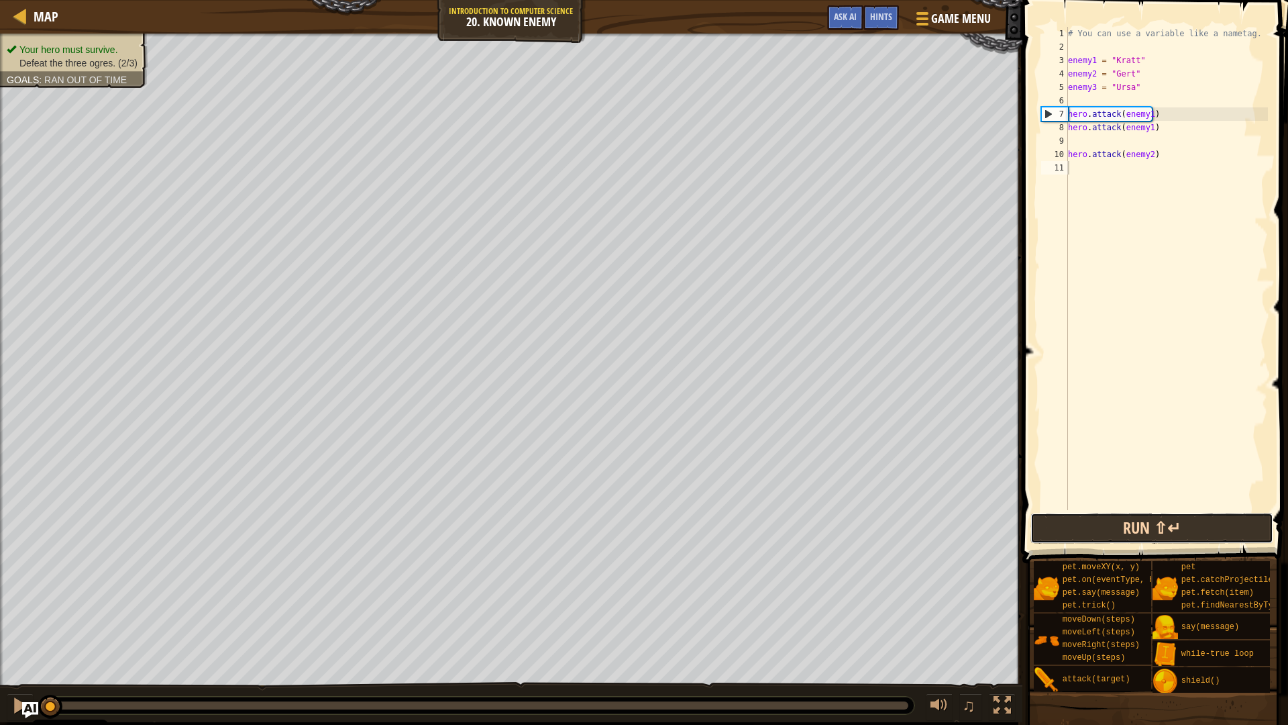
click at [1147, 541] on button "Run ⇧↵" at bounding box center [1152, 528] width 242 height 31
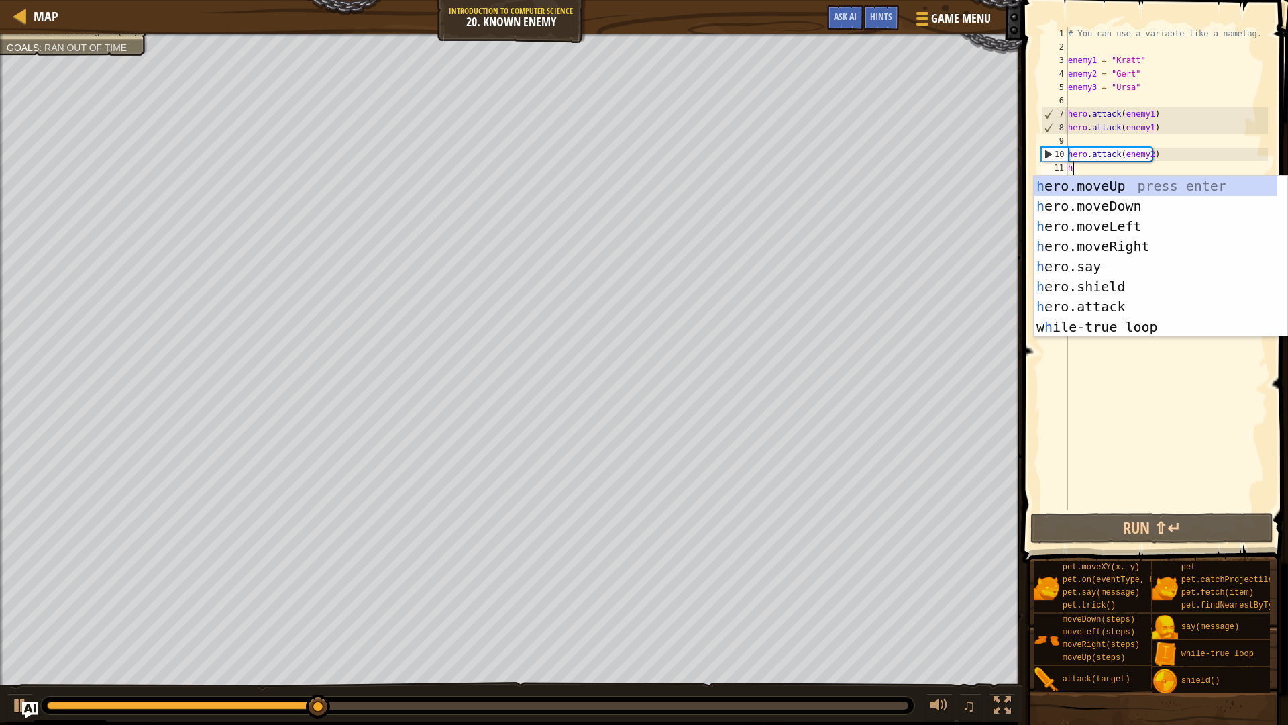
scroll to position [6, 0]
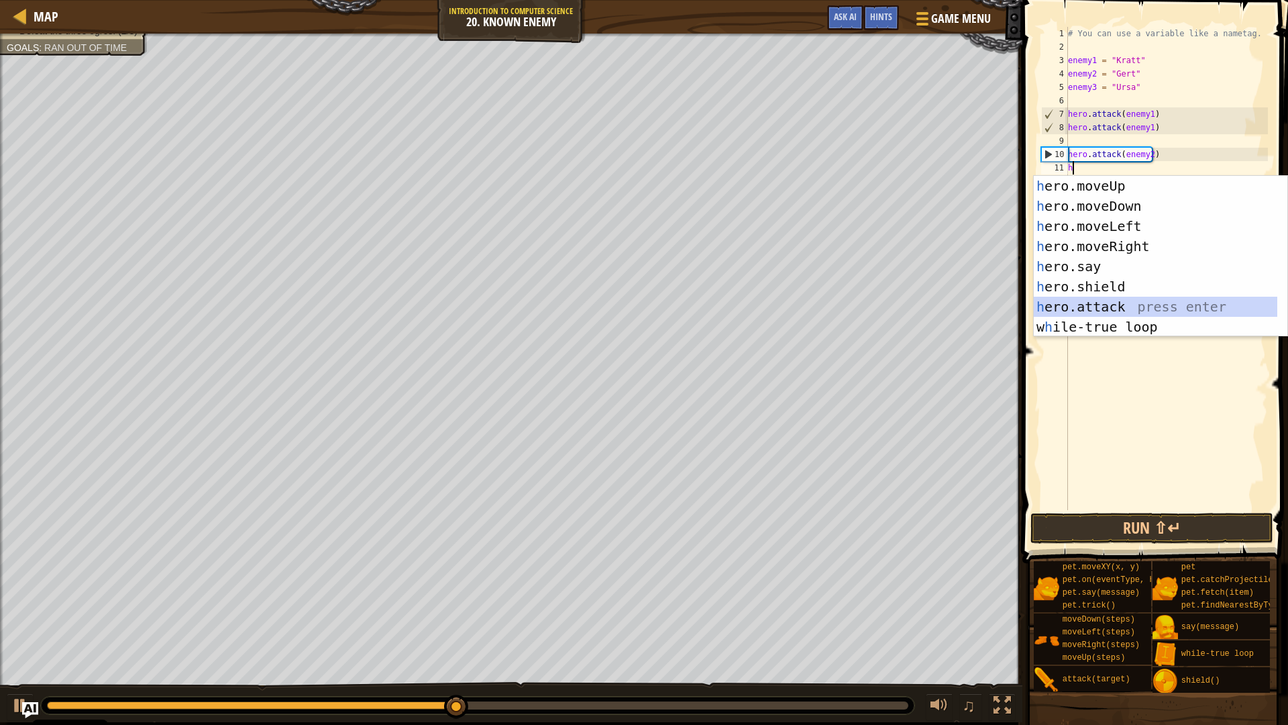
click at [1121, 309] on div "h ero.moveUp press enter h ero.moveDown press enter h ero.moveLeft press enter …" at bounding box center [1156, 276] width 244 height 201
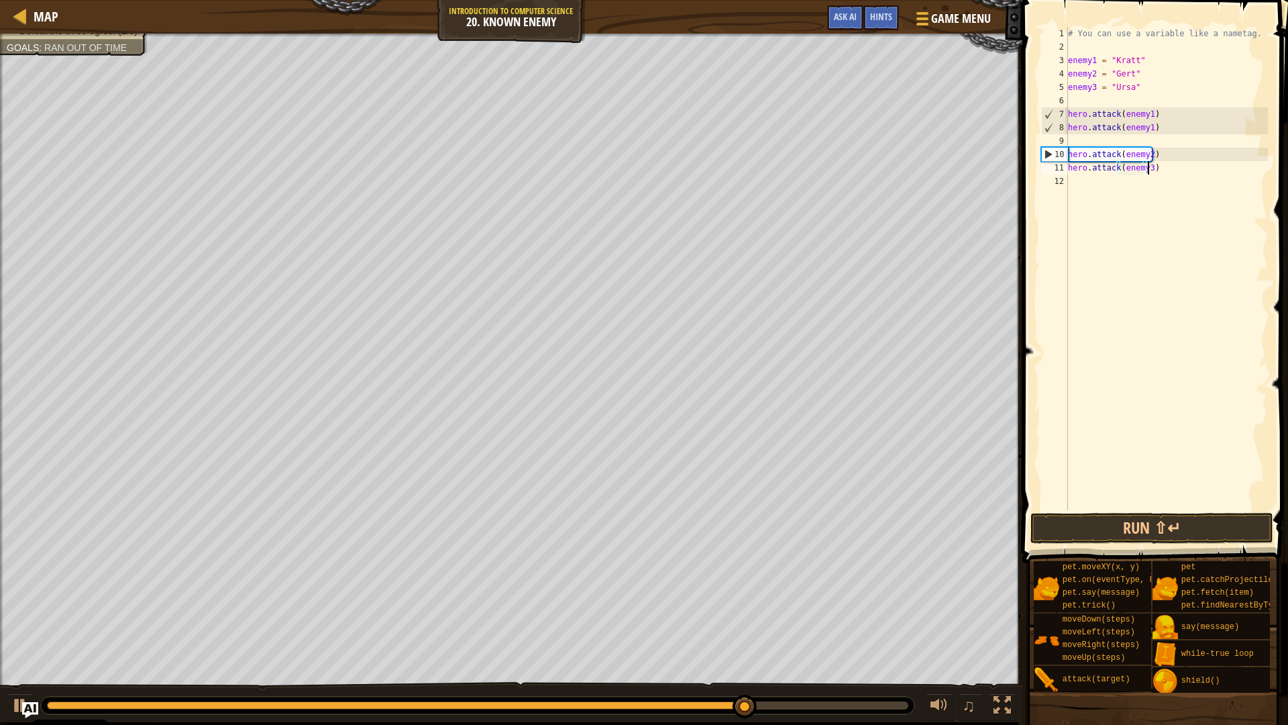
scroll to position [6, 6]
click at [1166, 524] on button "Run ⇧↵" at bounding box center [1152, 528] width 242 height 31
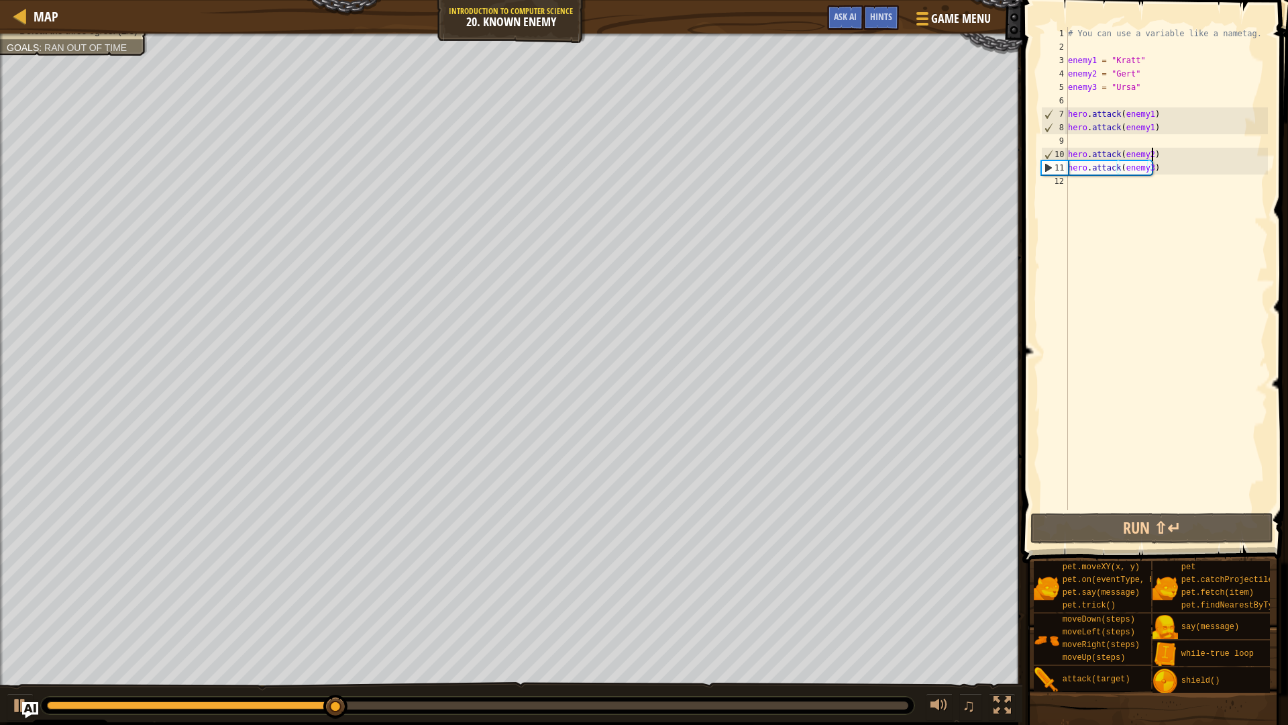
click at [1164, 153] on div "# You can use a variable like a nametag. enemy1 = "Kratt" enemy2 = "Gert" enemy…" at bounding box center [1167, 282] width 203 height 510
type textarea "hero.attack(enemy2)"
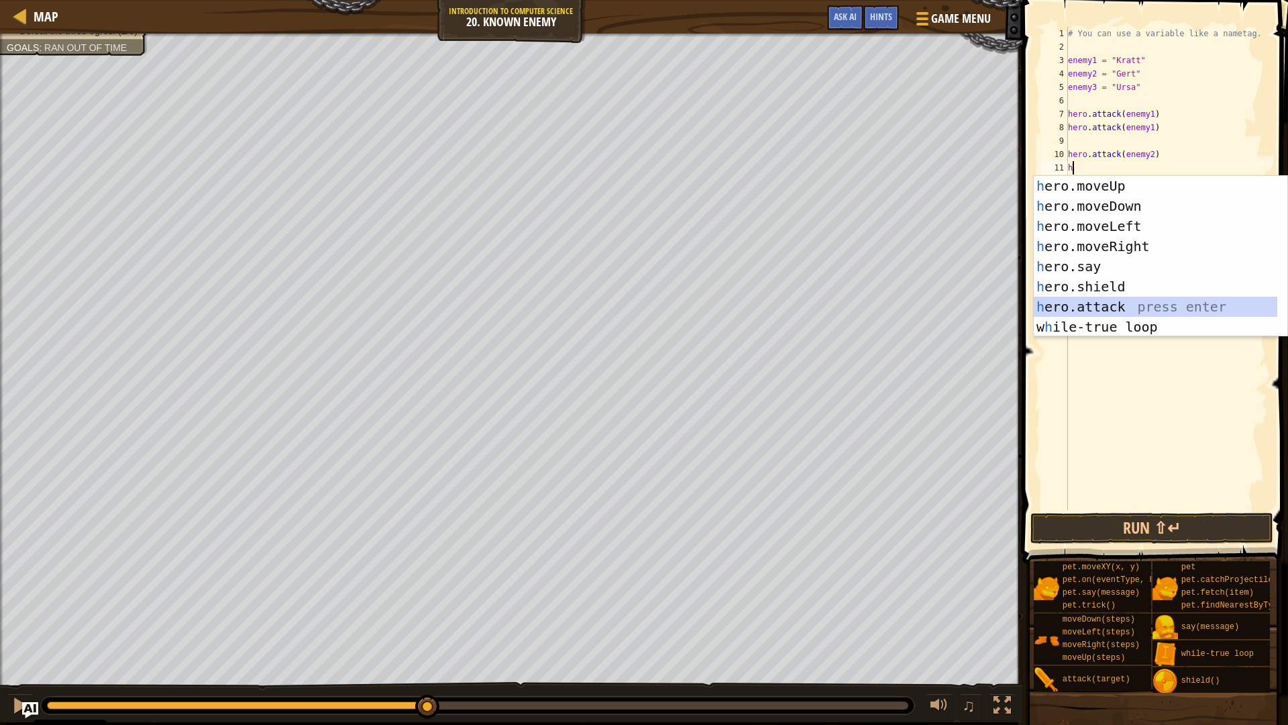
click at [1125, 307] on div "h ero.moveUp press enter h ero.moveDown press enter h ero.moveLeft press enter …" at bounding box center [1161, 276] width 254 height 201
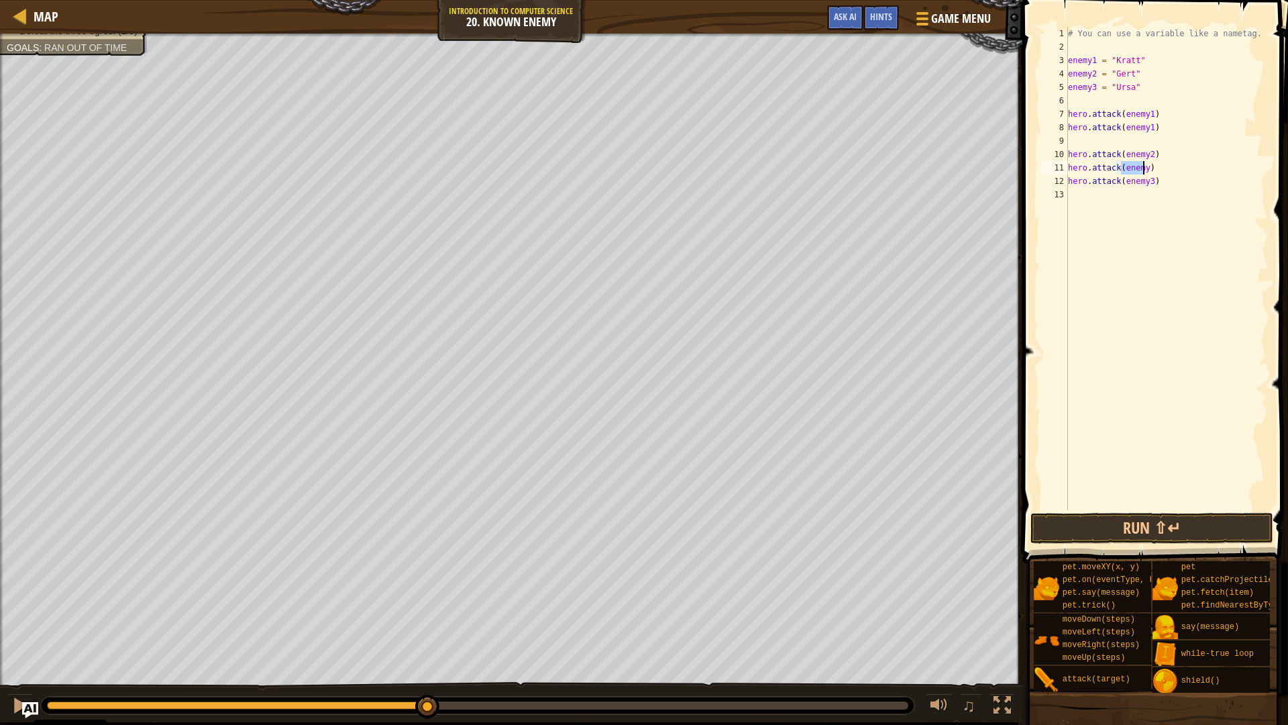
click at [1141, 169] on div "# You can use a variable like a nametag. enemy1 = "Kratt" enemy2 = "Gert" enemy…" at bounding box center [1167, 268] width 203 height 483
click at [1155, 185] on div "# You can use a variable like a nametag. enemy1 = "Kratt" enemy2 = "Gert" enemy…" at bounding box center [1167, 282] width 203 height 510
type textarea "hero.attack(enemy3)"
drag, startPoint x: 1155, startPoint y: 185, endPoint x: 1065, endPoint y: 186, distance: 89.9
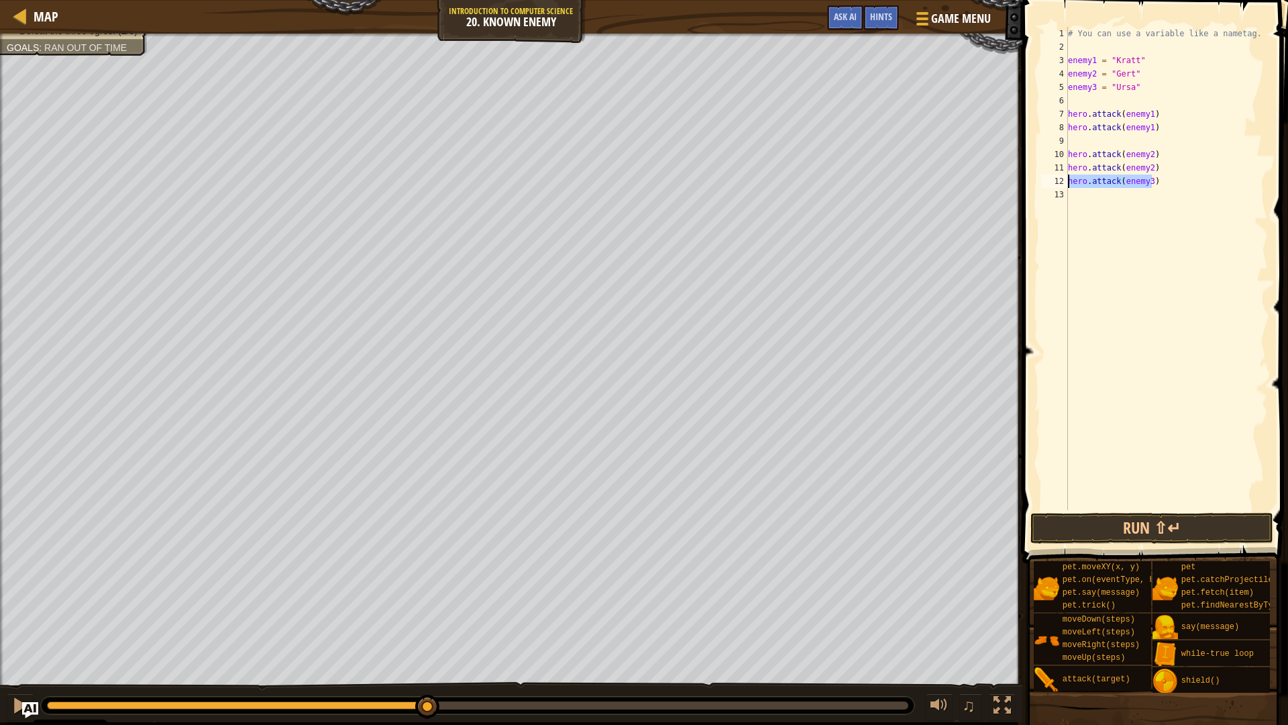
click at [1065, 186] on div "hero.attack(enemy3) 1 2 3 4 5 6 7 8 9 10 11 12 13 # You can use a variable like…" at bounding box center [1153, 268] width 229 height 483
click at [1090, 197] on div "# You can use a variable like a nametag. enemy1 = "Kratt" enemy2 = "Gert" enemy…" at bounding box center [1167, 282] width 203 height 510
paste textarea "hero.attack(enemy3)"
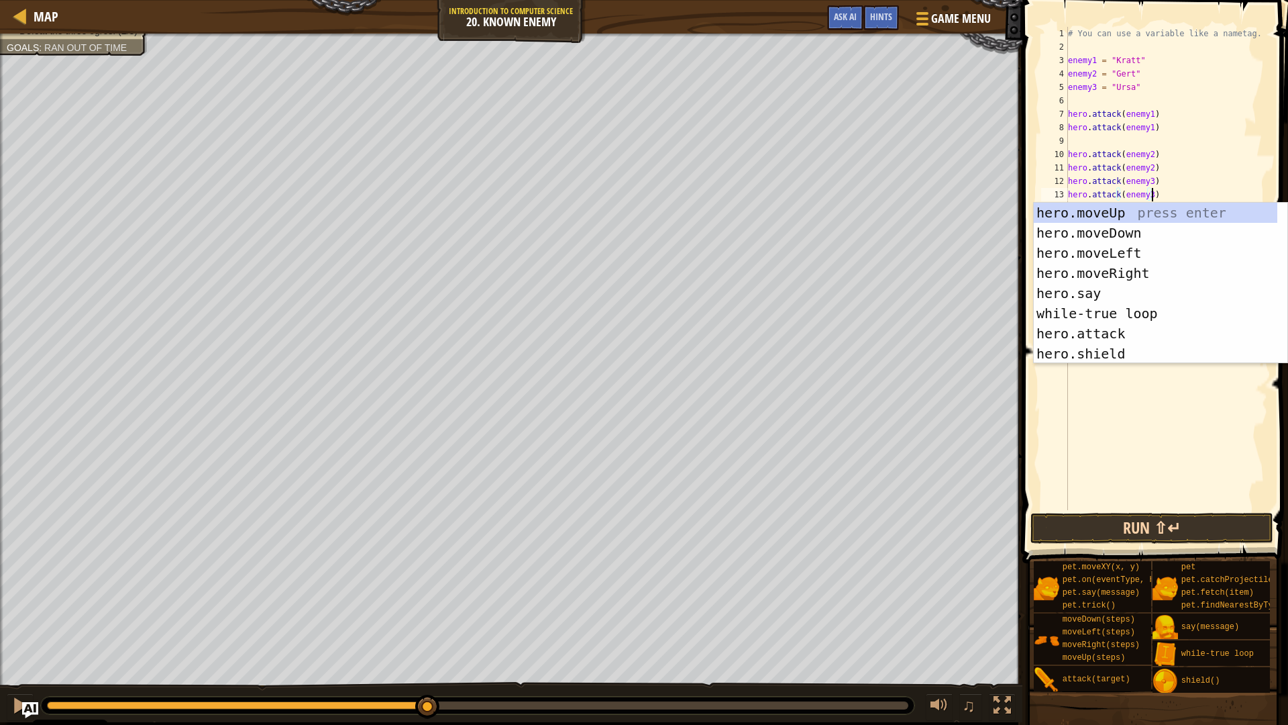
type textarea "hero.attack(enemy3)"
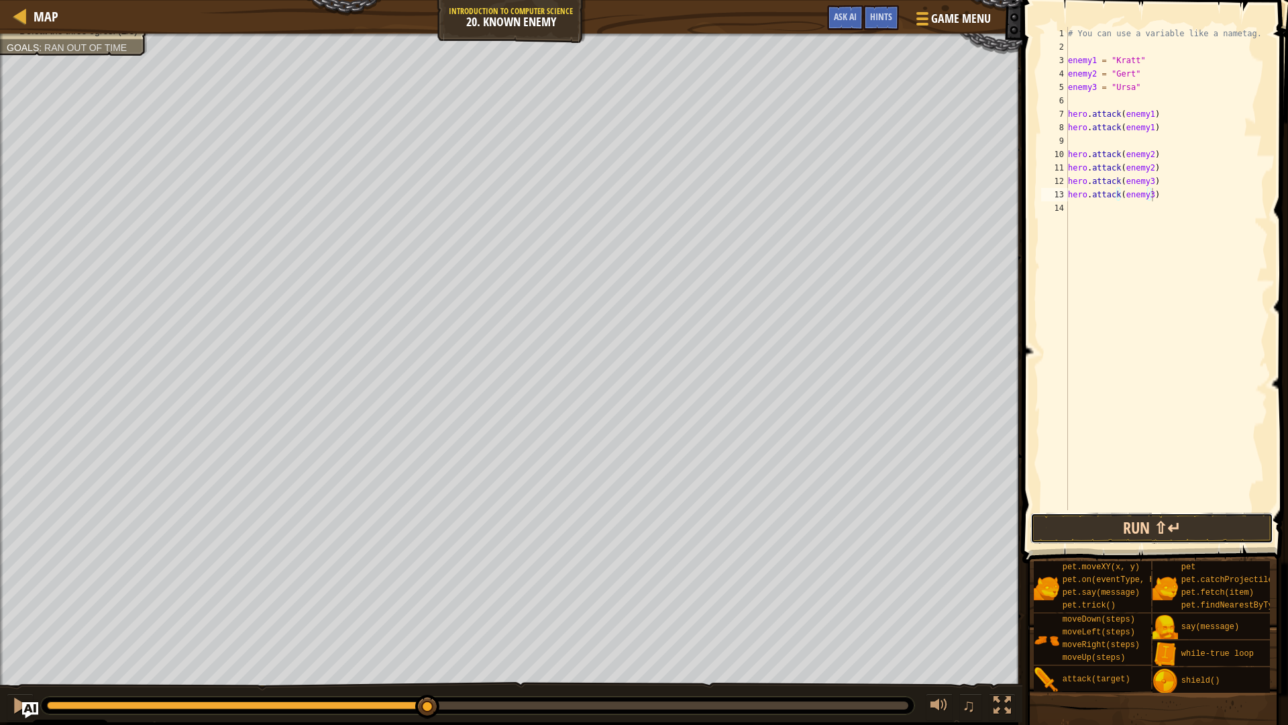
click at [1129, 528] on button "Run ⇧↵" at bounding box center [1152, 528] width 242 height 31
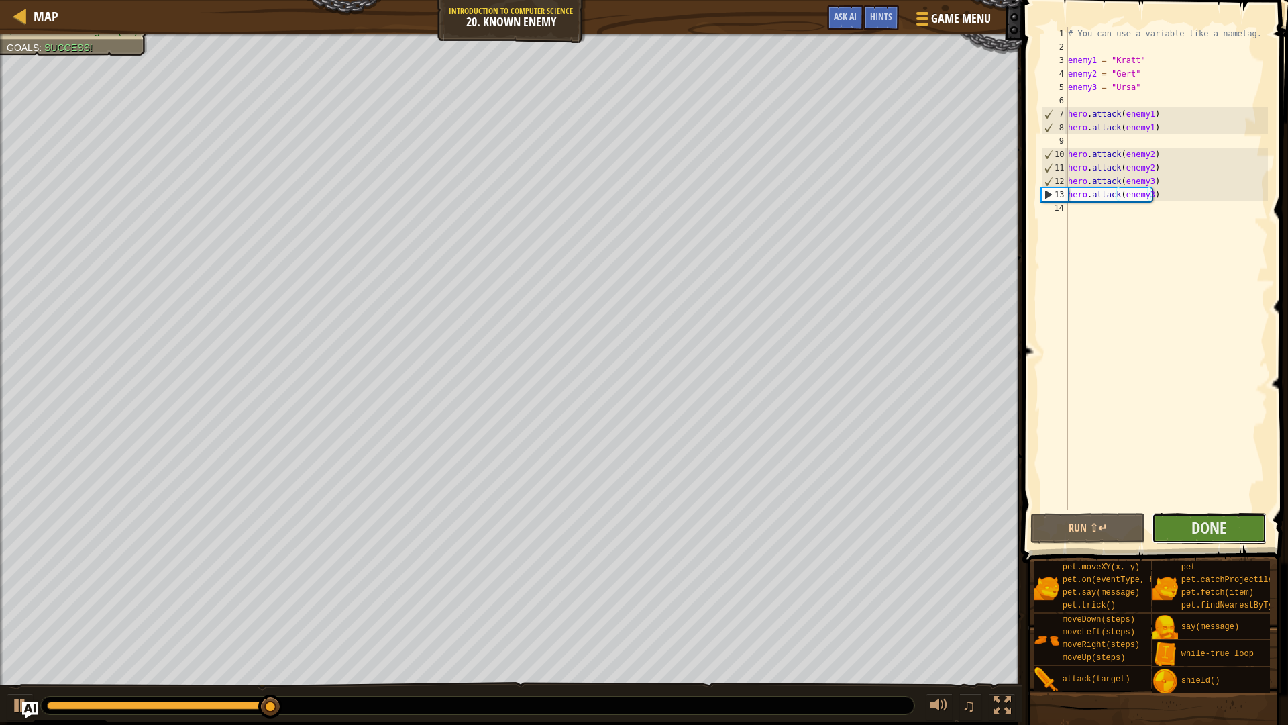
click at [1239, 523] on button "Done" at bounding box center [1209, 528] width 115 height 31
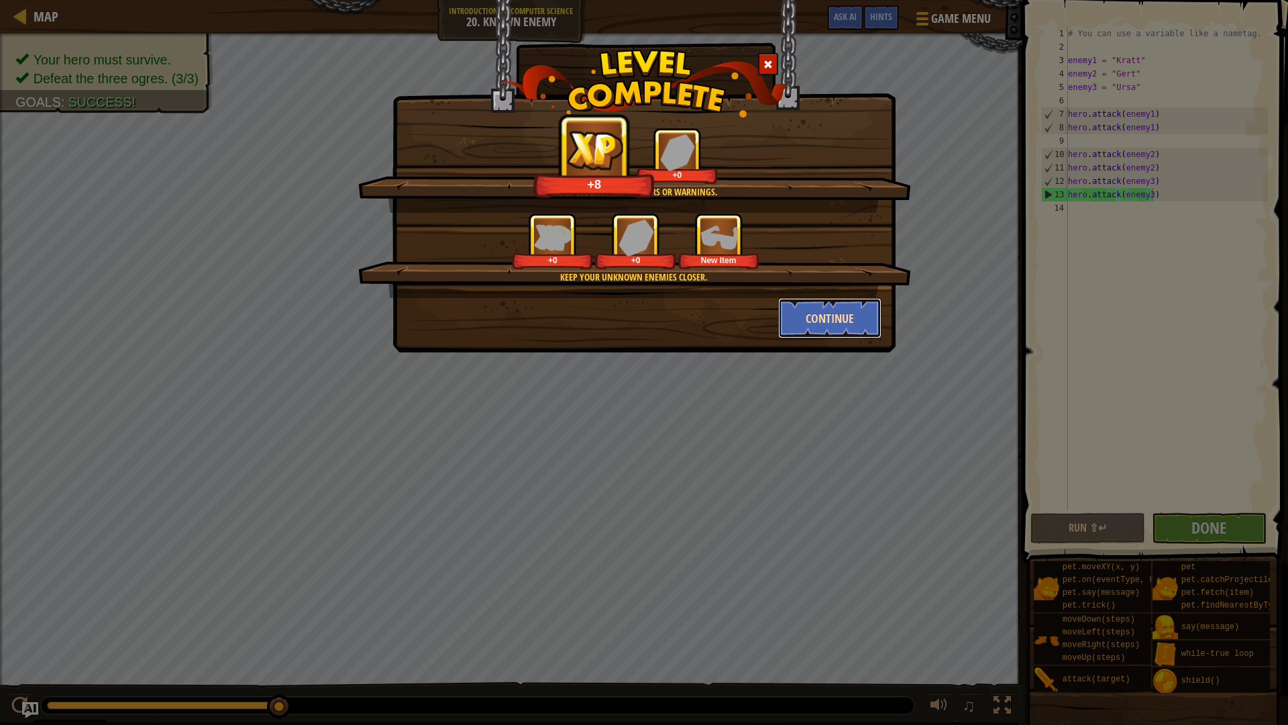
click at [858, 323] on button "Continue" at bounding box center [830, 318] width 104 height 40
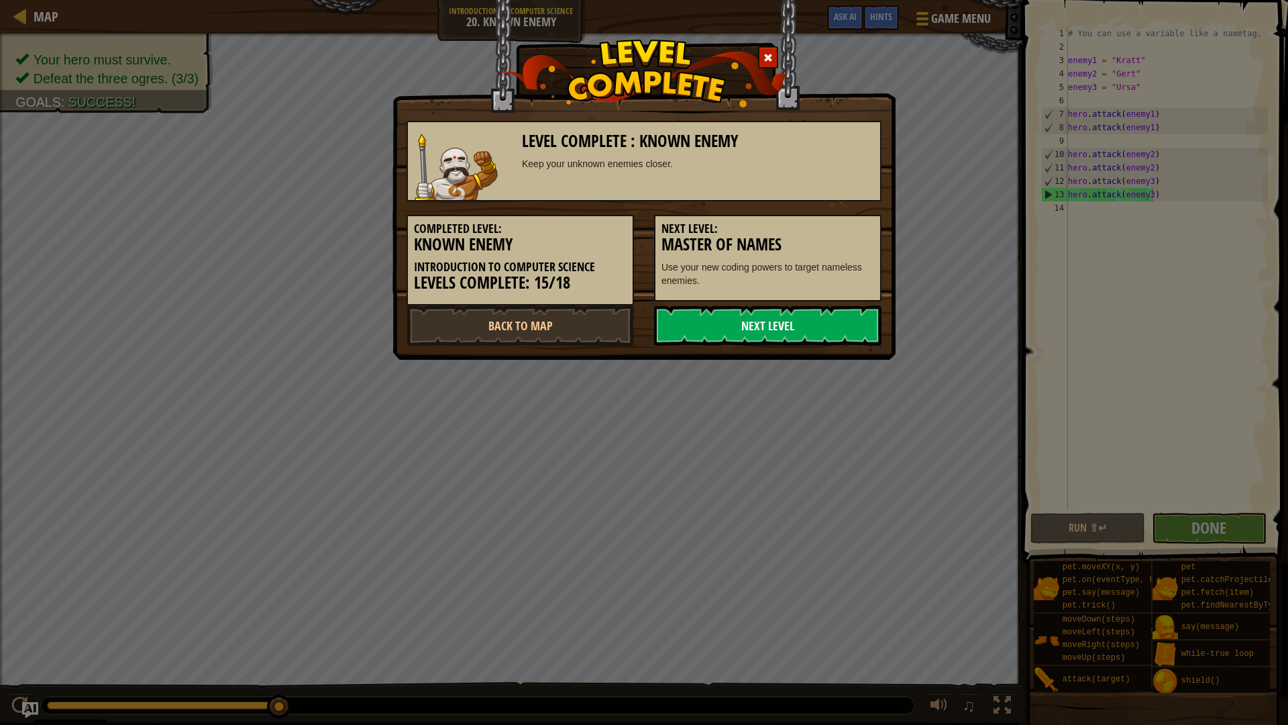
click at [739, 317] on link "Next Level" at bounding box center [767, 325] width 227 height 40
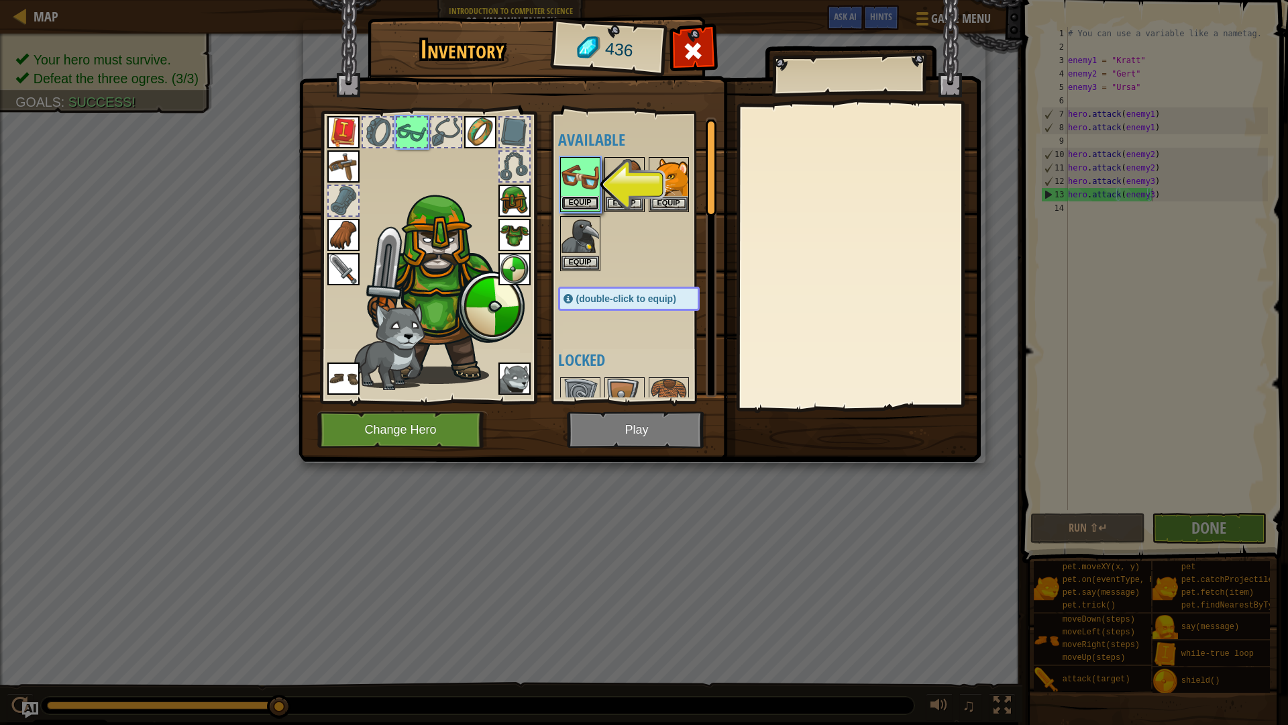
click at [576, 205] on button "Equip" at bounding box center [581, 203] width 38 height 14
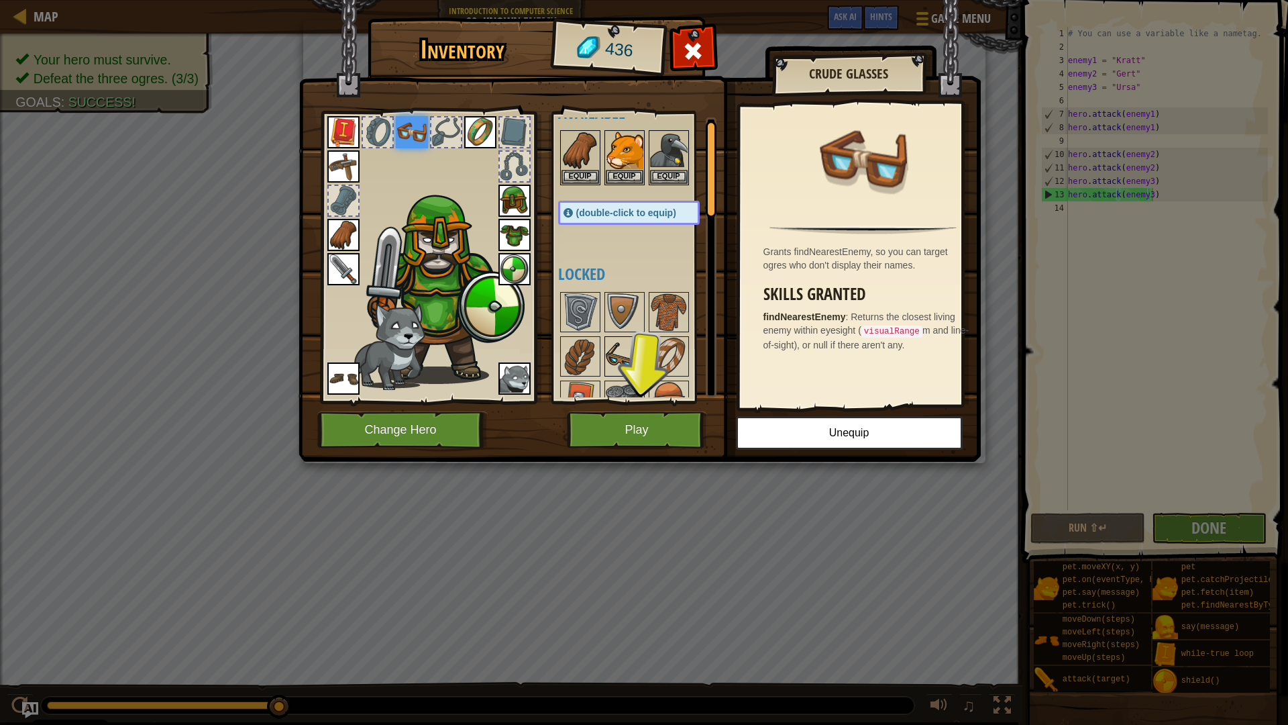
scroll to position [67, 0]
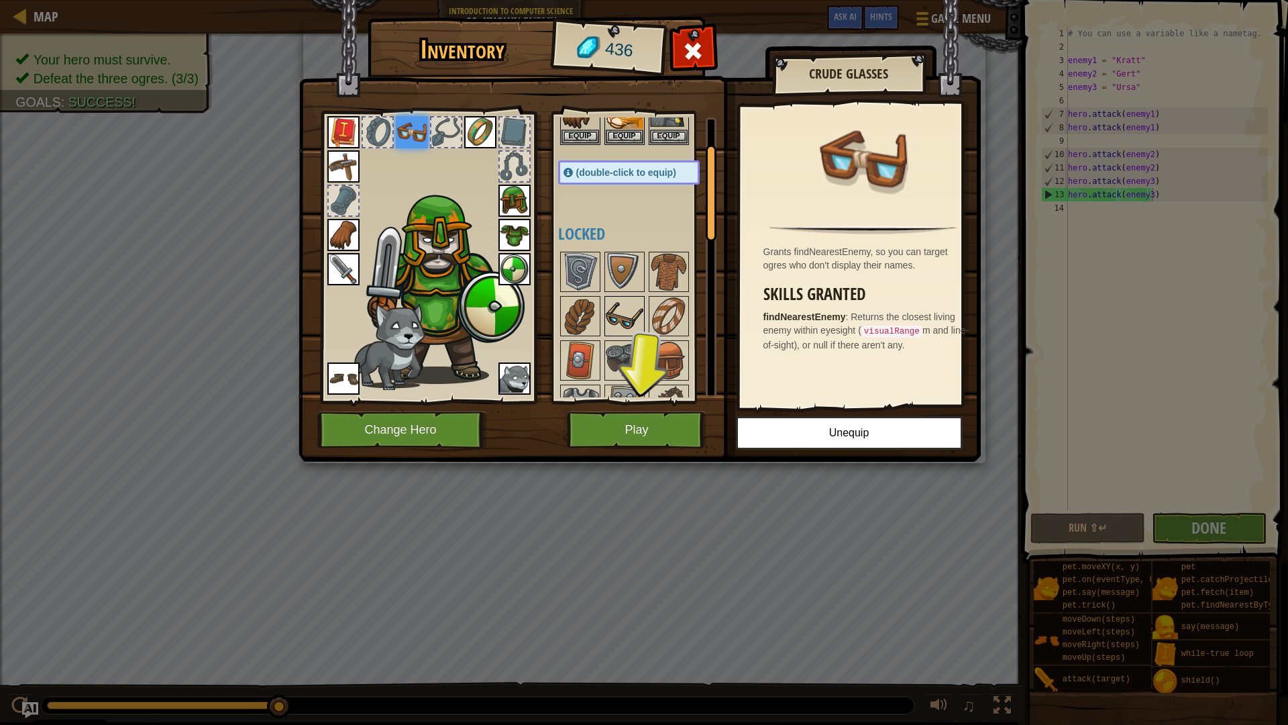
click at [635, 325] on img at bounding box center [625, 316] width 38 height 38
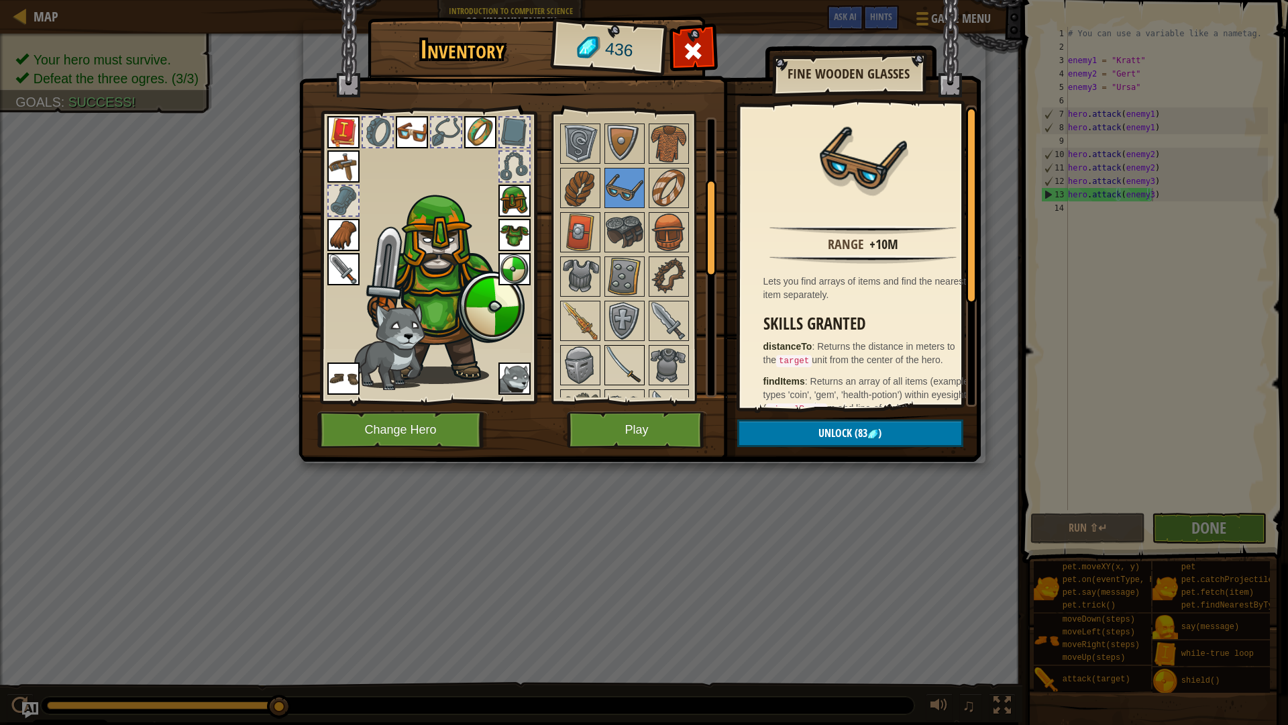
scroll to position [201, 0]
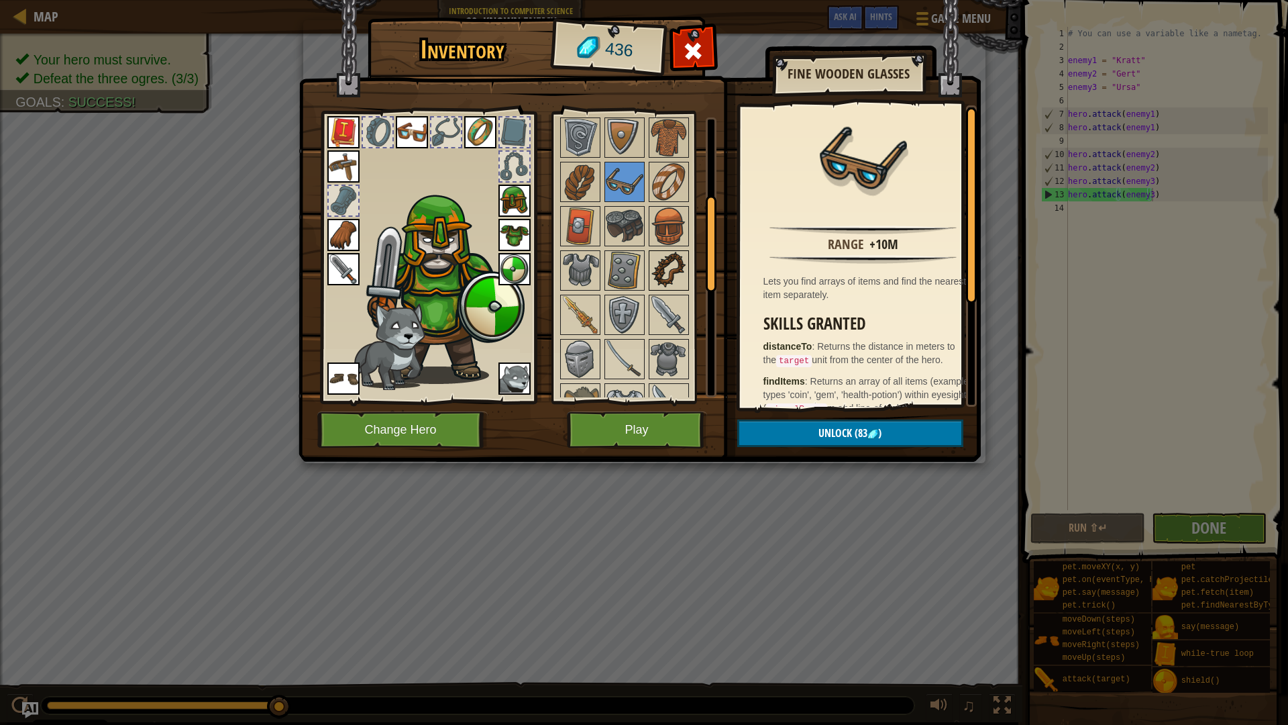
click at [681, 268] on img at bounding box center [669, 271] width 38 height 38
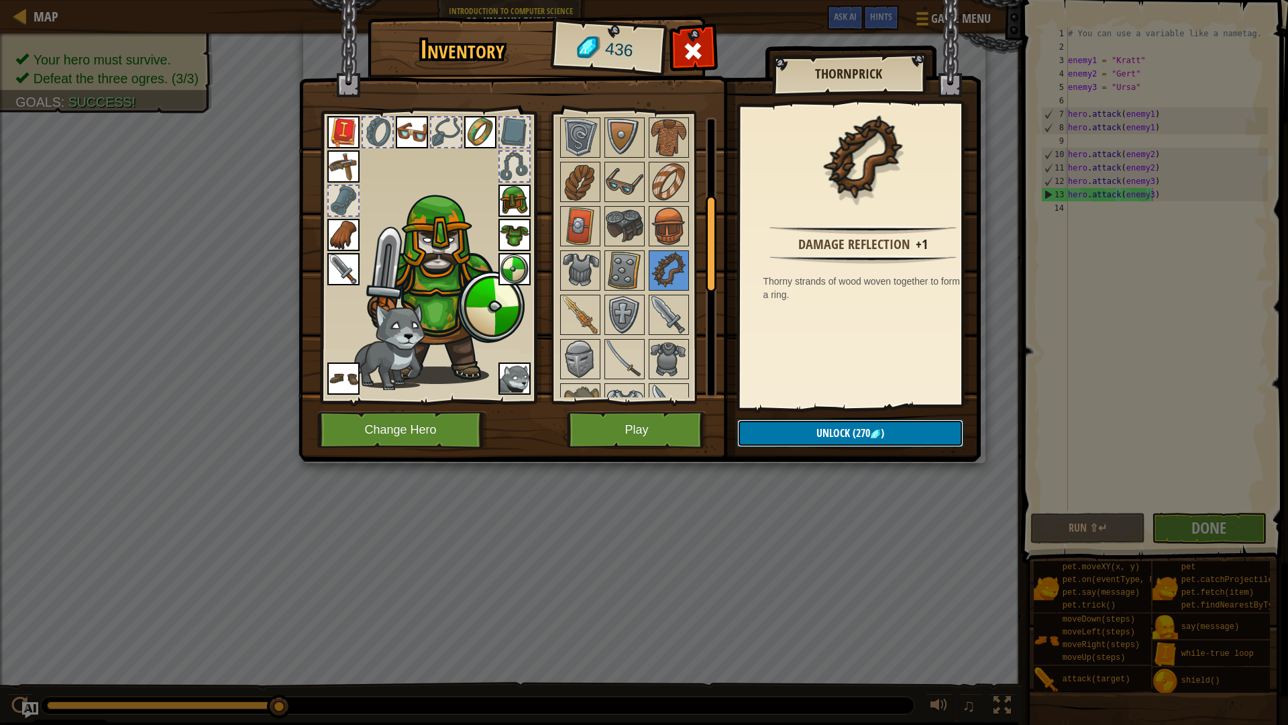
click at [793, 428] on button "Unlock (270 )" at bounding box center [850, 433] width 226 height 28
click at [793, 429] on button "Confirm" at bounding box center [850, 433] width 226 height 28
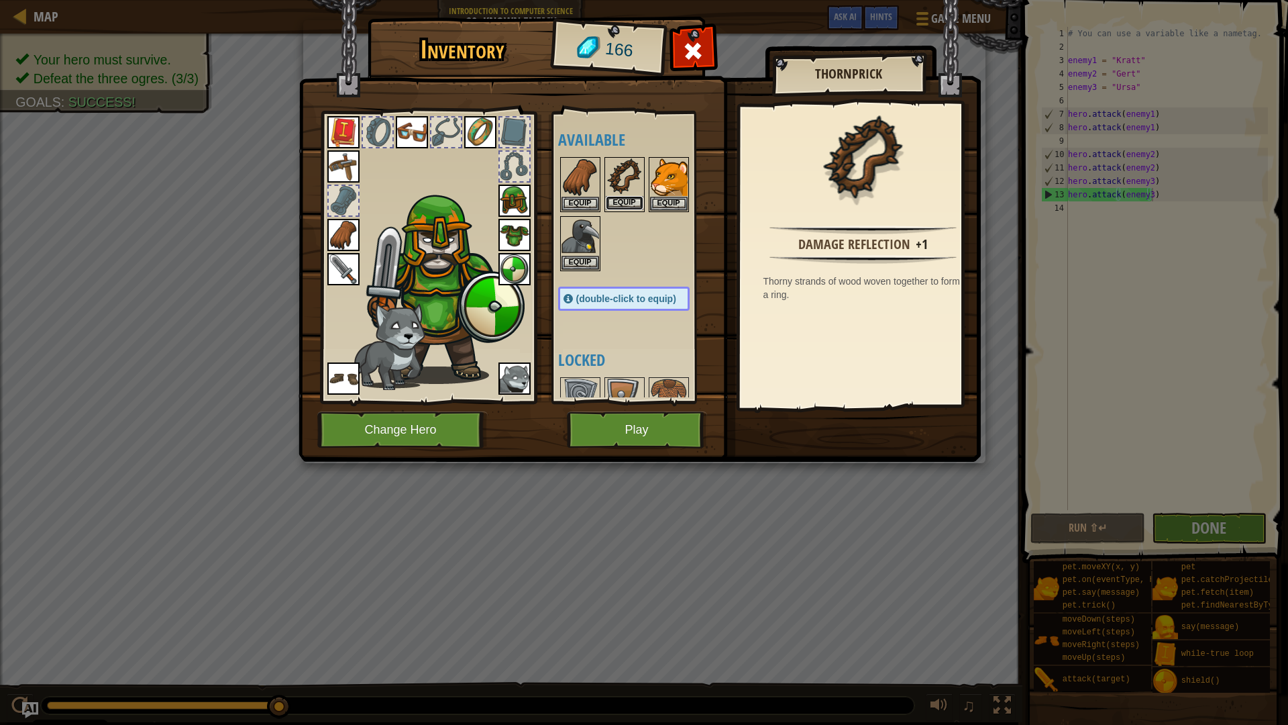
click at [620, 206] on button "Equip" at bounding box center [625, 203] width 38 height 14
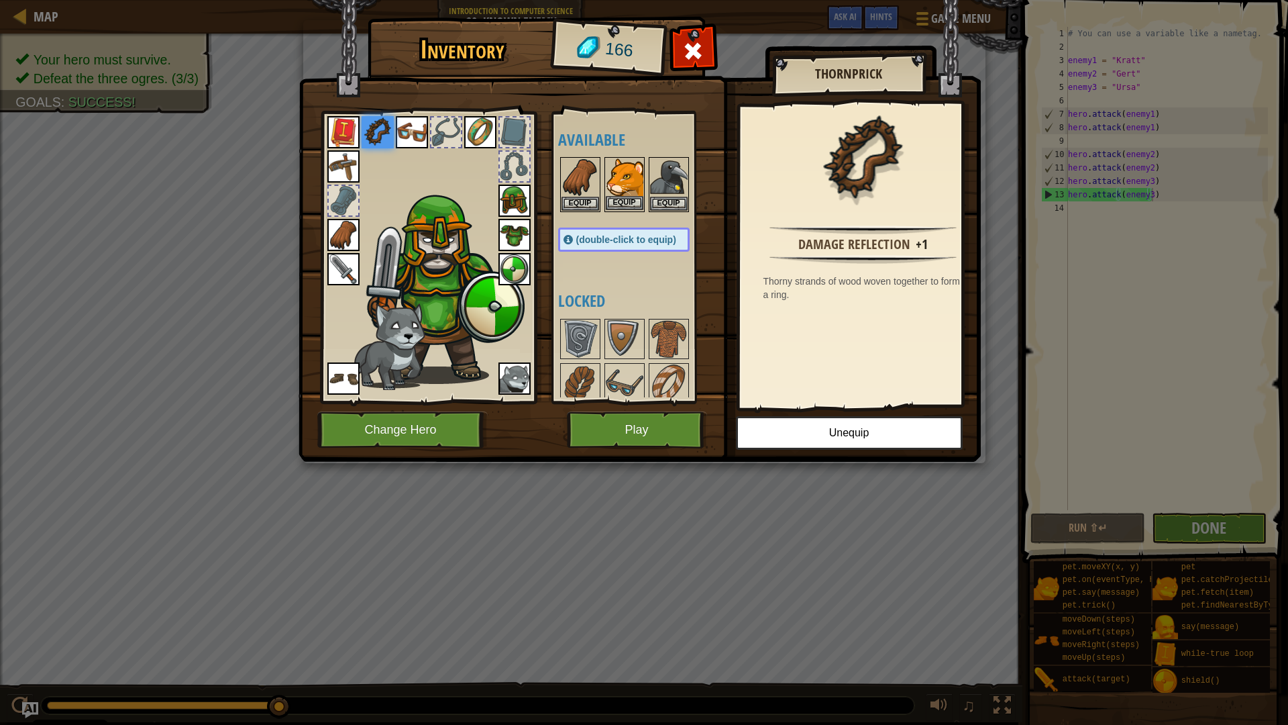
click at [625, 181] on img at bounding box center [625, 177] width 38 height 38
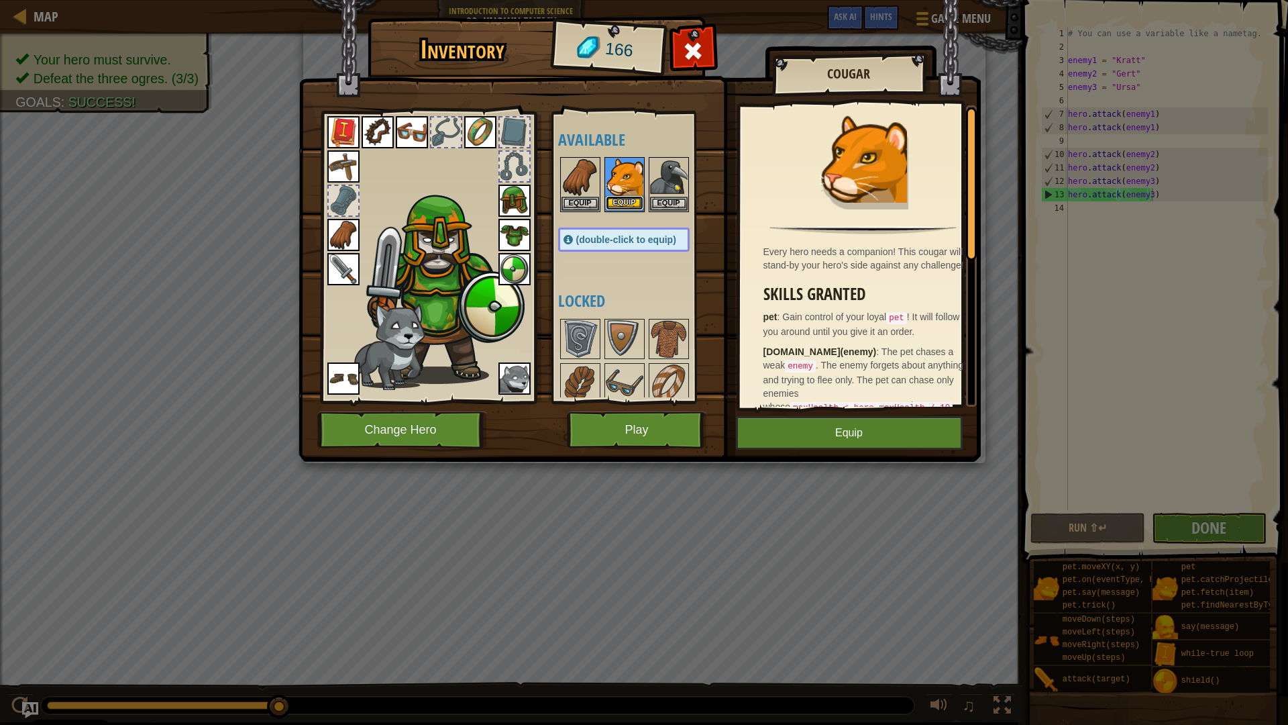
click at [631, 202] on button "Equip" at bounding box center [625, 203] width 38 height 14
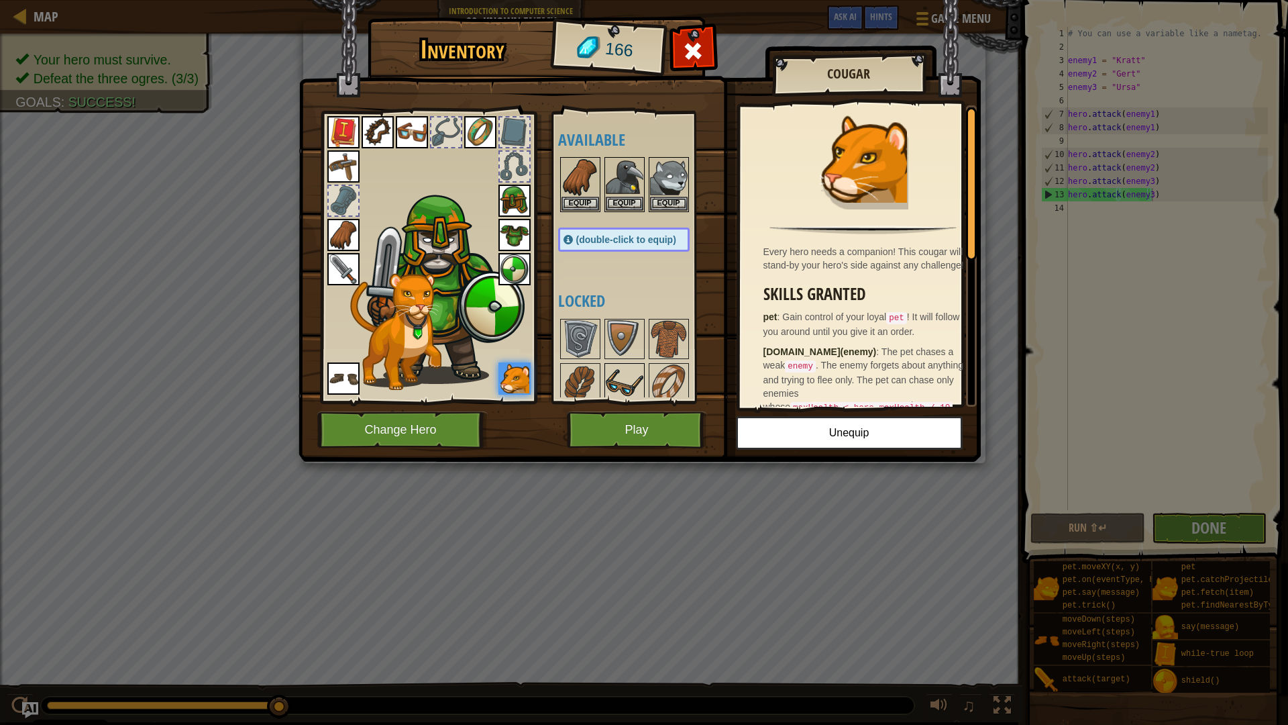
click at [623, 377] on img at bounding box center [625, 383] width 38 height 38
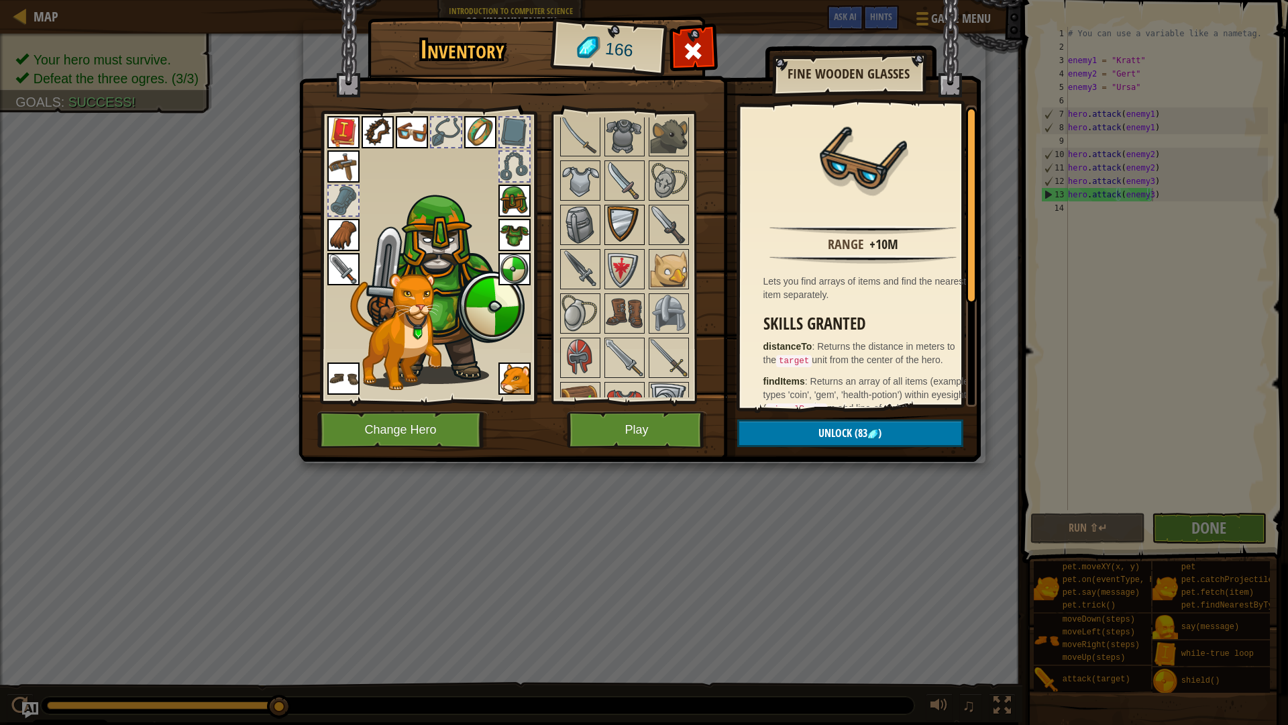
scroll to position [384, 0]
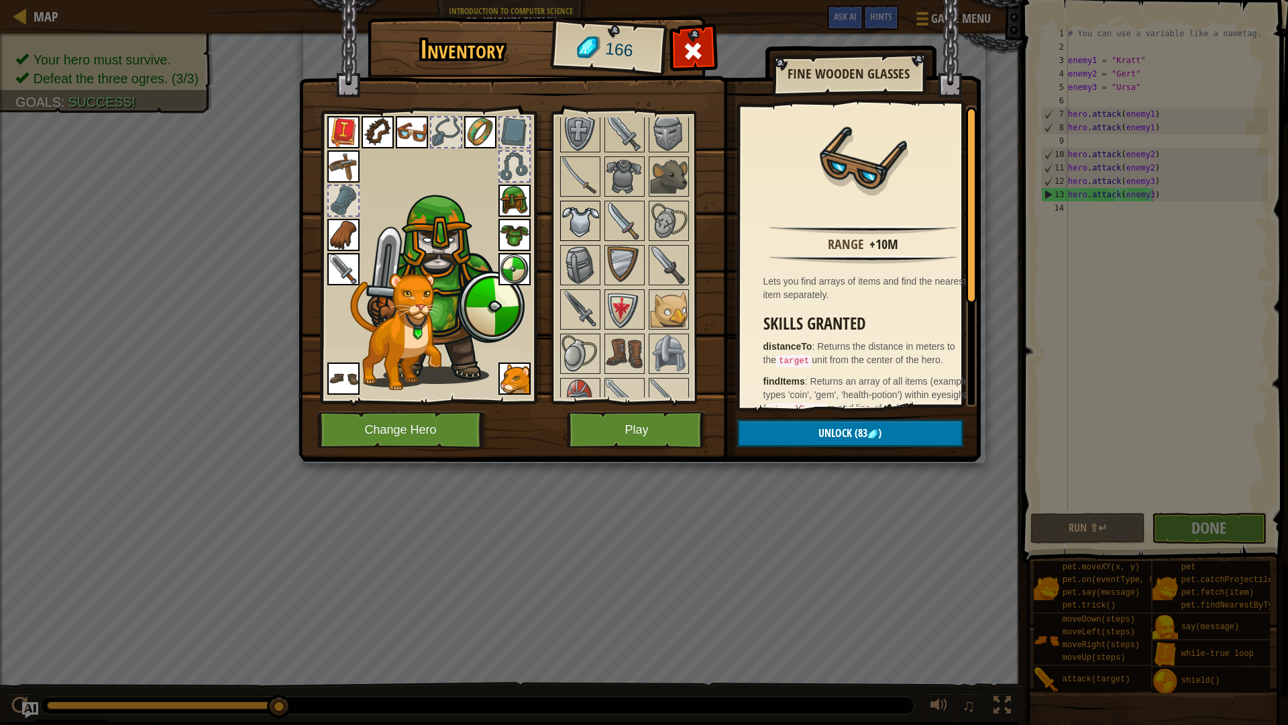
click at [576, 229] on img at bounding box center [581, 221] width 38 height 38
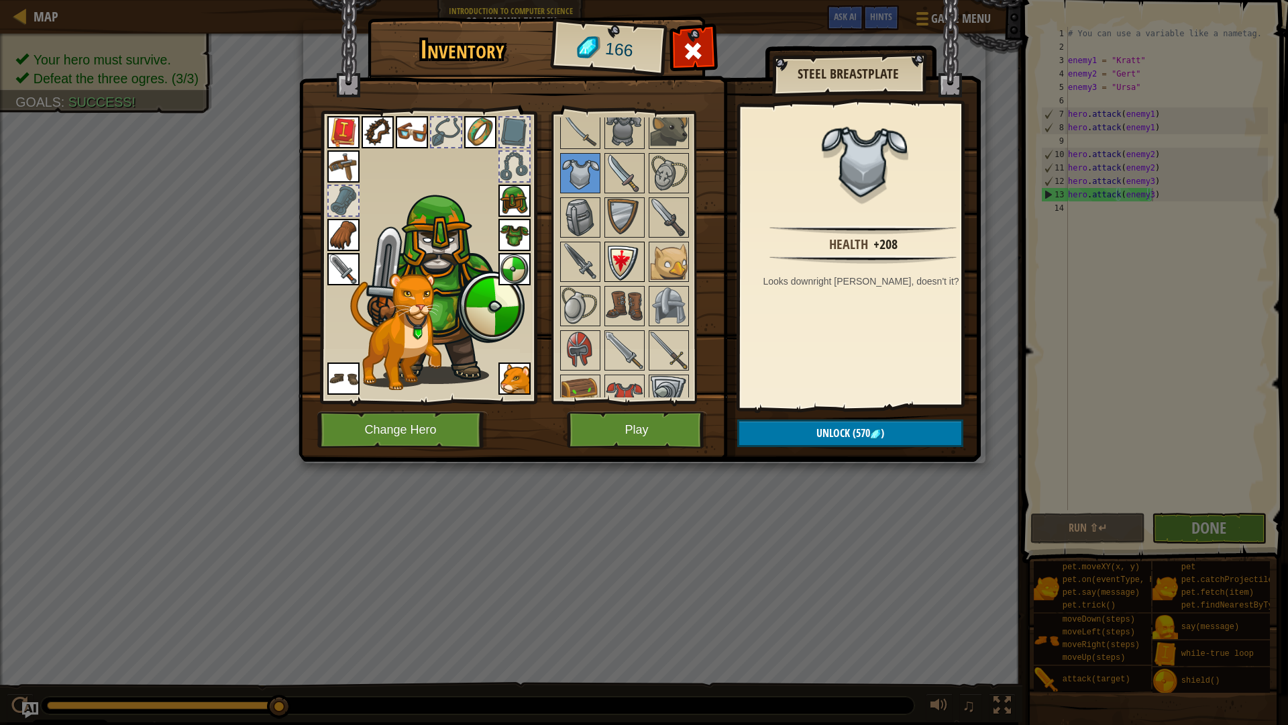
scroll to position [451, 0]
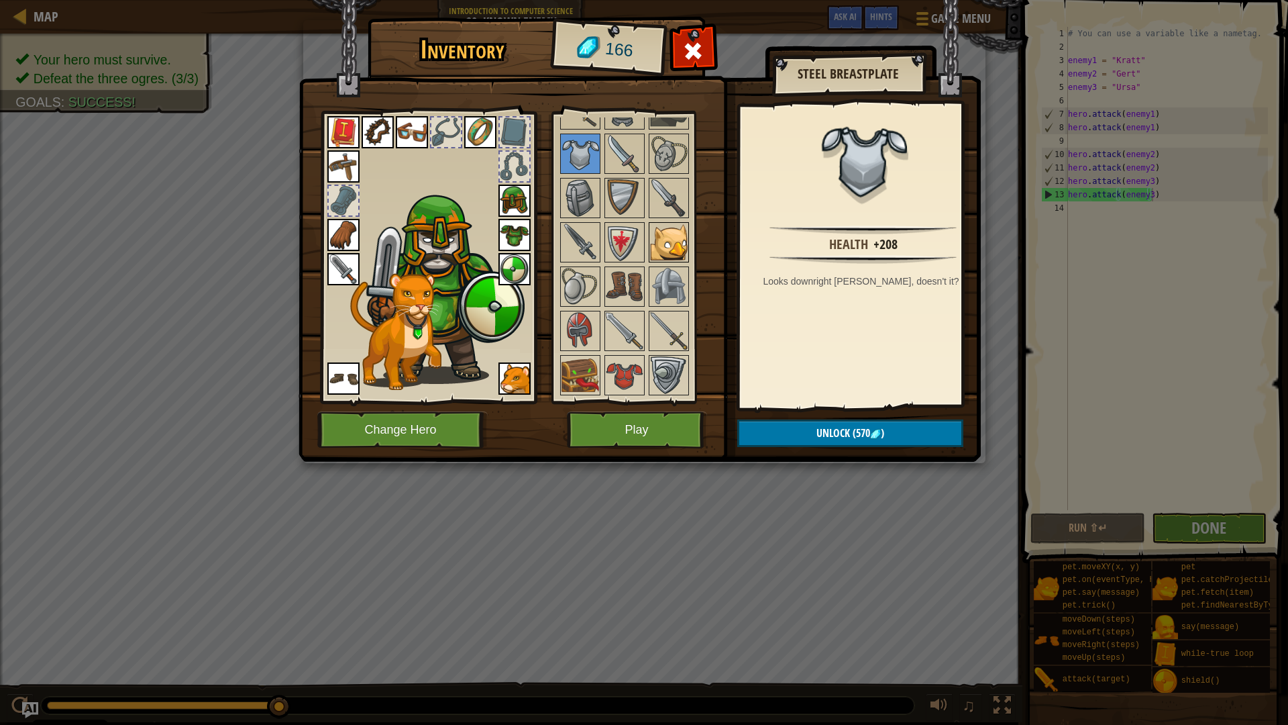
click at [666, 244] on img at bounding box center [669, 242] width 38 height 38
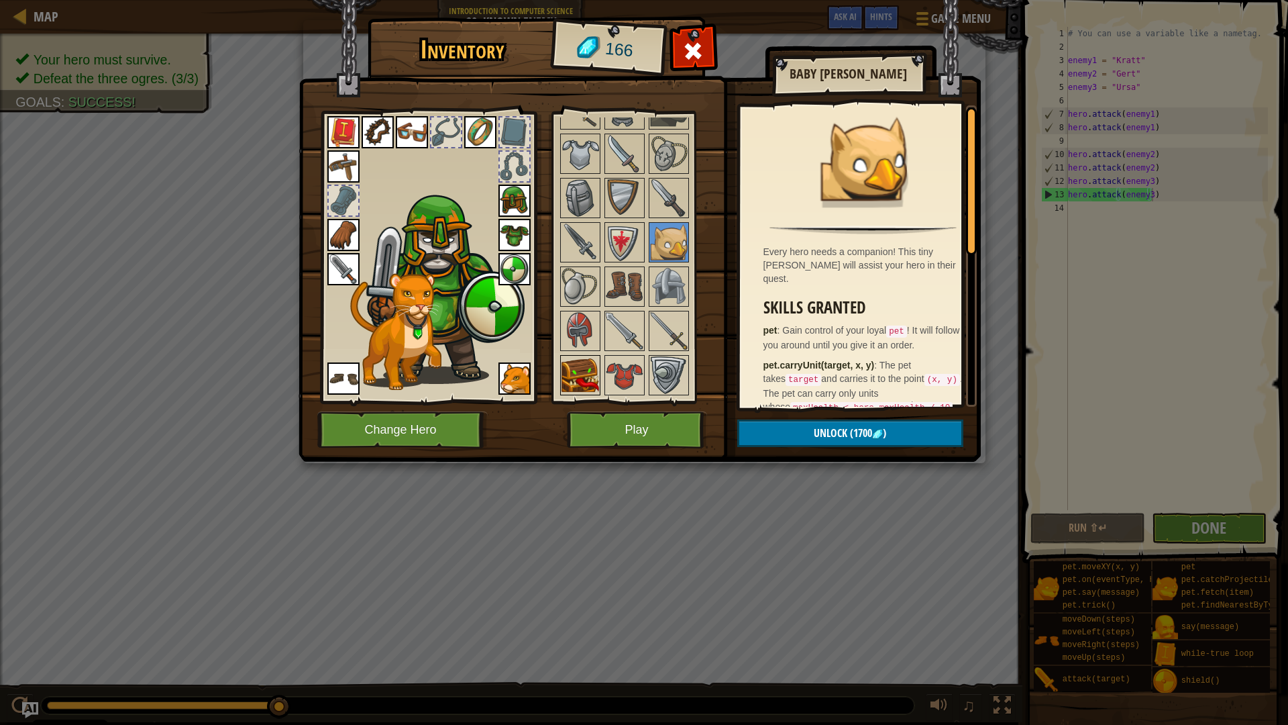
click at [570, 379] on img at bounding box center [581, 375] width 38 height 38
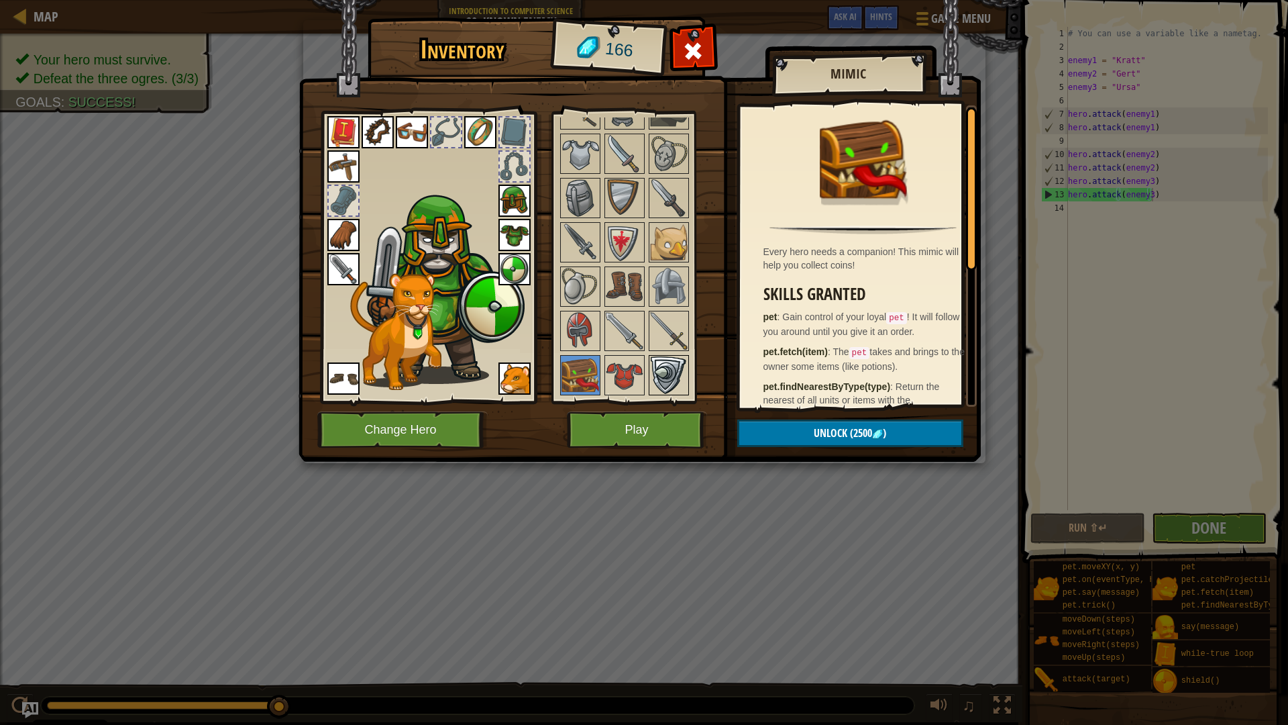
click at [669, 389] on img at bounding box center [669, 375] width 38 height 38
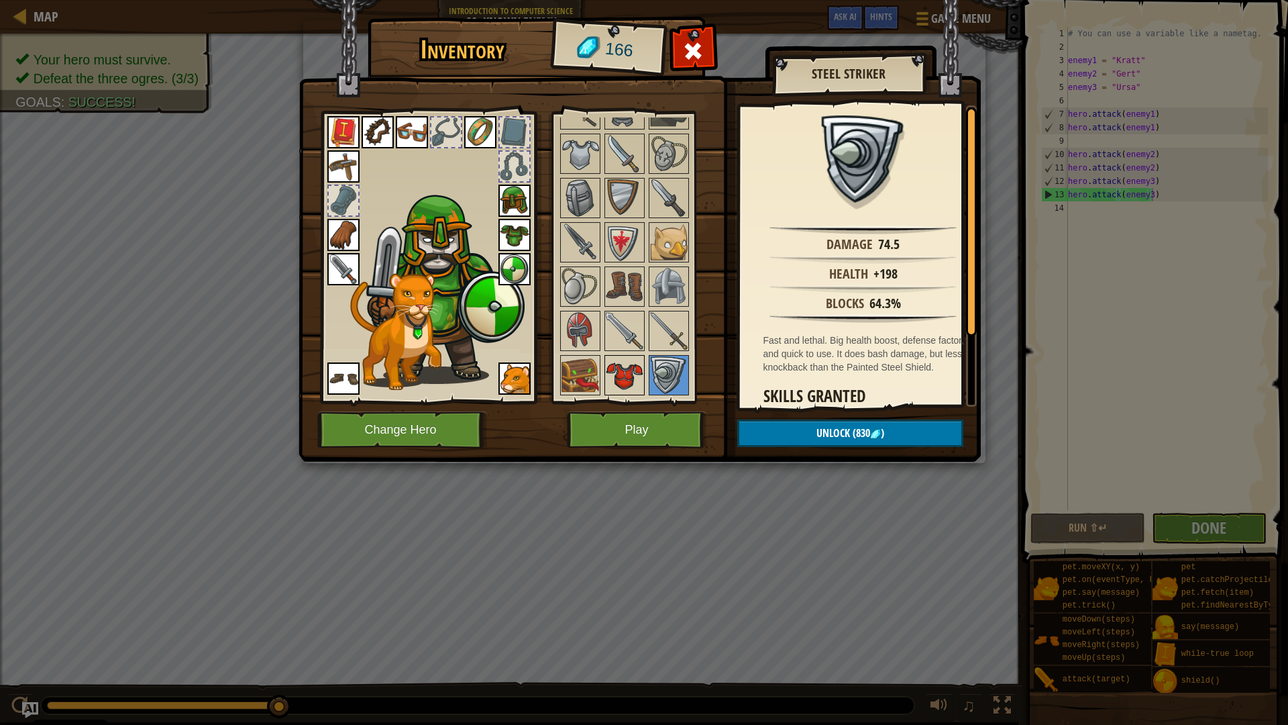
click at [629, 372] on img at bounding box center [625, 375] width 38 height 38
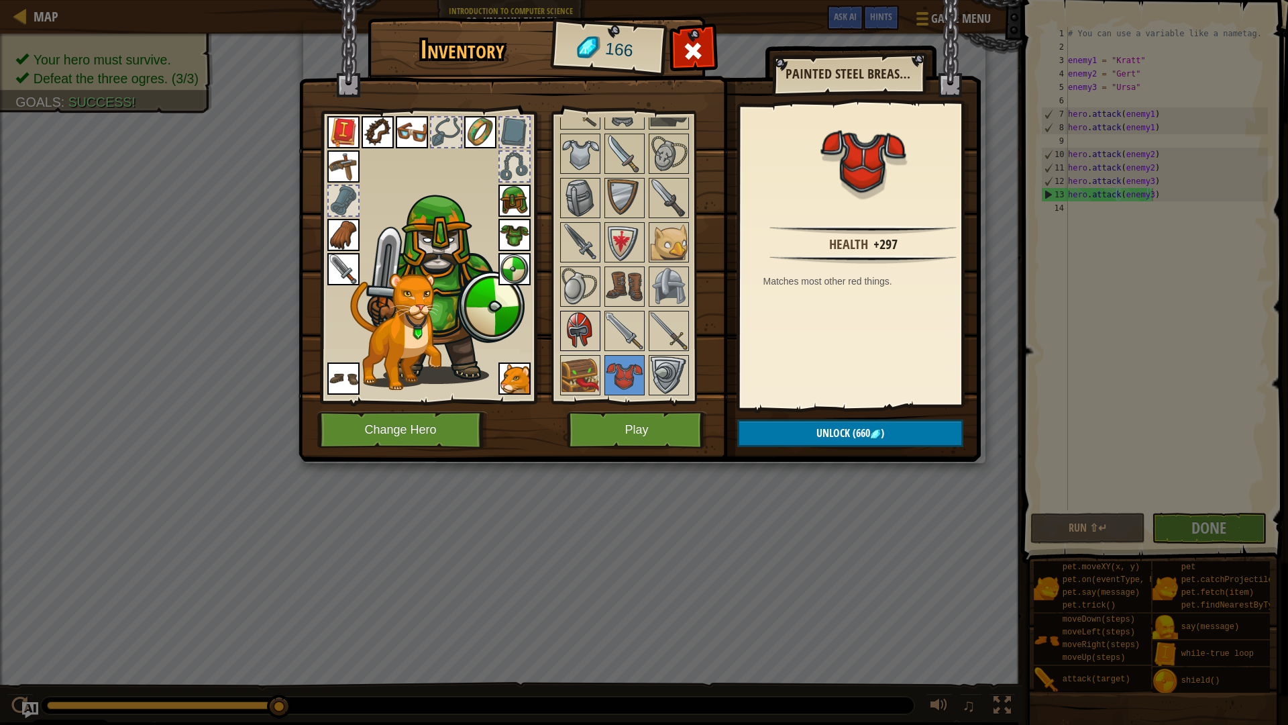
click at [570, 344] on img at bounding box center [581, 331] width 38 height 38
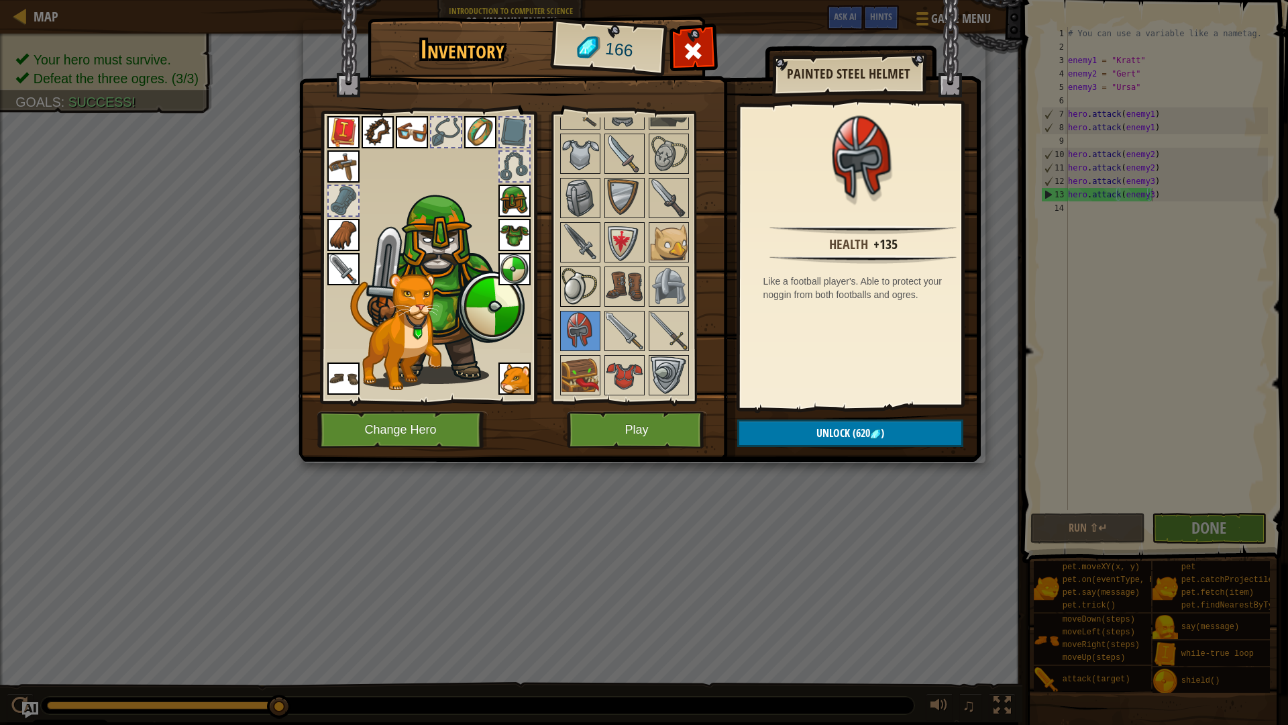
click at [594, 294] on img at bounding box center [581, 287] width 38 height 38
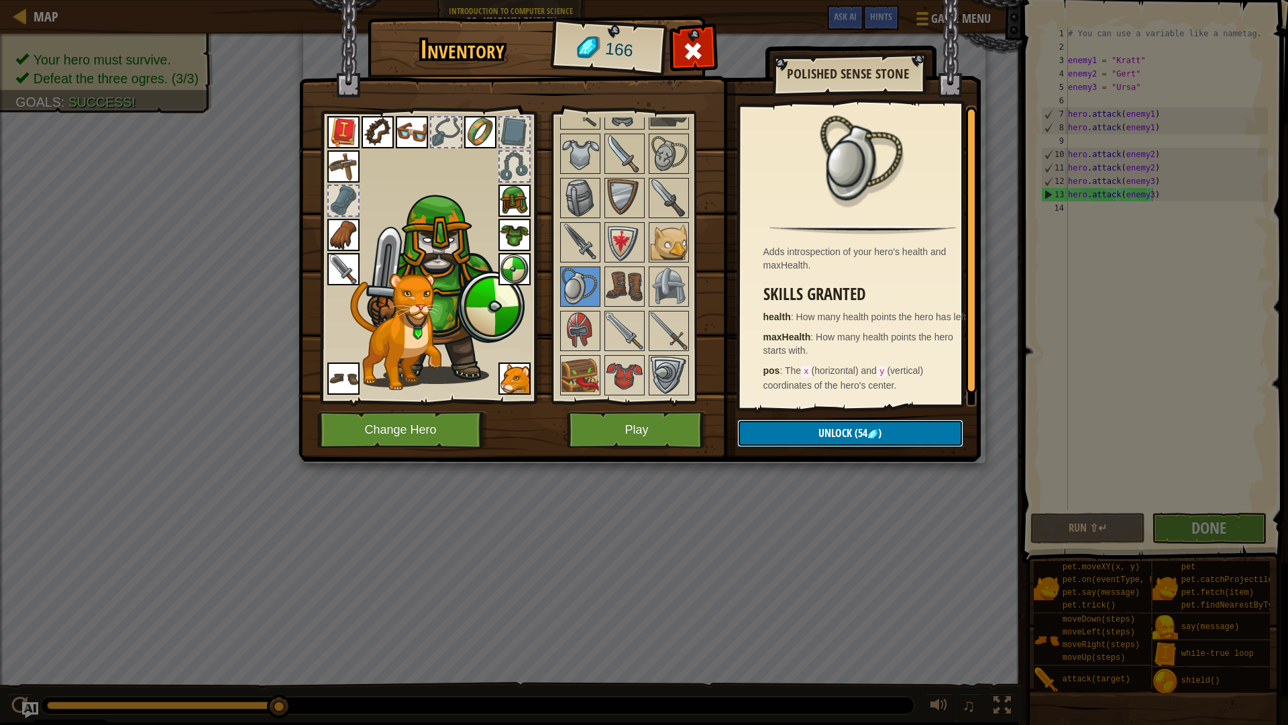
click at [815, 429] on button "Unlock (54 )" at bounding box center [850, 433] width 226 height 28
click at [818, 431] on button "Confirm" at bounding box center [850, 433] width 226 height 28
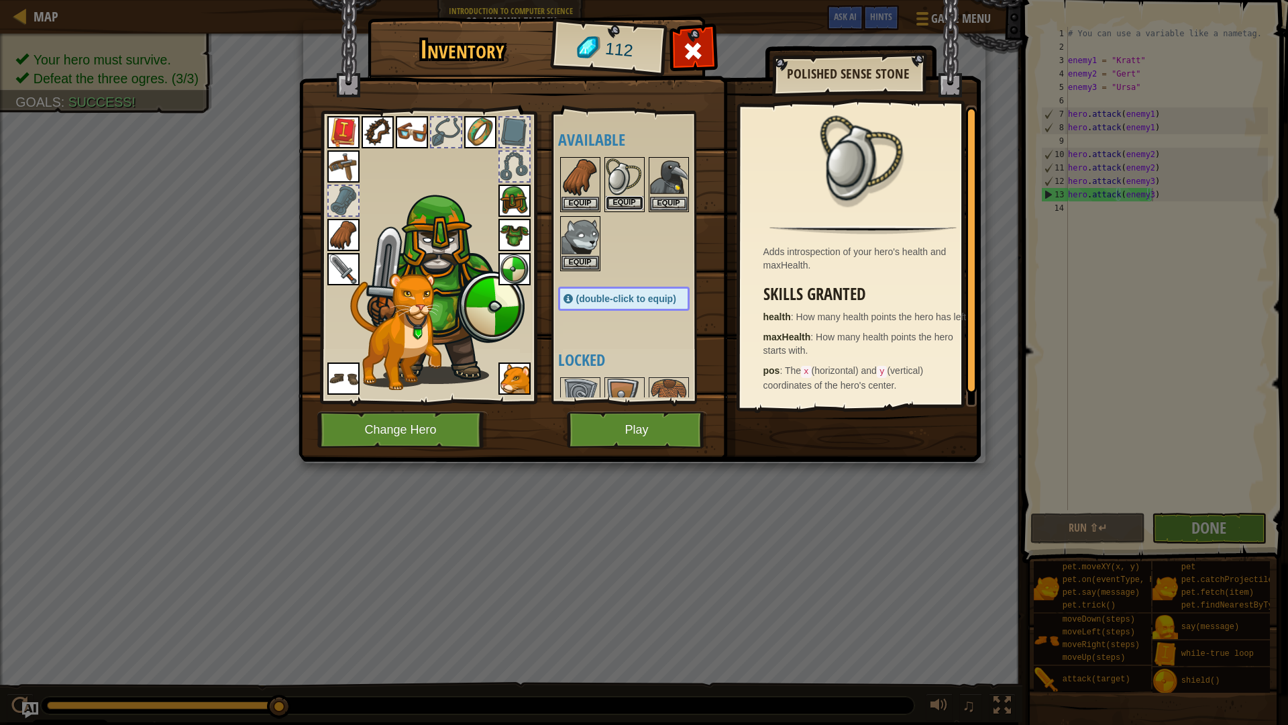
click at [615, 202] on button "Equip" at bounding box center [625, 203] width 38 height 14
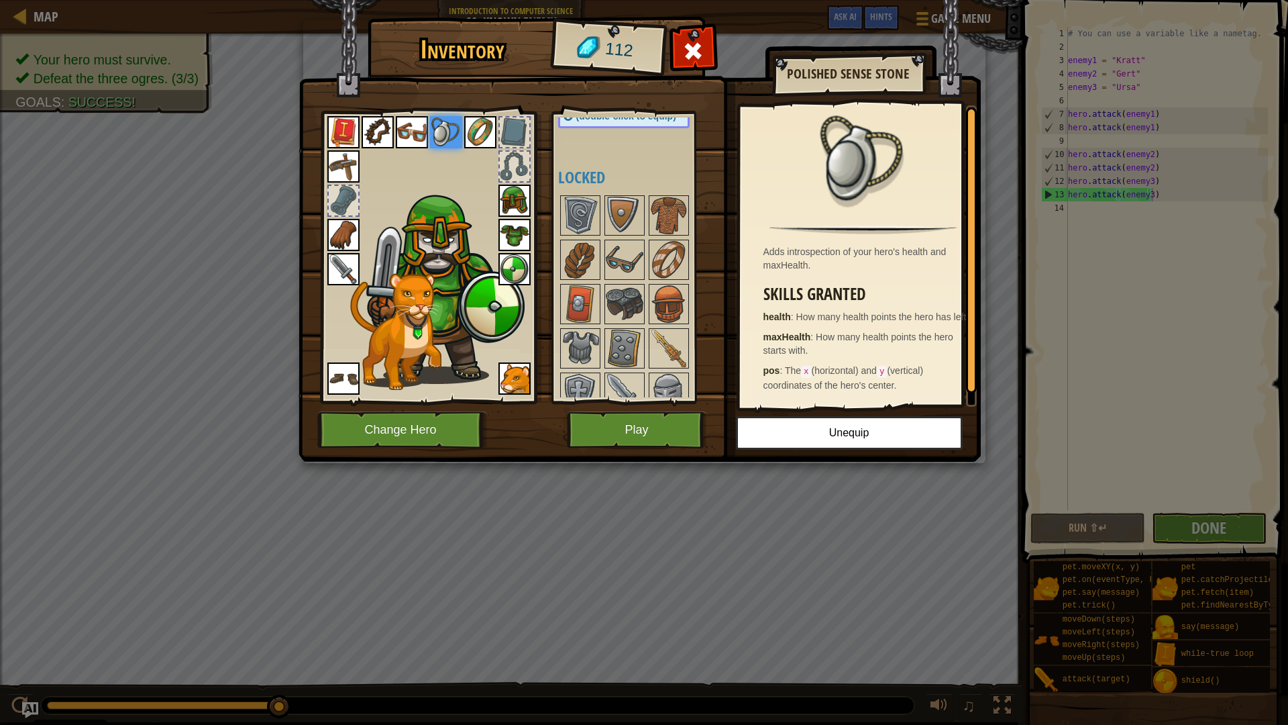
scroll to position [134, 0]
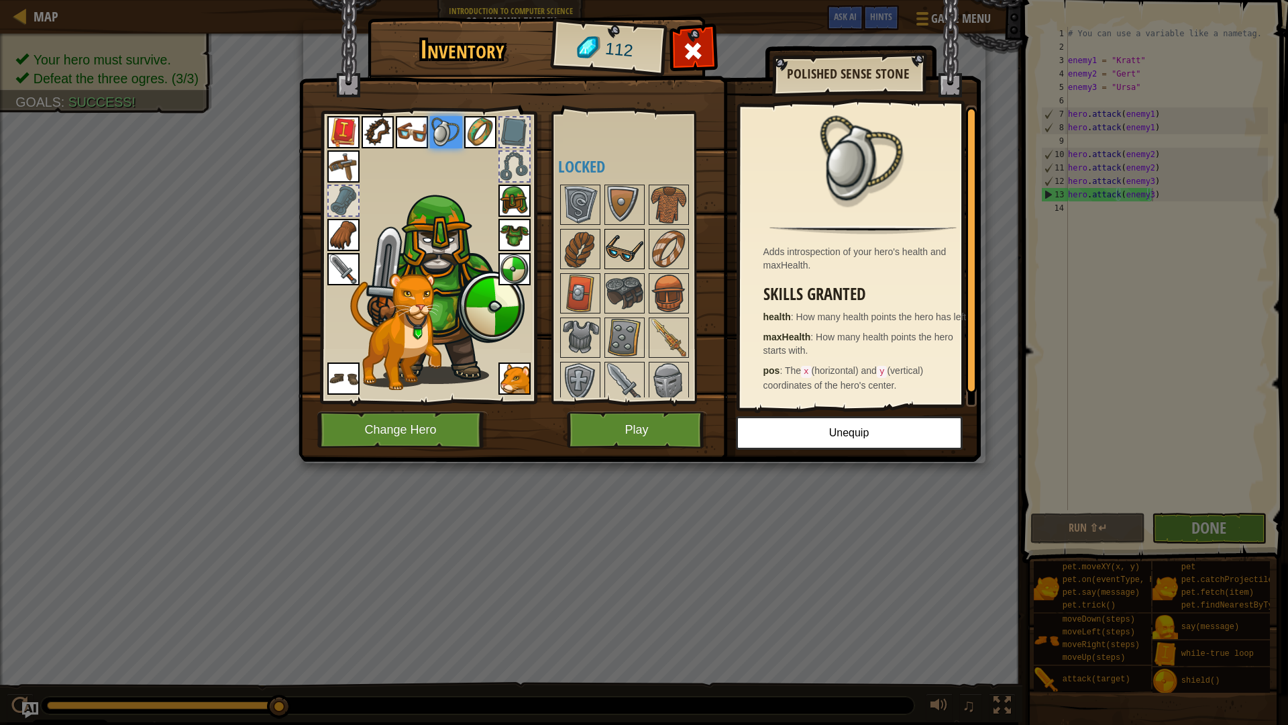
click at [623, 236] on img at bounding box center [625, 249] width 38 height 38
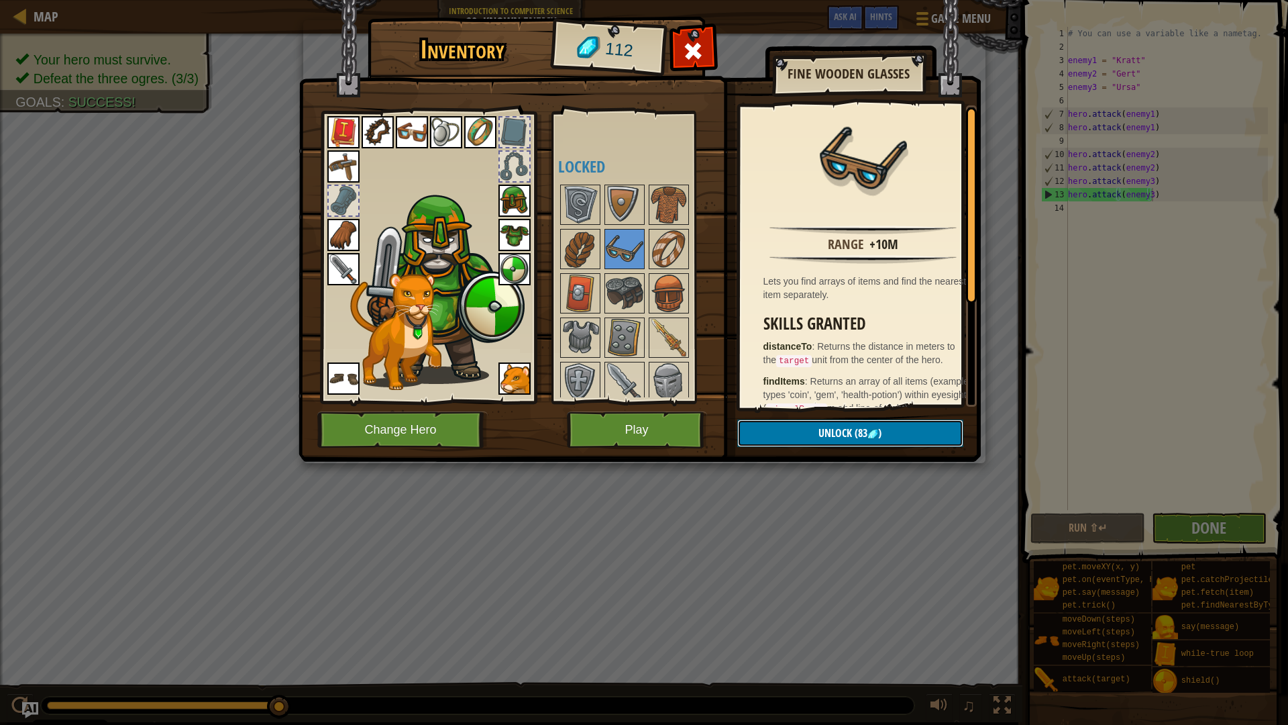
click at [843, 424] on button "Unlock (83 )" at bounding box center [850, 433] width 226 height 28
click at [843, 431] on button "Confirm" at bounding box center [850, 433] width 226 height 28
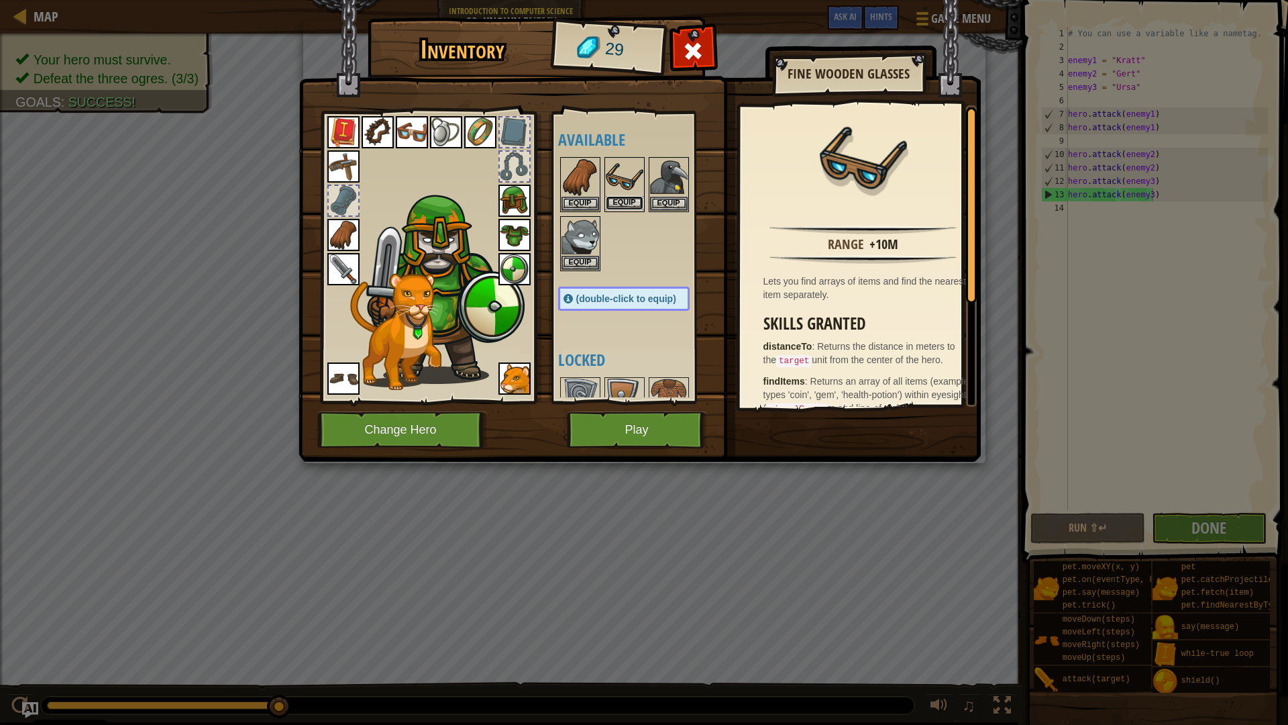
click at [611, 201] on button "Equip" at bounding box center [625, 203] width 38 height 14
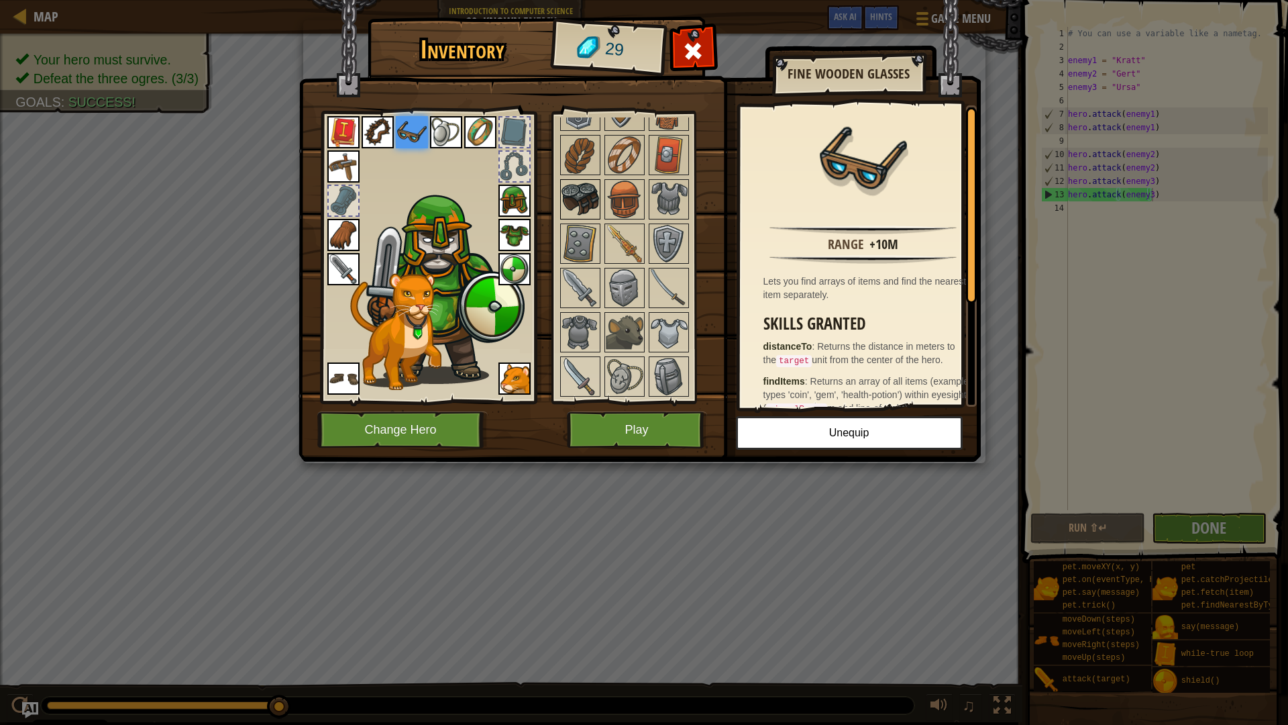
scroll to position [268, 0]
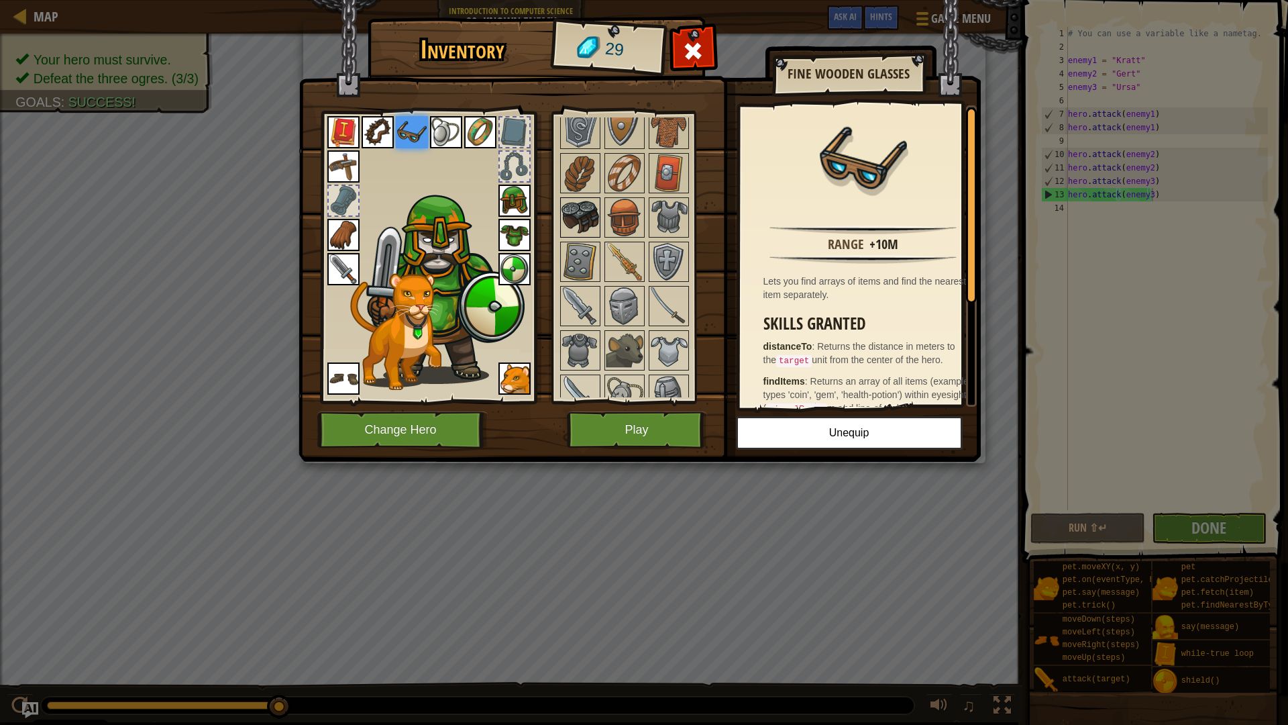
click at [571, 220] on img at bounding box center [581, 218] width 38 height 38
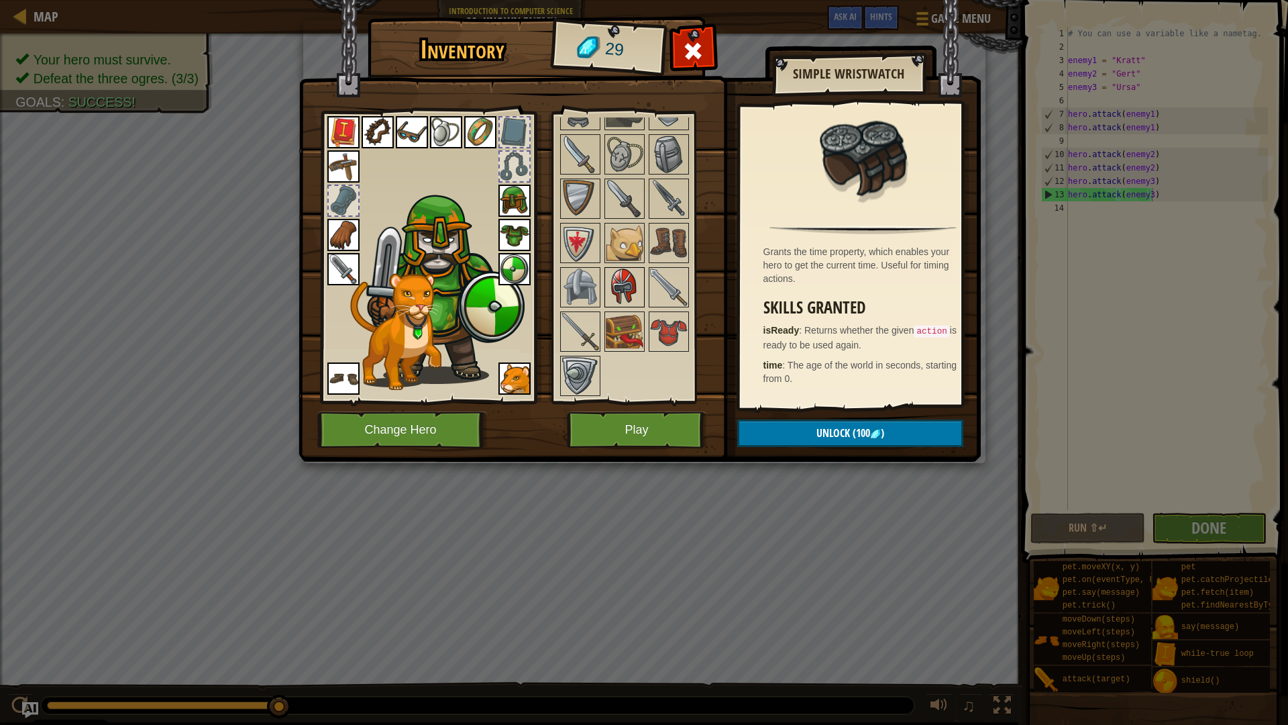
scroll to position [510, 0]
click at [676, 427] on button "Play" at bounding box center [637, 429] width 140 height 37
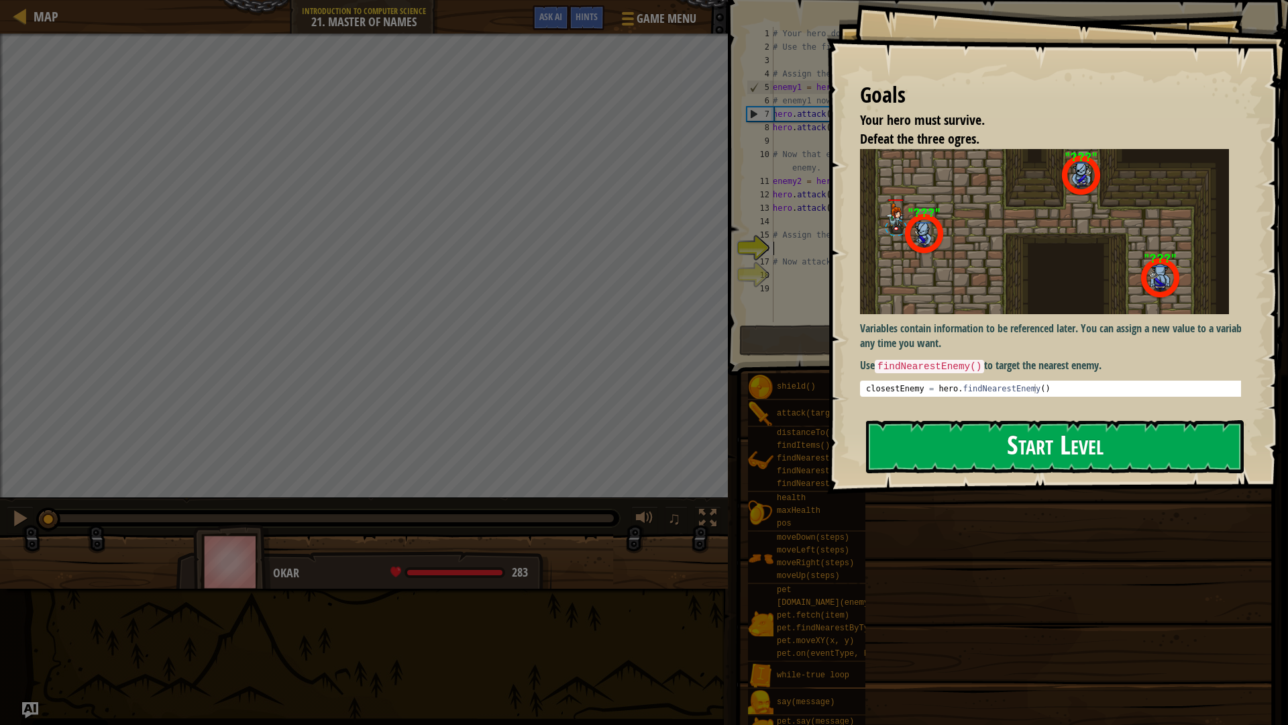
click at [972, 435] on button "Start Level" at bounding box center [1055, 446] width 378 height 53
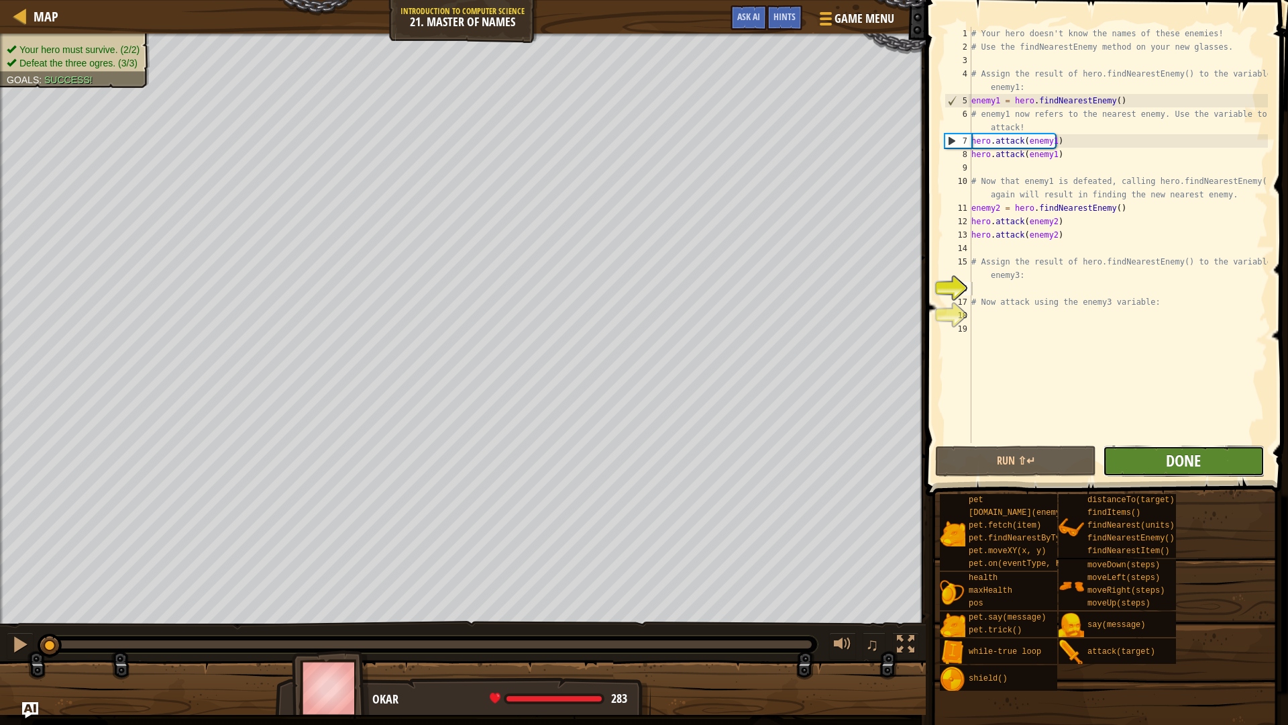
click at [1190, 452] on span "Done" at bounding box center [1183, 460] width 35 height 21
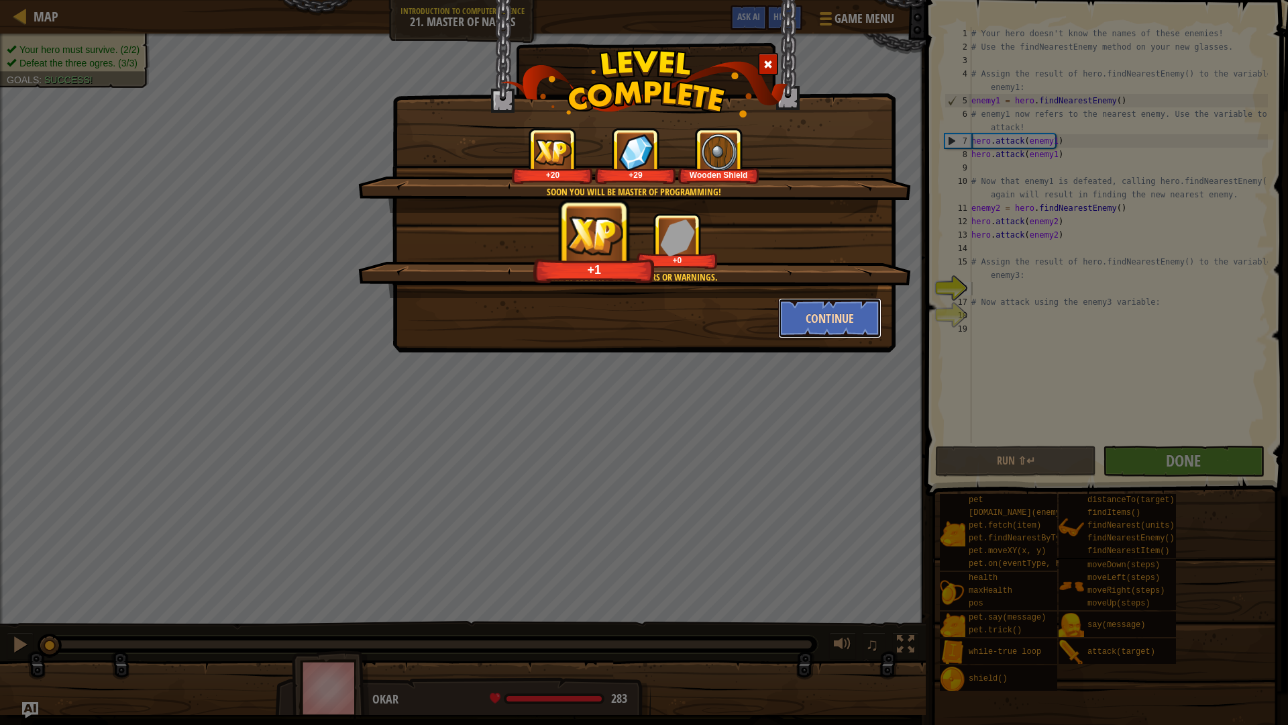
click at [843, 319] on button "Continue" at bounding box center [830, 318] width 104 height 40
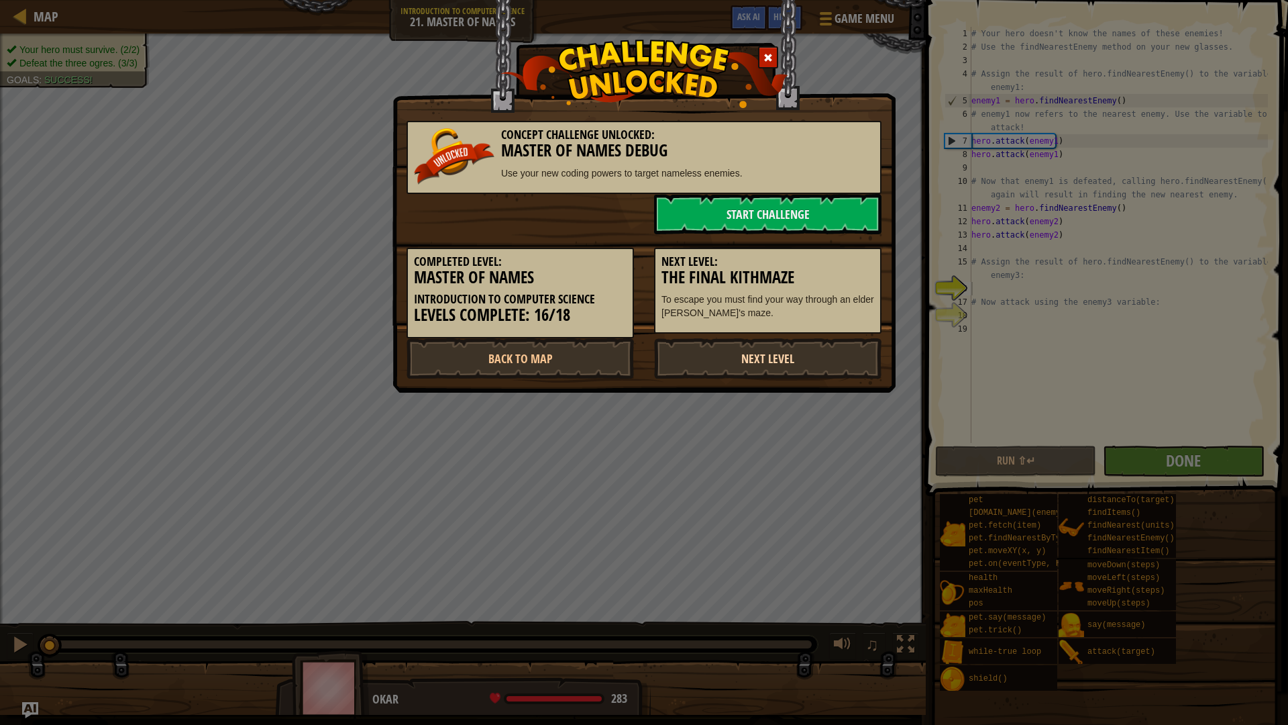
click at [782, 350] on link "Next Level" at bounding box center [767, 358] width 227 height 40
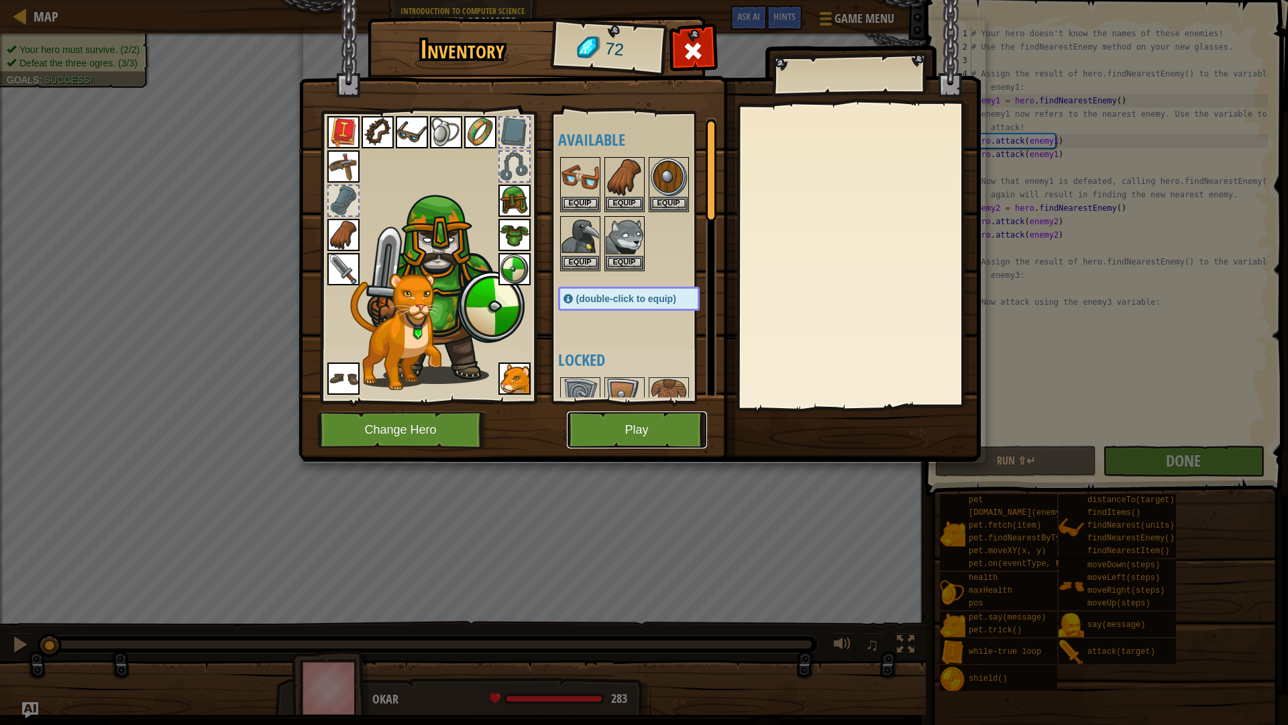
click at [675, 419] on button "Play" at bounding box center [637, 429] width 140 height 37
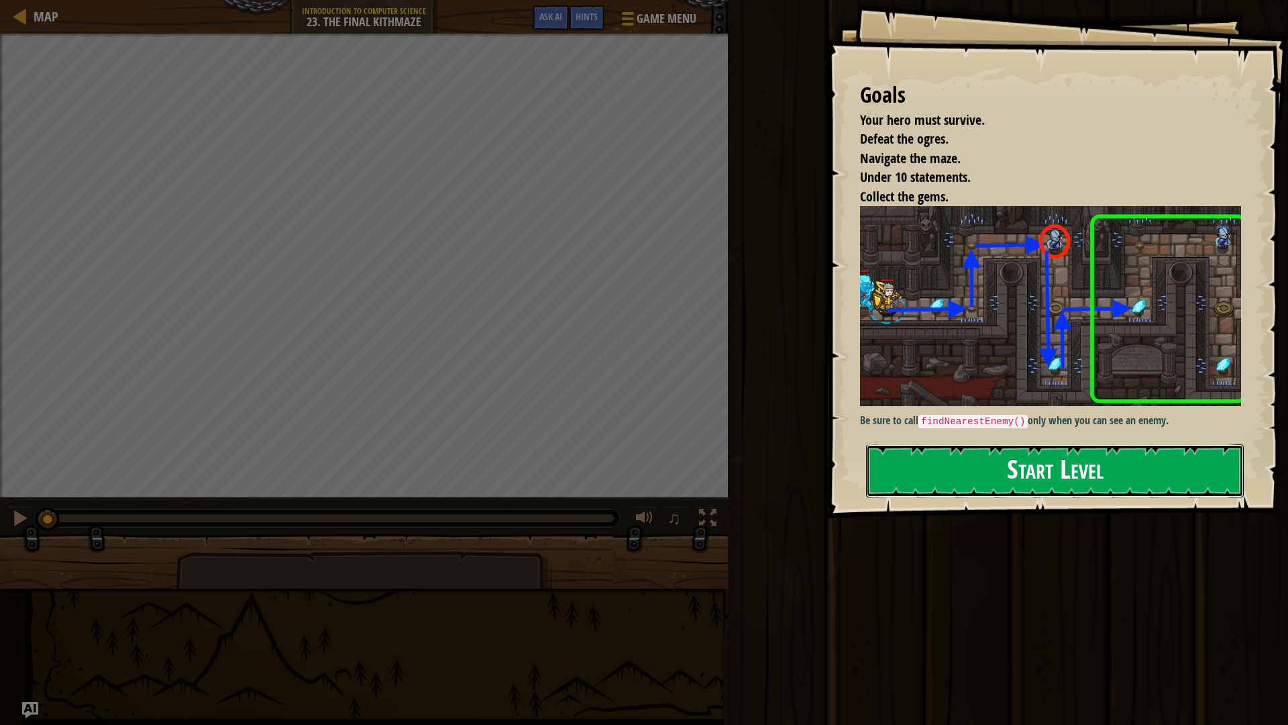
click at [1108, 485] on button "Start Level" at bounding box center [1055, 470] width 378 height 53
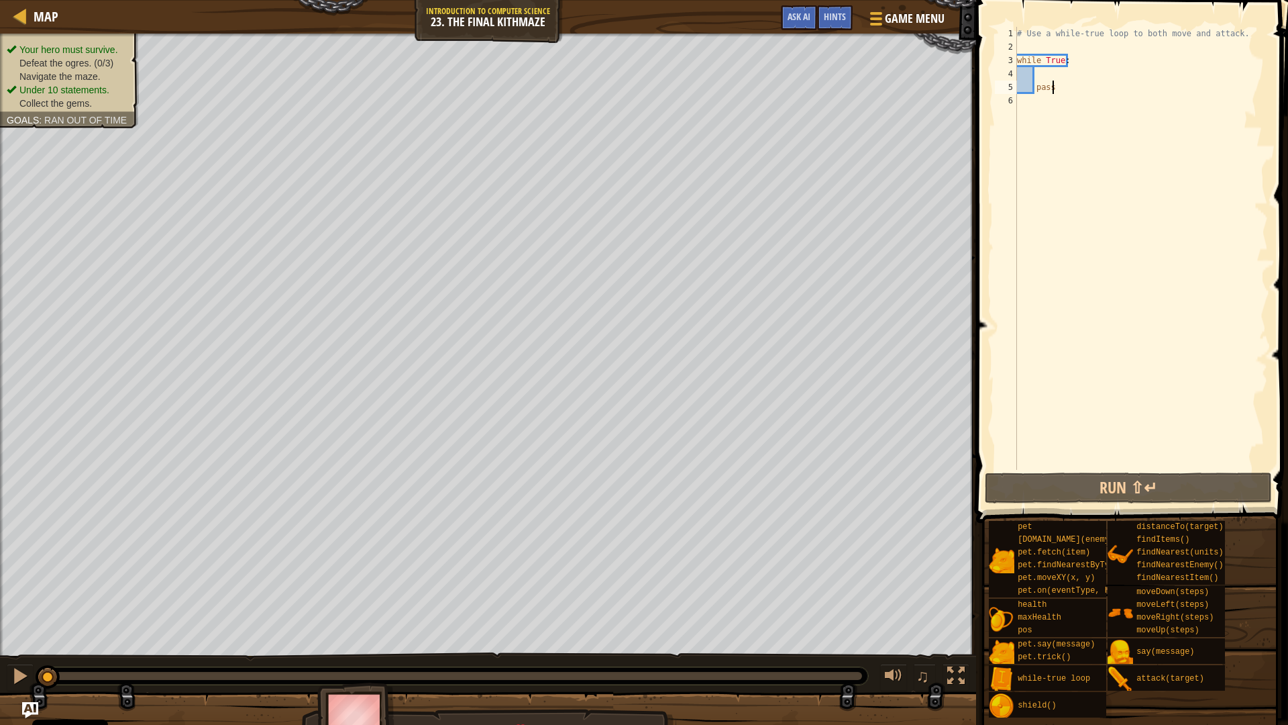
click at [1062, 70] on div "# Use a while-true loop to both move and attack. while True : pass" at bounding box center [1142, 262] width 254 height 470
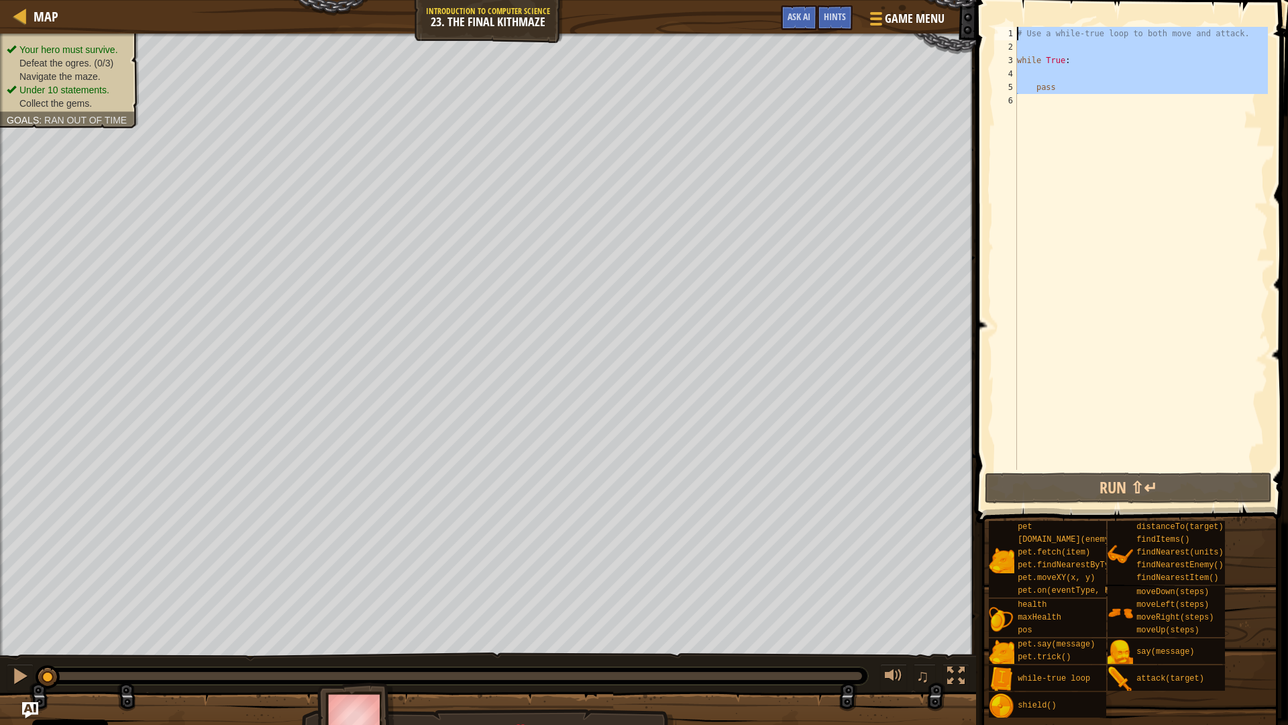
drag, startPoint x: 1074, startPoint y: 109, endPoint x: 1003, endPoint y: 45, distance: 95.0
click at [1003, 45] on div "1 2 3 4 5 6 # Use a while-true loop to both move and attack. while True : pass …" at bounding box center [1130, 248] width 276 height 443
type textarea "while True:"
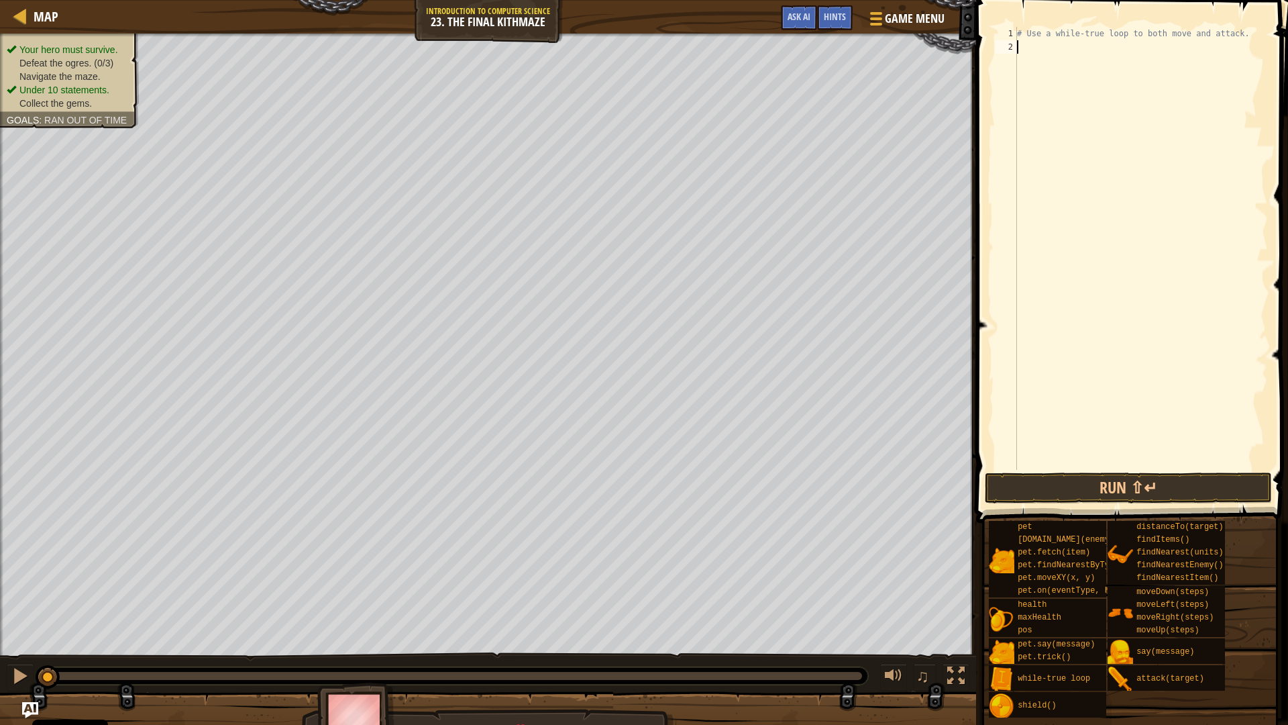
type textarea "h"
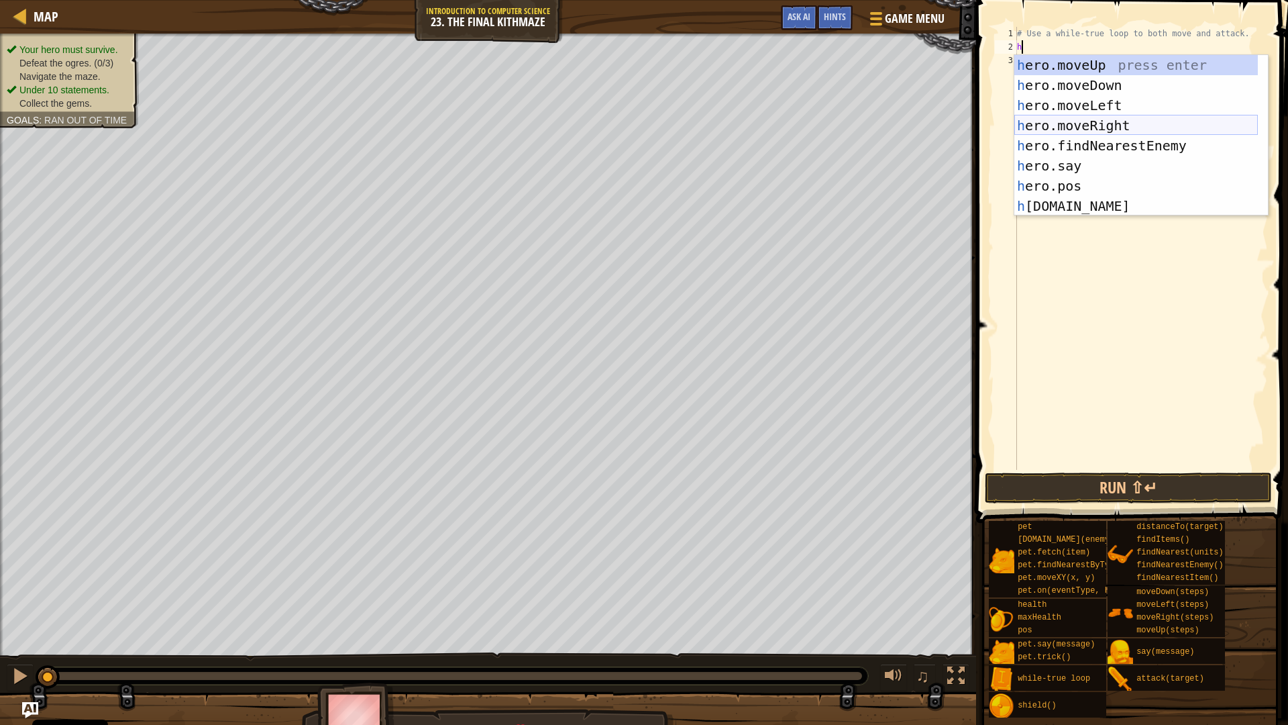
click at [1123, 119] on div "h ero.moveUp press enter h ero.moveDown press enter h ero.moveLeft press enter …" at bounding box center [1137, 155] width 244 height 201
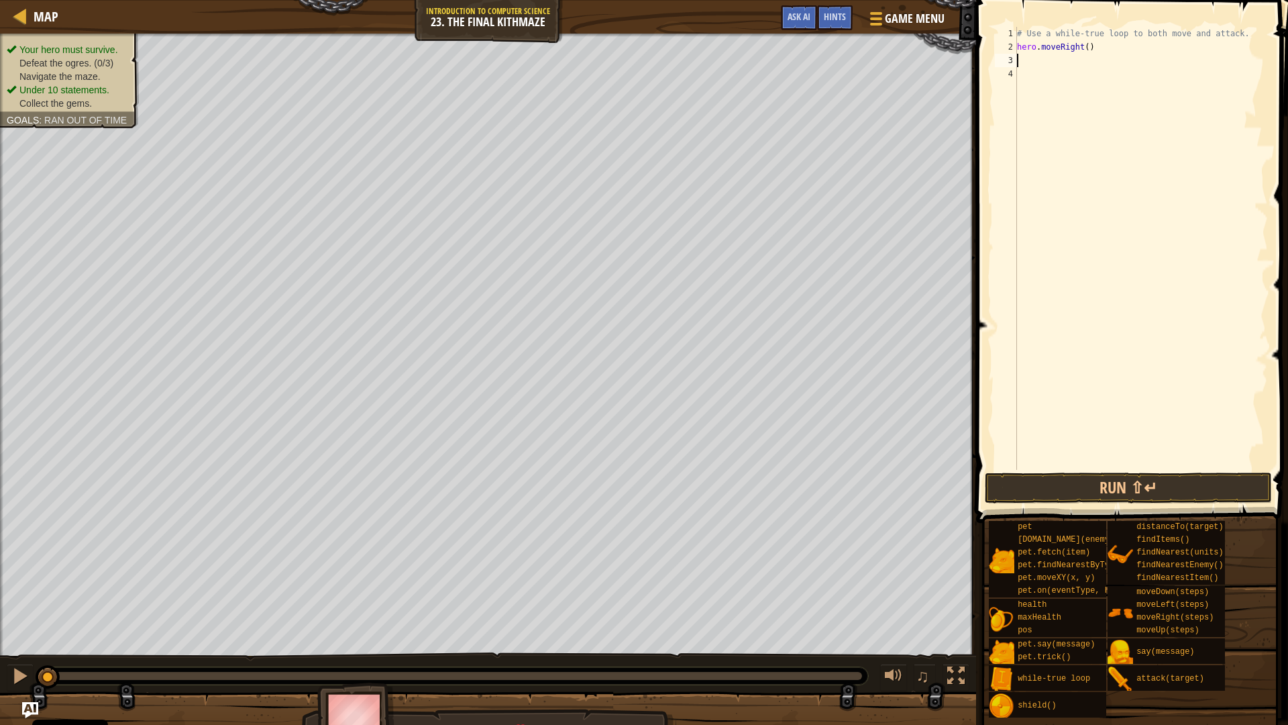
type textarea "h"
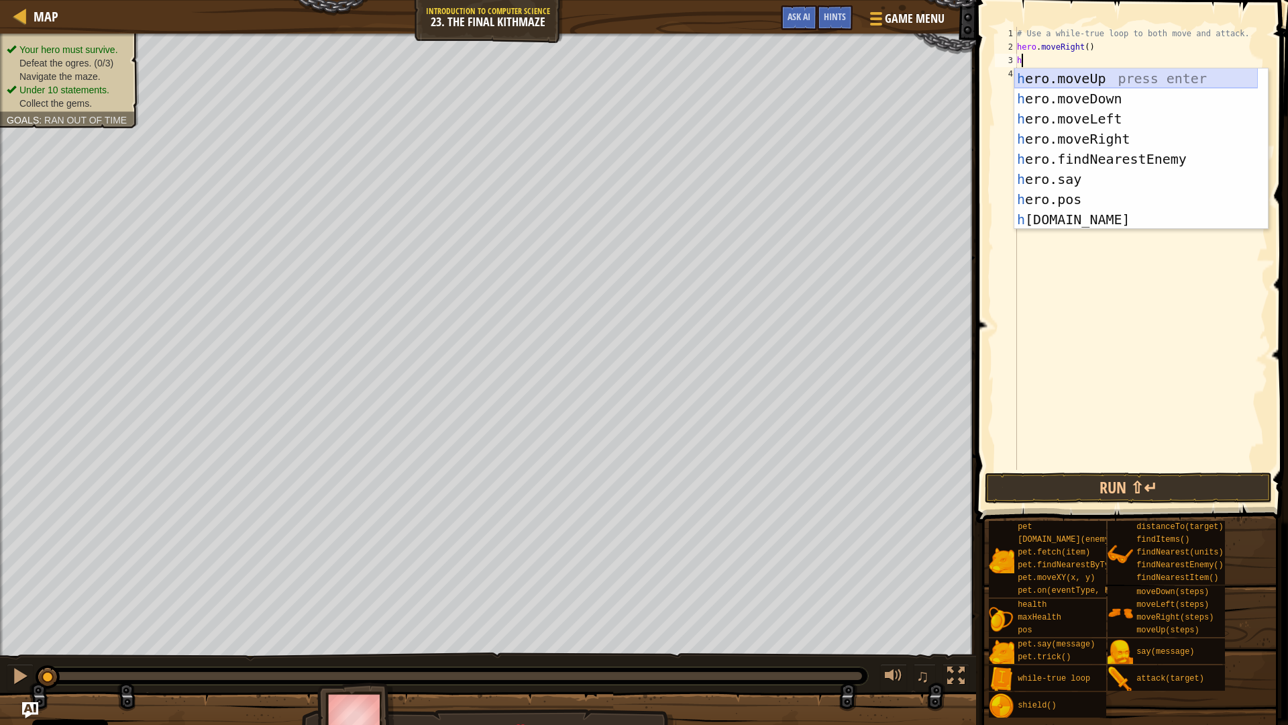
click at [1099, 80] on div "h ero.moveUp press enter h ero.moveDown press enter h ero.moveLeft press enter …" at bounding box center [1137, 168] width 244 height 201
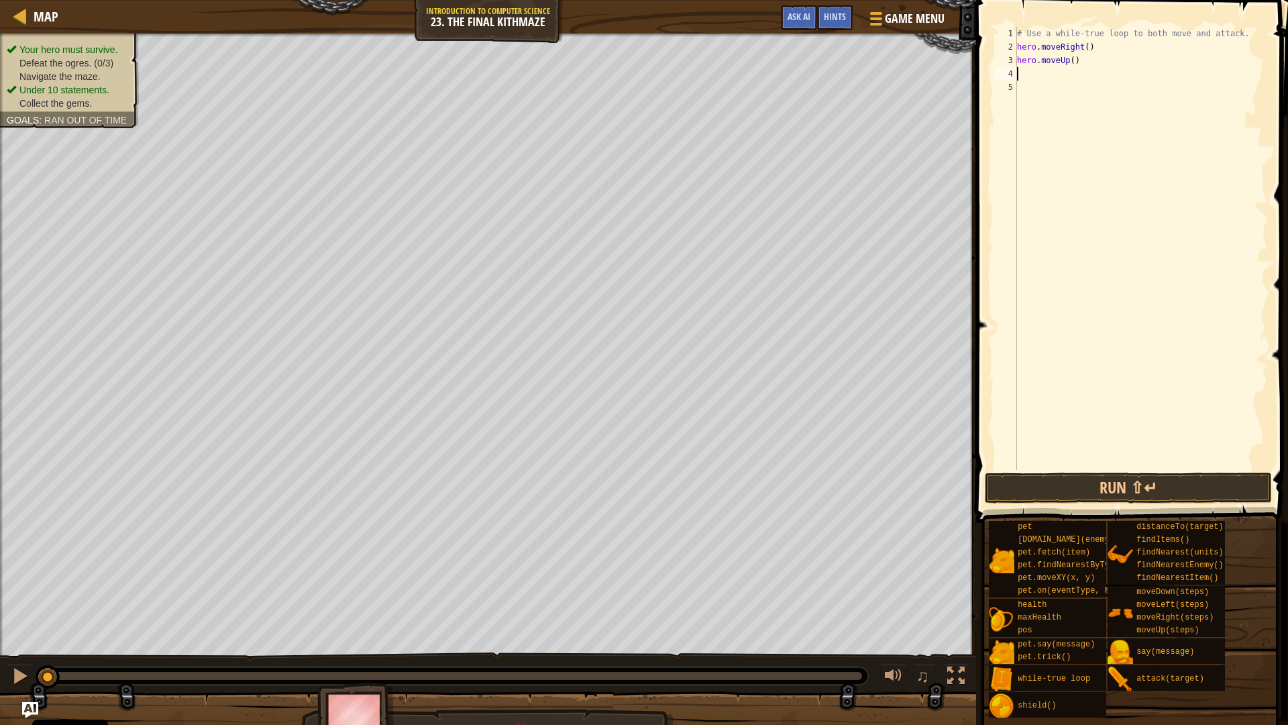
type textarea "h"
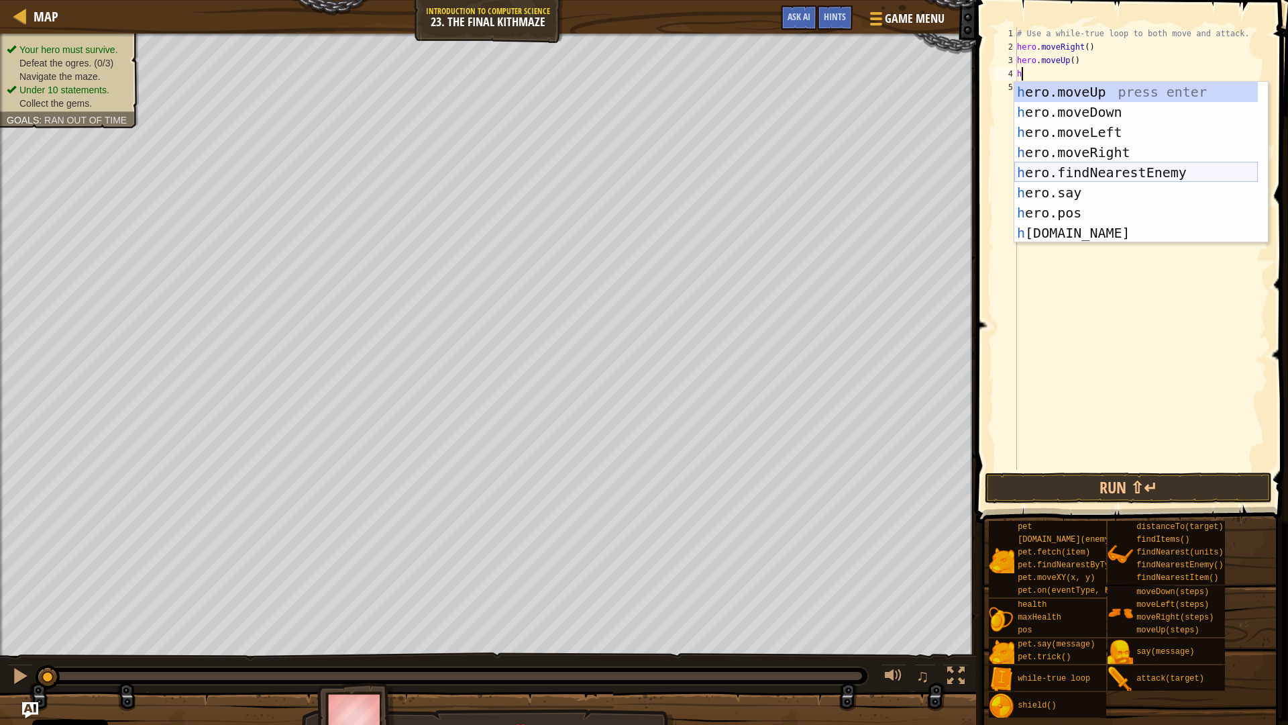
click at [1079, 175] on div "h ero.moveUp press enter h ero.moveDown press enter h ero.moveLeft press enter …" at bounding box center [1137, 182] width 244 height 201
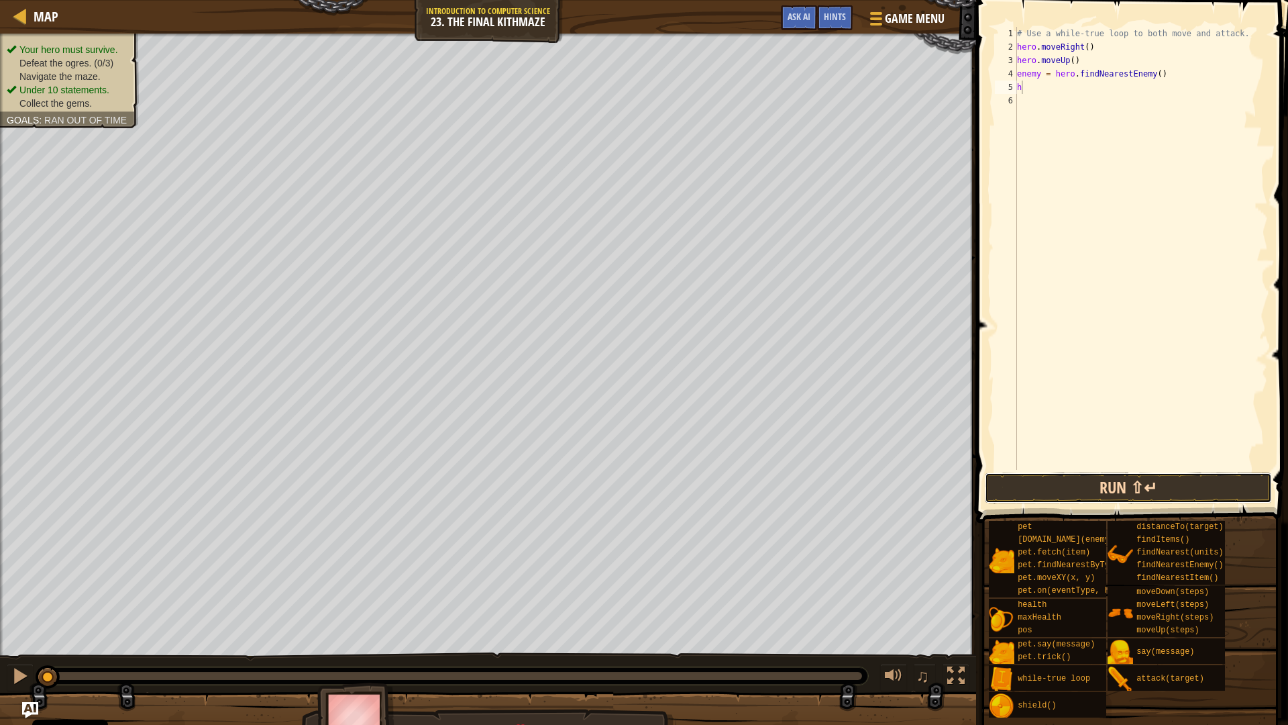
click at [1153, 495] on button "Run ⇧↵" at bounding box center [1128, 487] width 287 height 31
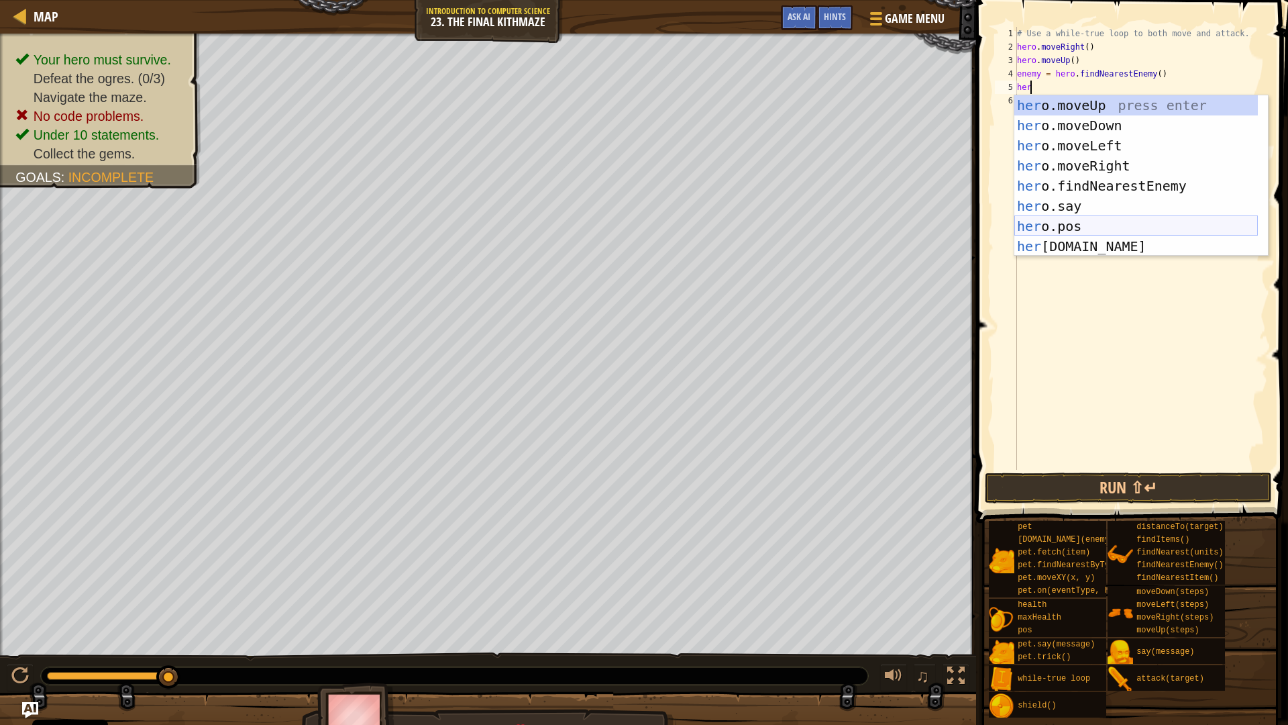
click at [1094, 223] on div "her o.moveUp press enter her o.moveDown press enter her o.moveLeft press enter …" at bounding box center [1137, 195] width 244 height 201
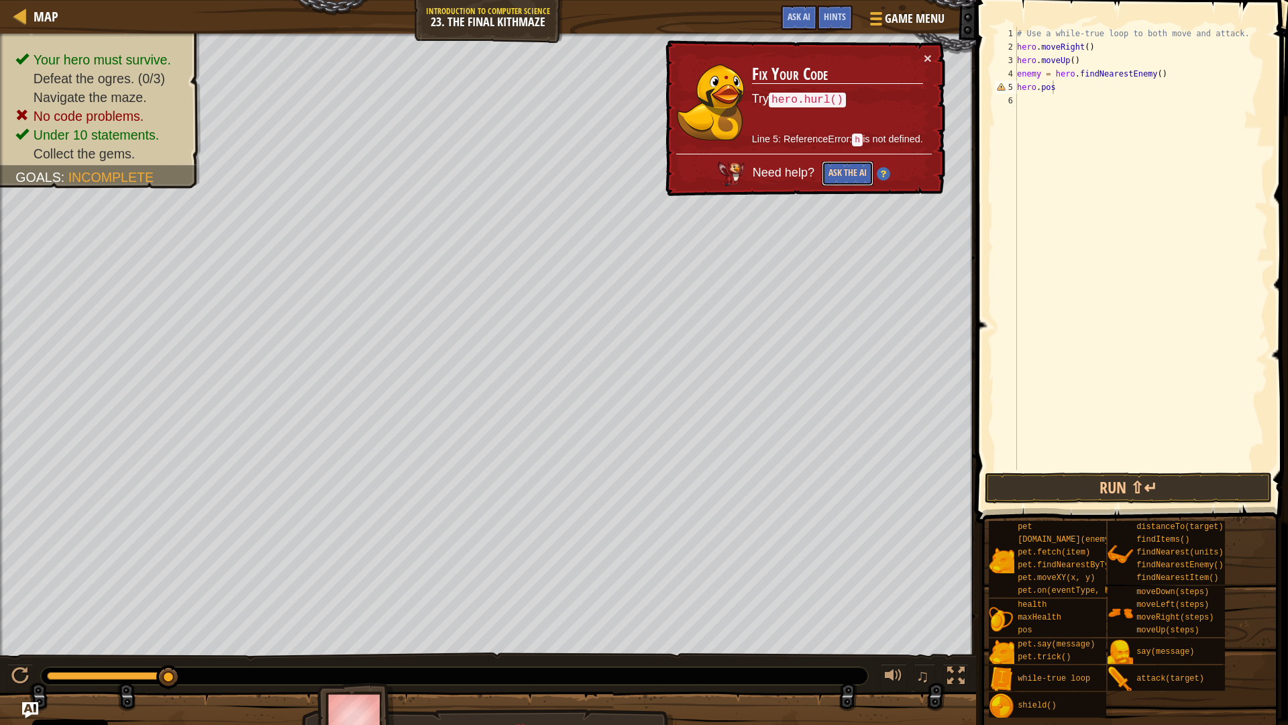
click at [859, 164] on button "Ask the AI" at bounding box center [848, 173] width 52 height 25
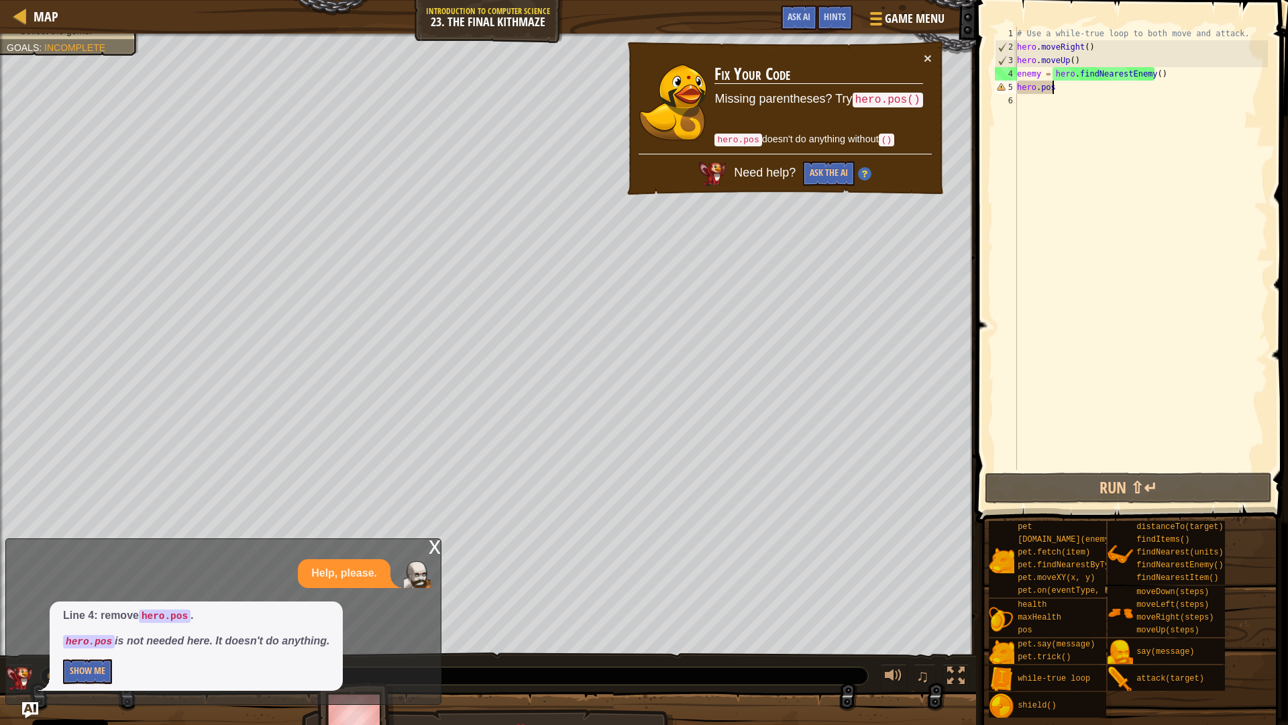
drag, startPoint x: 1097, startPoint y: 97, endPoint x: 972, endPoint y: 59, distance: 130.5
click at [978, 61] on div "hero.pos 1 2 3 4 5 6 # Use a while-true loop to both move and attack. hero . mo…" at bounding box center [1130, 288] width 316 height 562
type textarea "hero.moveUp() enemy = hero.findNearestEnemy()"
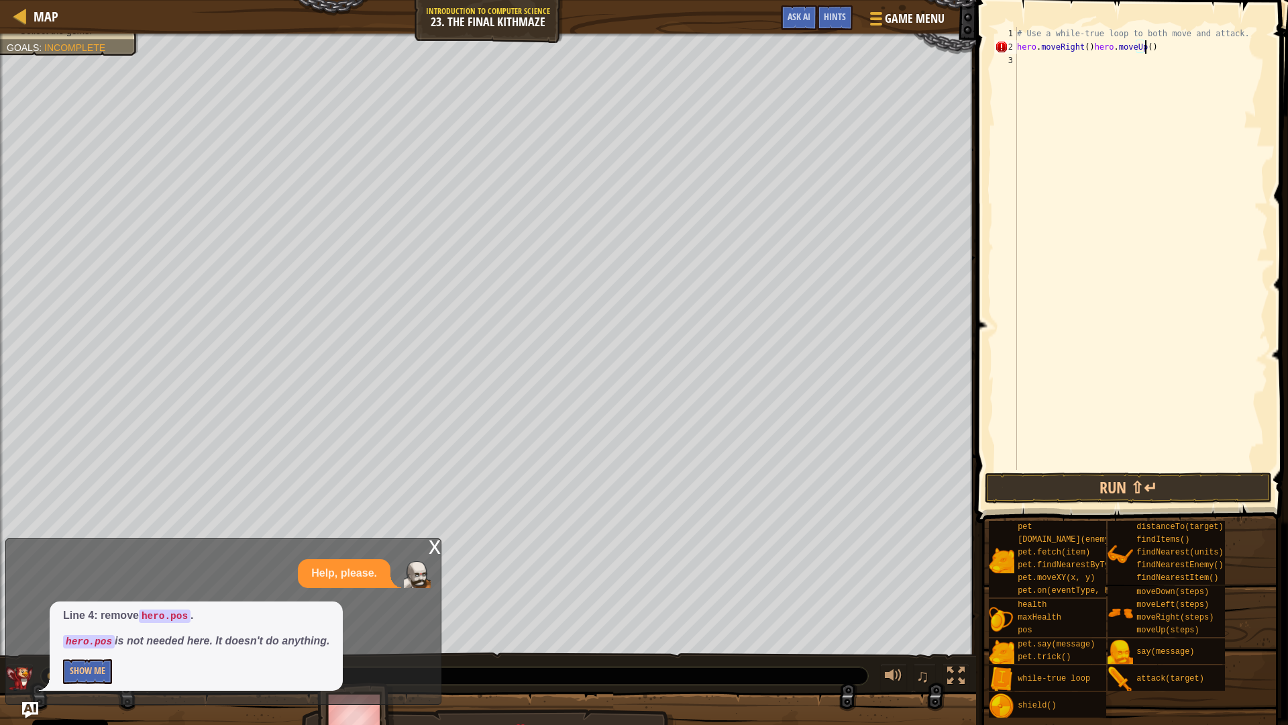
click at [1086, 43] on div "# Use a while-true loop to both move and attack. hero . moveRight ( ) hero . mo…" at bounding box center [1142, 262] width 254 height 470
click at [1088, 46] on div "# Use a while-true loop to both move and attack. hero . moveRight ( ) hero . mo…" at bounding box center [1142, 262] width 254 height 470
type textarea "hero.moveUp()"
click at [1032, 85] on div "# Use a while-true loop to both move and attack. hero . moveRight ( ) hero . mo…" at bounding box center [1142, 262] width 254 height 470
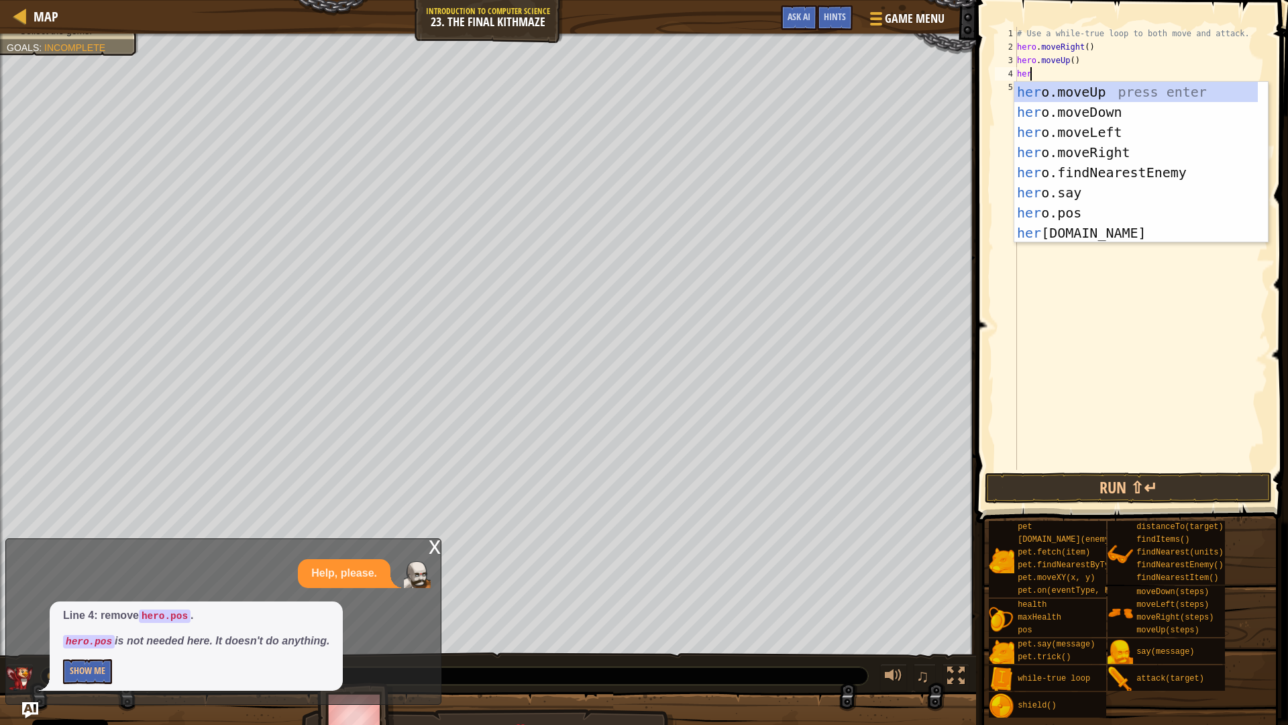
scroll to position [6, 1]
type textarea "hero.S"
click at [1101, 114] on div "hero.s ay press enter hero.s hield press enter hero. po s press enter hero. di …" at bounding box center [1142, 182] width 254 height 201
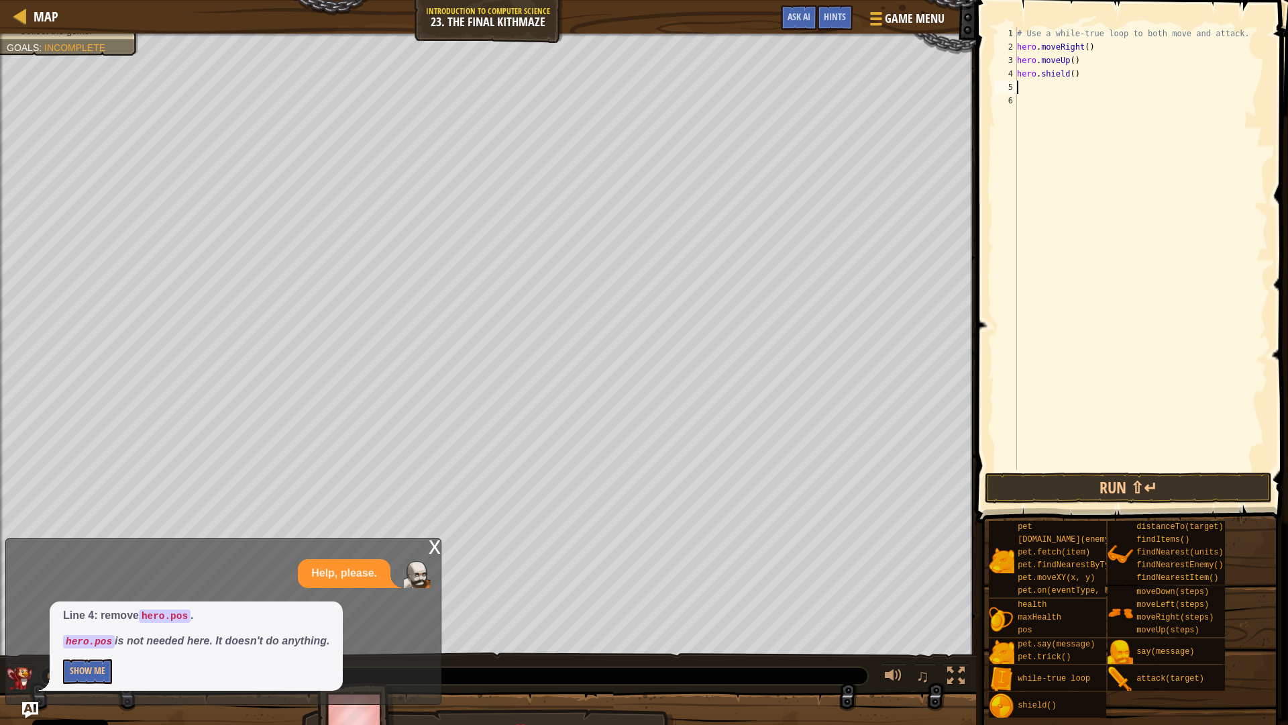
scroll to position [6, 0]
click at [1172, 498] on button "Run ⇧↵" at bounding box center [1128, 487] width 287 height 31
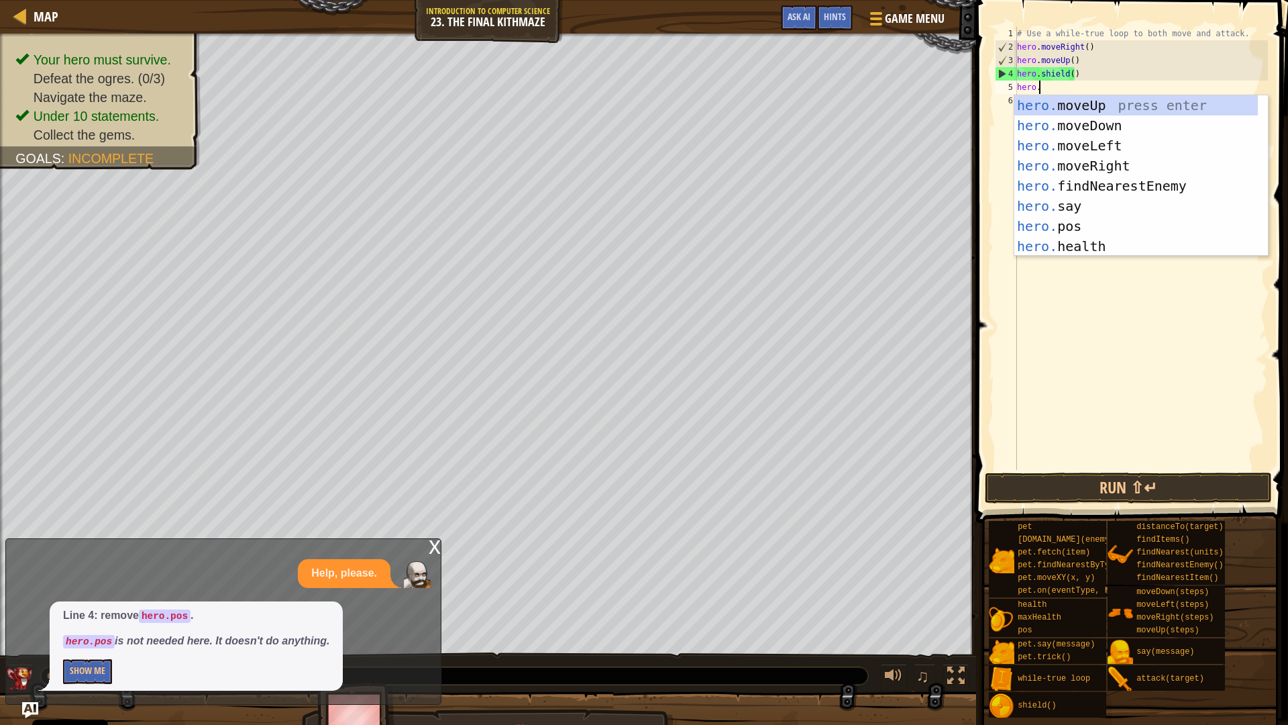
scroll to position [6, 1]
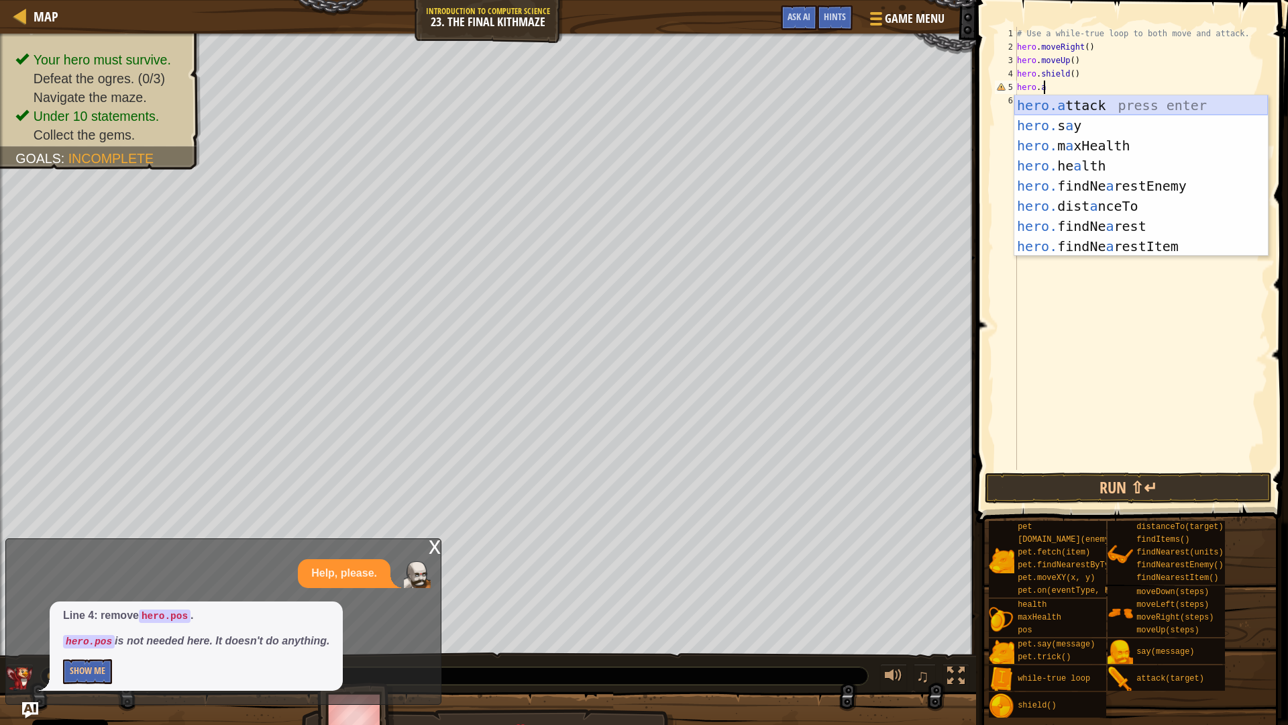
click at [1114, 96] on div "hero.a ttack press enter hero. s a y press enter hero. m a xHealth press enter …" at bounding box center [1142, 195] width 254 height 201
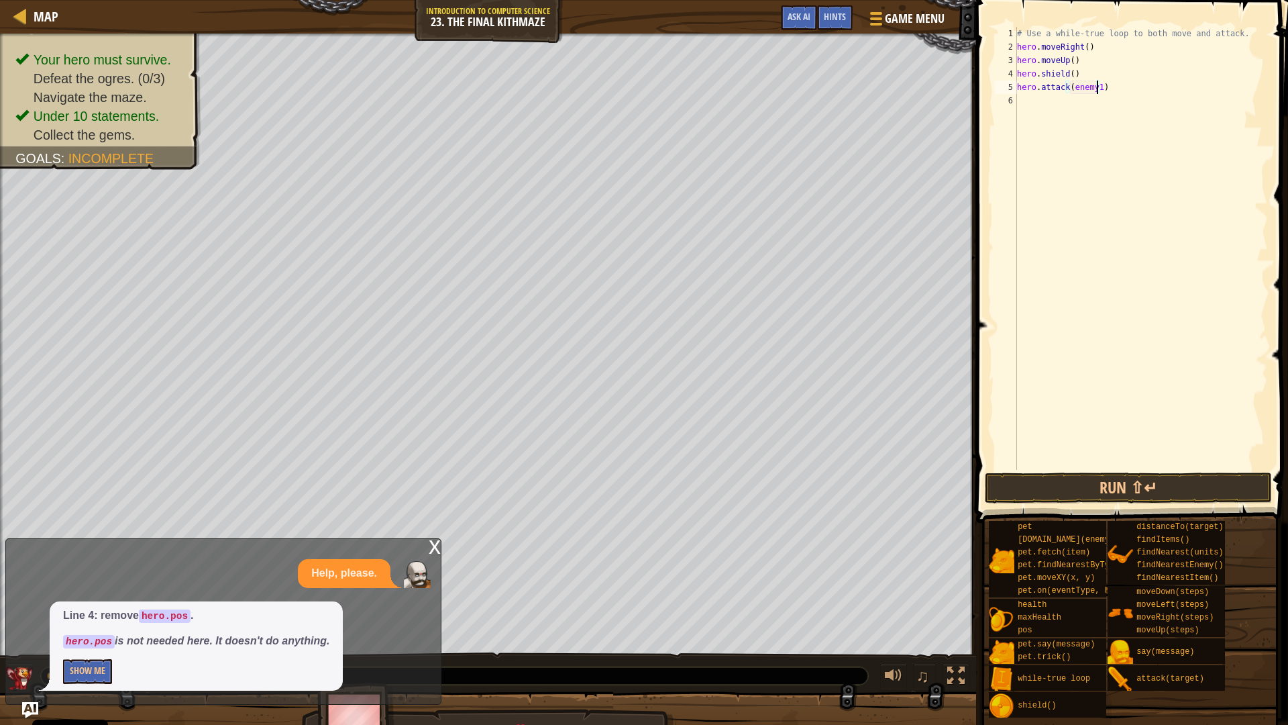
scroll to position [6, 6]
click at [1102, 71] on div "# Use a while-true loop to both move and attack. hero . moveRight ( ) hero . mo…" at bounding box center [1142, 262] width 254 height 470
type textarea "hero.shield()"
type textarea "h"
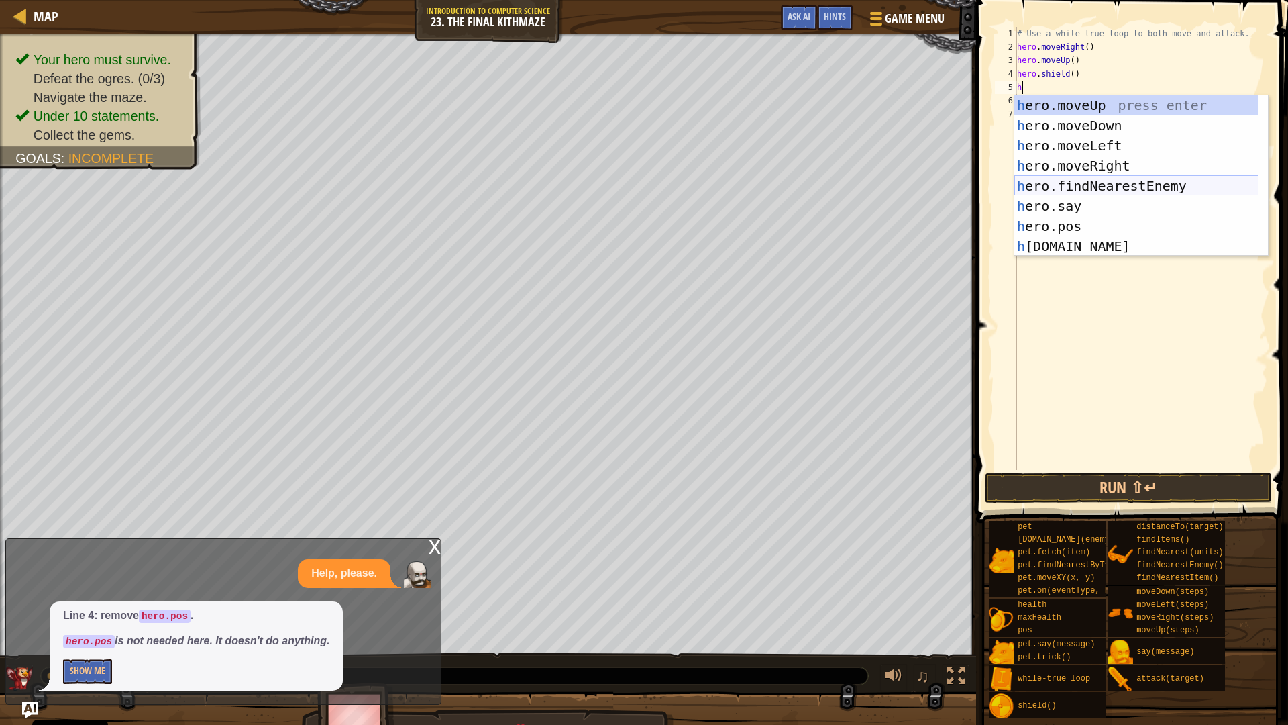
click at [1119, 178] on div "h ero.moveUp press enter h ero.moveDown press enter h ero.moveLeft press enter …" at bounding box center [1142, 195] width 254 height 201
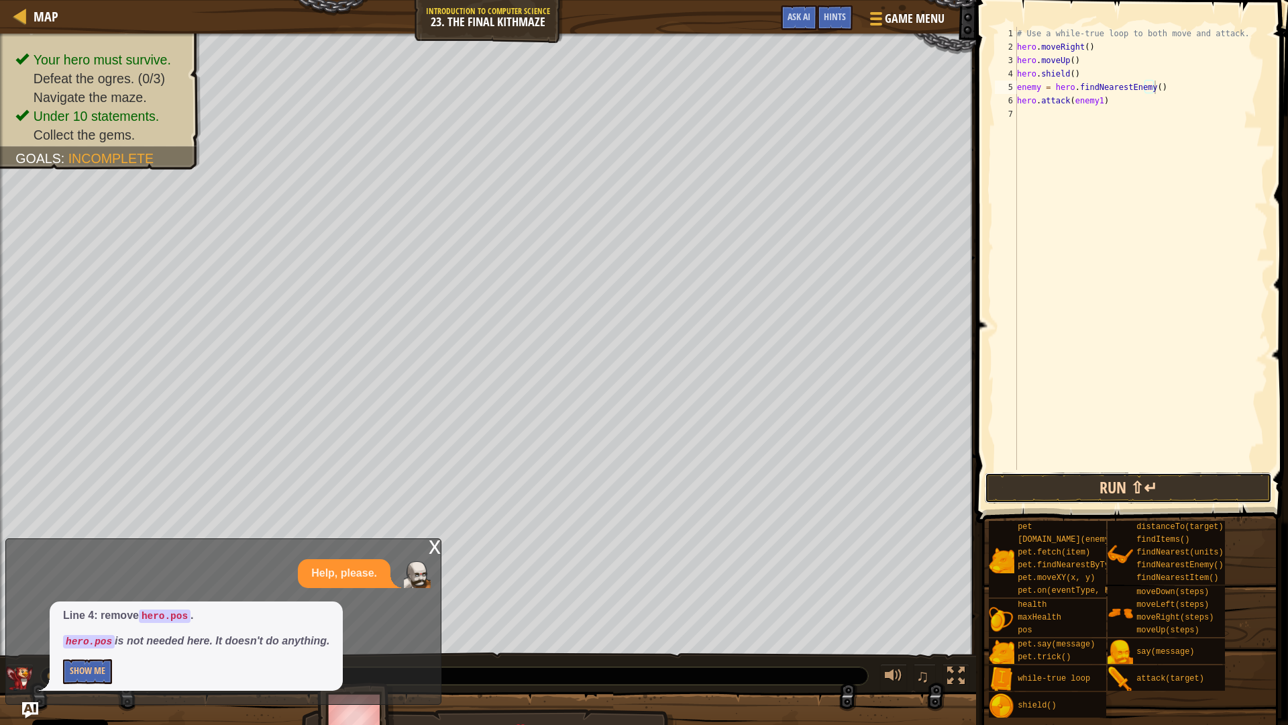
click at [1123, 486] on button "Run ⇧↵" at bounding box center [1128, 487] width 287 height 31
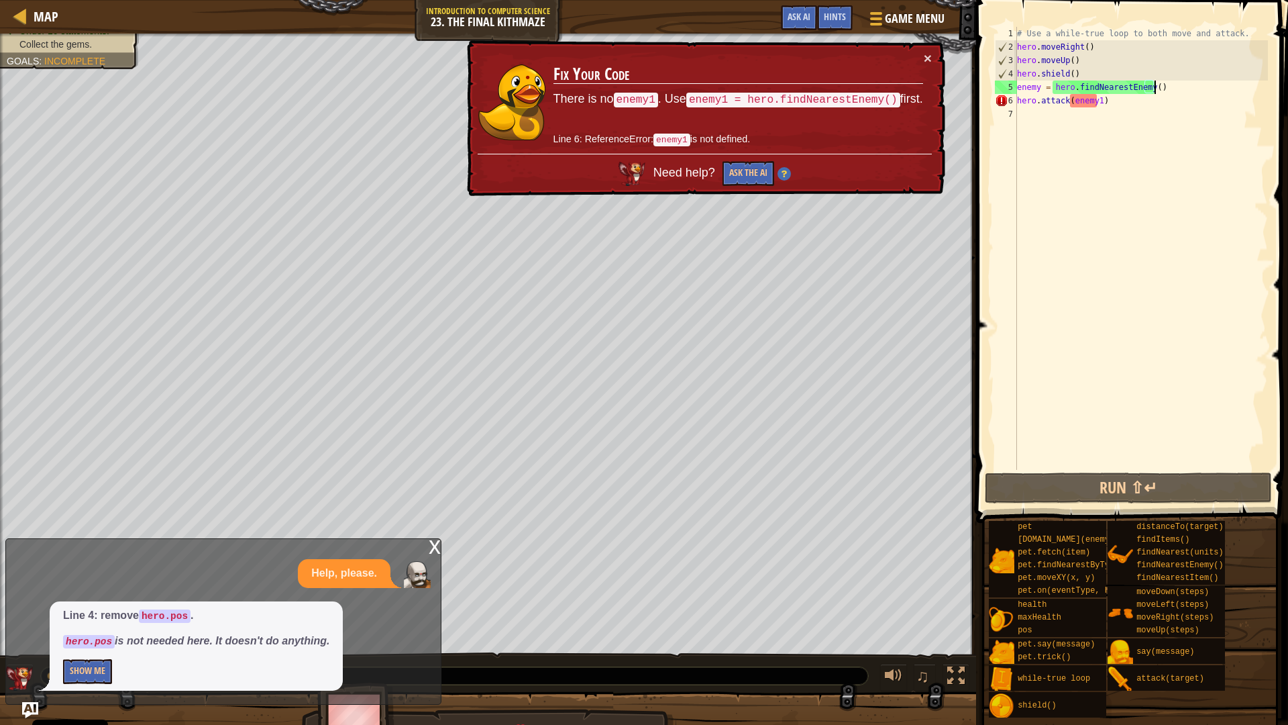
click at [1181, 85] on div "# Use a while-true loop to both move and attack. hero . moveRight ( ) hero . mo…" at bounding box center [1142, 262] width 254 height 470
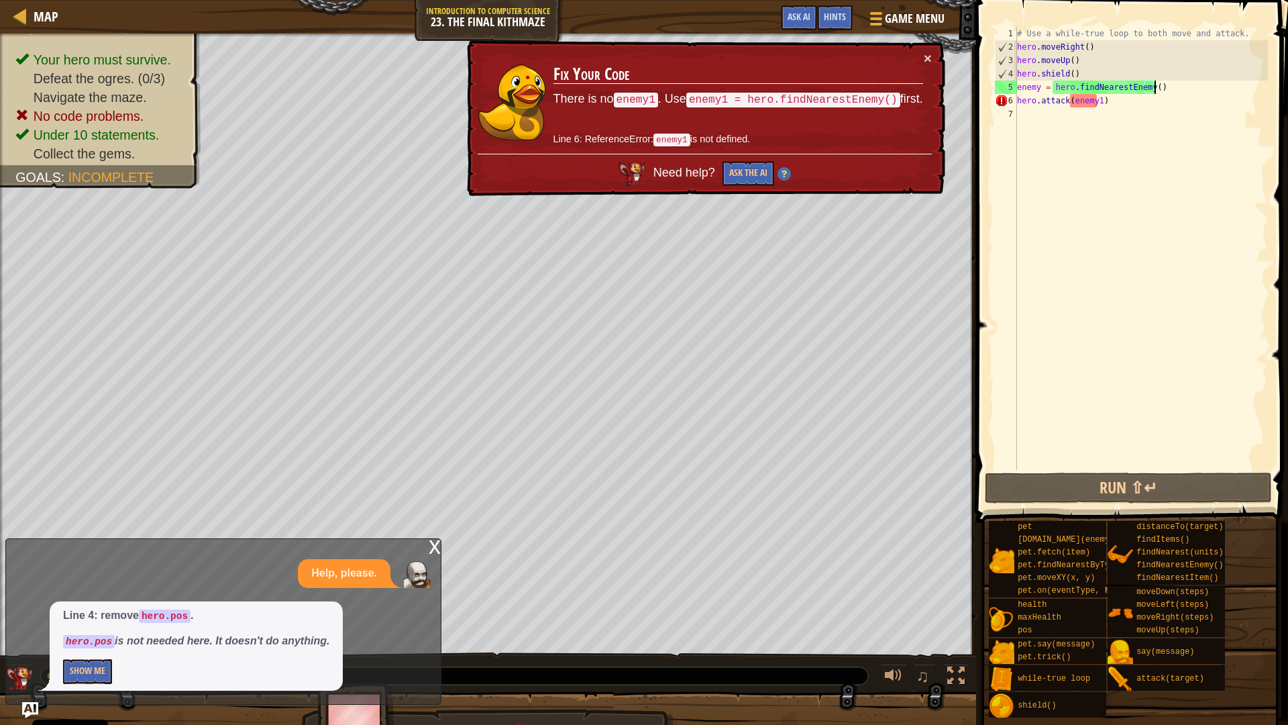
click at [1117, 69] on div "# Use a while-true loop to both move and attack. hero . moveRight ( ) hero . mo…" at bounding box center [1142, 262] width 254 height 470
type textarea "hero.shield()"
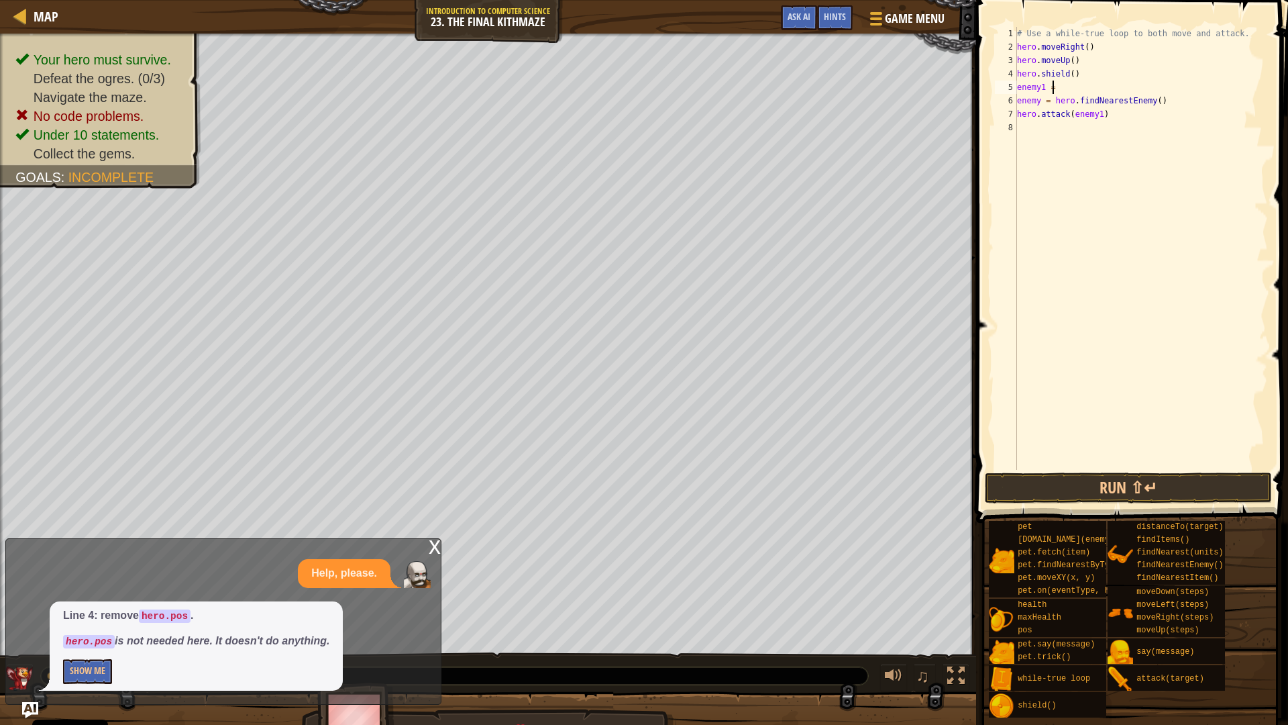
scroll to position [6, 2]
type textarea "enemy1 = f"
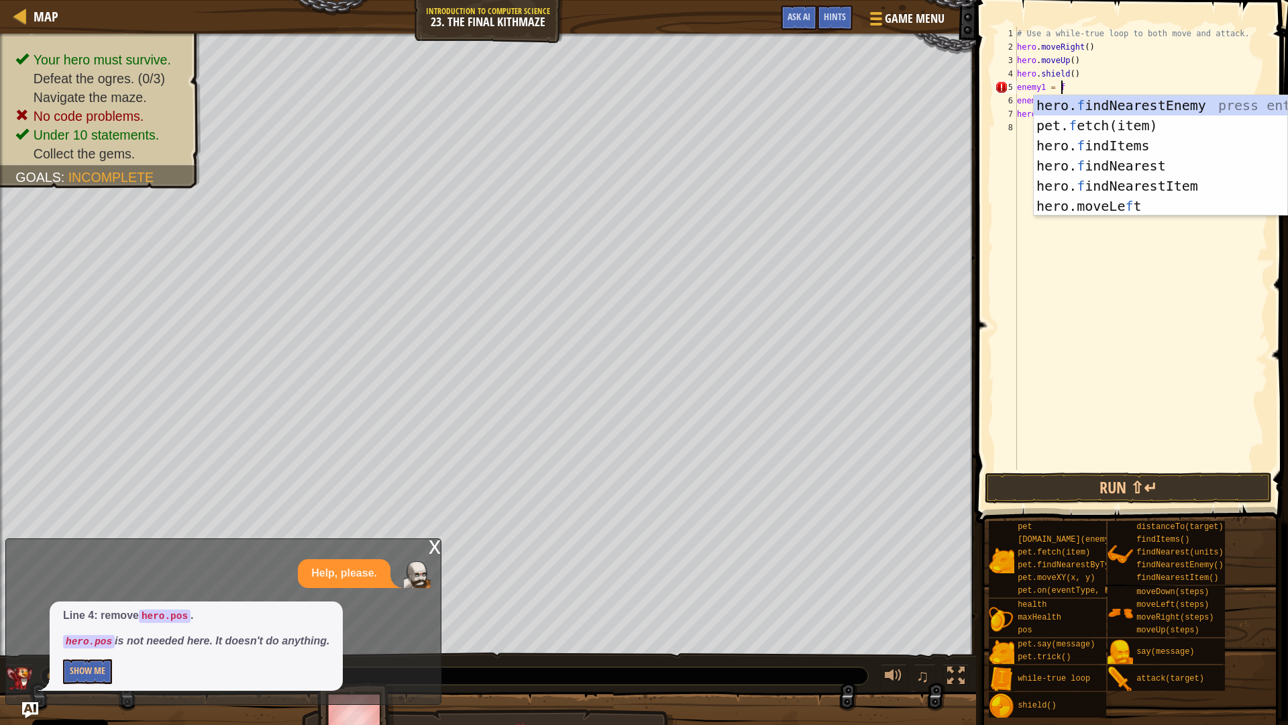
scroll to position [6, 3]
click at [1176, 102] on div "hero. f indNearestEnemy press enter pet. f etch(item) press enter hero. f indIt…" at bounding box center [1161, 175] width 254 height 161
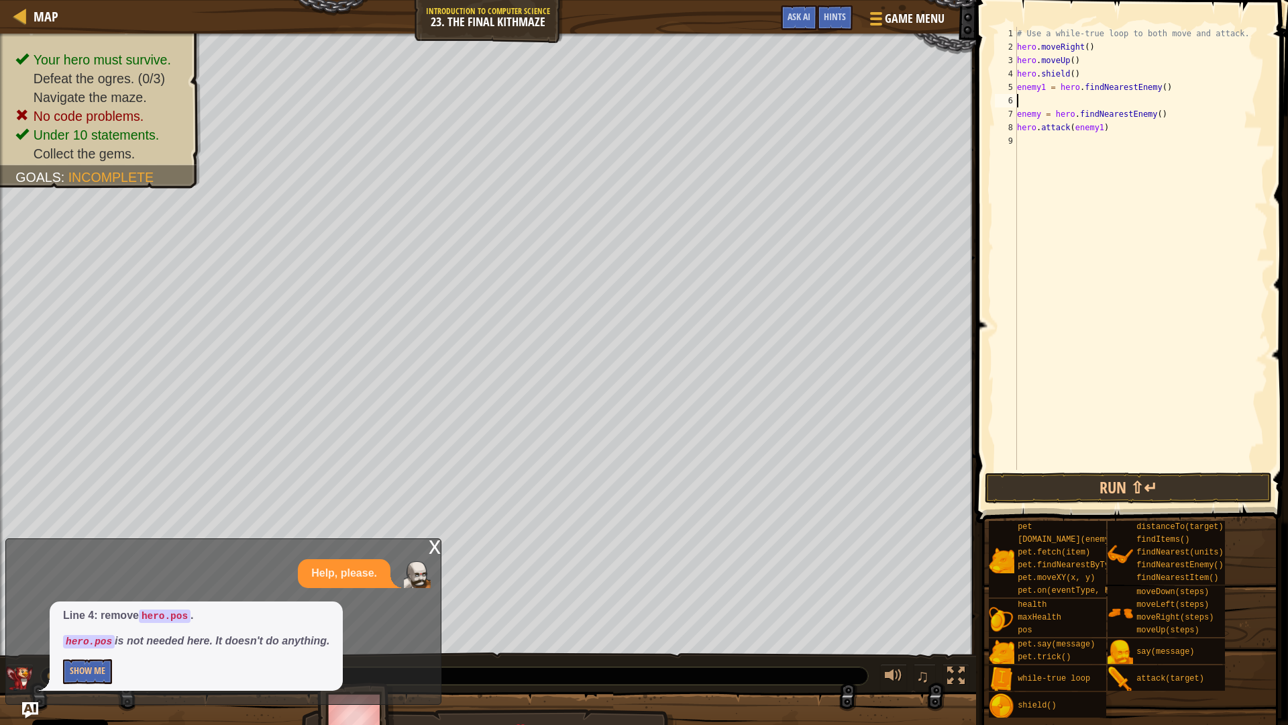
scroll to position [6, 0]
type textarea "enemy1 = hero.findNearestEnemy()"
click at [1141, 494] on button "Run ⇧↵" at bounding box center [1128, 487] width 287 height 31
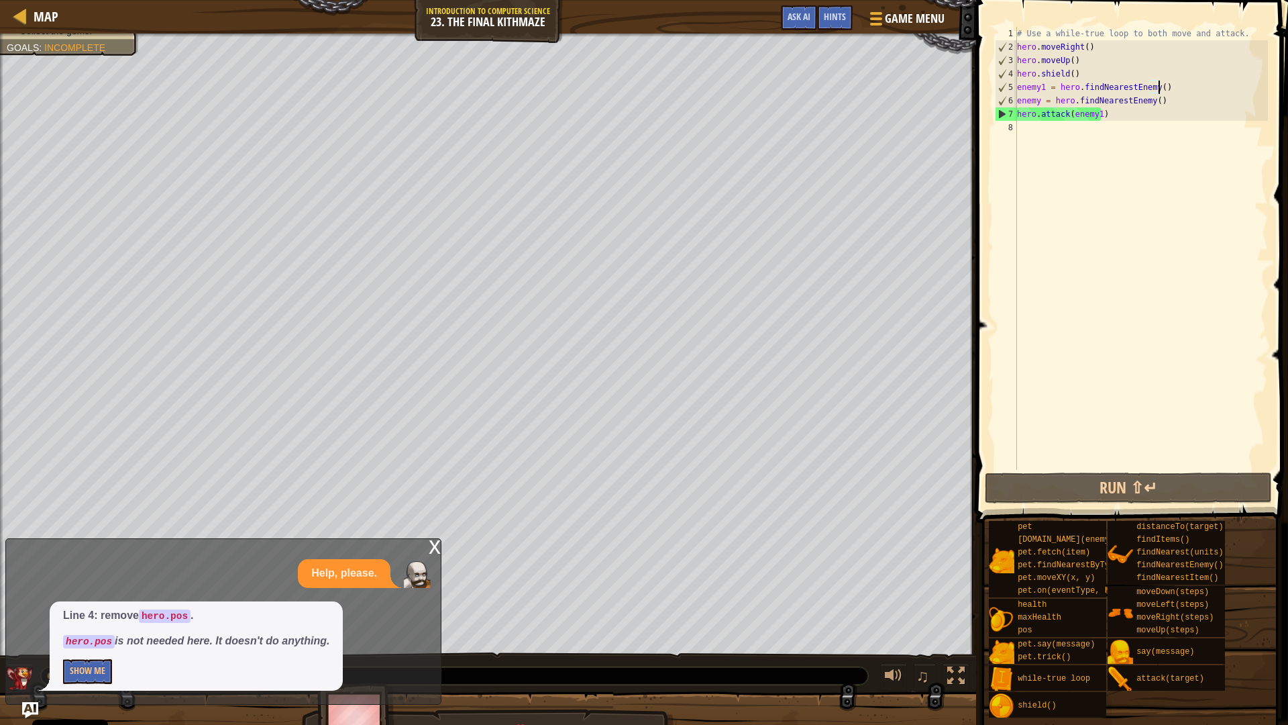
click at [1025, 132] on div "# Use a while-true loop to both move and attack. hero . moveRight ( ) hero . mo…" at bounding box center [1142, 262] width 254 height 470
type textarea "h"
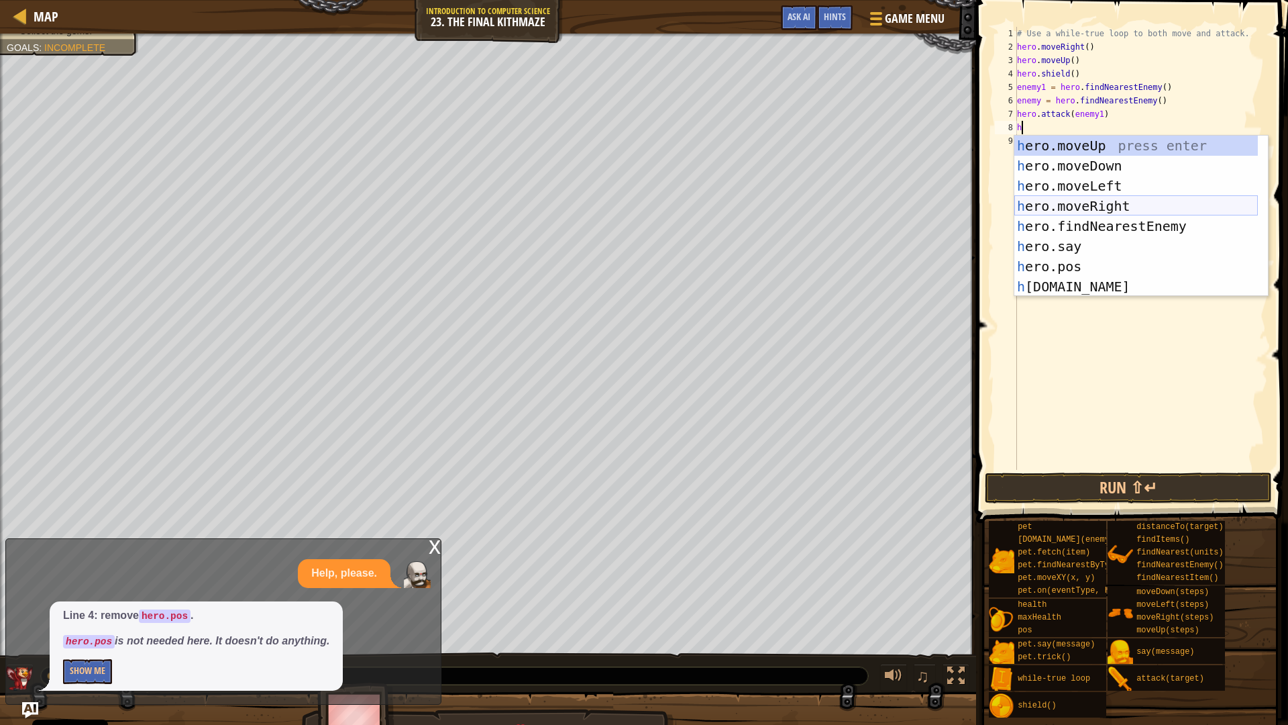
click at [1120, 209] on div "h ero.moveUp press enter h ero.moveDown press enter h ero.moveLeft press enter …" at bounding box center [1137, 236] width 244 height 201
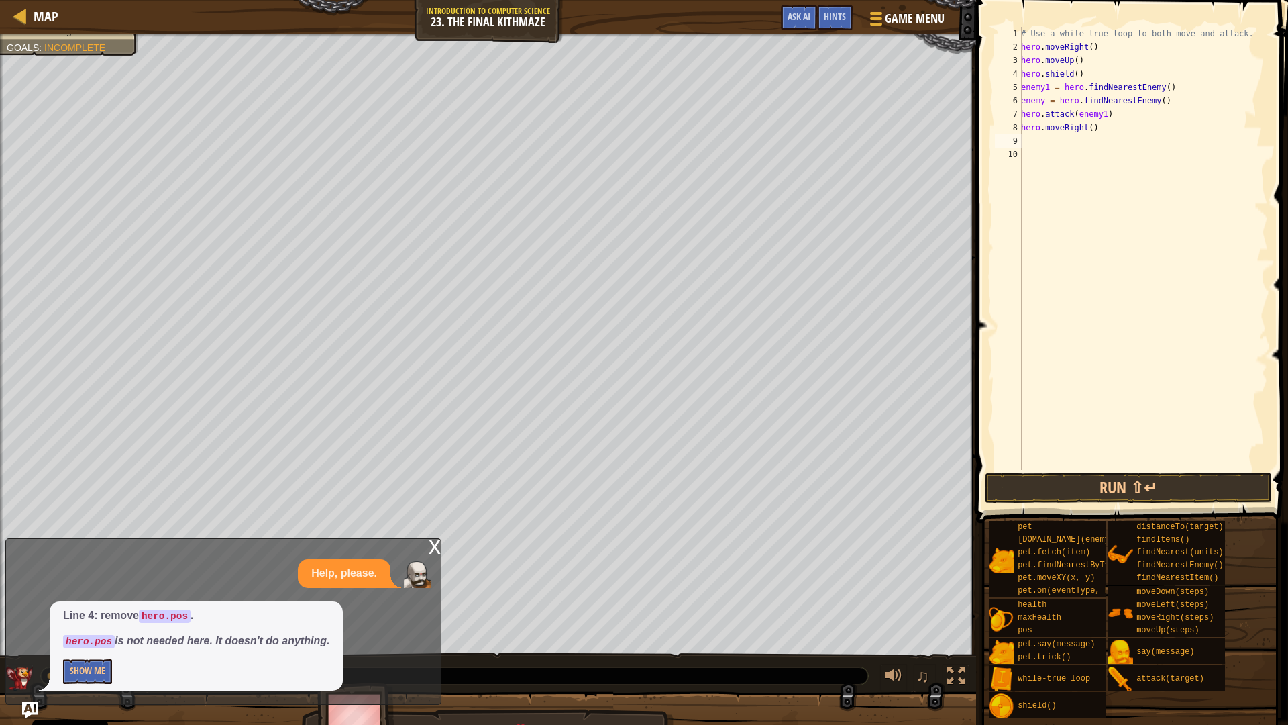
type textarea "h"
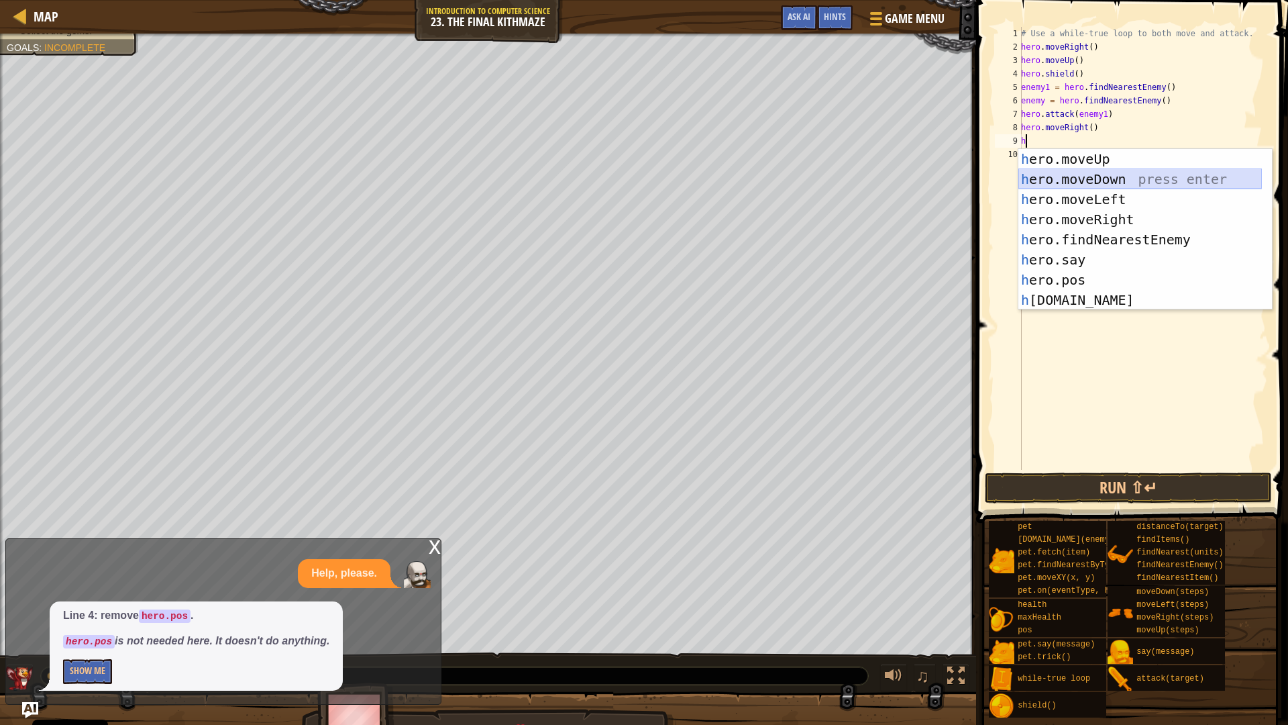
click at [1113, 180] on div "h ero.moveUp press enter h ero.moveDown press enter h ero.moveLeft press enter …" at bounding box center [1141, 249] width 244 height 201
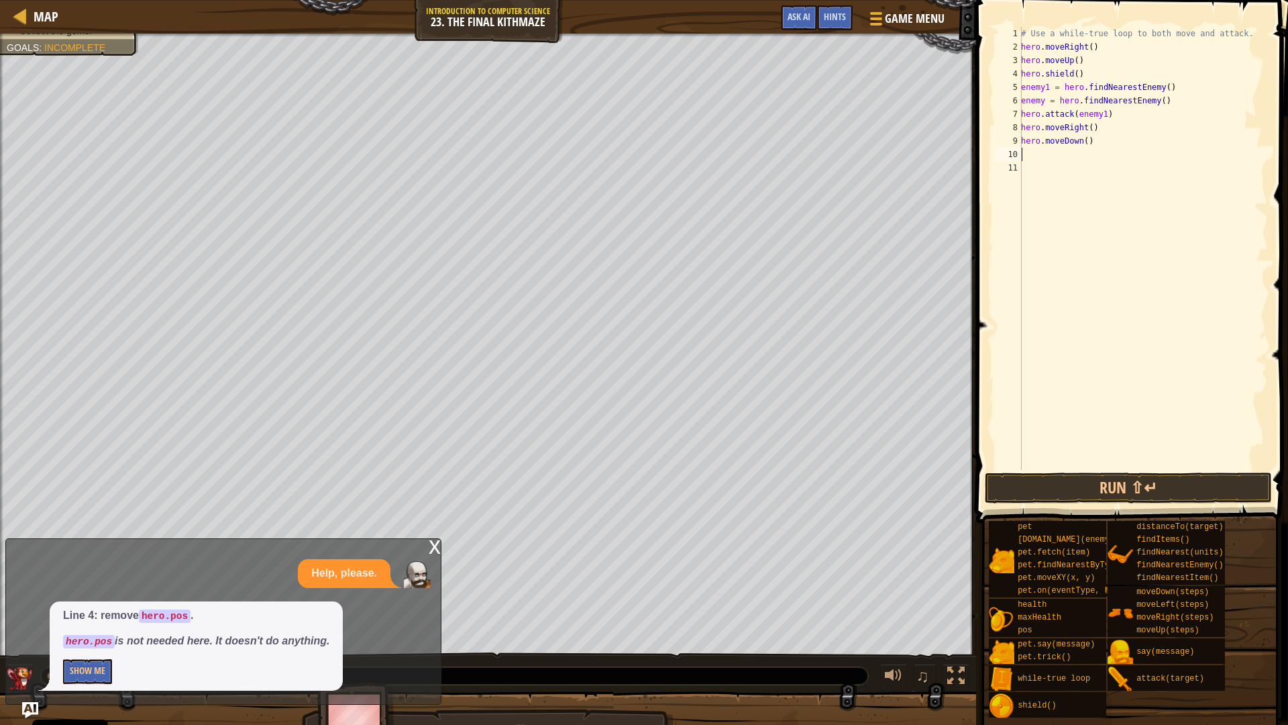
click at [1083, 146] on div "# Use a while-true loop to both move and attack. hero . moveRight ( ) hero . mo…" at bounding box center [1144, 262] width 250 height 470
type textarea "hero.moveDown(2)"
click at [1071, 150] on div "# Use a while-true loop to both move and attack. hero . moveRight ( ) hero . mo…" at bounding box center [1144, 262] width 250 height 470
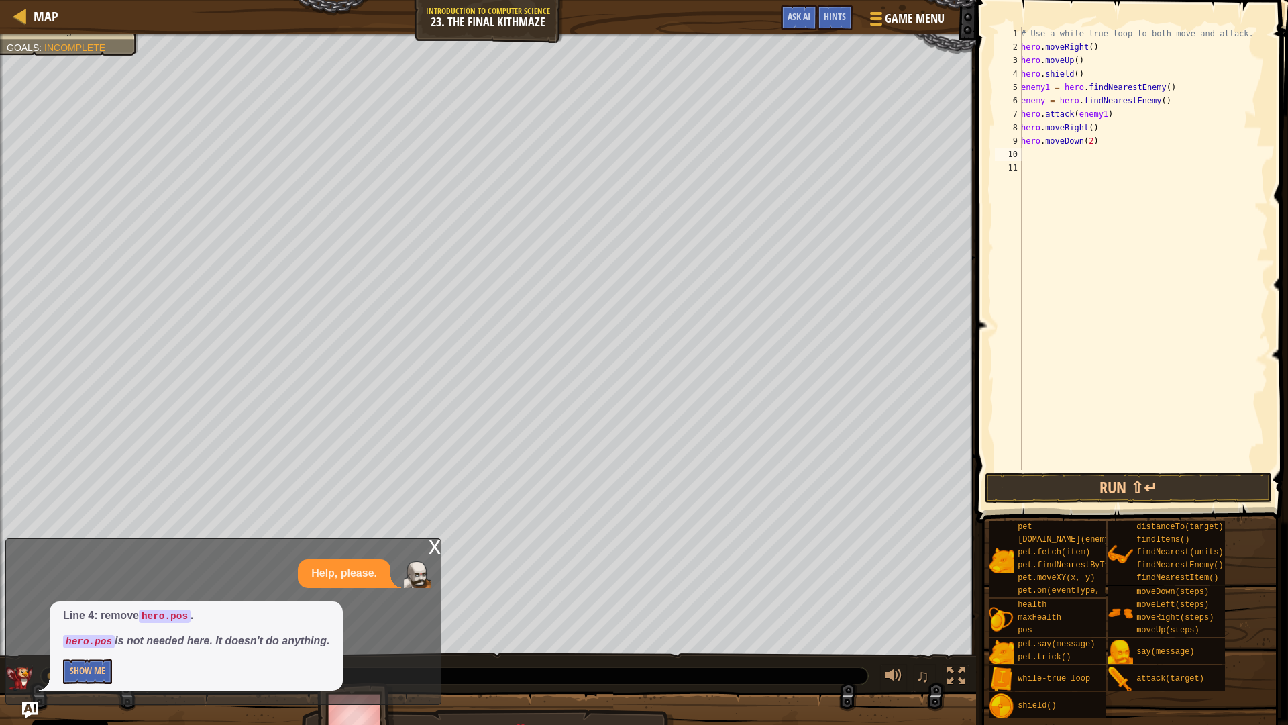
type textarea "h"
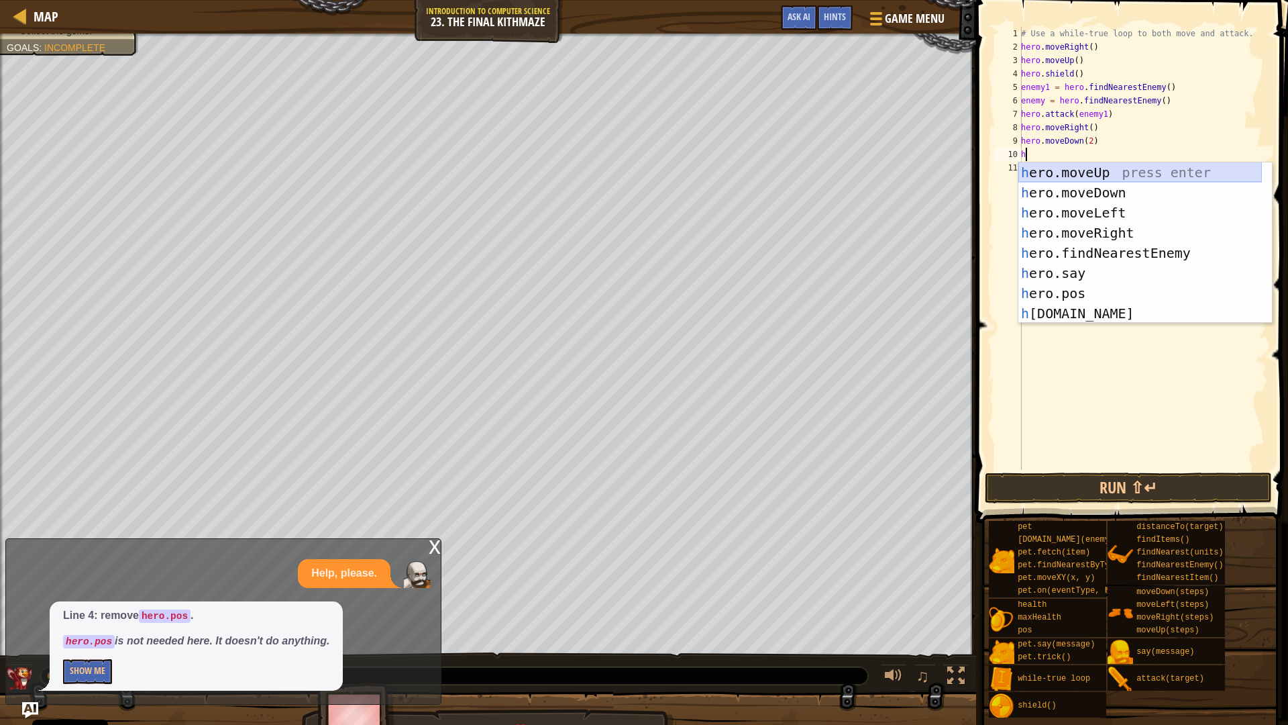
click at [1099, 178] on div "h ero.moveUp press enter h ero.moveDown press enter h ero.moveLeft press enter …" at bounding box center [1141, 262] width 244 height 201
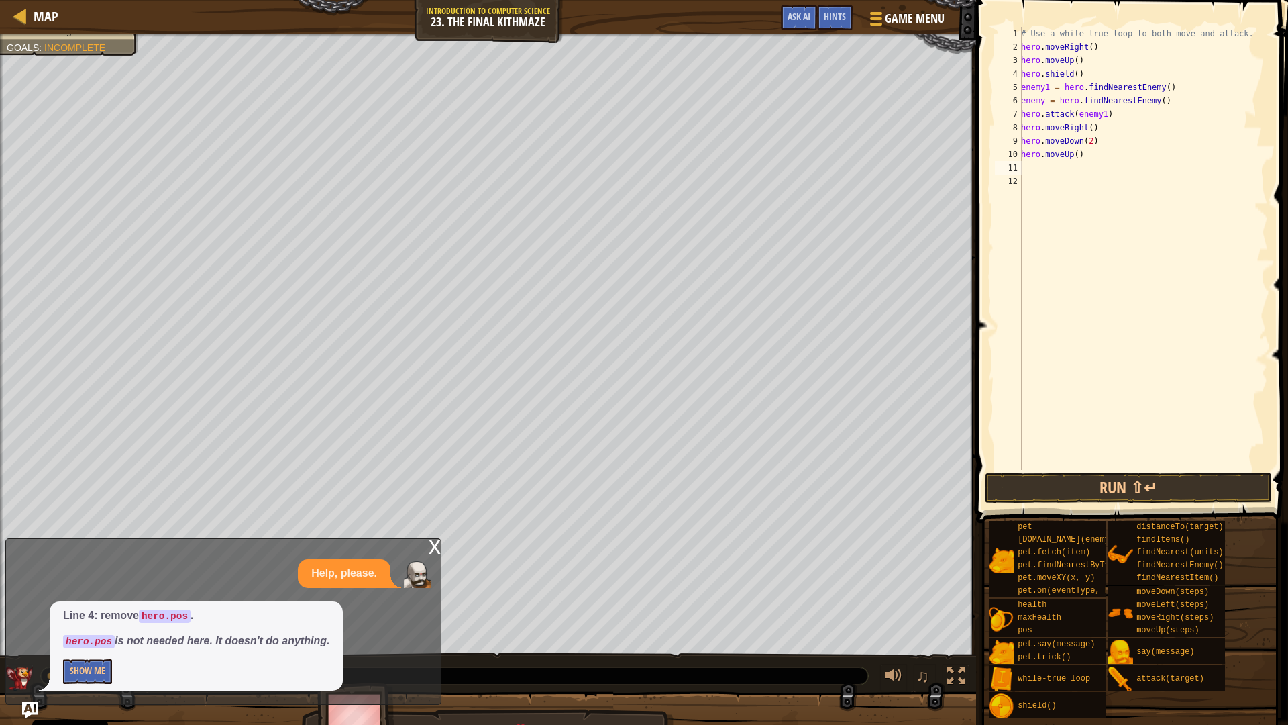
type textarea "h"
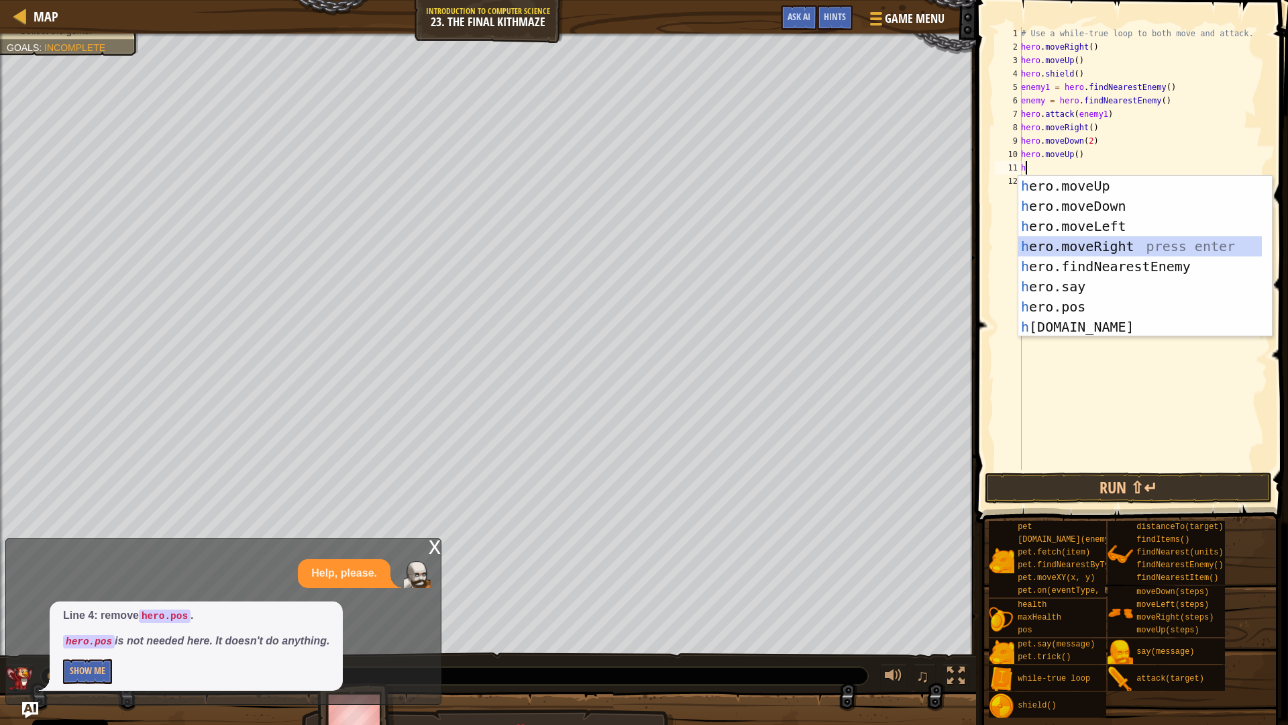
click at [1112, 248] on div "h ero.moveUp press enter h ero.moveDown press enter h ero.moveLeft press enter …" at bounding box center [1141, 276] width 244 height 201
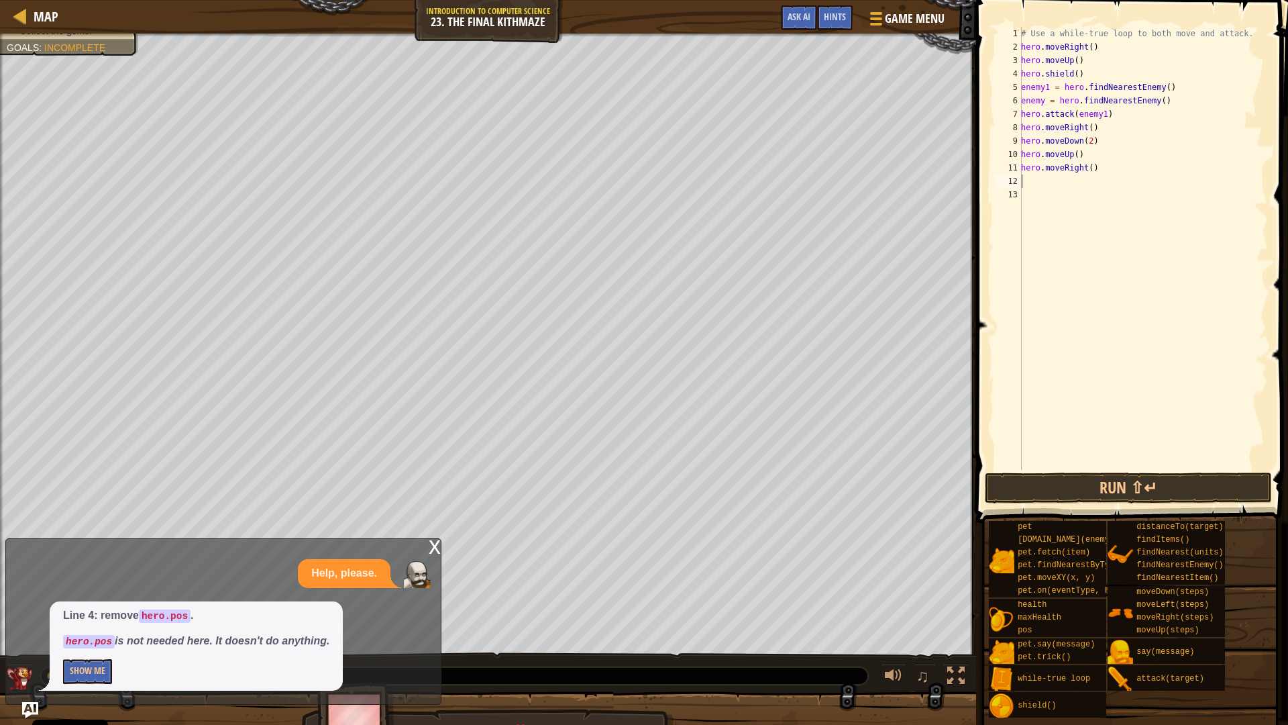
type textarea "h"
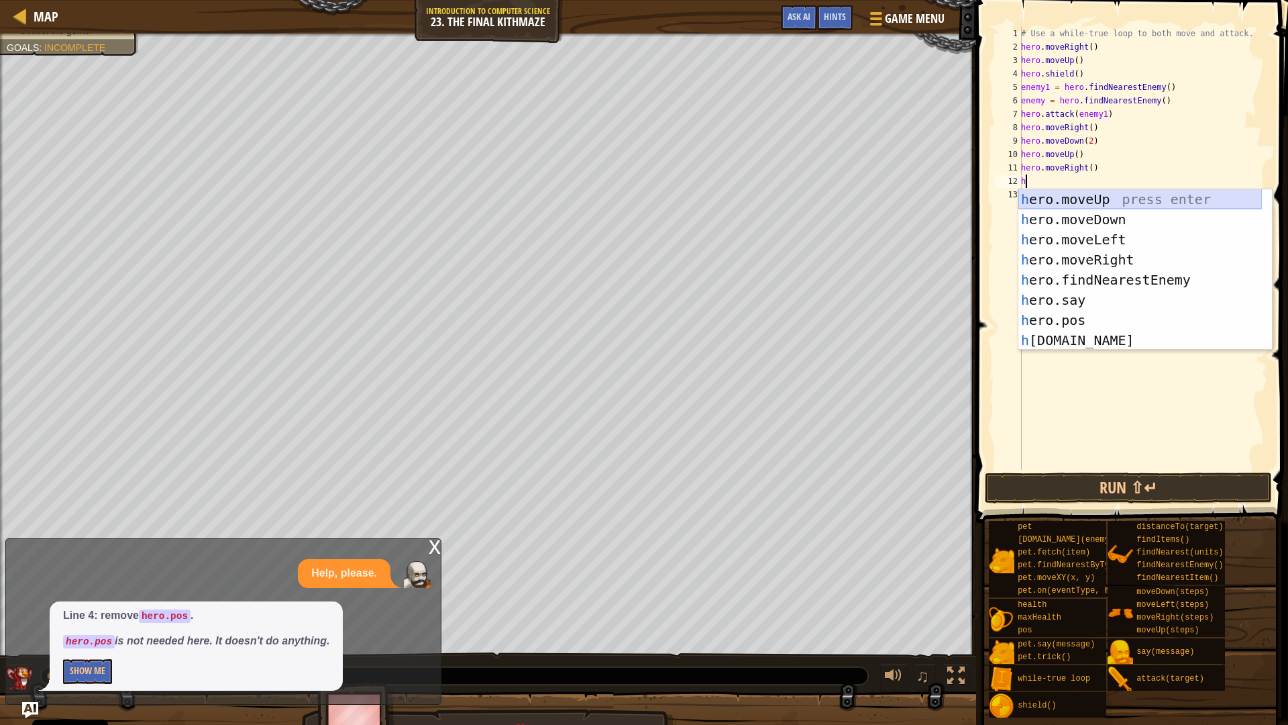
click at [1126, 201] on div "h ero.moveUp press enter h ero.moveDown press enter h ero.moveLeft press enter …" at bounding box center [1141, 289] width 244 height 201
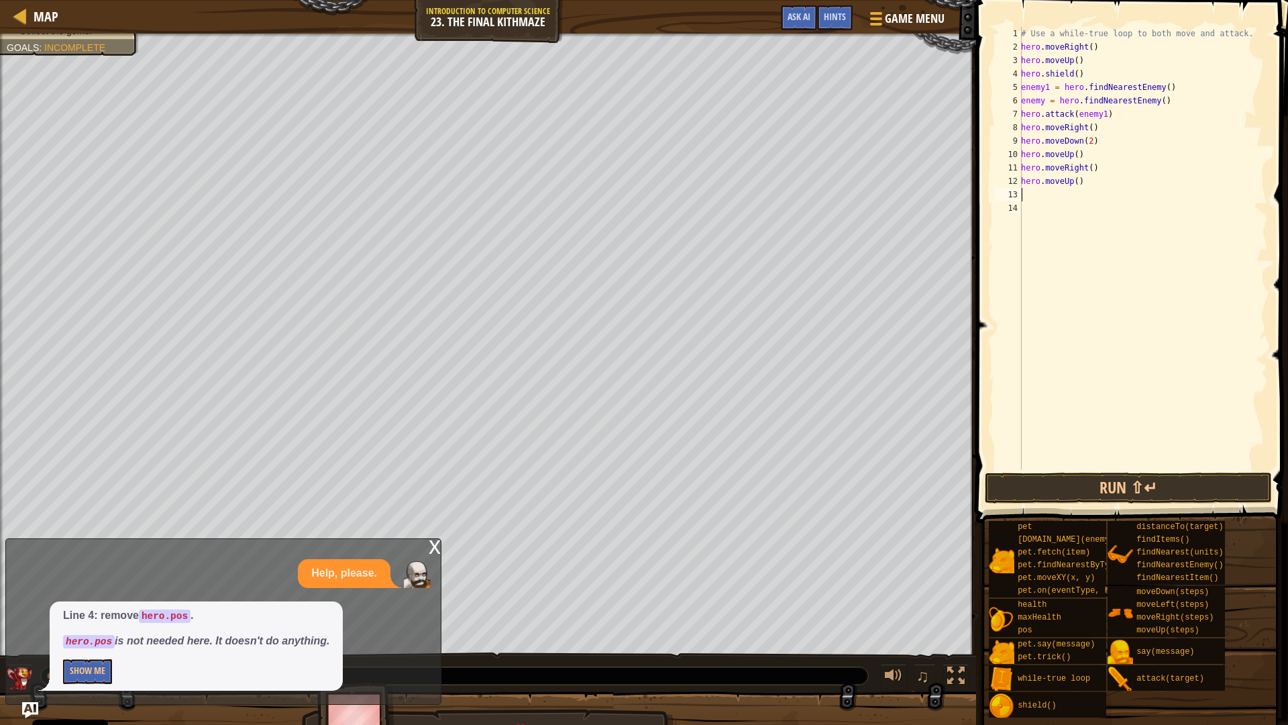
type textarea "h"
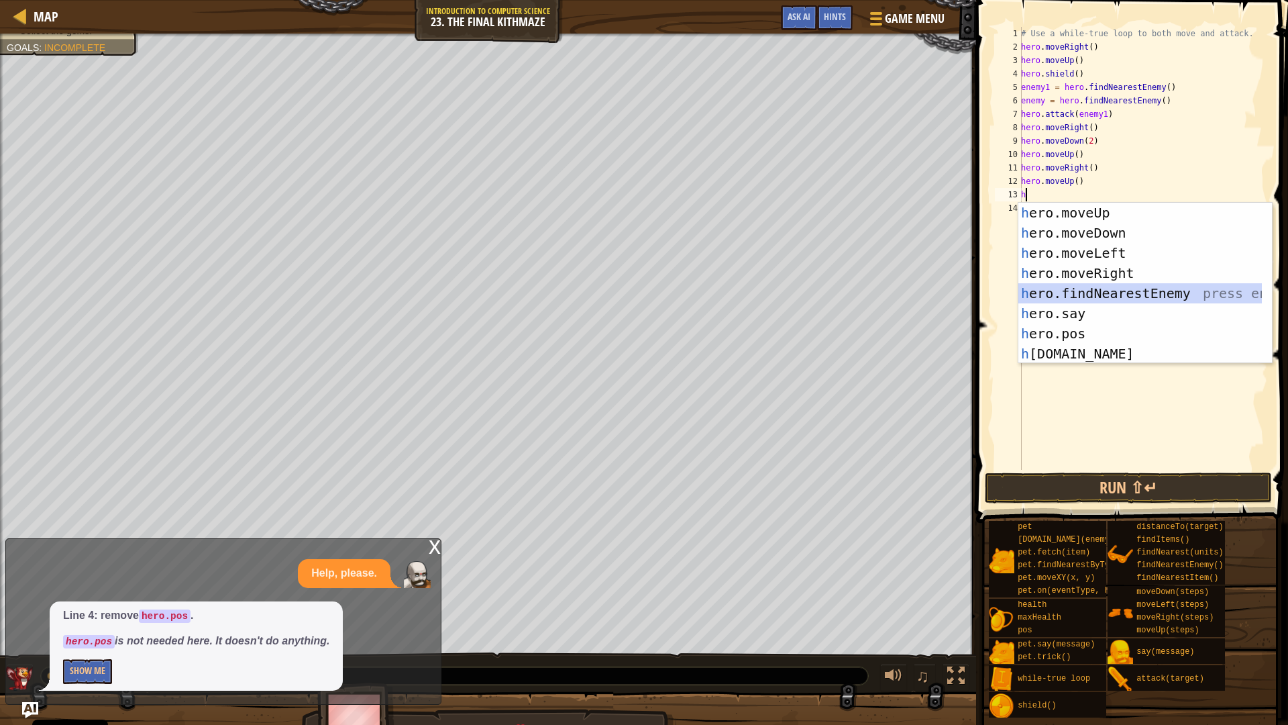
click at [1130, 295] on div "h ero.moveUp press enter h ero.moveDown press enter h ero.moveLeft press enter …" at bounding box center [1141, 303] width 244 height 201
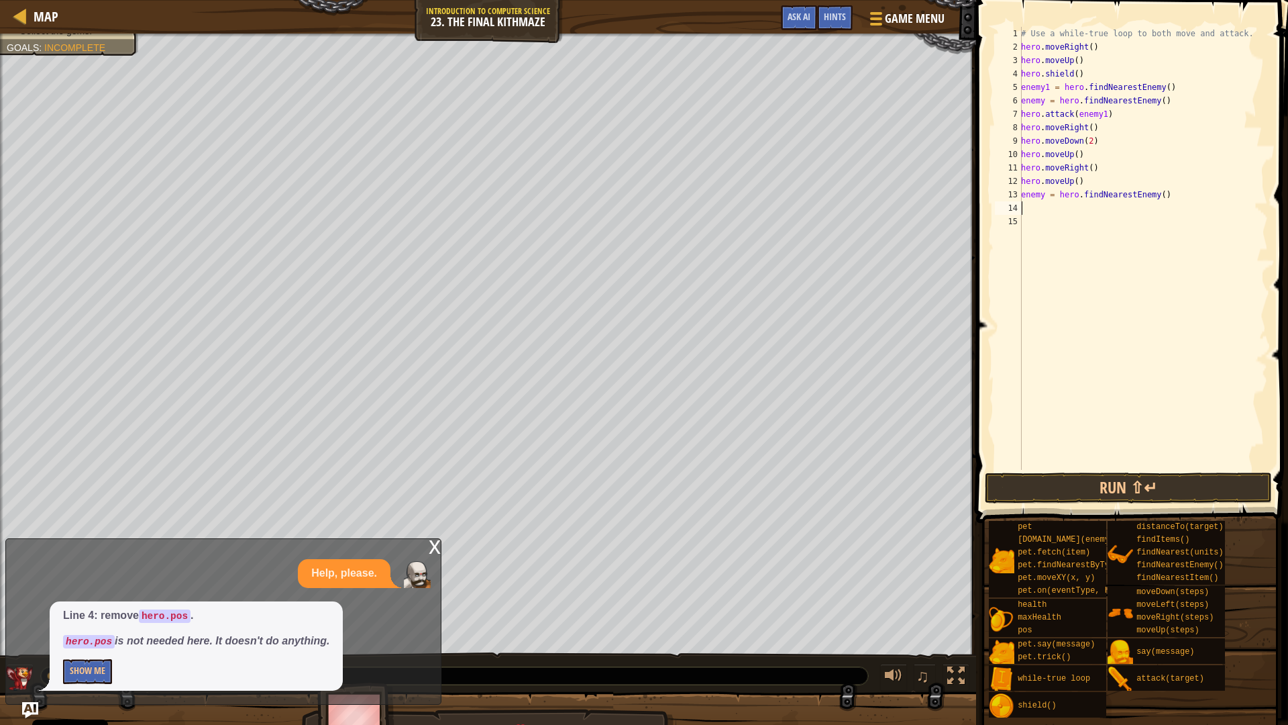
click at [1102, 179] on div "# Use a while-true loop to both move and attack. hero . moveRight ( ) hero . mo…" at bounding box center [1144, 262] width 250 height 470
type textarea "hero.moveUp()"
type textarea "2"
type textarea "ememy2 = f"
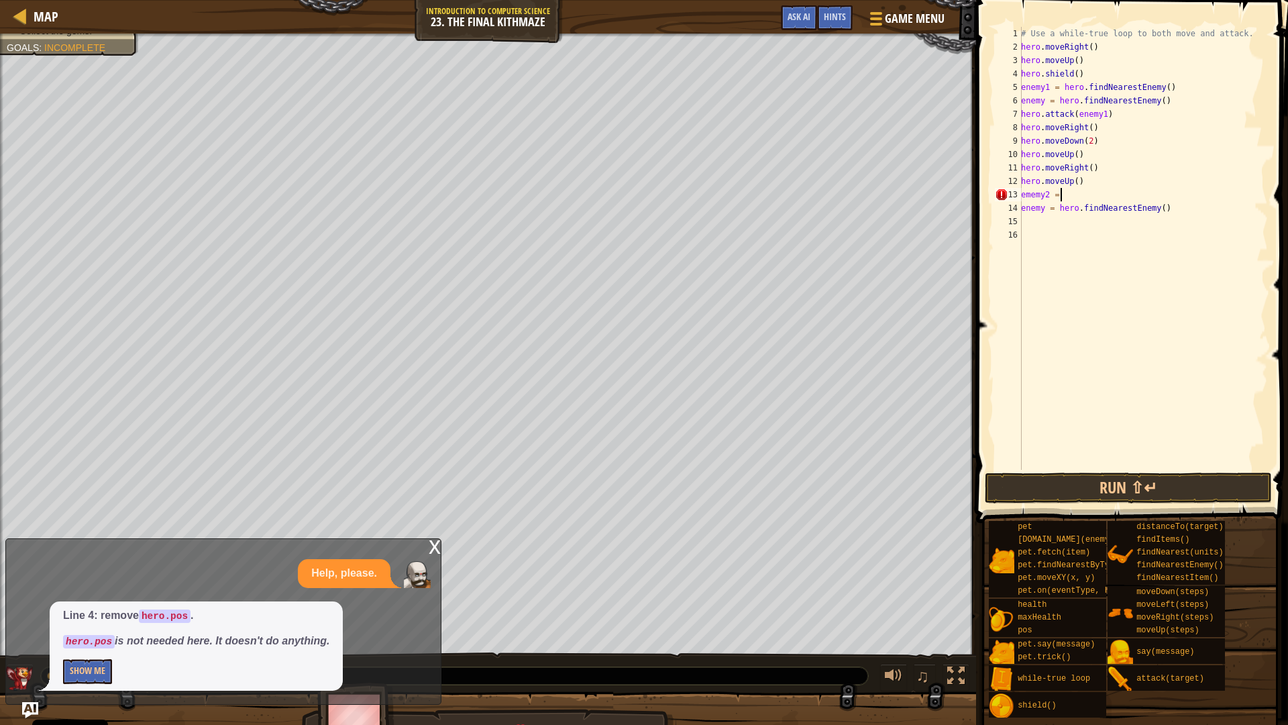
scroll to position [6, 3]
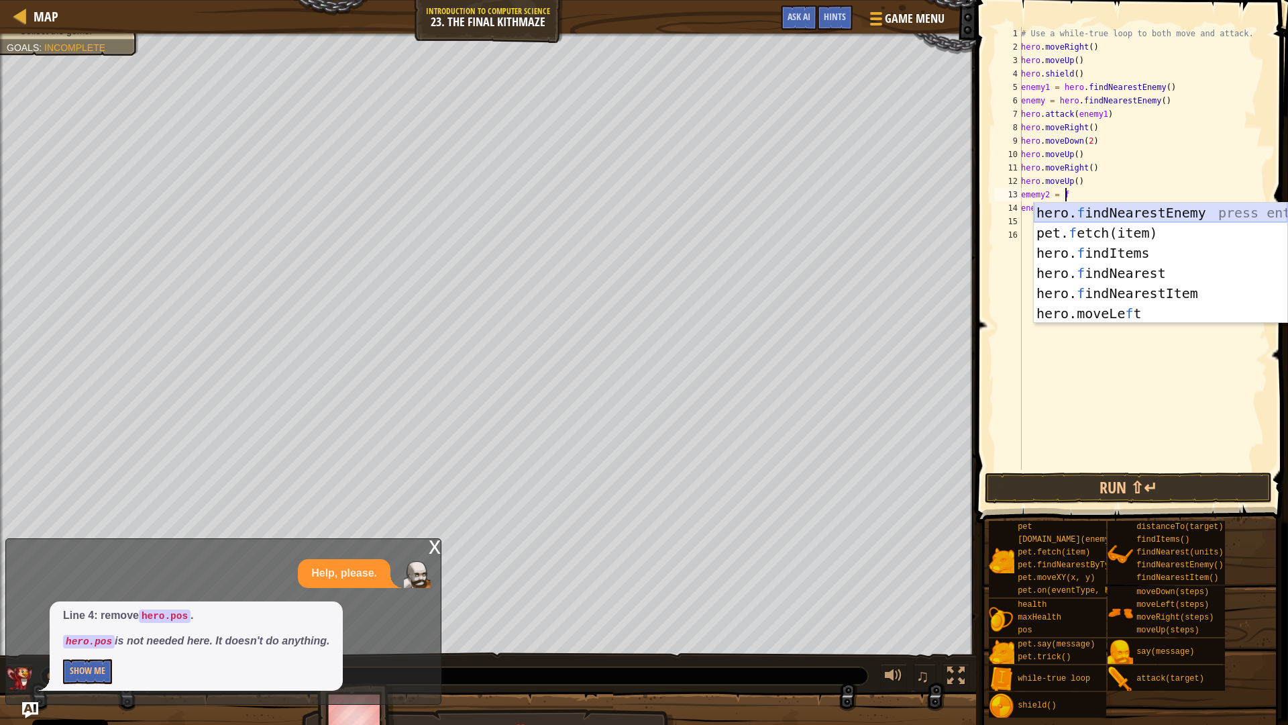
click at [1150, 217] on div "hero. f indNearestEnemy press enter pet. f etch(item) press enter hero. f indIt…" at bounding box center [1161, 283] width 254 height 161
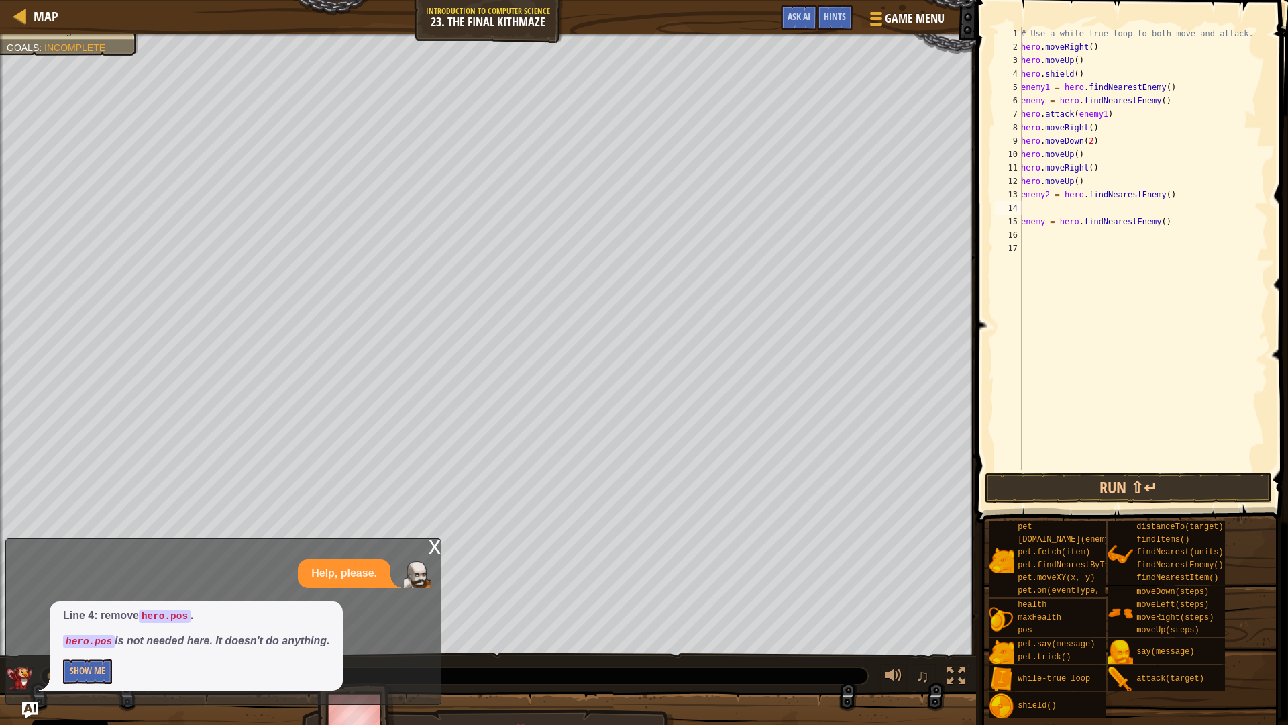
scroll to position [6, 0]
click at [1081, 208] on div "# Use a while-true loop to both move and attack. hero . moveRight ( ) hero . mo…" at bounding box center [1144, 262] width 250 height 470
type textarea "ememy2 = hero.findNearestEnemy()"
click at [1149, 482] on button "Run ⇧↵" at bounding box center [1128, 487] width 287 height 31
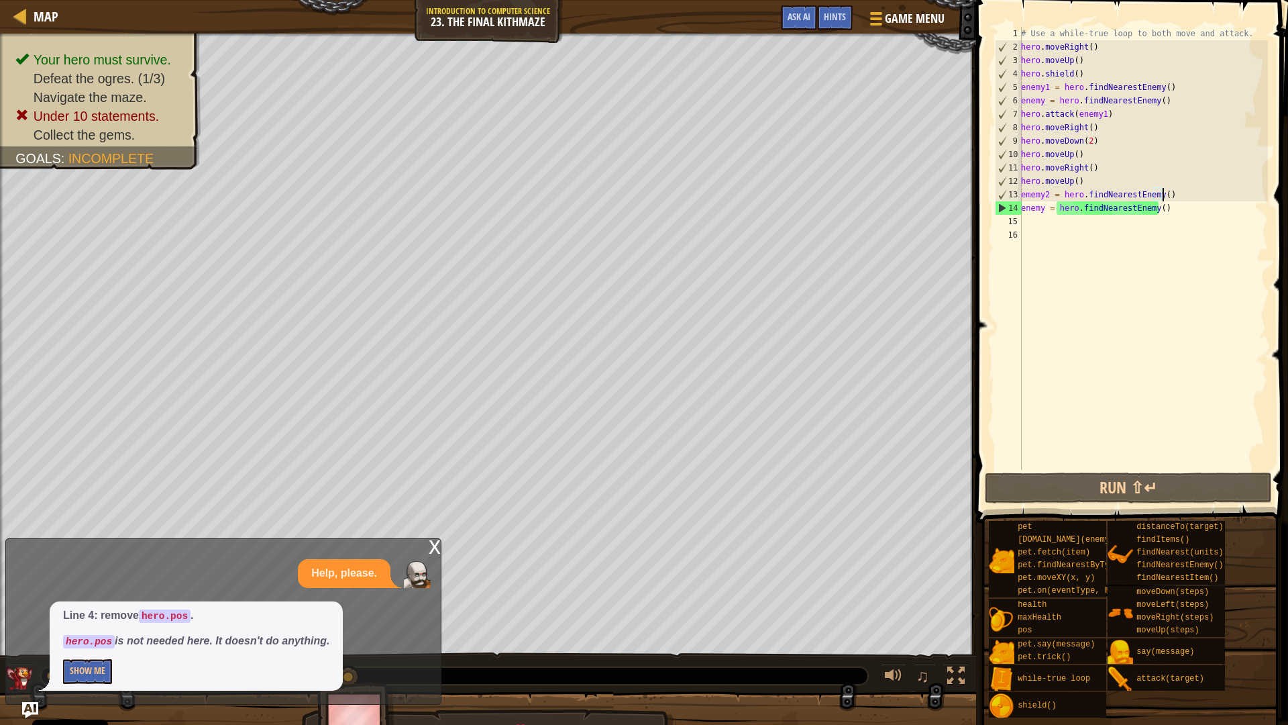
click at [1027, 223] on div "# Use a while-true loop to both move and attack. hero . moveRight ( ) hero . mo…" at bounding box center [1144, 262] width 250 height 470
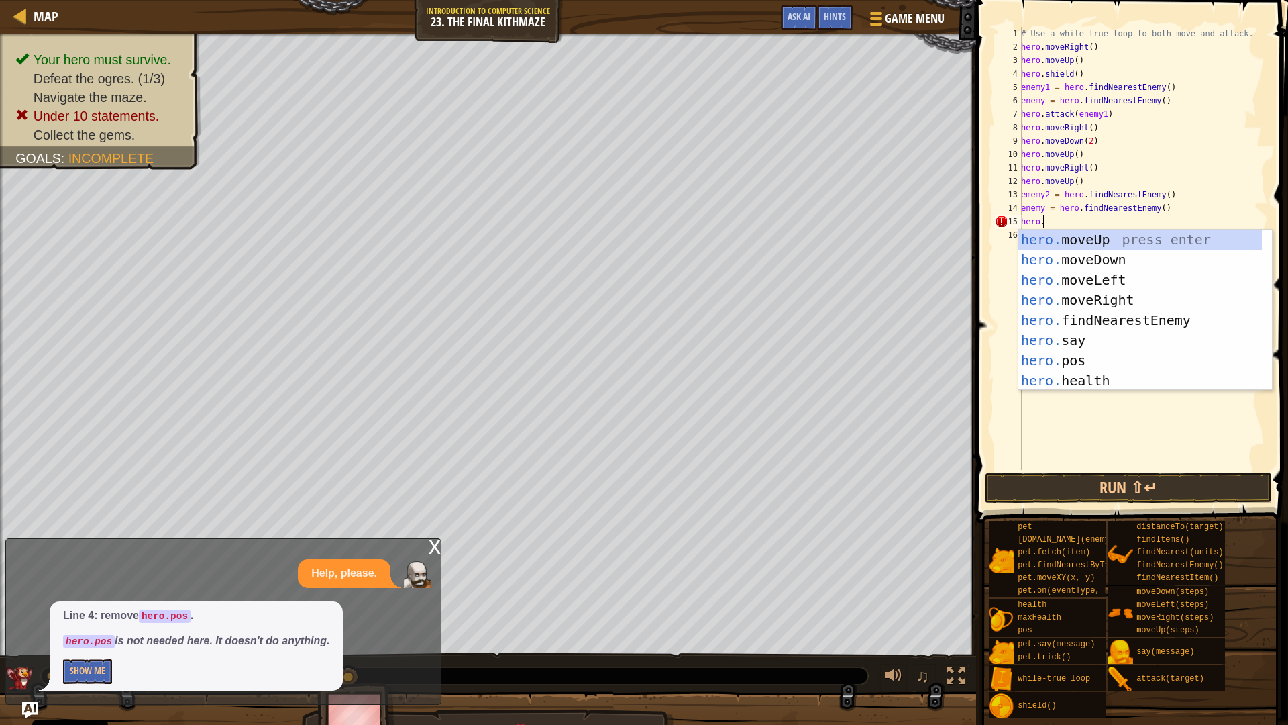
scroll to position [6, 1]
click at [1096, 241] on div "hero.a ttack press enter hero. s a y press enter hero. m a xHealth press enter …" at bounding box center [1146, 329] width 254 height 201
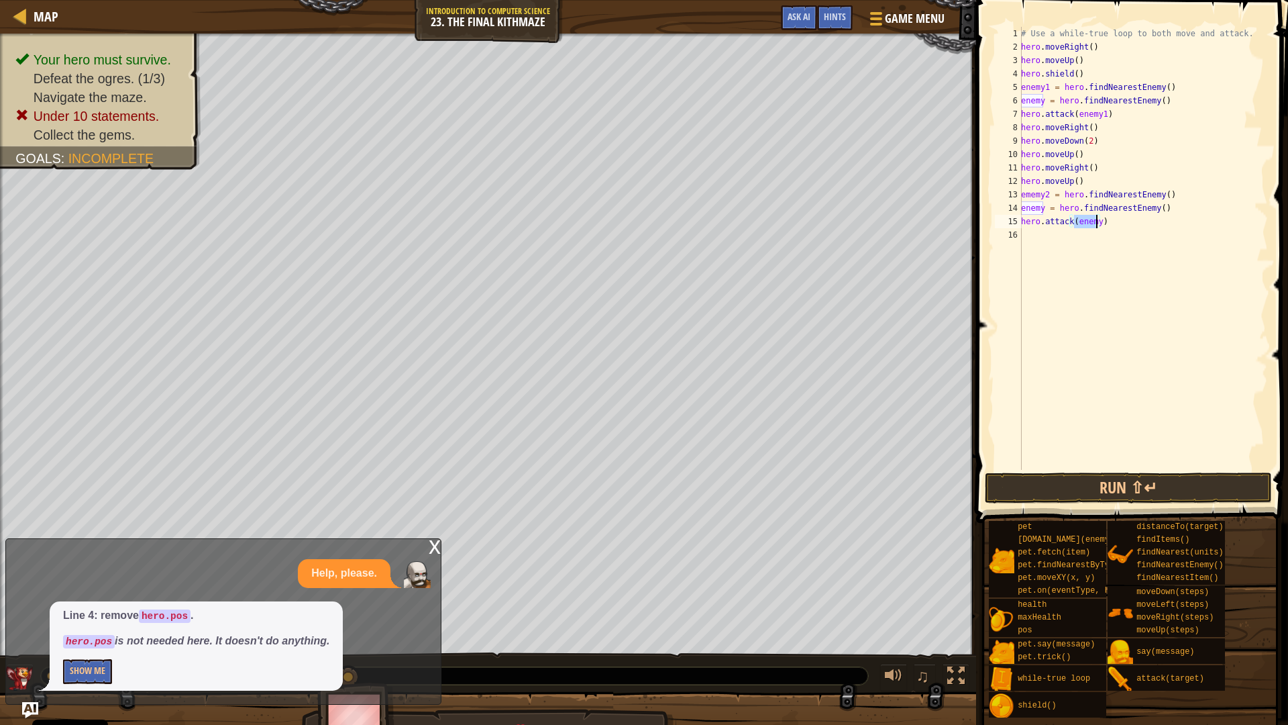
click at [1095, 221] on div "# Use a while-true loop to both move and attack. hero . moveRight ( ) hero . mo…" at bounding box center [1144, 248] width 250 height 443
click at [1109, 482] on button "Run ⇧↵" at bounding box center [1128, 487] width 287 height 31
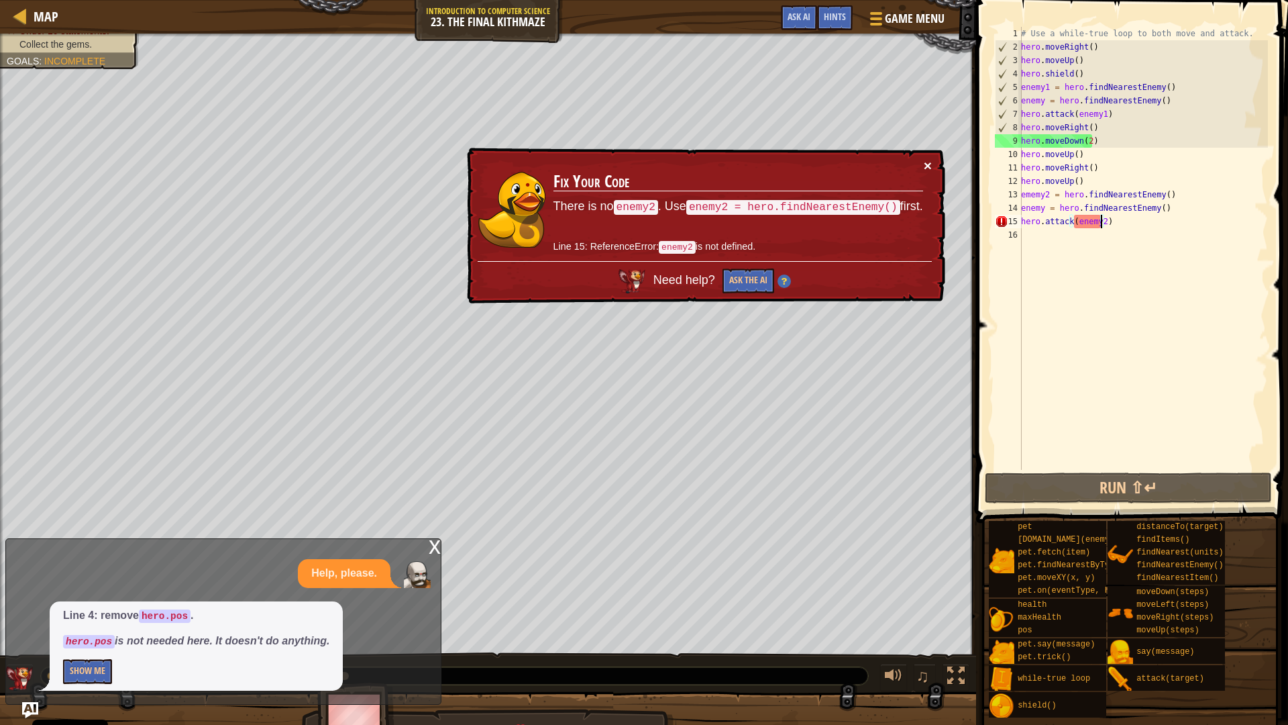
click at [929, 167] on button "×" at bounding box center [928, 165] width 8 height 14
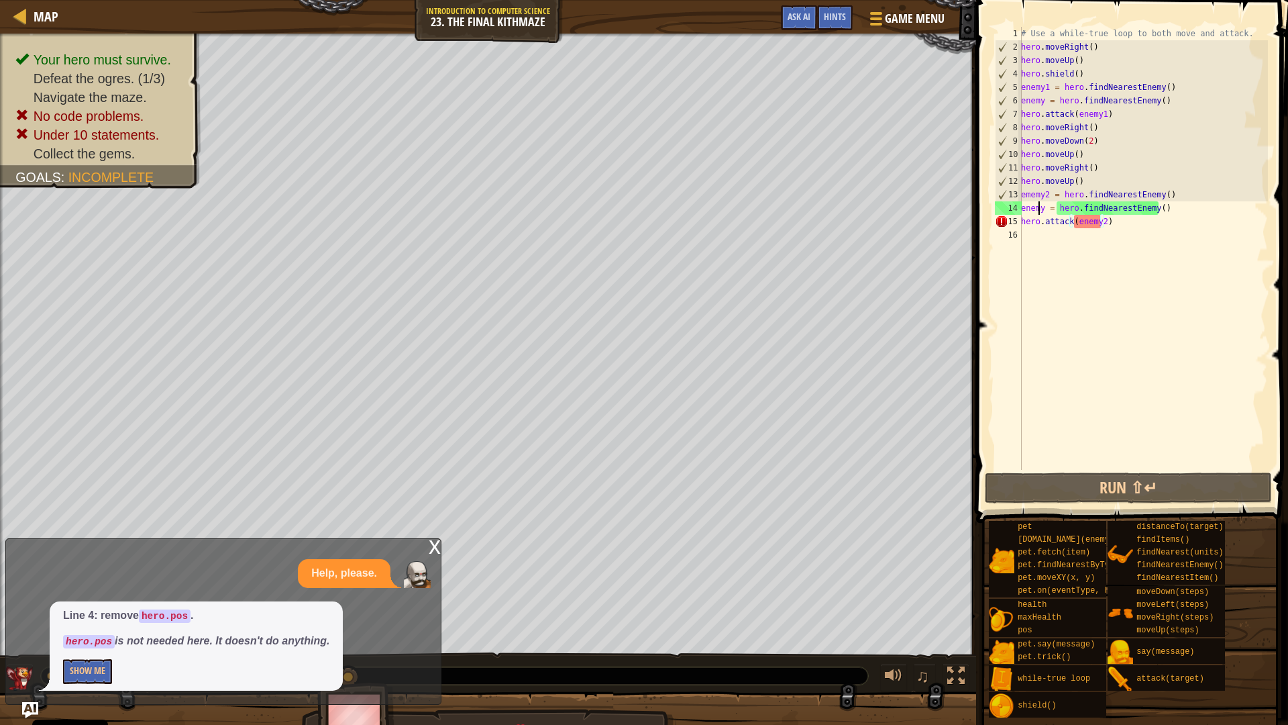
click at [1038, 206] on div "# Use a while-true loop to both move and attack. hero . moveRight ( ) hero . mo…" at bounding box center [1144, 262] width 250 height 470
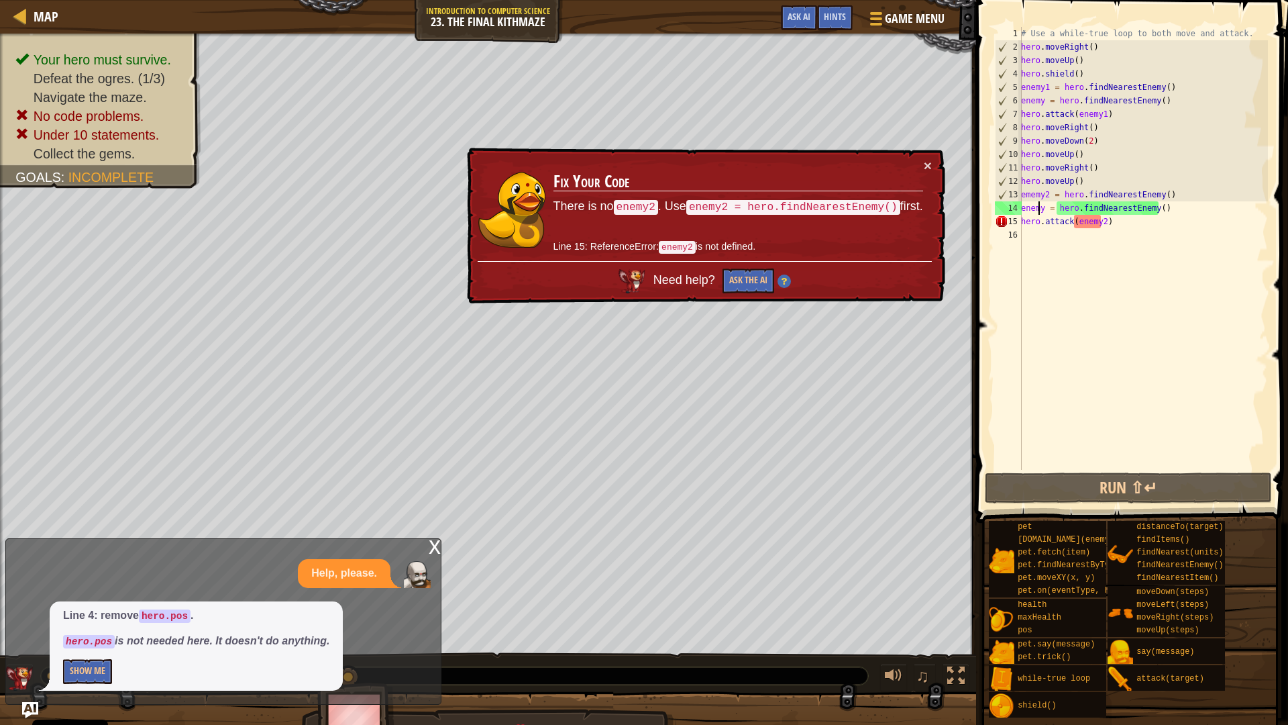
scroll to position [6, 2]
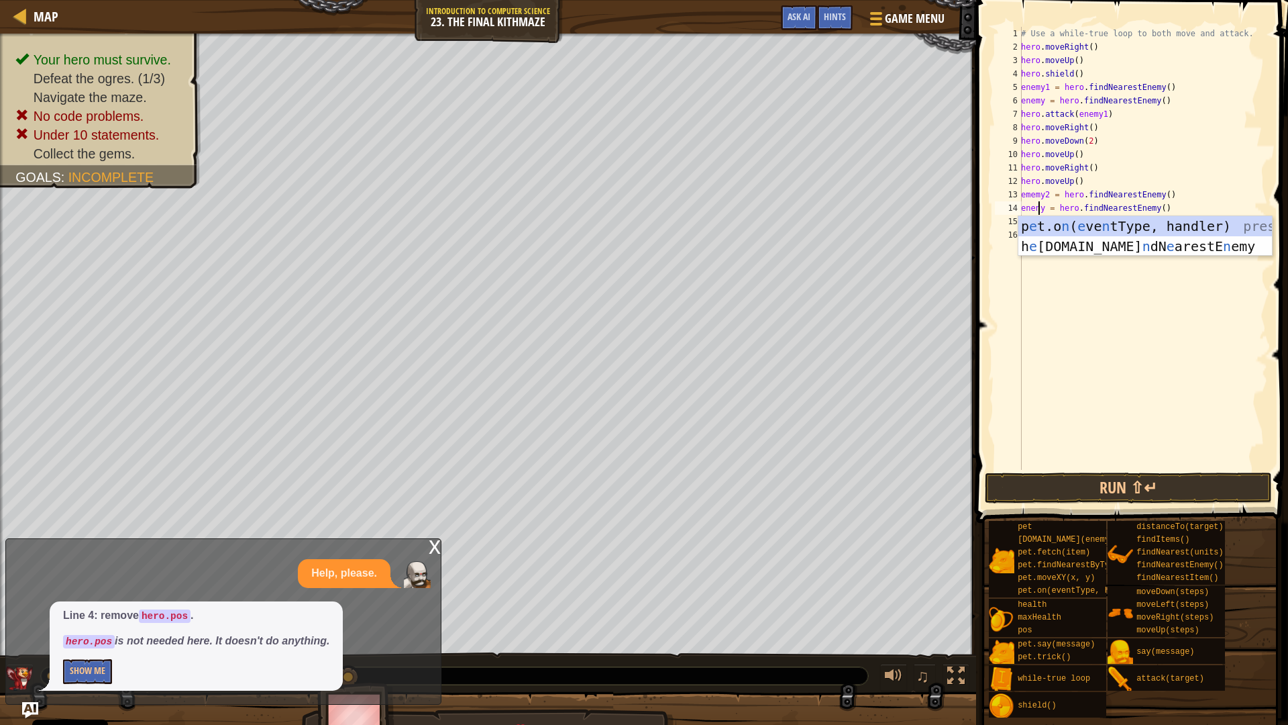
click at [1041, 193] on div "# Use a while-true loop to both move and attack. hero . moveRight ( ) hero . mo…" at bounding box center [1144, 262] width 250 height 470
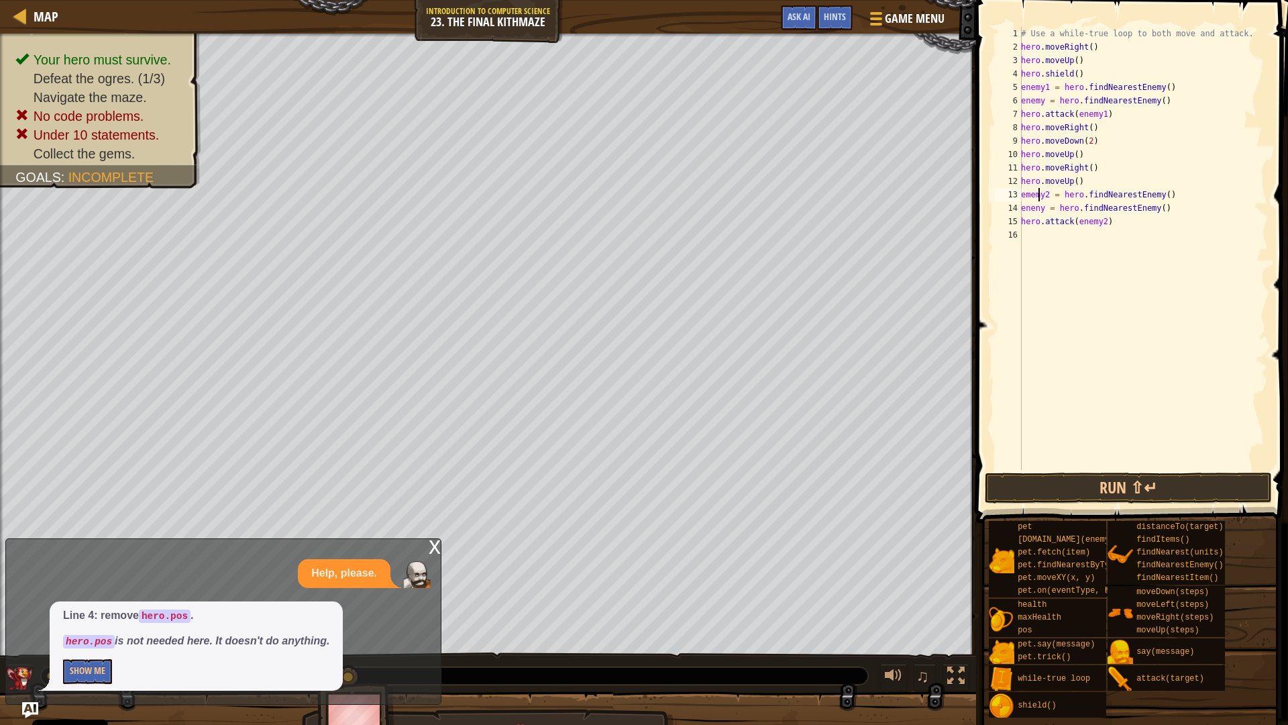
type textarea "emeny2 = hero.findNearestEnemy()"
click at [1072, 331] on div "# Use a while-true loop to both move and attack. hero . moveRight ( ) hero . mo…" at bounding box center [1144, 262] width 250 height 470
click at [1030, 197] on div "# Use a while-true loop to both move and attack. hero . moveRight ( ) hero . mo…" at bounding box center [1144, 262] width 250 height 470
type textarea "eneny2 = hero.findNearestEnemy()"
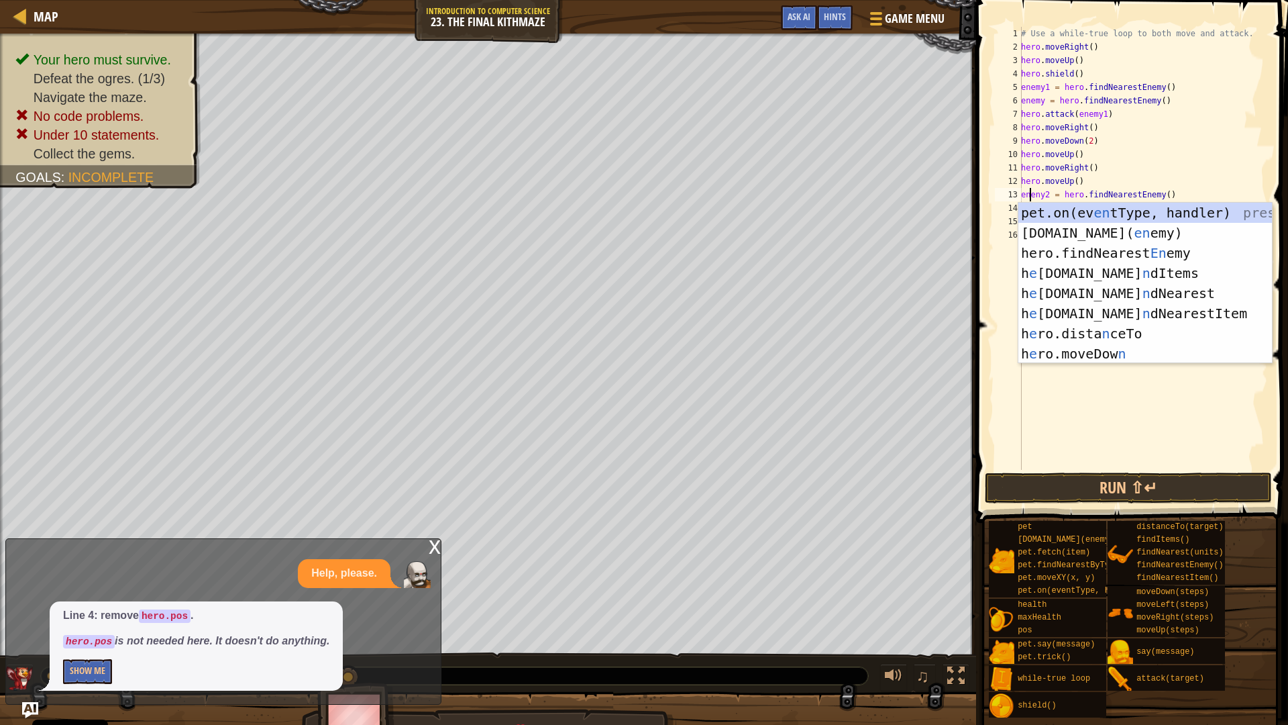
scroll to position [6, 1]
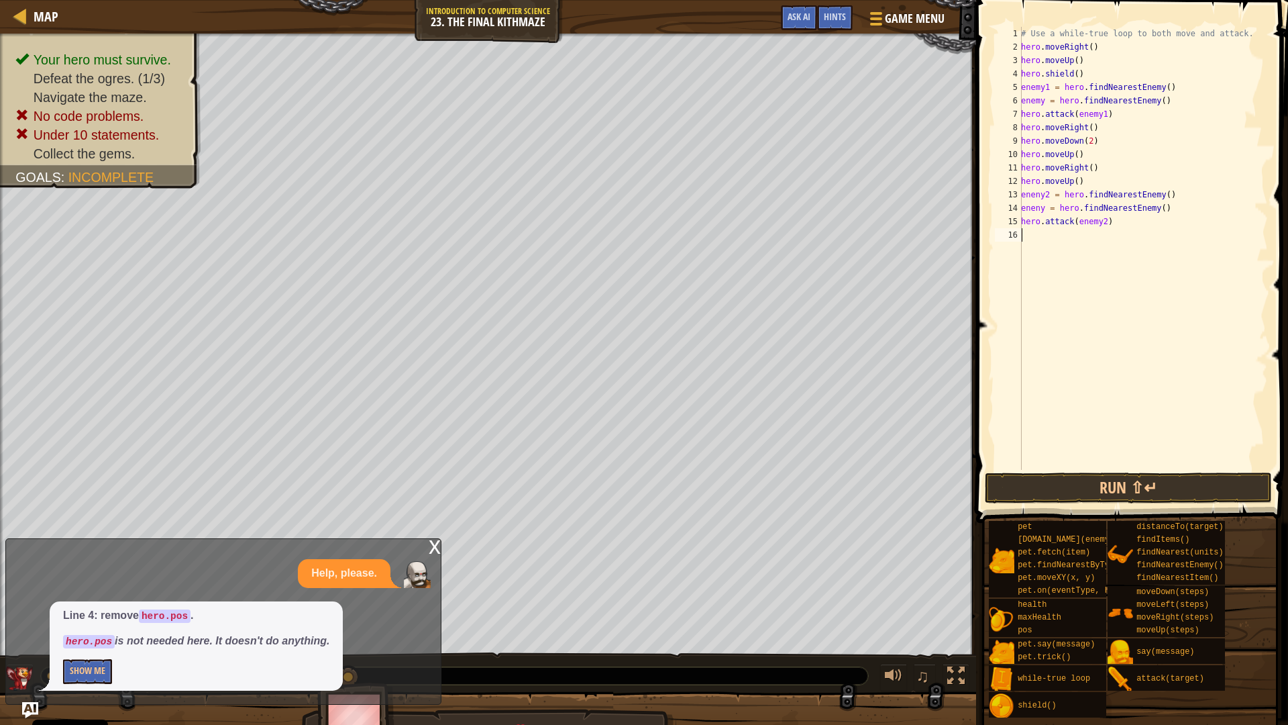
click at [1056, 420] on div "# Use a while-true loop to both move and attack. hero . moveRight ( ) hero . mo…" at bounding box center [1144, 262] width 250 height 470
click at [1111, 491] on button "Run ⇧↵" at bounding box center [1128, 487] width 287 height 31
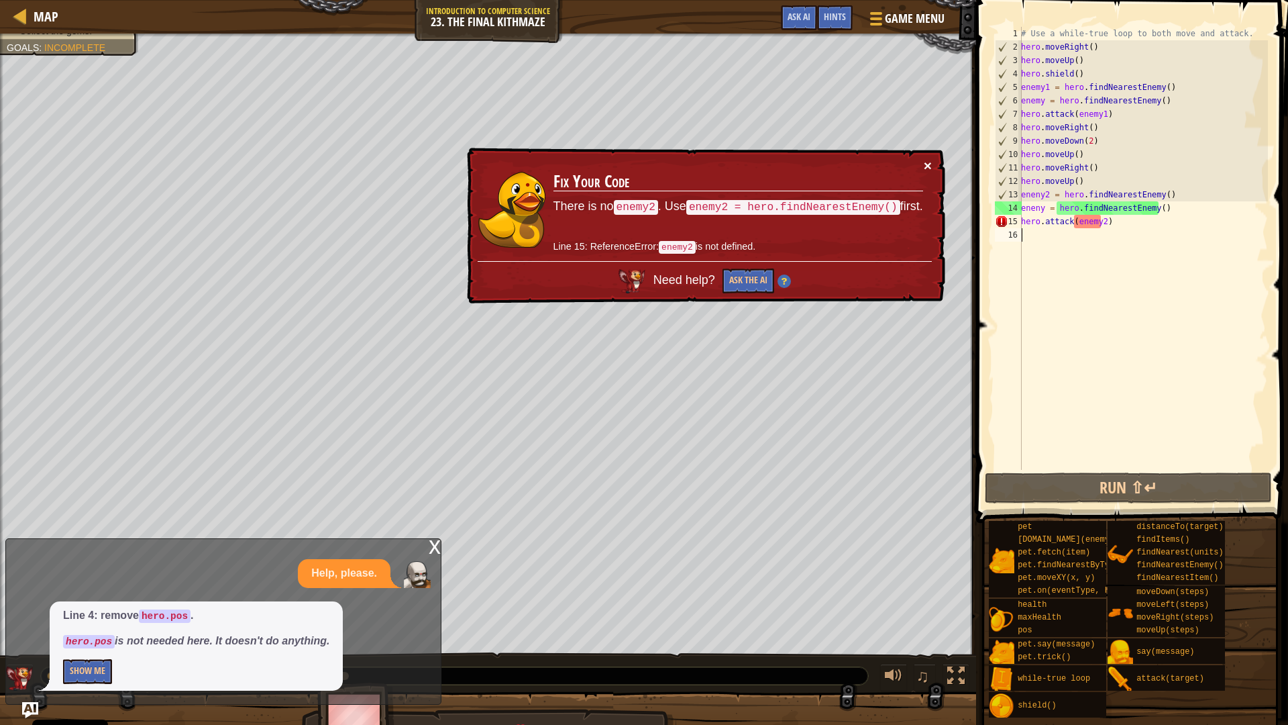
click at [927, 166] on button "×" at bounding box center [928, 165] width 8 height 14
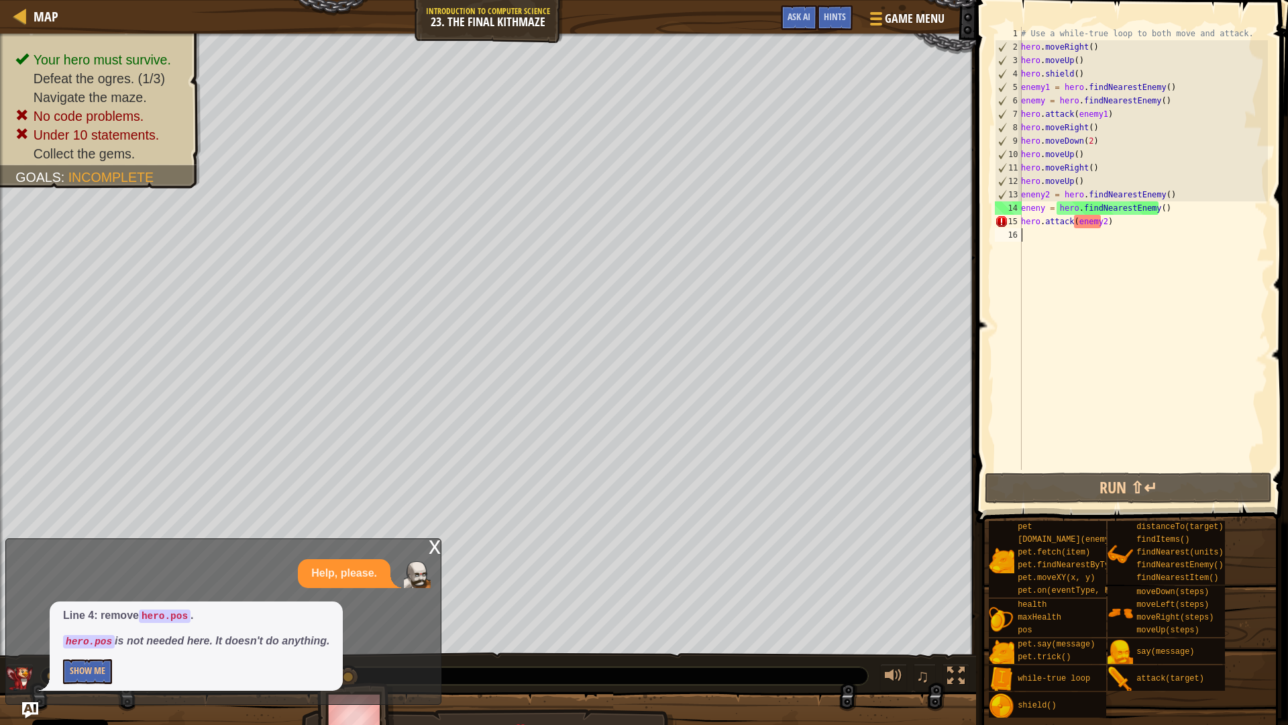
click at [1039, 197] on div "# Use a while-true loop to both move and attack. hero . moveRight ( ) hero . mo…" at bounding box center [1144, 262] width 250 height 470
type textarea "enemy2 = hero.findNearestEnemy()"
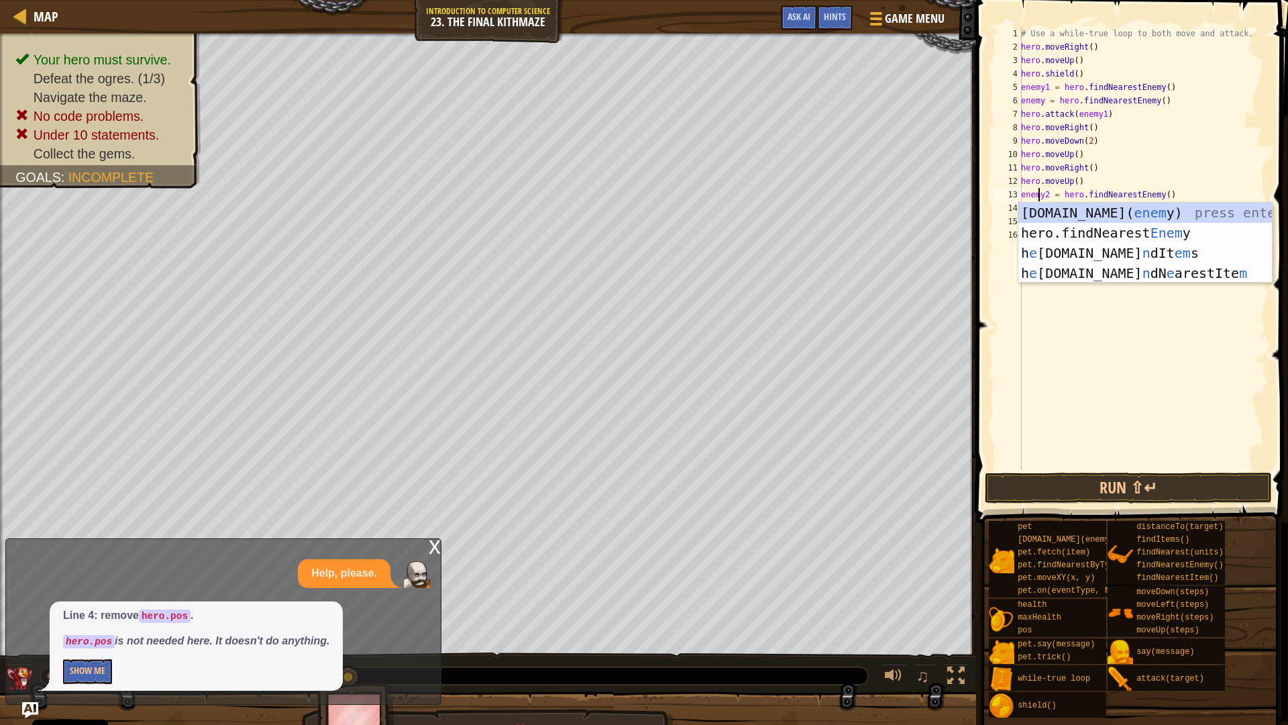
scroll to position [6, 1]
click at [1066, 336] on div "# Use a while-true loop to both move and attack. hero . moveRight ( ) hero . mo…" at bounding box center [1144, 262] width 250 height 470
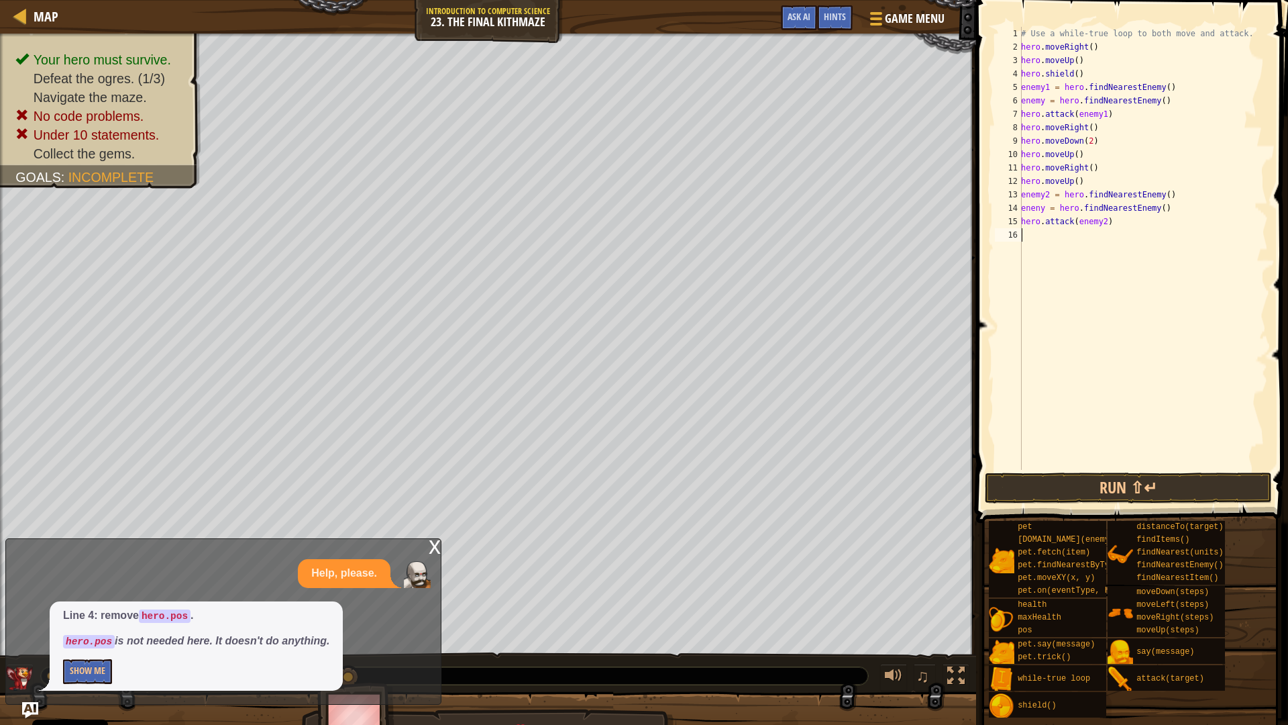
scroll to position [6, 0]
click at [1039, 211] on div "# Use a while-true loop to both move and attack. hero . moveRight ( ) hero . mo…" at bounding box center [1144, 262] width 250 height 470
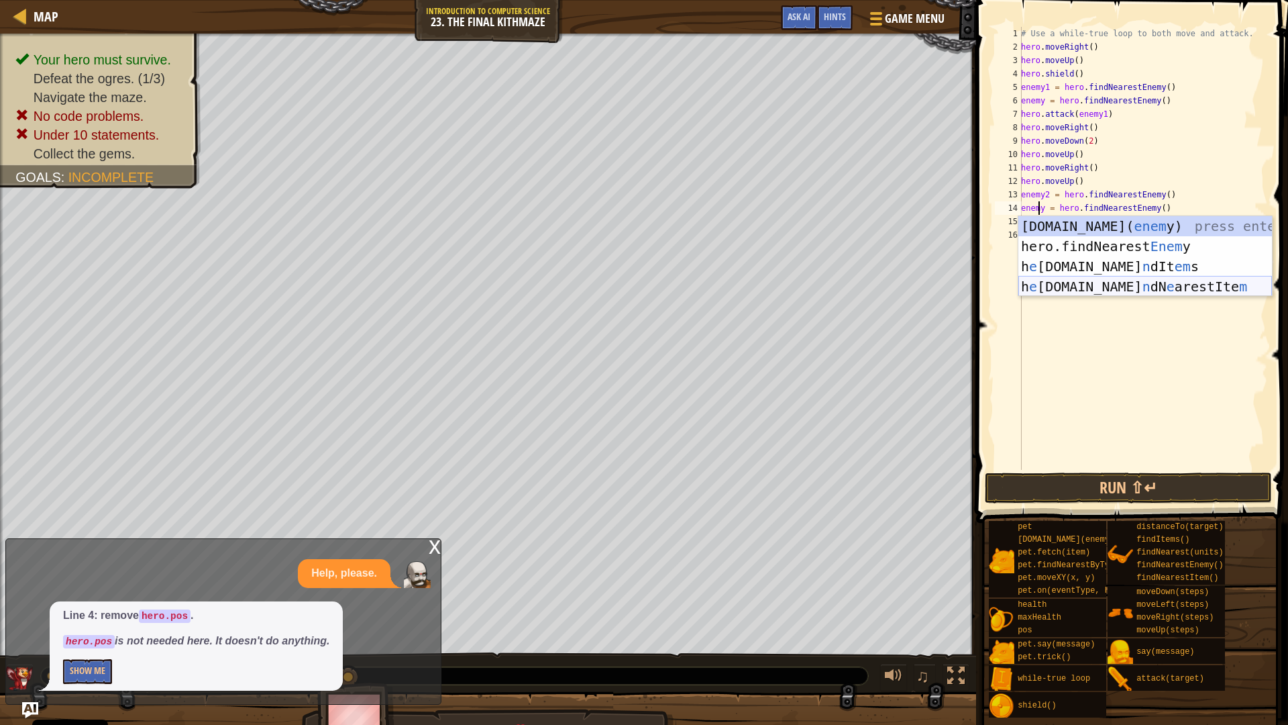
scroll to position [6, 1]
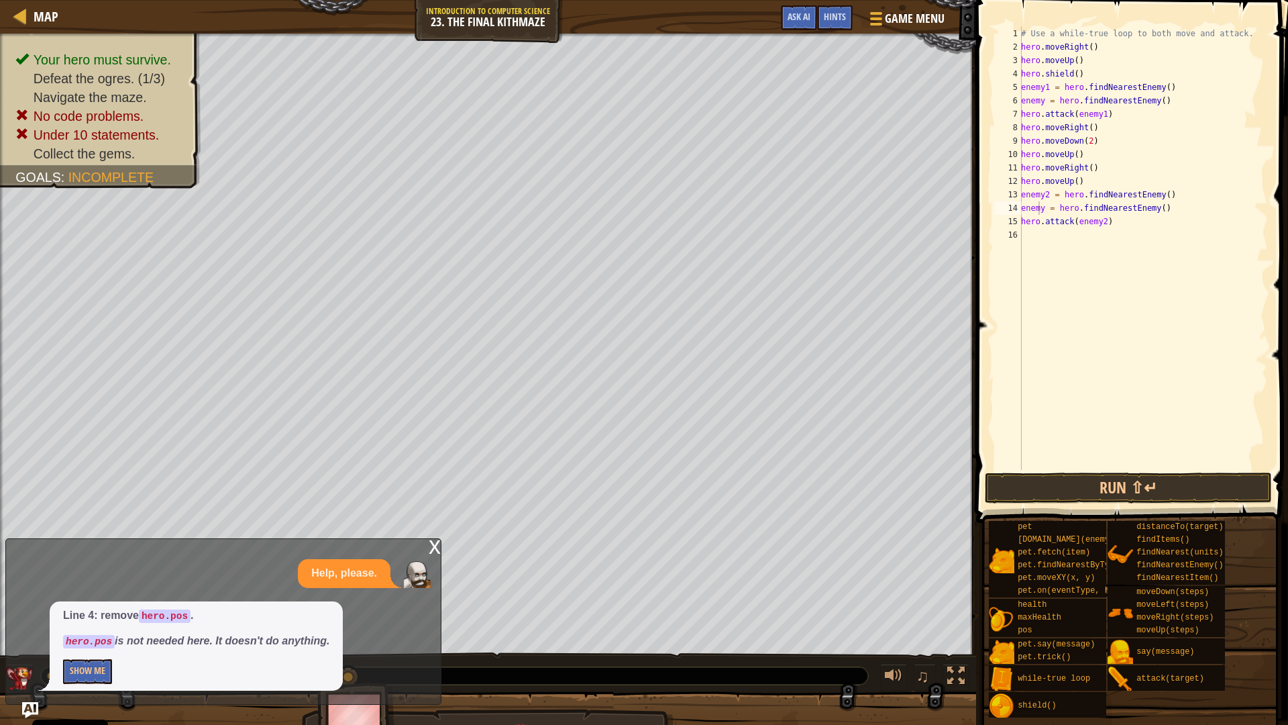
click at [1086, 471] on span at bounding box center [1133, 242] width 323 height 562
click at [1084, 483] on button "Run ⇧↵" at bounding box center [1128, 487] width 287 height 31
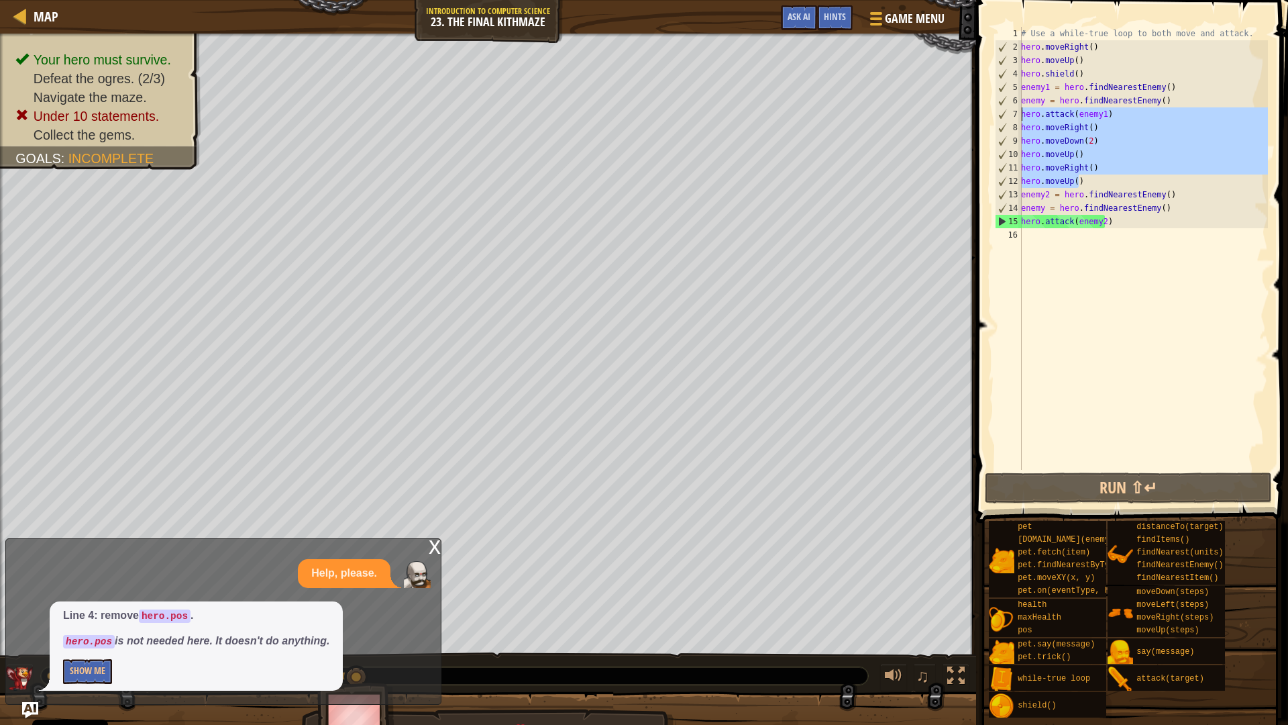
drag, startPoint x: 1090, startPoint y: 181, endPoint x: 1015, endPoint y: 118, distance: 98.1
click at [1015, 118] on div "enemy = hero.findNearestEnemy() 1 2 3 4 5 6 7 8 9 10 11 12 13 14 15 16 # Use a …" at bounding box center [1130, 248] width 276 height 443
click at [1100, 160] on div "# Use a while-true loop to both move and attack. hero . moveRight ( ) hero . mo…" at bounding box center [1144, 248] width 250 height 443
drag, startPoint x: 1086, startPoint y: 179, endPoint x: 1023, endPoint y: 130, distance: 80.3
click at [1023, 130] on div "# Use a while-true loop to both move and attack. hero . moveRight ( ) hero . mo…" at bounding box center [1144, 262] width 250 height 470
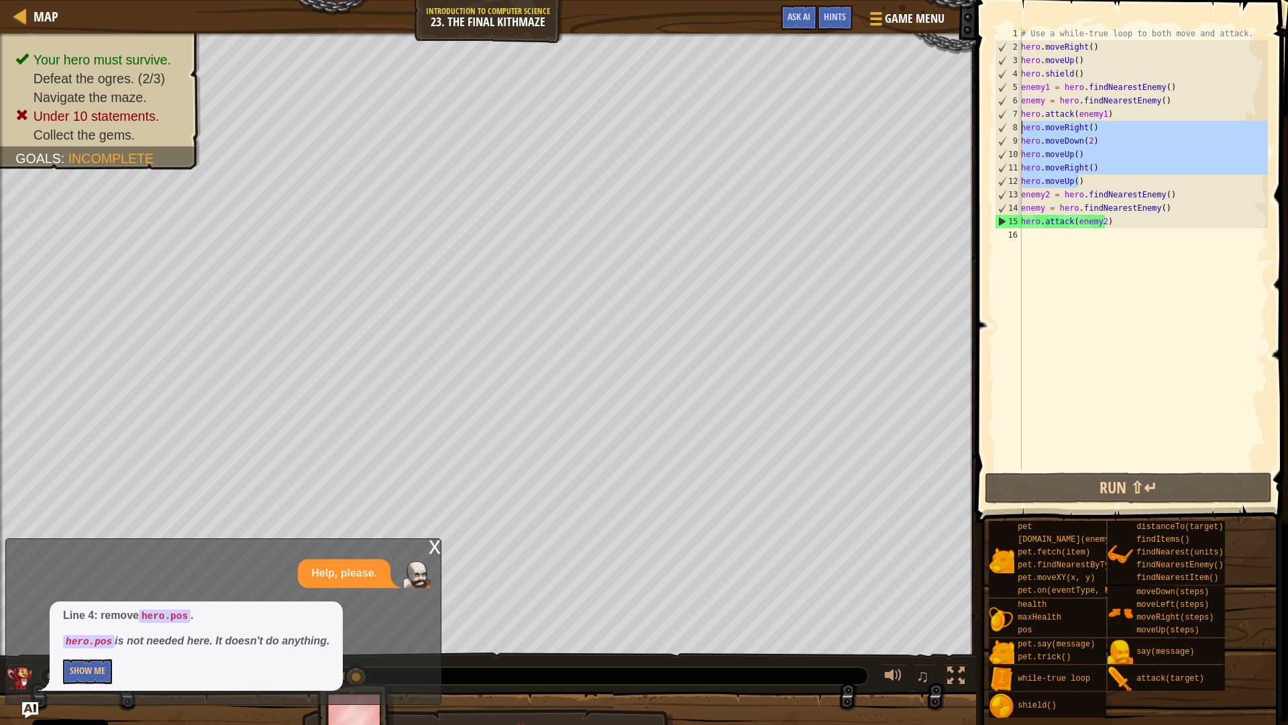
type textarea "hero.moveRight() hero.moveDown(2)"
click at [1094, 238] on div "# Use a while-true loop to both move and attack. hero . moveRight ( ) hero . mo…" at bounding box center [1144, 262] width 250 height 470
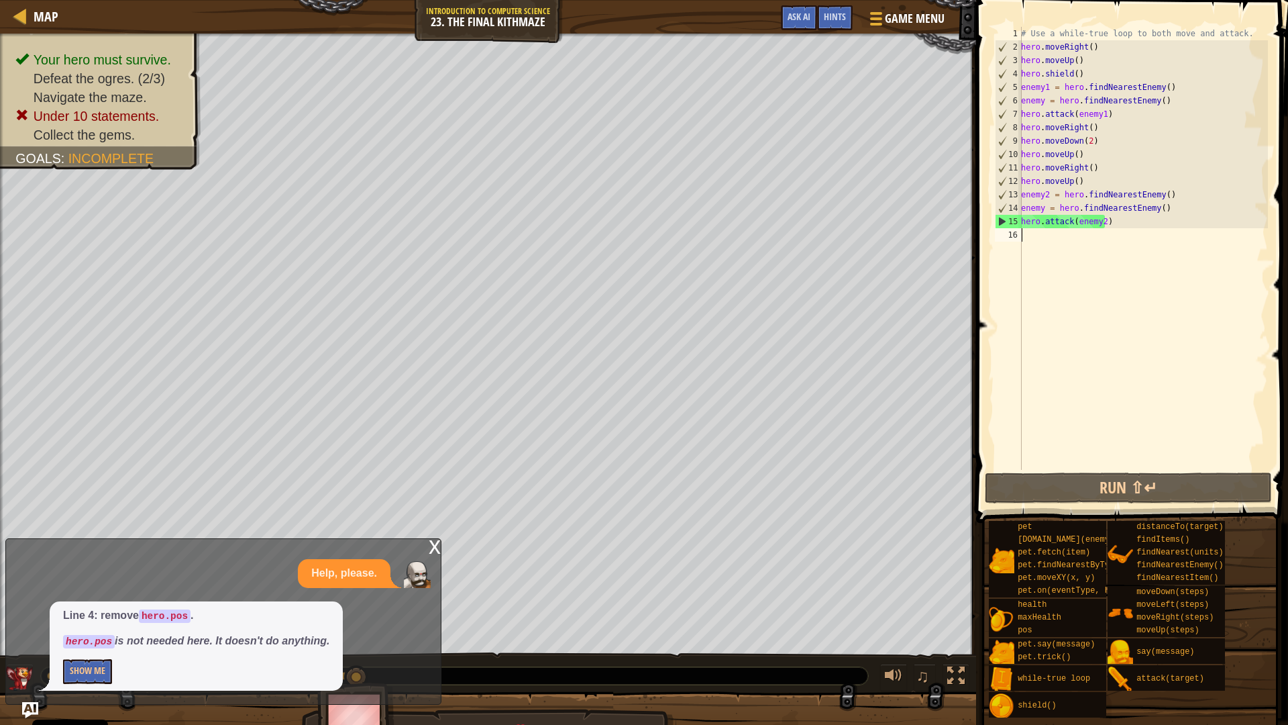
type textarea "w"
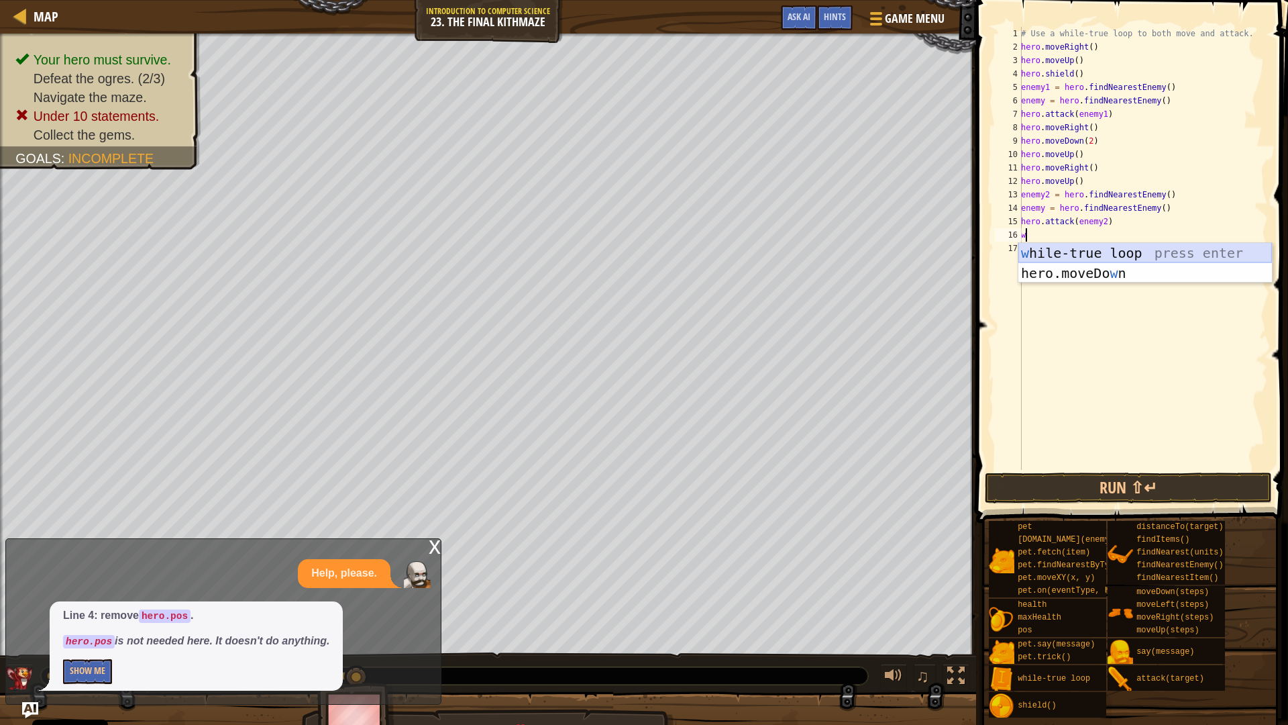
click at [1084, 251] on div "w [PERSON_NAME]-true loop press enter hero.moveDo w n press enter" at bounding box center [1146, 283] width 254 height 81
paste textarea "hero.moveUp()"
type textarea "hero.moveUp()"
click at [1087, 309] on div "# Use a while-true loop to both move and attack. hero . moveRight ( ) hero . mo…" at bounding box center [1144, 262] width 250 height 470
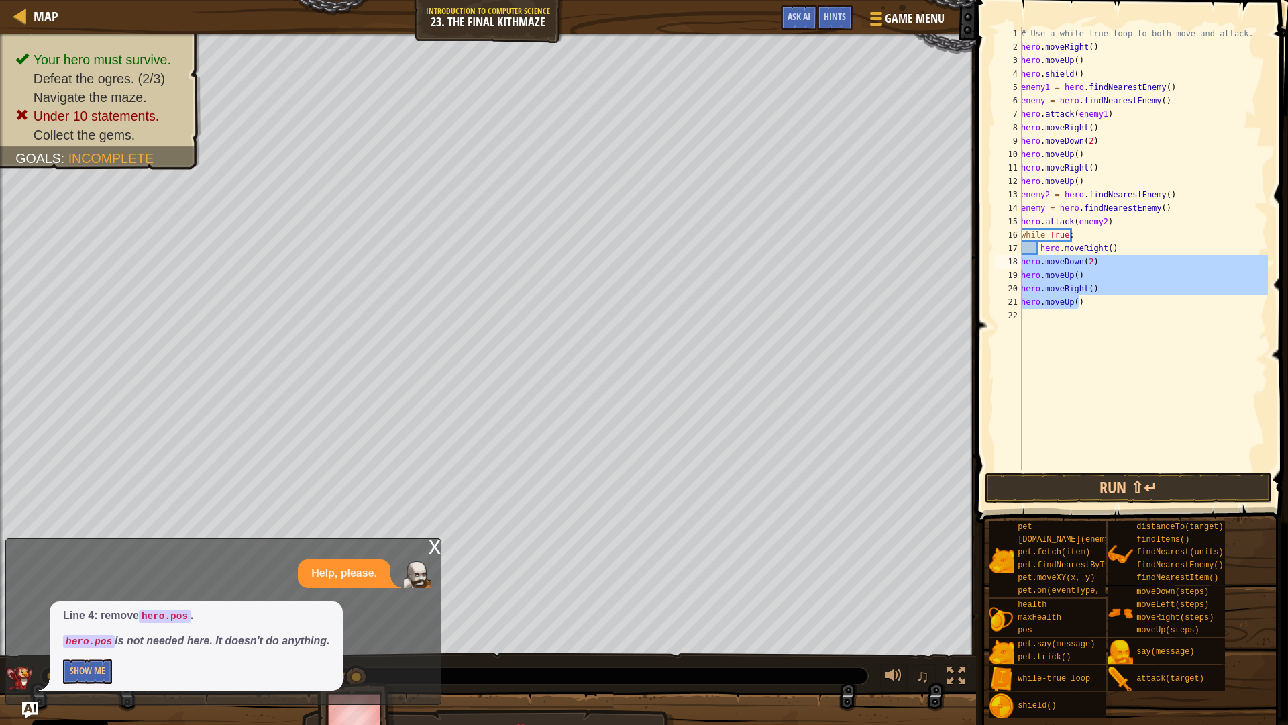
drag, startPoint x: 1090, startPoint y: 302, endPoint x: 1018, endPoint y: 266, distance: 80.1
click at [1018, 266] on div "1 2 3 4 5 6 7 8 9 10 11 12 13 14 15 16 17 18 19 20 21 22 # Use a while-true loo…" at bounding box center [1130, 248] width 276 height 443
type textarea "hero.moveDown(2) hero.moveUp()"
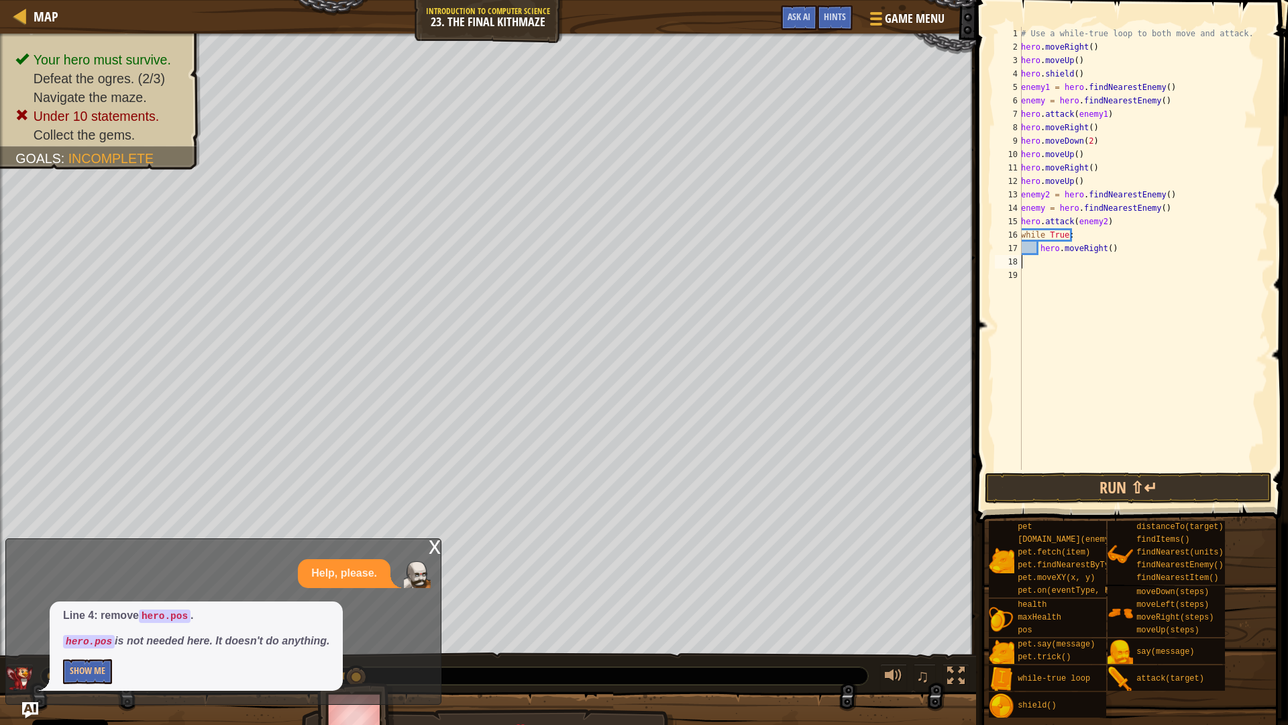
click at [1124, 249] on div "# Use a while-true loop to both move and attack. hero . moveRight ( ) hero . mo…" at bounding box center [1144, 262] width 250 height 470
type textarea "hero.moveRight()"
paste textarea "hero.moveUp()"
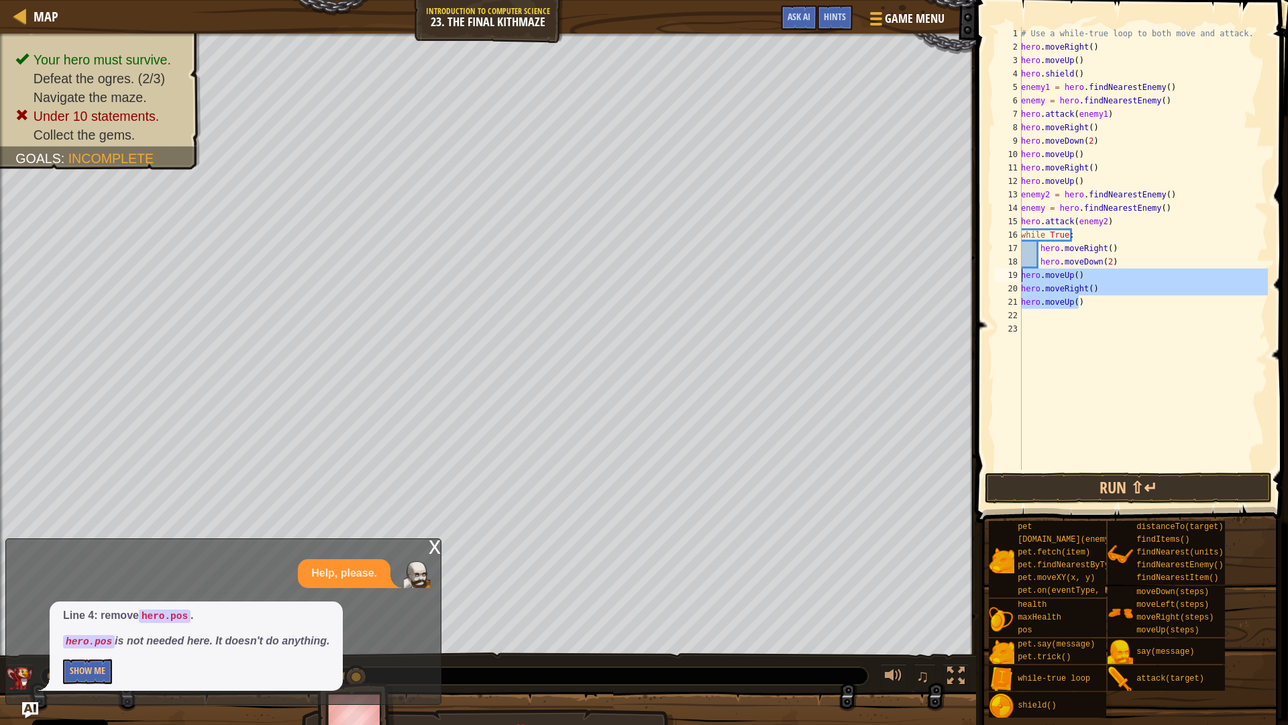
drag, startPoint x: 1084, startPoint y: 304, endPoint x: 1021, endPoint y: 276, distance: 68.8
click at [1021, 276] on div "hero.moveUp() 1 2 3 4 5 6 7 8 9 10 11 12 13 14 15 16 17 18 19 20 21 22 23 # Use…" at bounding box center [1130, 248] width 276 height 443
click at [1121, 261] on div "# Use a while-true loop to both move and attack. hero . moveRight ( ) hero . mo…" at bounding box center [1144, 262] width 250 height 470
drag, startPoint x: 1083, startPoint y: 305, endPoint x: 1018, endPoint y: 278, distance: 70.7
click at [1018, 278] on div "hero.moveDown(2) 1 2 3 4 5 6 7 8 9 10 11 12 13 14 15 16 17 18 19 20 21 22 23 # …" at bounding box center [1130, 248] width 276 height 443
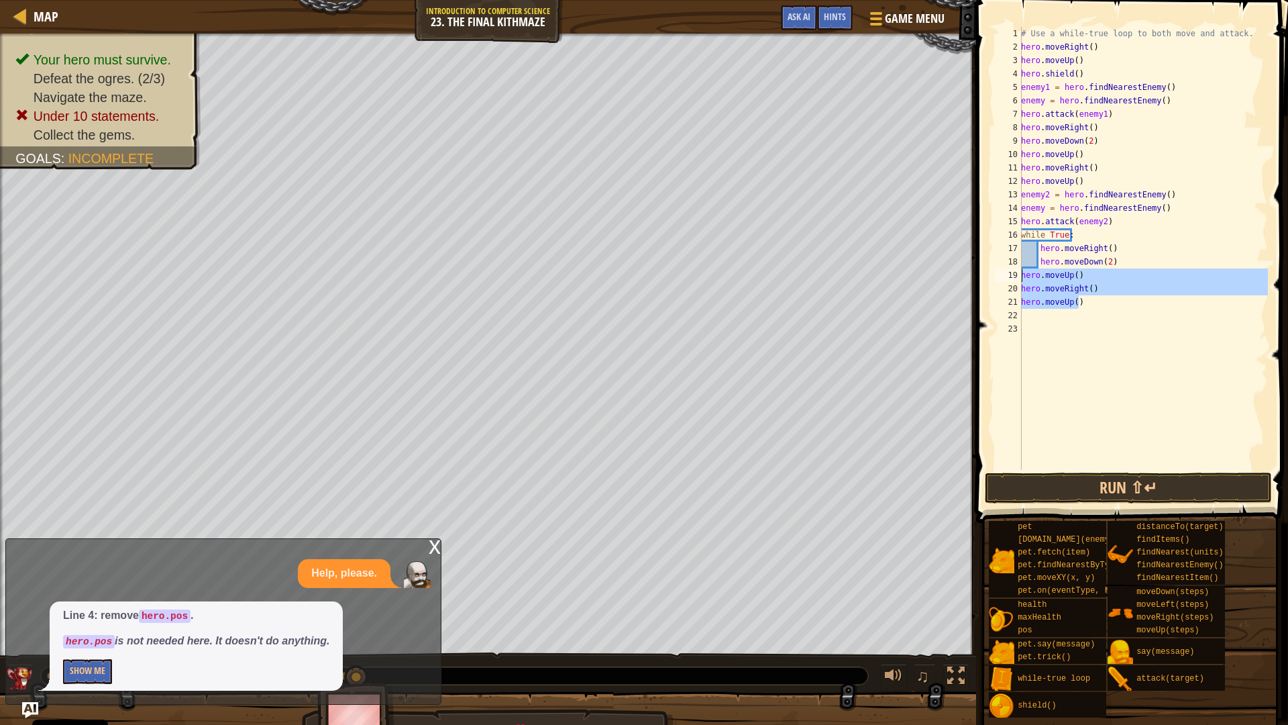
type textarea "hero.moveUp() hero.moveRight()"
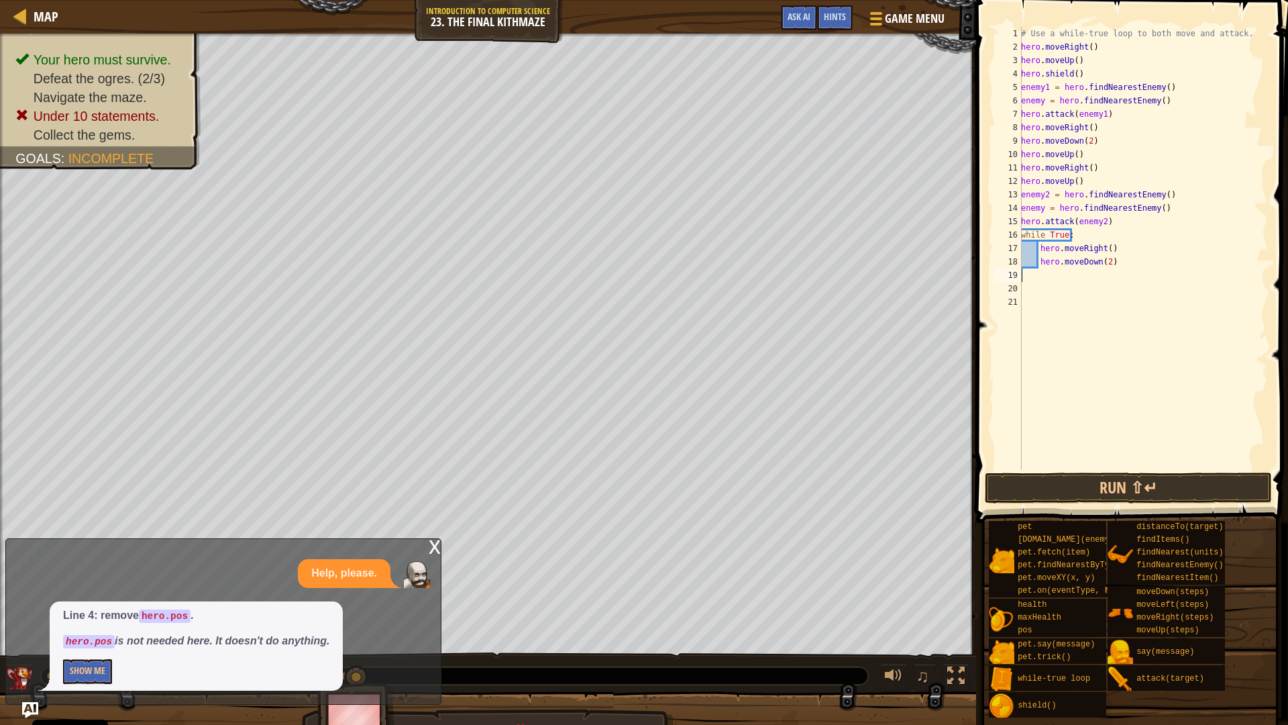
click at [1126, 253] on div "# Use a while-true loop to both move and attack. hero . moveRight ( ) hero . mo…" at bounding box center [1144, 262] width 250 height 470
click at [1125, 258] on div "# Use a while-true loop to both move and attack. hero . moveRight ( ) hero . mo…" at bounding box center [1144, 262] width 250 height 470
type textarea "hero.moveDown(2)"
paste textarea "hero.moveUp()"
click at [1107, 275] on div "# Use a while-true loop to both move and attack. hero . moveRight ( ) hero . mo…" at bounding box center [1144, 262] width 250 height 470
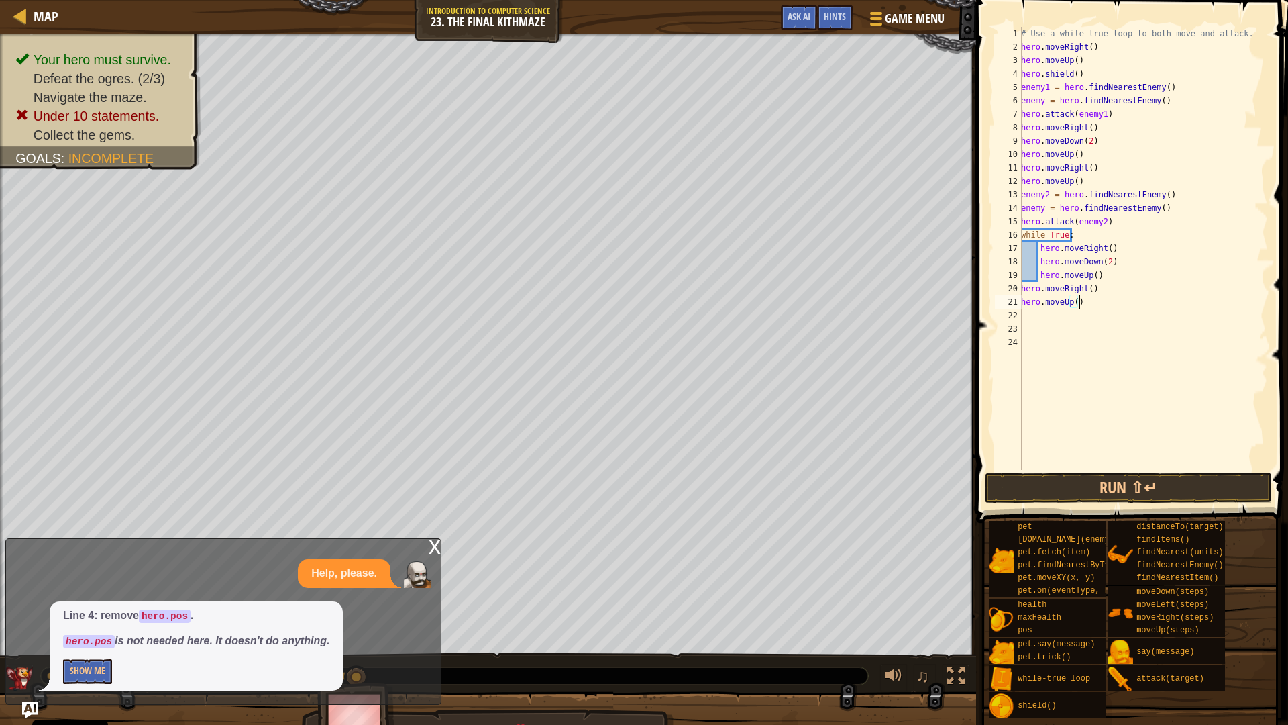
type textarea "hero.moveUp()"
click at [1021, 303] on div "21" at bounding box center [1008, 301] width 27 height 13
type textarea "hero.moveRight()"
click at [1117, 285] on div "# Use a while-true loop to both move and attack. hero . moveRight ( ) hero . mo…" at bounding box center [1144, 262] width 250 height 470
click at [1022, 313] on div "# Use a while-true loop to both move and attack. hero . moveRight ( ) hero . mo…" at bounding box center [1144, 262] width 250 height 470
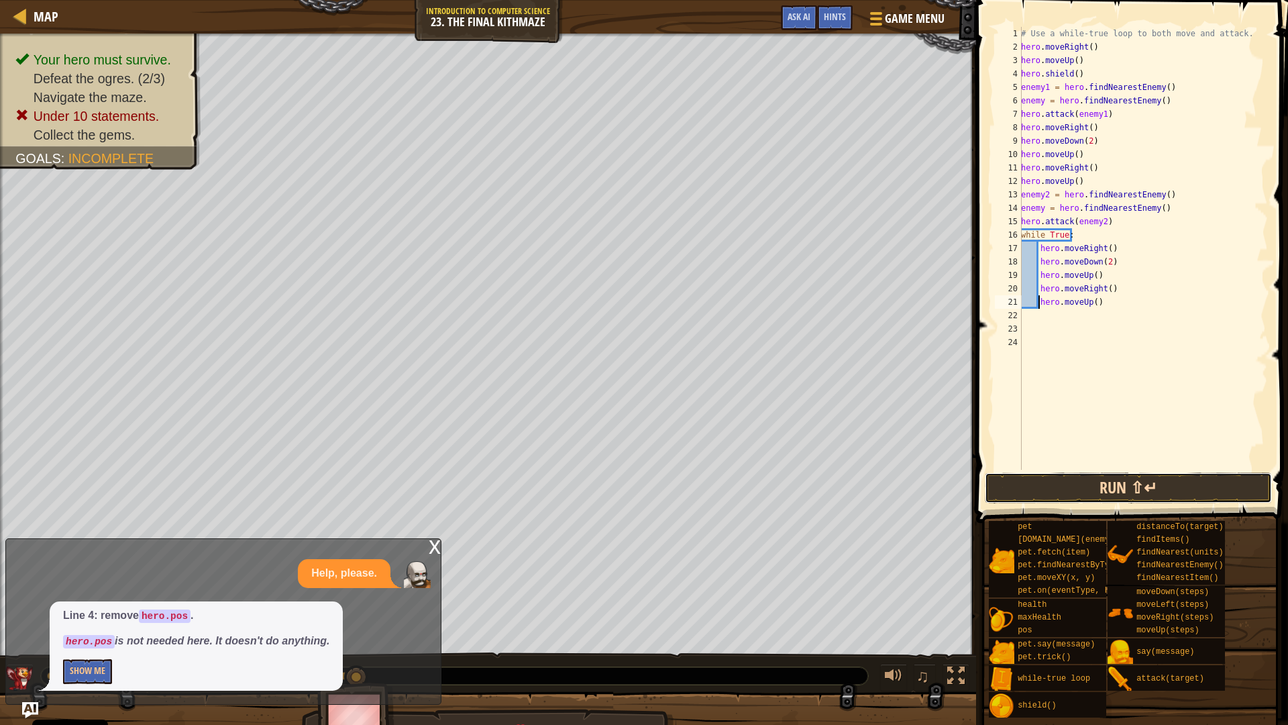
click at [1063, 483] on button "Run ⇧↵" at bounding box center [1128, 487] width 287 height 31
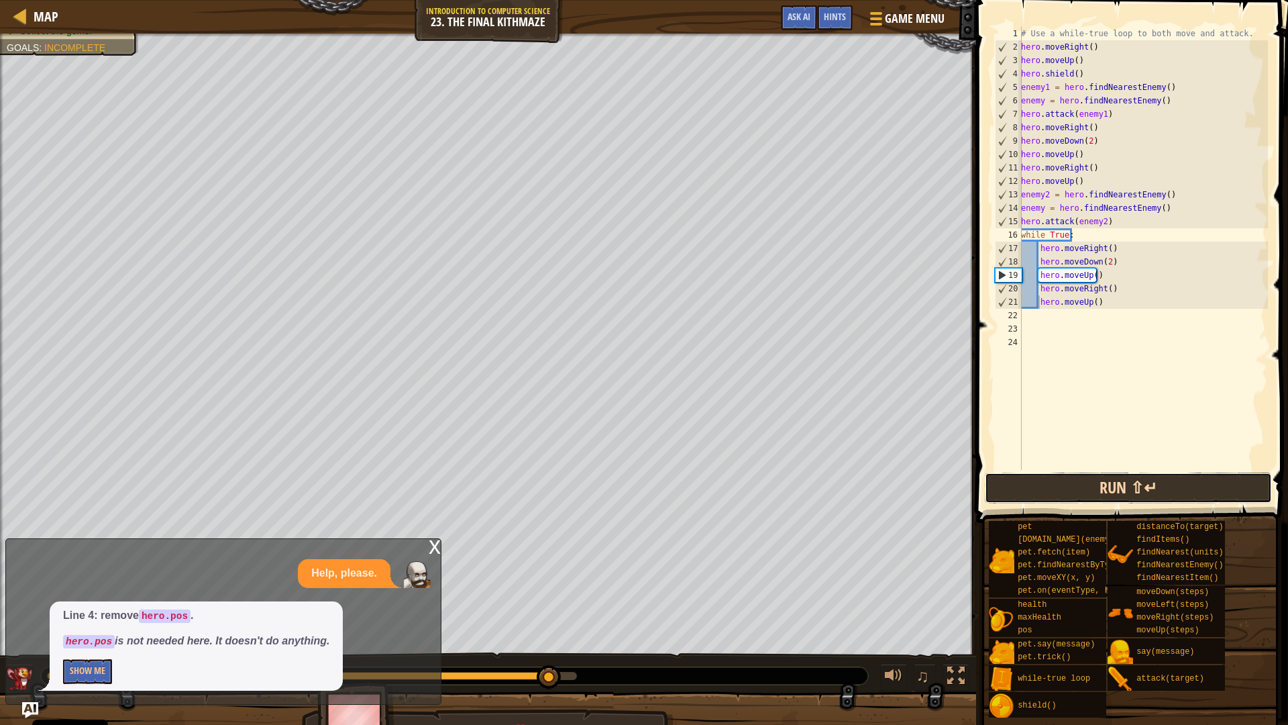
click at [1134, 490] on button "Run ⇧↵" at bounding box center [1128, 487] width 287 height 31
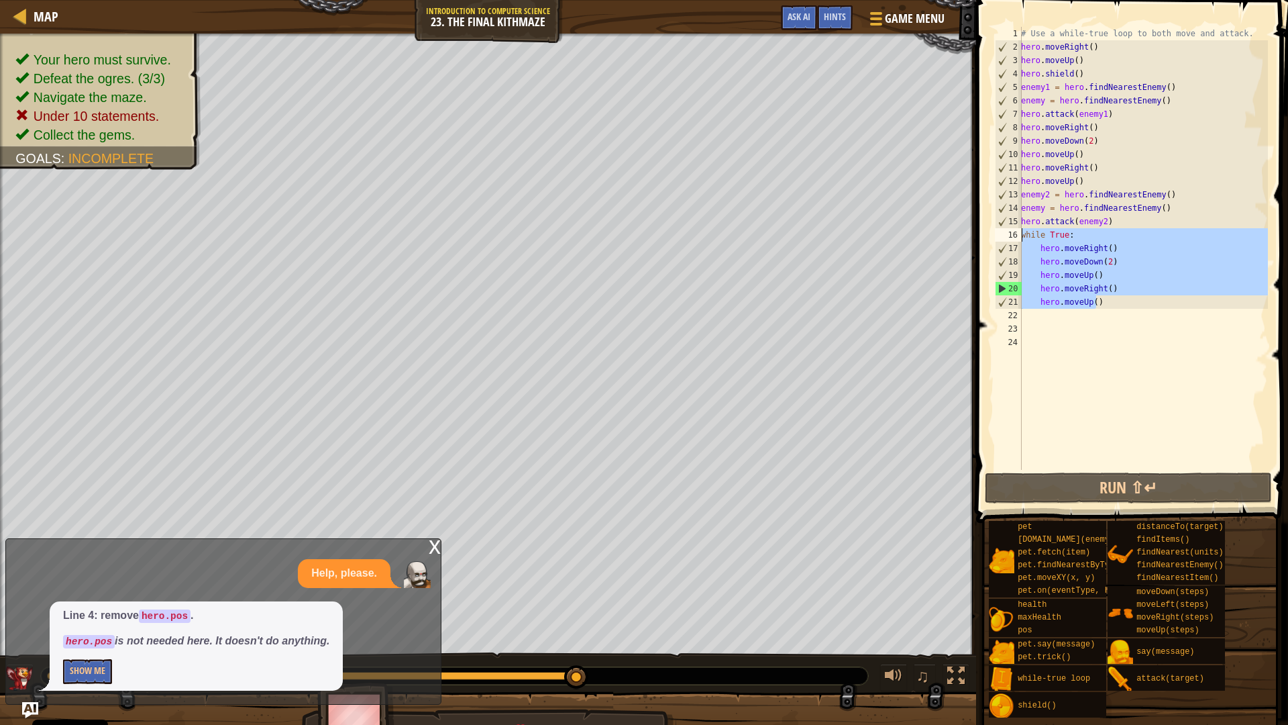
drag, startPoint x: 1111, startPoint y: 303, endPoint x: 1019, endPoint y: 237, distance: 113.6
click at [1019, 237] on div "hero.moveUp() 1 2 3 4 5 6 7 8 9 10 11 12 13 14 15 16 17 18 19 20 21 22 23 24 # …" at bounding box center [1130, 248] width 276 height 443
click at [1114, 112] on div "# Use a while-true loop to both move and attack. hero . moveRight ( ) hero . mo…" at bounding box center [1144, 262] width 250 height 470
type textarea "hero.attack(enemy1)"
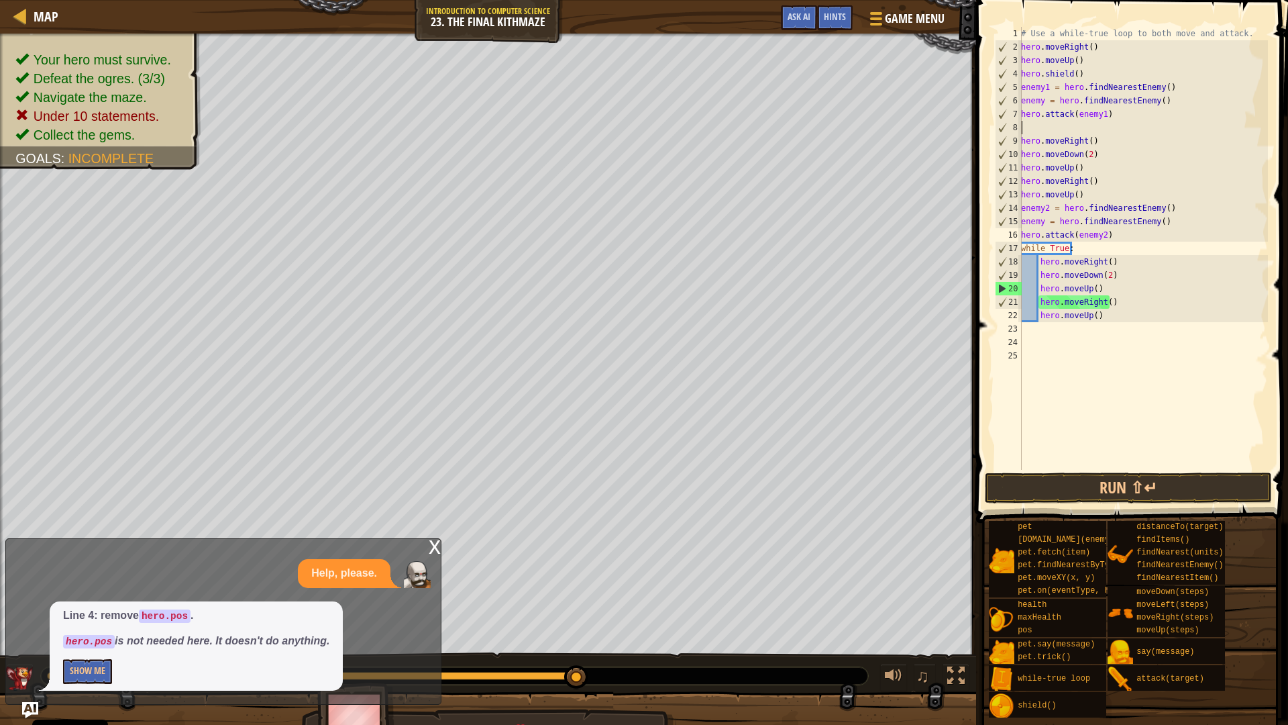
paste textarea "hero.moveUp()"
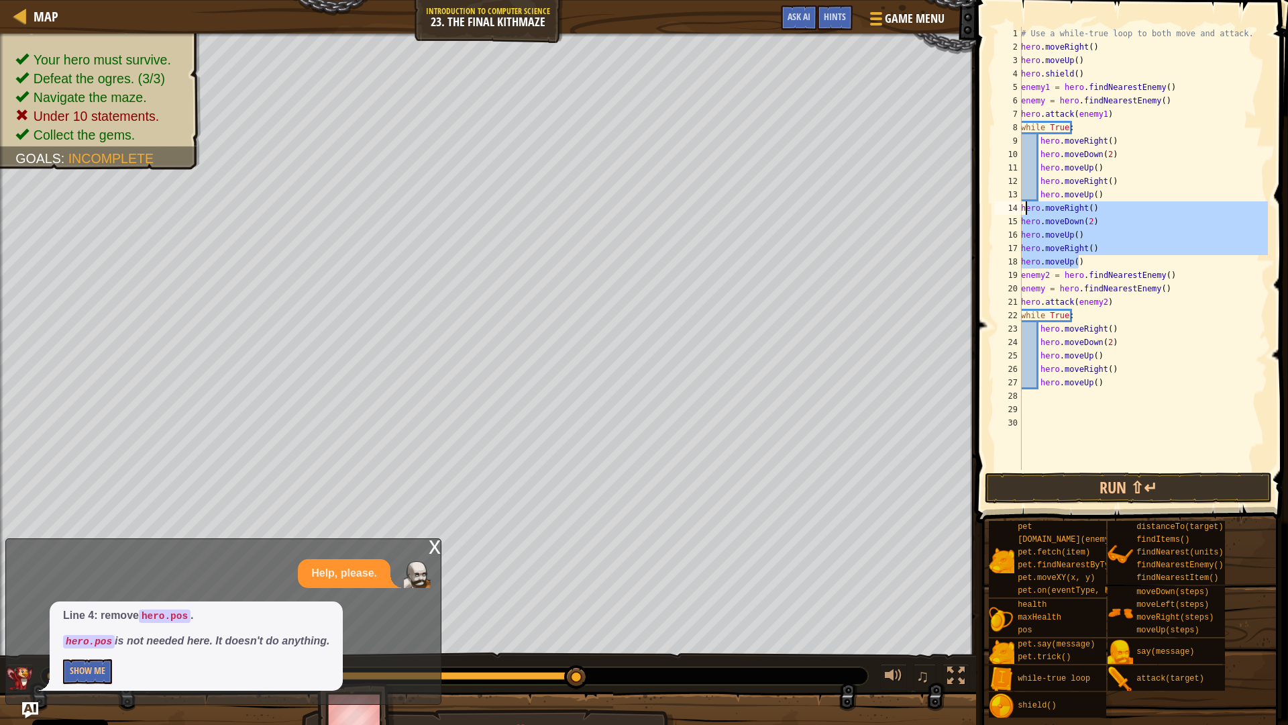
drag, startPoint x: 1092, startPoint y: 260, endPoint x: 1025, endPoint y: 231, distance: 73.3
click at [1021, 209] on div "hero.moveUp() 1 2 3 4 5 6 7 8 9 10 11 12 13 14 15 16 17 18 19 20 21 22 23 24 25…" at bounding box center [1130, 248] width 276 height 443
type textarea "hero.moveRight() hero.moveDown(2)"
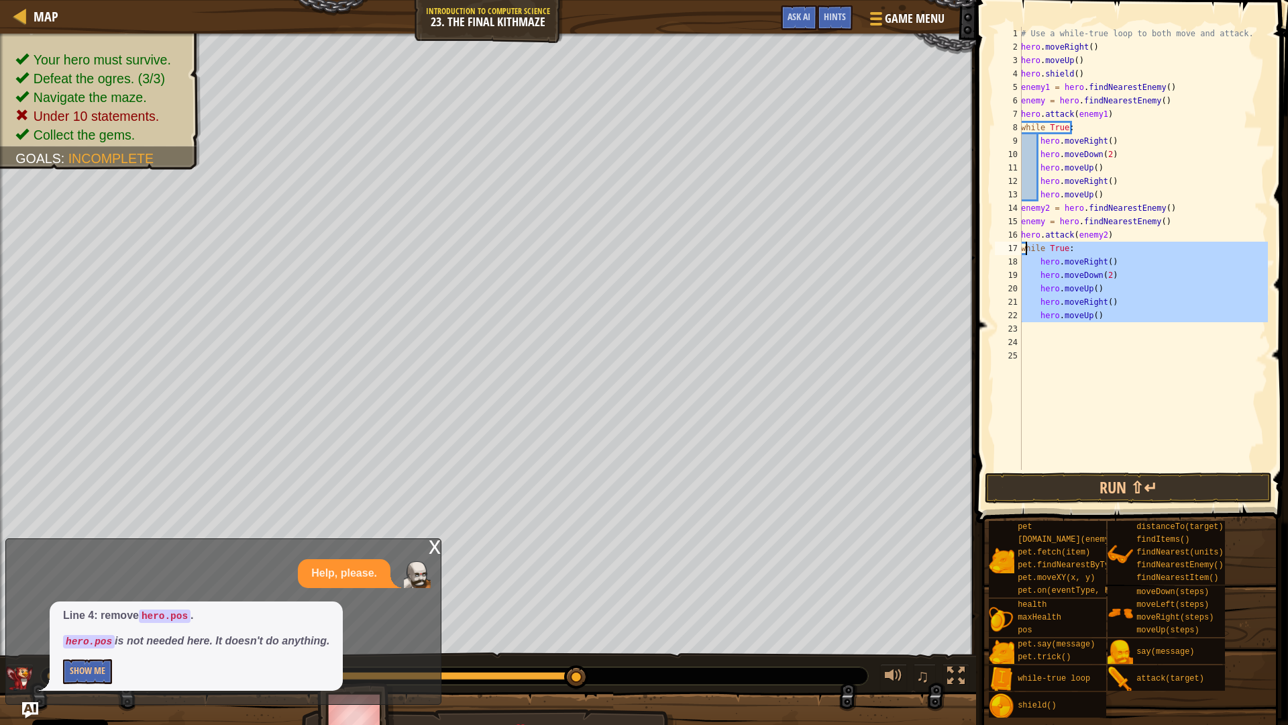
drag, startPoint x: 1109, startPoint y: 324, endPoint x: 1021, endPoint y: 252, distance: 113.4
click at [1021, 252] on div "hero.moveUp() 1 2 3 4 5 6 7 8 9 10 11 12 13 14 15 16 17 18 19 20 21 22 23 24 25…" at bounding box center [1130, 248] width 276 height 443
type textarea "while True: hero.moveRight()"
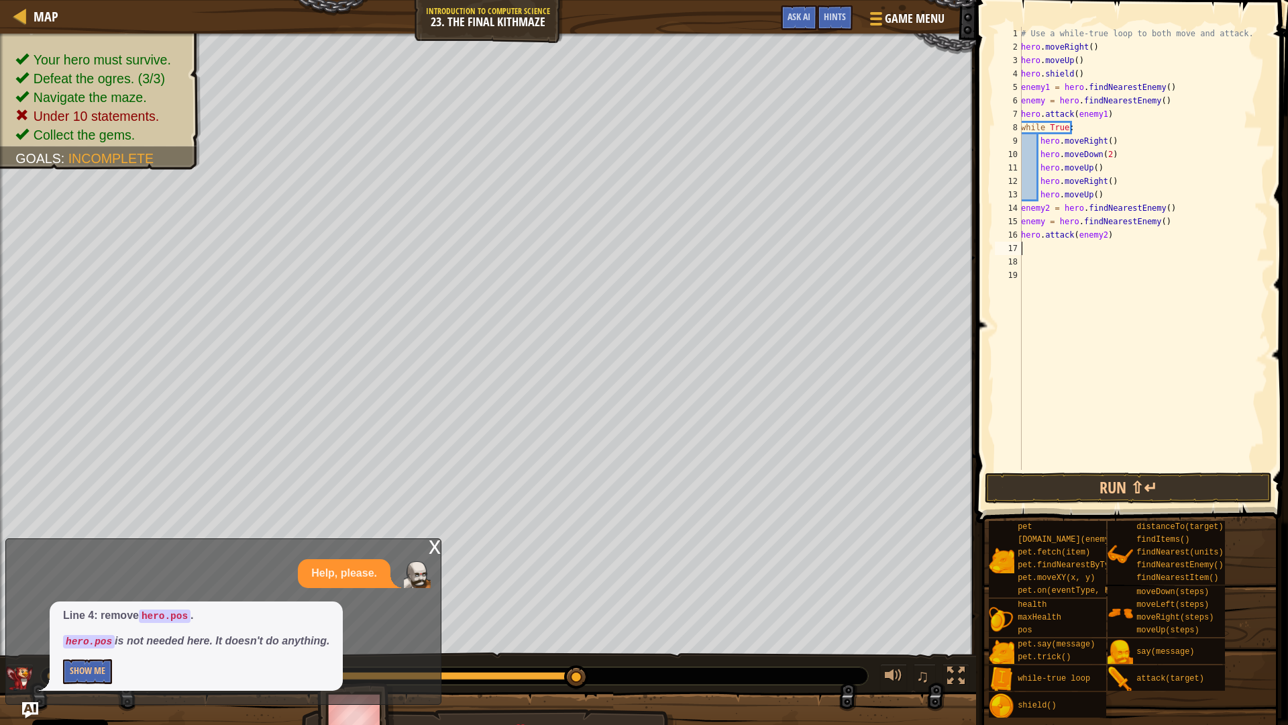
type textarea "hero.attack(enemy2)"
click at [1041, 256] on div "# Use a while-true loop to both move and attack. hero . moveRight ( ) hero . mo…" at bounding box center [1144, 262] width 250 height 470
type textarea "hero.attack(enemy2)"
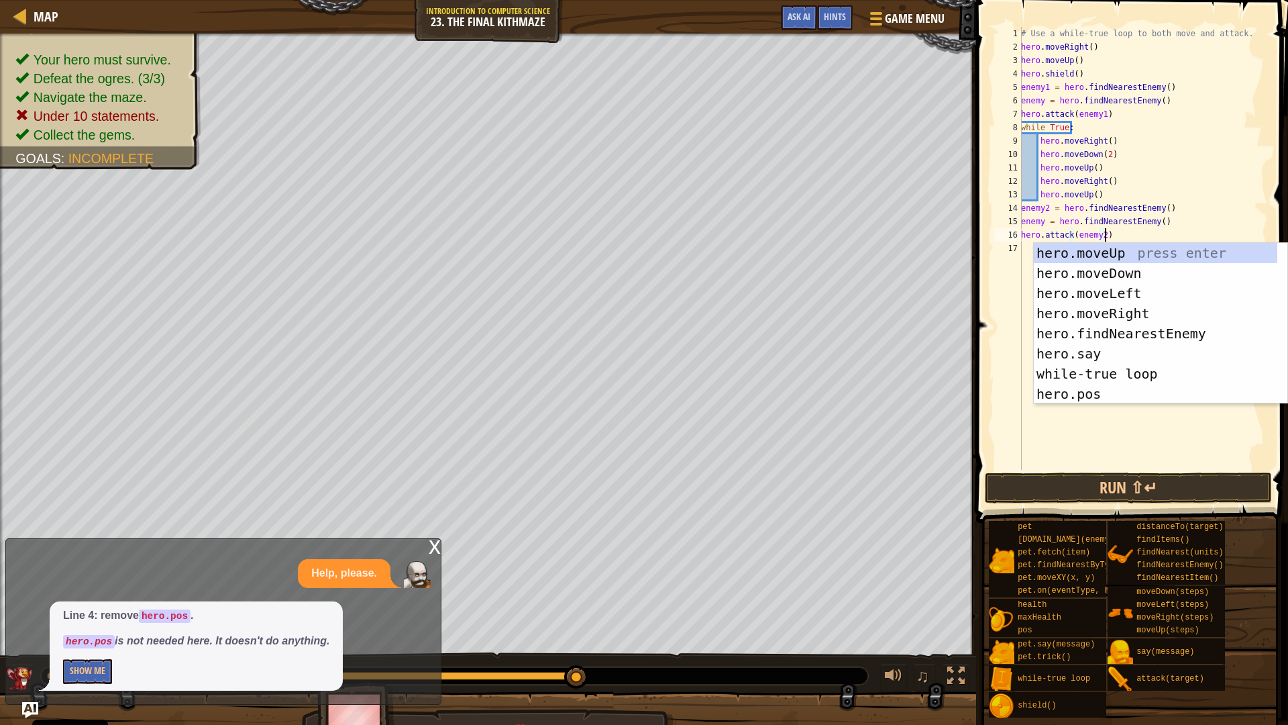
click at [1077, 423] on div "# Use a while-true loop to both move and attack. hero . moveRight ( ) hero . mo…" at bounding box center [1144, 262] width 250 height 470
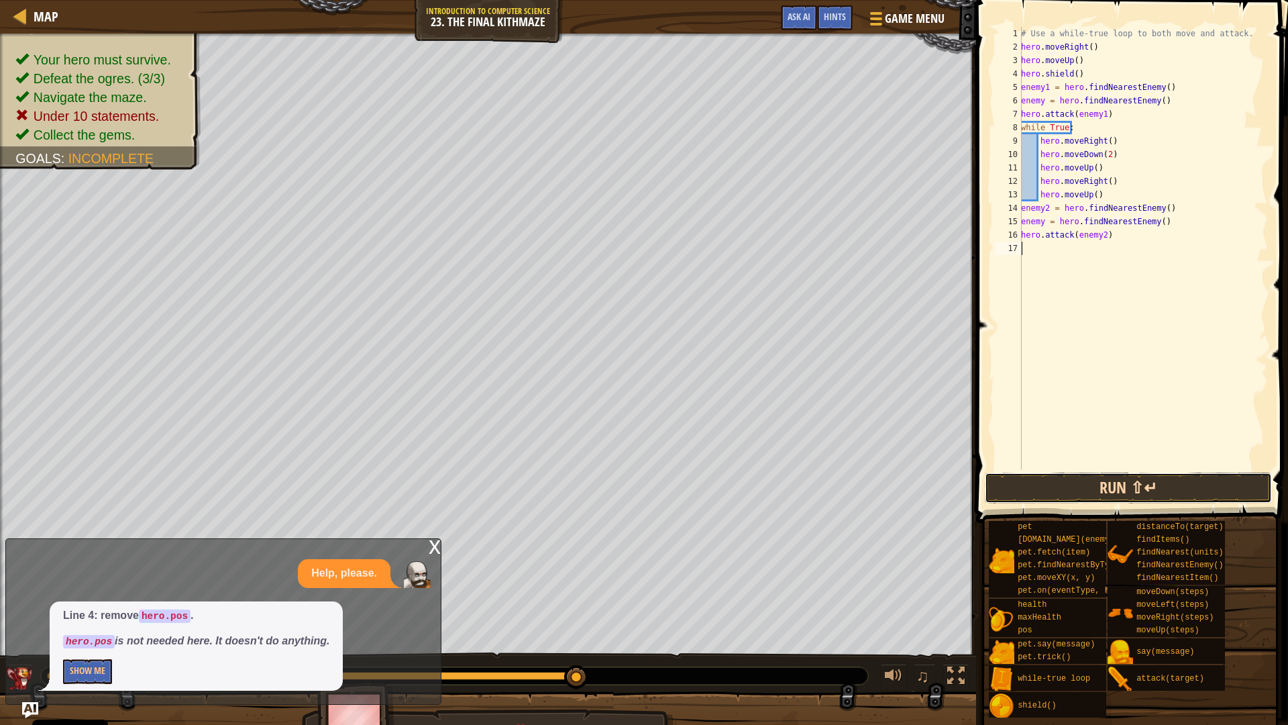
click at [1086, 483] on button "Run ⇧↵" at bounding box center [1128, 487] width 287 height 31
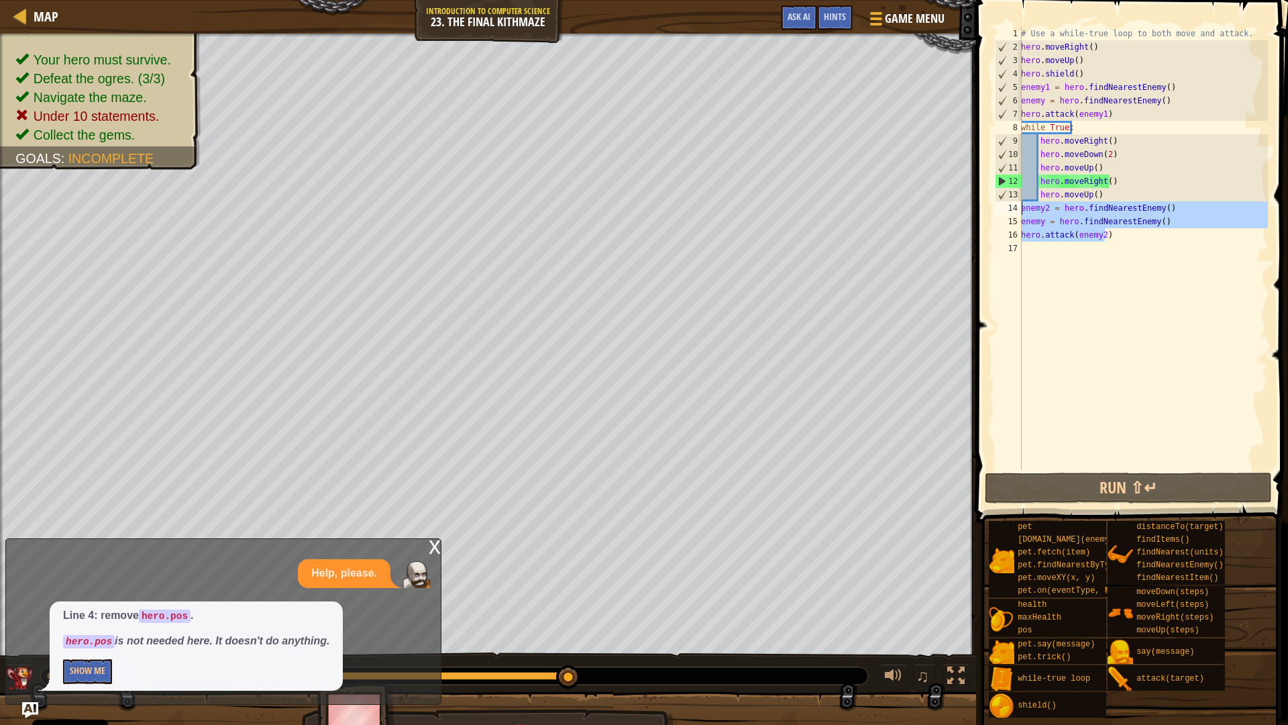
drag, startPoint x: 1105, startPoint y: 232, endPoint x: 1019, endPoint y: 201, distance: 91.0
click at [1019, 201] on div "1 2 3 4 5 6 7 8 9 10 11 12 13 14 15 16 17 # Use a while-true loop to both move …" at bounding box center [1130, 248] width 276 height 443
type textarea "enemy2 = hero.findNearestEnemy() enemy = hero.findNearestEnemy()"
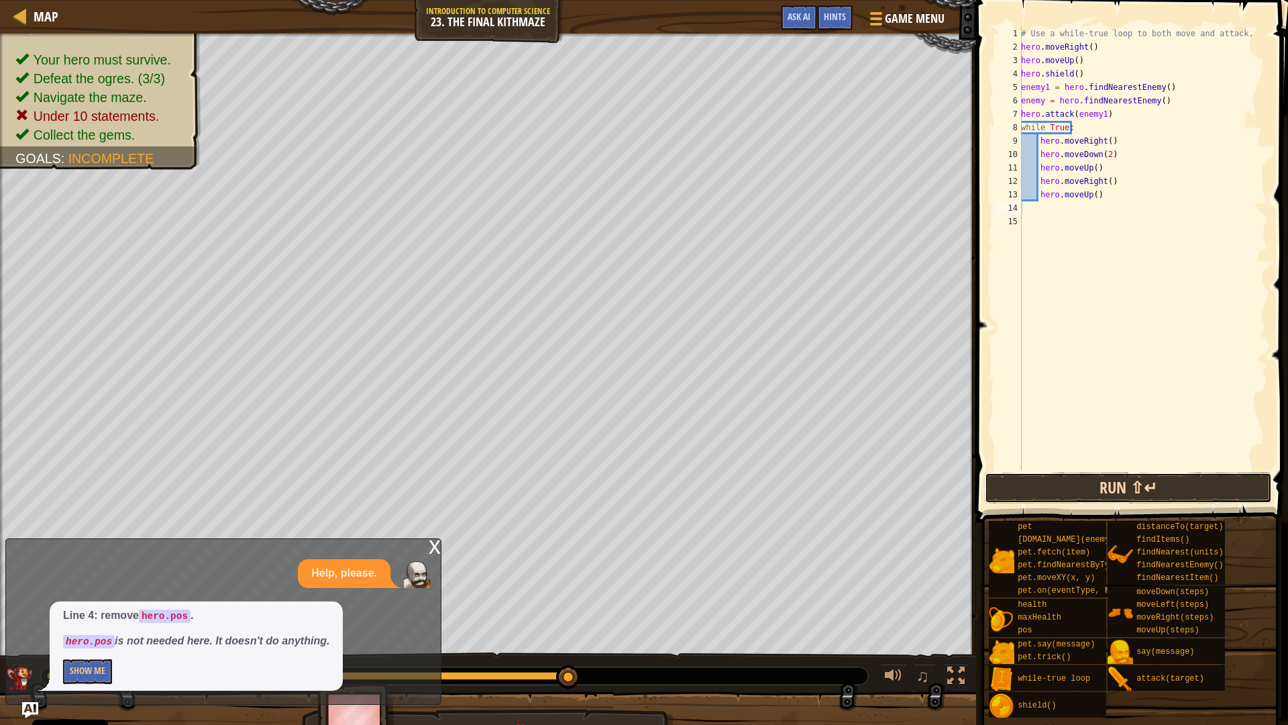
click at [1111, 474] on button "Run ⇧↵" at bounding box center [1128, 487] width 287 height 31
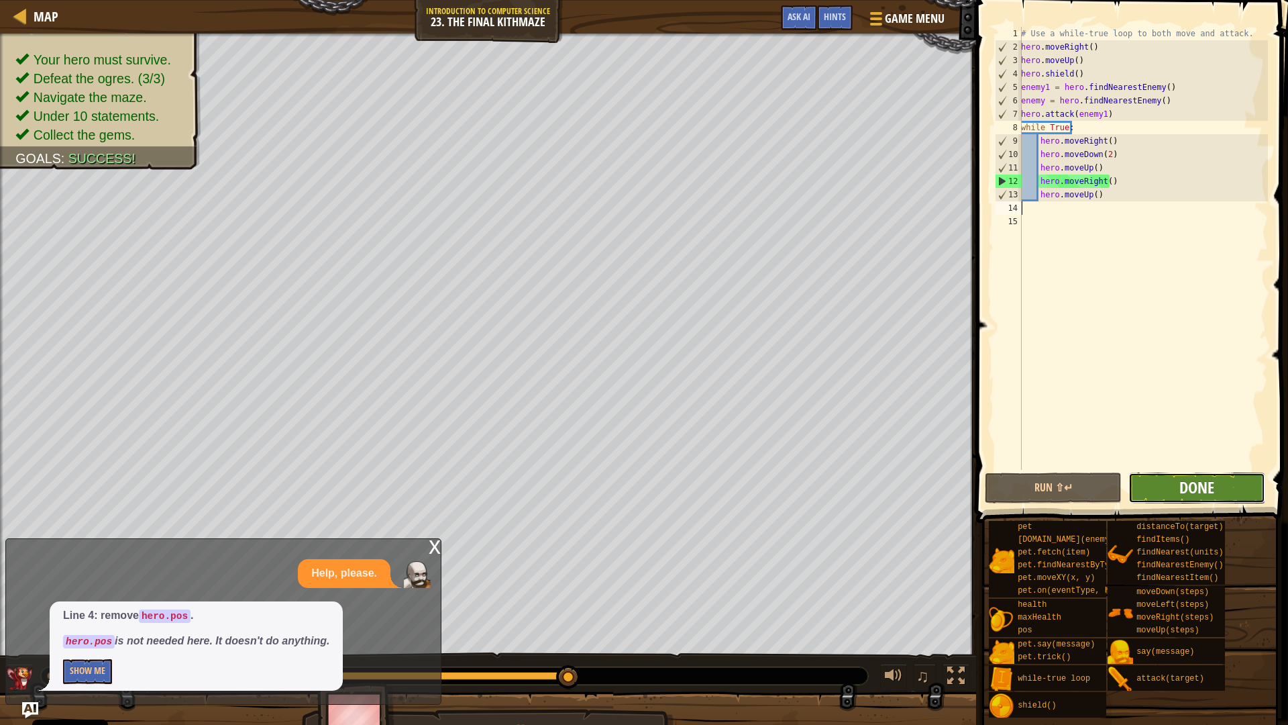
click at [1199, 493] on span "Done" at bounding box center [1197, 486] width 35 height 21
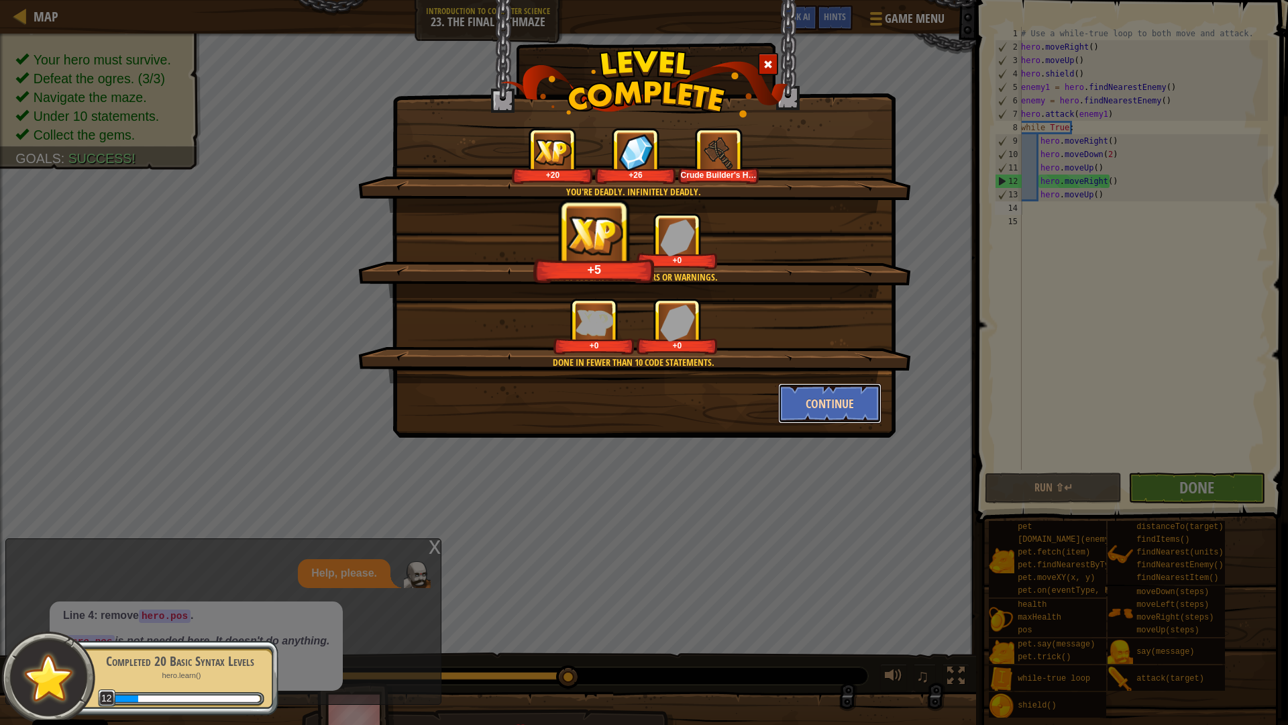
click at [833, 397] on button "Continue" at bounding box center [830, 403] width 104 height 40
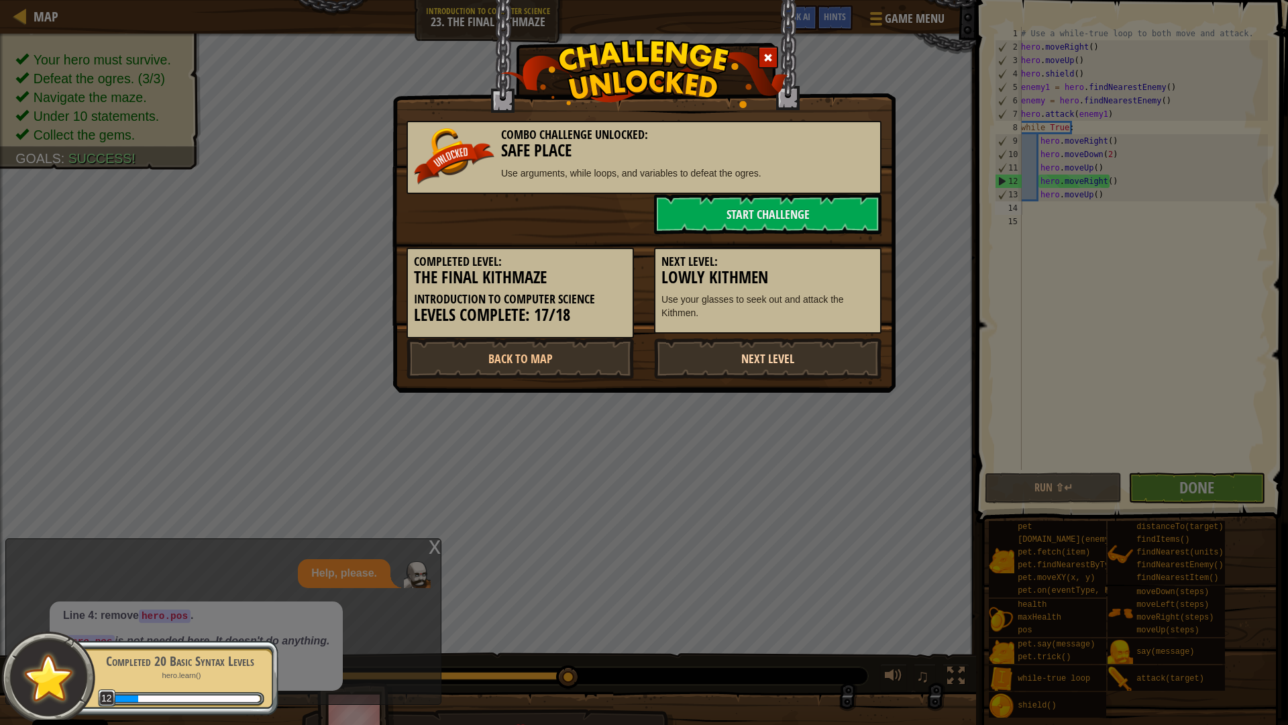
click at [713, 355] on link "Next Level" at bounding box center [767, 358] width 227 height 40
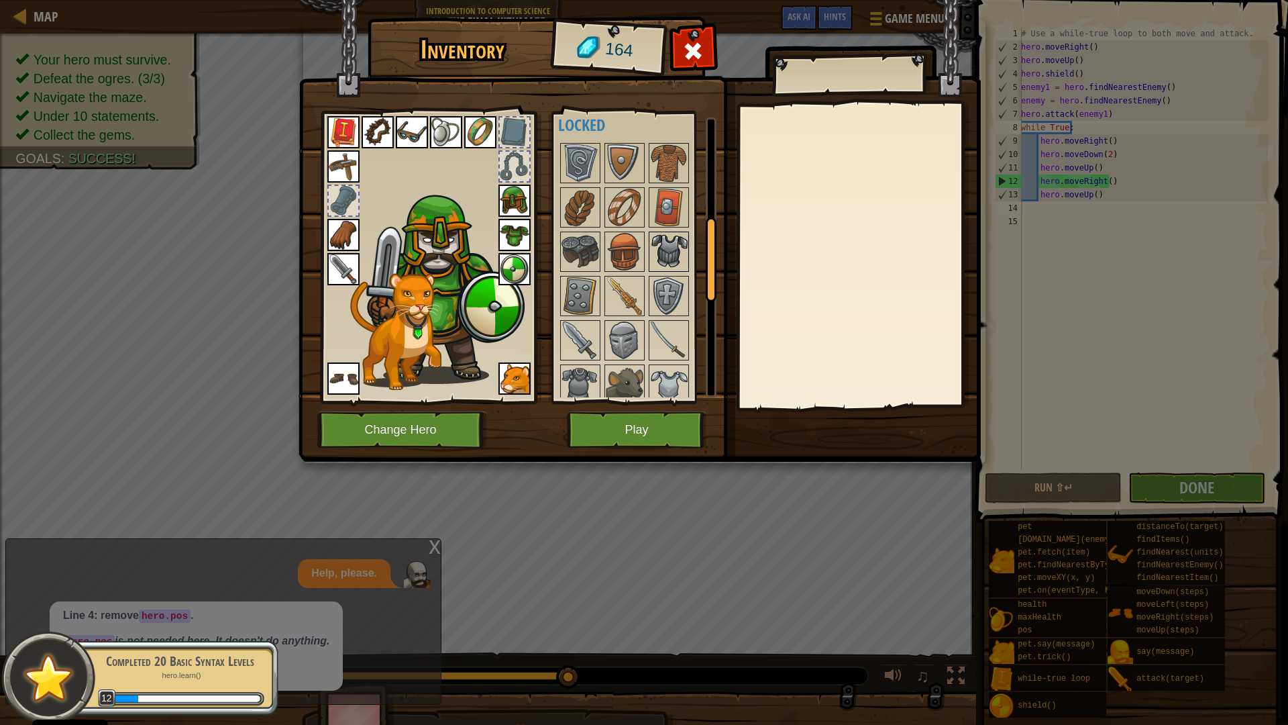
scroll to position [336, 0]
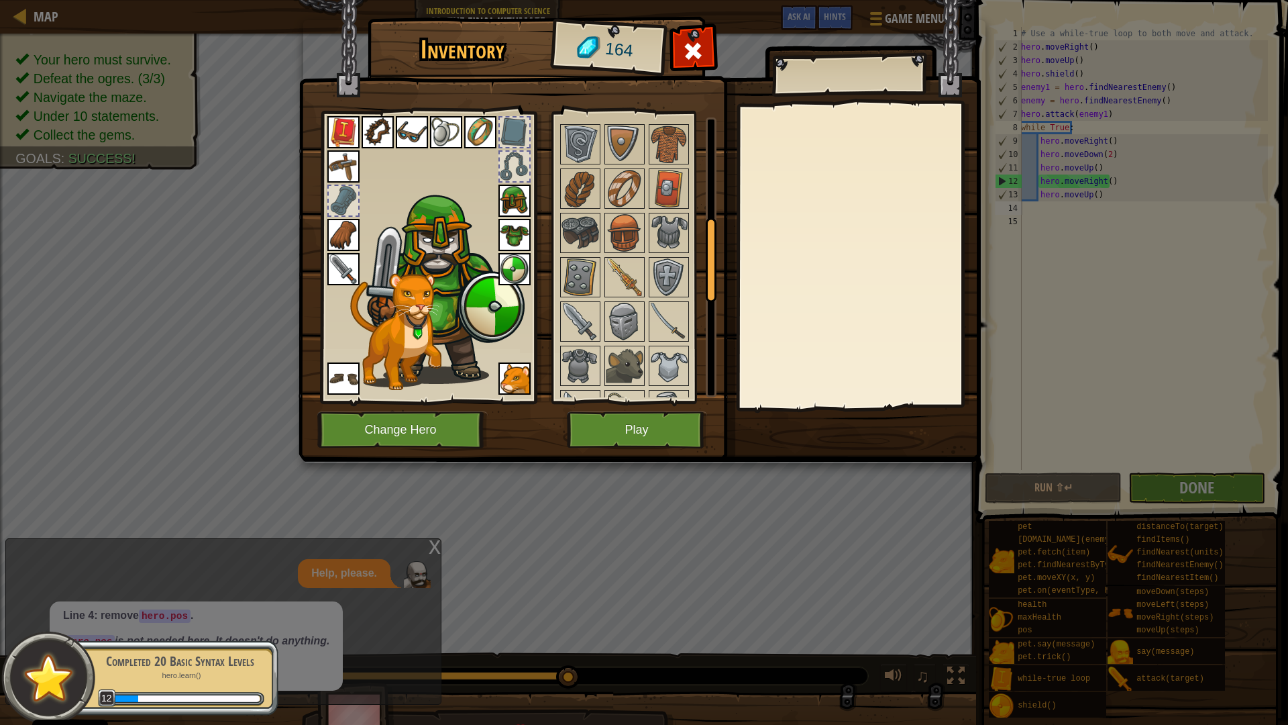
click at [372, 134] on img at bounding box center [378, 132] width 32 height 32
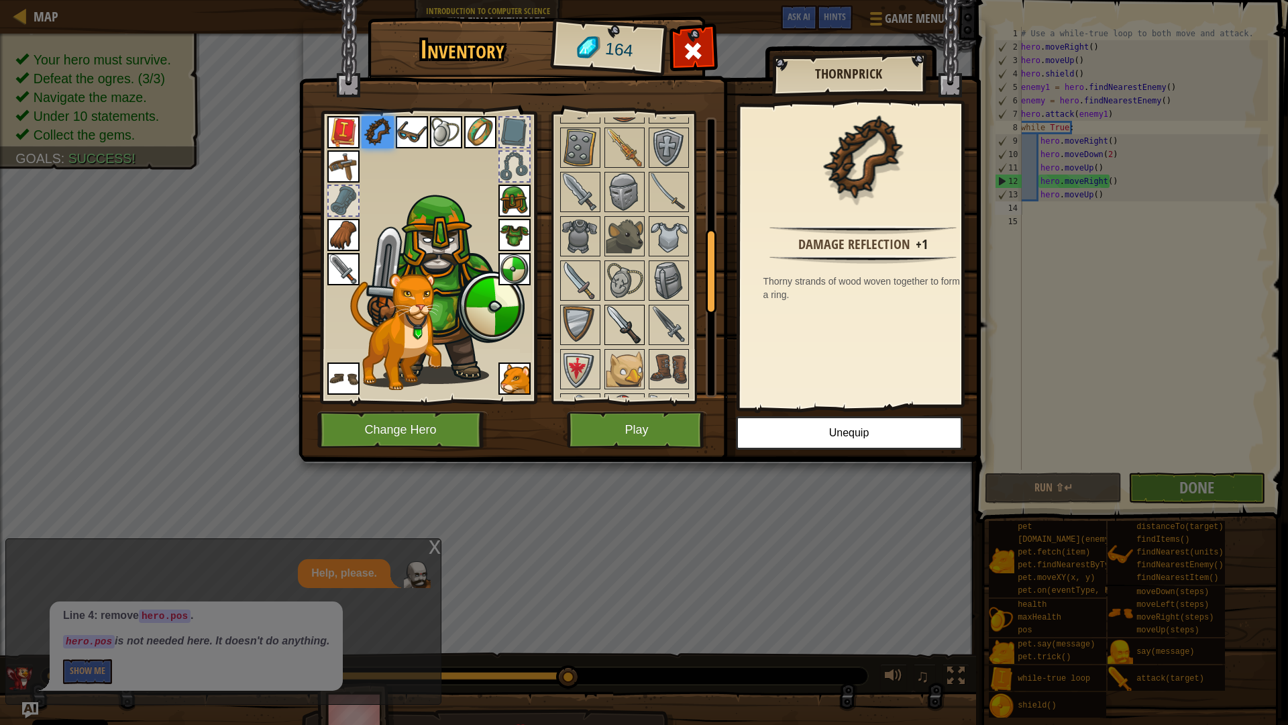
scroll to position [470, 0]
click at [633, 277] on img at bounding box center [625, 276] width 38 height 38
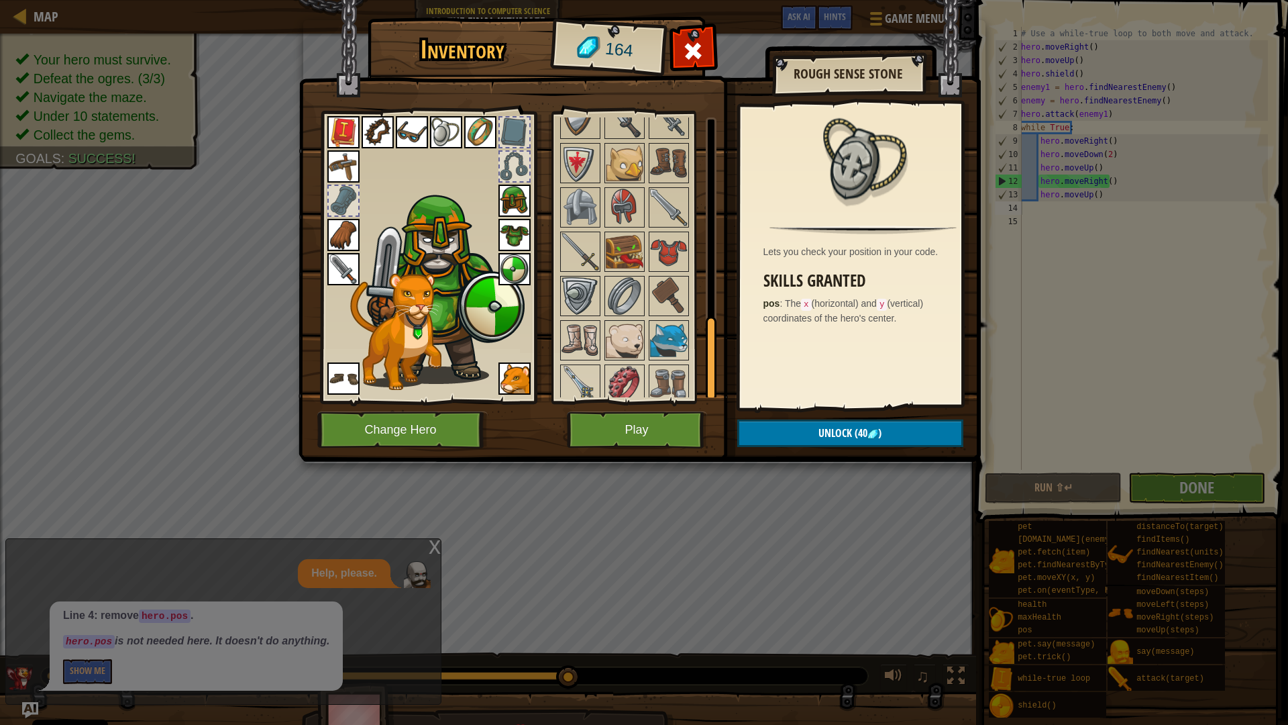
scroll to position [680, 0]
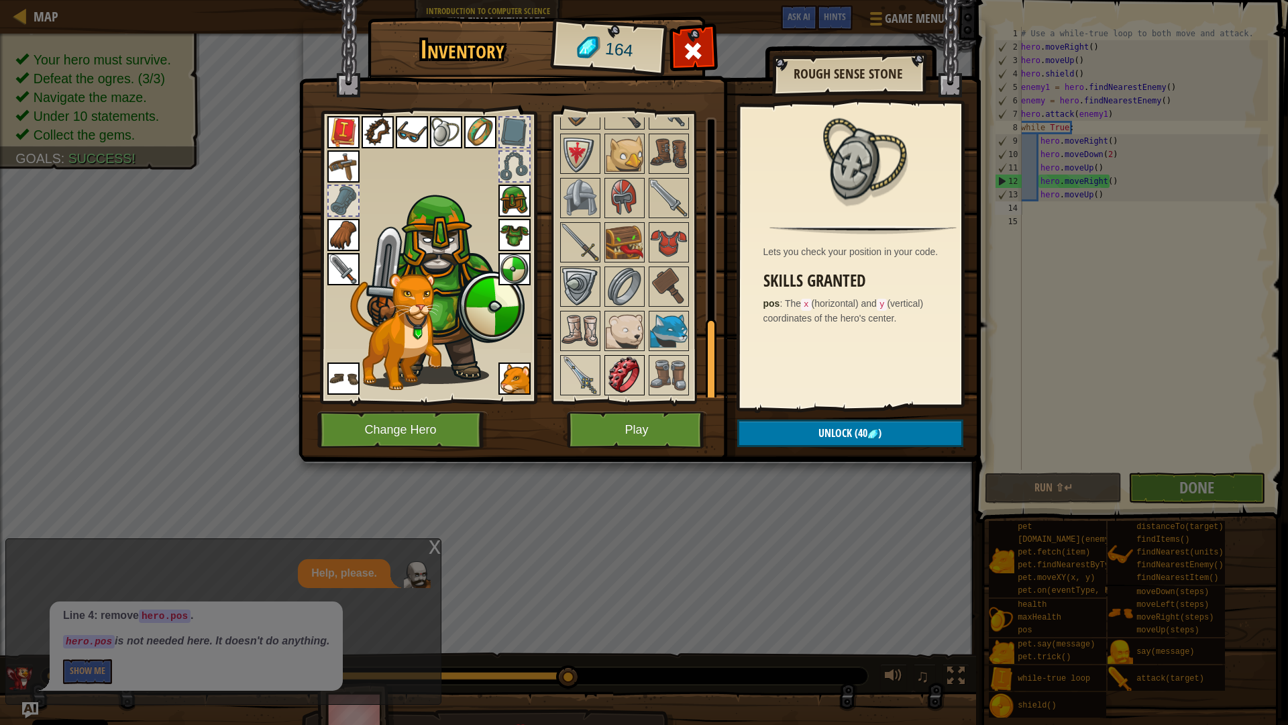
click at [623, 367] on img at bounding box center [625, 375] width 38 height 38
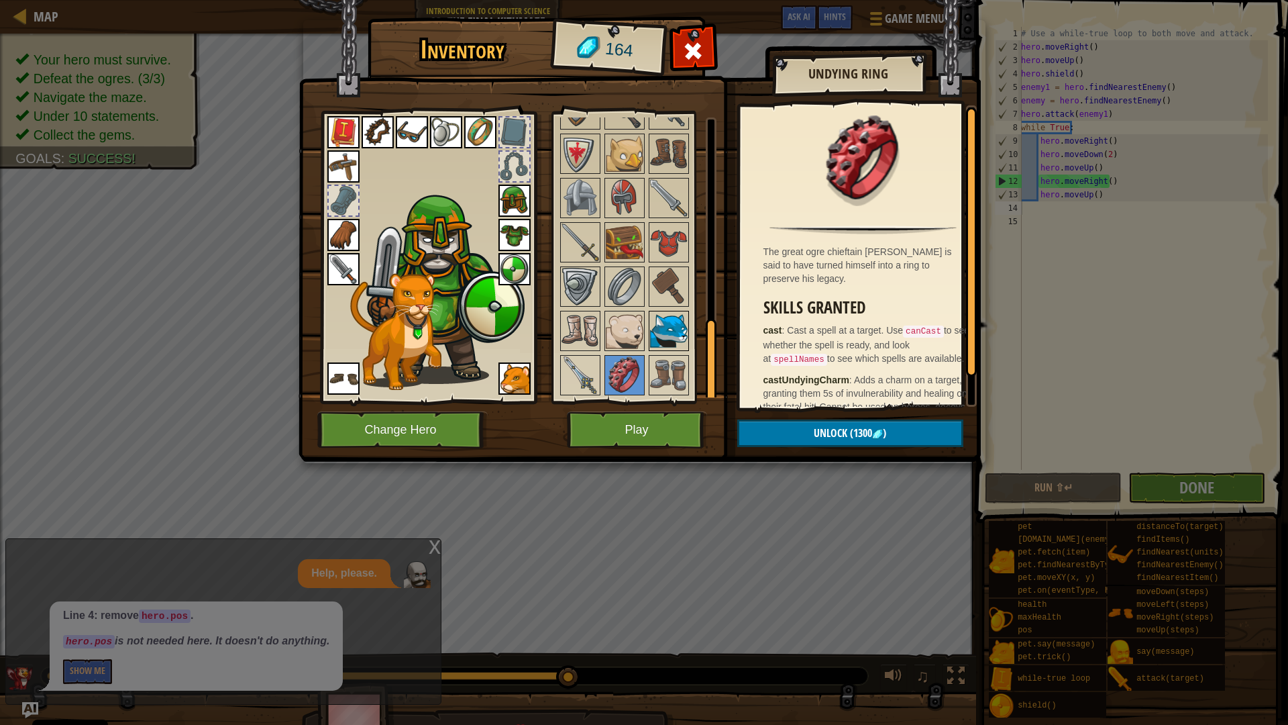
click at [663, 331] on img at bounding box center [669, 331] width 38 height 38
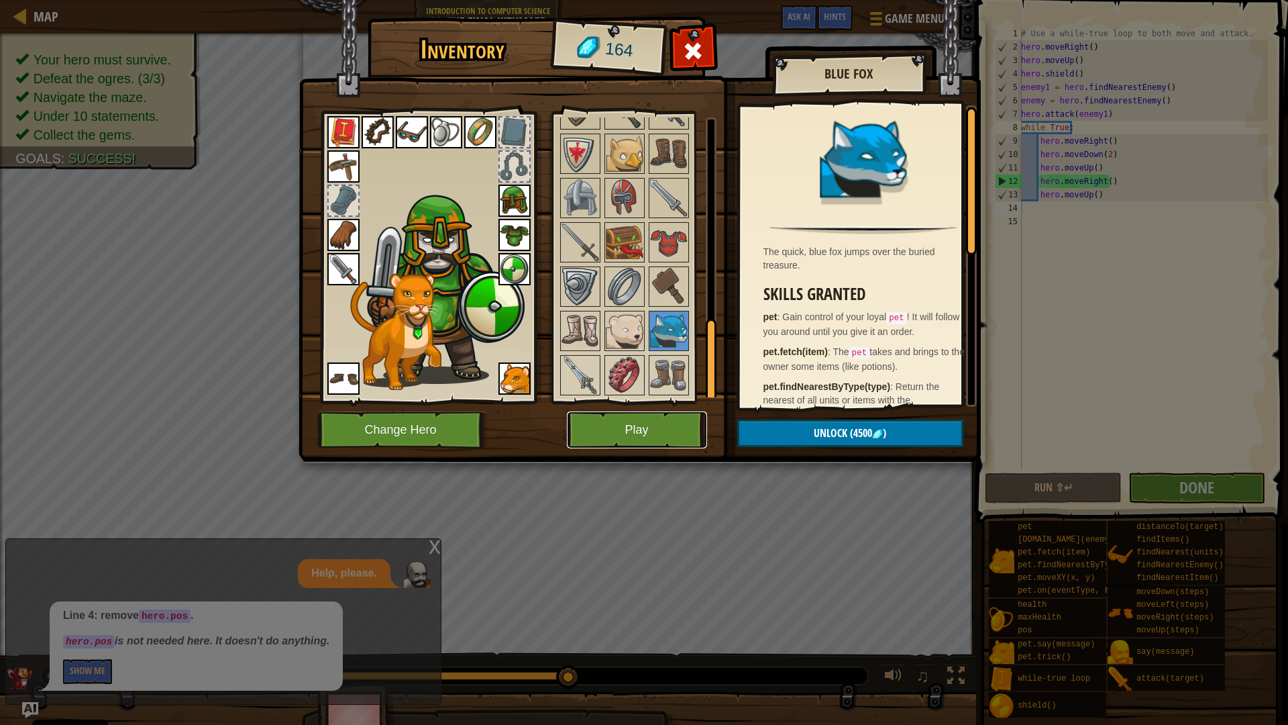
click at [625, 414] on button "Play" at bounding box center [637, 429] width 140 height 37
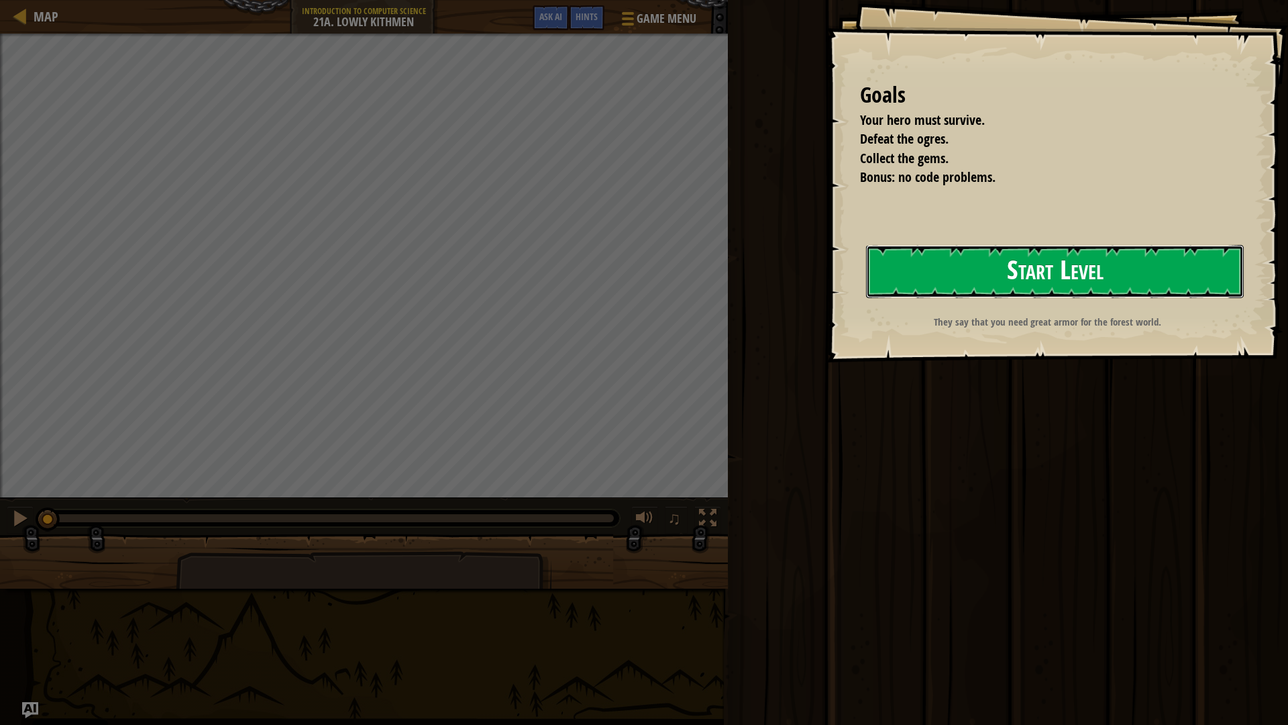
click at [965, 282] on button "Start Level" at bounding box center [1055, 271] width 378 height 53
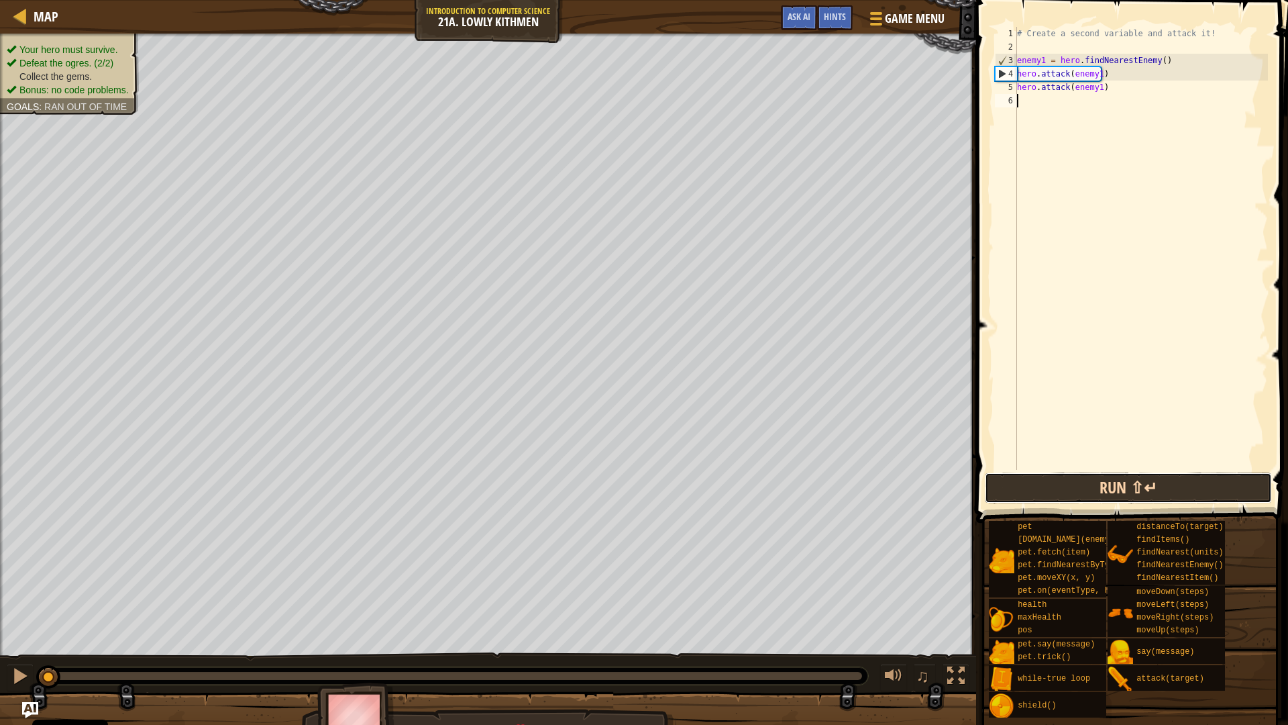
click at [1100, 479] on button "Run ⇧↵" at bounding box center [1128, 487] width 287 height 31
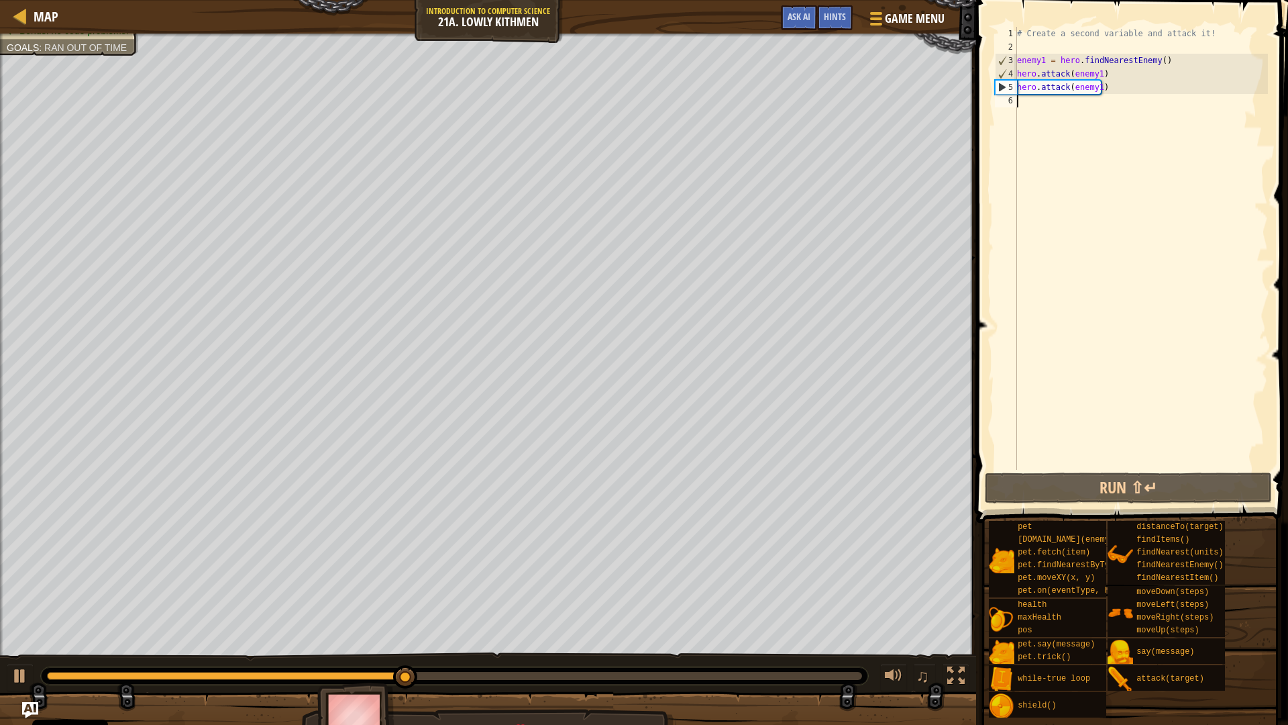
type textarea "h"
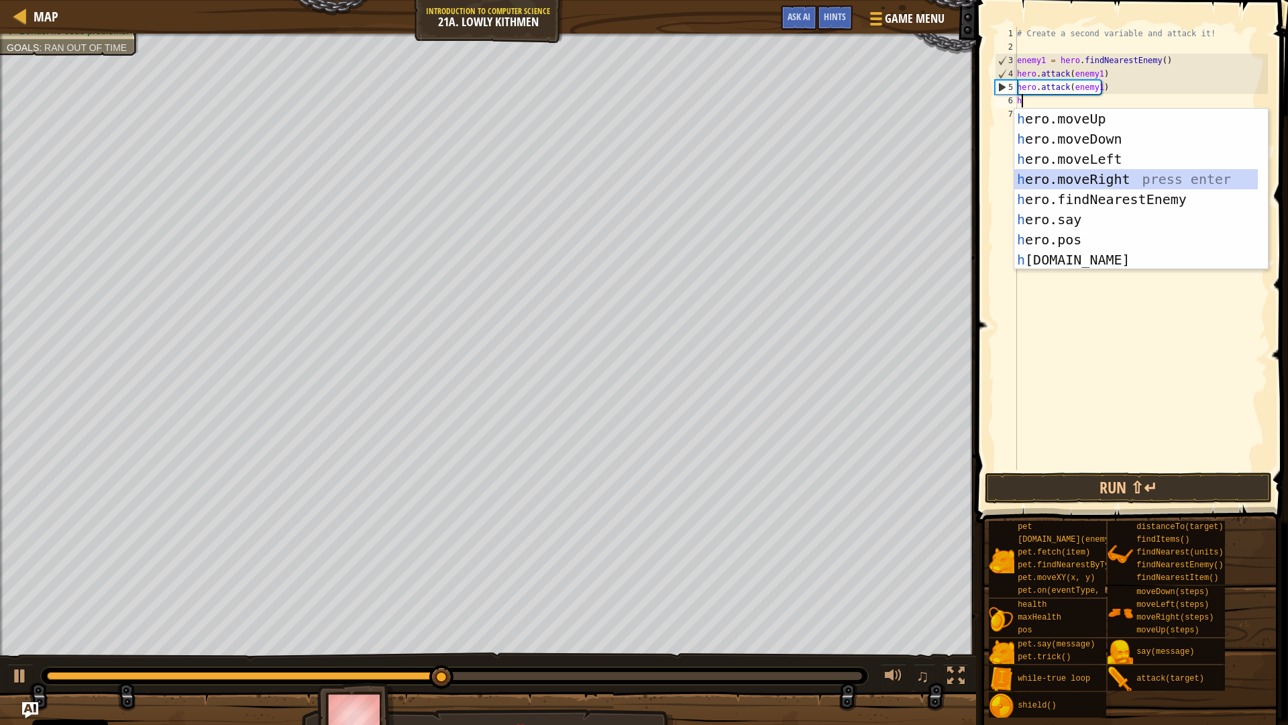
click at [1119, 169] on div "h ero.moveUp press enter h ero.moveDown press enter h ero.moveLeft press enter …" at bounding box center [1137, 209] width 244 height 201
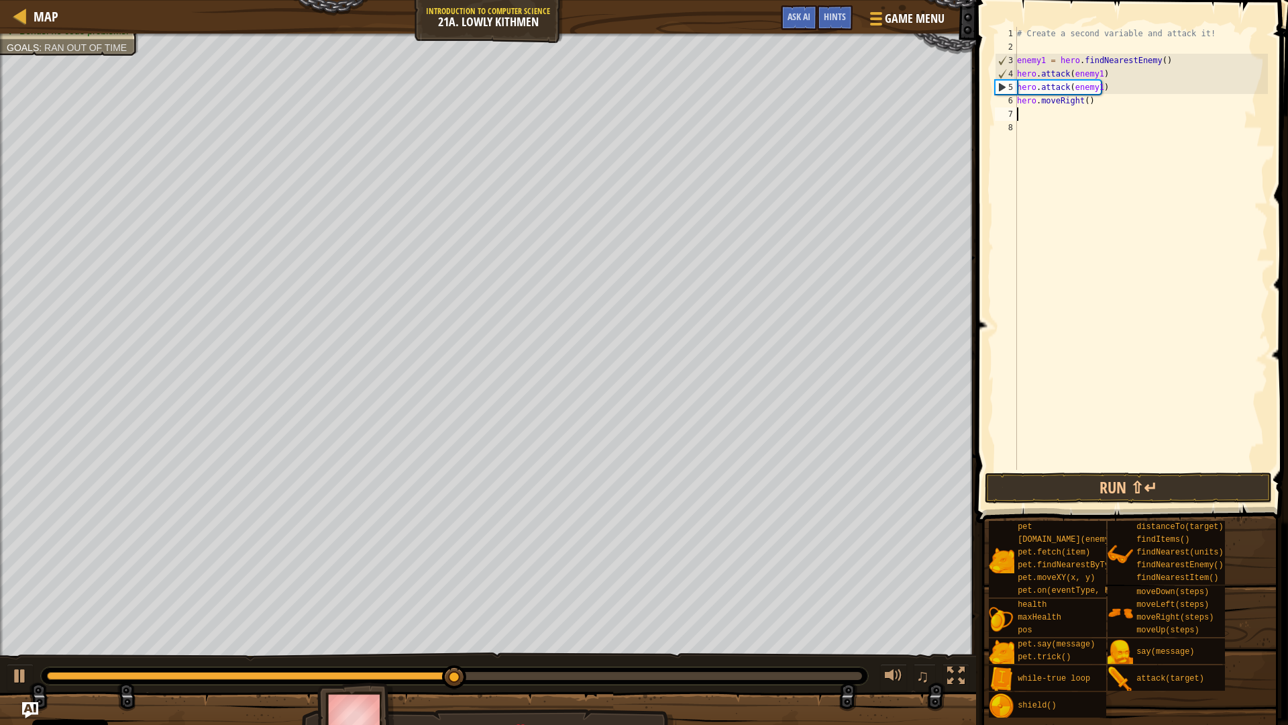
type textarea "h"
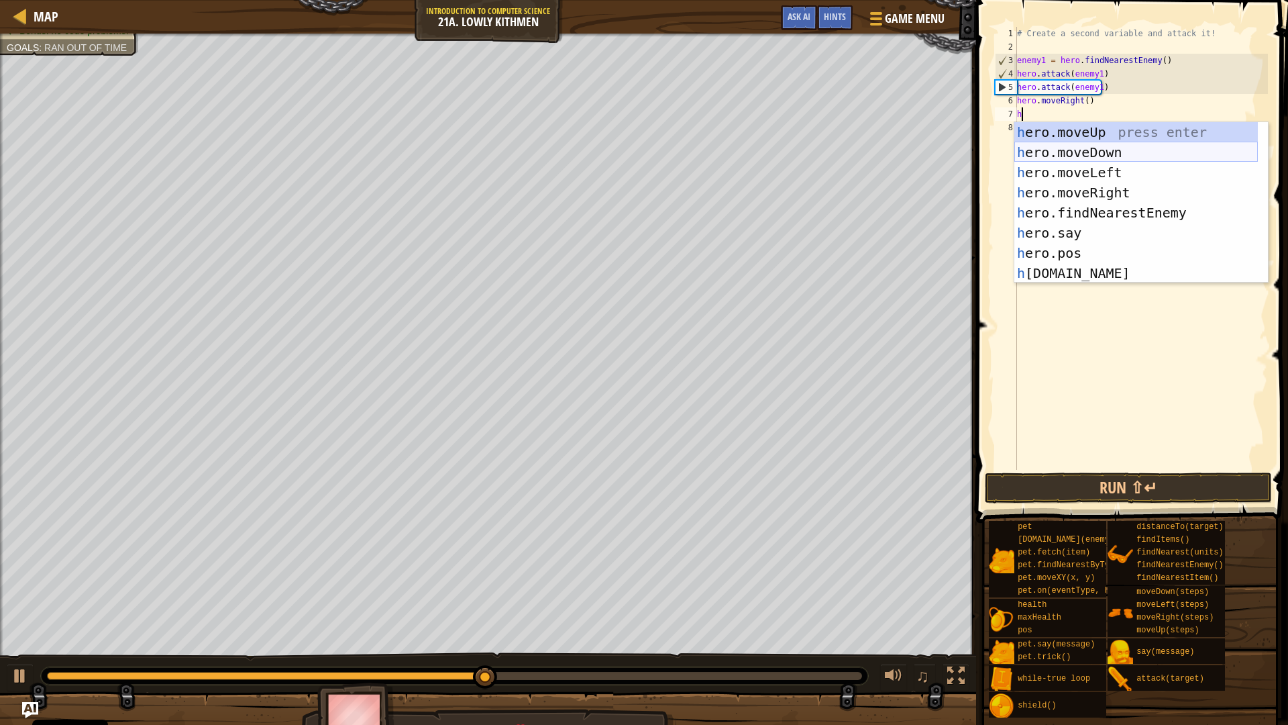
click at [1099, 146] on div "h ero.moveUp press enter h ero.moveDown press enter h ero.moveLeft press enter …" at bounding box center [1137, 222] width 244 height 201
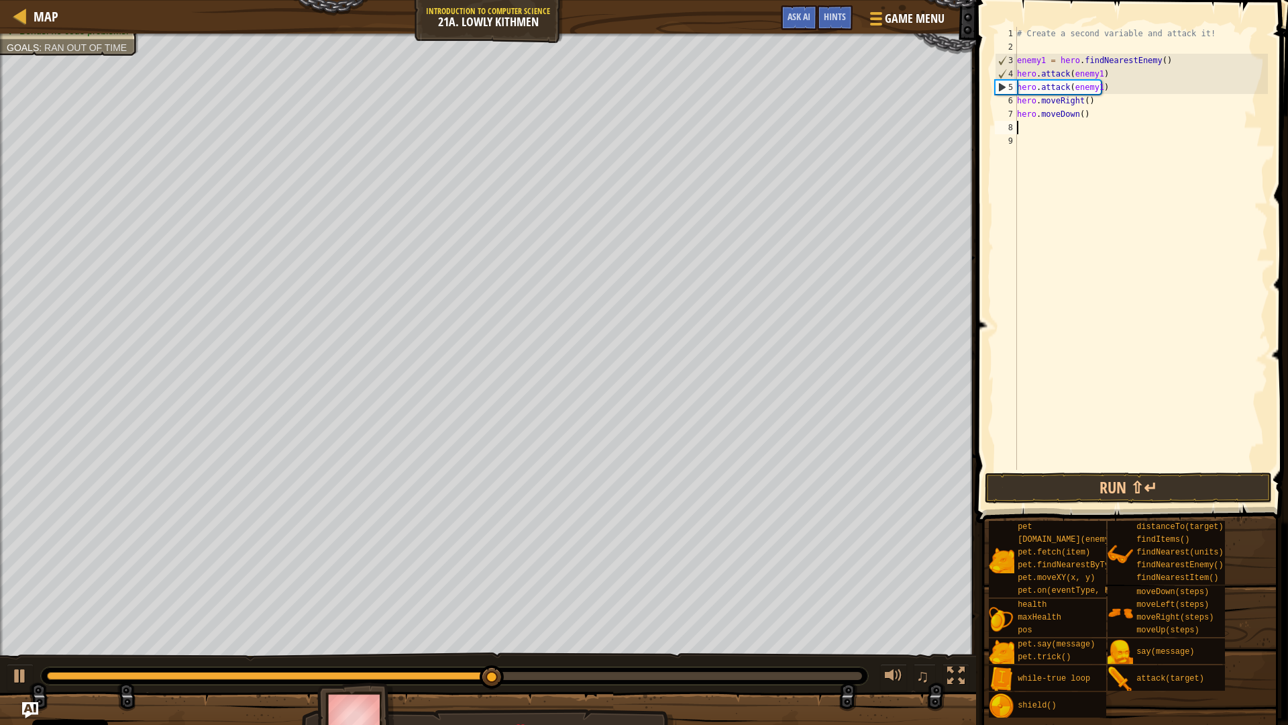
type textarea "h"
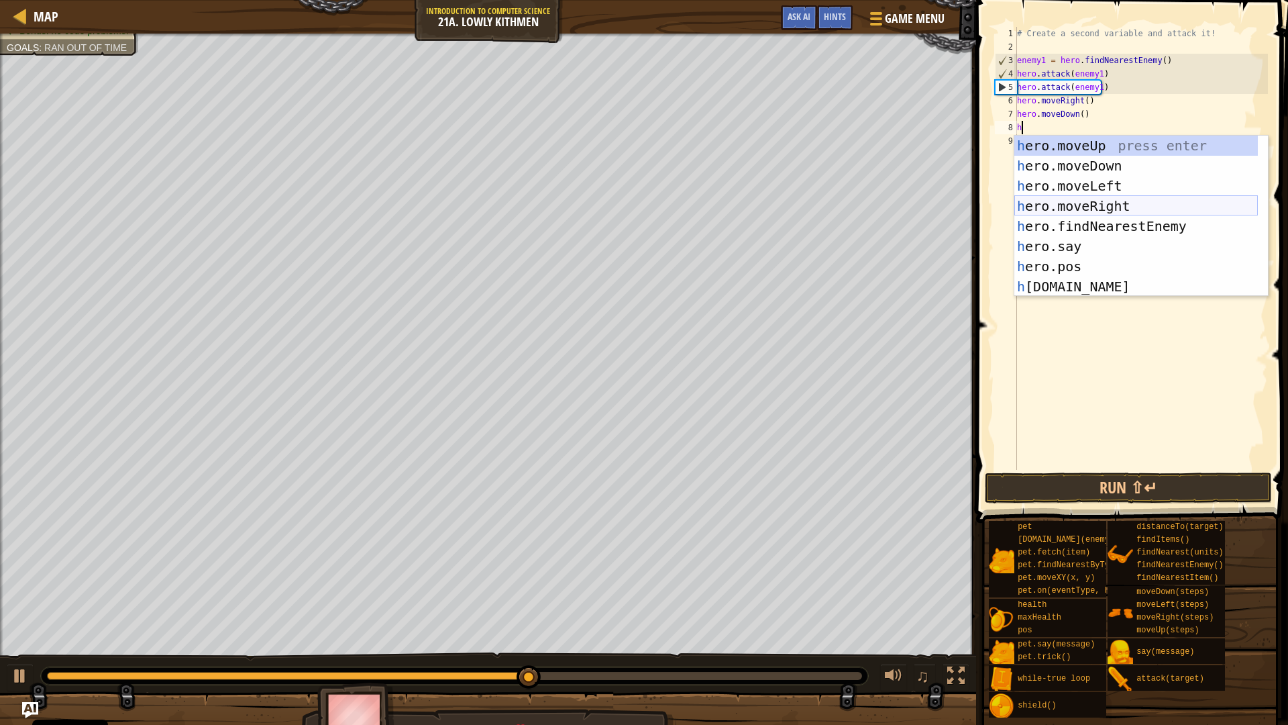
drag, startPoint x: 1113, startPoint y: 200, endPoint x: 1111, endPoint y: 219, distance: 19.6
click at [1114, 200] on div "h ero.moveUp press enter h ero.moveDown press enter h ero.moveLeft press enter …" at bounding box center [1137, 236] width 244 height 201
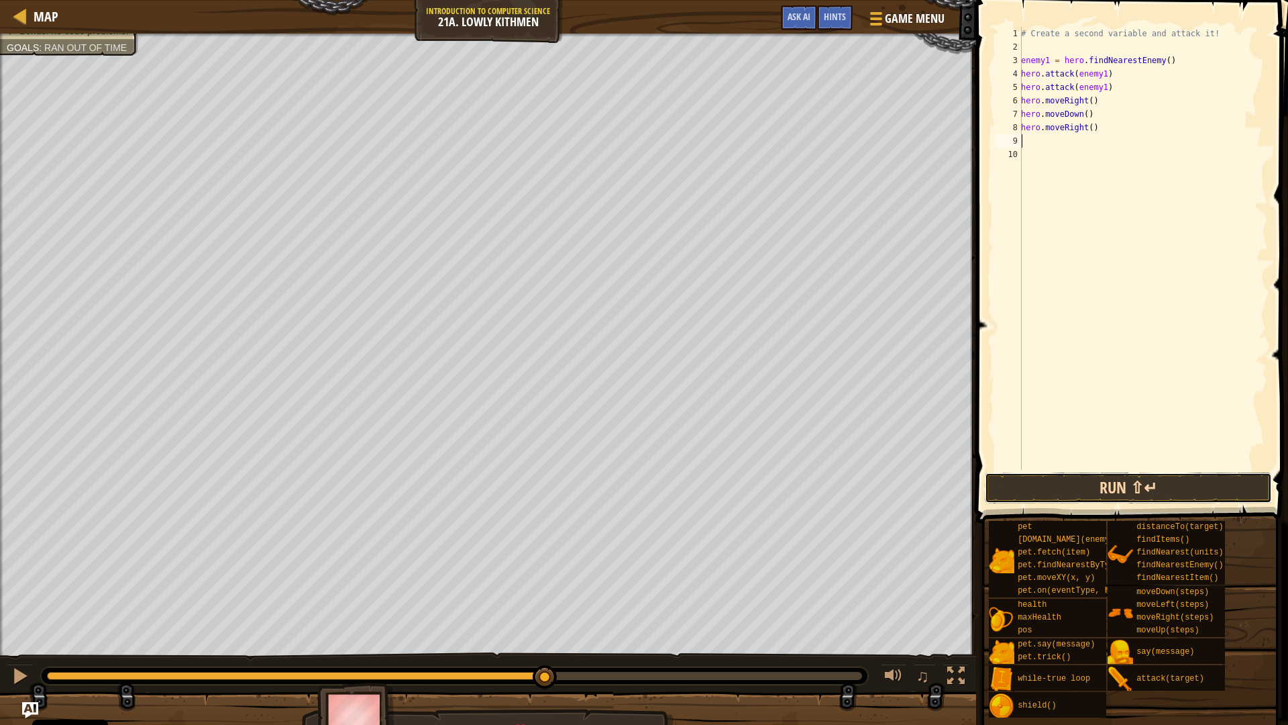
click at [1119, 478] on button "Run ⇧↵" at bounding box center [1128, 487] width 287 height 31
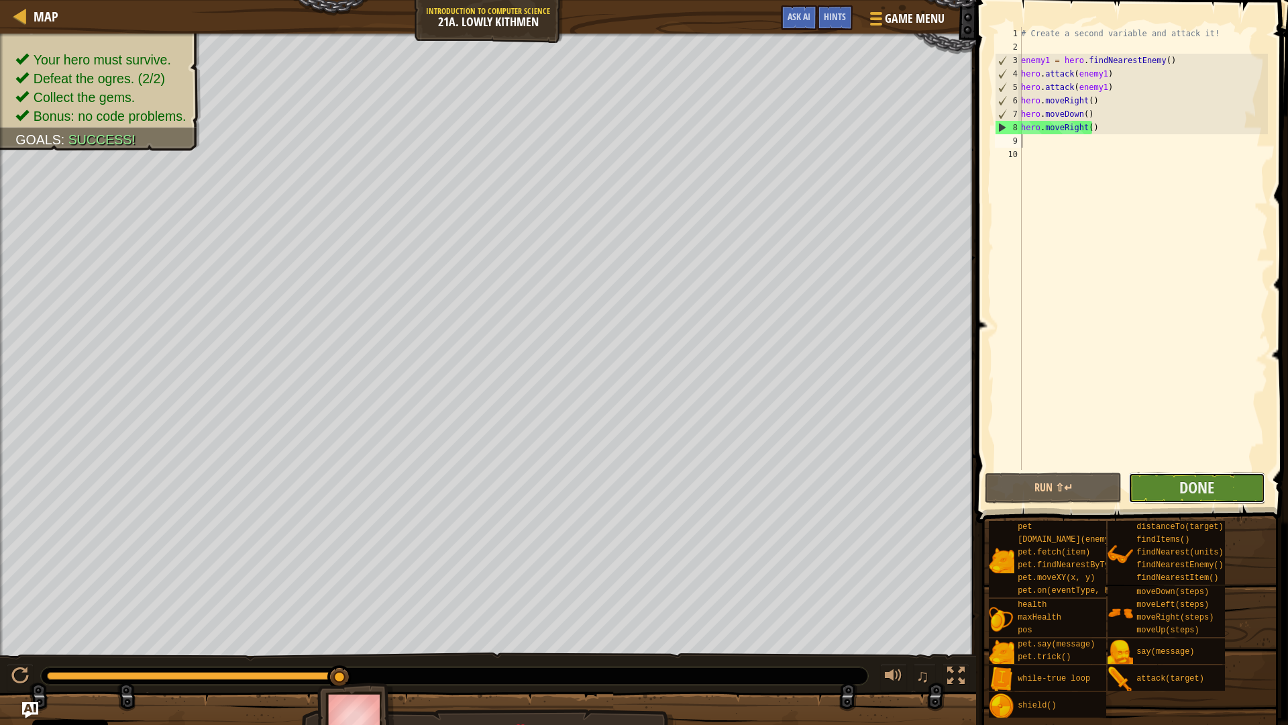
click at [1217, 493] on button "Done" at bounding box center [1197, 487] width 137 height 31
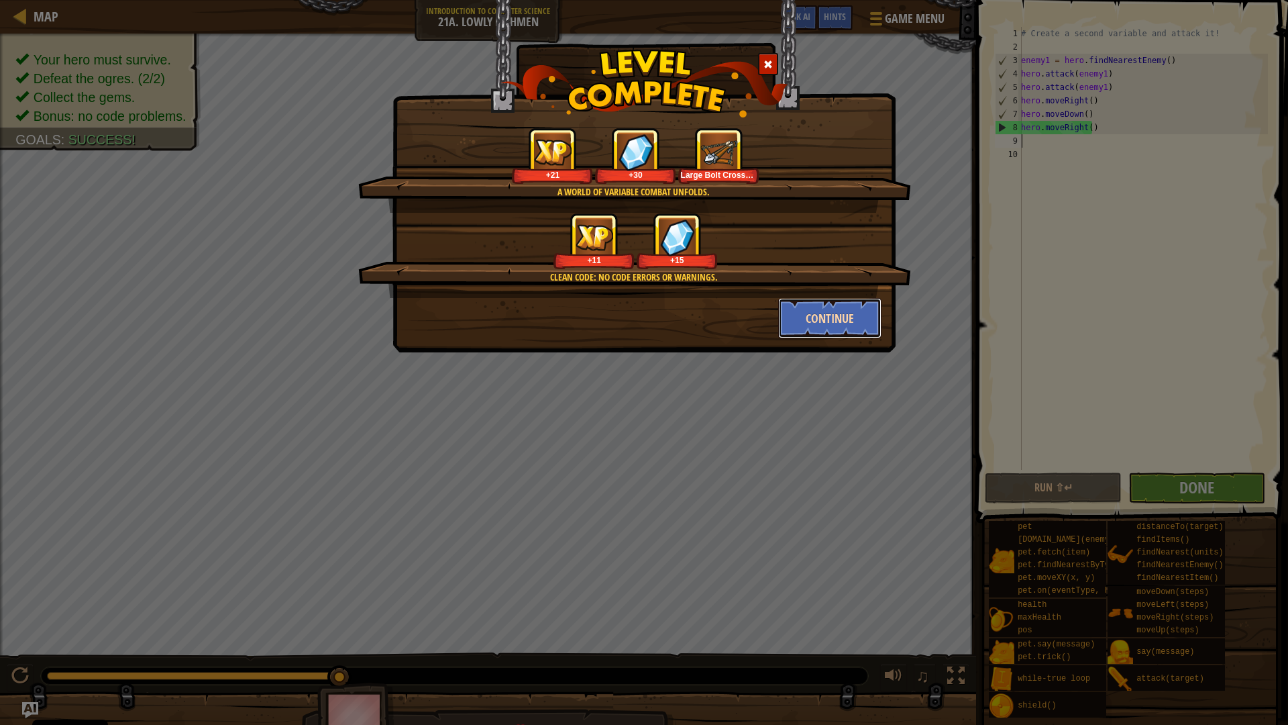
click at [840, 318] on button "Continue" at bounding box center [830, 318] width 104 height 40
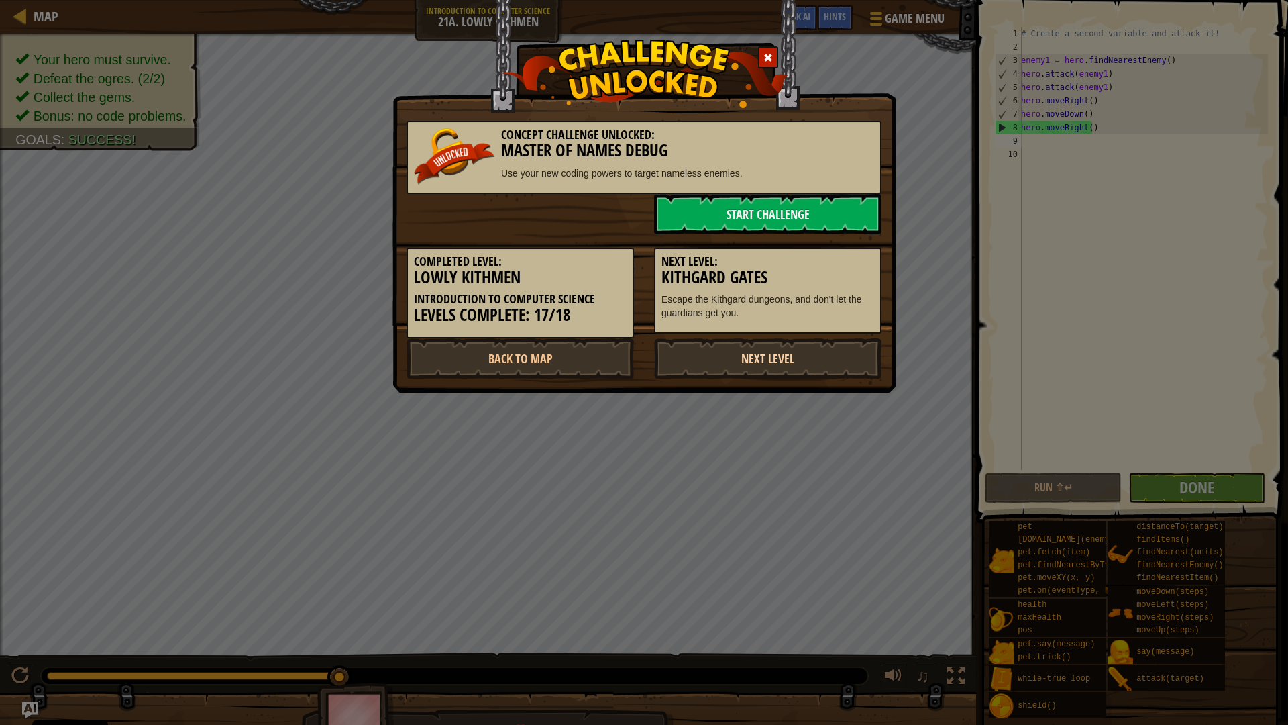
click at [809, 349] on link "Next Level" at bounding box center [767, 358] width 227 height 40
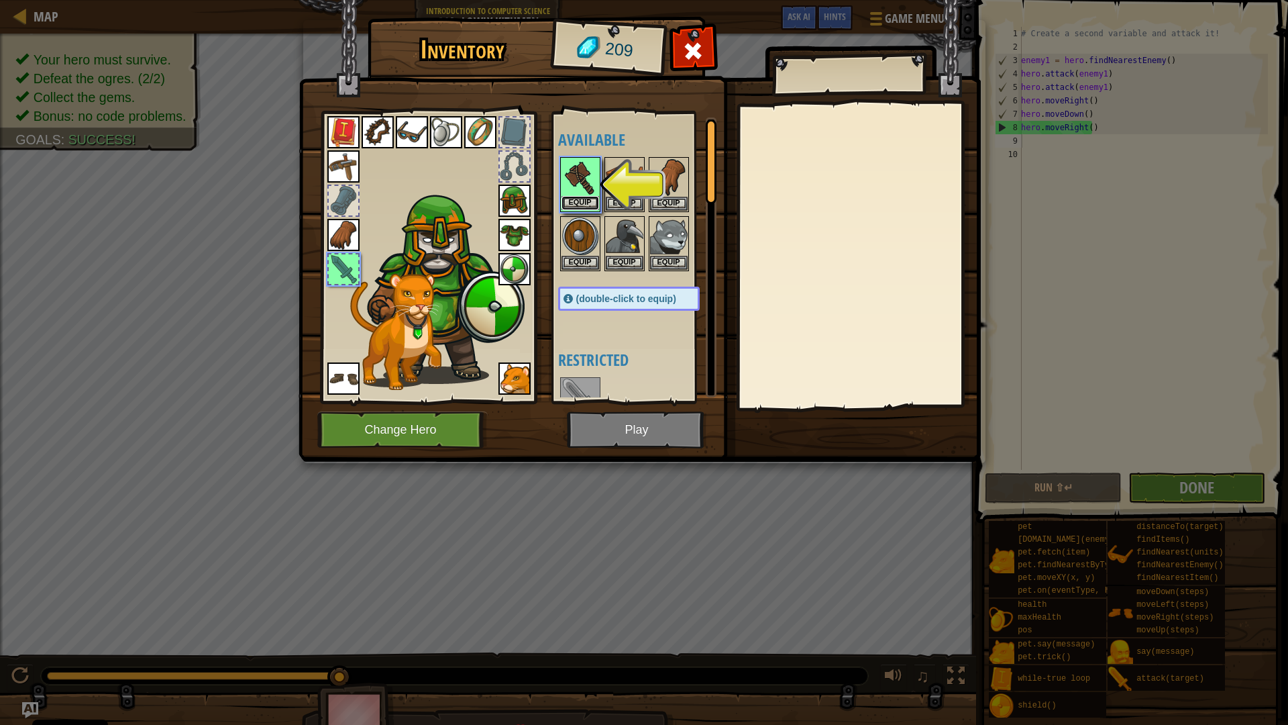
click at [580, 199] on button "Equip" at bounding box center [581, 203] width 38 height 14
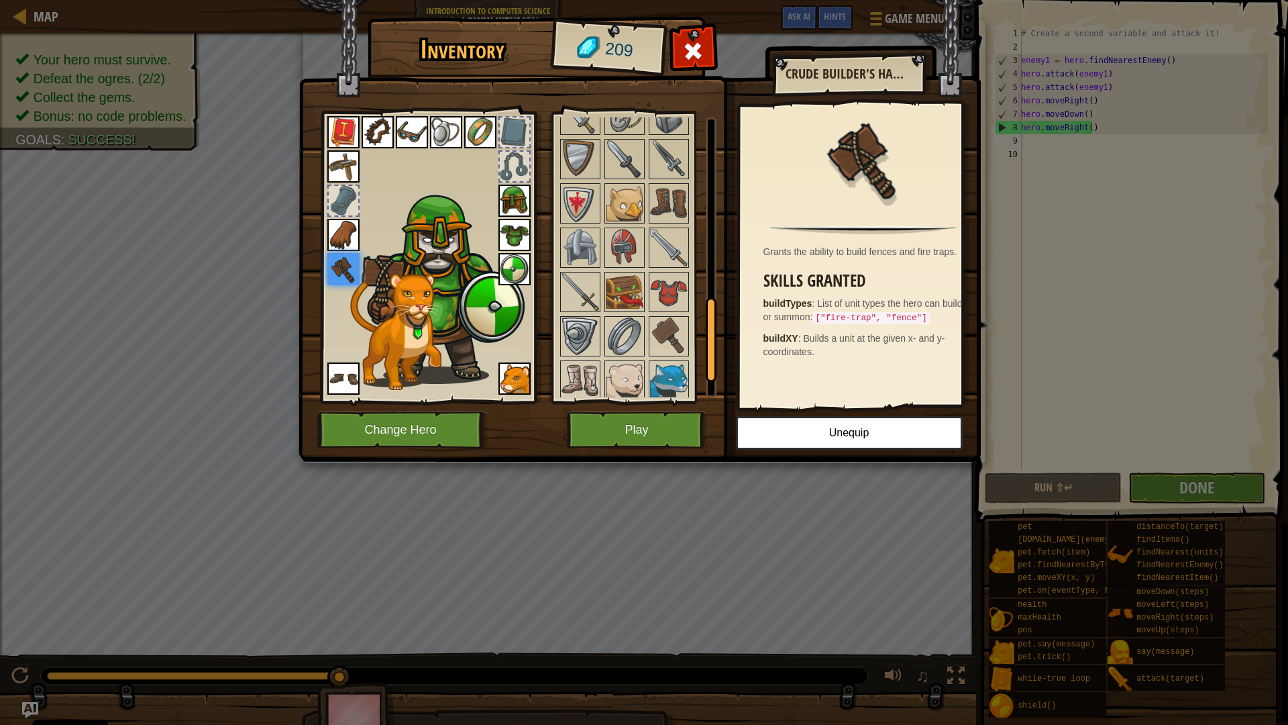
scroll to position [671, 0]
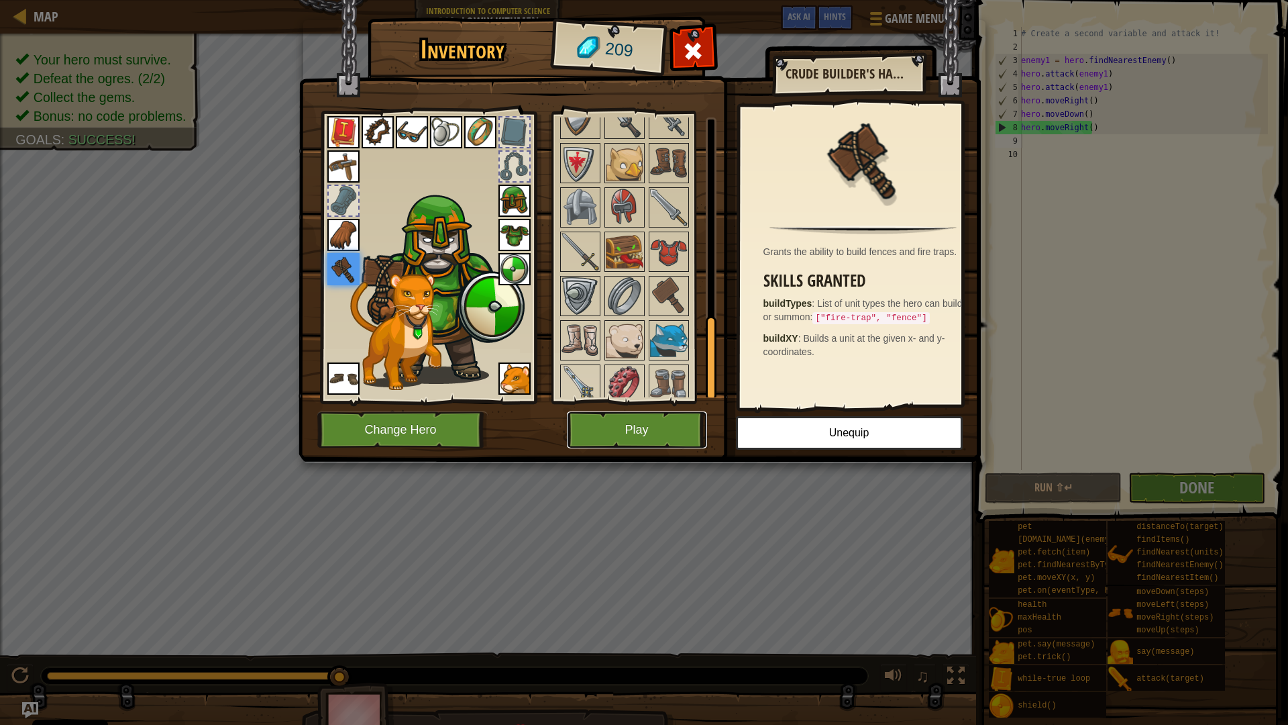
click at [655, 421] on button "Play" at bounding box center [637, 429] width 140 height 37
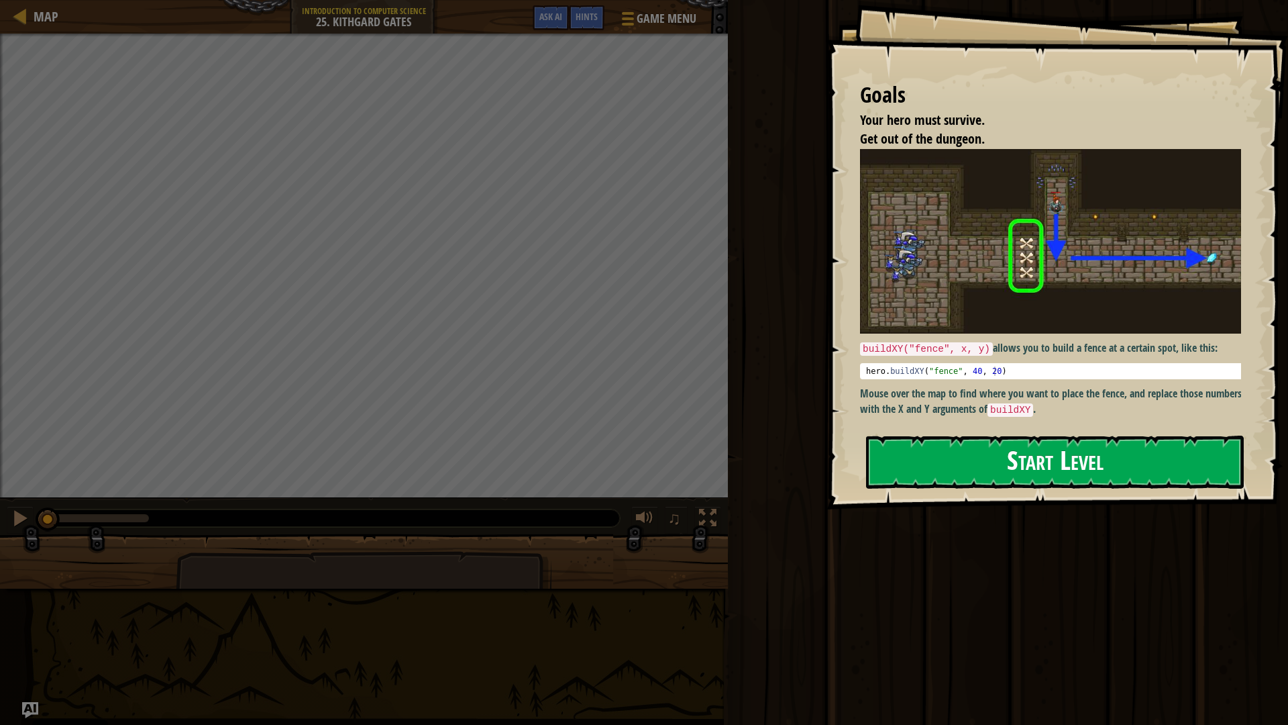
click at [942, 477] on button "Start Level" at bounding box center [1055, 461] width 378 height 53
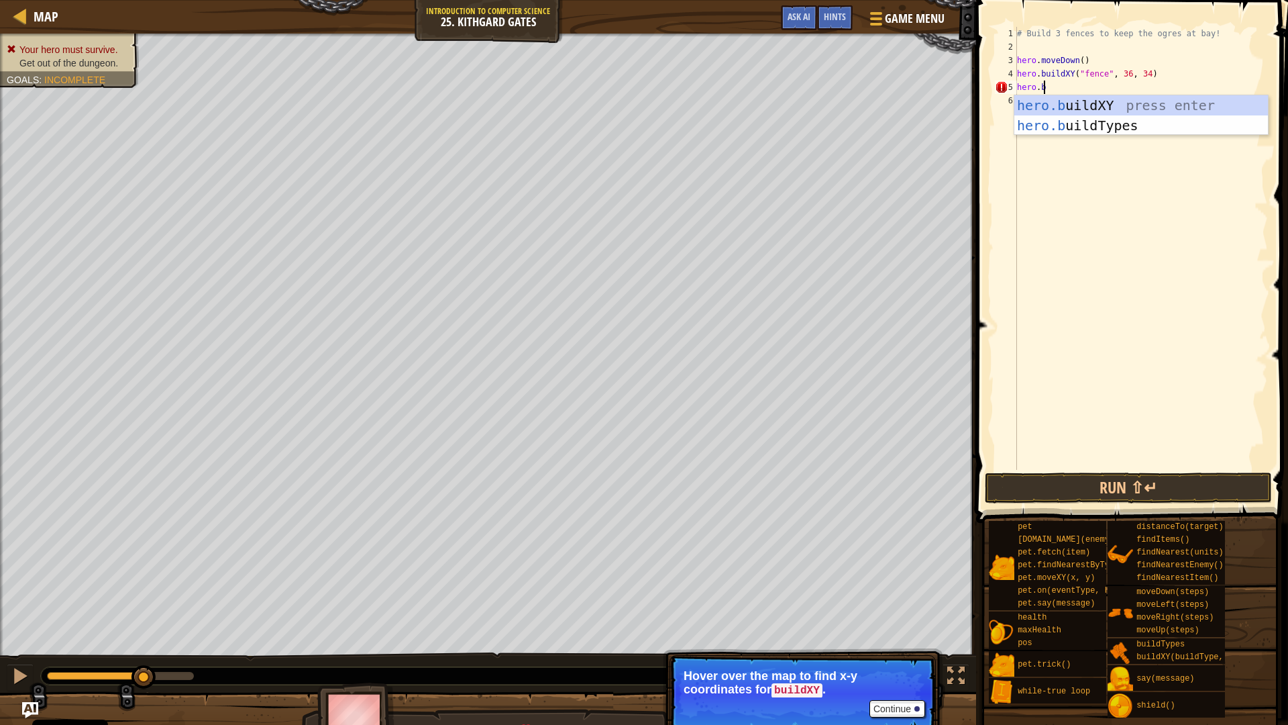
scroll to position [6, 1]
click at [1123, 105] on div "hero.b uildXY press enter hero.b uildTypes press enter" at bounding box center [1142, 135] width 254 height 81
type textarea "hero.buildXY("fence", 36, 30)"
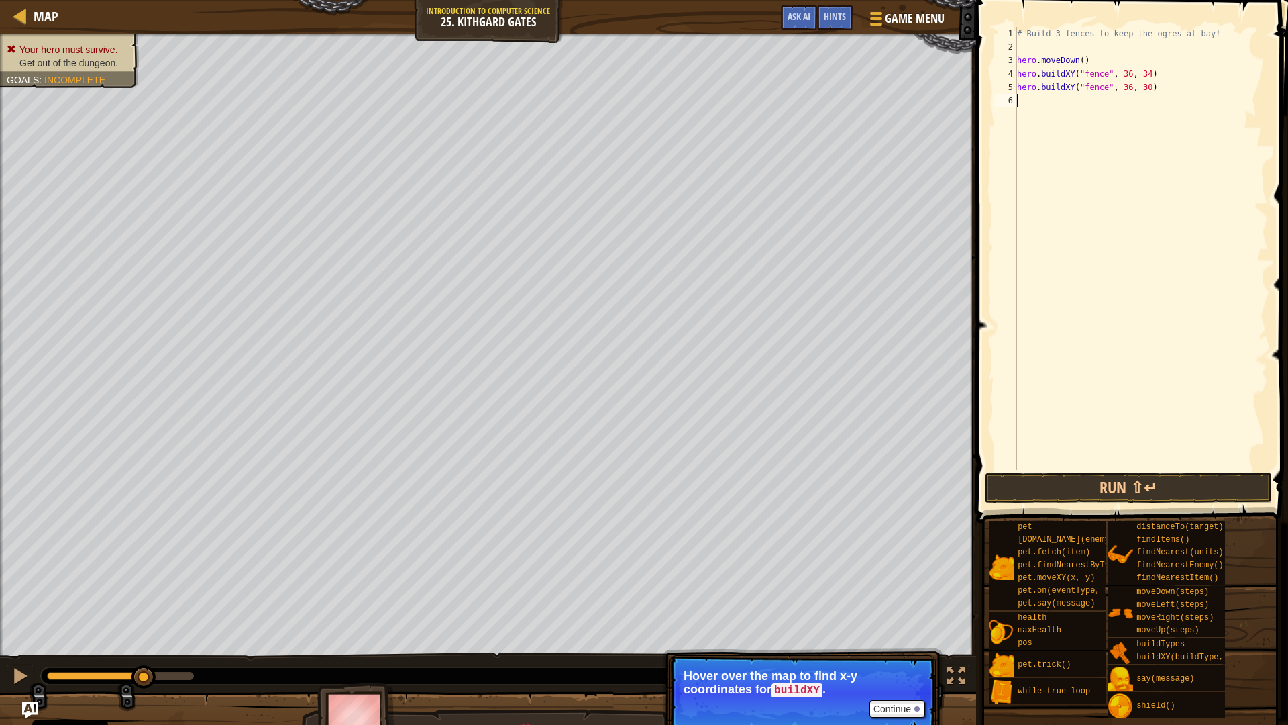
click at [1058, 107] on div "# Build 3 fences to keep the ogres at bay! hero . moveDown ( ) hero . buildXY (…" at bounding box center [1142, 262] width 254 height 470
click at [1097, 111] on div "hero.b uildXY press enter hero.b uildTypes press enter" at bounding box center [1142, 149] width 254 height 81
click at [1139, 106] on div "# Build 3 fences to keep the ogres at bay! hero . moveDown ( ) hero . buildXY (…" at bounding box center [1142, 262] width 254 height 470
type textarea "hero.buildXY("fence", 36, 26)"
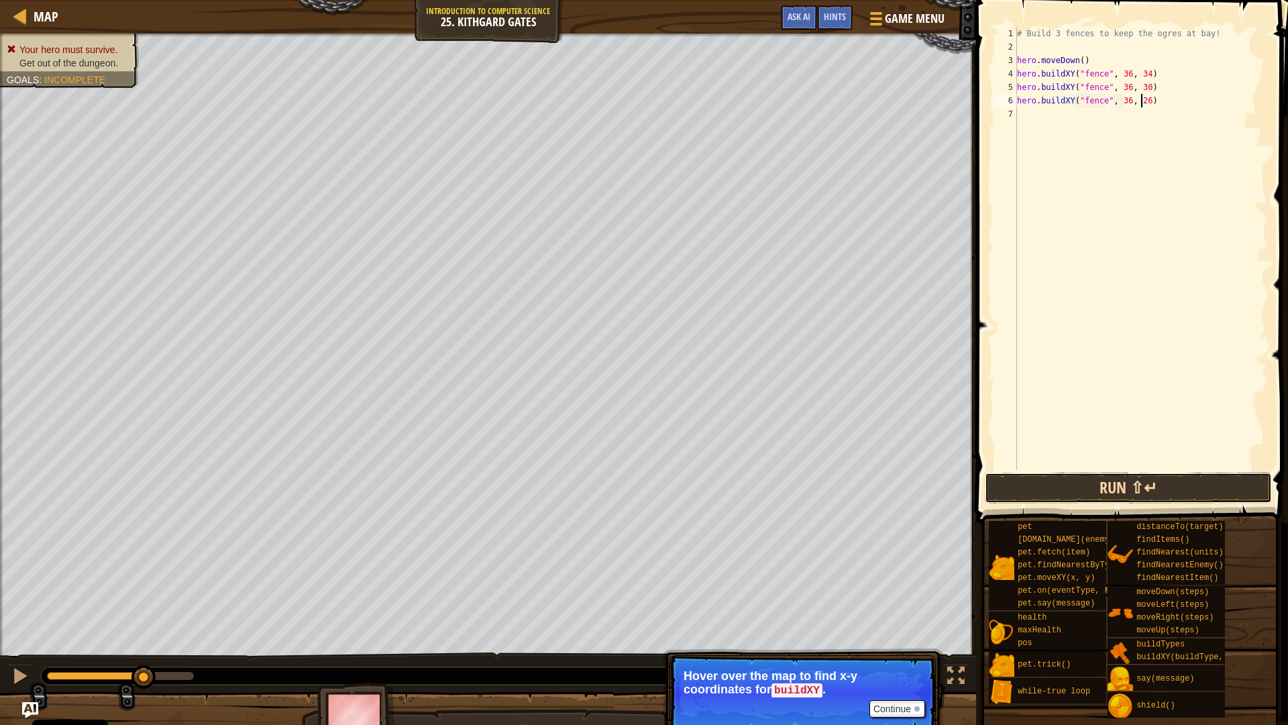
click at [1112, 489] on button "Run ⇧↵" at bounding box center [1128, 487] width 287 height 31
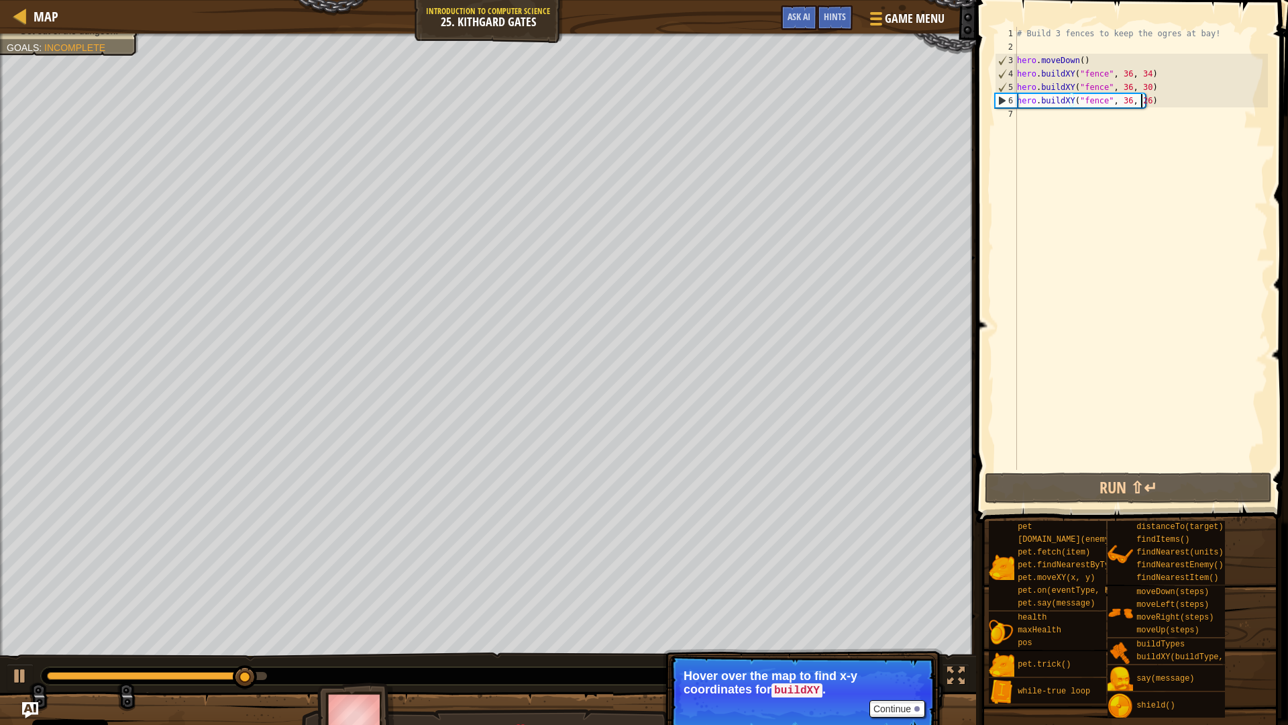
click at [1035, 121] on div "# Build 3 fences to keep the ogres at bay! hero . moveDown ( ) hero . buildXY (…" at bounding box center [1142, 262] width 254 height 470
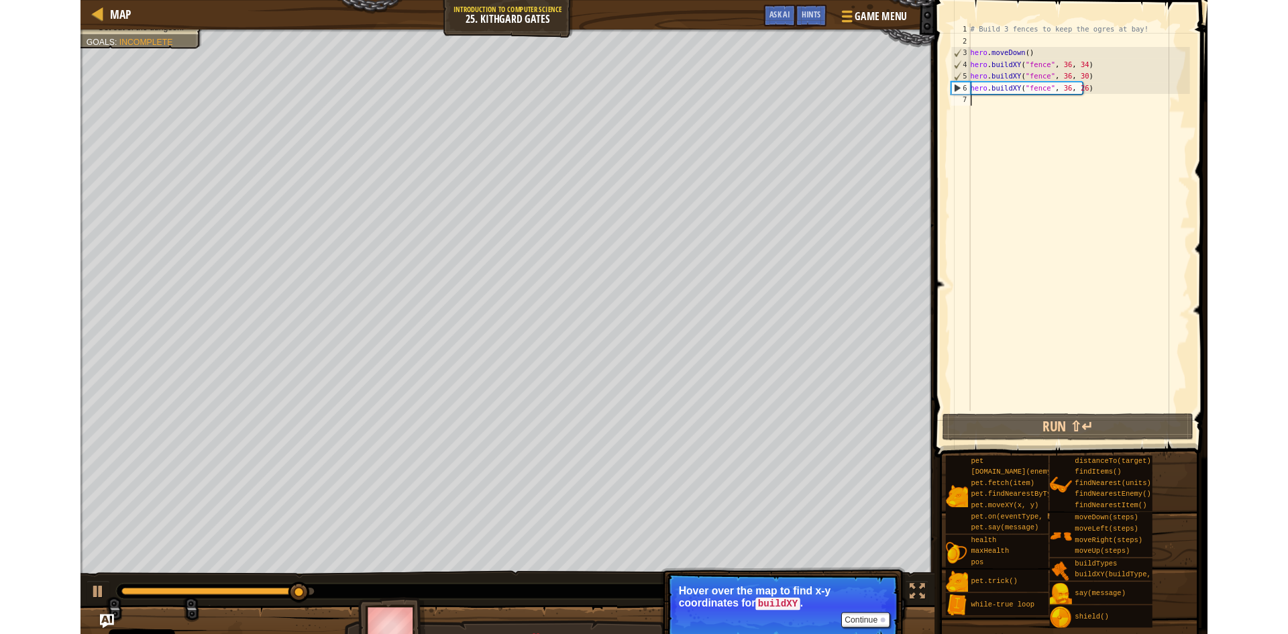
scroll to position [6, 0]
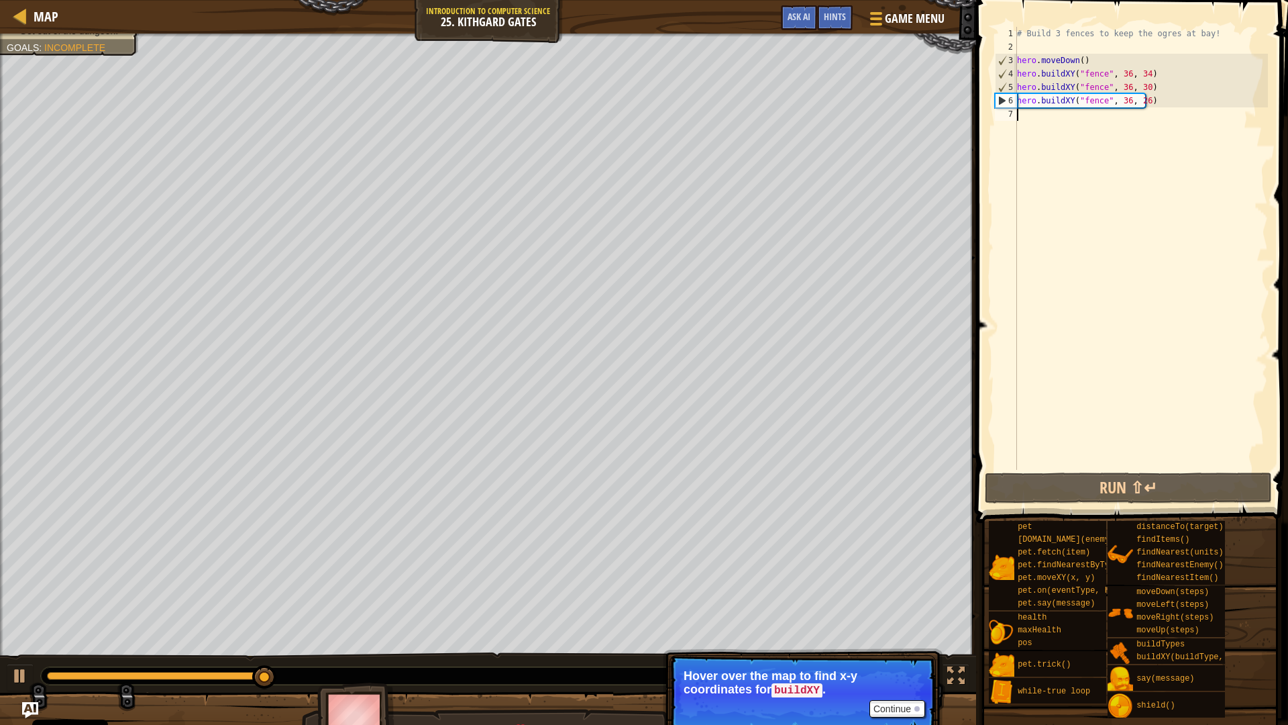
type textarea "h"
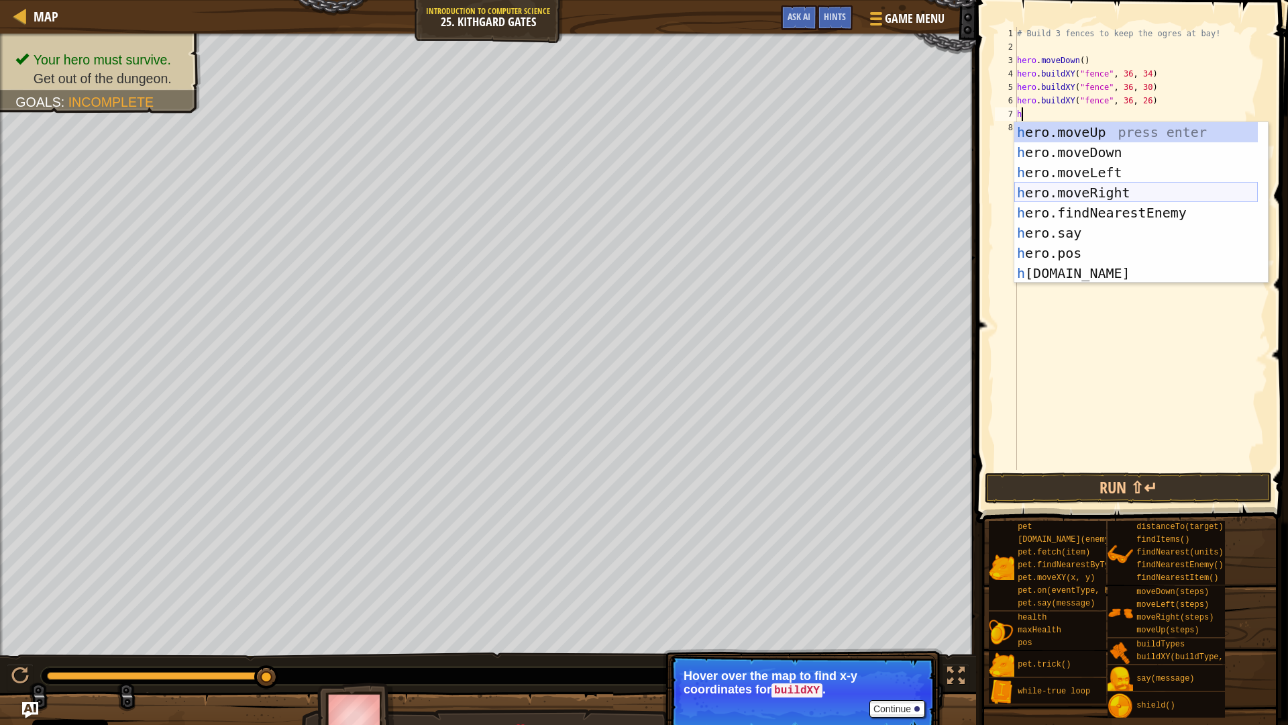
click at [1105, 191] on div "h ero.moveUp press enter h ero.moveDown press enter h ero.moveLeft press enter …" at bounding box center [1137, 222] width 244 height 201
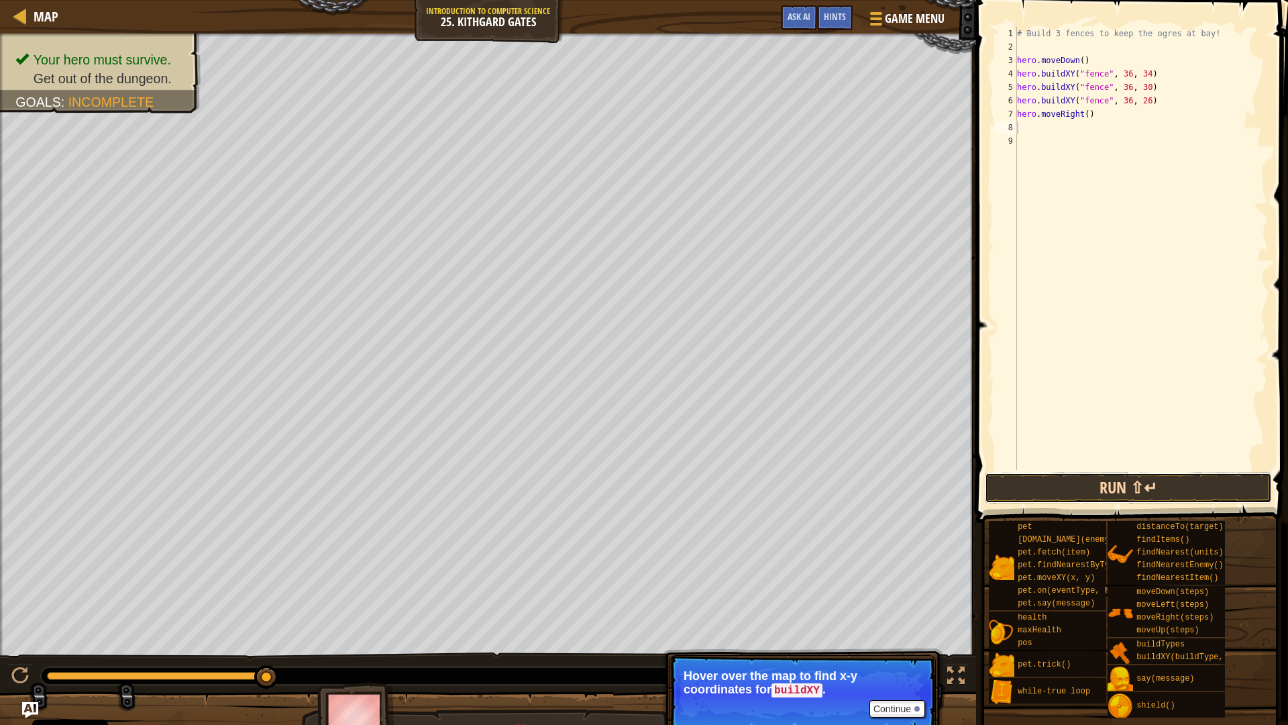
click at [1081, 479] on button "Run ⇧↵" at bounding box center [1128, 487] width 287 height 31
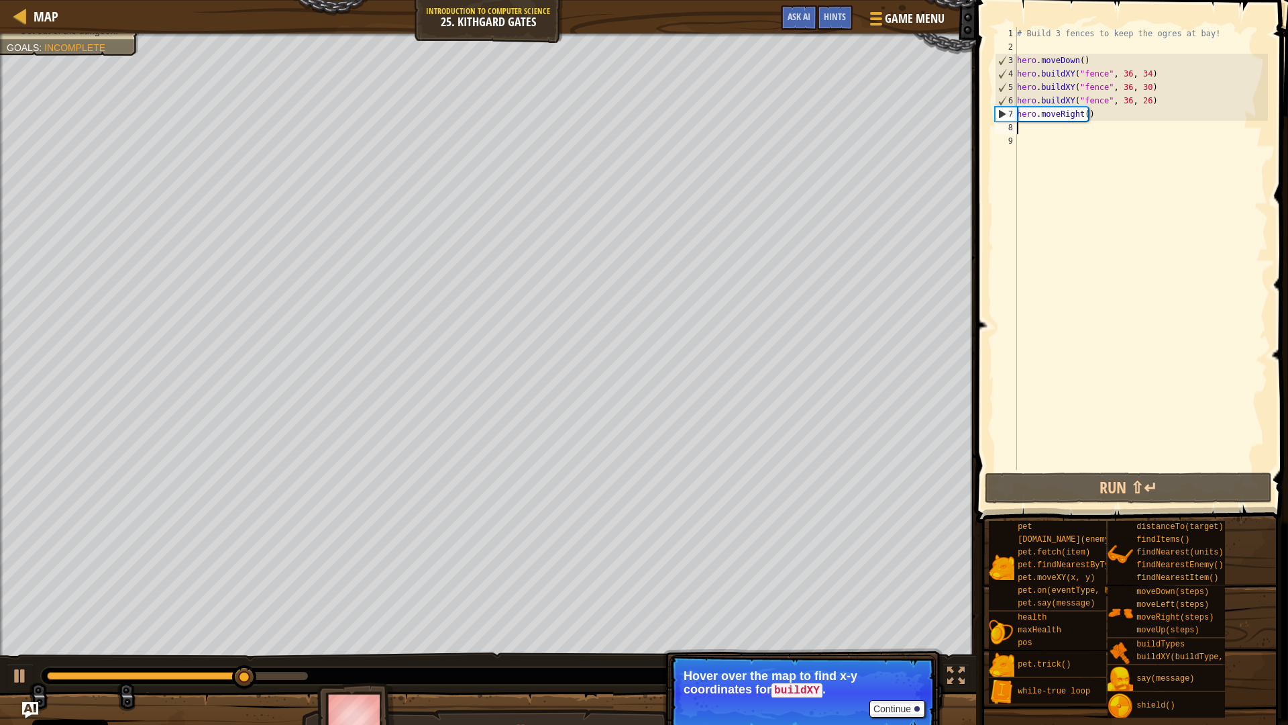
click at [1117, 121] on div "# Build 3 fences to keep the ogres at bay! hero . moveDown ( ) hero . buildXY (…" at bounding box center [1142, 262] width 254 height 470
click at [1110, 116] on div "# Build 3 fences to keep the ogres at bay! hero . moveDown ( ) hero . buildXY (…" at bounding box center [1142, 262] width 254 height 470
click at [1102, 118] on div "# Build 3 fences to keep the ogres at bay! hero . moveDown ( ) hero . buildXY (…" at bounding box center [1142, 262] width 254 height 470
click at [1176, 106] on div "# Build 3 fences to keep the ogres at bay! hero . moveDown ( ) hero . buildXY (…" at bounding box center [1142, 262] width 254 height 470
type textarea "hero.buildXY("fence", 36, 26)"
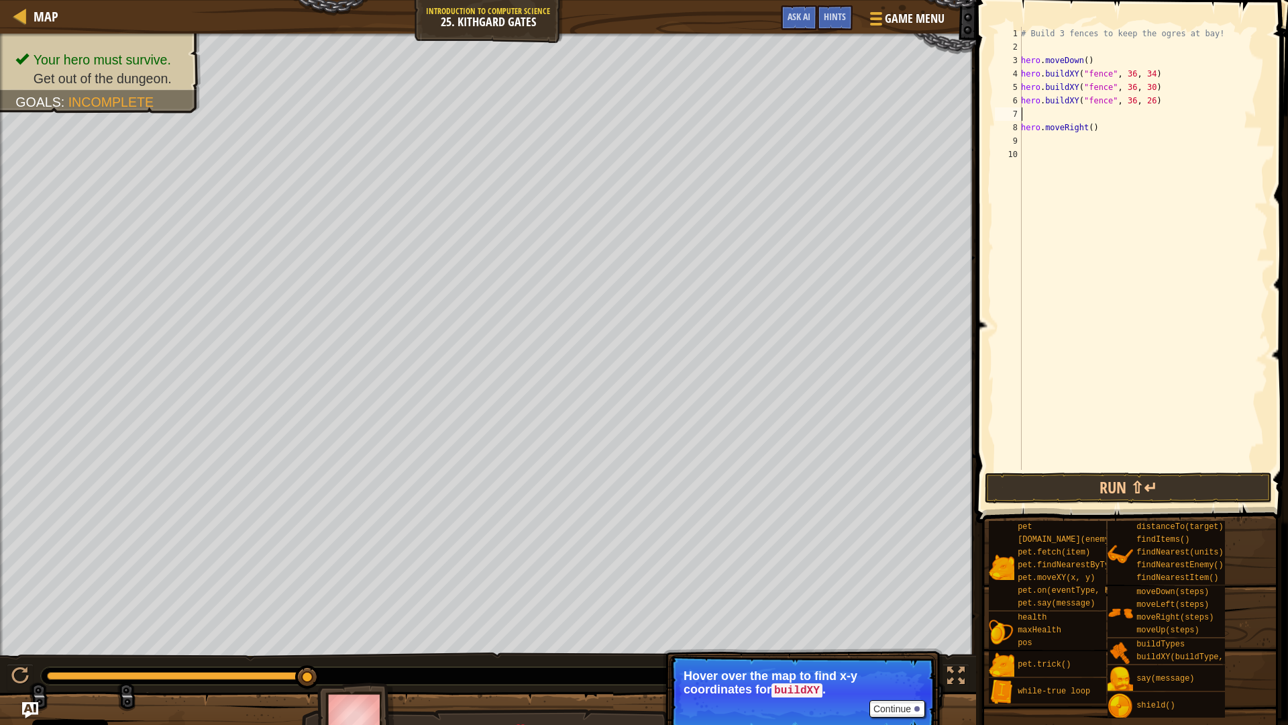
type textarea "w"
click at [1107, 132] on div "w [PERSON_NAME]-true loop press enter hero.moveDo w n press enter" at bounding box center [1146, 162] width 254 height 81
drag, startPoint x: 1023, startPoint y: 143, endPoint x: 1103, endPoint y: 148, distance: 80.0
click at [1107, 149] on div "# Build 3 fences to keep the ogres at bay! hero . moveDown ( ) hero . buildXY (…" at bounding box center [1144, 262] width 250 height 470
type textarea "hero.moveRight()"
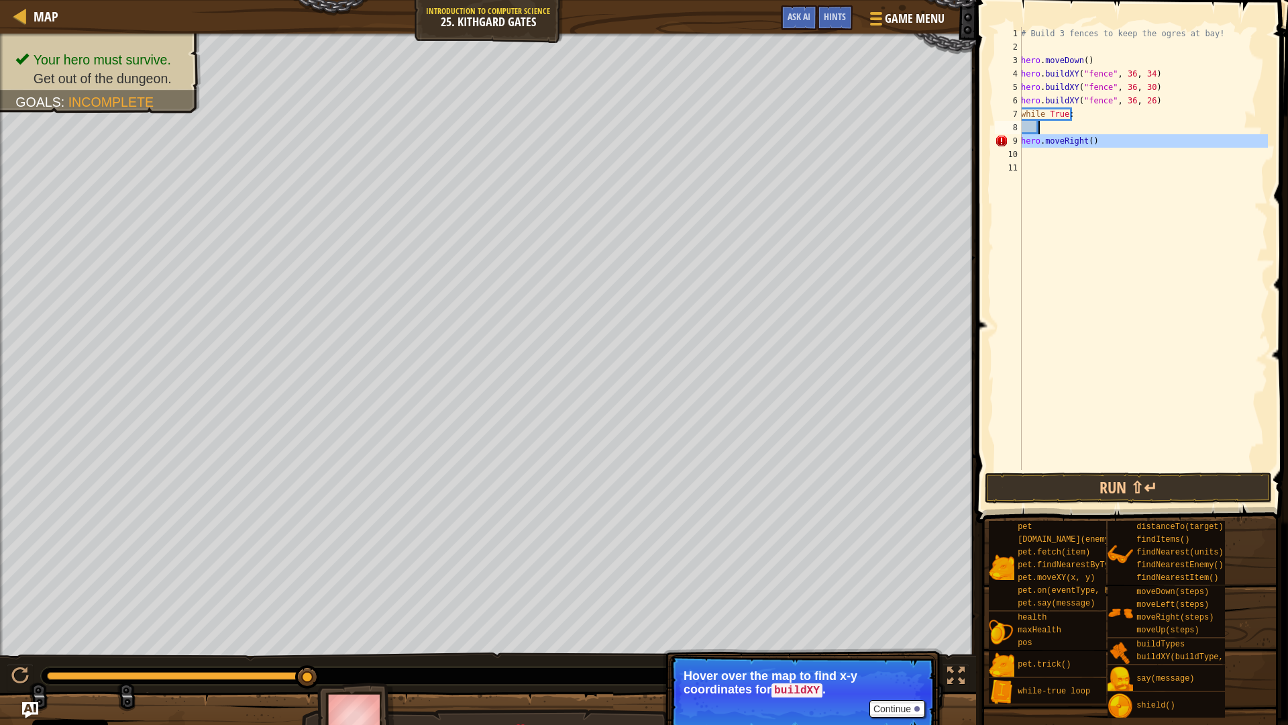
type textarea "while True:"
type textarea "hero.moveRight()"
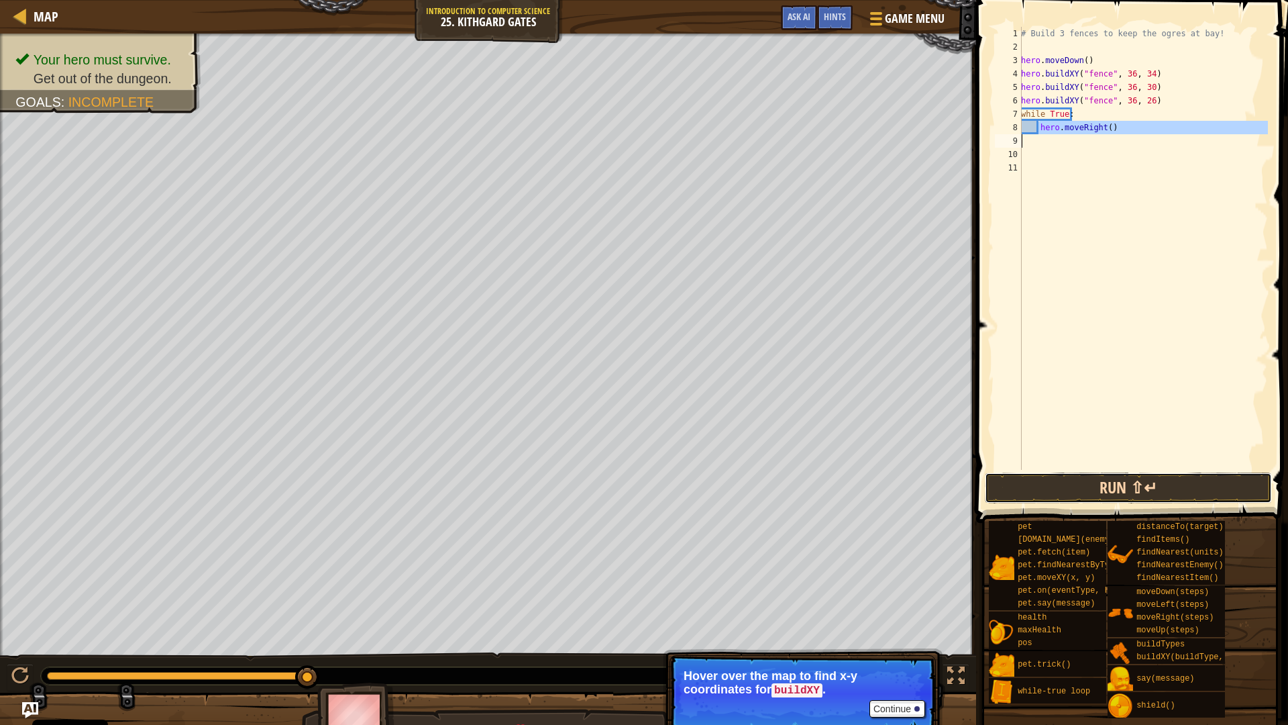
click at [1131, 480] on button "Run ⇧↵" at bounding box center [1128, 487] width 287 height 31
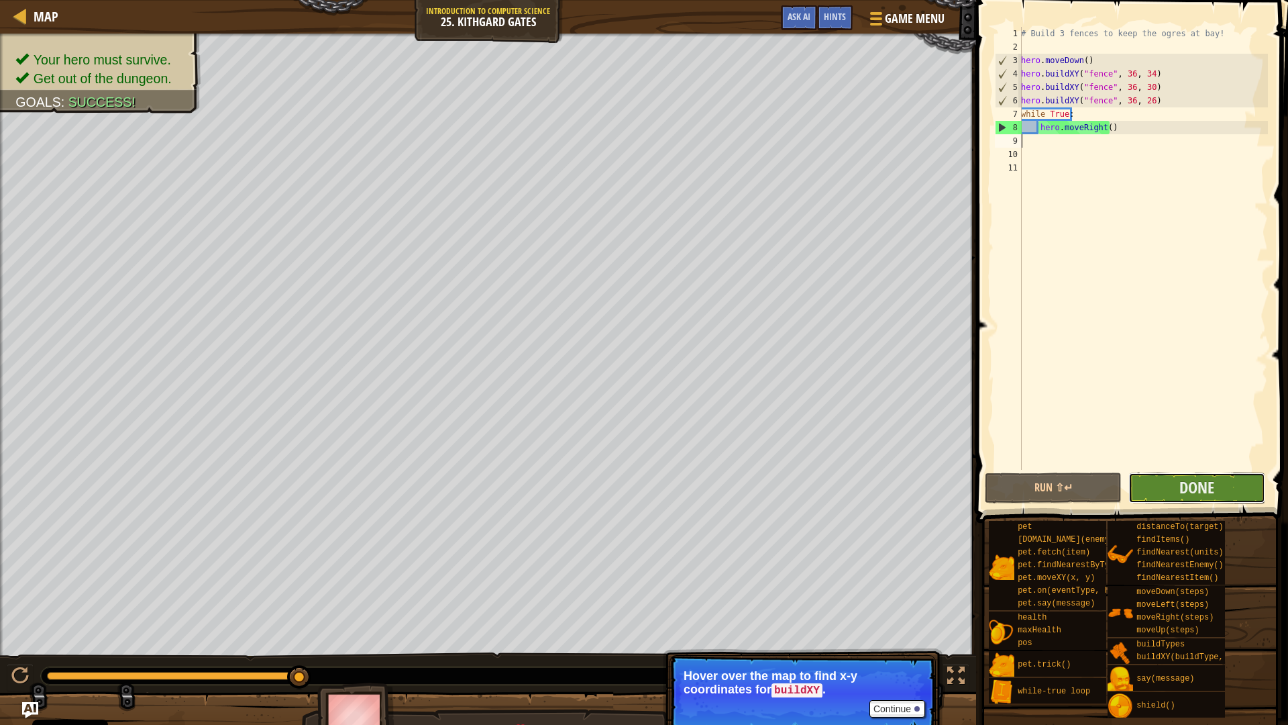
click at [1213, 476] on button "Done" at bounding box center [1197, 487] width 137 height 31
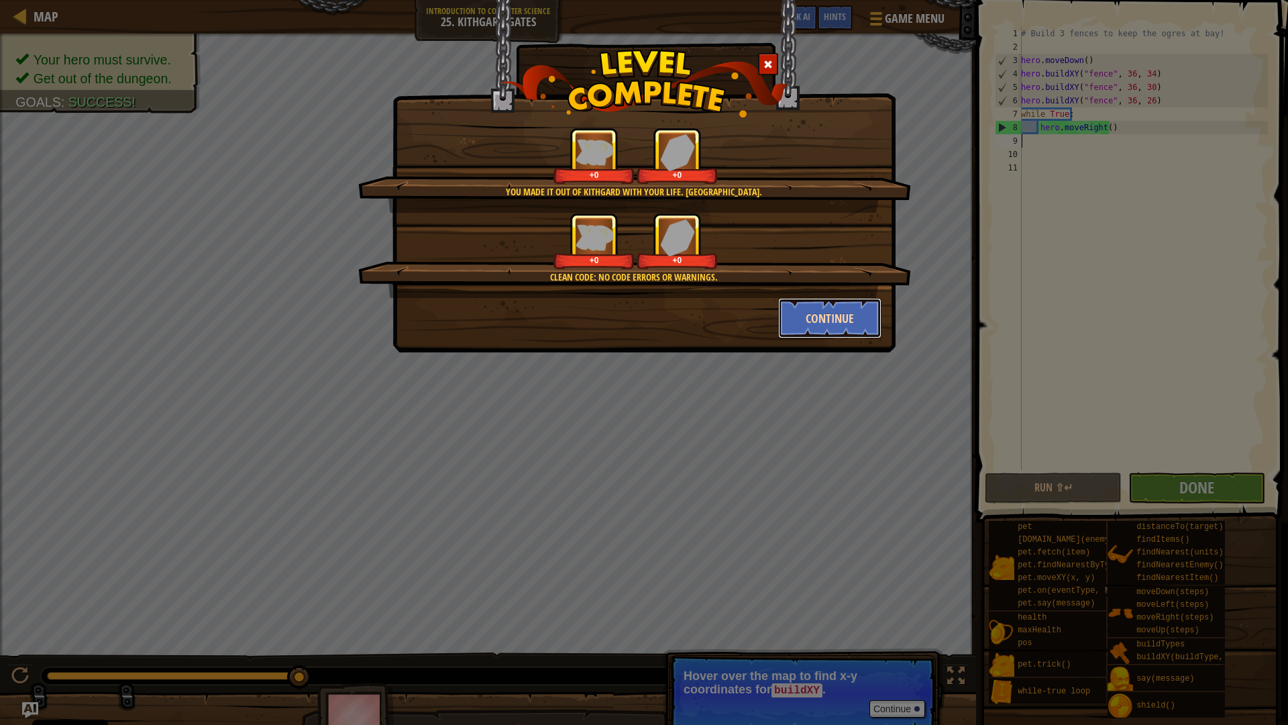
click at [842, 321] on button "Continue" at bounding box center [830, 318] width 104 height 40
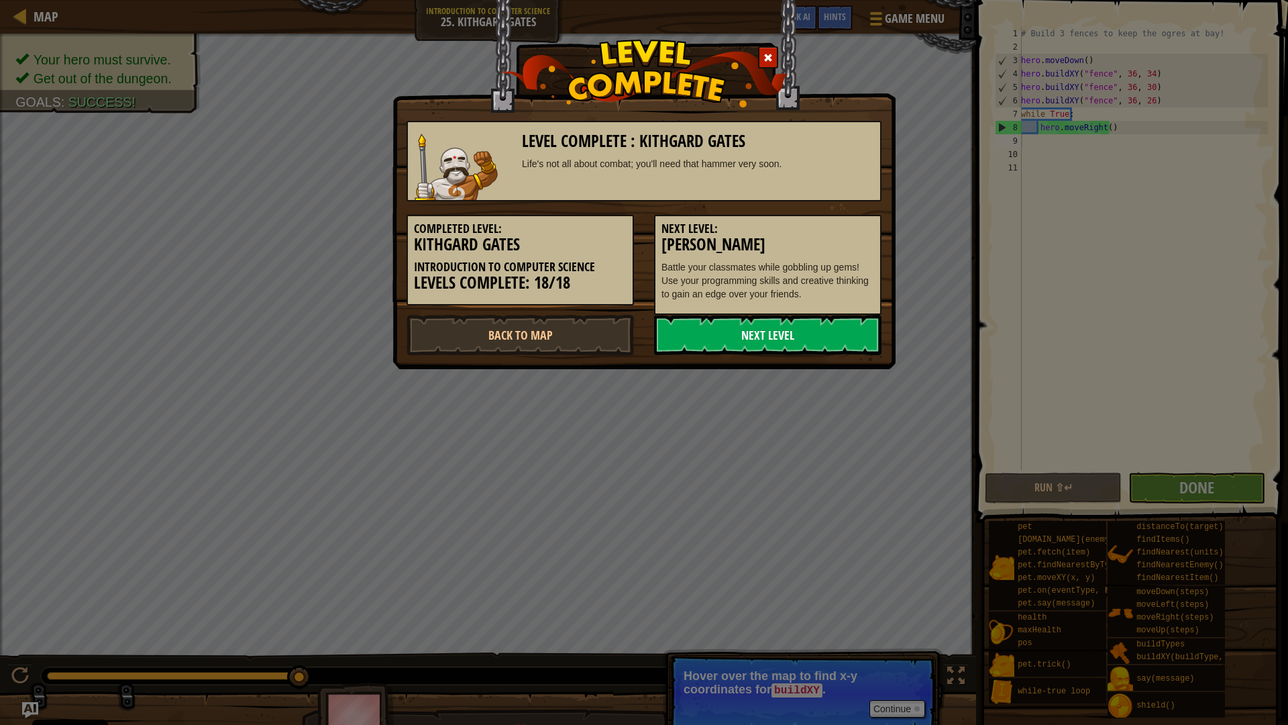
click at [781, 336] on link "Next Level" at bounding box center [767, 335] width 227 height 40
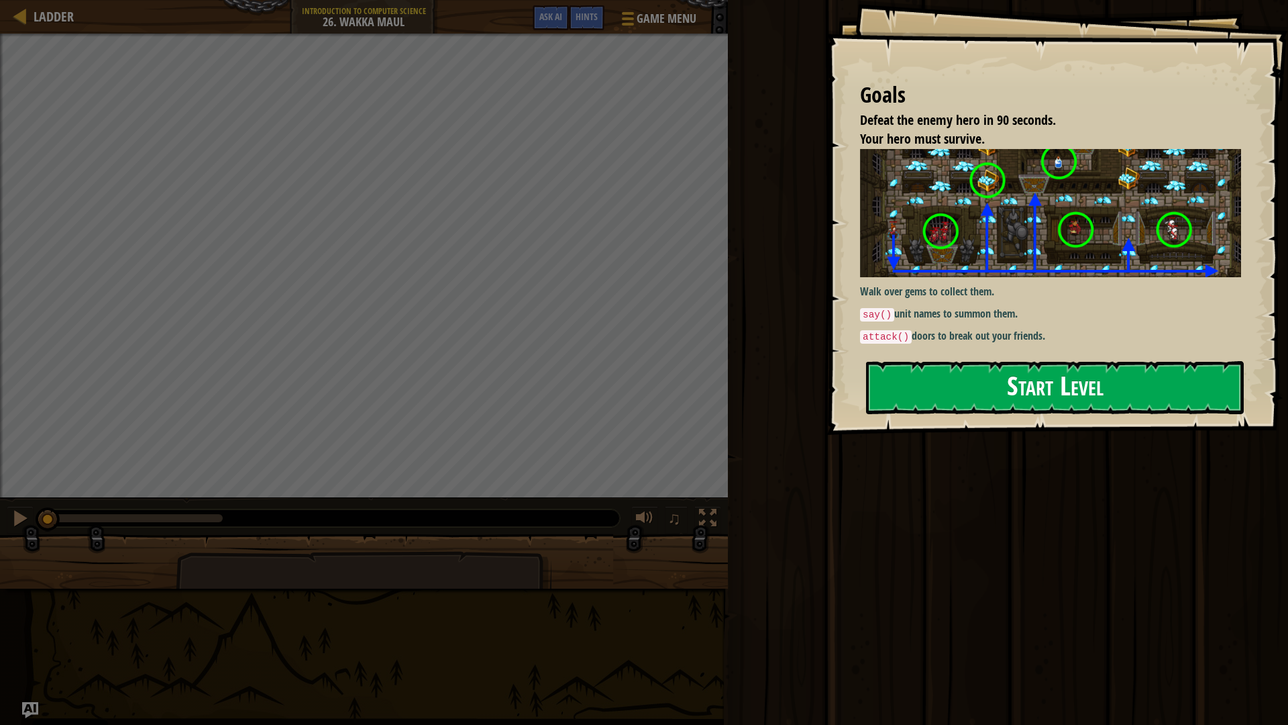
click at [1077, 392] on button "Start Level" at bounding box center [1055, 387] width 378 height 53
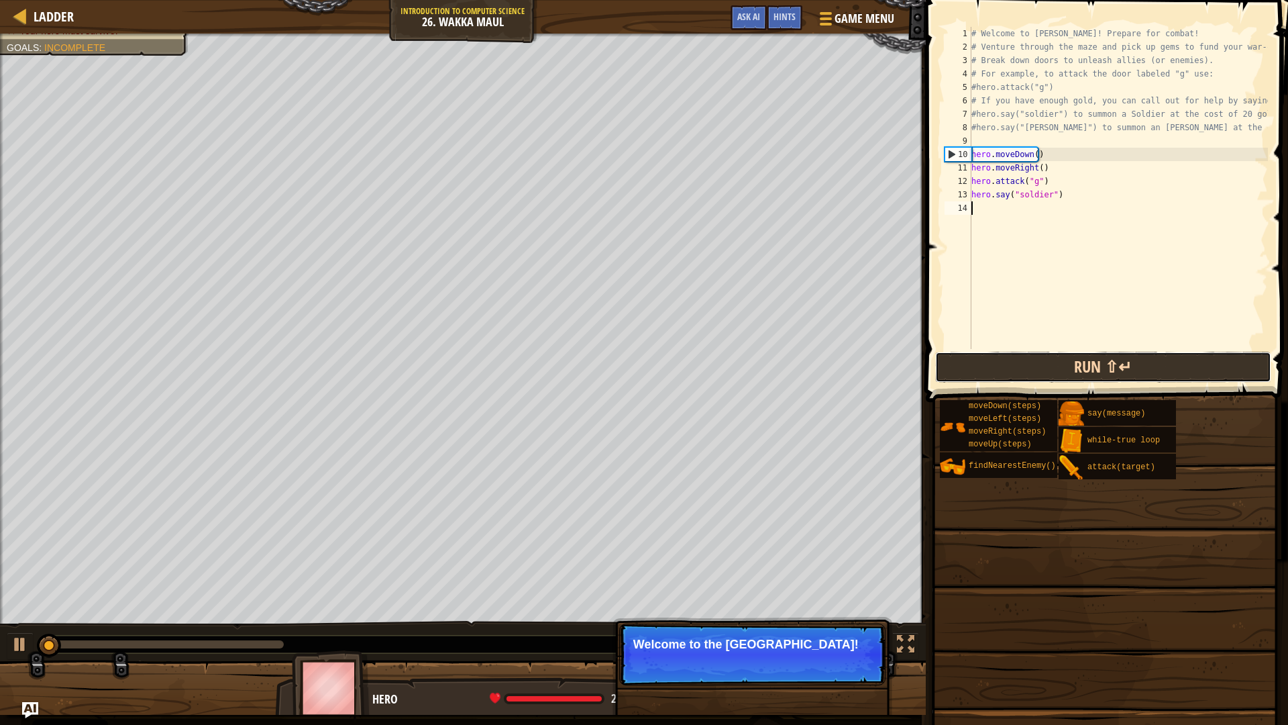
click at [1049, 368] on button "Run ⇧↵" at bounding box center [1103, 367] width 336 height 31
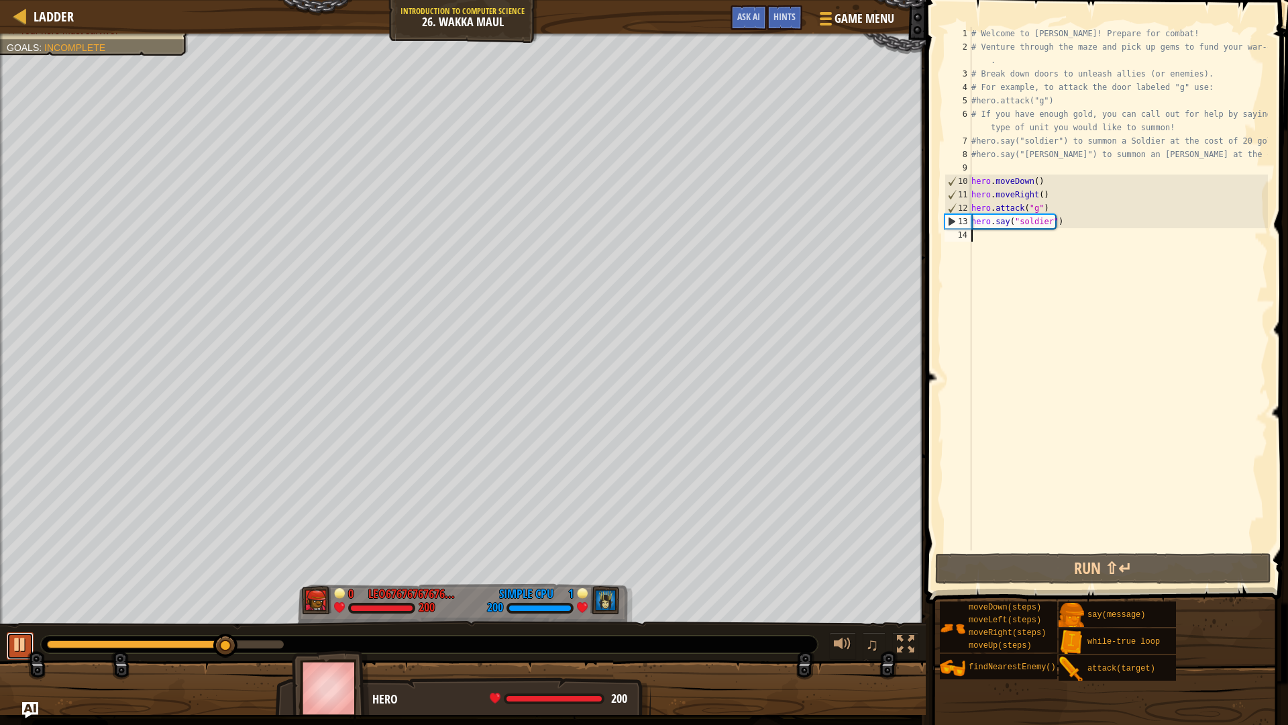
click at [25, 644] on div at bounding box center [19, 643] width 17 height 17
click at [904, 642] on div at bounding box center [905, 643] width 17 height 17
